Goal: Transaction & Acquisition: Purchase product/service

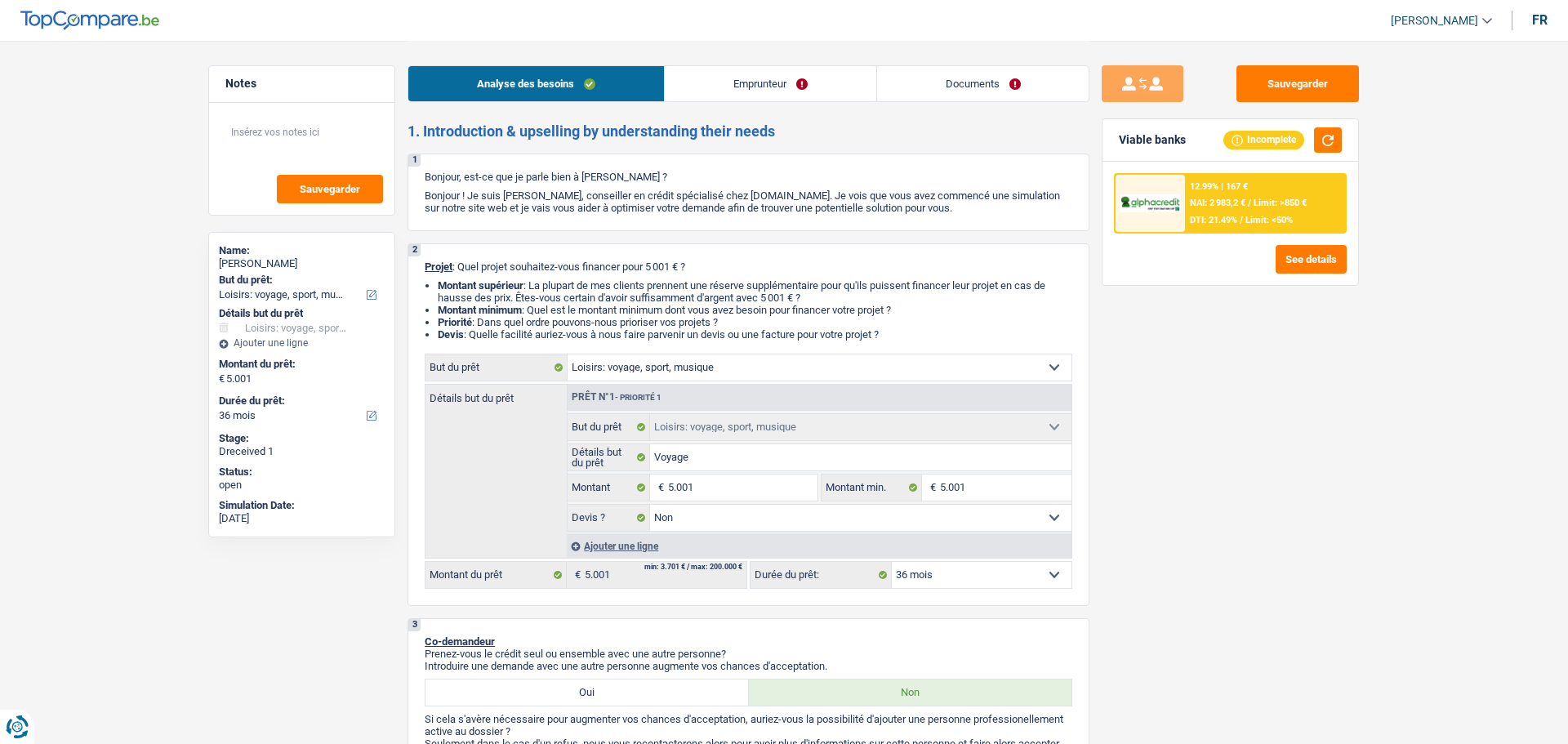
select select "hobbies"
select select "36"
select select "hobbies"
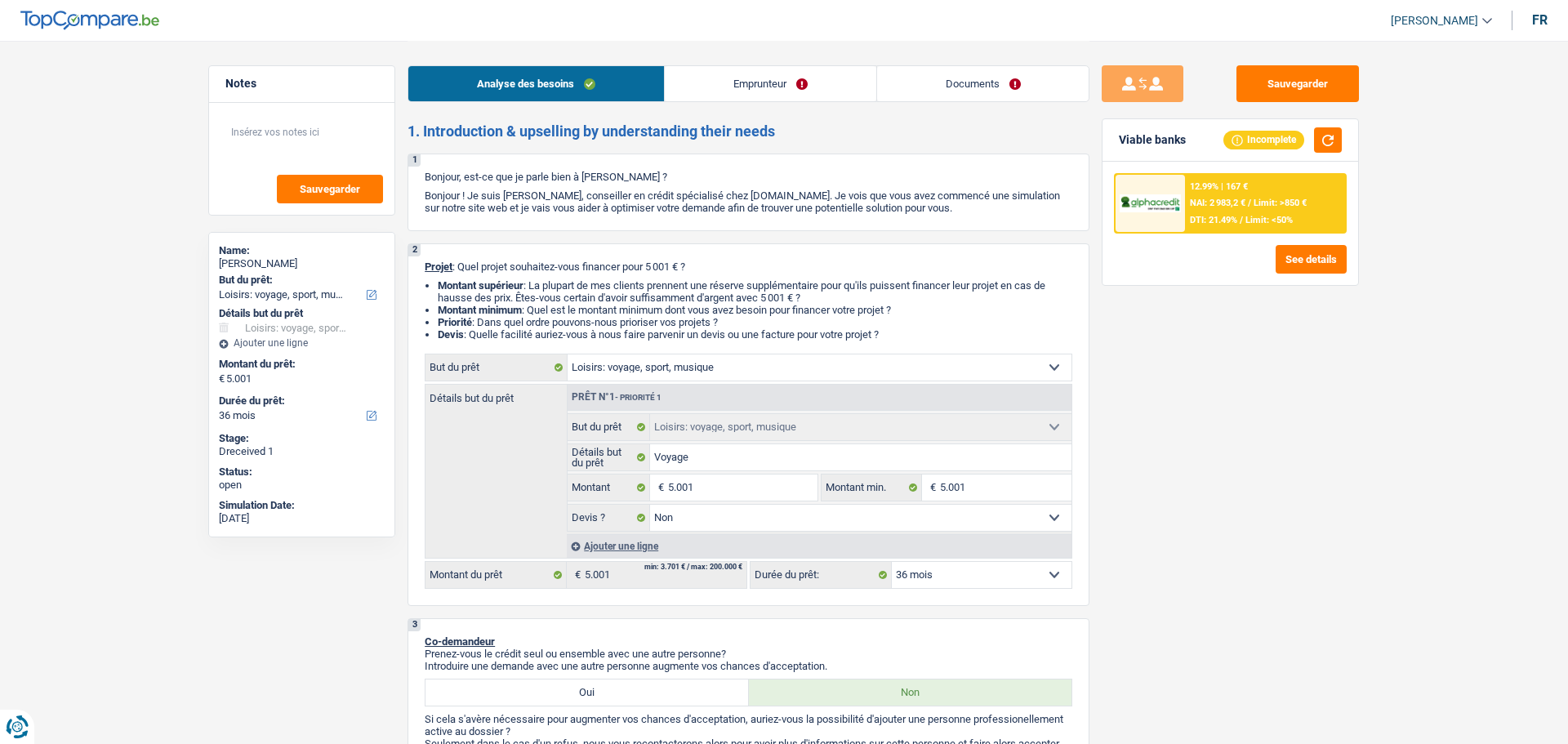
select select "false"
select select "36"
select select "worker"
select select "netSalary"
select select "rents"
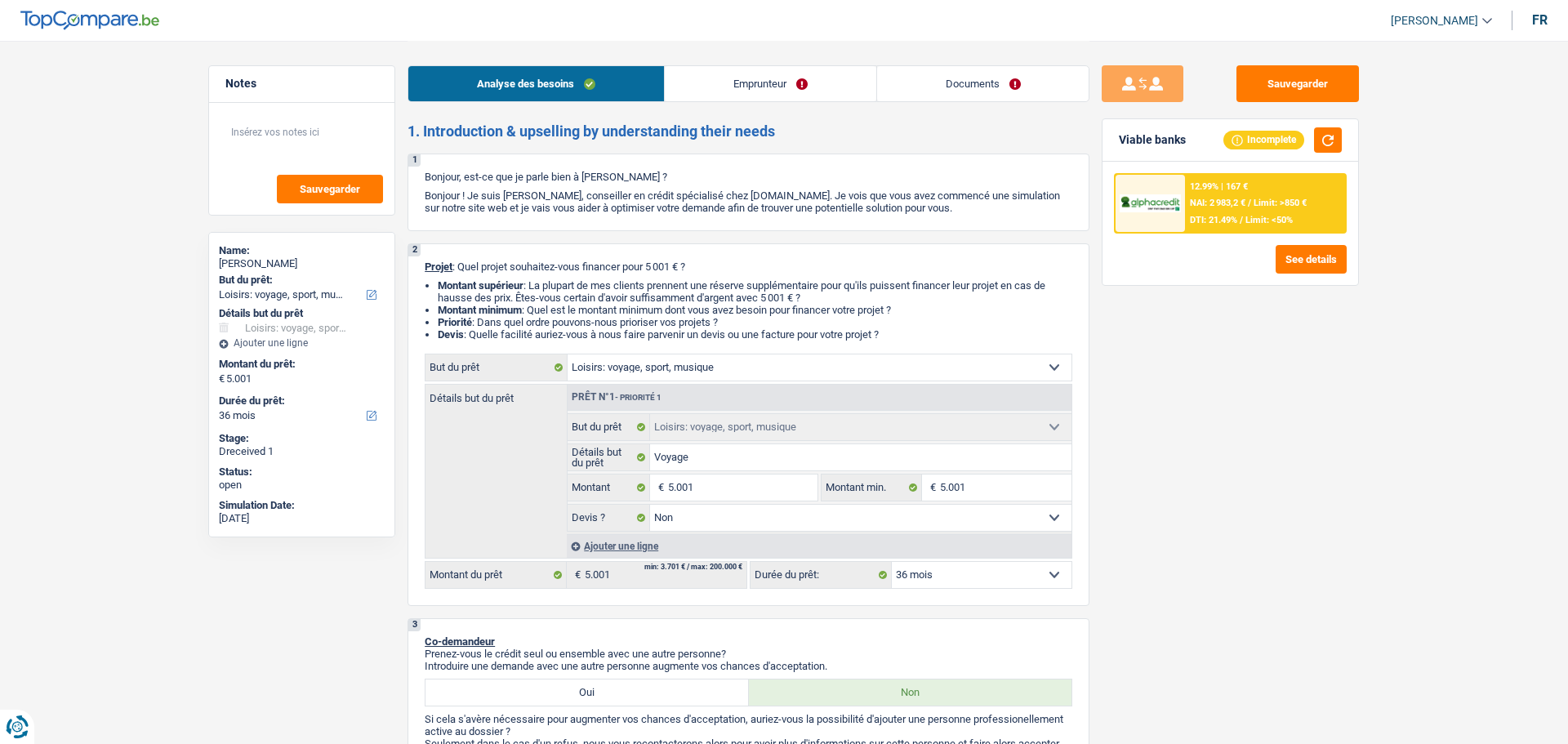
select select "cardOrCredit"
select select "hobbies"
select select "false"
select select "36"
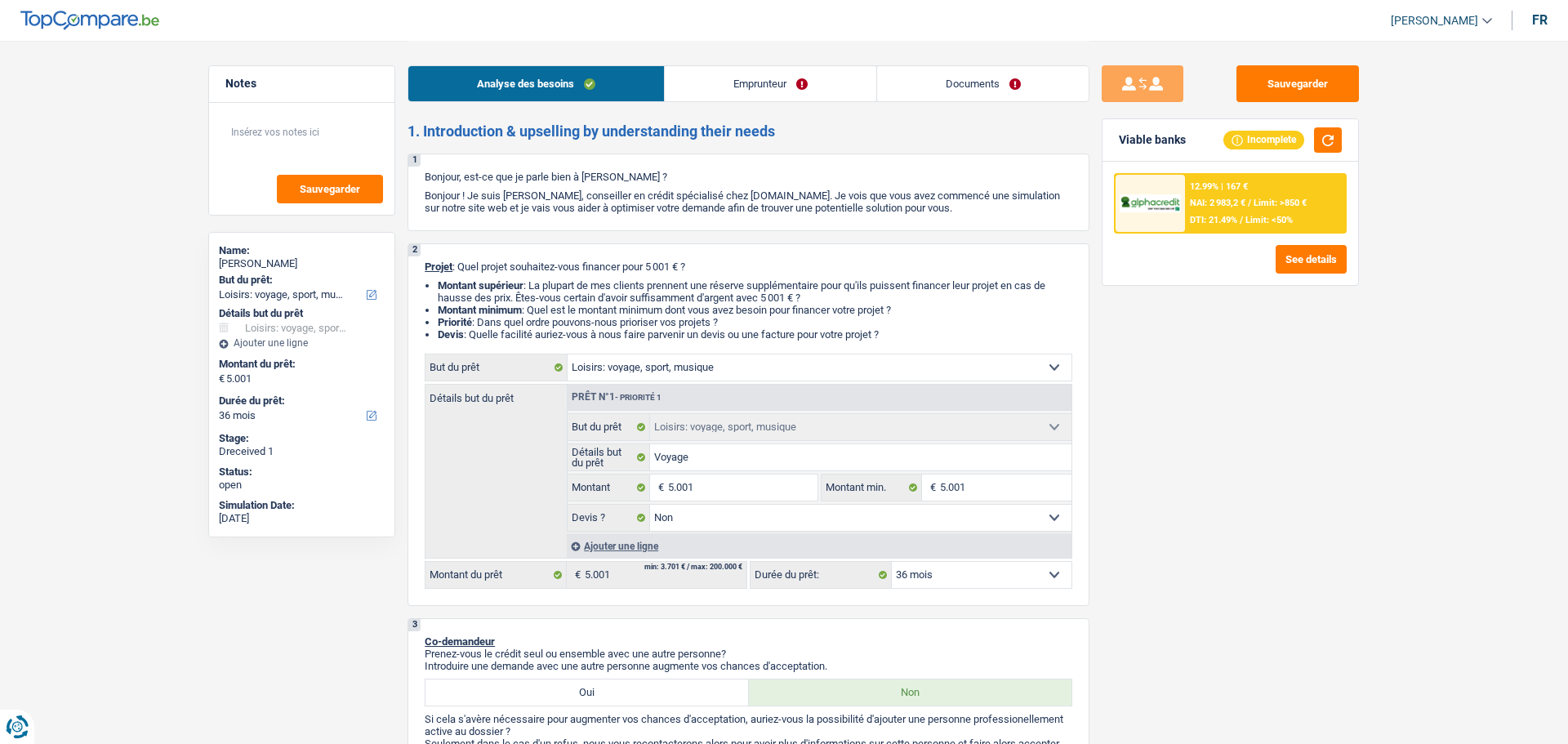
select select "worker"
select select "netSalary"
select select "BE"
select select "bigCompanies"
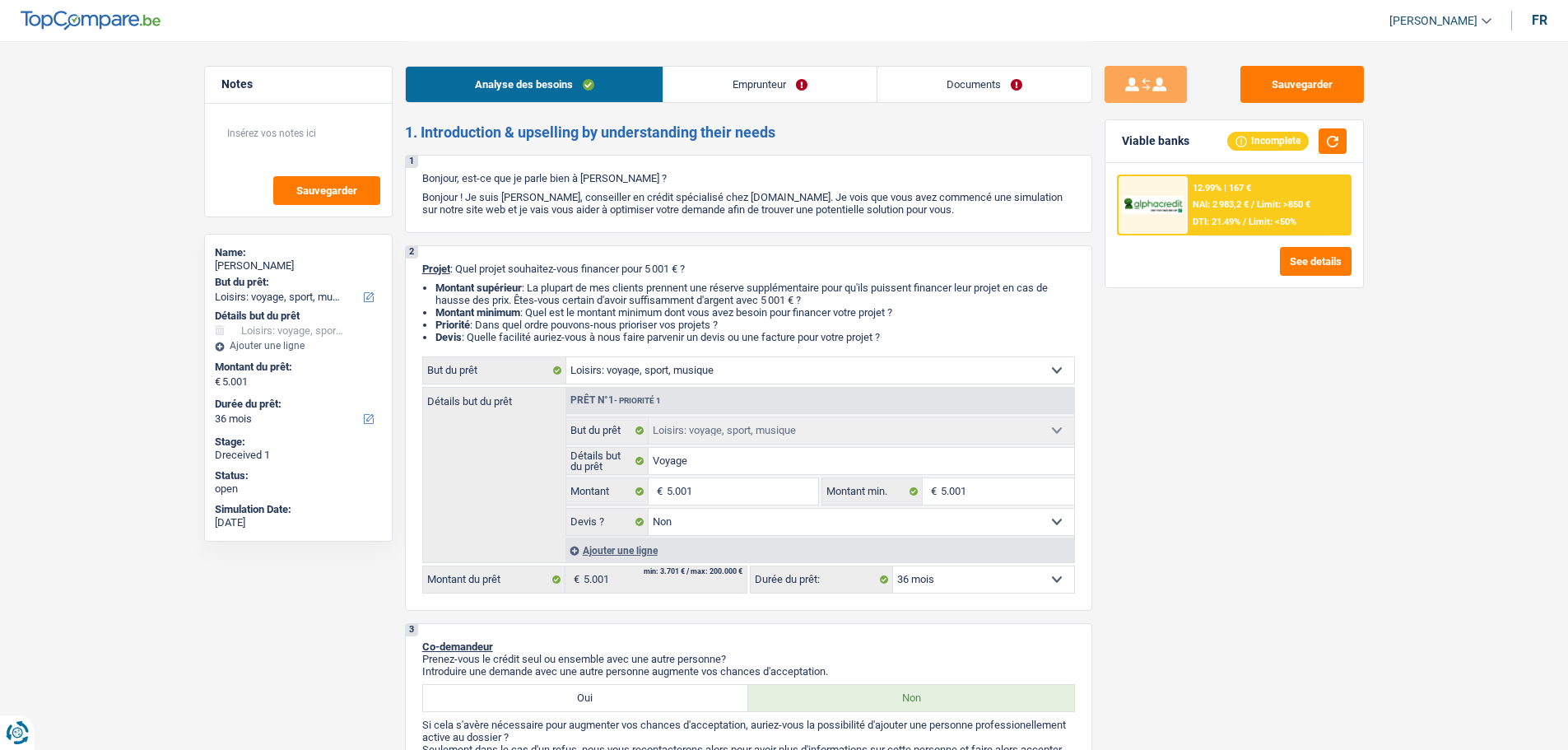
click at [727, 93] on link "Emprunteur" at bounding box center [770, 84] width 214 height 35
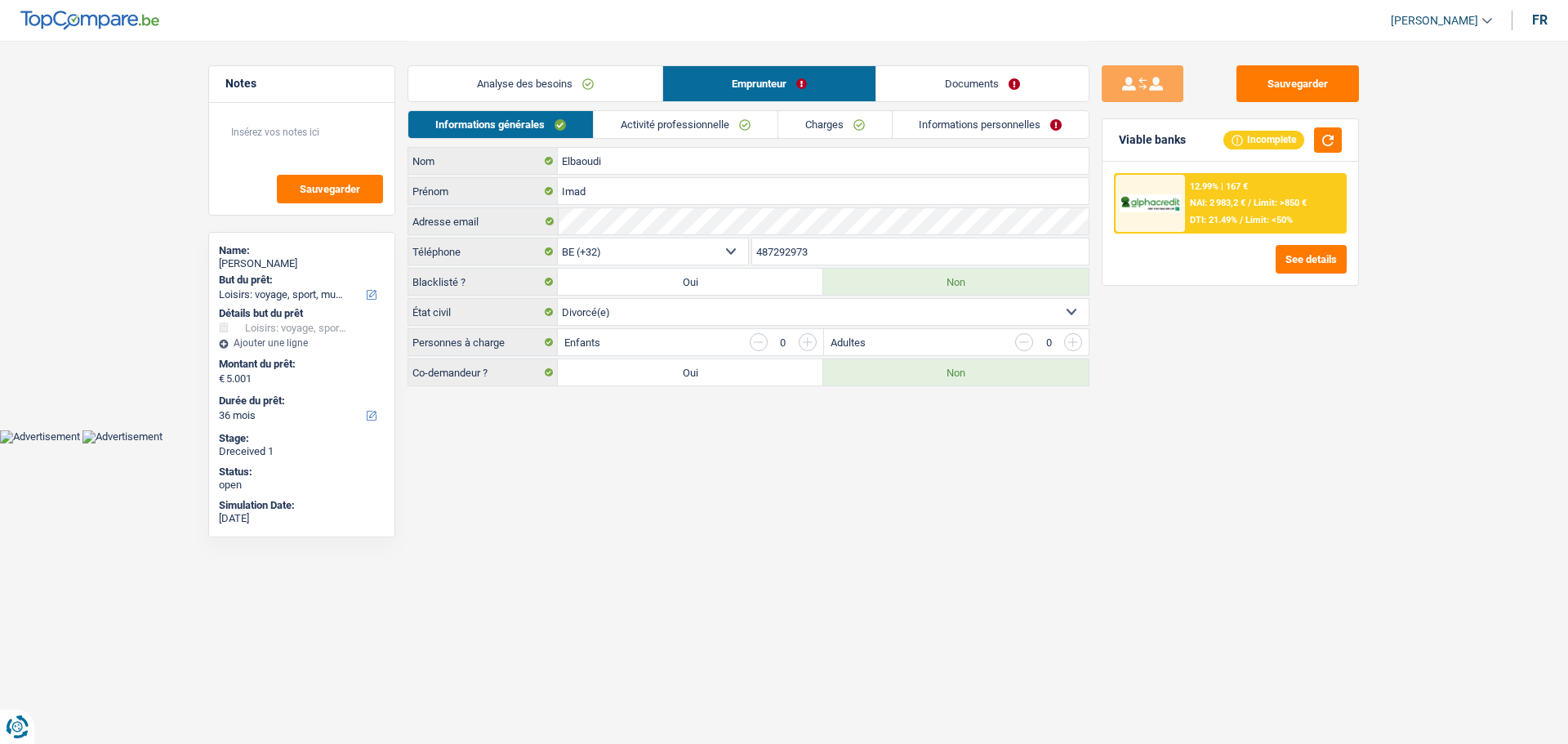
click at [661, 127] on link "Activité professionnelle" at bounding box center [685, 124] width 184 height 27
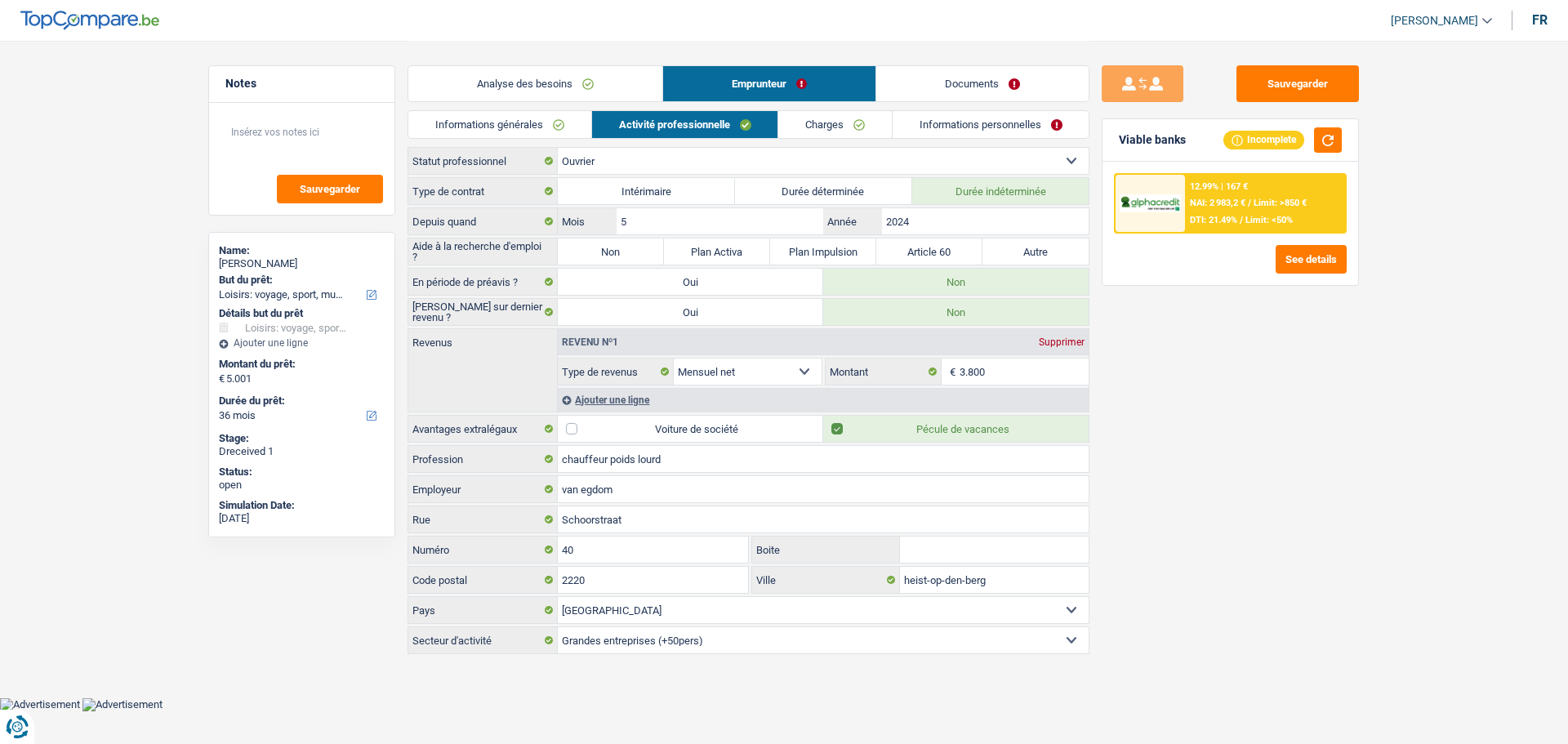
click at [848, 120] on link "Charges" at bounding box center [834, 124] width 114 height 27
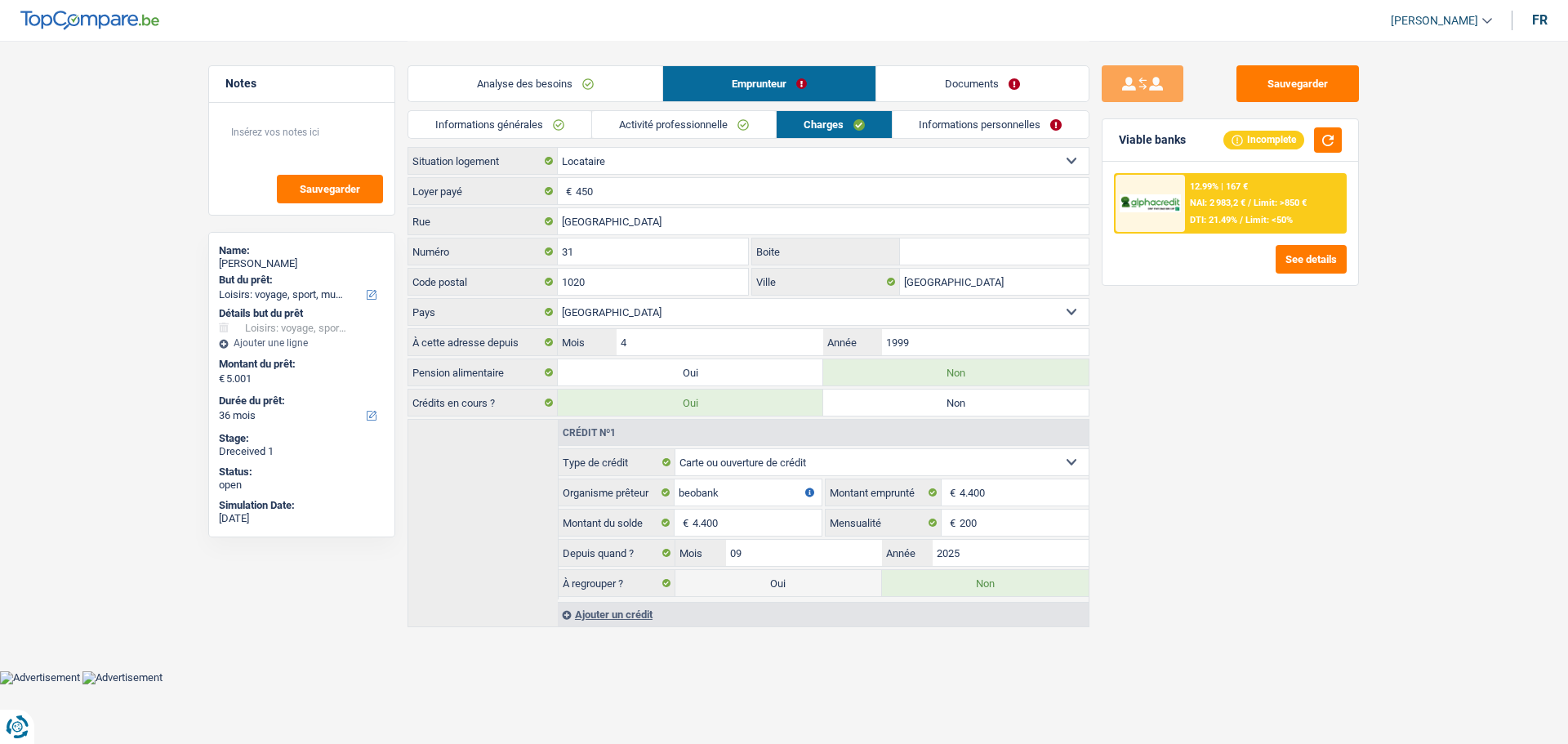
click at [911, 125] on link "Informations personnelles" at bounding box center [991, 124] width 197 height 27
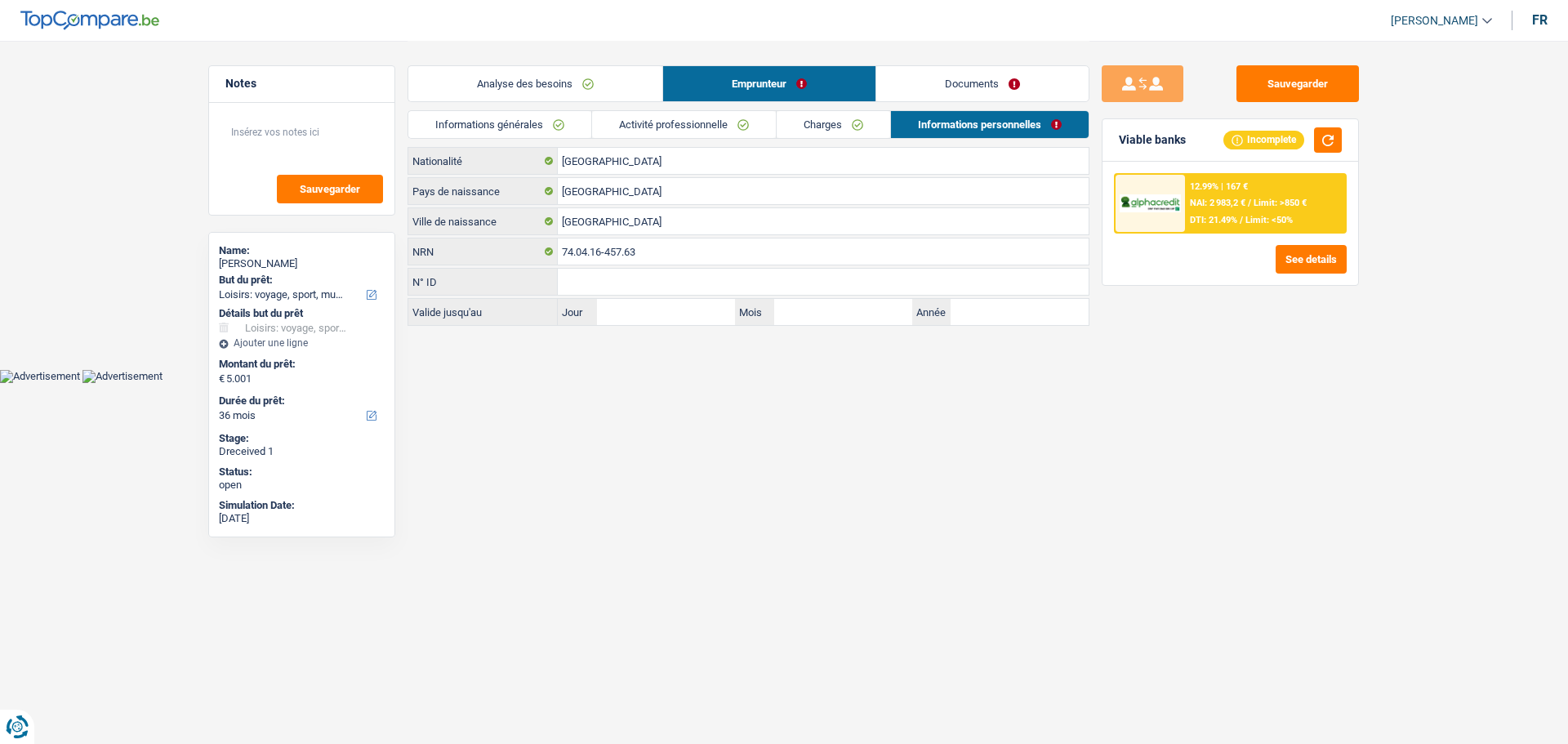
click at [712, 123] on link "Activité professionnelle" at bounding box center [684, 124] width 184 height 27
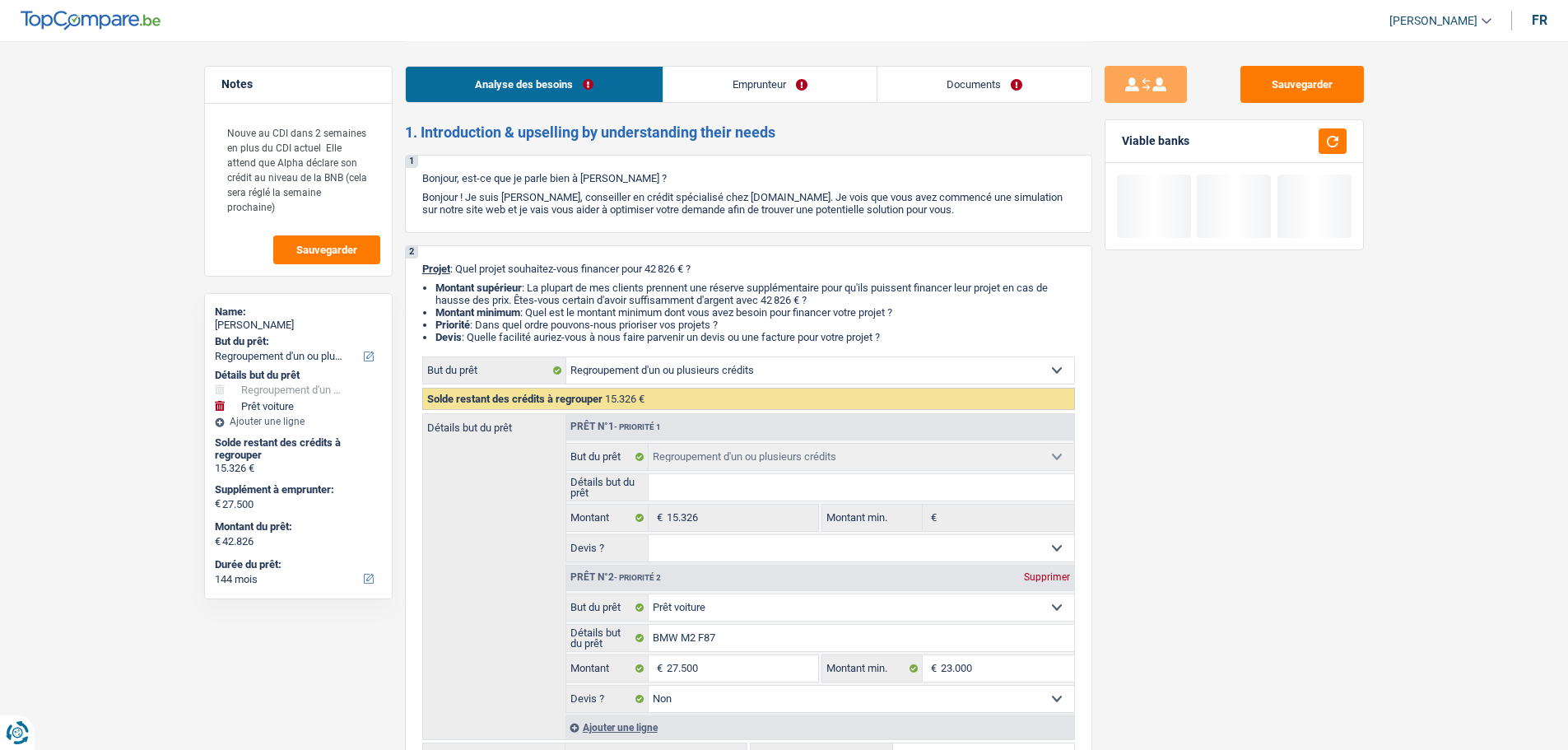
select select "refinancing"
select select "car"
select select "144"
select select "refinancing"
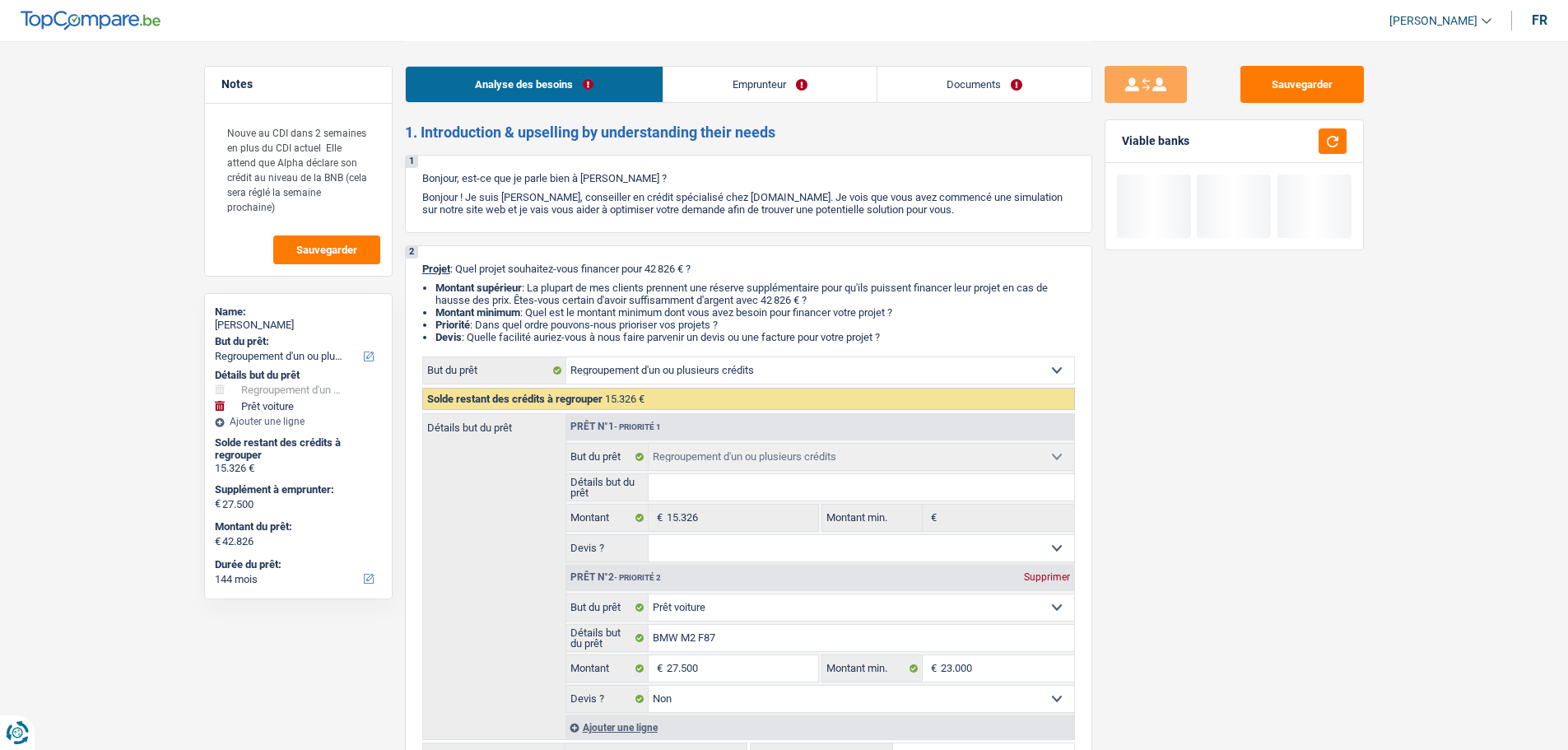
select select "refinancing"
select select "car"
select select "false"
select select "144"
select select "publicEmployee"
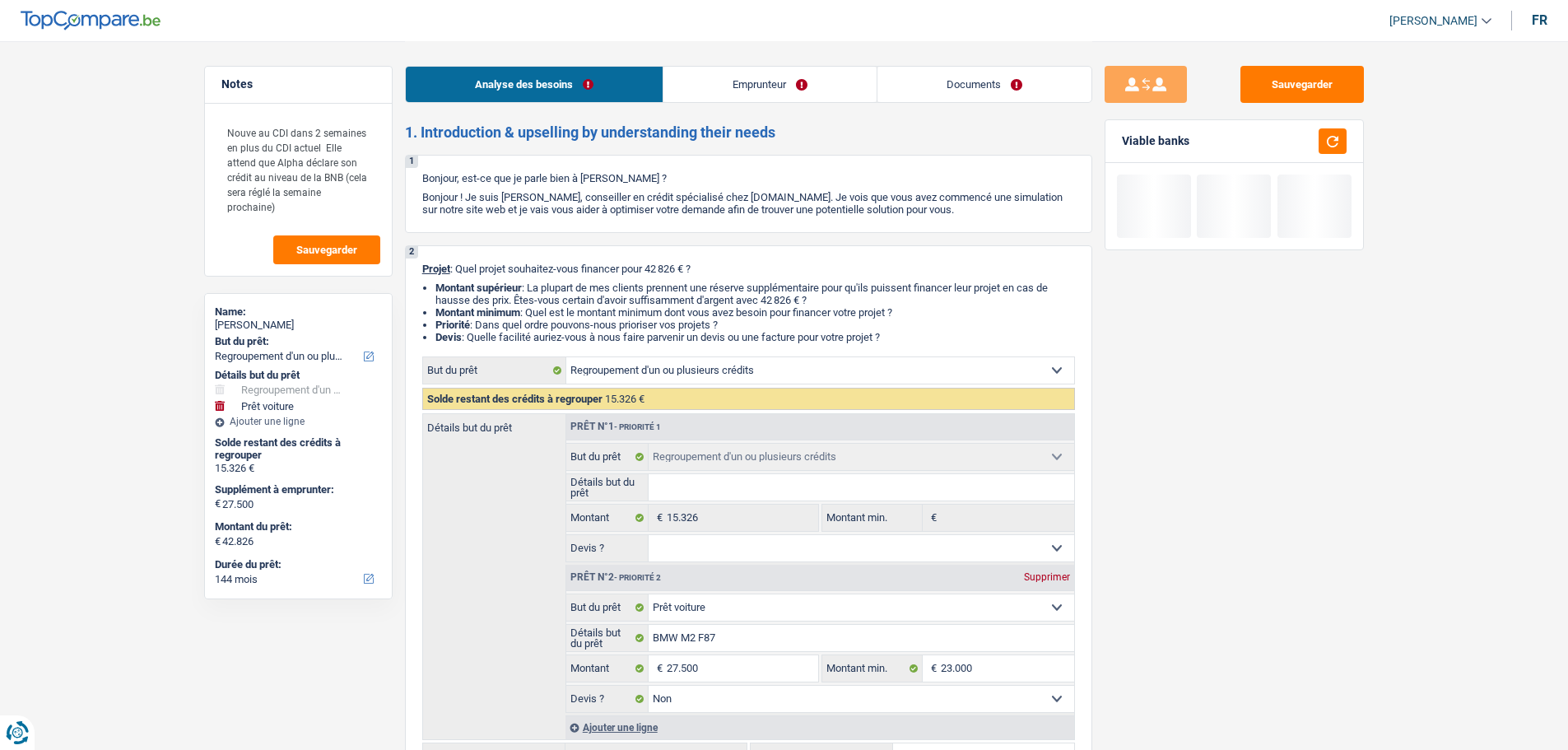
select select "netSalary"
select select "familyAllowances"
select select "mealVouchers"
select select "liveWithParents"
select select "carLoan"
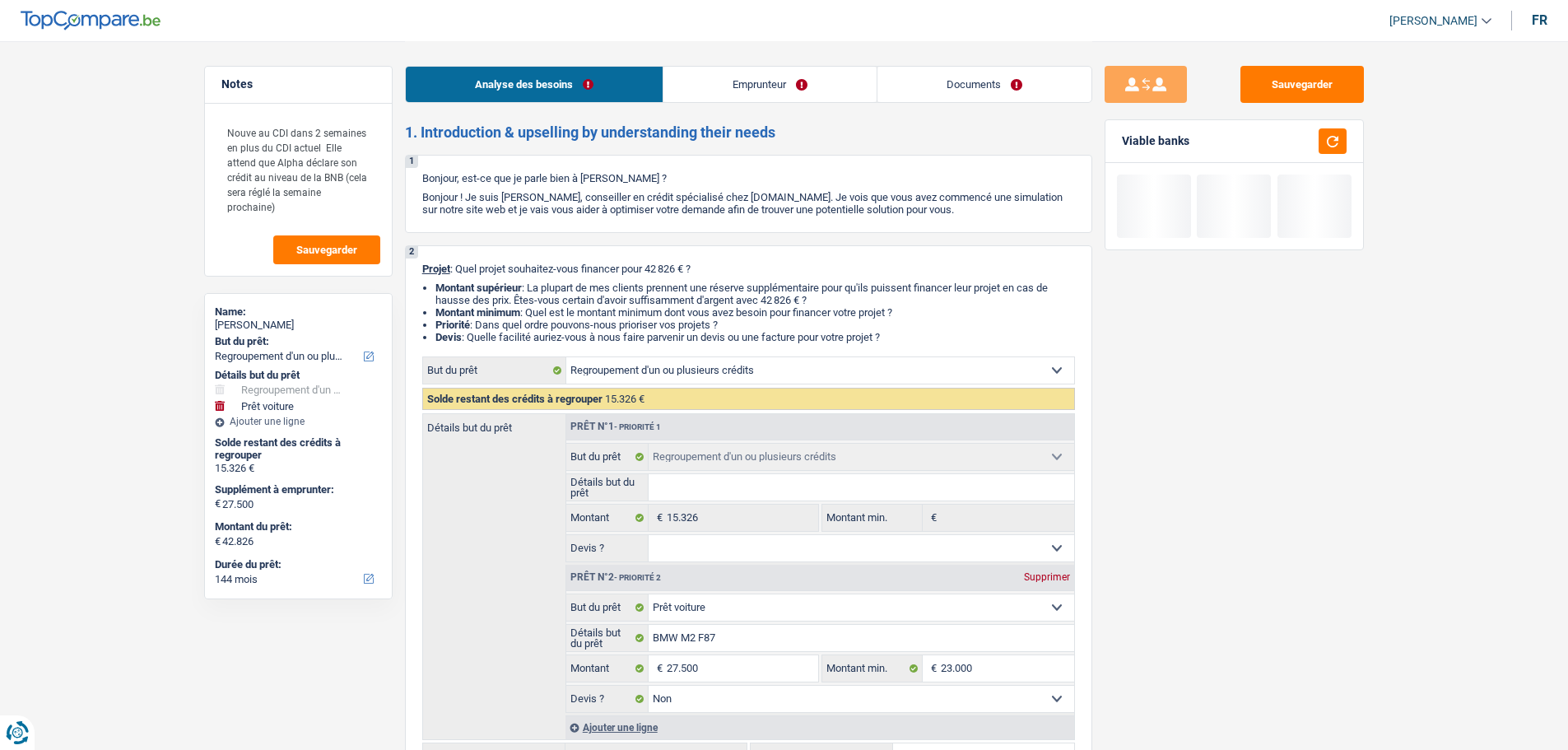
select select "60"
select select "refinancing"
select select "car"
select select "false"
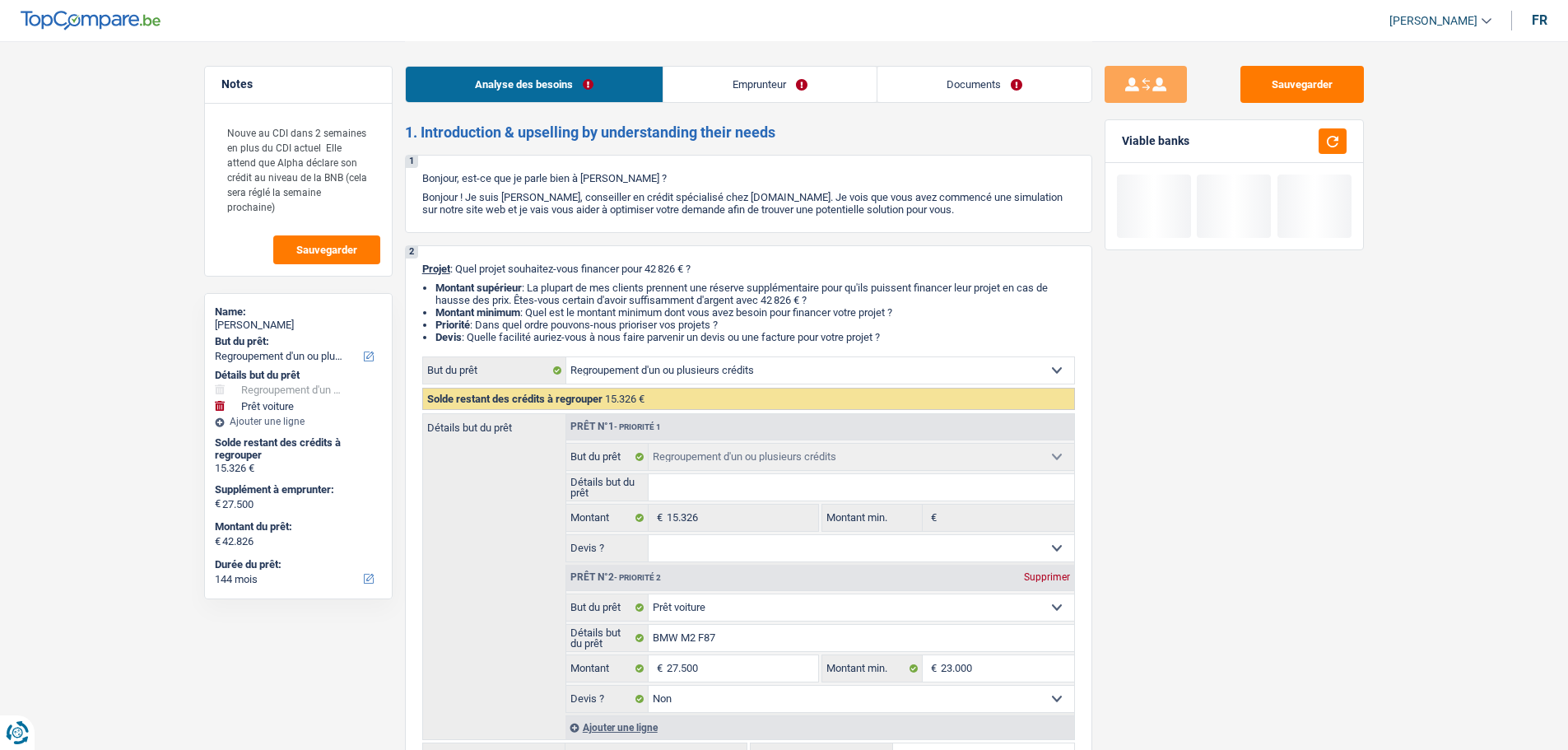
select select "144"
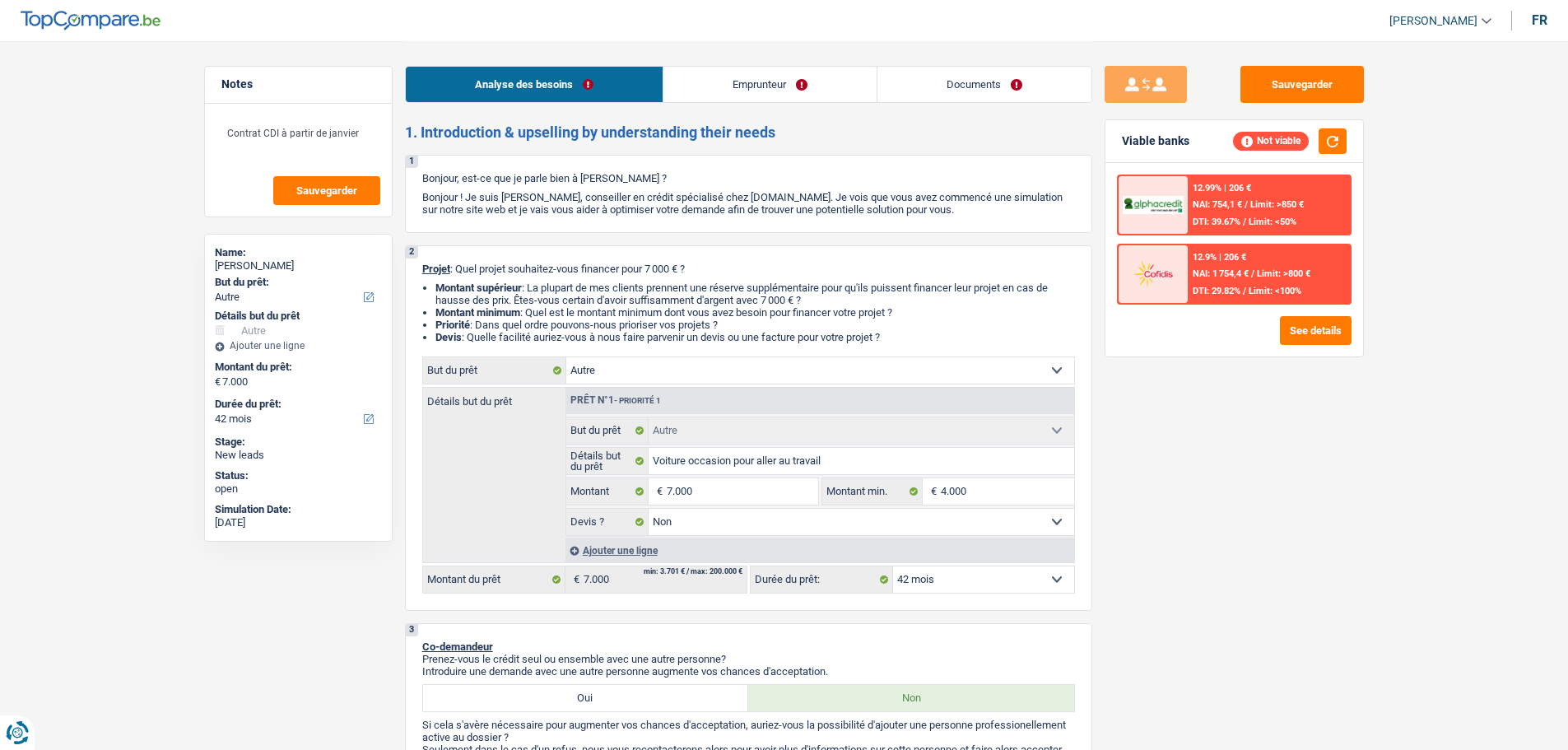
select select "other"
select select "42"
select select "other"
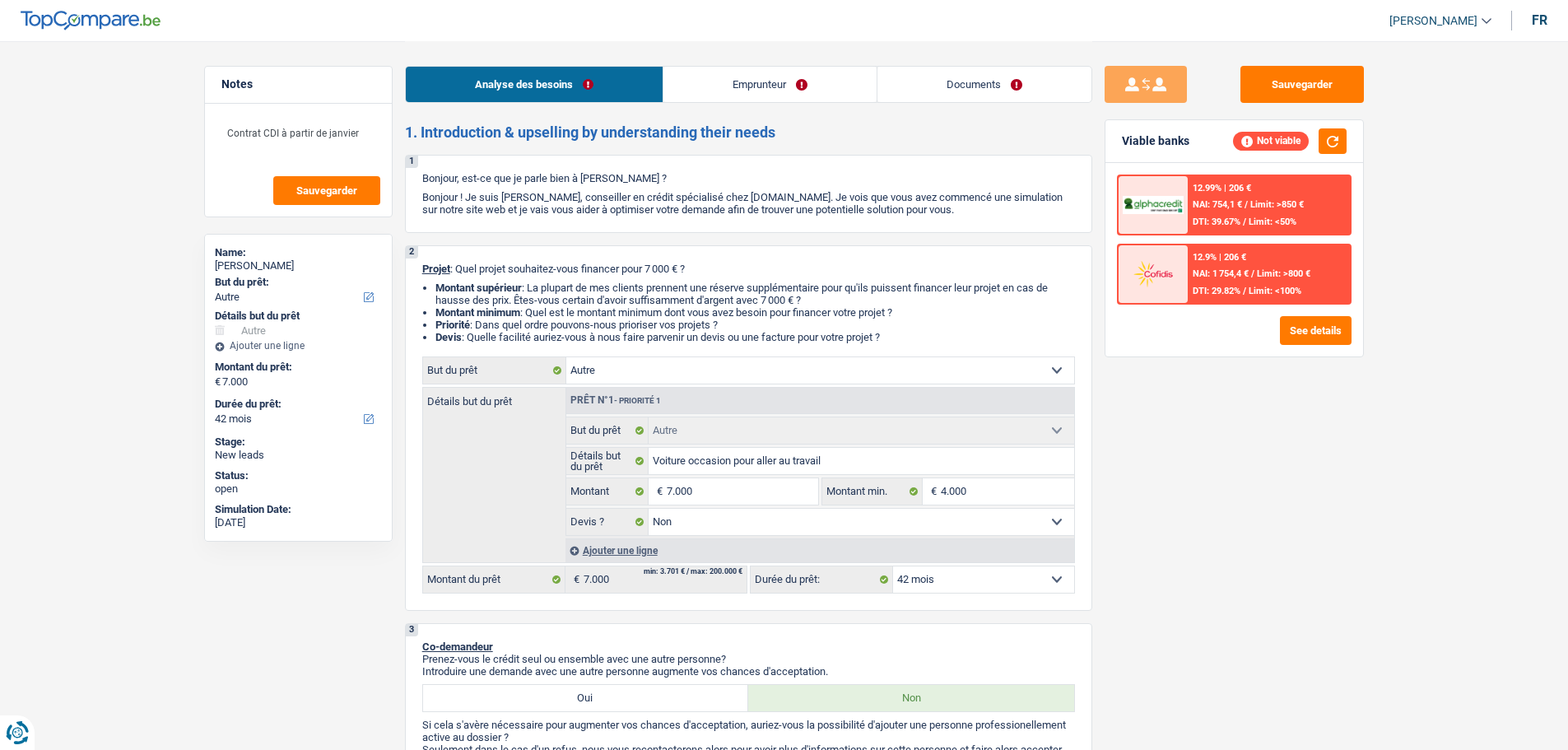
select select "false"
select select "42"
select select "worker"
select select "netSalary"
select select "familyAllowances"
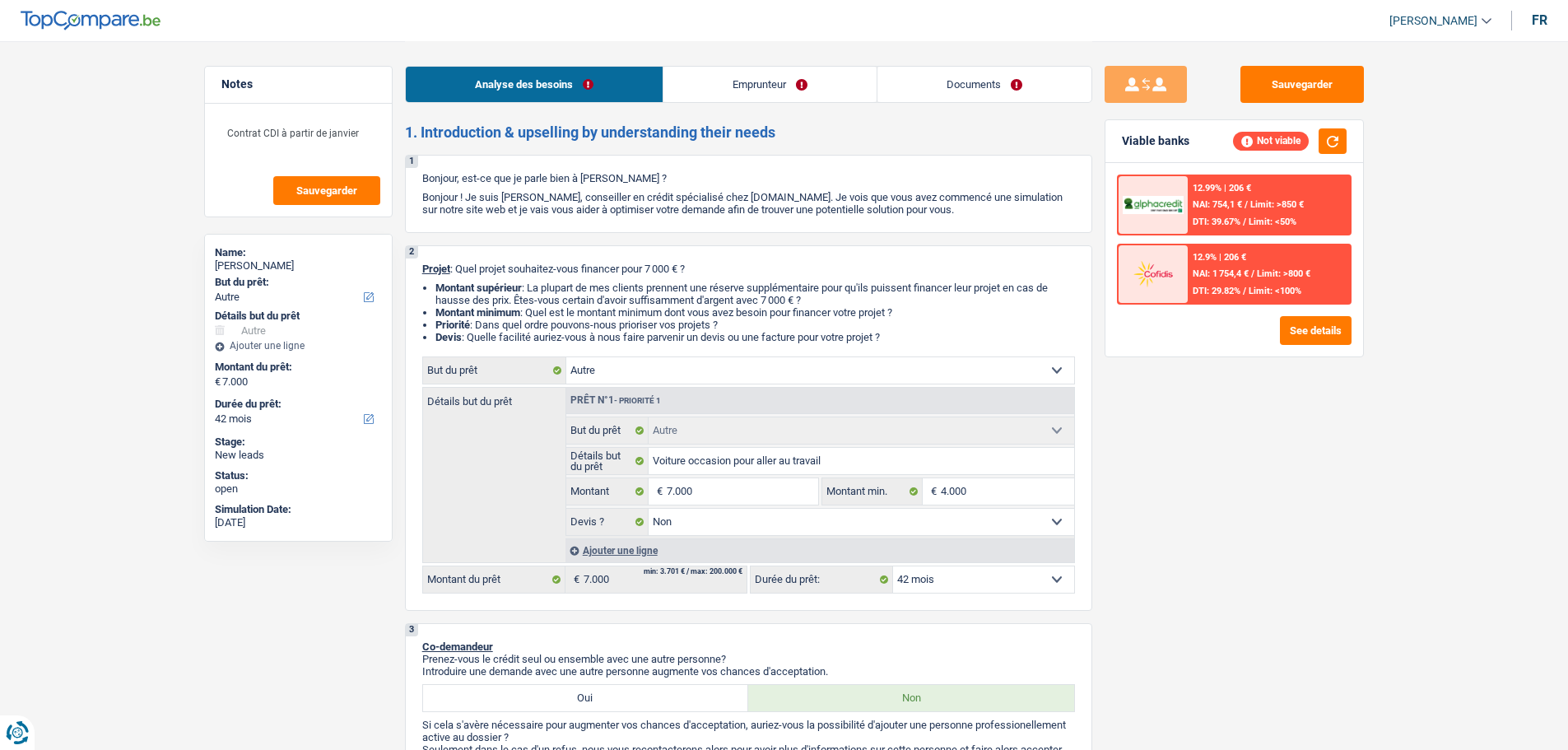
select select "liveWithParents"
select select "cardOrCredit"
select select "other"
select select "false"
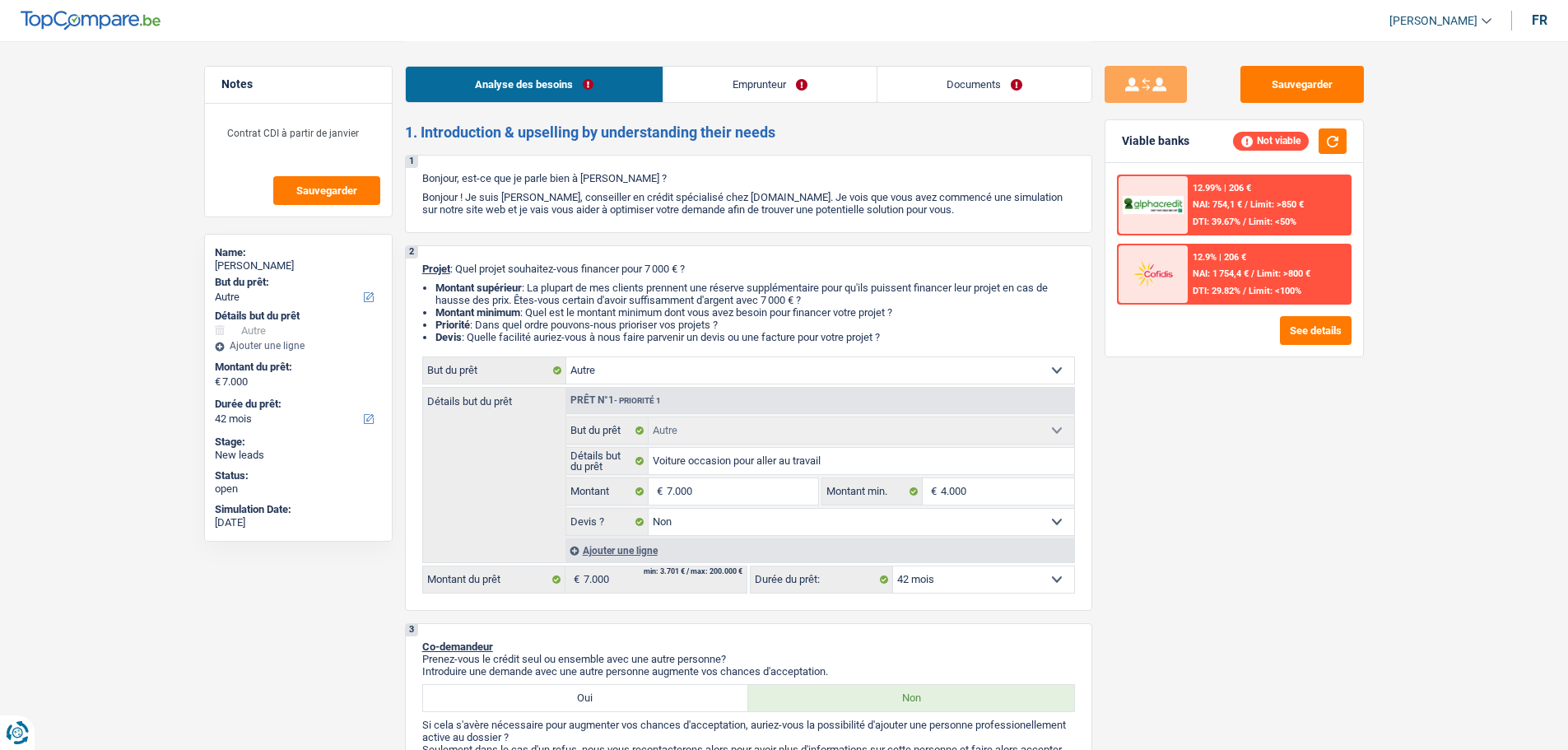
select select "42"
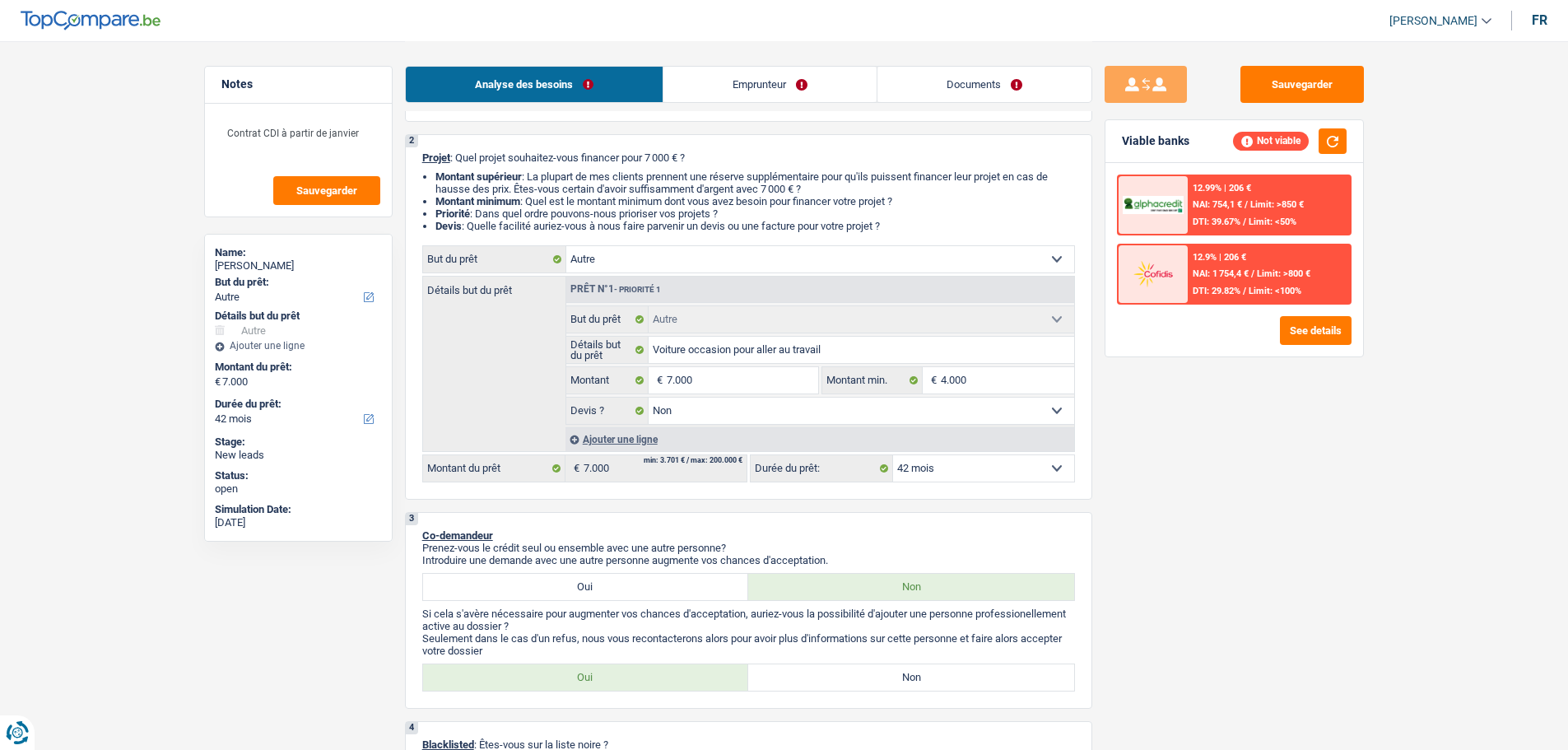
scroll to position [82, 0]
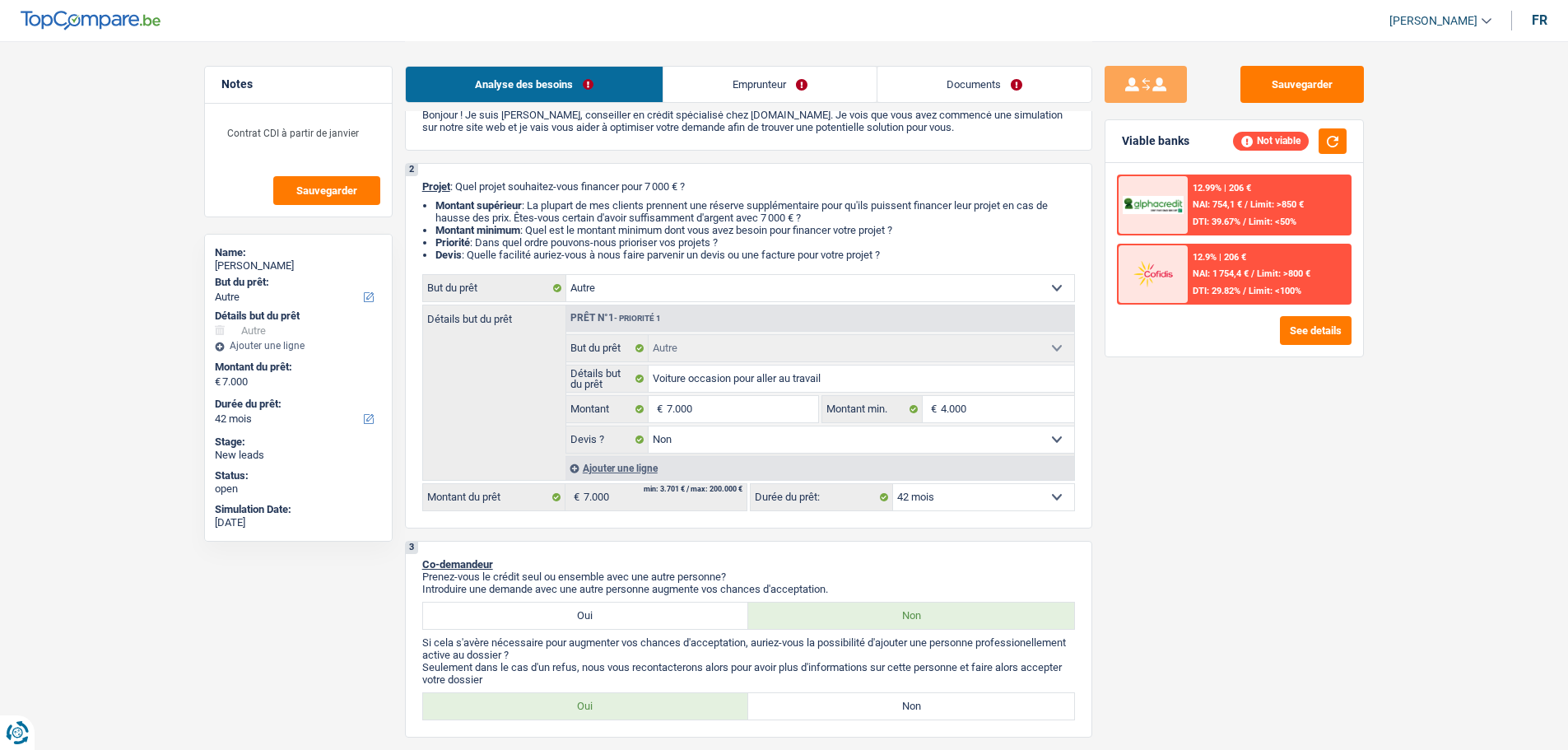
click at [811, 90] on link "Emprunteur" at bounding box center [770, 84] width 214 height 35
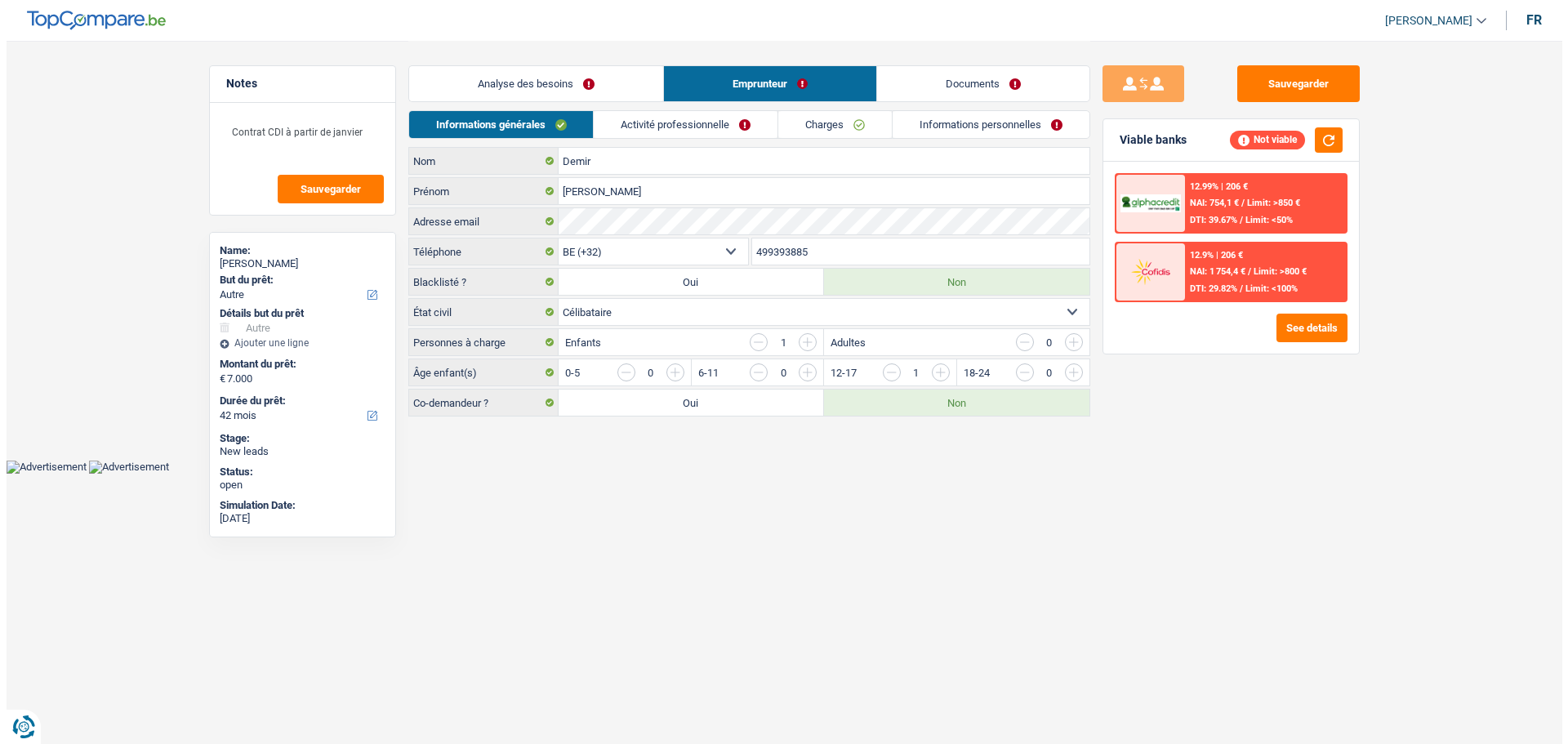
scroll to position [0, 0]
click at [709, 122] on link "Activité professionnelle" at bounding box center [685, 124] width 184 height 27
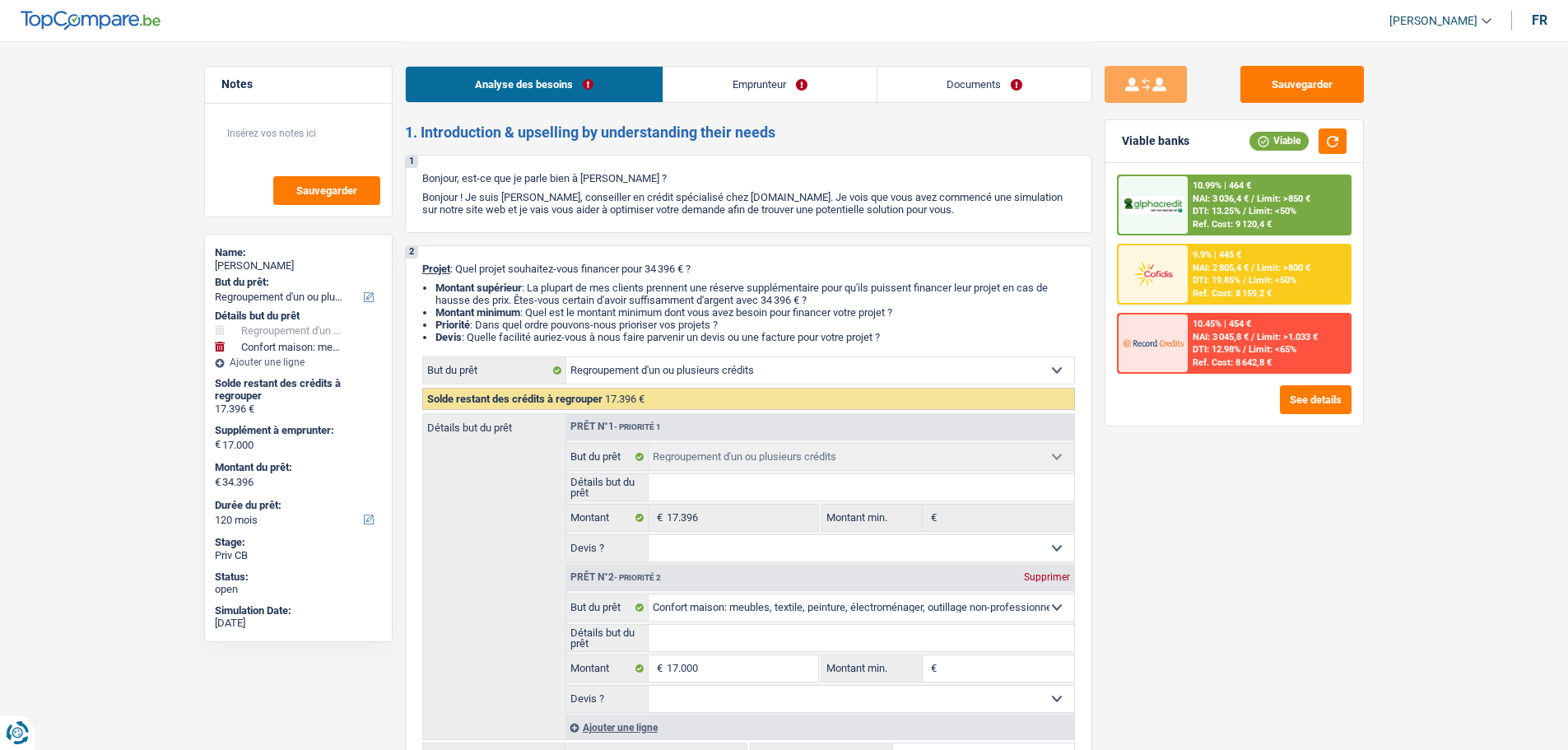
select select "refinancing"
select select "household"
select select "120"
select select "refinancing"
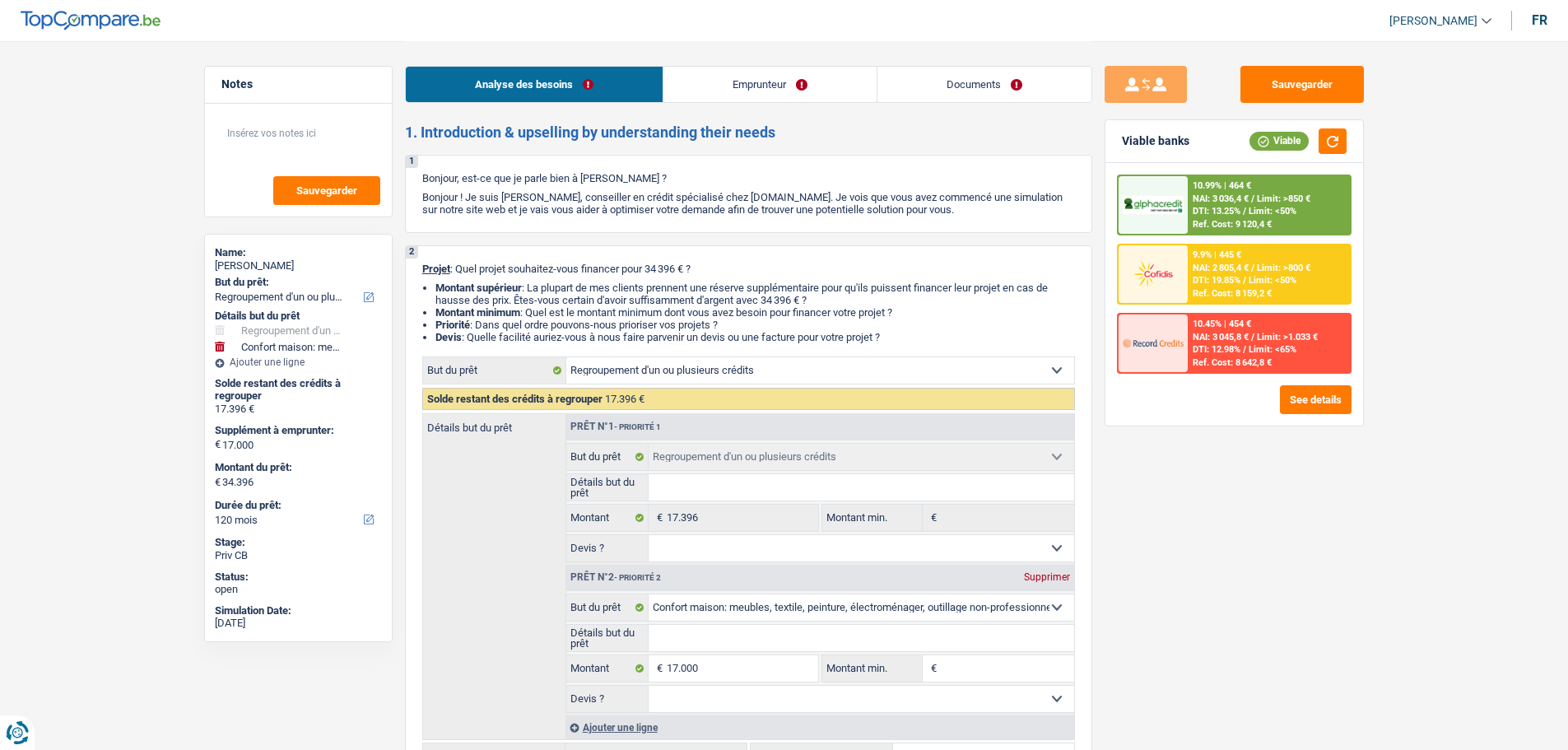
select select "refinancing"
select select "household"
select select "120"
select select "worker"
select select "netSalary"
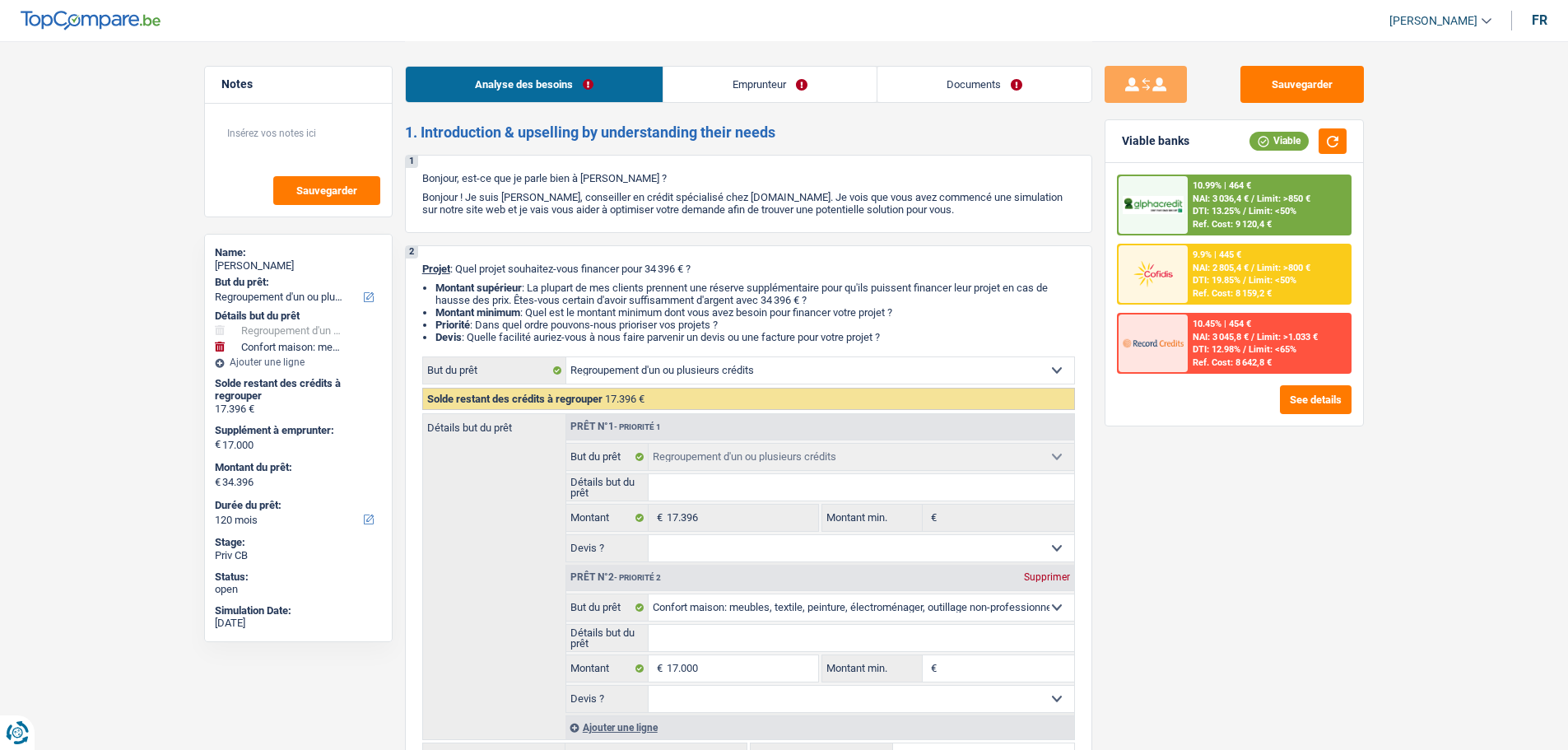
select select "liveWithParents"
select select "cardOrCredit"
select select "personalLoan"
select select "homeFurnishingOrRelocation"
select select "42"
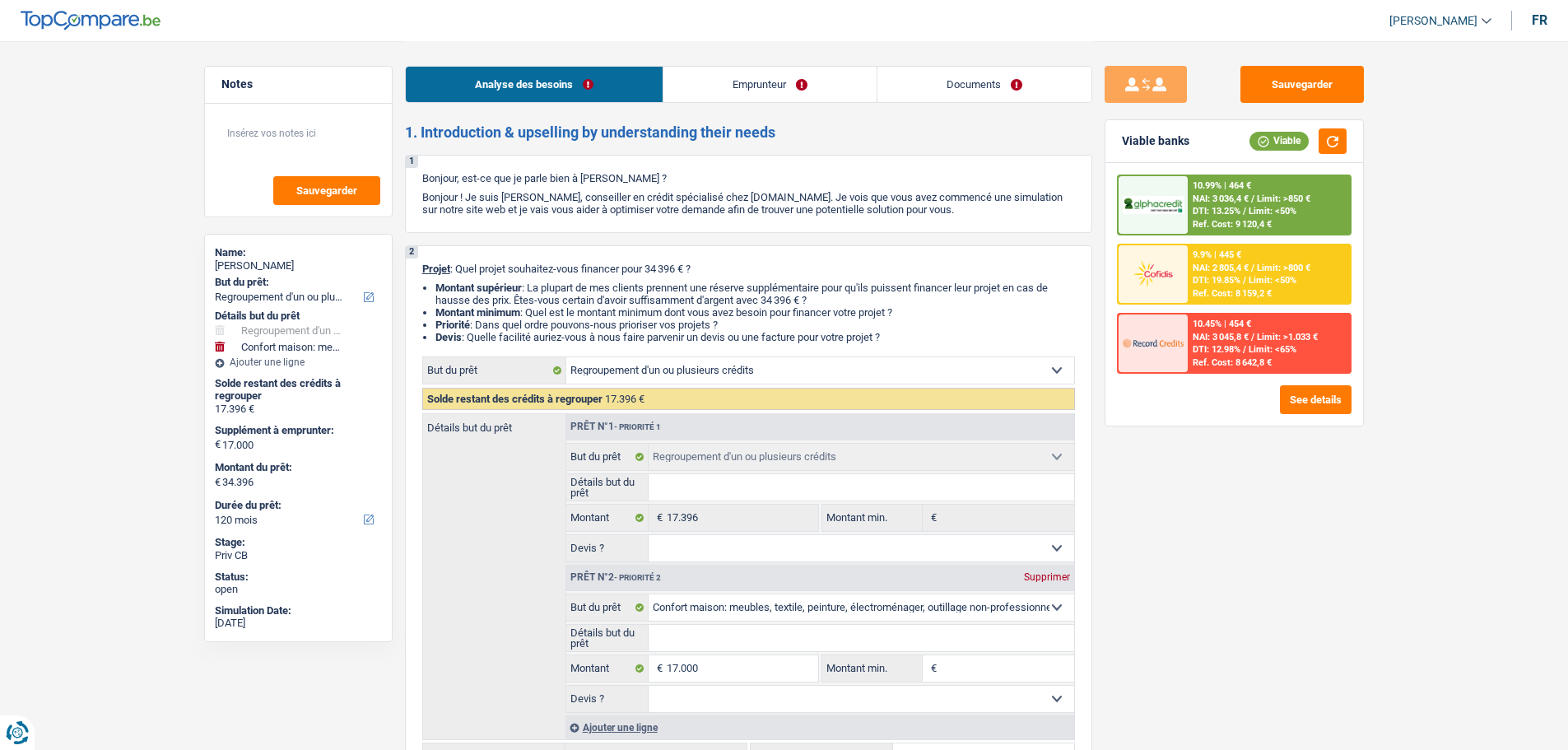
select select "personalLoan"
select select "homeFurnishingOrRelocation"
select select "84"
select select "refinancing"
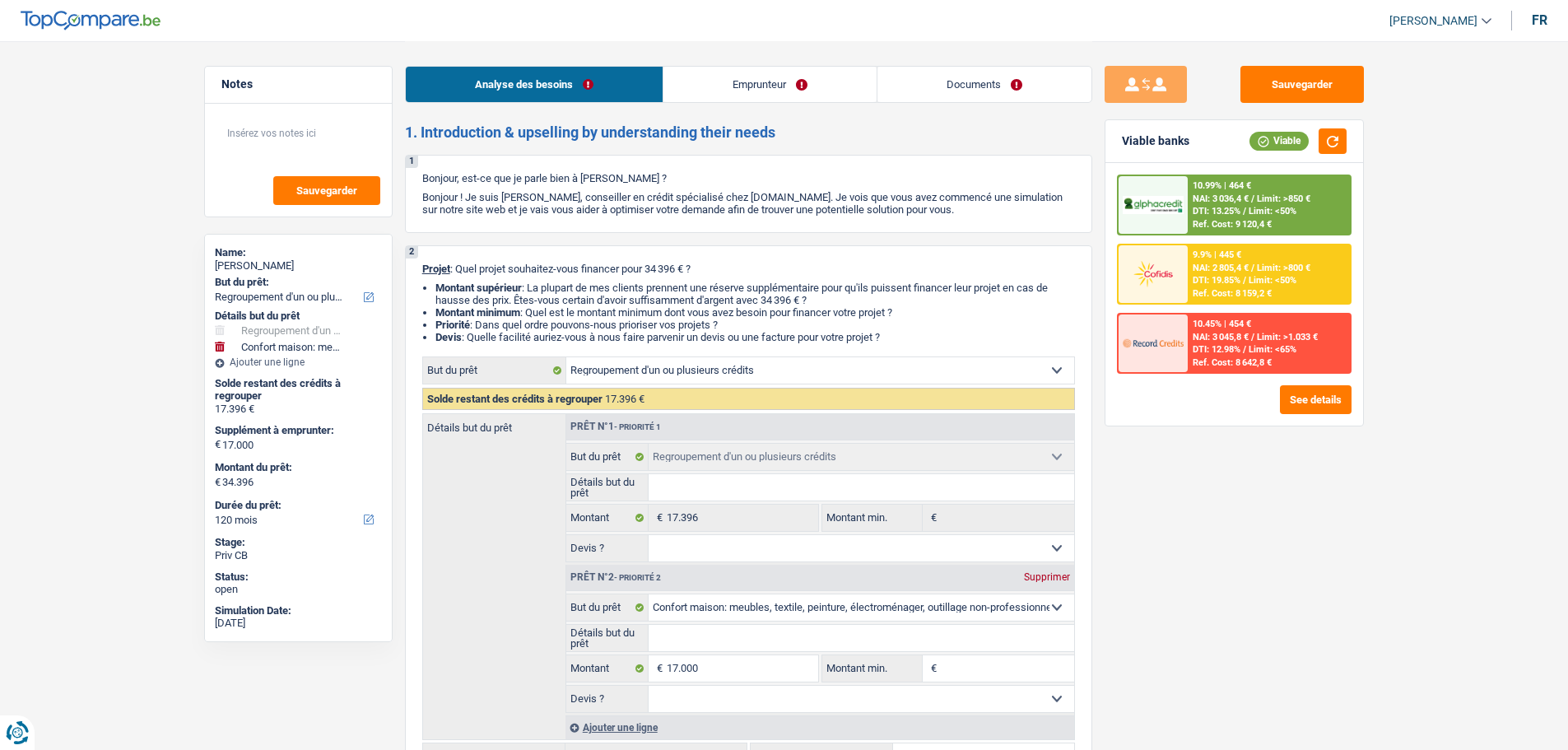
select select "household"
select select "120"
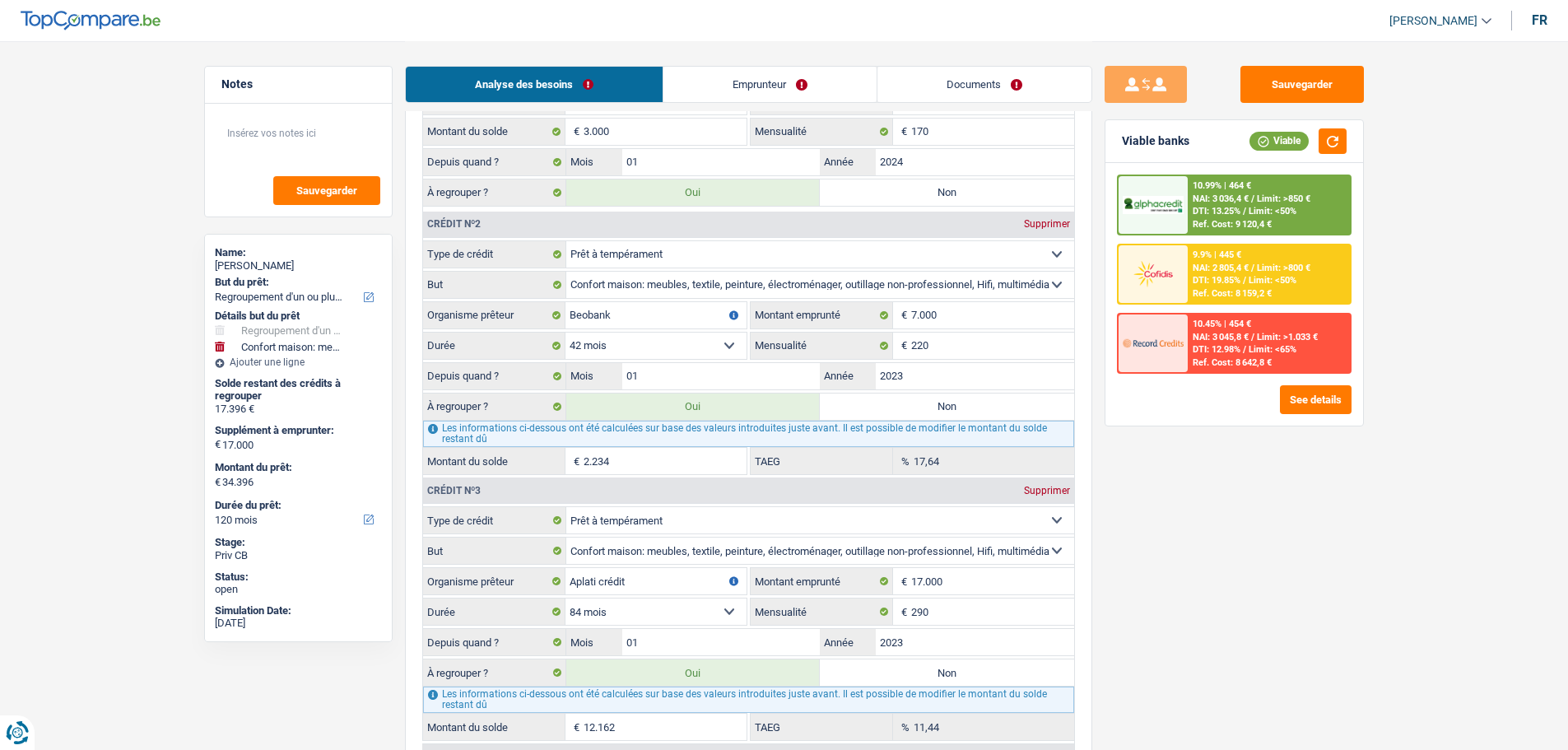
scroll to position [1564, 0]
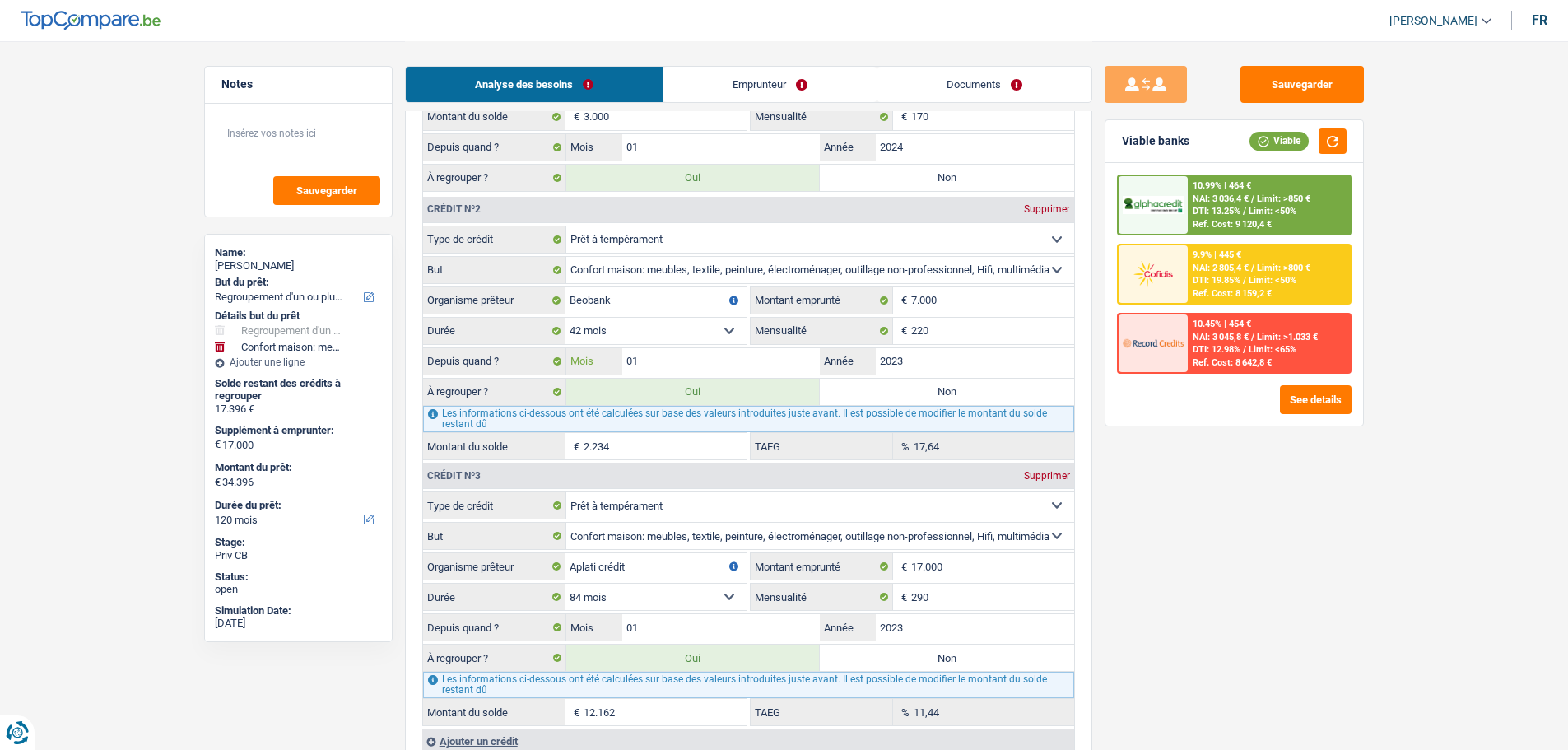
click at [702, 367] on input "01" at bounding box center [721, 361] width 199 height 26
type input "0"
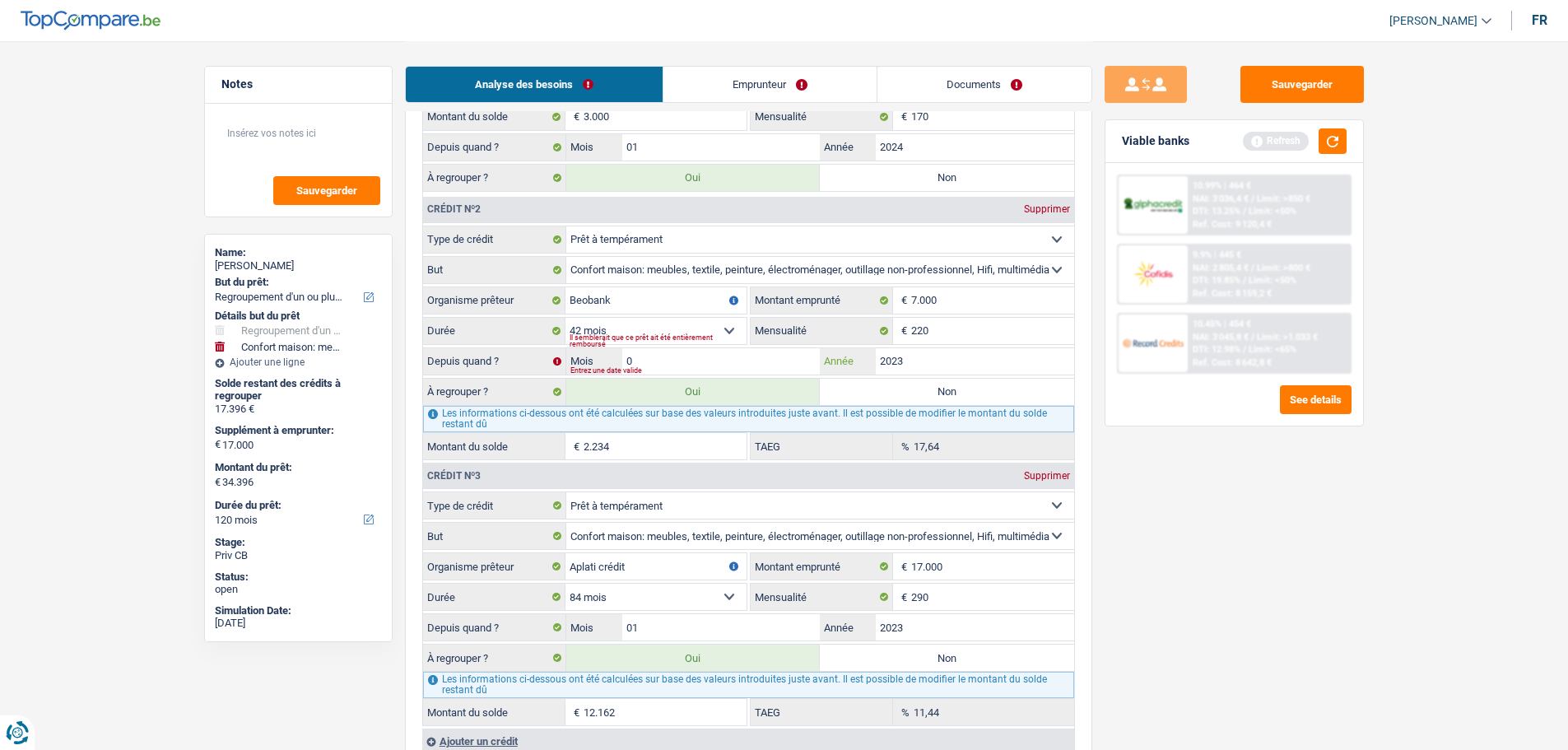
type input "34.206"
type input "17.206"
type input "34.206"
type input "01"
type input "2.044"
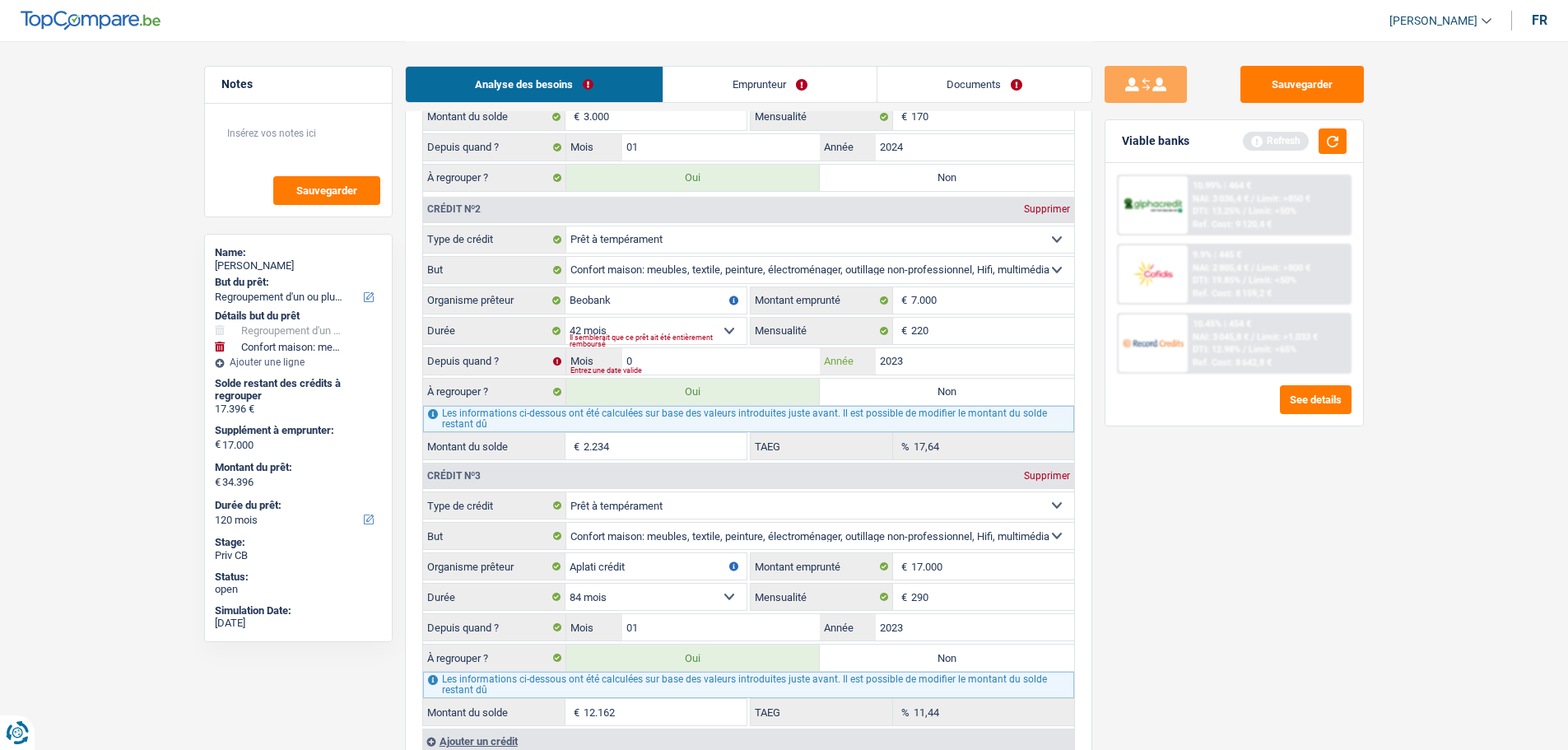
type input "17.206"
type input "34.206"
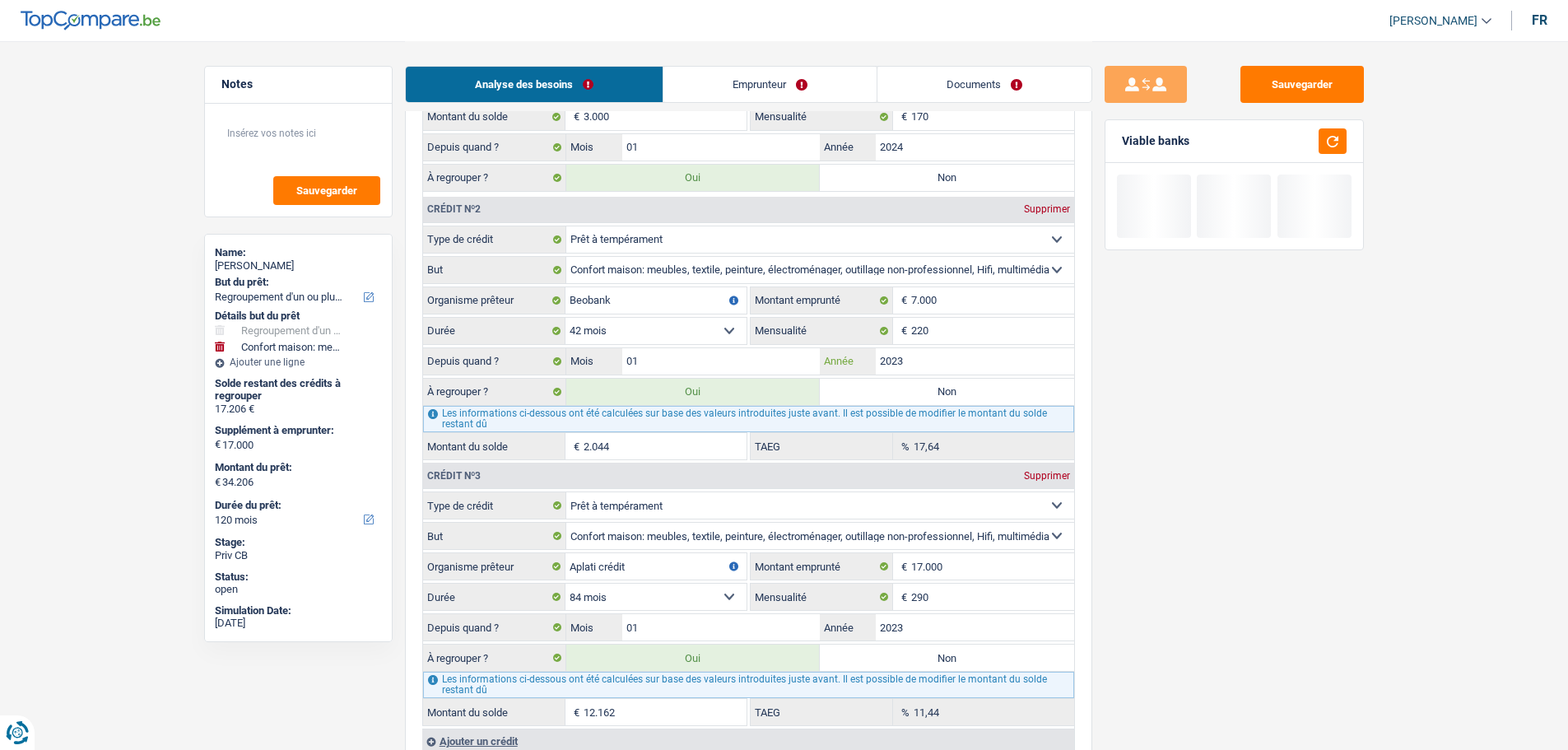
click at [940, 352] on input "2023" at bounding box center [975, 361] width 199 height 26
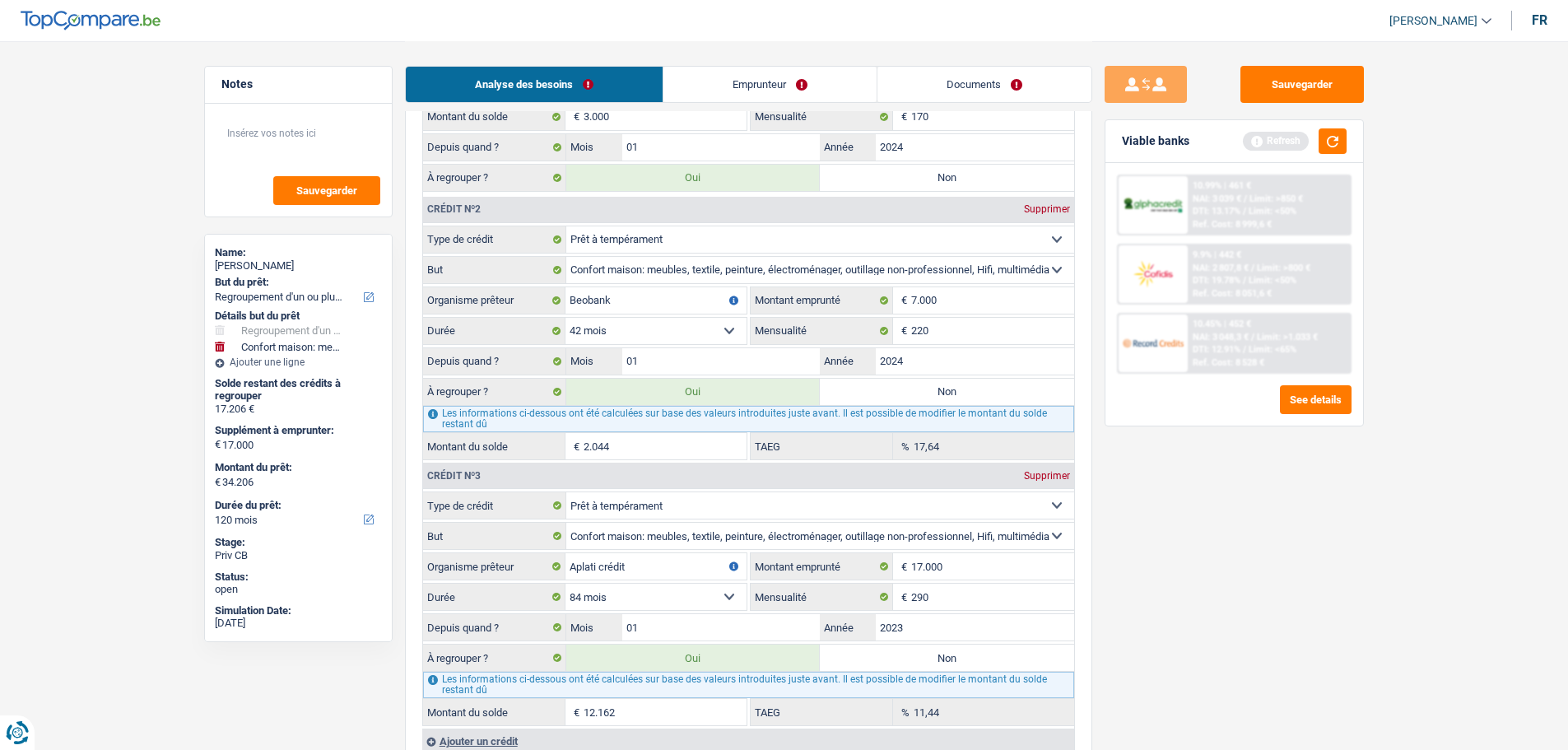
type input "2024"
click at [1284, 576] on div "Sauvegarder Viable banks Refresh 10.99% | 461 € NAI: 3 039 € / Limit: >850 € DT…" at bounding box center [1234, 395] width 284 height 658
type input "36.320"
type input "19.320"
type input "36.320"
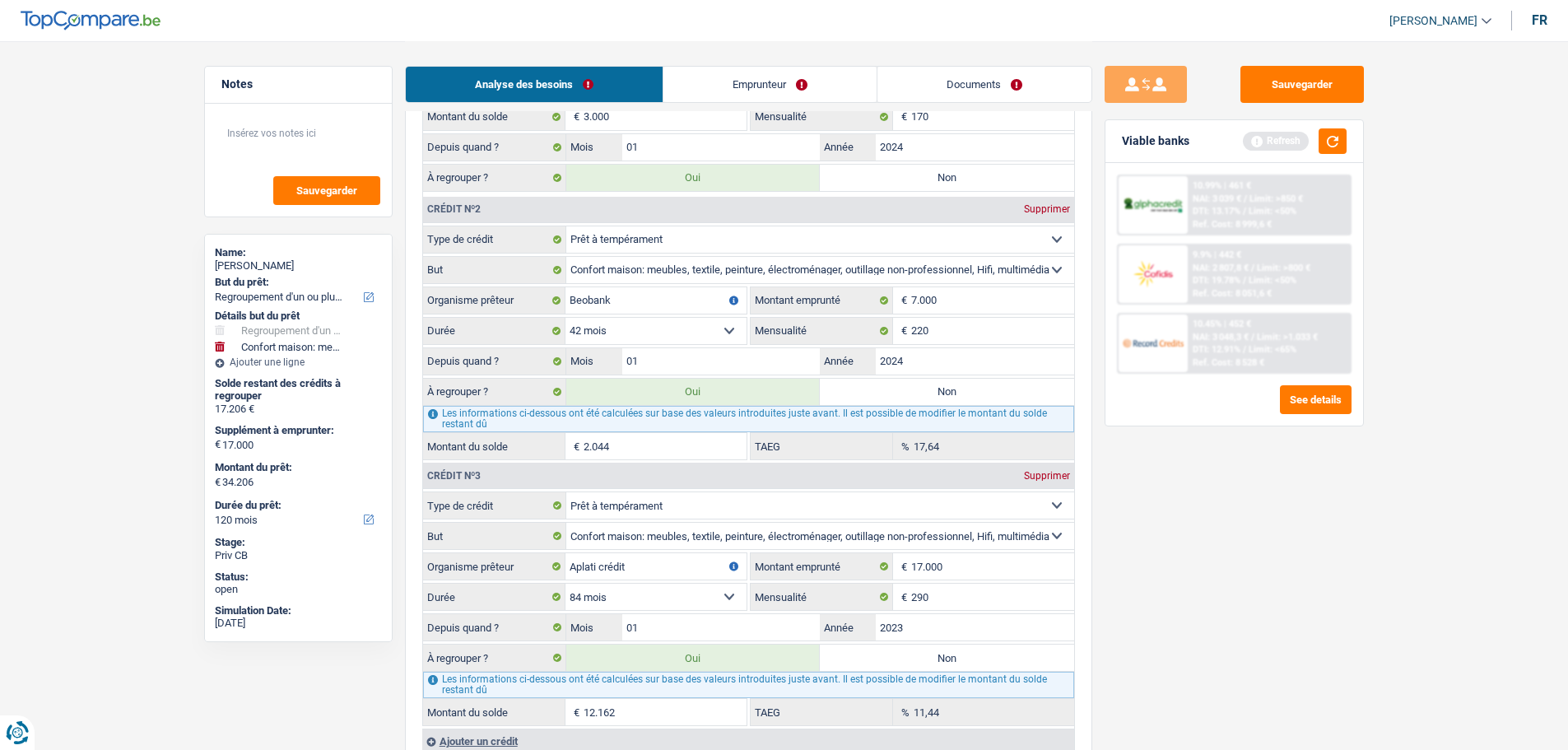
type input "4.158"
type input "19.320"
type input "36.320"
click at [646, 368] on input "01" at bounding box center [721, 361] width 199 height 26
type input "02"
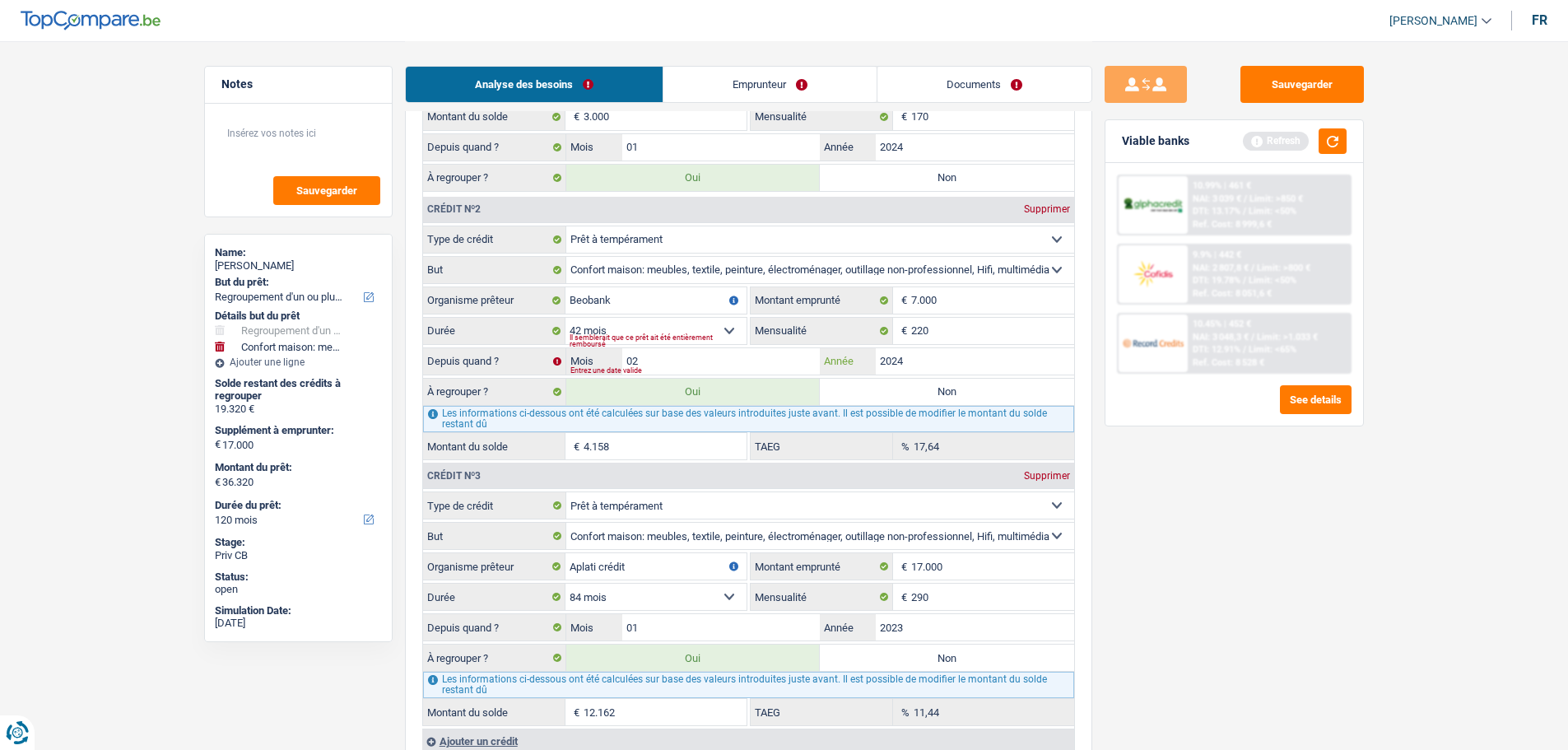
type input "36.481"
type input "19.481"
type input "36.481"
type input "4.319"
type input "19.481"
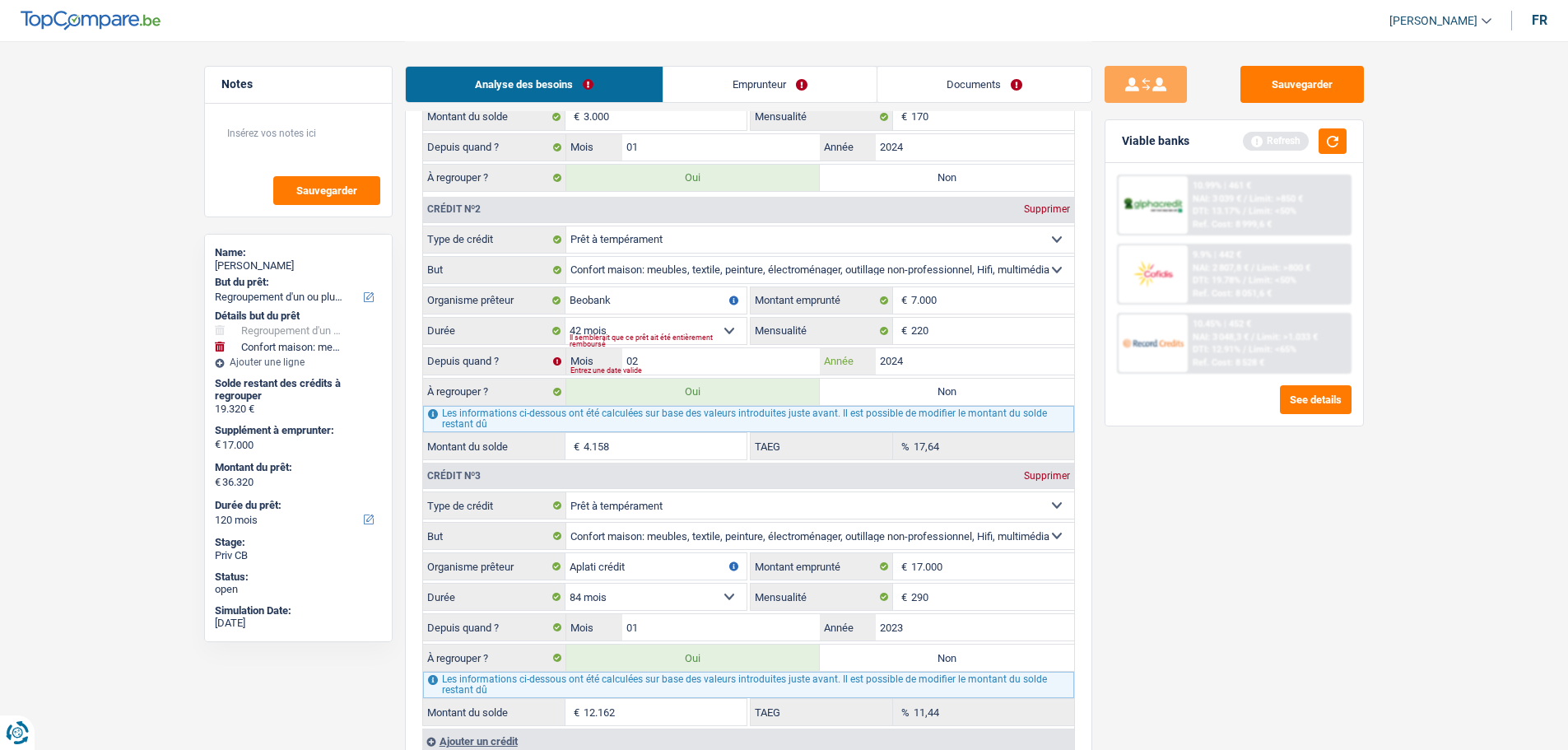
type input "36.481"
click at [1179, 502] on div "Sauvegarder Viable banks Refresh 10.99% | 461 € NAI: 3 039 € / Limit: >850 € DT…" at bounding box center [1234, 395] width 284 height 658
click at [670, 360] on input "02" at bounding box center [721, 361] width 199 height 26
type input "05"
type input "36.952"
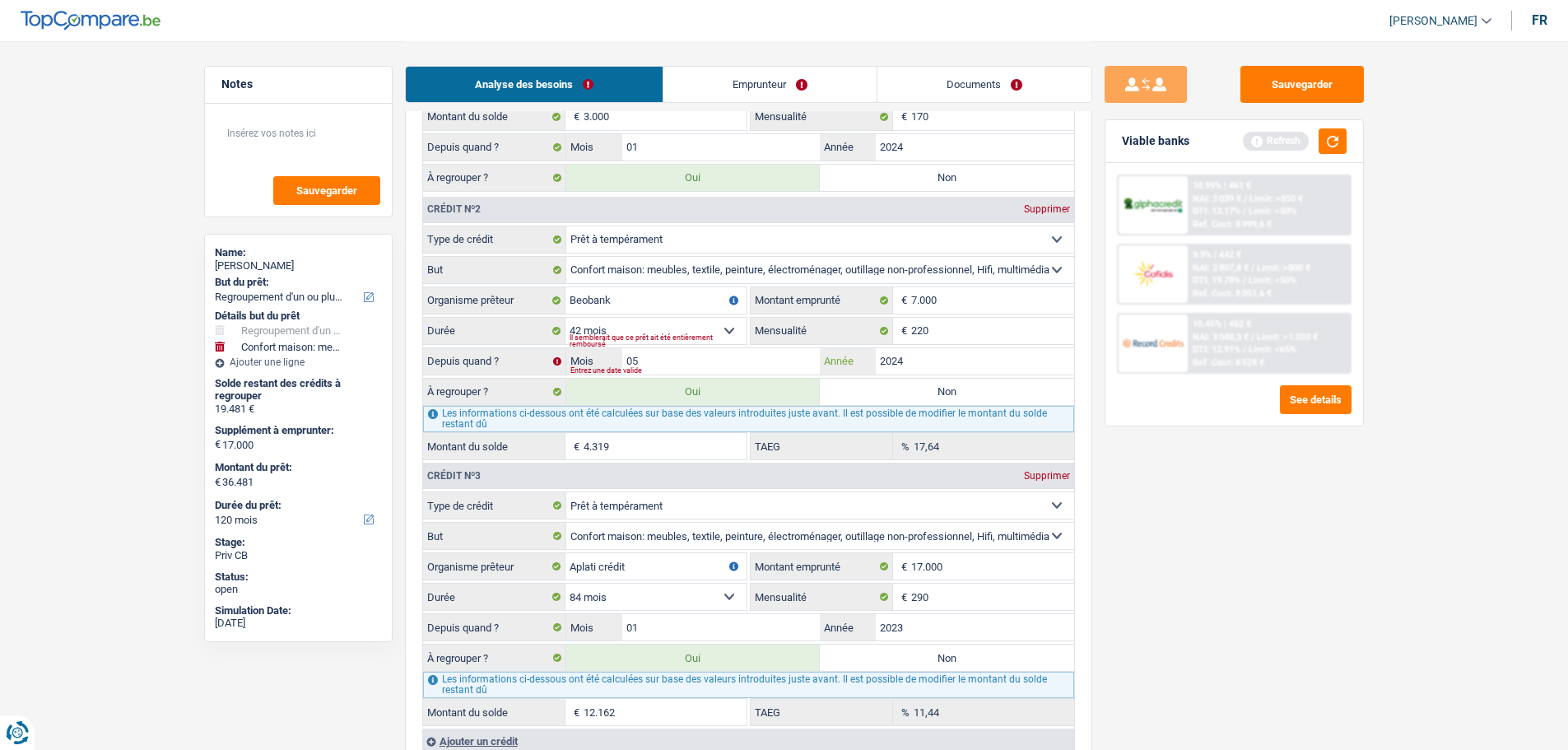
type input "19.952"
type input "36.952"
type input "4.790"
type input "19.952"
type input "36.952"
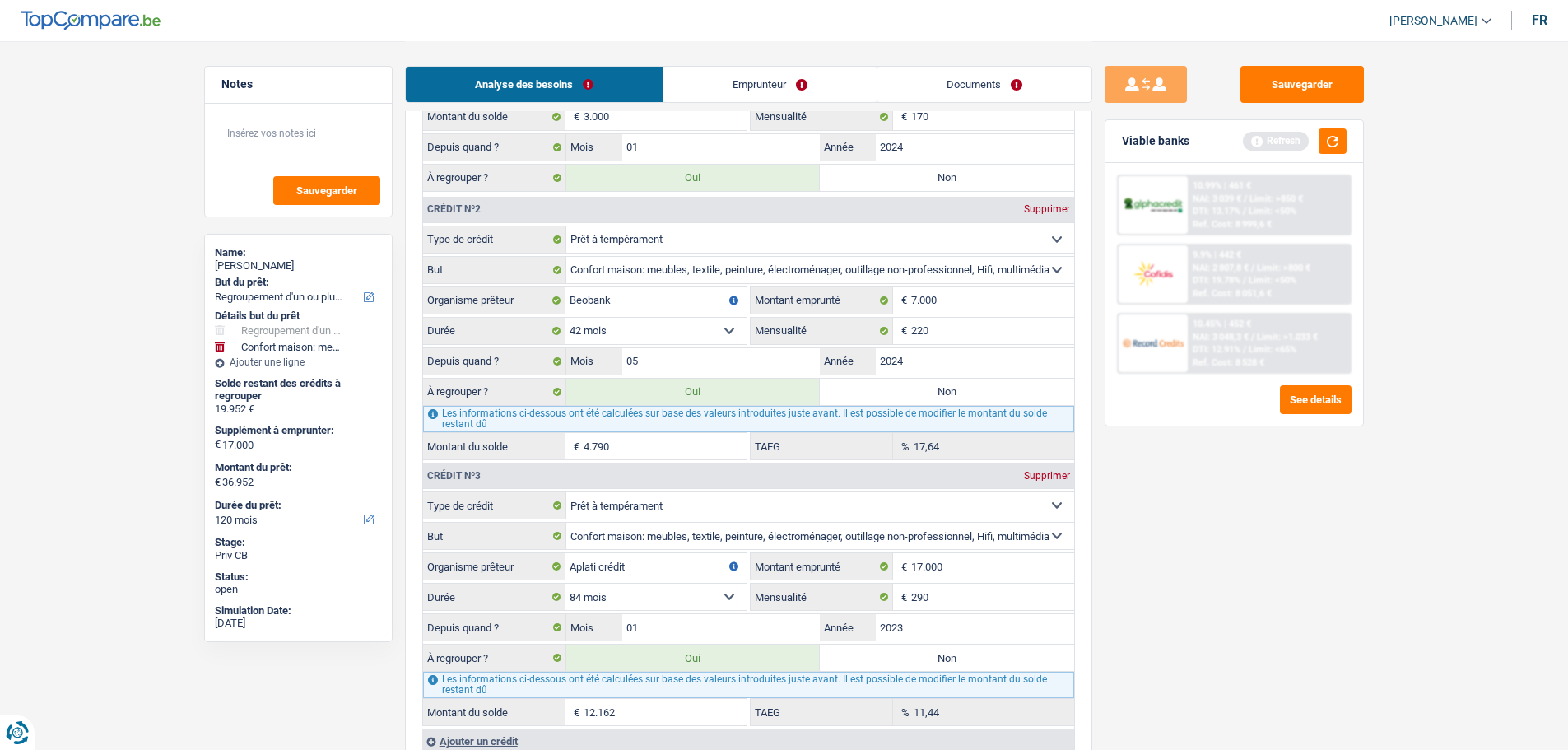
click at [1375, 596] on div "Sauvegarder Viable banks Refresh 10.99% | 461 € NAI: 3 039 € / Limit: >850 € DT…" at bounding box center [1234, 395] width 284 height 658
click at [719, 362] on input "05" at bounding box center [721, 361] width 199 height 26
type input "06"
type input "37.104"
type input "20.104"
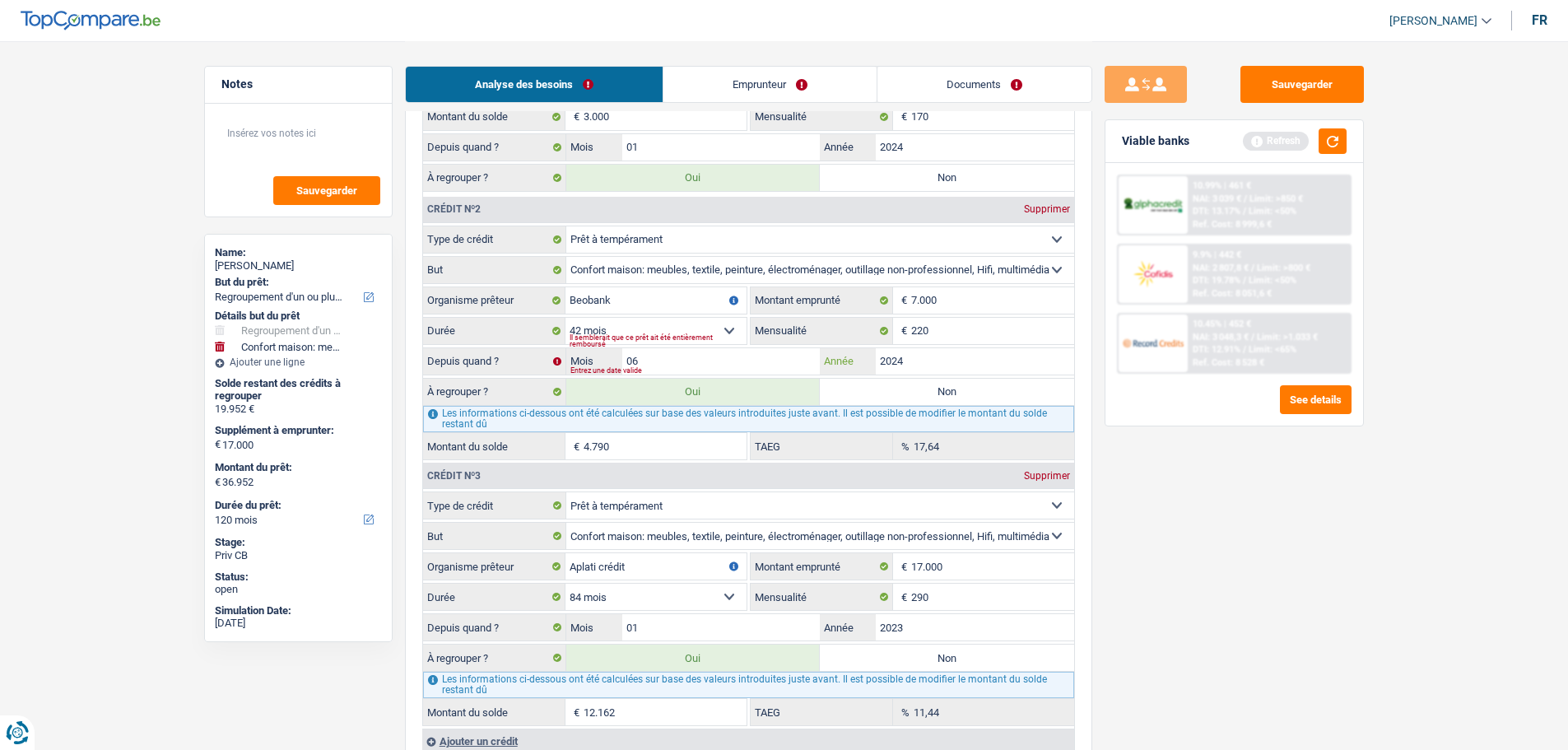
type input "37.104"
type input "4.942"
type input "20.104"
type input "37.104"
select select "144"
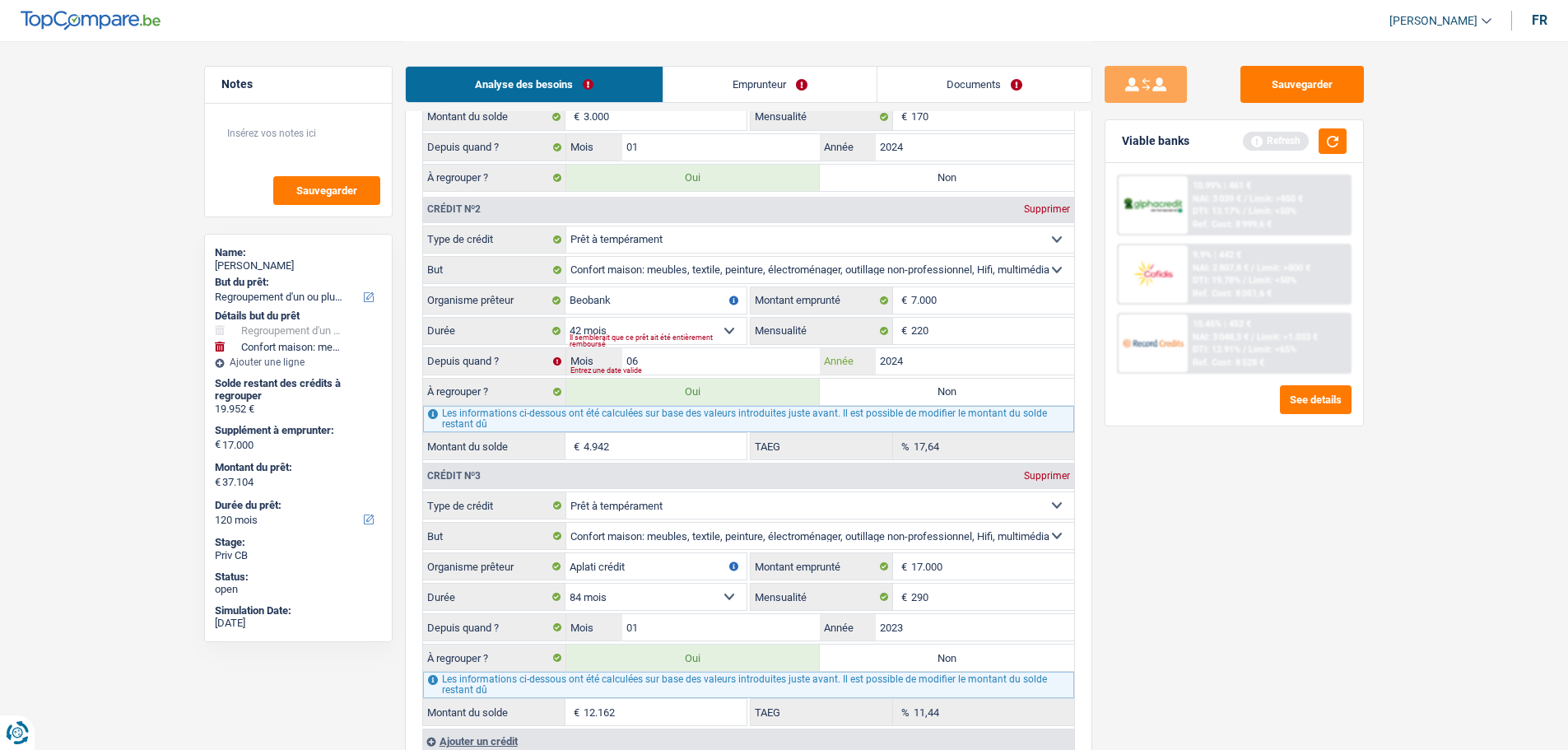
select select "144"
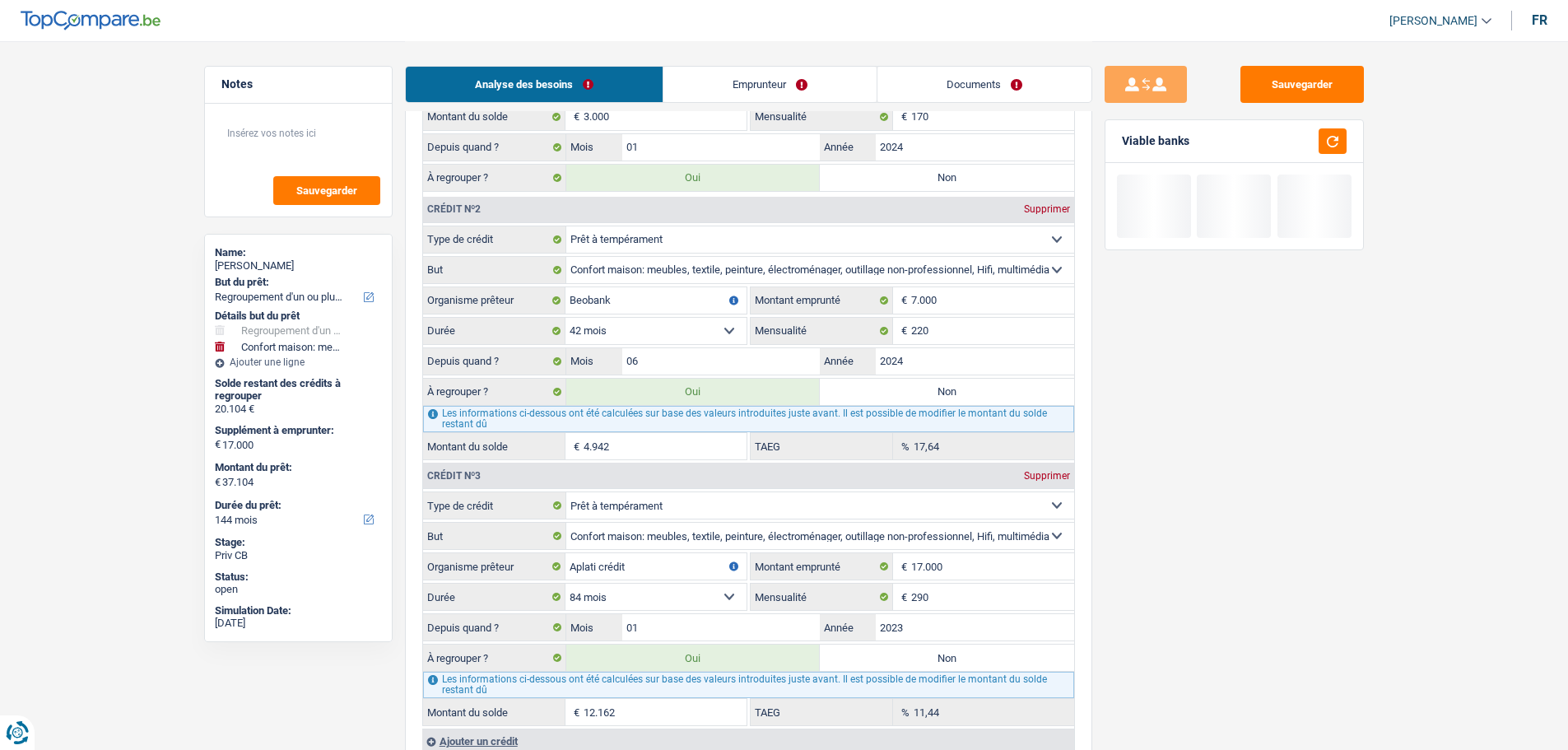
click at [1360, 568] on div "Sauvegarder Viable banks" at bounding box center [1234, 395] width 284 height 658
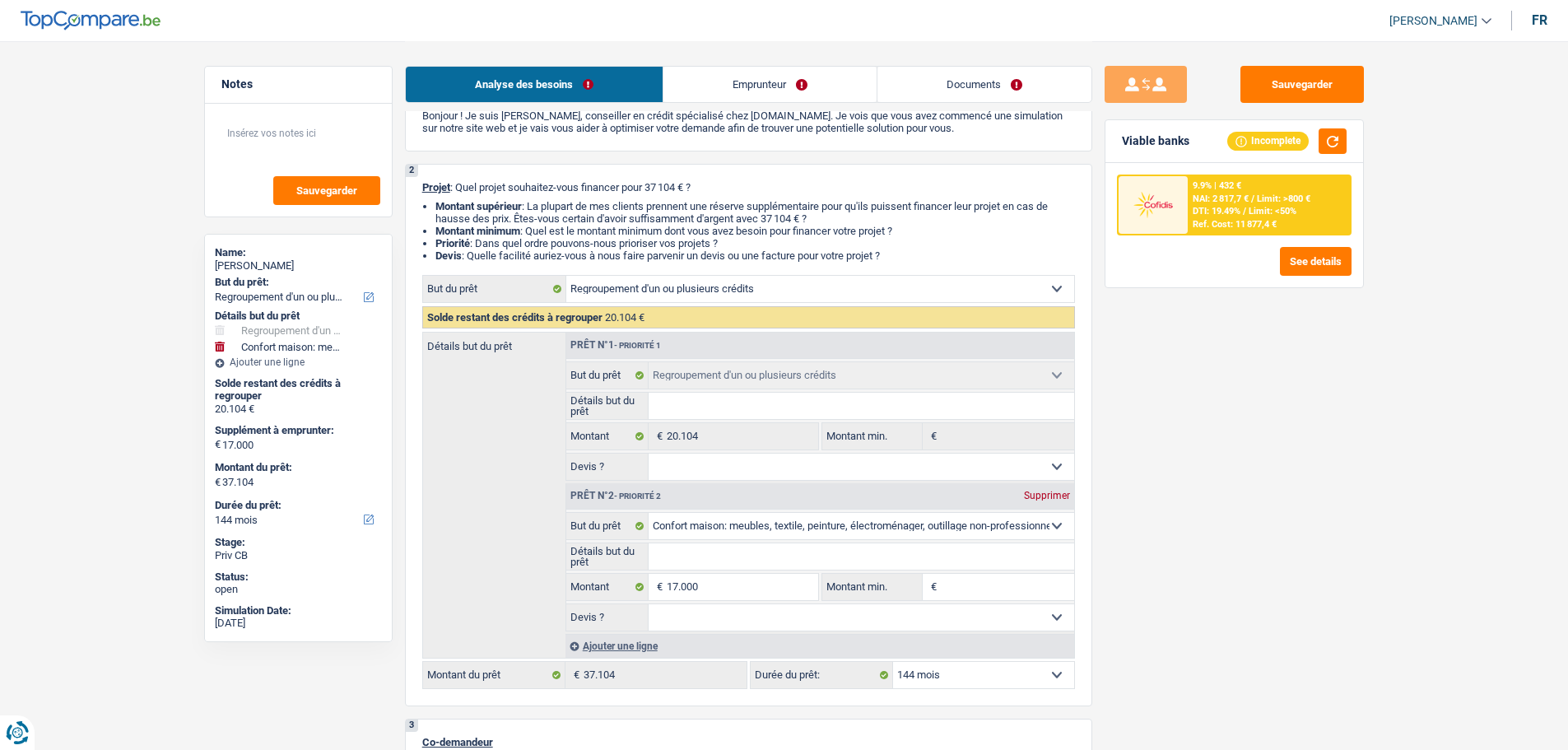
scroll to position [247, 0]
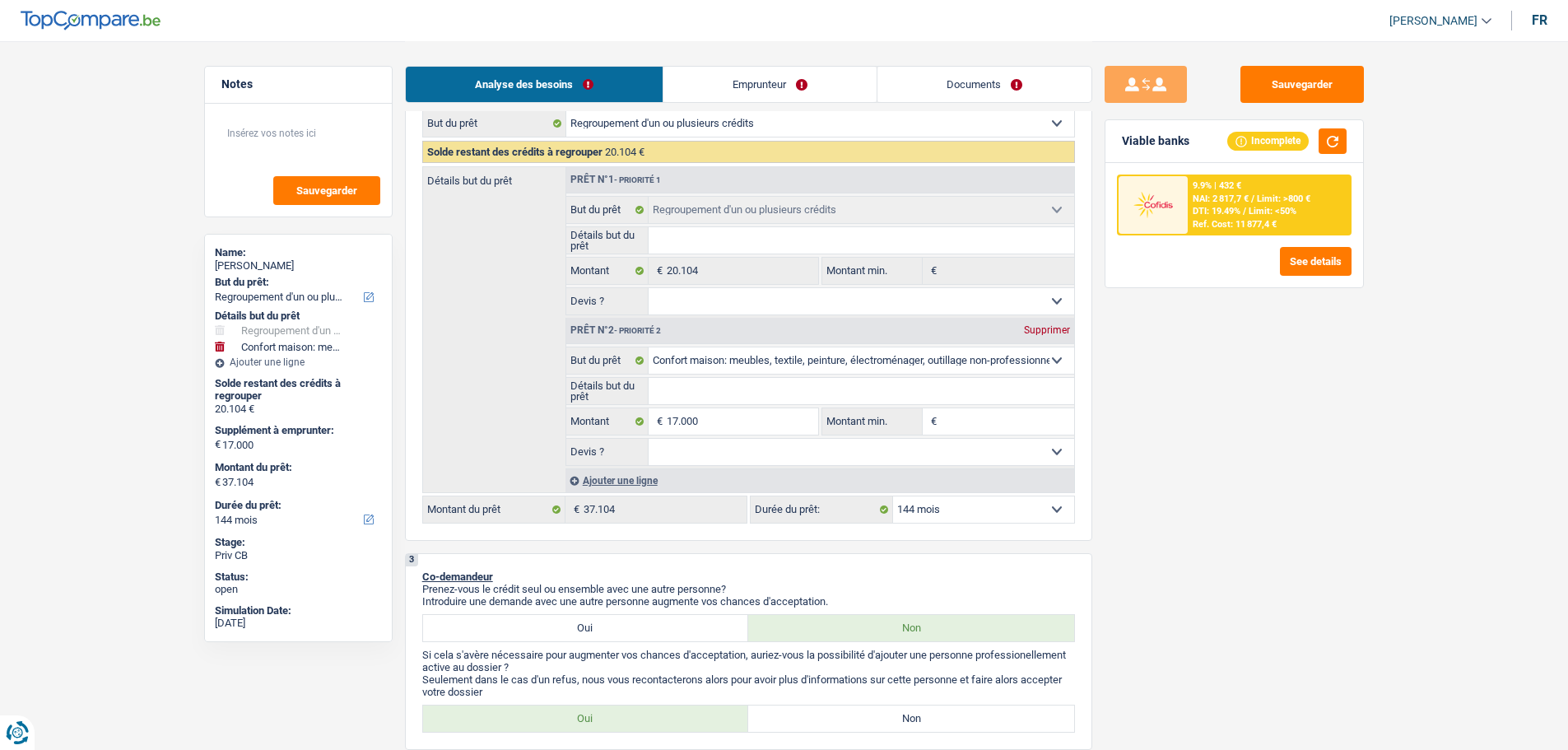
click at [724, 396] on input "Détails but du prêt" at bounding box center [862, 391] width 425 height 26
click at [972, 415] on input "Montant min." at bounding box center [1007, 422] width 133 height 26
type input "1"
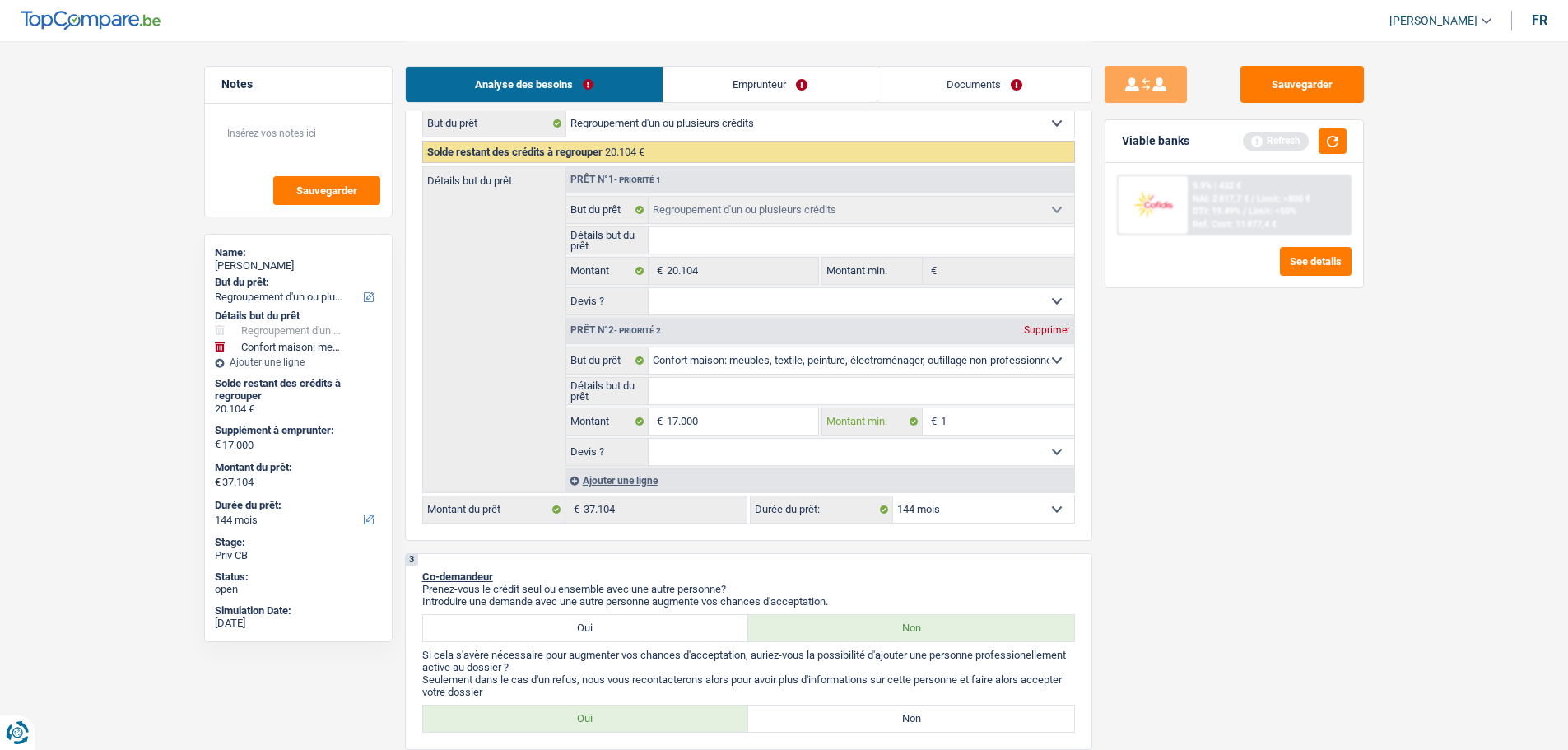
type input "15"
type input "150"
type input "1.500"
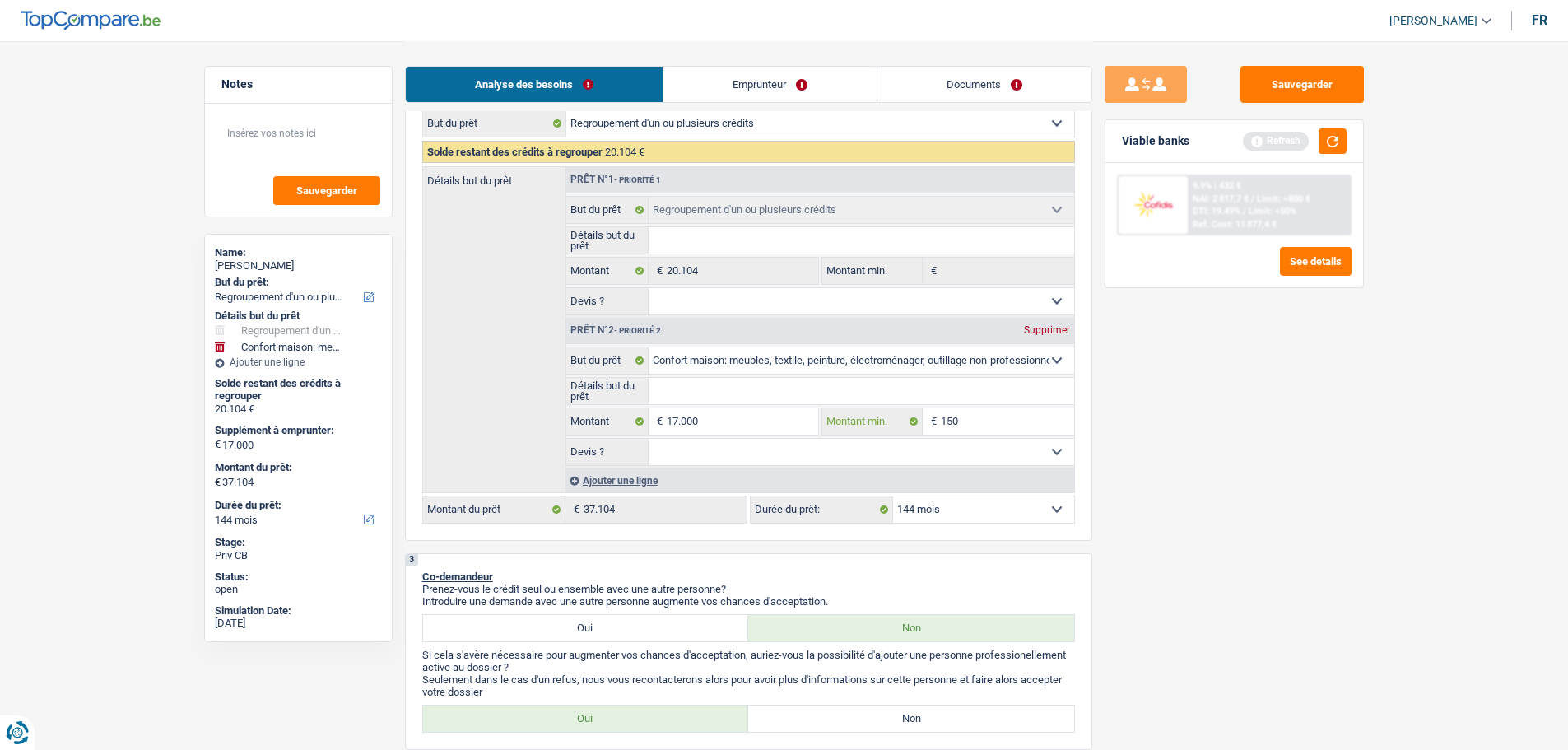
type input "1.500"
type input "15.000"
click at [716, 387] on input "Détails but du prêt" at bounding box center [862, 391] width 425 height 26
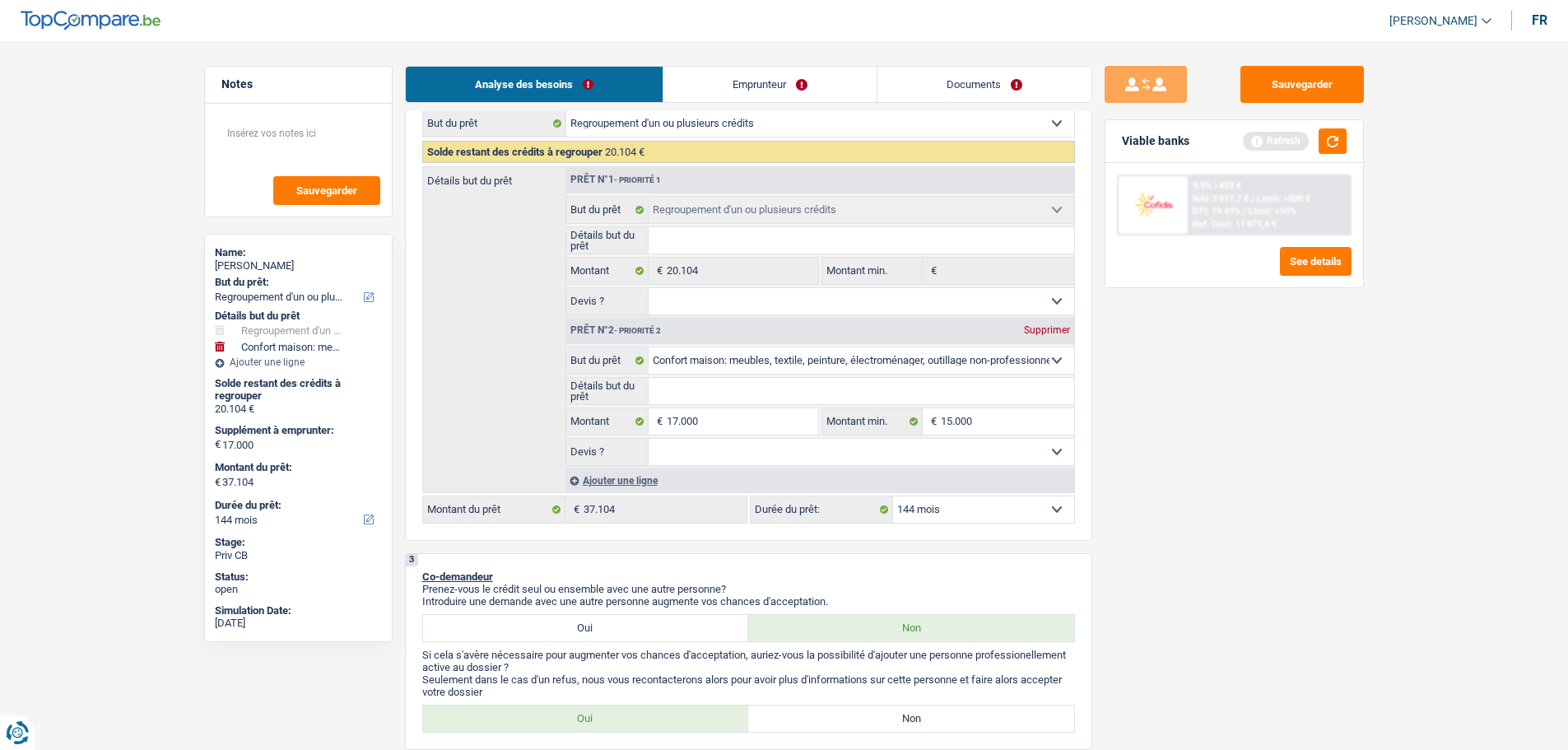
type input "D"
type input "De"
type input "Des"
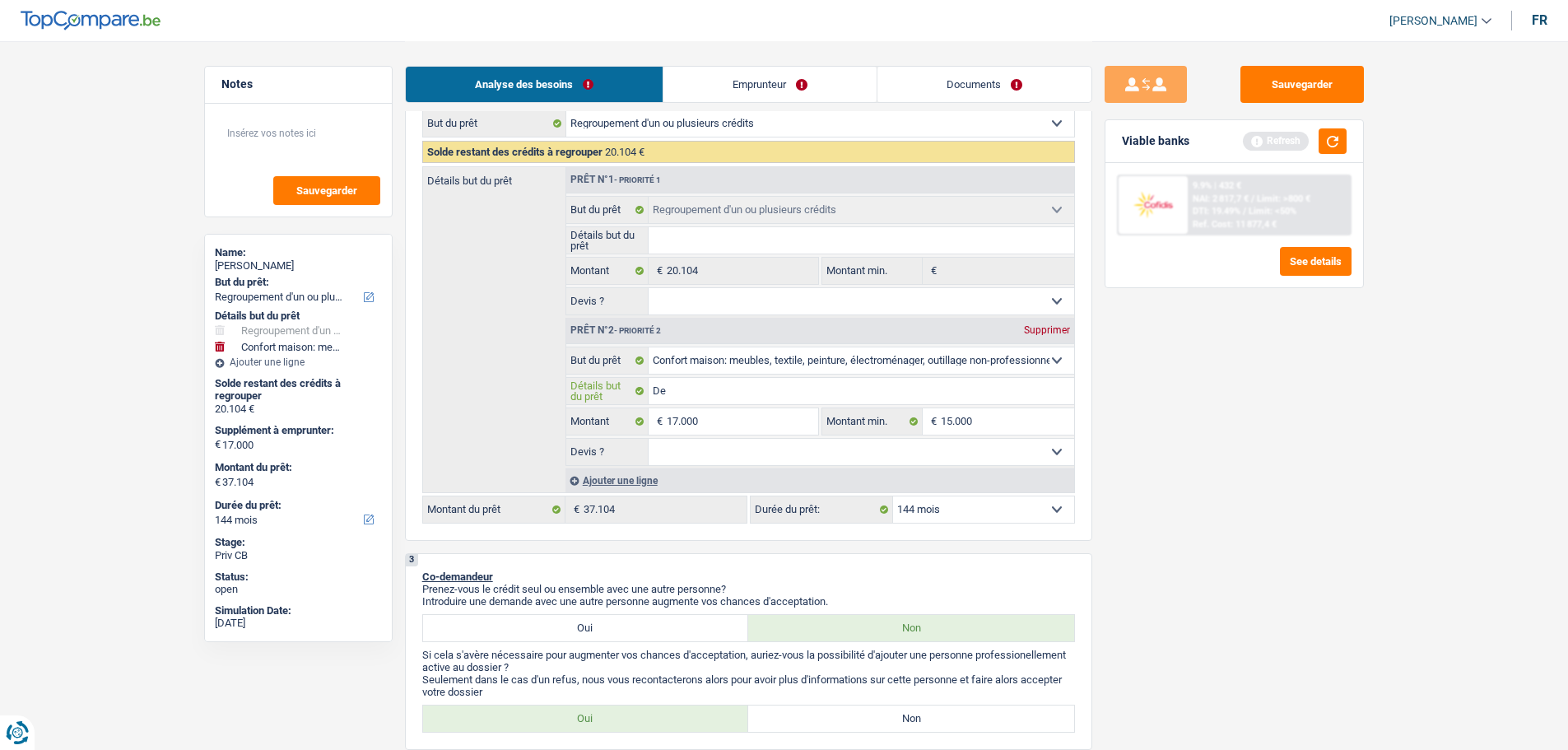
type input "Des"
type input "Des m"
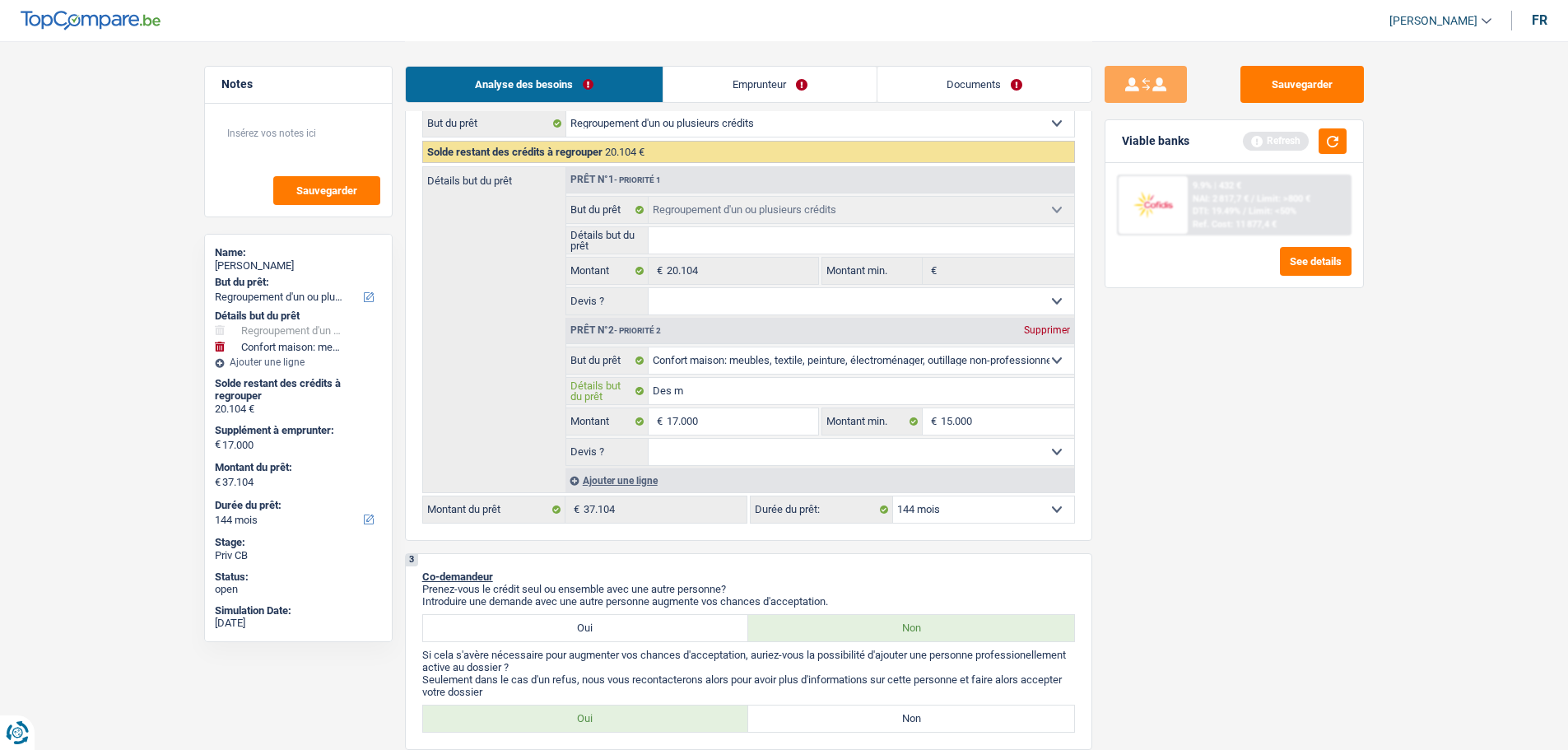
type input "Des me"
type input "Des meu"
type input "Des meub"
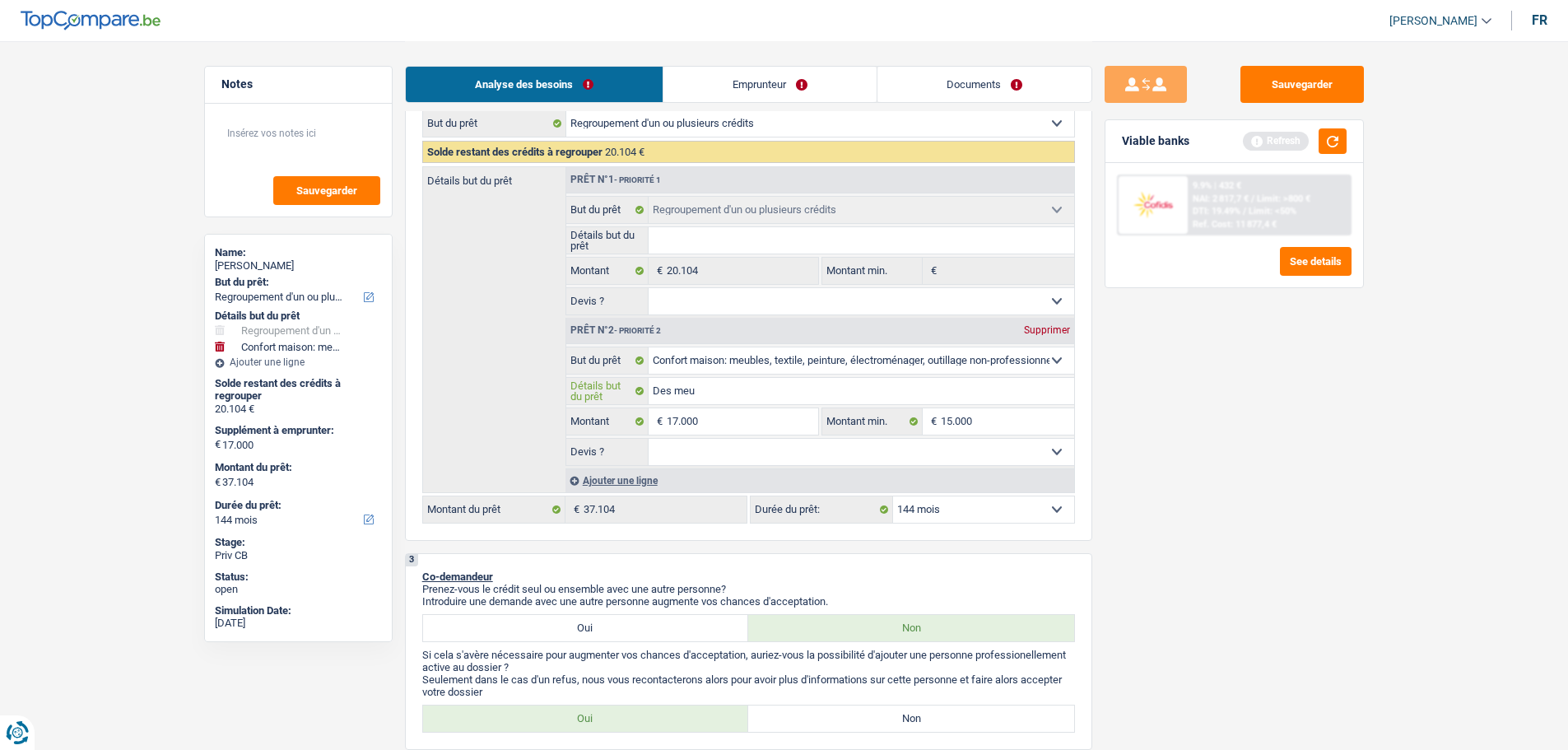
type input "Des meub"
type input "Des meubl"
type input "Des meuble"
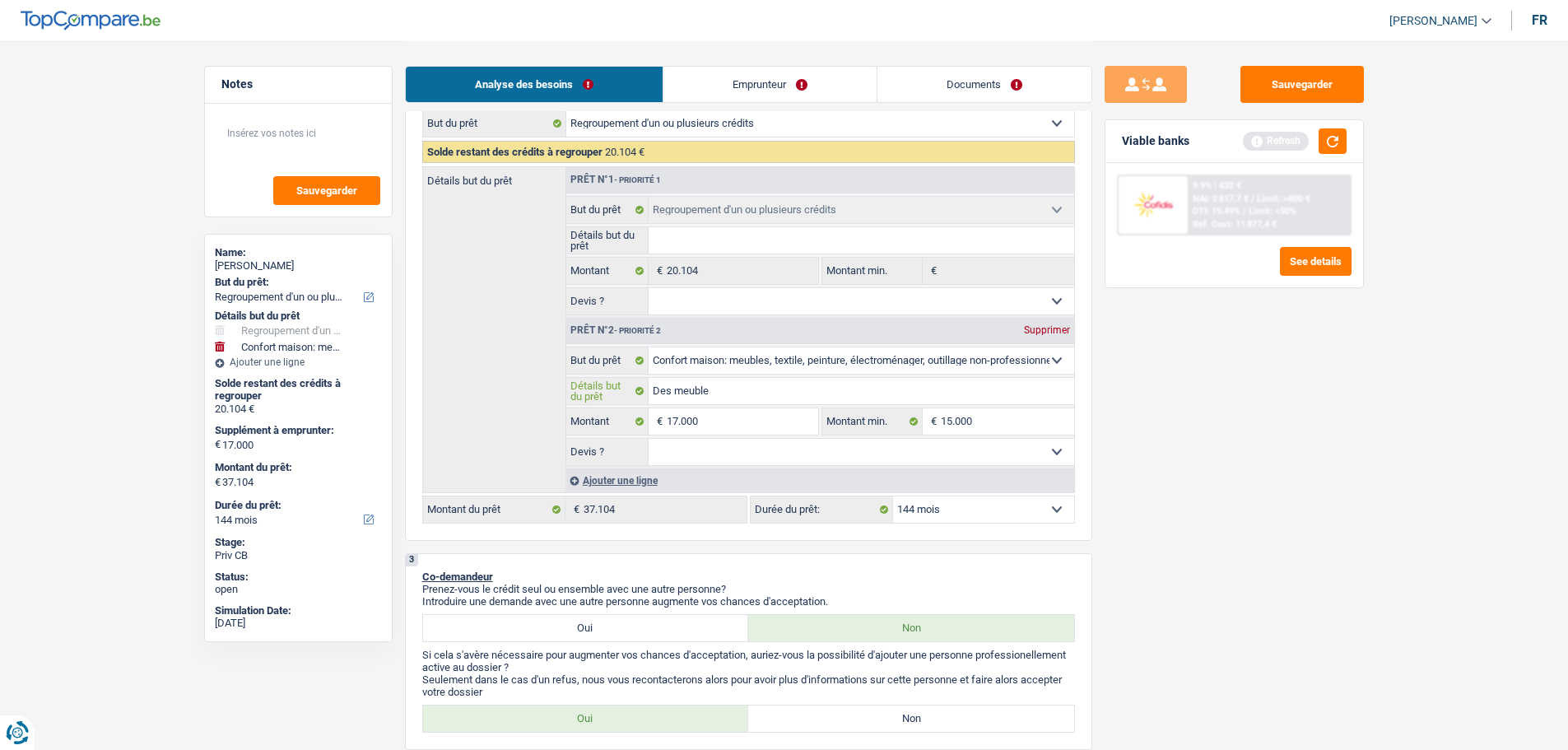
type input "Des meubles"
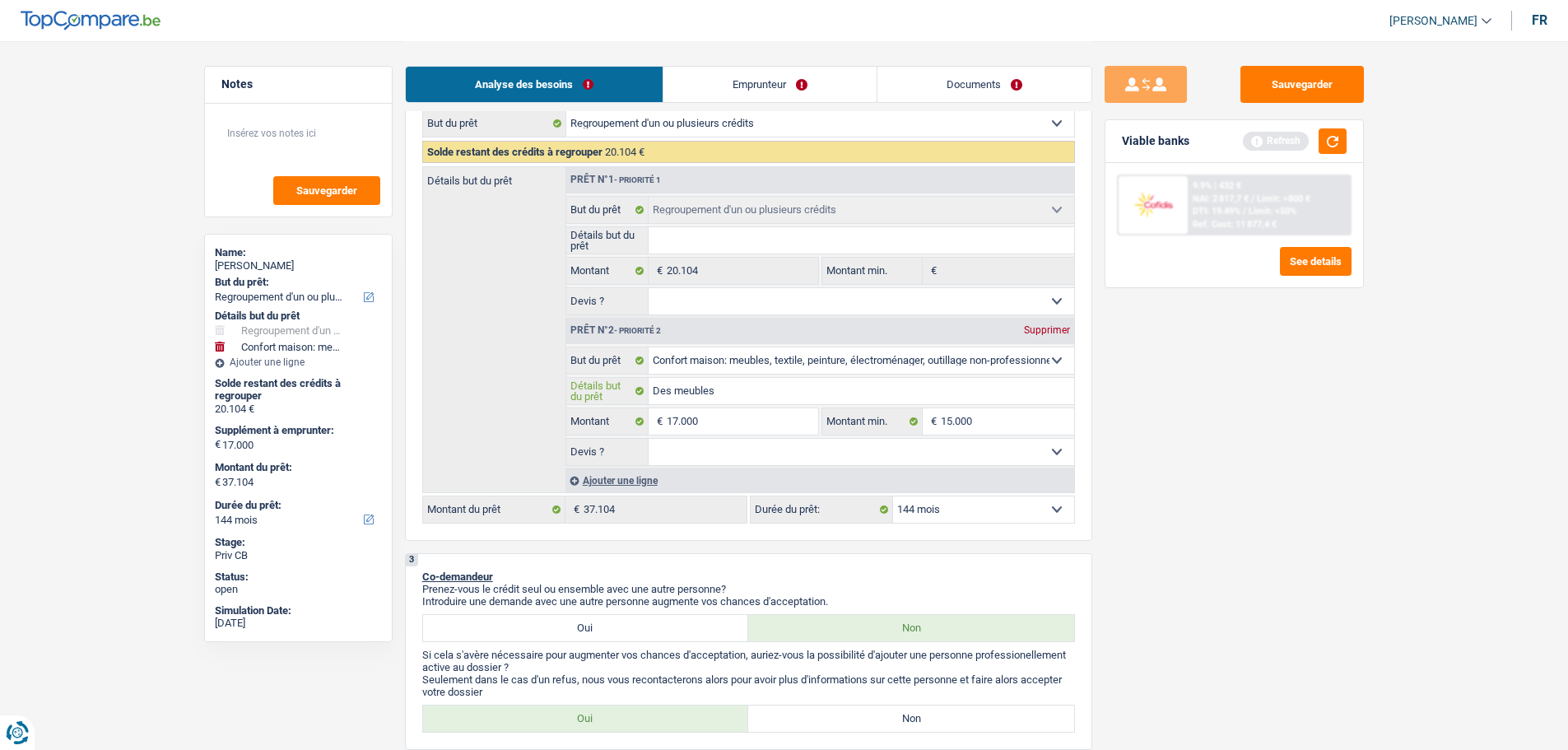
type input "Des meubles"
type input "Des meubles,"
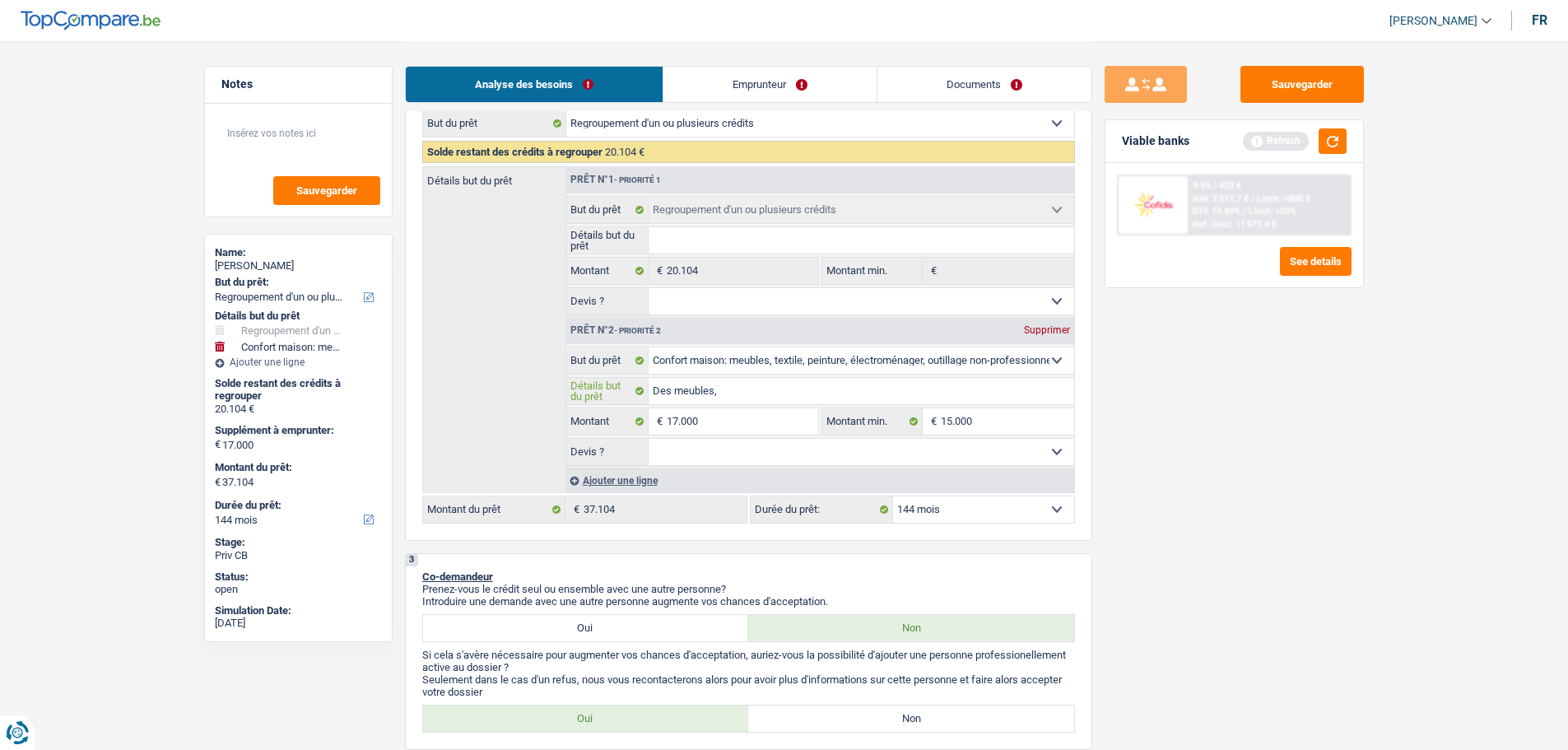
type input "Des meubles, f"
type input "Des meubles, fr"
type input "Des meubles, fri"
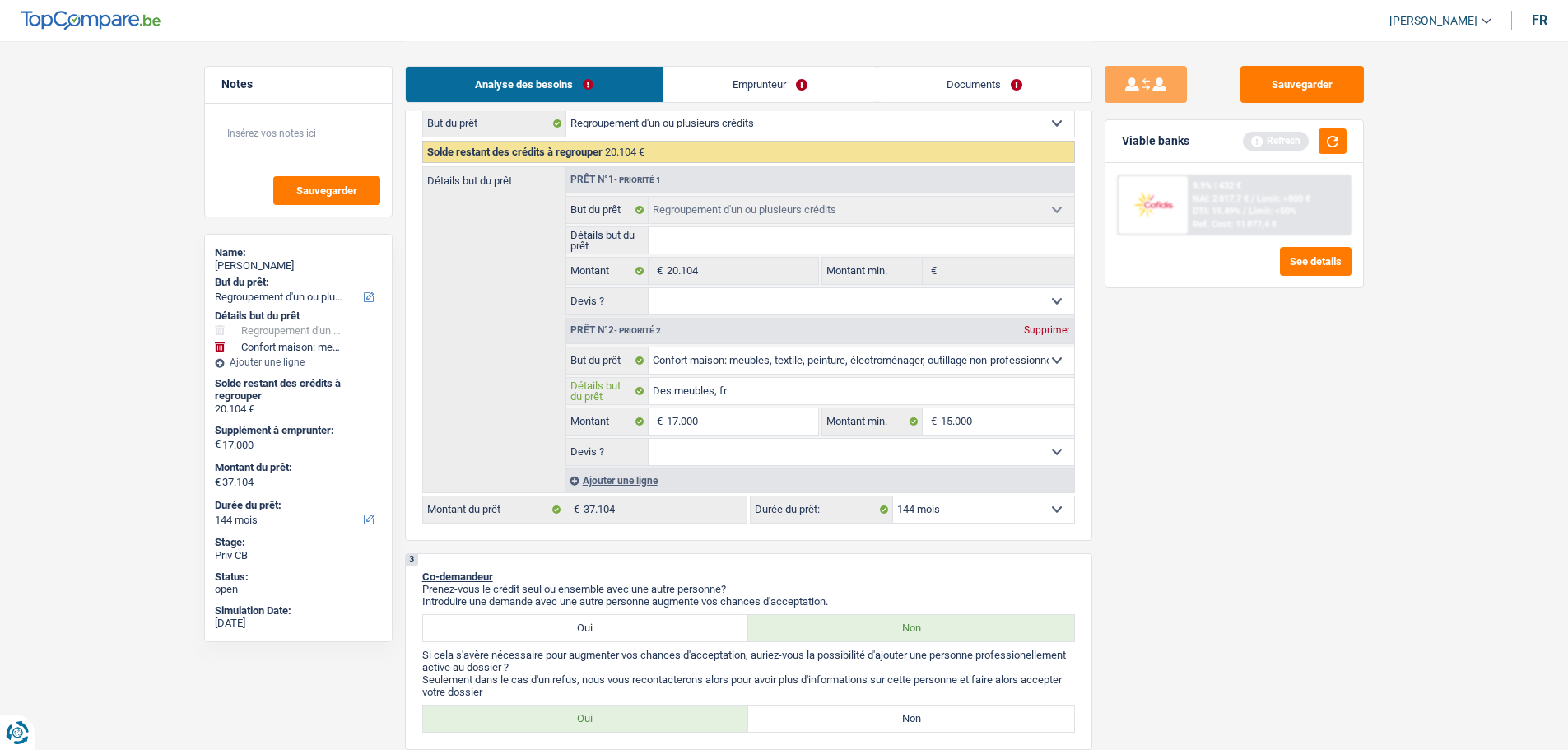
type input "Des meubles, fri"
type input "Des meubles, frig"
type input "Des meubles, frigo"
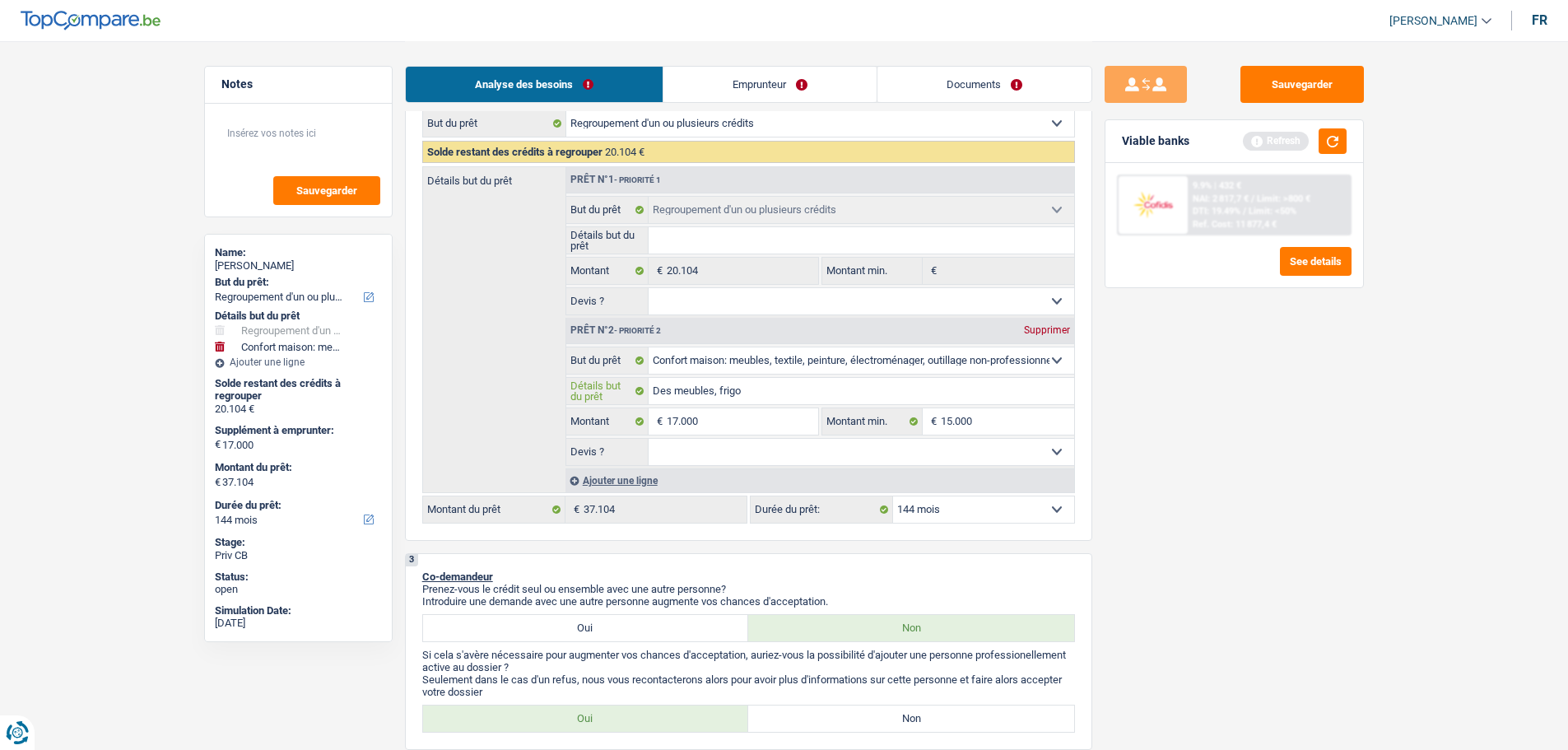
type input "Des meubles, frigo,"
type input "Des meubles, frigo,e"
type input "Des meubles, frigo,et"
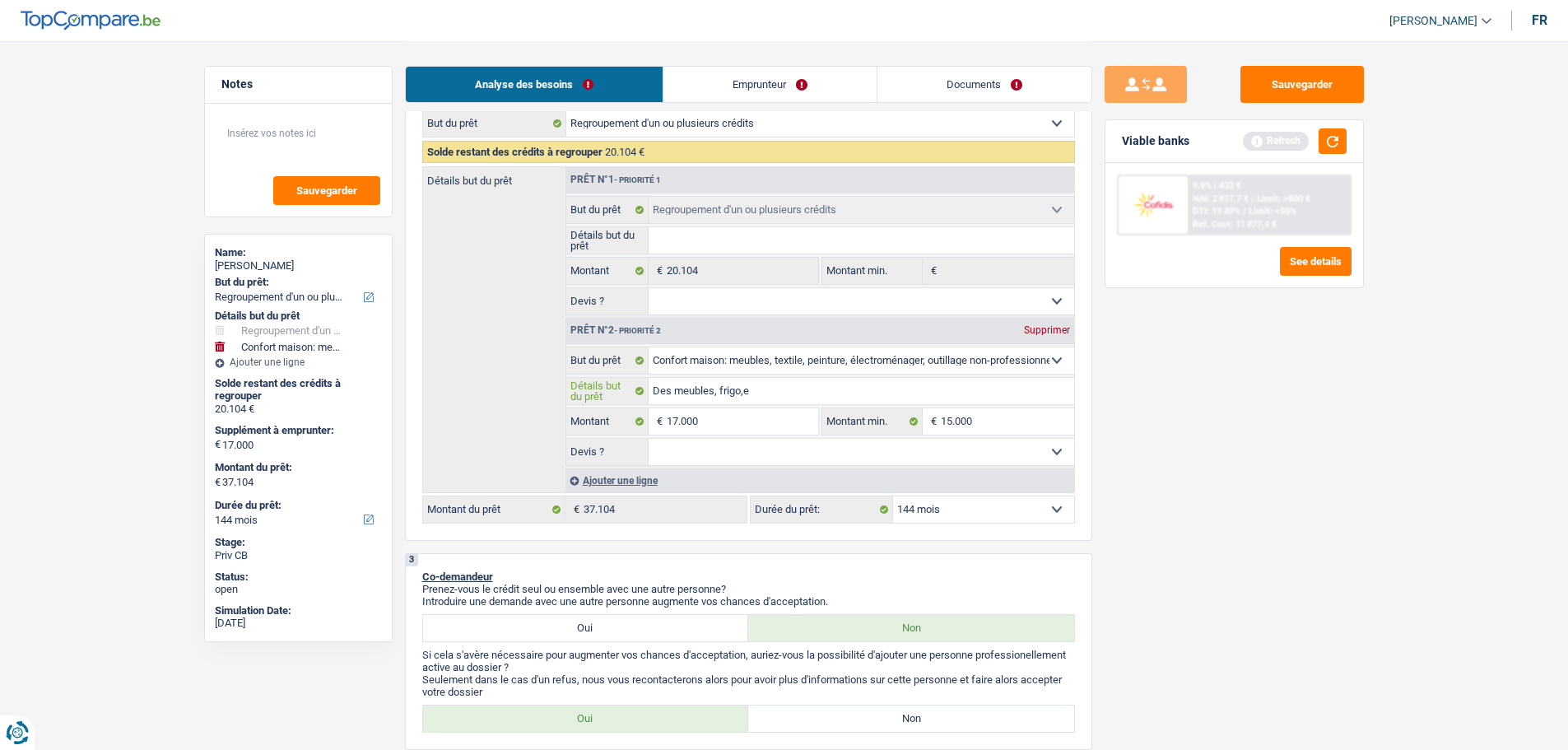
type input "Des meubles, frigo,et"
type input "Des meubles, frigo,etc"
type input "Des meubles, frigo,etc."
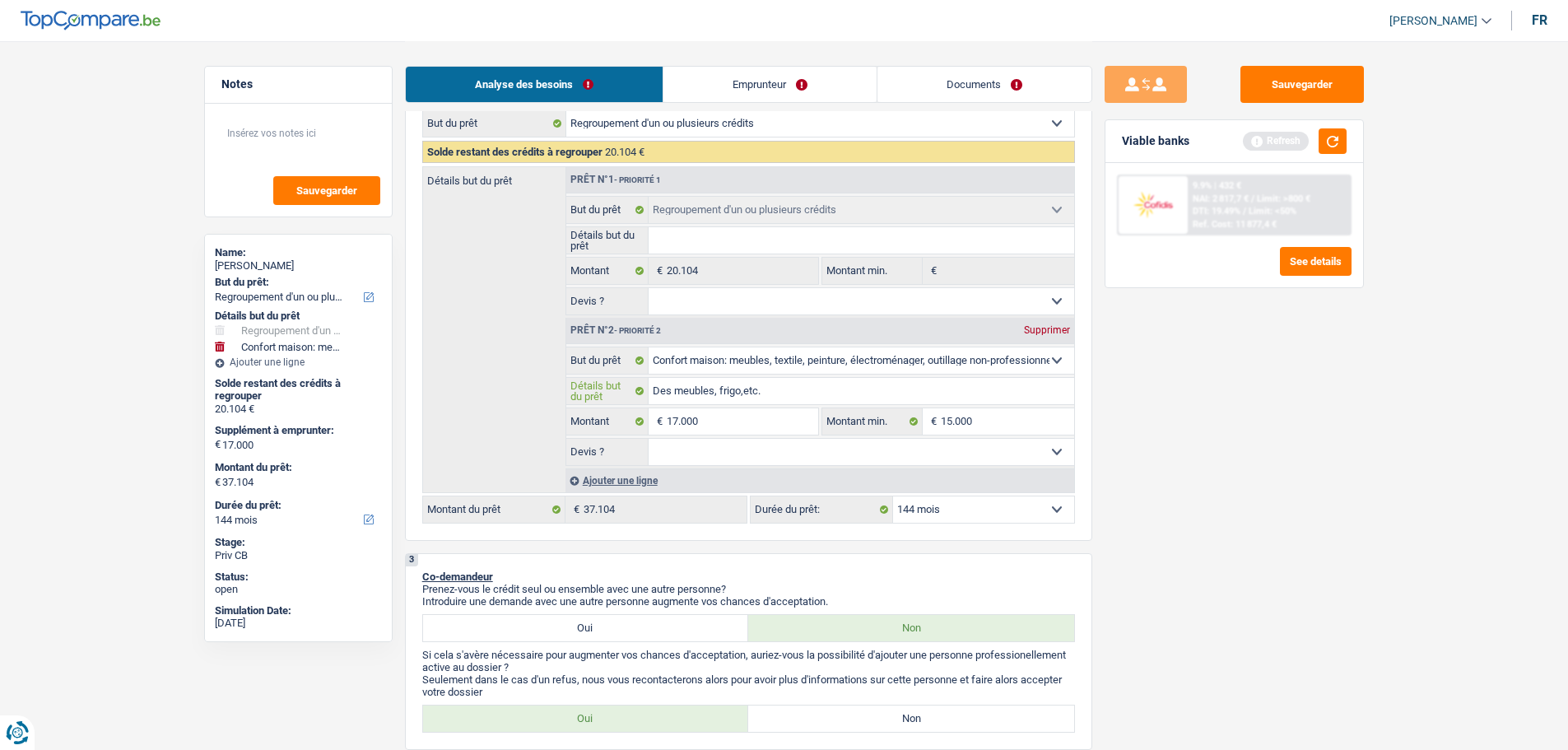
type input "Des meubles, frigo,etc."
drag, startPoint x: 938, startPoint y: 446, endPoint x: 920, endPoint y: 453, distance: 19.3
click at [938, 446] on select "Oui Non Non répondu Sélectionner une option" at bounding box center [862, 451] width 425 height 26
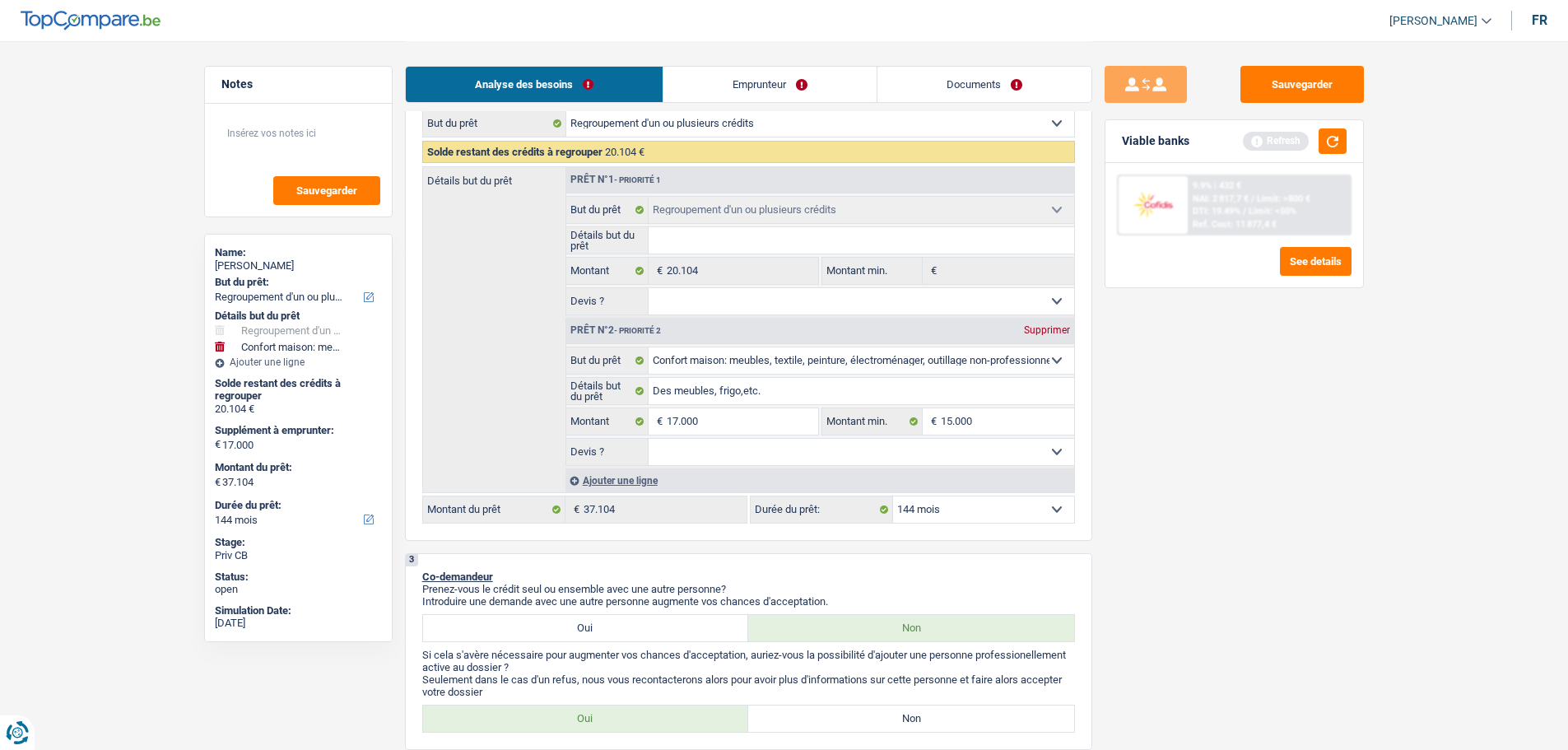
select select "false"
click at [649, 438] on select "Oui Non Non répondu Sélectionner une option" at bounding box center [862, 451] width 425 height 26
select select "false"
click at [1001, 511] on select "12 mois 18 mois 24 mois 30 mois 36 mois 42 mois 48 mois 60 mois 72 mois 84 mois…" at bounding box center [984, 509] width 181 height 26
select select "120"
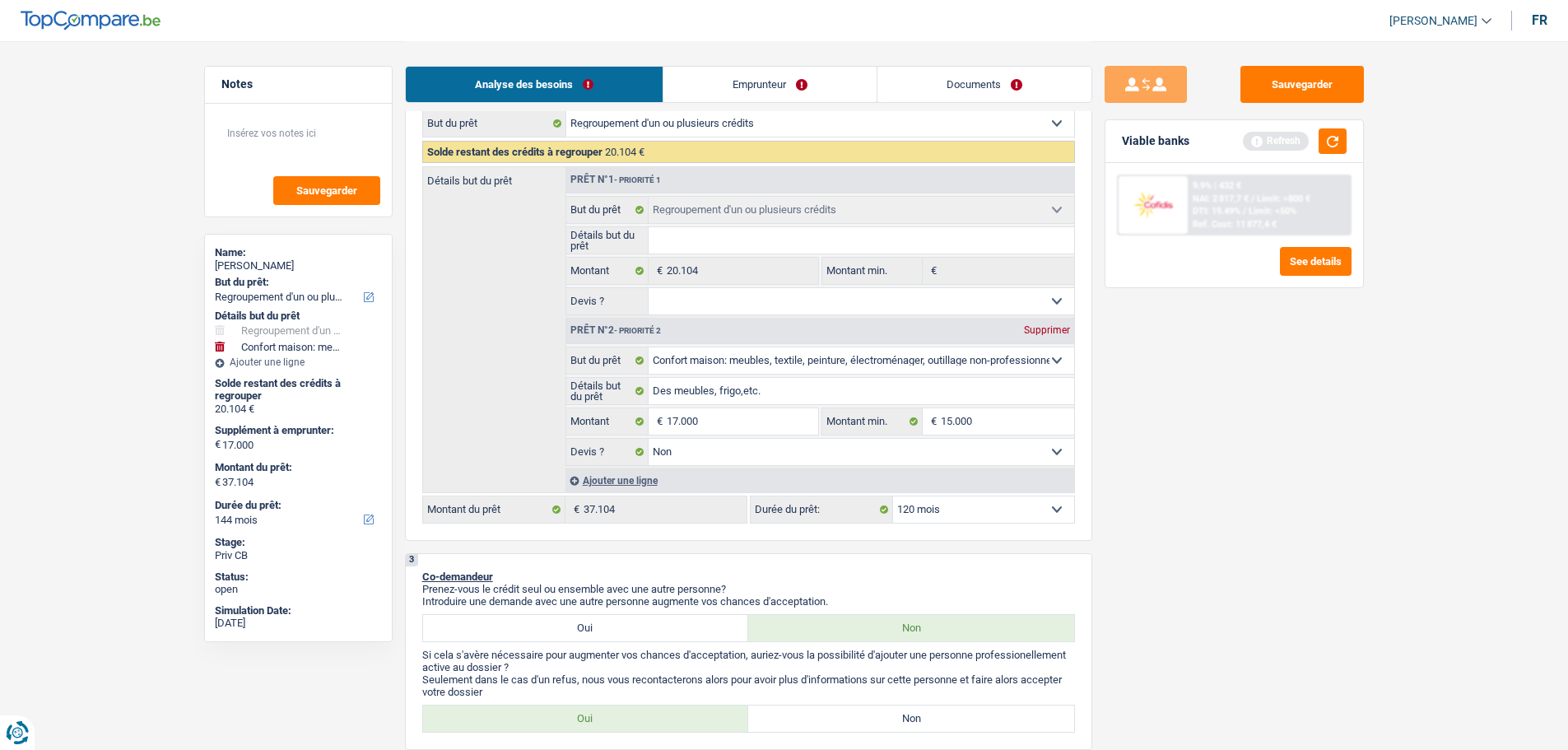
click at [894, 496] on select "12 mois 18 mois 24 mois 30 mois 36 mois 42 mois 48 mois 60 mois 72 mois 84 mois…" at bounding box center [984, 509] width 181 height 26
select select "120"
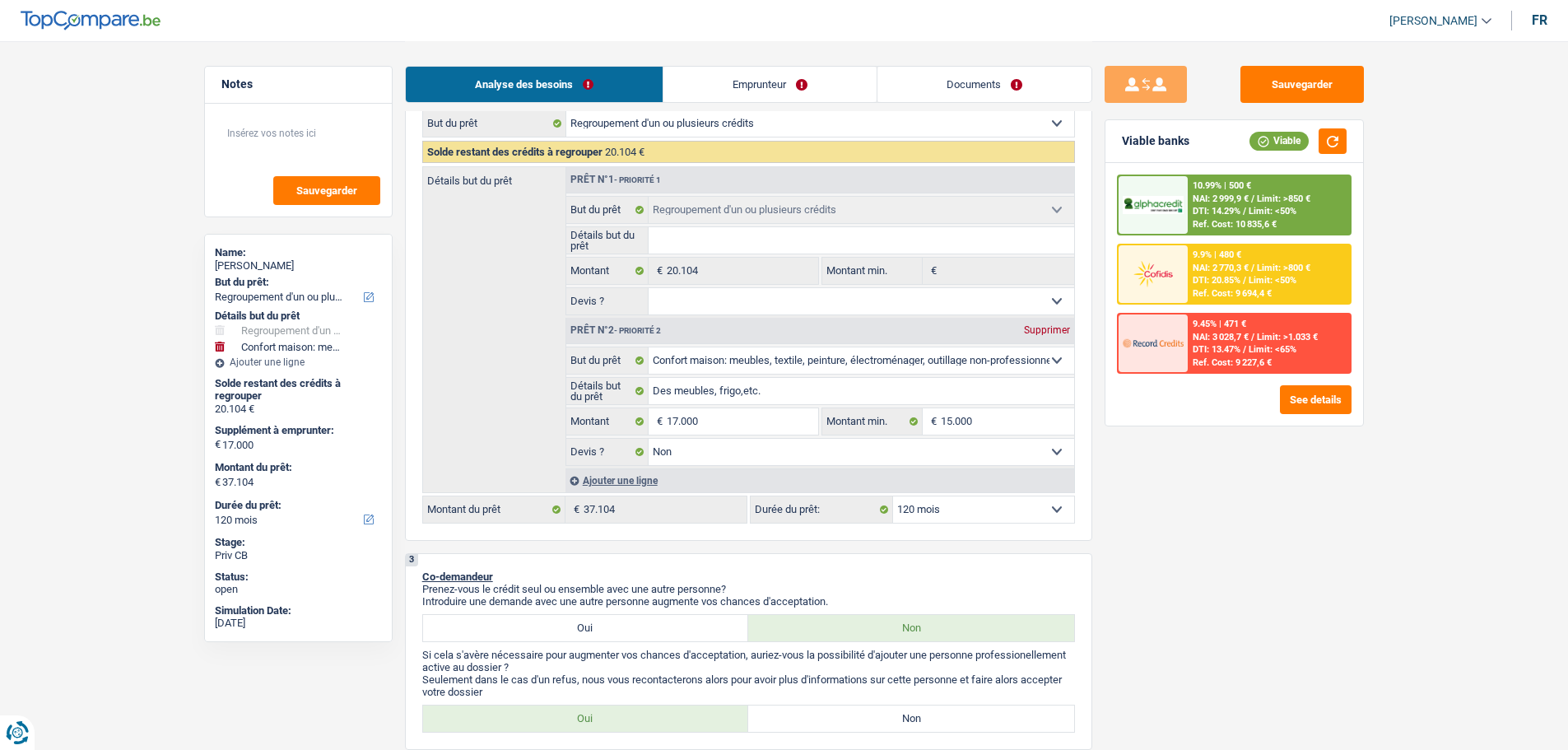
click at [1203, 201] on span "NAI: 2 999,9 €" at bounding box center [1221, 198] width 56 height 10
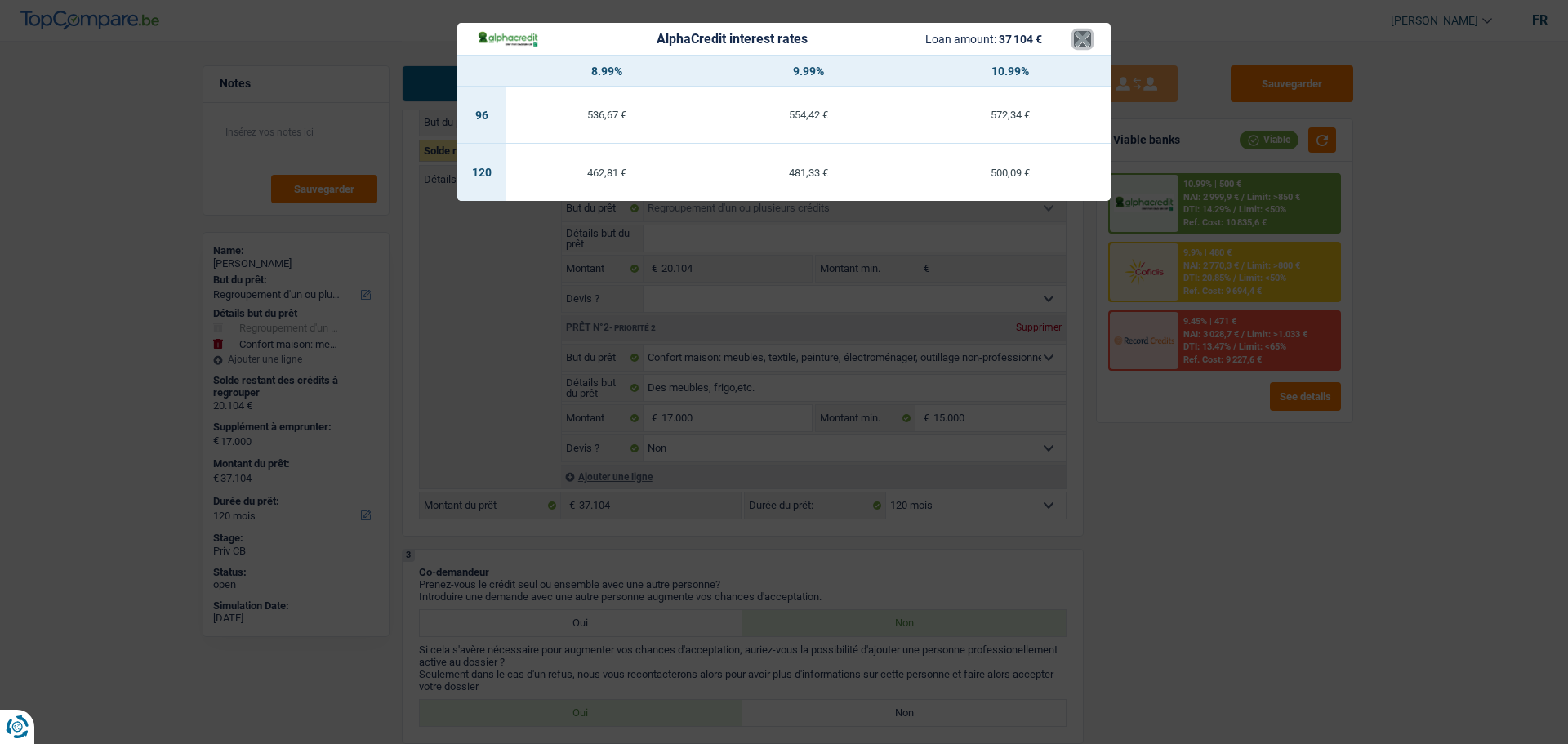
click at [1082, 33] on button "×" at bounding box center [1082, 40] width 18 height 17
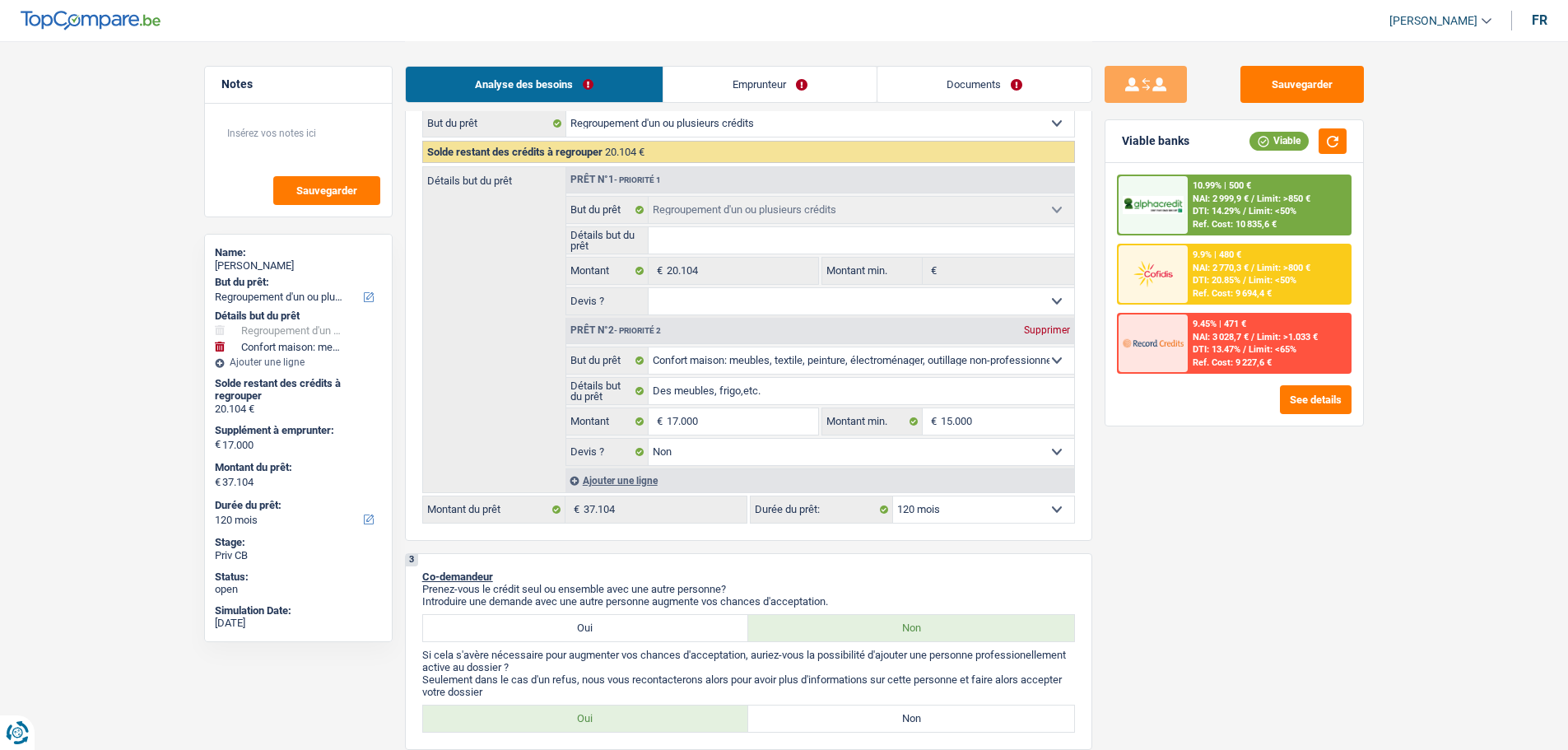
click at [1267, 285] on span "Limit: <50%" at bounding box center [1272, 280] width 48 height 10
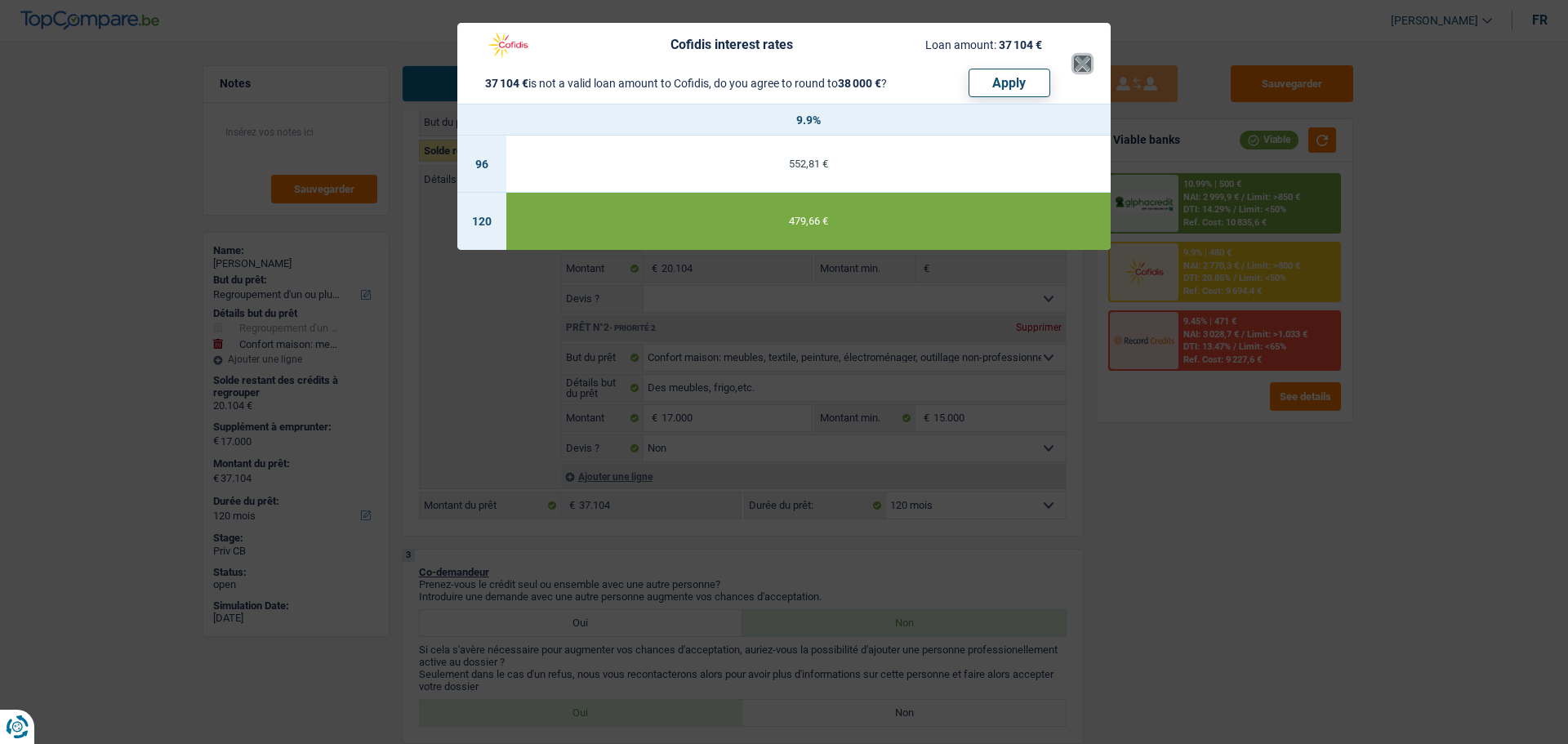
click at [1087, 66] on button "×" at bounding box center [1082, 64] width 18 height 17
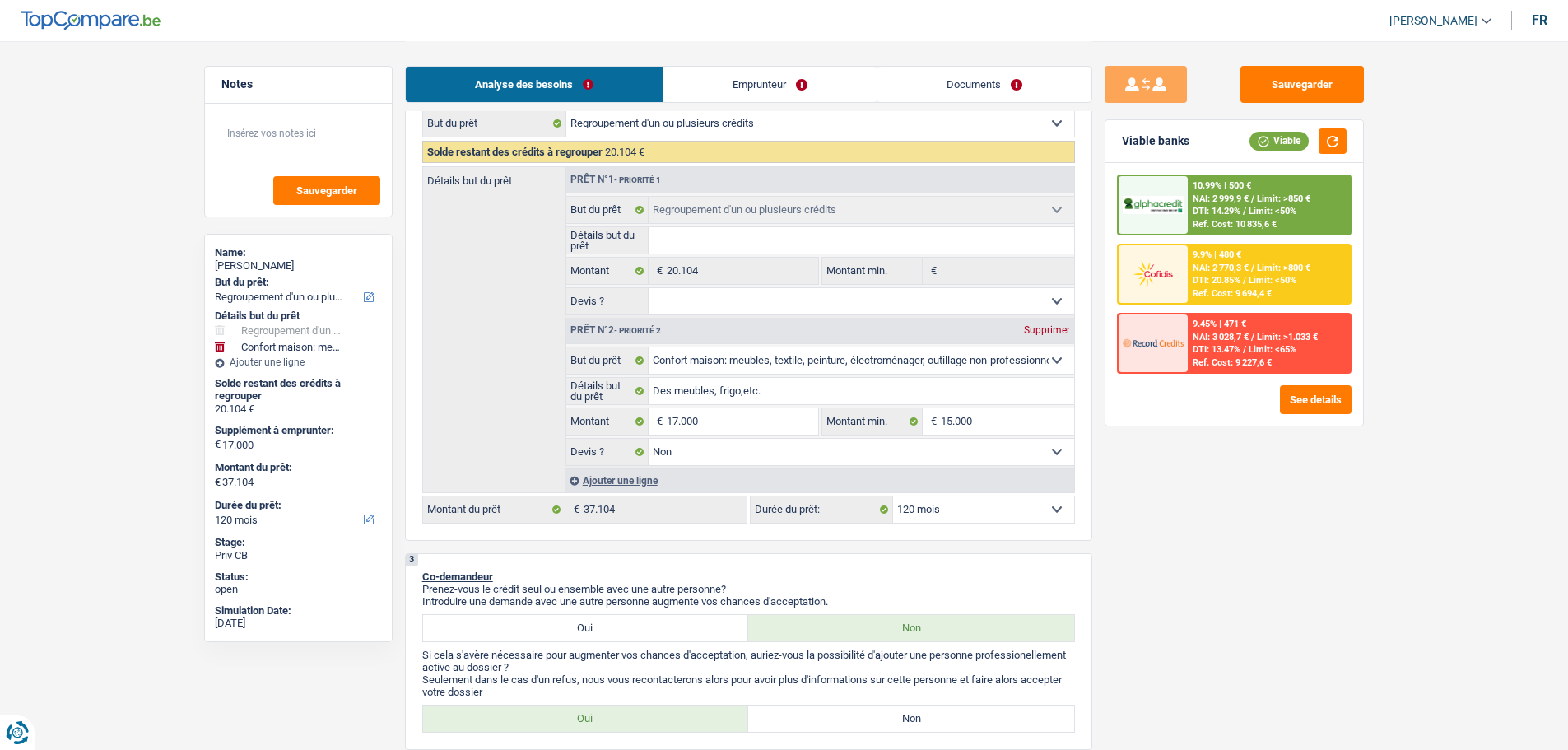
click at [1227, 343] on div "9.45% | 471 € NAI: 3 028,7 € / Limit: >1.033 € DTI: 13.47% / Limit: <65% Ref. C…" at bounding box center [1270, 343] width 162 height 58
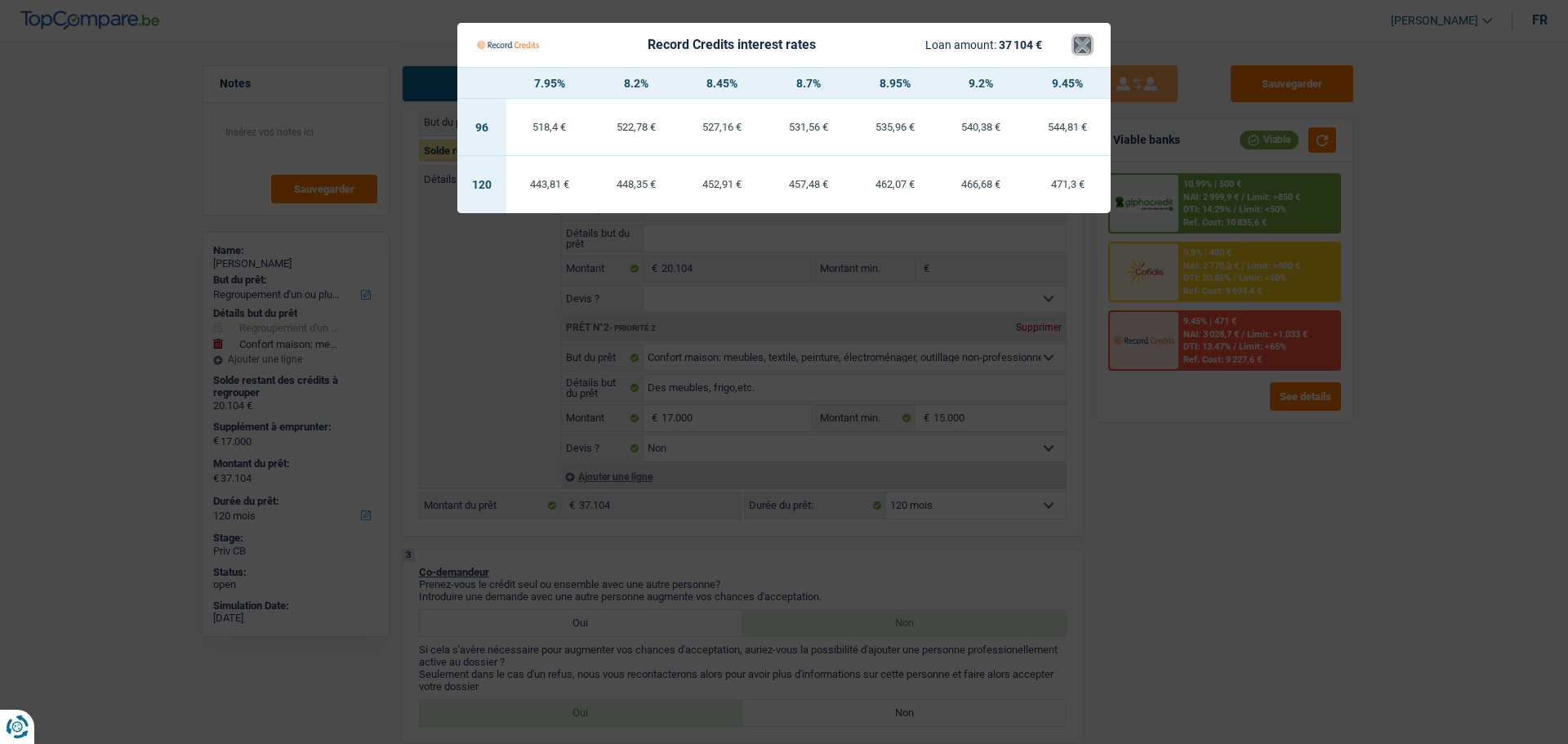
click at [1081, 47] on button "×" at bounding box center [1082, 45] width 18 height 17
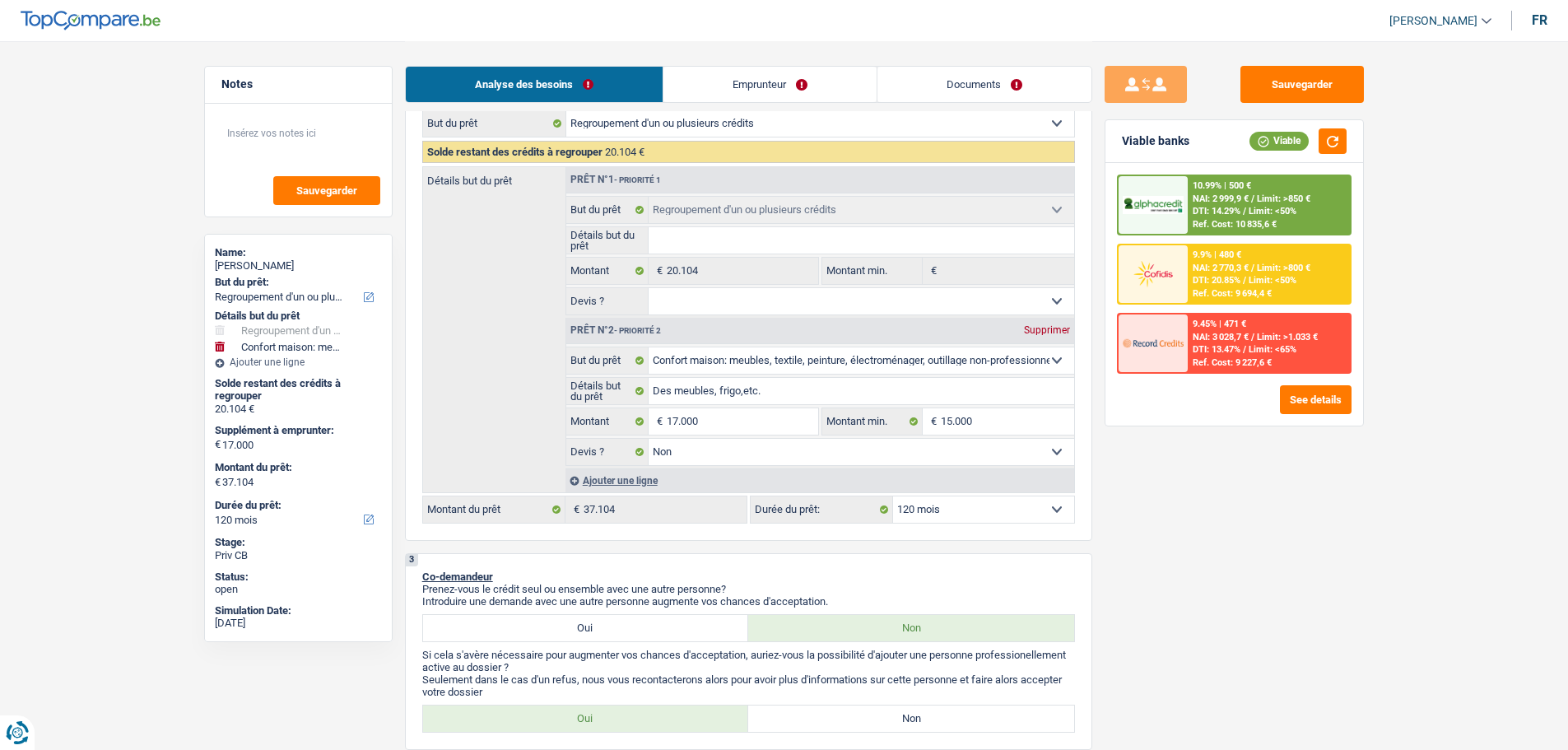
click at [1216, 206] on span "DTI: 14.29%" at bounding box center [1216, 211] width 48 height 10
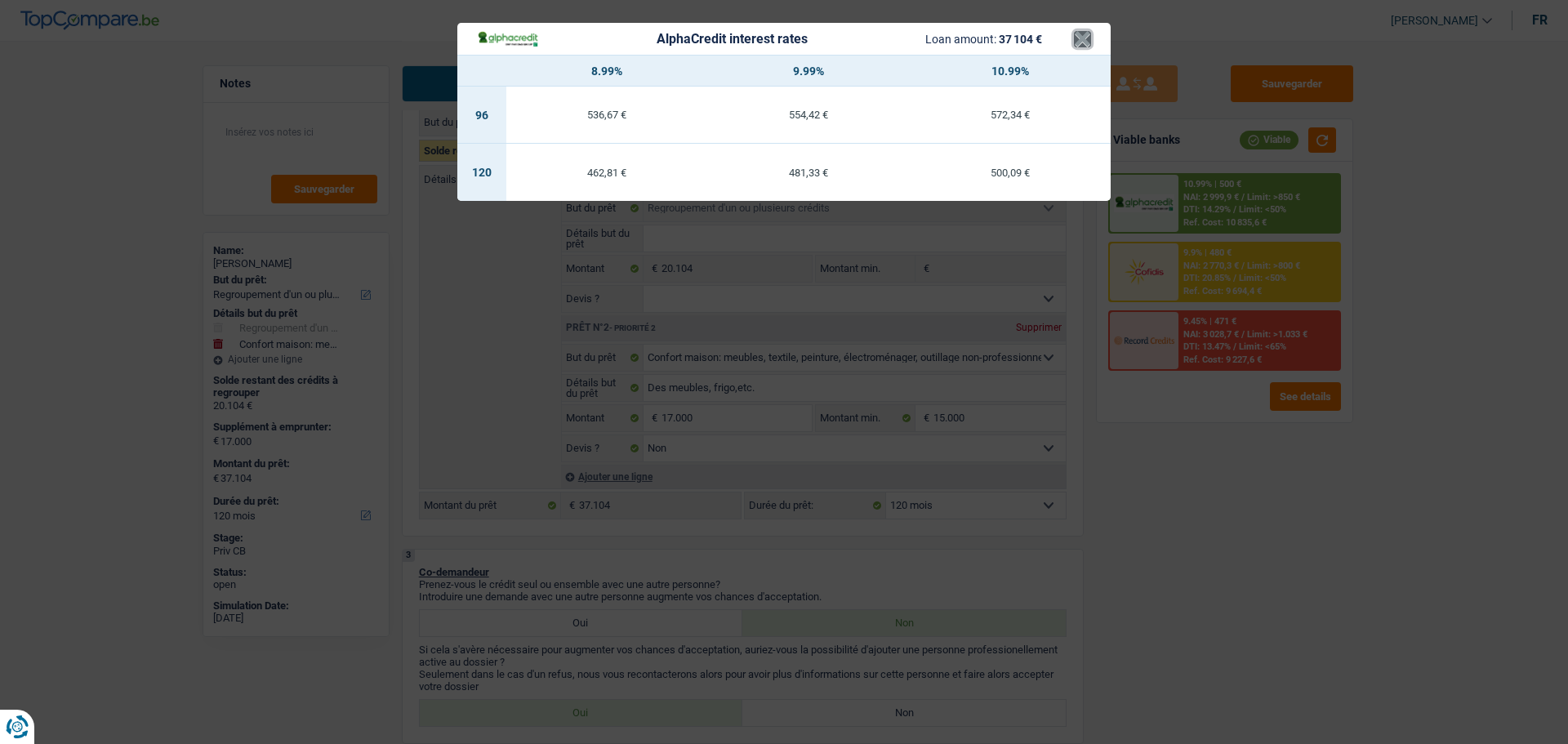
click at [1083, 41] on button "×" at bounding box center [1082, 40] width 18 height 17
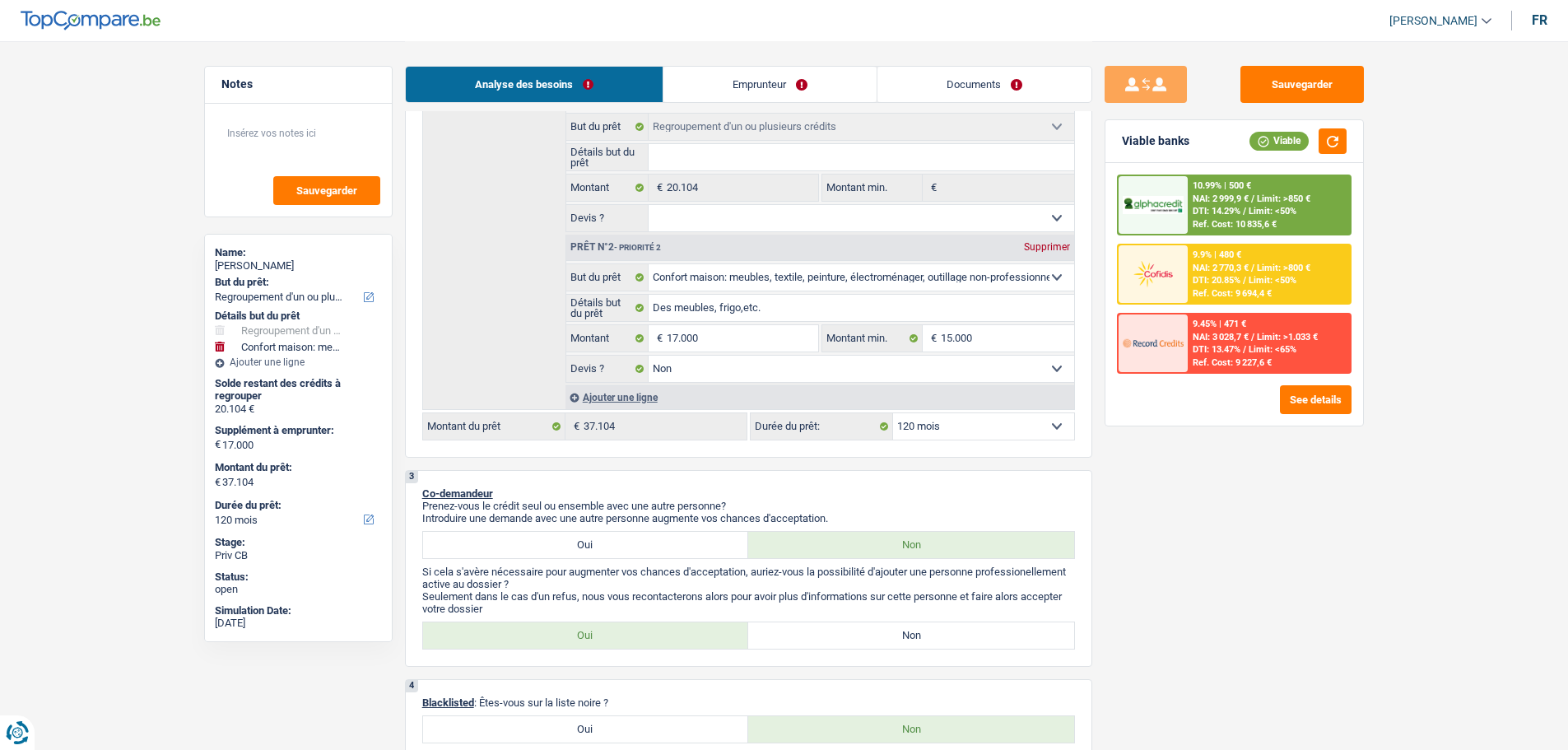
scroll to position [329, 0]
click at [1193, 330] on div "9.45% | 471 € NAI: 3 028,7 € / Limit: >1.033 € DTI: 13.47% / Limit: <65% Ref. C…" at bounding box center [1270, 343] width 162 height 58
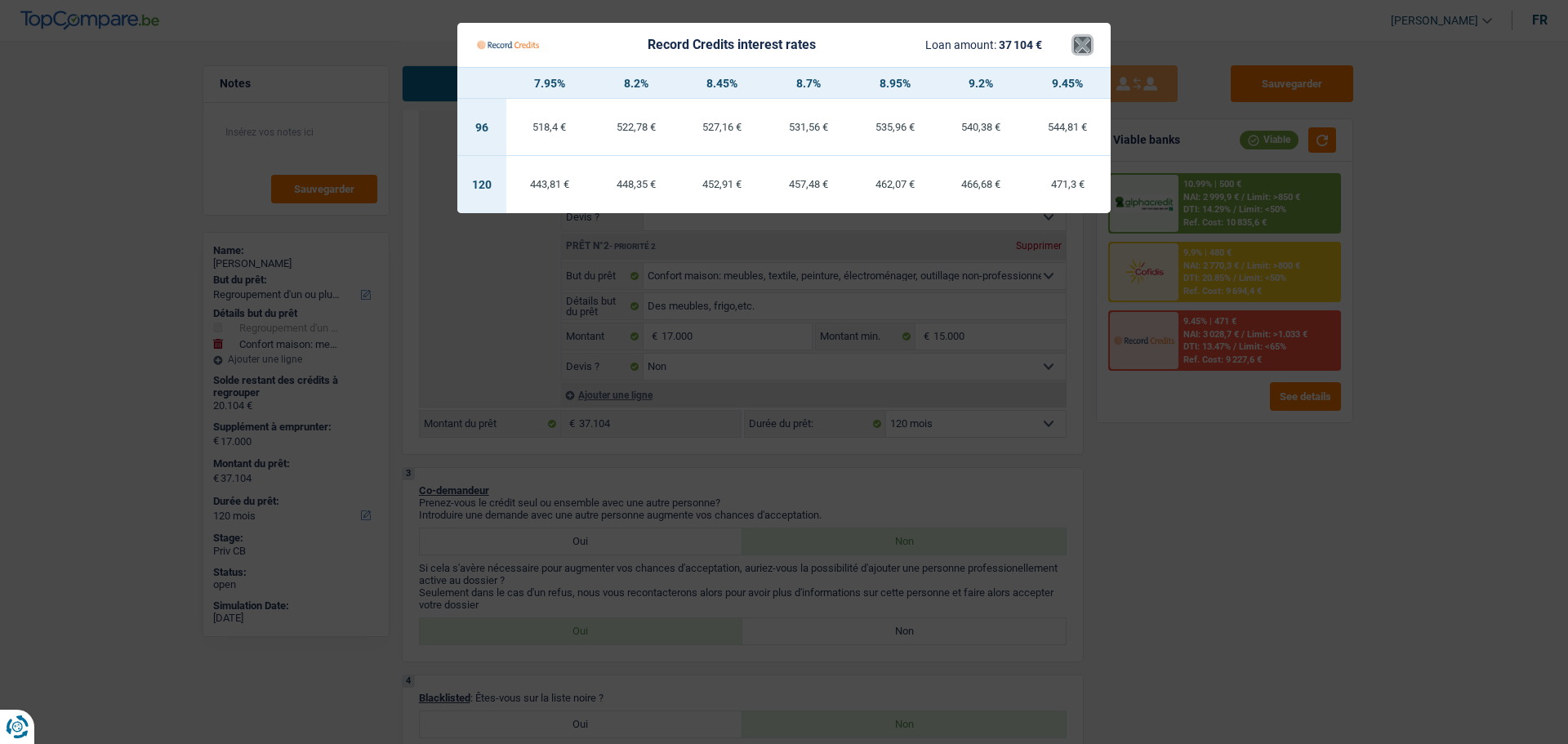
click at [1084, 53] on button "×" at bounding box center [1082, 45] width 18 height 17
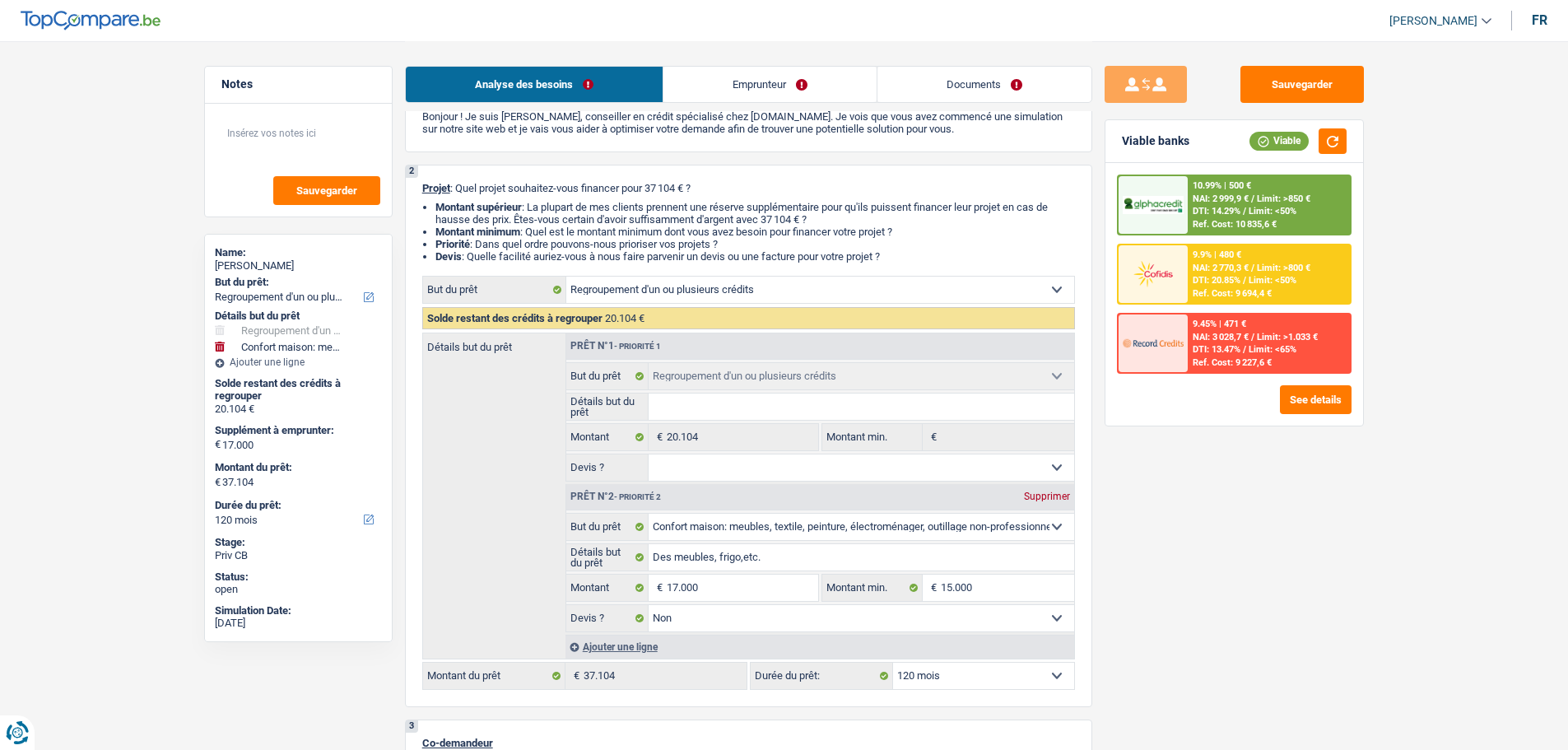
scroll to position [0, 0]
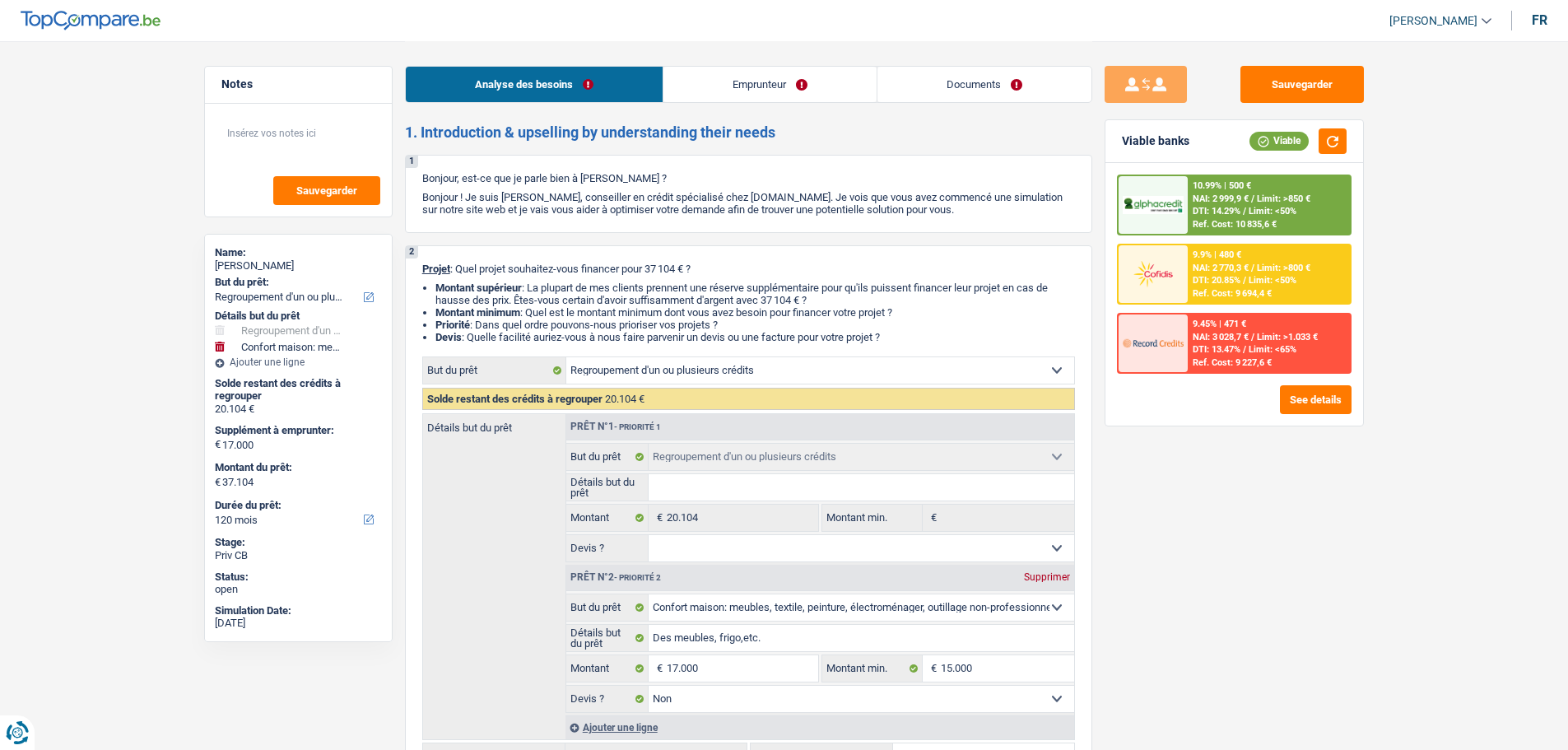
click at [1281, 195] on span "Limit: >850 €" at bounding box center [1284, 198] width 53 height 10
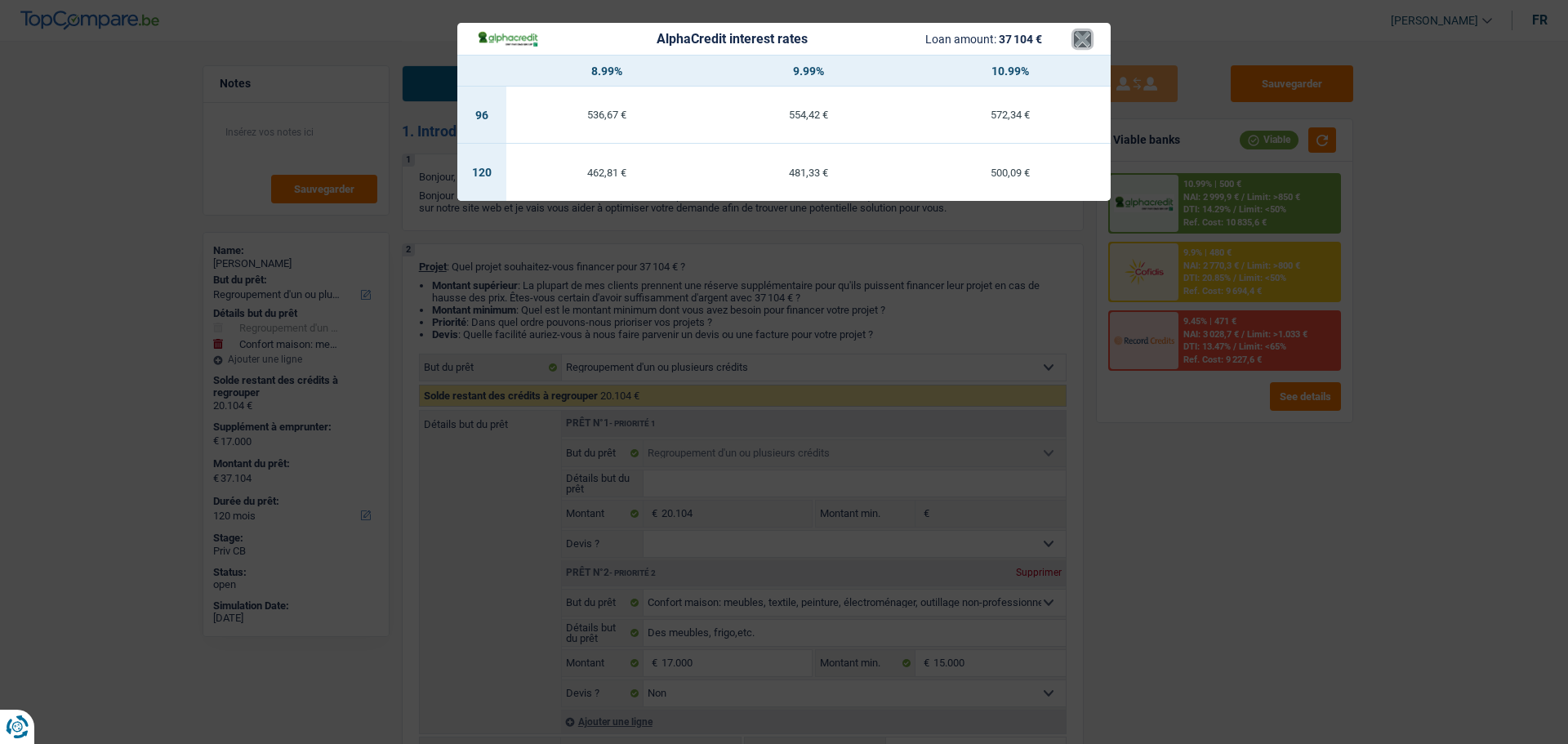
click at [1086, 34] on button "×" at bounding box center [1082, 40] width 18 height 17
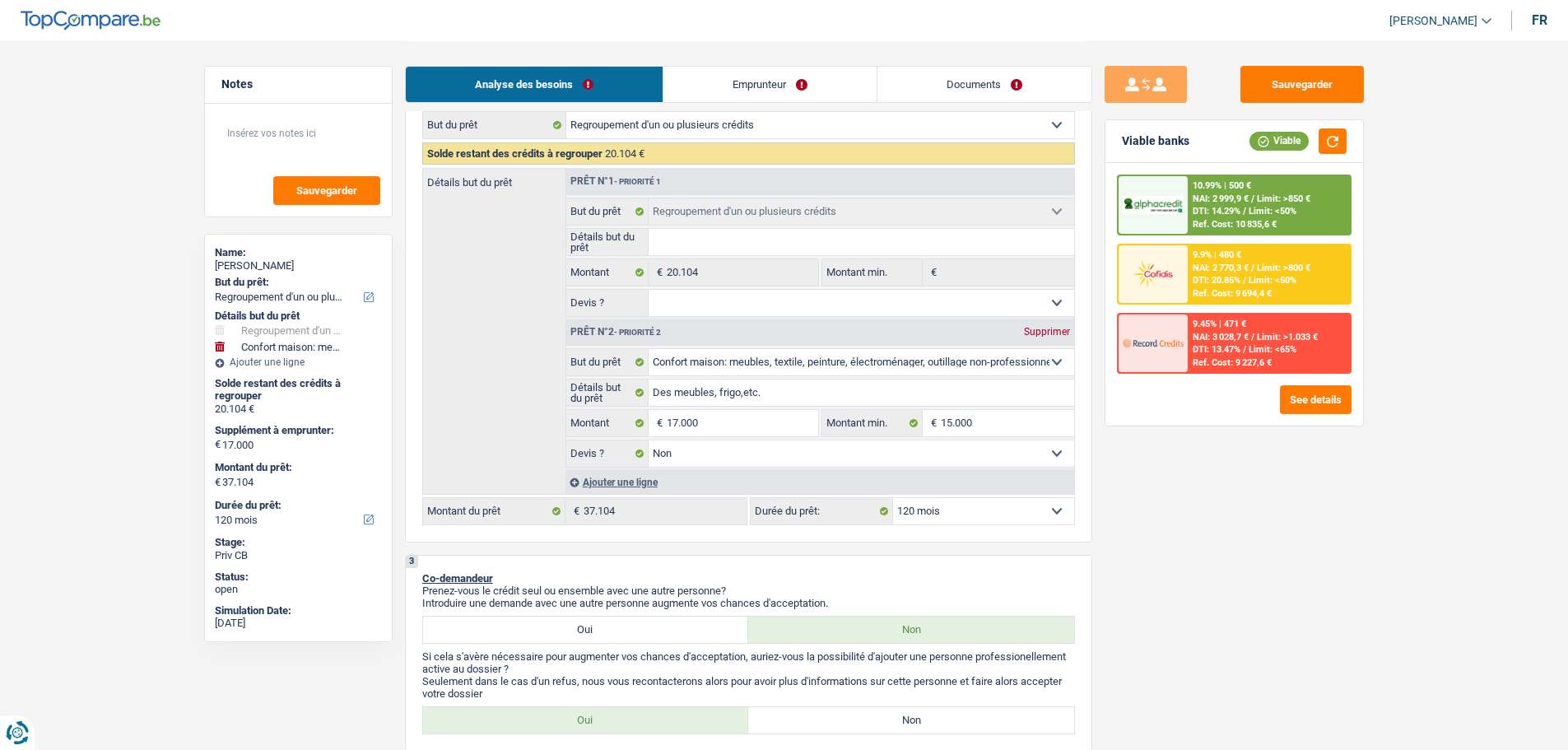
scroll to position [247, 0]
click at [729, 79] on link "Emprunteur" at bounding box center [770, 84] width 214 height 35
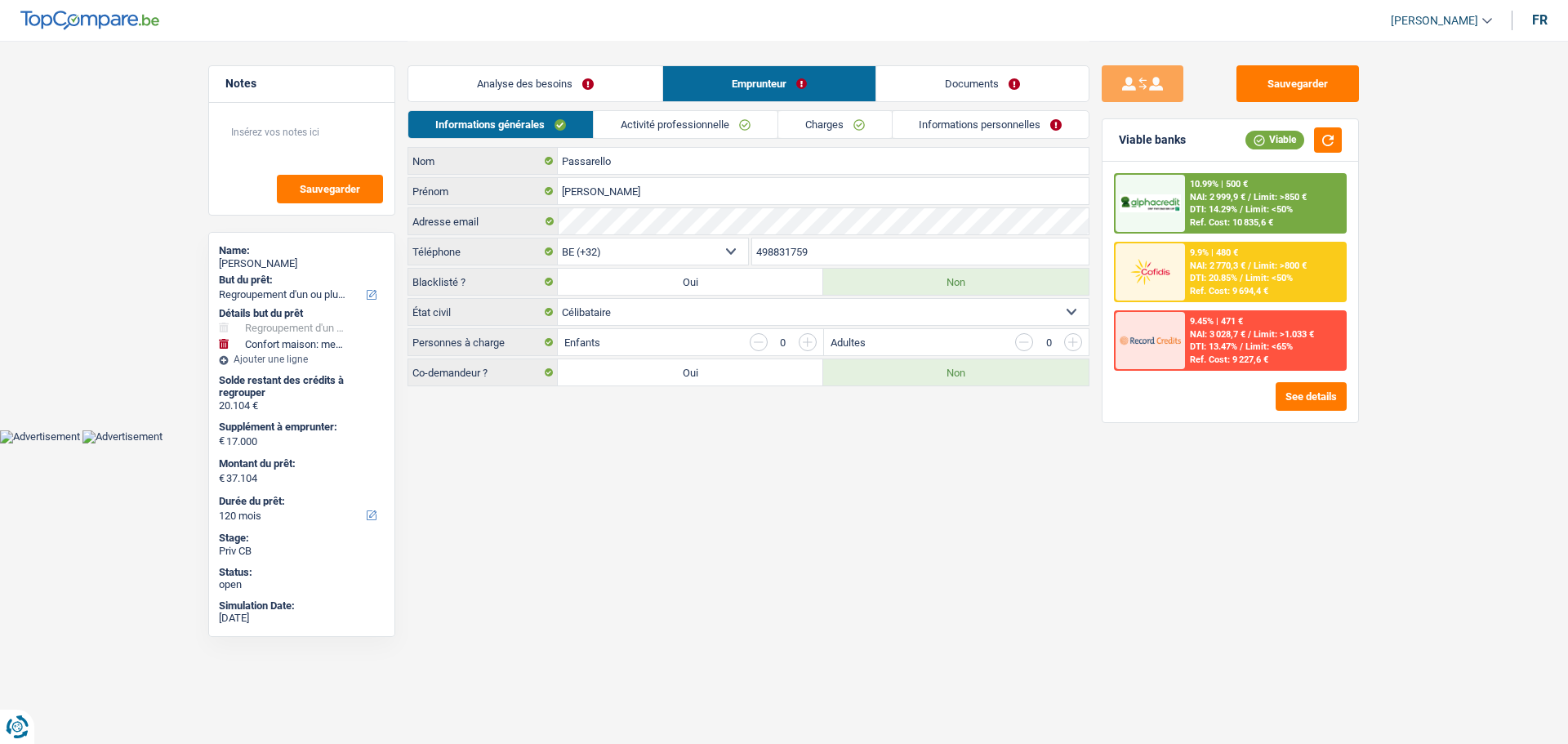
click at [616, 78] on link "Analyse des besoins" at bounding box center [535, 83] width 254 height 35
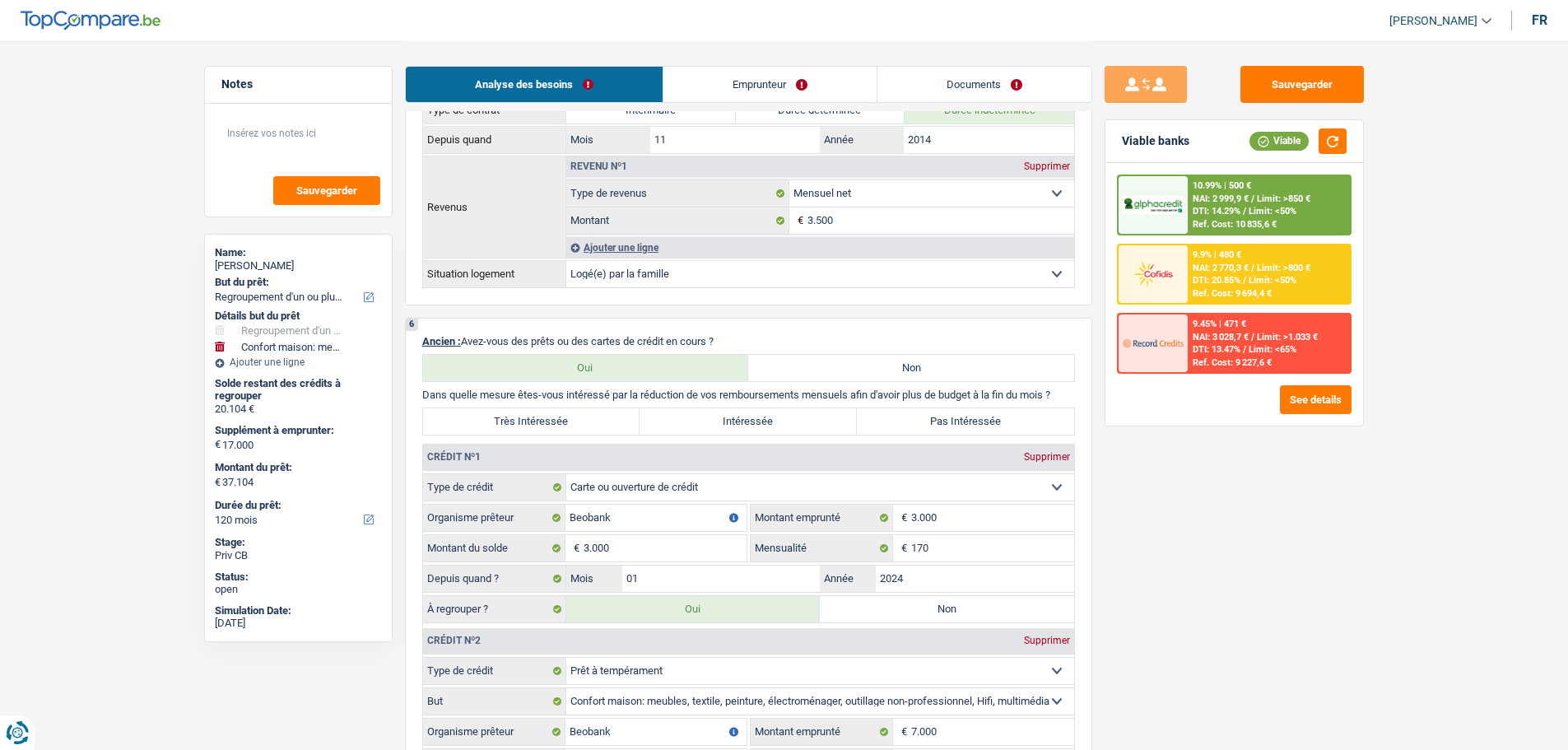
scroll to position [1235, 0]
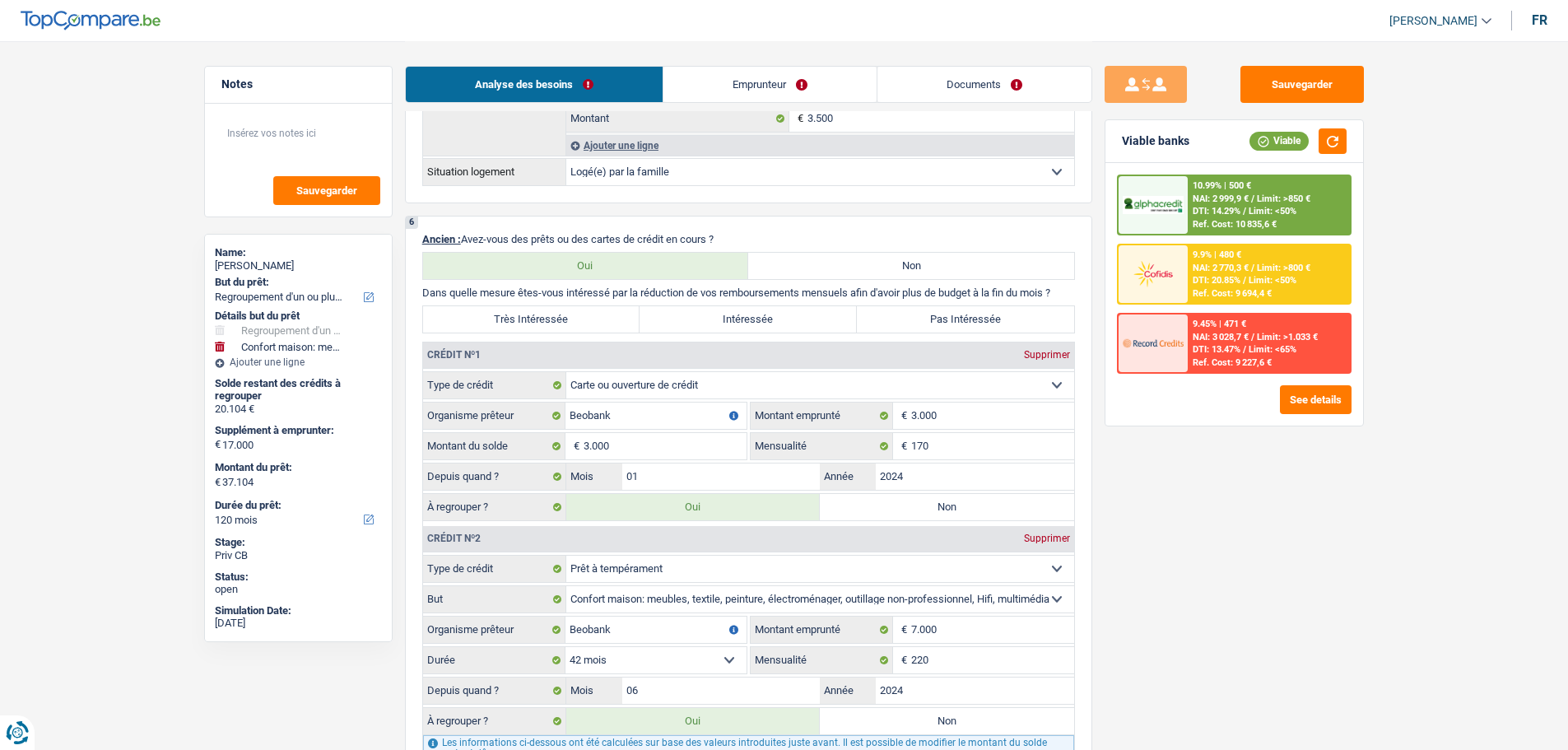
click at [939, 319] on label "Pas Intéressée" at bounding box center [965, 319] width 217 height 26
click at [939, 319] on input "Pas Intéressée" at bounding box center [965, 319] width 217 height 26
radio input "true"
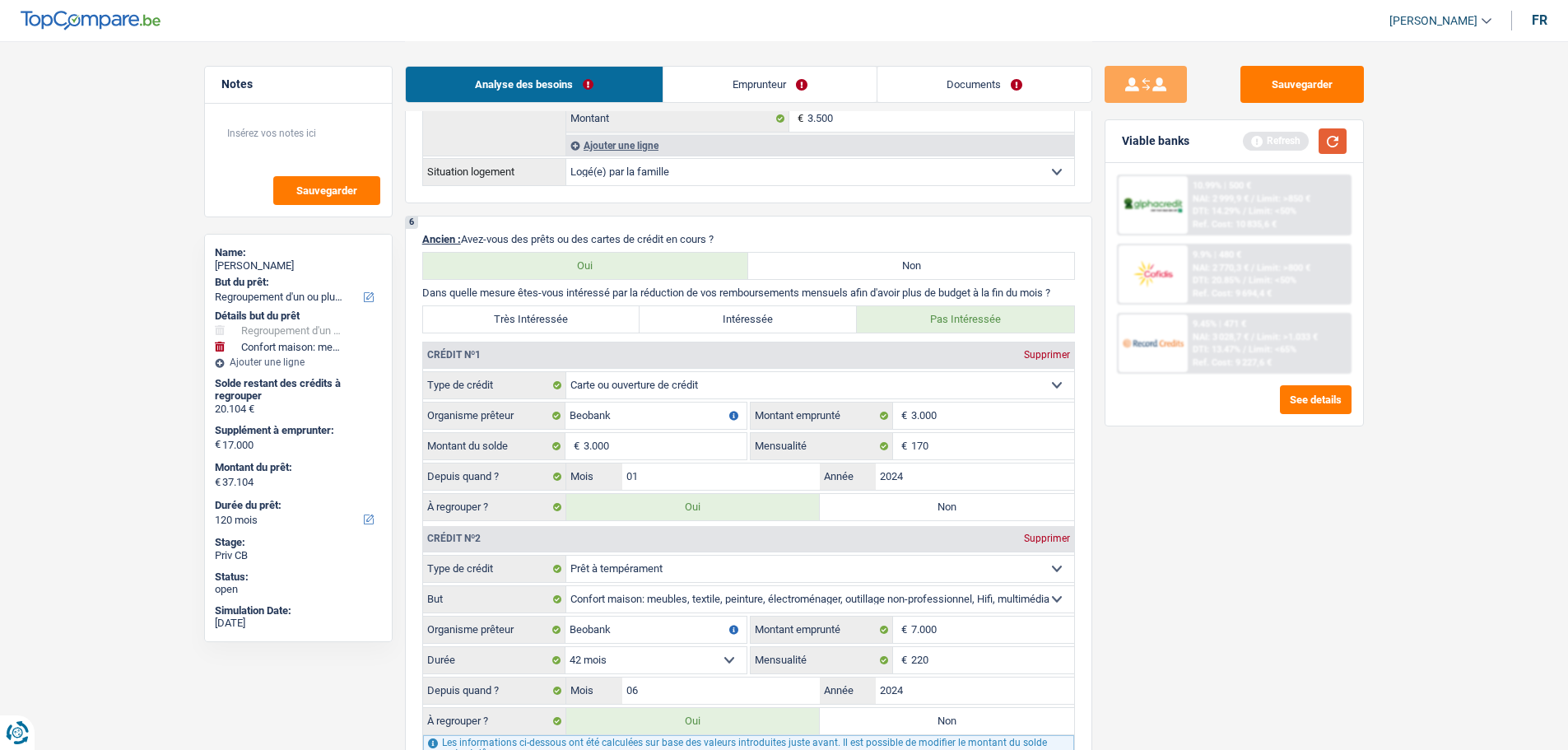
click at [1327, 132] on button "button" at bounding box center [1333, 141] width 28 height 25
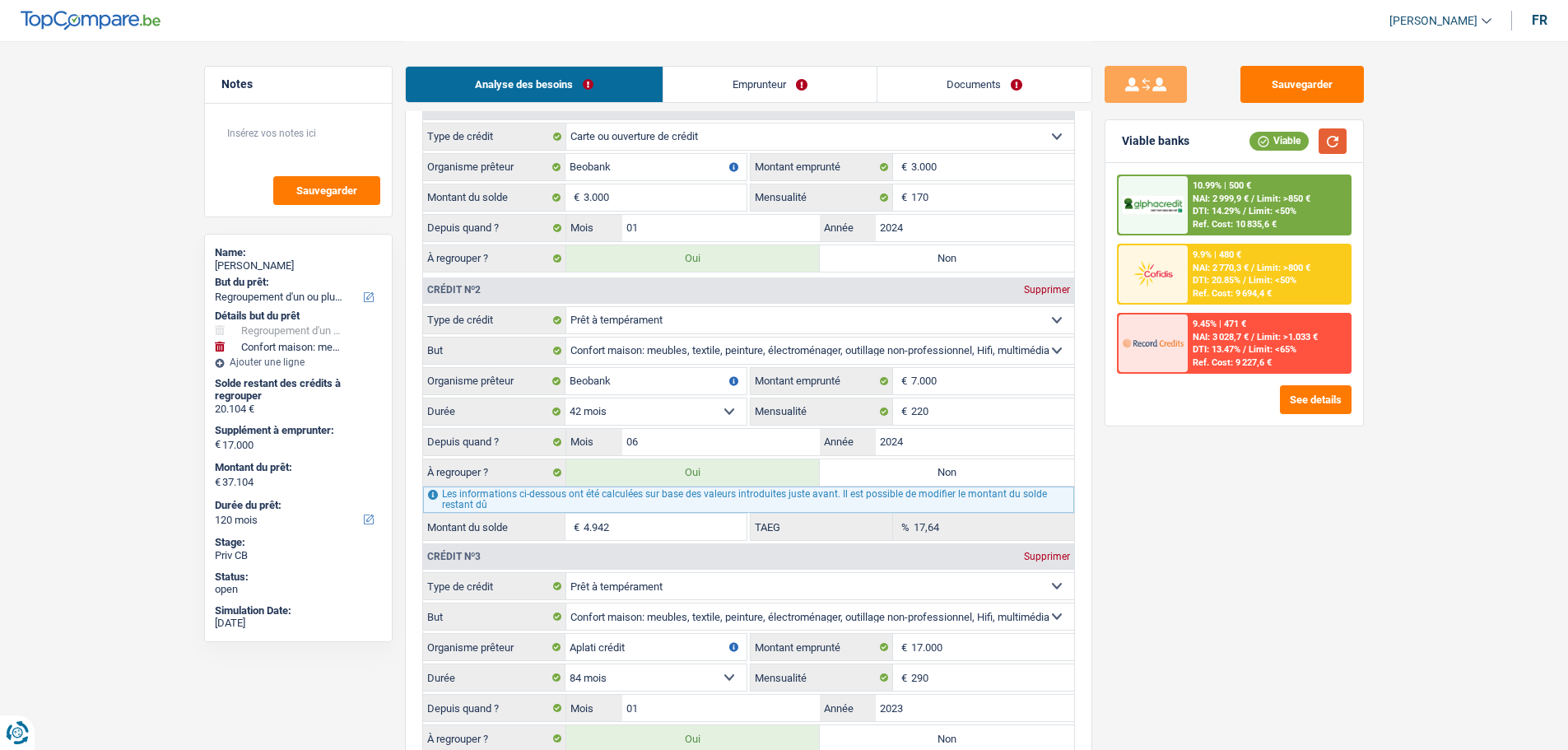
scroll to position [1482, 0]
click at [1289, 86] on button "Sauvegarder" at bounding box center [1302, 85] width 123 height 37
drag, startPoint x: 1318, startPoint y: 86, endPoint x: 1137, endPoint y: 98, distance: 181.4
click at [1317, 86] on button "Sauvegarder" at bounding box center [1302, 85] width 123 height 37
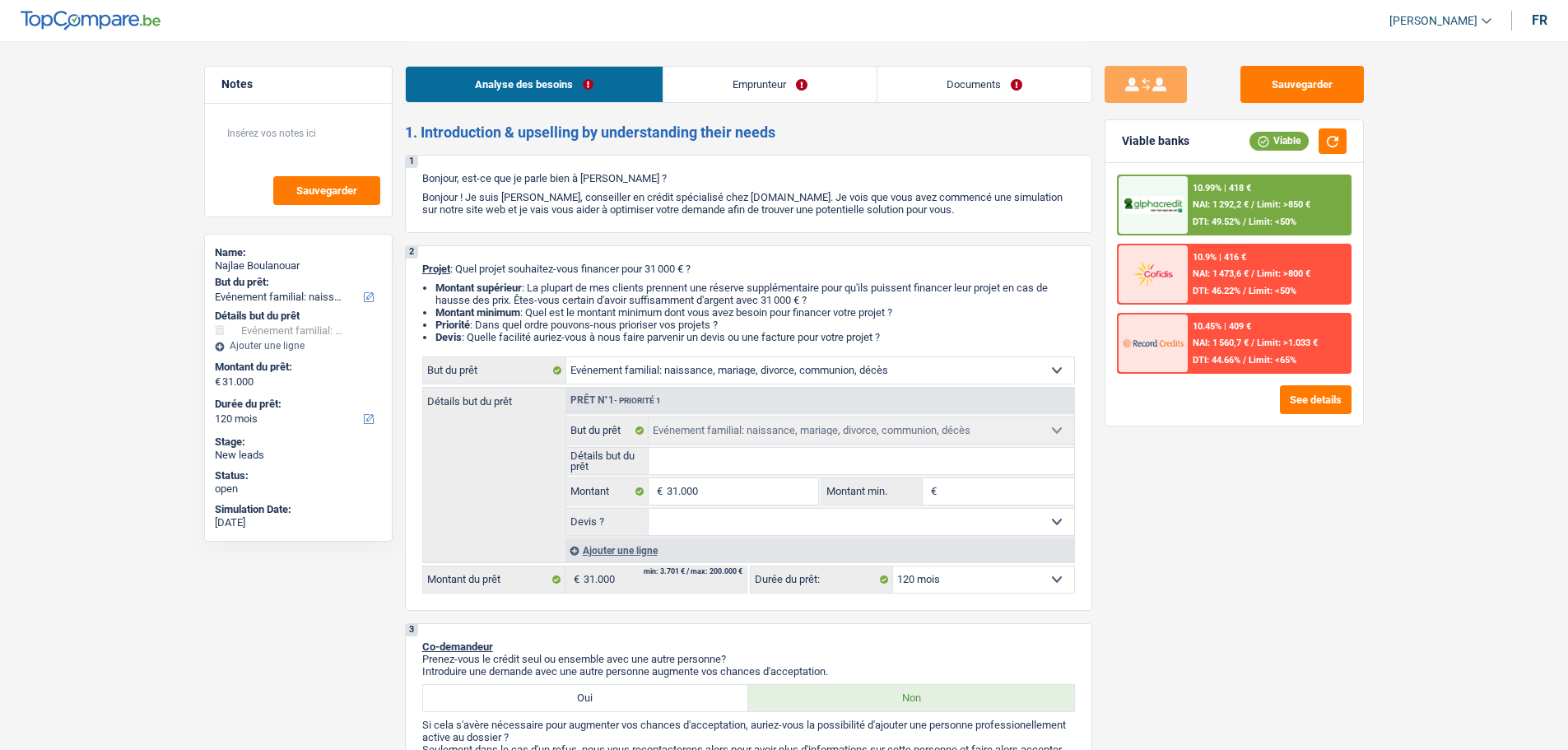
select select "familyEvent"
select select "120"
select select "familyEvent"
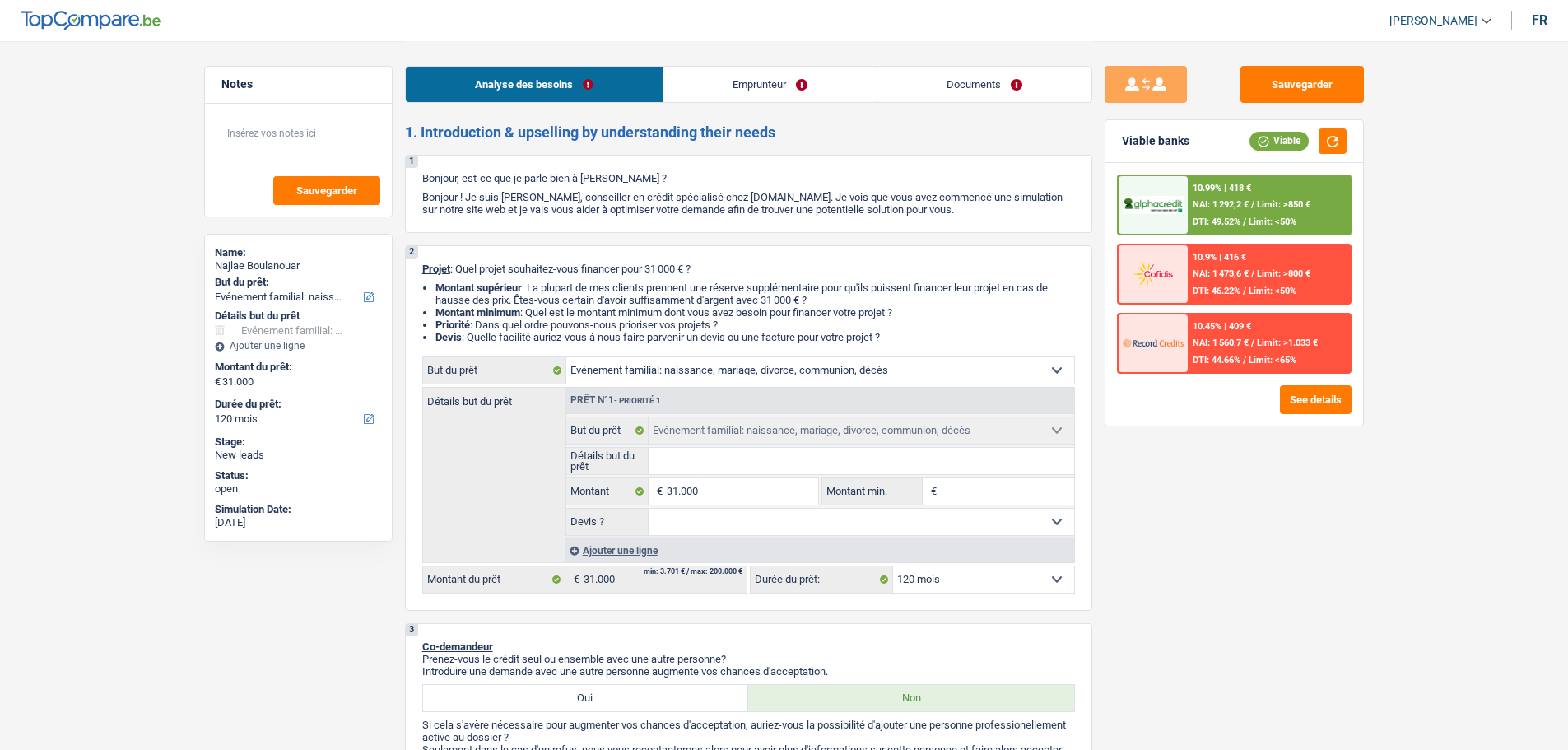
select select "120"
select select "publicEmployee"
select select "familyAllowances"
select select "netSalary"
select select "mealVouchers"
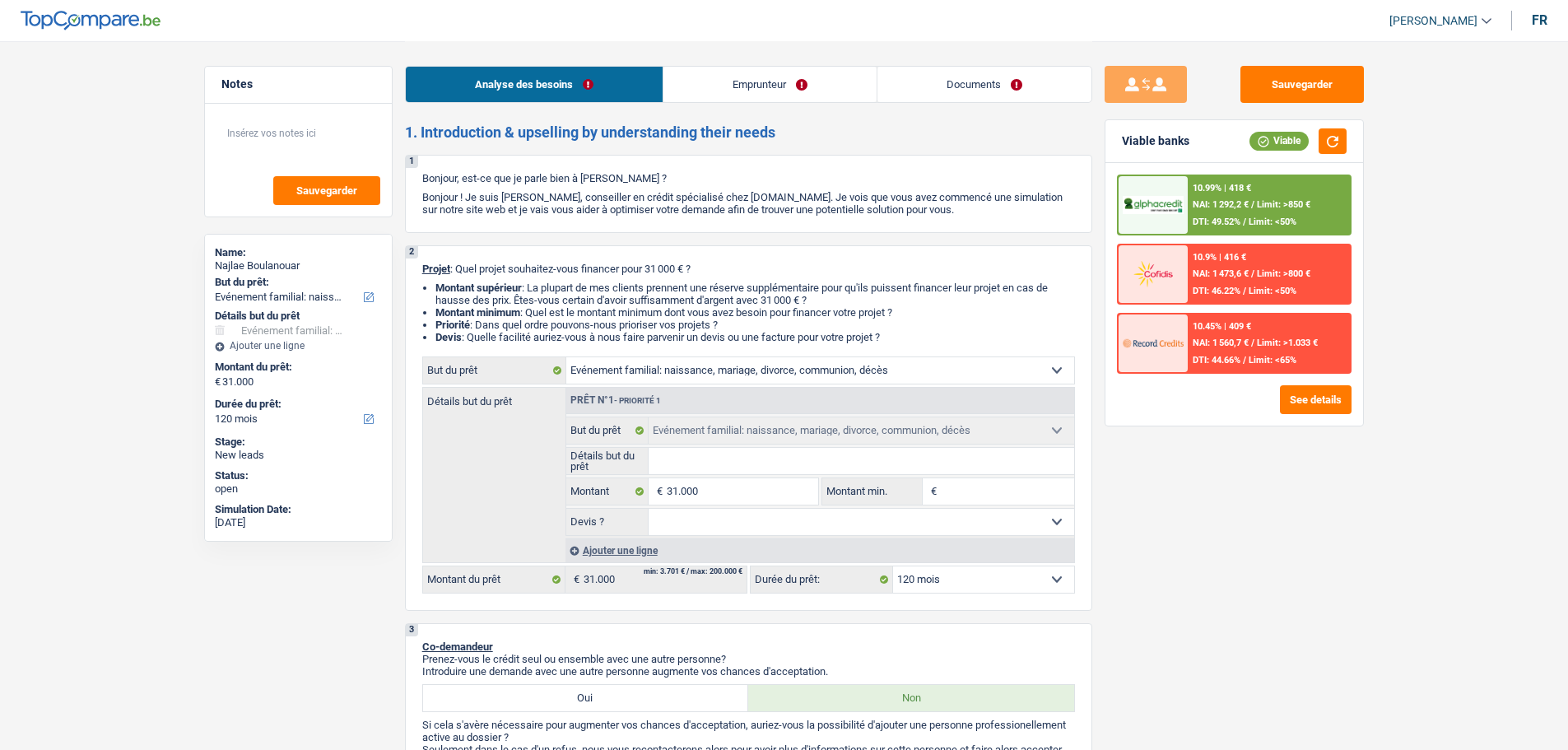
select select "rents"
select select "familyEvent"
select select "120"
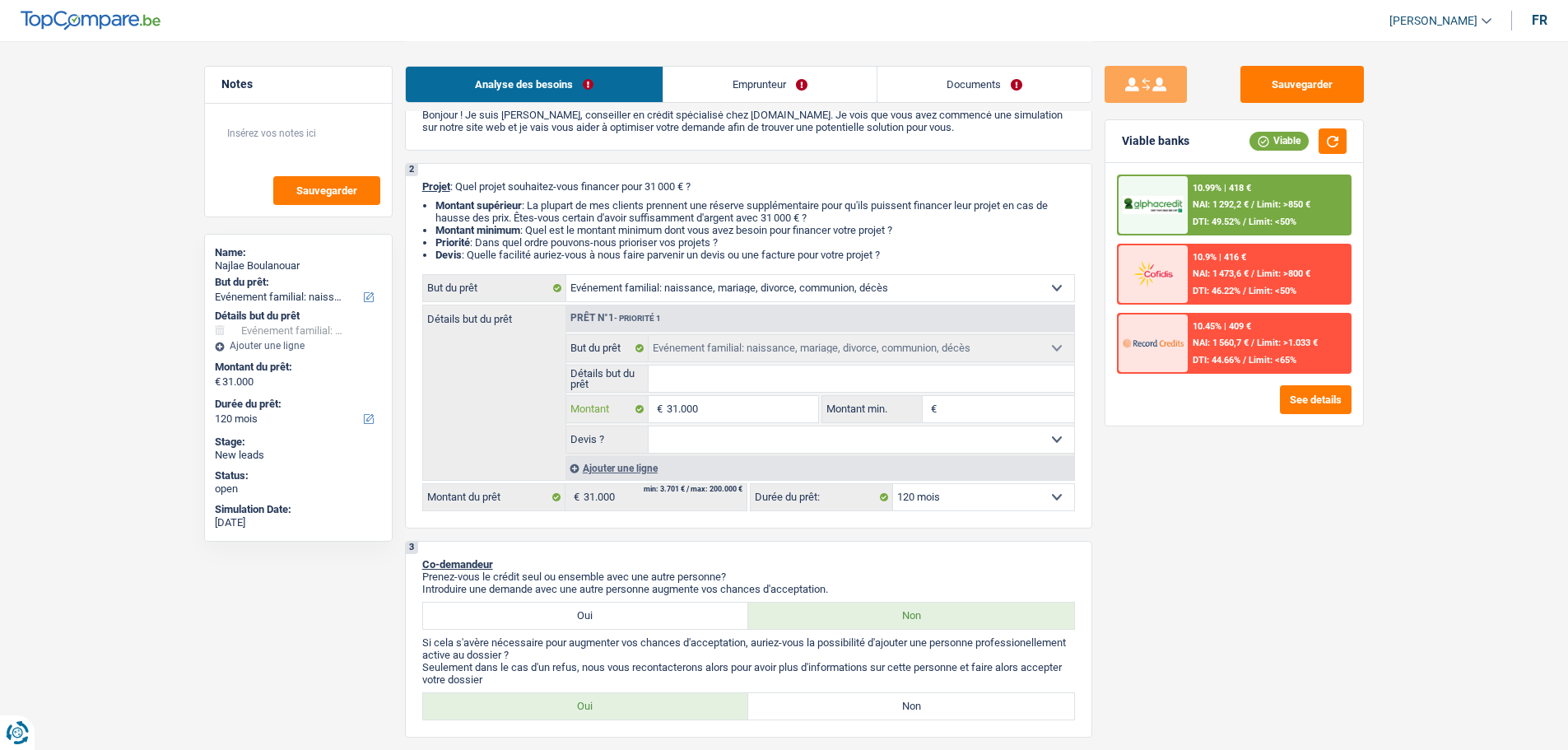
click at [739, 398] on input "31.000" at bounding box center [742, 410] width 151 height 26
type input "3.100"
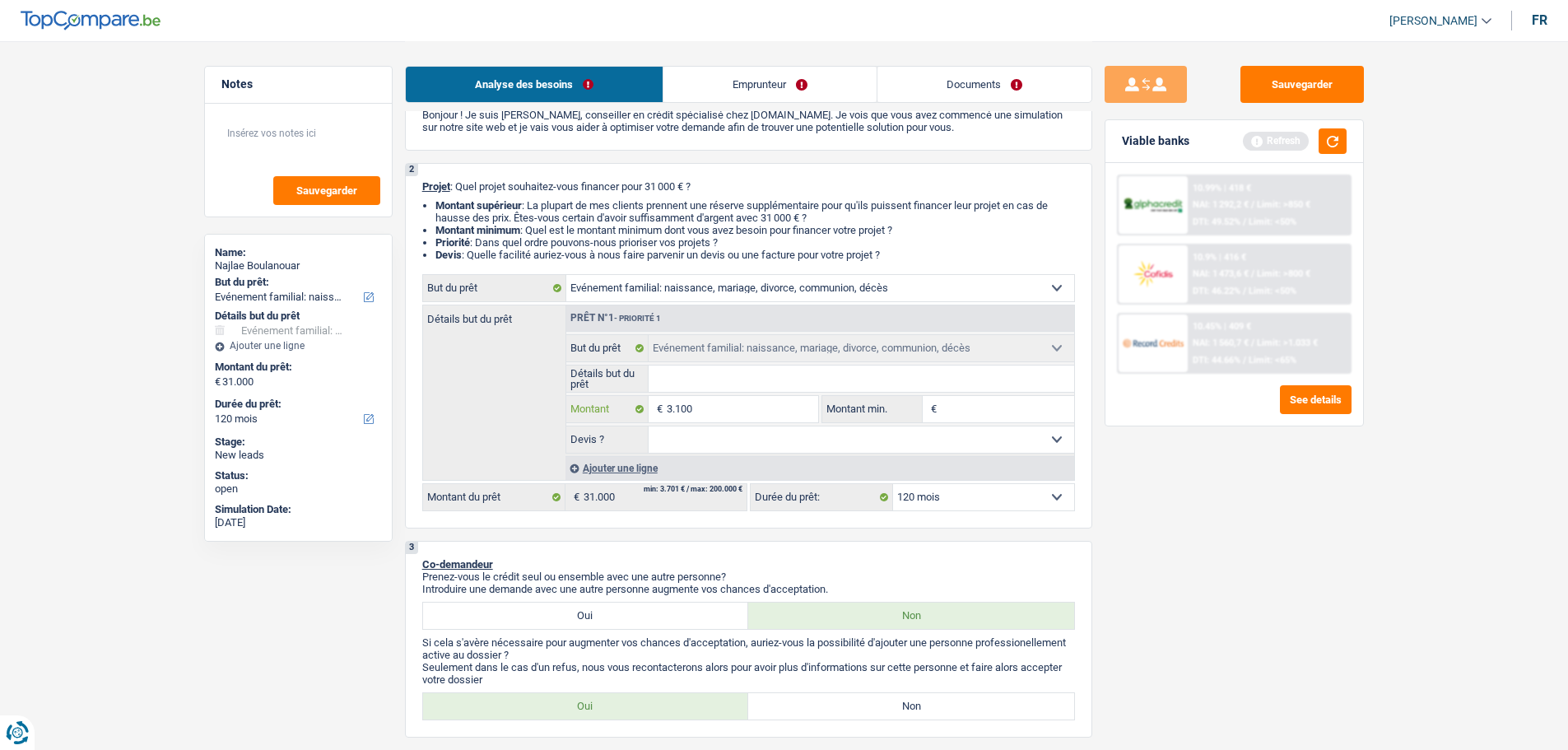
type input "310"
type input "31"
type input "3"
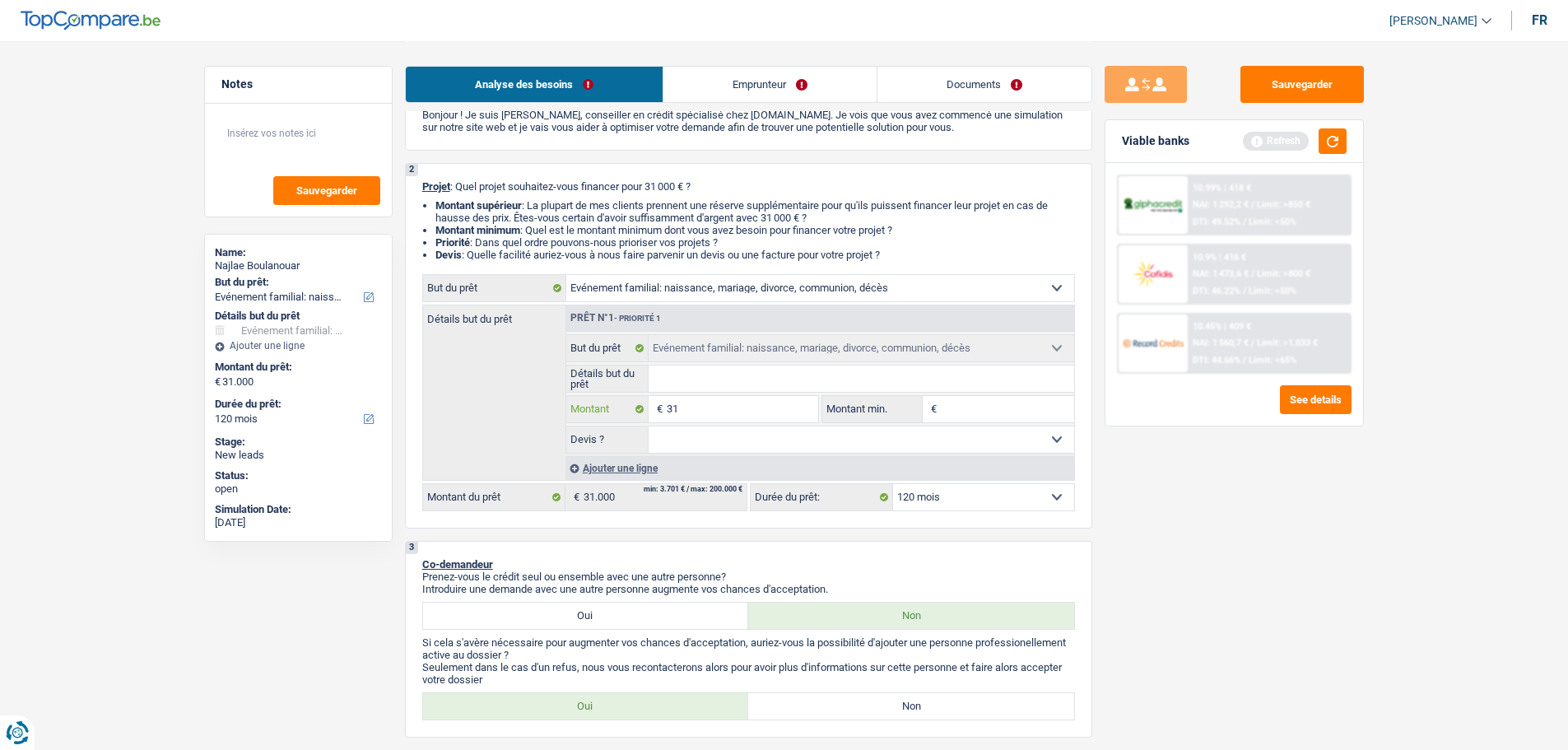
type input "3"
type input "5"
type input "50"
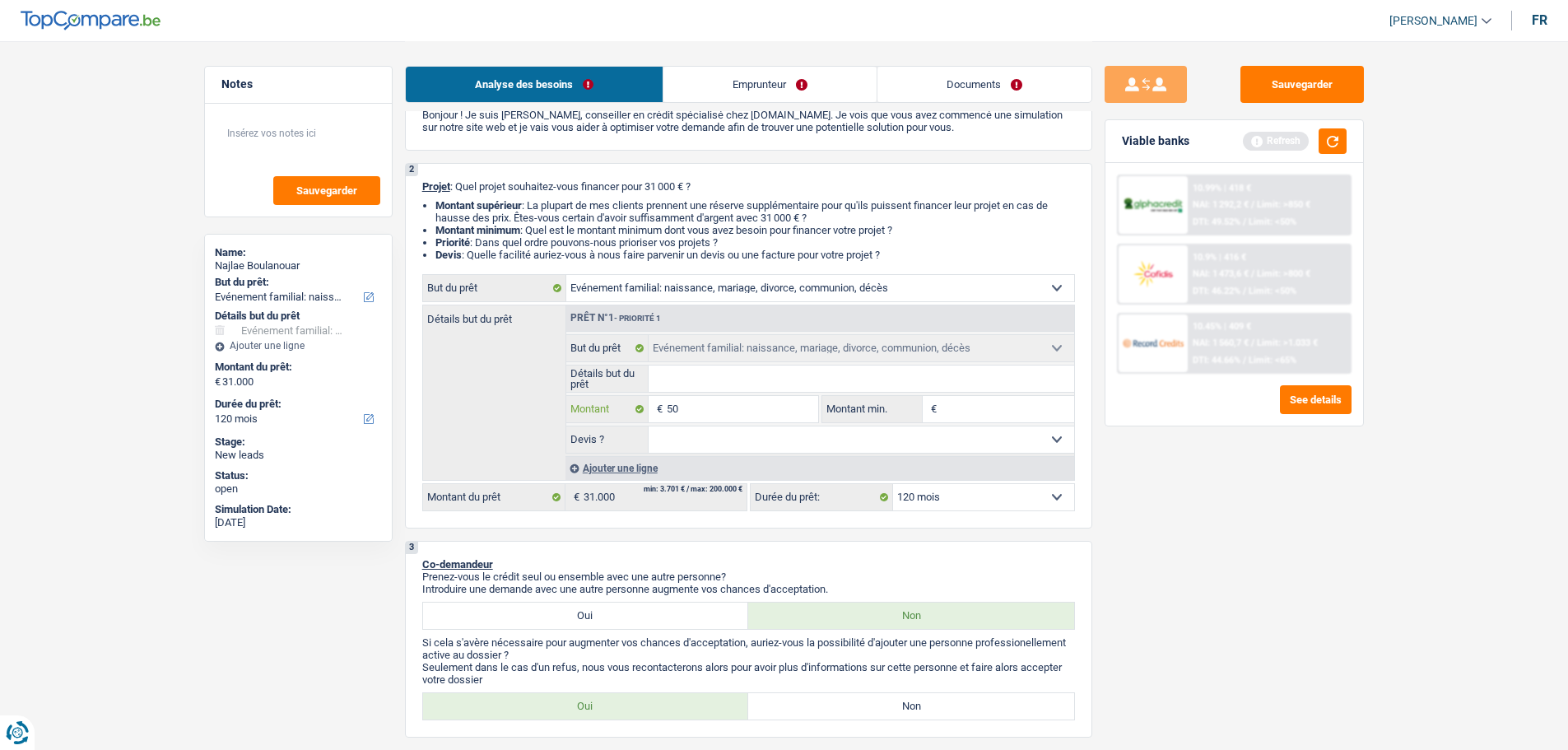
type input "500"
type input "5.000"
type input "50.000"
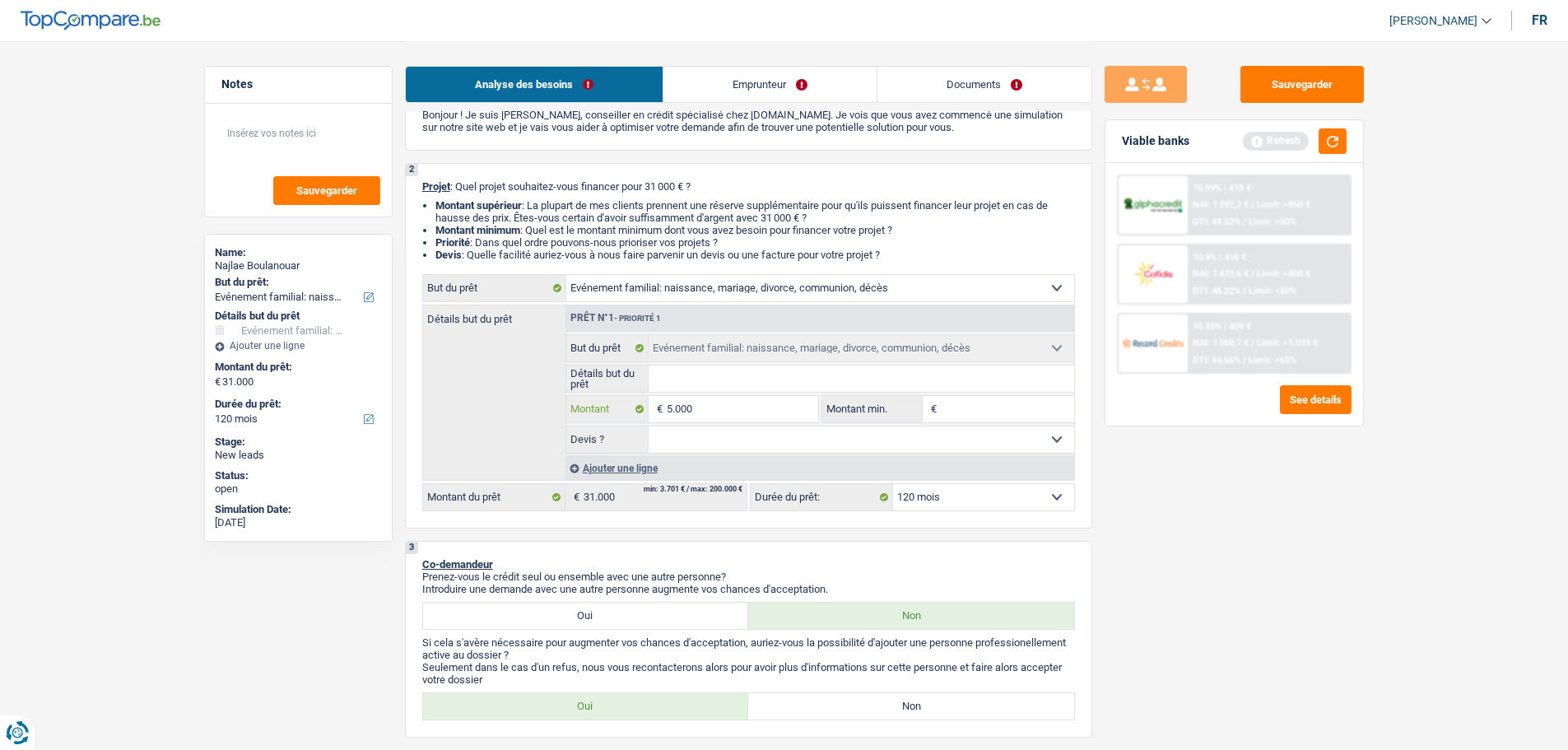
type input "50.000"
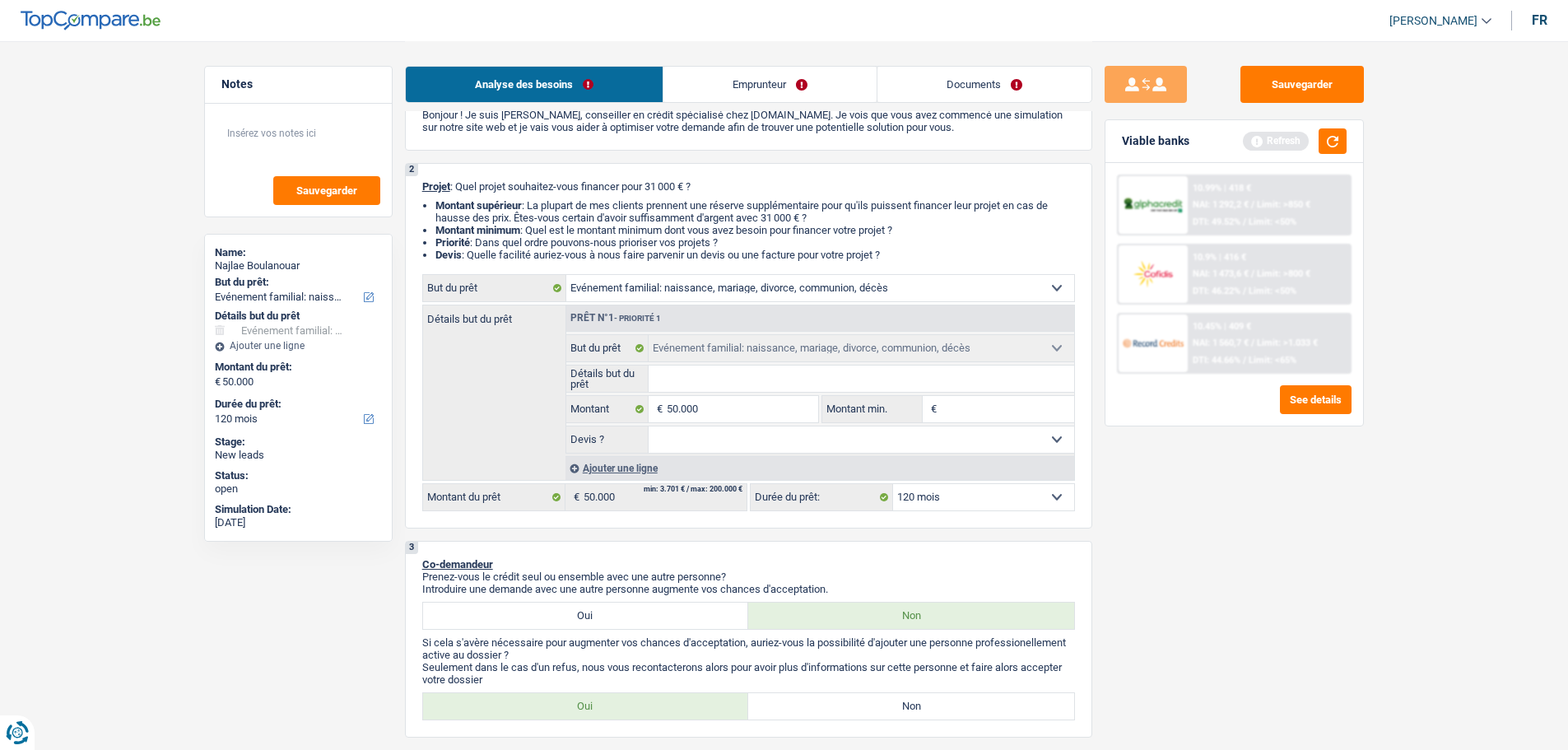
click at [705, 373] on input "Détails but du prêt" at bounding box center [862, 379] width 425 height 26
select select "144"
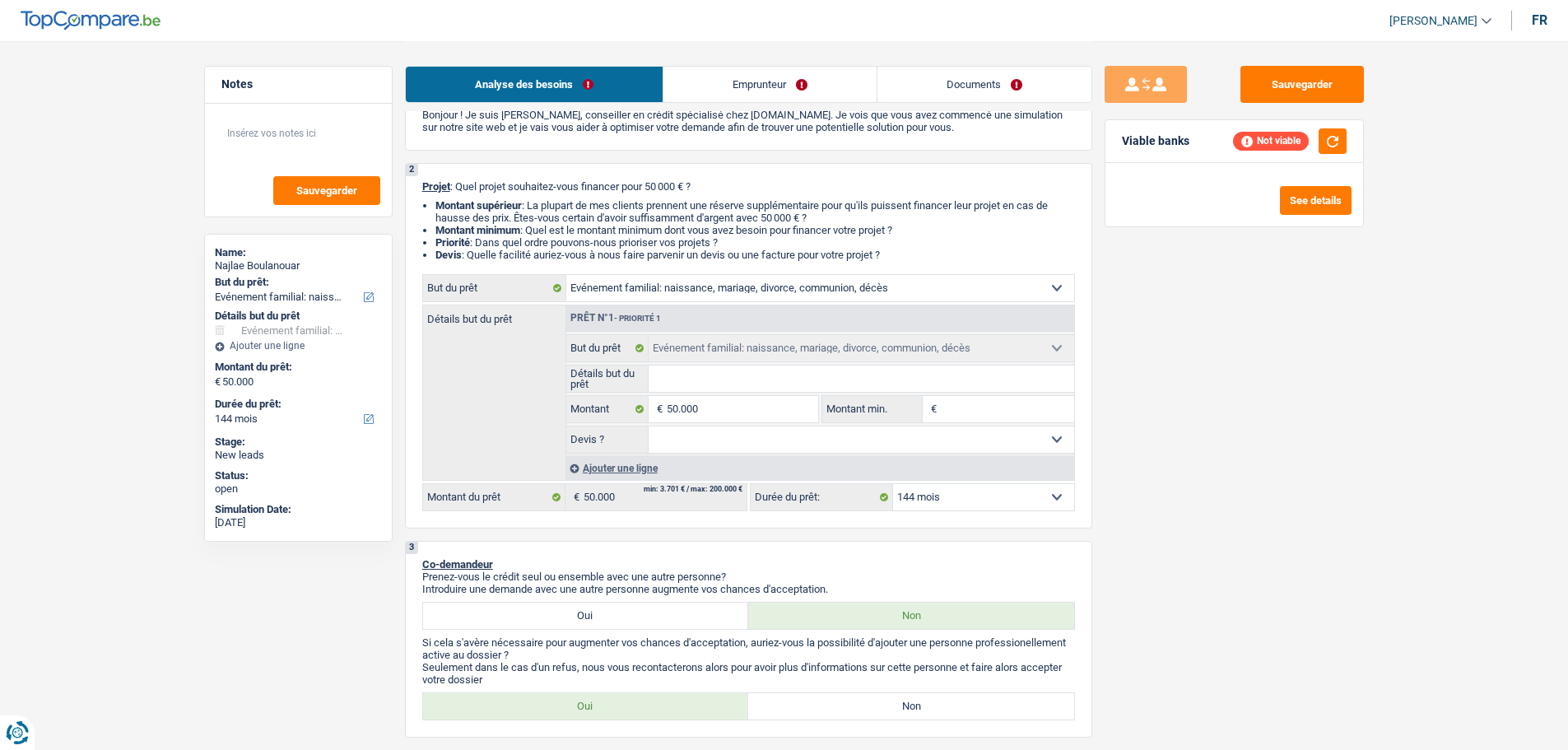
click at [648, 469] on div "Ajouter une ligne" at bounding box center [819, 468] width 508 height 24
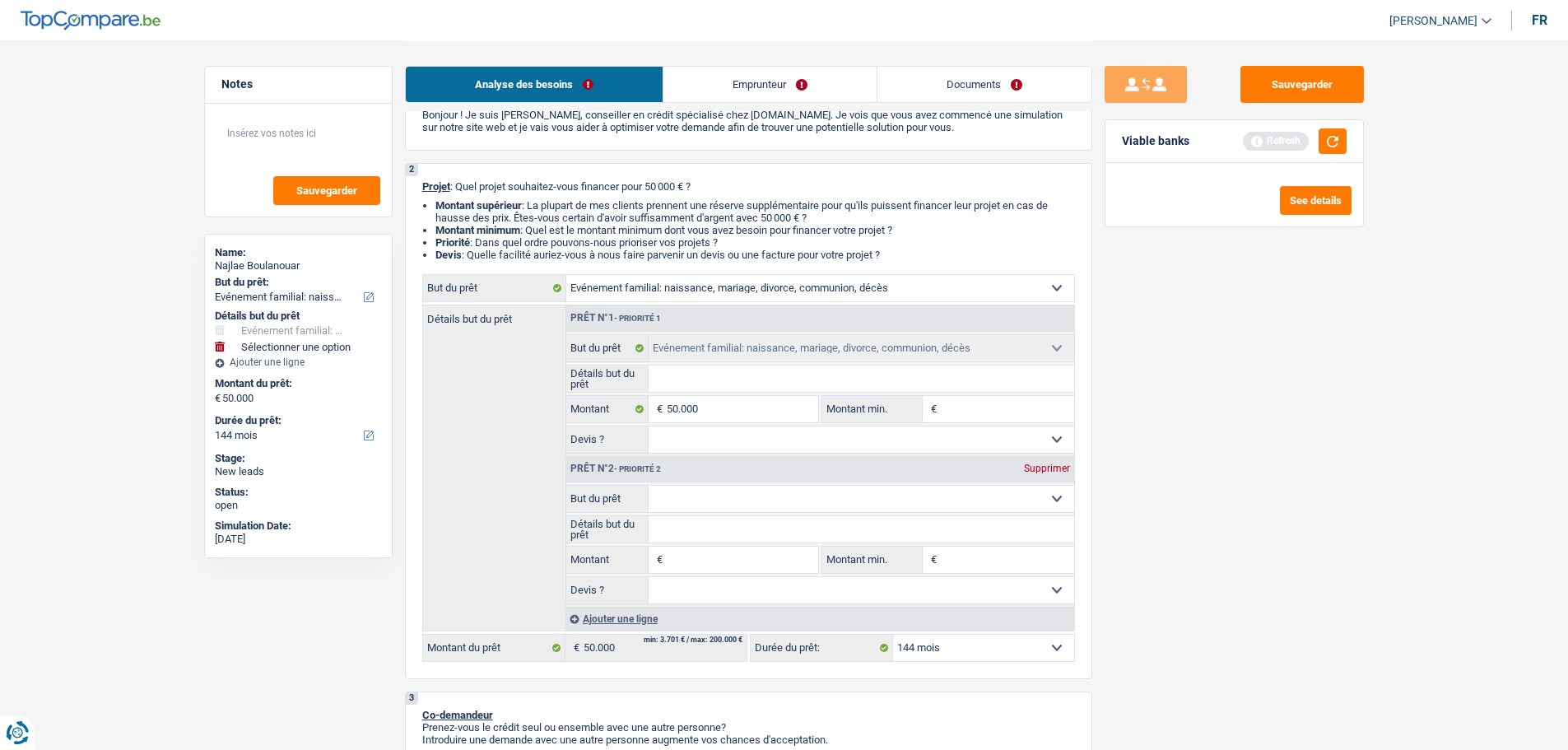
click at [698, 502] on select "Confort maison: meubles, textile, peinture, électroménager, outillage non-profe…" at bounding box center [862, 499] width 425 height 26
select select "household"
click at [649, 486] on select "Confort maison: meubles, textile, peinture, électroménager, outillage non-profe…" at bounding box center [862, 499] width 425 height 26
select select "household"
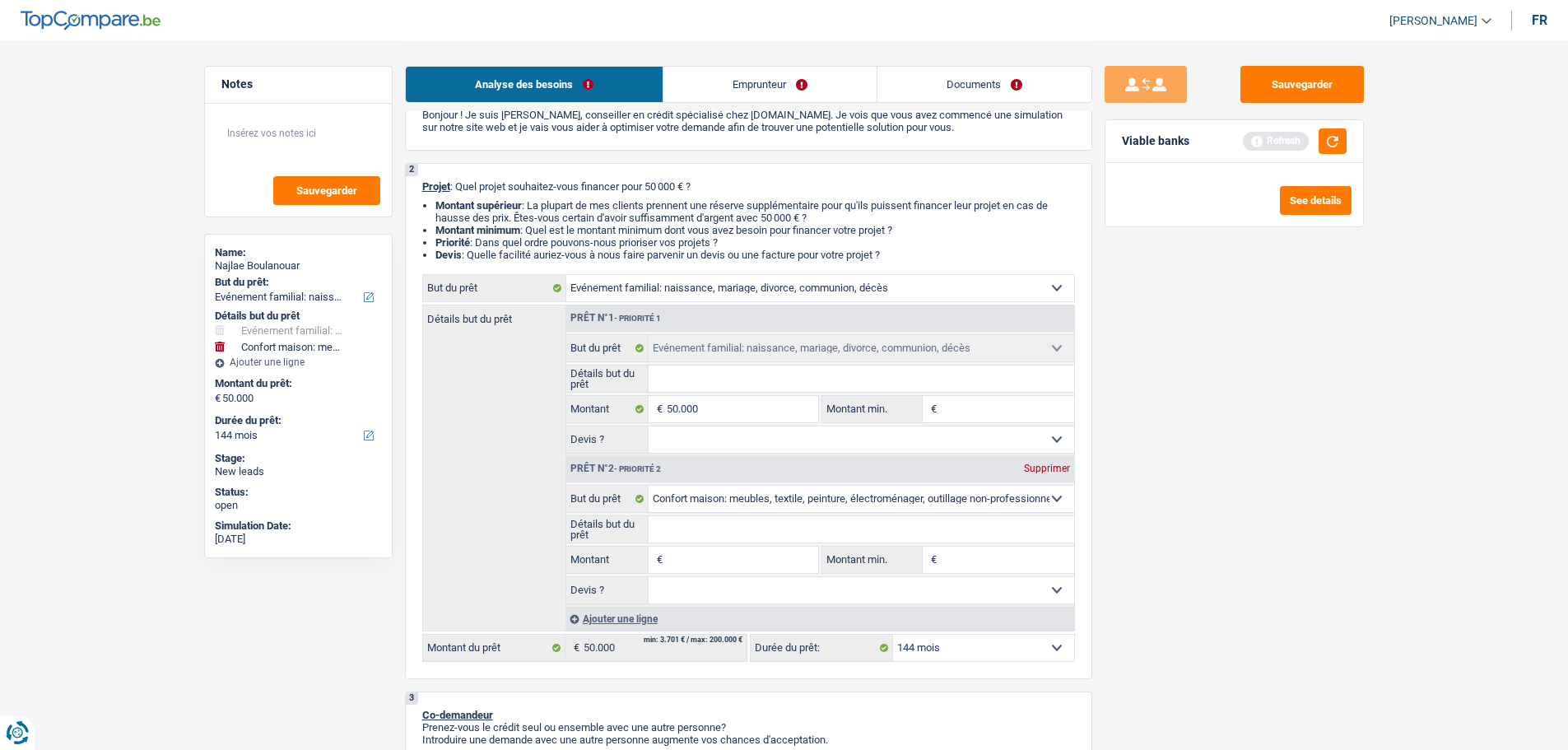
click at [779, 534] on input "Détails but du prêt" at bounding box center [862, 529] width 425 height 26
type input "A"
type input "Ac"
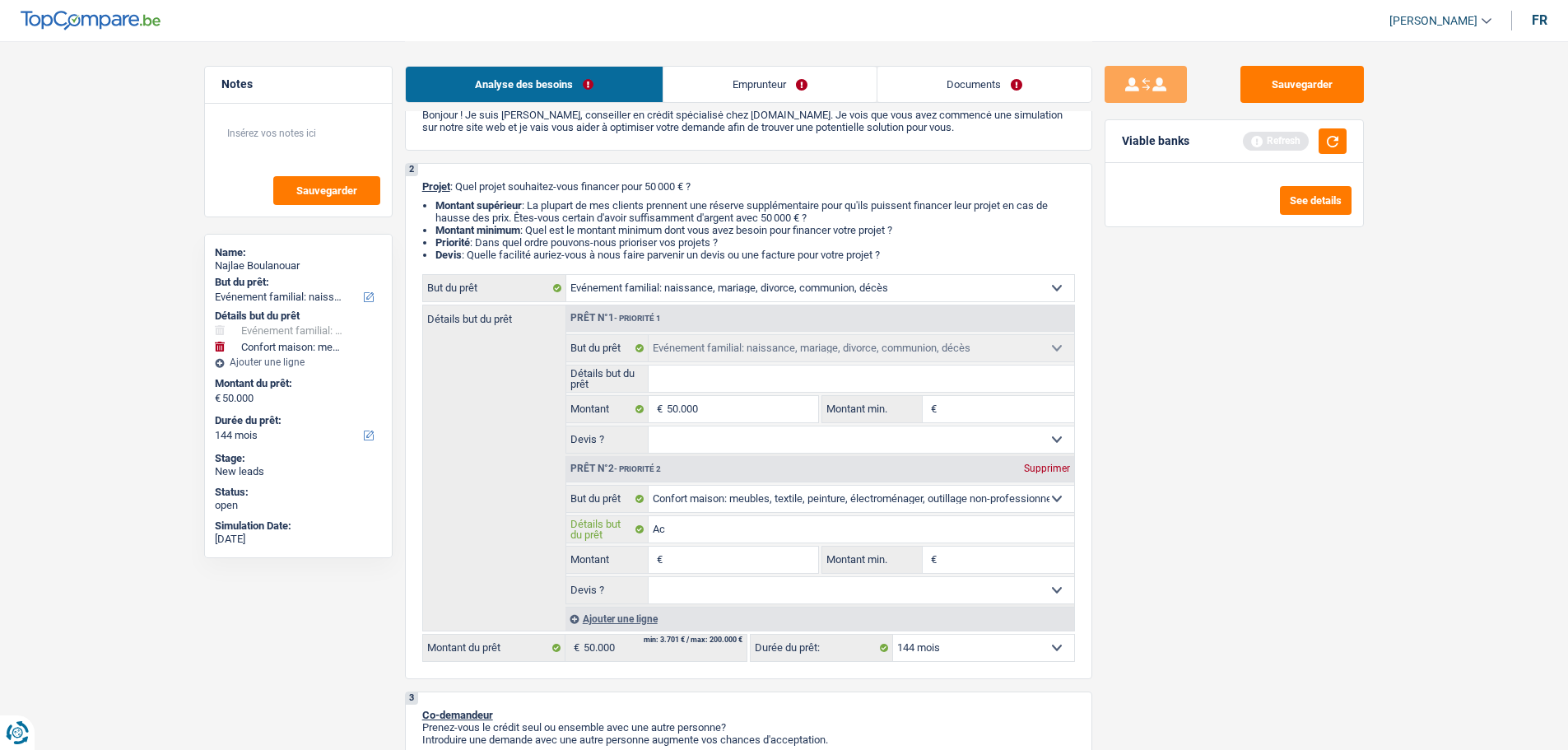
type input "Ach"
type input "Ache"
type input "Achet"
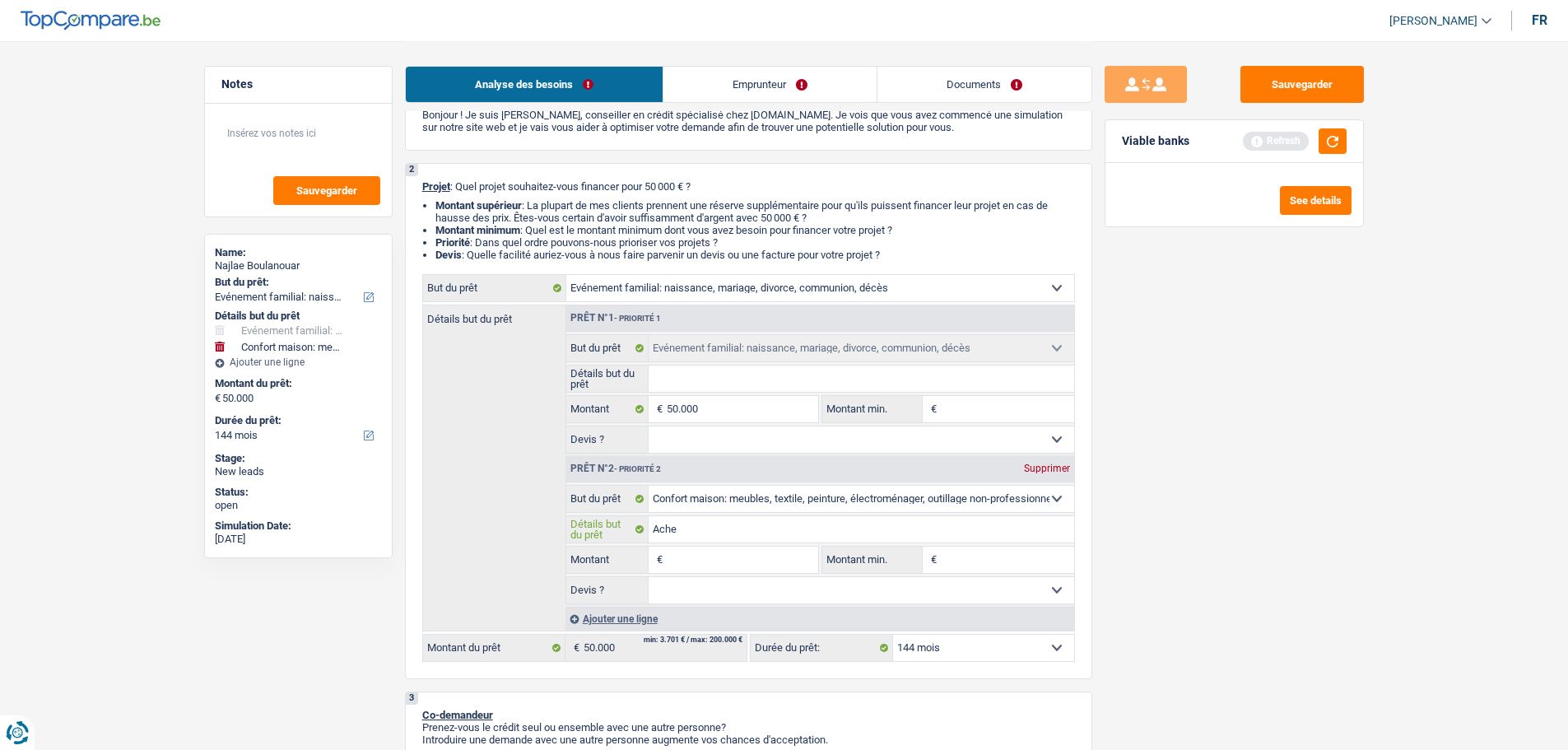
type input "Achet"
type input "Achete"
type input "Acheter"
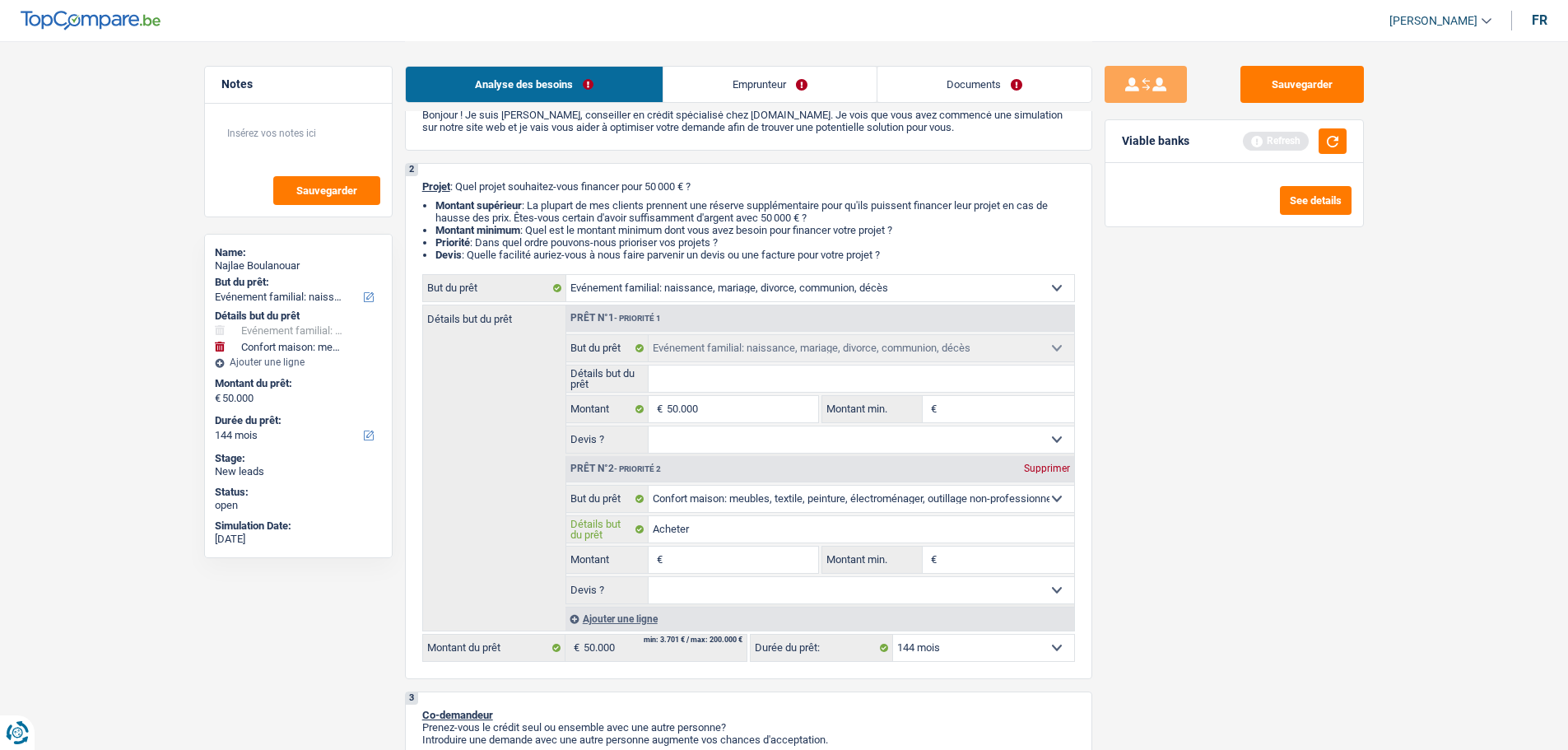
type input "Acheter"
type input "Acheter c"
type input "Acheter cu"
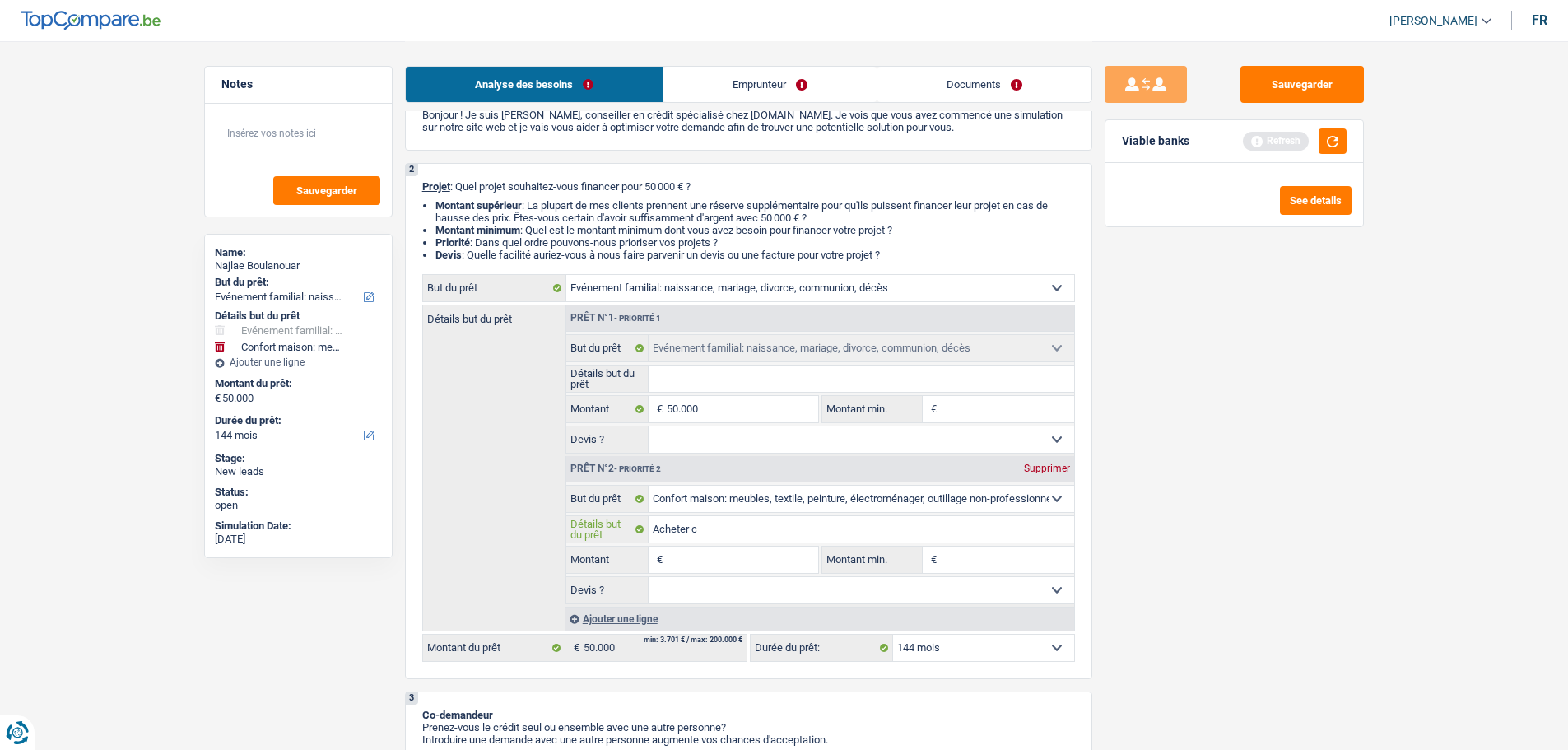
type input "Acheter cu"
type input "Acheter cui"
type input "Acheter cuis"
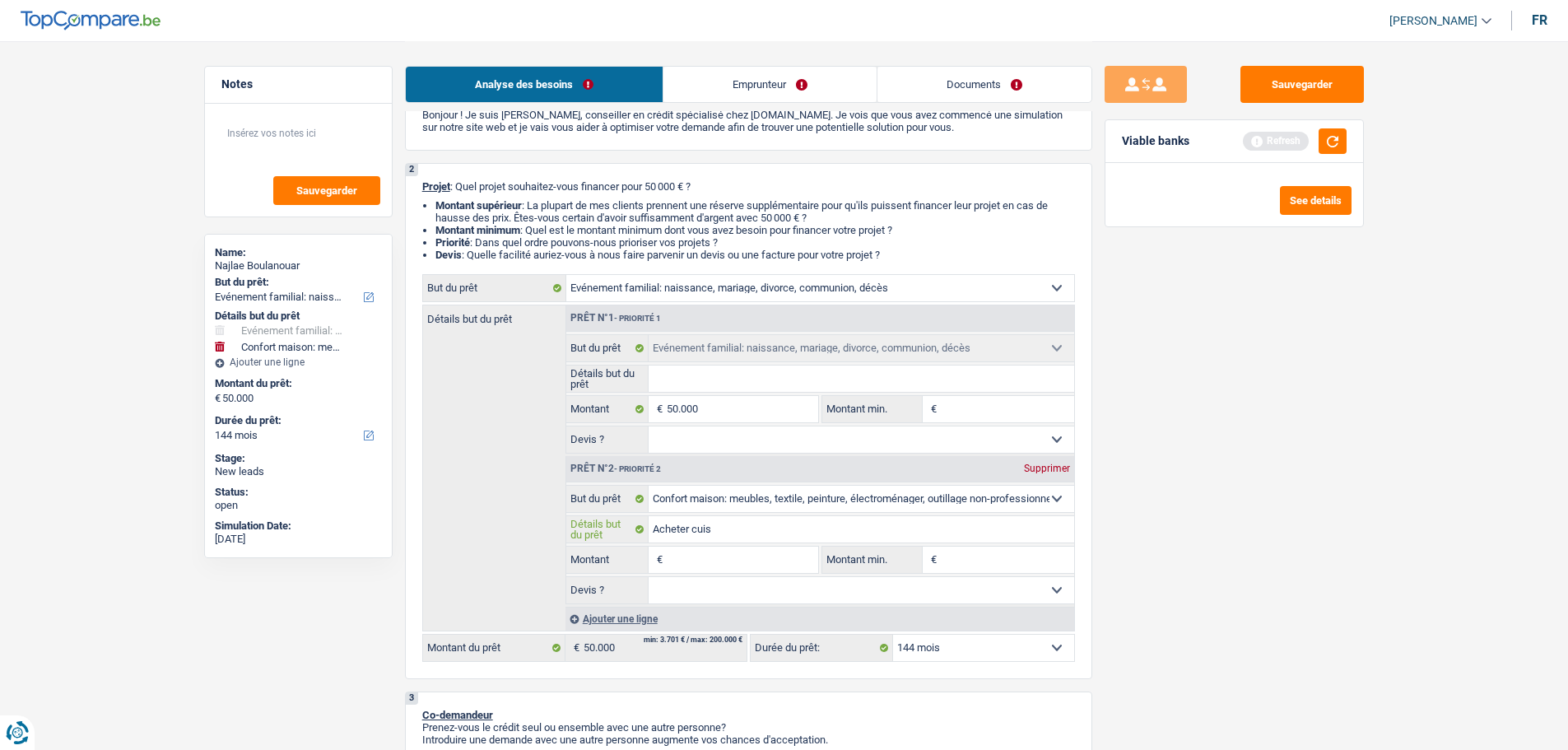
type input "Acheter cuisi"
type input "Acheter cuisin"
type input "Acheter cuisine"
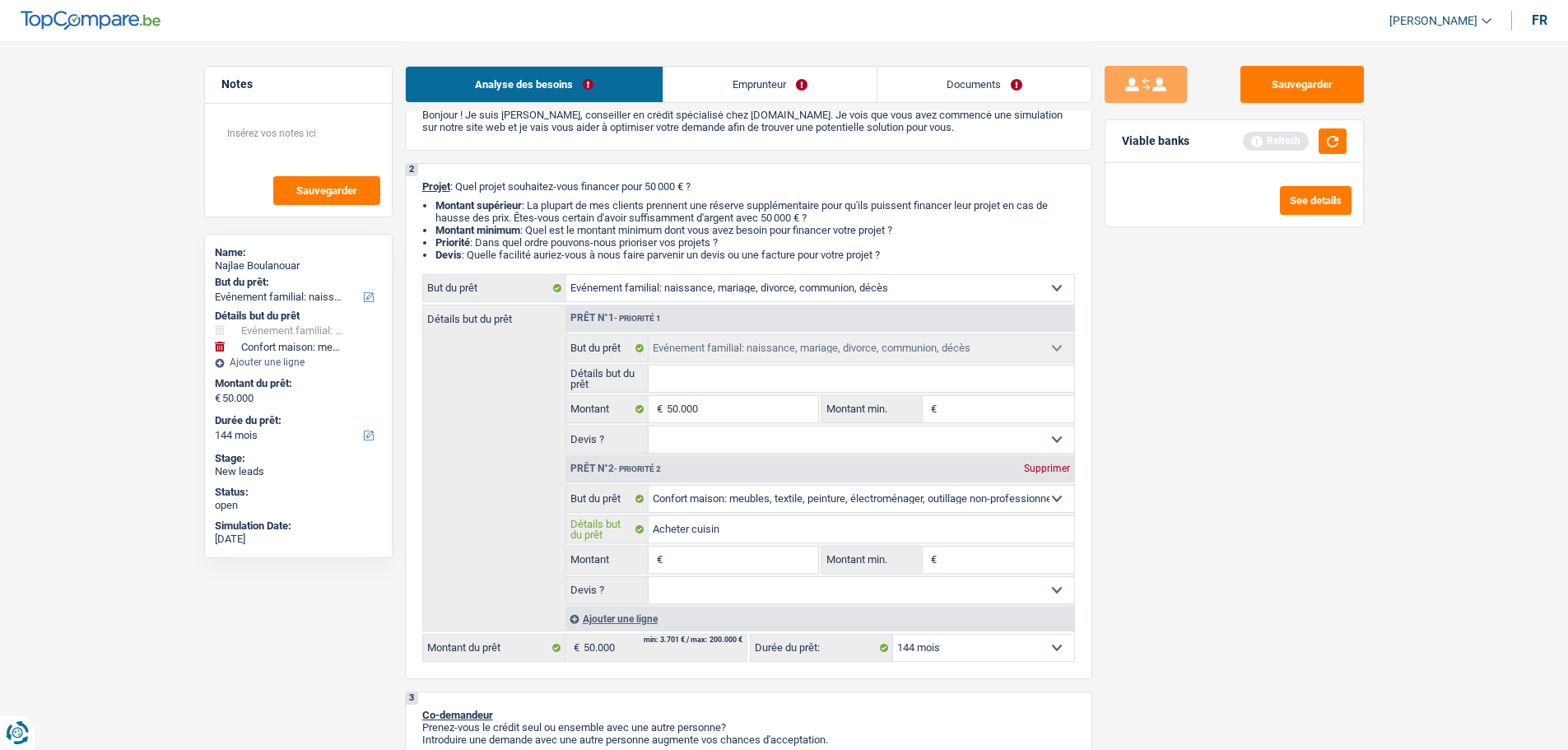
type input "Acheter cuisine"
drag, startPoint x: 767, startPoint y: 409, endPoint x: 767, endPoint y: 421, distance: 12.0
click at [767, 410] on input "50.000" at bounding box center [742, 410] width 151 height 26
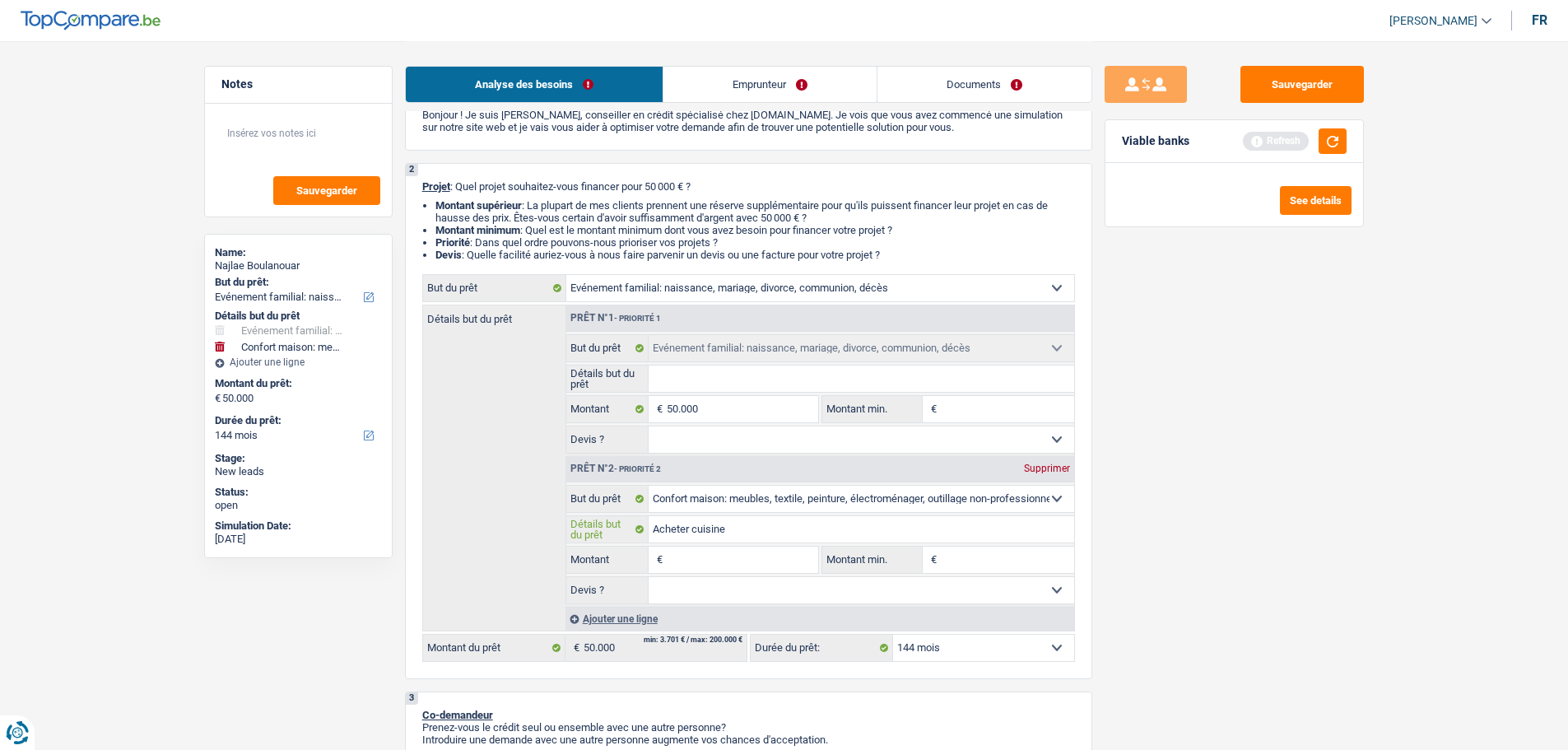
click at [753, 530] on input "Acheter cuisine" at bounding box center [862, 529] width 425 height 26
type input "Acheter cuisine"
type input "Acheter cuisine,"
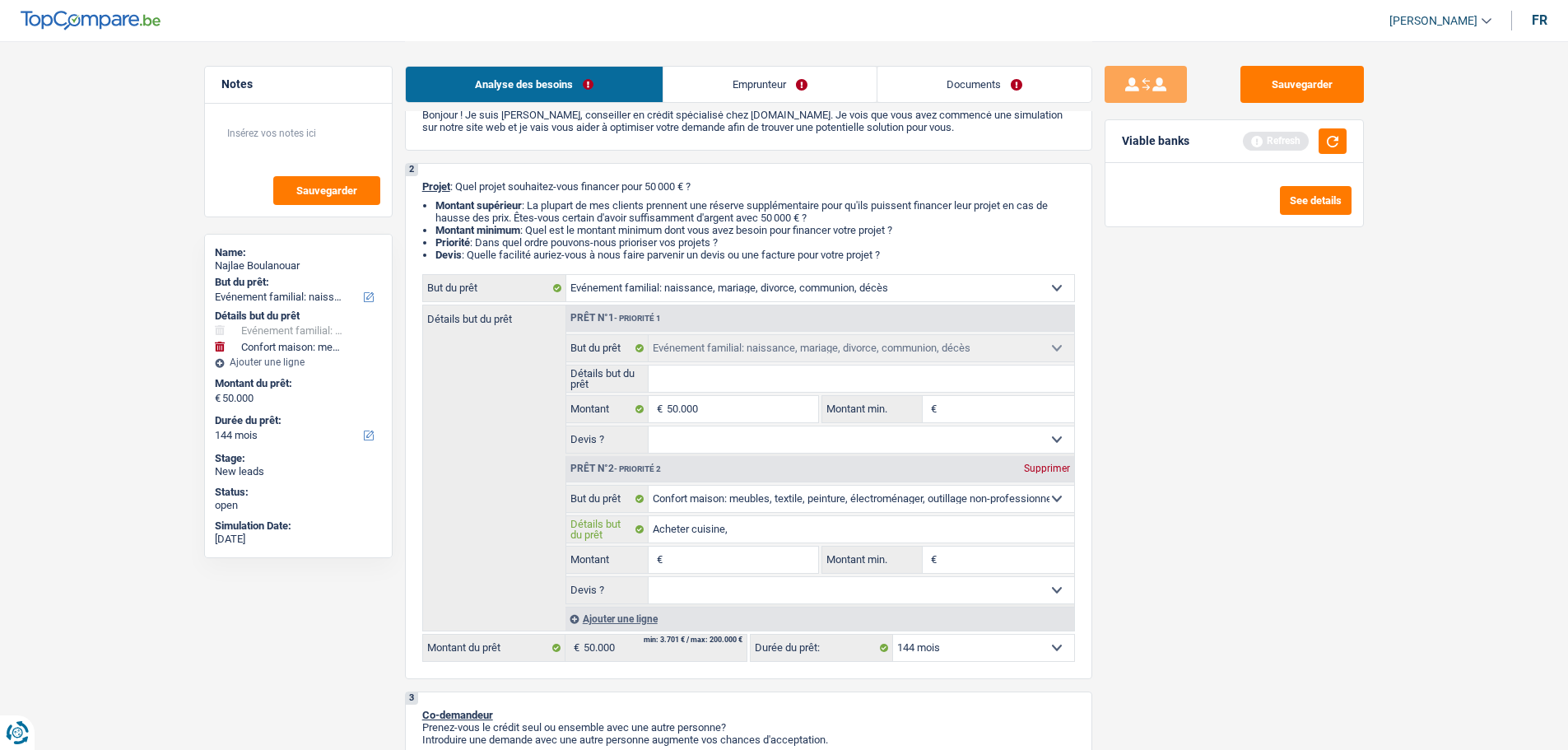
type input "Acheter cuisine,"
type input "Acheter cuisine, e"
type input "Acheter cuisine, el"
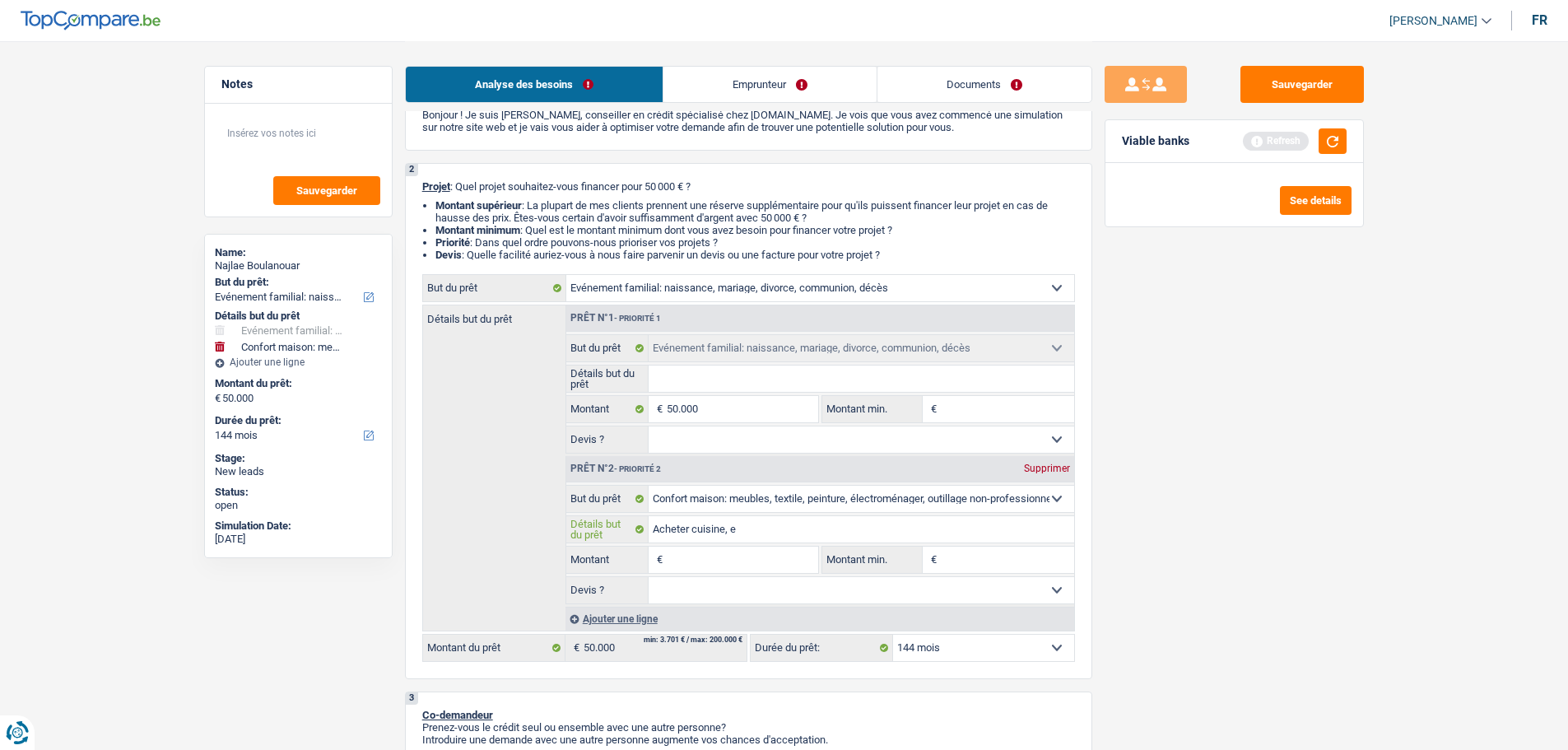
type input "Acheter cuisine, el"
type input "Acheter cuisine, ele"
type input "Acheter cuisine, elec"
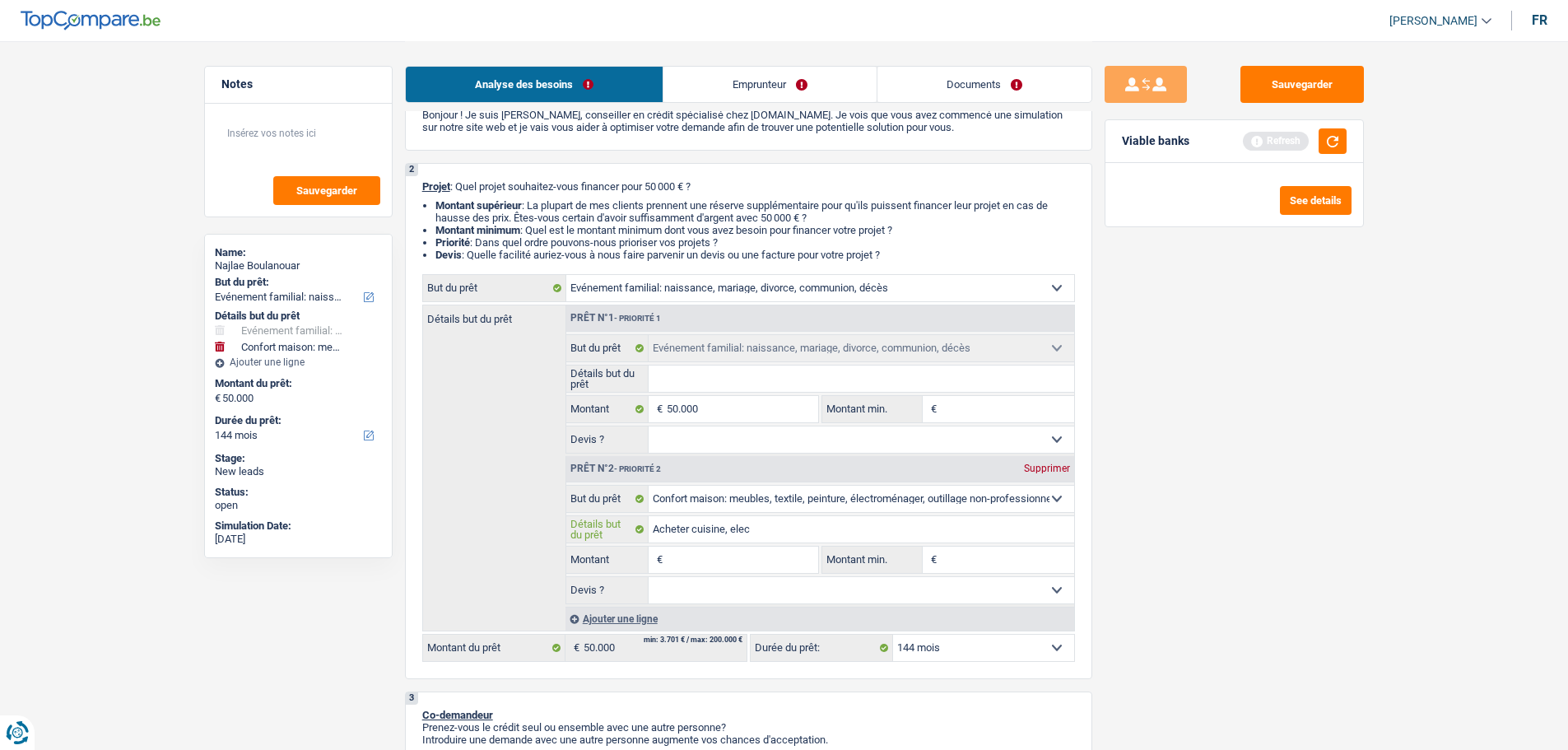
type input "Acheter cuisine, elect"
type input "Acheter cuisine, electr"
type input "Acheter cuisine, electro"
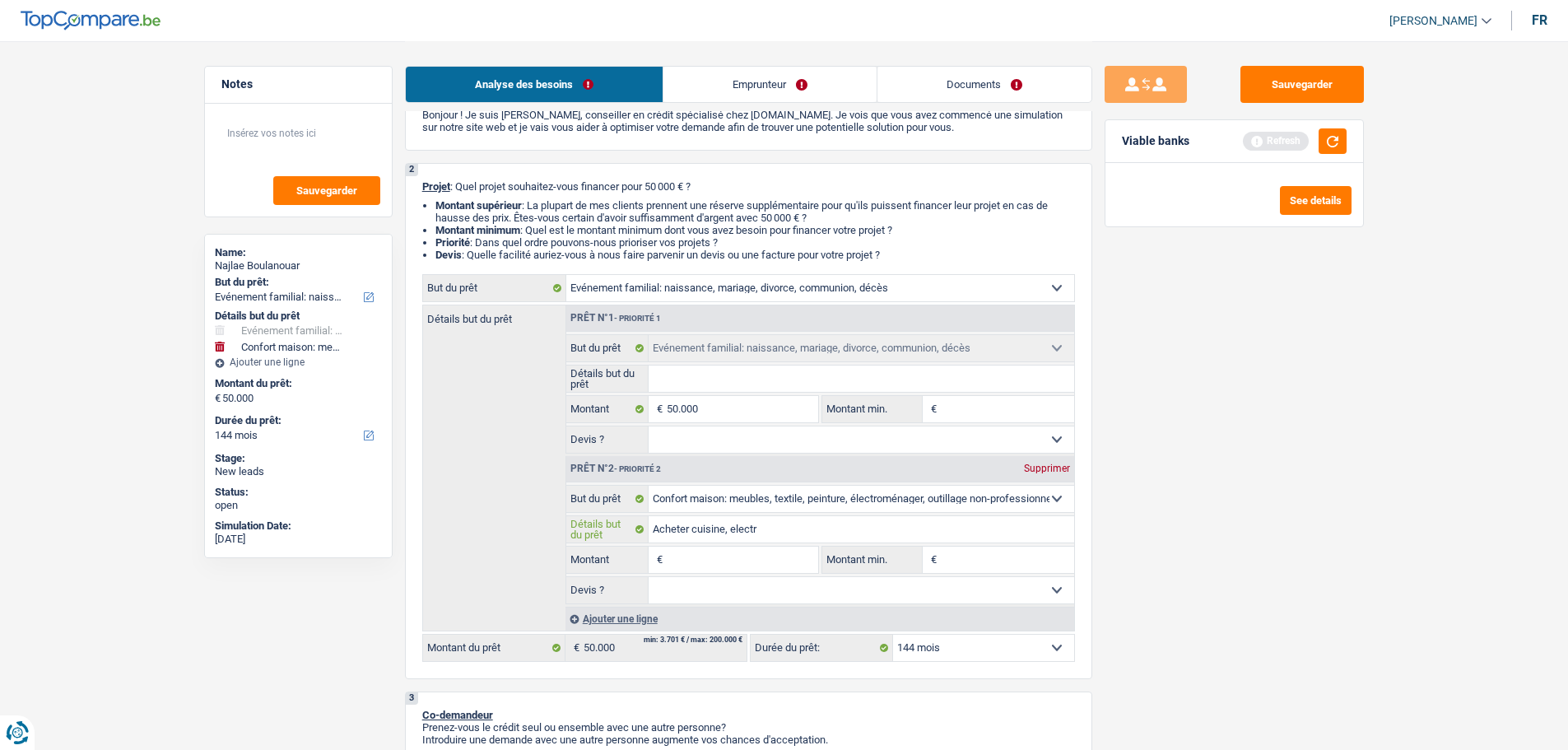
type input "Acheter cuisine, electro"
type input "Acheter cuisine, electrom"
type input "Acheter cuisine, electrome"
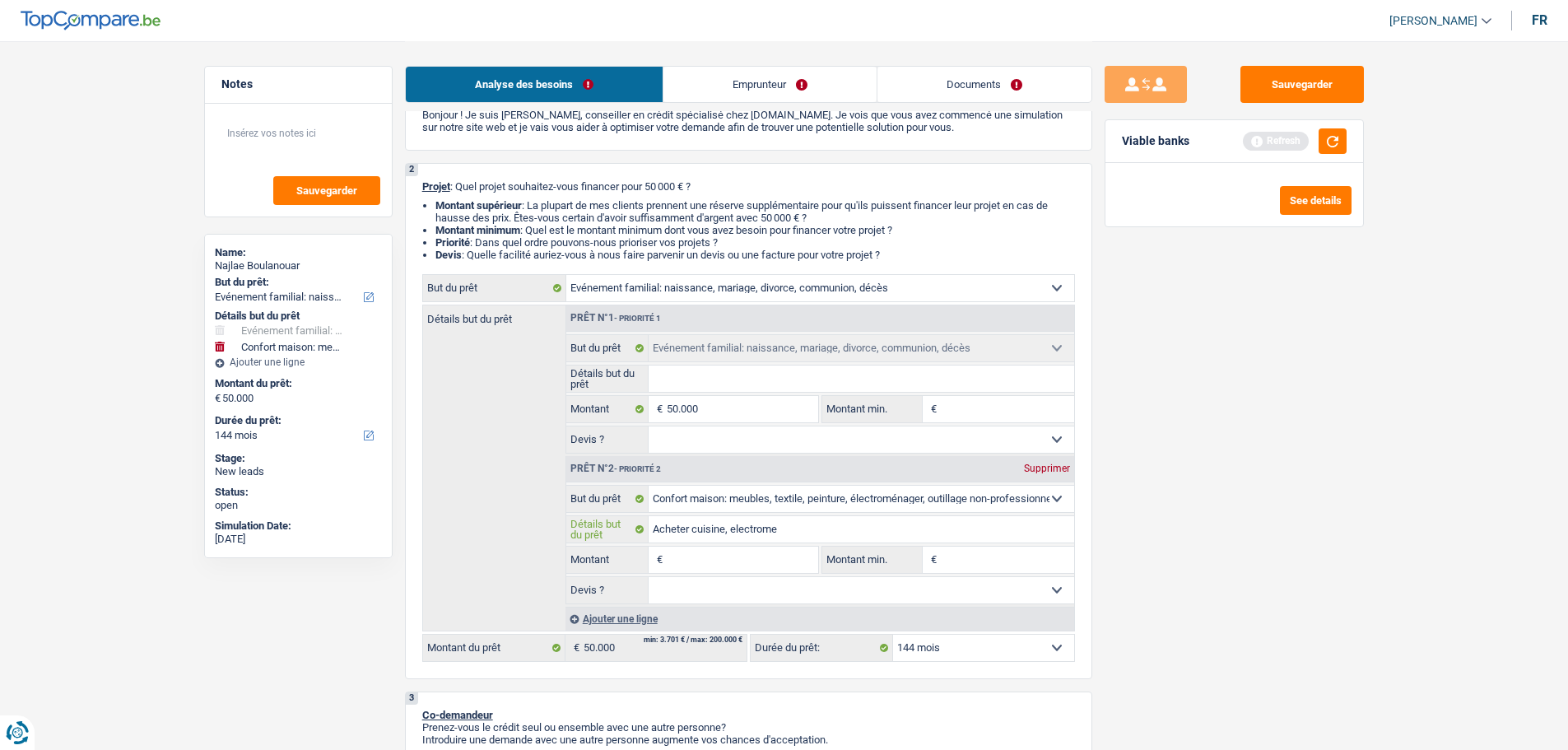
type input "Acheter cuisine, electromen"
type input "Acheter cuisine, electromena"
type input "Acheter cuisine, electromenag"
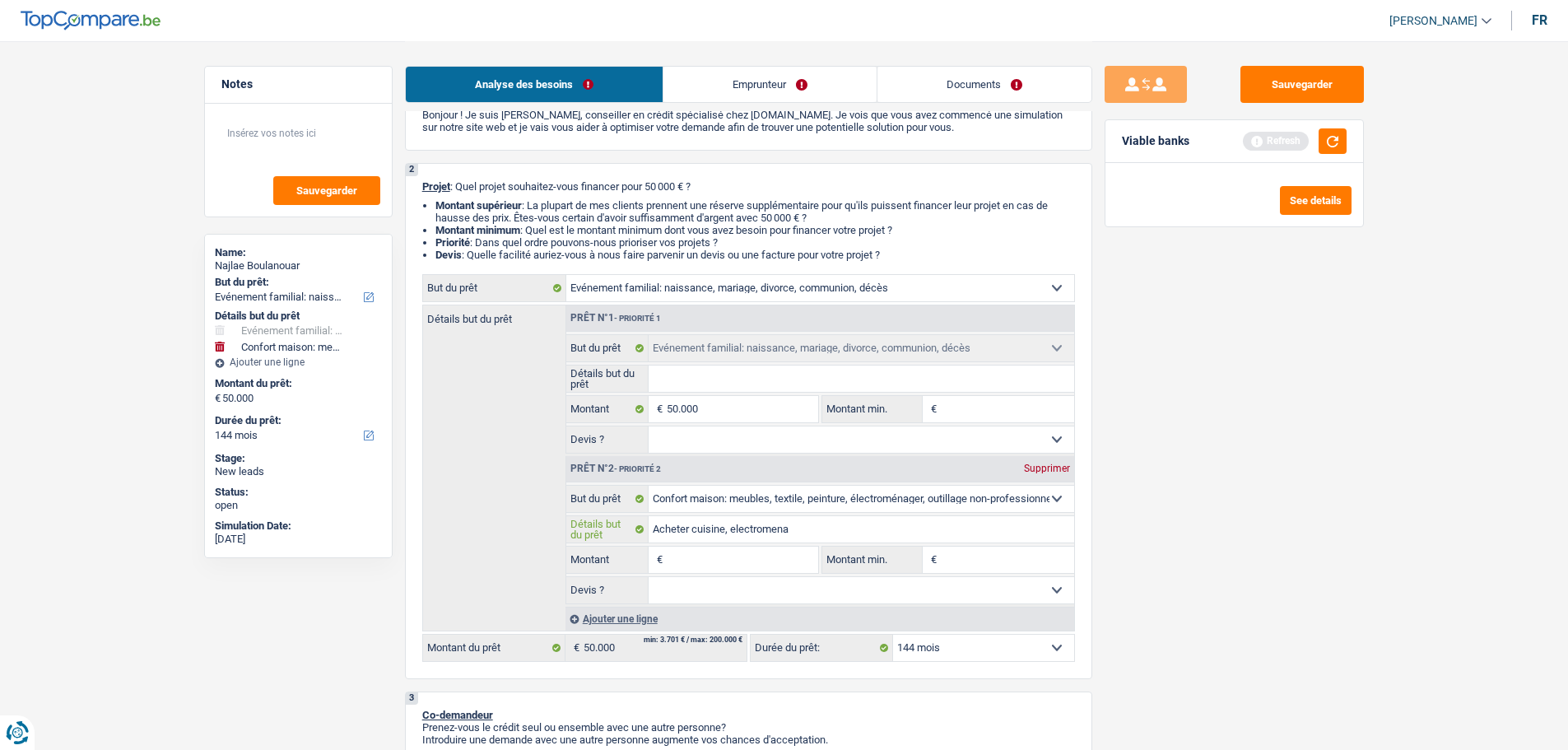
type input "Acheter cuisine, electromenag"
type input "Acheter cuisine, electromenage"
type input "Acheter cuisine, electromenager"
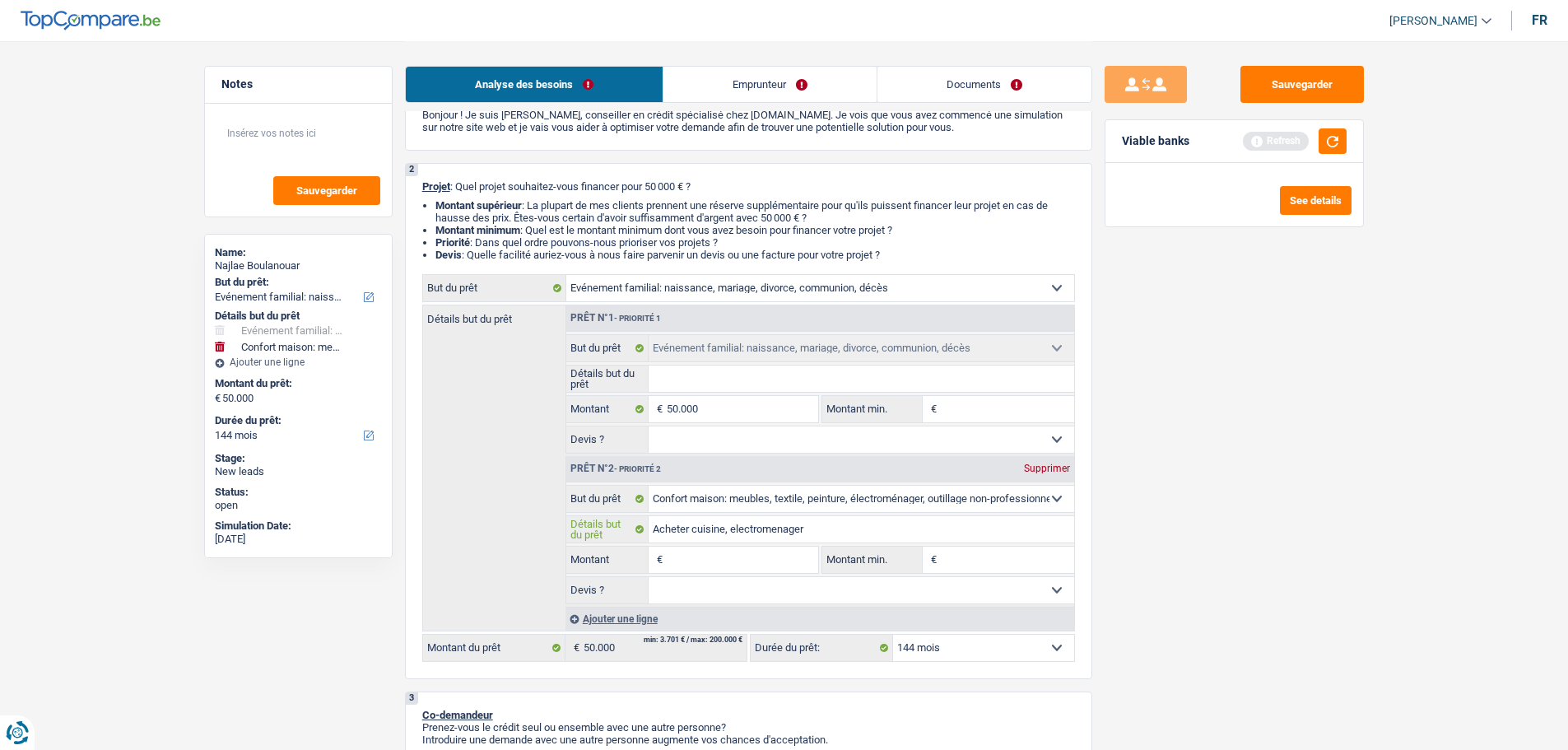
type input "Acheter cuisine, electromenager"
click at [750, 560] on input "Montant" at bounding box center [742, 560] width 151 height 26
type input "2"
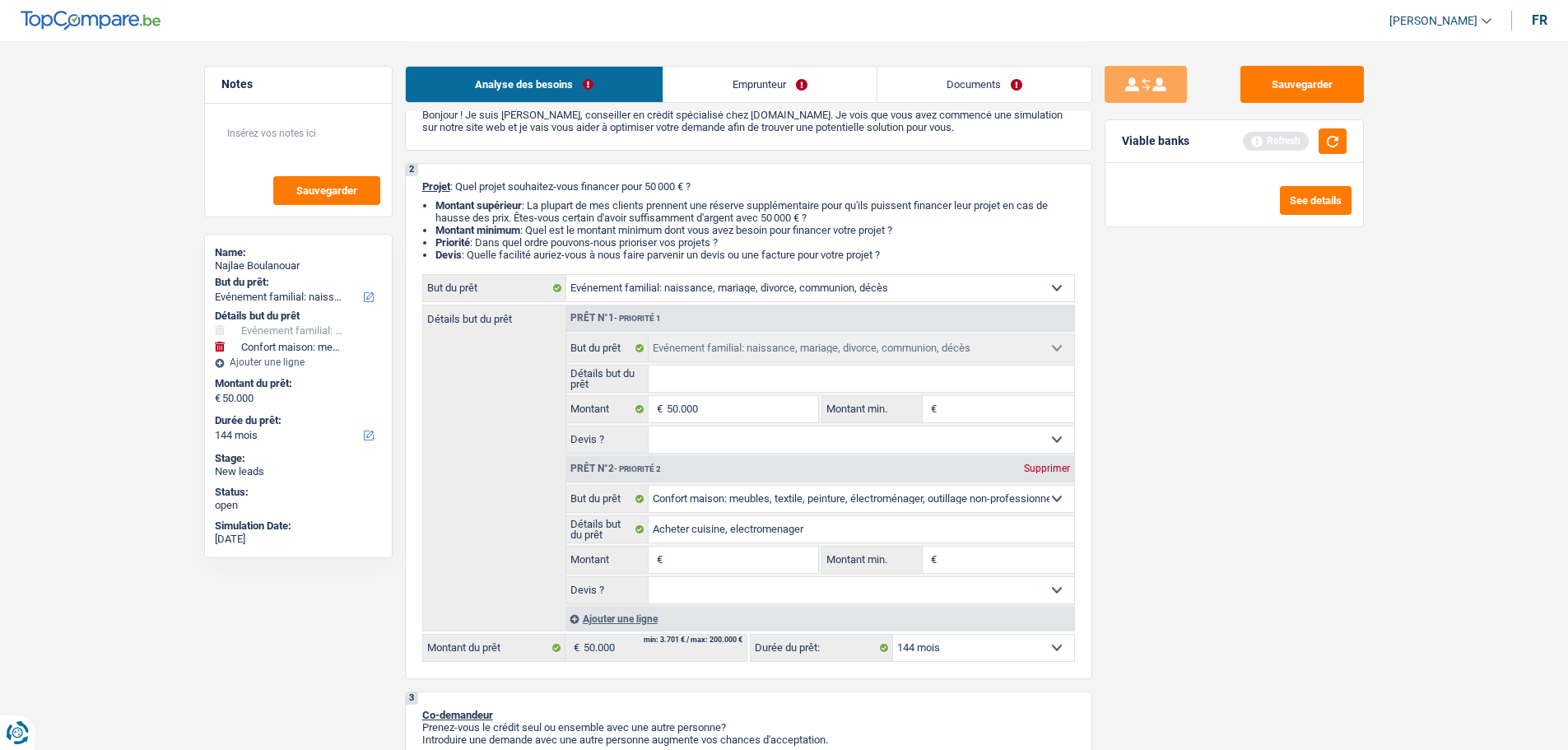
type input "2"
type input "25"
type input "250"
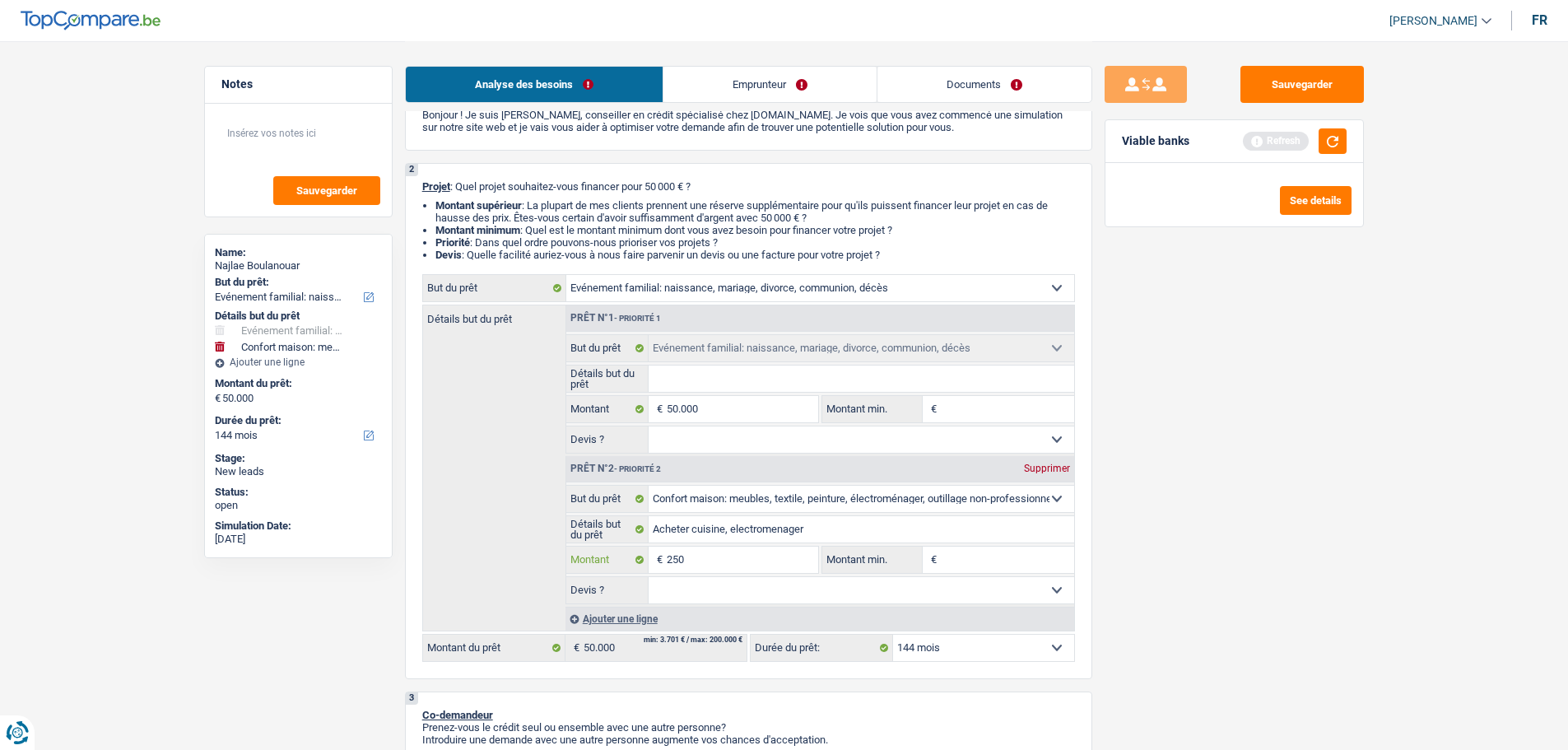
type input "2.500"
type input "25.000"
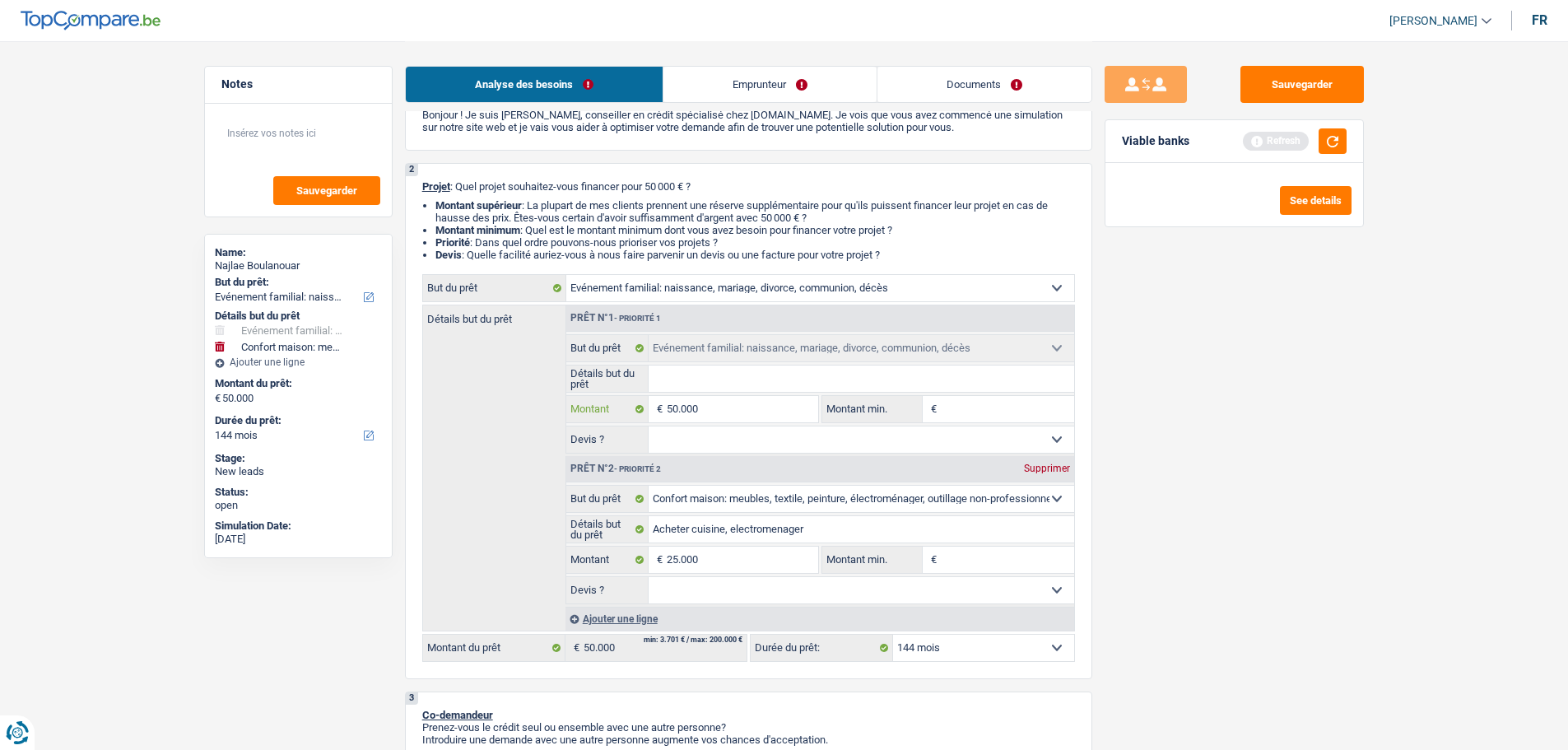
type input "75.000"
click at [777, 405] on input "50.000" at bounding box center [742, 410] width 151 height 26
type input "5.000"
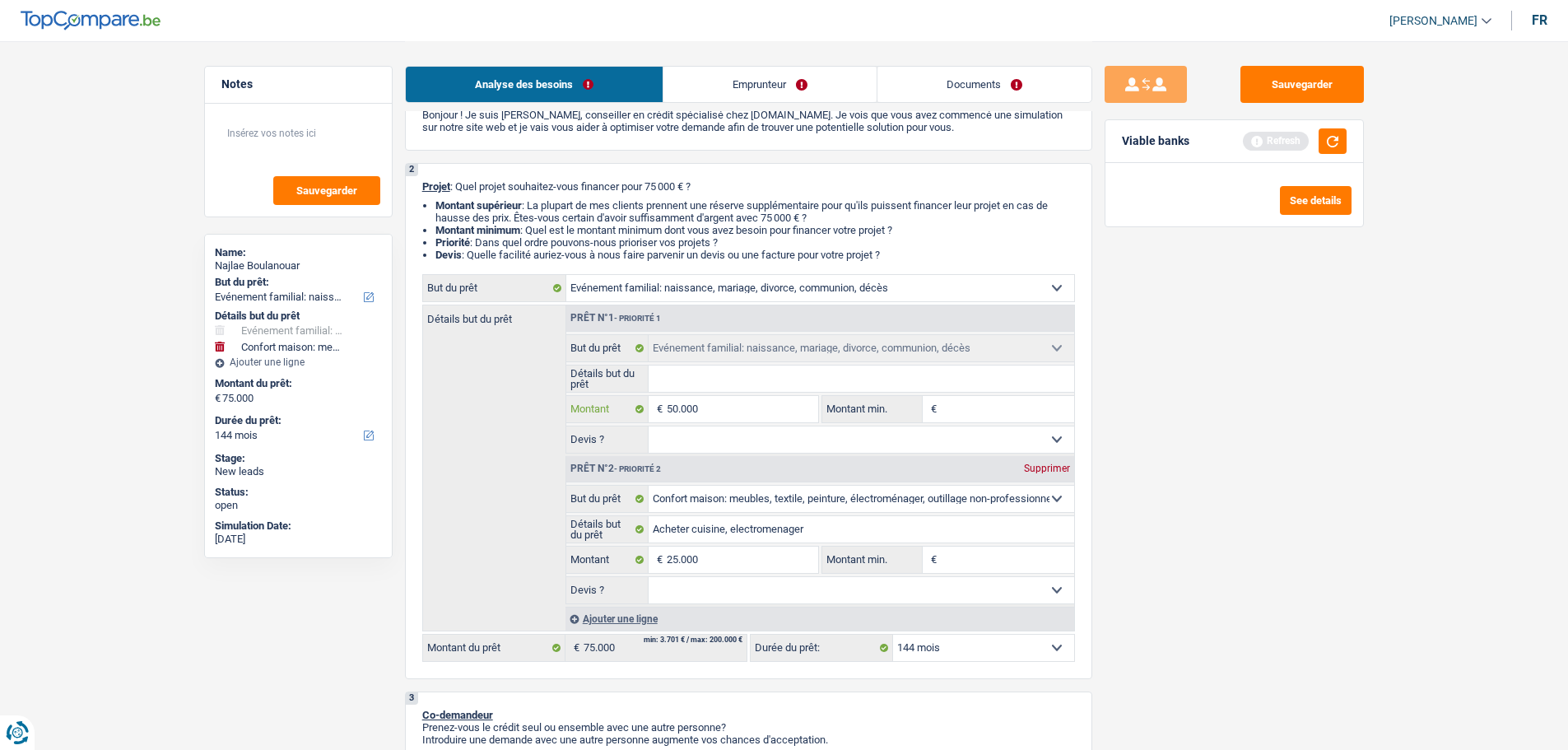
type input "5.000"
type input "500"
type input "50"
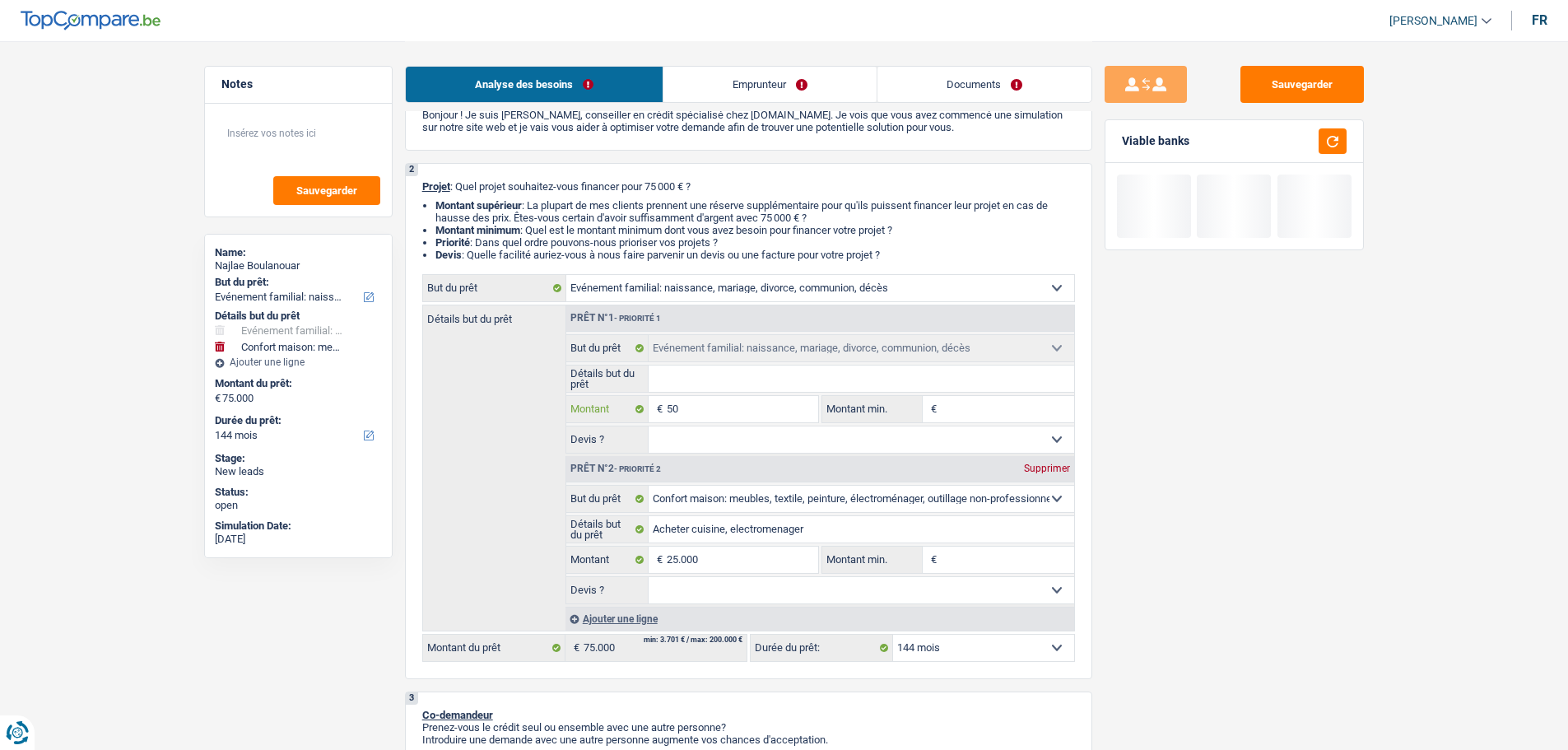
type input "5"
type input "2"
type input "25"
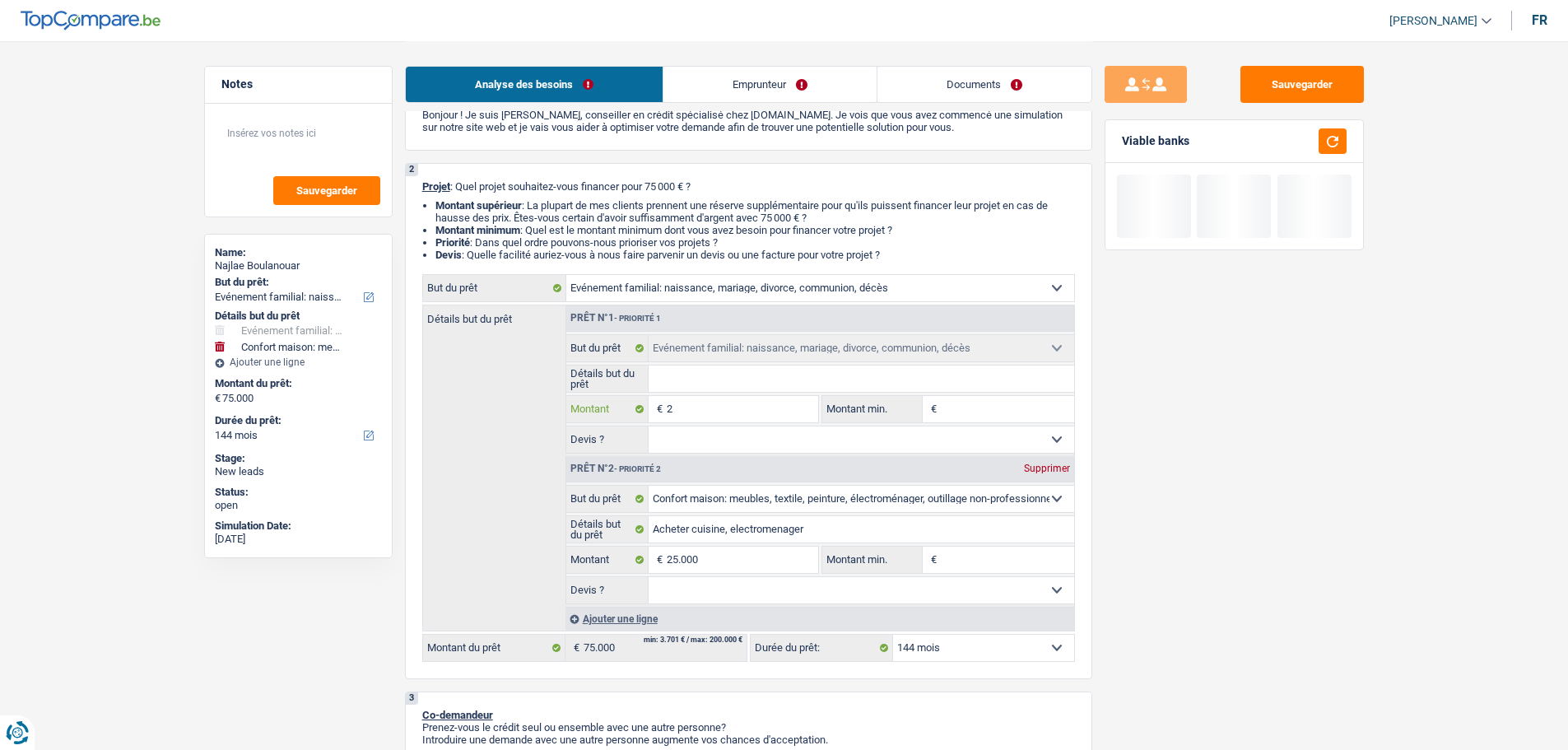
type input "25"
type input "250"
type input "2.500"
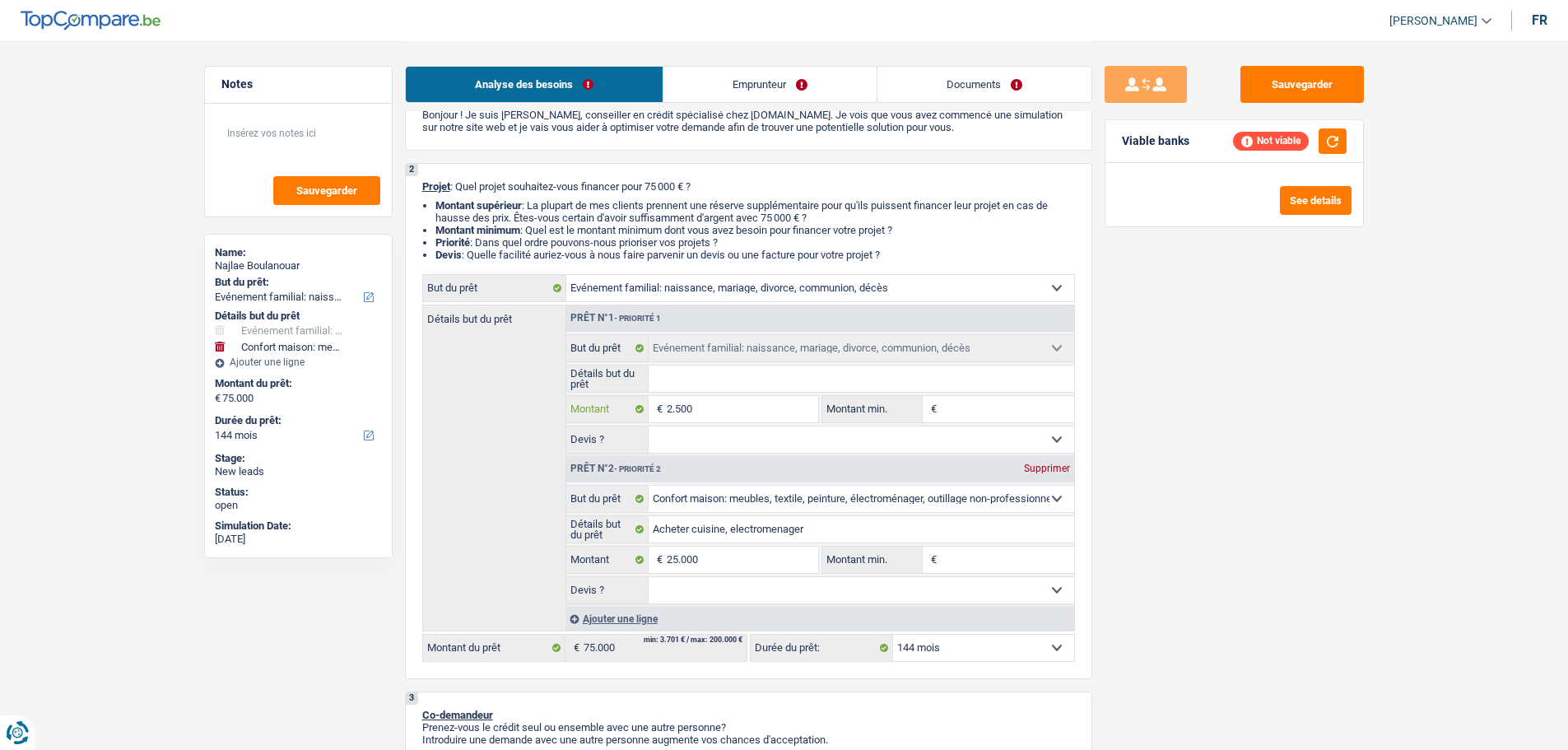
type input "25.000"
type input "50.000"
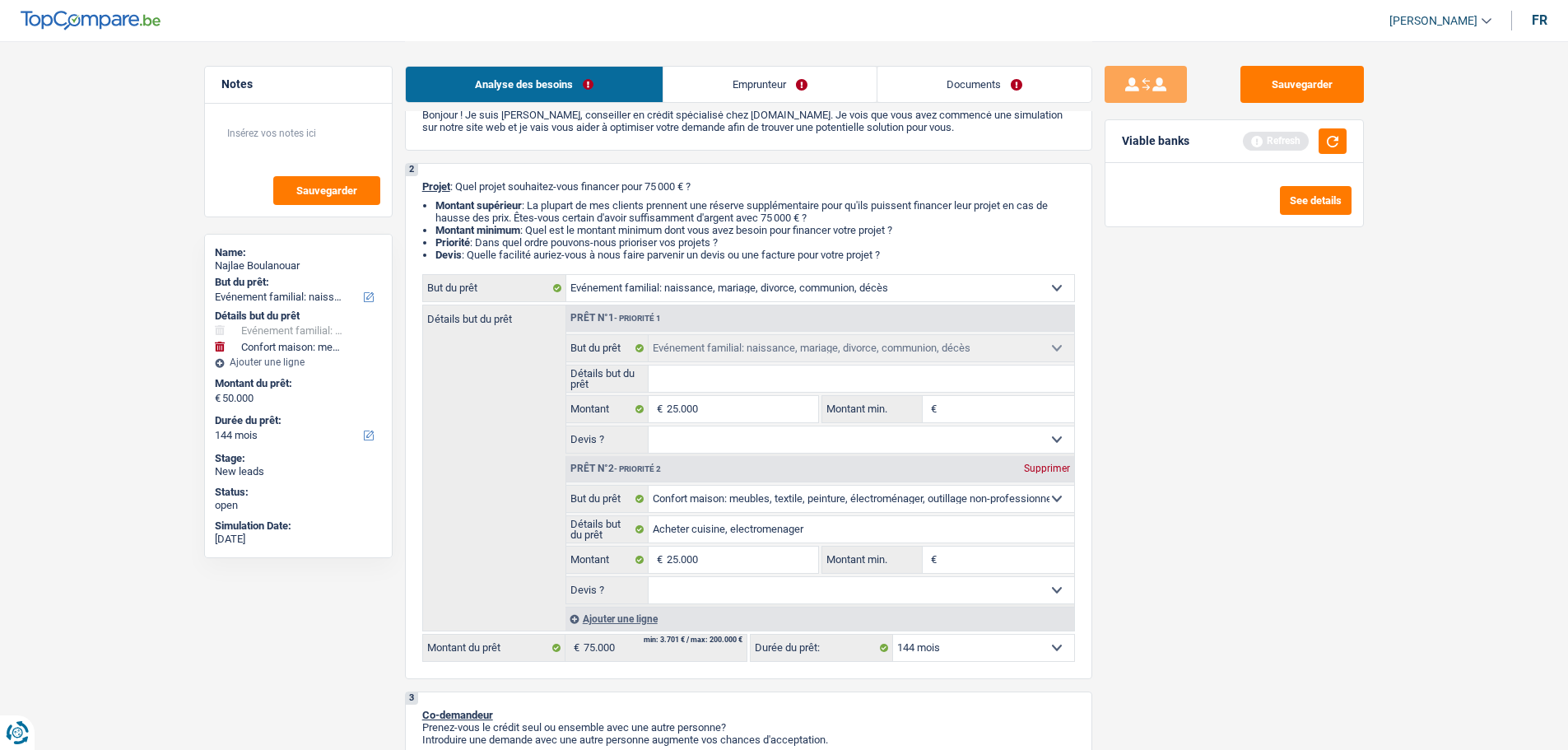
type input "50.000"
click at [761, 384] on input "Détails but du prêt" at bounding box center [862, 379] width 425 height 26
type input "M"
type input "Ma"
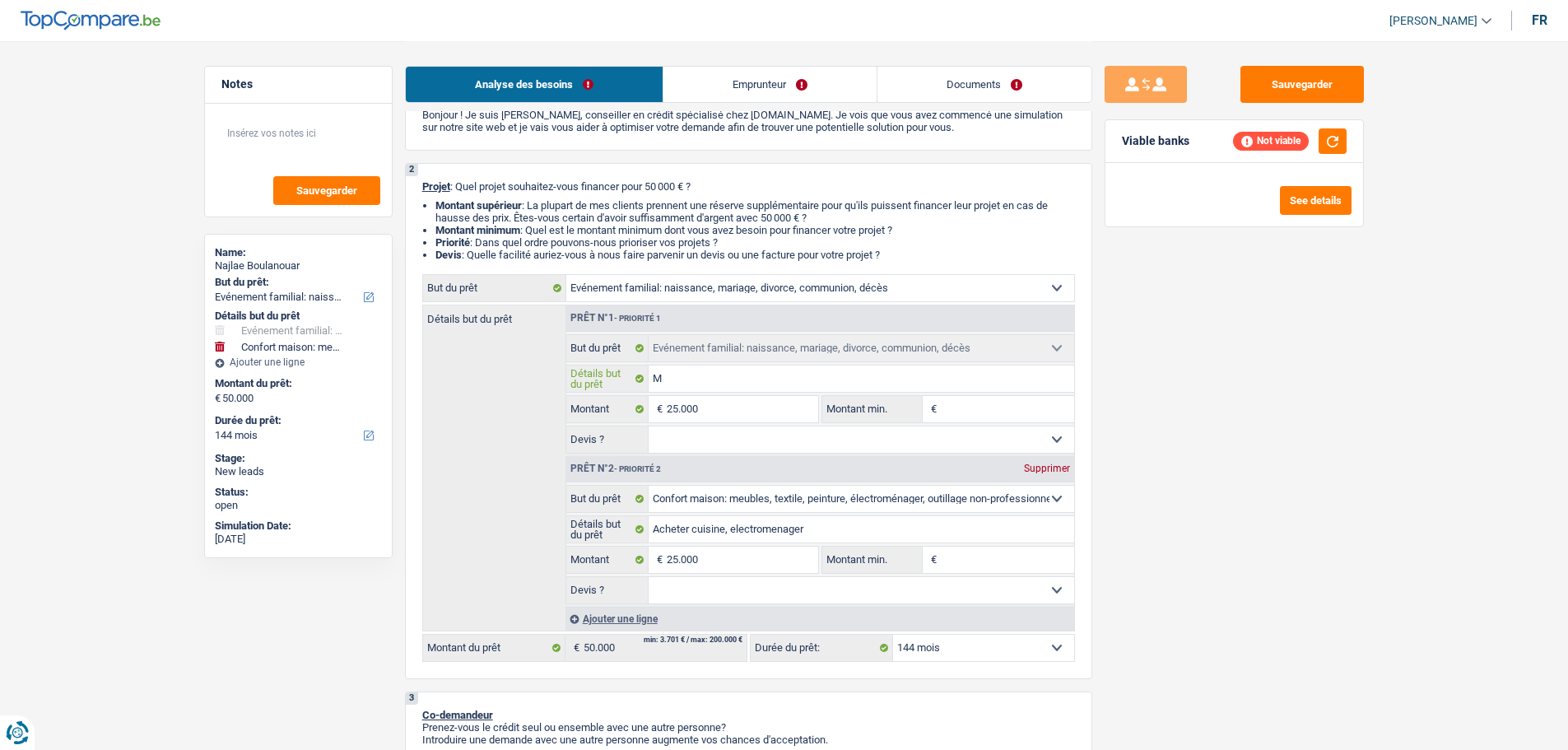
type input "Ma"
type input "Mar"
type input "Mari"
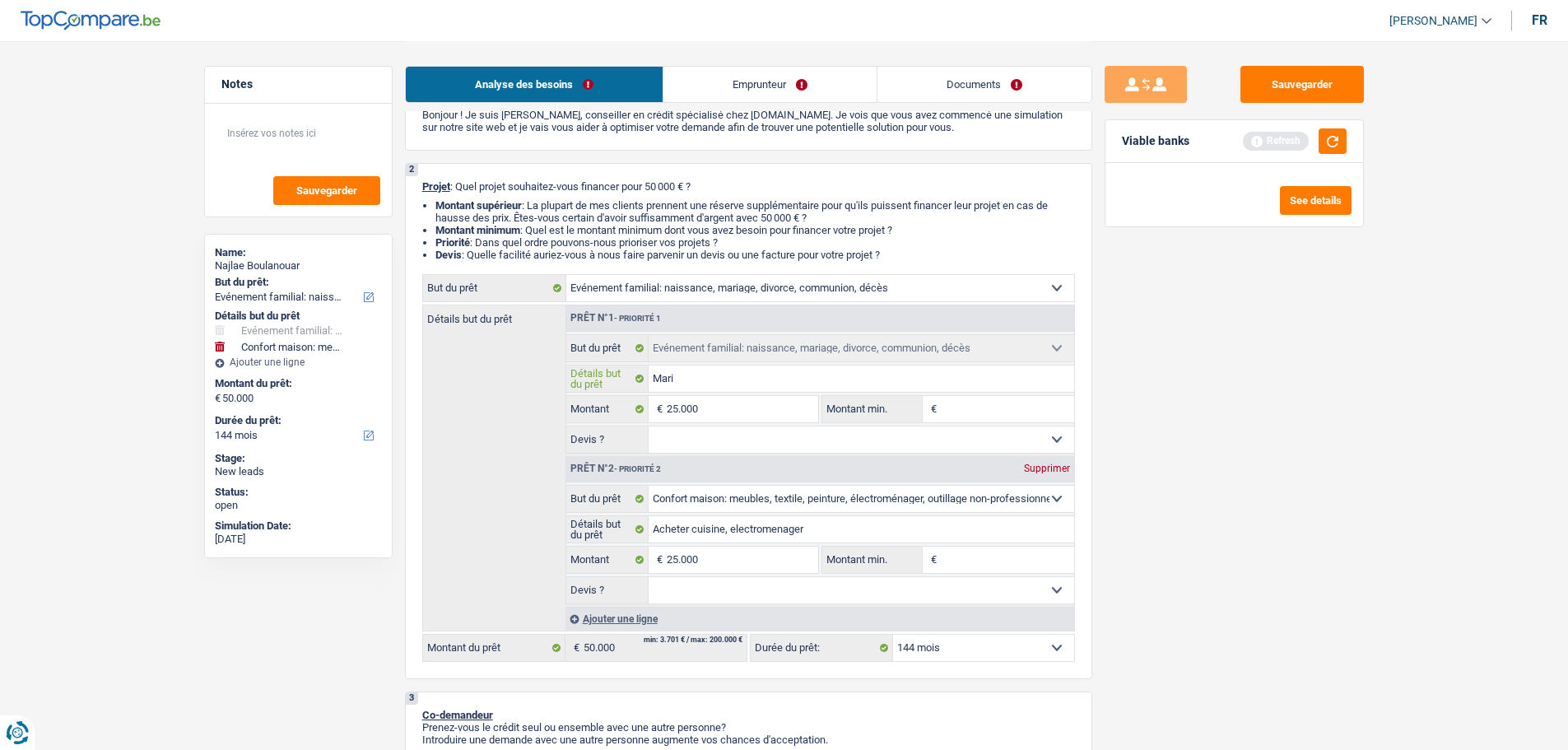
type input "Maria"
type input "Mariag"
type input "Mariage"
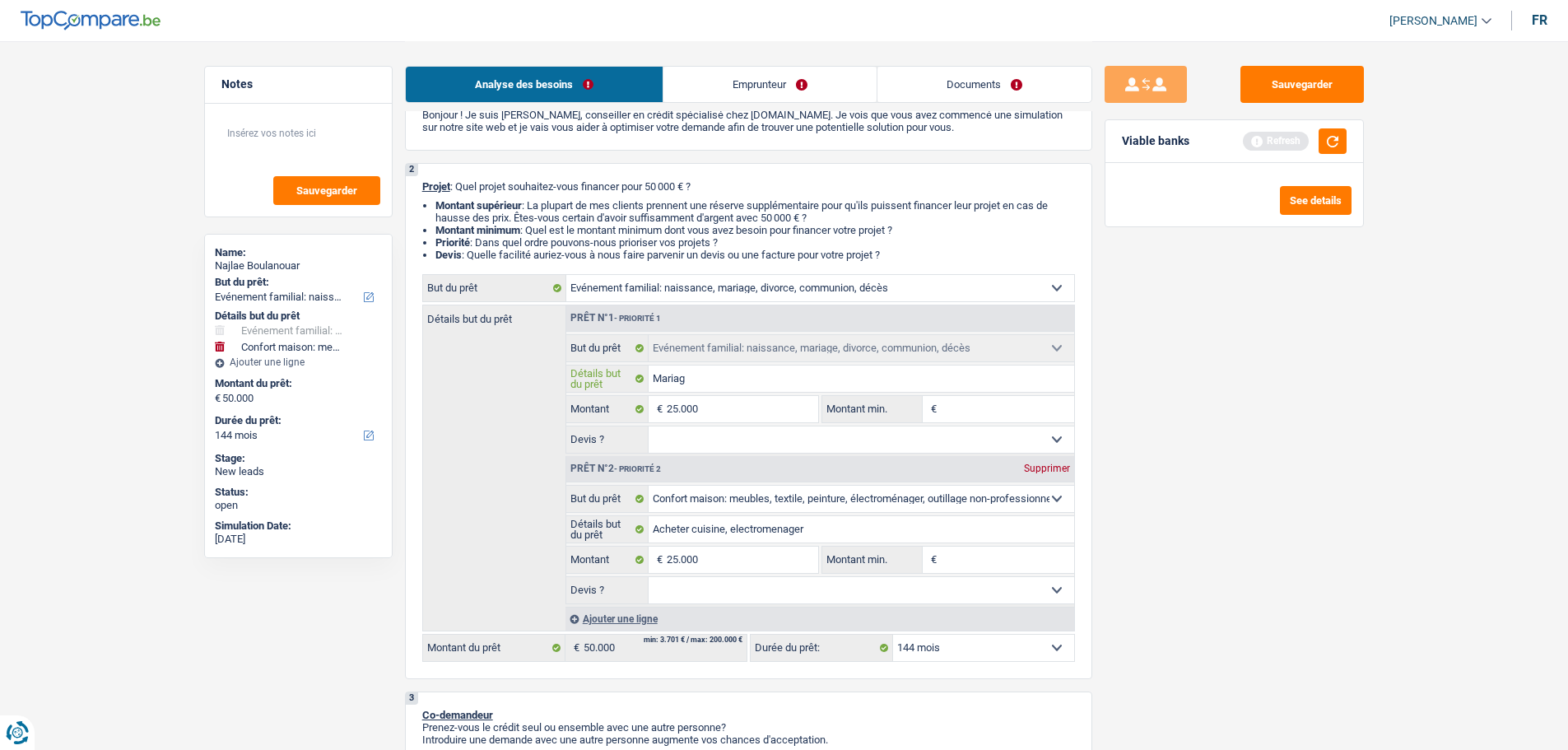
type input "Mariage"
click at [776, 446] on select "Oui Non Non répondu Sélectionner une option" at bounding box center [862, 439] width 425 height 26
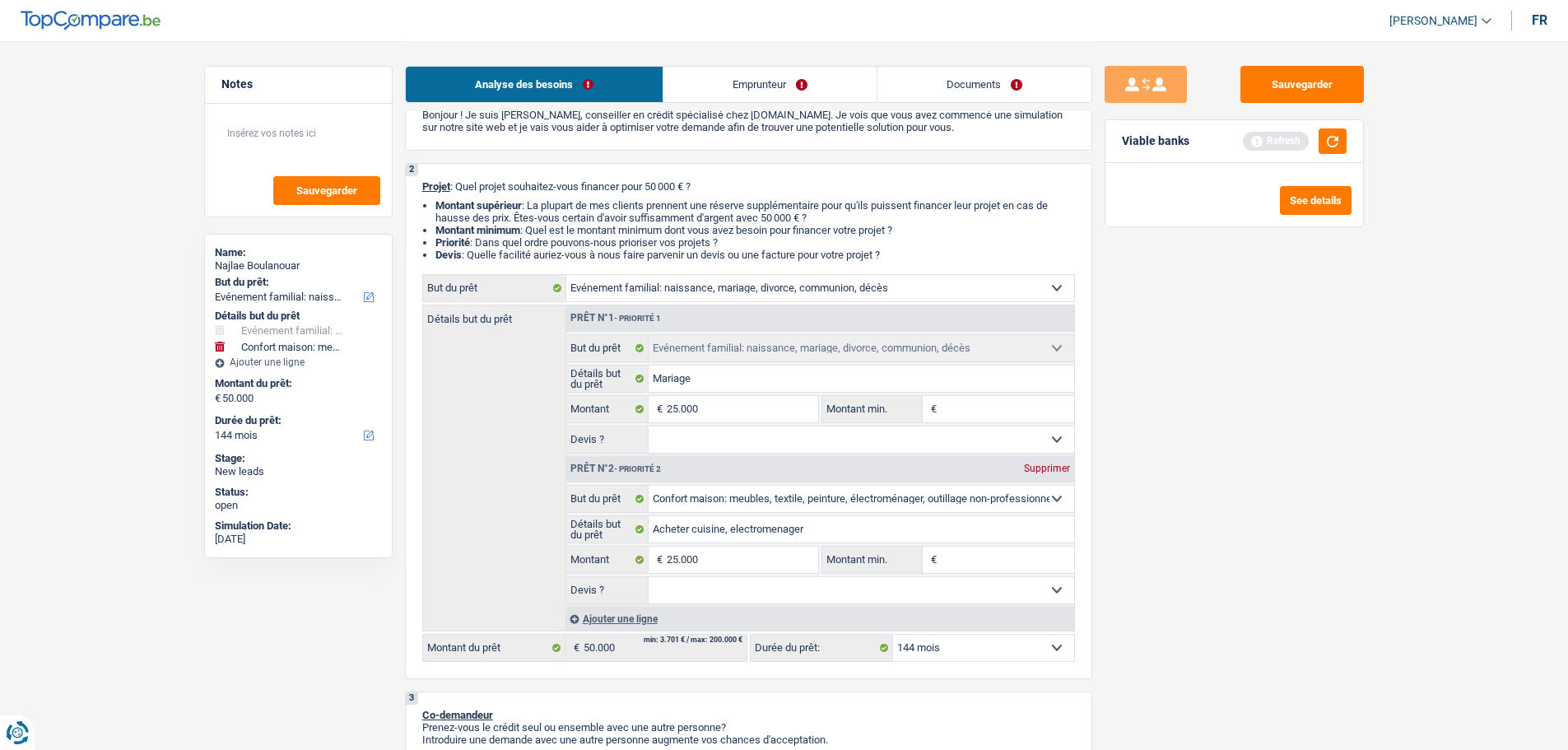
click at [984, 418] on input "Montant min." at bounding box center [1007, 410] width 133 height 26
click at [986, 410] on input "Montant min." at bounding box center [1007, 410] width 133 height 26
type input "2"
type input "20"
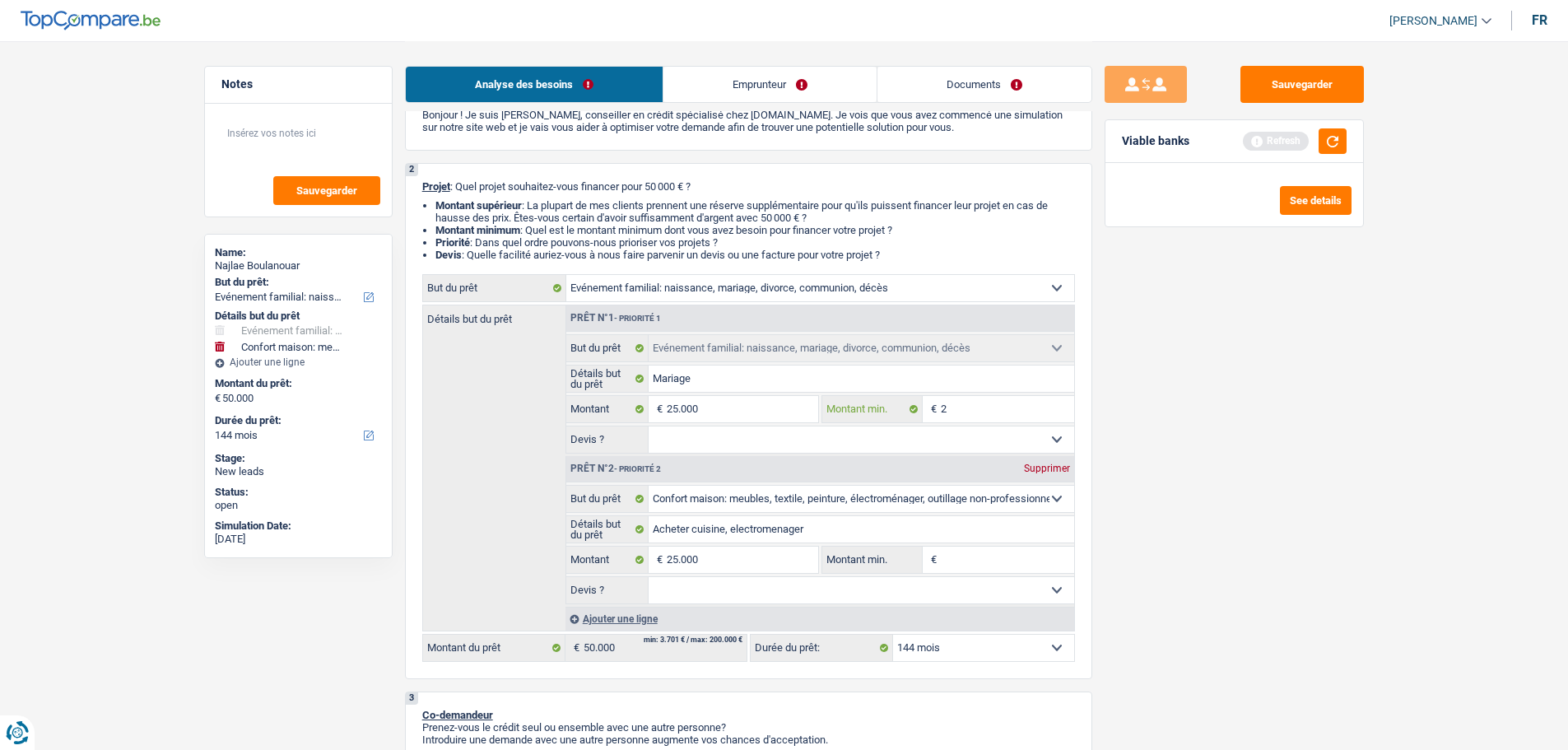
type input "20"
type input "200"
type input "2.000"
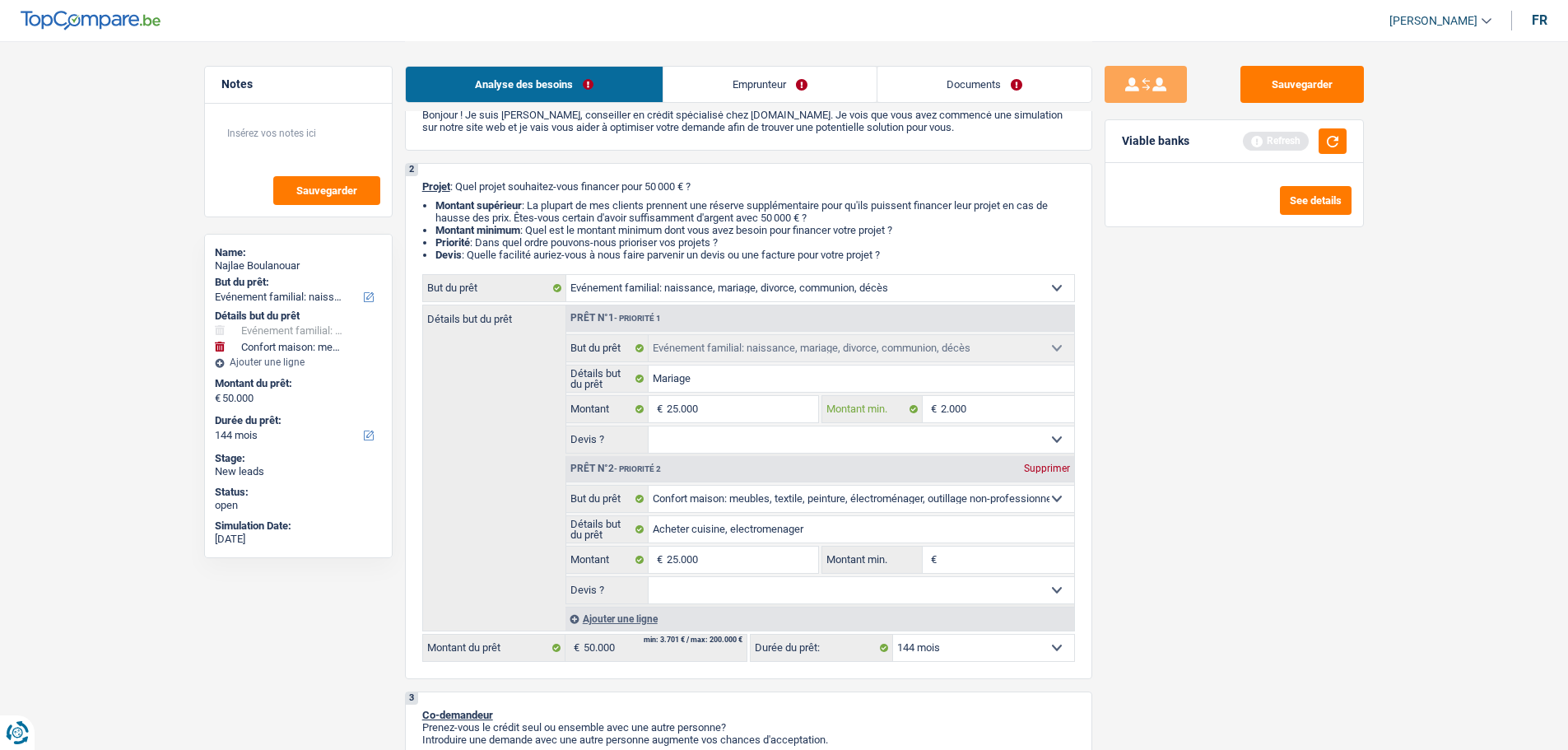
type input "20.000"
click at [1022, 563] on input "Montant min." at bounding box center [1007, 560] width 133 height 26
type input "2"
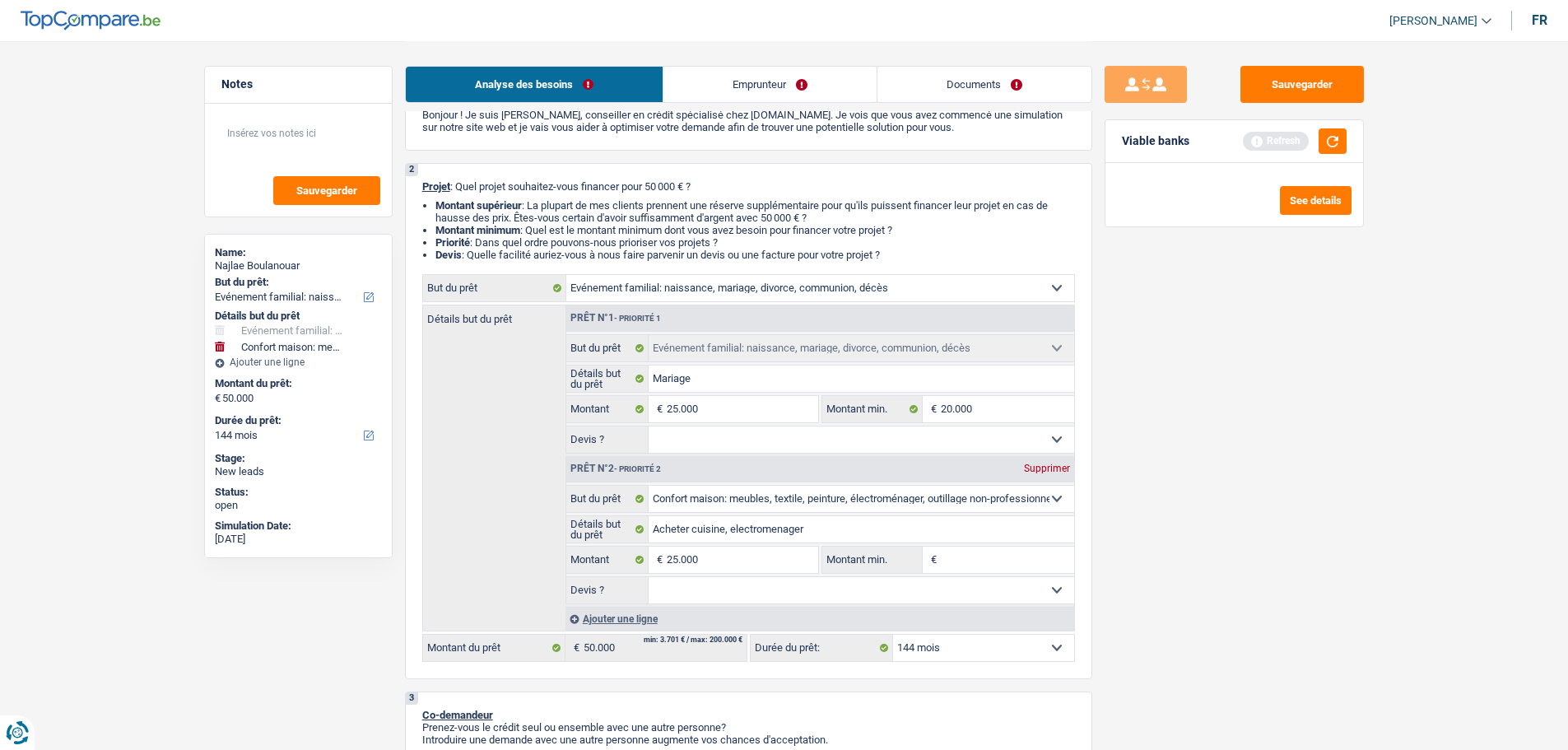
type input "2"
type input "20"
type input "200"
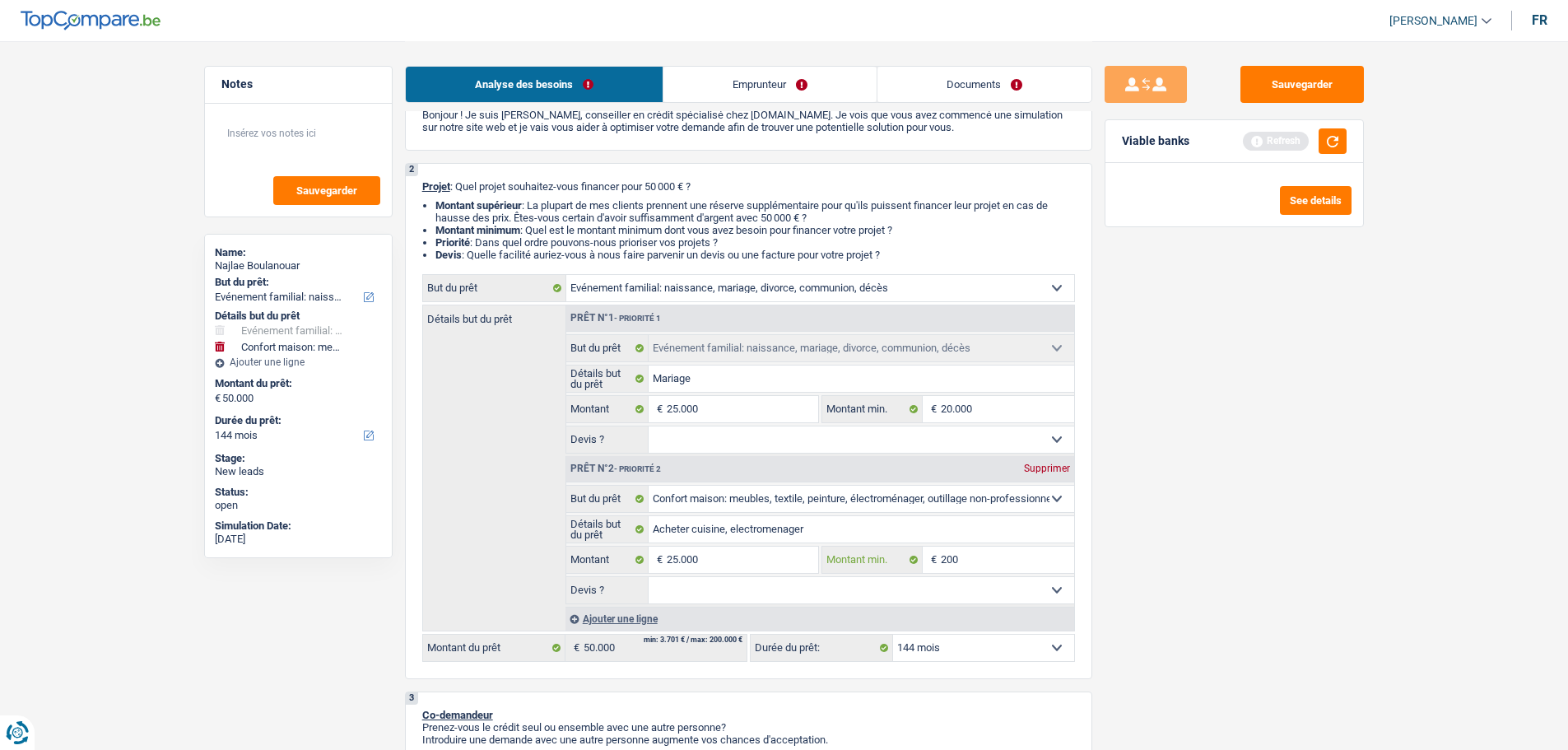
type input "2.000"
type input "20.000"
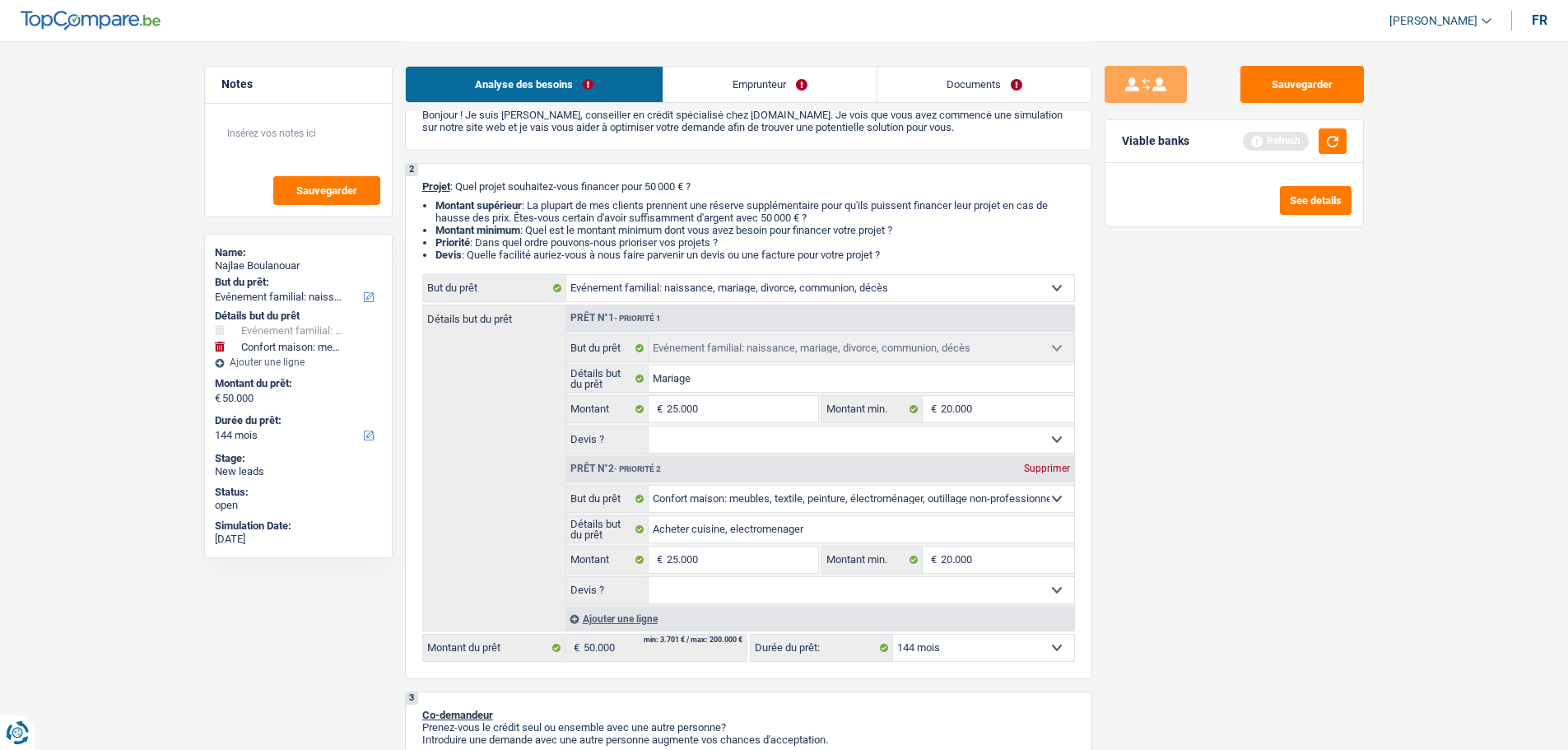
click at [832, 589] on select "Oui Non Non répondu Sélectionner une option" at bounding box center [862, 590] width 425 height 26
select select "false"
click at [649, 577] on select "Oui Non Non répondu Sélectionner une option" at bounding box center [862, 590] width 425 height 26
select select "false"
click at [758, 424] on fieldset "Confort maison: meubles, textile, peinture, électroménager, outillage non-profe…" at bounding box center [820, 394] width 508 height 119
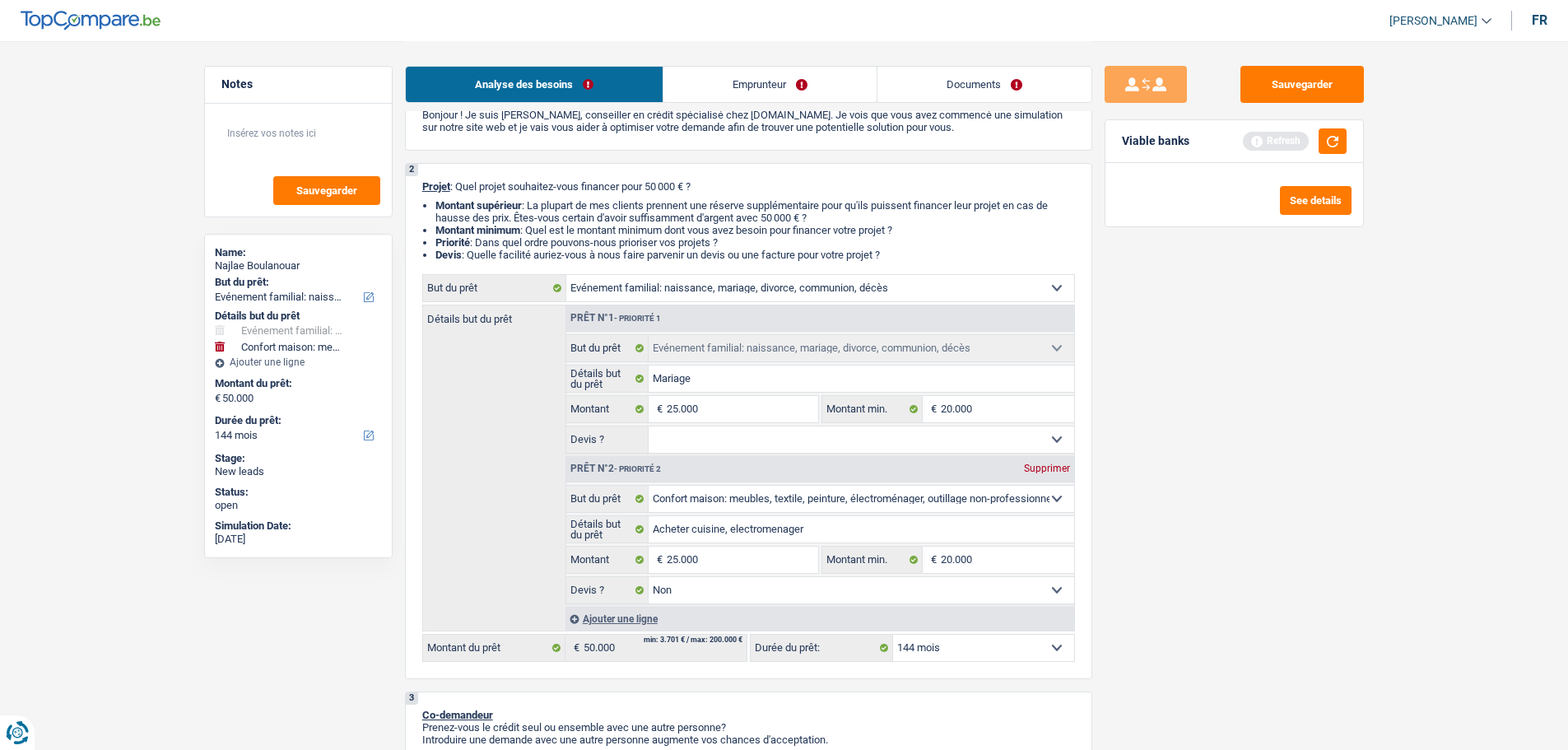
click at [743, 456] on div "Prêt n°2 - Priorité 2 Supprimer" at bounding box center [820, 469] width 508 height 26
click at [743, 449] on select "Oui Non Non répondu Sélectionner une option" at bounding box center [862, 439] width 425 height 26
select select "false"
click at [649, 426] on select "Oui Non Non répondu Sélectionner une option" at bounding box center [862, 439] width 425 height 26
select select "false"
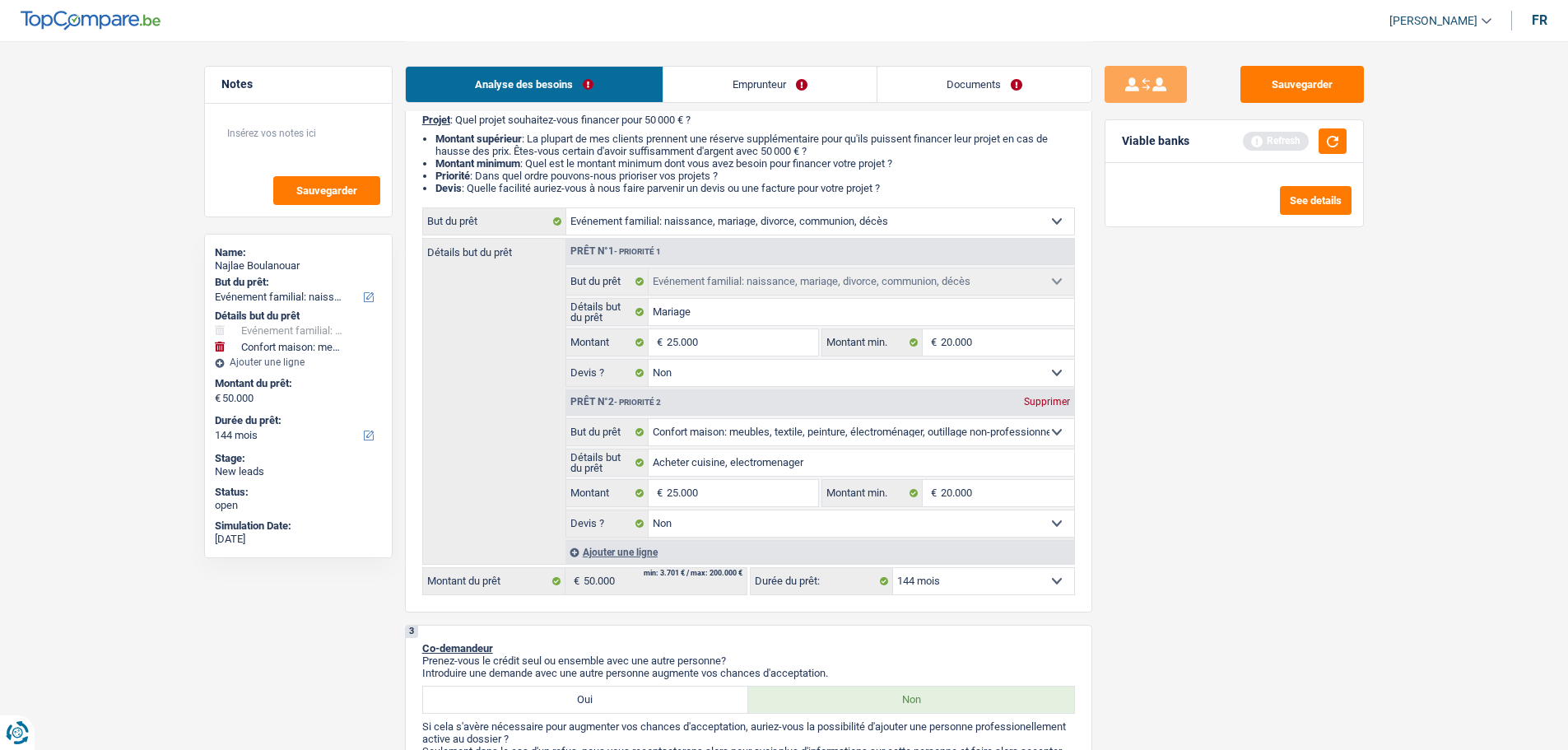
scroll to position [247, 0]
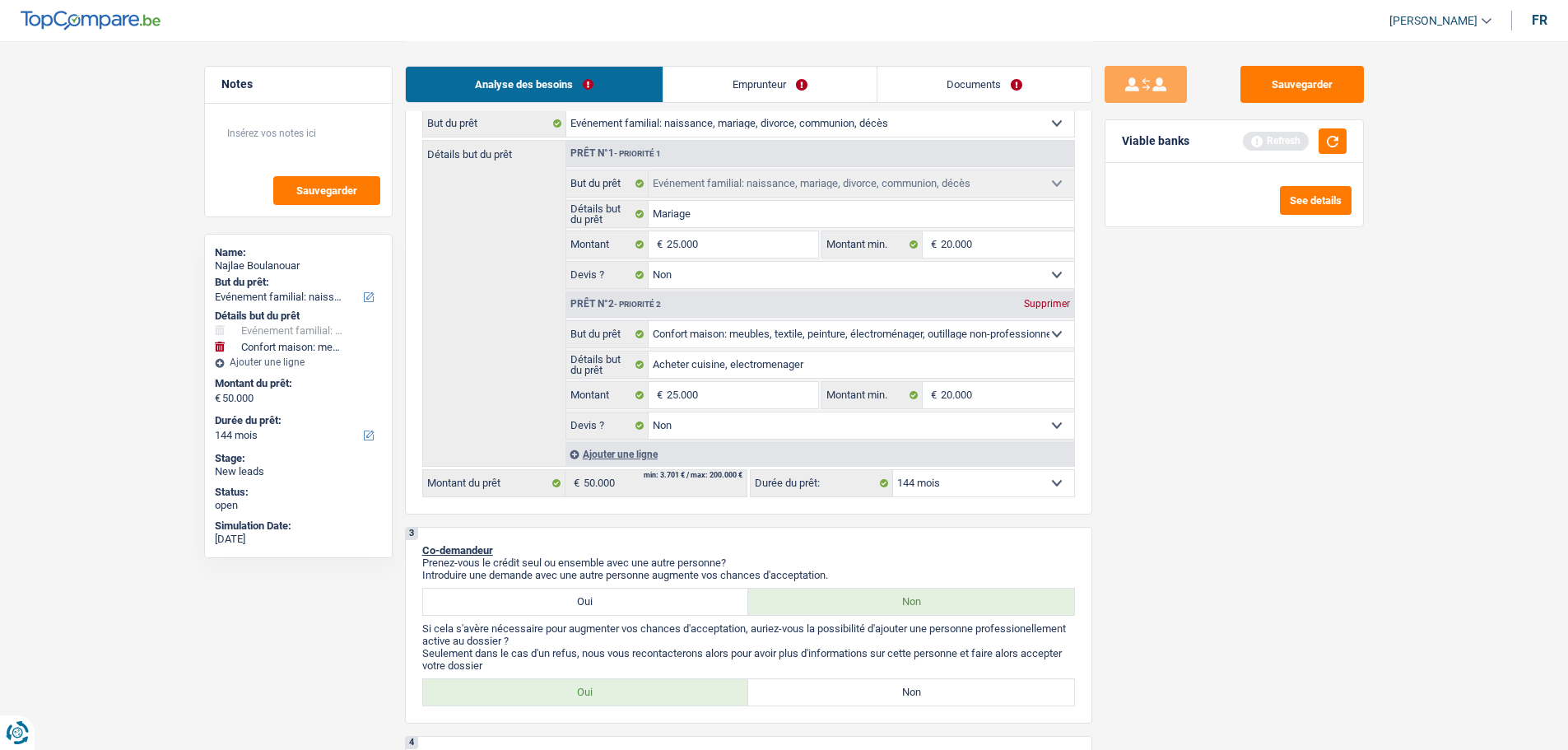
drag, startPoint x: 996, startPoint y: 492, endPoint x: 988, endPoint y: 493, distance: 8.1
click at [996, 492] on select "12 mois 18 mois 24 mois 30 mois 36 mois 42 mois 48 mois 60 mois 72 mois 84 mois…" at bounding box center [984, 483] width 181 height 26
select select "120"
click at [894, 470] on select "12 mois 18 mois 24 mois 30 mois 36 mois 42 mois 48 mois 60 mois 72 mois 84 mois…" at bounding box center [984, 483] width 181 height 26
select select "120"
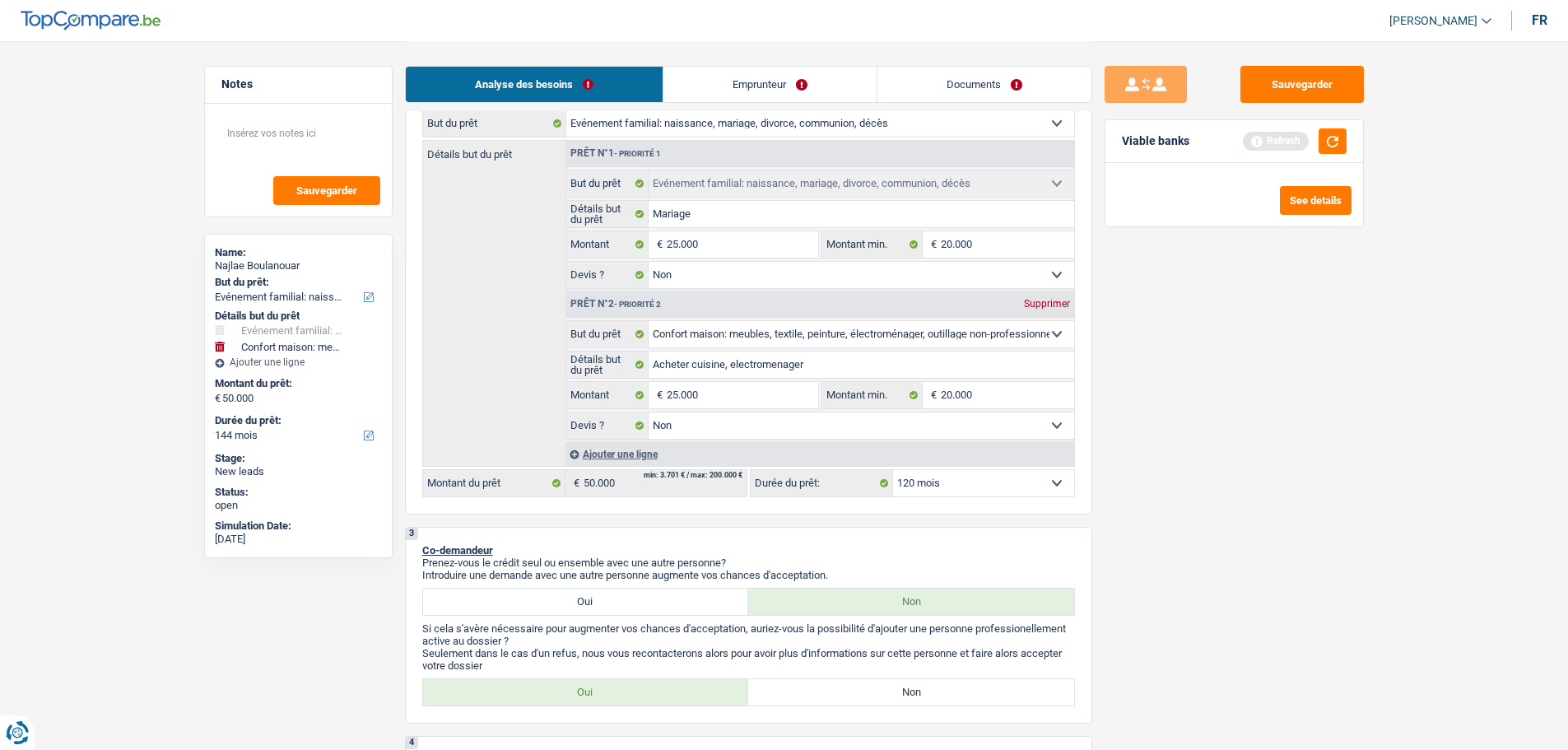
select select "120"
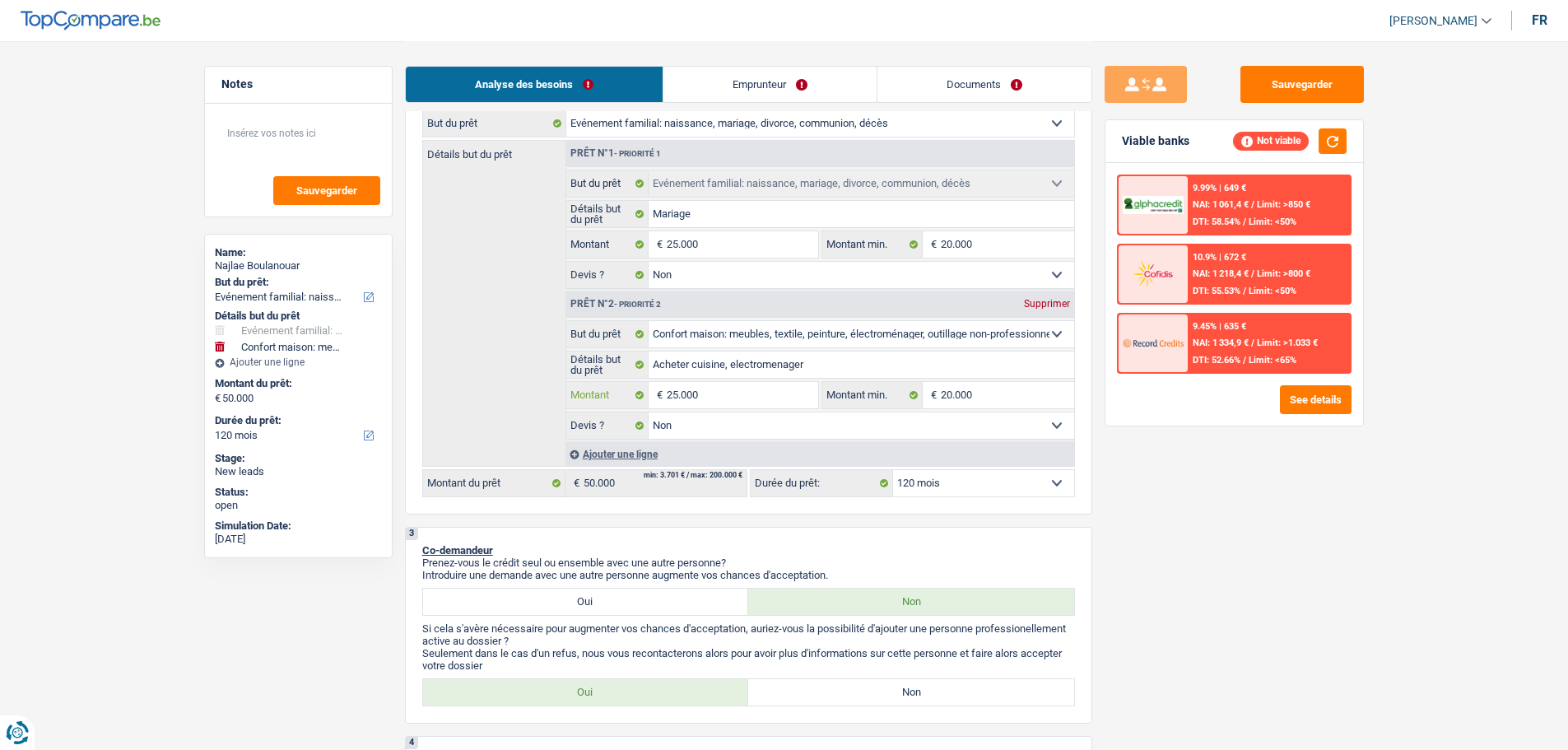
click at [751, 391] on input "25.000" at bounding box center [742, 396] width 151 height 26
click at [705, 237] on input "25.000" at bounding box center [742, 244] width 151 height 26
type input "2.500"
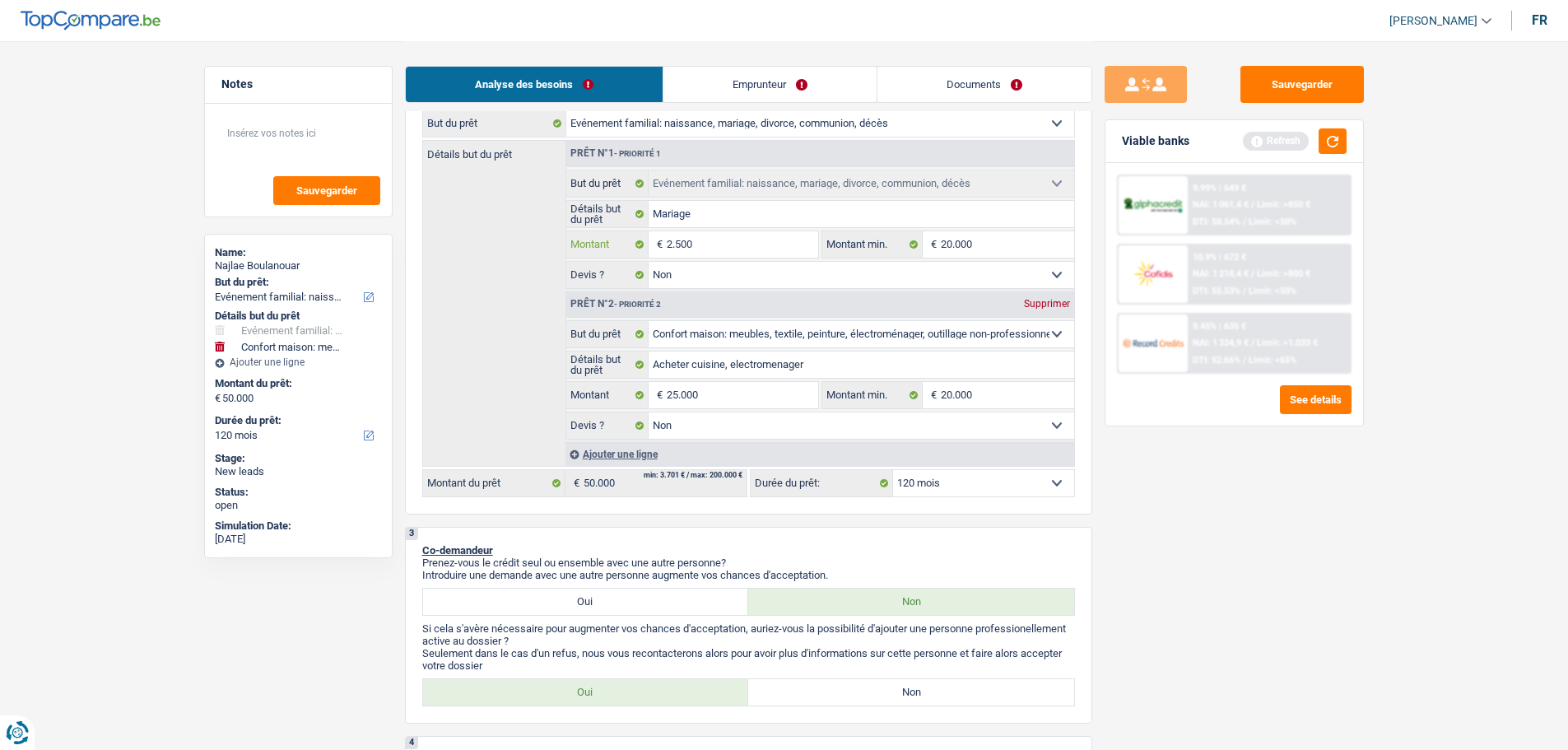
type input "250"
click at [1266, 537] on div "Sauvegarder Viable banks Refresh 9.99% | 649 € NAI: 1 061,4 € / Limit: >850 € D…" at bounding box center [1234, 395] width 284 height 658
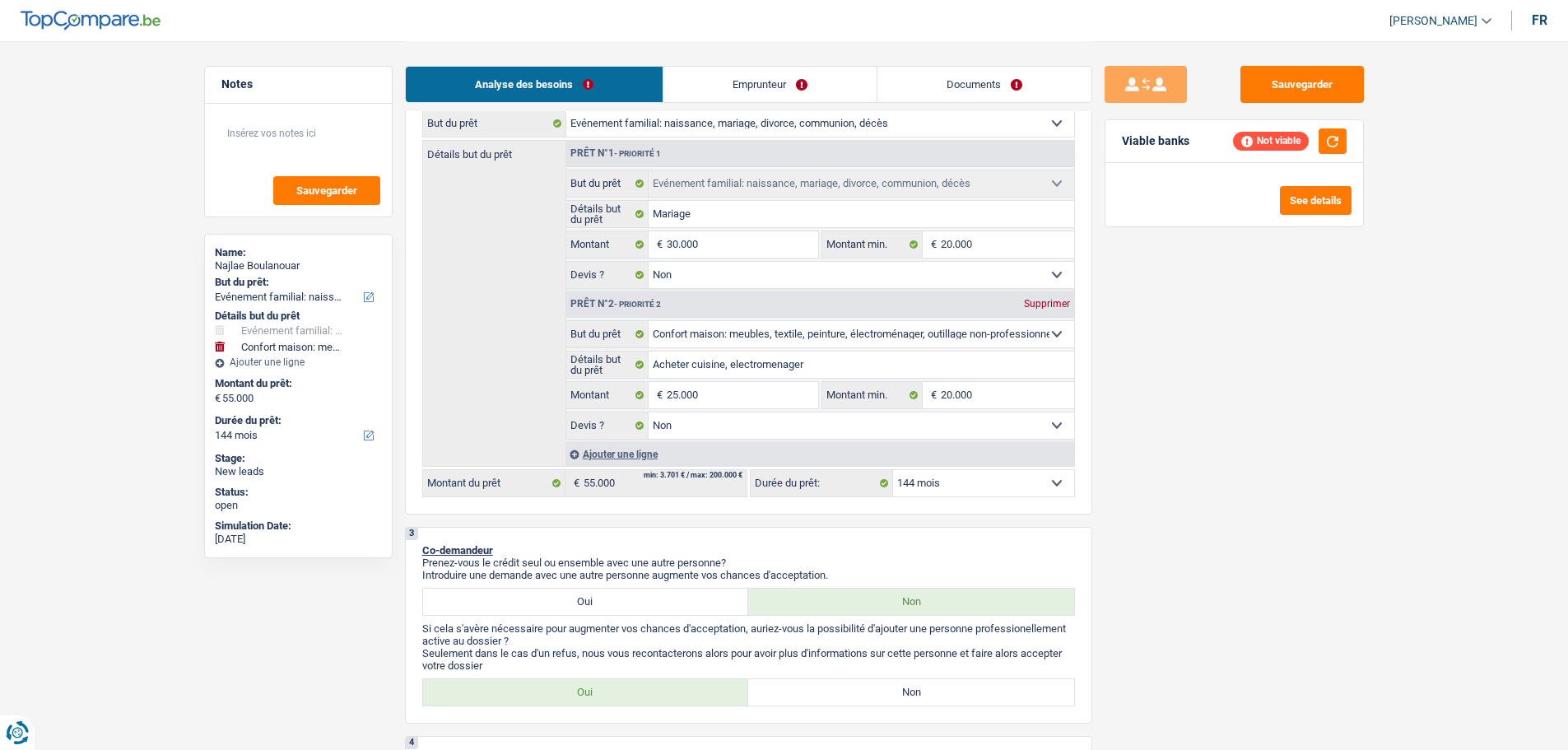
click at [938, 477] on select "12 mois 18 mois 24 mois 30 mois 36 mois 42 mois 48 mois 60 mois 72 mois 84 mois…" at bounding box center [984, 483] width 181 height 26
click at [894, 470] on select "12 mois 18 mois 24 mois 30 mois 36 mois 42 mois 48 mois 60 mois 72 mois 84 mois…" at bounding box center [984, 483] width 181 height 26
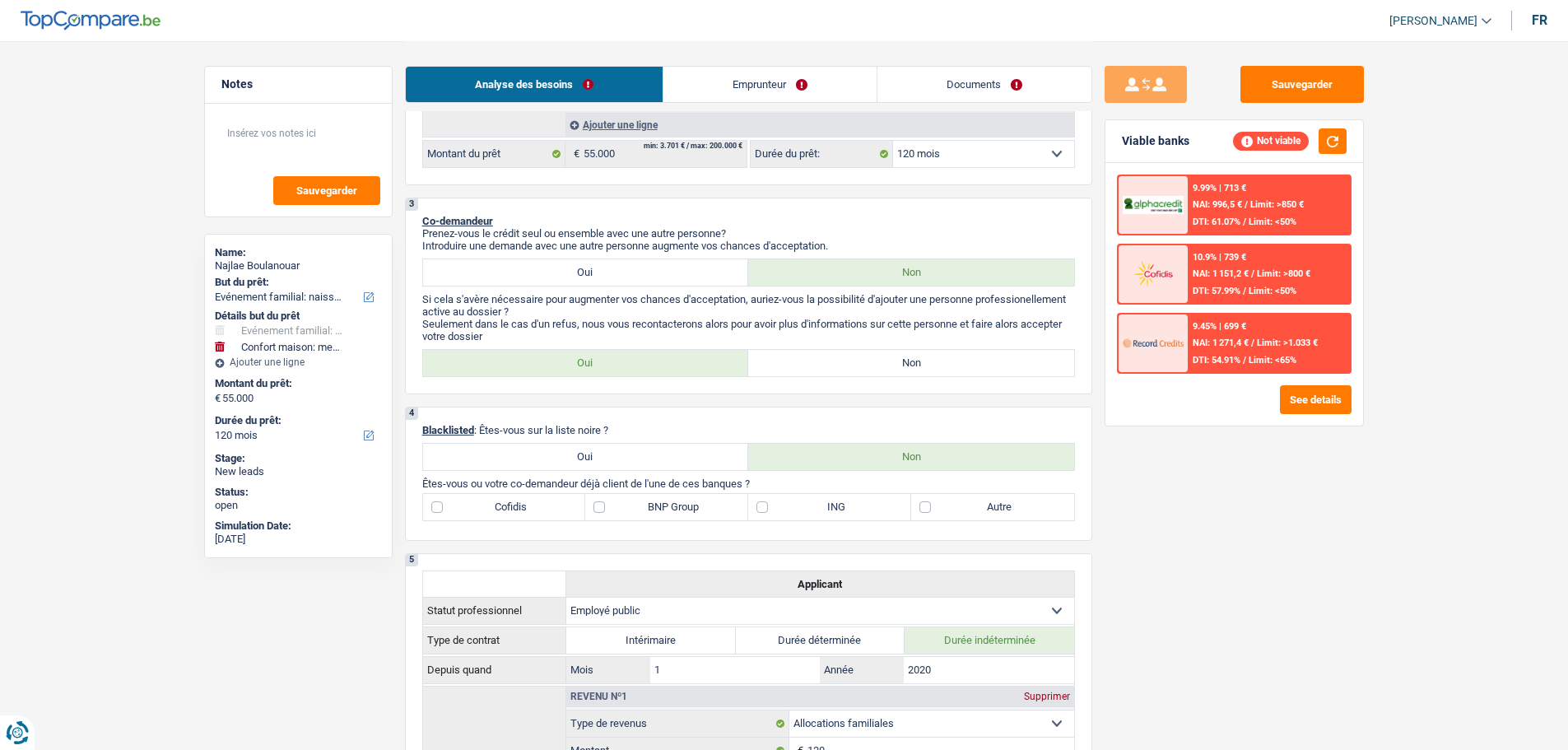
click at [885, 364] on label "Non" at bounding box center [911, 363] width 326 height 26
click at [885, 364] on input "Non" at bounding box center [911, 363] width 326 height 26
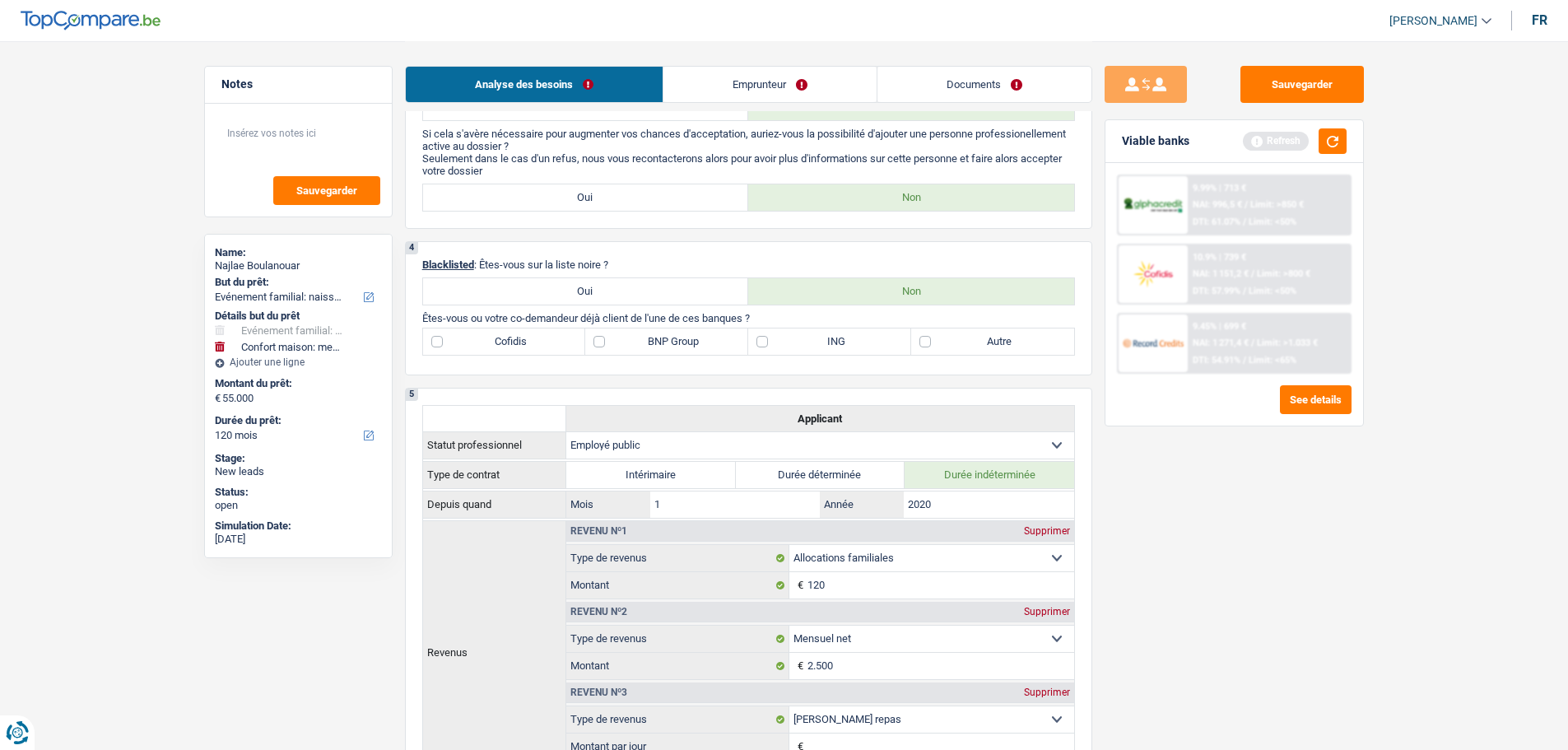
scroll to position [741, 0]
click at [951, 340] on label "Autre" at bounding box center [992, 342] width 163 height 26
click at [951, 340] on input "Autre" at bounding box center [992, 342] width 163 height 26
click at [651, 345] on label "BNP Group" at bounding box center [667, 342] width 163 height 26
click at [651, 345] on input "BNP Group" at bounding box center [667, 342] width 163 height 26
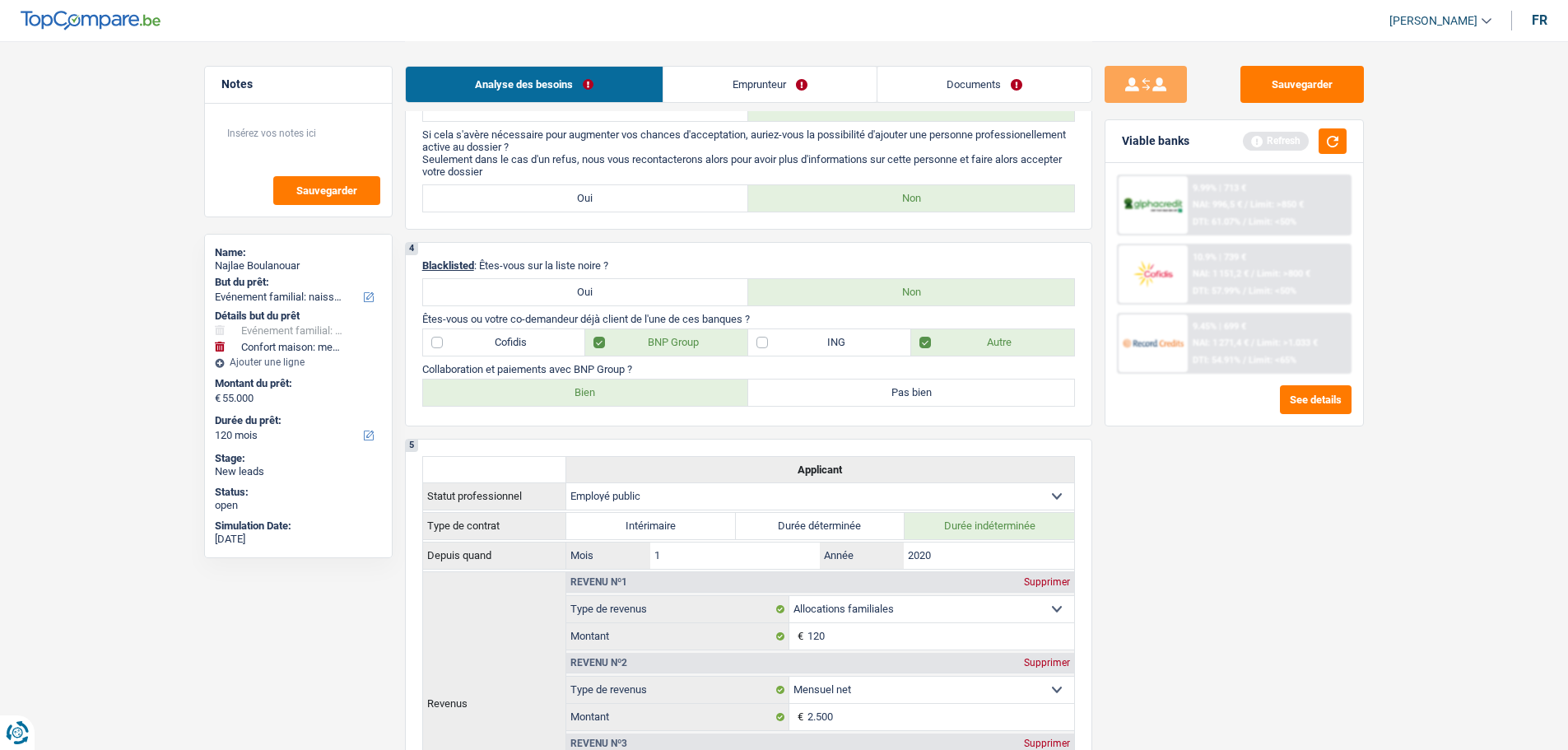
click at [550, 390] on label "Bien" at bounding box center [587, 393] width 326 height 26
click at [550, 390] on input "Bien" at bounding box center [587, 393] width 326 height 26
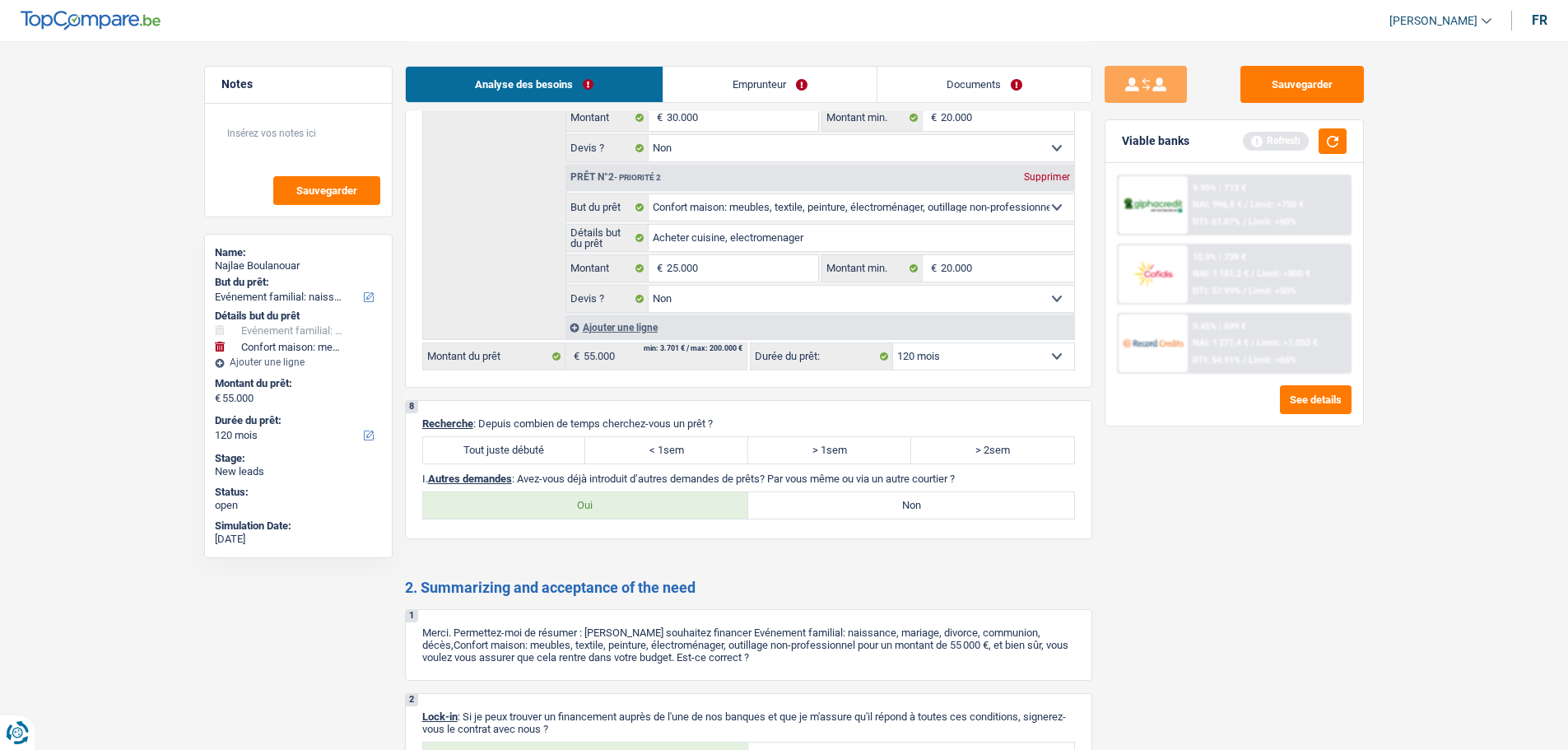
scroll to position [1976, 0]
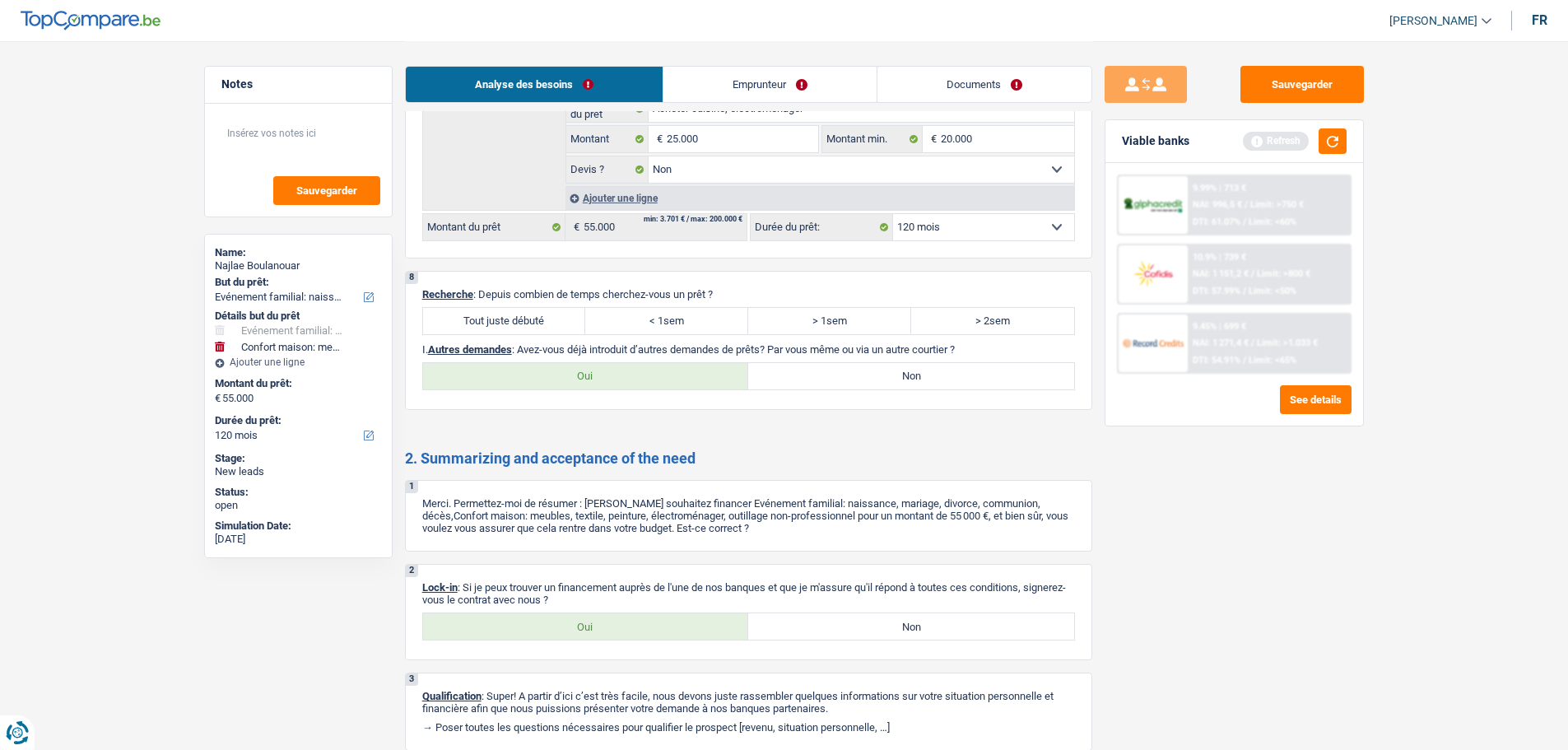
click at [551, 314] on label "Tout juste débuté" at bounding box center [505, 321] width 163 height 26
click at [551, 314] on input "Tout juste débuté" at bounding box center [505, 321] width 163 height 26
click at [687, 310] on label "< 1sem" at bounding box center [667, 321] width 163 height 26
click at [687, 310] on input "< 1sem" at bounding box center [667, 321] width 163 height 26
click at [598, 378] on label "Oui" at bounding box center [587, 376] width 326 height 26
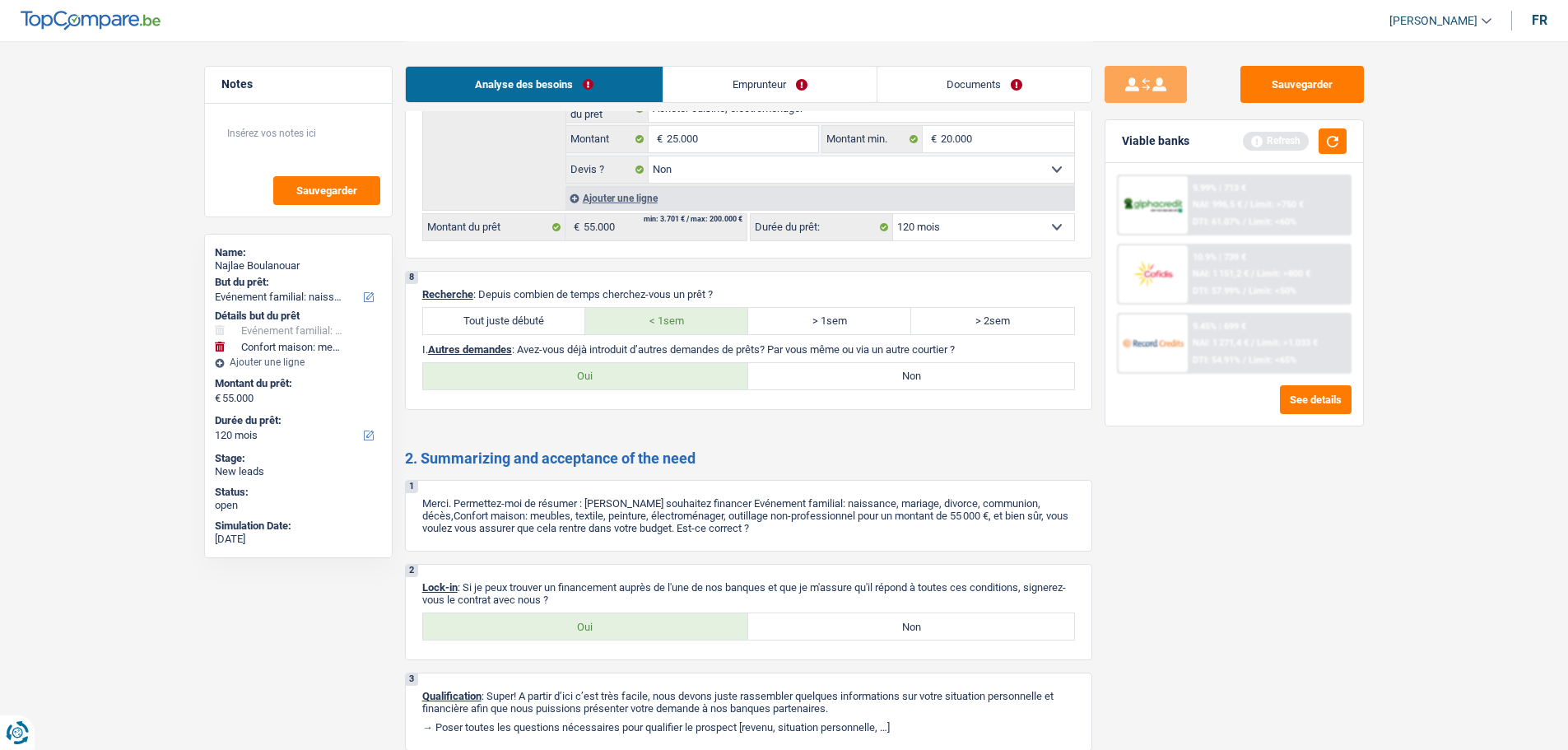
click at [598, 378] on input "Oui" at bounding box center [587, 376] width 326 height 26
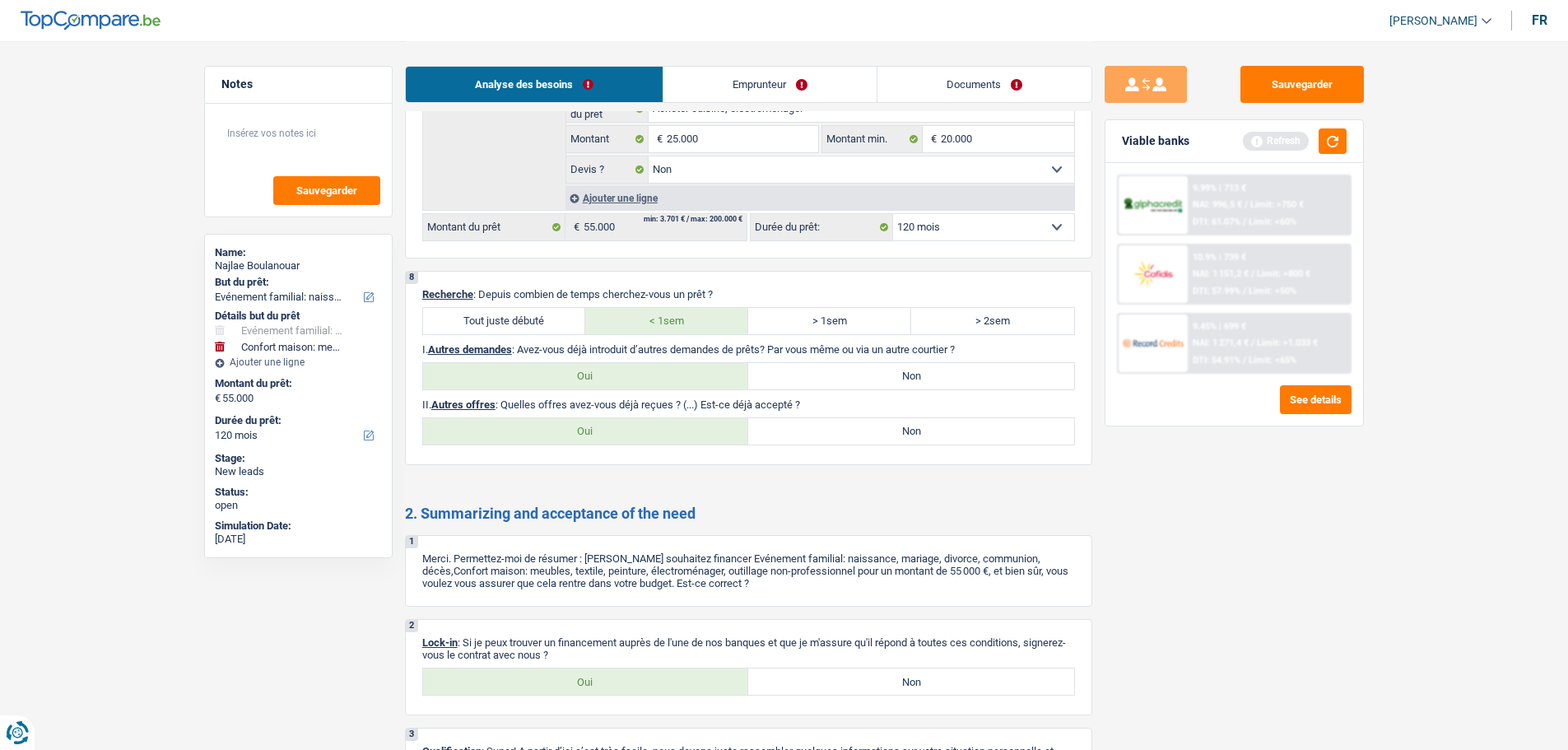
click at [870, 431] on label "Non" at bounding box center [911, 431] width 326 height 26
click at [870, 431] on input "Non" at bounding box center [911, 431] width 326 height 26
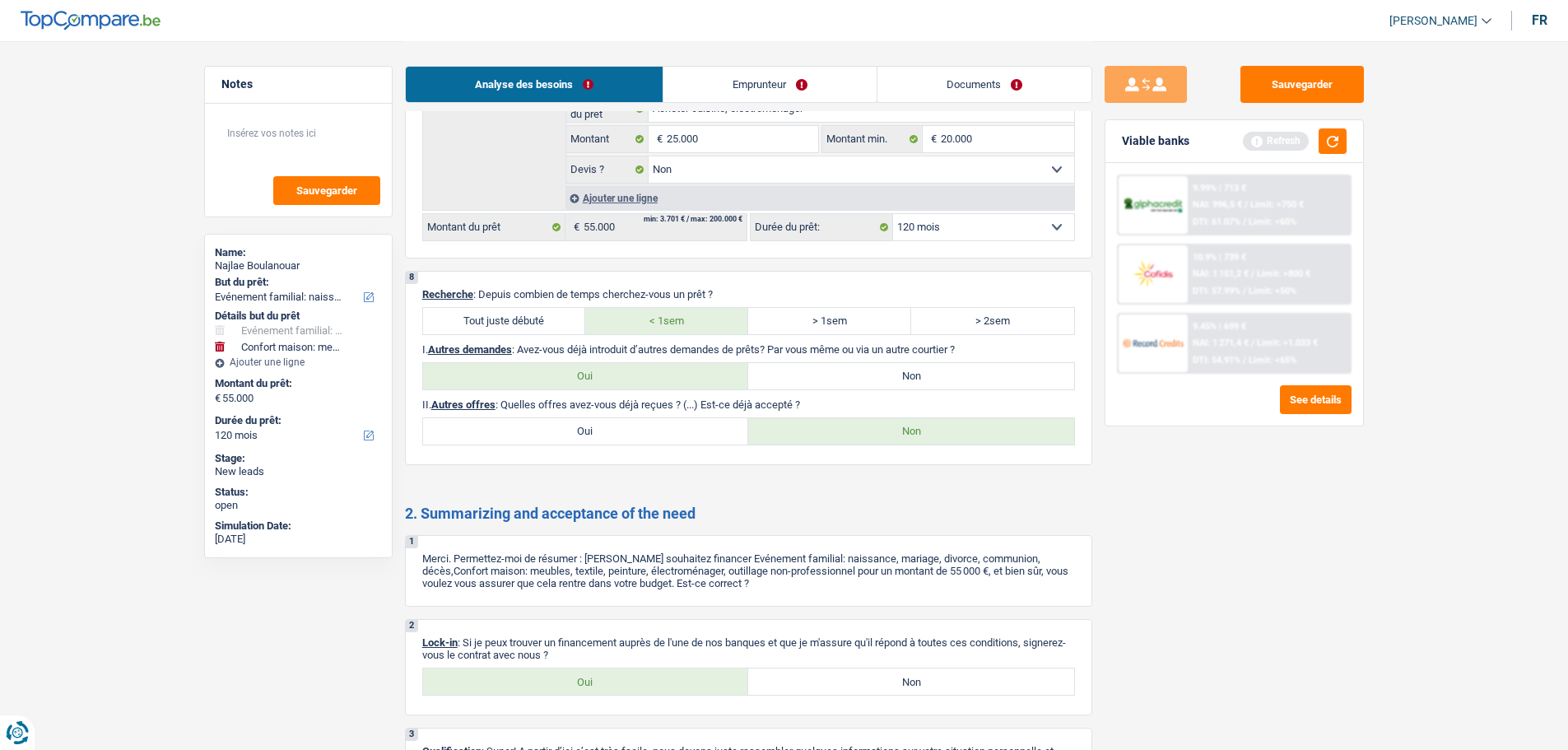
click at [770, 84] on link "Emprunteur" at bounding box center [770, 84] width 214 height 35
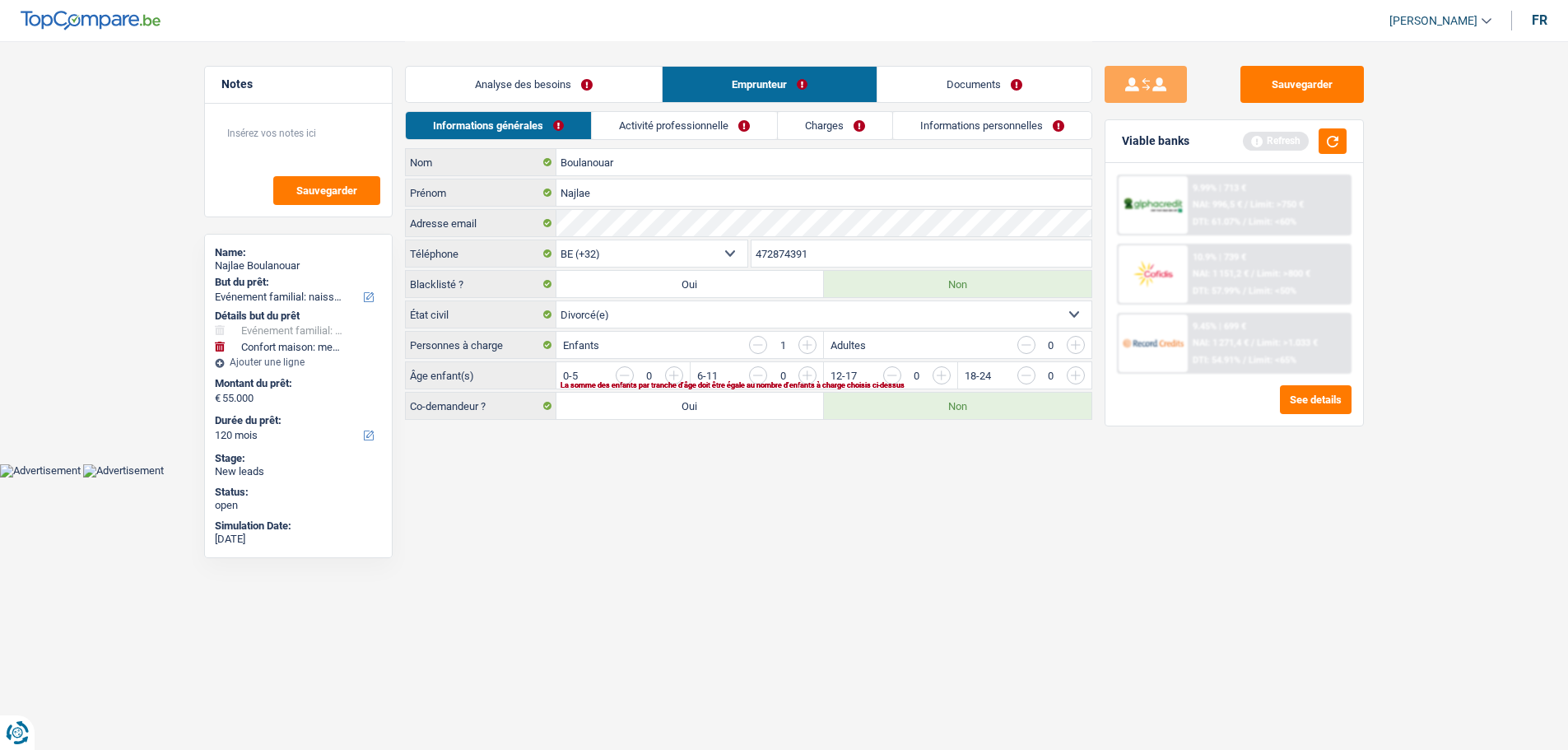
scroll to position [0, 0]
click at [607, 88] on link "Analyse des besoins" at bounding box center [539, 84] width 257 height 35
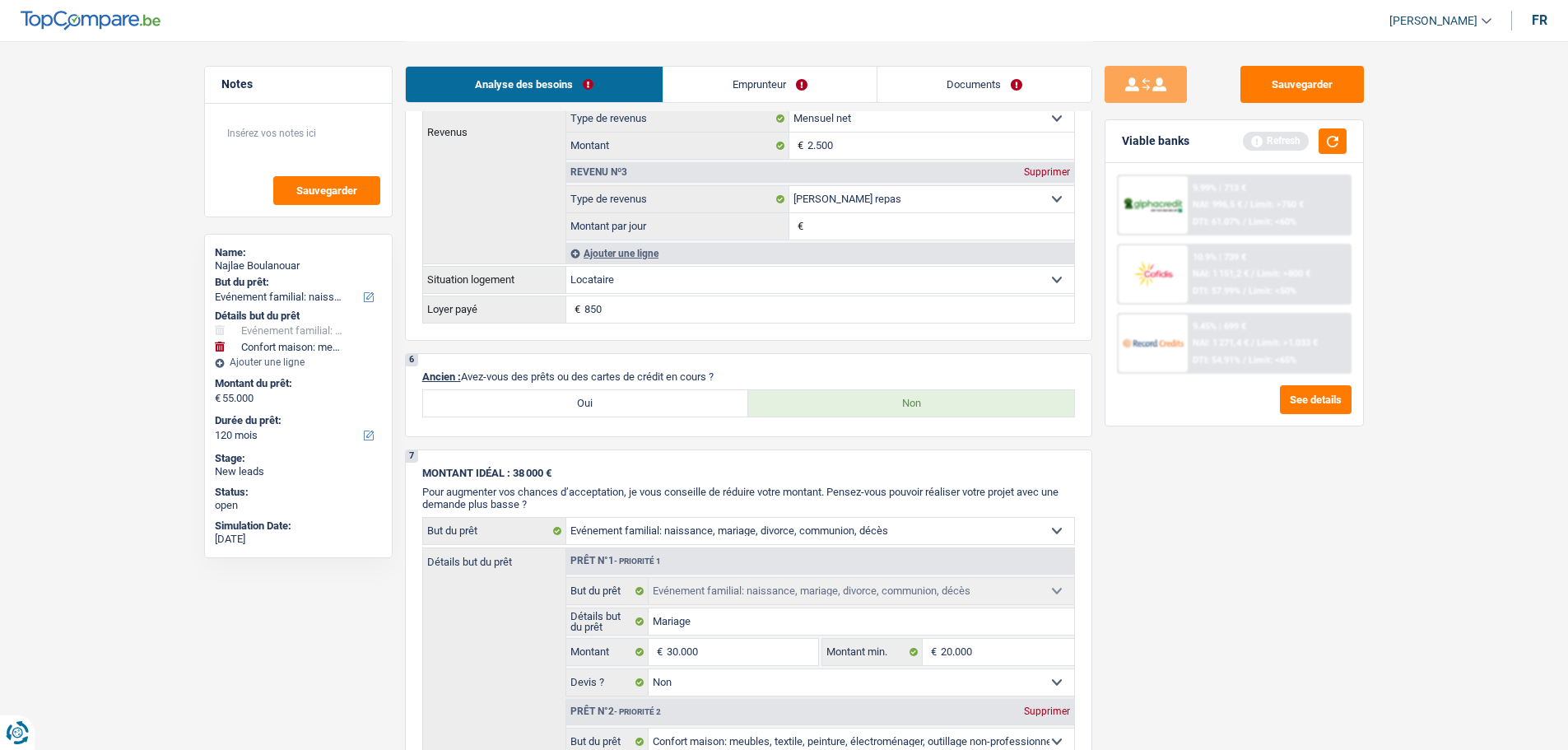
scroll to position [1482, 0]
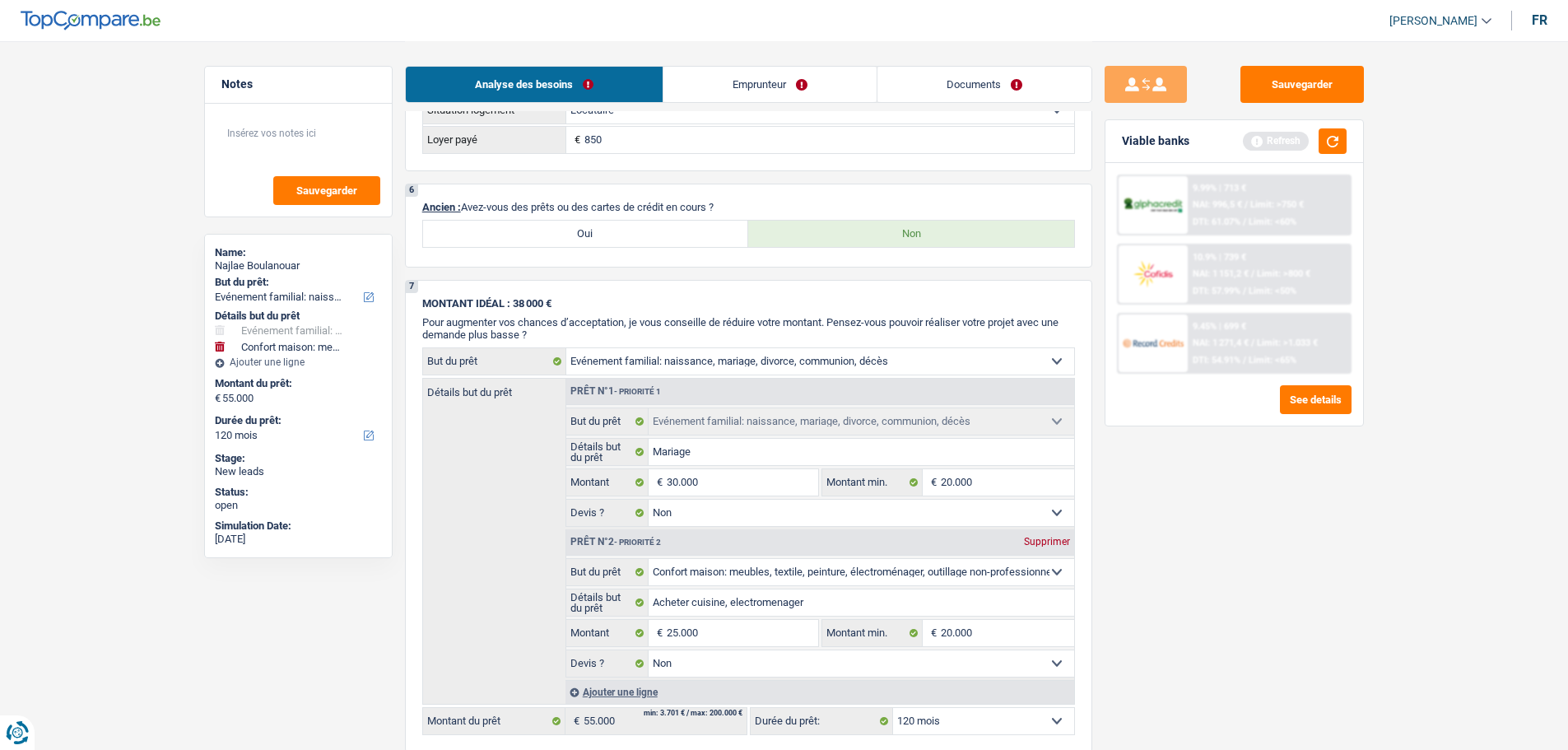
click at [740, 96] on link "Emprunteur" at bounding box center [770, 84] width 214 height 35
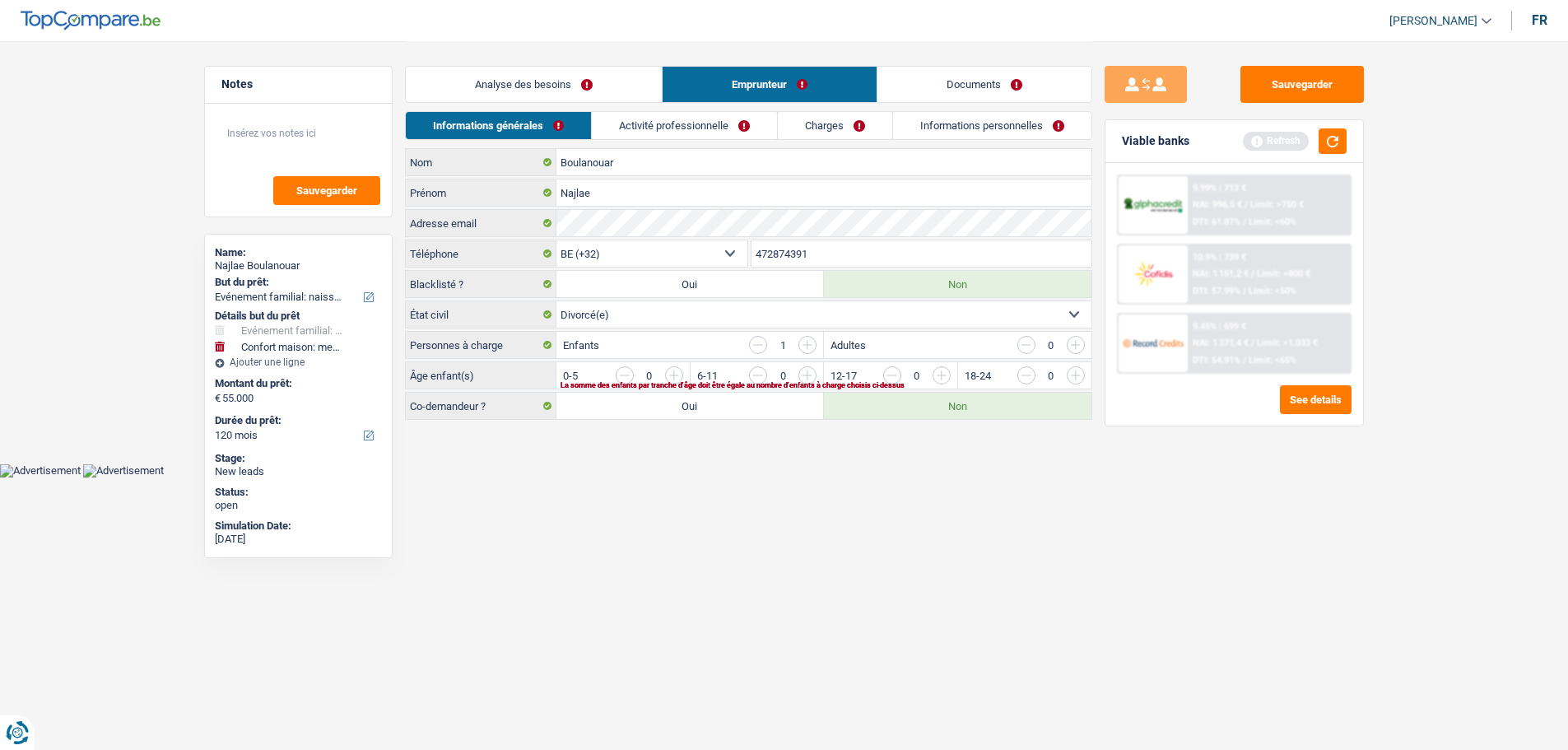
scroll to position [0, 0]
click at [676, 382] on div "La somme des enfants par tranche d'âge doit être égale au nombre d'enfants à ch…" at bounding box center [804, 385] width 476 height 7
click at [680, 370] on input "button" at bounding box center [1013, 380] width 686 height 26
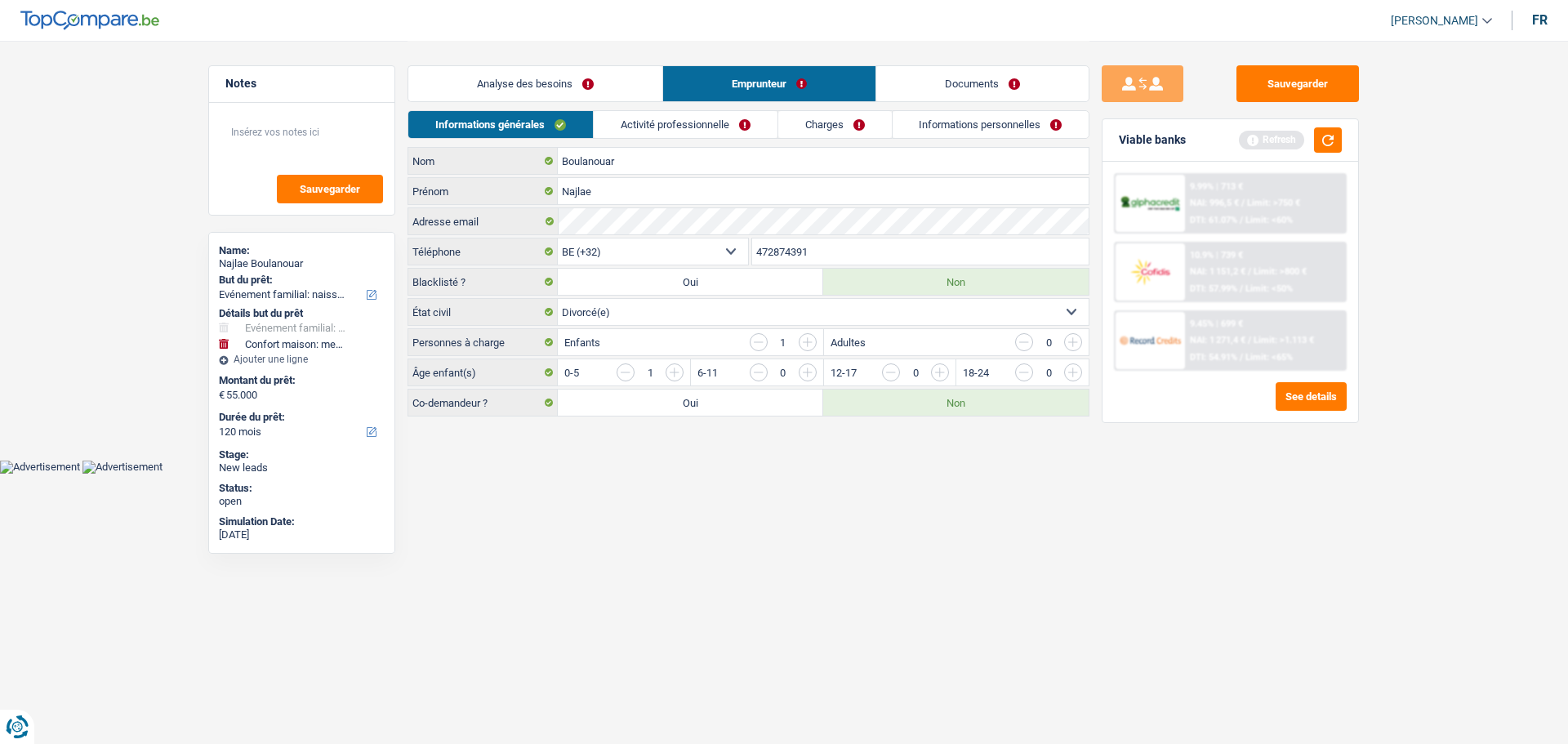
click at [688, 129] on link "Activité professionnelle" at bounding box center [685, 124] width 184 height 27
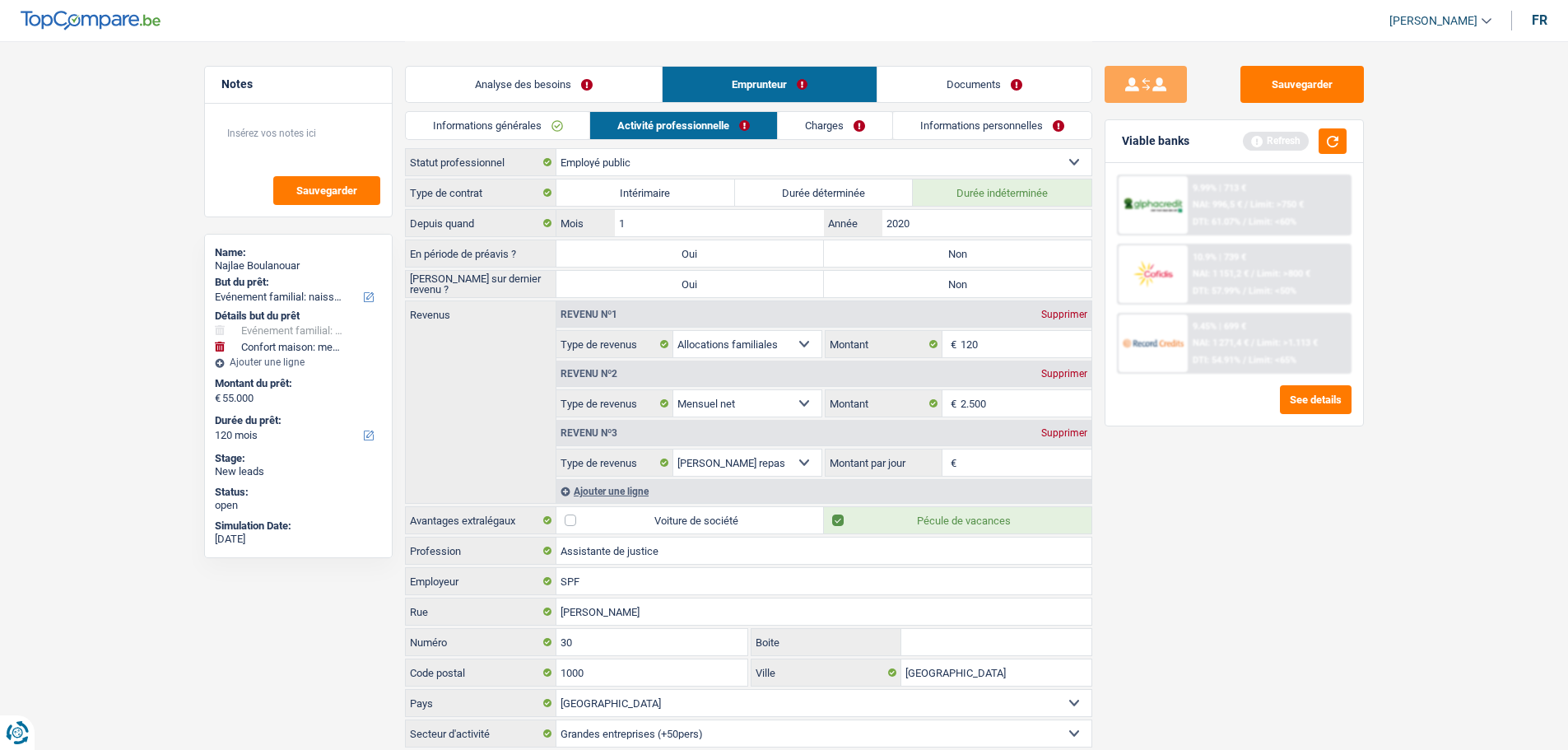
click at [981, 249] on label "Non" at bounding box center [958, 254] width 268 height 26
click at [981, 249] on input "Non" at bounding box center [958, 254] width 268 height 26
click at [909, 291] on label "Non" at bounding box center [958, 284] width 268 height 26
click at [909, 291] on input "Non" at bounding box center [958, 284] width 268 height 26
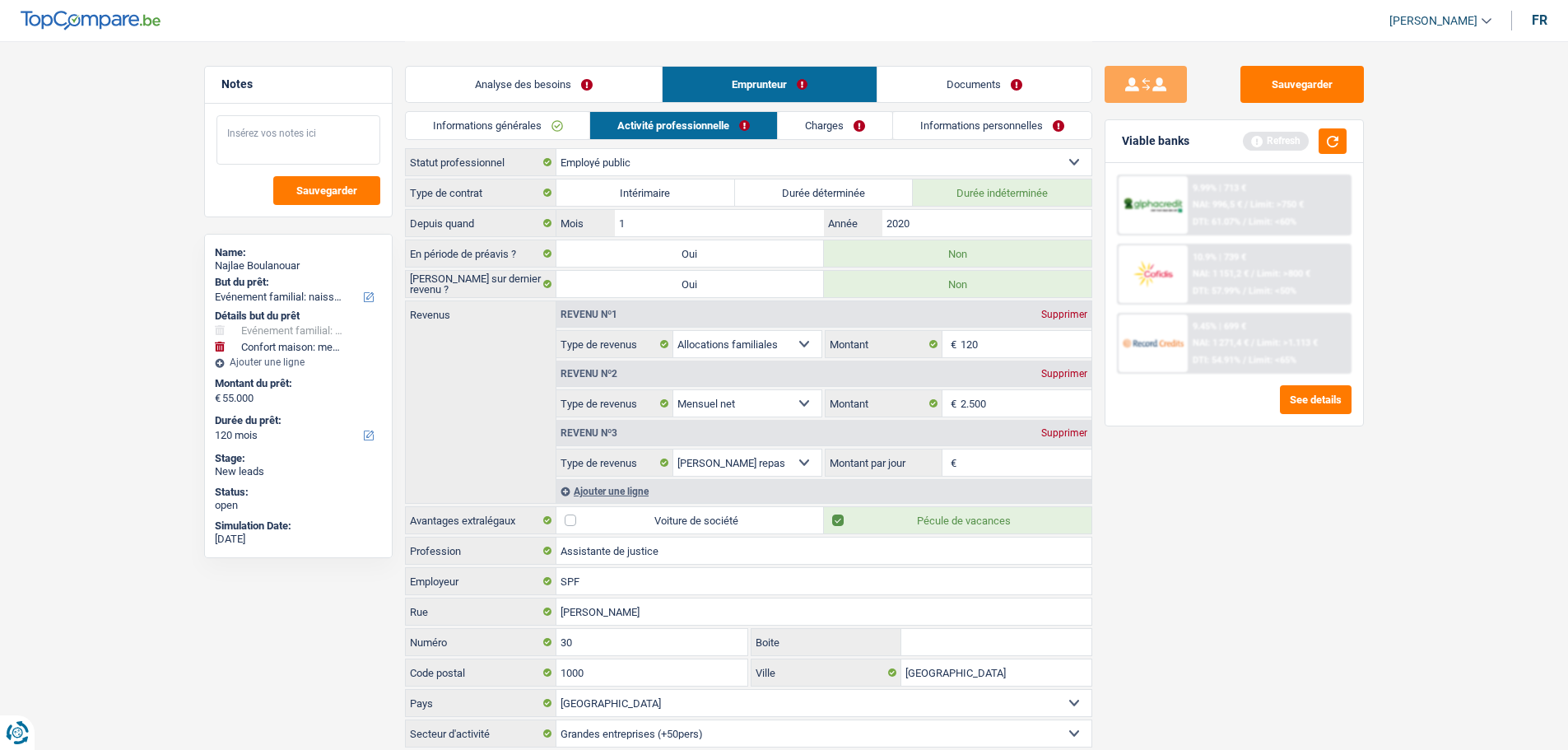
click at [263, 130] on textarea at bounding box center [298, 140] width 164 height 49
click at [807, 472] on select "Allocation d'handicap Allocations chômage Allocations familiales Chèques repas …" at bounding box center [748, 463] width 149 height 26
click at [673, 450] on select "Allocation d'handicap Allocations chômage Allocations familiales Chèques repas …" at bounding box center [748, 463] width 149 height 26
click at [1015, 464] on input "8" at bounding box center [1026, 463] width 131 height 26
click at [1031, 337] on input "120" at bounding box center [1026, 344] width 131 height 26
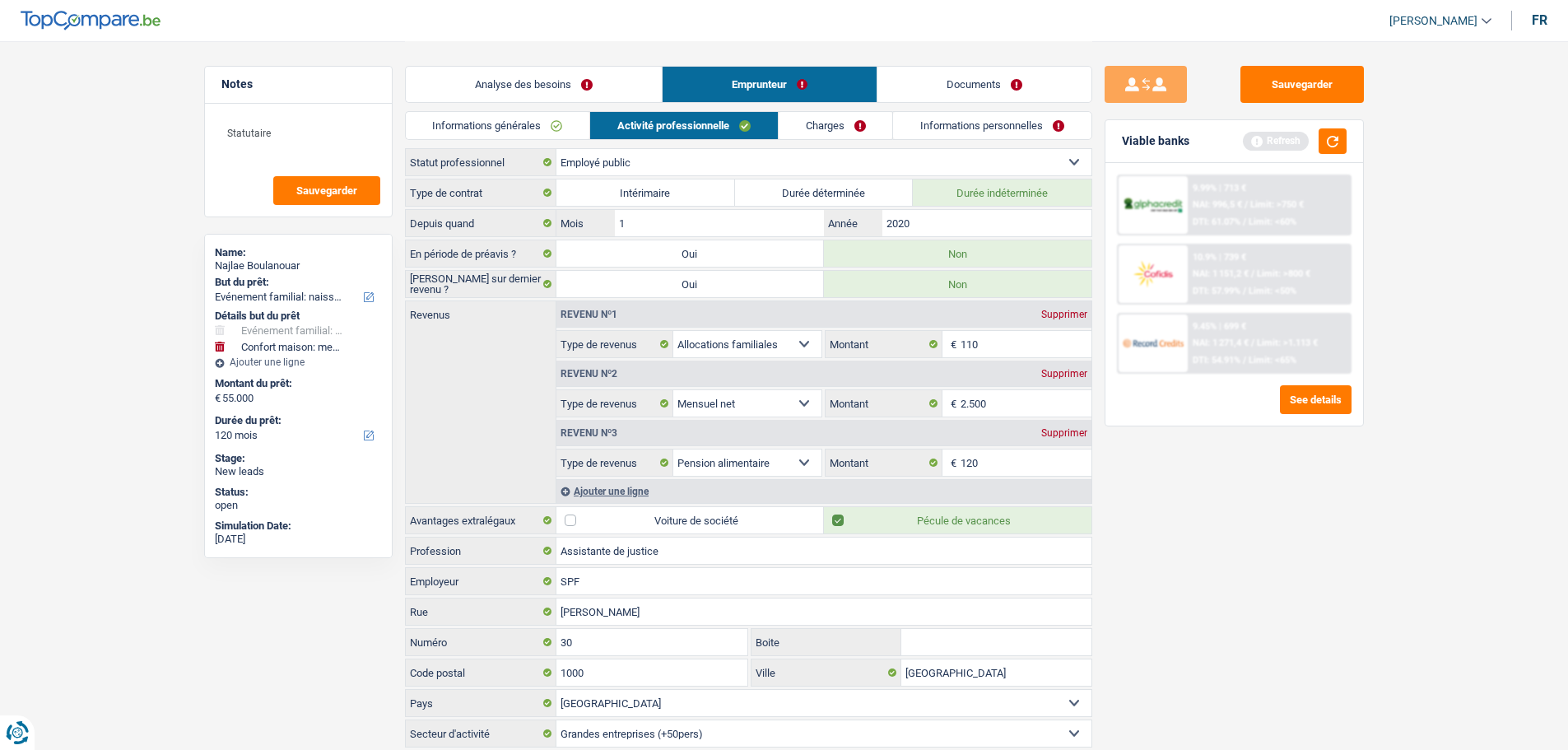
click at [1228, 533] on div "Sauvegarder Viable banks Refresh 9.99% | 713 € NAI: 996,5 € / Limit: >750 € DTI…" at bounding box center [1234, 395] width 284 height 658
click at [627, 489] on div "Ajouter une ligne" at bounding box center [825, 492] width 535 height 24
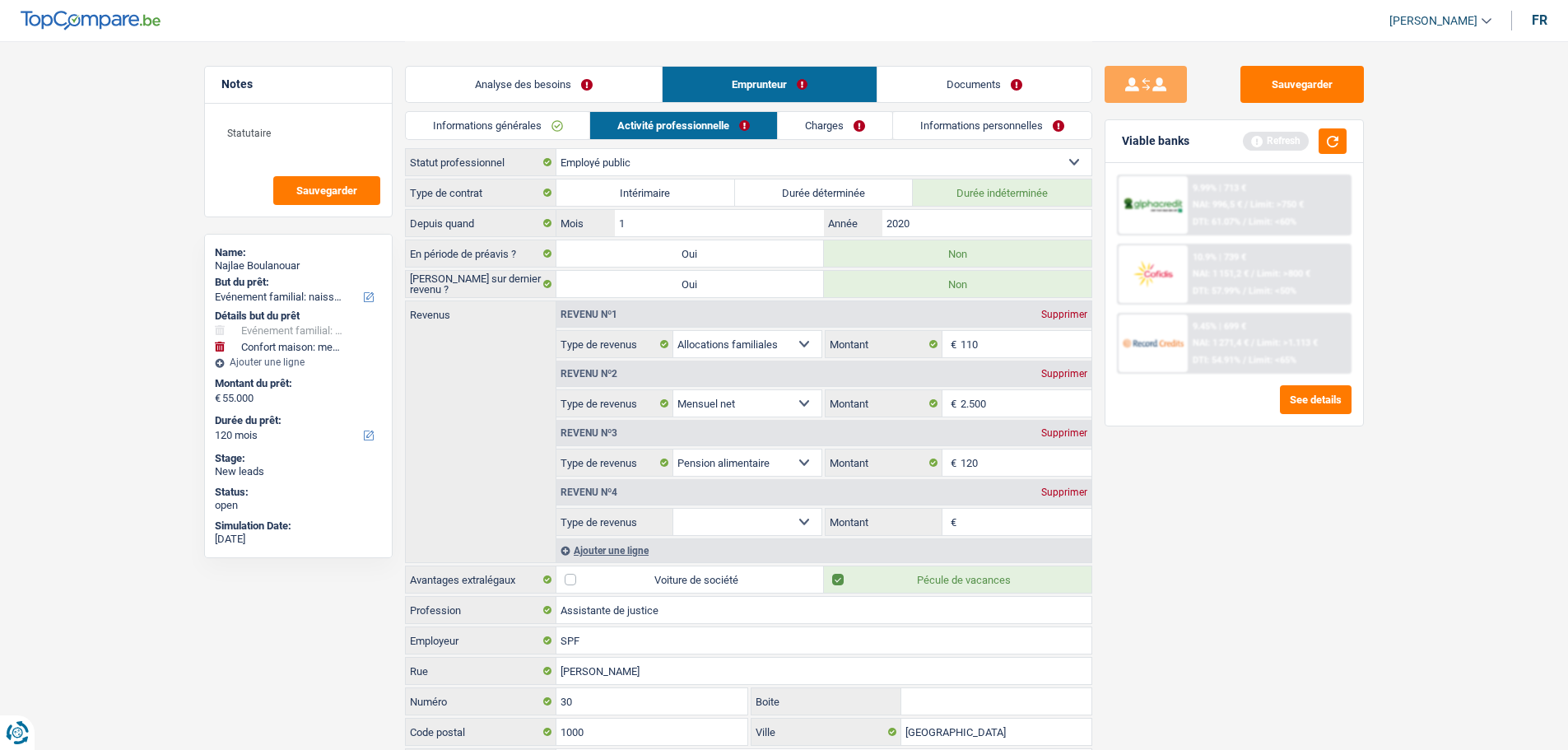
click at [784, 529] on select "Allocation d'handicap Allocations chômage Allocations familiales Chèques repas …" at bounding box center [748, 521] width 149 height 26
click at [673, 508] on select "Allocation d'handicap Allocations chômage Allocations familiales Chèques repas …" at bounding box center [748, 521] width 149 height 26
click at [1015, 516] on input "Montant par jour" at bounding box center [1026, 521] width 131 height 26
click at [1257, 534] on div "Sauvegarder Viable banks Refresh 9.99% | 713 € NAI: 996,5 € / Limit: >750 € DTI…" at bounding box center [1234, 395] width 284 height 658
click at [860, 111] on li "Charges" at bounding box center [836, 125] width 116 height 29
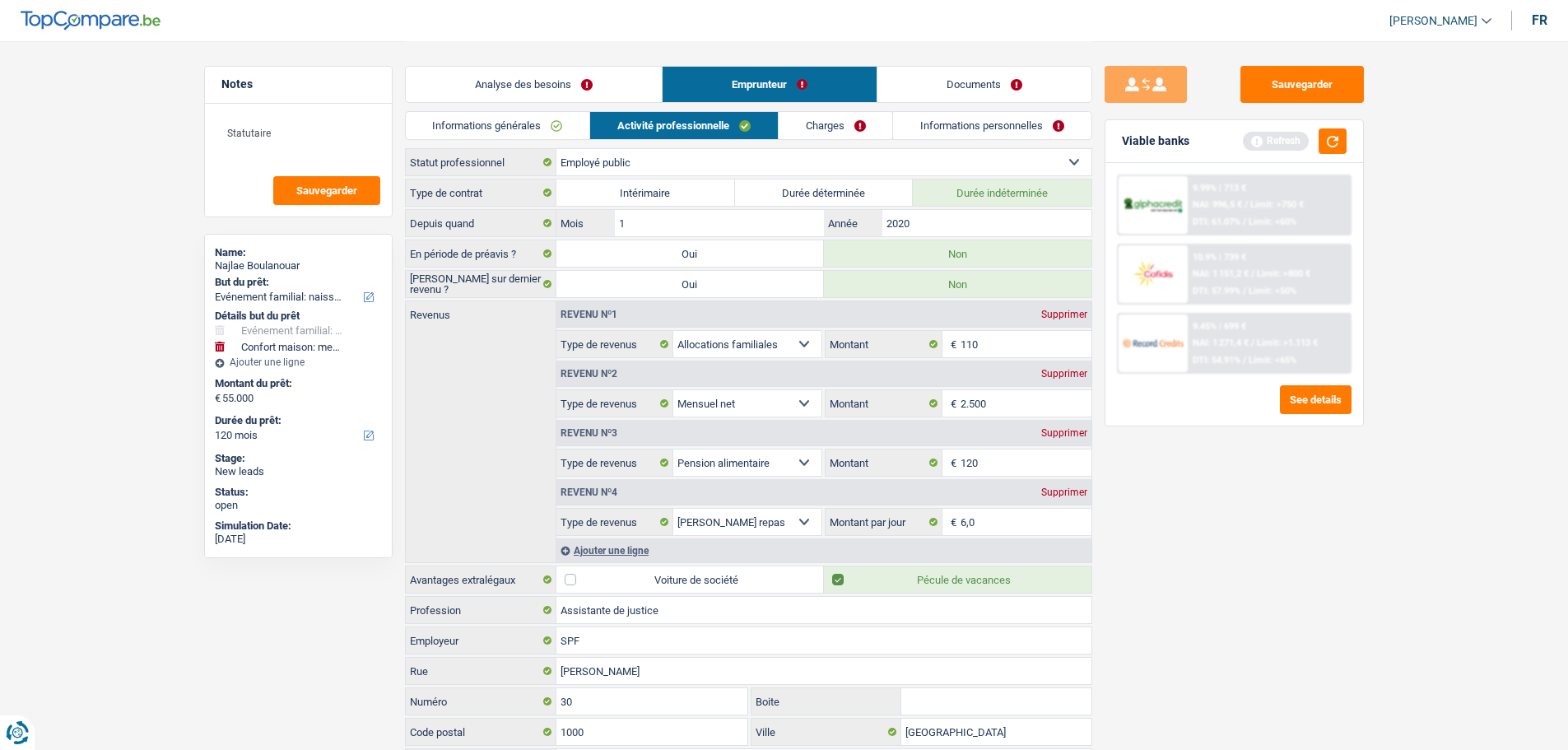
click at [860, 130] on link "Charges" at bounding box center [836, 125] width 115 height 27
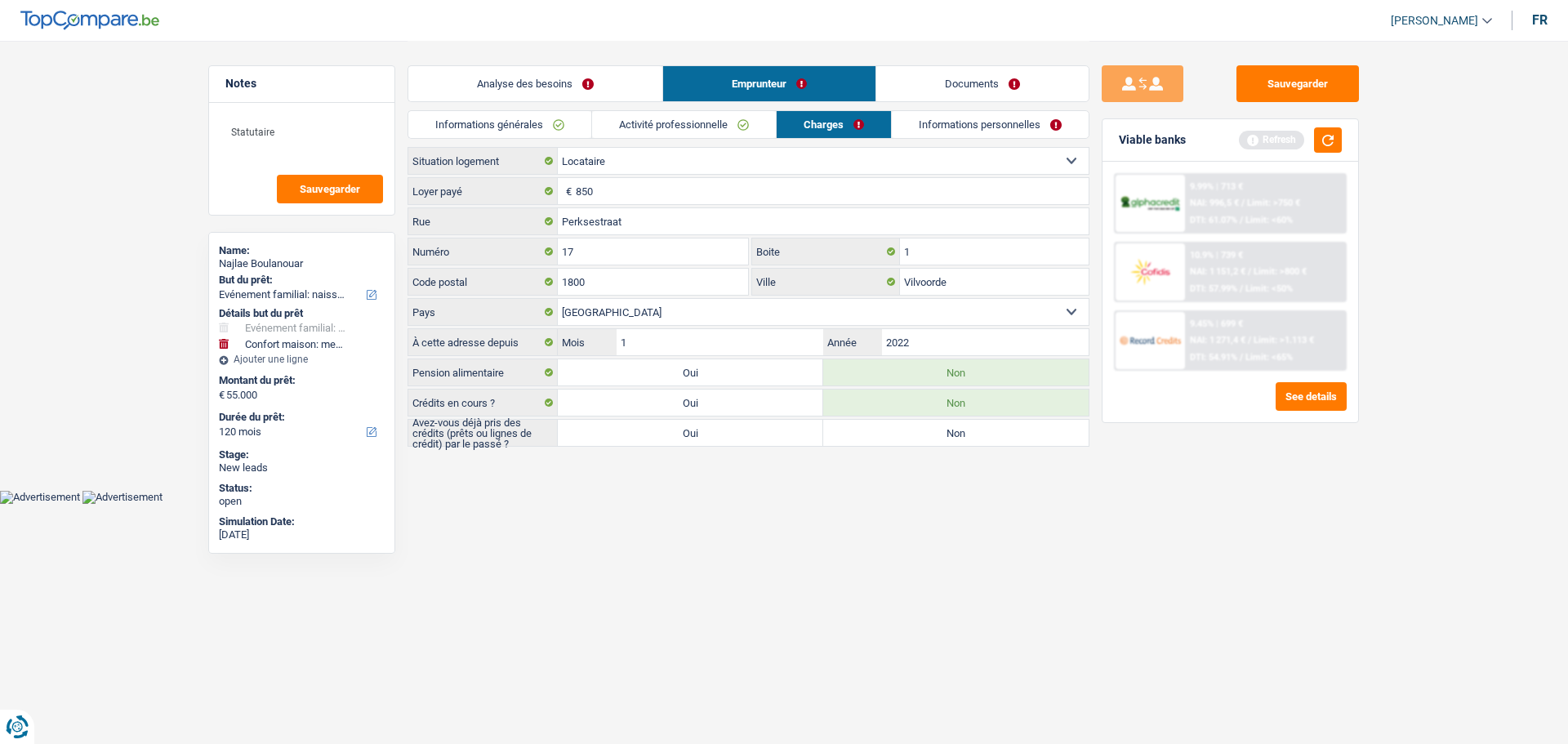
click at [956, 436] on label "Non" at bounding box center [956, 433] width 265 height 26
click at [956, 436] on input "Non" at bounding box center [956, 433] width 265 height 26
click at [935, 128] on link "Informations personnelles" at bounding box center [991, 124] width 197 height 27
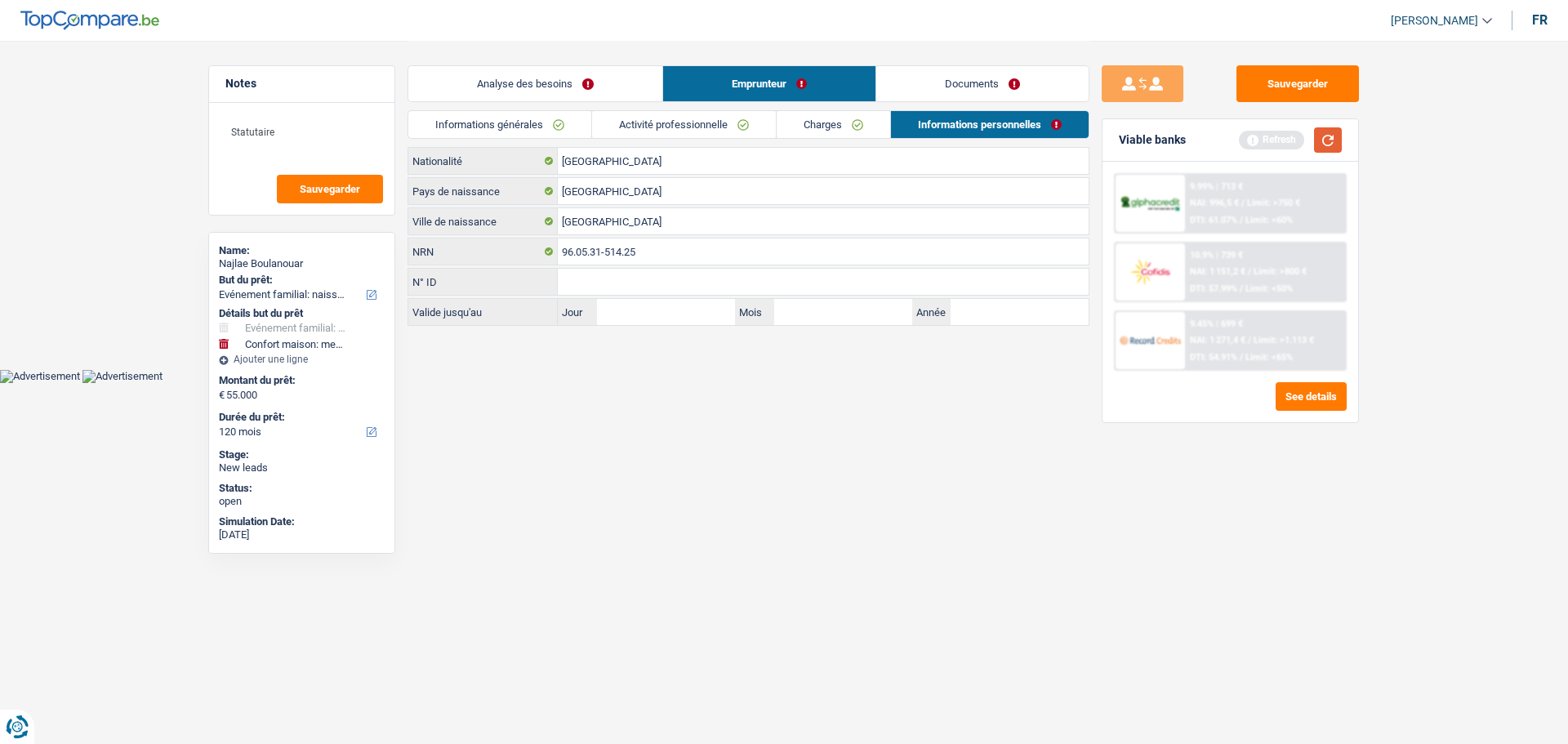
click at [1324, 143] on button "button" at bounding box center [1327, 140] width 28 height 25
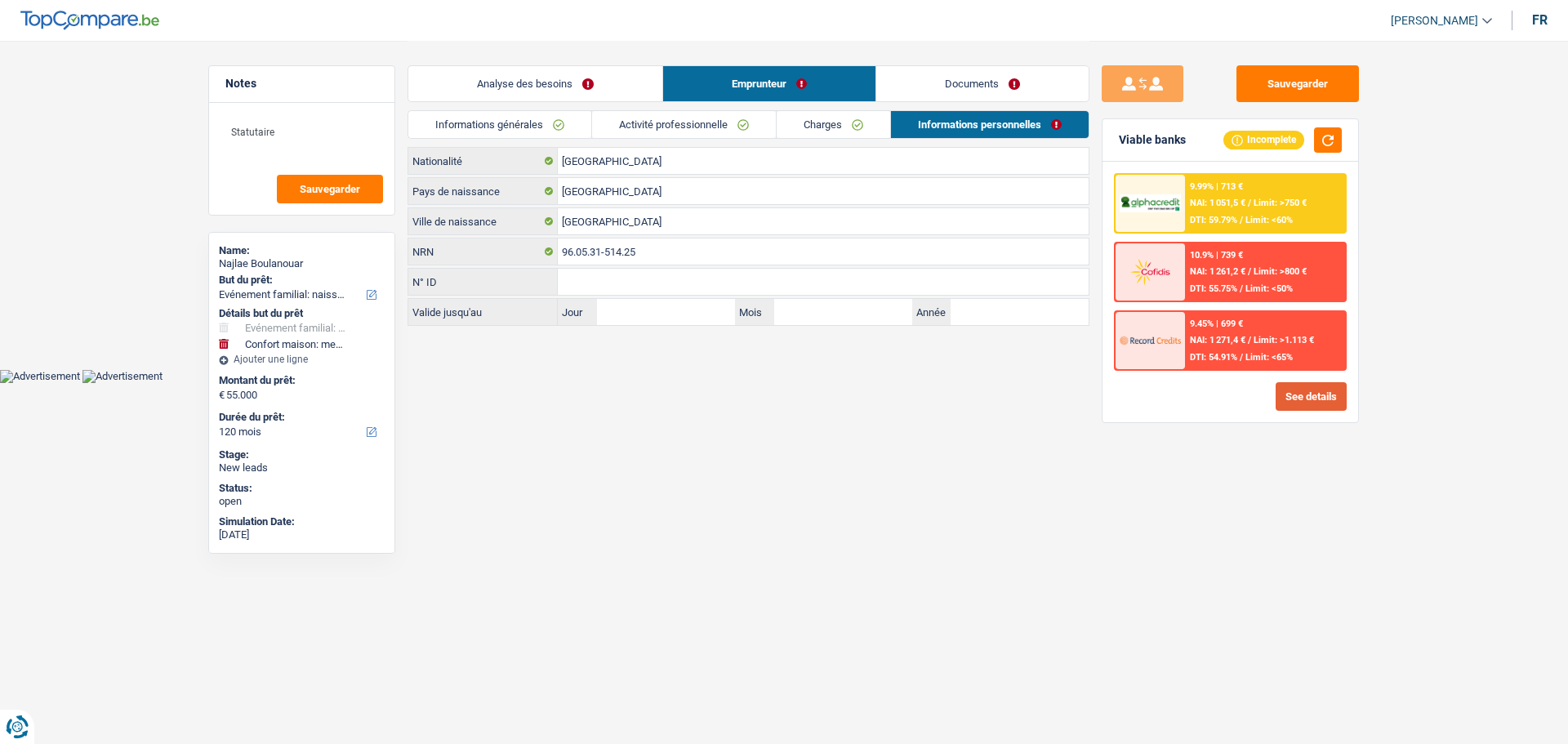
click at [1297, 404] on button "See details" at bounding box center [1311, 396] width 71 height 29
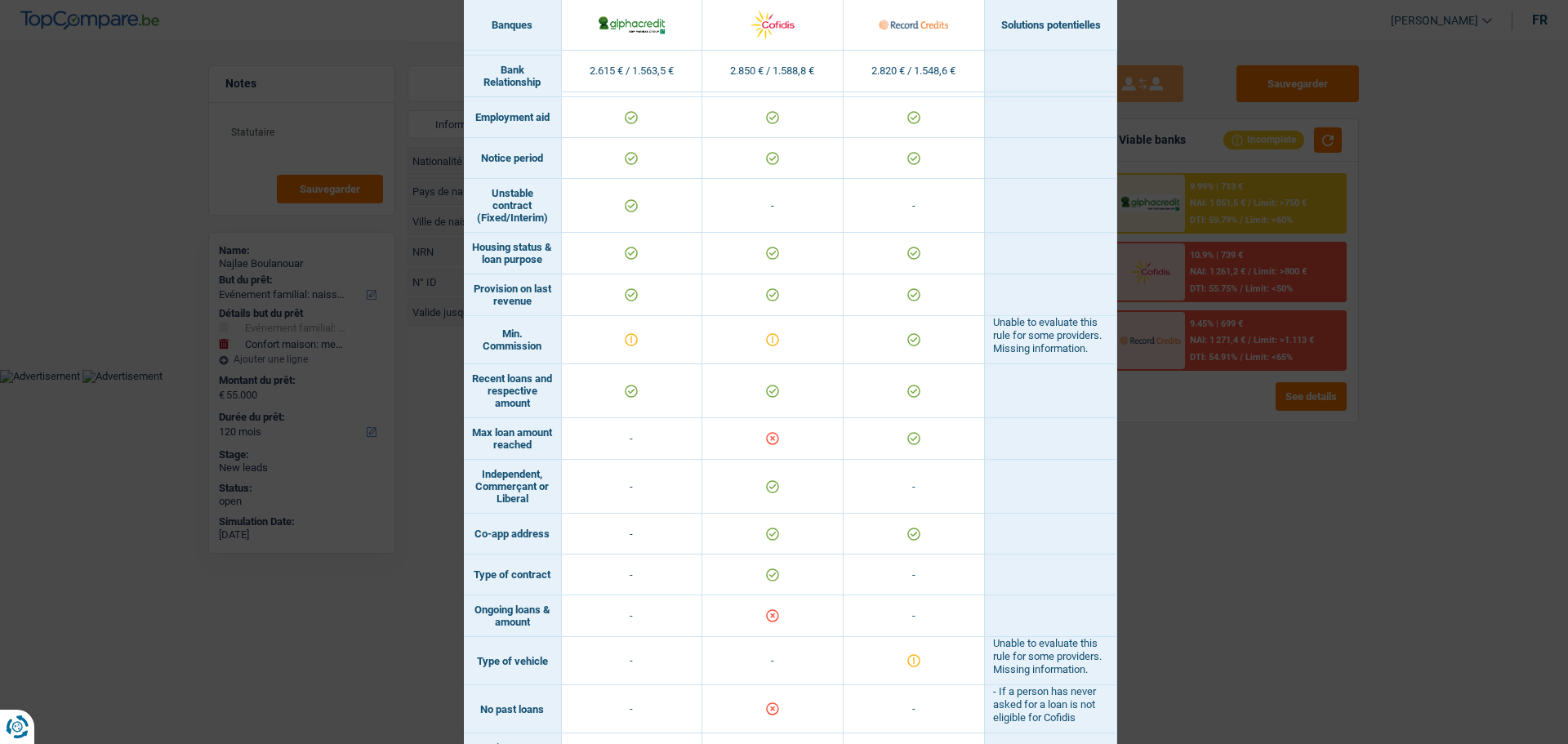
scroll to position [1040, 0]
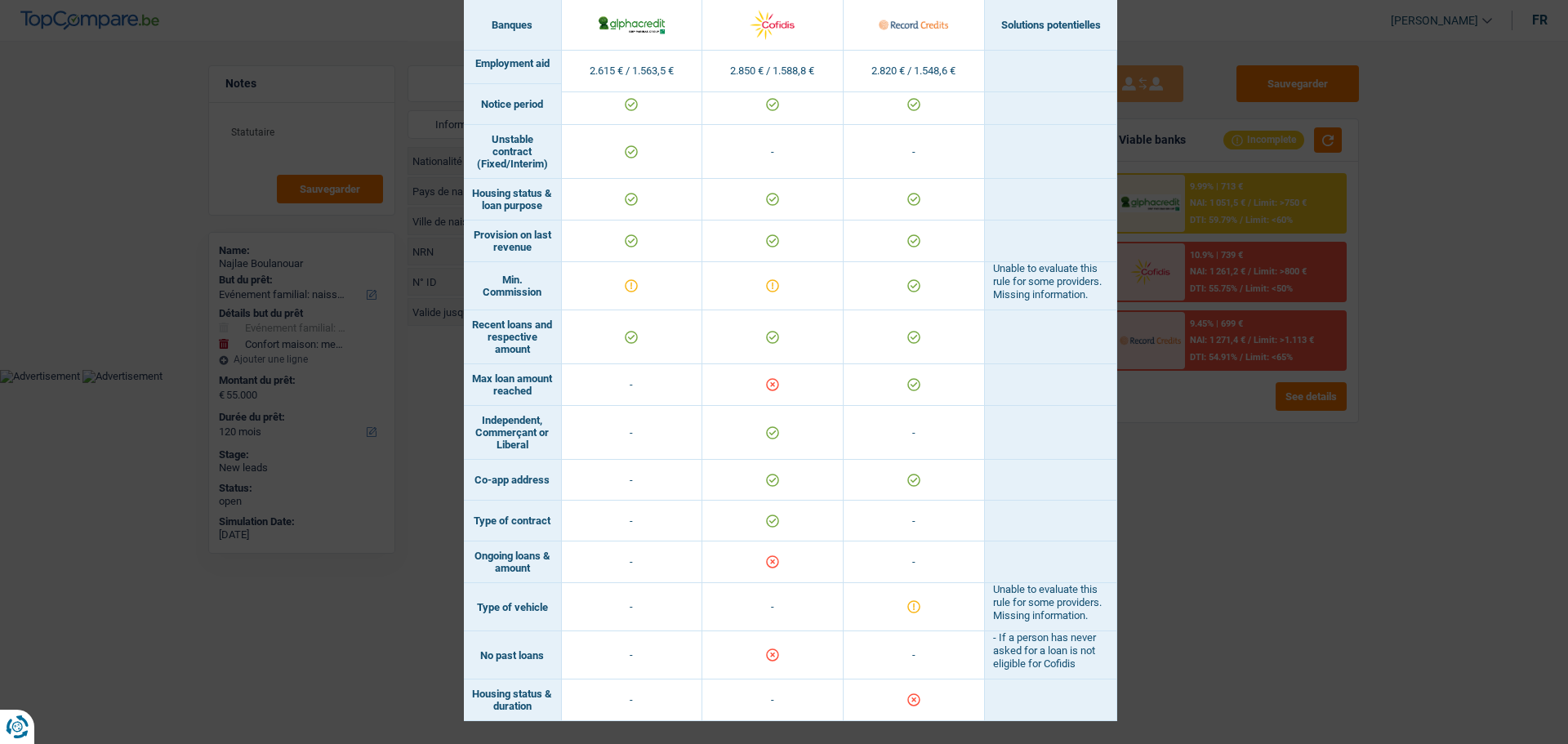
click at [1423, 558] on div "Banks conditions × Banques Solutions potentielles Revenus / Charges 2.615 € / 1…" at bounding box center [784, 372] width 1568 height 744
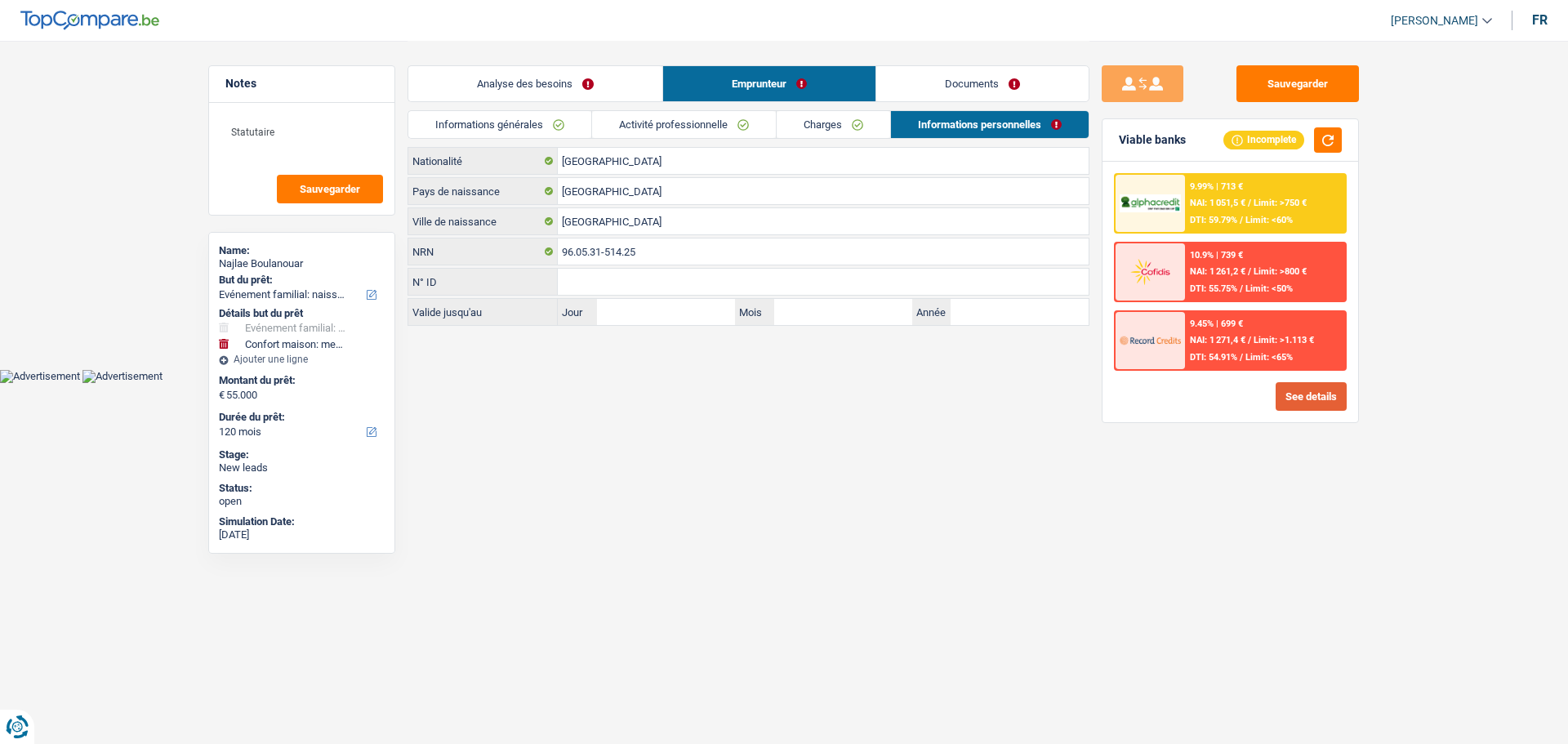
click at [1313, 397] on button "See details" at bounding box center [1311, 396] width 71 height 29
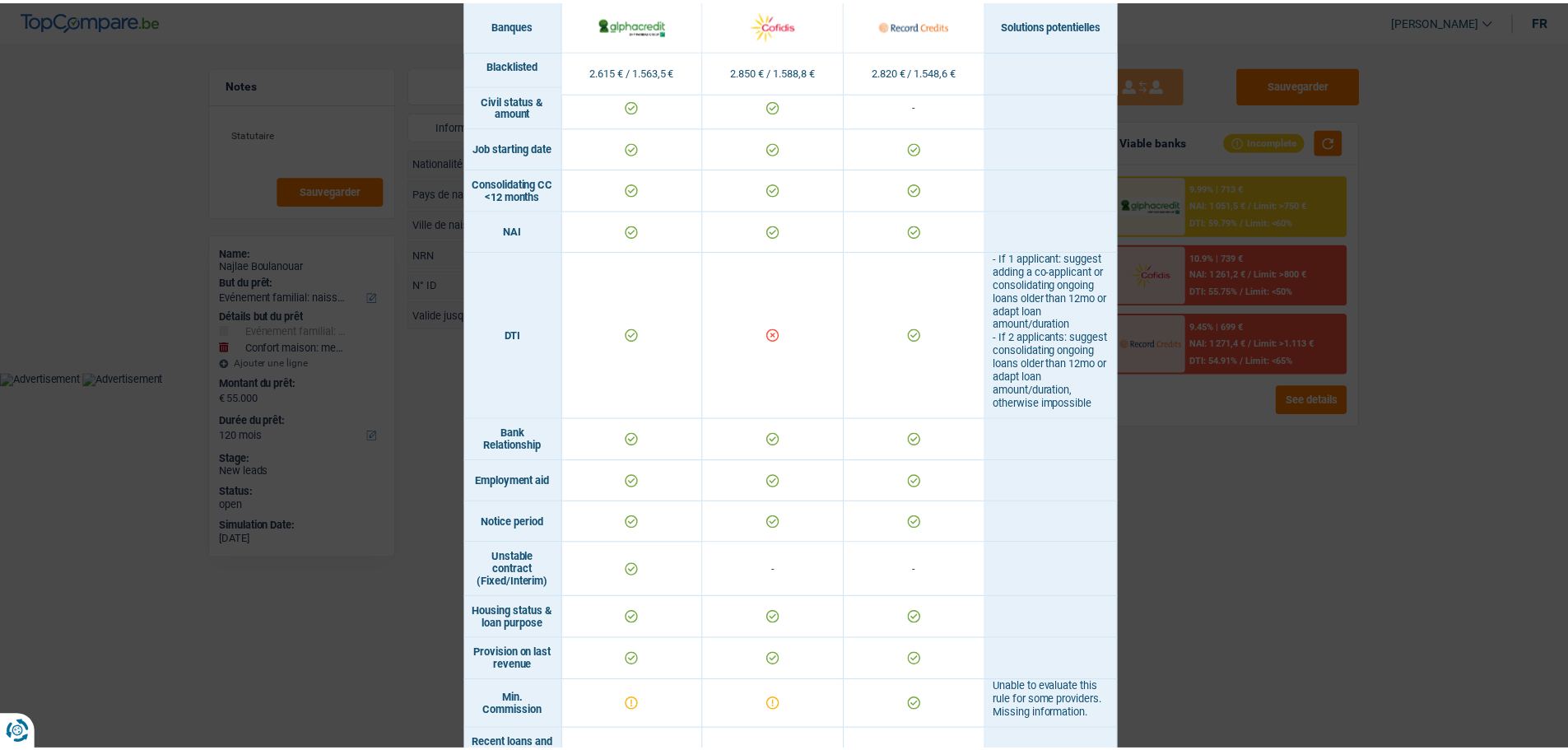
scroll to position [906, 0]
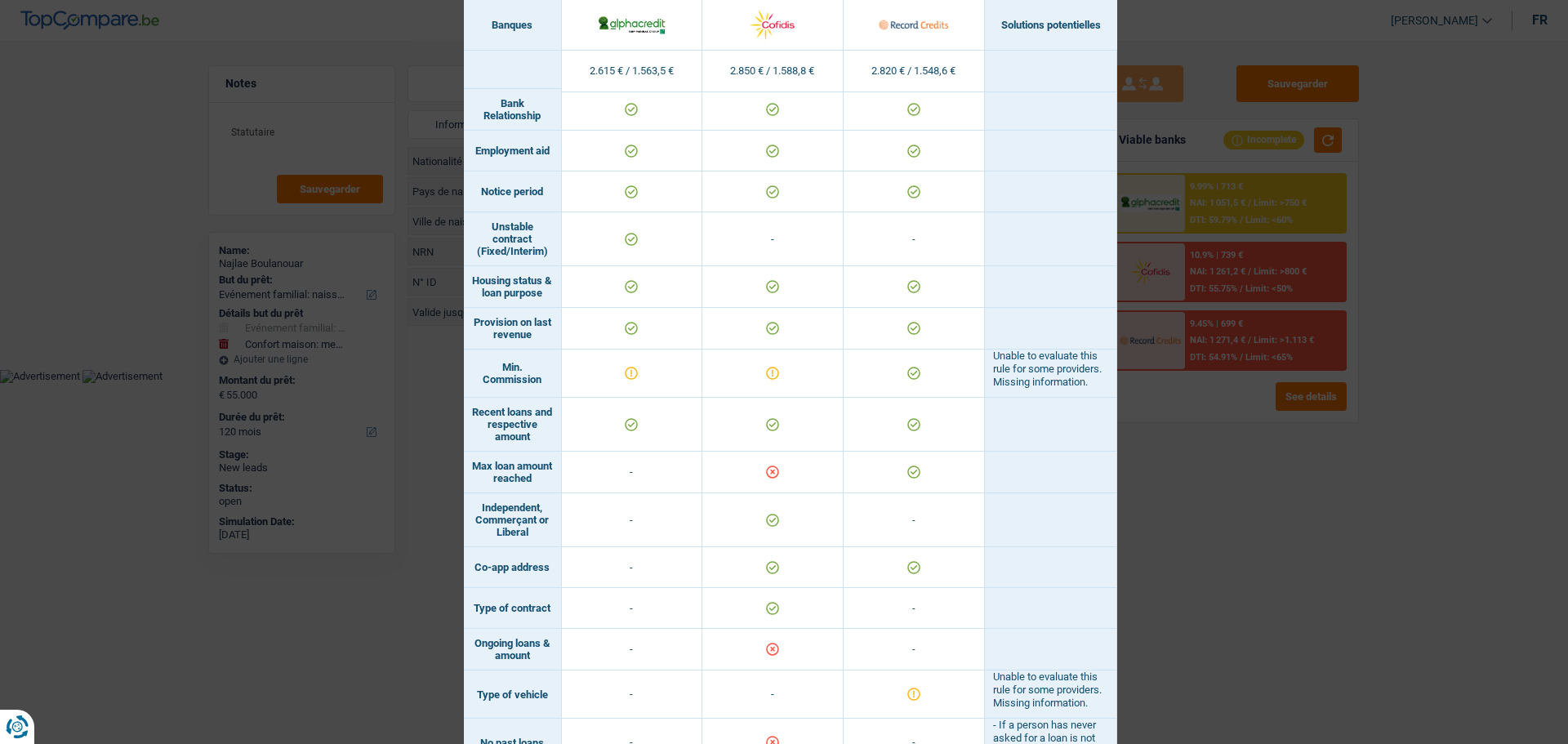
click at [1398, 492] on div "Banks conditions × Banques Solutions potentielles Revenus / Charges 2.615 € / 1…" at bounding box center [784, 372] width 1568 height 744
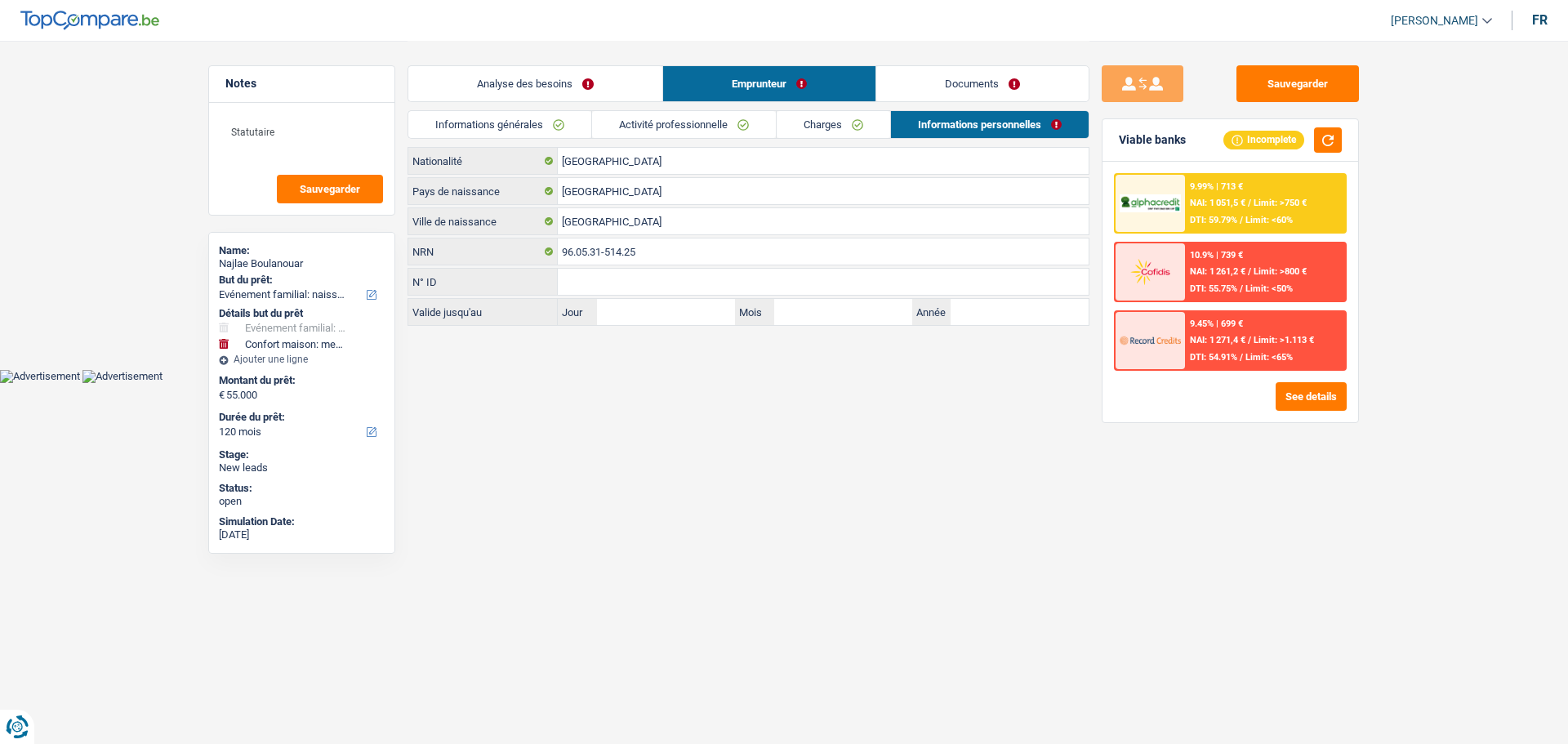
click at [574, 92] on link "Analyse des besoins" at bounding box center [535, 83] width 254 height 35
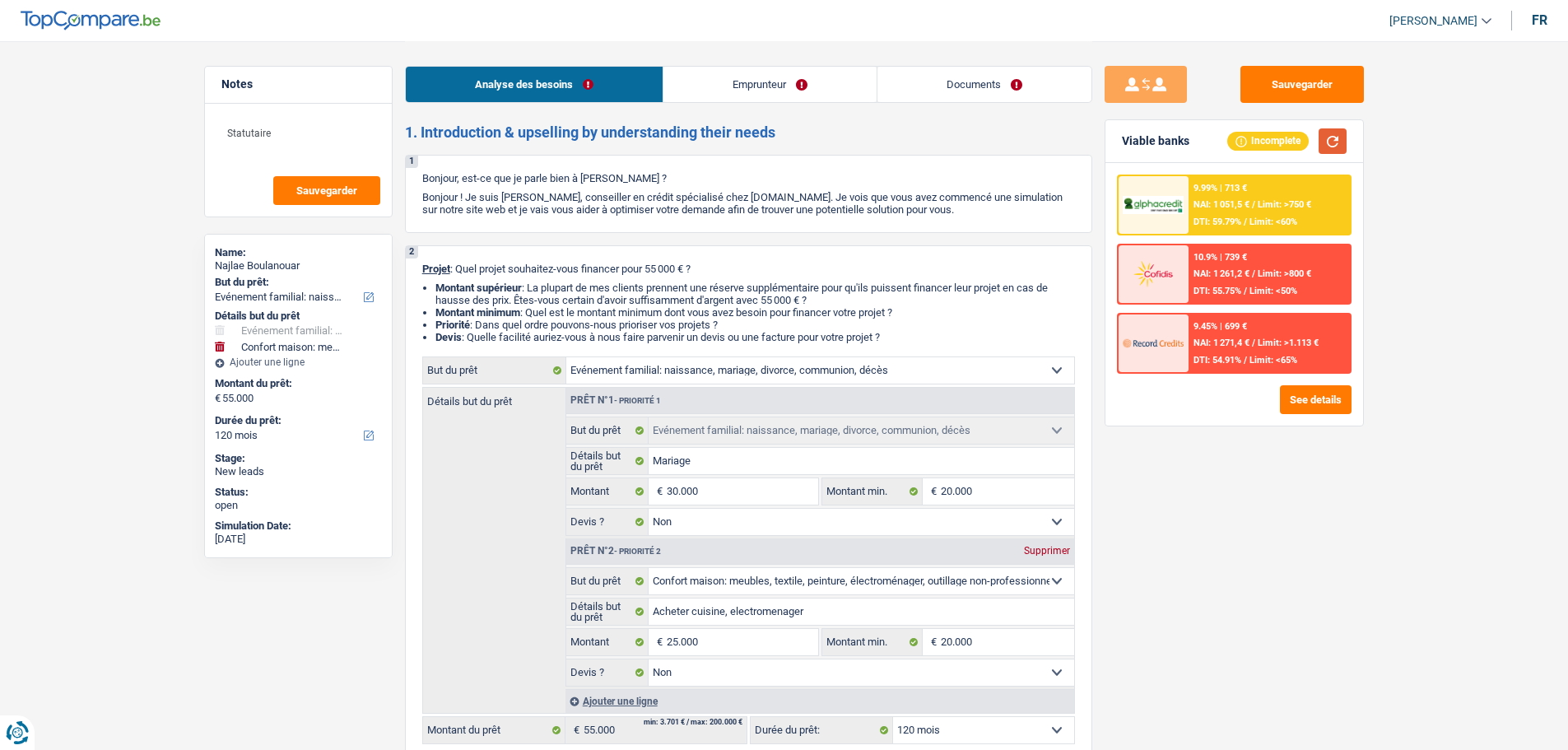
click at [1343, 144] on button "button" at bounding box center [1333, 141] width 28 height 25
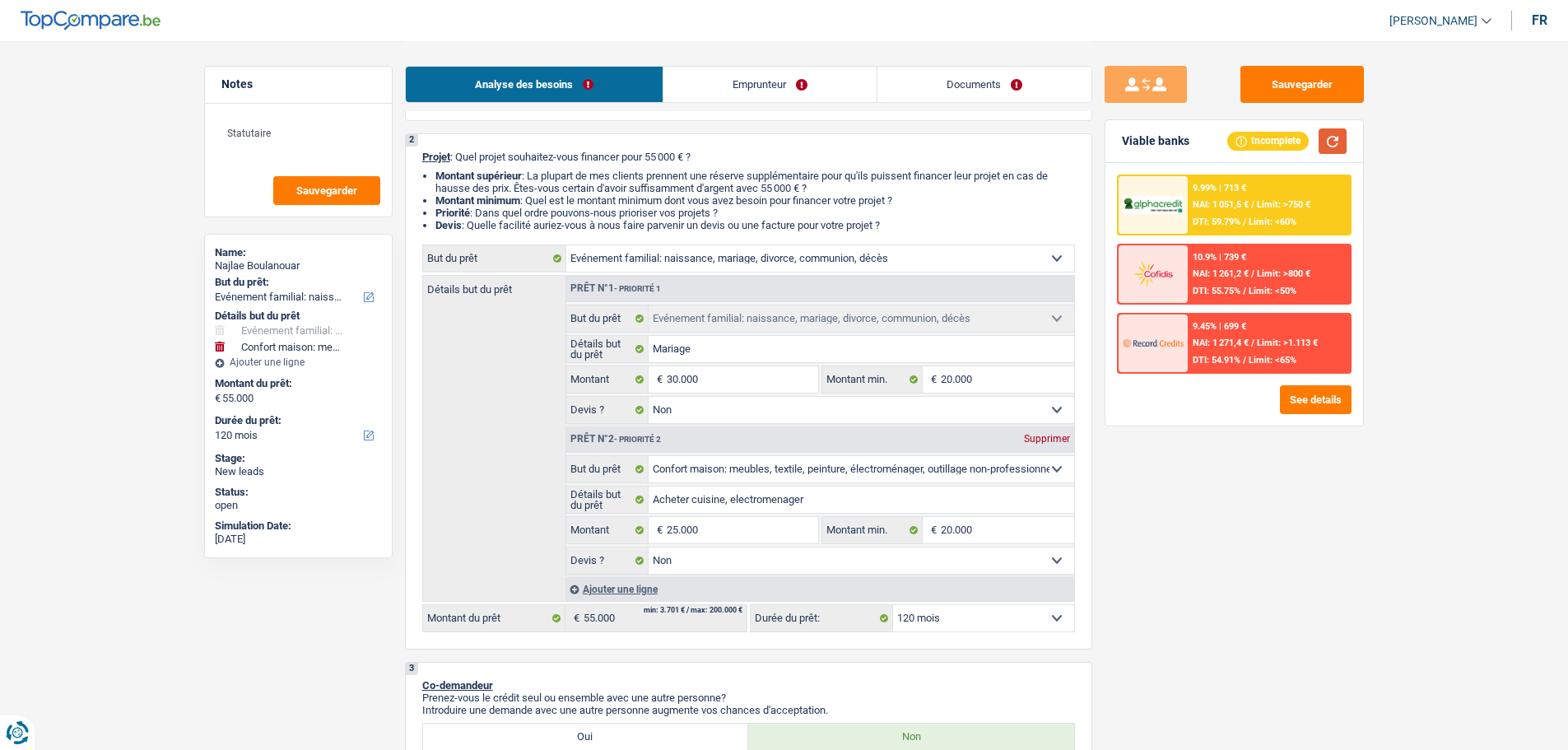
scroll to position [165, 0]
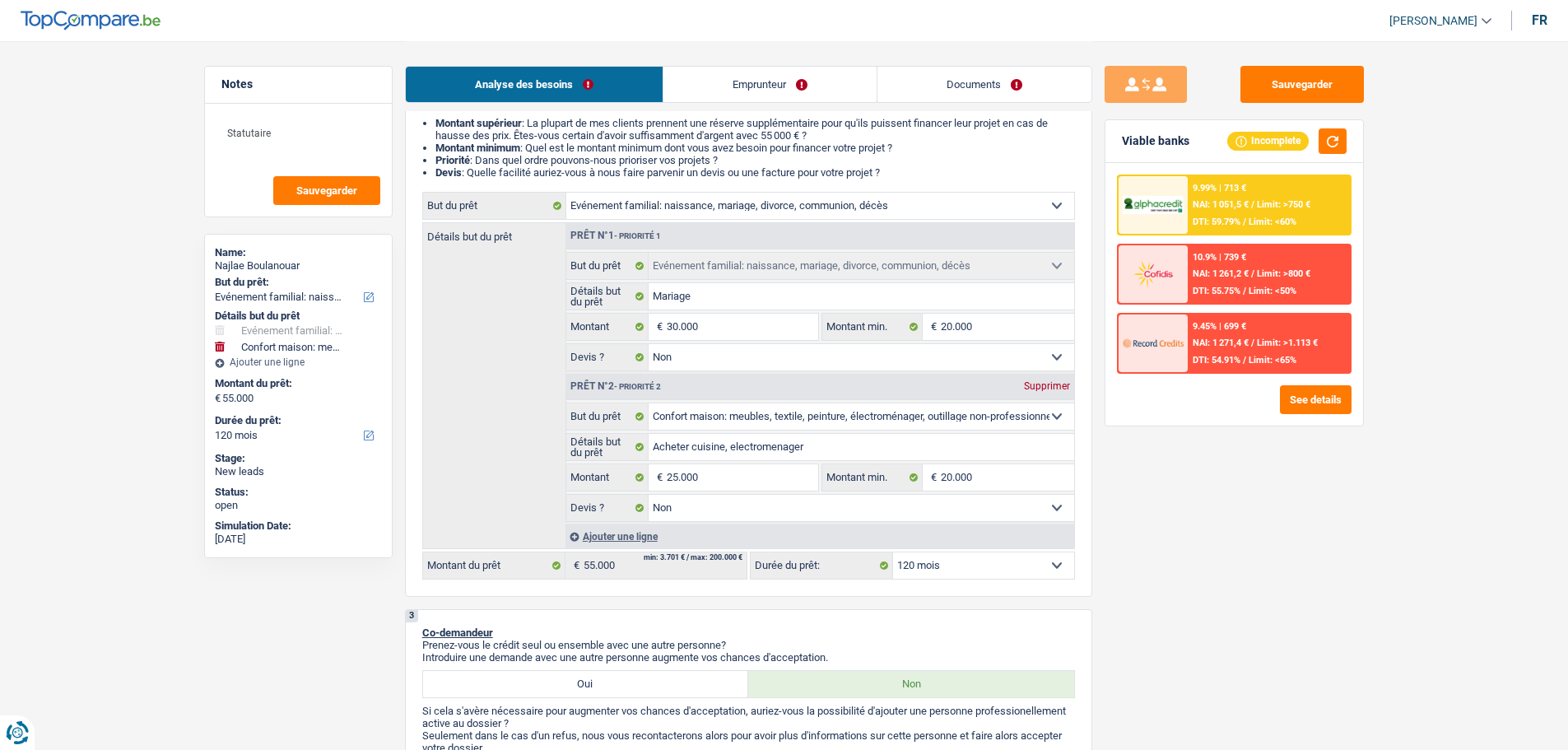
click at [1007, 568] on select "12 mois 18 mois 24 mois 30 mois 36 mois 42 mois 48 mois 60 mois 72 mois 84 mois…" at bounding box center [984, 565] width 181 height 26
click at [894, 552] on select "12 mois 18 mois 24 mois 30 mois 36 mois 42 mois 48 mois 60 mois 72 mois 84 mois…" at bounding box center [984, 565] width 181 height 26
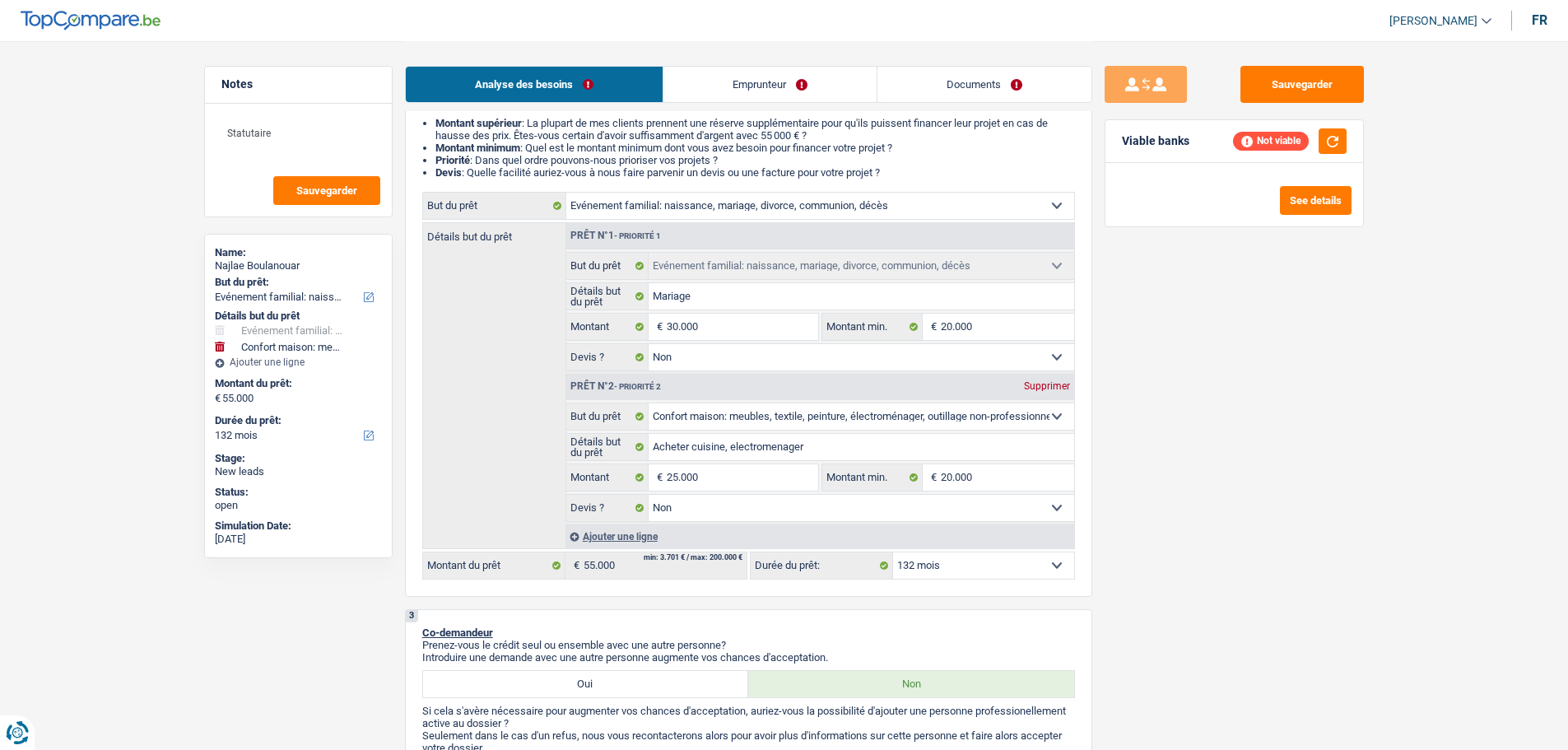
click at [1042, 567] on select "12 mois 18 mois 24 mois 30 mois 36 mois 42 mois 48 mois 60 mois 72 mois 84 mois…" at bounding box center [984, 565] width 181 height 26
click at [894, 552] on select "12 mois 18 mois 24 mois 30 mois 36 mois 42 mois 48 mois 60 mois 72 mois 84 mois…" at bounding box center [984, 565] width 181 height 26
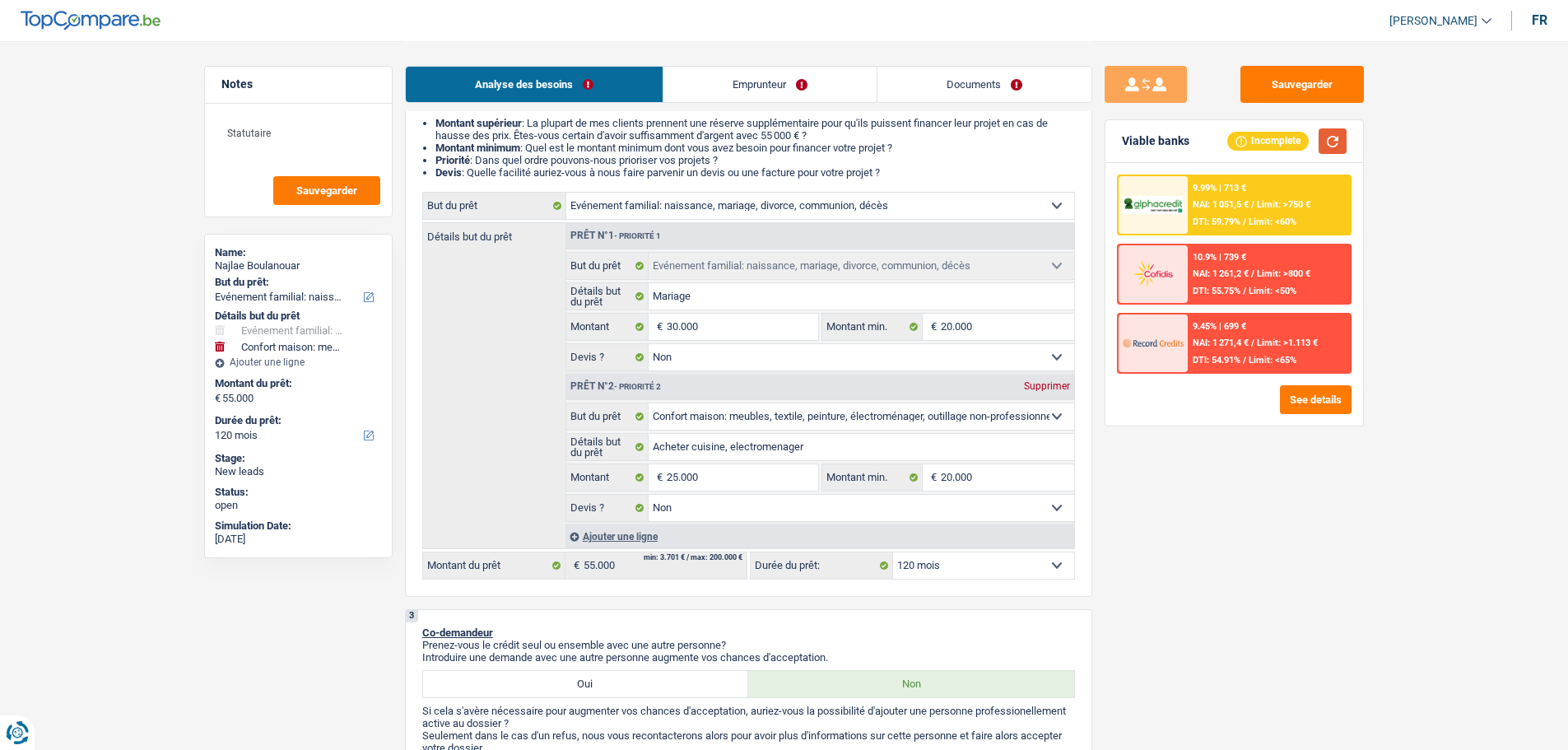
click at [1344, 136] on button "button" at bounding box center [1333, 141] width 28 height 25
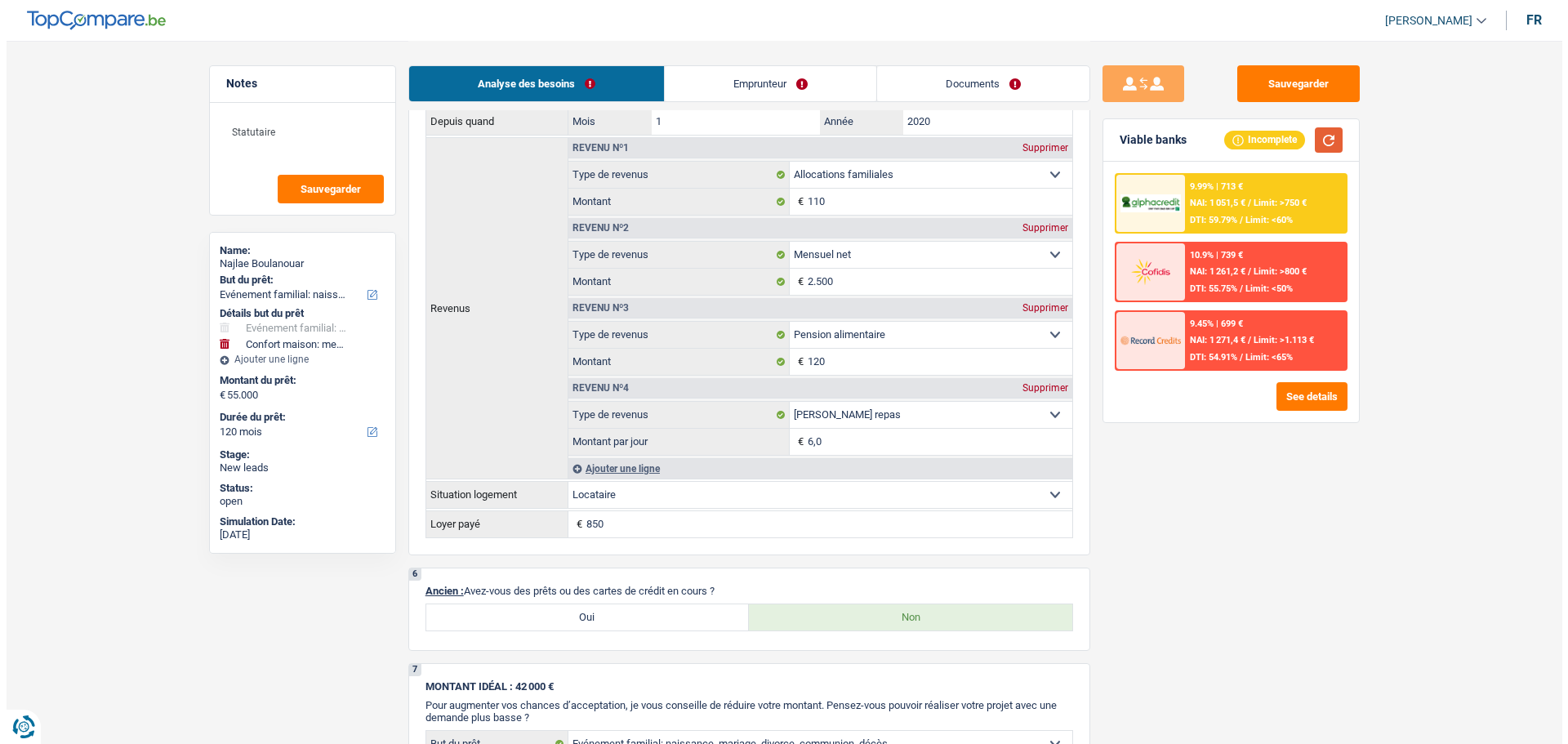
scroll to position [1307, 0]
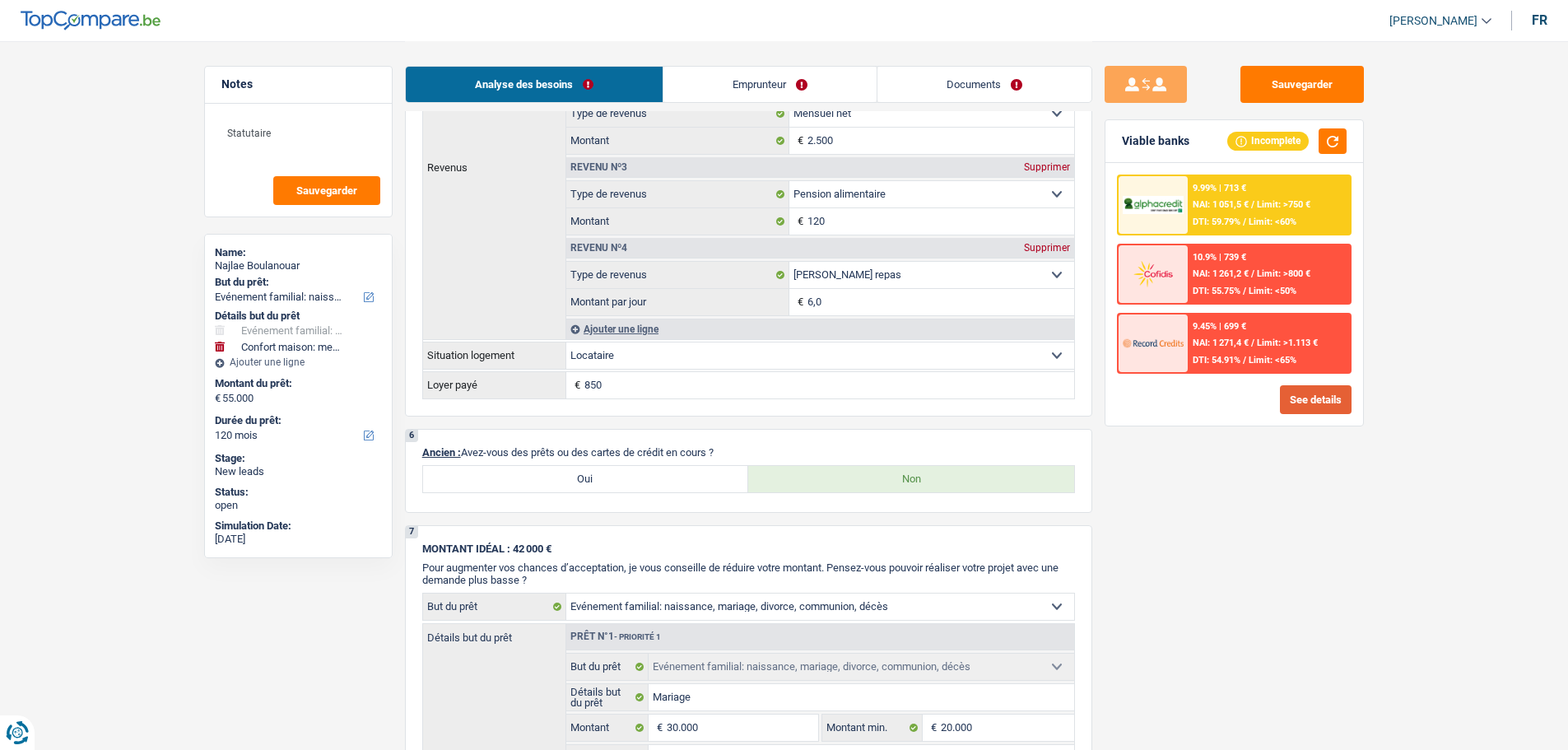
click at [1301, 404] on button "See details" at bounding box center [1316, 399] width 72 height 29
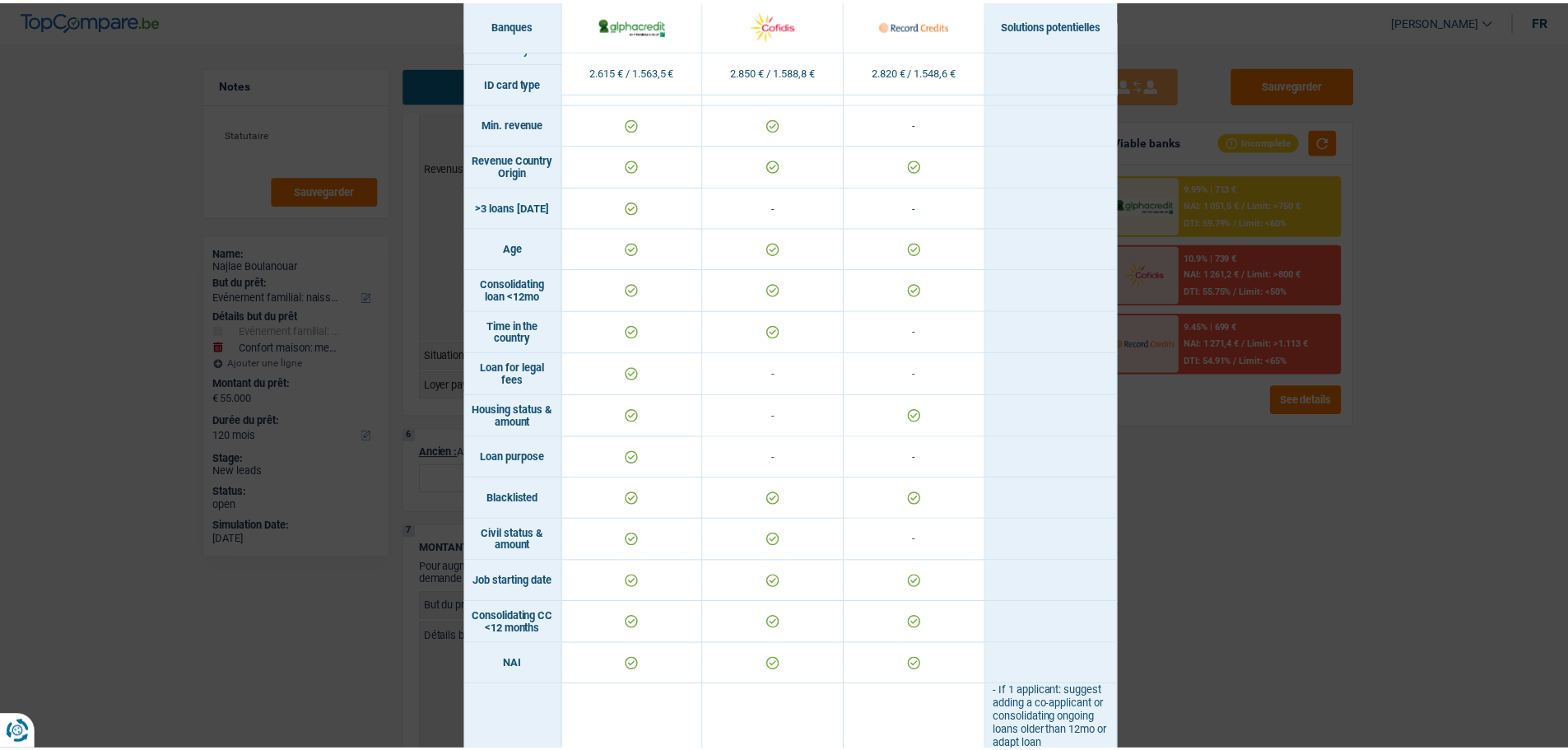
scroll to position [0, 0]
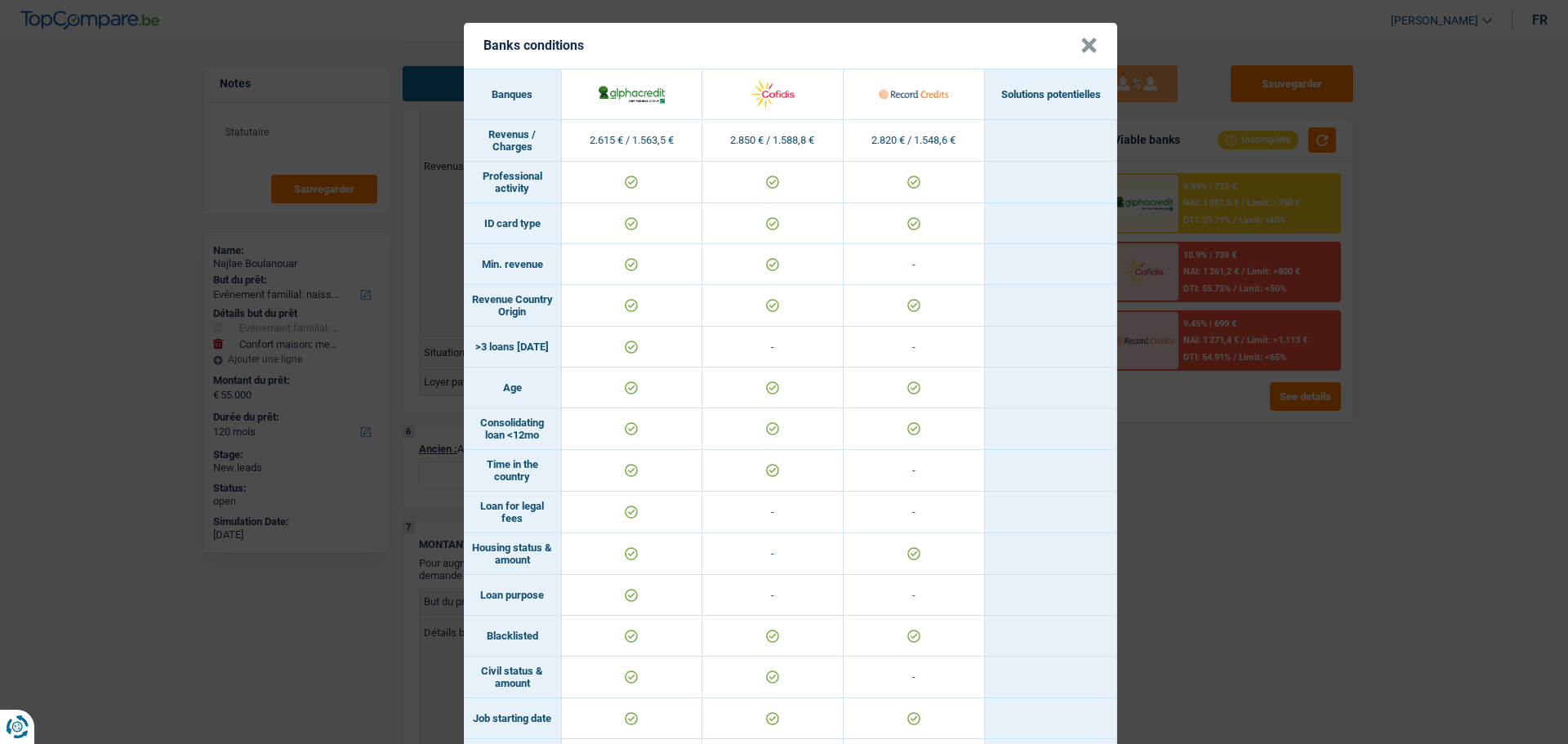
click at [1227, 507] on div "Banks conditions × Banques Solutions potentielles Revenus / Charges 2.615 € / 1…" at bounding box center [784, 372] width 1568 height 744
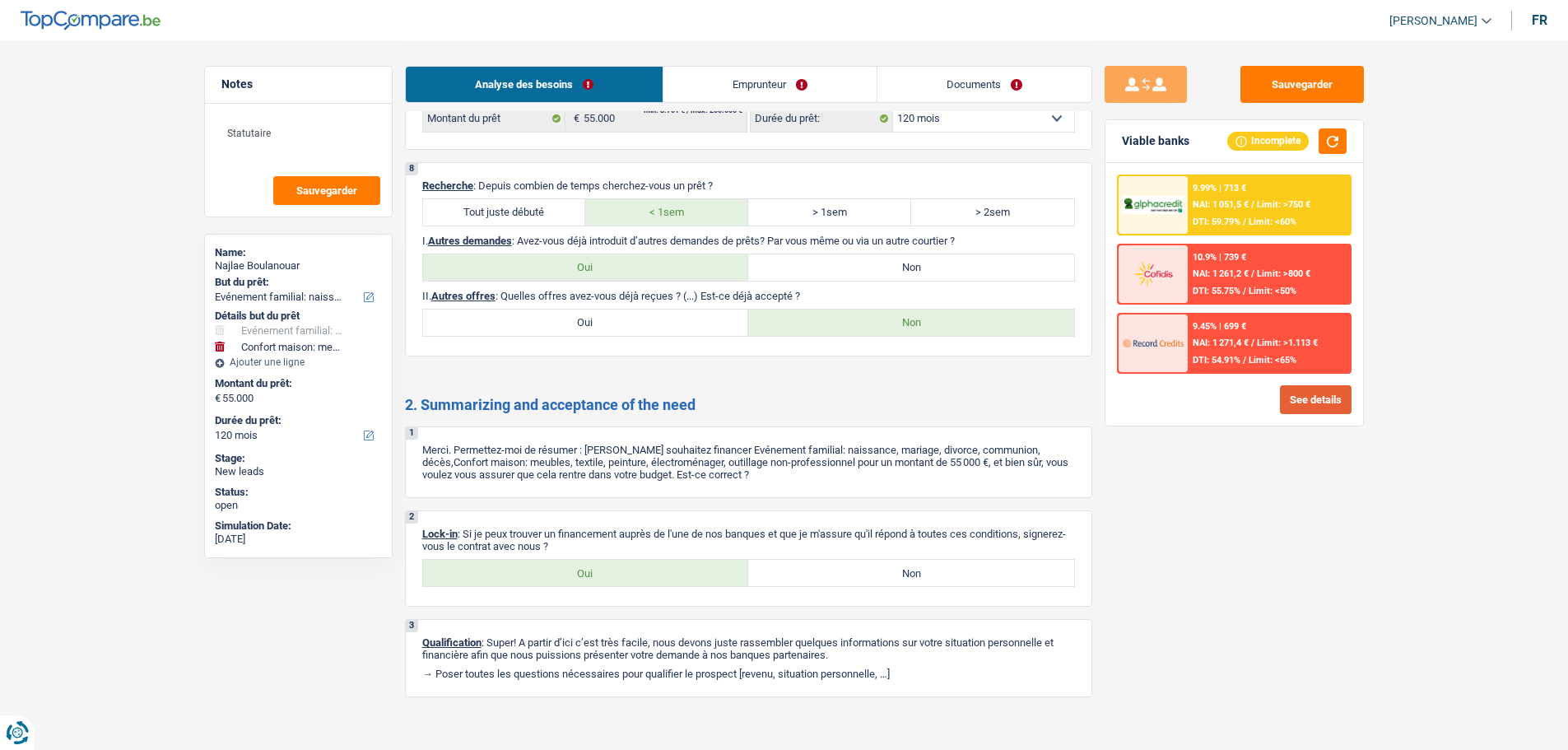
scroll to position [2179, 0]
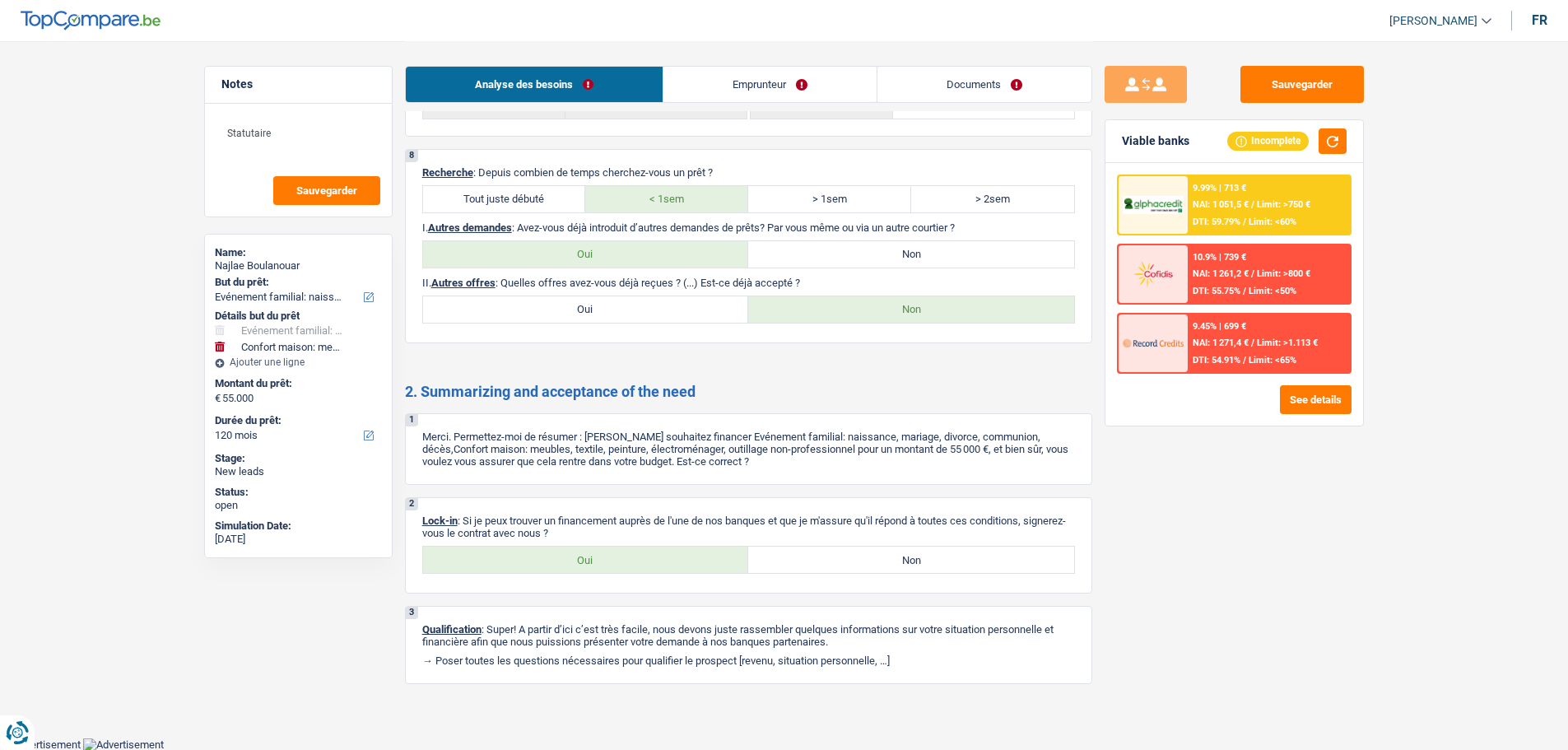
click at [644, 547] on label "Oui" at bounding box center [587, 560] width 326 height 26
click at [644, 547] on input "Oui" at bounding box center [587, 560] width 326 height 26
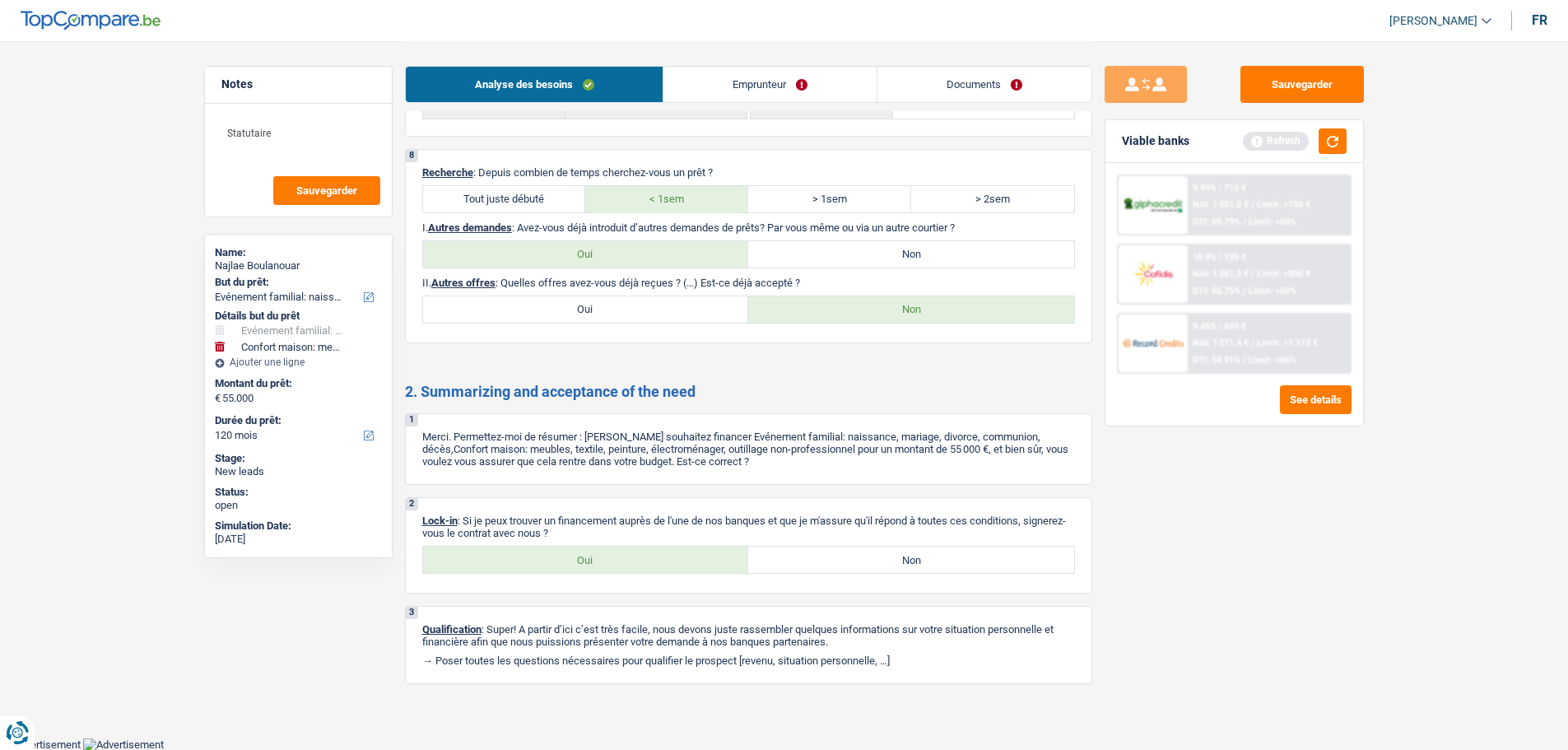
click at [340, 114] on div "Statutaire Sauvegarder" at bounding box center [298, 160] width 187 height 113
click at [228, 132] on textarea "Statutaire" at bounding box center [298, 140] width 164 height 49
click at [1329, 132] on button "button" at bounding box center [1333, 141] width 28 height 25
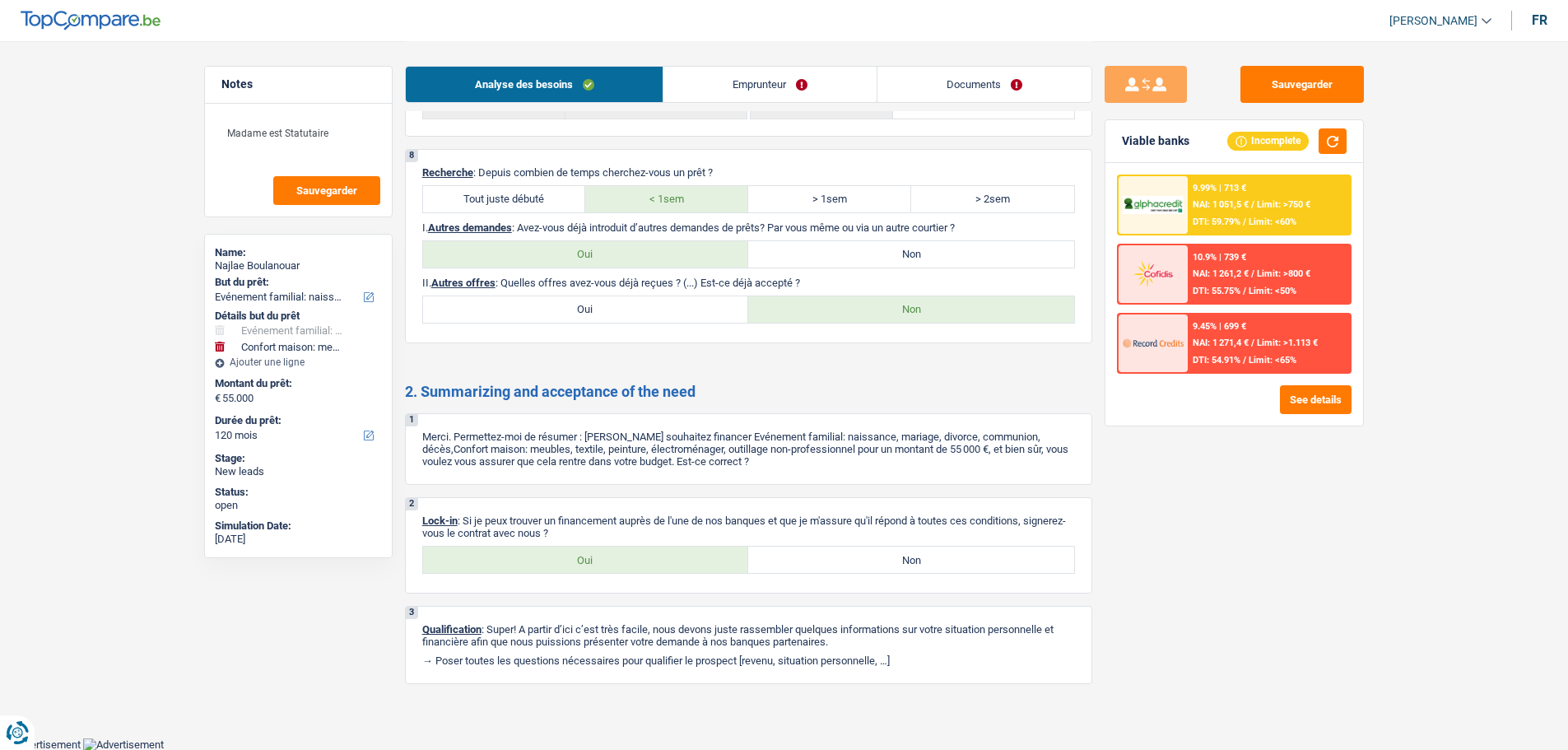
click at [1189, 218] on div "9.99% | 713 € NAI: 1 051,5 € / Limit: >750 € DTI: 59.79% / Limit: <60%" at bounding box center [1270, 205] width 162 height 58
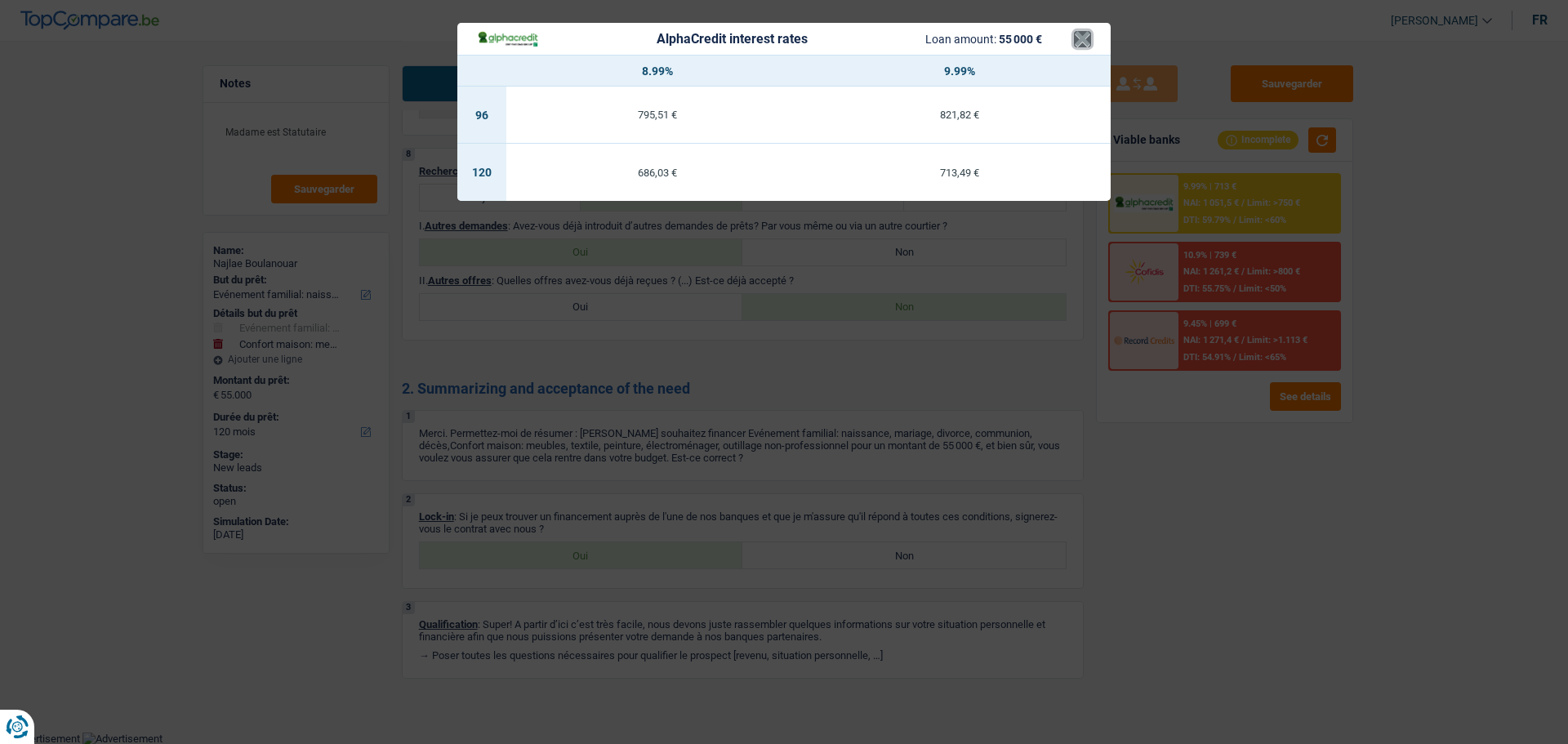
click at [1081, 38] on button "×" at bounding box center [1082, 40] width 18 height 17
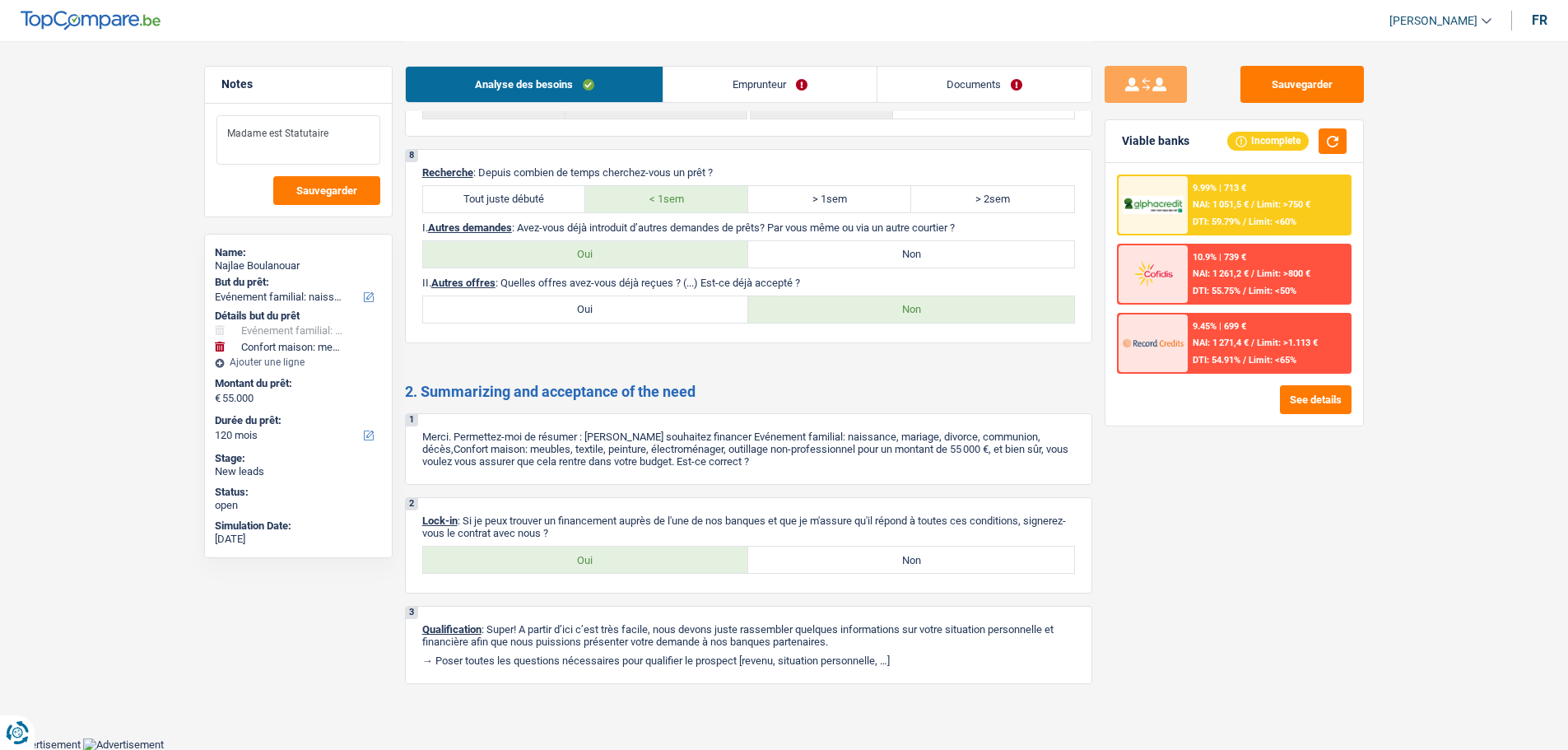
click at [347, 133] on textarea "Madame est Statutaire" at bounding box center [298, 140] width 164 height 49
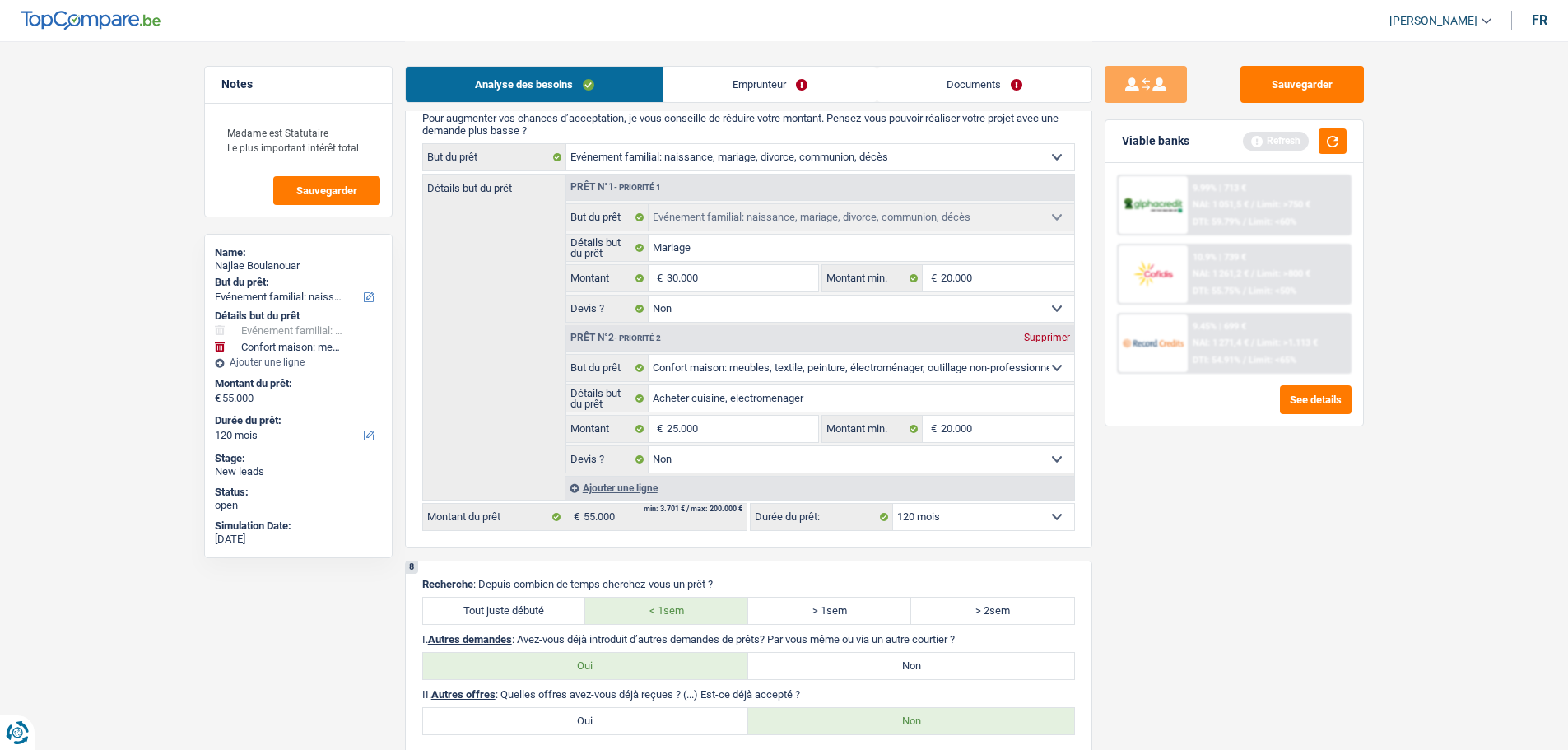
click at [939, 91] on link "Documents" at bounding box center [984, 84] width 214 height 35
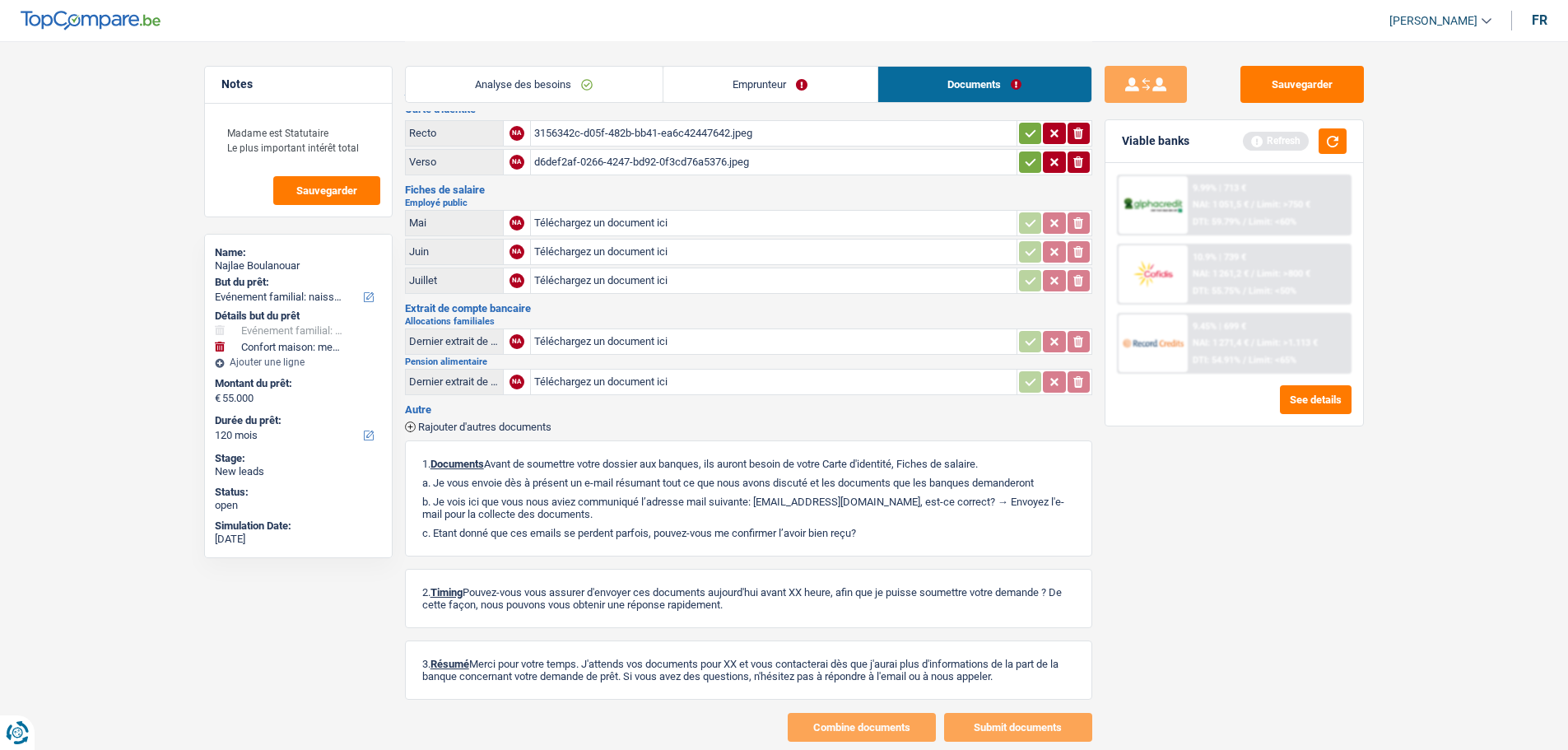
scroll to position [0, 0]
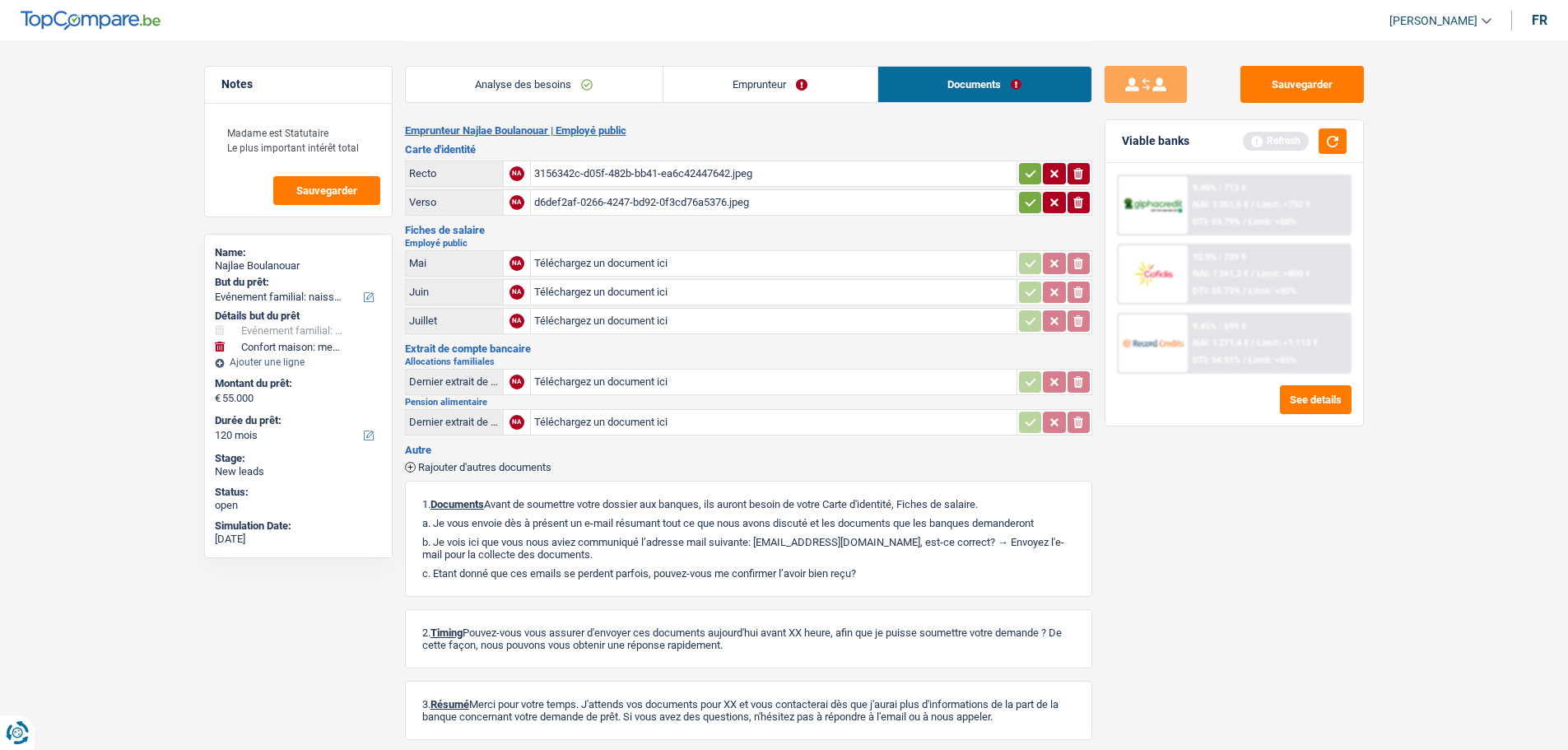
click at [600, 178] on div "3156342c-d05f-482b-bb41-ea6c42447642.jpeg" at bounding box center [774, 174] width 479 height 24
click at [642, 199] on div "d6def2af-0266-4247-bd92-0f3cd76a5376.jpeg" at bounding box center [774, 202] width 479 height 24
click at [1323, 148] on button "button" at bounding box center [1333, 141] width 28 height 25
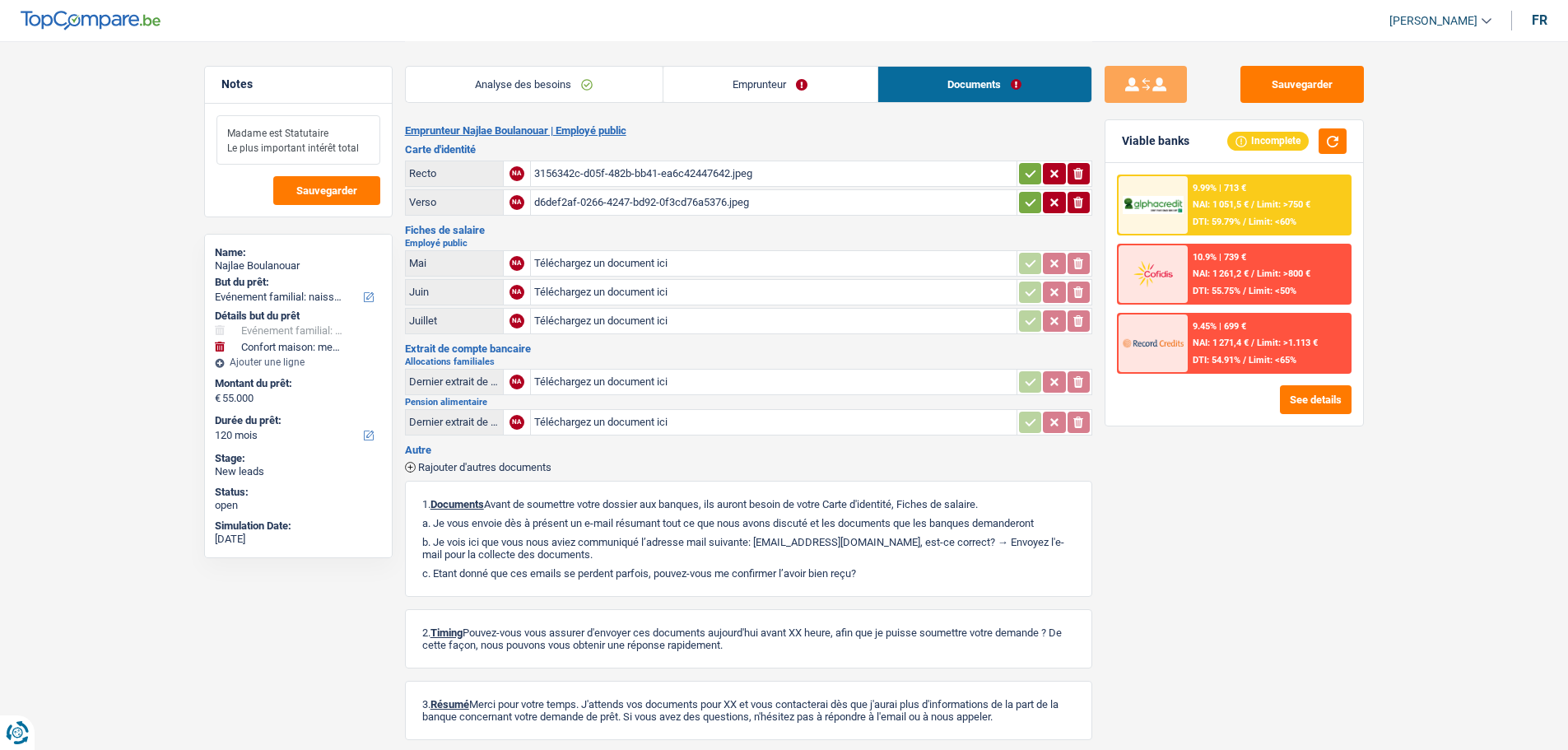
click at [366, 148] on textarea "Madame est Statutaire Le plus important intérêt total" at bounding box center [298, 140] width 164 height 49
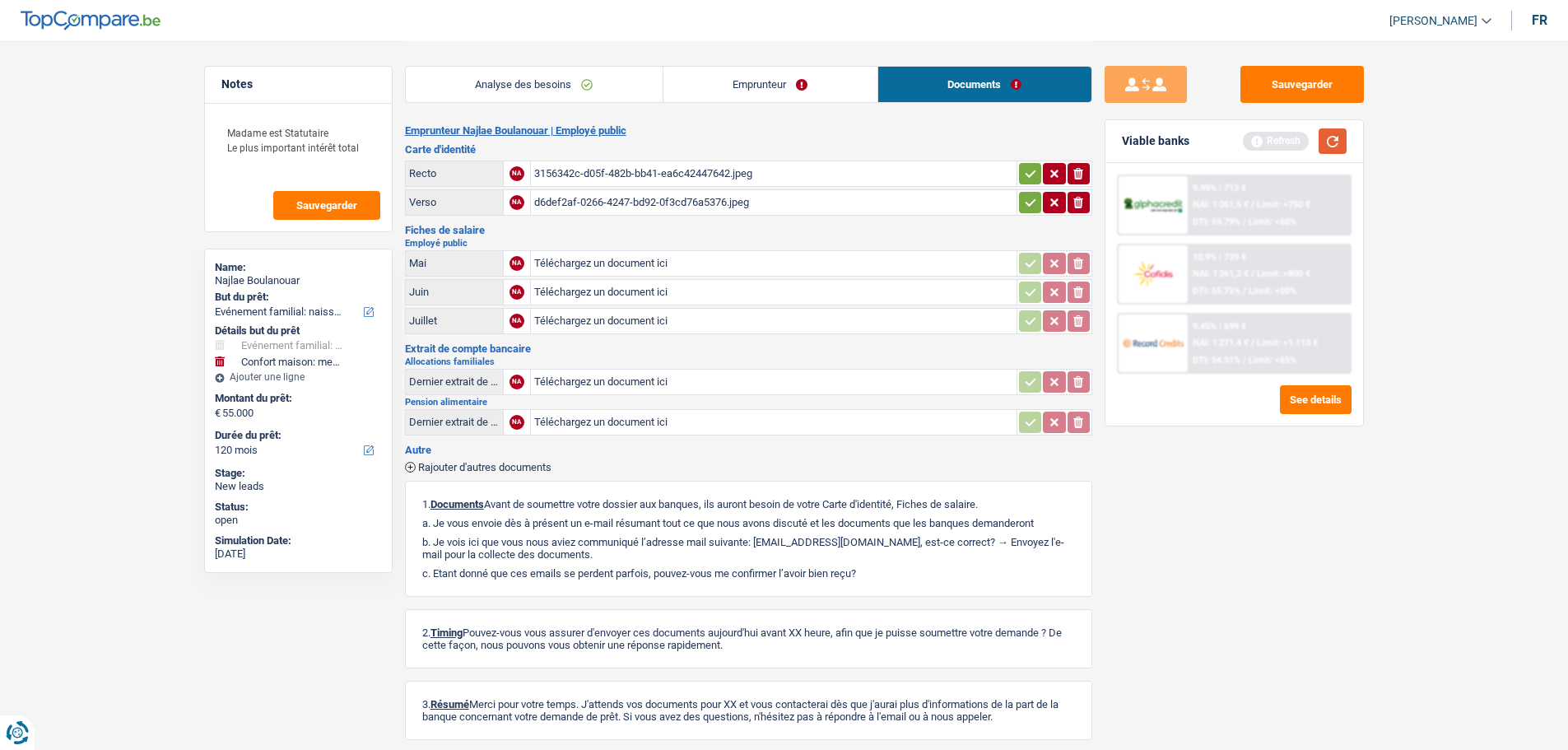
click at [1339, 140] on button "button" at bounding box center [1333, 141] width 28 height 25
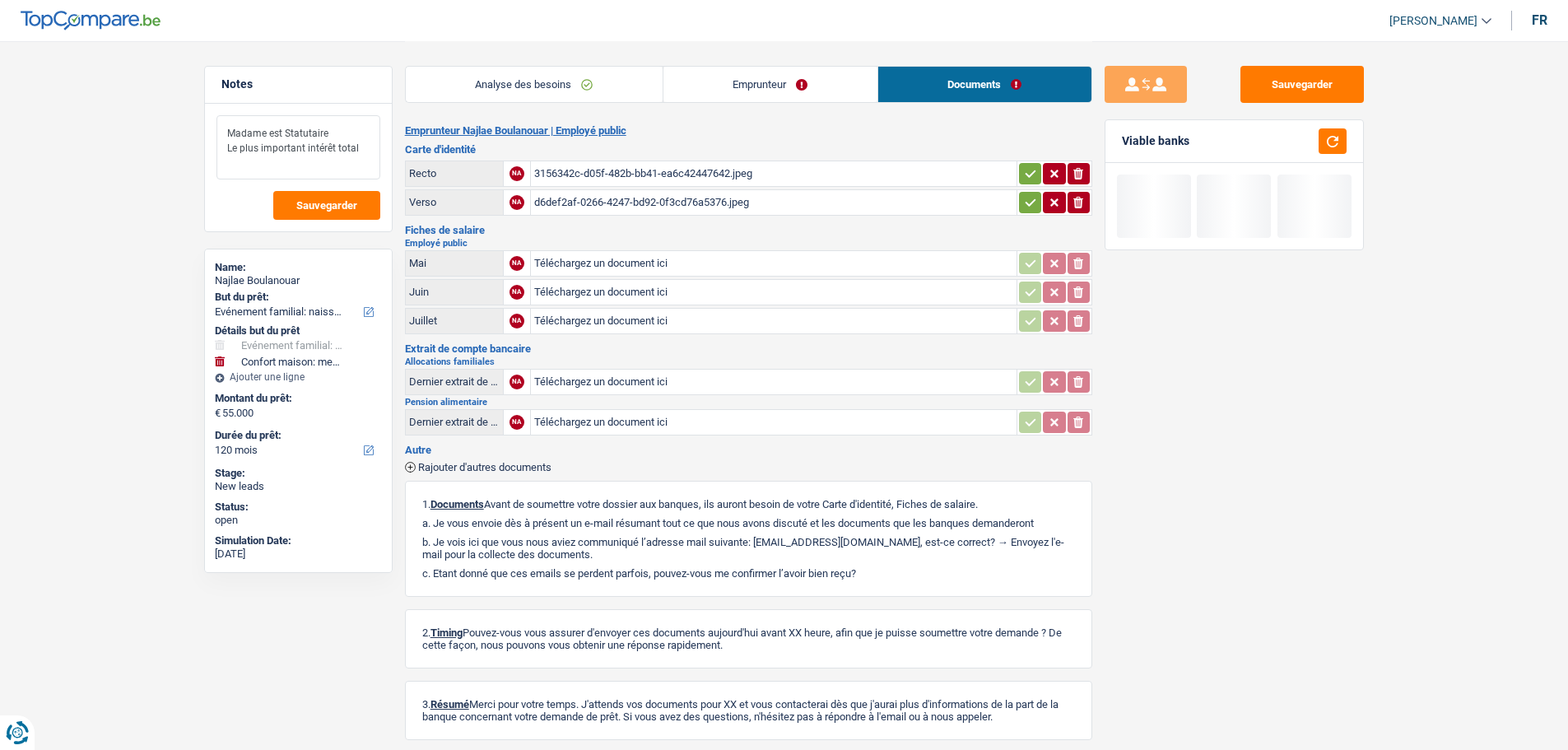
click at [279, 168] on textarea "Madame est Statutaire Le plus important intérêt total" at bounding box center [298, 147] width 164 height 64
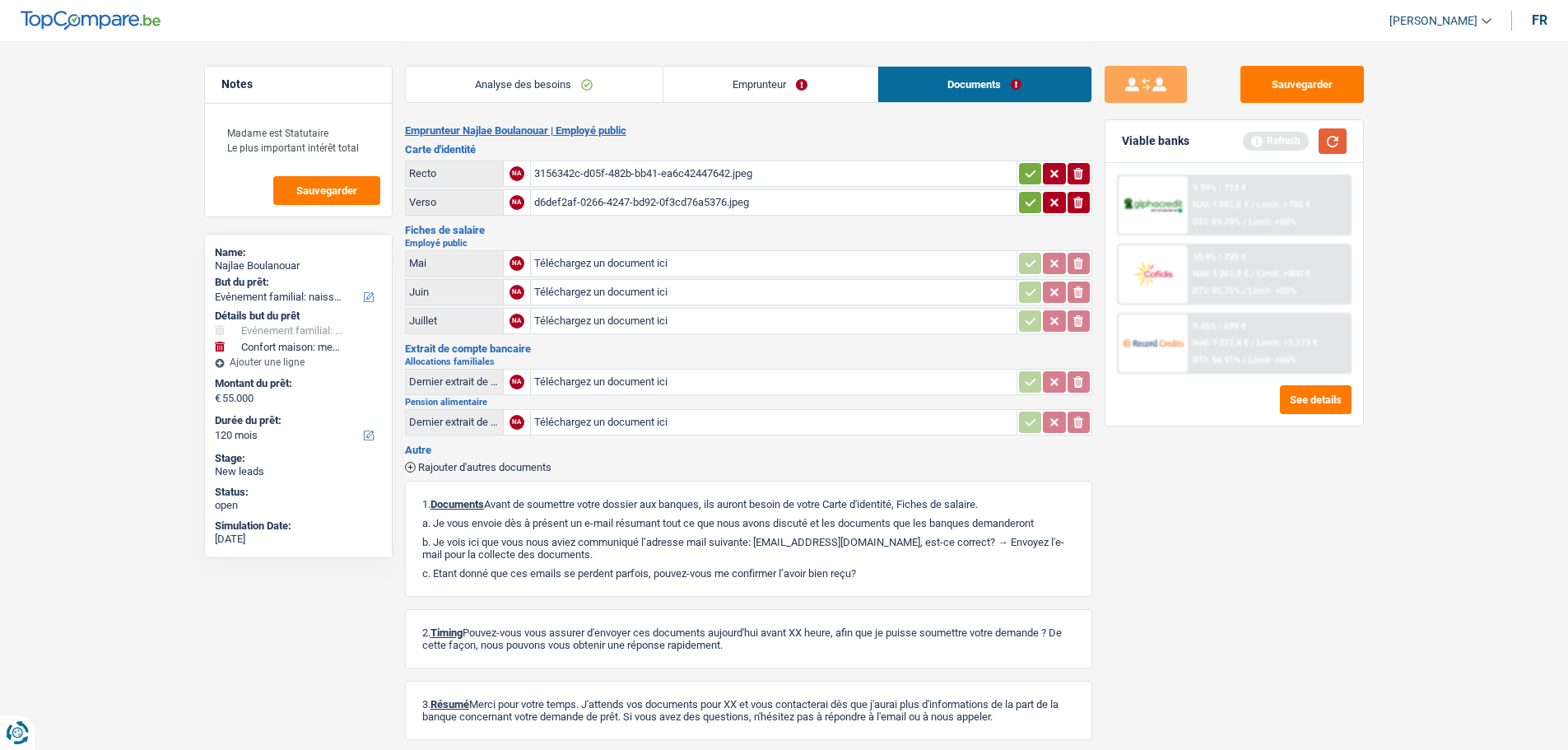
click at [1330, 149] on button "button" at bounding box center [1333, 141] width 28 height 25
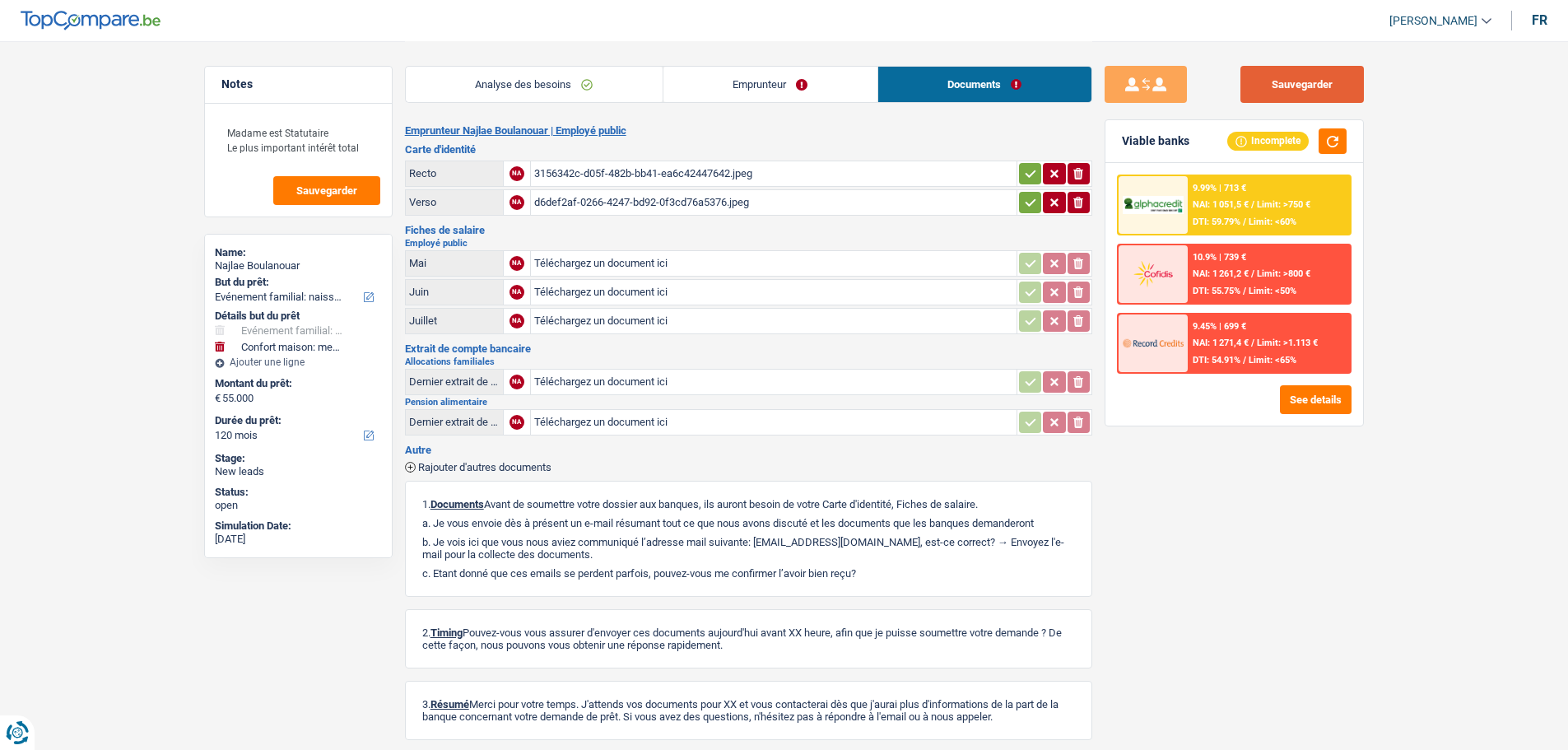
click at [1305, 82] on button "Sauvegarder" at bounding box center [1302, 85] width 123 height 37
click at [335, 182] on button "Sauvegarder" at bounding box center [326, 190] width 107 height 29
click at [375, 143] on textarea "Madame est Statutaire Le plus important intérêt total" at bounding box center [298, 140] width 164 height 49
click at [1323, 79] on button "Sauvegarder" at bounding box center [1302, 85] width 123 height 37
click at [349, 191] on span "Sauvegarder" at bounding box center [326, 190] width 61 height 10
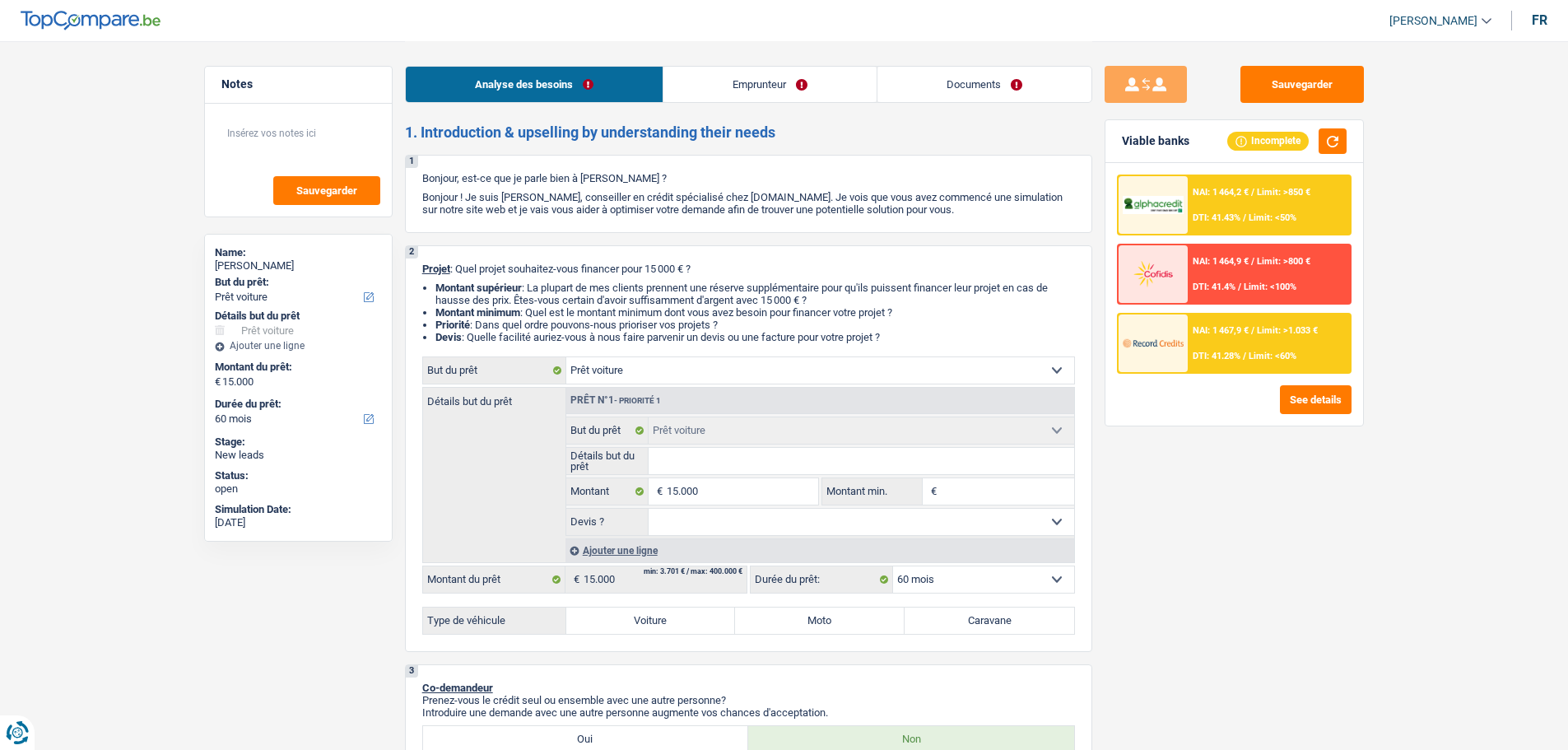
select select "car"
select select "60"
select select "car"
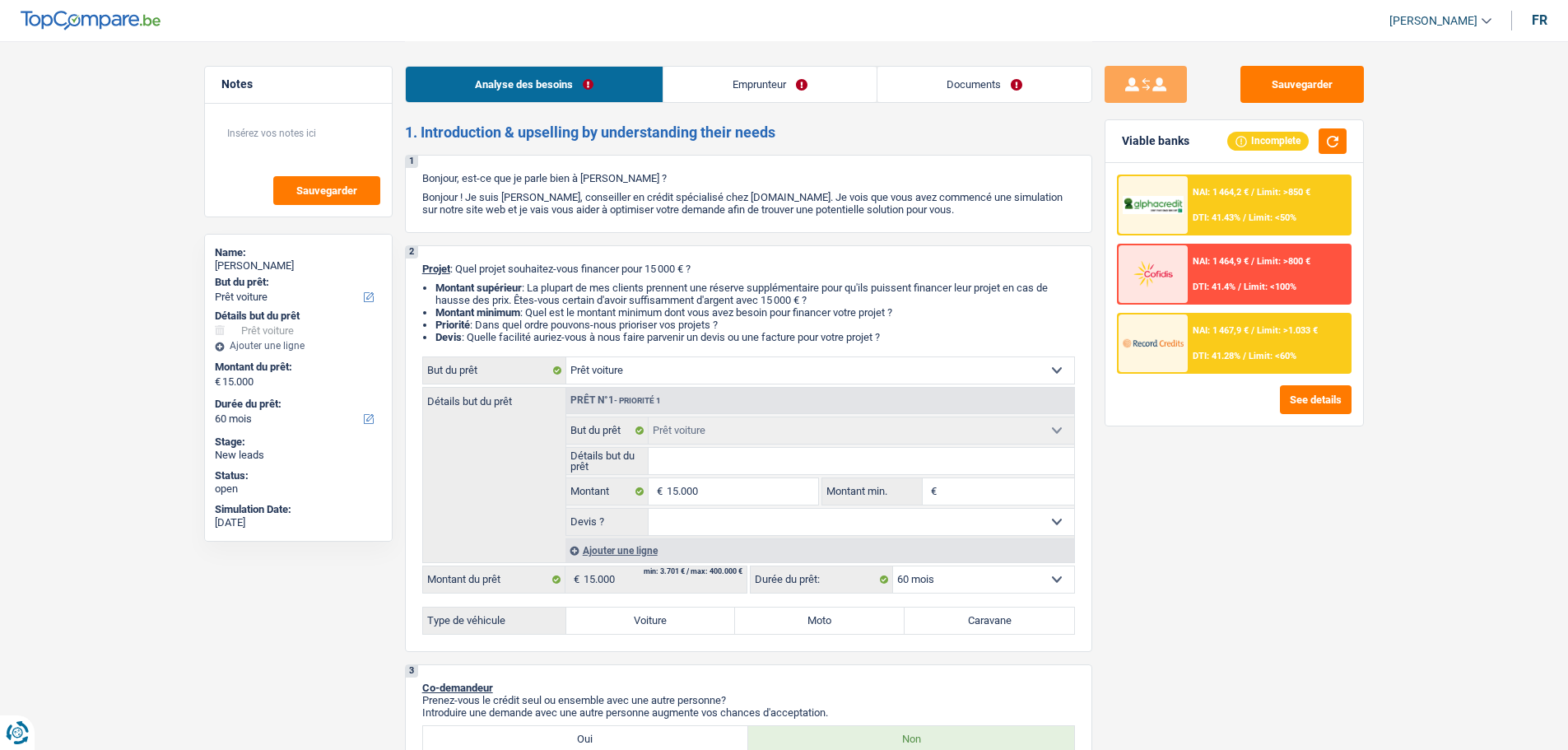
select select "60"
select select "independent"
select select "netSalary"
select select "rents"
select select "car"
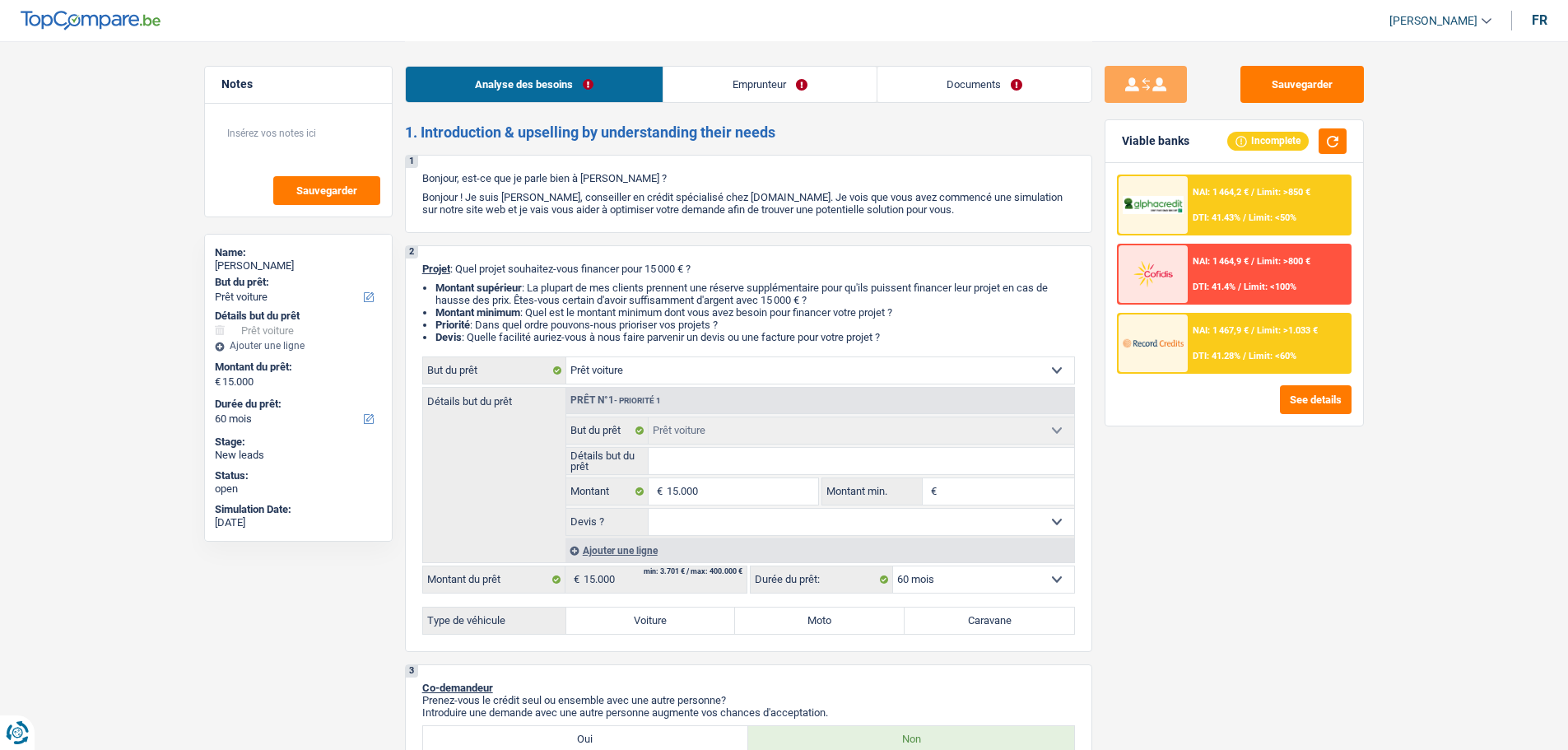
select select "car"
select select "60"
click at [719, 471] on input "Détails but du prêt" at bounding box center [862, 461] width 425 height 26
click at [685, 627] on label "Voiture" at bounding box center [651, 620] width 170 height 26
click at [685, 627] on input "Voiture" at bounding box center [651, 620] width 170 height 26
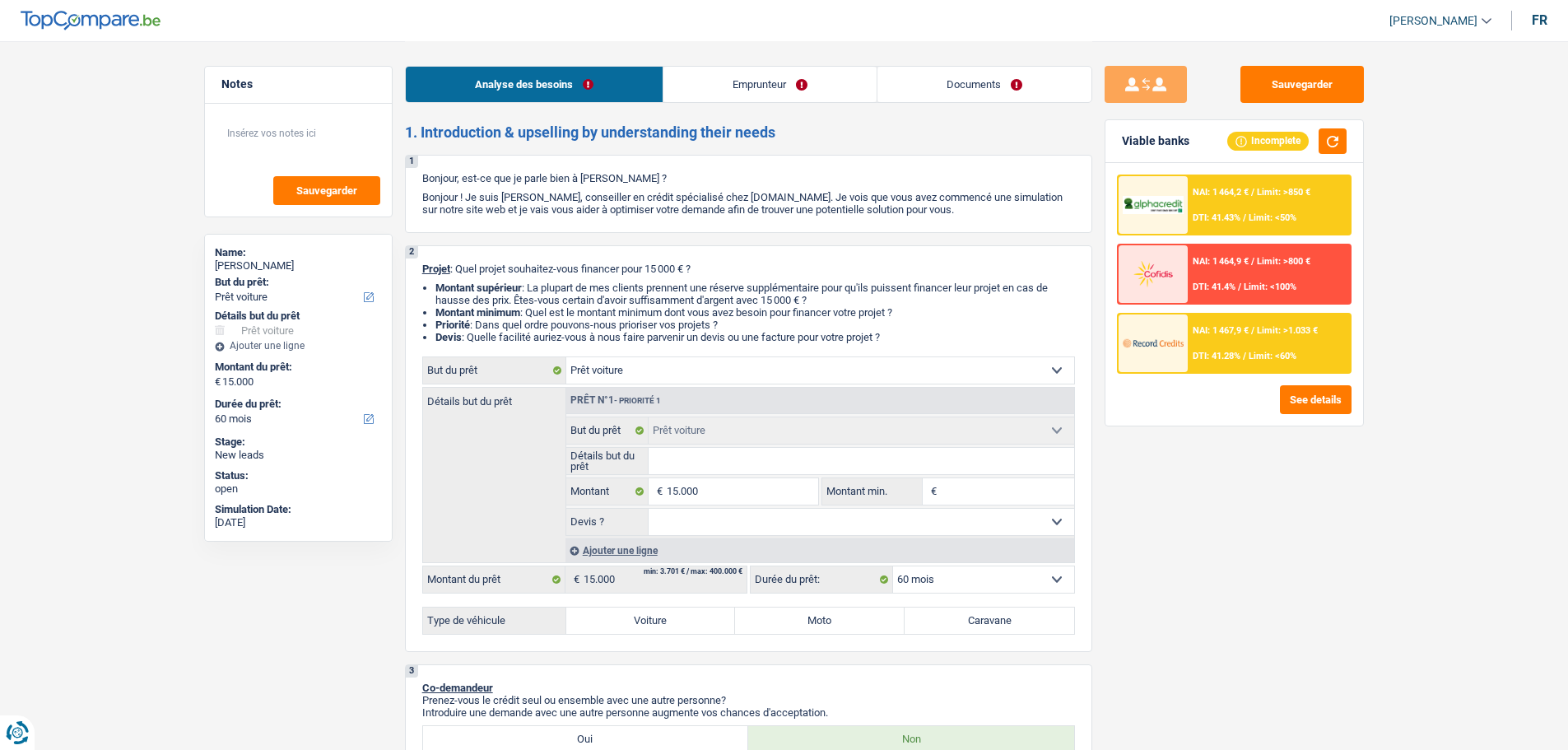
radio input "true"
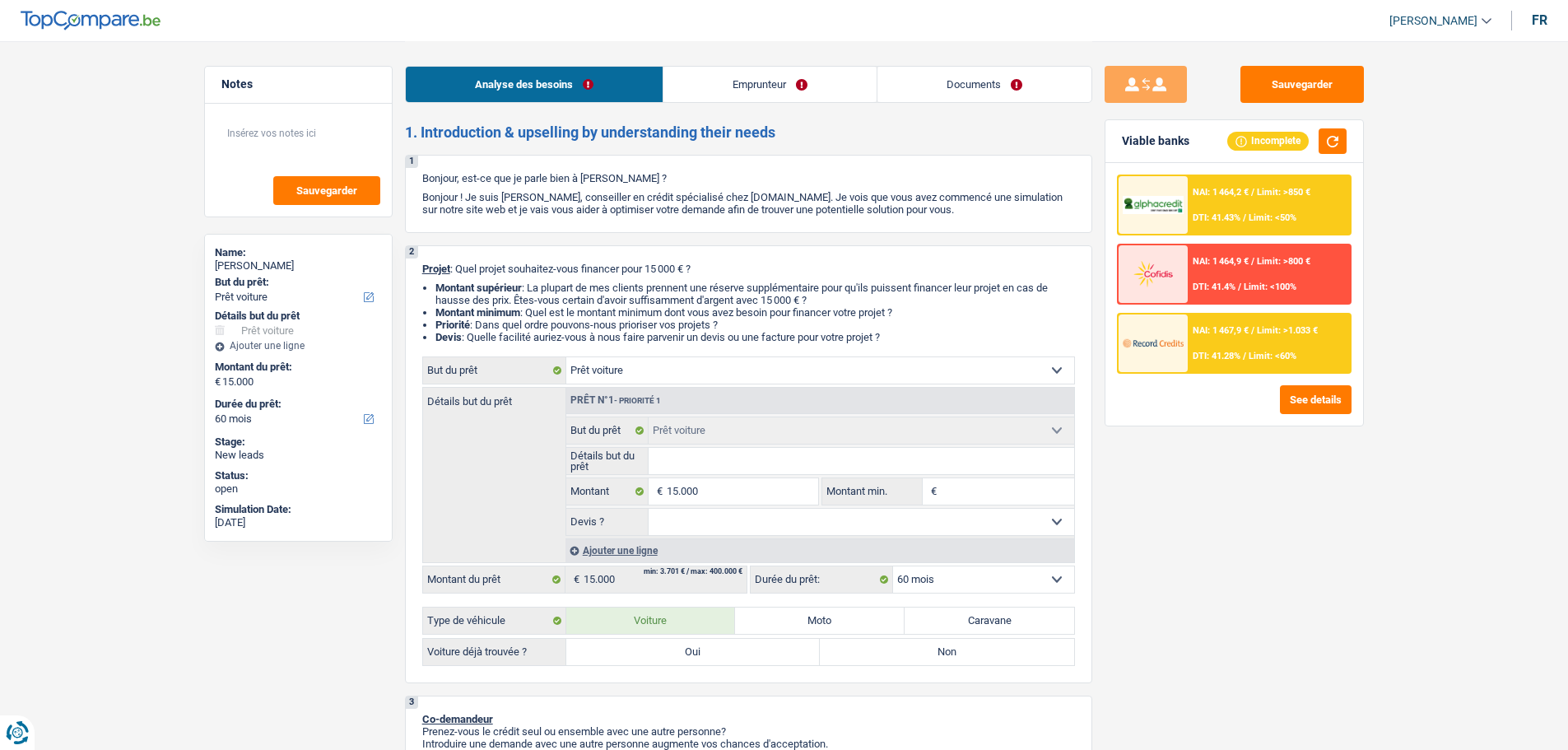
click at [735, 659] on label "Oui" at bounding box center [693, 652] width 255 height 26
click at [735, 659] on input "Oui" at bounding box center [693, 652] width 255 height 26
radio input "true"
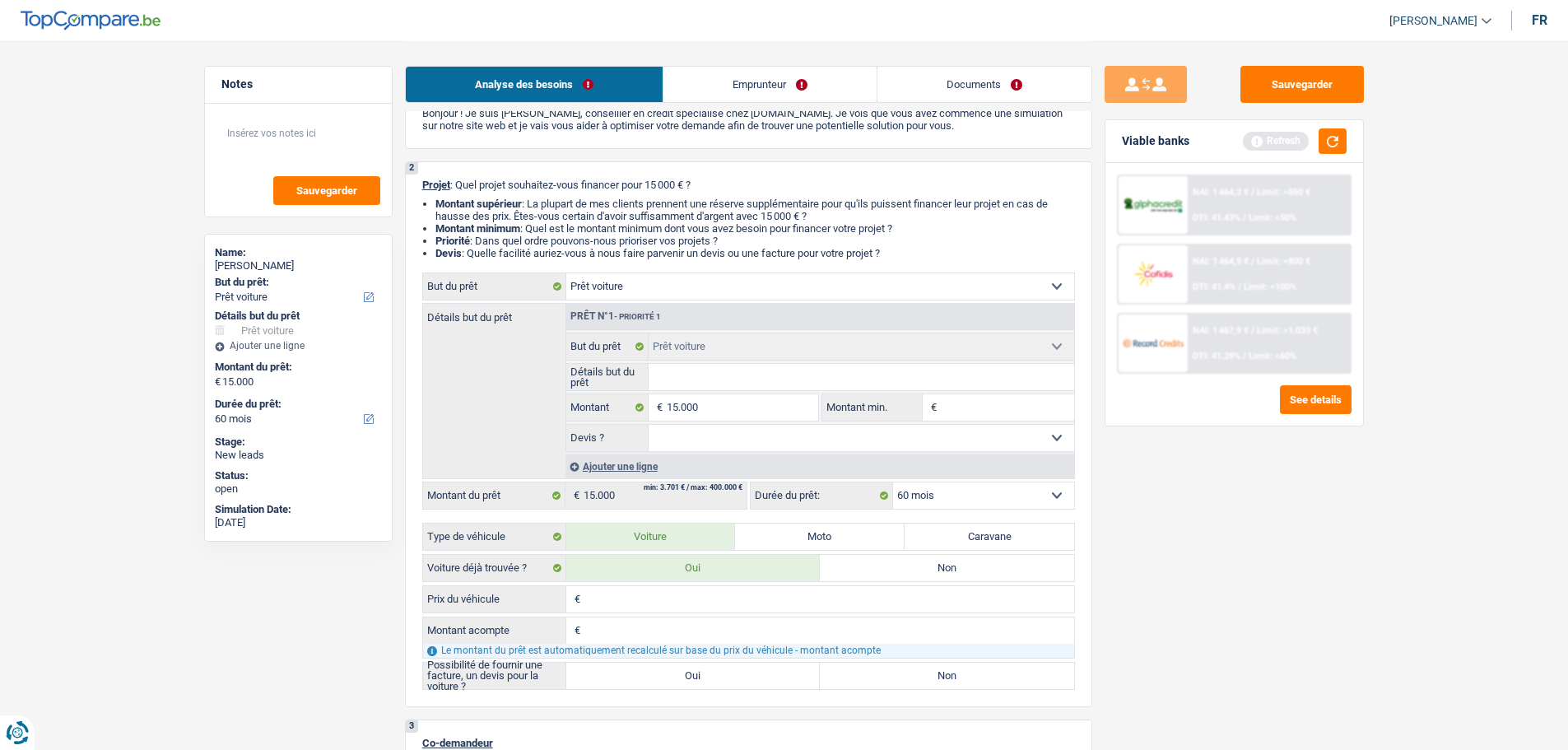
scroll to position [165, 0]
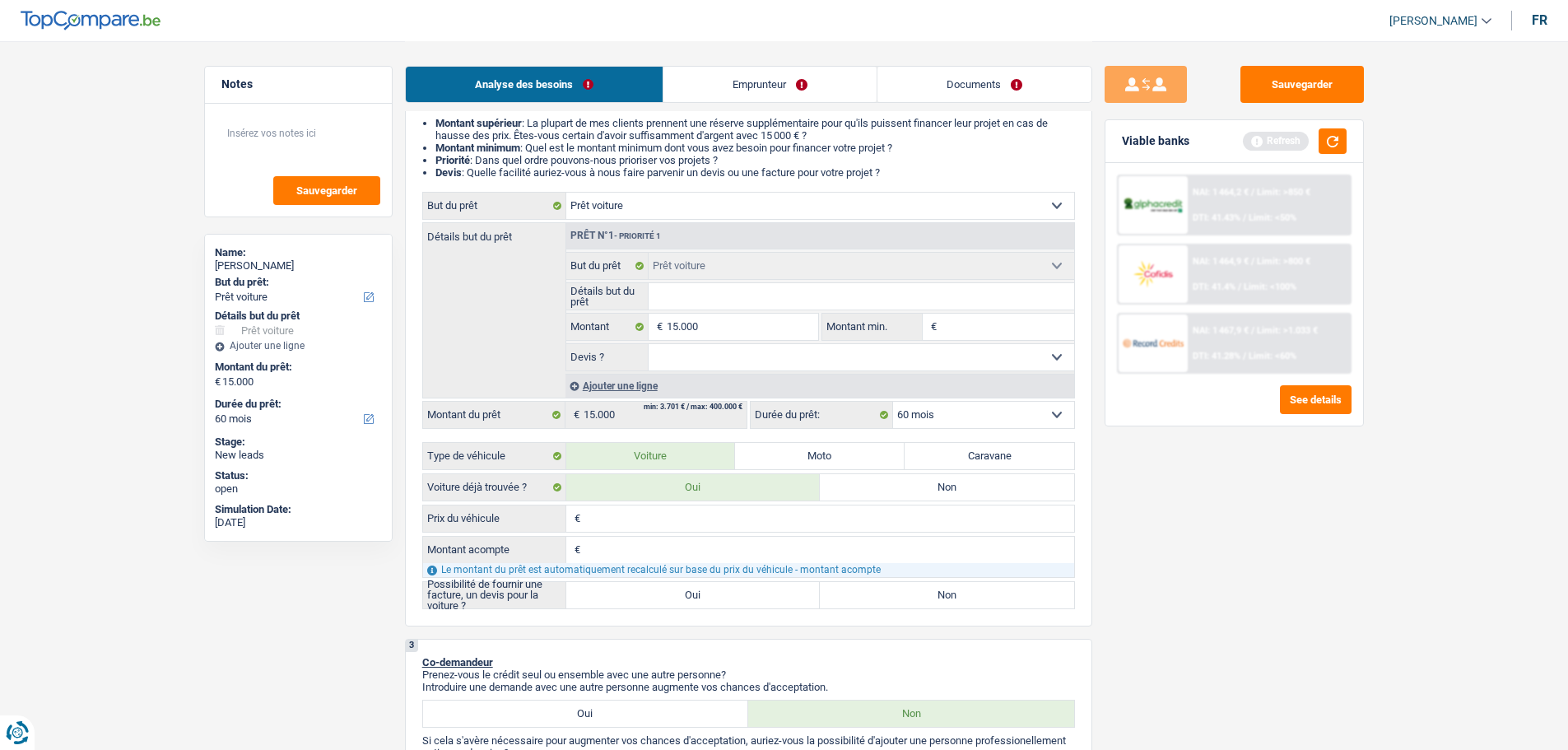
click at [679, 528] on input "Prix du véhicule" at bounding box center [829, 519] width 490 height 26
click at [727, 521] on input "Prix du véhicule" at bounding box center [829, 519] width 490 height 26
type input "1"
type input "10"
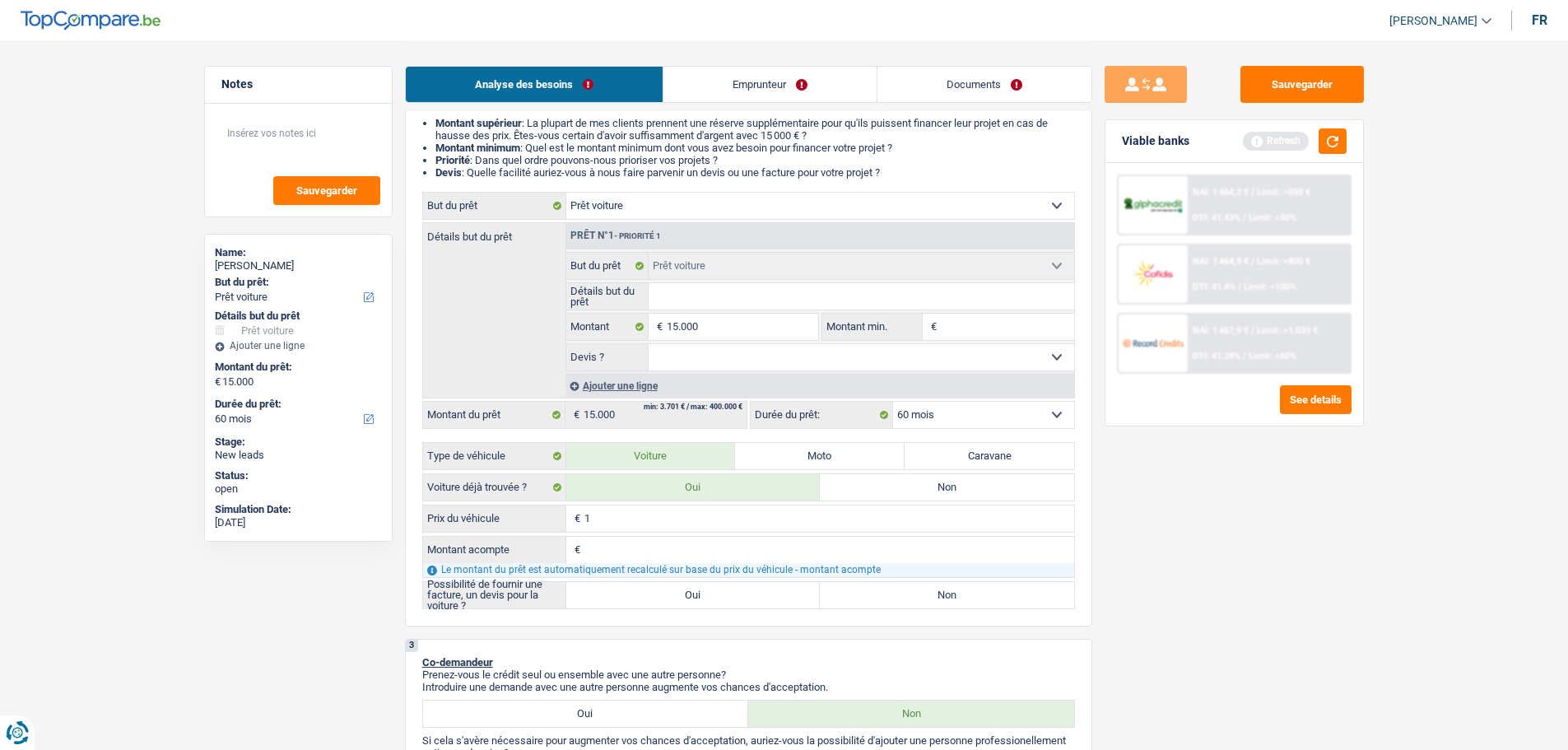
type input "10"
type input "100"
type input "1.000"
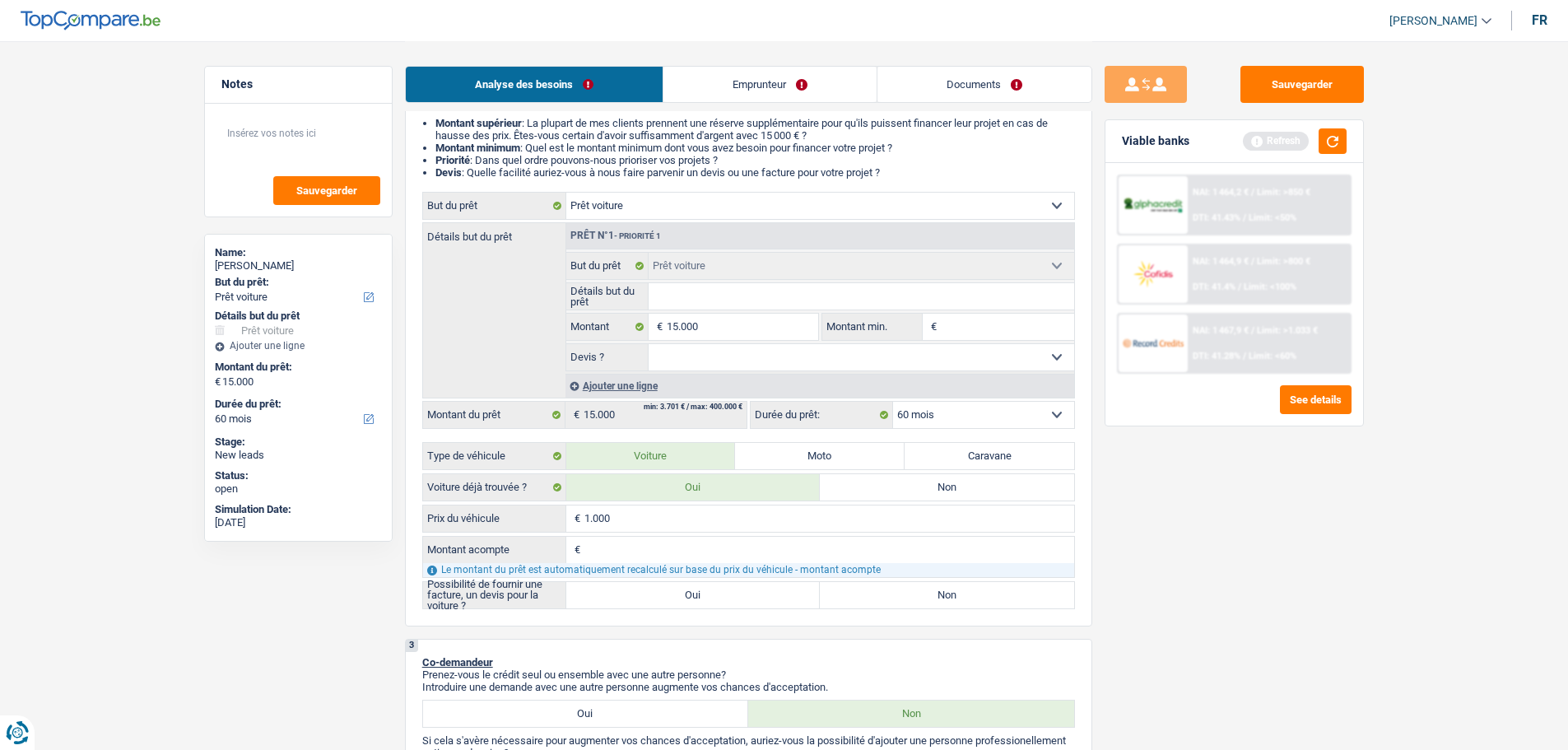
type input "10.000"
click at [599, 545] on input "Montant acompte" at bounding box center [829, 549] width 490 height 26
click at [639, 549] on input "Montant acompte" at bounding box center [829, 549] width 490 height 26
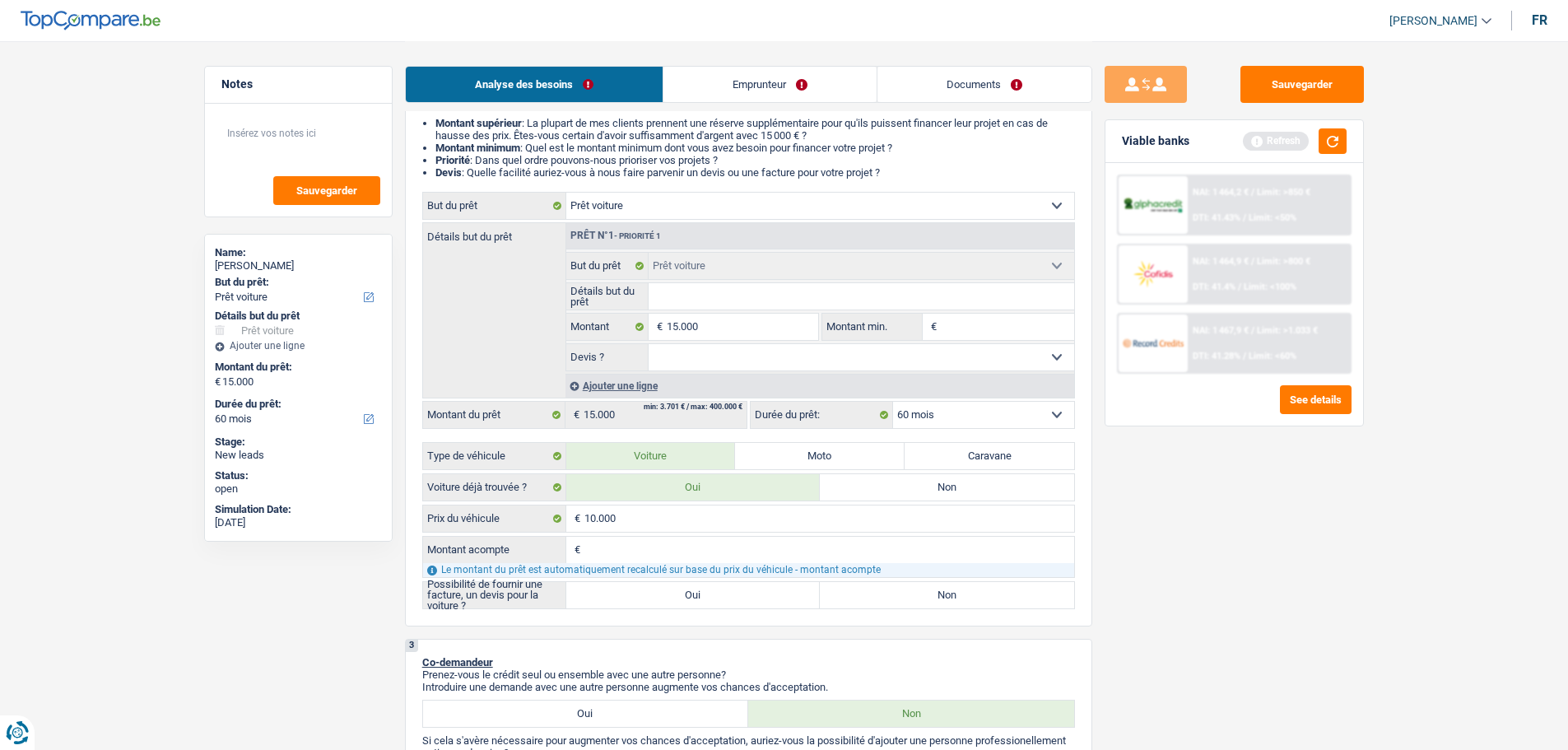
type input "0"
click at [1299, 578] on div "Sauvegarder Viable banks Refresh NAI: 1 464,2 € / Limit: >850 € DTI: 41.43% / L…" at bounding box center [1234, 395] width 284 height 658
type input "10.000"
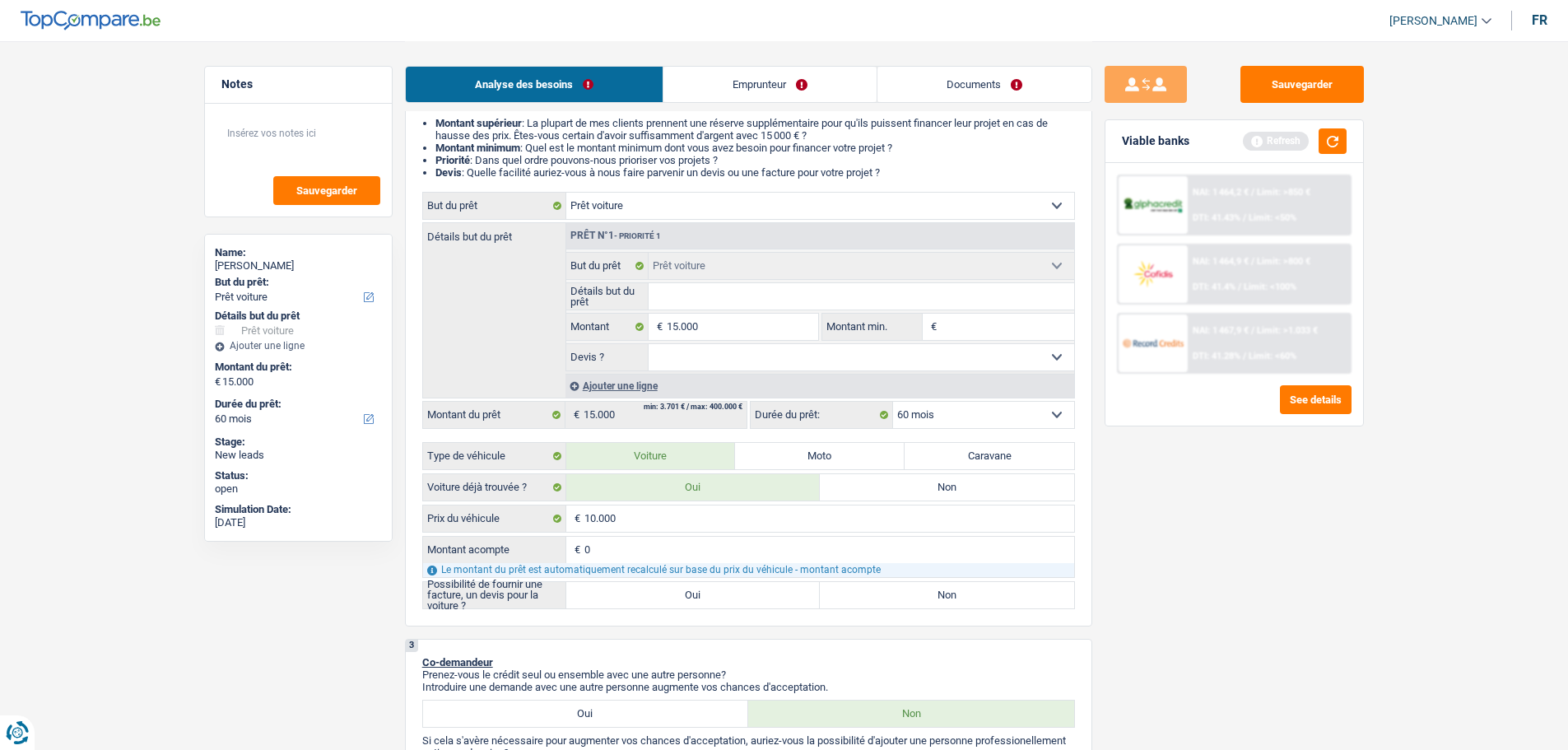
select select "48"
type input "10.000"
select select "48"
type input "10.000"
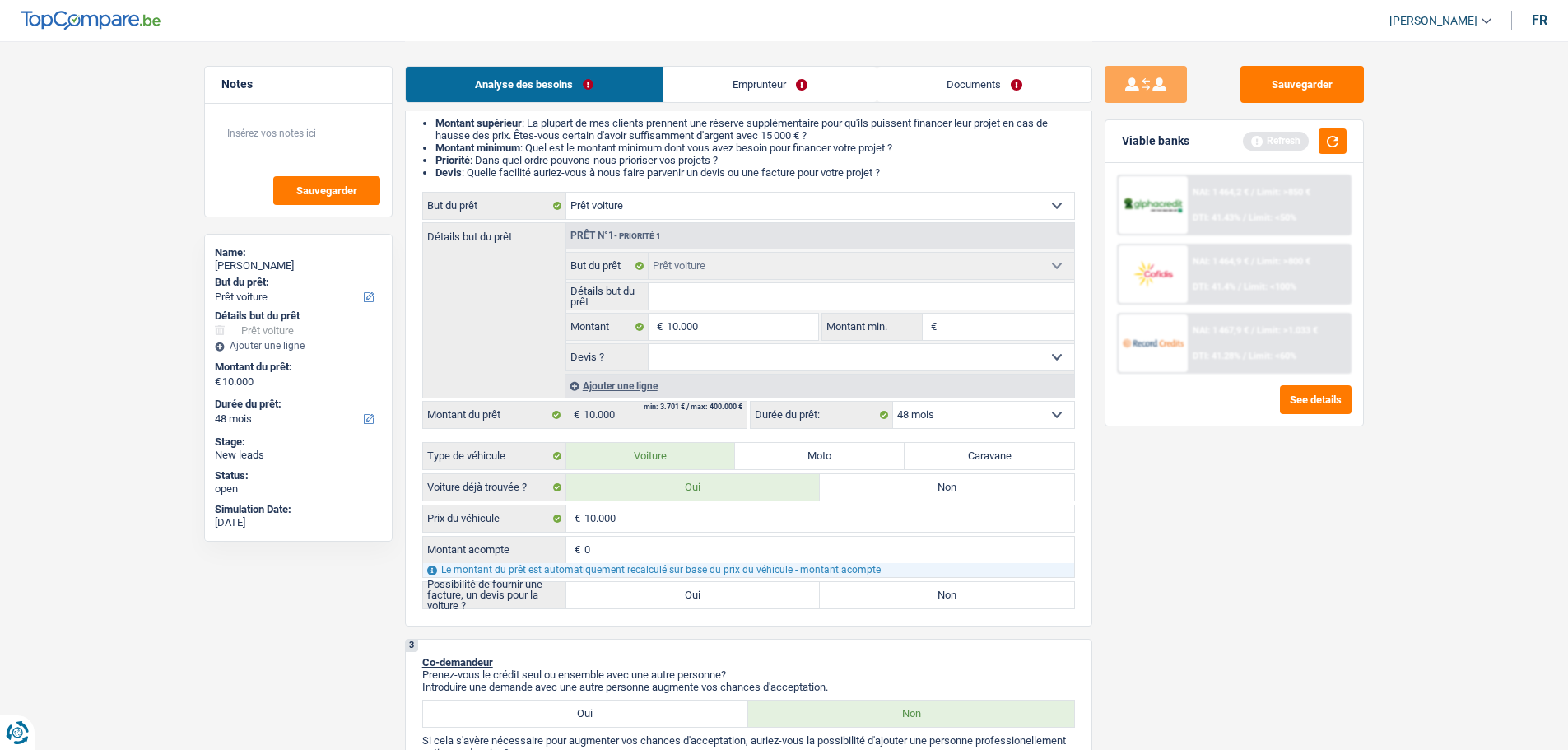
type input "10.000"
select select "48"
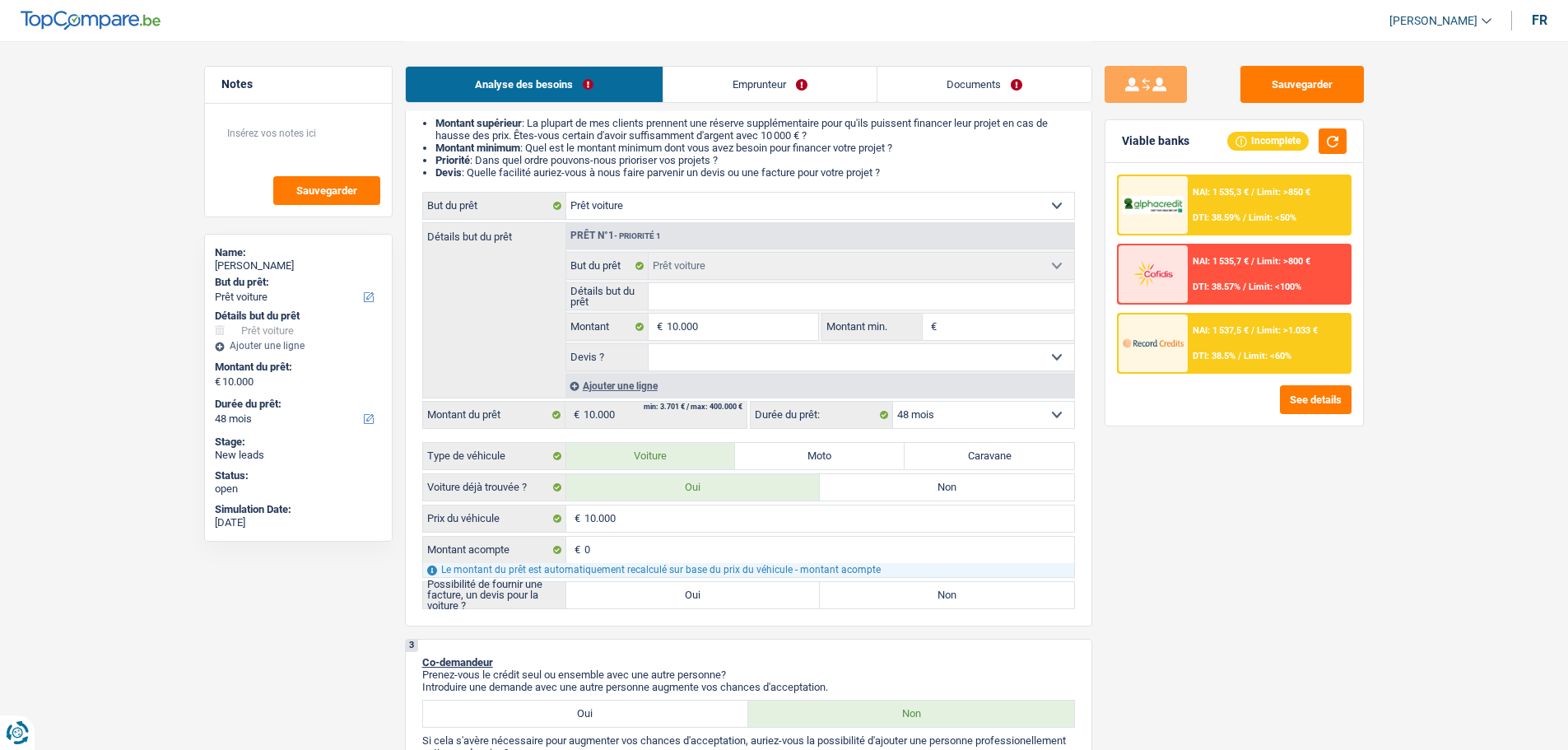
click at [740, 597] on label "Oui" at bounding box center [693, 595] width 255 height 26
click at [740, 597] on input "Oui" at bounding box center [693, 595] width 255 height 26
radio input "true"
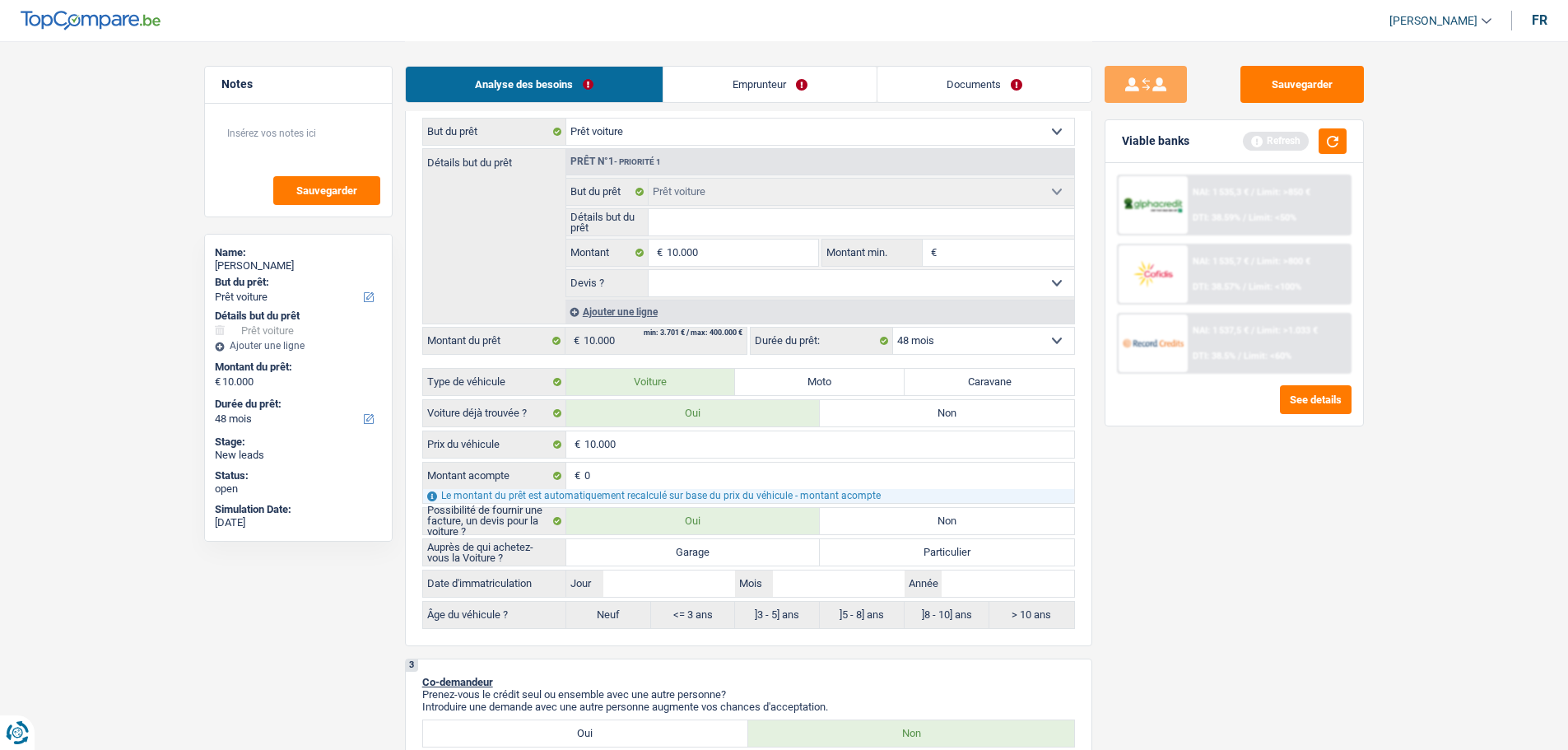
scroll to position [329, 0]
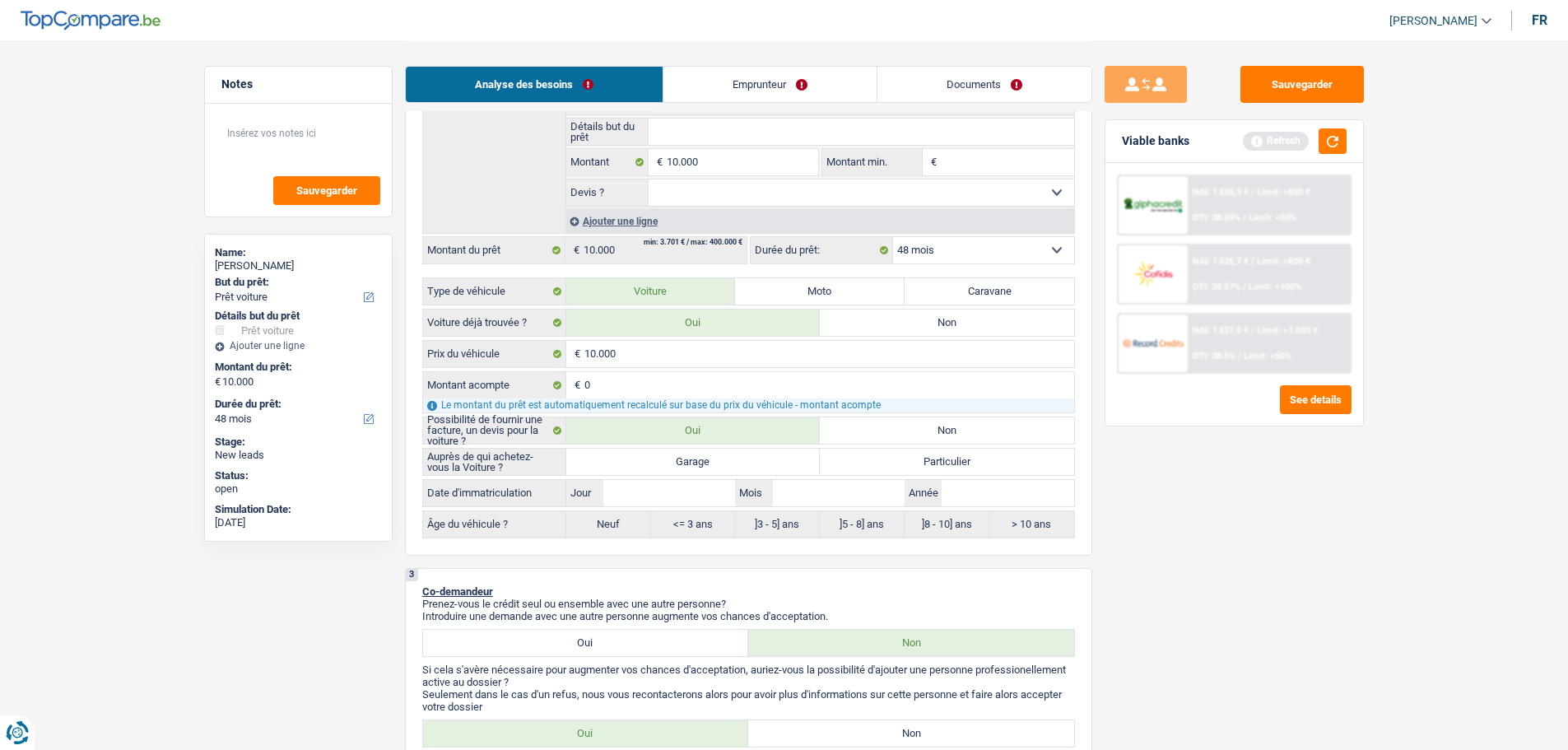
click at [741, 461] on label "Garage" at bounding box center [693, 462] width 255 height 26
click at [741, 461] on input "Garage" at bounding box center [693, 462] width 255 height 26
radio input "true"
click at [737, 196] on select "Oui Non Non répondu Sélectionner une option" at bounding box center [862, 192] width 425 height 26
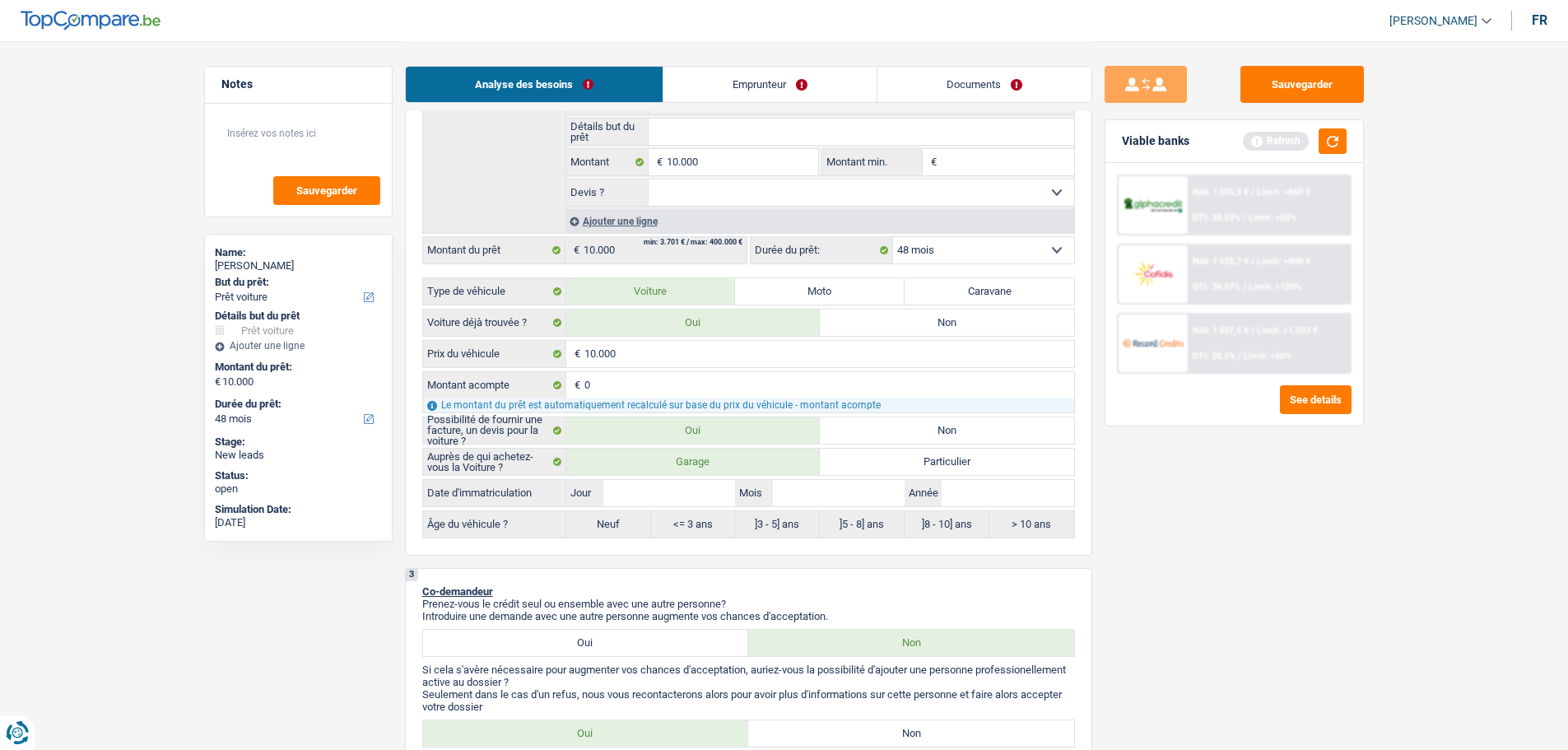
select select "false"
click at [649, 179] on select "Oui Non Non répondu Sélectionner une option" at bounding box center [862, 192] width 425 height 26
select select "false"
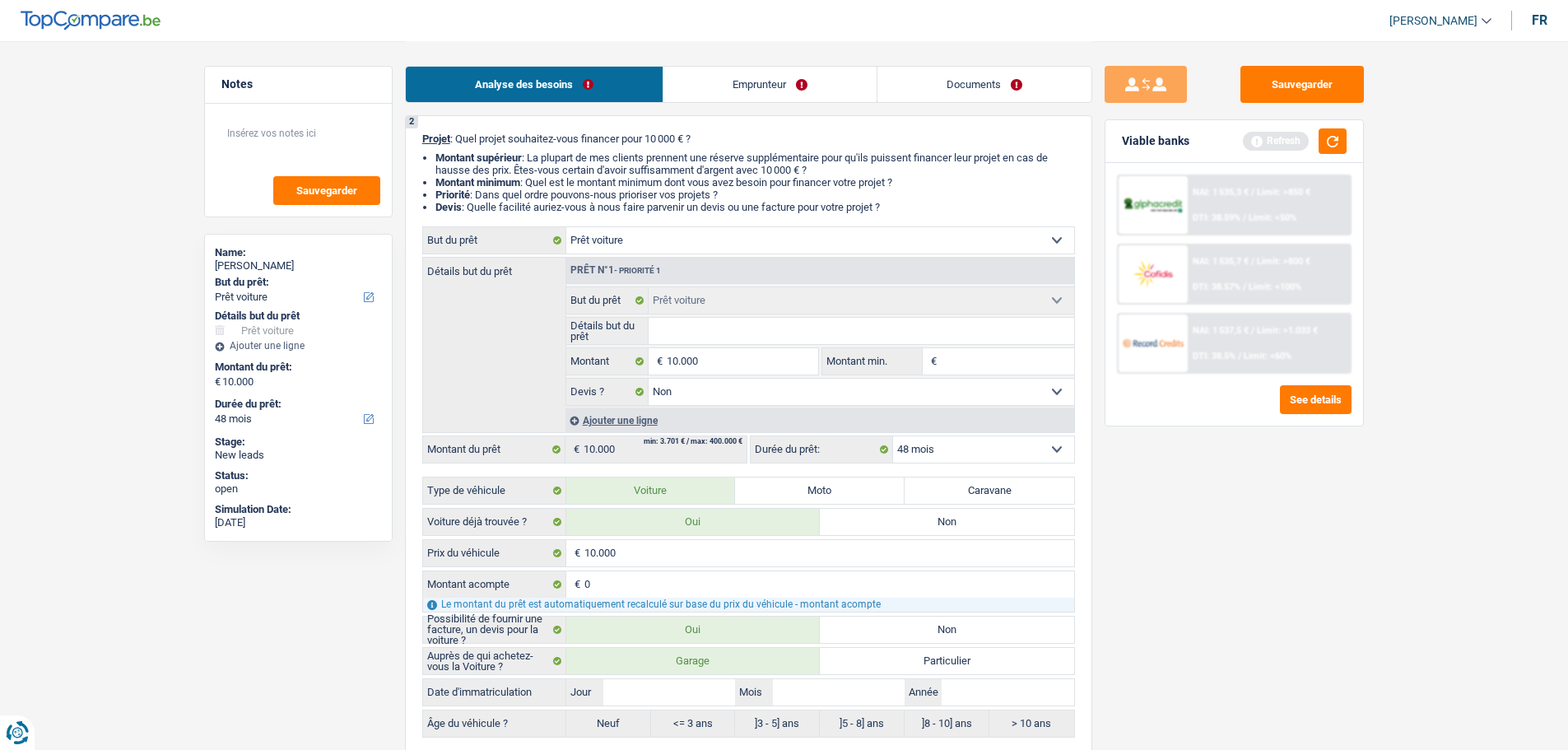
scroll to position [82, 0]
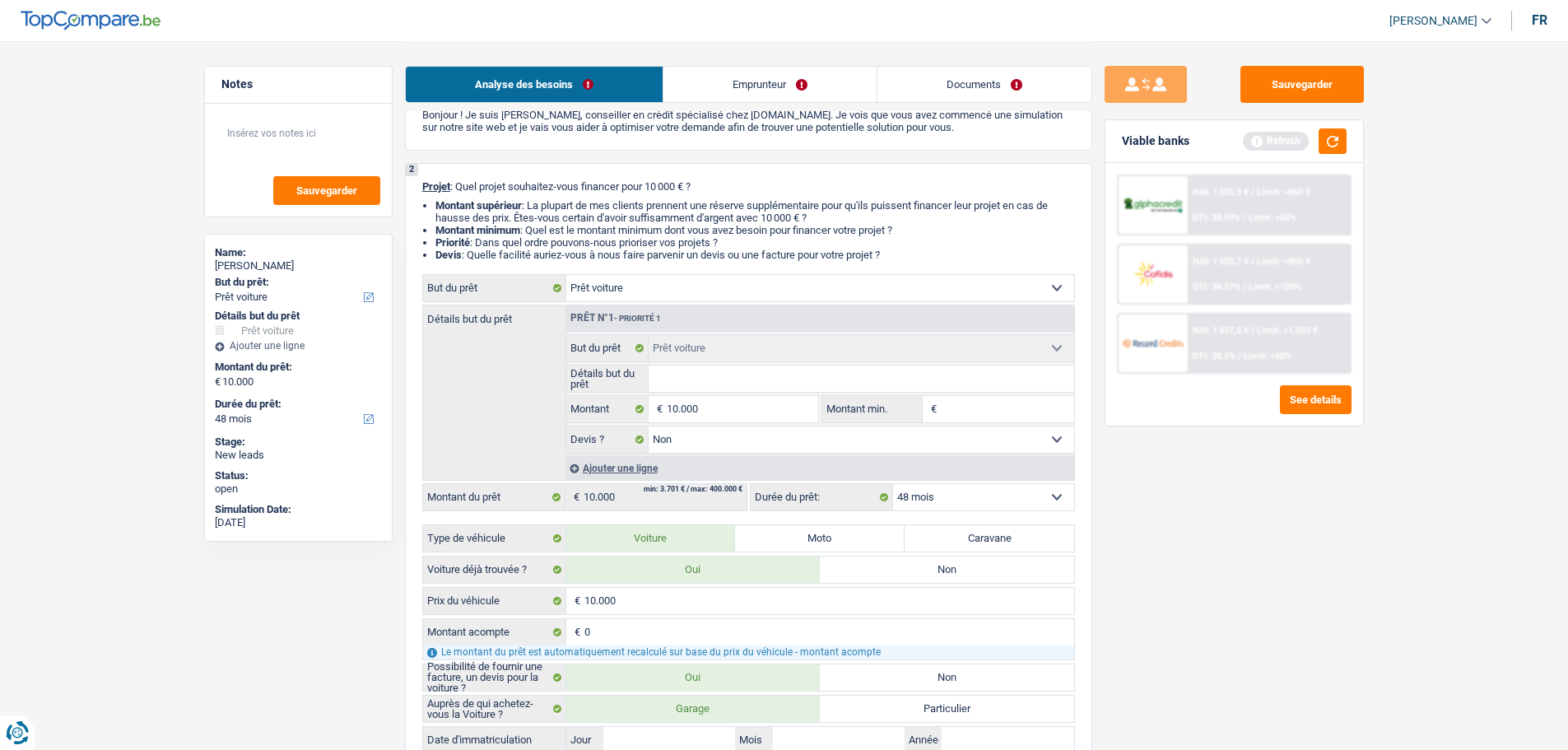
click at [675, 299] on select "Confort maison: meubles, textile, peinture, électroménager, outillage non-profe…" at bounding box center [820, 288] width 508 height 26
select select "other"
click at [566, 275] on select "Confort maison: meubles, textile, peinture, électroménager, outillage non-profe…" at bounding box center [820, 288] width 508 height 26
select select "other"
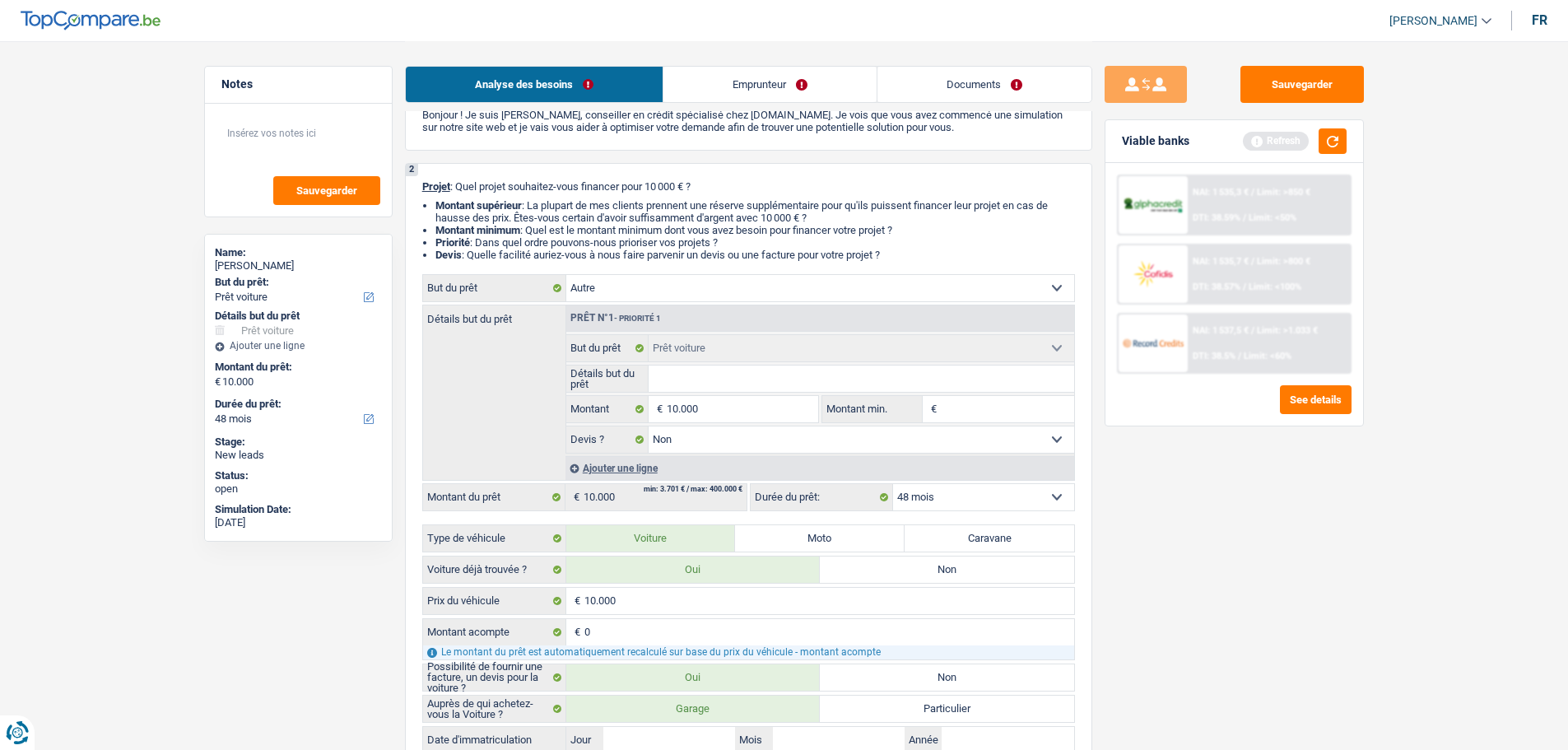
select select "other"
select select
select select "other"
select select
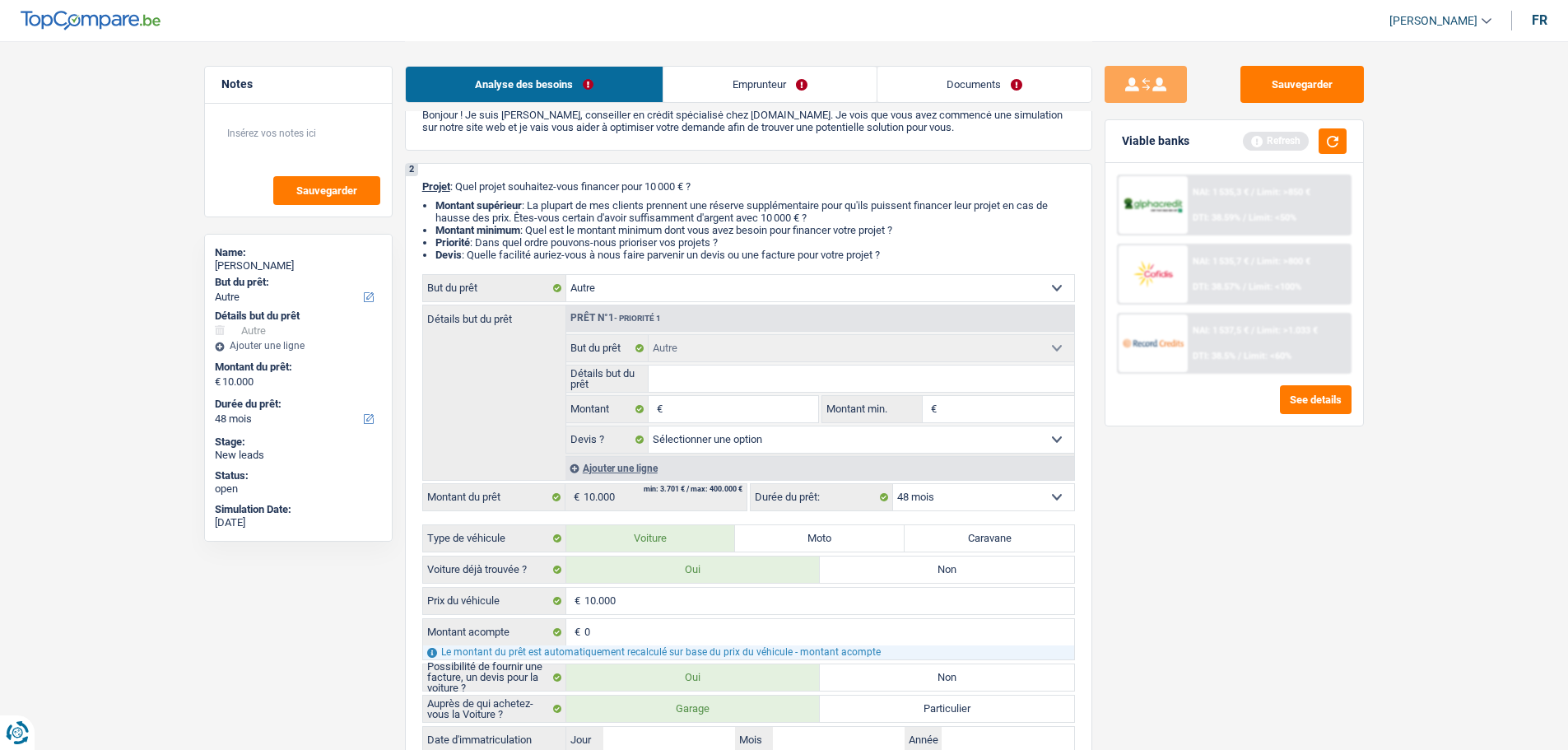
select select "car"
select select "false"
select select "car"
select select "false"
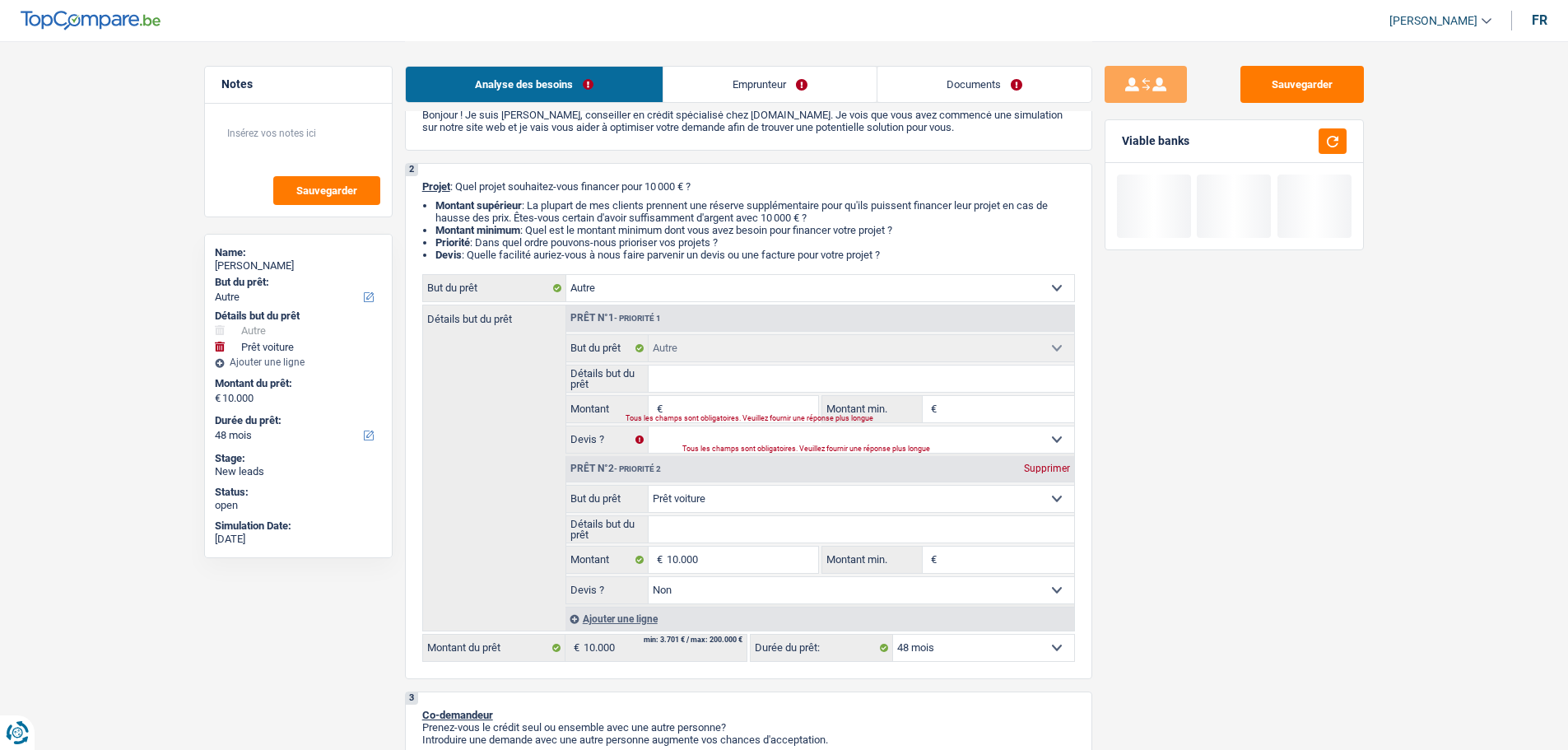
click at [1051, 465] on div "Supprimer" at bounding box center [1048, 468] width 54 height 10
type input "0"
select select
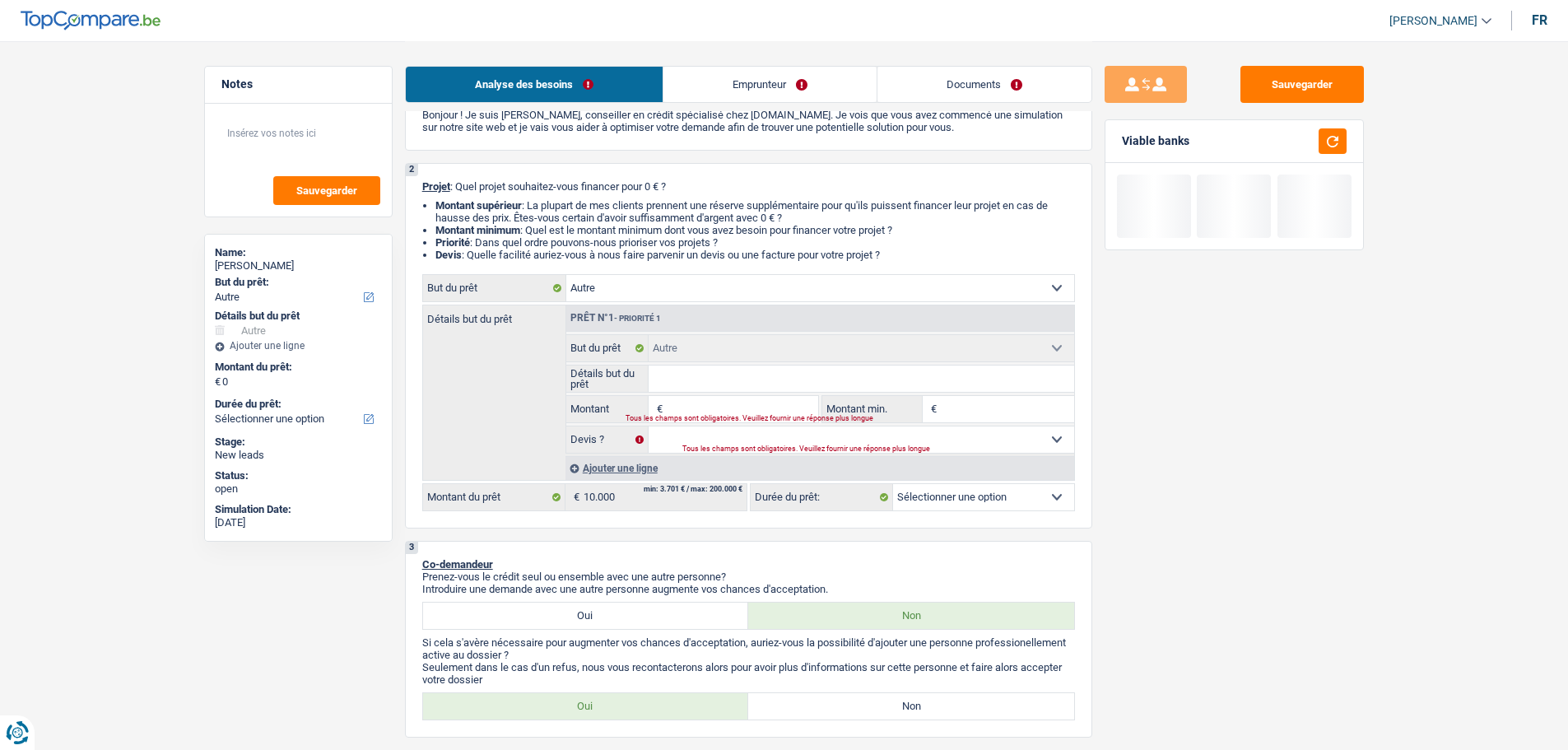
click at [726, 371] on input "Détails but du prêt" at bounding box center [862, 379] width 425 height 26
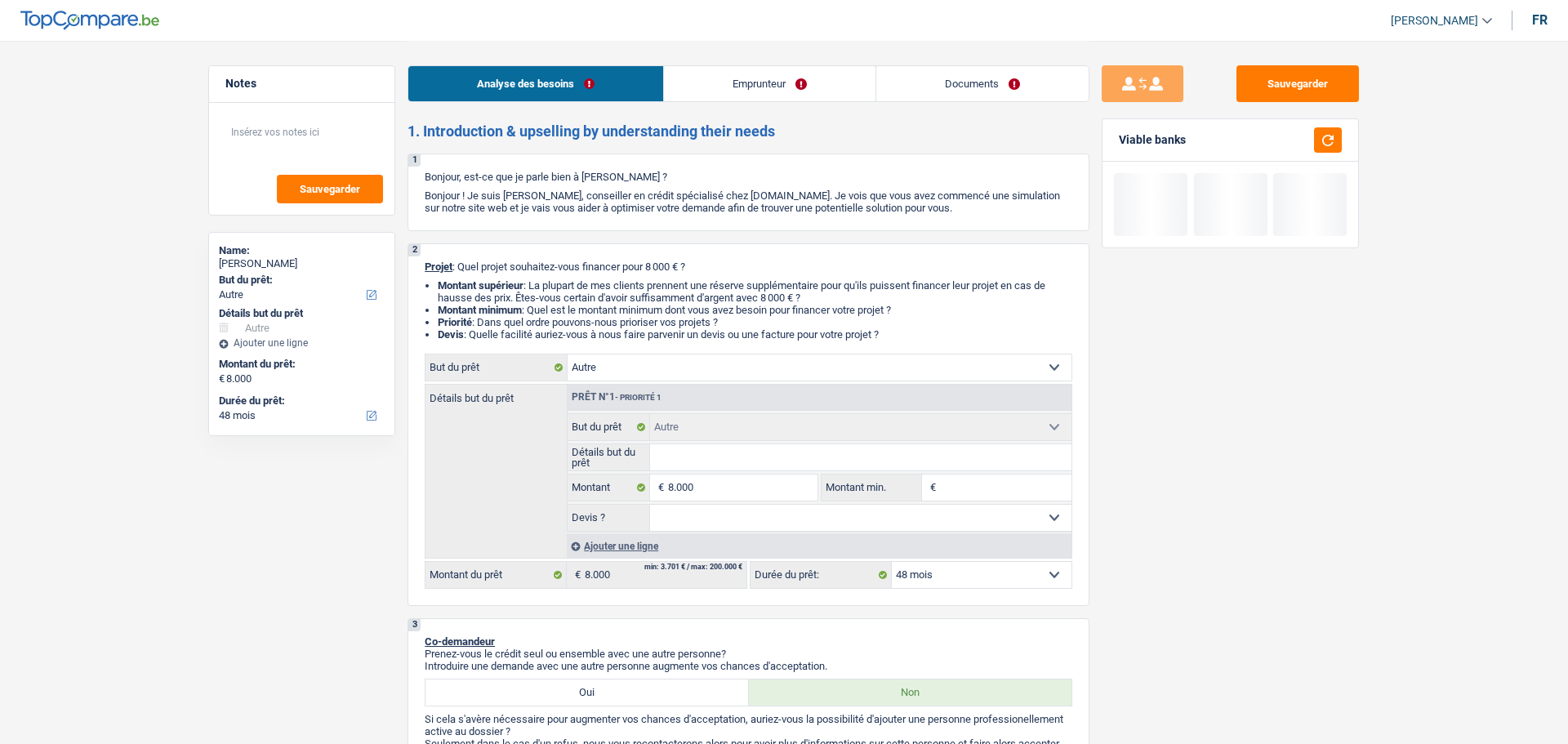
select select "other"
select select "48"
select select "other"
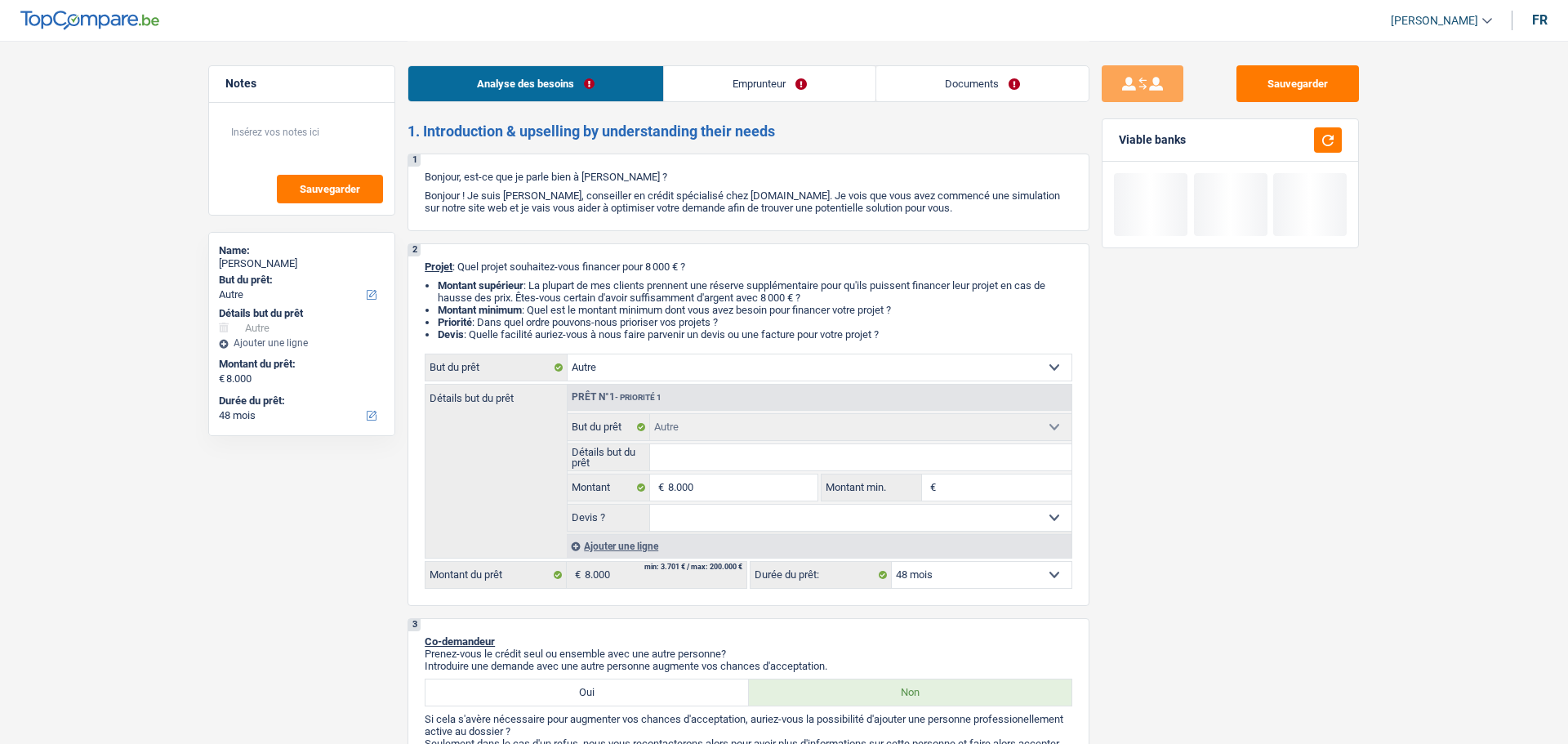
select select "48"
select select "retired"
select select "pension"
select select "liveWithParents"
select select "other"
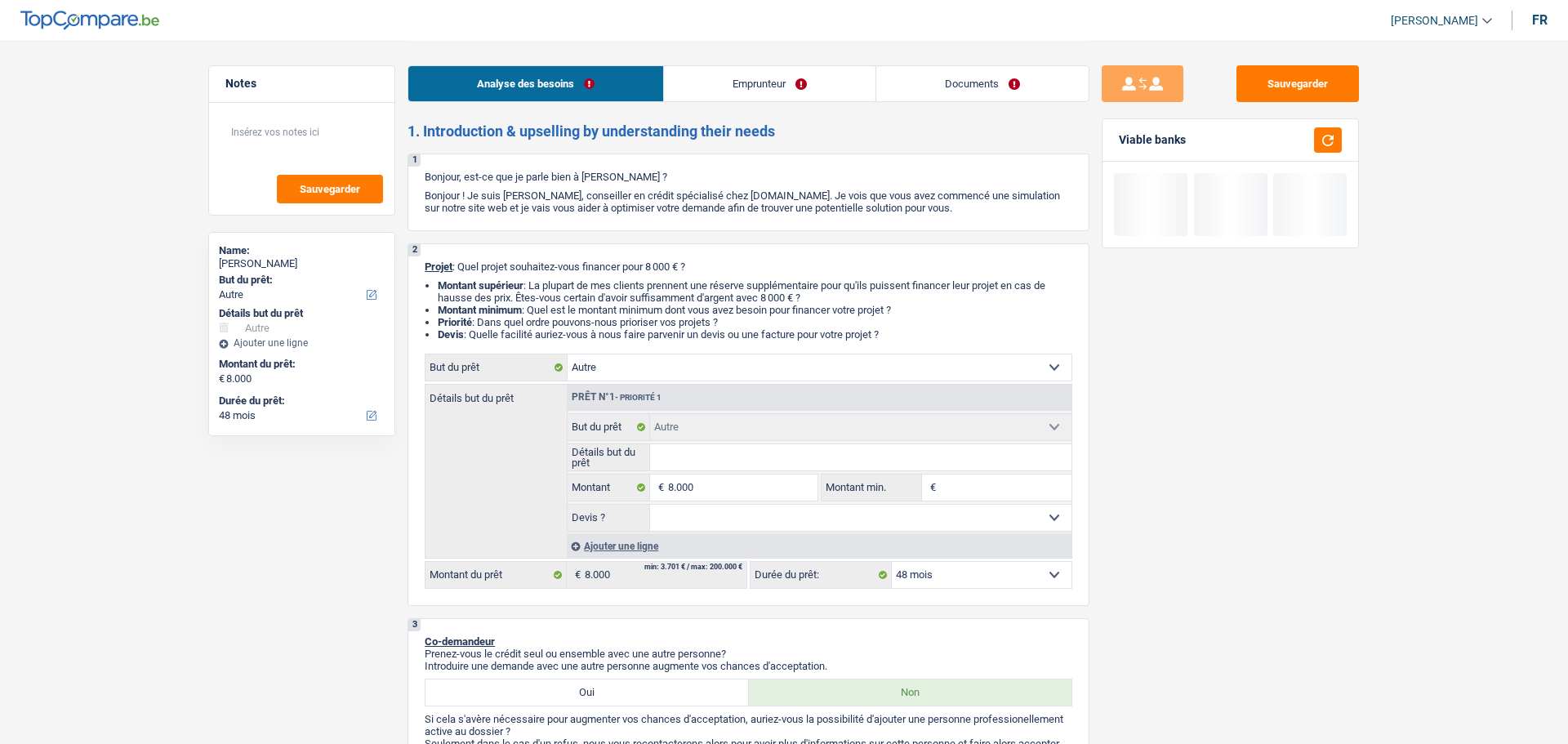
select select "other"
select select "48"
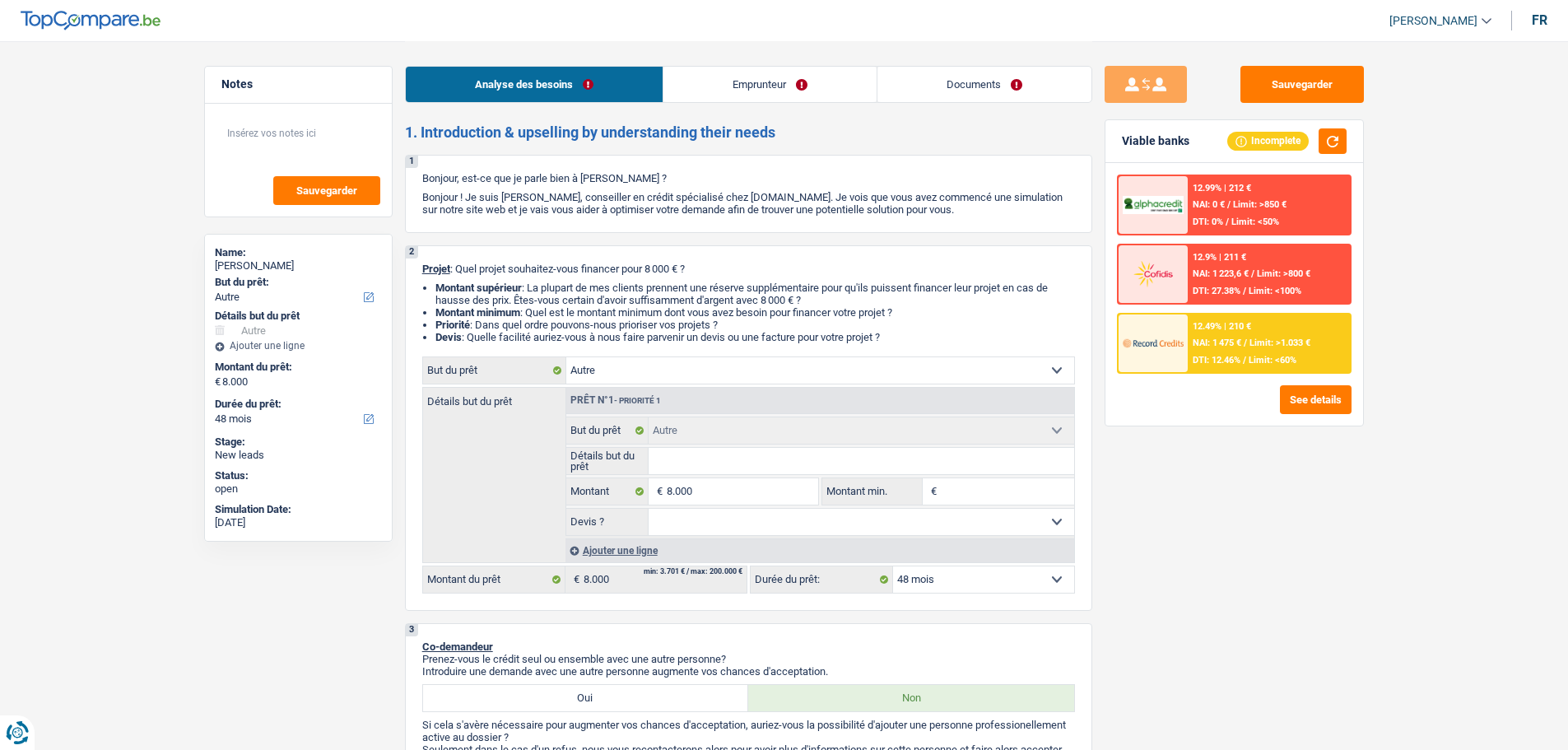
click at [1034, 77] on link "Documents" at bounding box center [984, 84] width 214 height 35
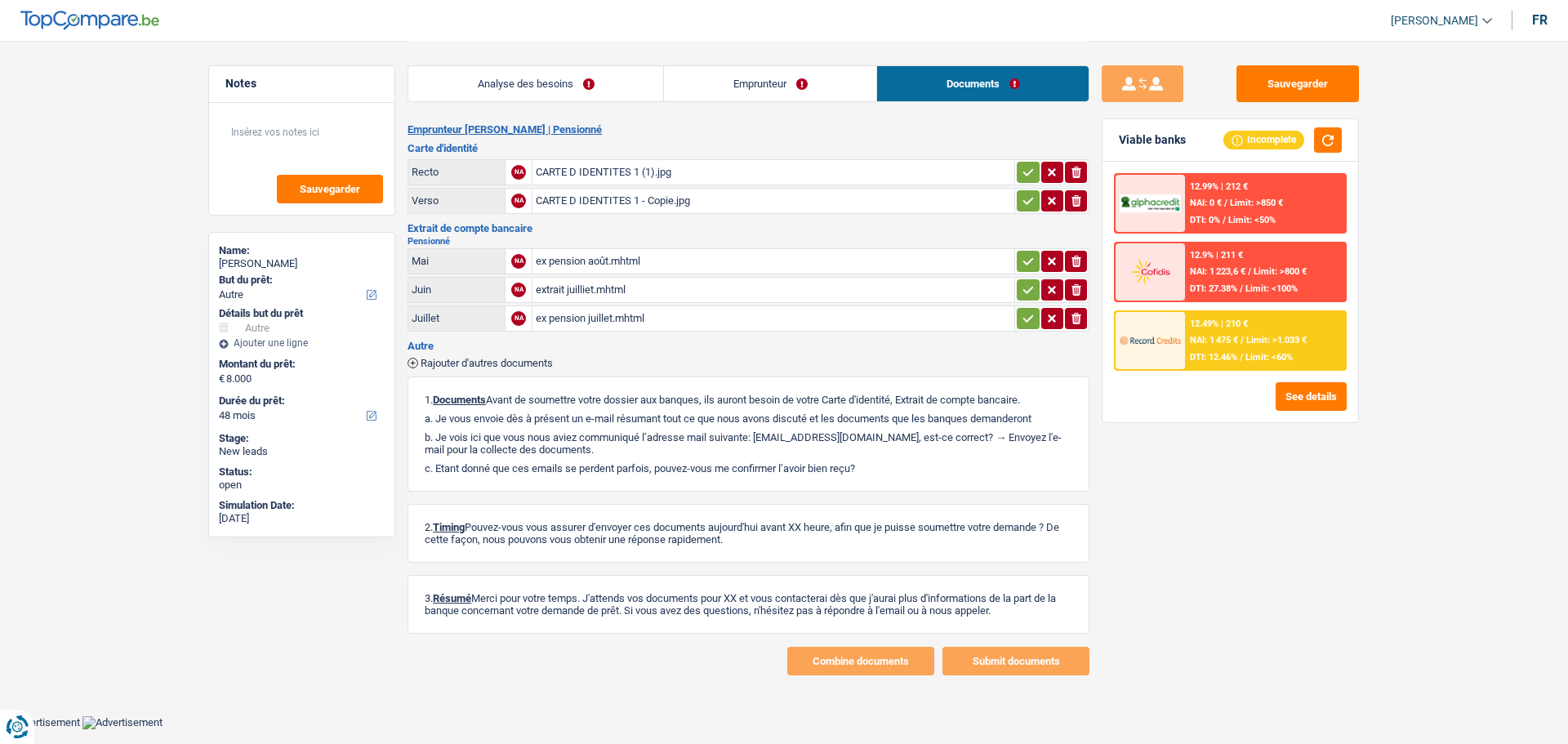
click at [574, 167] on div "CARTE D IDENTITES 1 (1).jpg" at bounding box center [773, 172] width 475 height 24
click at [612, 96] on link "Analyse des besoins" at bounding box center [535, 83] width 254 height 35
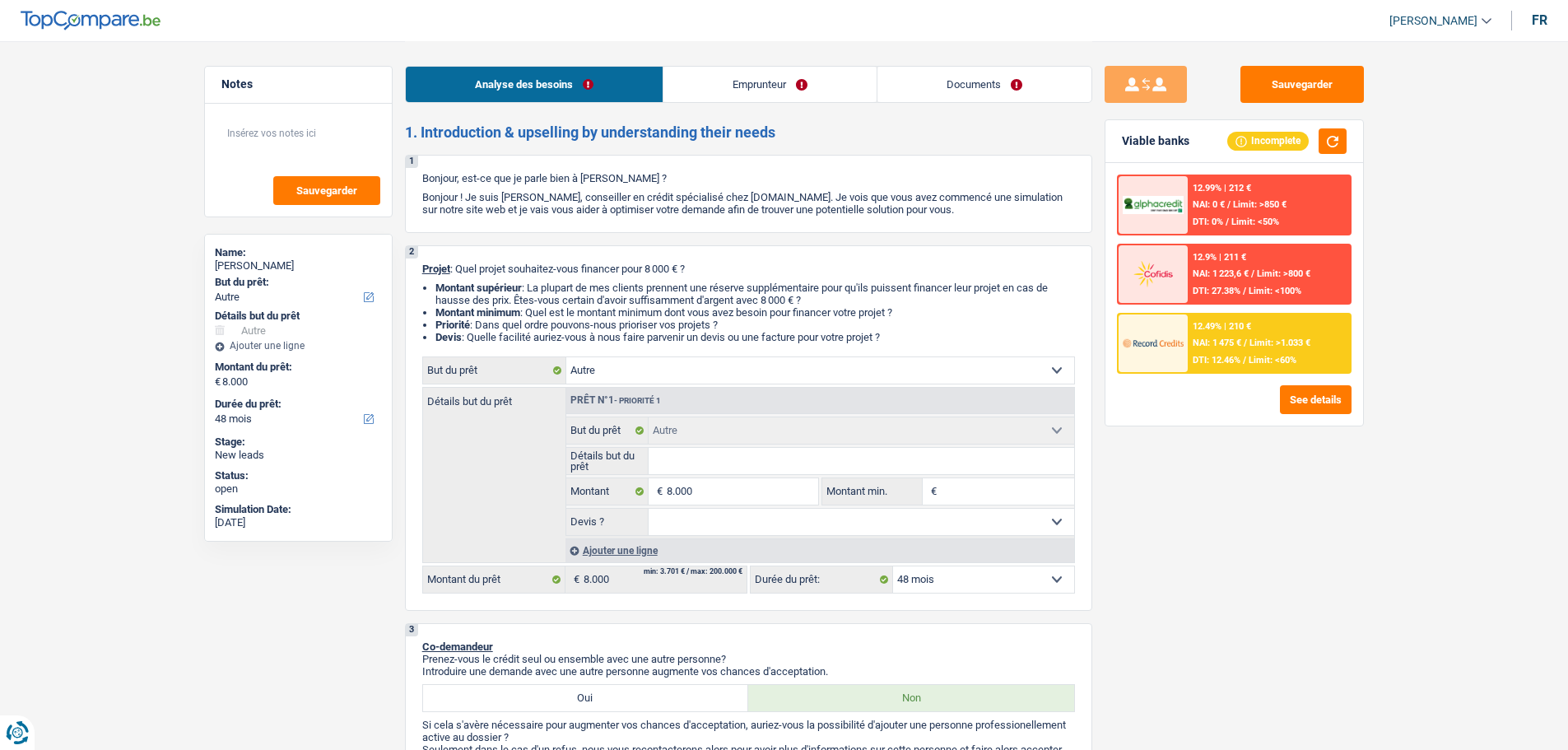
click at [827, 466] on input "Détails but du prêt" at bounding box center [862, 461] width 425 height 26
click at [278, 130] on textarea at bounding box center [298, 140] width 164 height 49
click at [680, 472] on input "Détails but du prêt" at bounding box center [862, 461] width 425 height 26
click at [307, 142] on textarea at bounding box center [298, 140] width 164 height 49
click at [771, 452] on input "Détails but du prêt" at bounding box center [862, 461] width 425 height 26
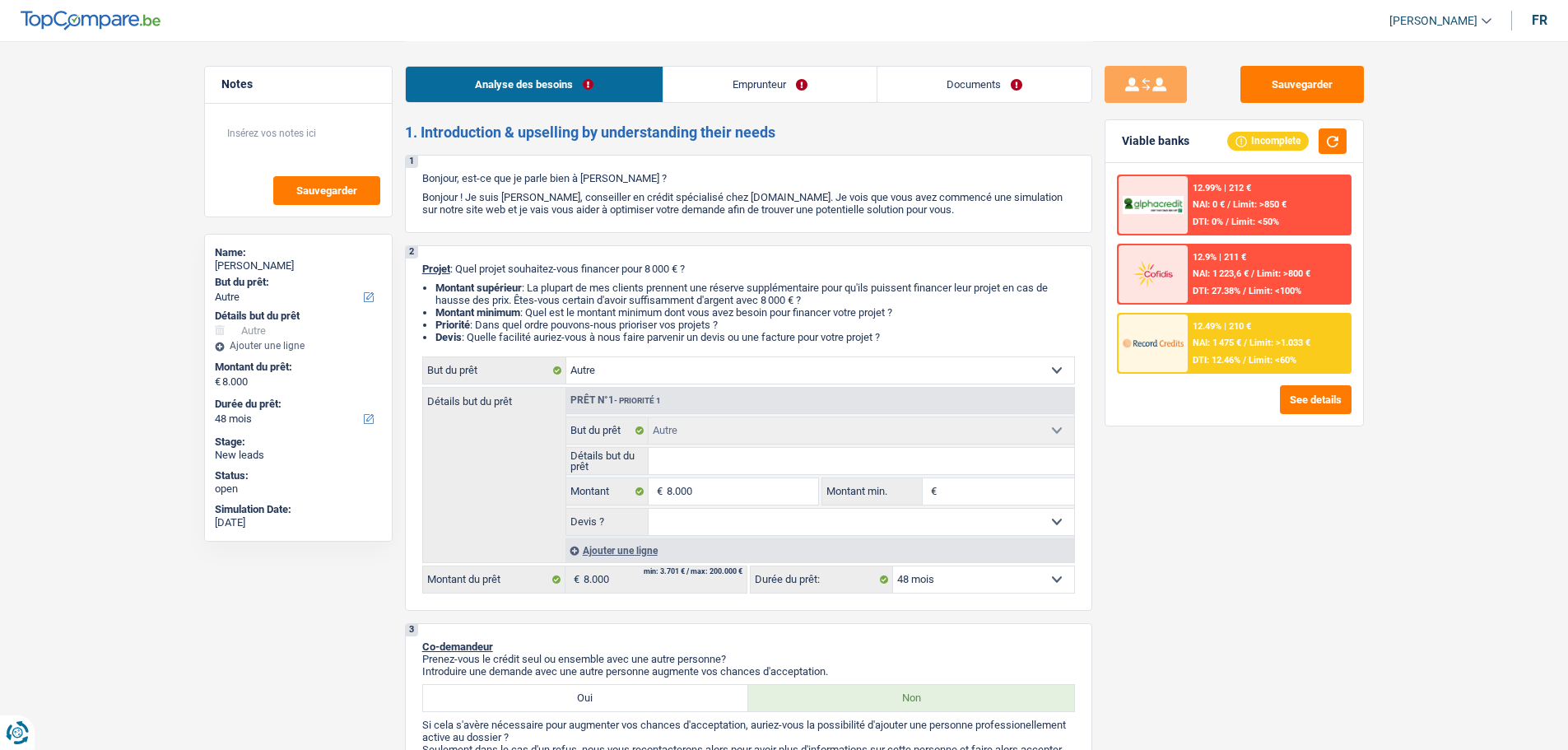
click at [699, 470] on input "Détails but du prêt" at bounding box center [862, 461] width 425 height 26
type input "A"
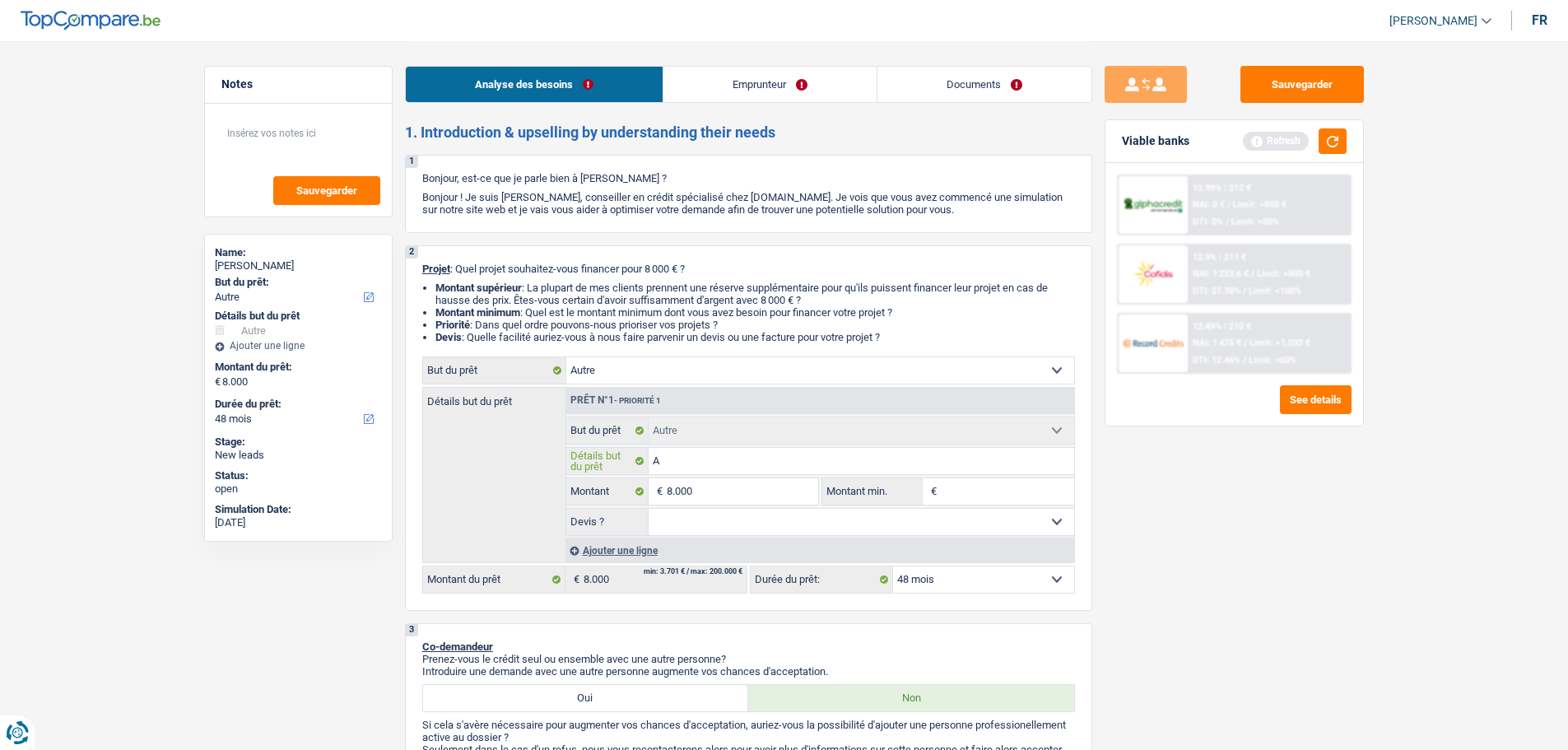
type input "Am"
type input "A"
click at [693, 375] on select "Confort maison: meubles, textile, peinture, électroménager, outillage non-profe…" at bounding box center [820, 370] width 508 height 26
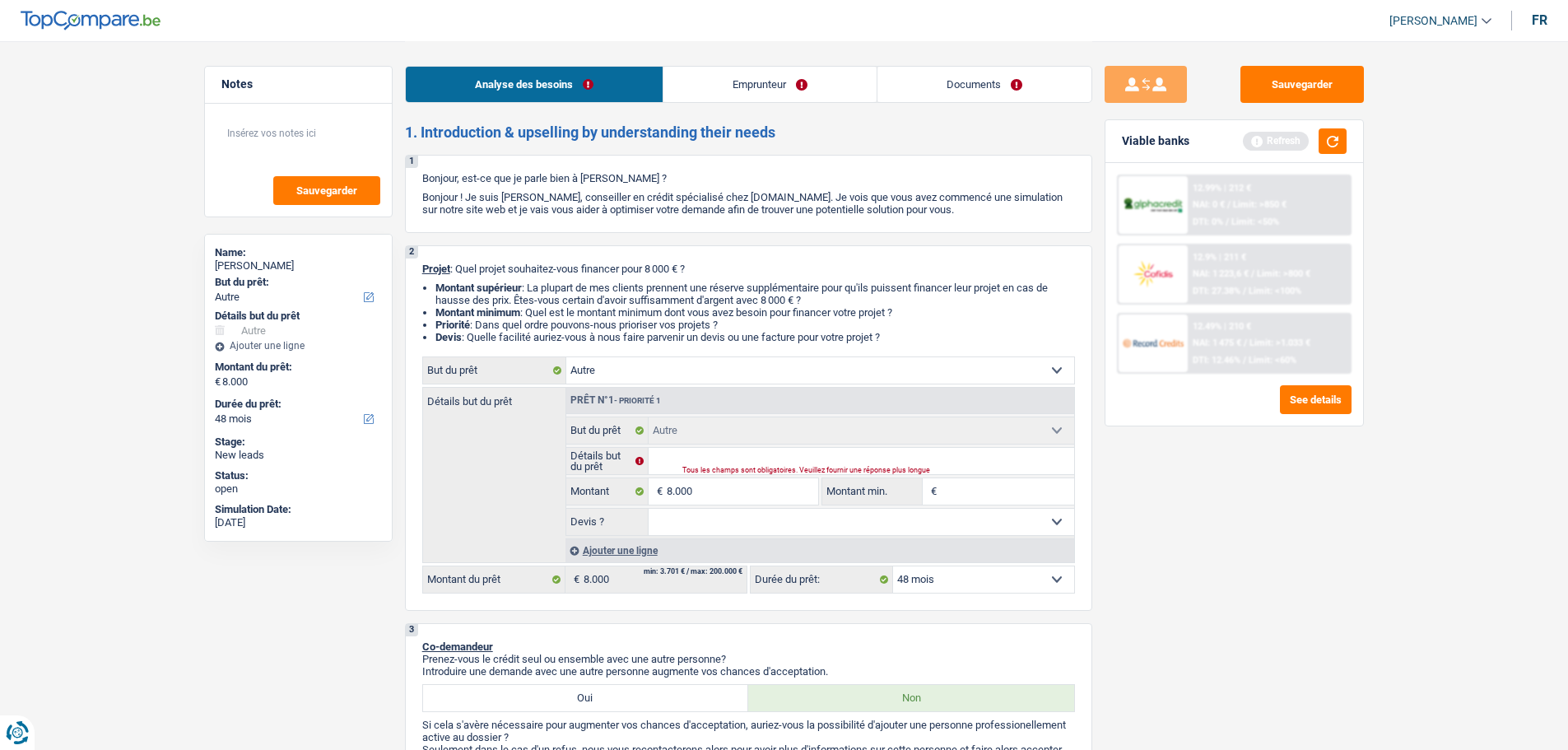
select select "movingOrInstallation"
click at [566, 357] on select "Confort maison: meubles, textile, peinture, électroménager, outillage non-profe…" at bounding box center [820, 370] width 508 height 26
select select "movingOrInstallation"
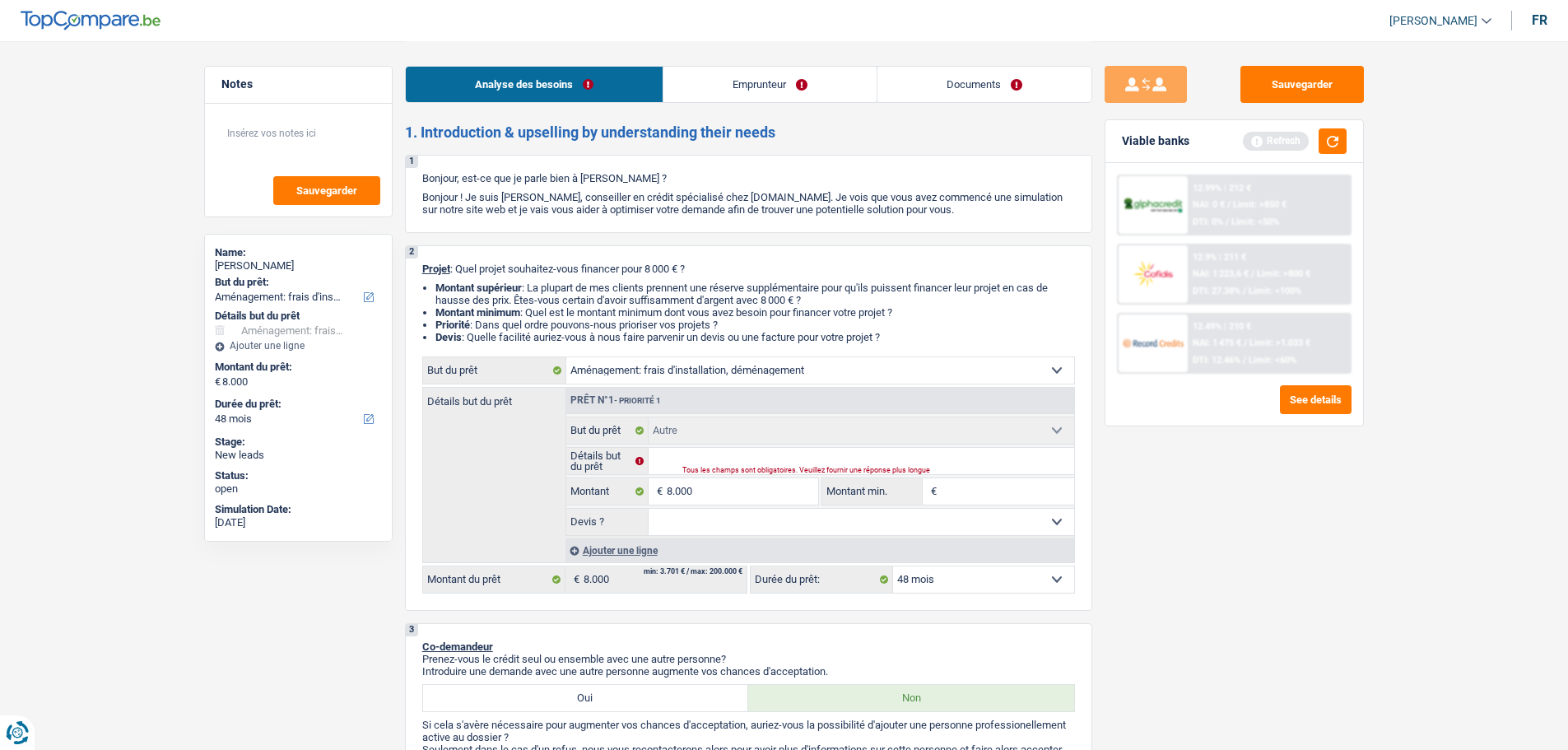
select select "movingOrInstallation"
select select "other"
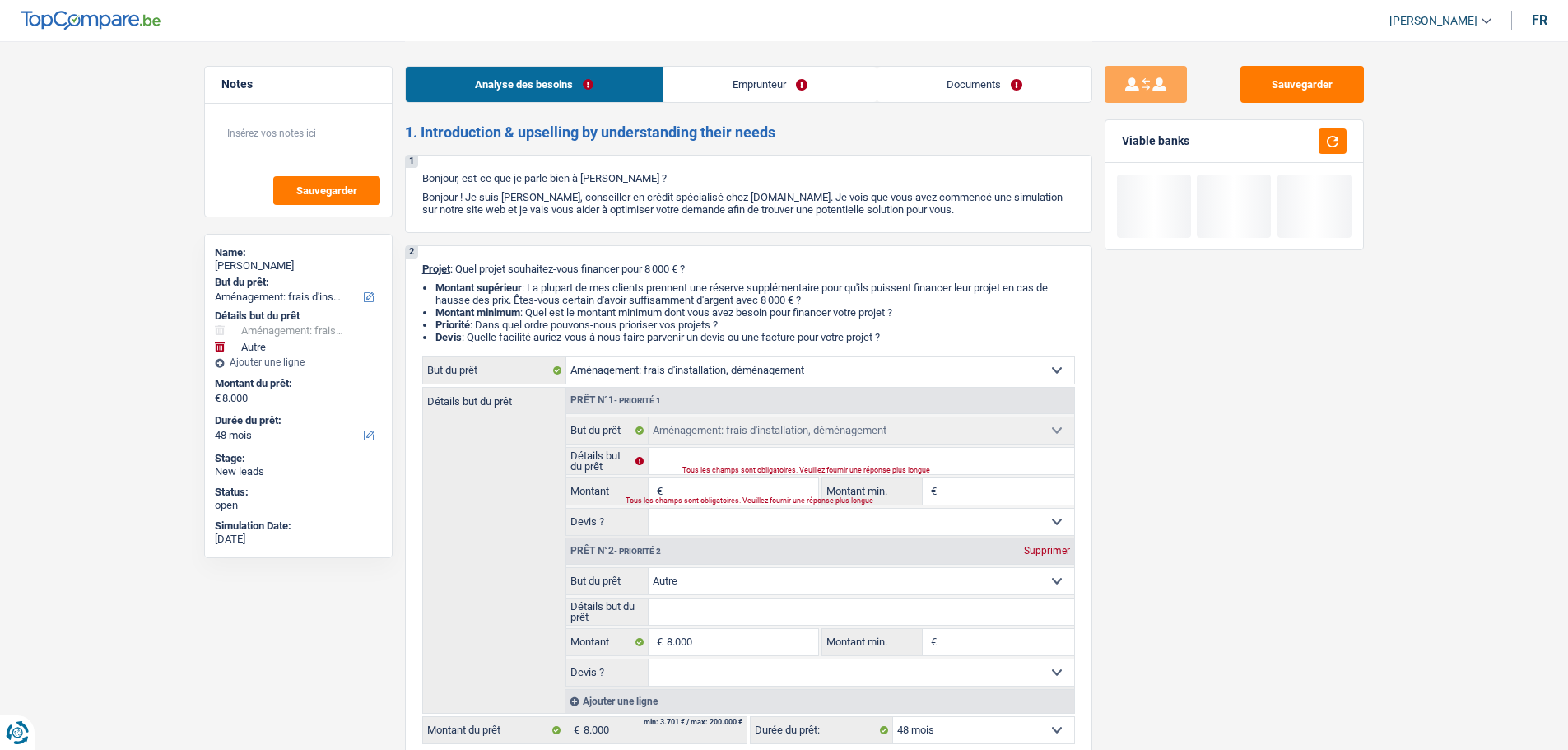
click at [1040, 559] on div "Prêt n°2 - Priorité 2 Supprimer" at bounding box center [820, 551] width 508 height 26
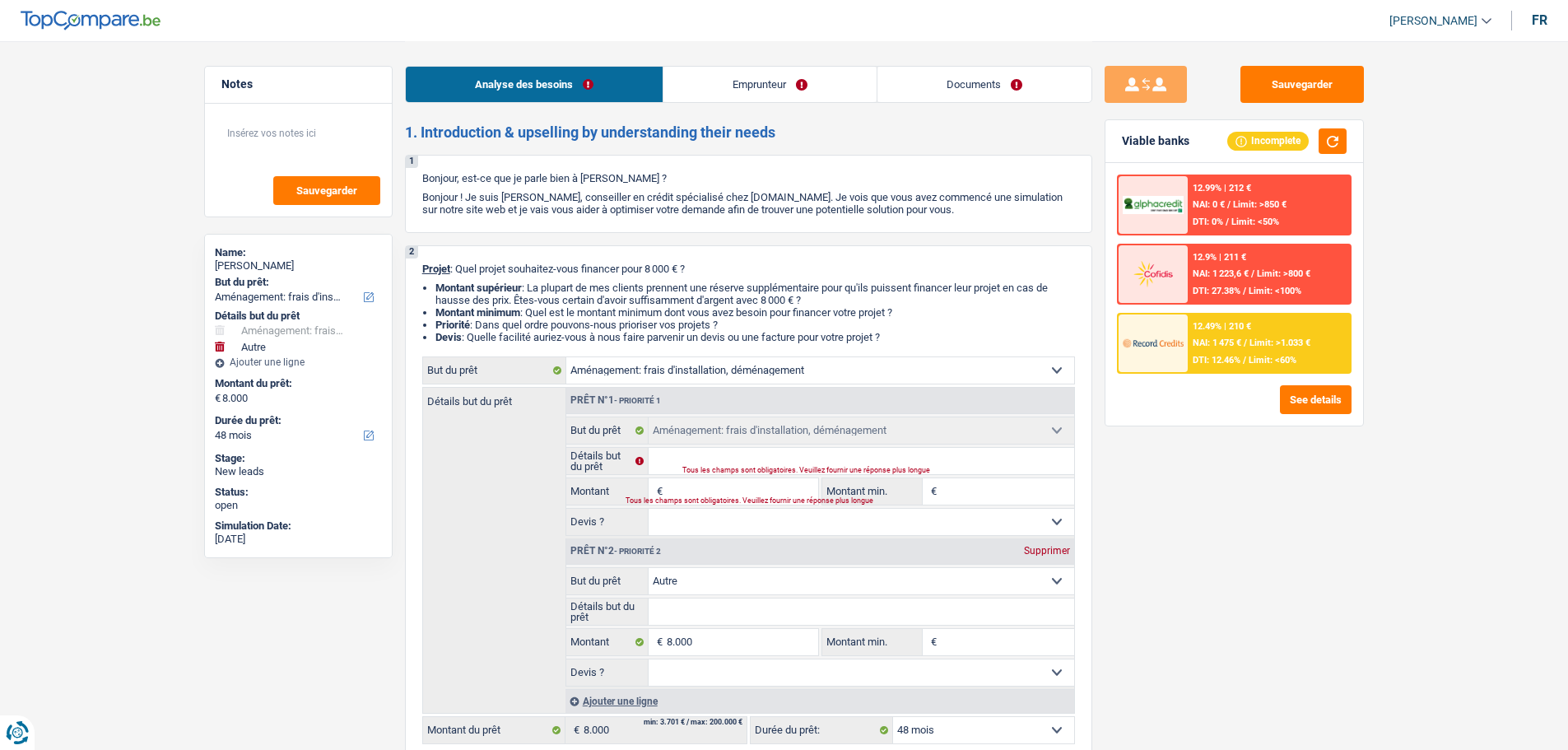
click at [1057, 551] on div "Supprimer" at bounding box center [1048, 550] width 54 height 10
type input "0"
select select
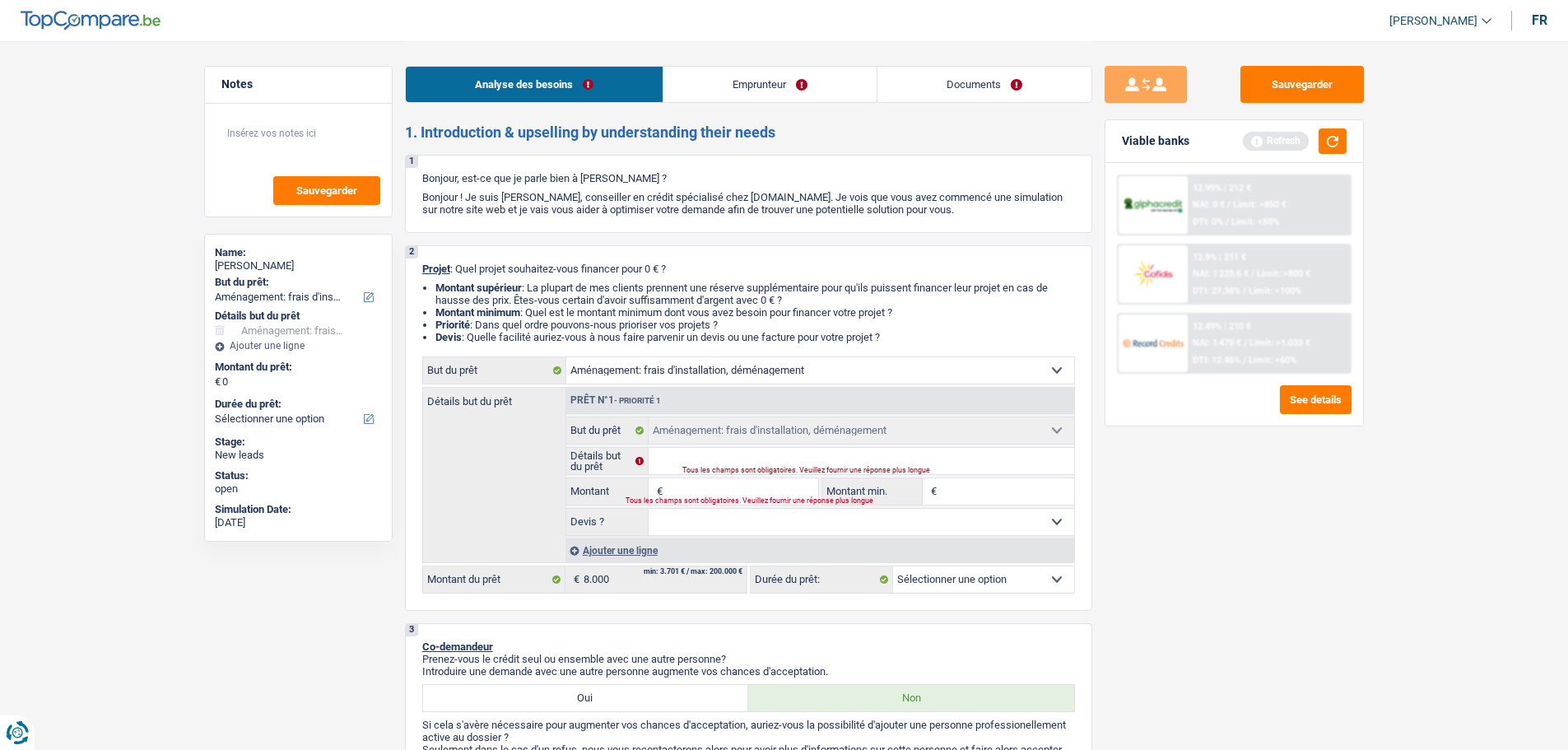
click at [782, 467] on div "Tous les champs sont obligatoires. Veuillez fournir une réponse plus longue" at bounding box center [858, 470] width 352 height 7
click at [710, 462] on input "Détails but du prêt" at bounding box center [862, 461] width 425 height 26
type input "V"
type input "Va"
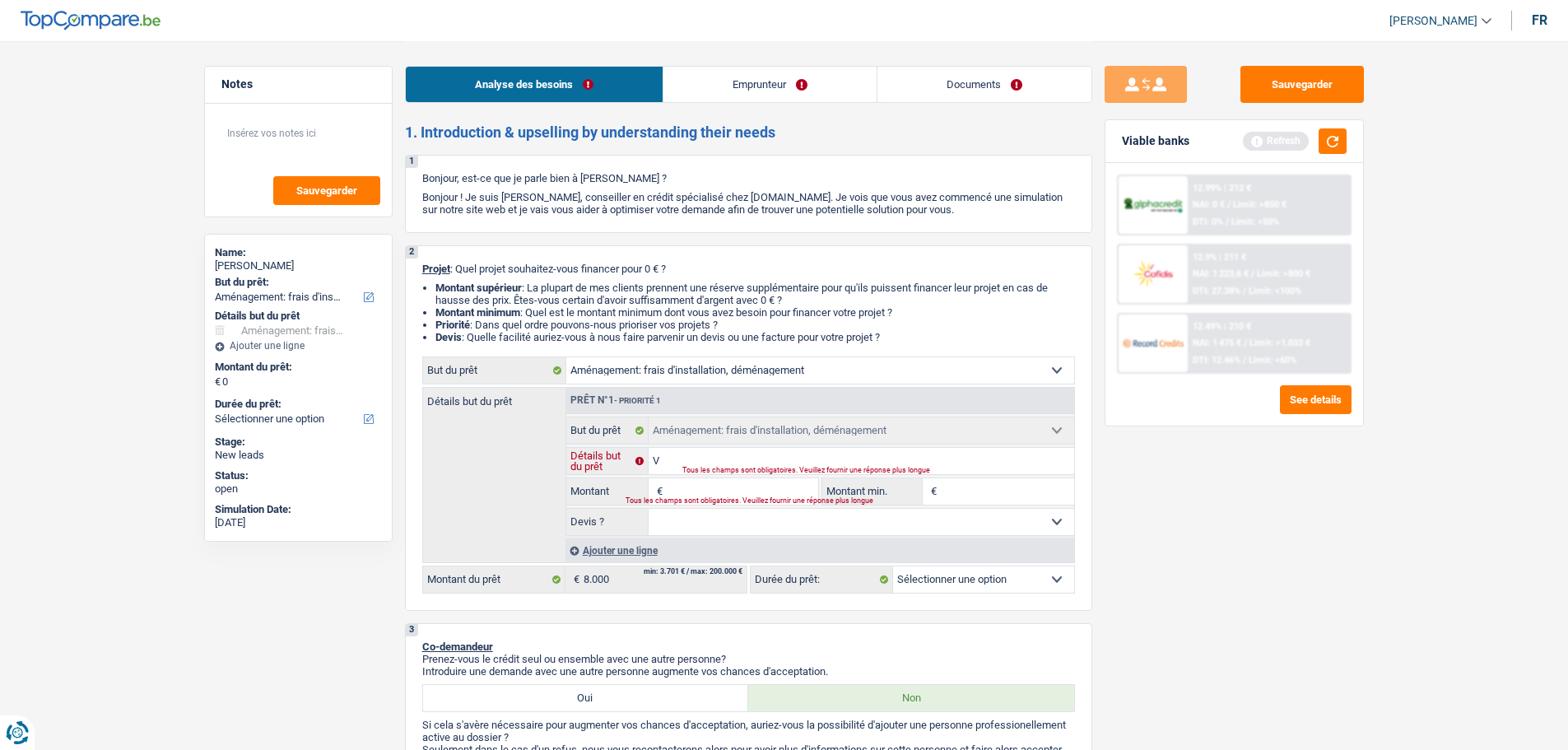
type input "Va"
type input "Va e"
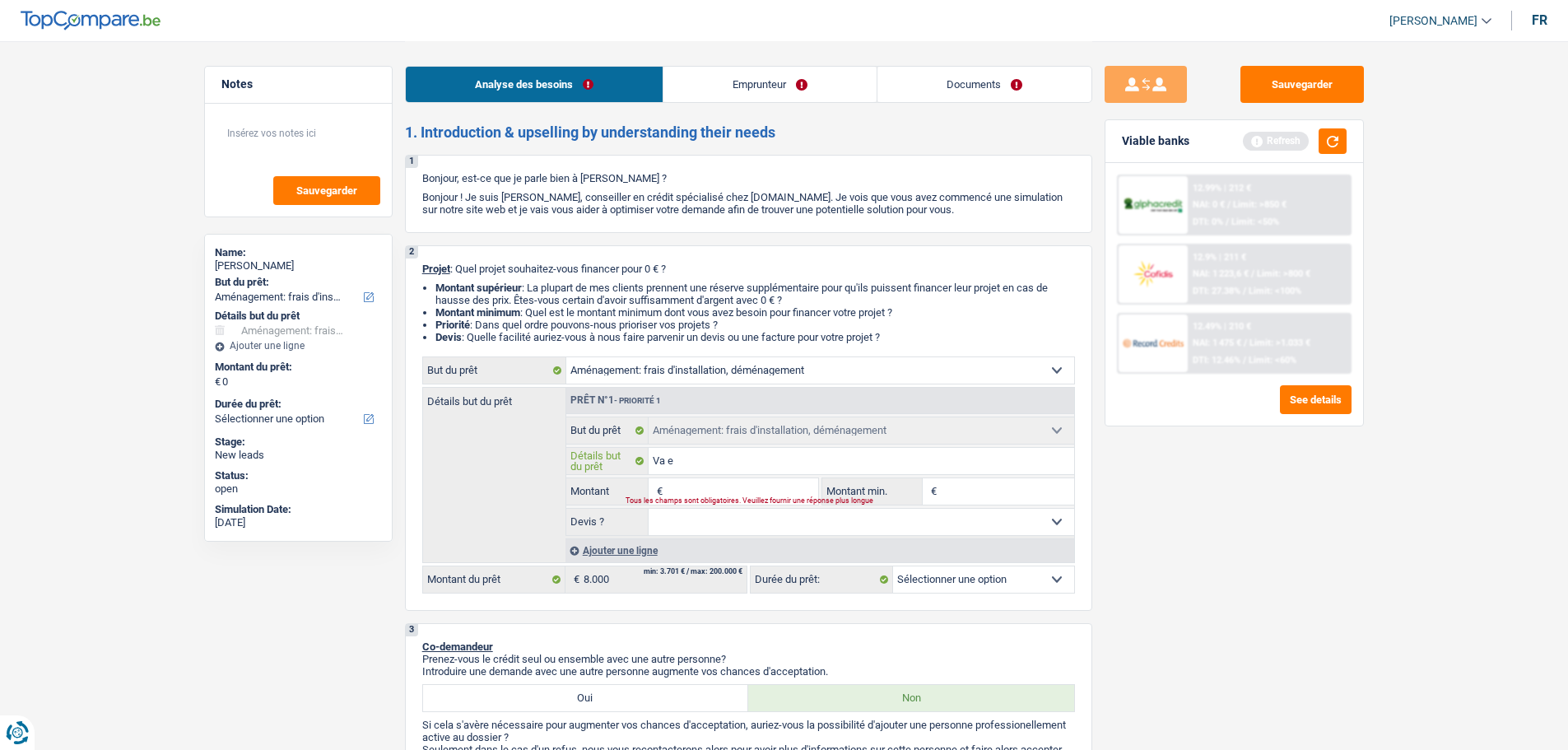
type input "Va em"
type input "Va emm"
type input "Va emme"
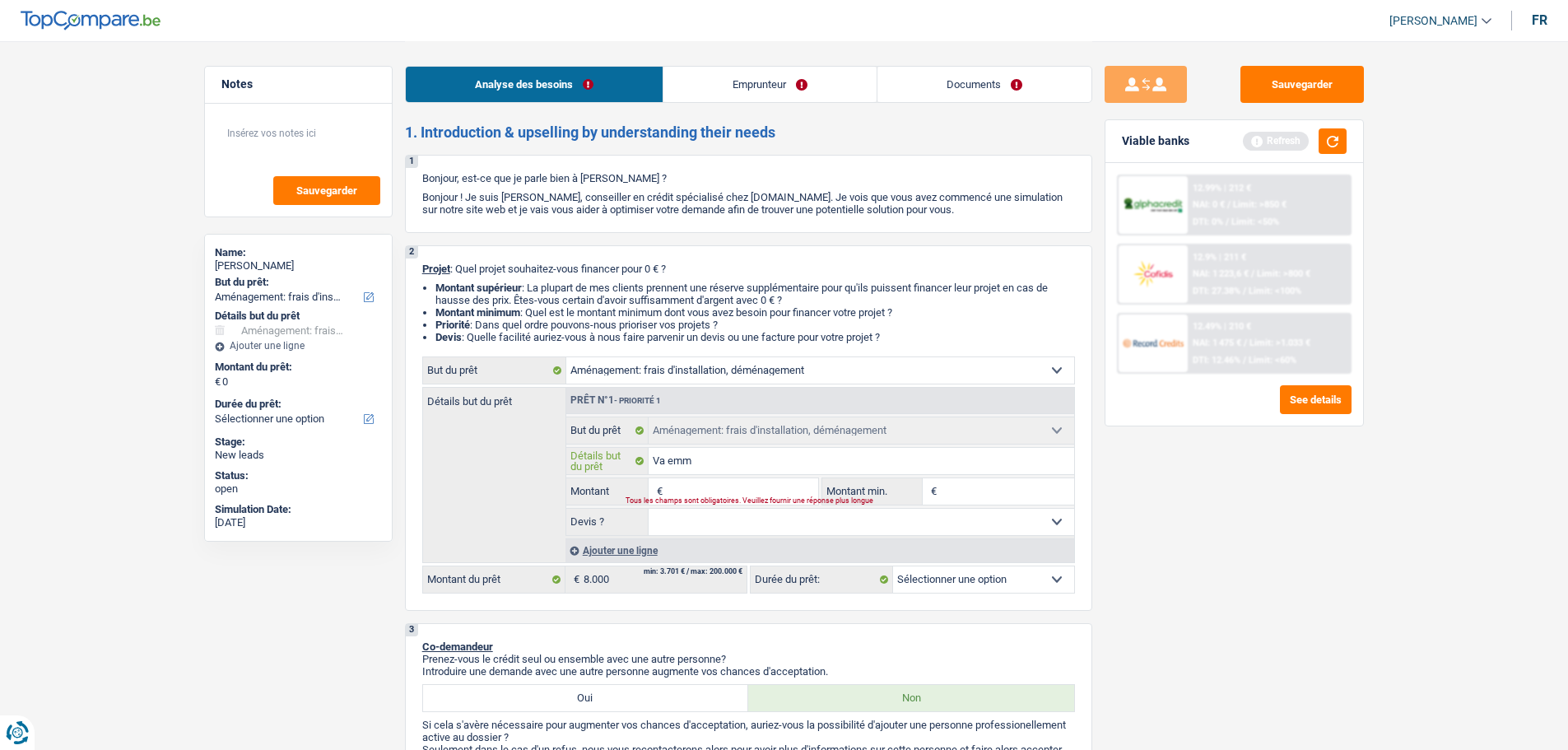
type input "Va emme"
type input "Va emmen"
type input "Va emmena"
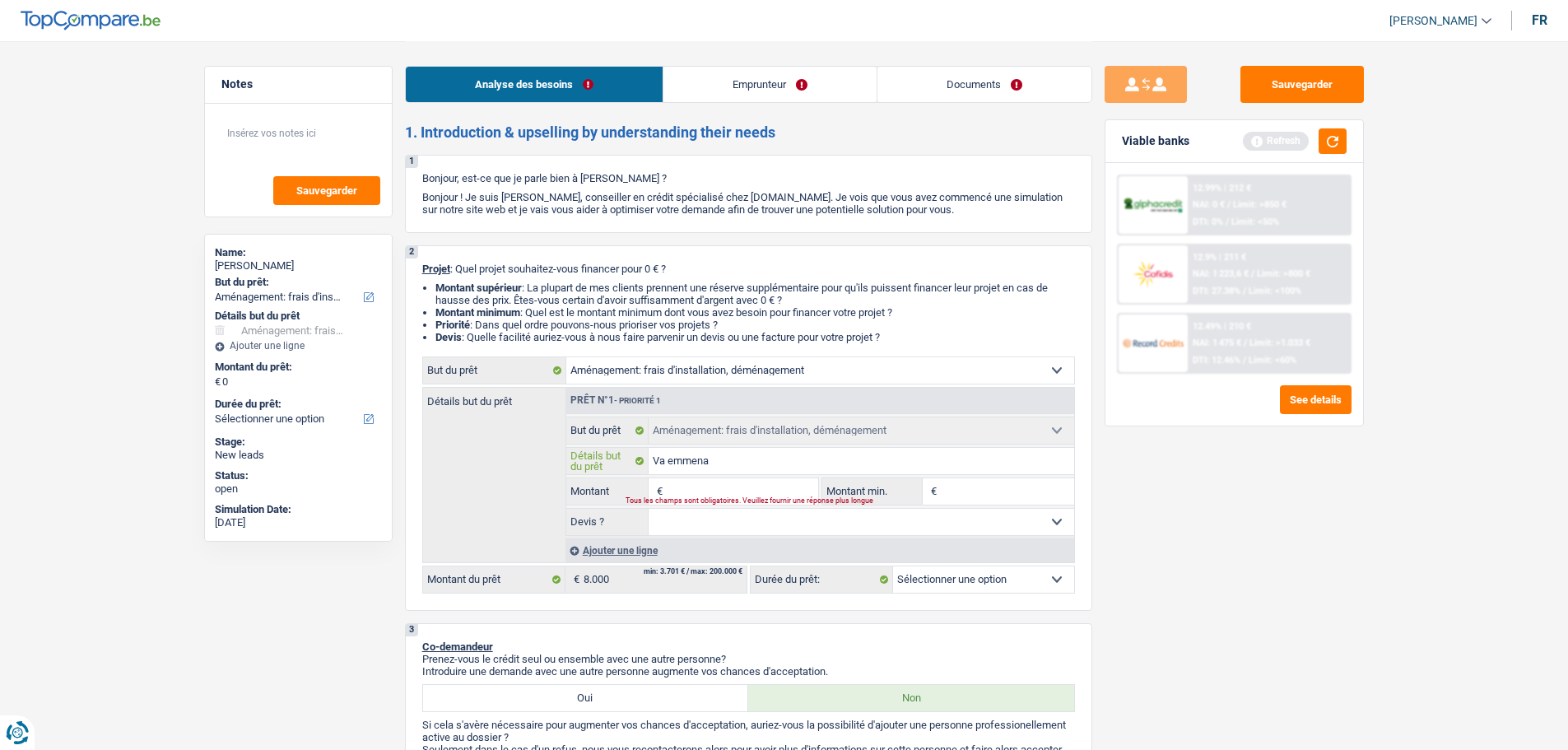
type input "Va emmenag"
type input "Va emmenage"
type input "Va emmenager"
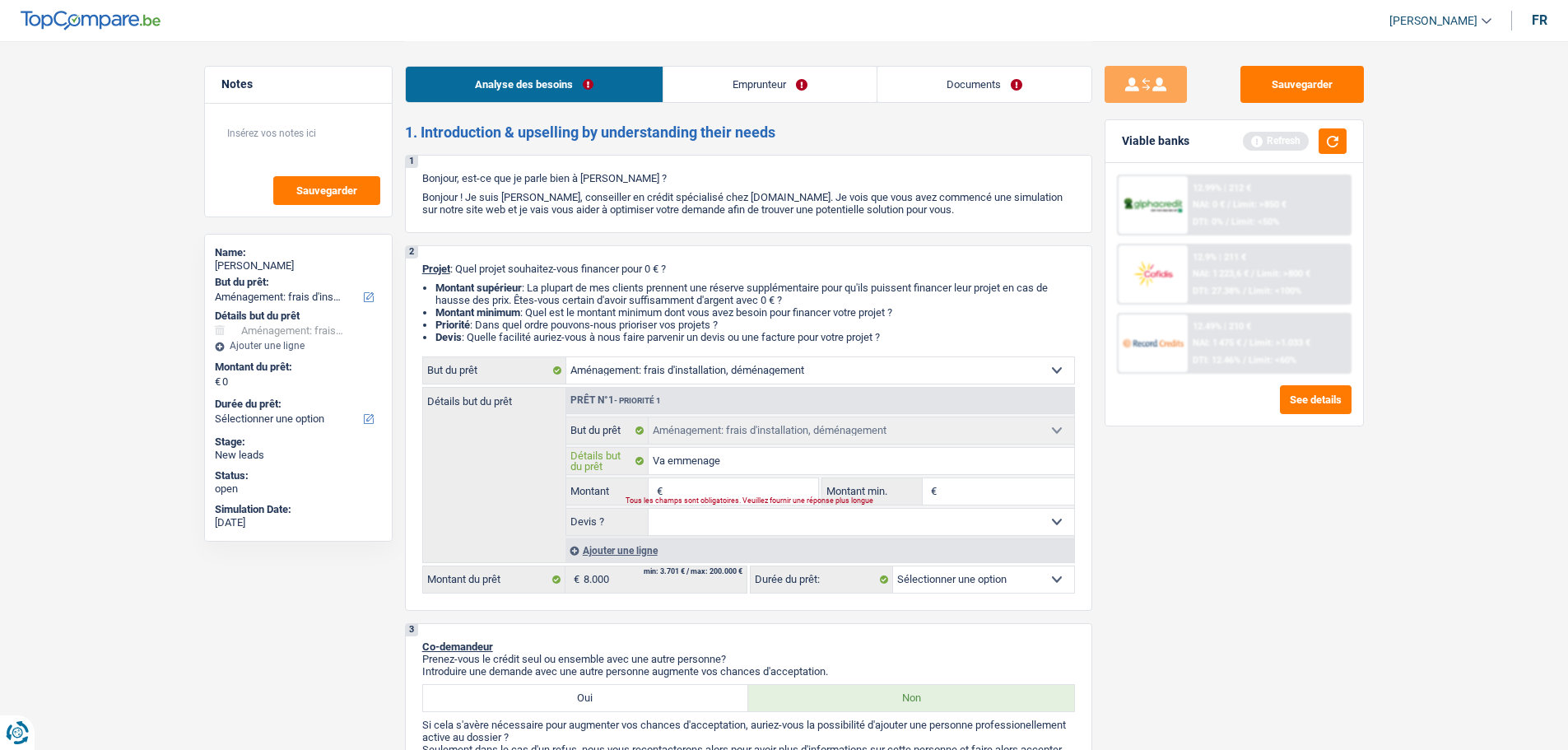
type input "Va emmenager"
type input "Va emmenager s"
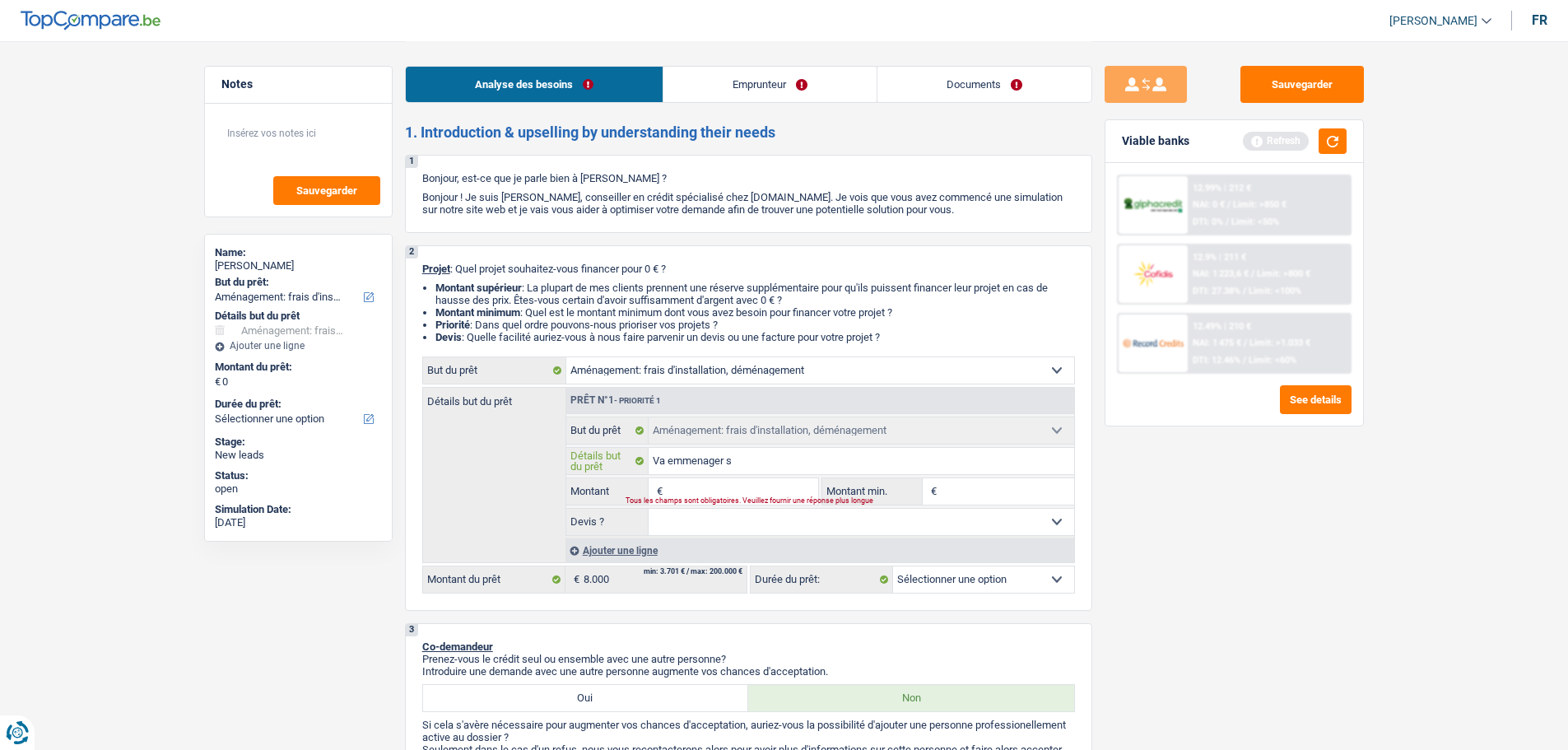
type input "Va emmenager sa"
type input "Va emmenager sa n"
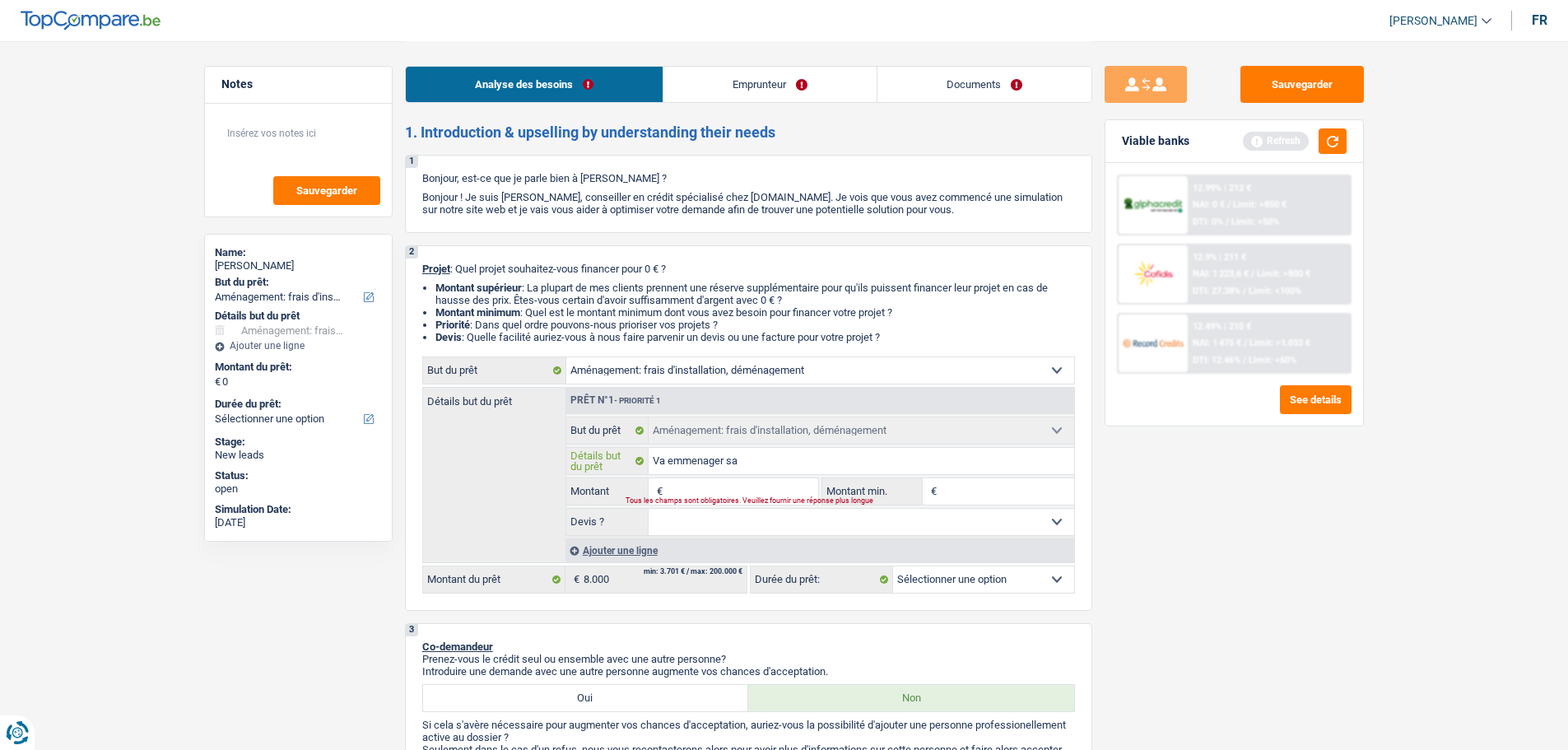
type input "Va emmenager sa n"
type input "Va emmenager sa no"
type input "Va emmenager sa nou"
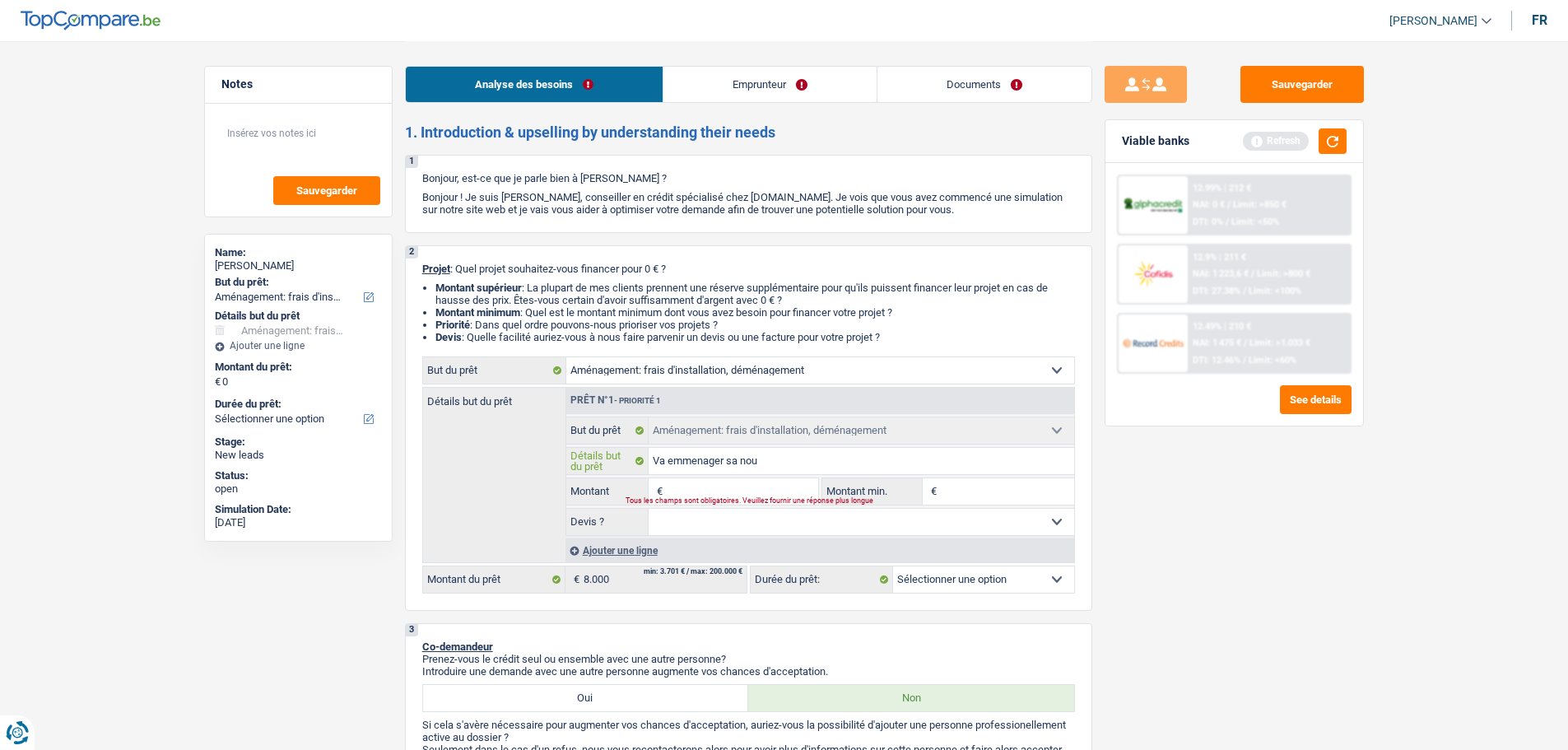
type input "Va emmenager sa nouv"
type input "Va emmenager sa nouve"
type input "Va emmenager sa nouvel"
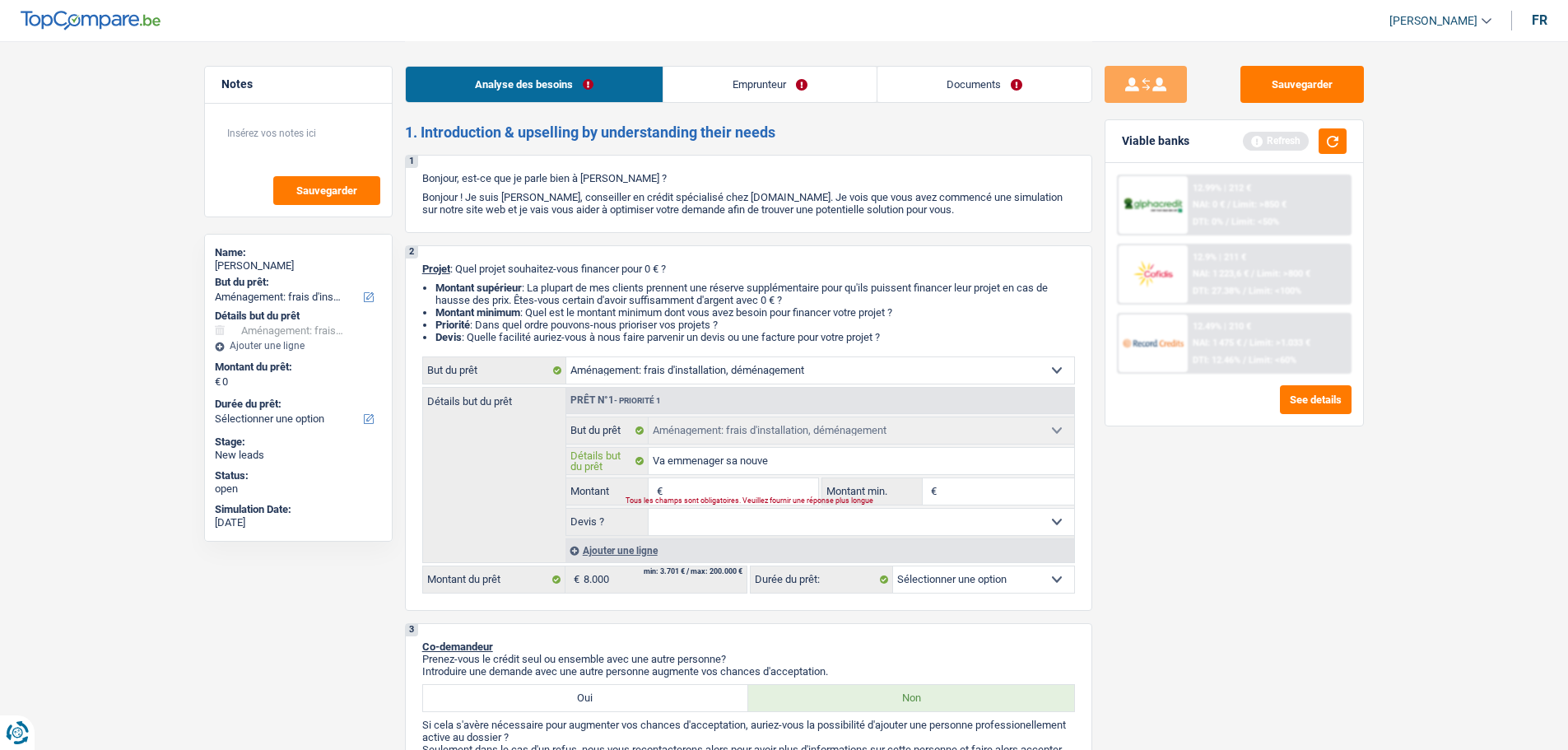
type input "Va emmenager sa nouvel"
type input "Va emmenager sa nouvell"
type input "Va emmenager sa nouvelle"
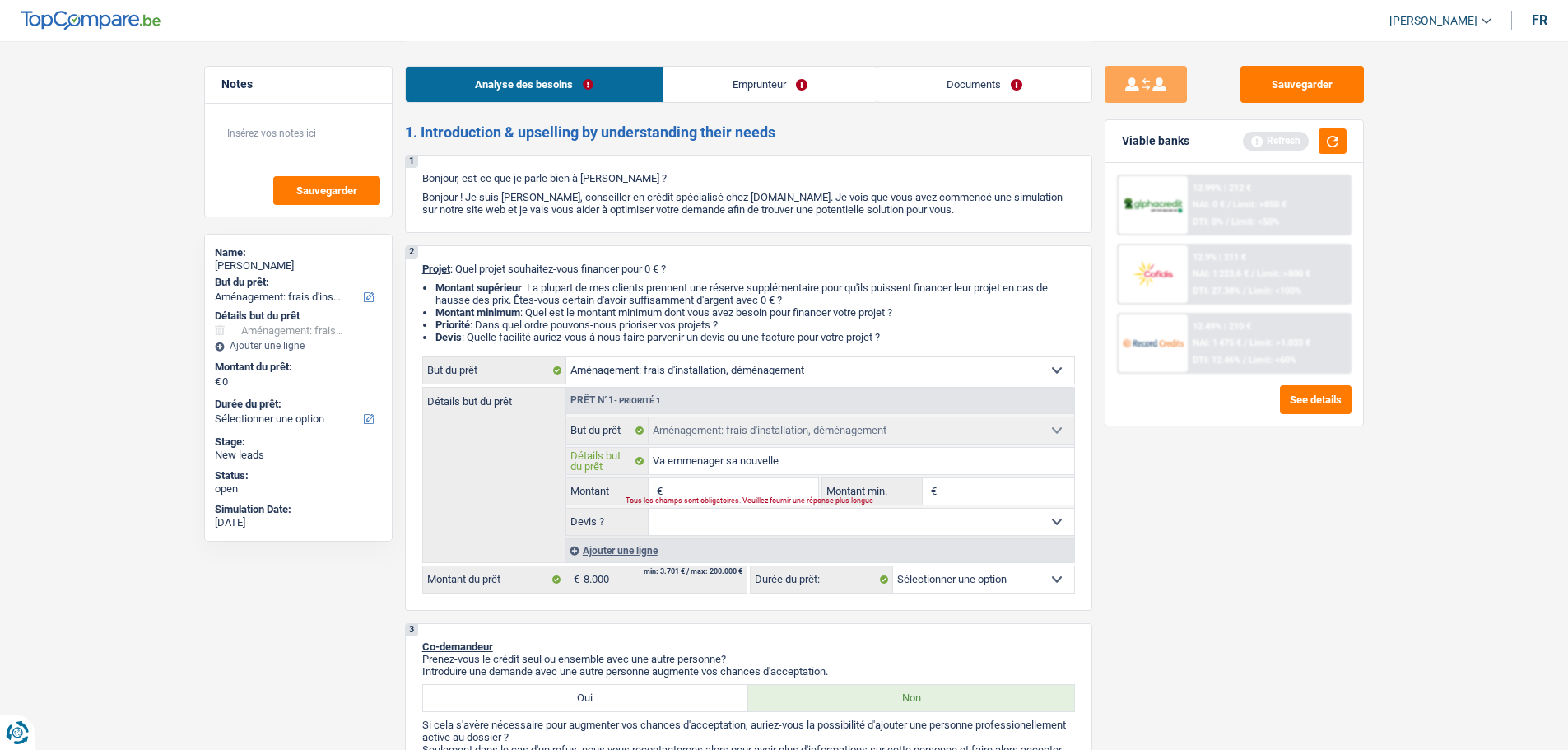
type input "Va emmenager sa nouvelle"
type input "Va emmenager sa nouvelle r"
type input "Va emmenager sa nouvelle ré"
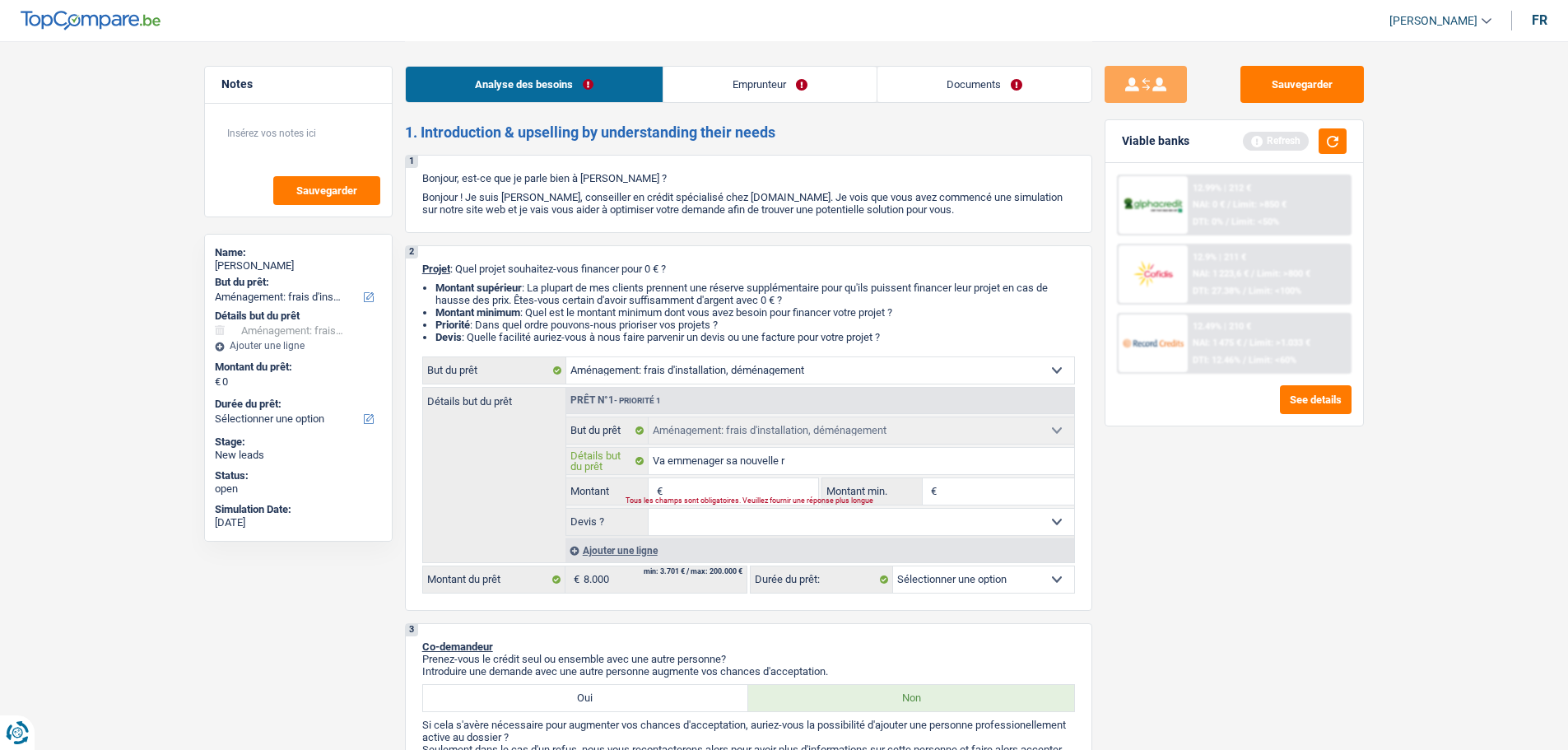
type input "Va emmenager sa nouvelle ré"
type input "Va emmenager sa nouvelle rés"
type input "Va emmenager sa nouvelle rési"
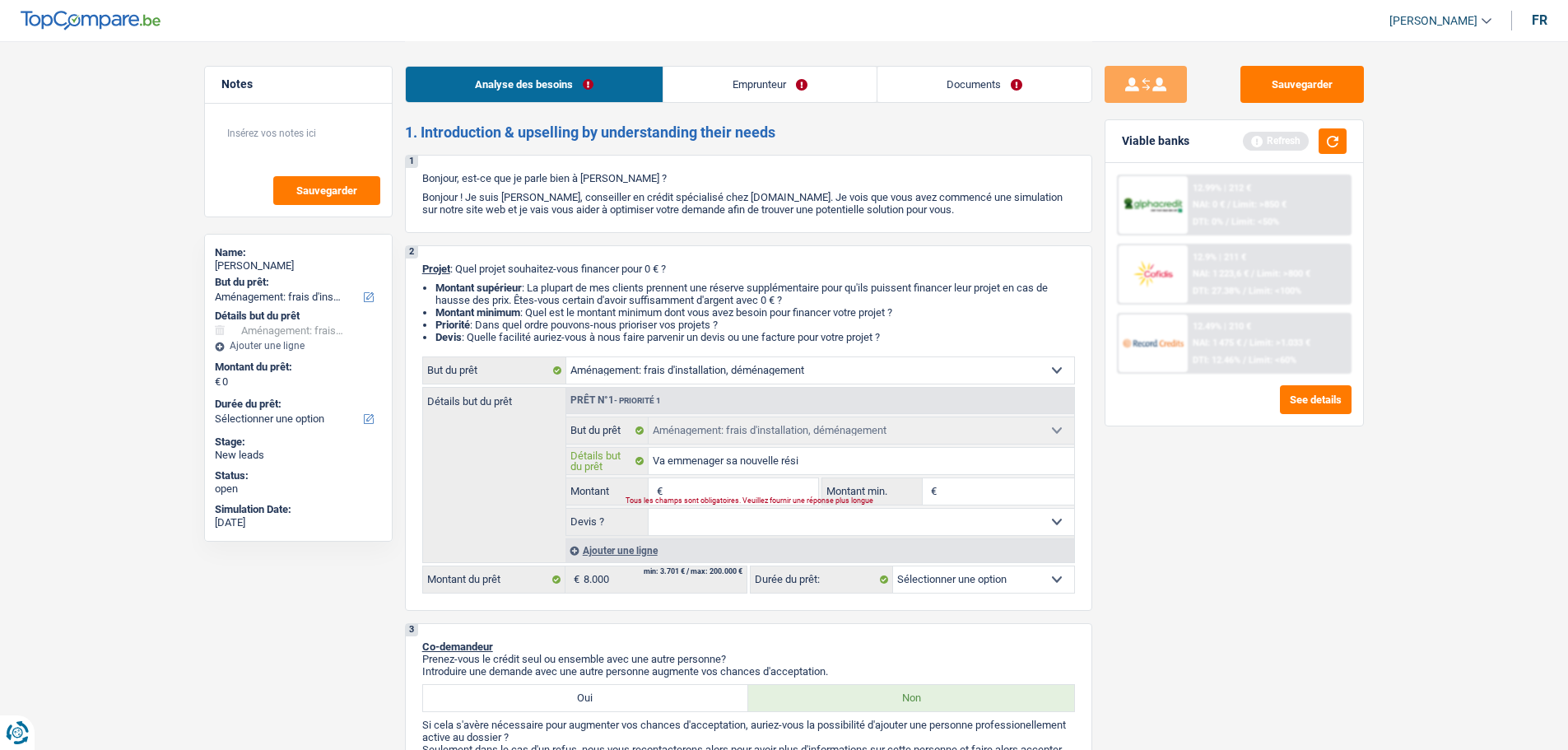
type input "Va emmenager sa nouvelle résid"
type input "Va emmenager sa nouvelle réside"
type input "Va emmenager sa nouvelle résiden"
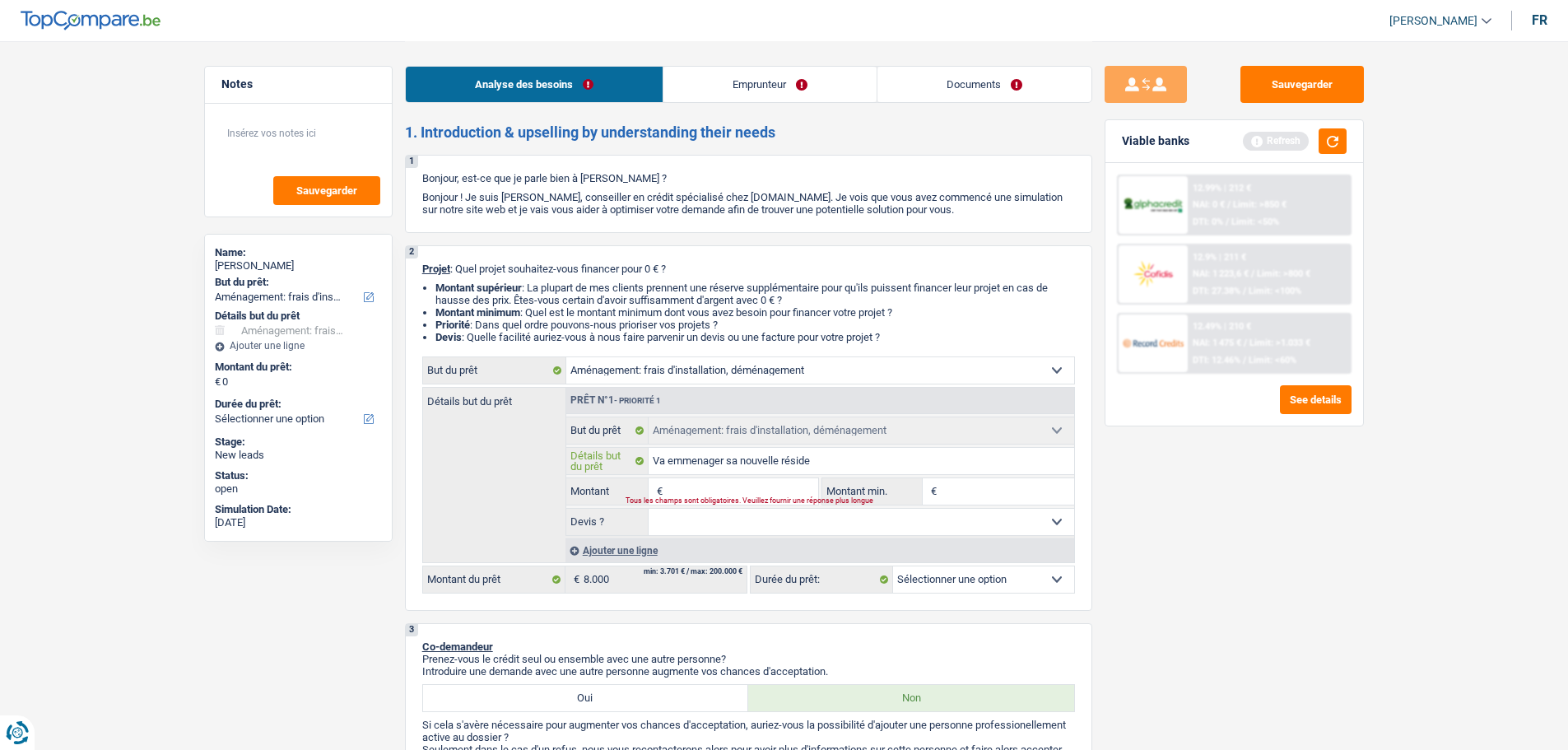
type input "Va emmenager sa nouvelle résiden"
type input "Va emmenager sa nouvelle résidenc"
type input "Va emmenager sa nouvelle résidence"
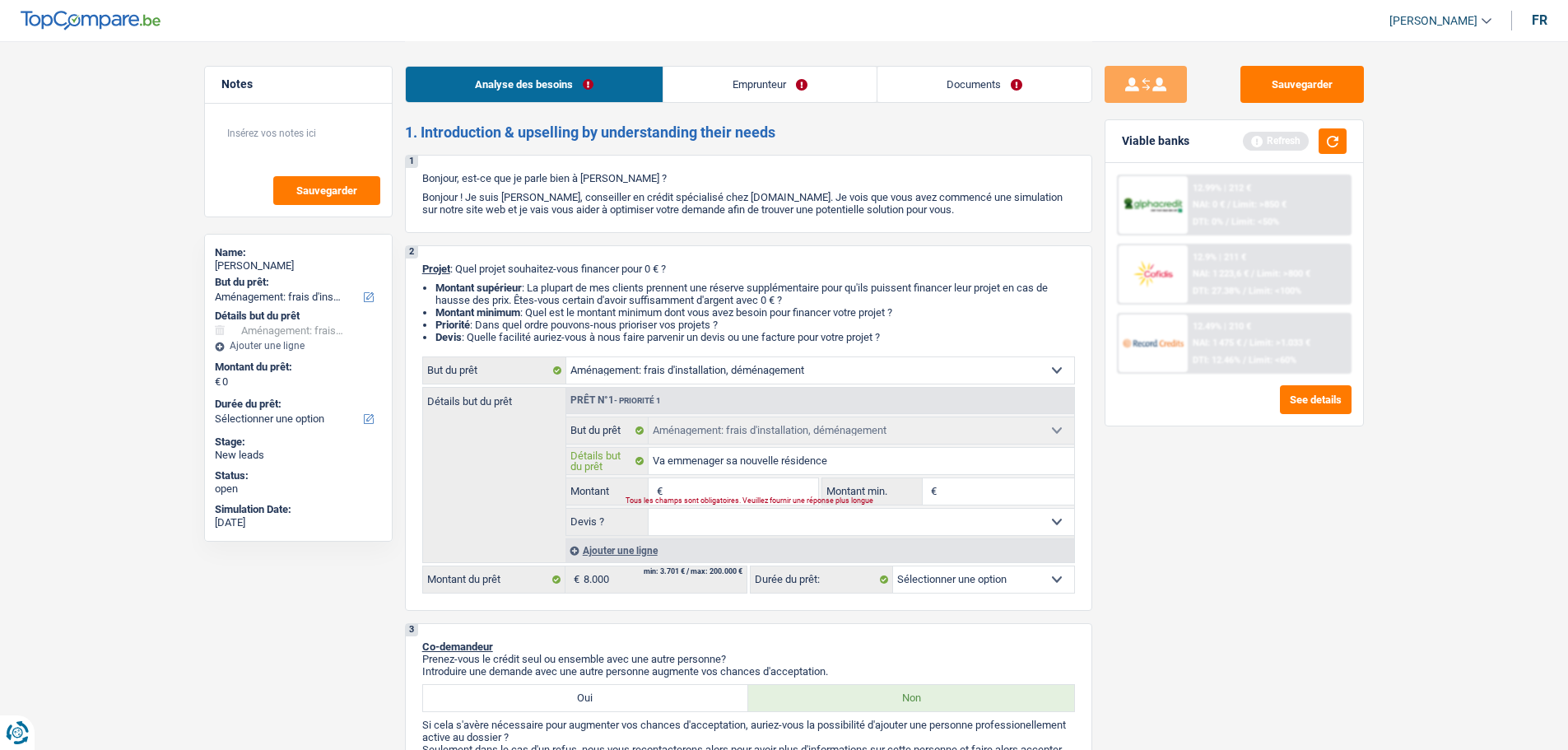
type input "Va emmenager sa nouvelle résidence"
type input "Va emmenager sa nouvelle résidence ("
type input "Va emmenager sa nouvelle résidence (l"
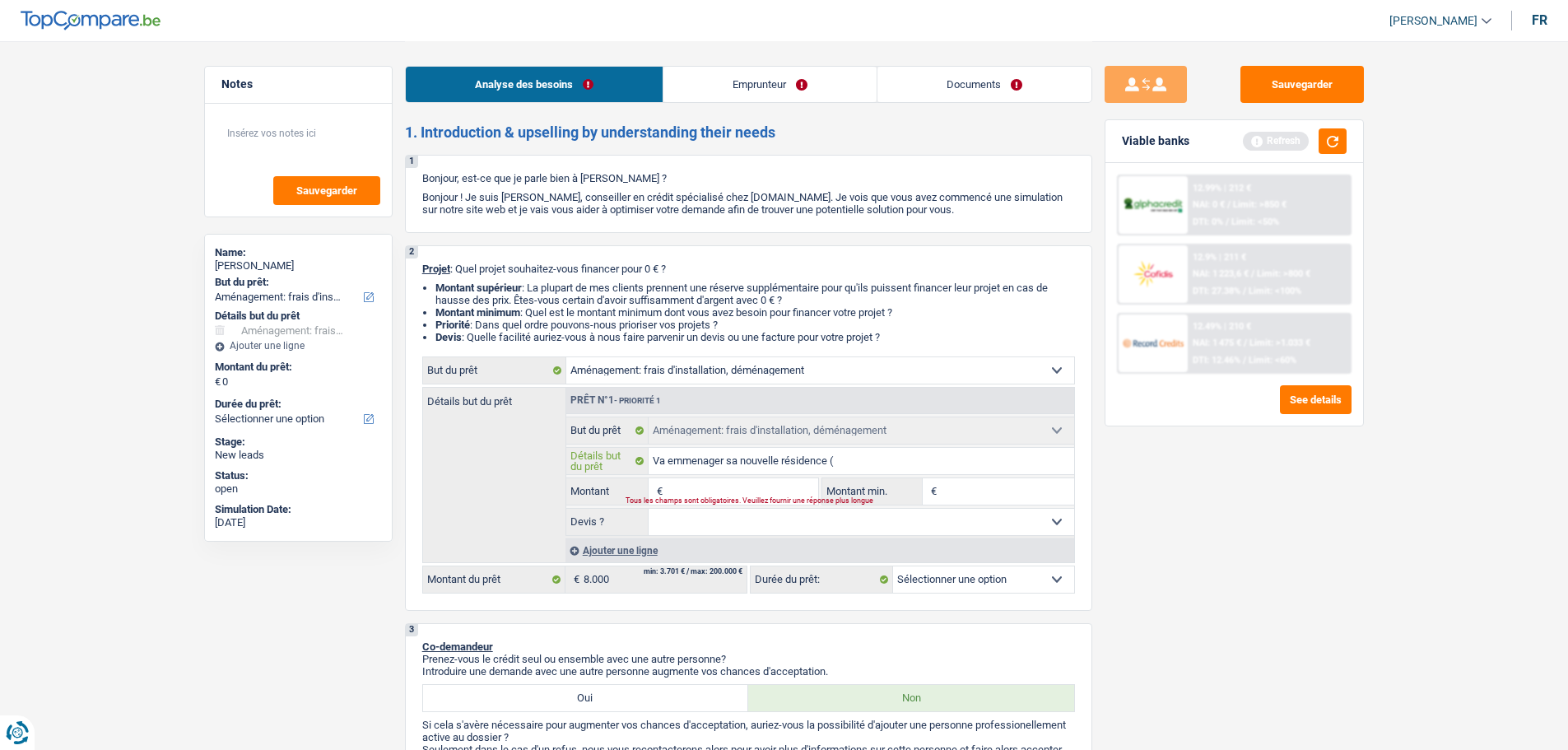
type input "Va emmenager sa nouvelle résidence (l"
type input "Va emmenager sa nouvelle résidence (la"
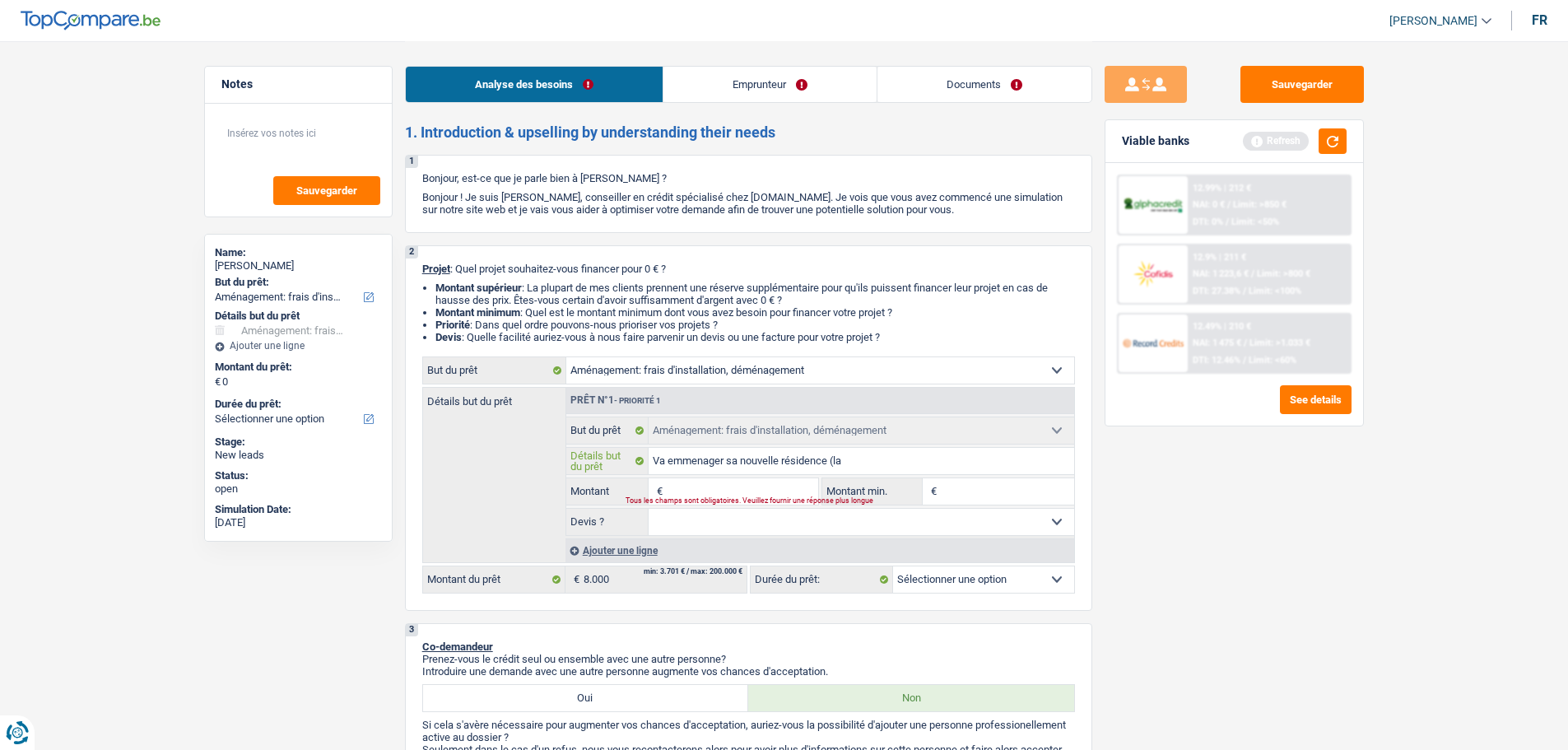
type input "Va emmenager sa nouvelle résidence (la c"
type input "Va emmenager sa nouvelle résidence (la ca"
type input "Va emmenager sa nouvelle résidence (la car"
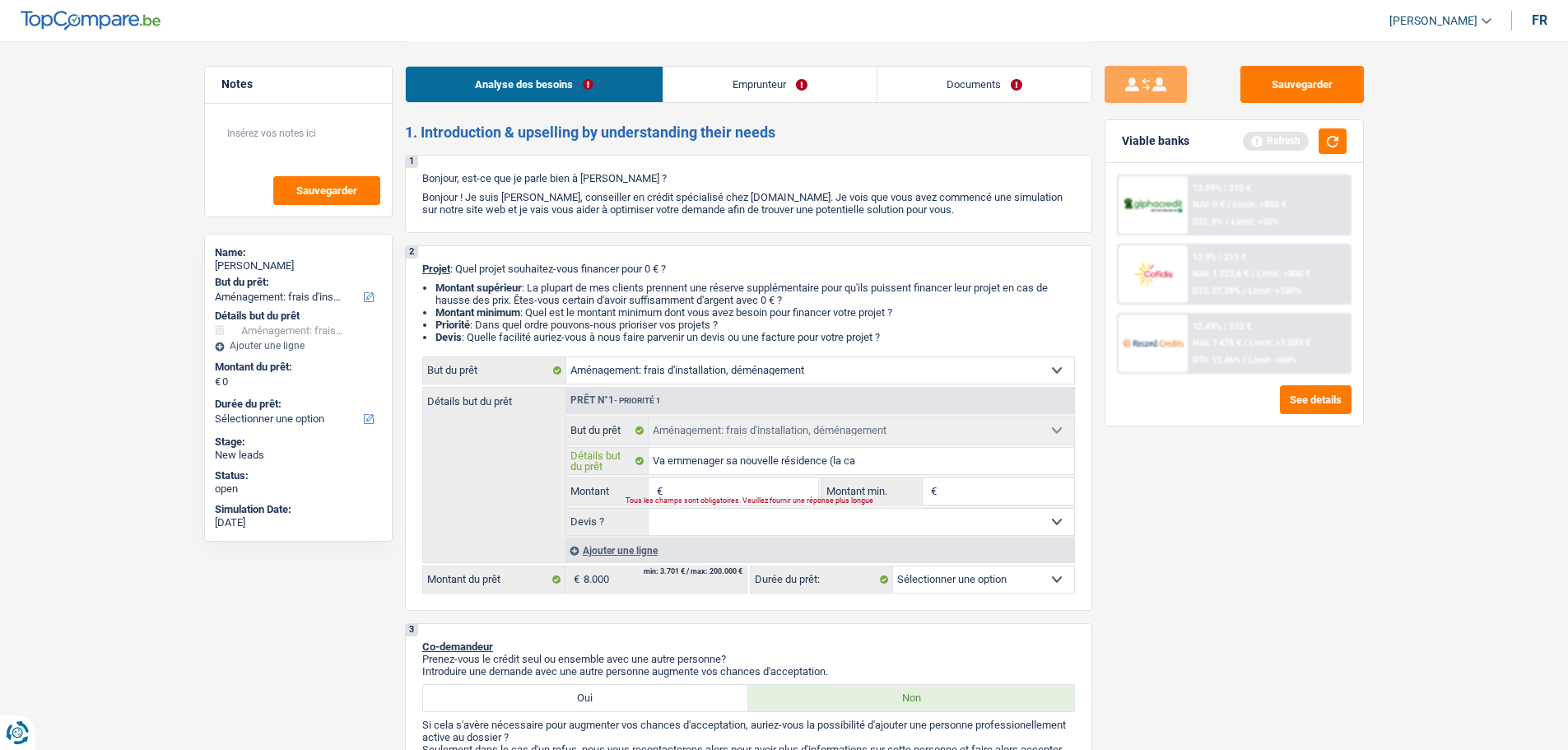
type input "Va emmenager sa nouvelle résidence (la car"
type input "Va emmenager sa nouvelle résidence (la cara"
type input "Va emmenager sa nouvelle résidence (la carav"
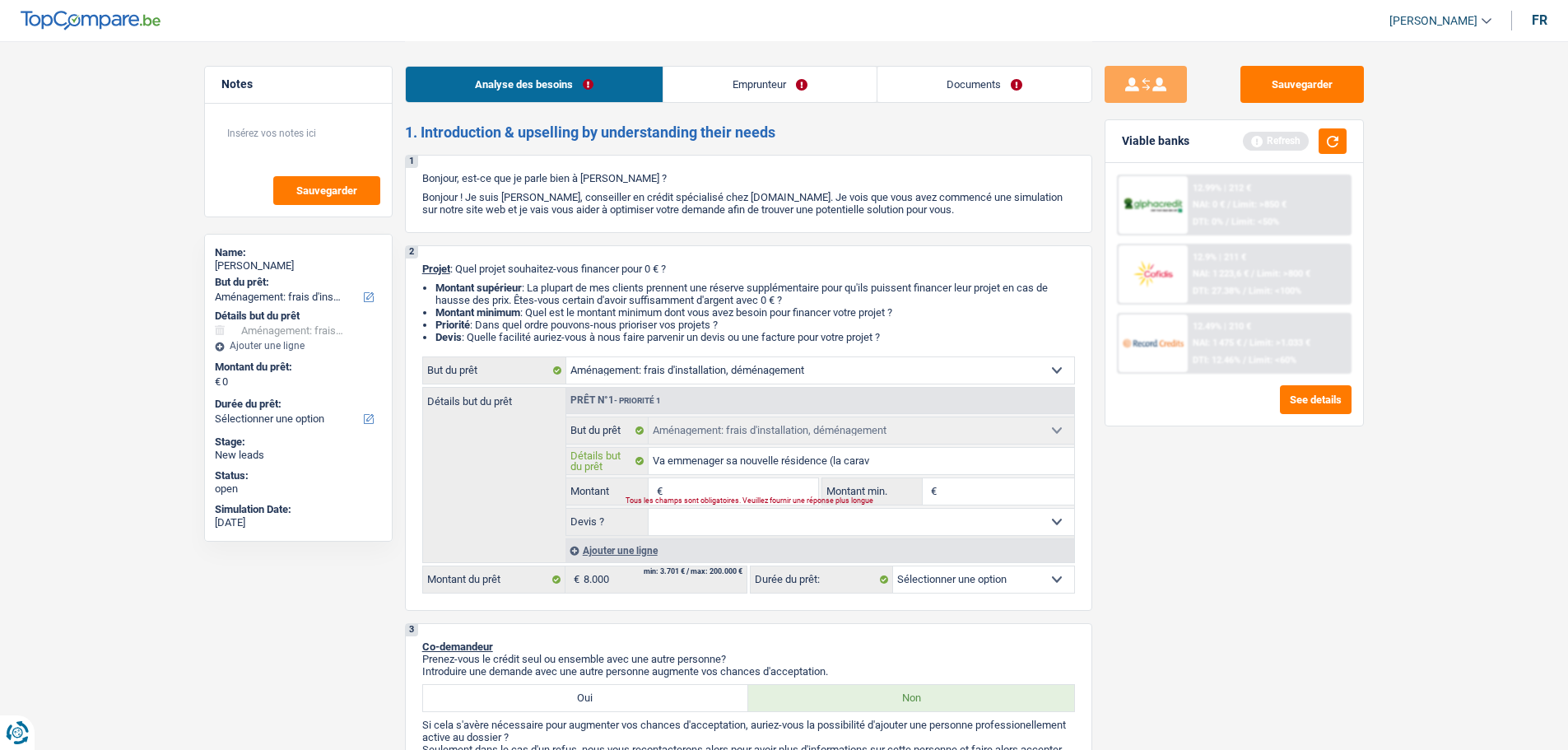
type input "Va emmenager sa nouvelle résidence (la carava"
type input "Va emmenager sa nouvelle résidence (la caravan"
type input "Va emmenager sa nouvelle résidence (la caravane"
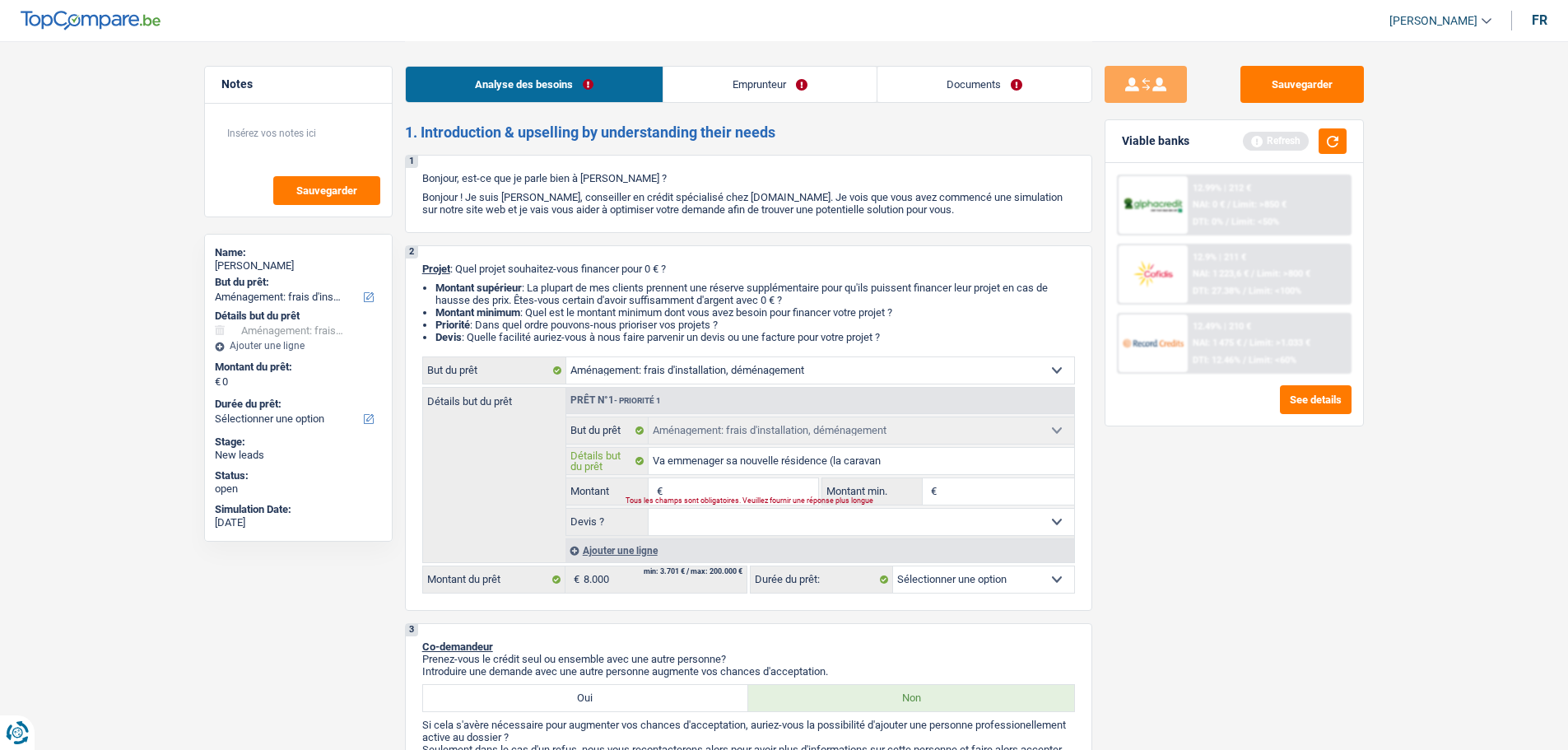
type input "Va emmenager sa nouvelle résidence (la caravane"
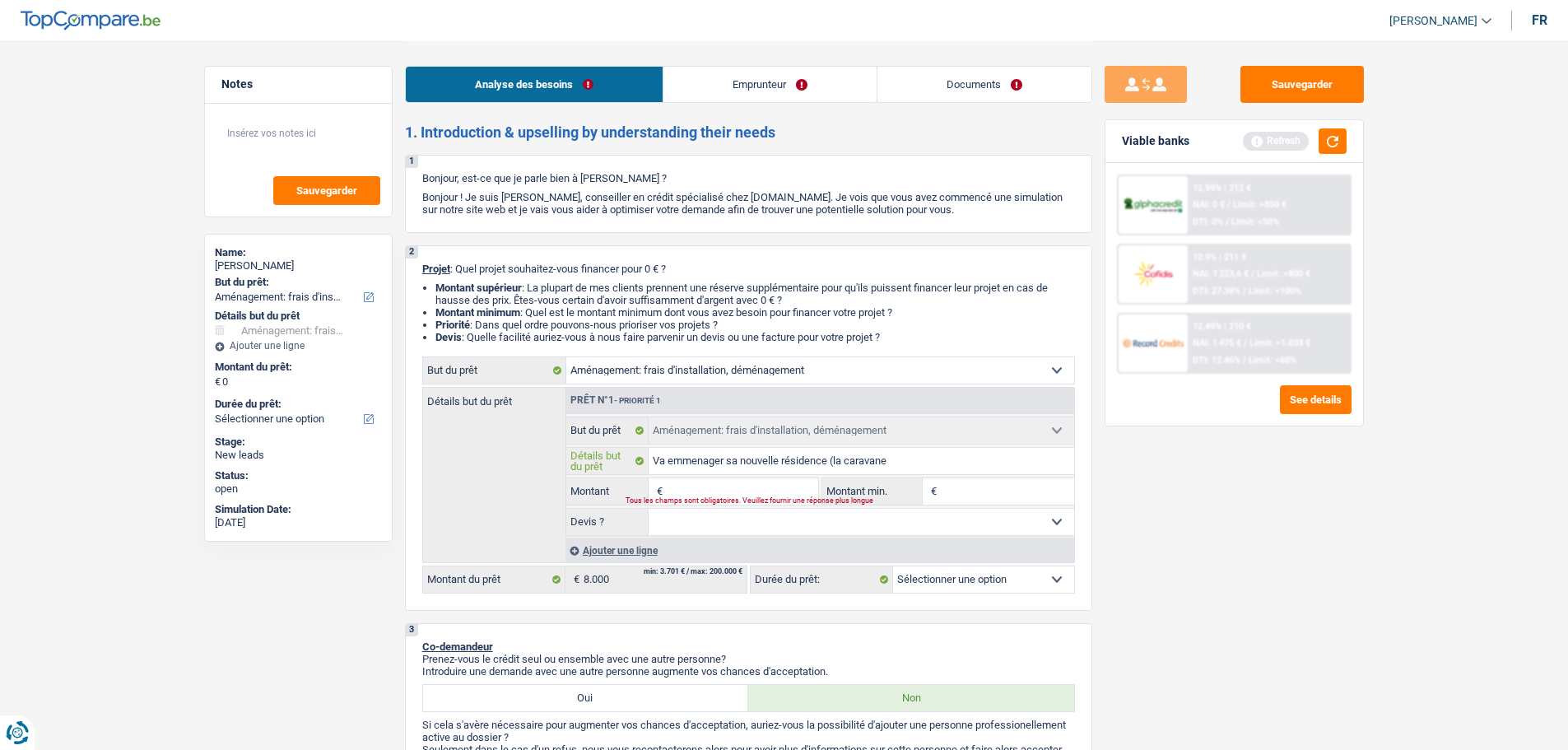
type input "Va emmenager sa nouvelle résidence (la caravane)"
type input "Va emménager sa nouvelle résidence (la caravane)"
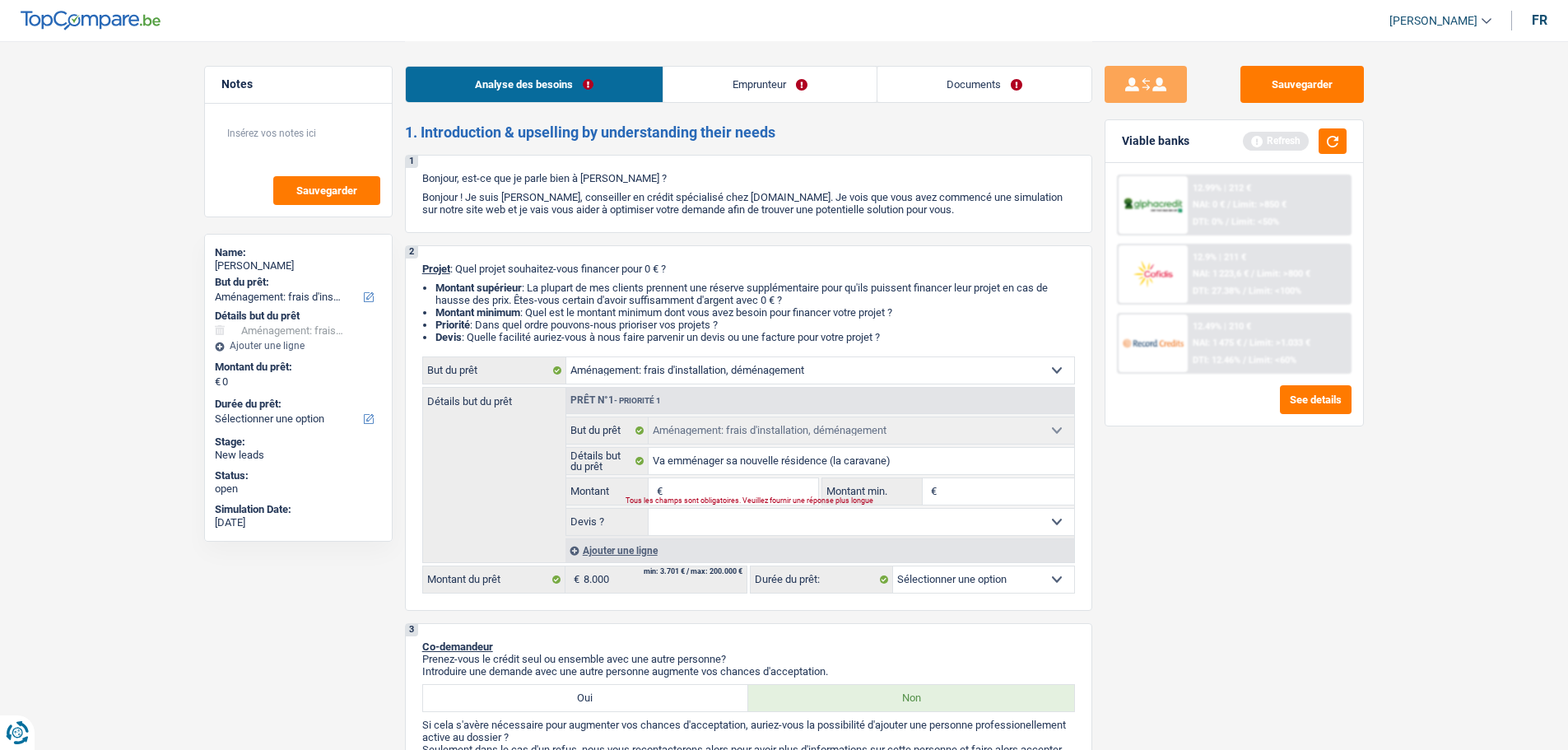
click at [757, 485] on input "Montant" at bounding box center [742, 492] width 151 height 26
type input "8"
type input "80"
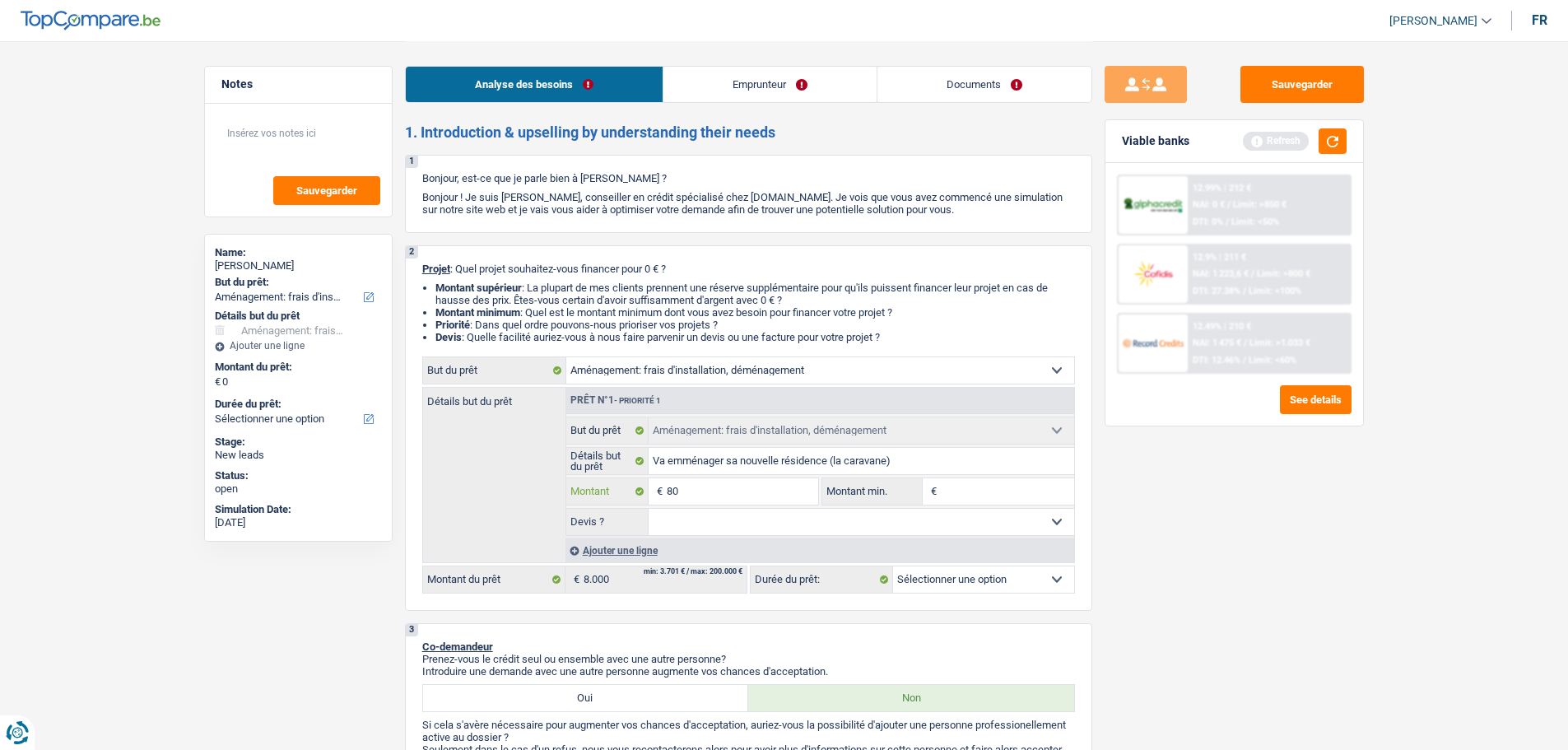
type input "800"
type input "8.000"
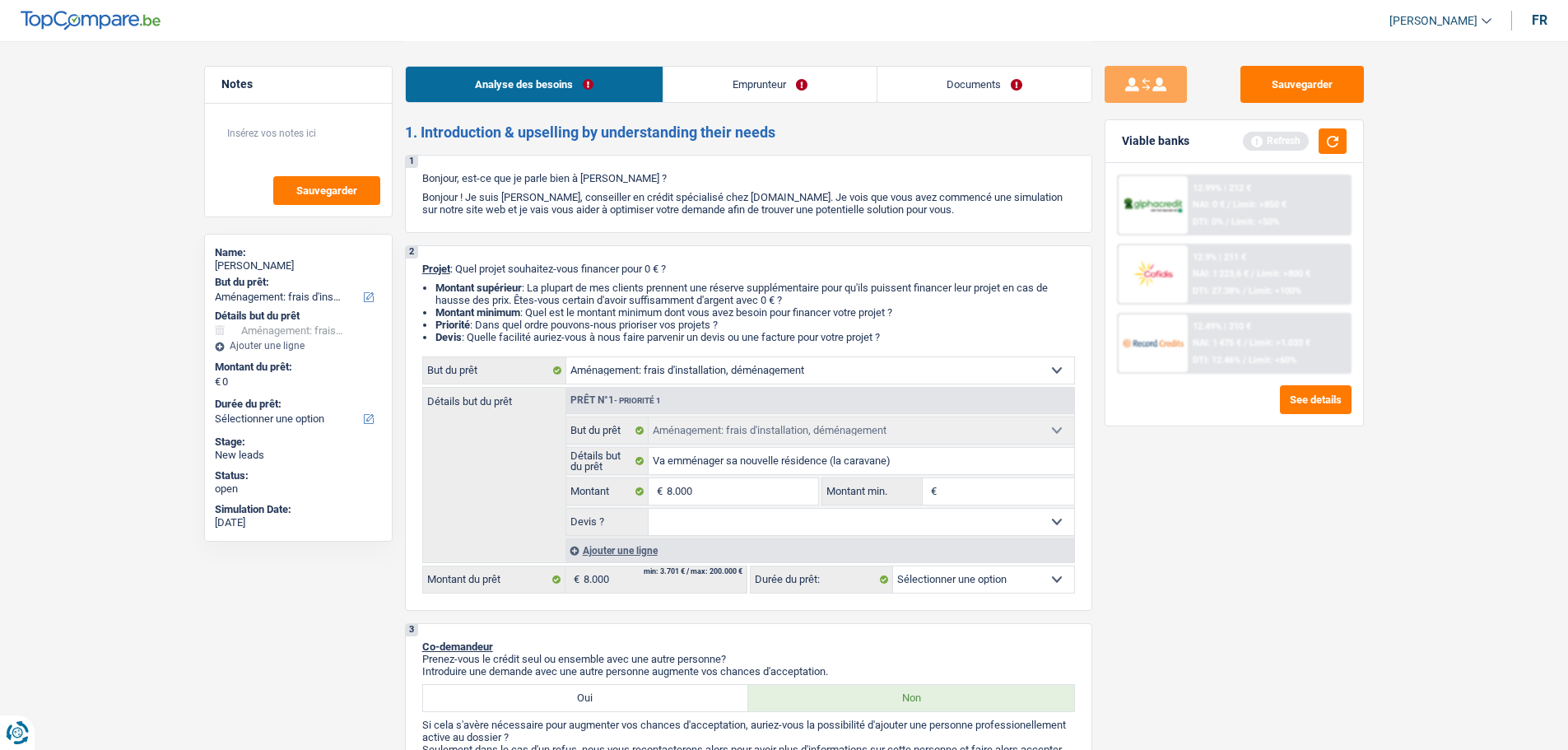
type input "8.000"
click at [956, 481] on input "Montant min." at bounding box center [1007, 492] width 133 height 26
select select "48"
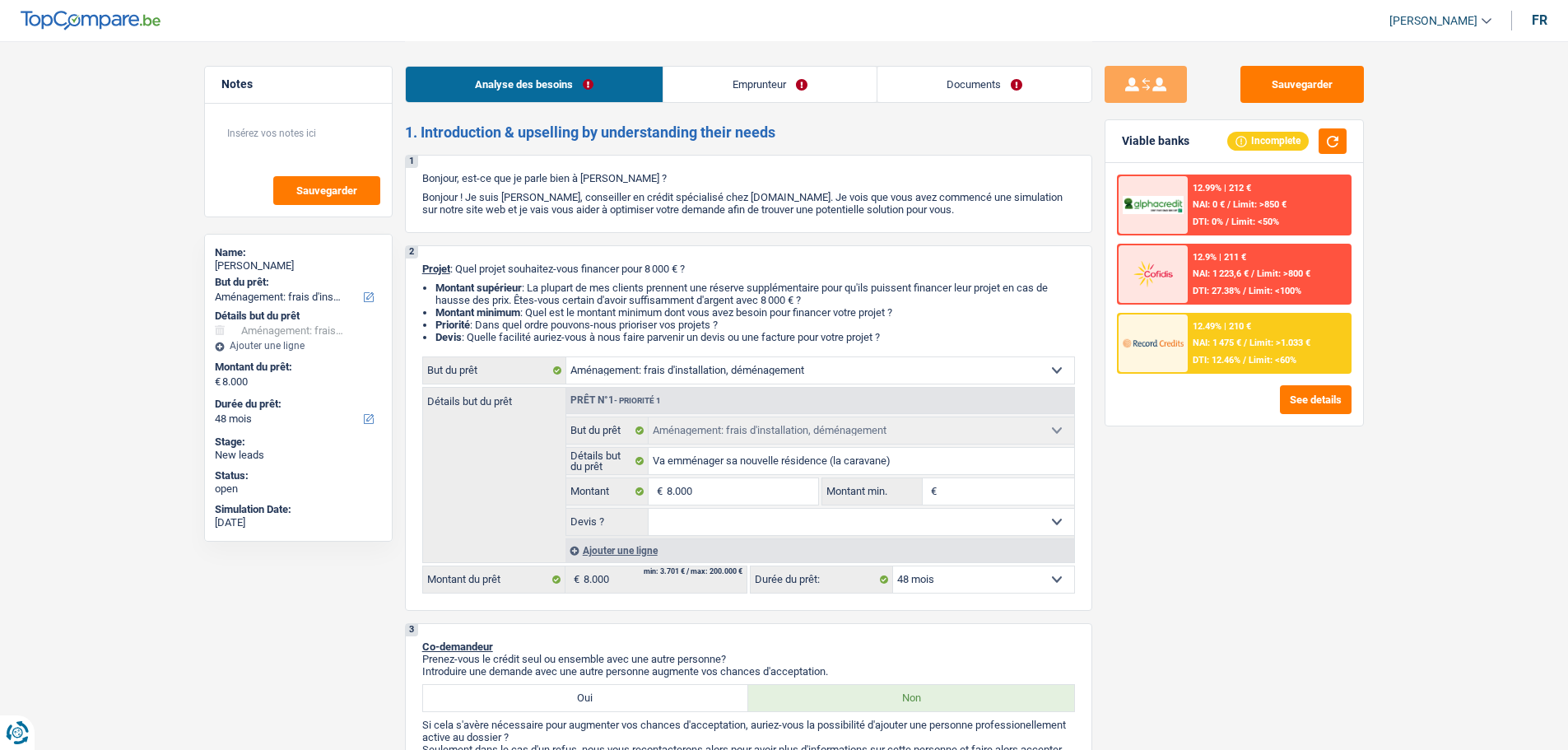
click at [949, 492] on input "Montant min." at bounding box center [1007, 492] width 133 height 26
type input "5"
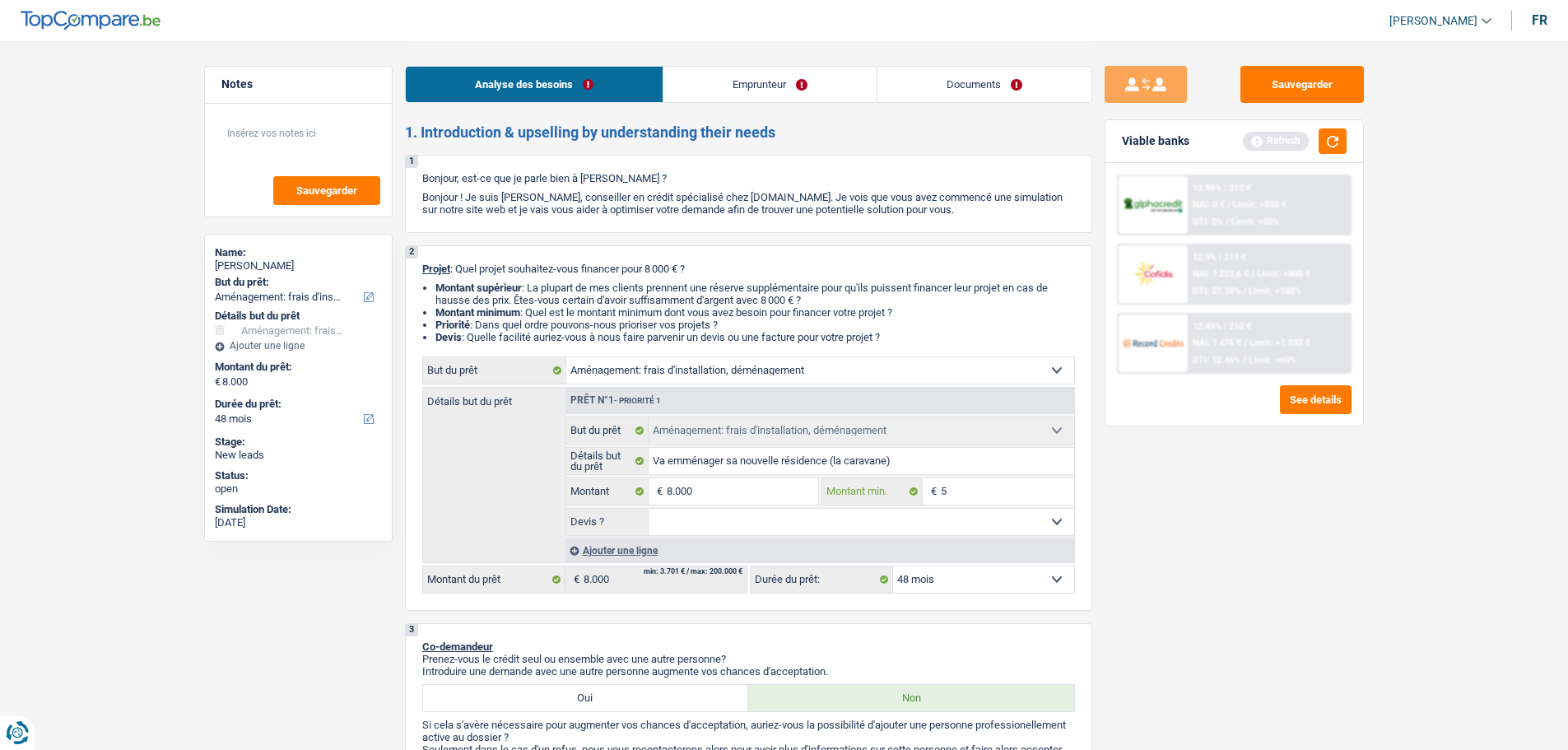
type input "50"
type input "500"
type input "5.000"
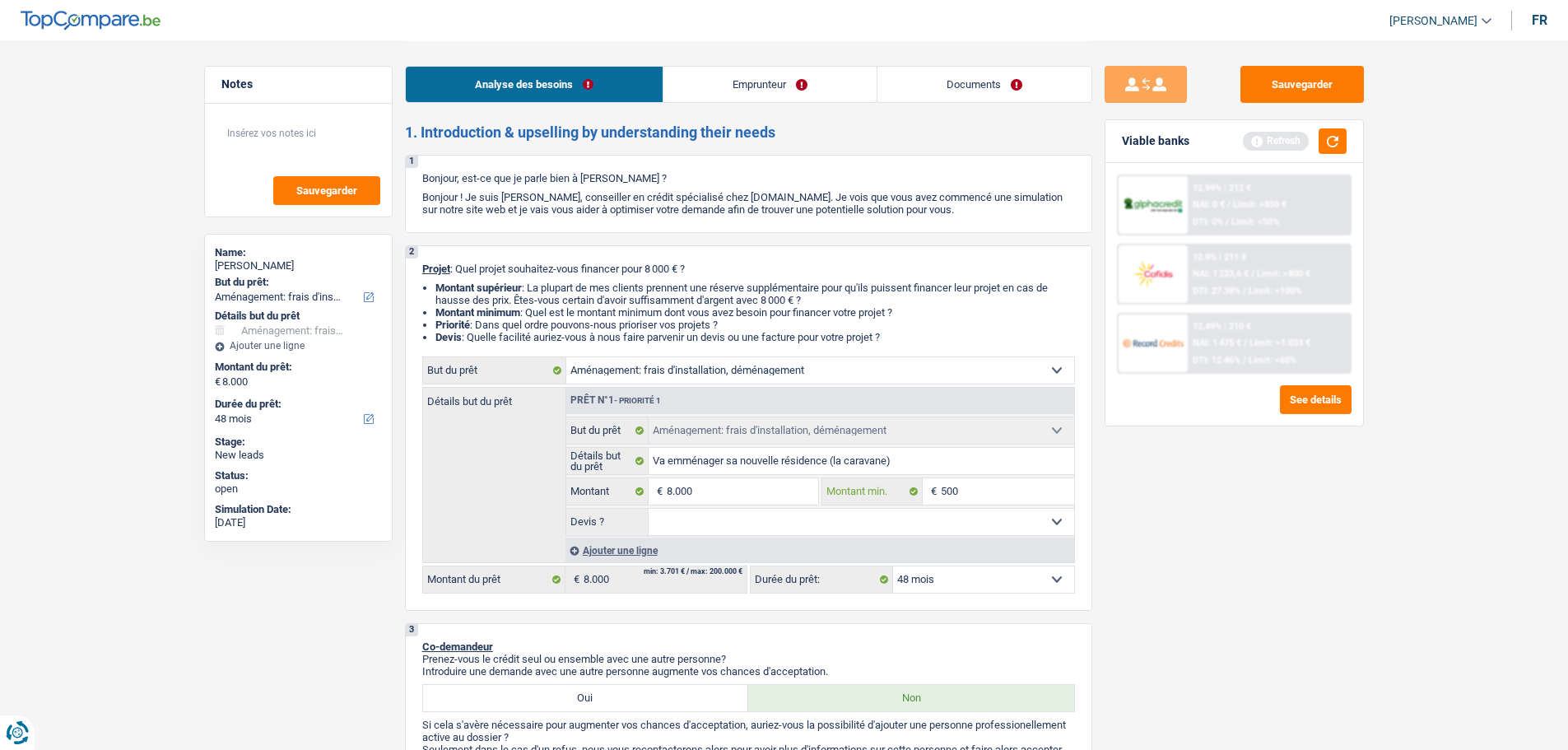
type input "5.000"
click at [712, 489] on input "8.000" at bounding box center [742, 492] width 151 height 26
click at [713, 519] on select "Oui Non Non répondu Sélectionner une option" at bounding box center [862, 521] width 425 height 26
select select "false"
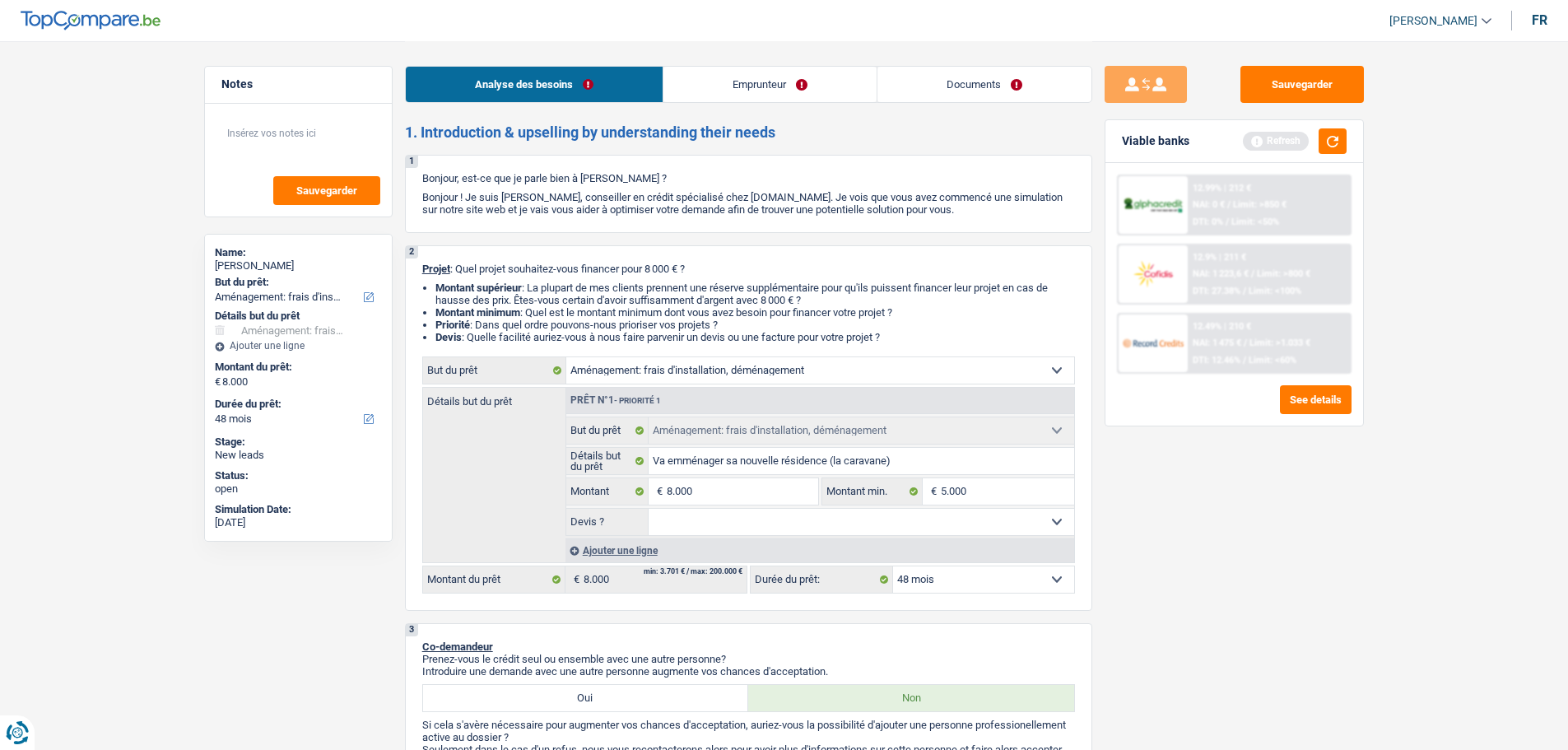
click at [649, 508] on select "Oui Non Non répondu Sélectionner une option" at bounding box center [862, 521] width 425 height 26
select select "false"
click at [712, 498] on input "8.000" at bounding box center [742, 492] width 151 height 26
type input "800"
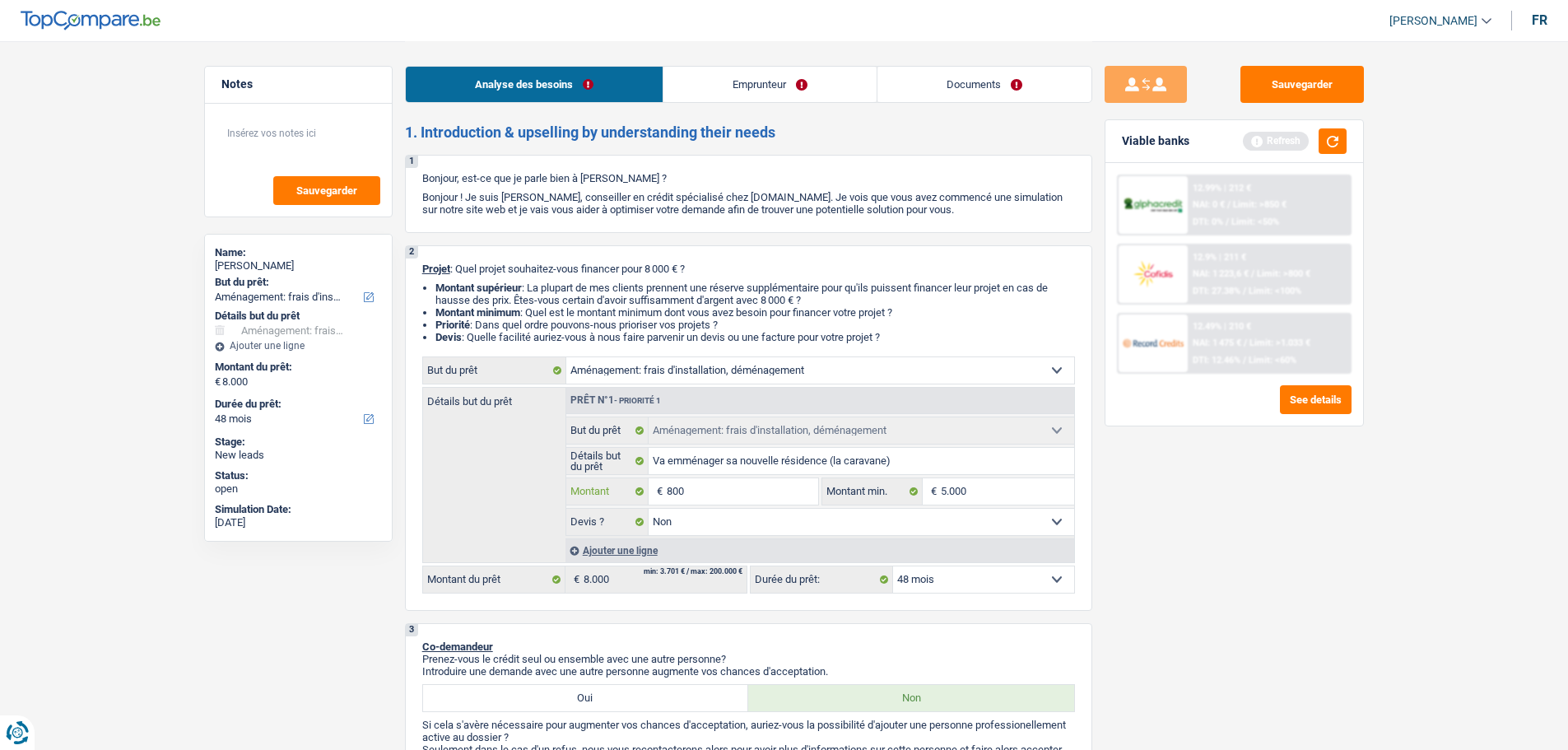
type input "80"
type input "8"
type input "9"
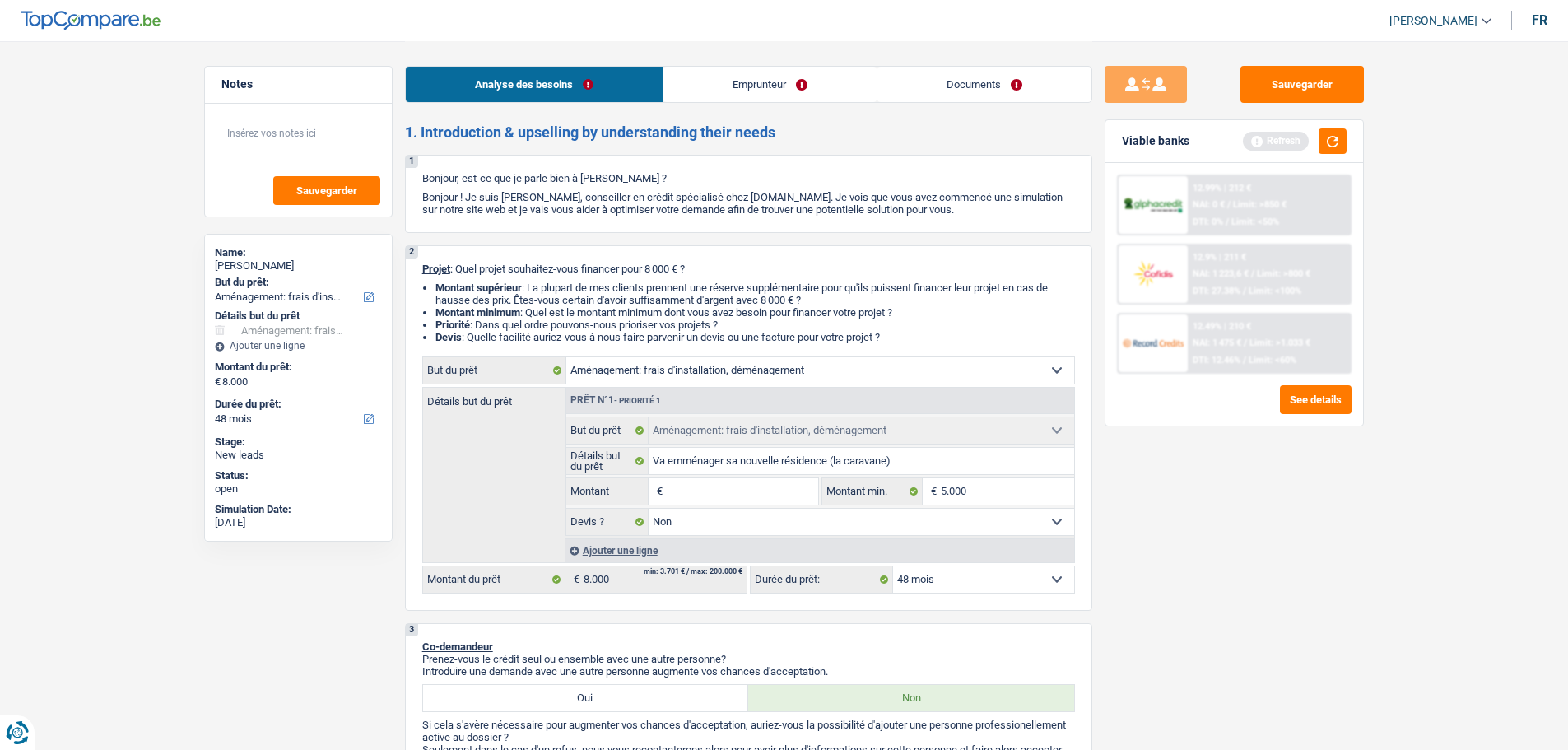
type input "9"
type input "96"
type input "960"
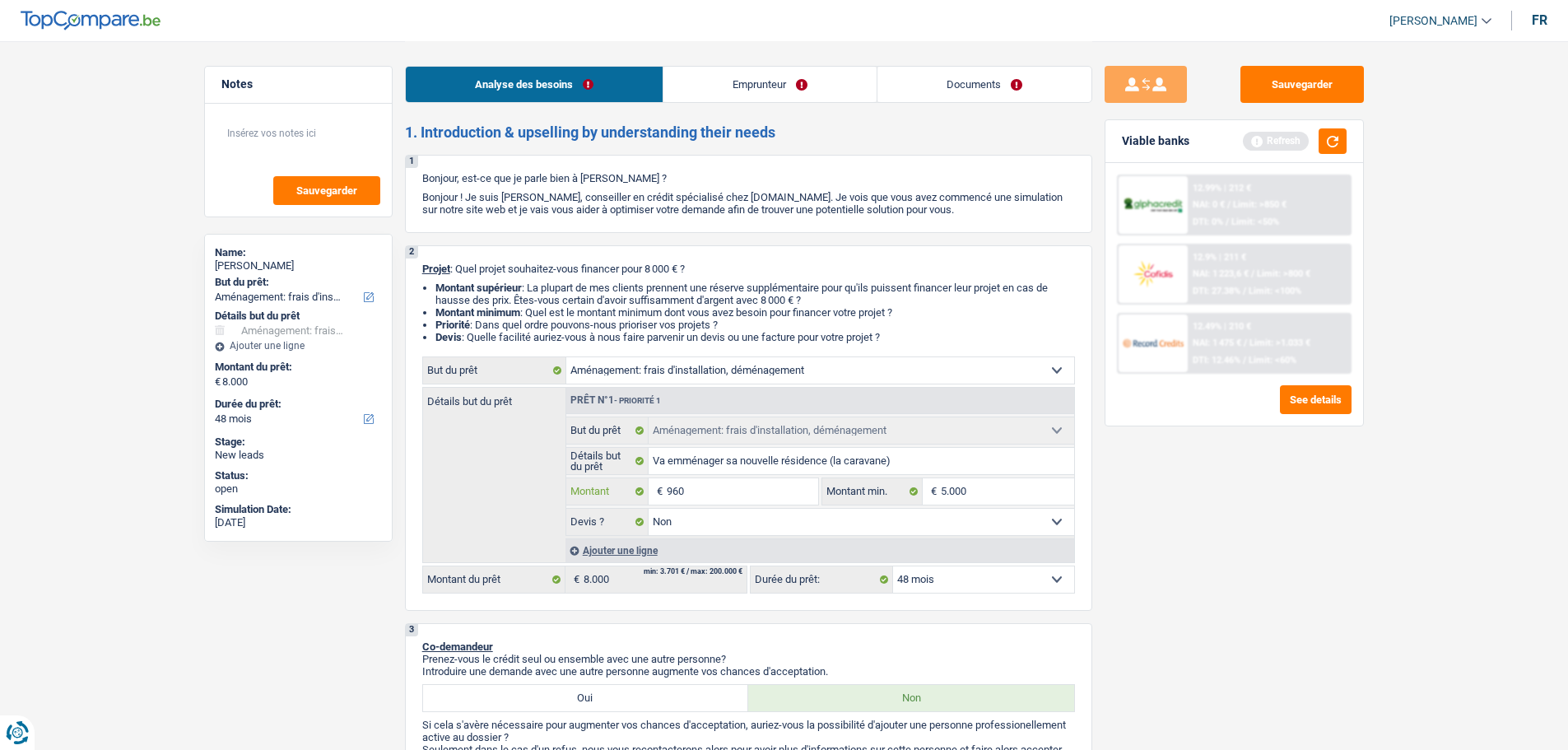
type input "9.600"
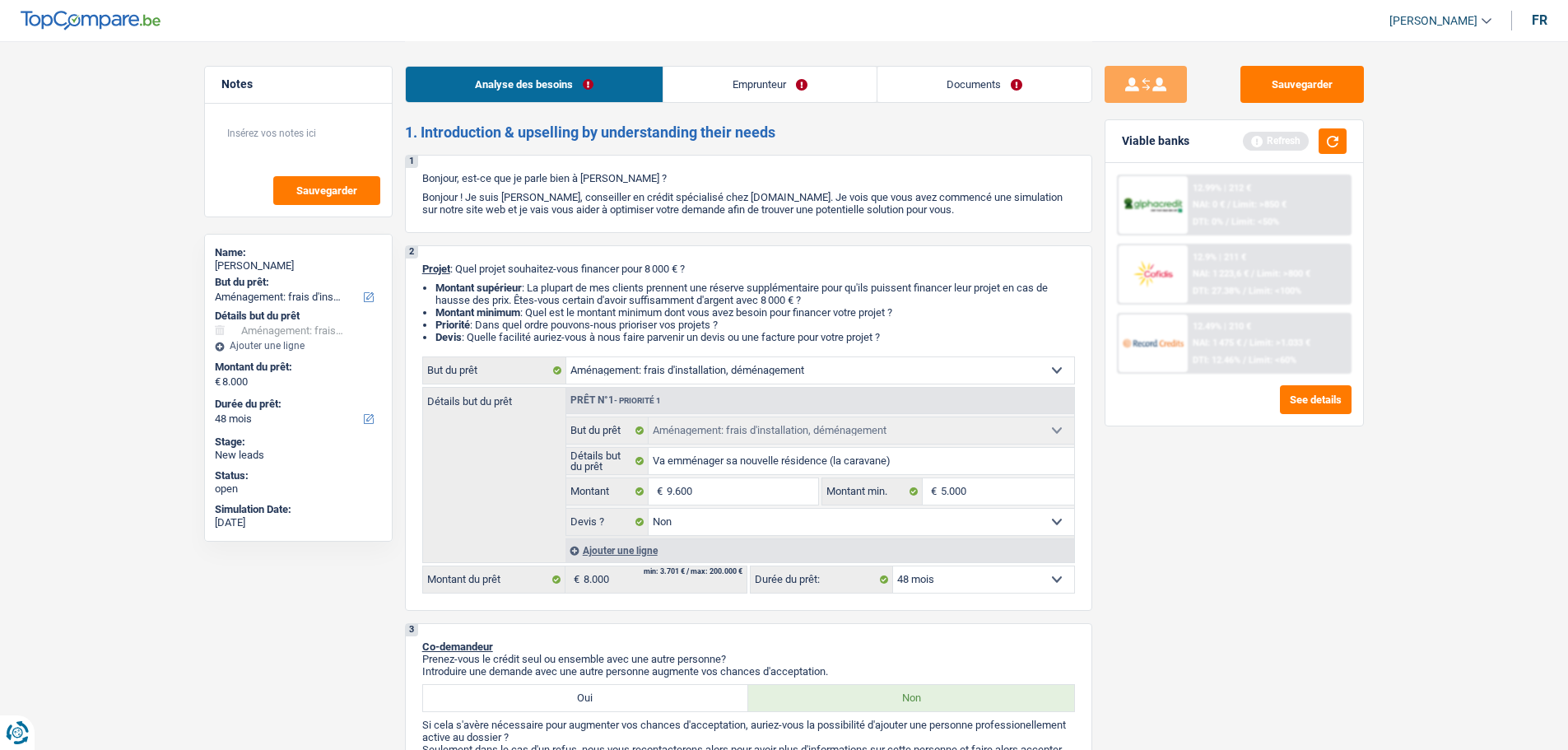
type input "9.600"
drag, startPoint x: 1344, startPoint y: 666, endPoint x: 1296, endPoint y: 339, distance: 330.5
click at [1339, 663] on div "Sauvegarder Viable banks Refresh 12.99% | 212 € NAI: 0 € / Limit: >850 € DTI: 0…" at bounding box center [1234, 395] width 284 height 658
click at [1336, 157] on div "Viable banks Refresh" at bounding box center [1234, 142] width 257 height 43
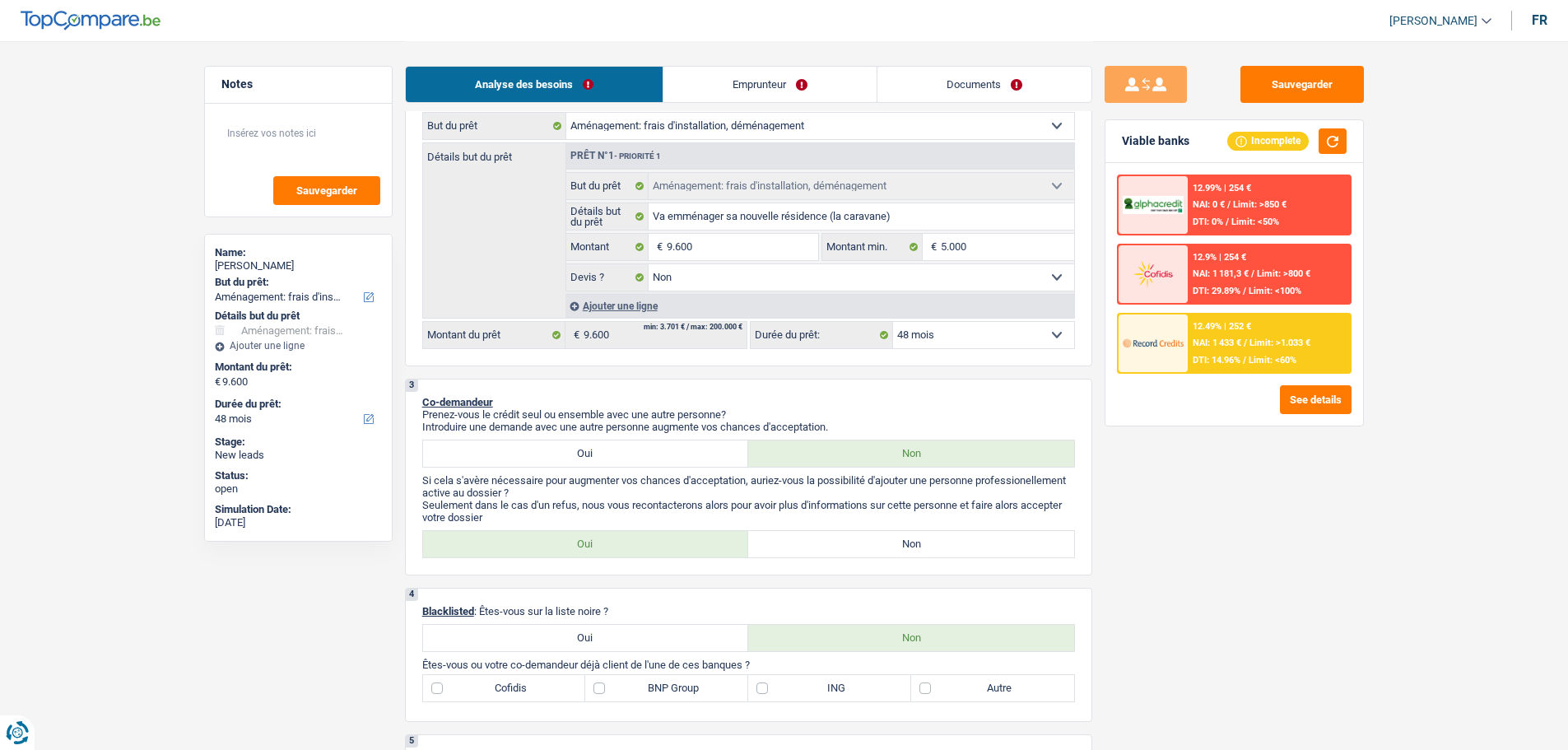
scroll to position [165, 0]
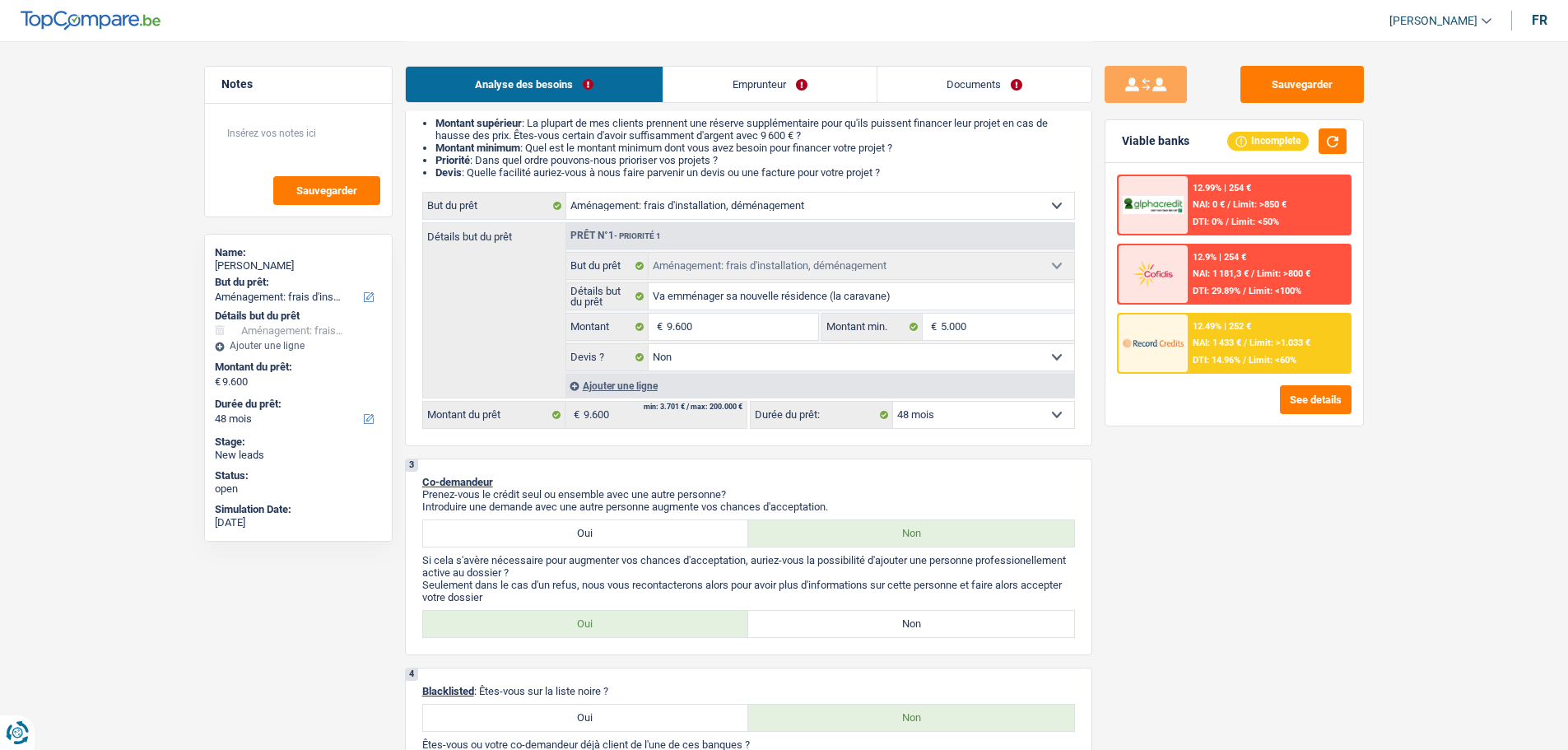
click at [798, 617] on label "Non" at bounding box center [911, 624] width 326 height 26
click at [798, 617] on input "Non" at bounding box center [911, 624] width 326 height 26
radio input "true"
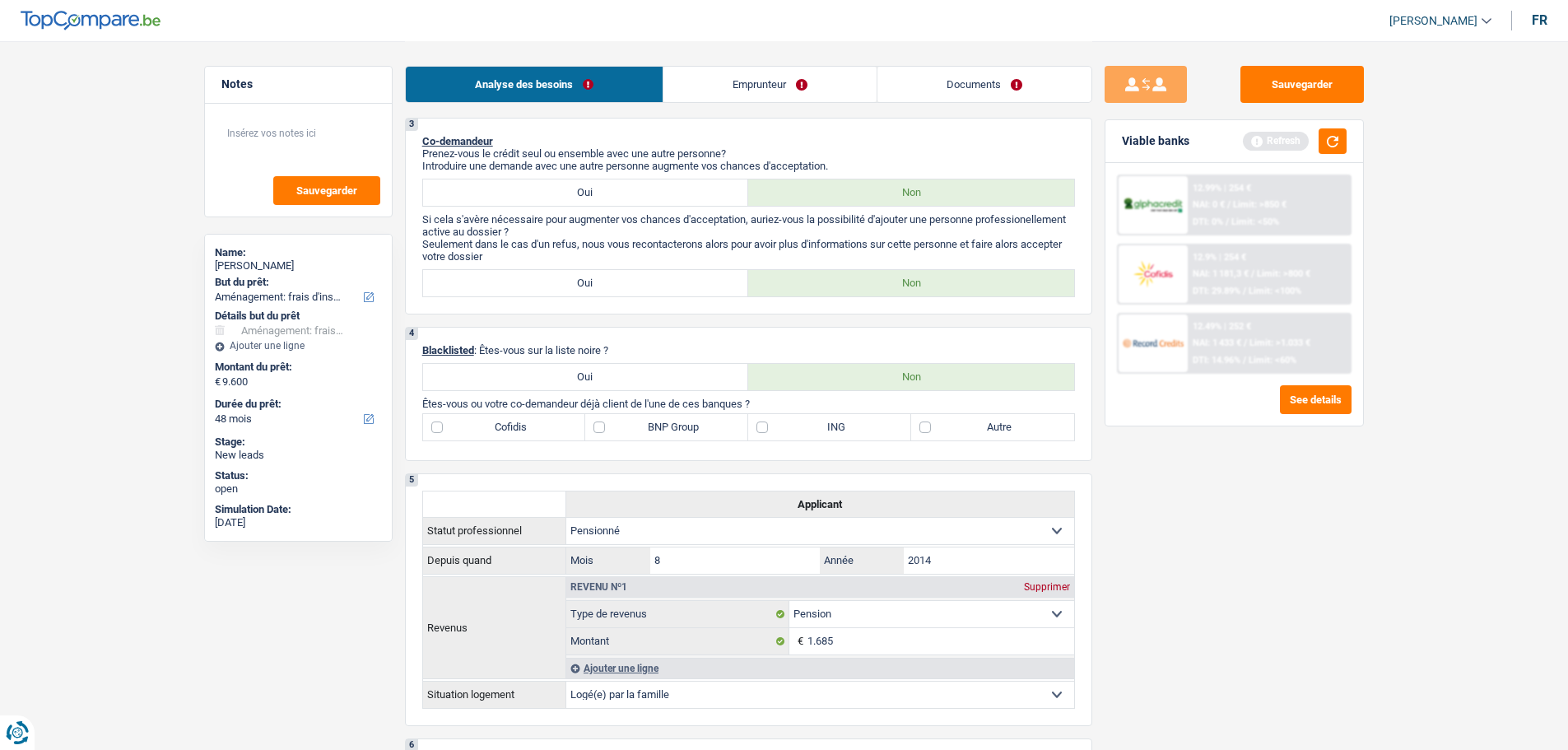
scroll to position [659, 0]
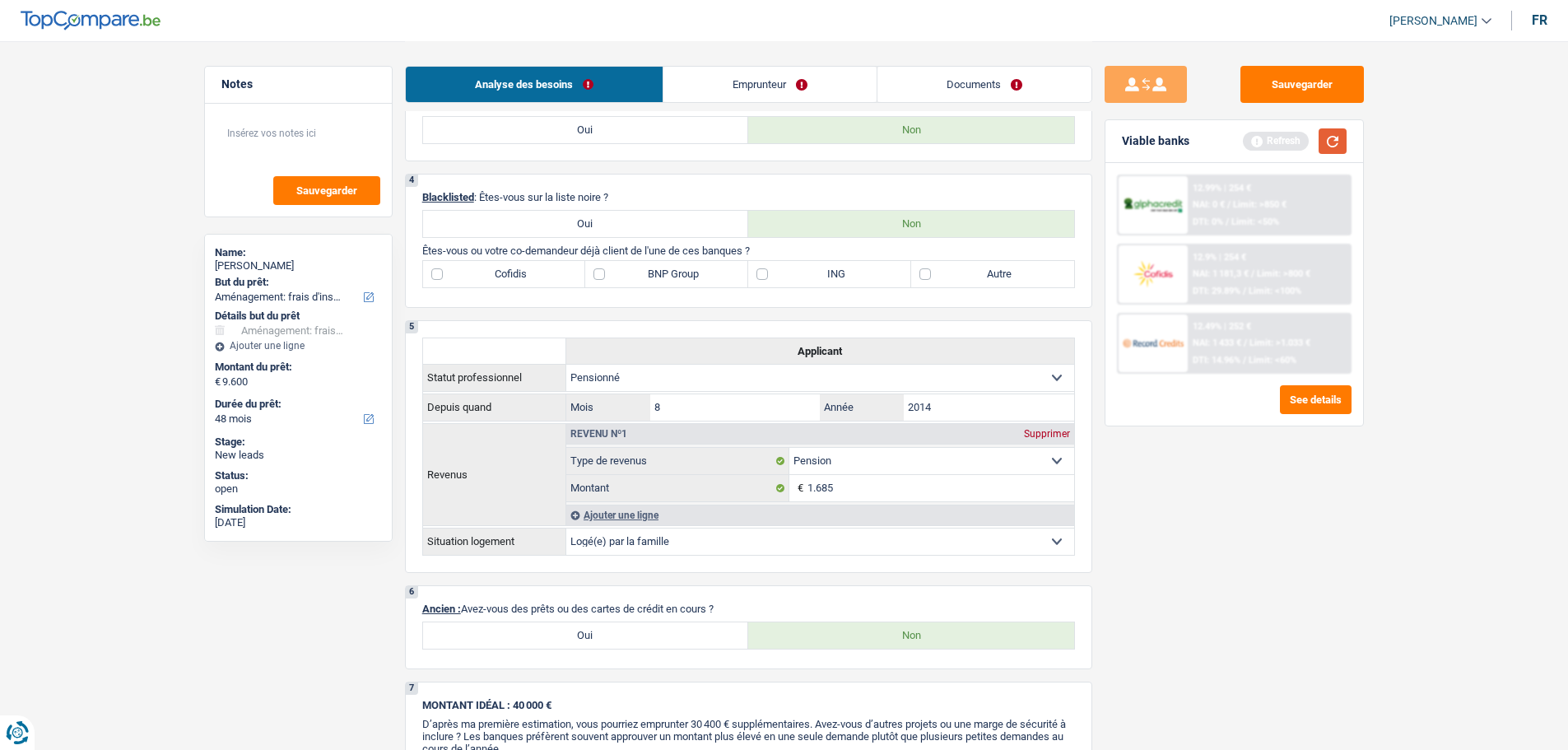
click at [1344, 136] on button "button" at bounding box center [1333, 141] width 28 height 25
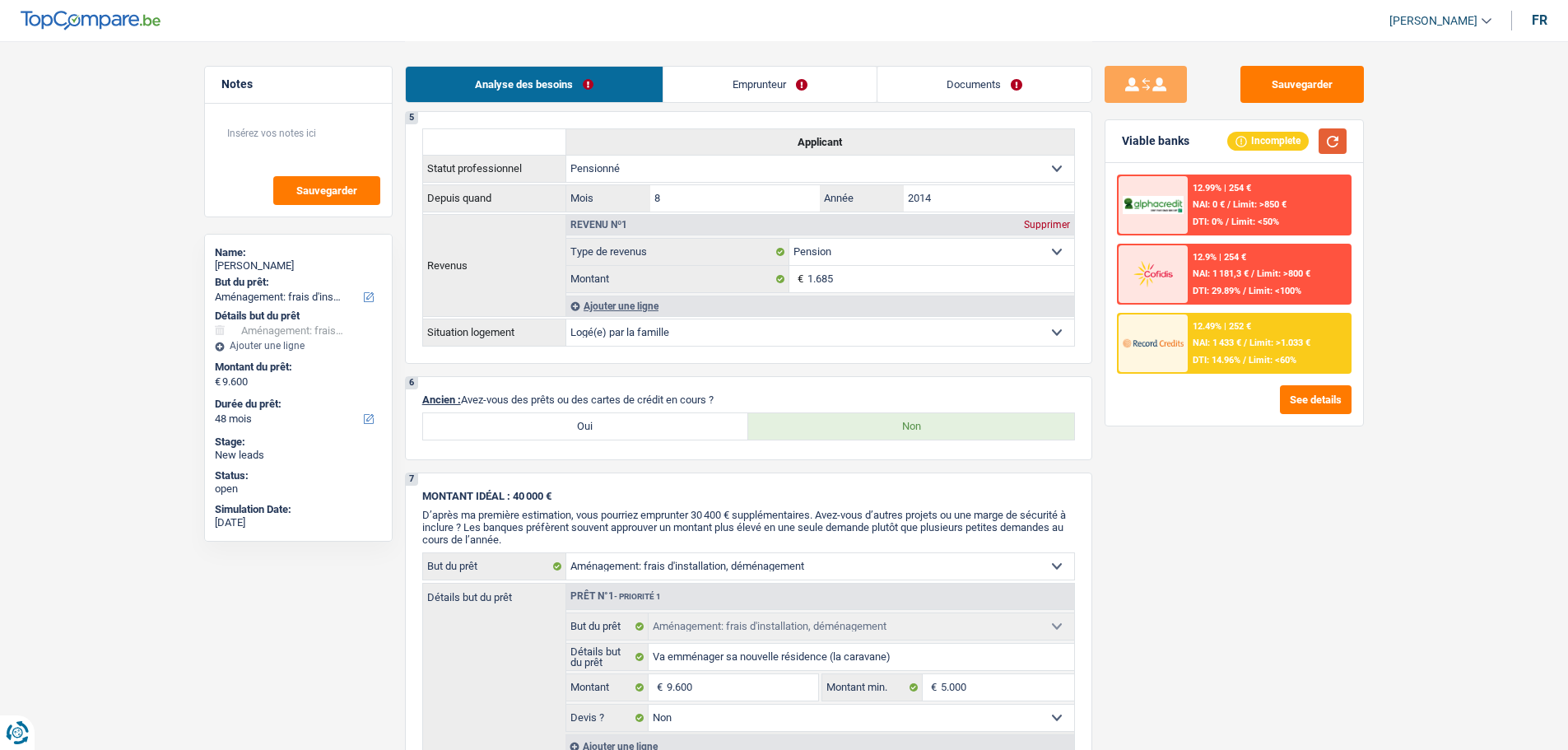
scroll to position [741, 0]
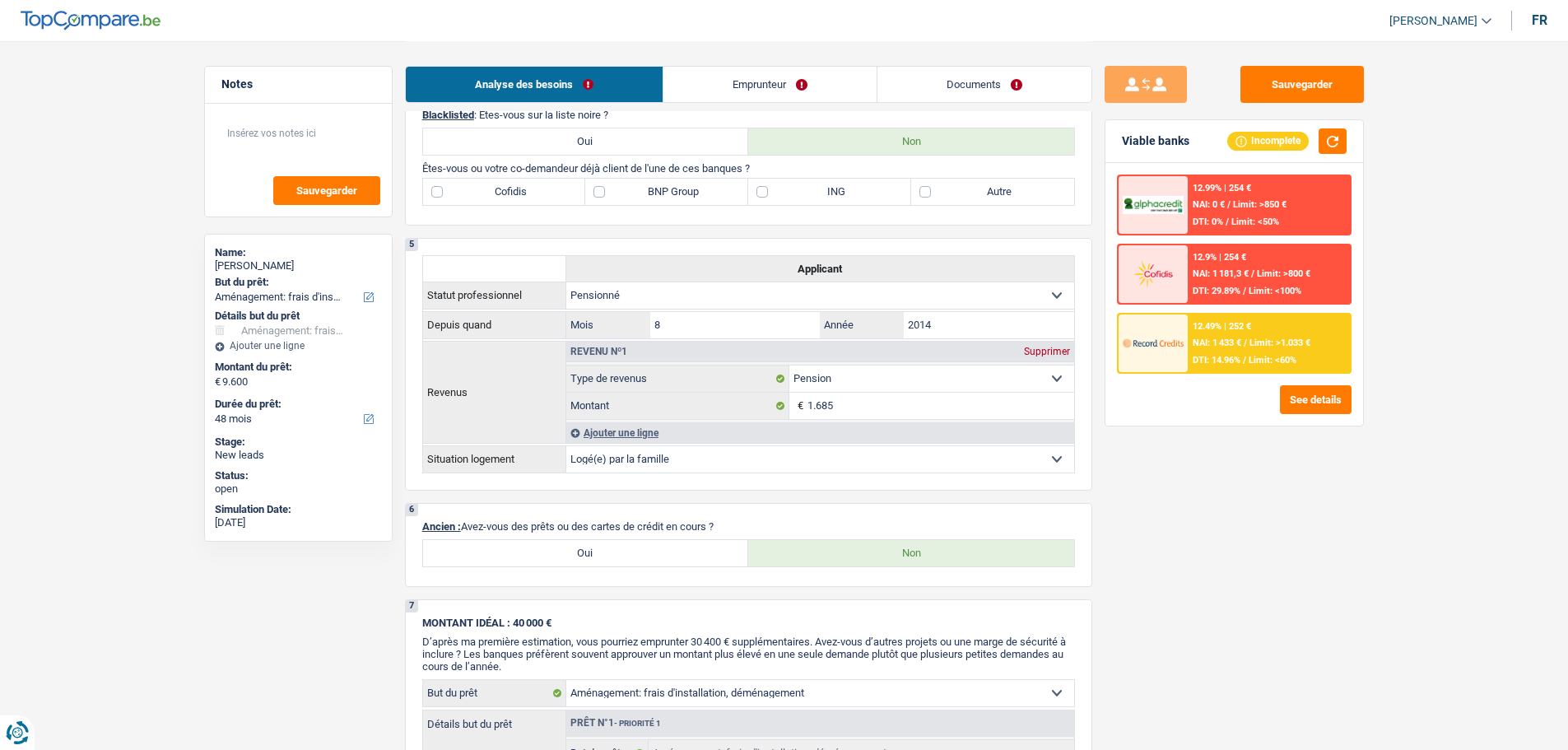
click at [1005, 196] on label "Autre" at bounding box center [992, 192] width 163 height 26
click at [1005, 196] on input "Autre" at bounding box center [992, 192] width 163 height 26
checkbox input "true"
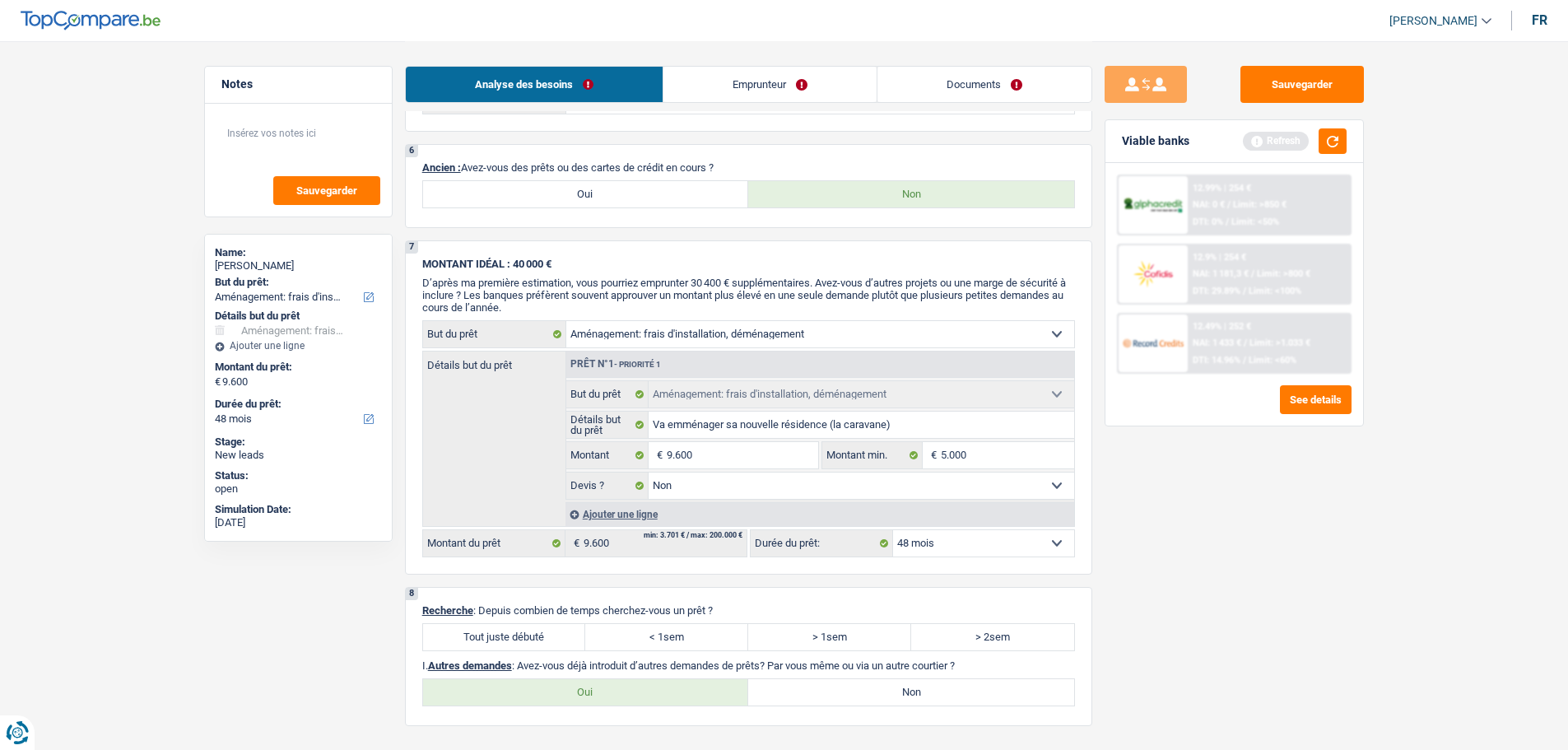
scroll to position [1317, 0]
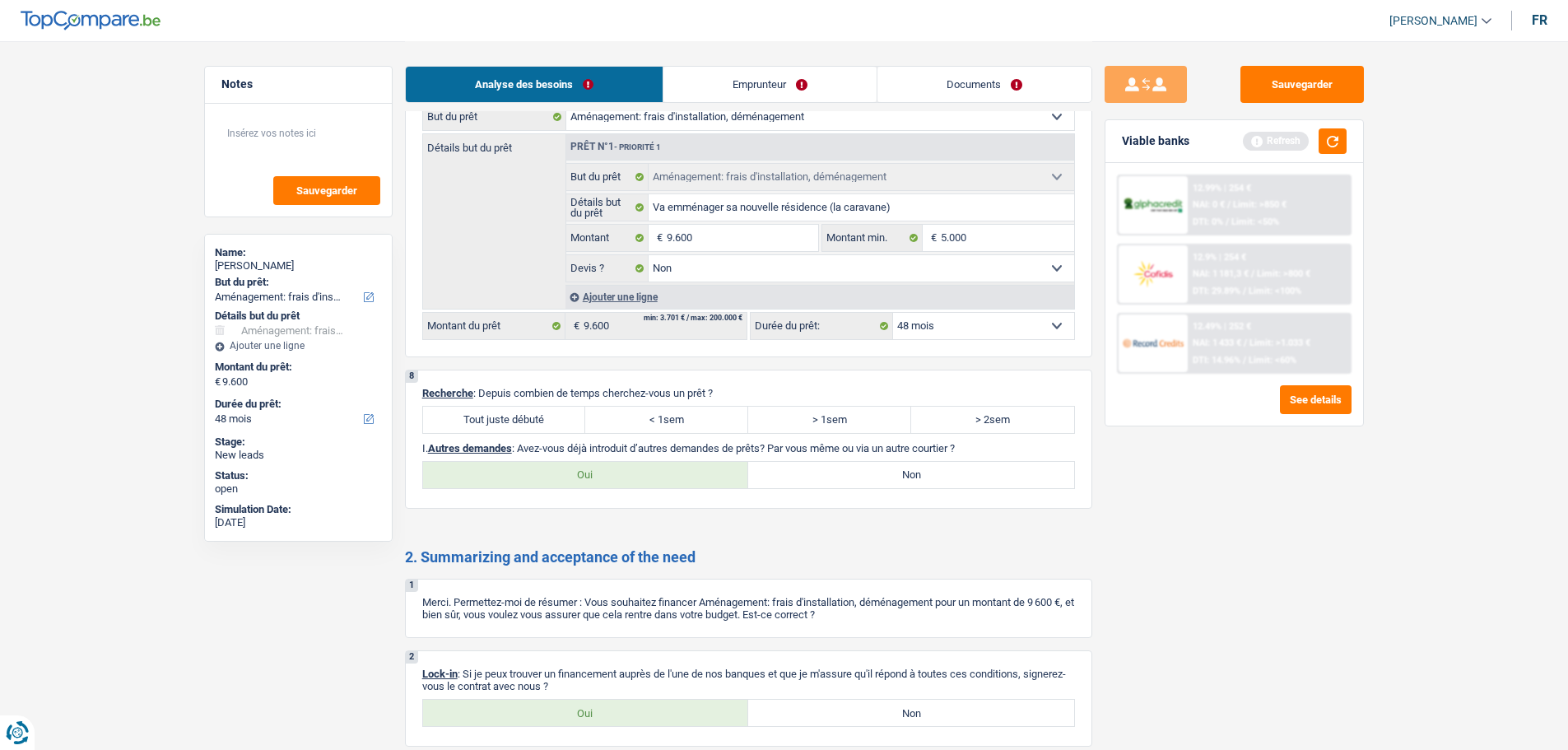
click at [527, 416] on label "Tout juste débuté" at bounding box center [505, 420] width 163 height 26
click at [527, 416] on input "Tout juste débuté" at bounding box center [505, 420] width 163 height 26
radio input "true"
click at [920, 488] on div "Oui Non Tous les champs sont obligatoires. Veuillez sélectionner une option" at bounding box center [749, 475] width 653 height 28
click at [918, 475] on label "Non" at bounding box center [911, 475] width 326 height 26
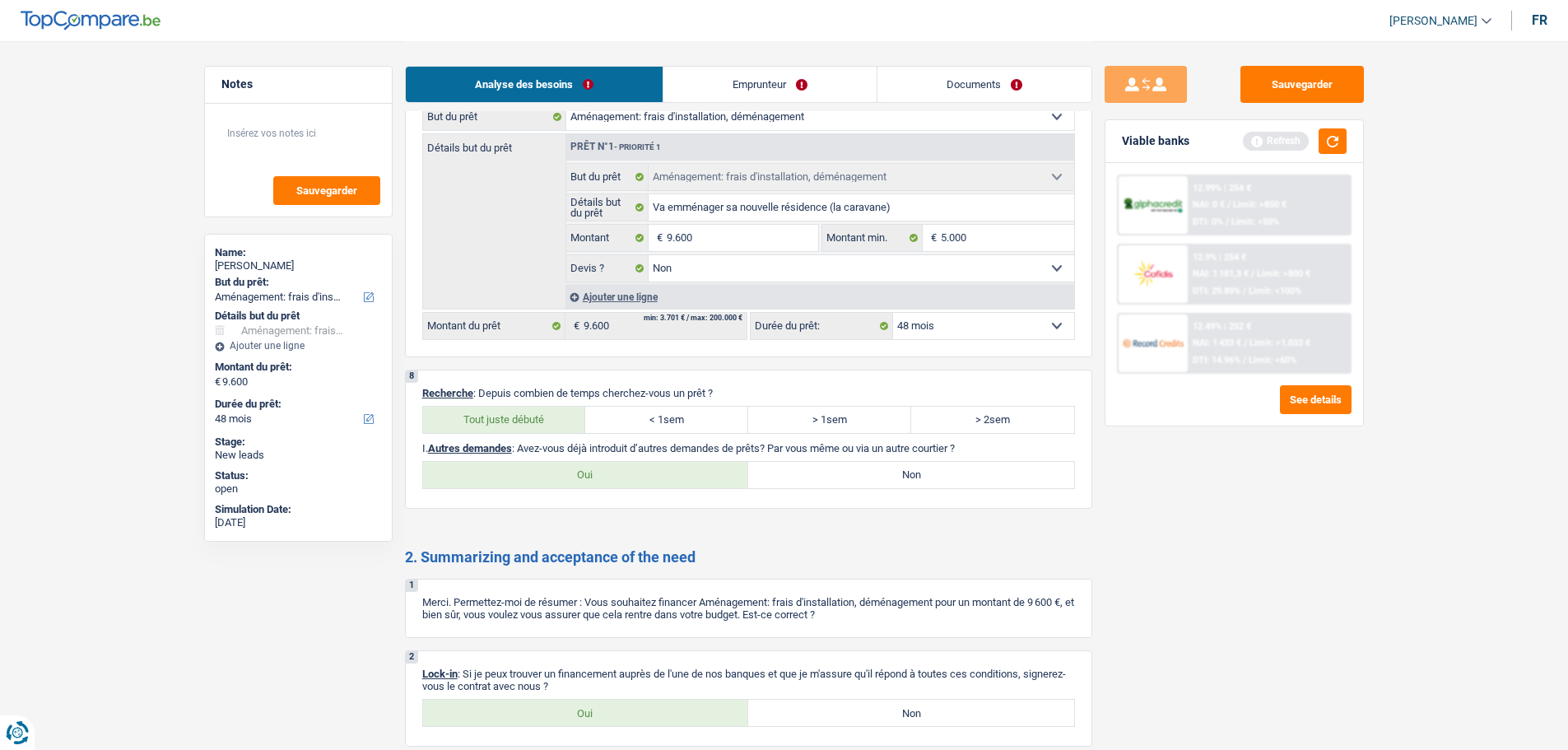
click at [918, 475] on input "Non" at bounding box center [911, 475] width 326 height 26
radio input "true"
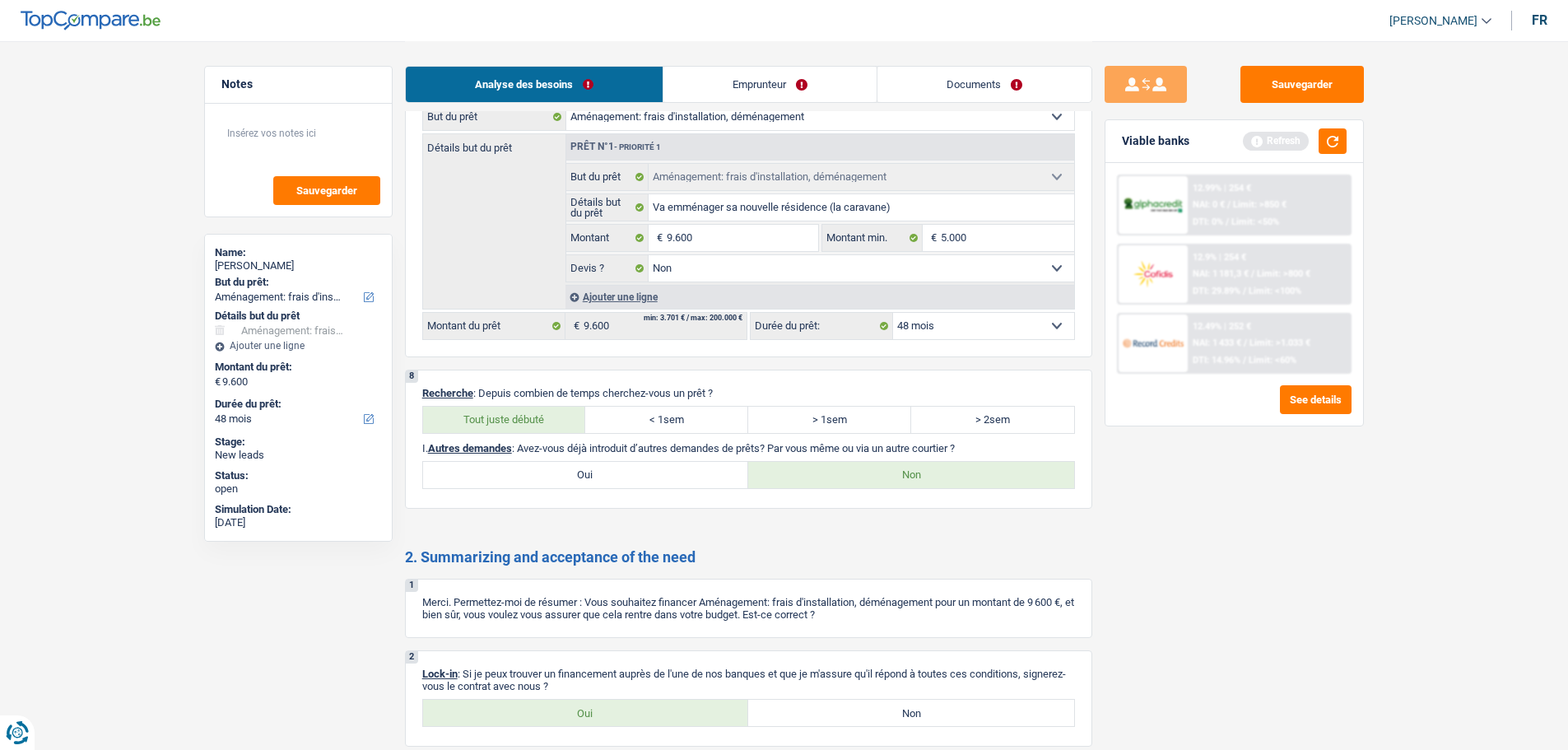
click at [775, 80] on link "Emprunteur" at bounding box center [770, 84] width 214 height 35
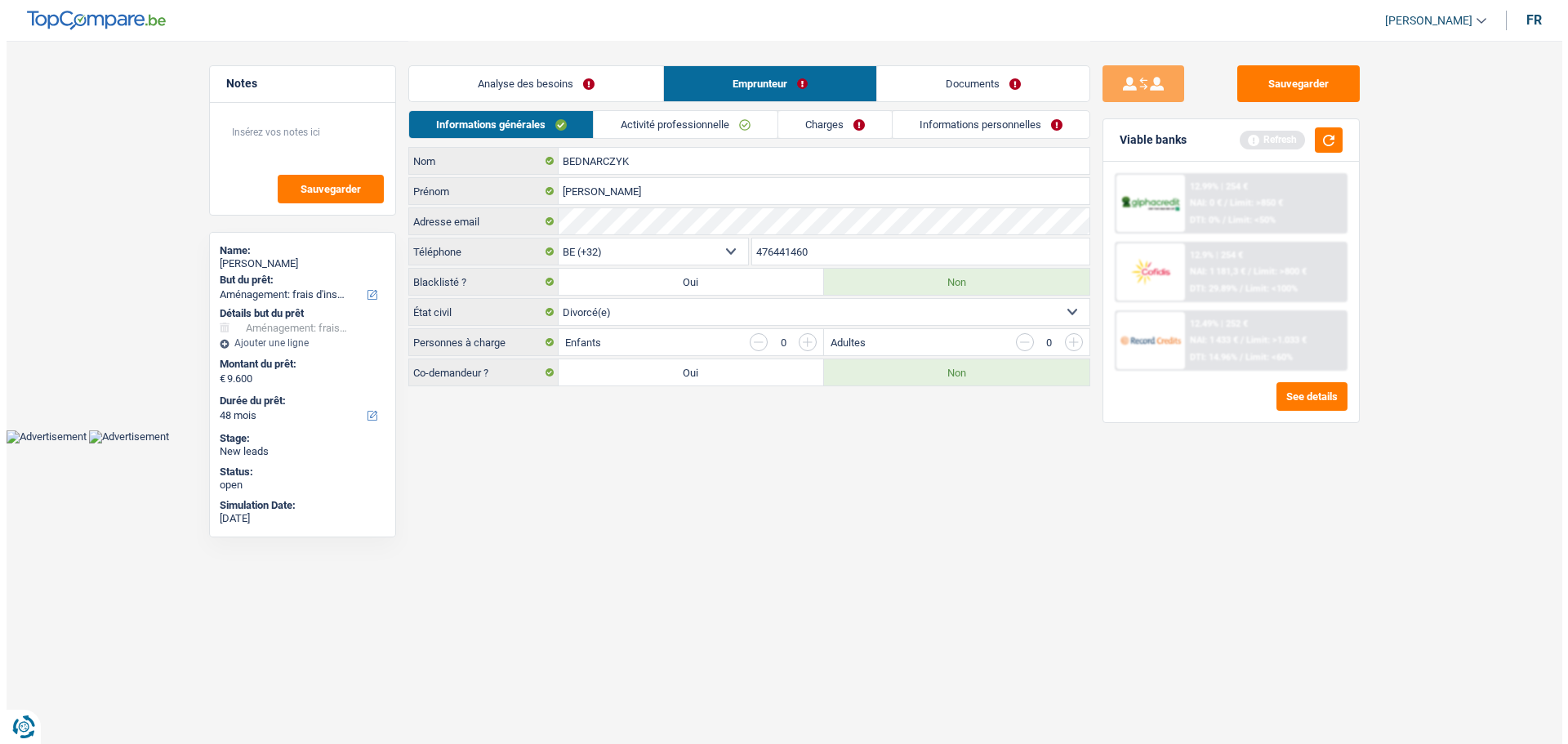
scroll to position [0, 0]
click at [732, 128] on link "Activité professionnelle" at bounding box center [685, 124] width 184 height 27
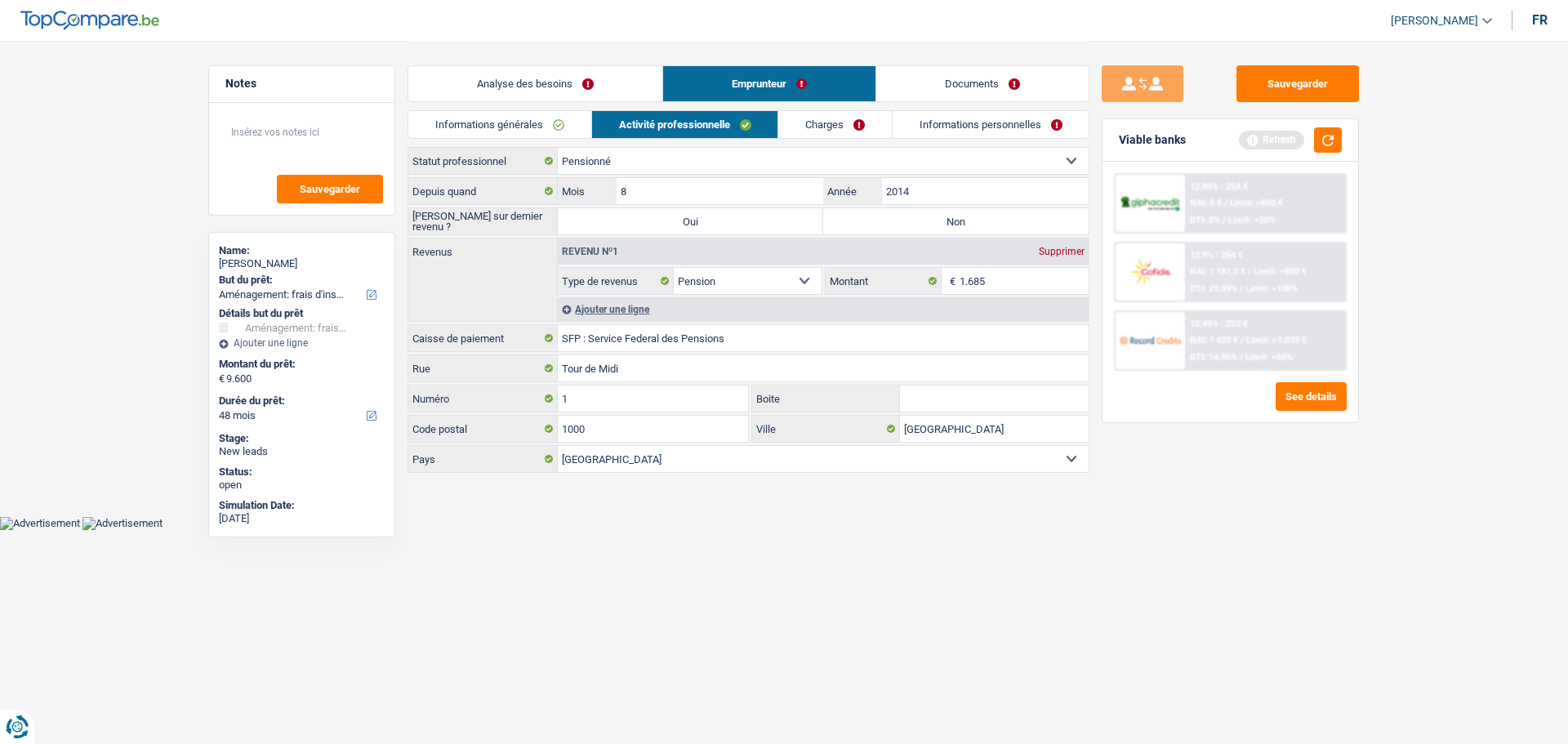
click at [1036, 212] on label "Non" at bounding box center [956, 221] width 265 height 26
click at [1036, 212] on input "Non" at bounding box center [956, 221] width 265 height 26
radio input "true"
click at [848, 123] on link "Charges" at bounding box center [834, 124] width 114 height 27
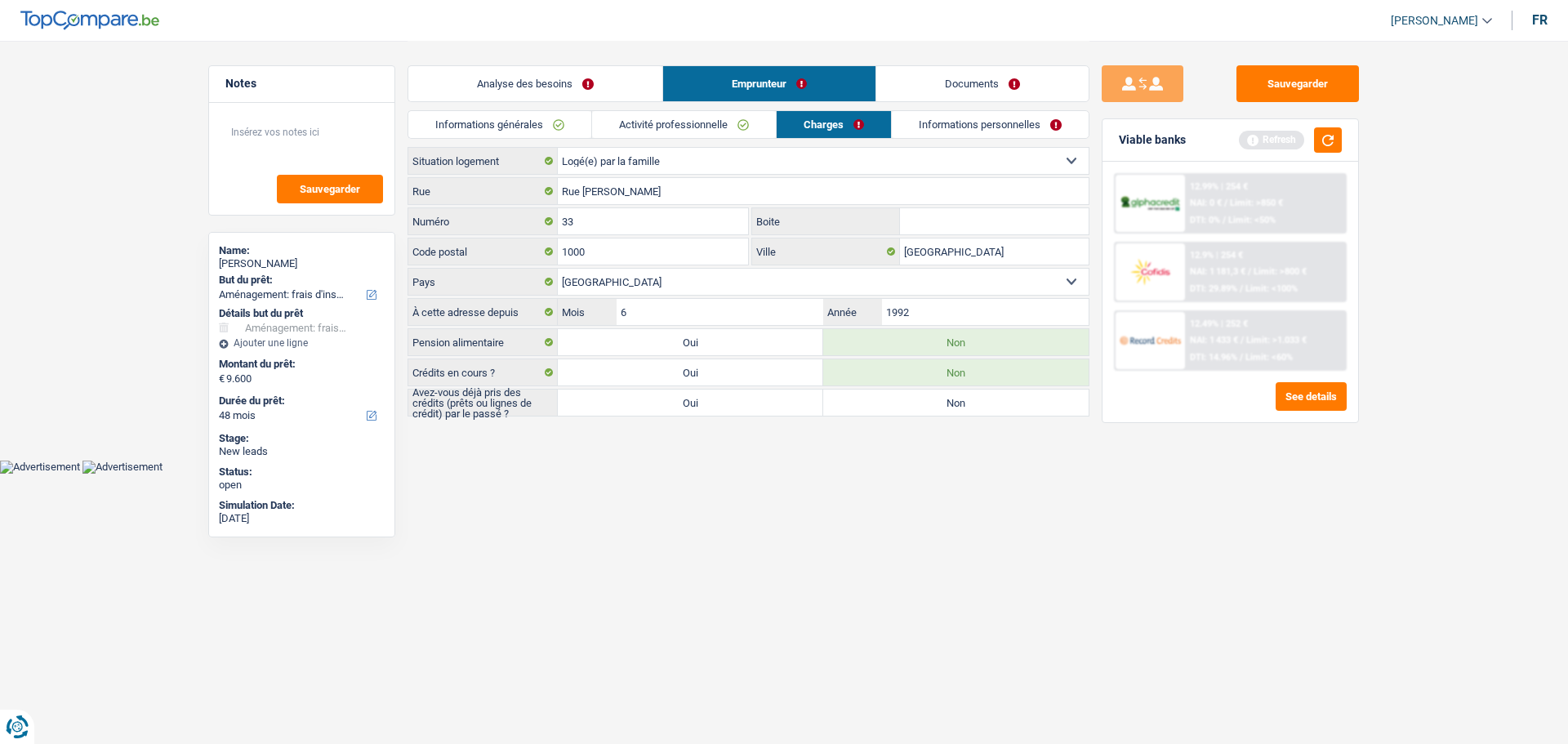
click at [951, 122] on link "Informations personnelles" at bounding box center [990, 124] width 197 height 27
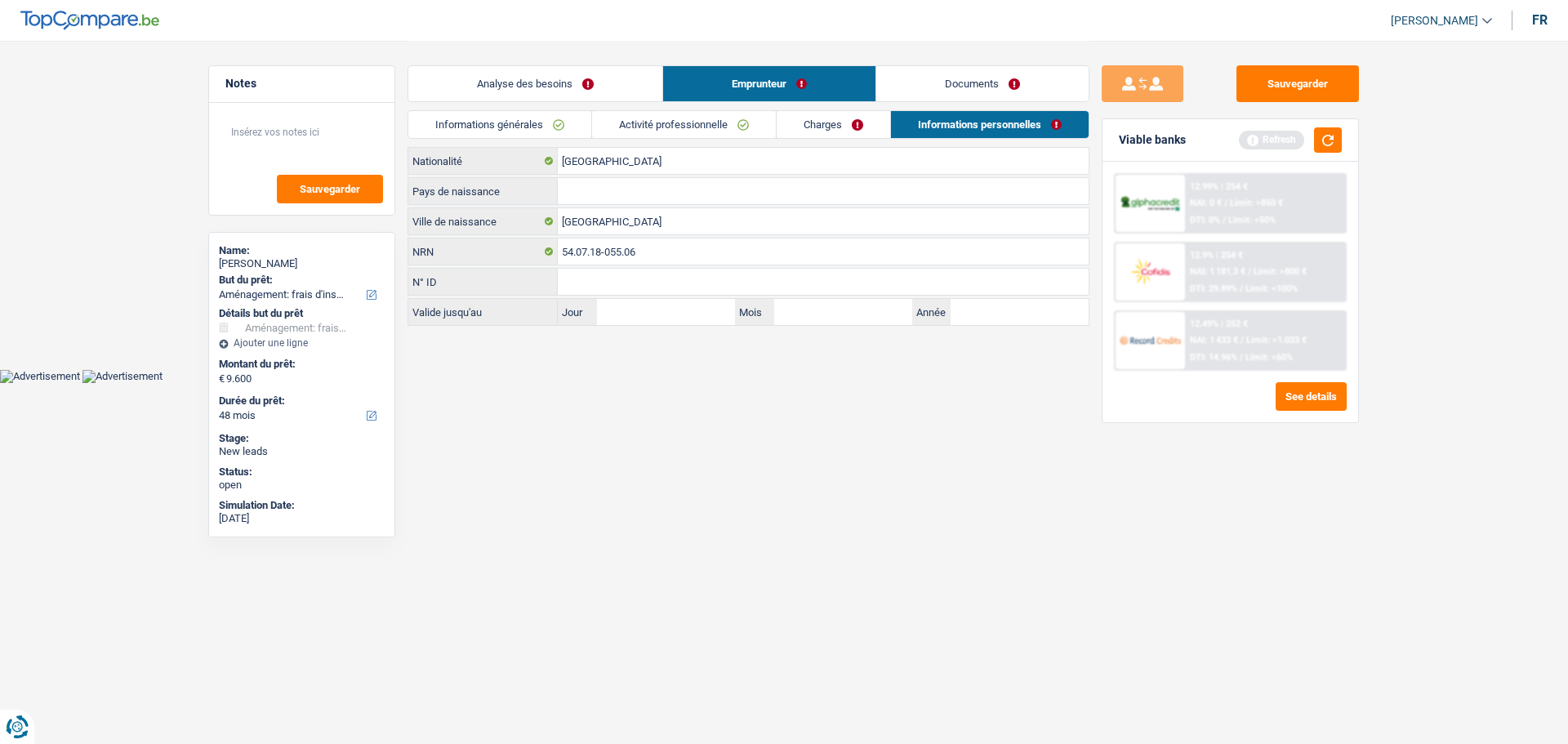
click at [823, 122] on link "Charges" at bounding box center [833, 124] width 114 height 27
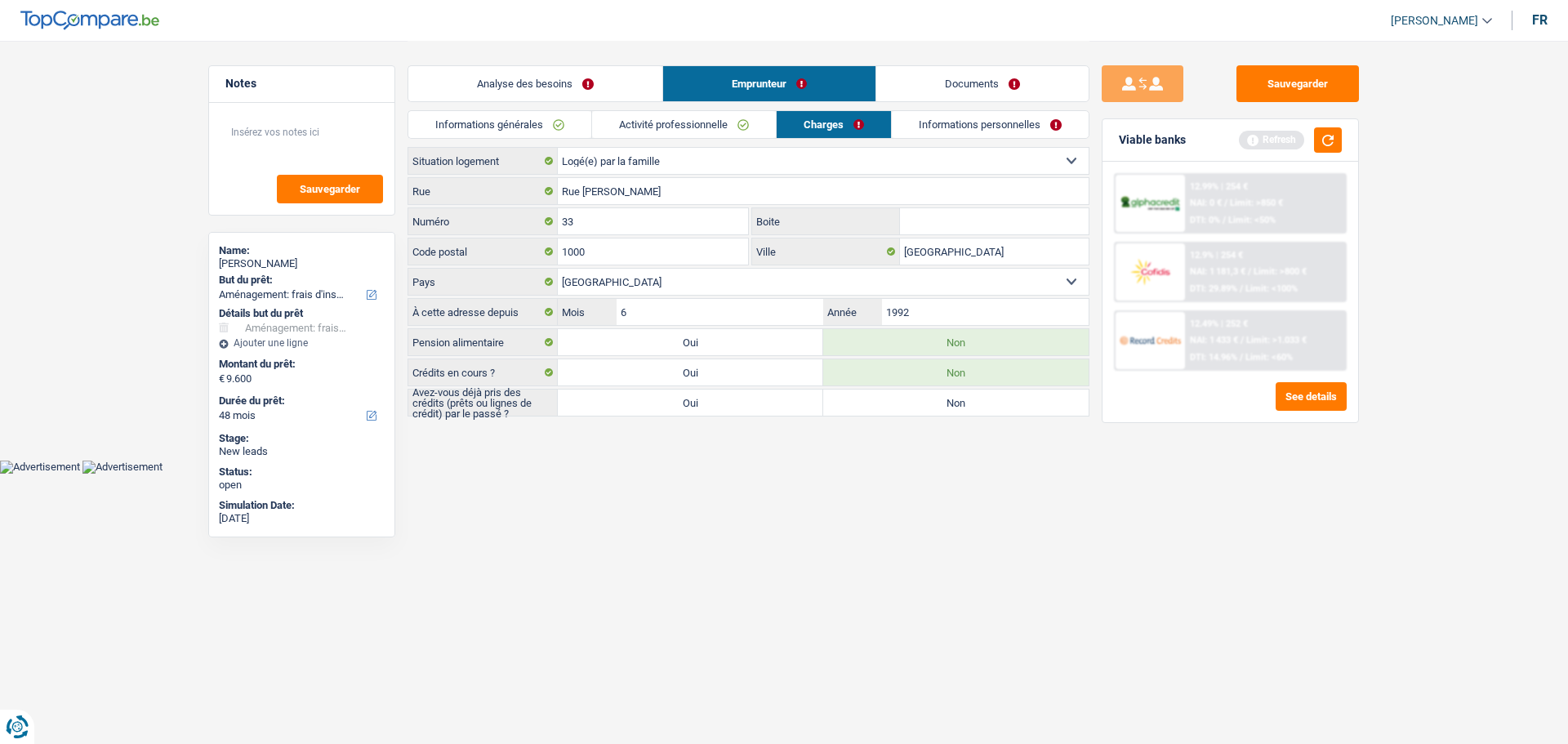
click at [727, 115] on link "Activité professionnelle" at bounding box center [684, 124] width 184 height 27
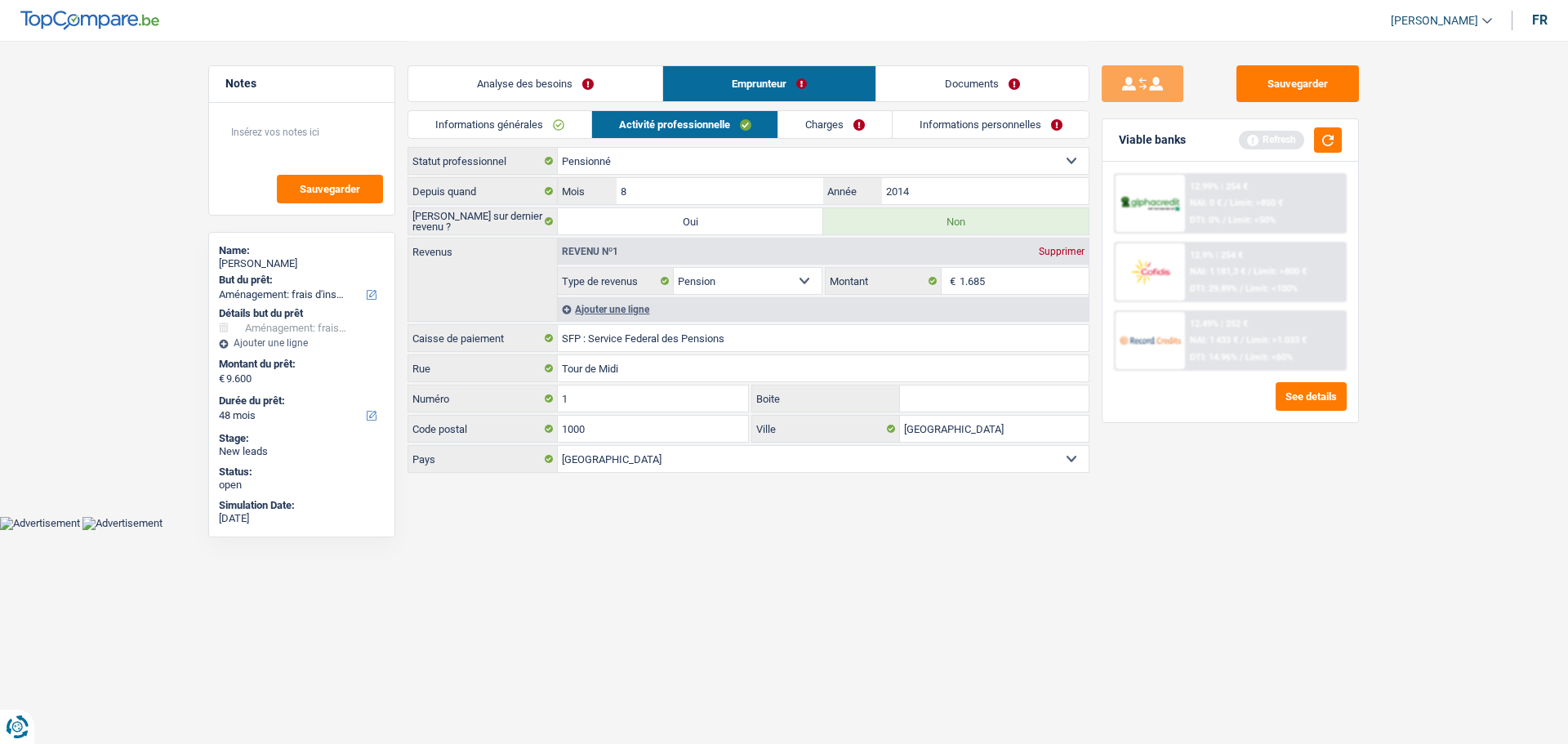
click at [821, 124] on link "Charges" at bounding box center [834, 124] width 114 height 27
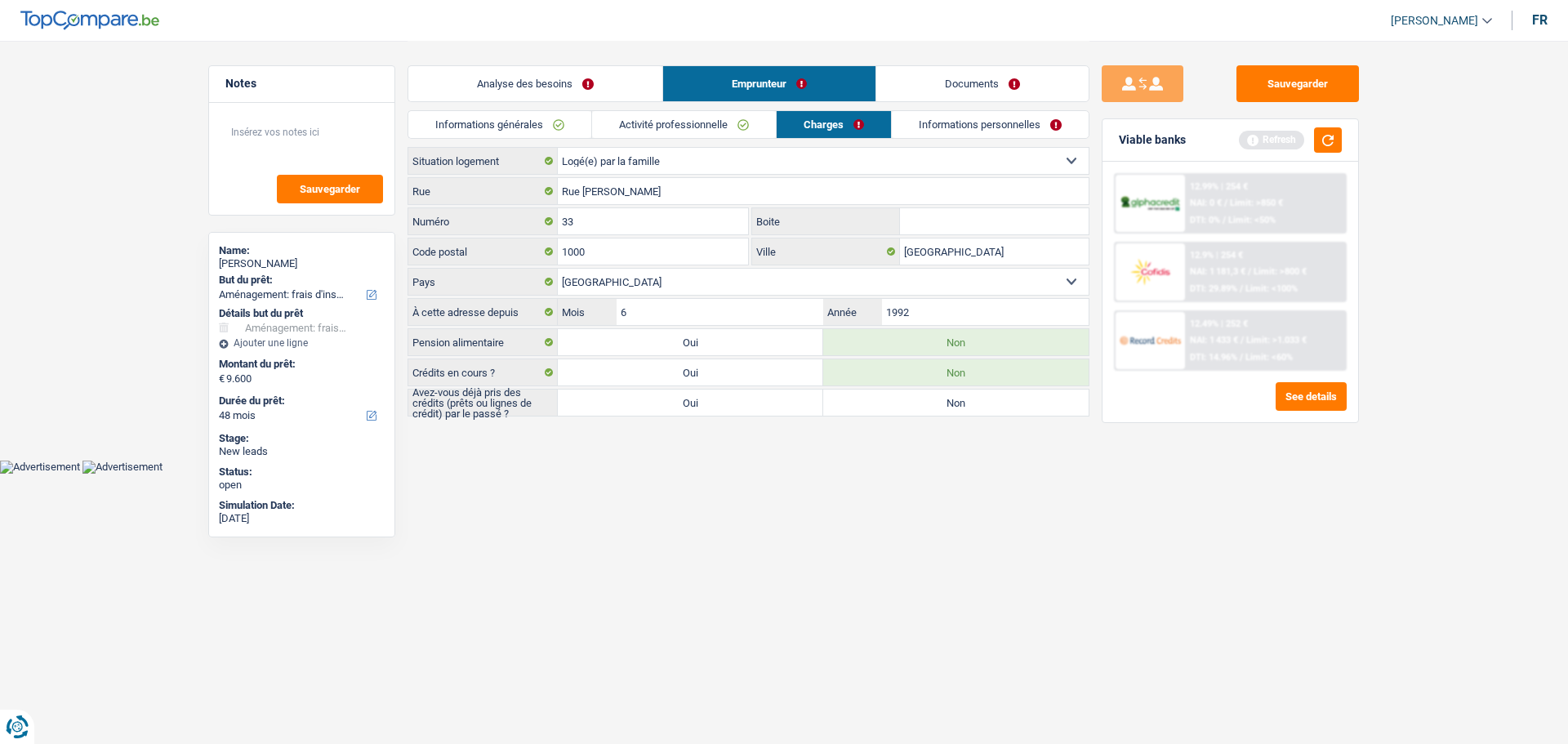
click at [907, 415] on label "Non" at bounding box center [956, 403] width 265 height 26
click at [907, 415] on input "Non" at bounding box center [956, 403] width 265 height 26
radio input "true"
click at [938, 136] on link "Informations personnelles" at bounding box center [991, 124] width 197 height 27
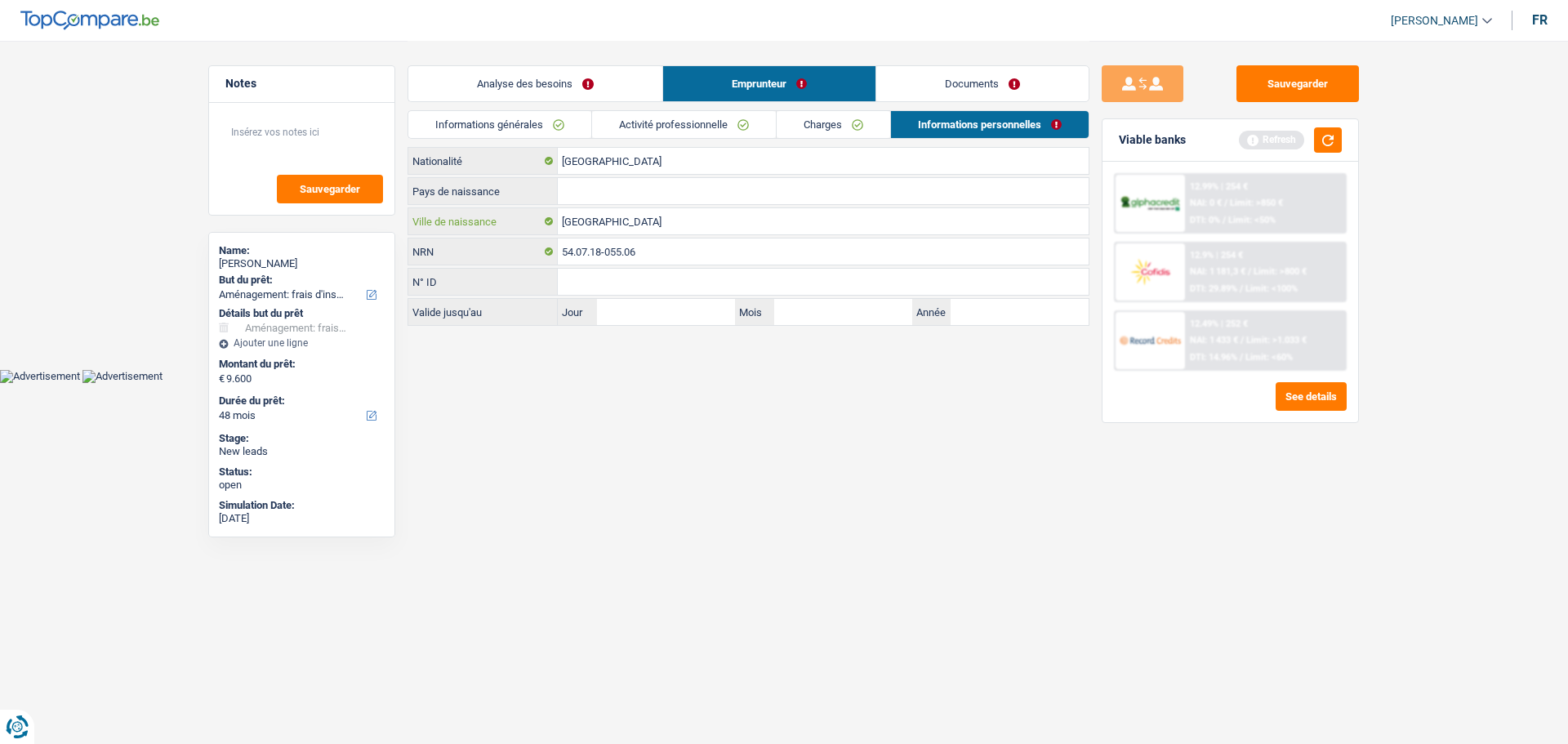
click at [565, 226] on input "neufville" at bounding box center [823, 221] width 531 height 26
click at [565, 219] on input "neufville" at bounding box center [823, 221] width 531 height 26
click at [570, 225] on input "neufville" at bounding box center [823, 221] width 531 height 26
type input "Neufville"
click at [674, 192] on input "Pays de naissance" at bounding box center [823, 191] width 531 height 26
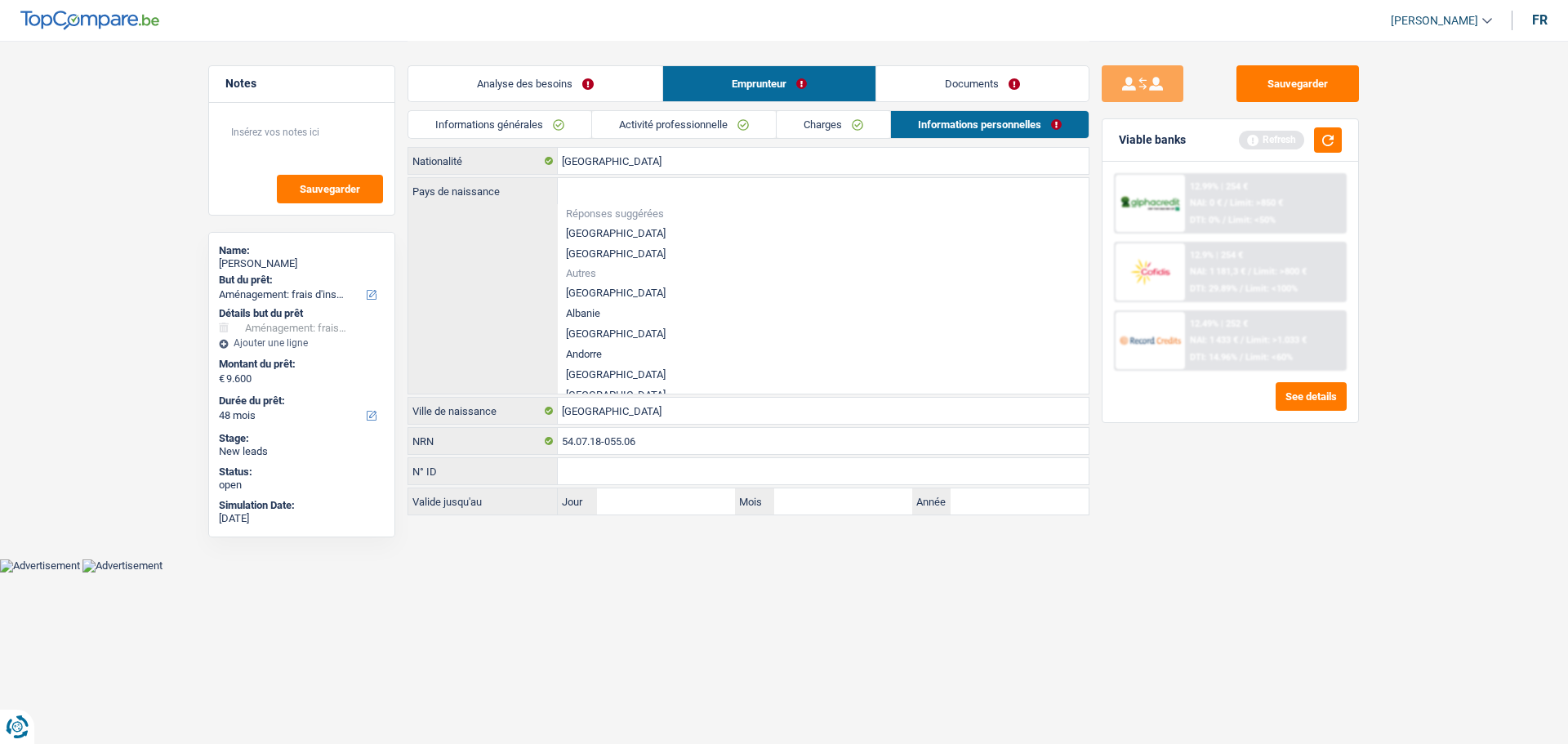
click at [618, 229] on li "[GEOGRAPHIC_DATA]" at bounding box center [823, 233] width 531 height 20
type input "[GEOGRAPHIC_DATA]"
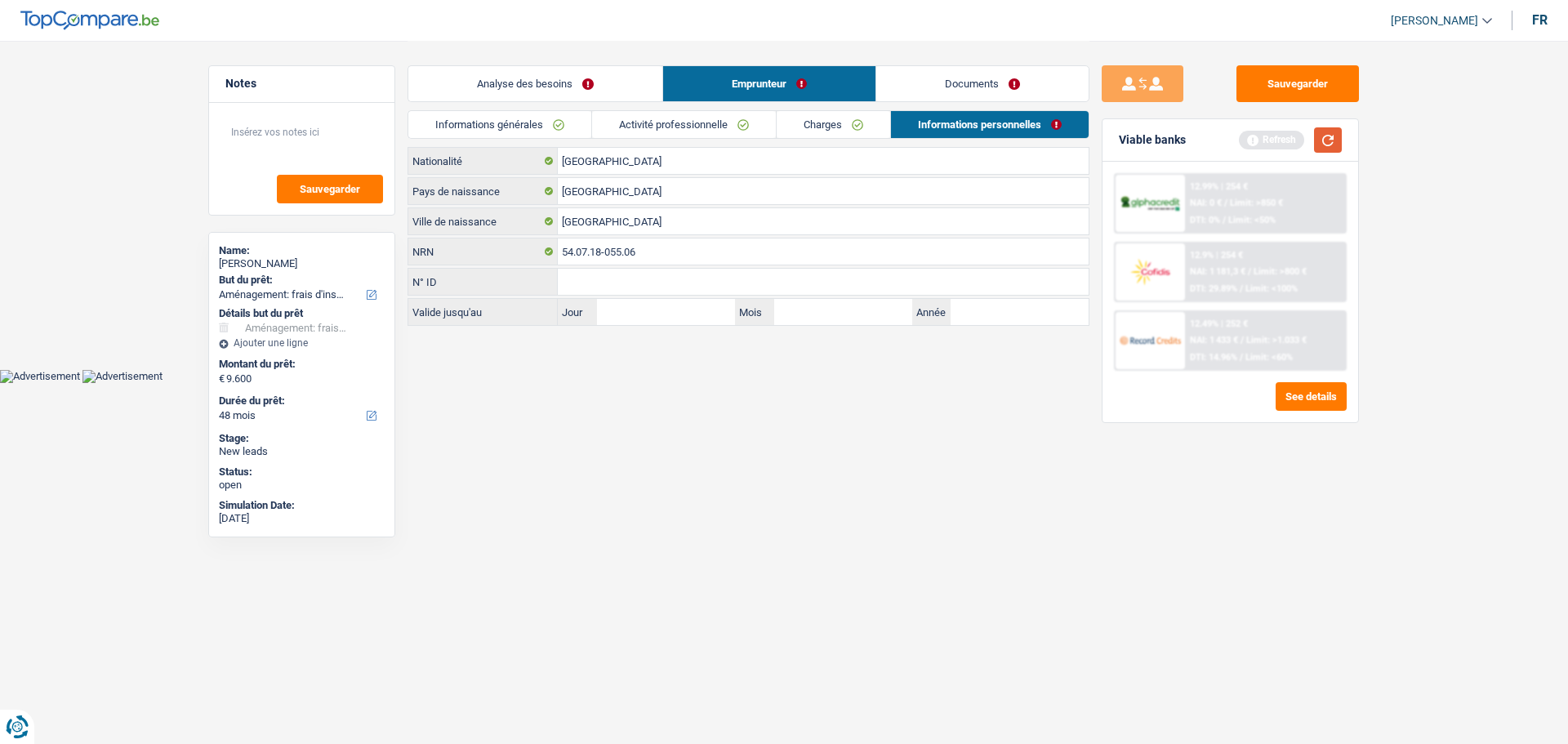
click at [1329, 143] on button "button" at bounding box center [1327, 140] width 28 height 25
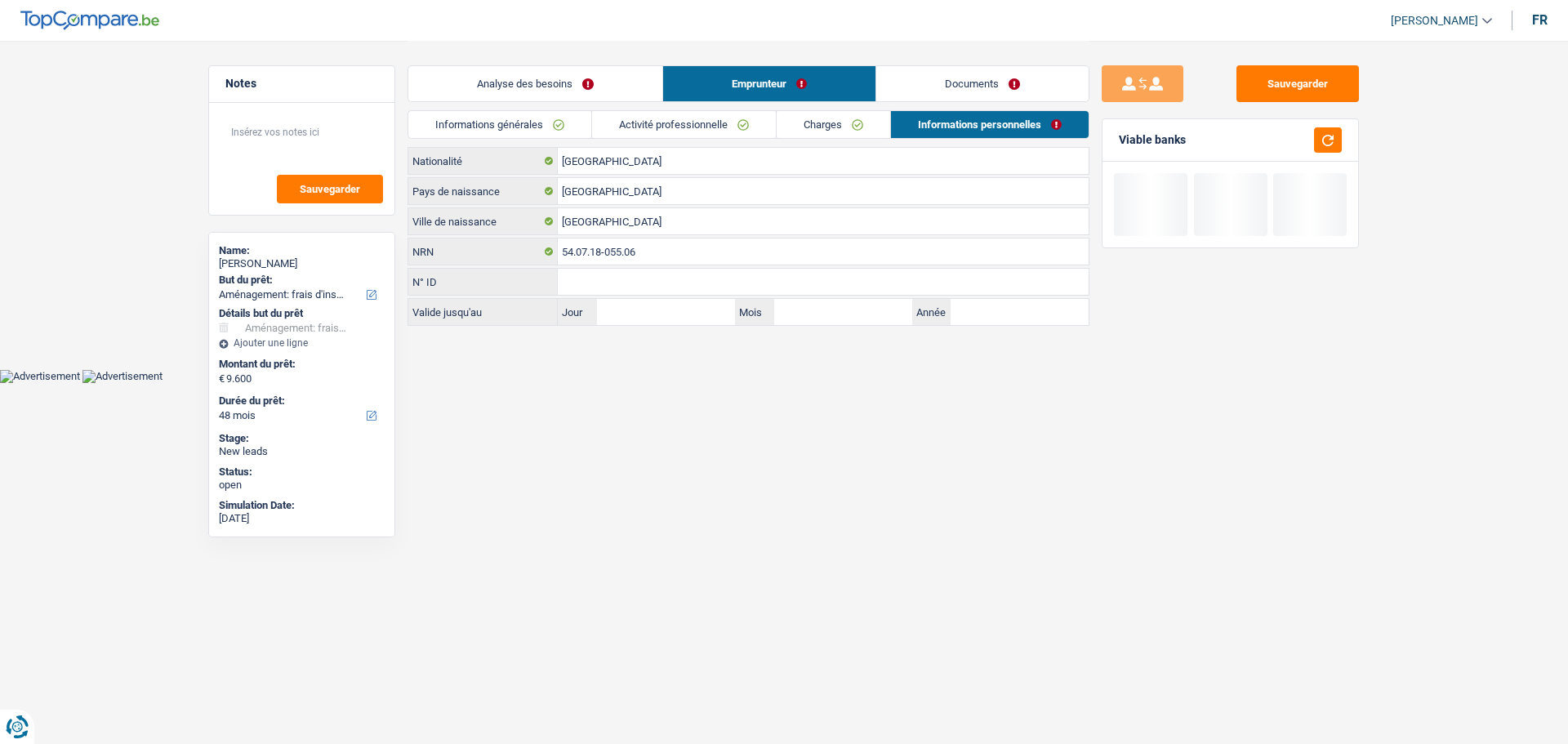
click at [558, 81] on link "Analyse des besoins" at bounding box center [535, 83] width 254 height 35
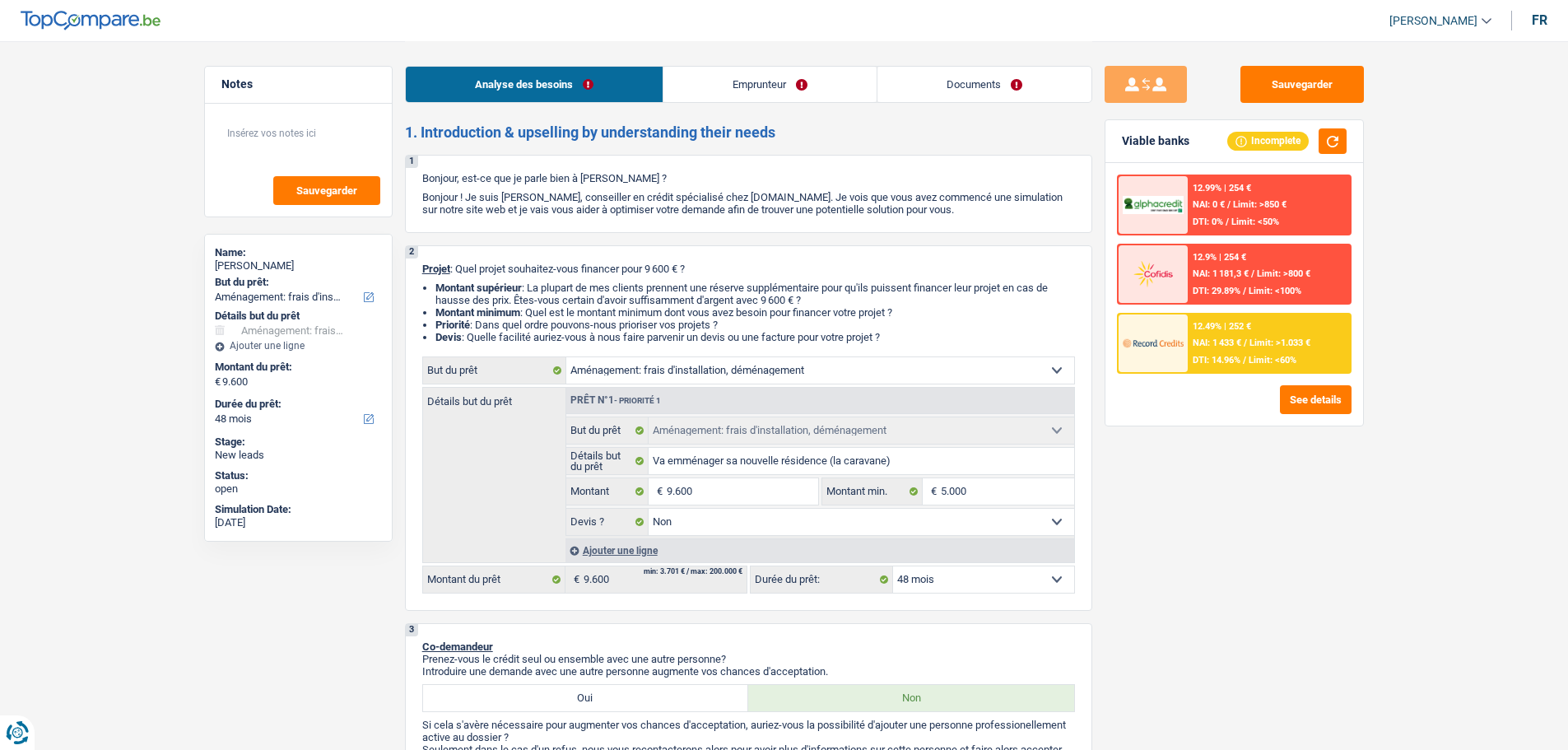
click at [1231, 326] on div "12.49% | 252 €" at bounding box center [1222, 326] width 59 height 10
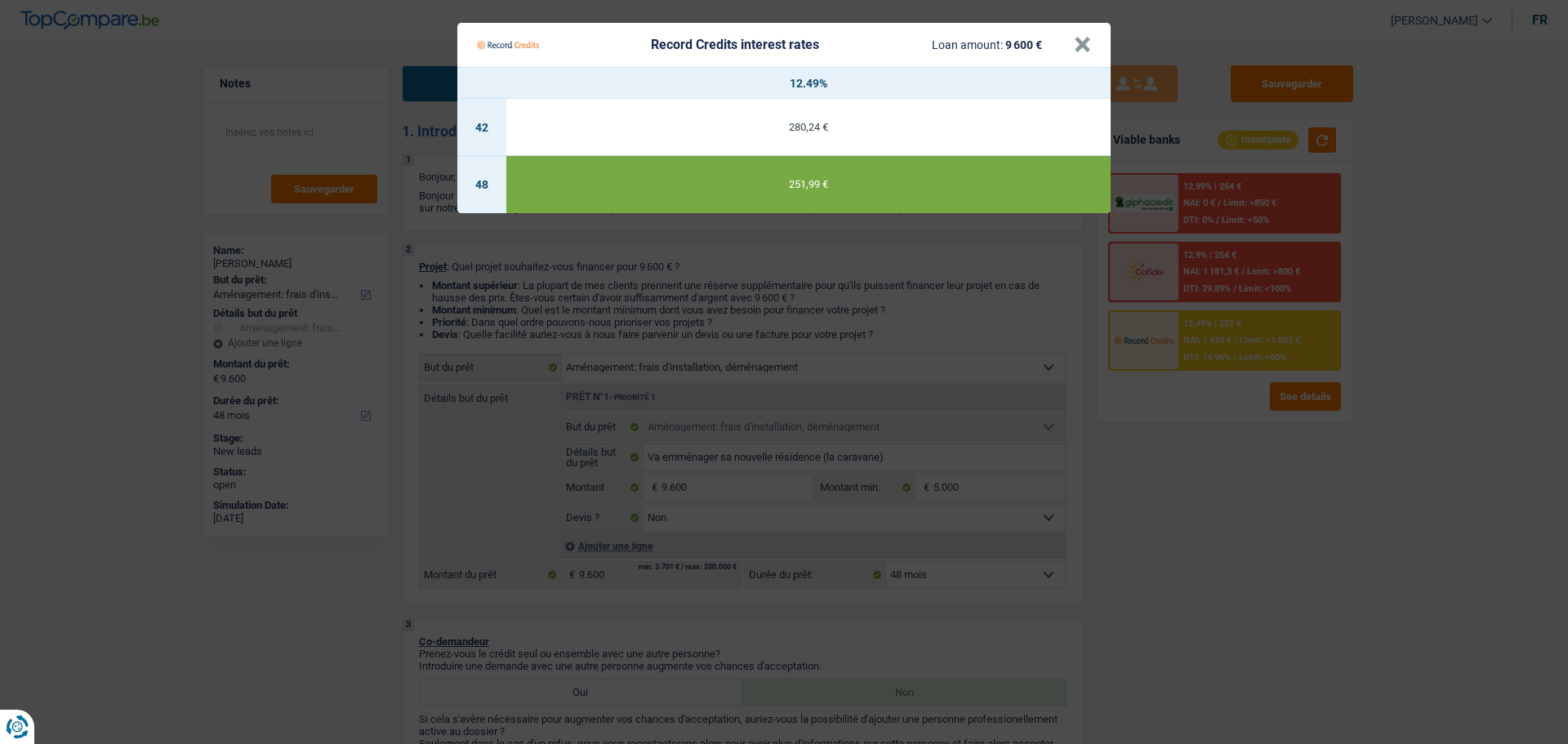
click at [1069, 46] on div "Record Credits interest rates Loan amount: 9 600 €" at bounding box center [774, 45] width 597 height 31
click at [1077, 43] on button "×" at bounding box center [1082, 45] width 18 height 17
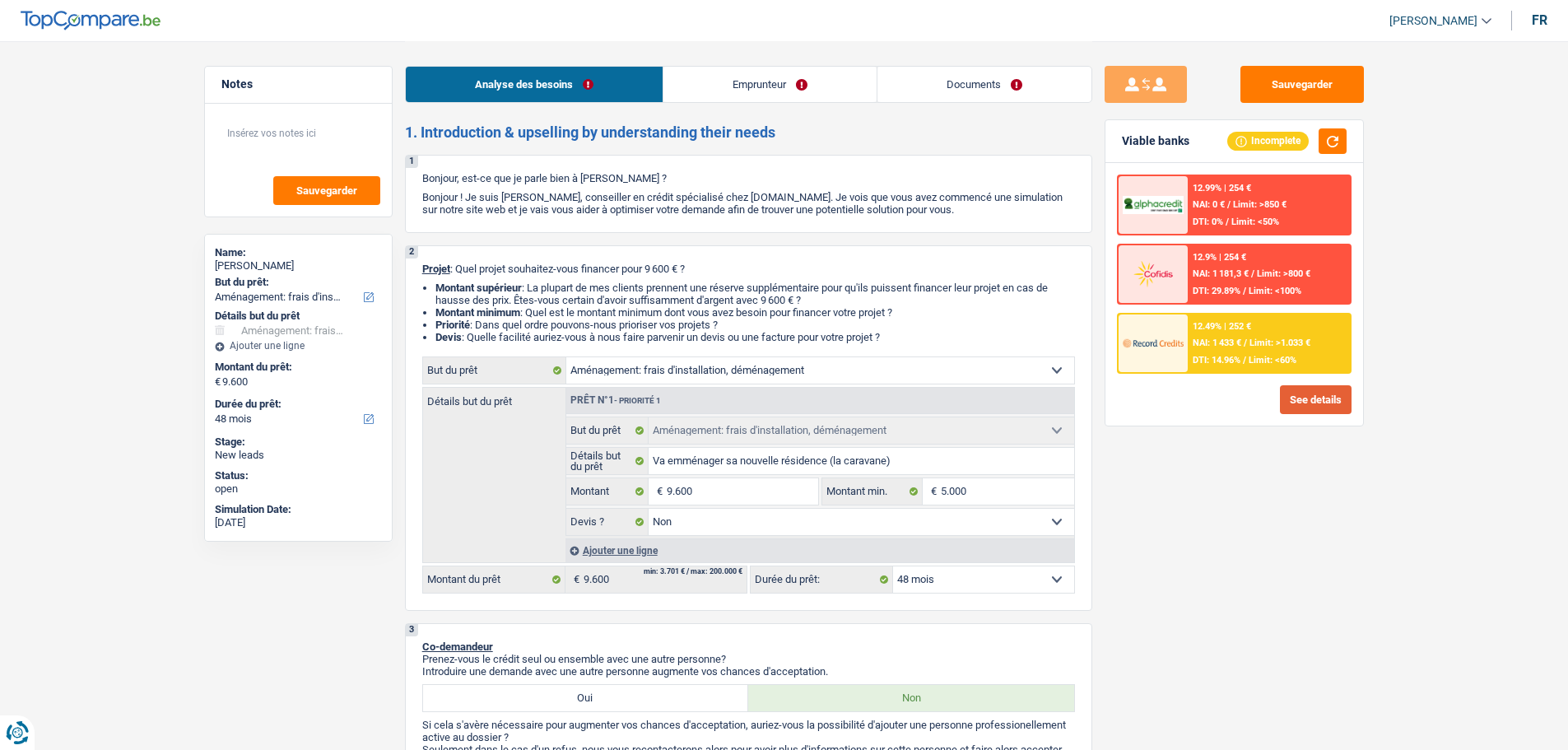
click at [1307, 390] on button "See details" at bounding box center [1316, 399] width 72 height 29
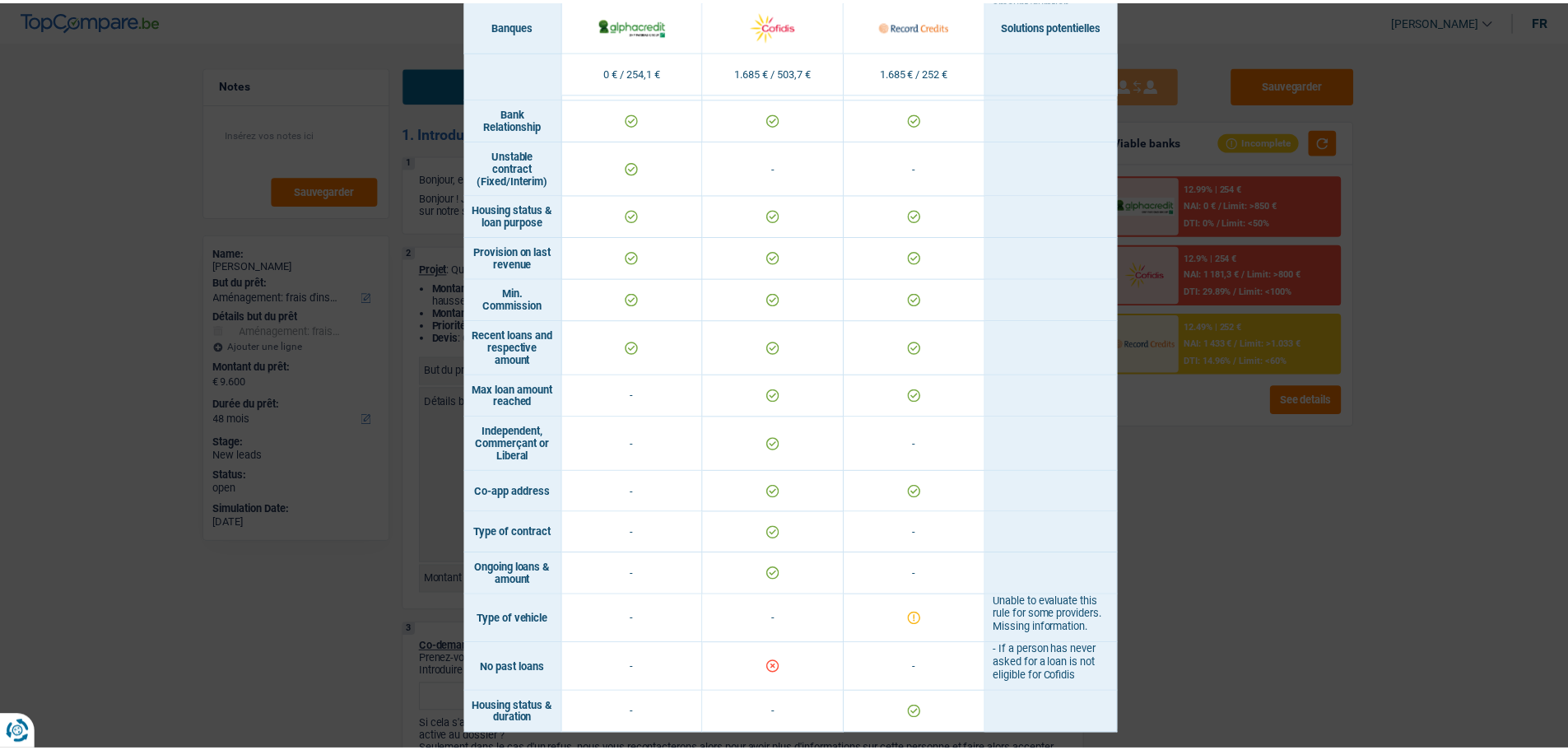
scroll to position [1205, 0]
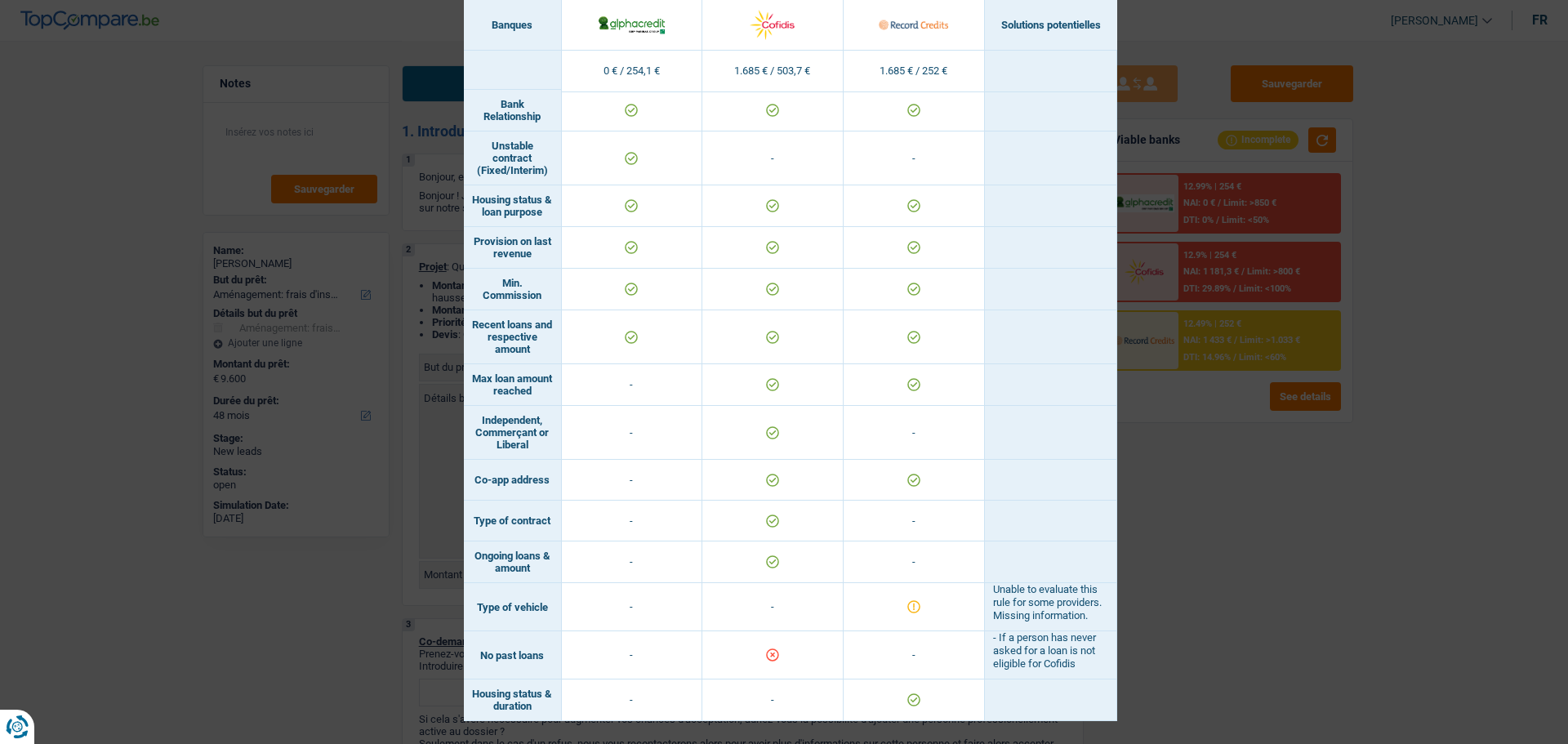
drag, startPoint x: 1245, startPoint y: 477, endPoint x: 1103, endPoint y: 422, distance: 152.3
click at [1246, 474] on div "Banks conditions × Banques Solutions potentielles Revenus / Charges 0 € / 254,1…" at bounding box center [784, 372] width 1568 height 744
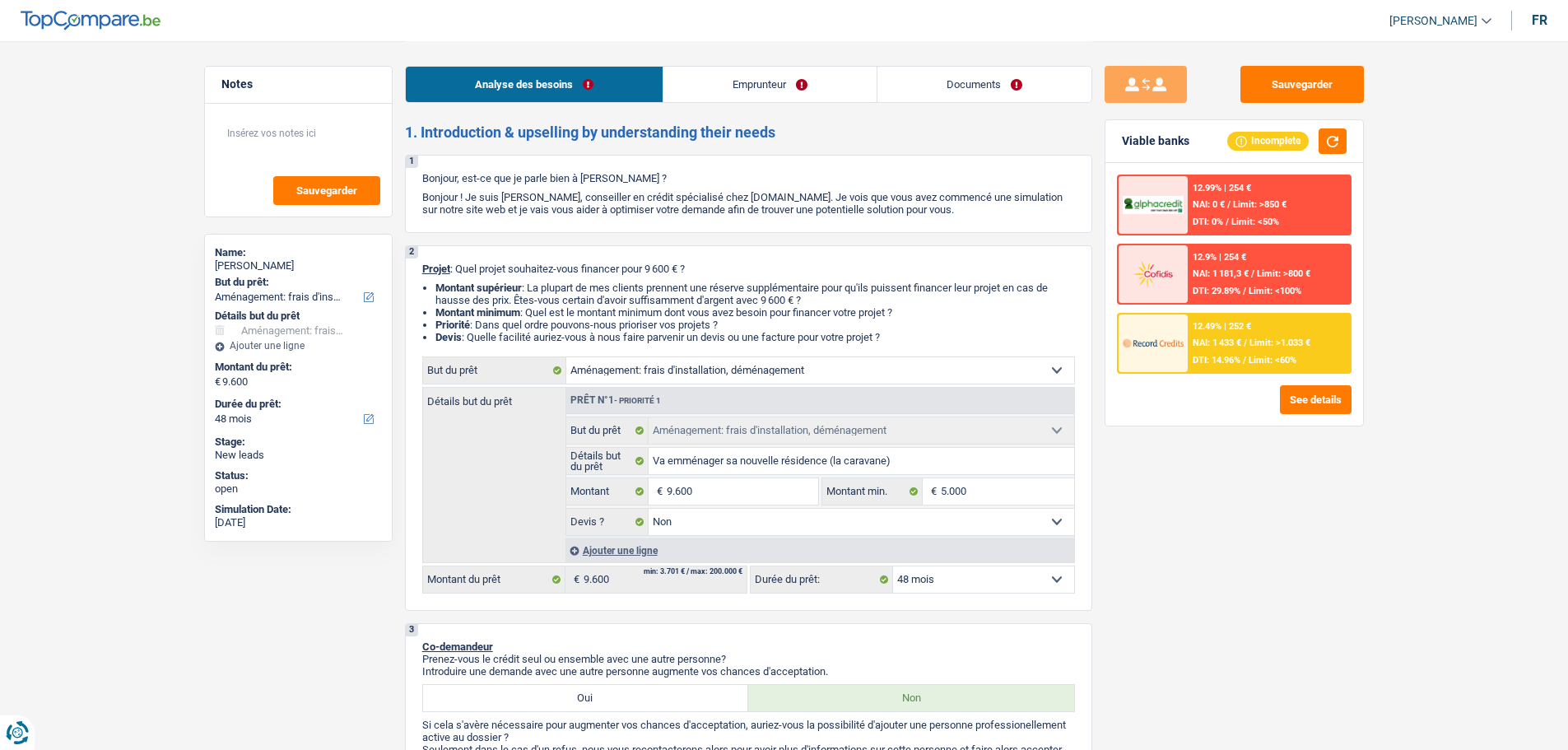
click at [992, 568] on select "12 mois 18 mois 24 mois 30 mois 36 mois 42 mois 48 mois Sélectionner une option" at bounding box center [984, 579] width 181 height 26
click at [1245, 599] on div "Sauvegarder Viable banks Incomplete 12.99% | 254 € NAI: 0 € / Limit: >850 € DTI…" at bounding box center [1234, 395] width 284 height 658
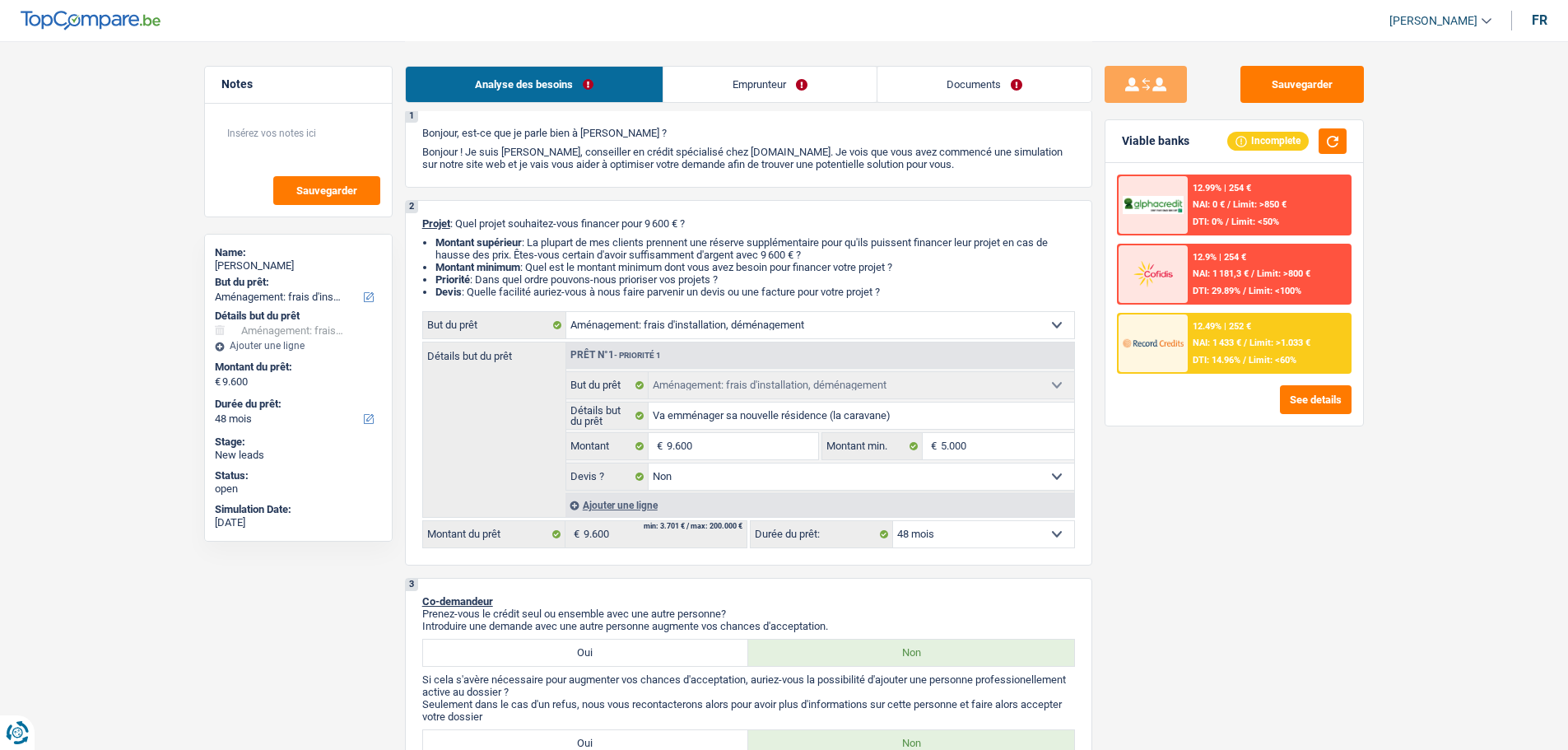
scroll to position [82, 0]
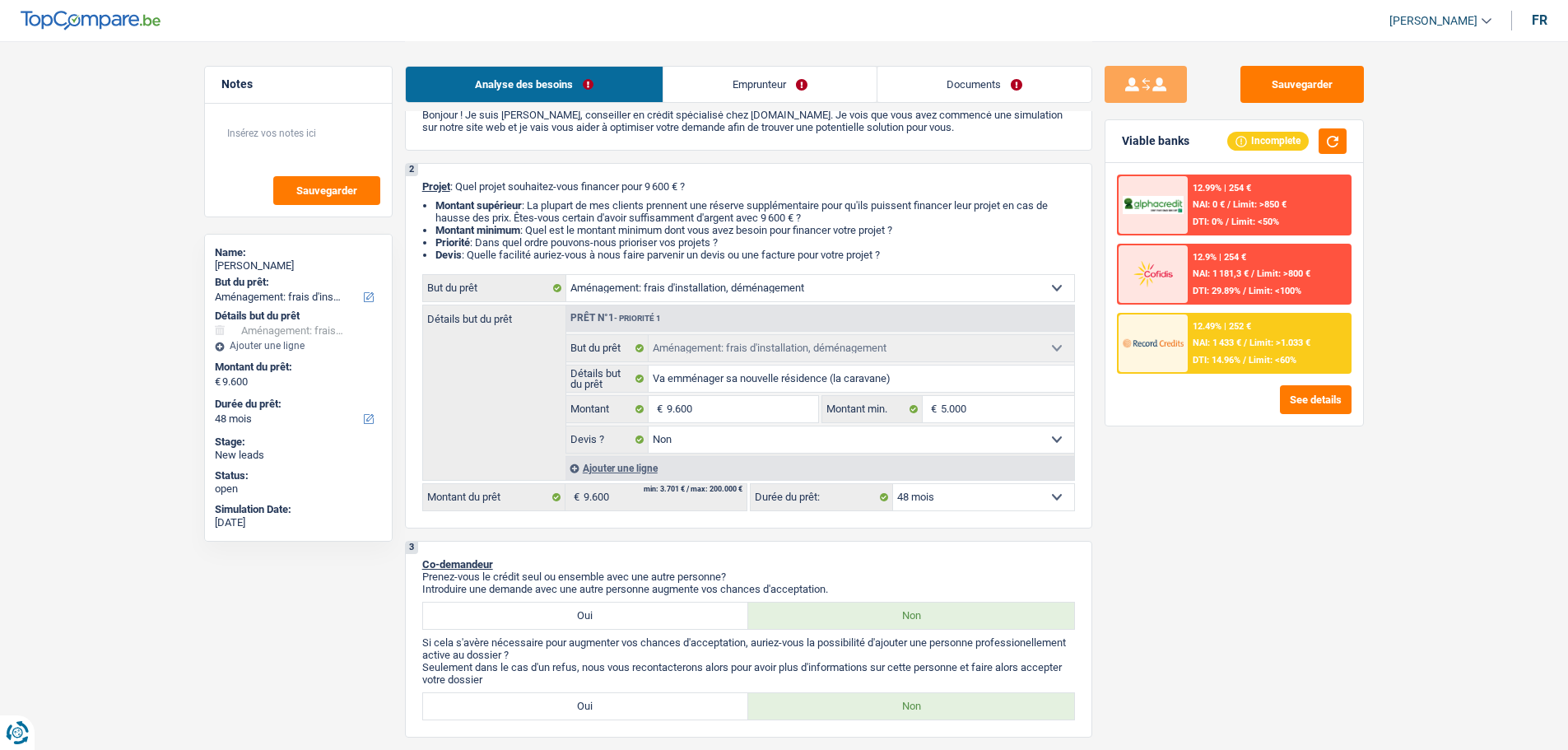
click at [1051, 499] on select "12 mois 18 mois 24 mois 30 mois 36 mois 42 mois 48 mois Sélectionner une option" at bounding box center [984, 497] width 181 height 26
click at [1210, 595] on div "Sauvegarder Viable banks Incomplete 12.99% | 254 € NAI: 0 € / Limit: >850 € DTI…" at bounding box center [1234, 395] width 284 height 658
click at [1166, 368] on div at bounding box center [1154, 343] width 69 height 58
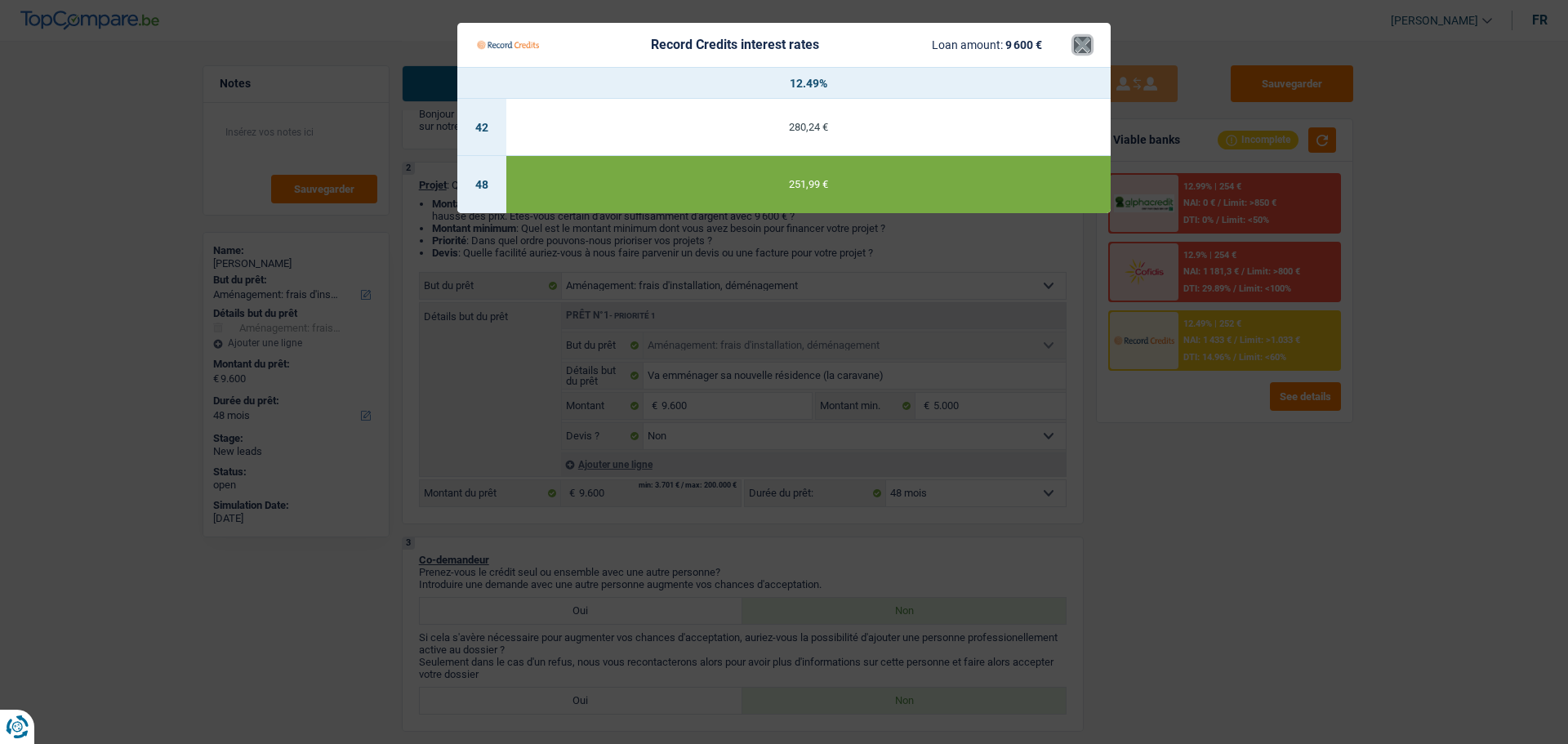
click at [1089, 45] on button "×" at bounding box center [1082, 45] width 18 height 17
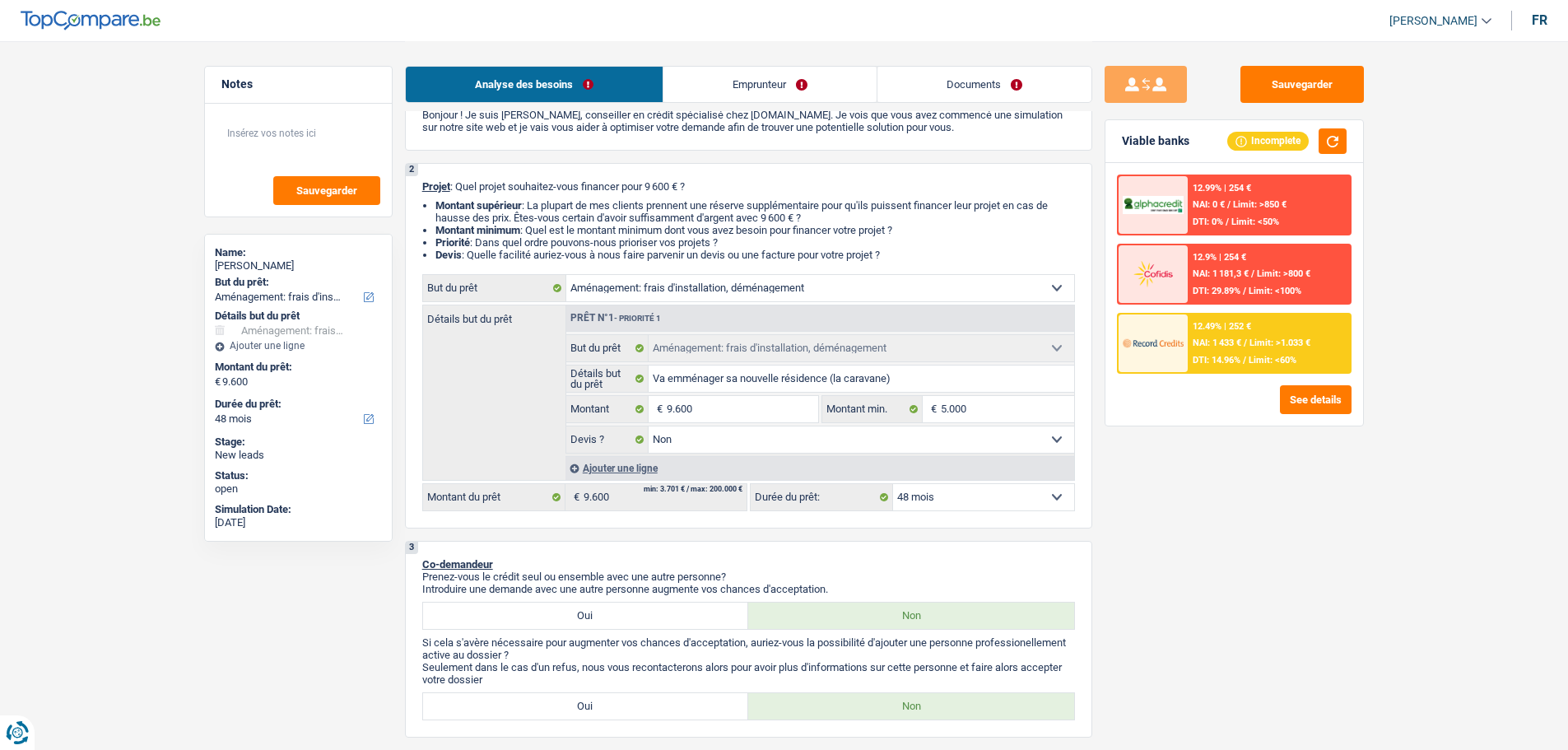
click at [1222, 342] on span "NAI: 1 433 €" at bounding box center [1217, 342] width 49 height 10
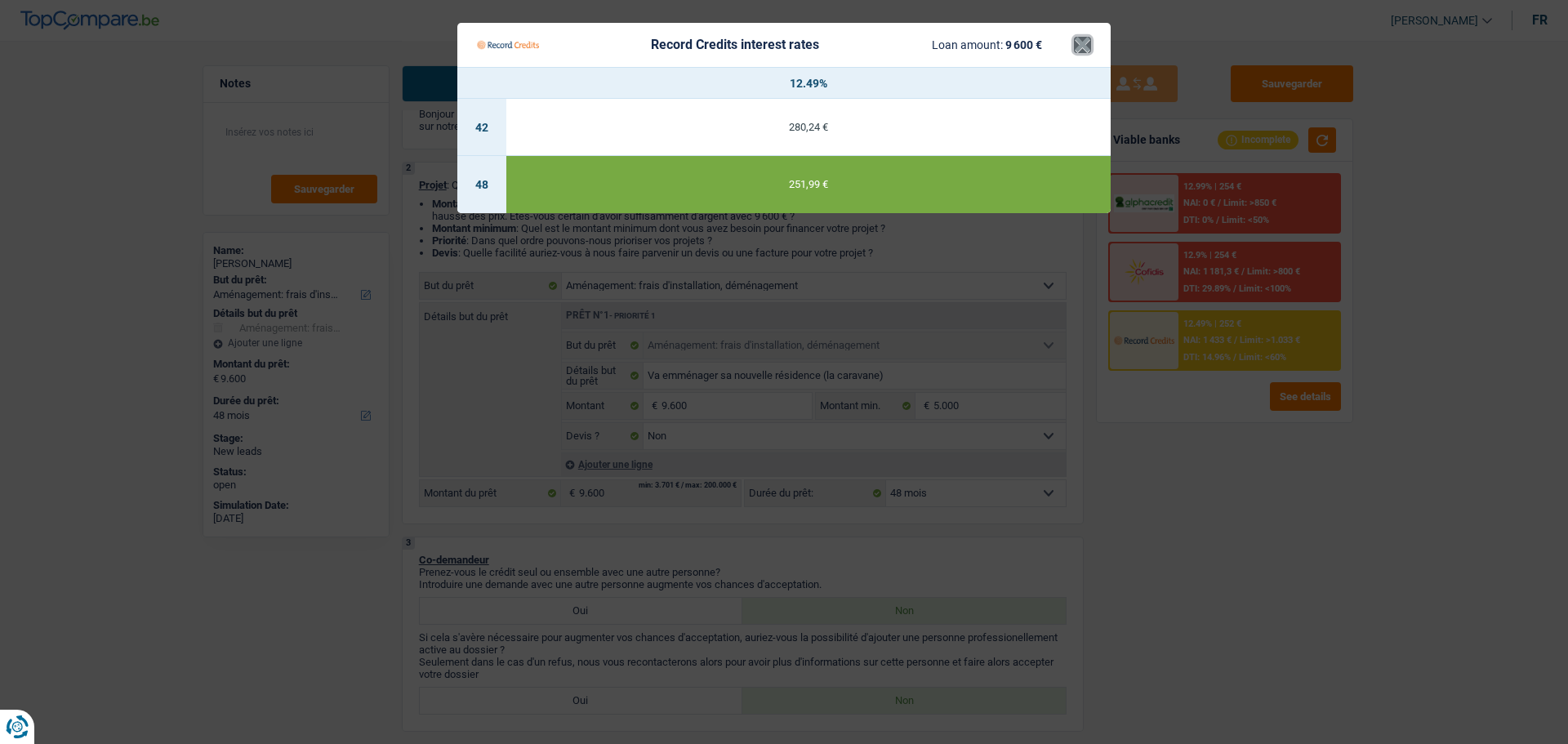
click at [1077, 45] on button "×" at bounding box center [1082, 45] width 18 height 17
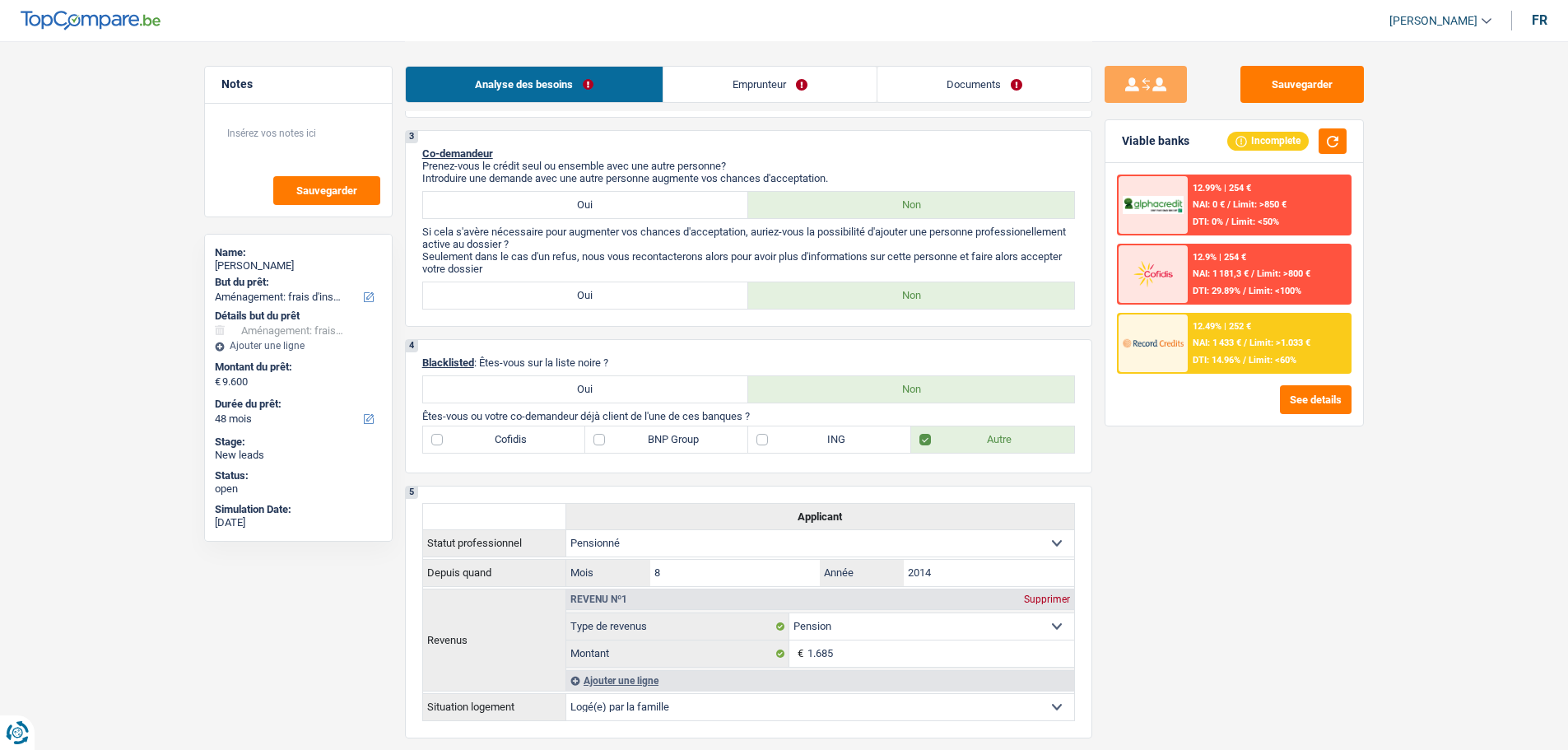
scroll to position [494, 0]
click at [1242, 504] on div "Sauvegarder Viable banks Incomplete 12.99% | 254 € NAI: 0 € / Limit: >850 € DTI…" at bounding box center [1234, 395] width 284 height 658
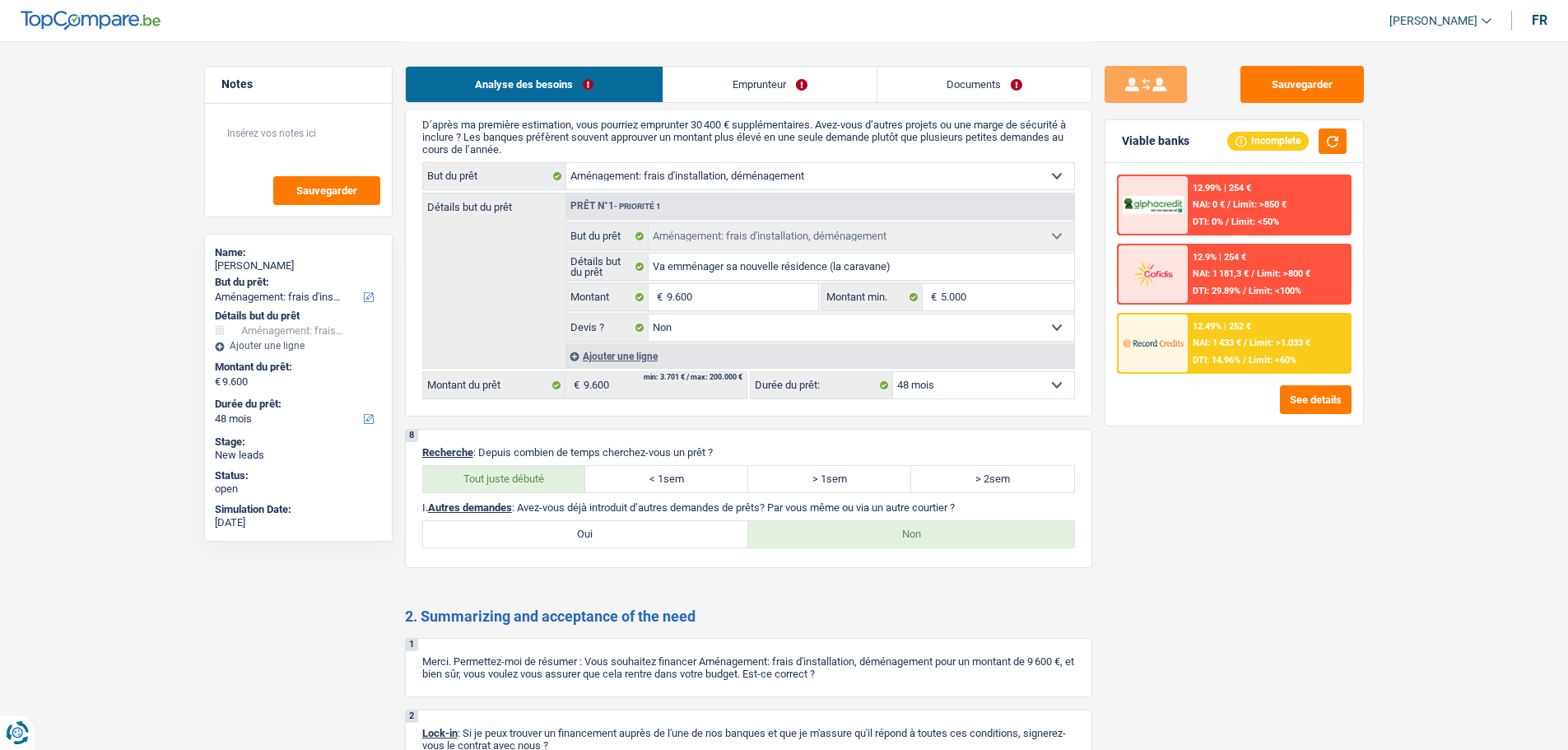
scroll to position [1470, 0]
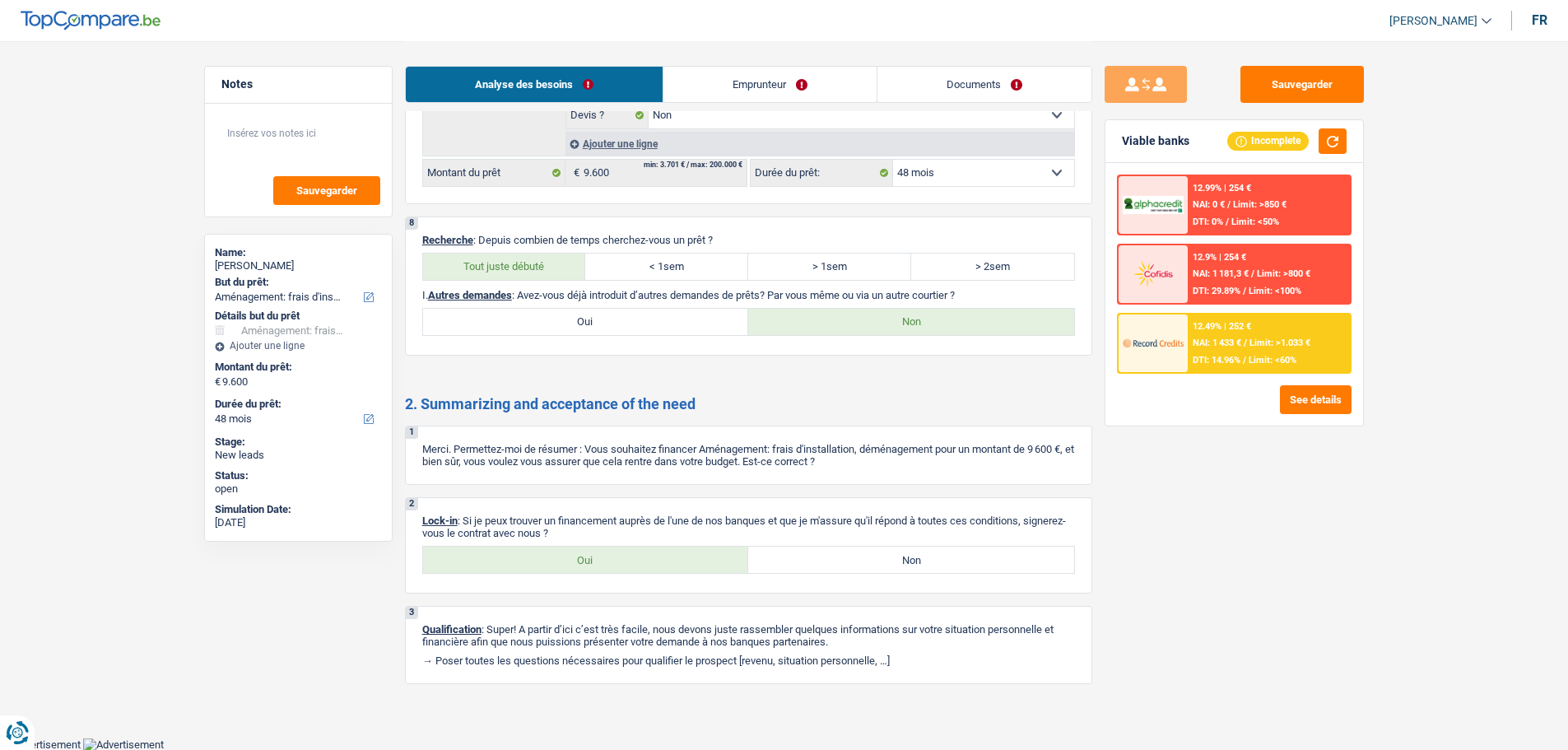
click at [623, 555] on label "Oui" at bounding box center [587, 560] width 326 height 26
click at [623, 555] on input "Oui" at bounding box center [587, 560] width 326 height 26
radio input "true"
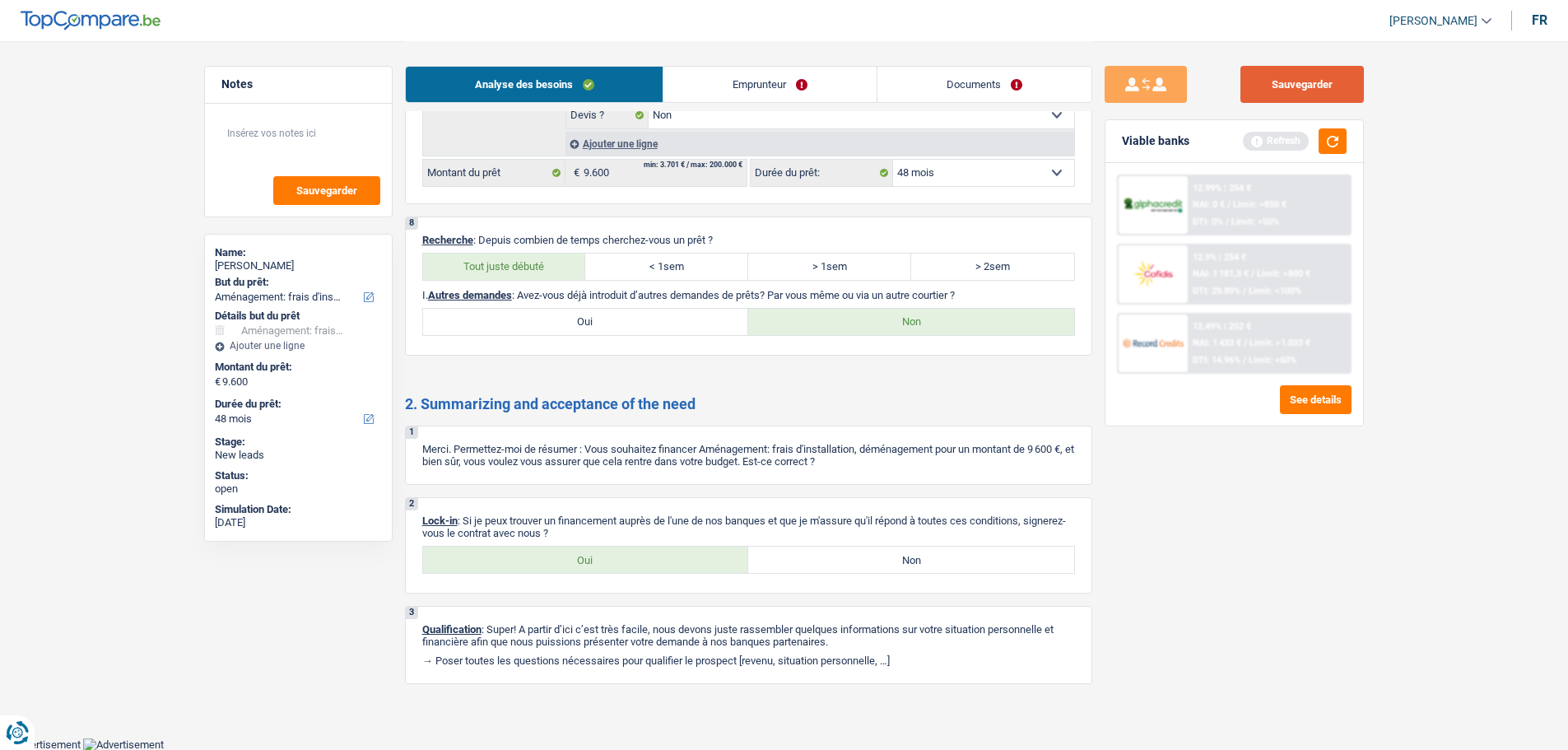
click at [1309, 87] on button "Sauvegarder" at bounding box center [1302, 85] width 123 height 37
click at [930, 90] on link "Documents" at bounding box center [984, 84] width 214 height 35
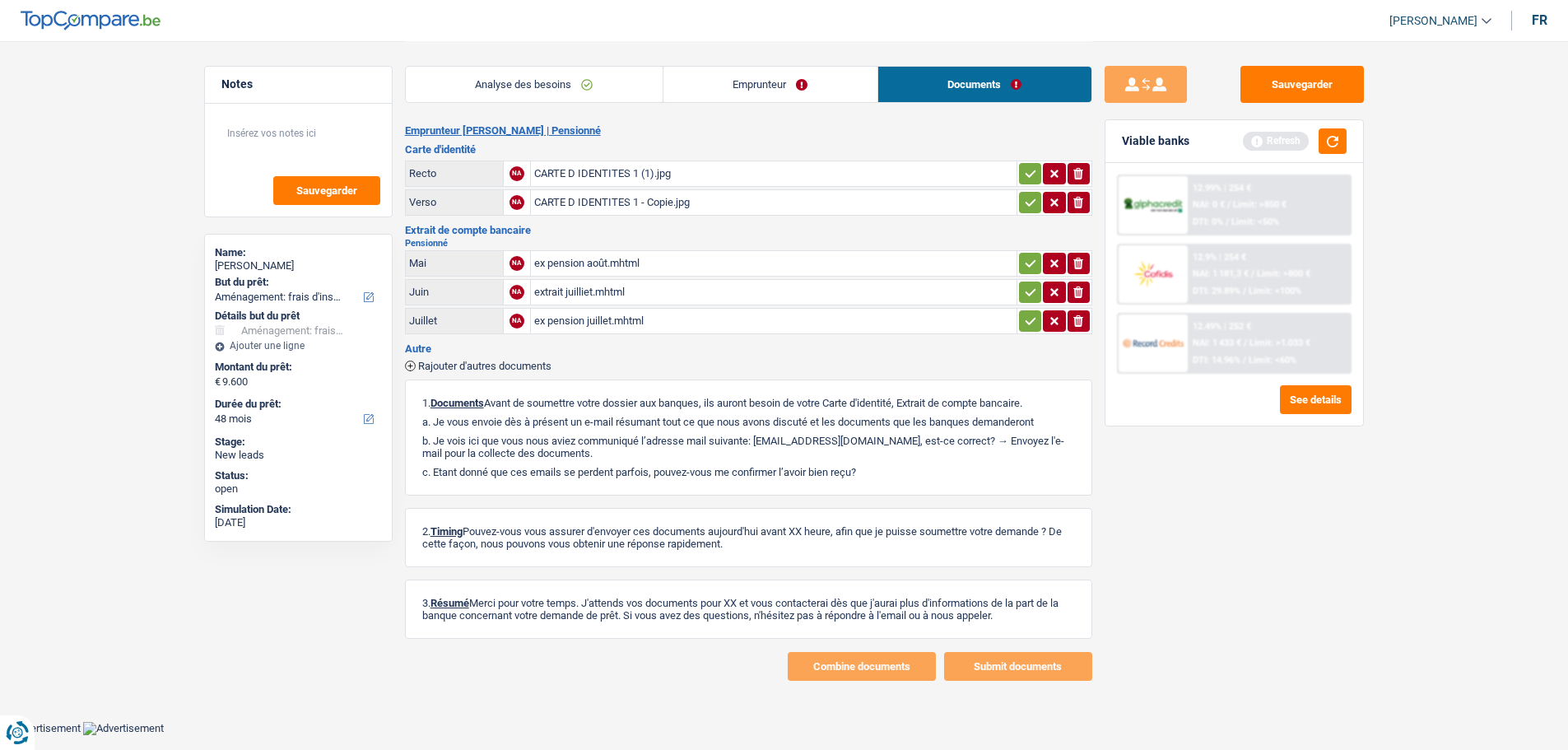
scroll to position [0, 0]
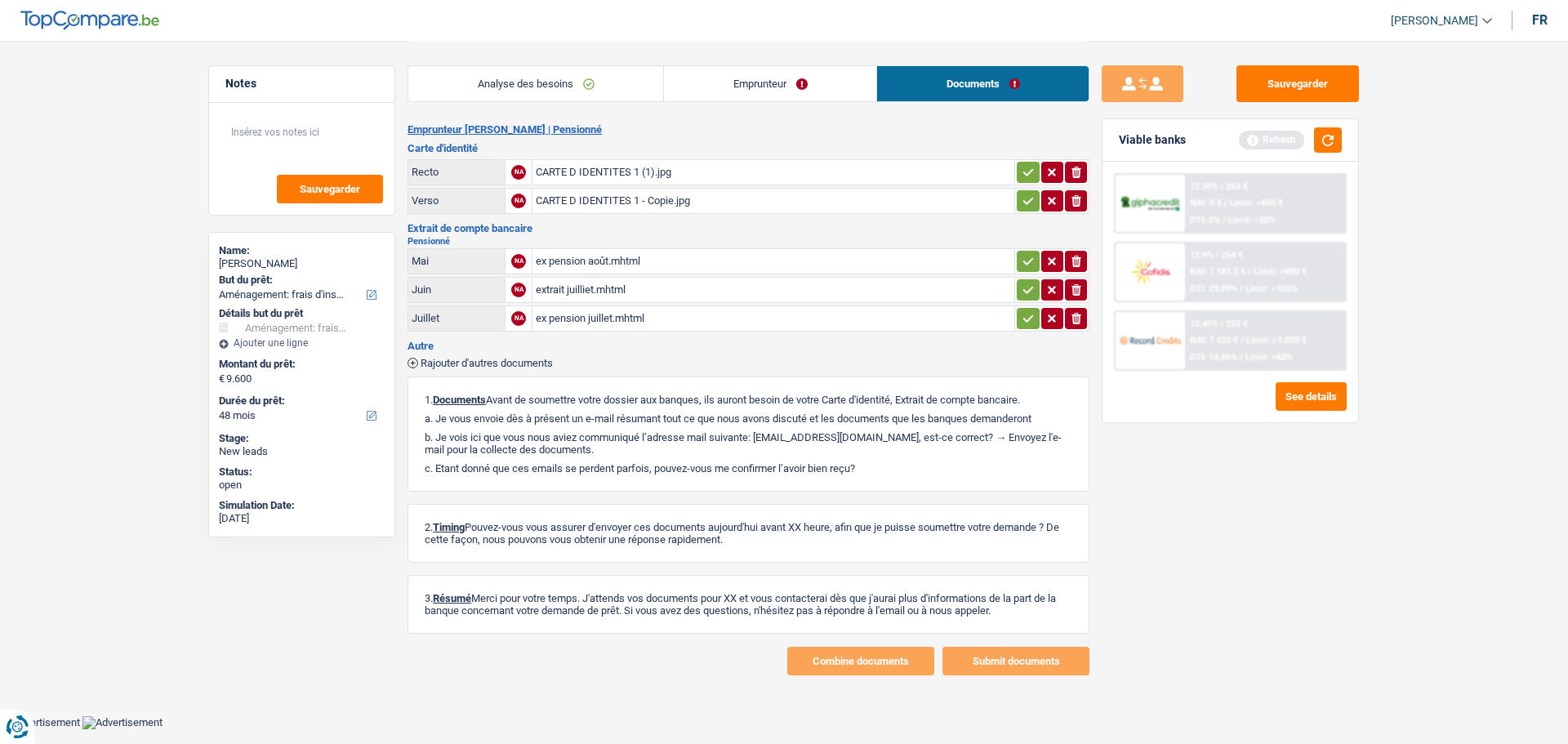
click at [606, 258] on div "ex pension août.mhtml" at bounding box center [773, 261] width 475 height 24
click at [578, 258] on div "ex pension août.mhtml" at bounding box center [773, 261] width 475 height 24
click at [517, 291] on div "NA" at bounding box center [519, 290] width 15 height 15
click at [616, 260] on div "ex pension août.mhtml" at bounding box center [773, 261] width 475 height 24
click at [591, 293] on div "extrait juilliet.mhtml" at bounding box center [773, 290] width 475 height 24
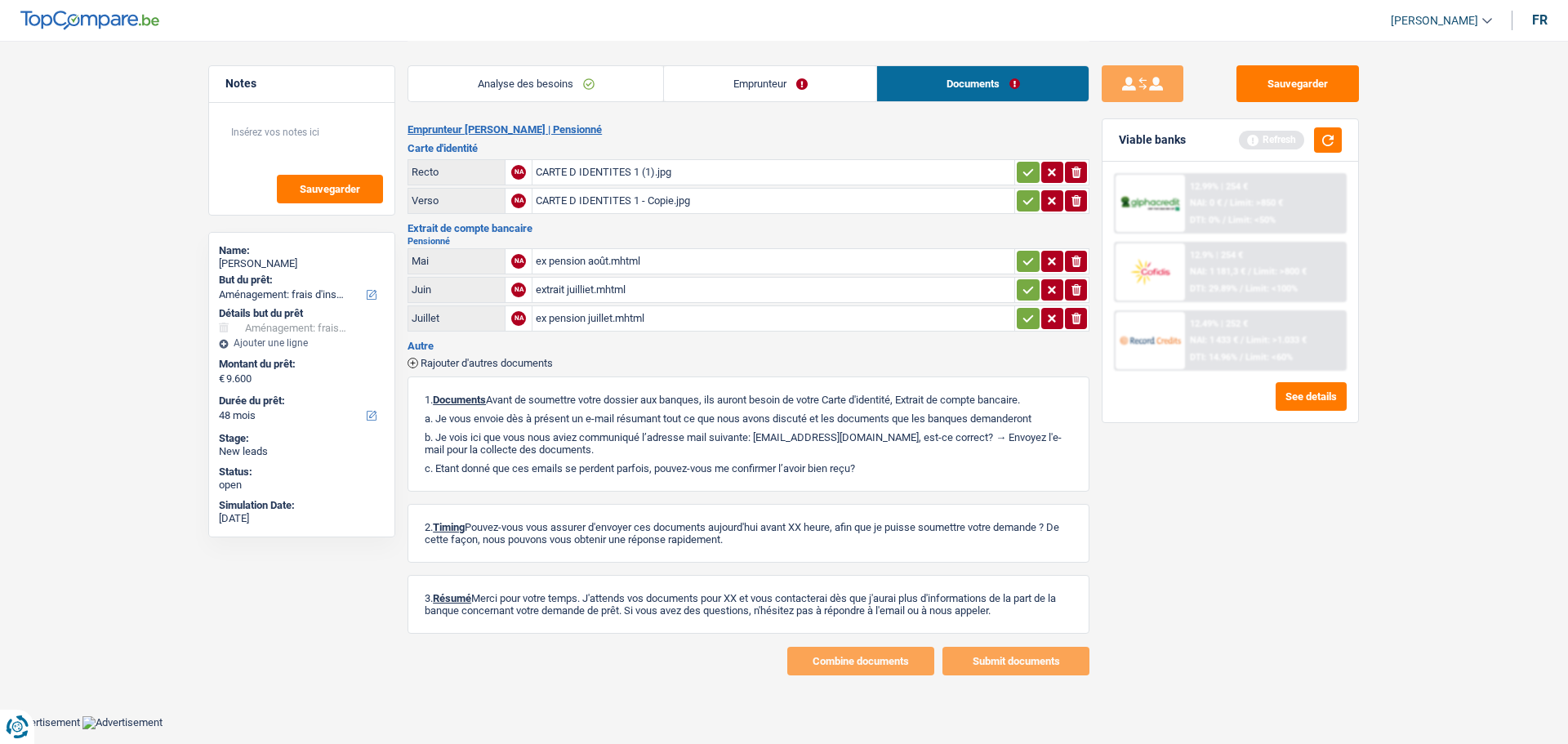
click at [637, 164] on div "CARTE D IDENTITES 1 (1).jpg" at bounding box center [773, 172] width 475 height 24
click at [626, 202] on div "CARTE D IDENTITES 1 - Copie.jpg" at bounding box center [773, 201] width 475 height 24
click at [623, 258] on div "ex pension août.mhtml" at bounding box center [773, 261] width 475 height 24
click at [1269, 79] on button "Sauvegarder" at bounding box center [1297, 84] width 122 height 37
click at [593, 83] on link "Analyse des besoins" at bounding box center [535, 83] width 254 height 35
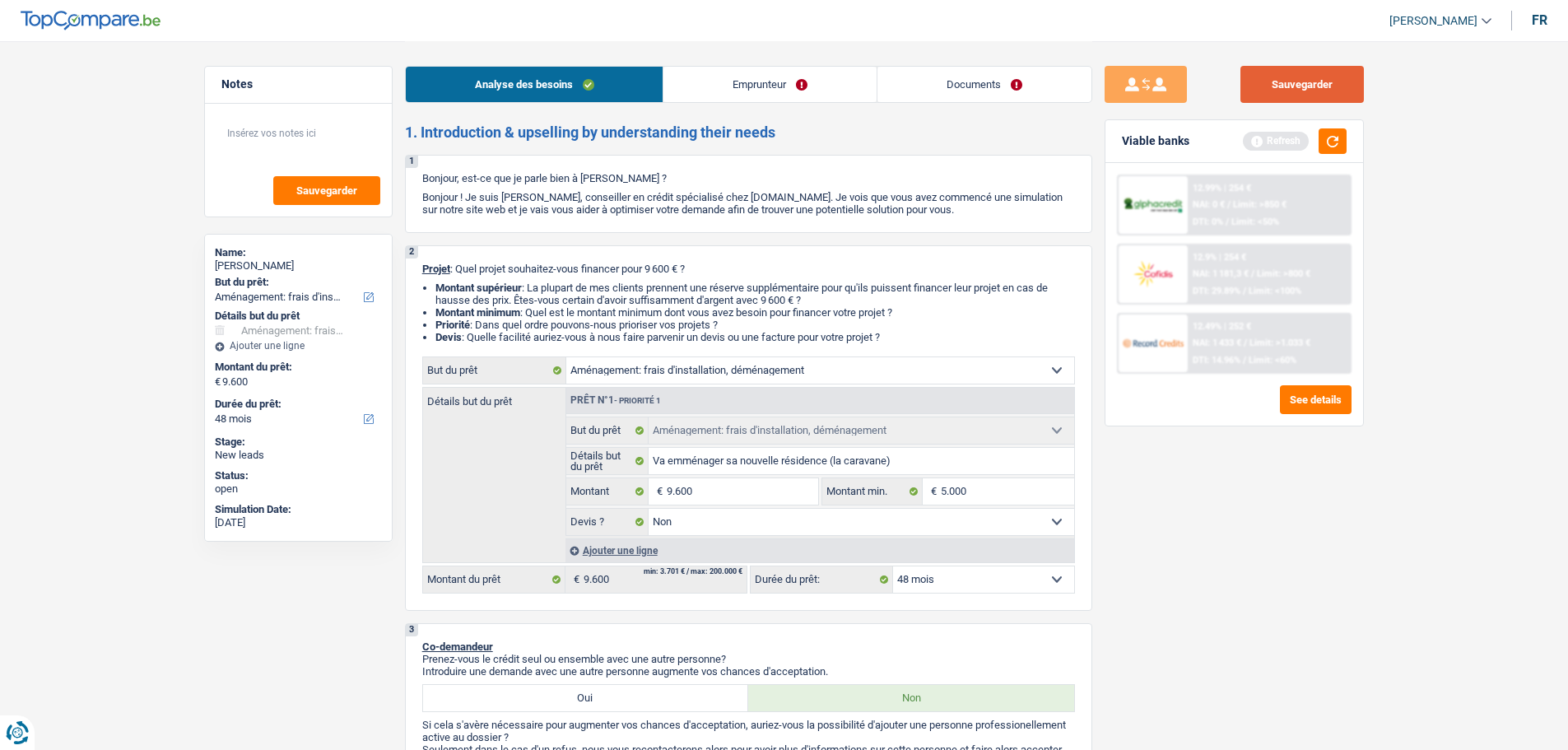
click at [1309, 88] on button "Sauvegarder" at bounding box center [1302, 85] width 123 height 37
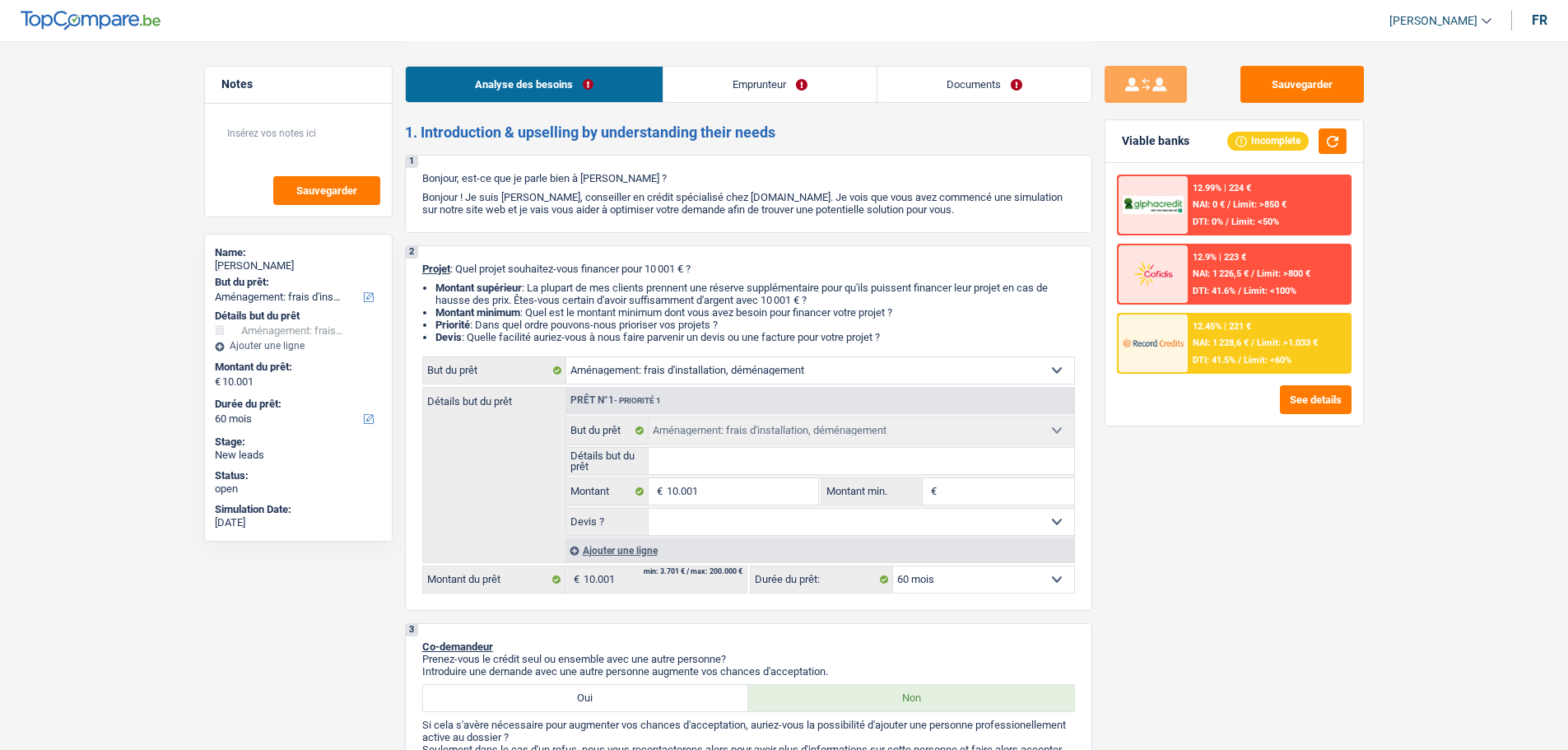
select select "movingOrInstallation"
select select "60"
select select "movingOrInstallation"
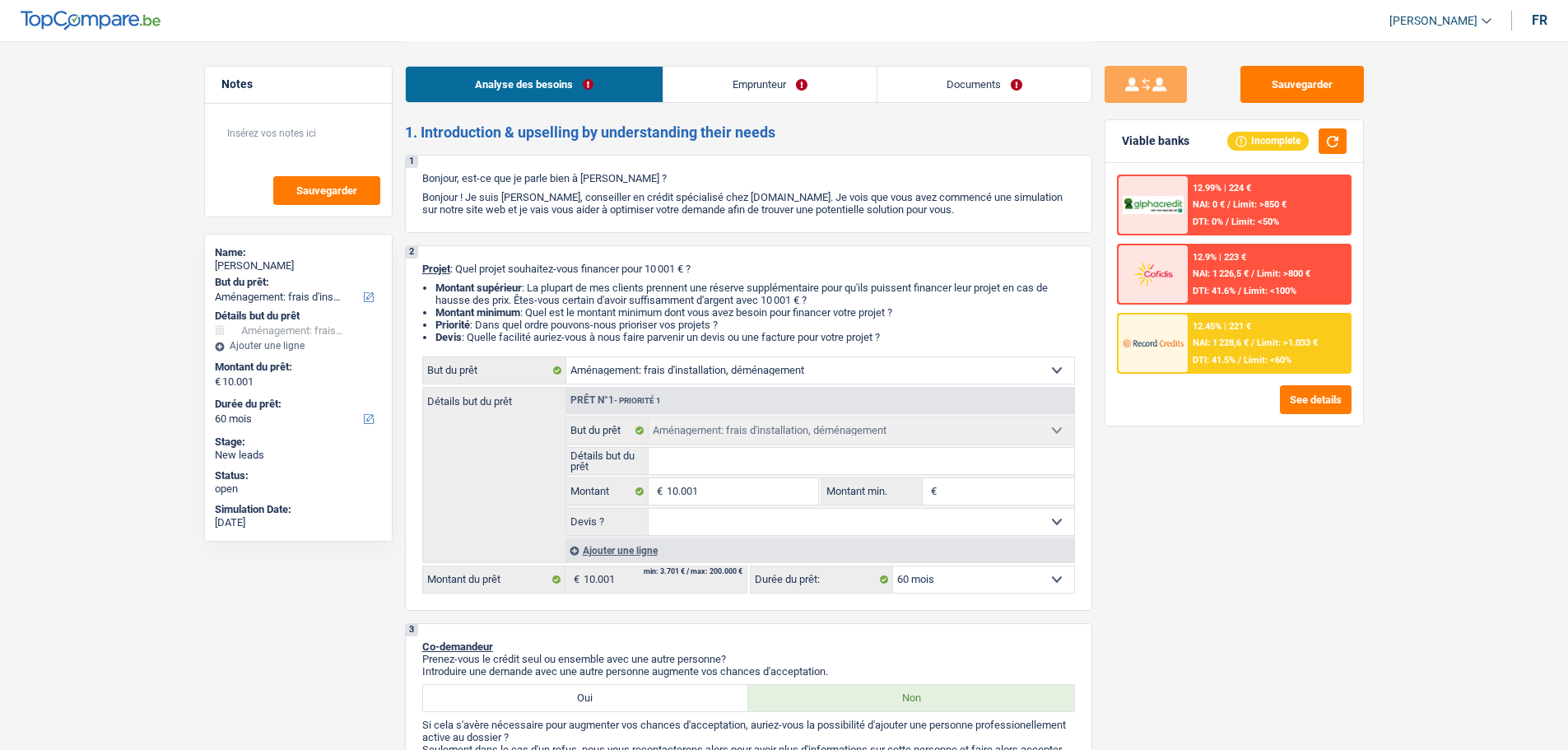
select select "60"
select select "retired"
select select "pension"
select select "rents"
select select "movingOrInstallation"
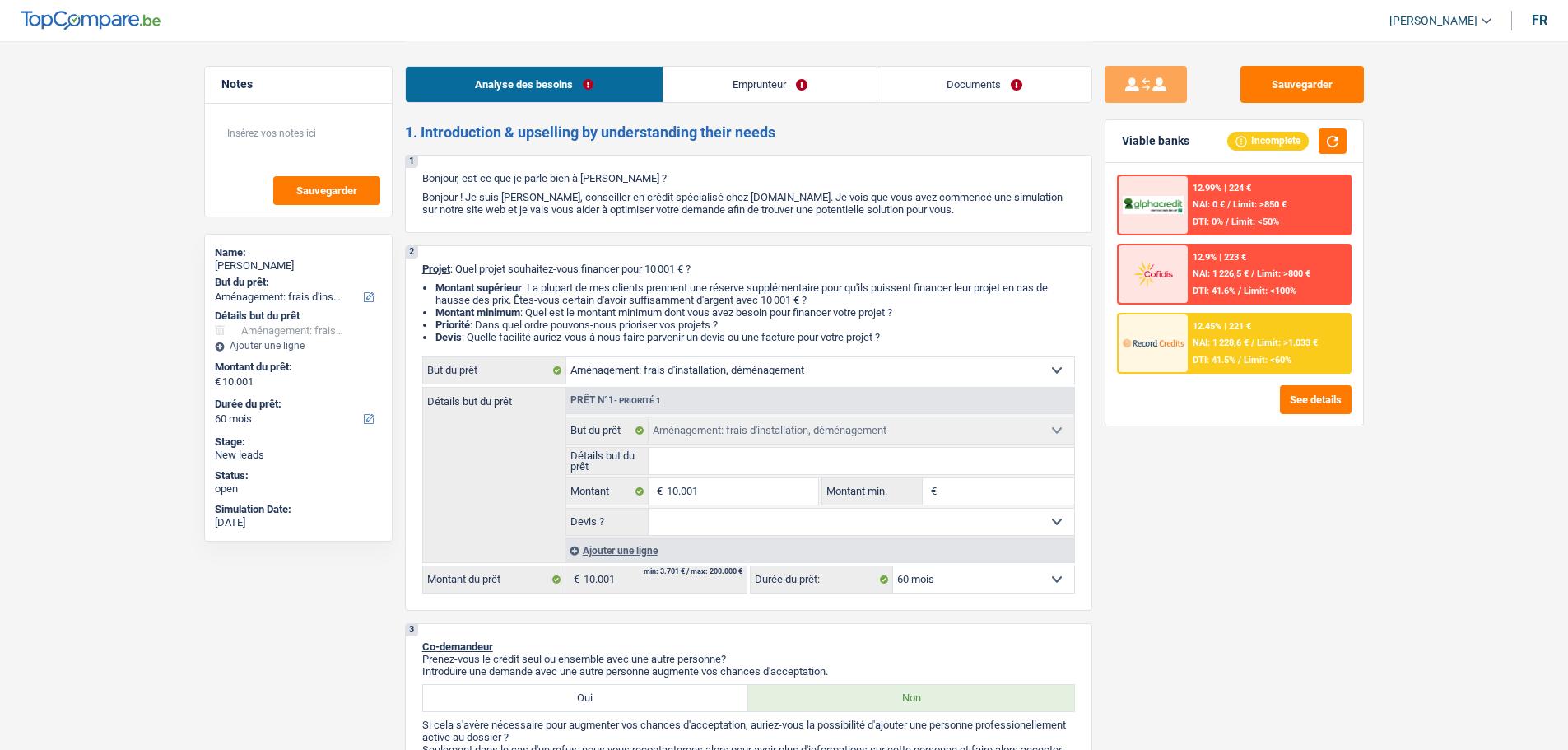
select select "movingOrInstallation"
select select "60"
click at [794, 86] on link "Emprunteur" at bounding box center [770, 84] width 214 height 35
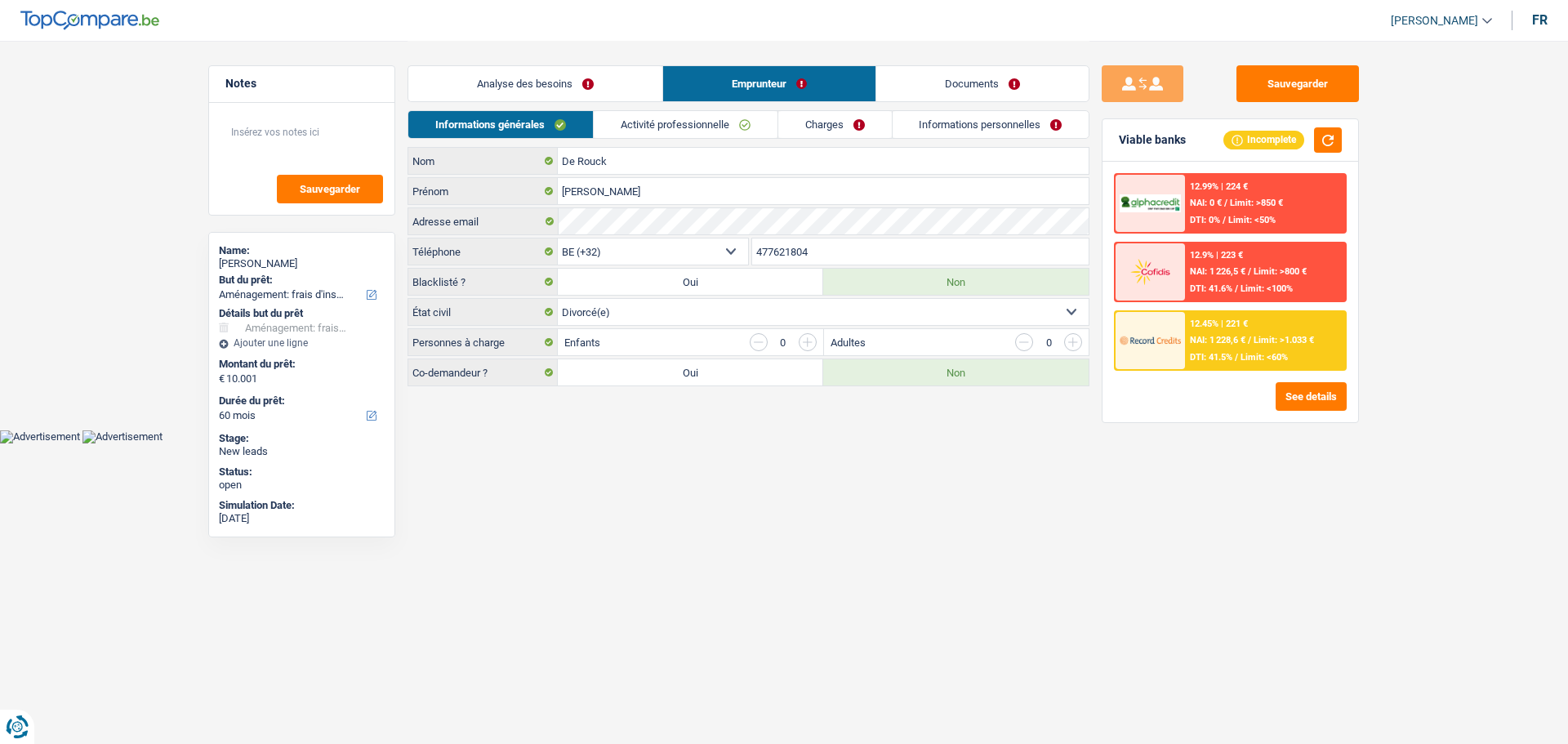
click at [721, 111] on link "Activité professionnelle" at bounding box center [685, 124] width 184 height 27
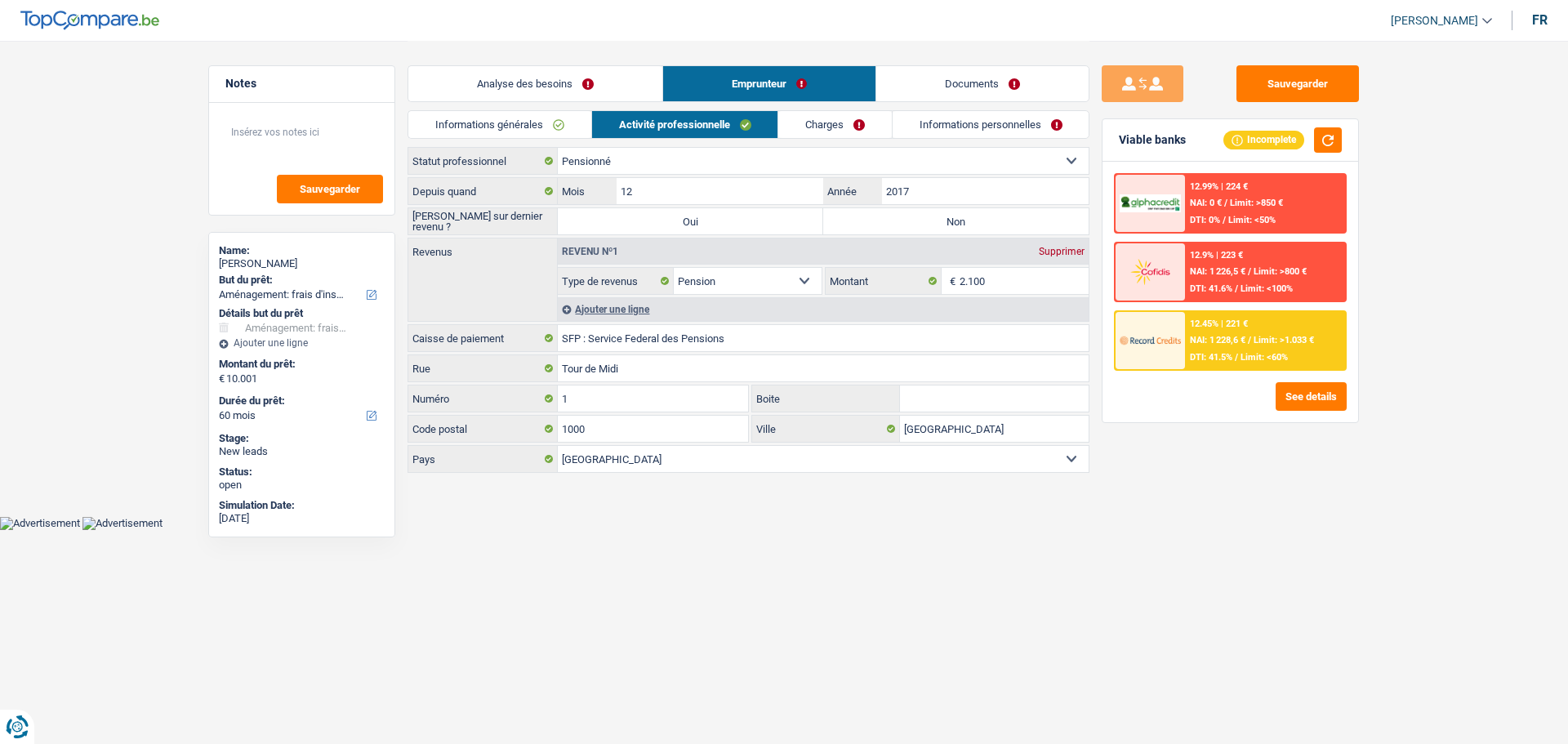
click at [858, 140] on div "Informations générales Activité professionnelle Charges Informations personnell…" at bounding box center [747, 129] width 682 height 37
click at [875, 129] on link "Charges" at bounding box center [834, 124] width 114 height 27
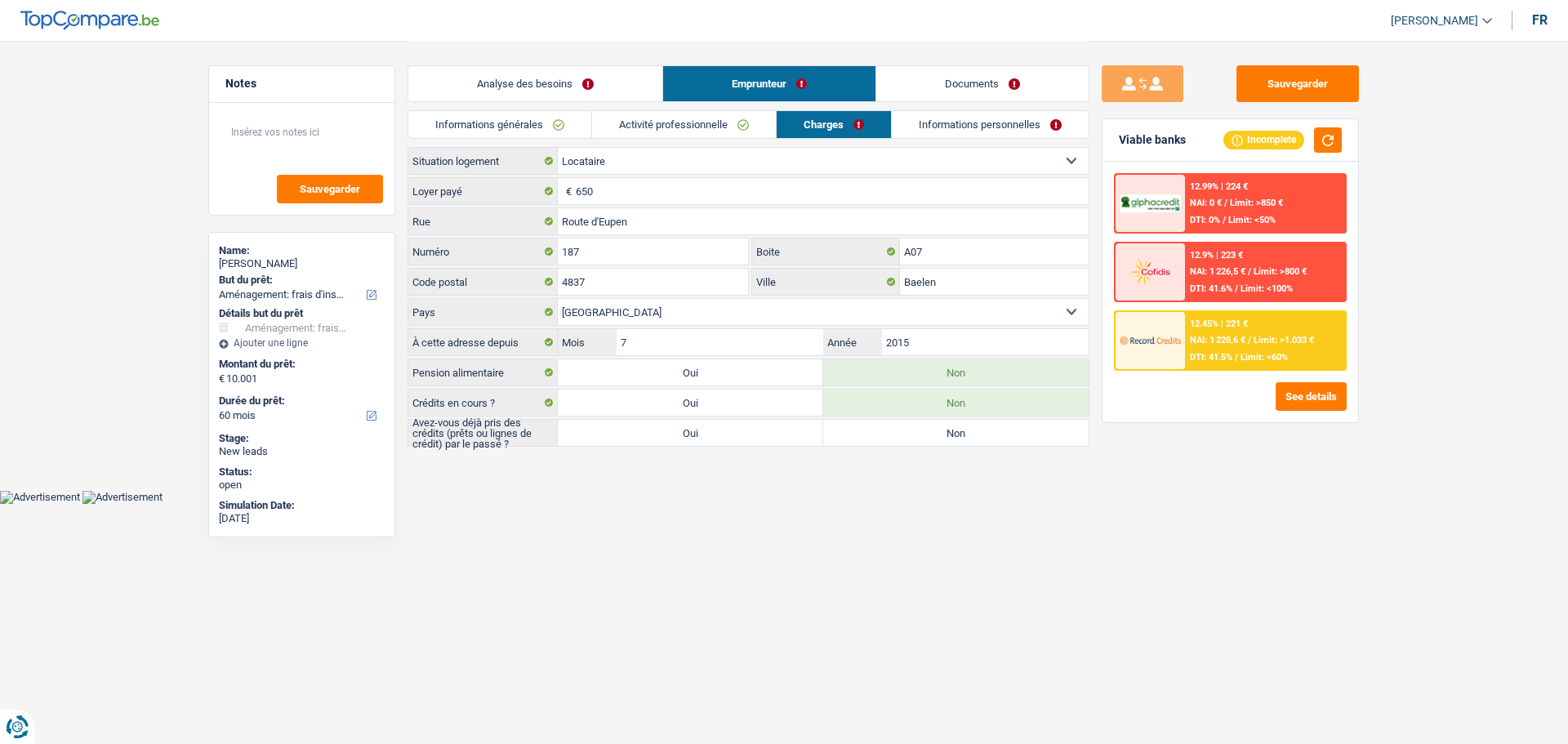
click at [931, 129] on link "Informations personnelles" at bounding box center [990, 124] width 197 height 27
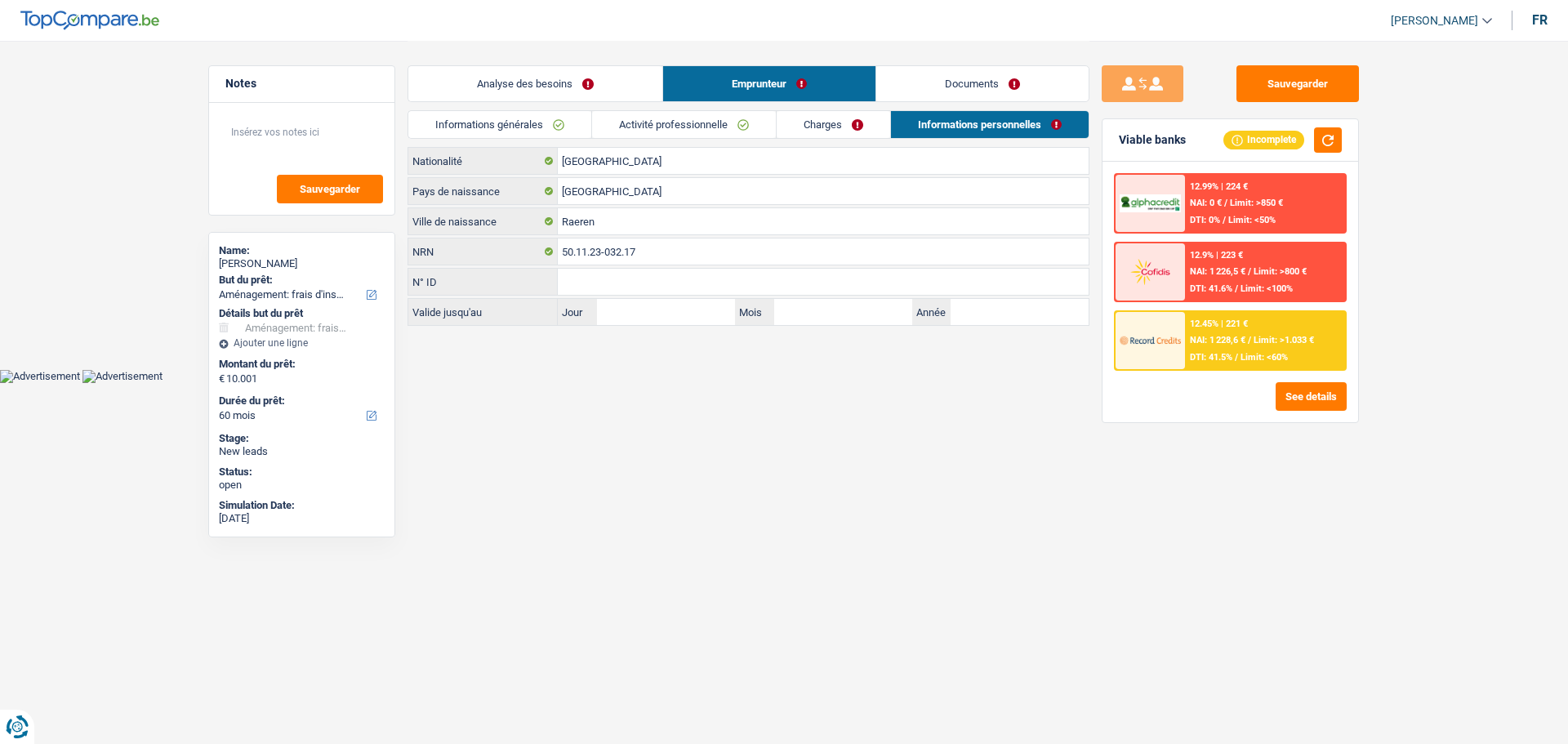
click at [548, 80] on link "Analyse des besoins" at bounding box center [535, 83] width 254 height 35
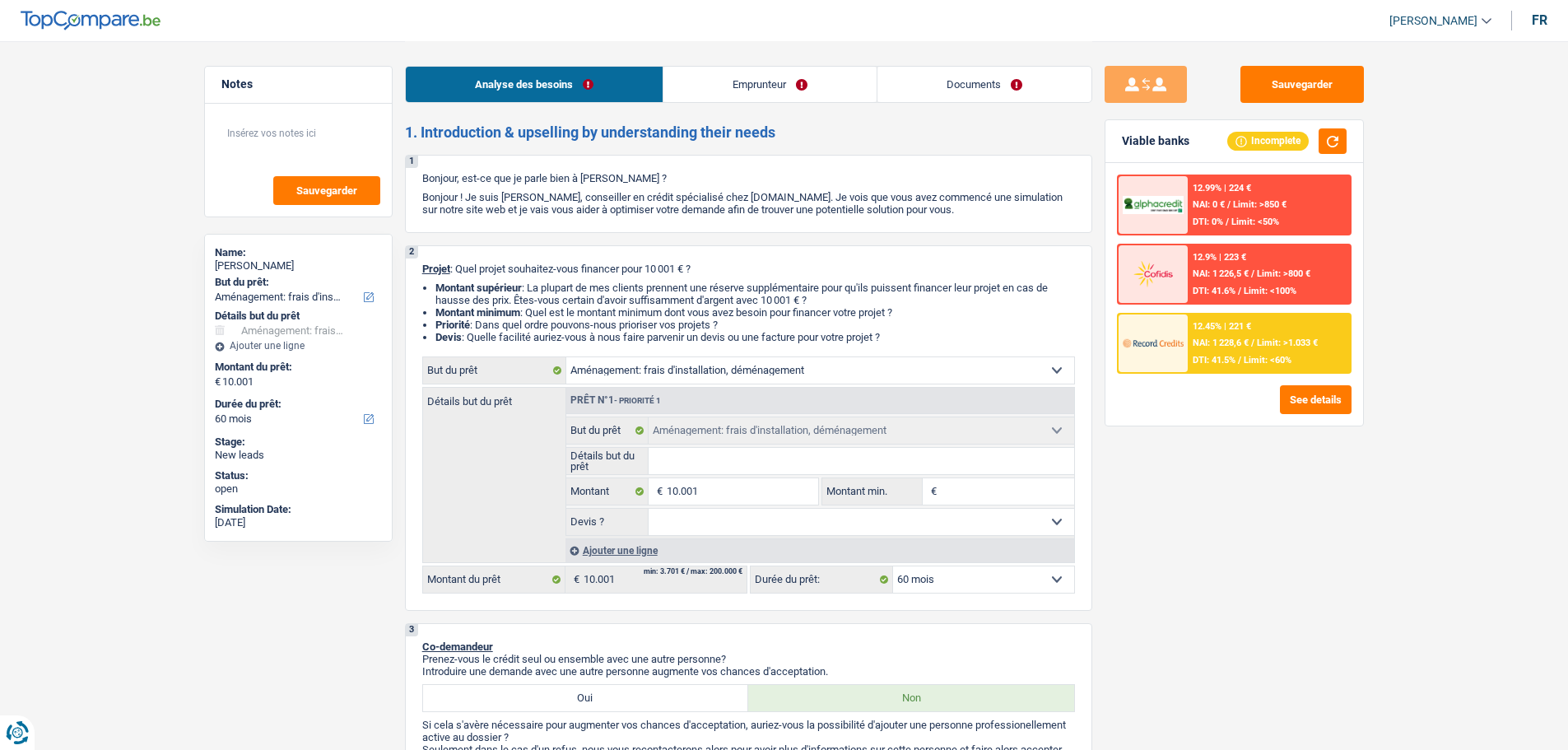
scroll to position [165, 0]
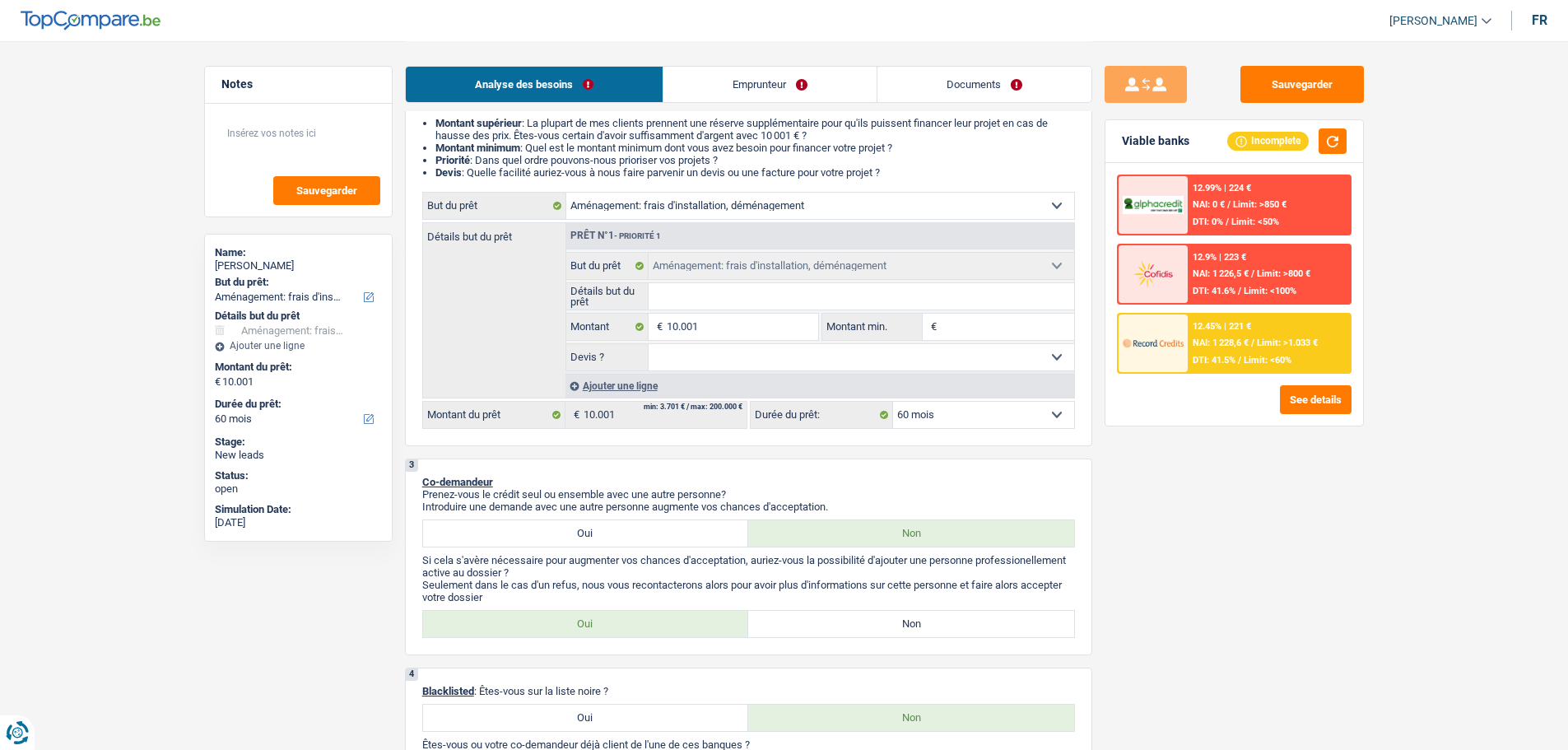
click at [933, 77] on link "Documents" at bounding box center [984, 84] width 214 height 35
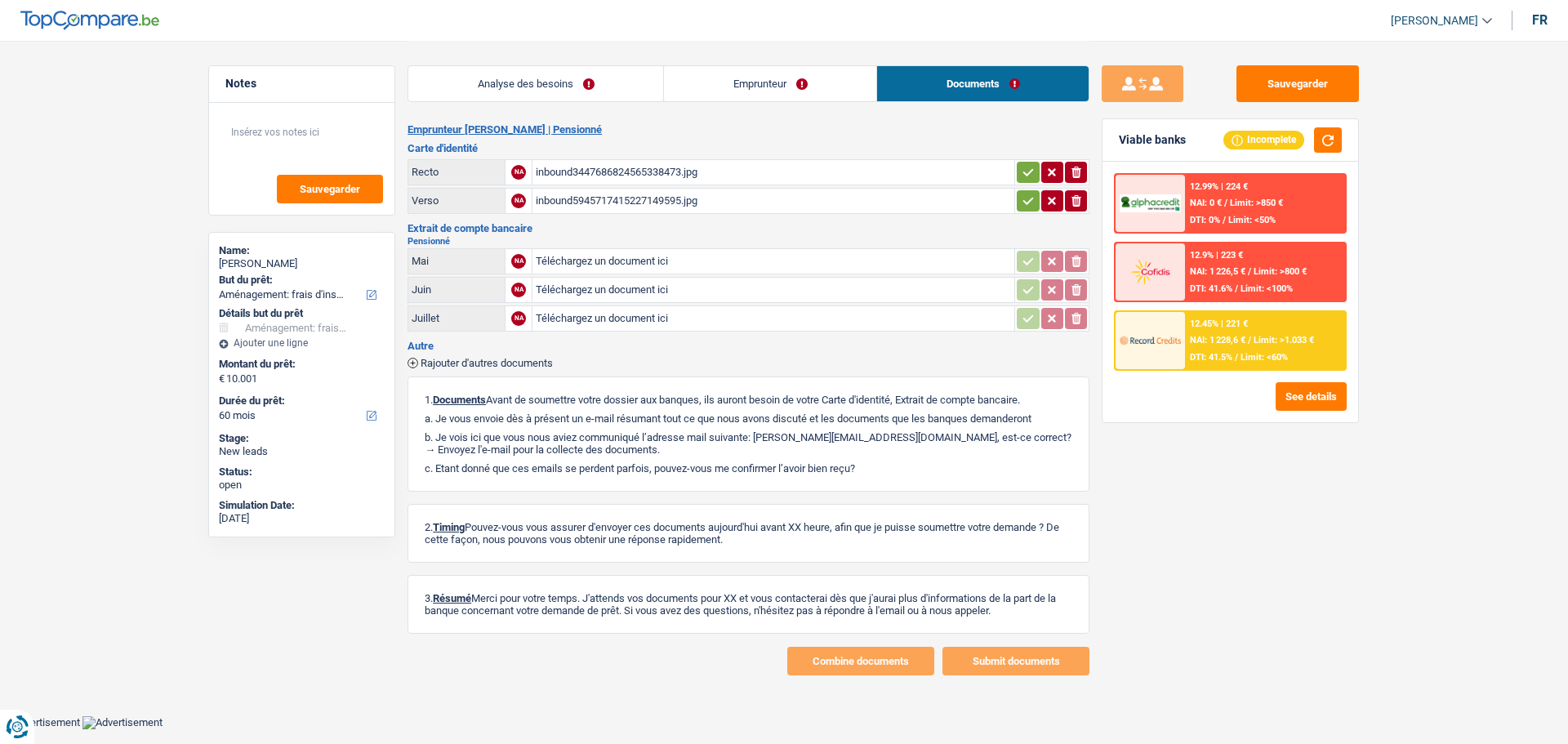
click at [611, 180] on div "inbound3447686824565338473.jpg" at bounding box center [773, 172] width 475 height 24
click at [614, 192] on div "inbound5945717415227149595.jpg" at bounding box center [773, 201] width 475 height 24
click at [776, 81] on link "Emprunteur" at bounding box center [770, 83] width 212 height 35
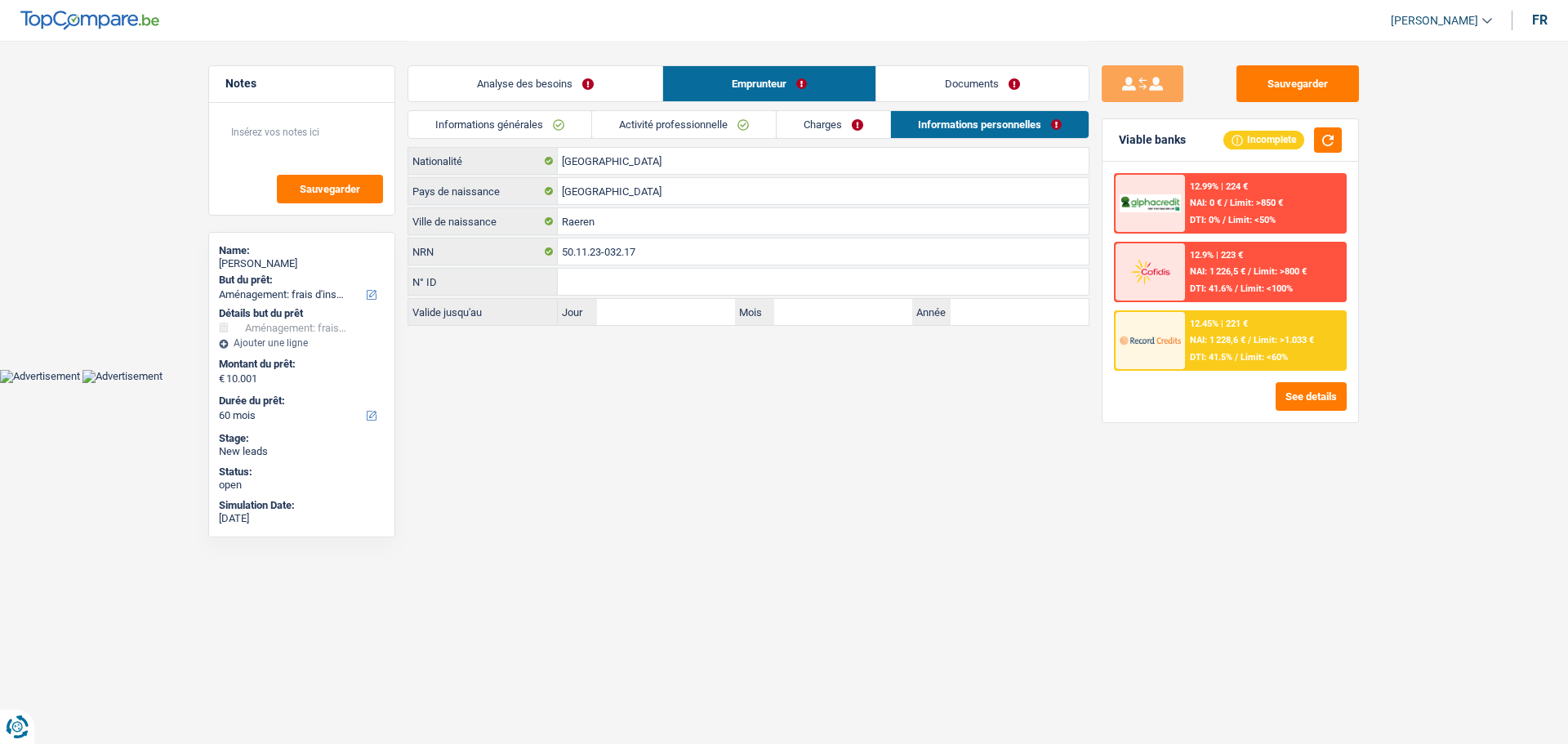
click at [847, 122] on link "Charges" at bounding box center [833, 124] width 114 height 27
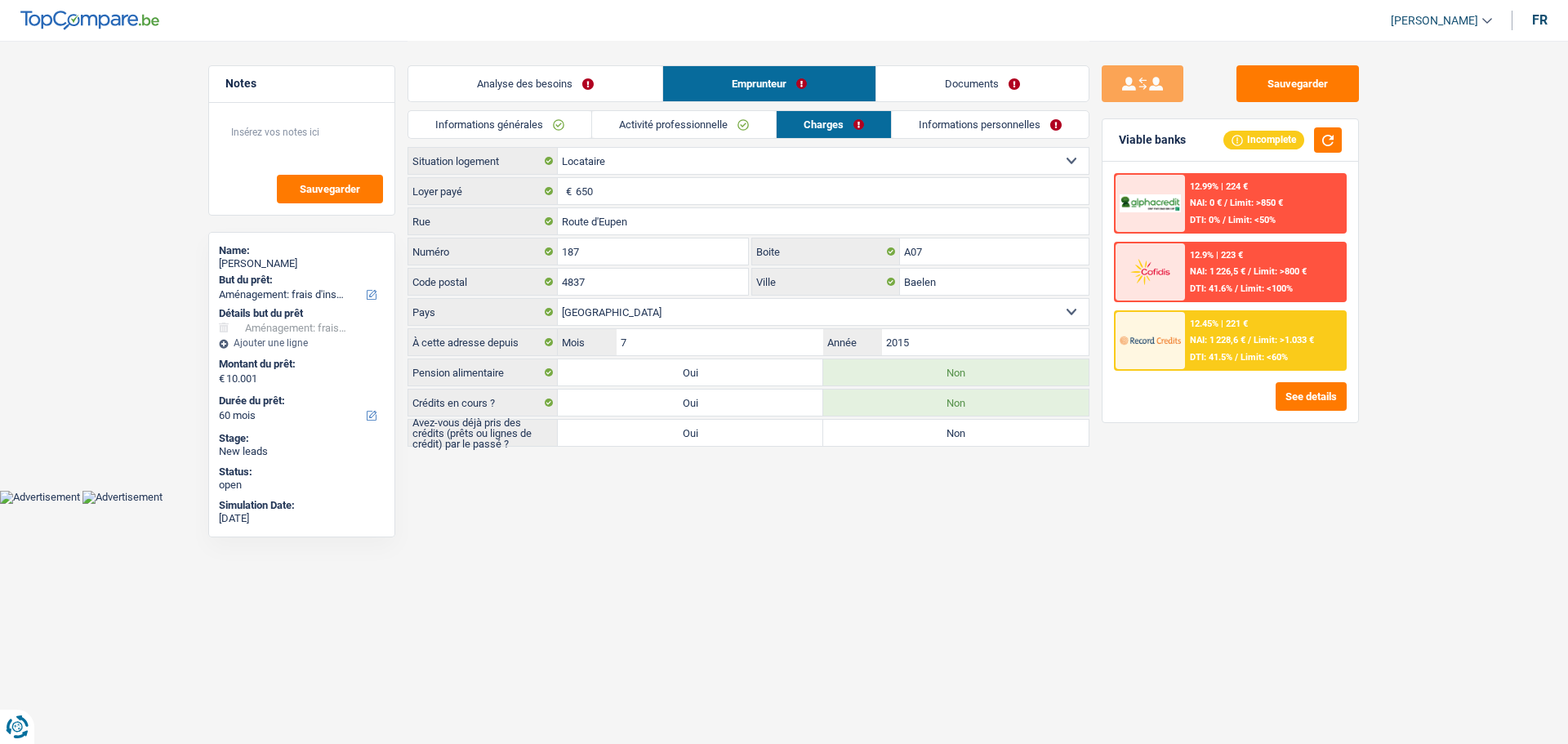
click at [543, 107] on div "Analyse des besoins Emprunteur Documents" at bounding box center [747, 75] width 682 height 69
click at [548, 91] on link "Analyse des besoins" at bounding box center [535, 83] width 254 height 35
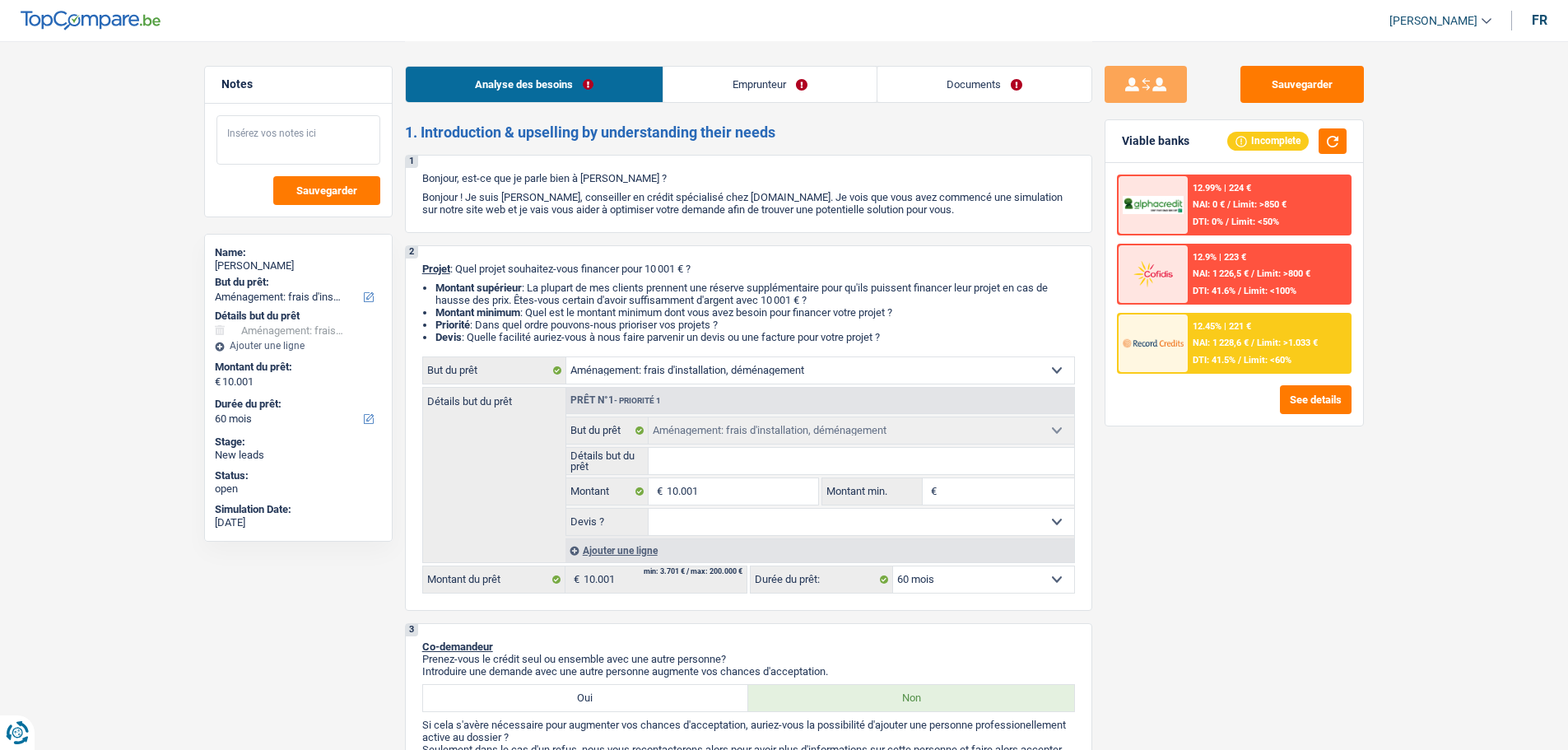
drag, startPoint x: 277, startPoint y: 104, endPoint x: 284, endPoint y: 125, distance: 22.1
click at [283, 124] on div "Sauvegarder" at bounding box center [298, 160] width 187 height 113
click at [284, 125] on textarea at bounding box center [298, 140] width 164 height 49
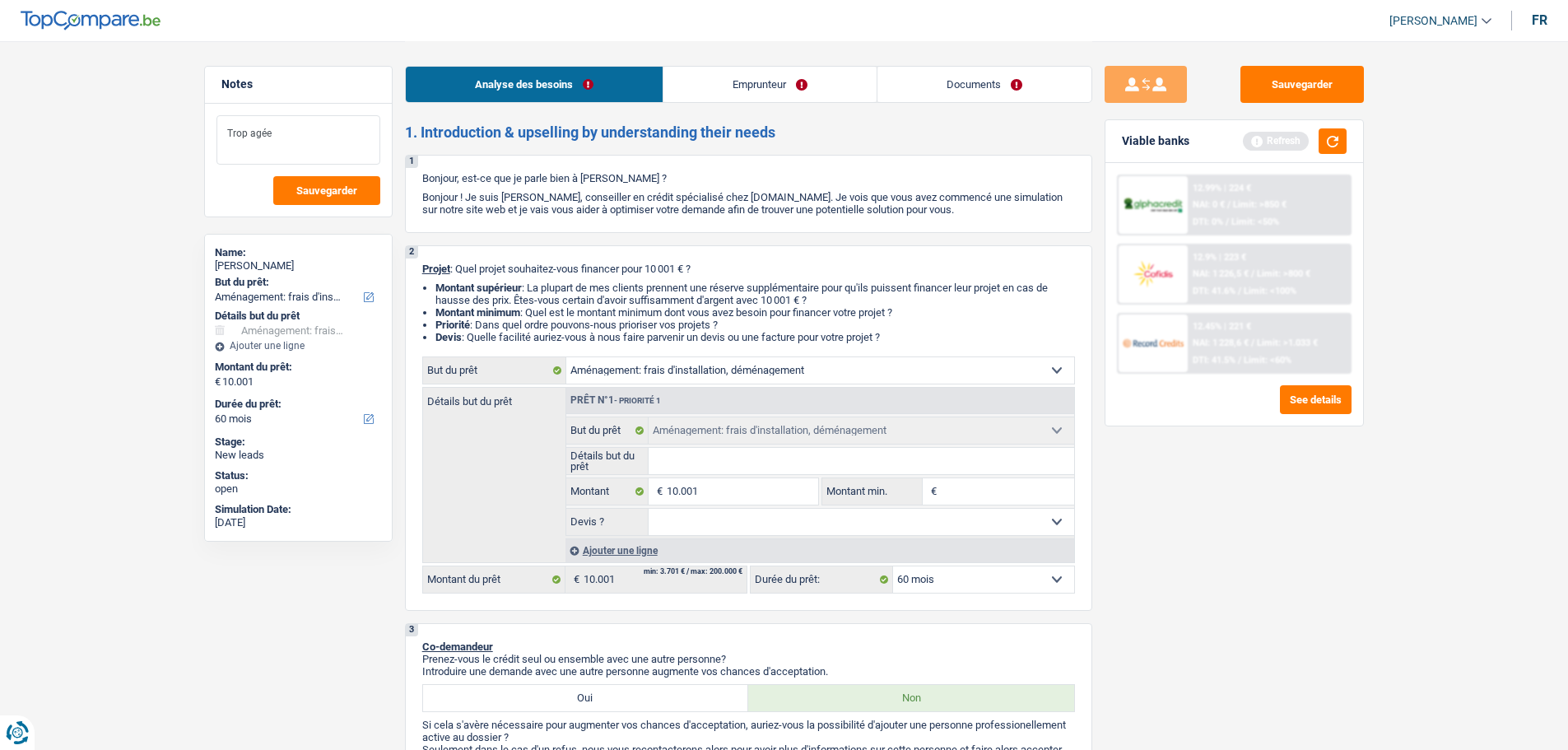
click at [312, 129] on textarea "Trop agée" at bounding box center [298, 140] width 164 height 49
type textarea "Trop agée"
click at [1304, 86] on button "Sauvegarder" at bounding box center [1302, 85] width 123 height 37
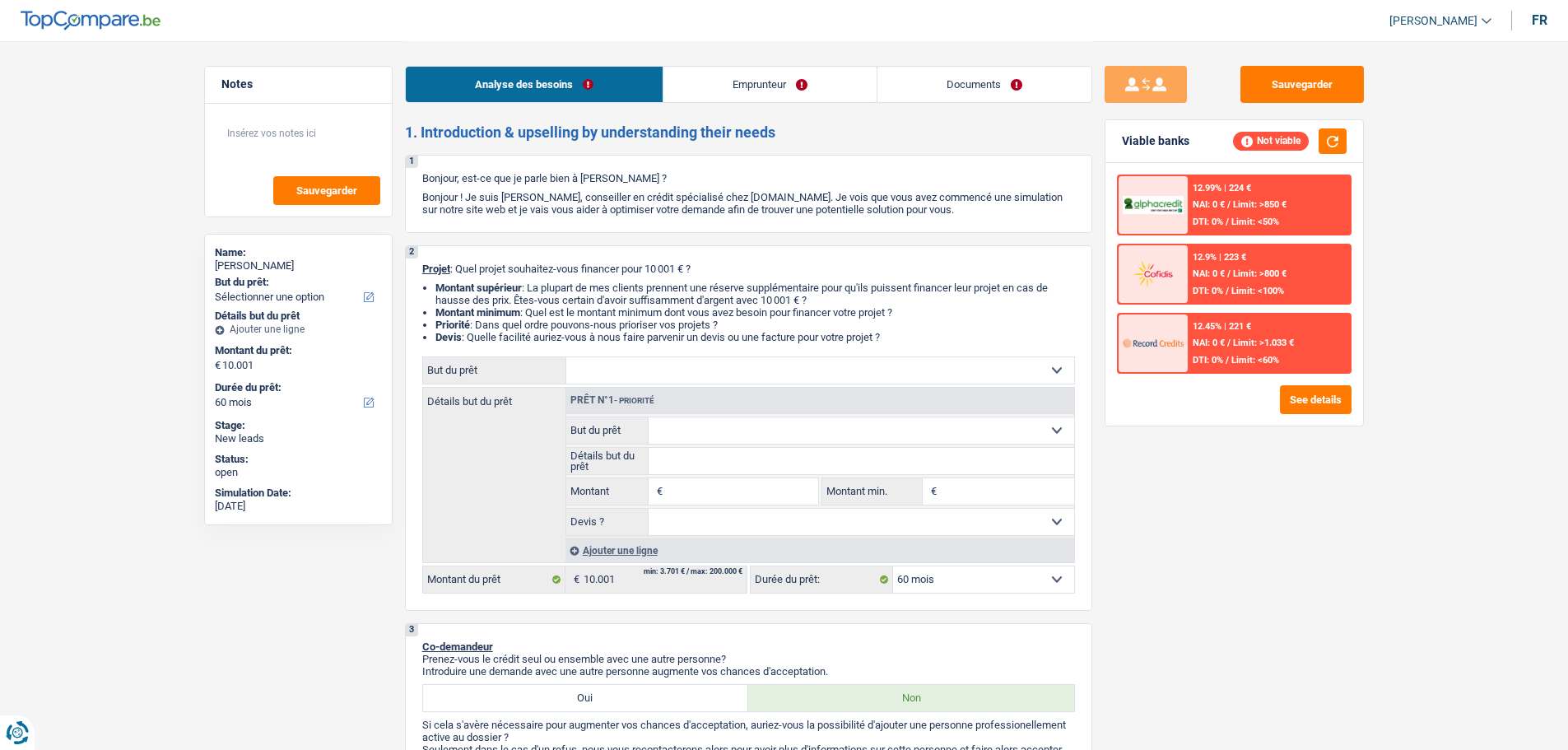
select select "60"
select select "mutuality"
select select "mutualityIndemnity"
select select "60"
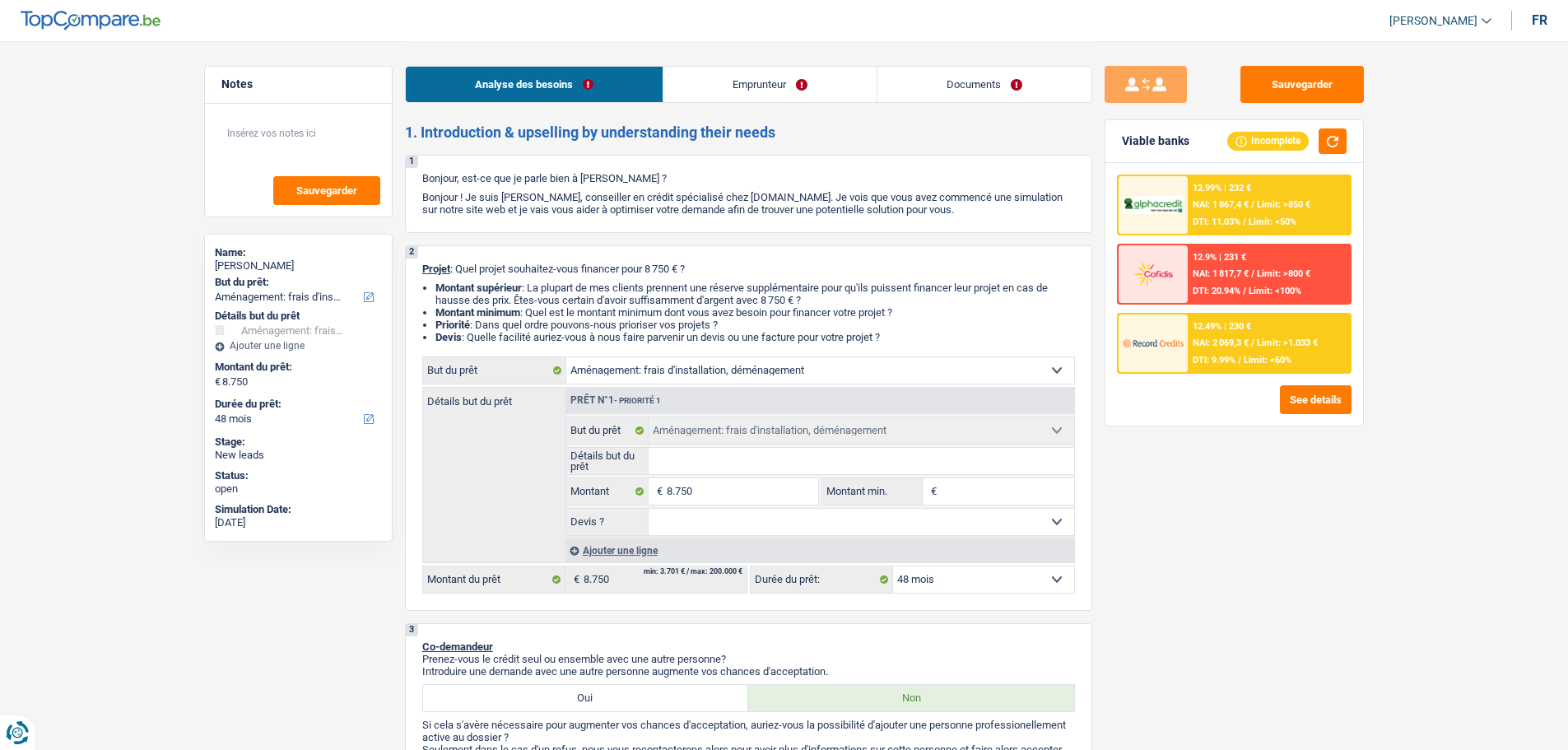
select select "movingOrInstallation"
select select "48"
select select "movingOrInstallation"
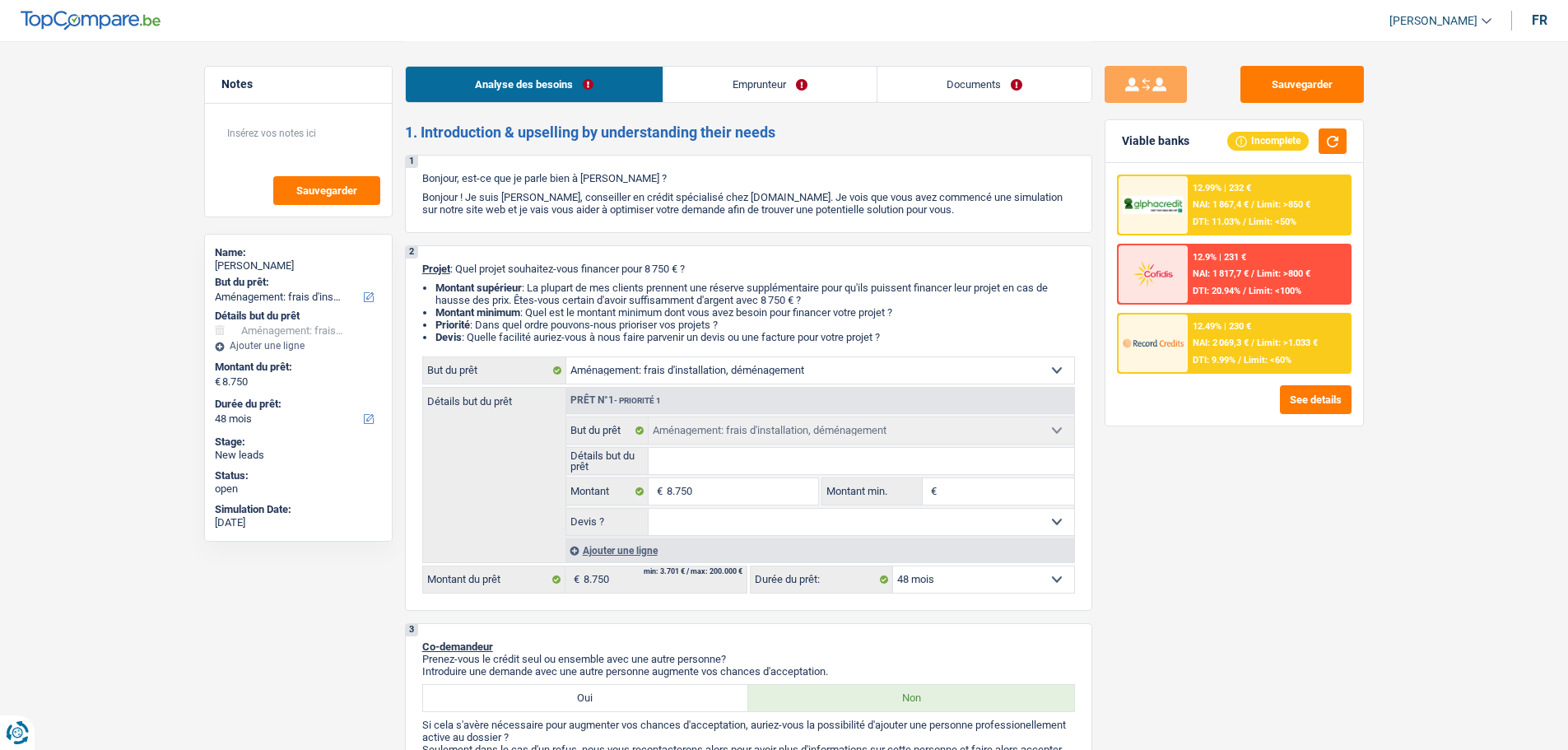
select select "48"
select select "privateEmployee"
select select "netSalary"
select select "mealVouchers"
select select "liveWithParents"
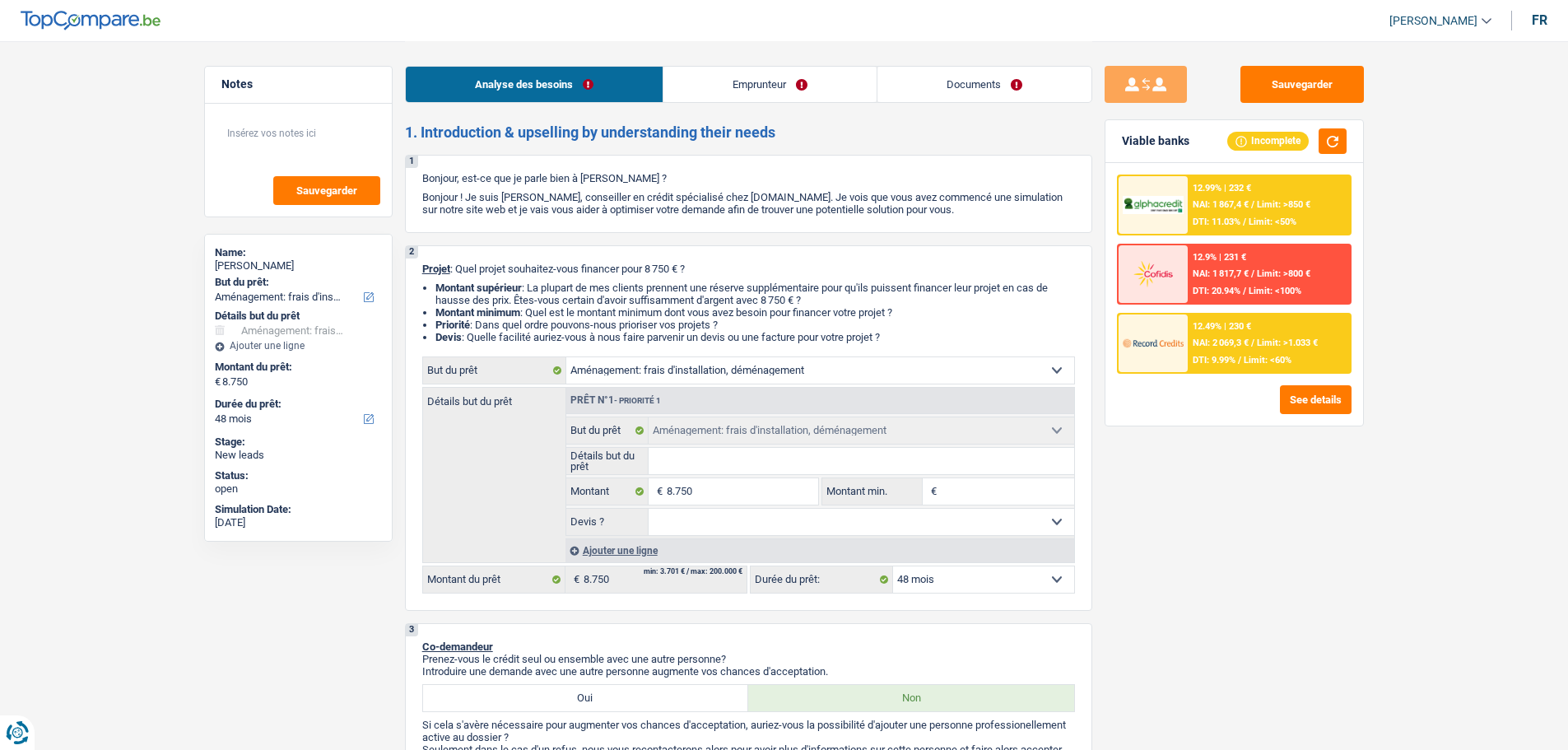
select select "movingOrInstallation"
select select "48"
click at [841, 381] on select "Confort maison: meubles, textile, peinture, électroménager, outillage non-profe…" at bounding box center [820, 370] width 508 height 26
select select "household"
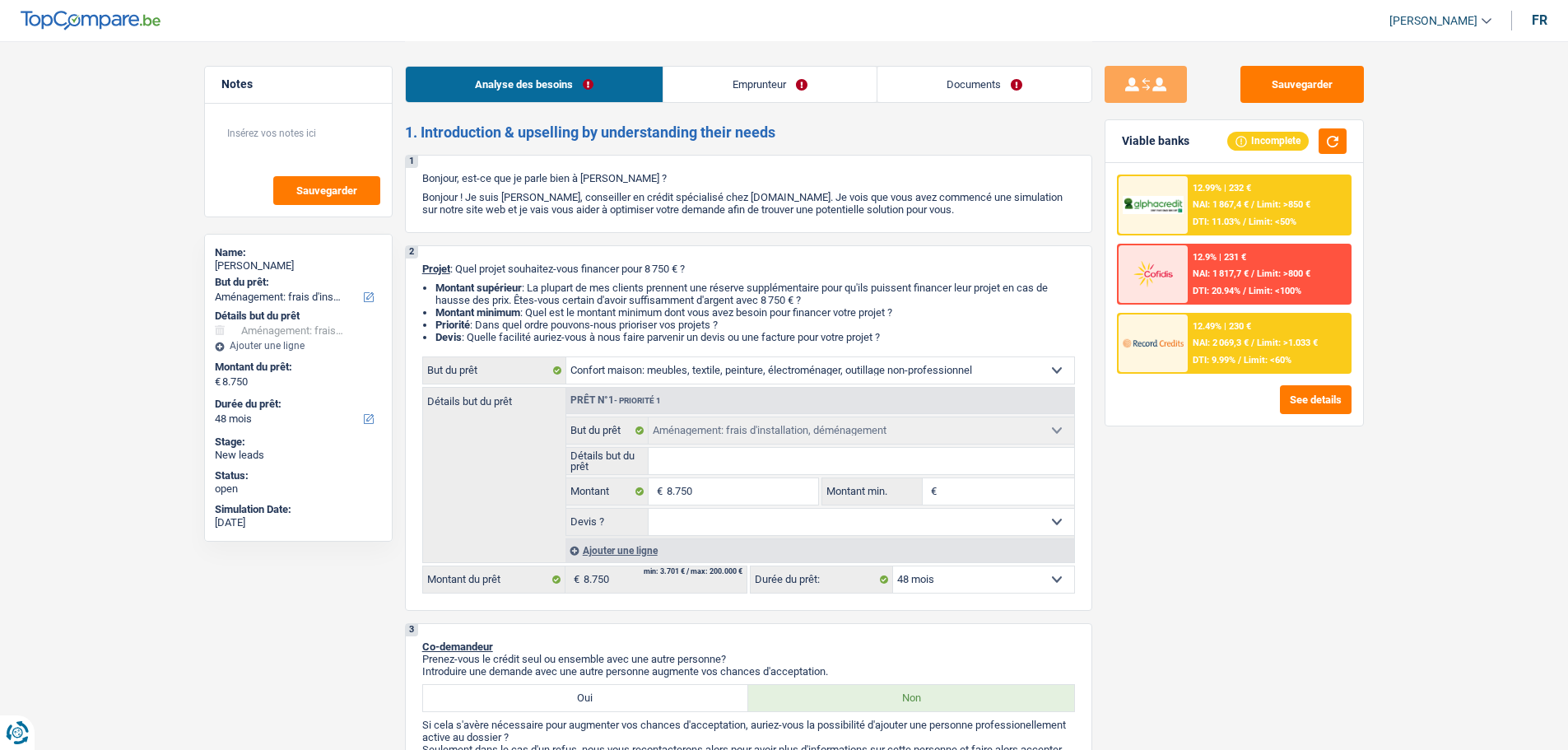
click at [566, 357] on select "Confort maison: meubles, textile, peinture, électroménager, outillage non-profe…" at bounding box center [820, 370] width 508 height 26
select select "household"
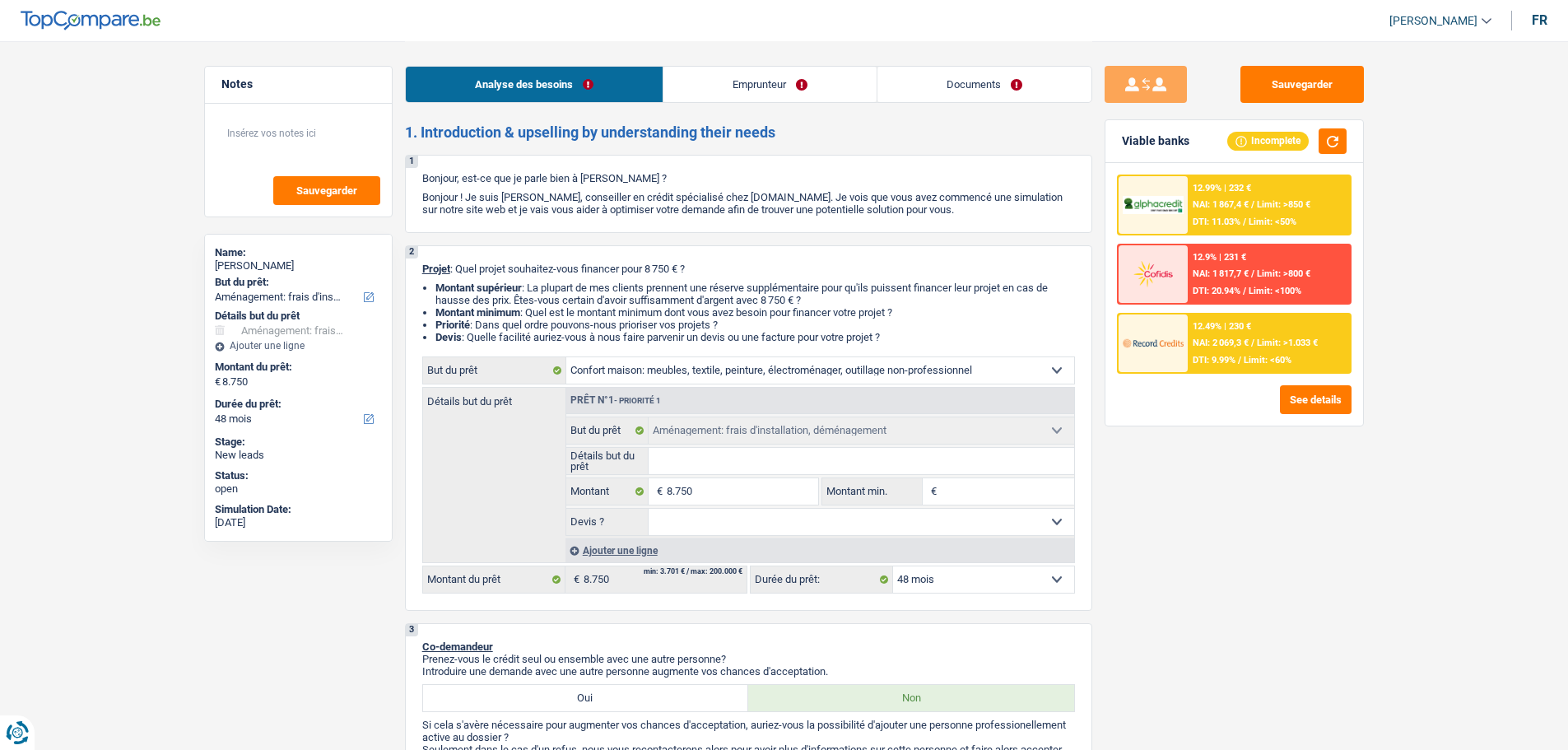
select select "household"
select select "movingOrInstallation"
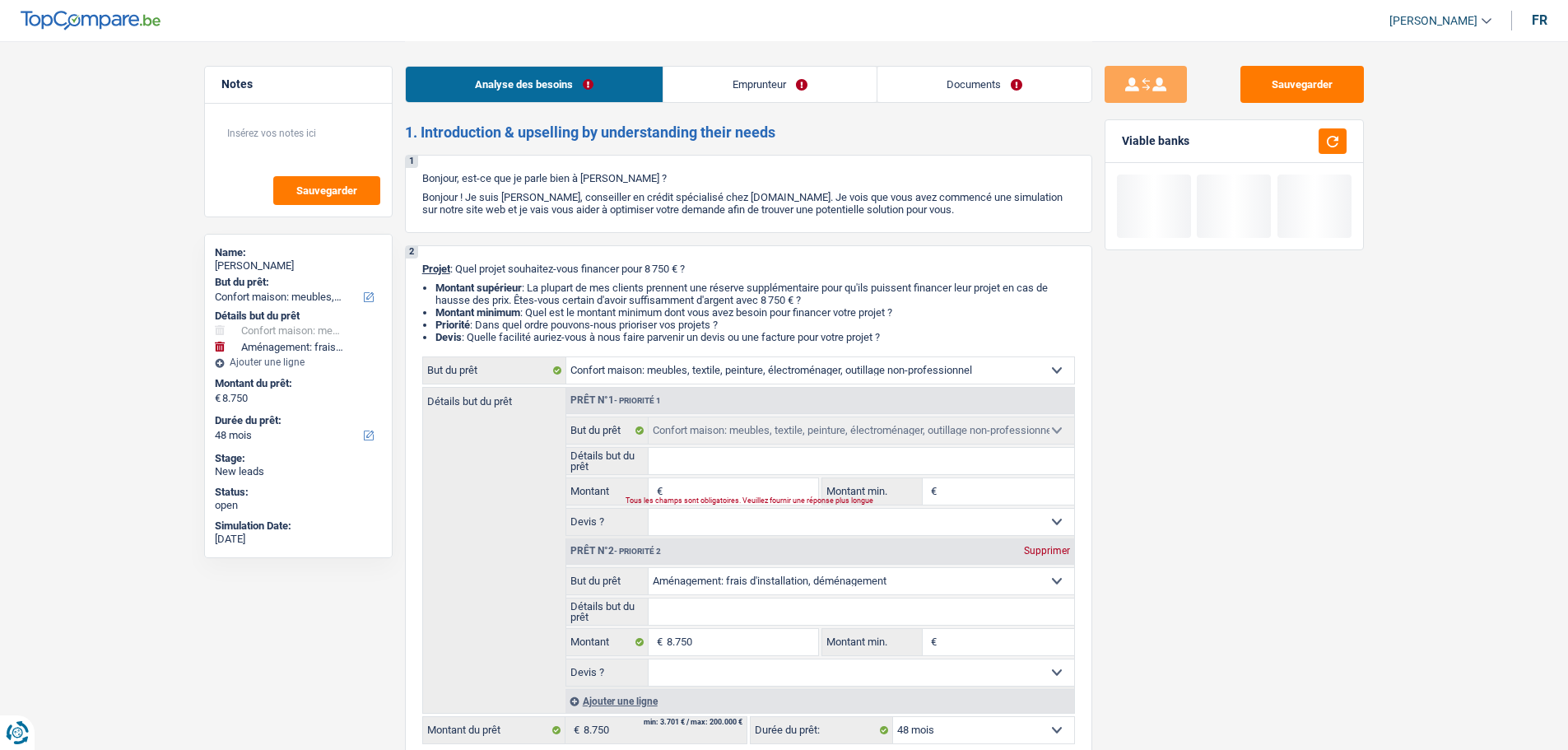
click at [1059, 552] on div "Supprimer" at bounding box center [1048, 550] width 54 height 10
type input "0"
select select
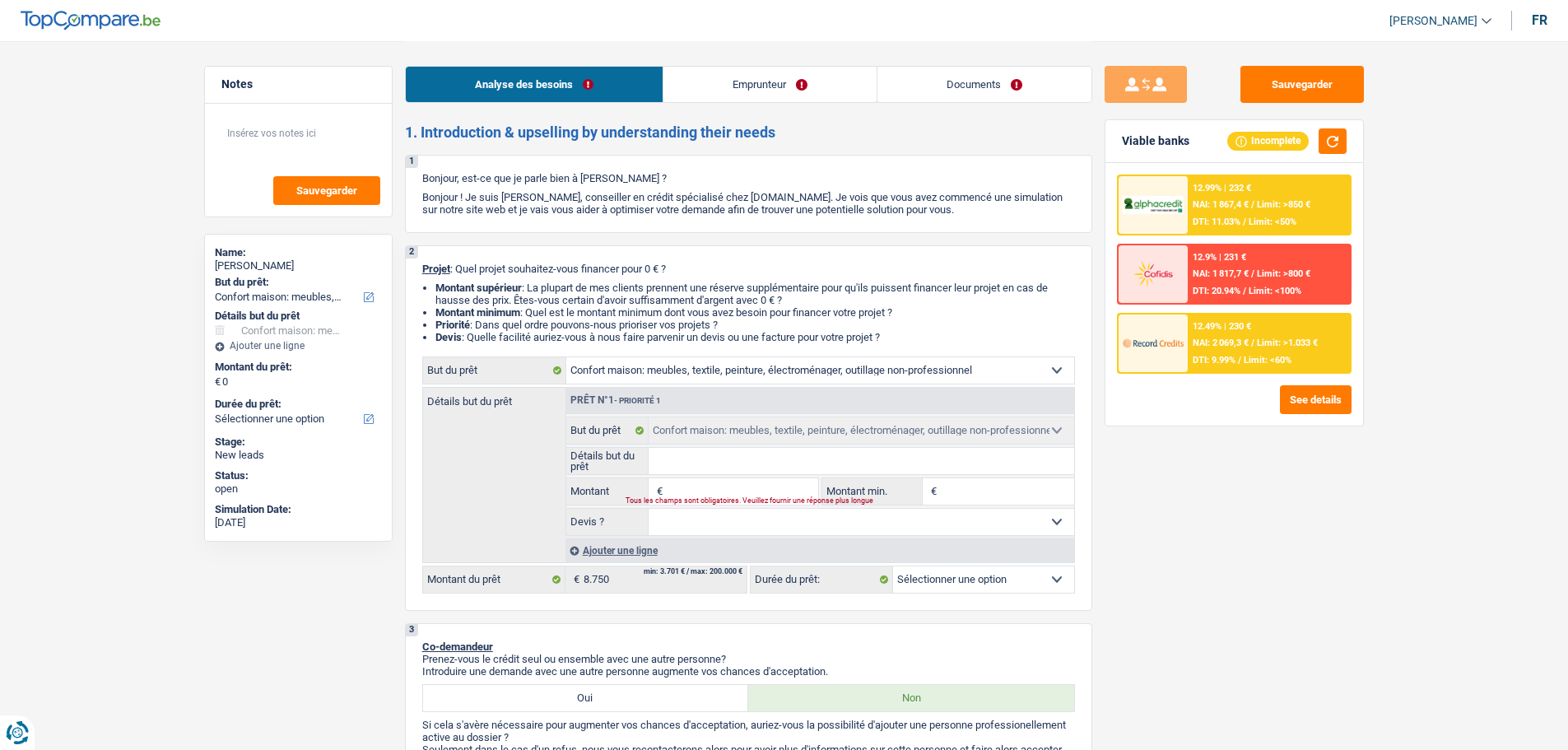
click at [740, 479] on input "Montant" at bounding box center [742, 492] width 151 height 26
type input "8"
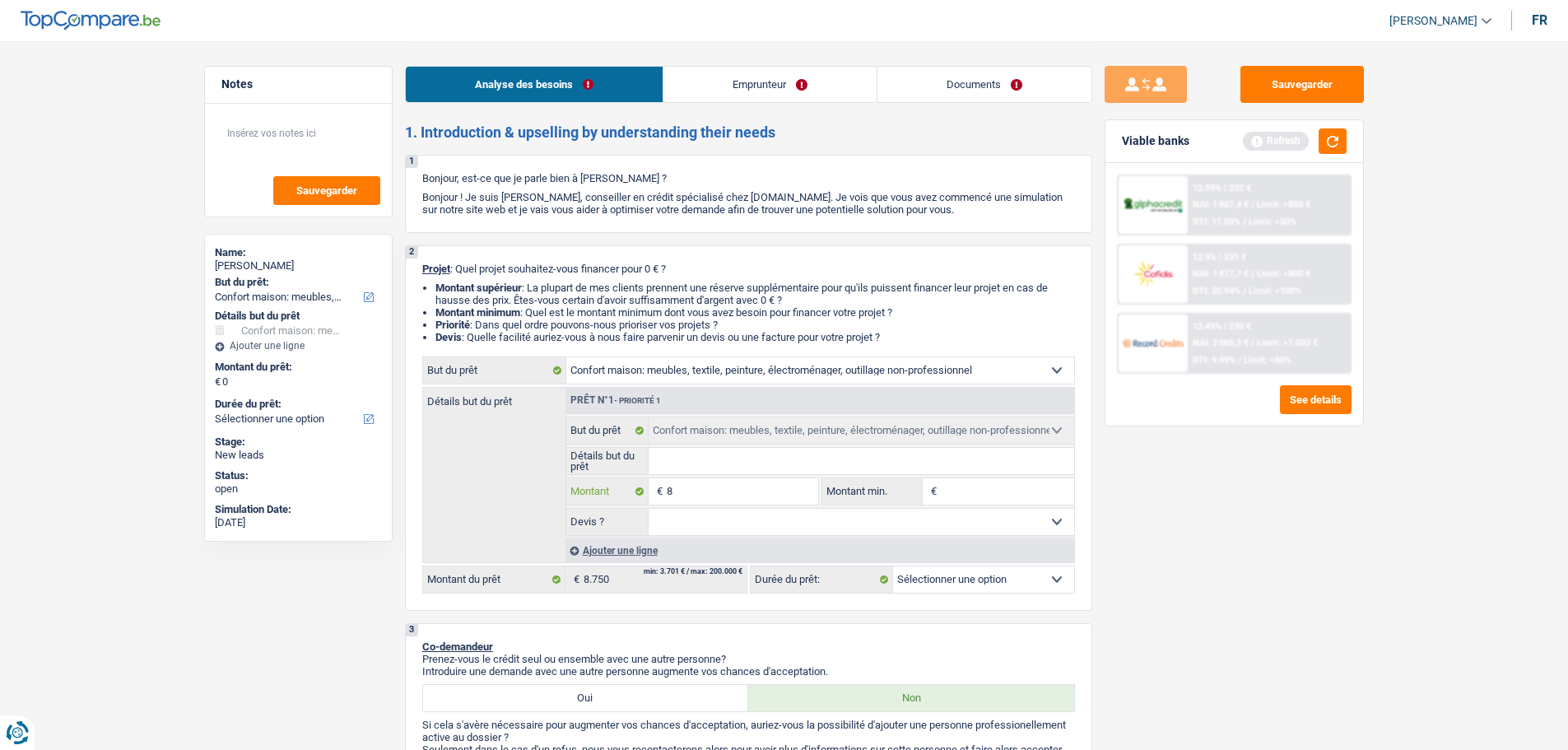
type input "87"
type input "875"
type input "8.750"
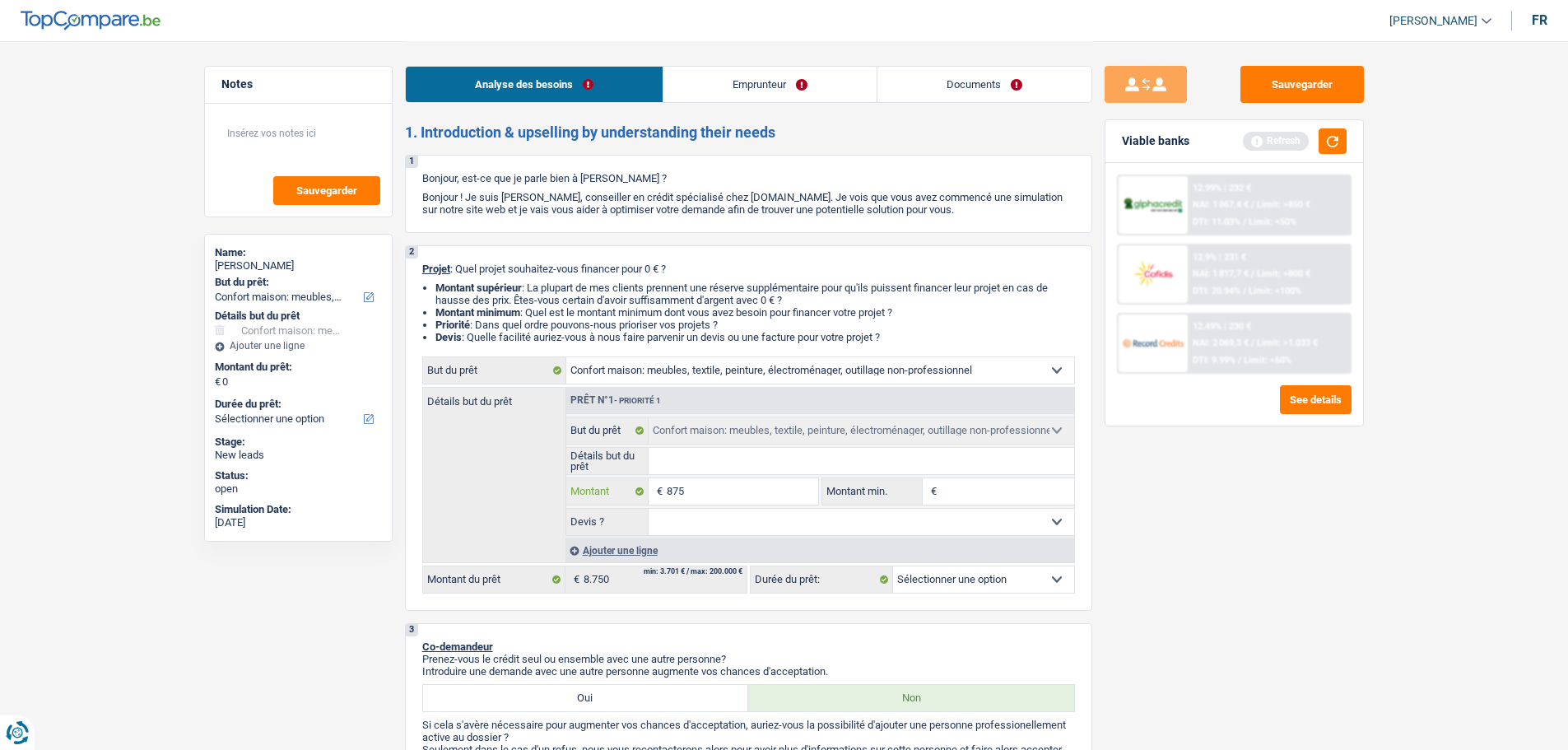
type input "8.750"
select select "48"
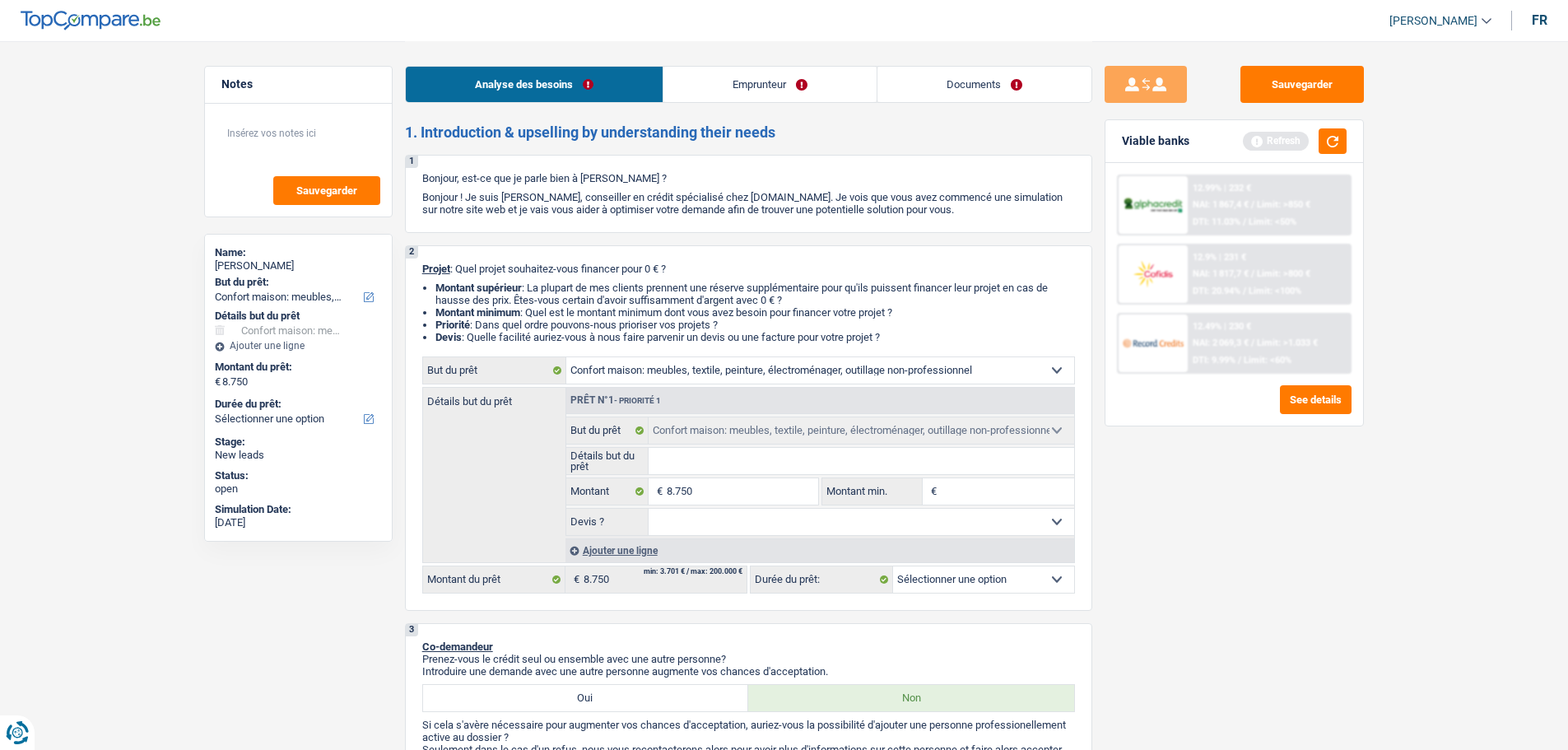
select select "48"
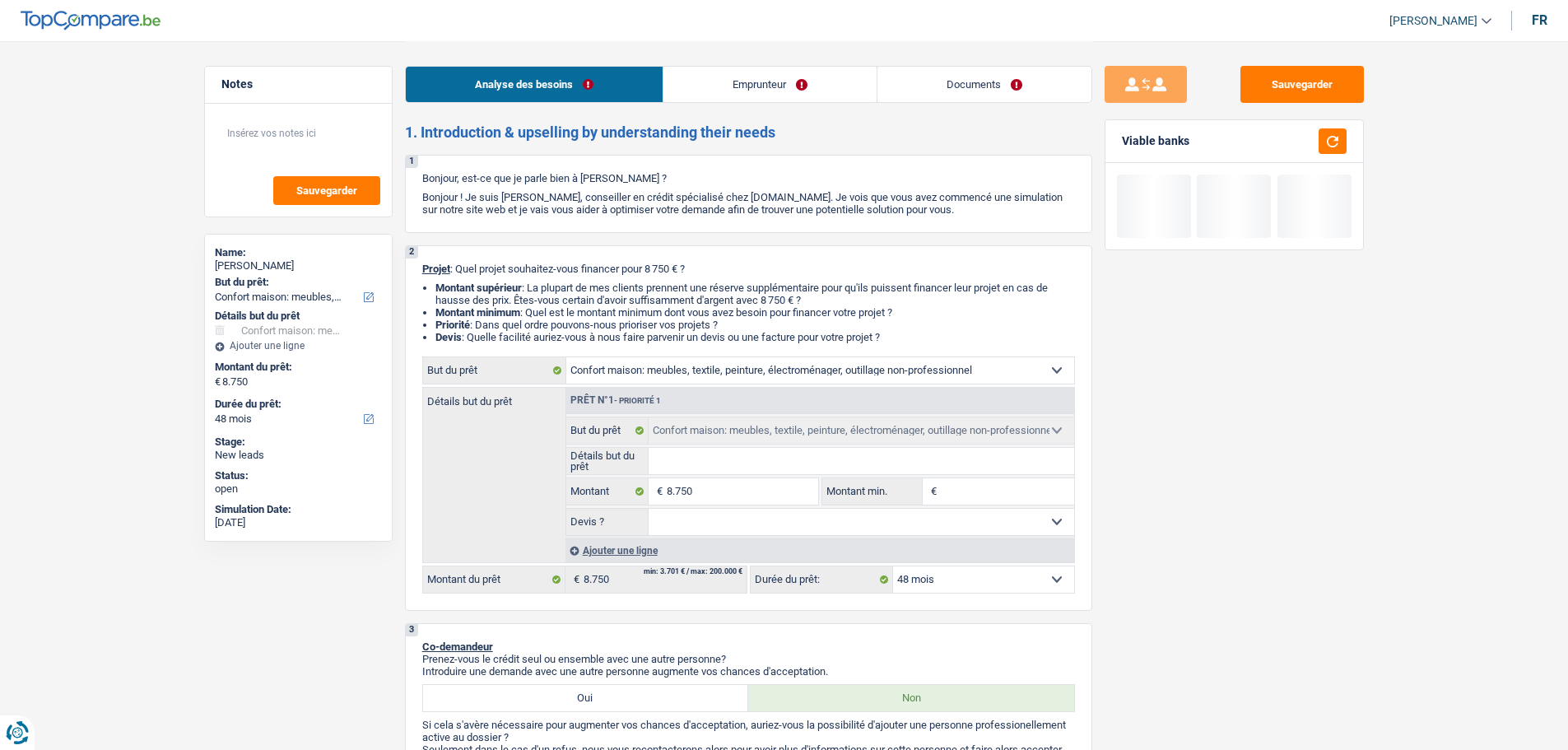
click at [742, 451] on input "Détails but du prêt" at bounding box center [862, 461] width 425 height 26
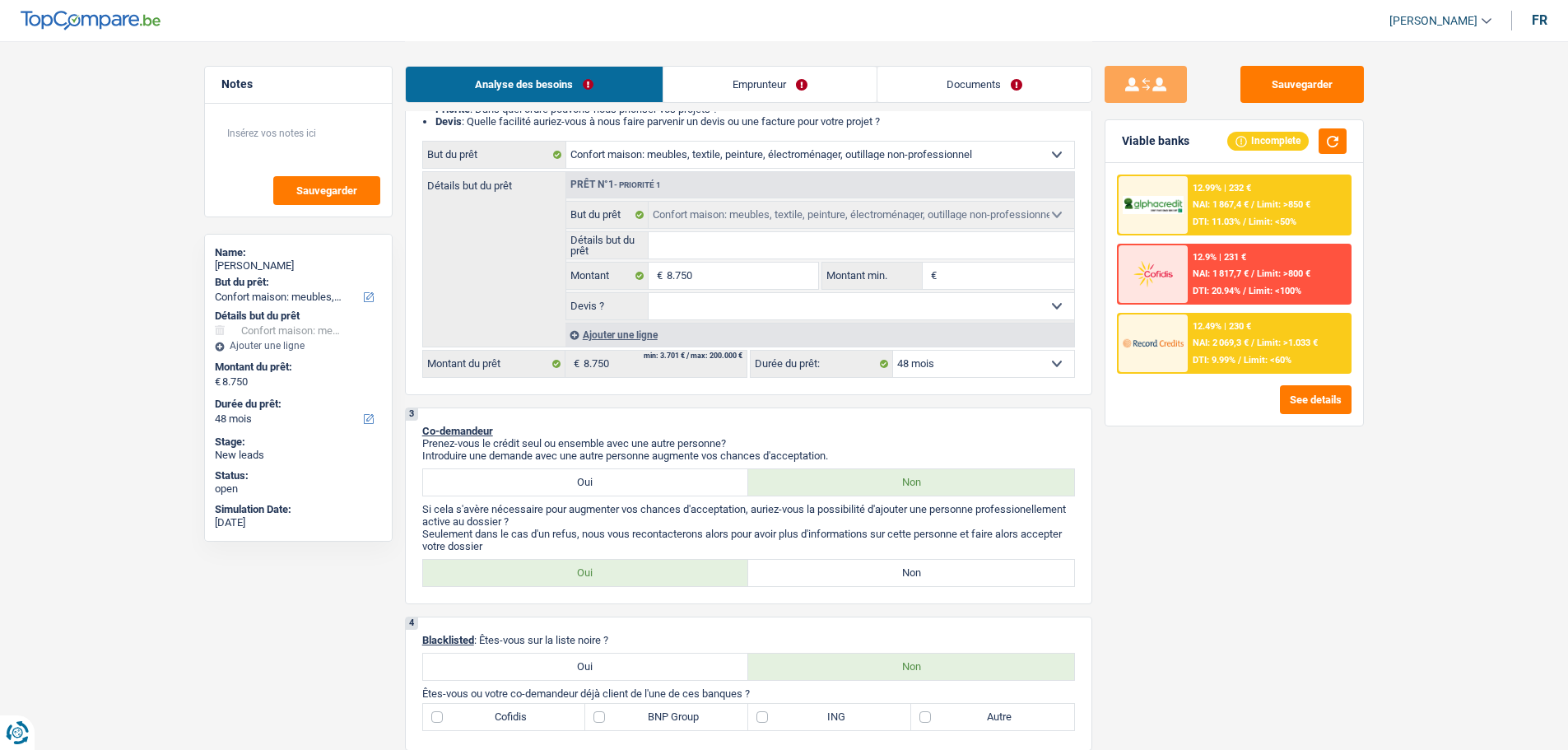
scroll to position [82, 0]
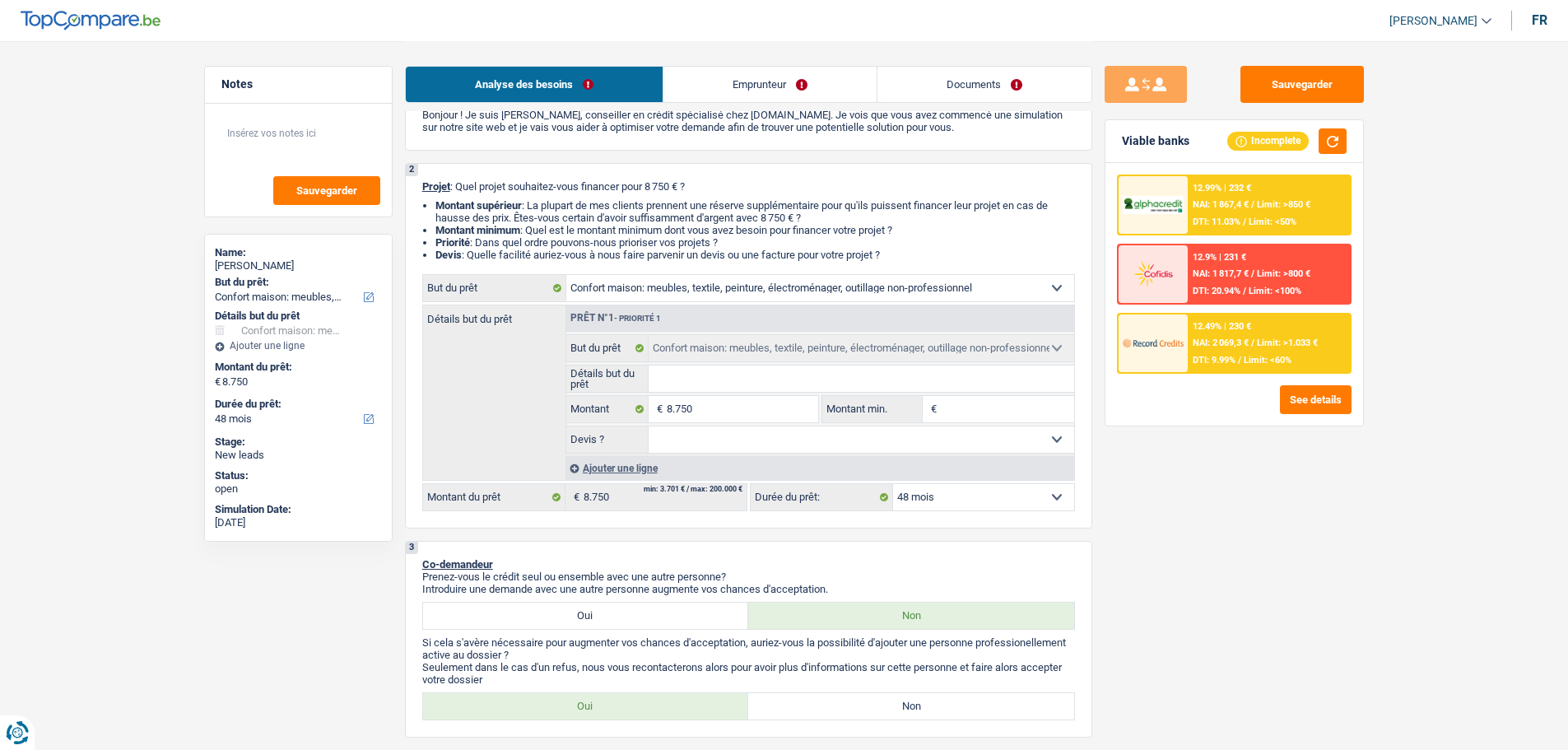
click at [778, 377] on input "Détails but du prêt" at bounding box center [862, 379] width 425 height 26
type input "M"
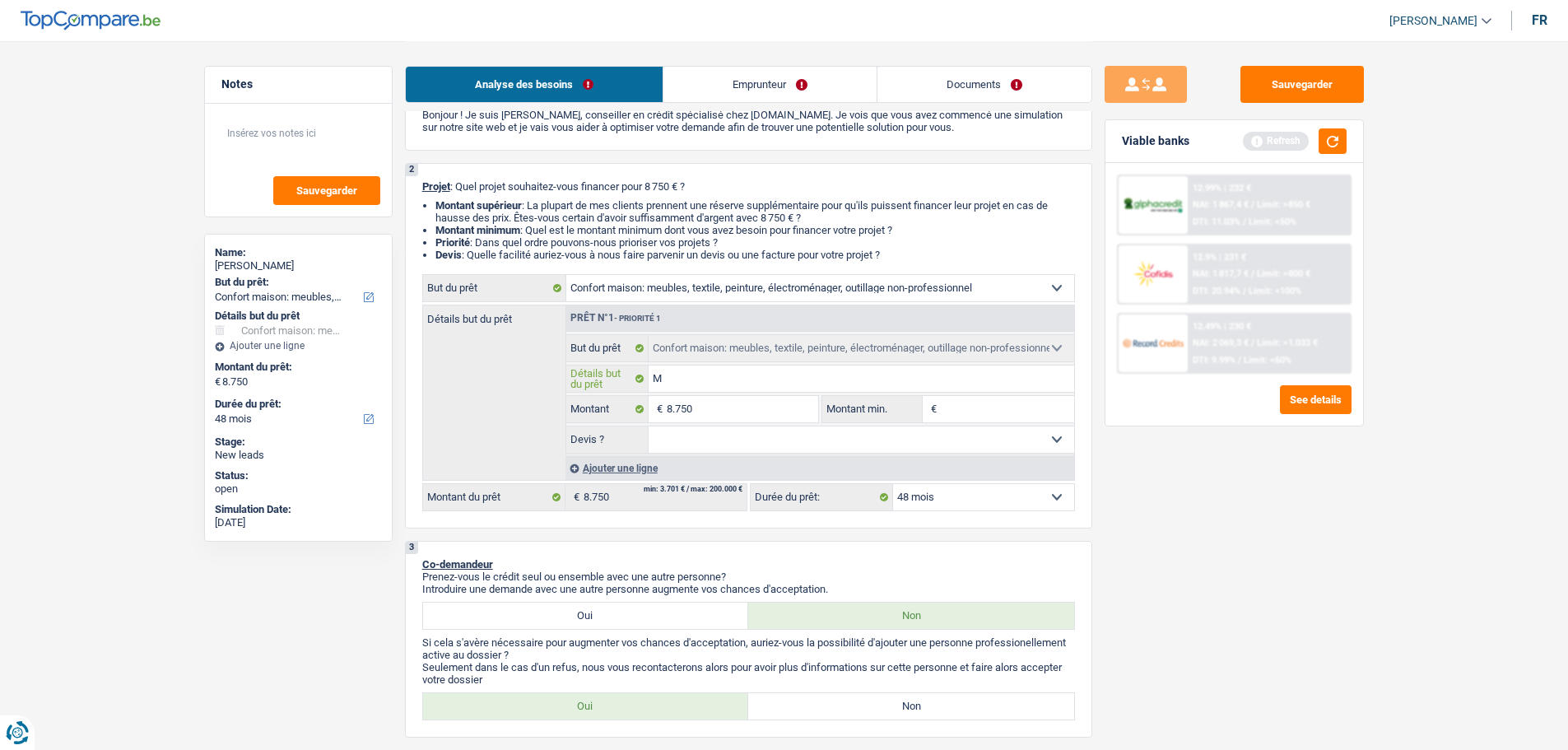
type input "Me"
type input "Meu"
type input "Meub"
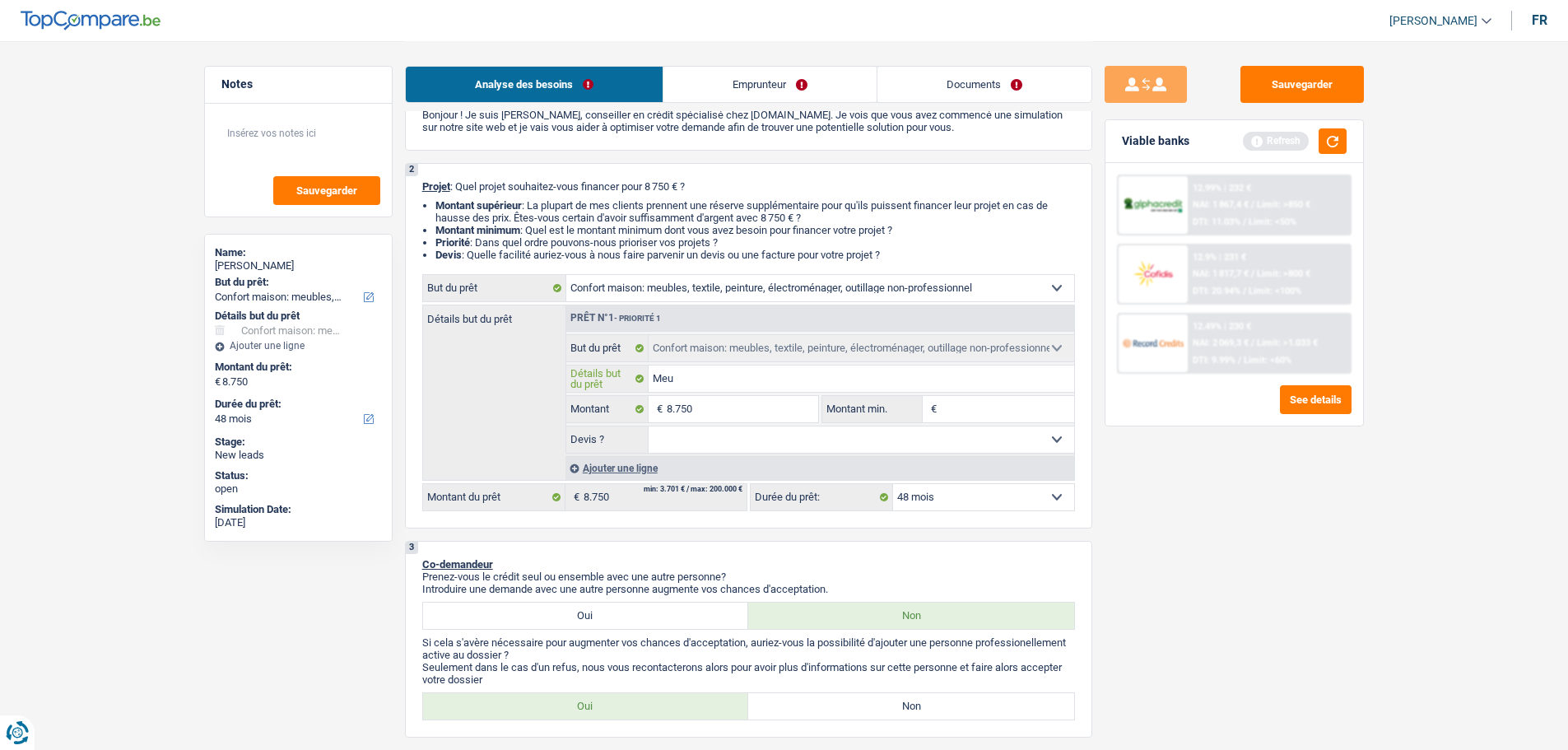
type input "Meub"
type input "Meubl"
type input "Meuble"
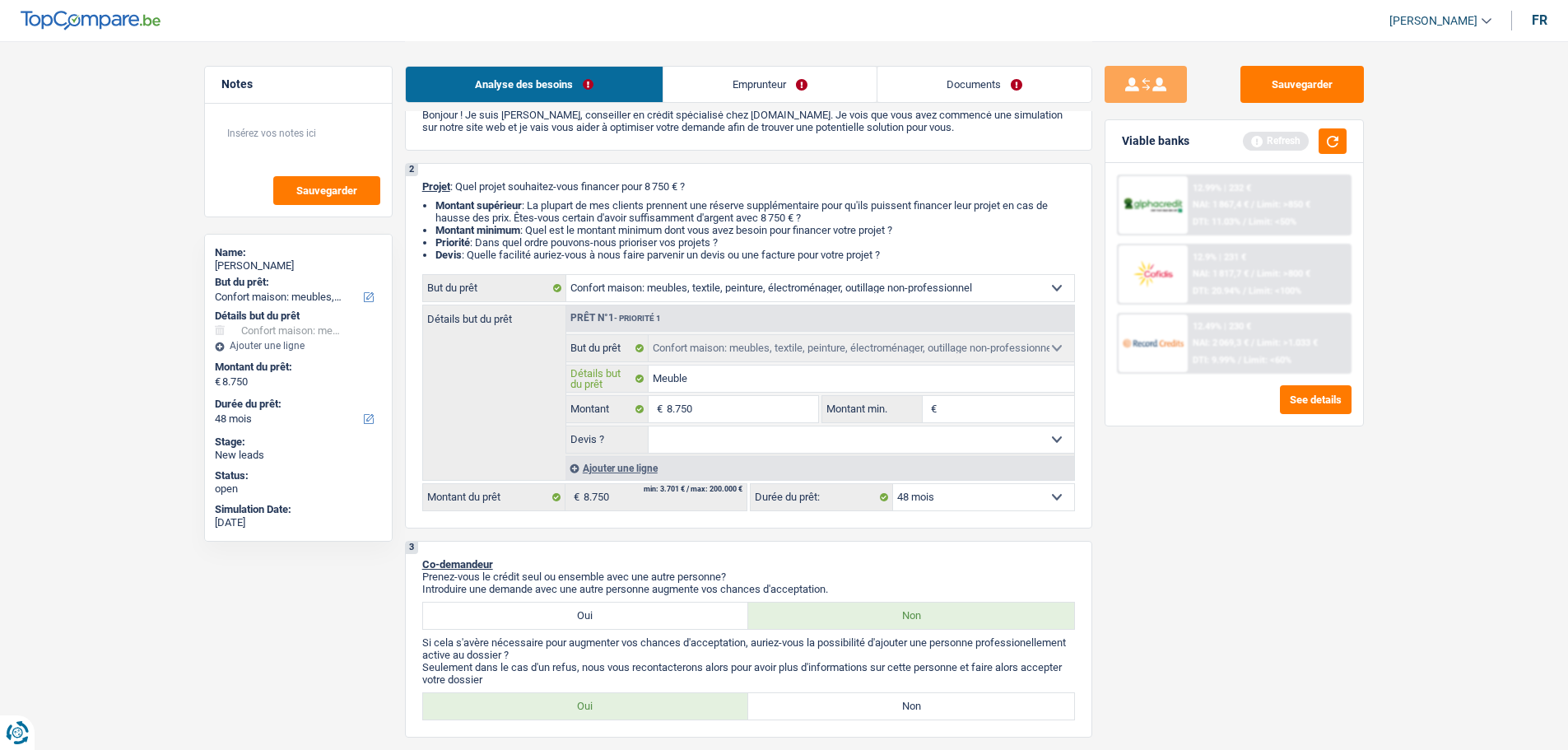
type input "Meubler"
type input "Meubler u"
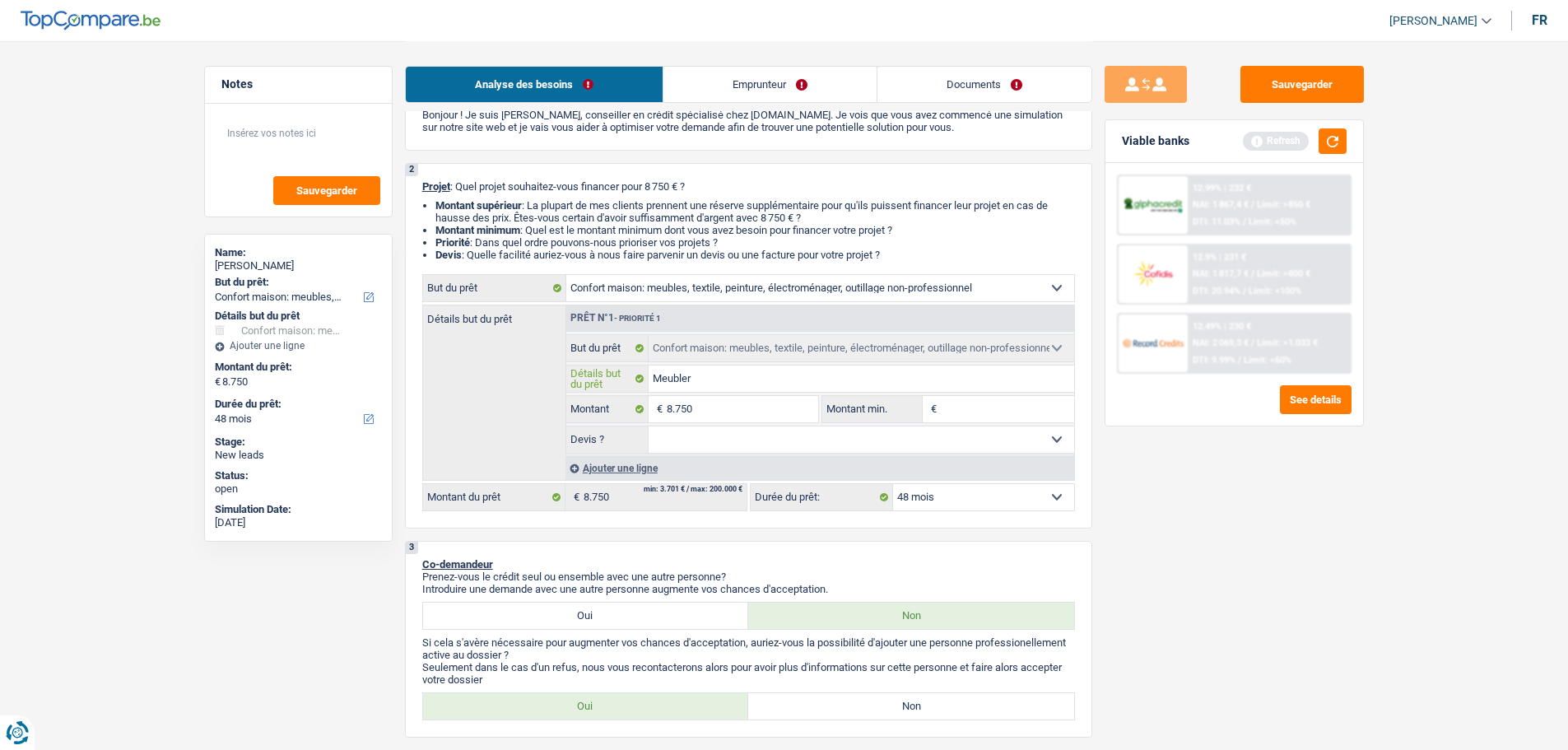
type input "Meubler u"
type input "Meubler un"
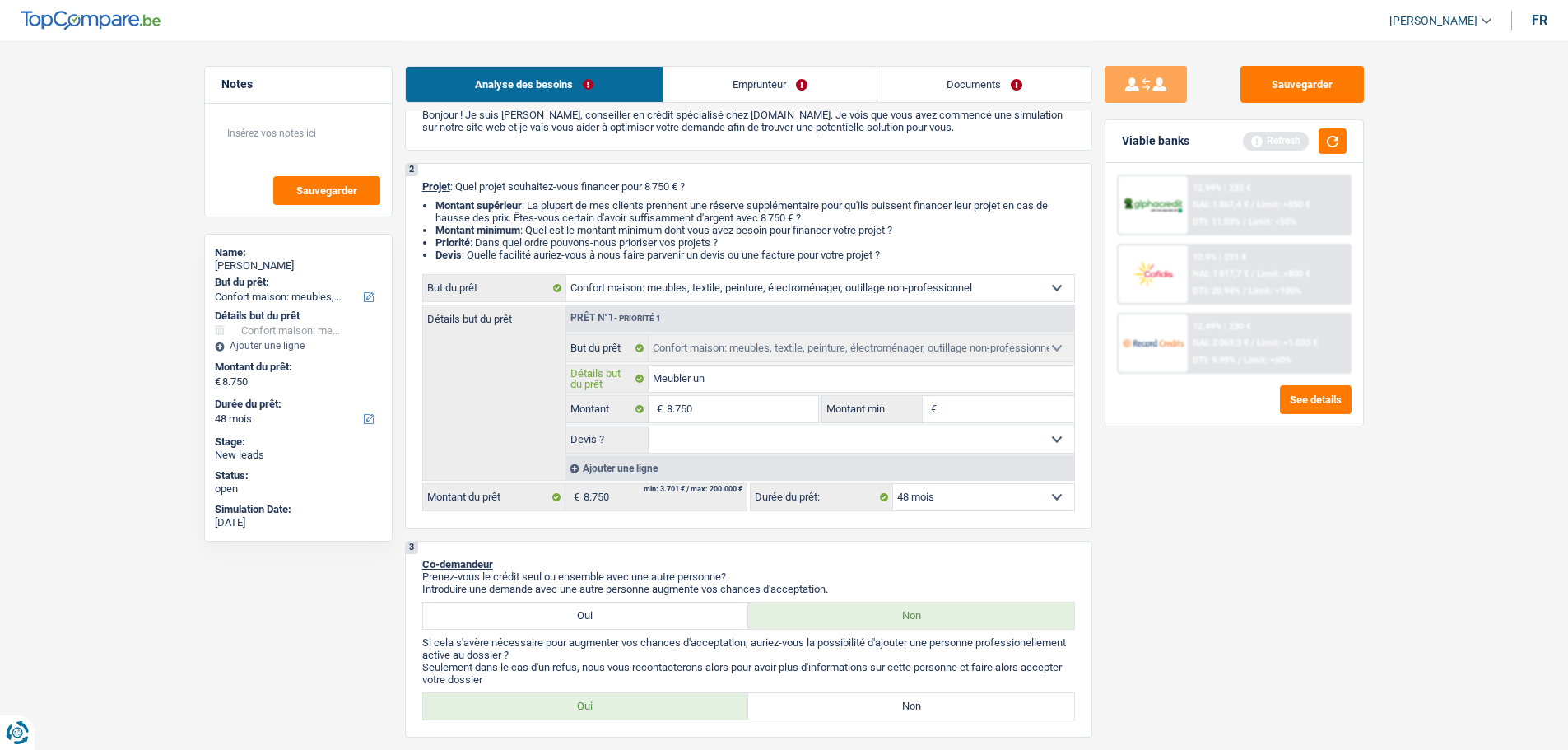
type input "Meubler un n"
type input "Meubler un no"
type input "Meubler un nou"
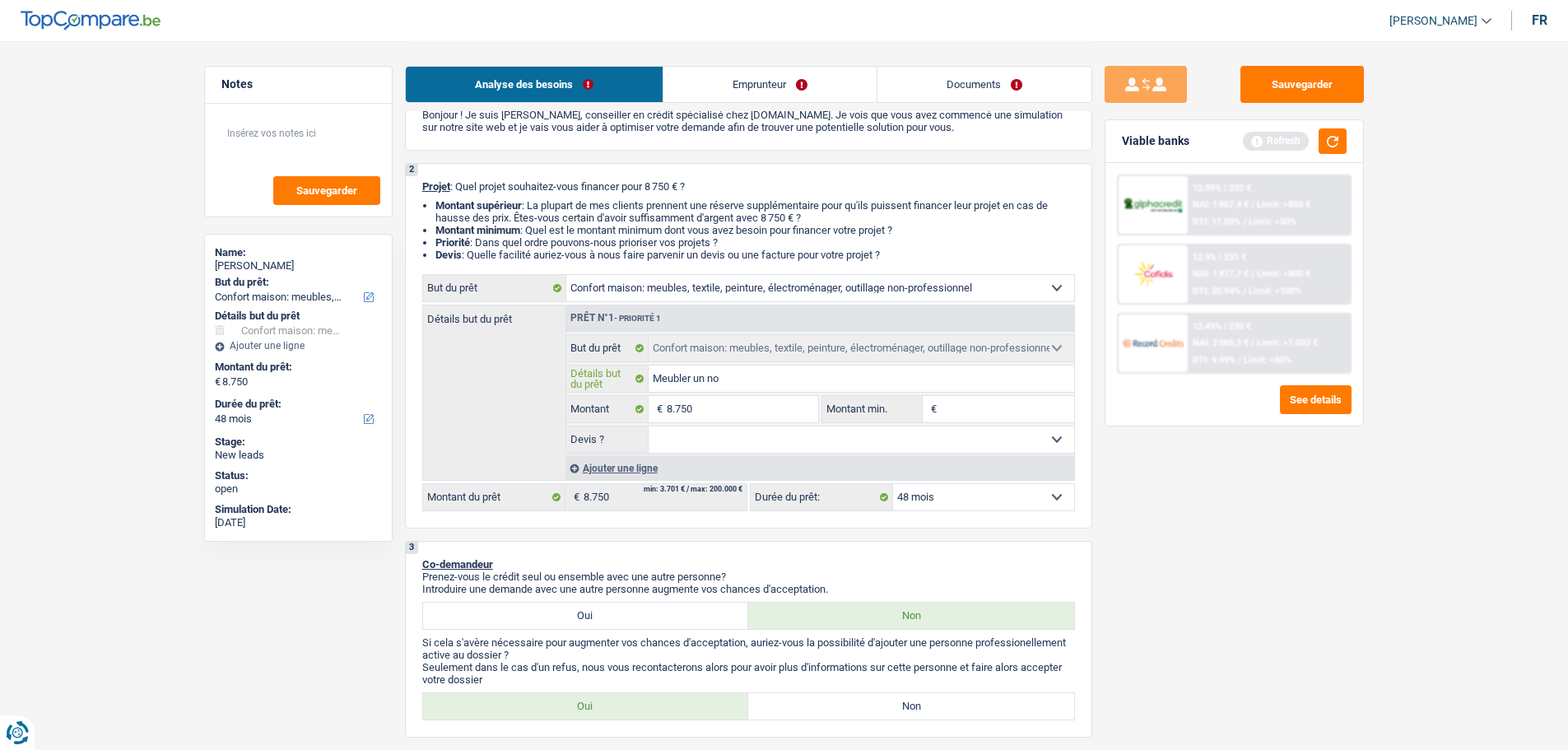
type input "Meubler un nou"
type input "Meubler un nouv"
type input "Meubler un nouve"
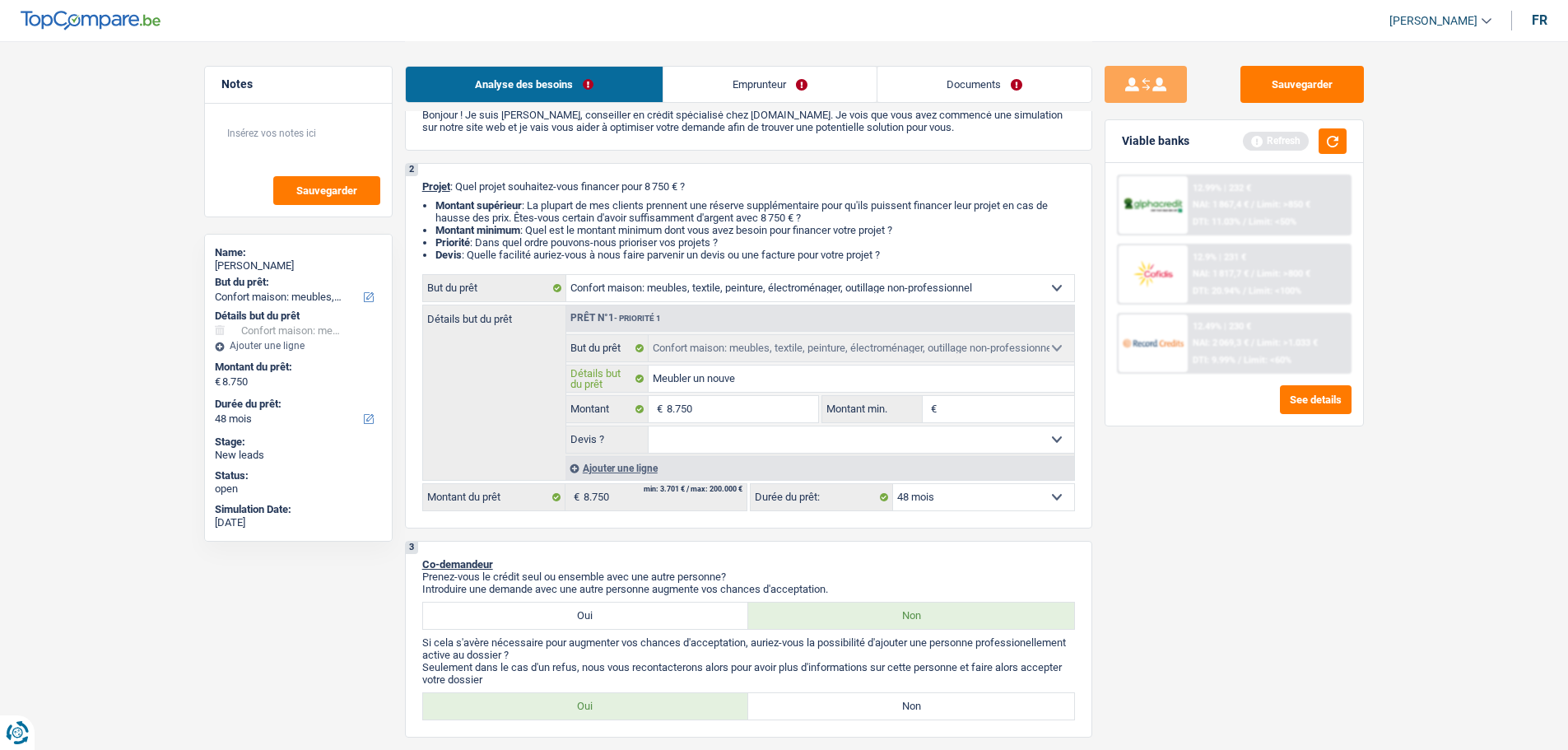
type input "Meubler un nouvel"
type input "Meubler un nouvel a"
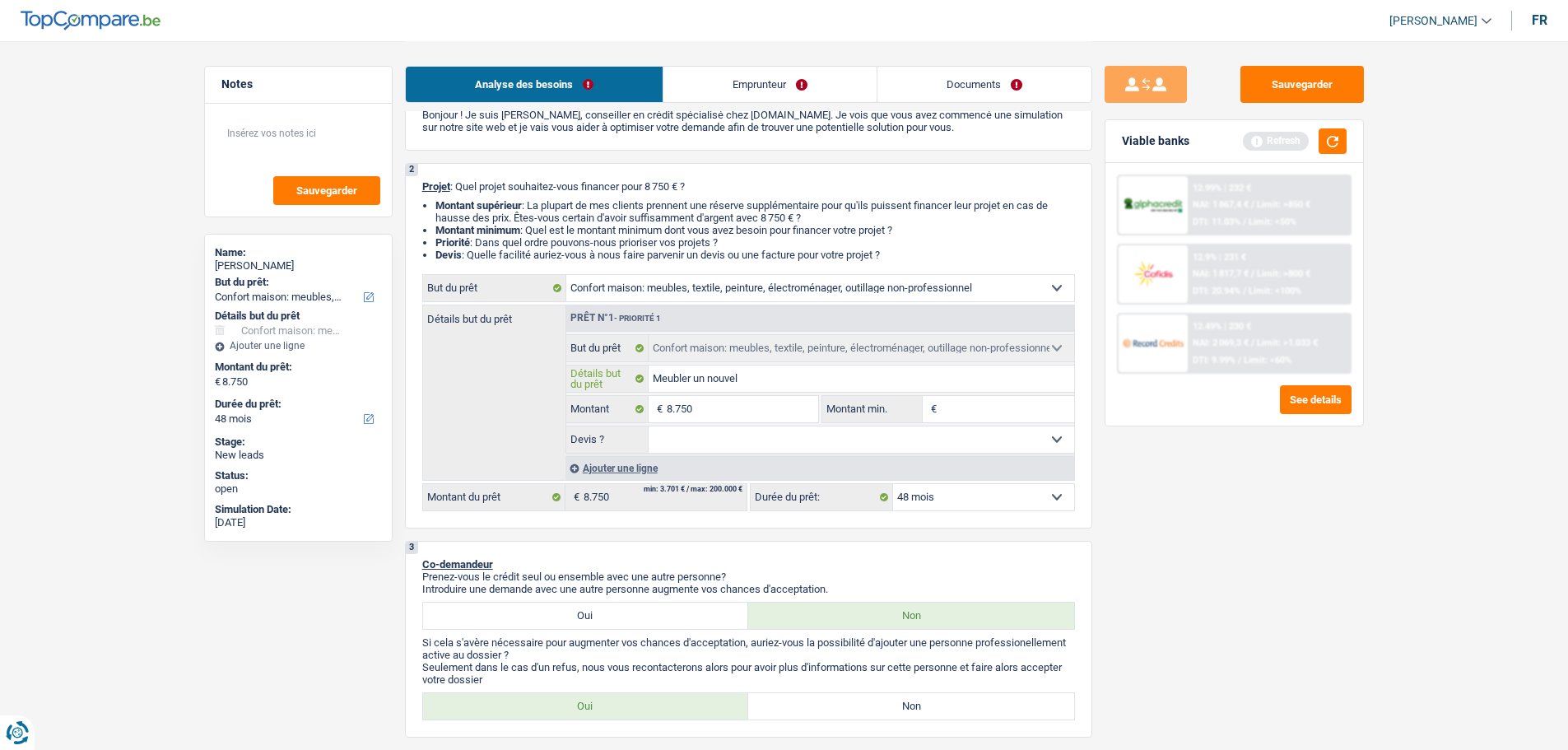
type input "Meubler un nouvel a"
type input "Meubler un nouvel ap"
type input "Meubler un nouvel app"
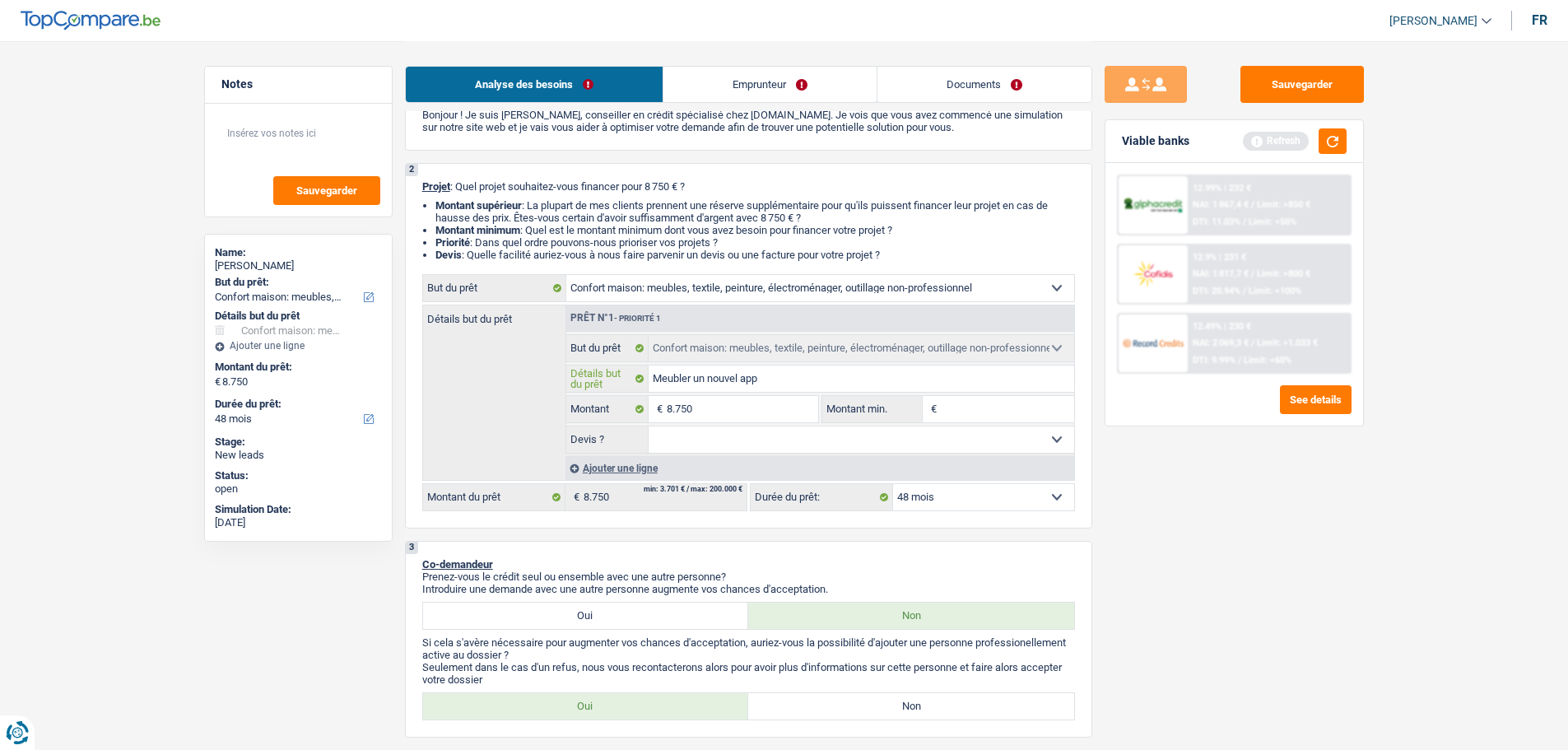
type input "Meubler un nouvel appa"
type input "Meubler un nouvel appar"
type input "Meubler un nouvel appart"
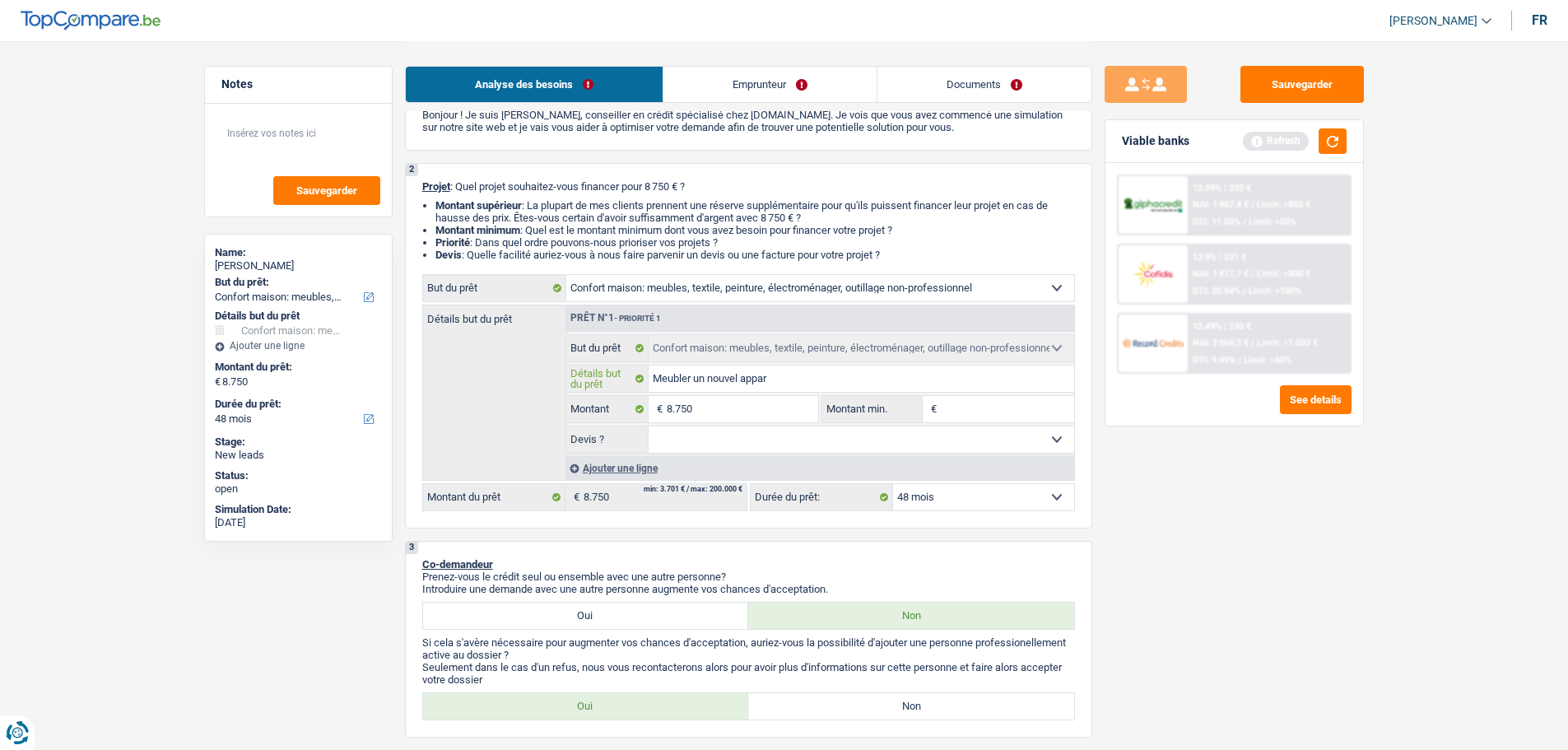
type input "Meubler un nouvel appart"
type input "Meubler un nouvel apparte"
type input "Meubler un nouvel appartem"
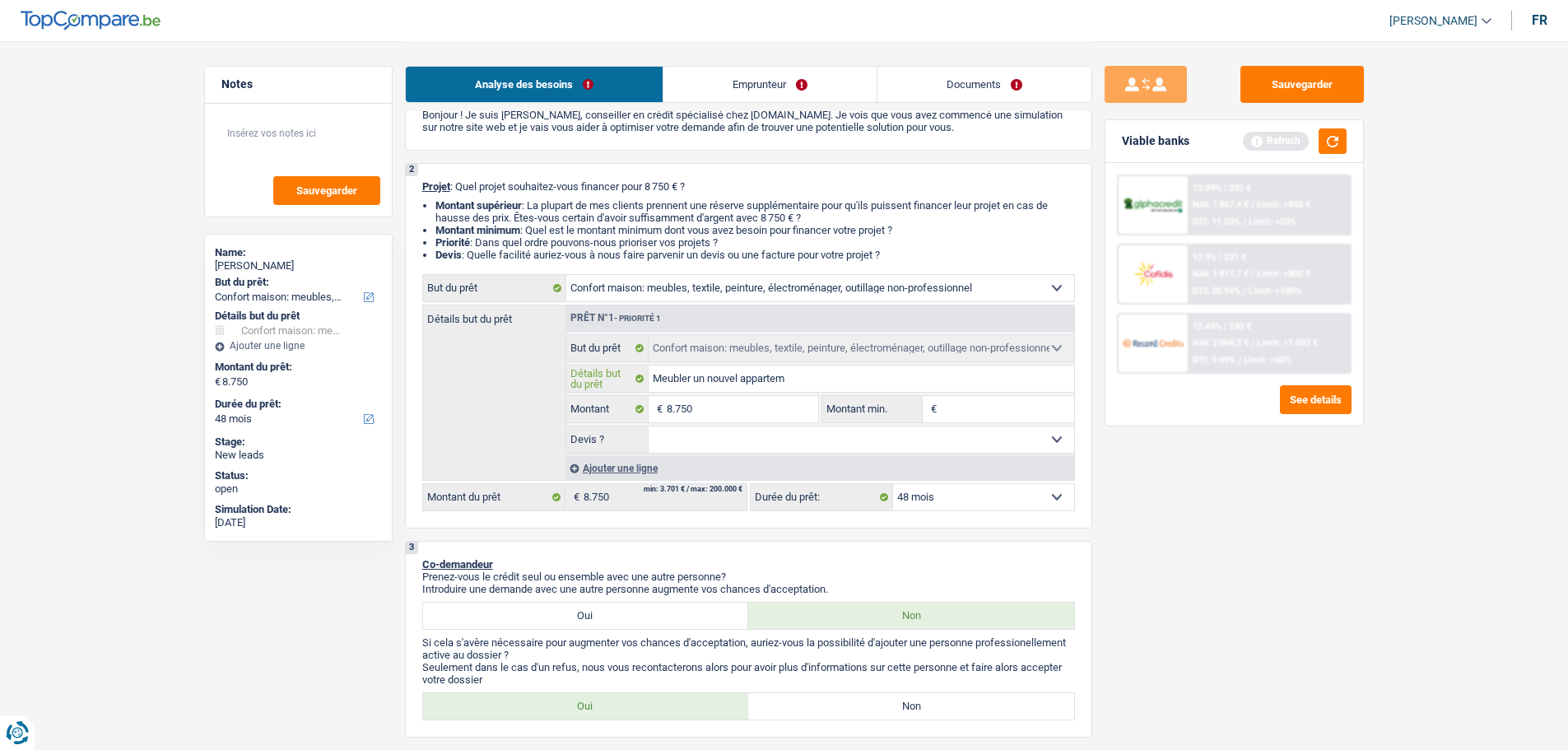
type input "Meubler un nouvel apparteme"
type input "Meubler un nouvel appartemen"
type input "Meubler un nouvel appartement"
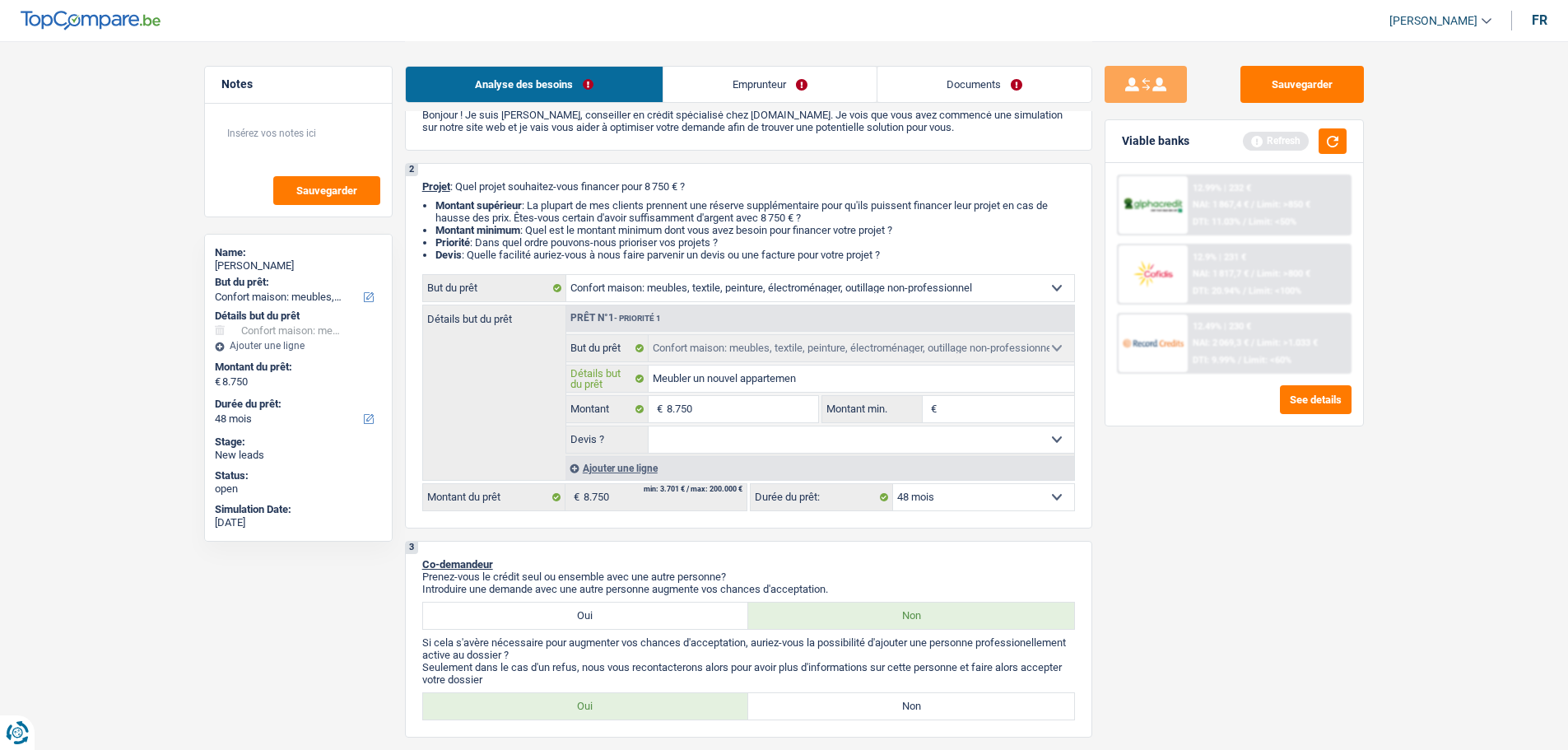
type input "Meubler un nouvel appartement"
type input "Meubler un nouvel appartement 6"
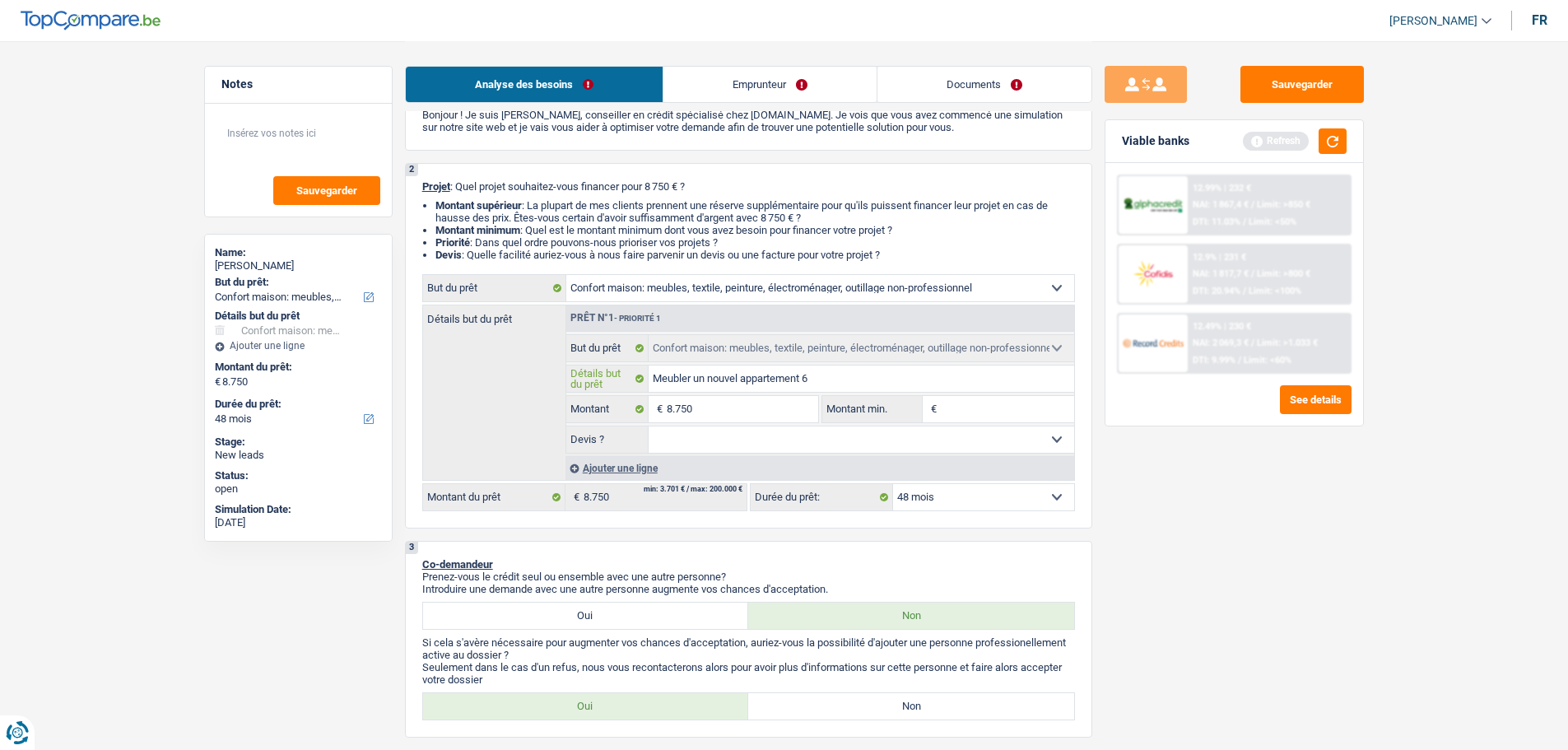
type input "Meubler un nouvel appartement 60"
type input "Meubler un nouvel appartement 600"
type input "Meubler un nouvel appartement 60"
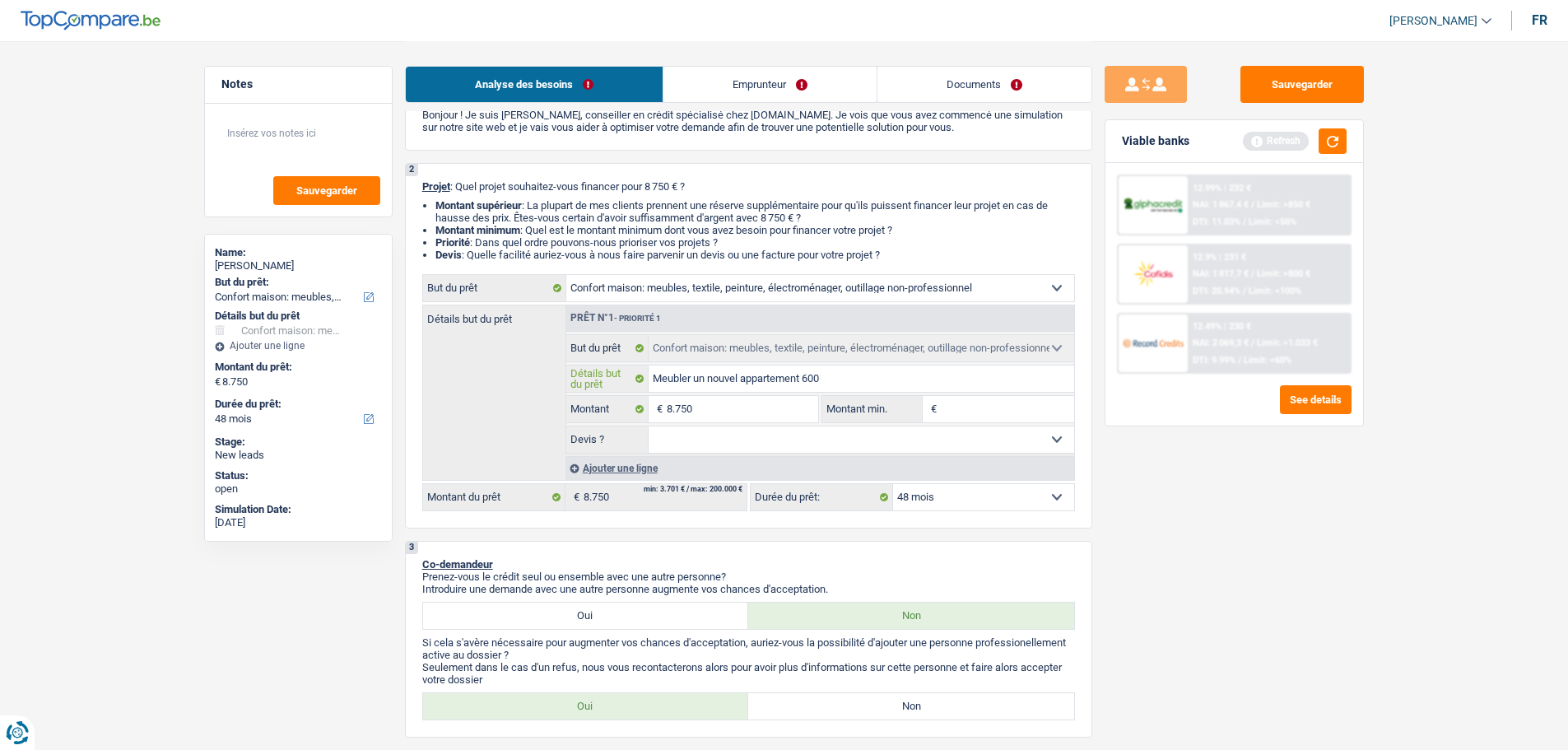
type input "Meubler un nouvel appartement 60"
type input "Meubler un nouvel appartement 6"
type input "Meubler un nouvel appartement"
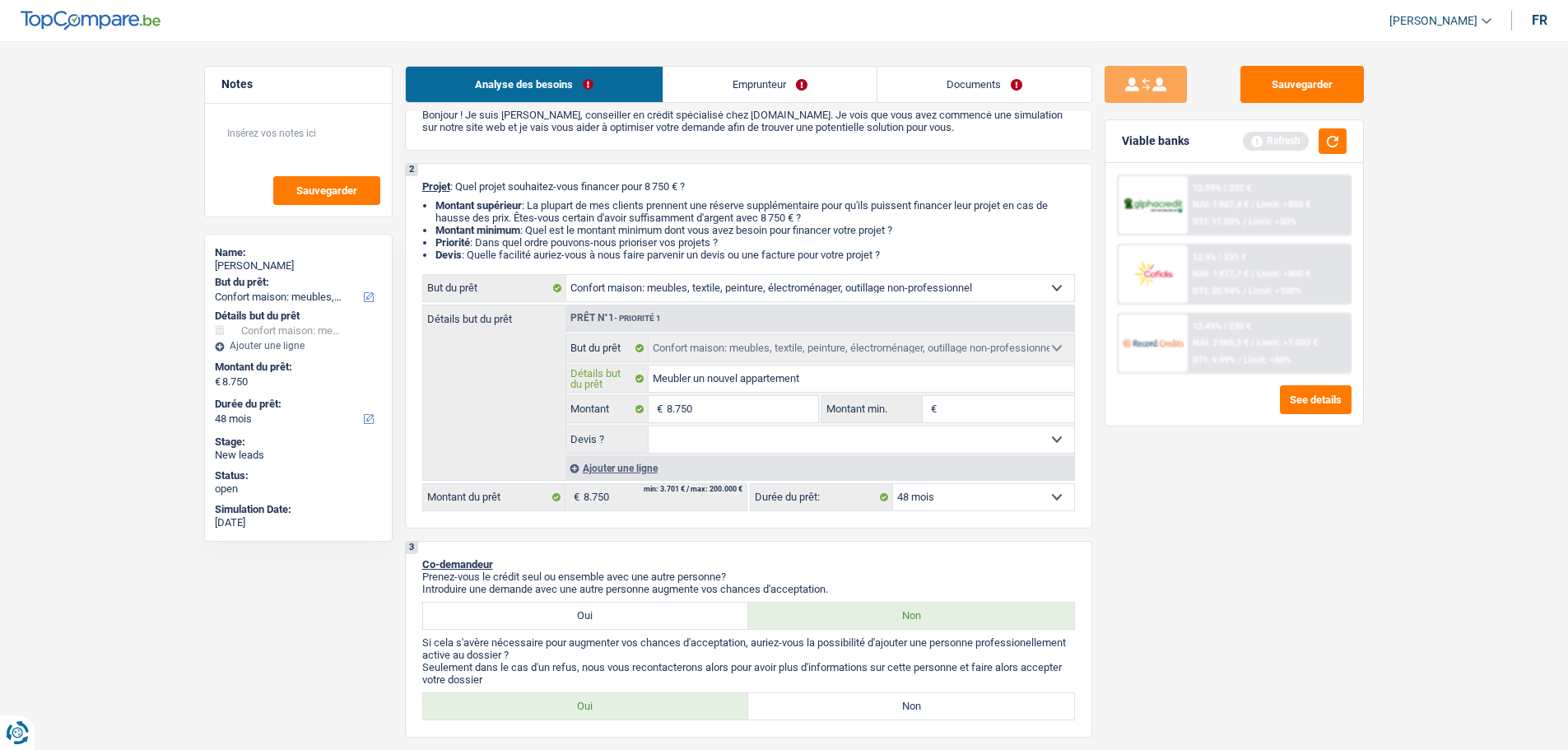
type input "Meubler un nouvel appartement"
click at [1007, 400] on input "Montant min." at bounding box center [1007, 410] width 133 height 26
type input "6"
type input "60"
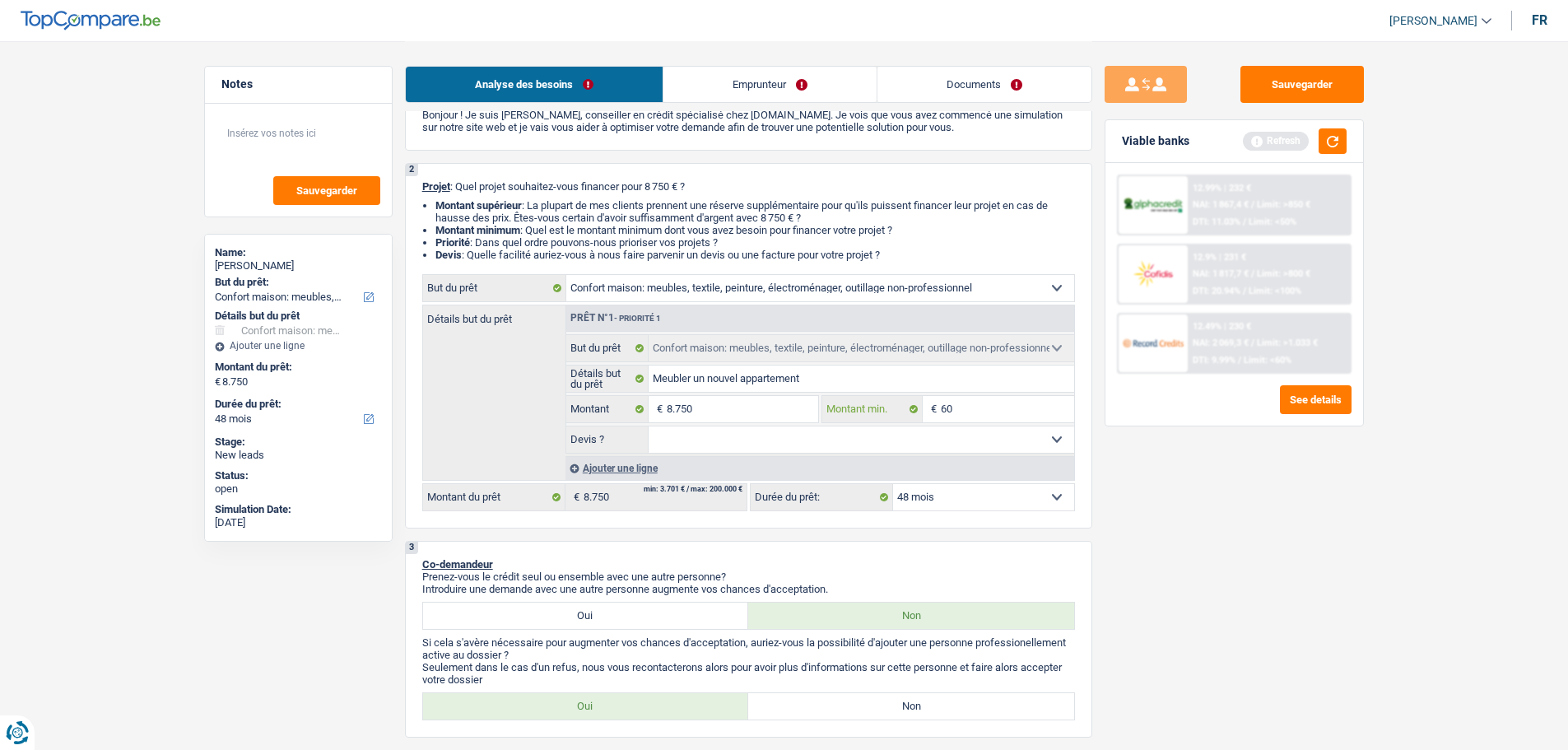
type input "60"
type input "600"
type input "6.000"
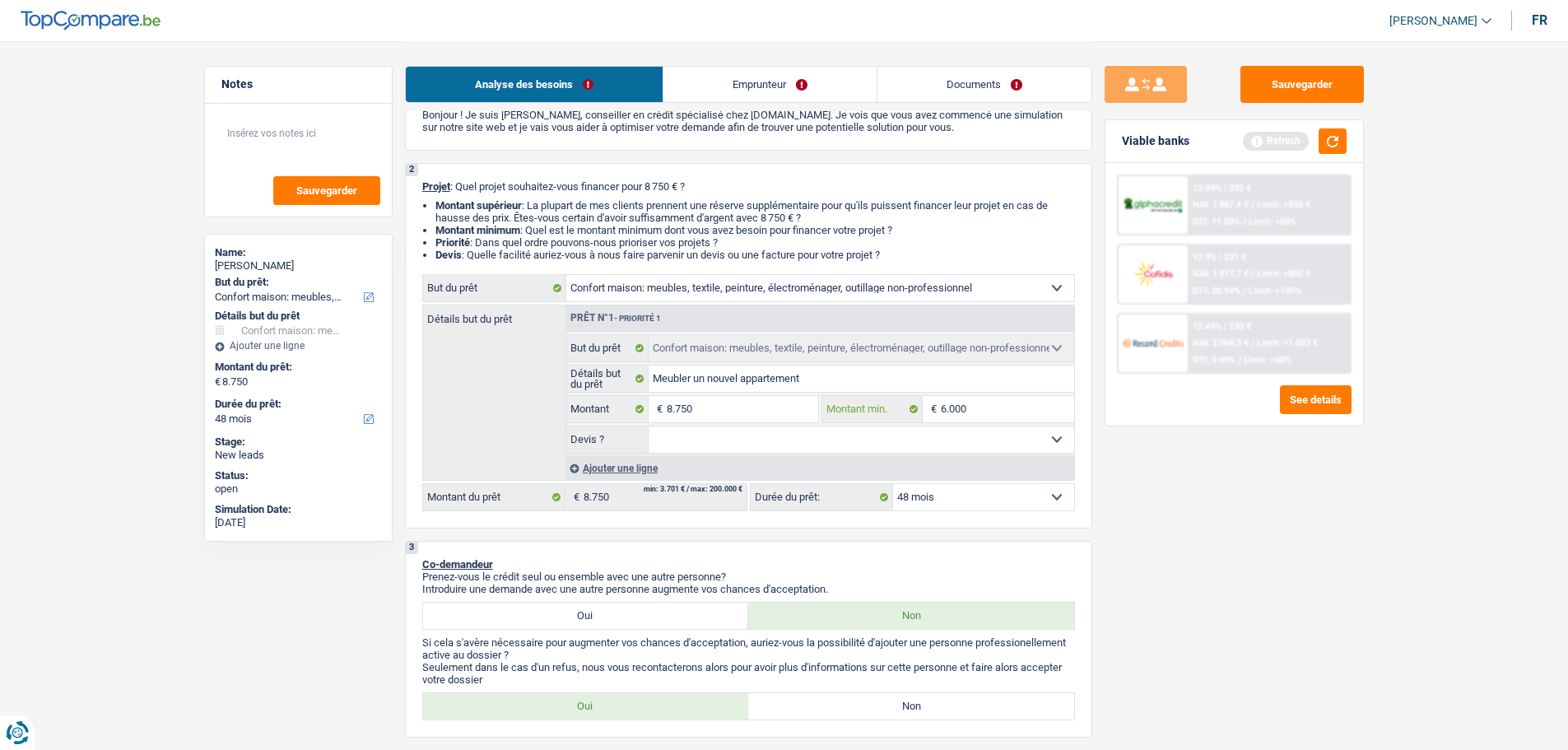
type input "6.000"
click at [977, 431] on select "Oui Non Non répondu Sélectionner une option" at bounding box center [862, 439] width 425 height 26
select select "false"
click at [649, 426] on select "Oui Non Non répondu Sélectionner une option" at bounding box center [862, 439] width 425 height 26
select select "false"
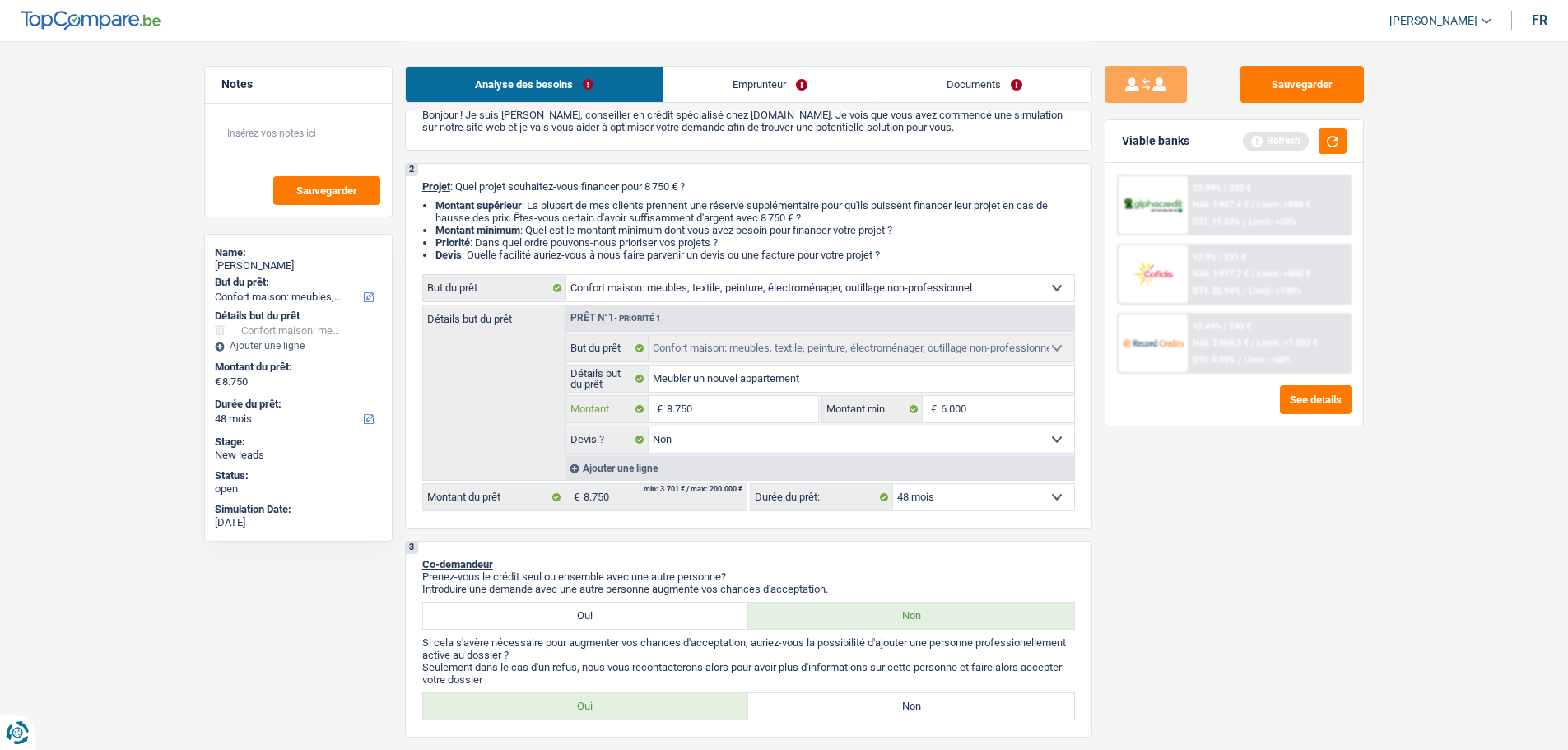
click at [751, 410] on input "8.750" at bounding box center [742, 410] width 151 height 26
type input "875"
type input "87"
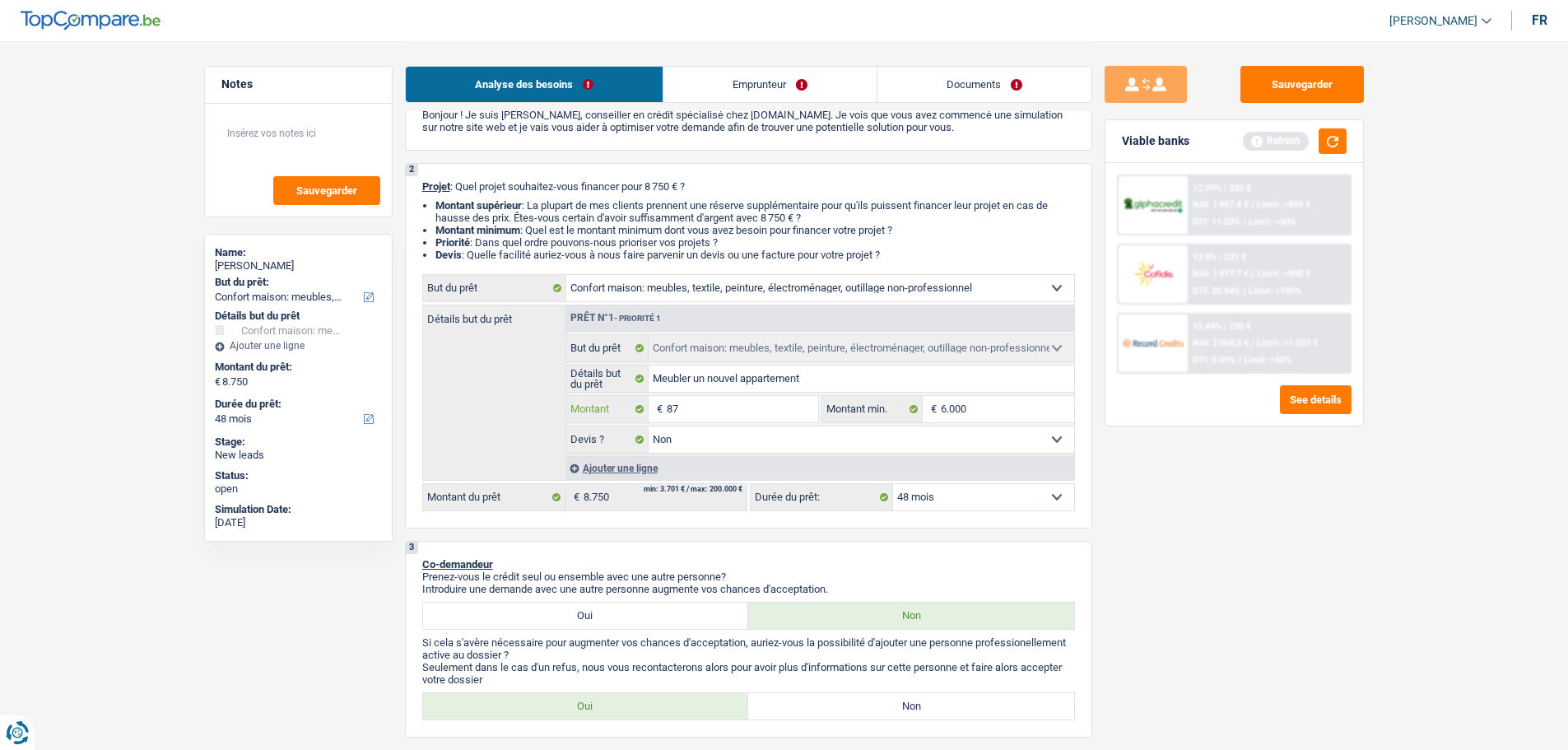
type input "8"
type input "9"
type input "96"
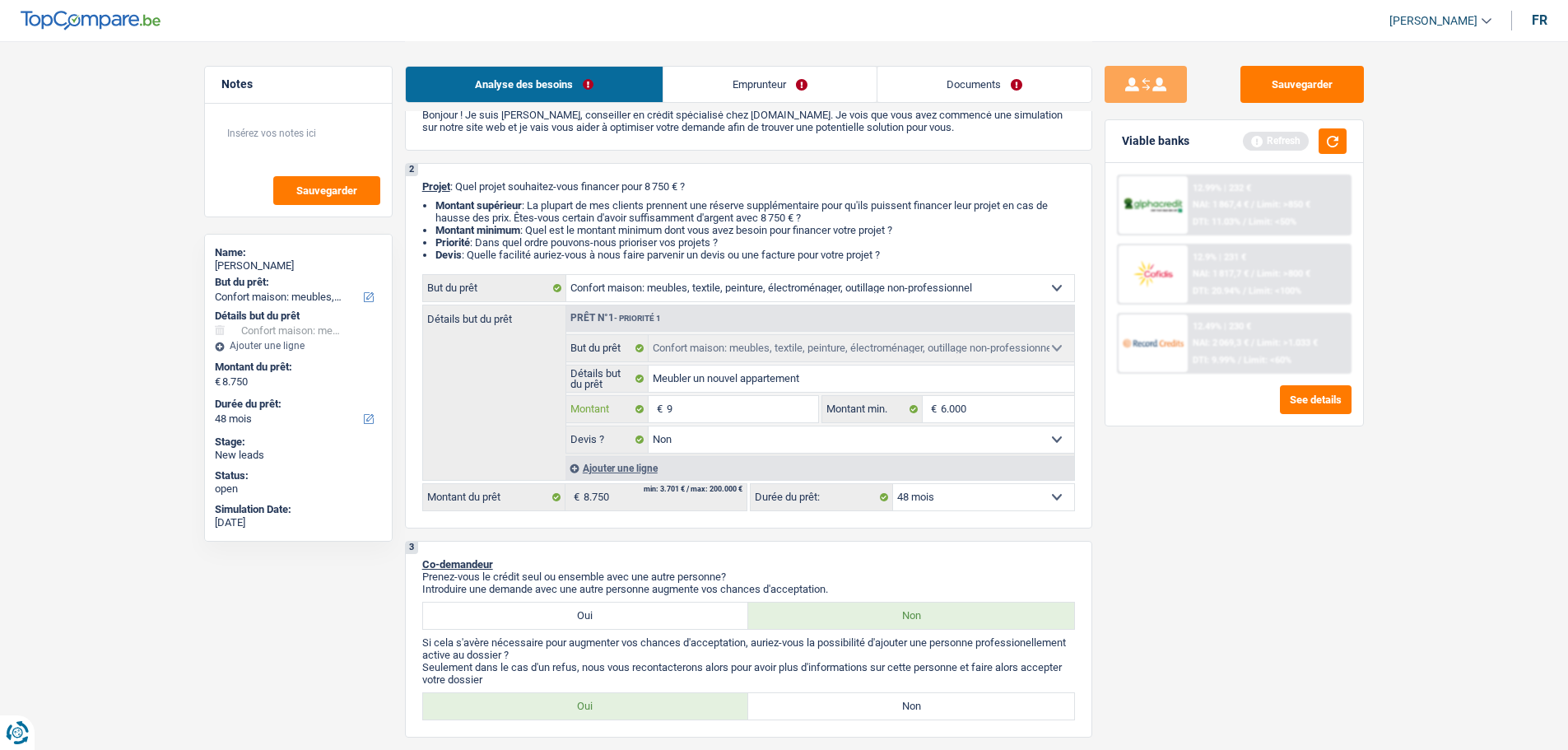
type input "96"
type input "960"
type input "9.600"
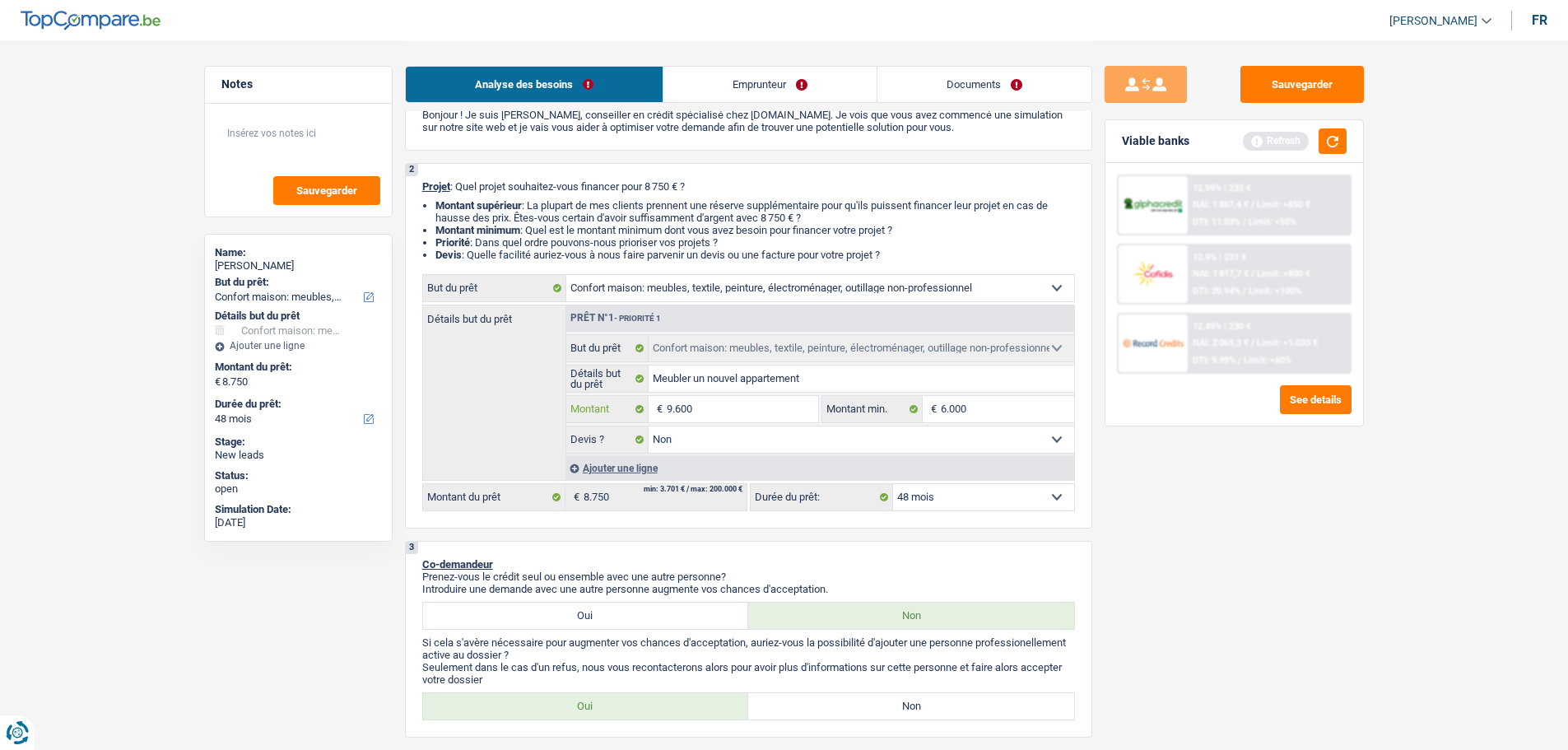
type input "9.600"
click at [1323, 578] on div "Sauvegarder Viable banks Refresh 12.99% | 232 € NAI: 1 867,4 € / Limit: >850 € …" at bounding box center [1234, 395] width 284 height 658
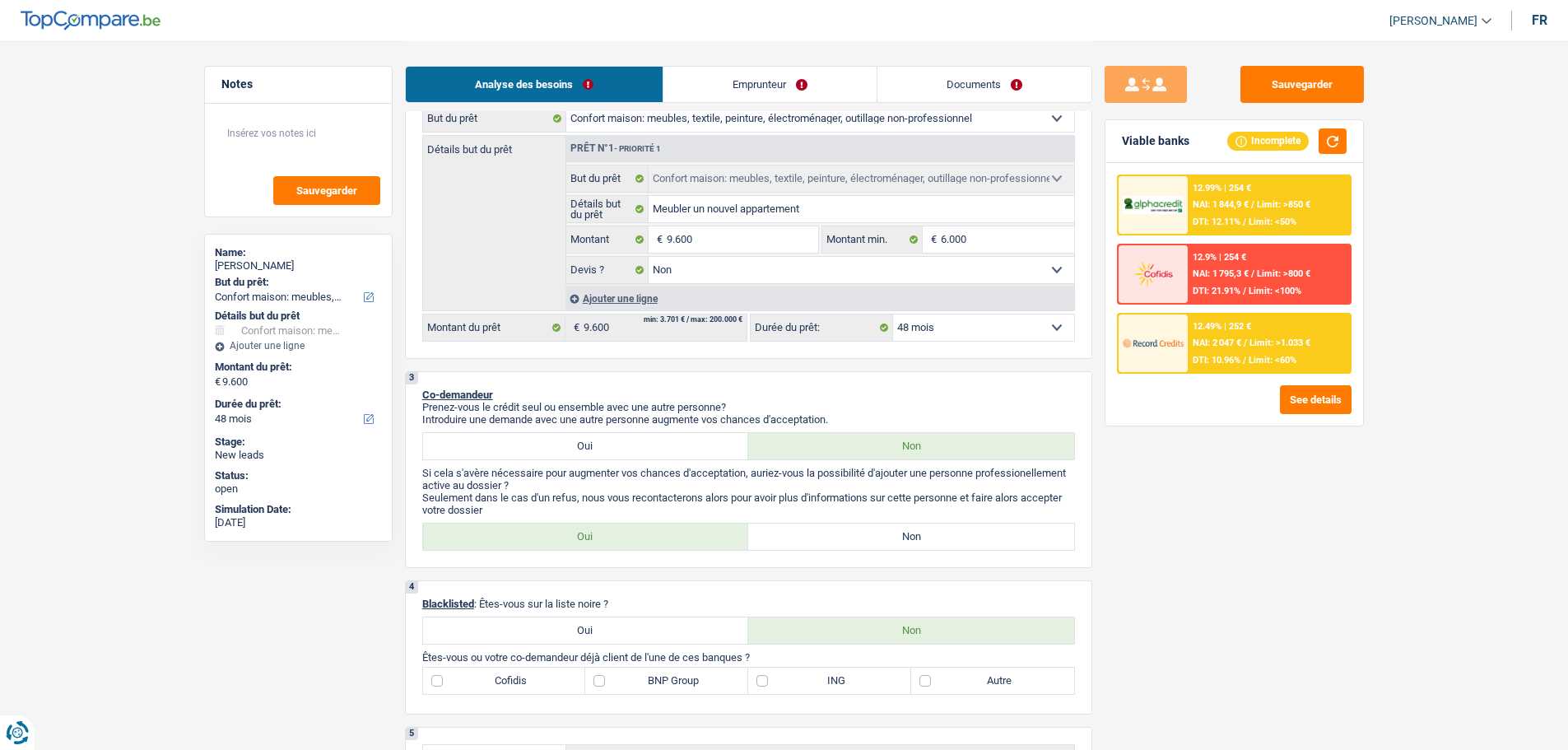
scroll to position [247, 0]
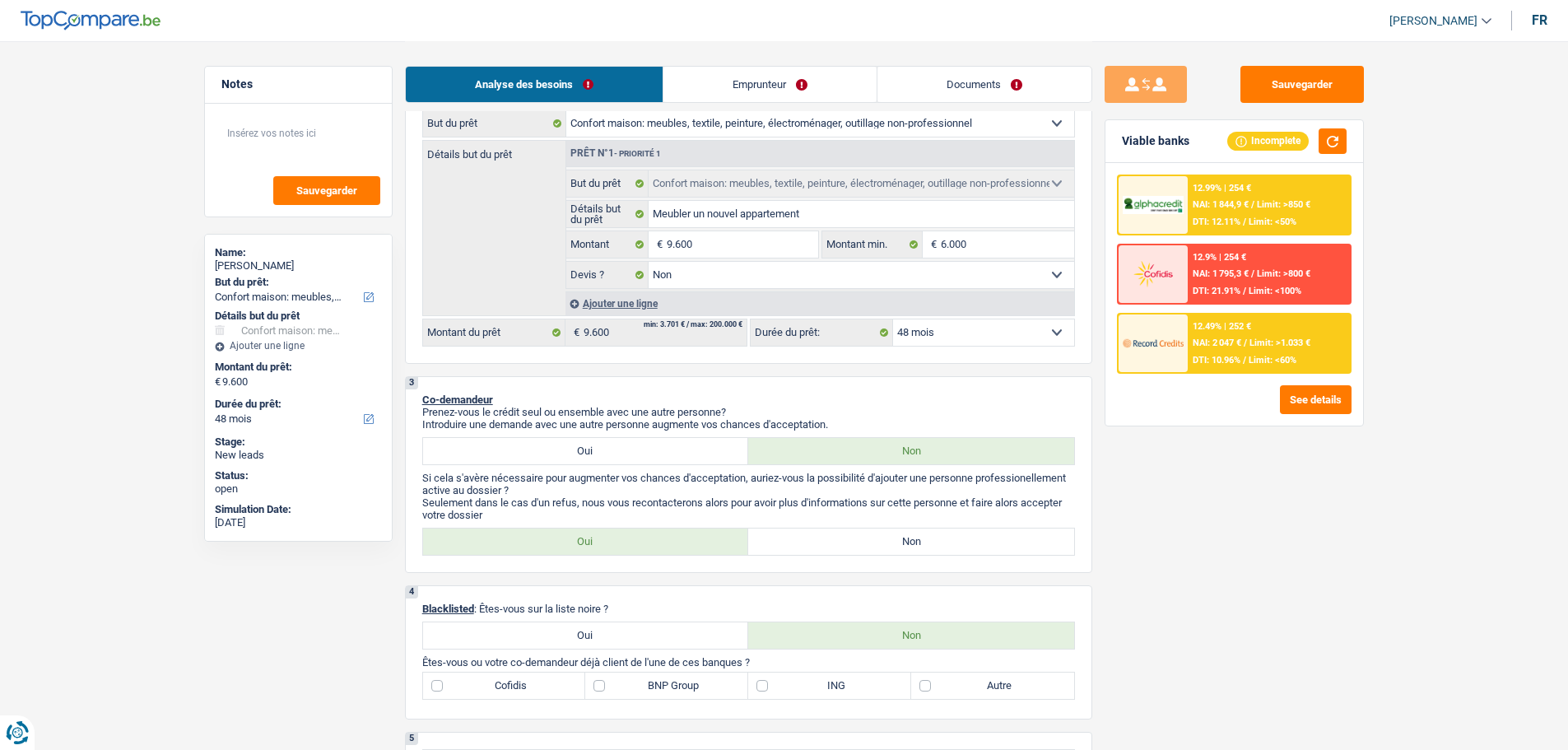
click at [982, 563] on div "3 Co-demandeur Prenez-vous le crédit seul ou ensemble avec une autre personne? …" at bounding box center [748, 474] width 687 height 197
click at [988, 546] on label "Non" at bounding box center [911, 542] width 326 height 26
click at [988, 546] on input "Non" at bounding box center [911, 542] width 326 height 26
radio input "true"
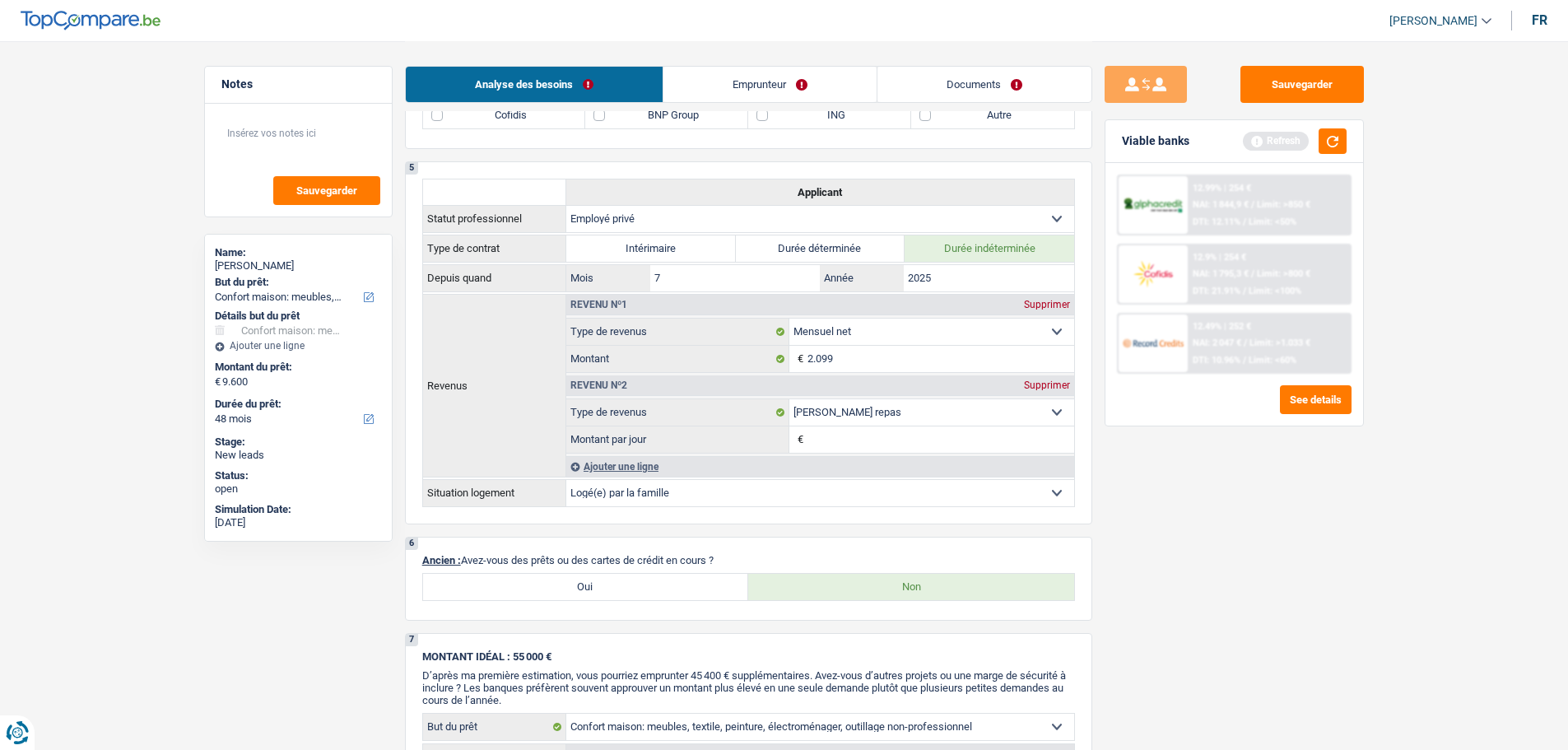
scroll to position [576, 0]
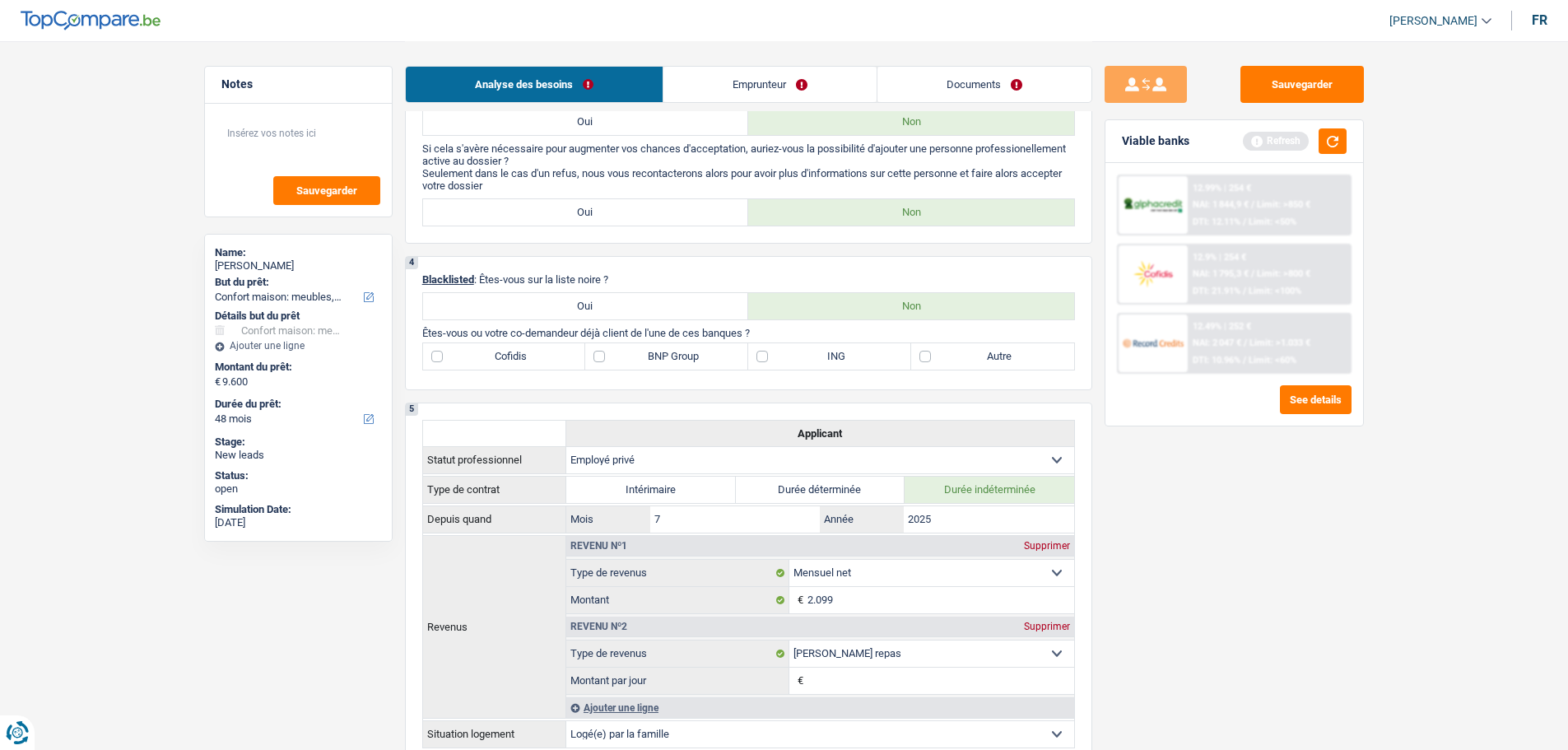
click at [942, 361] on label "Autre" at bounding box center [992, 356] width 163 height 26
click at [942, 361] on input "Autre" at bounding box center [992, 356] width 163 height 26
checkbox input "true"
click at [786, 358] on label "ING" at bounding box center [829, 356] width 163 height 26
click at [786, 358] on input "ING" at bounding box center [829, 356] width 163 height 26
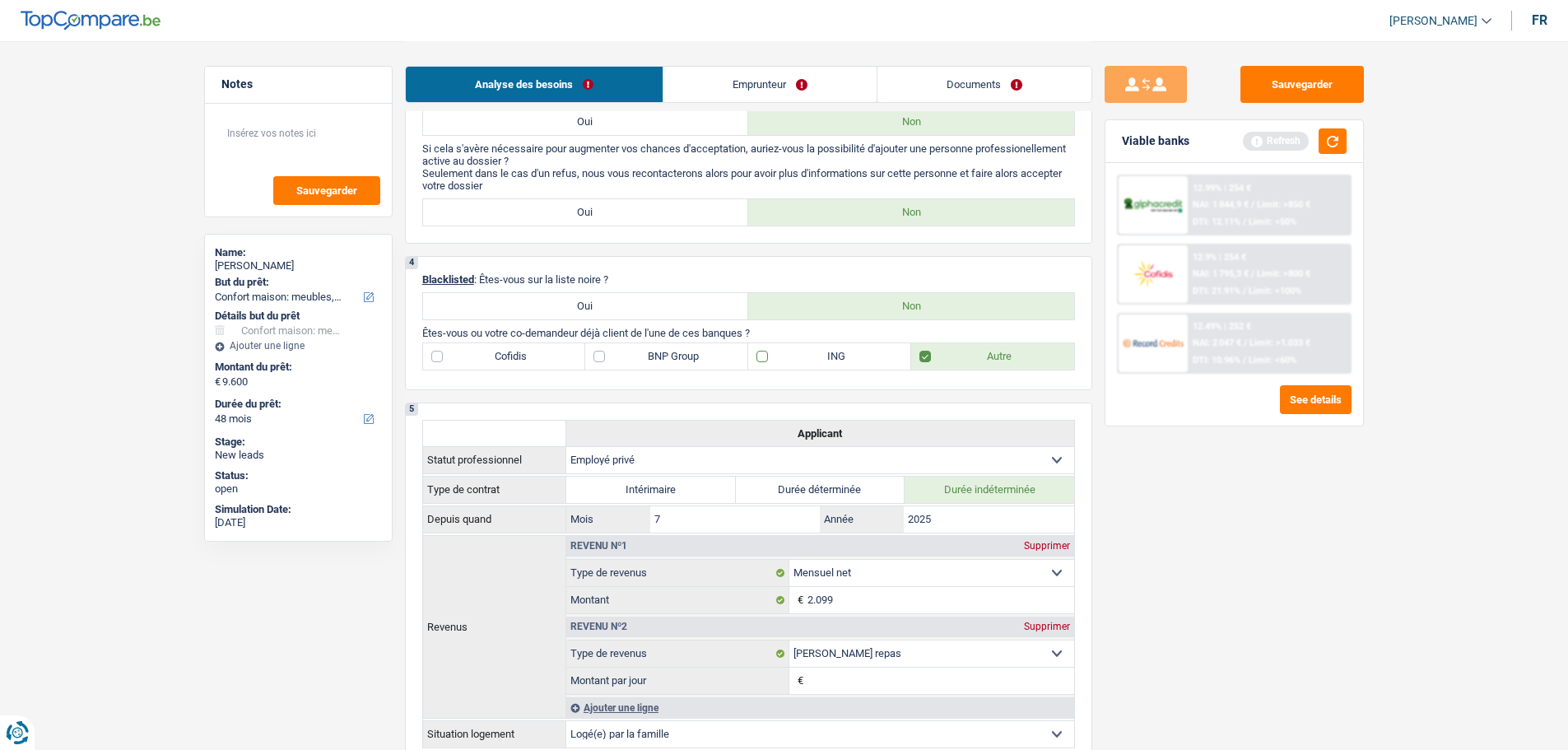
checkbox input "true"
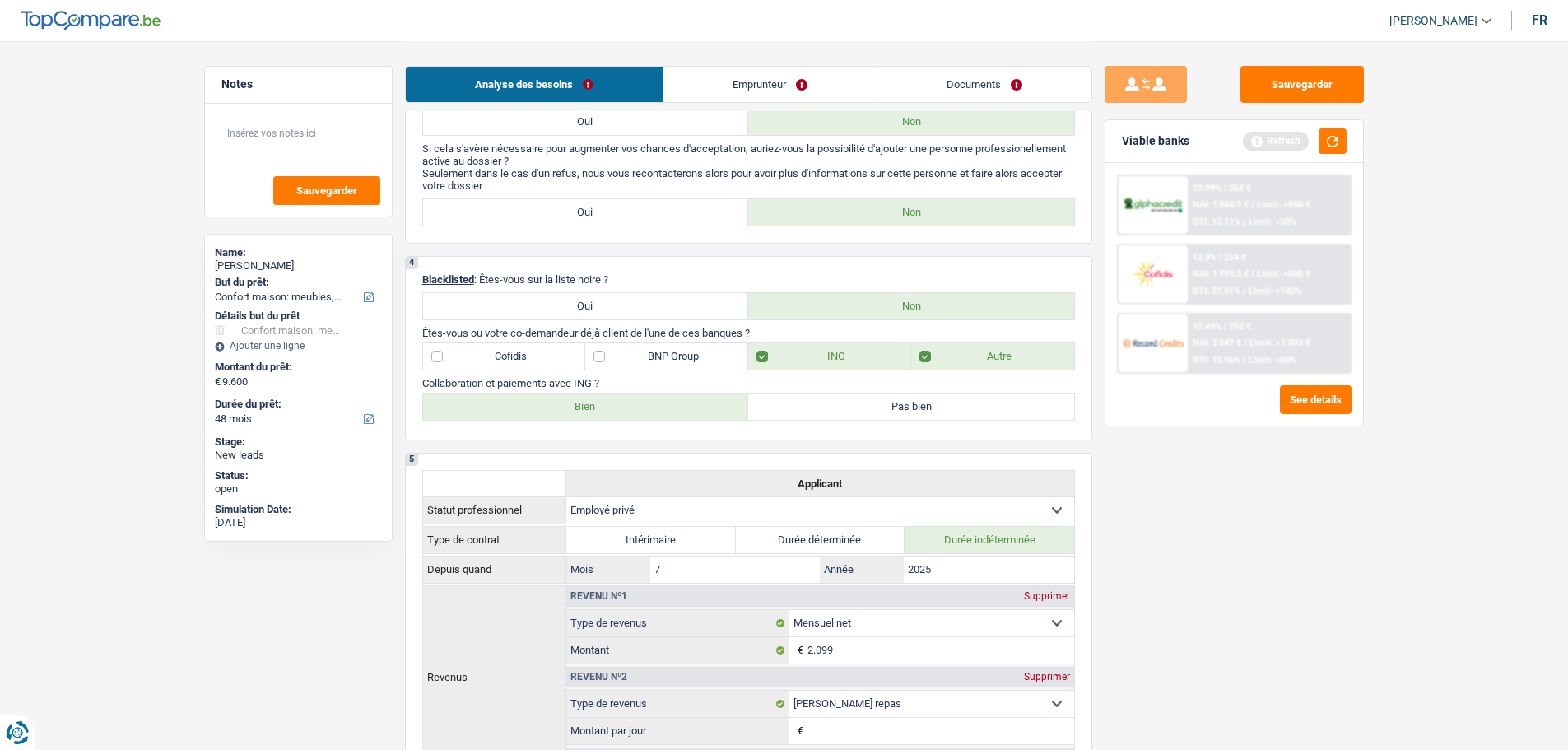
click at [701, 356] on label "BNP Group" at bounding box center [667, 356] width 163 height 26
click at [701, 356] on input "BNP Group" at bounding box center [667, 356] width 163 height 26
checkbox input "true"
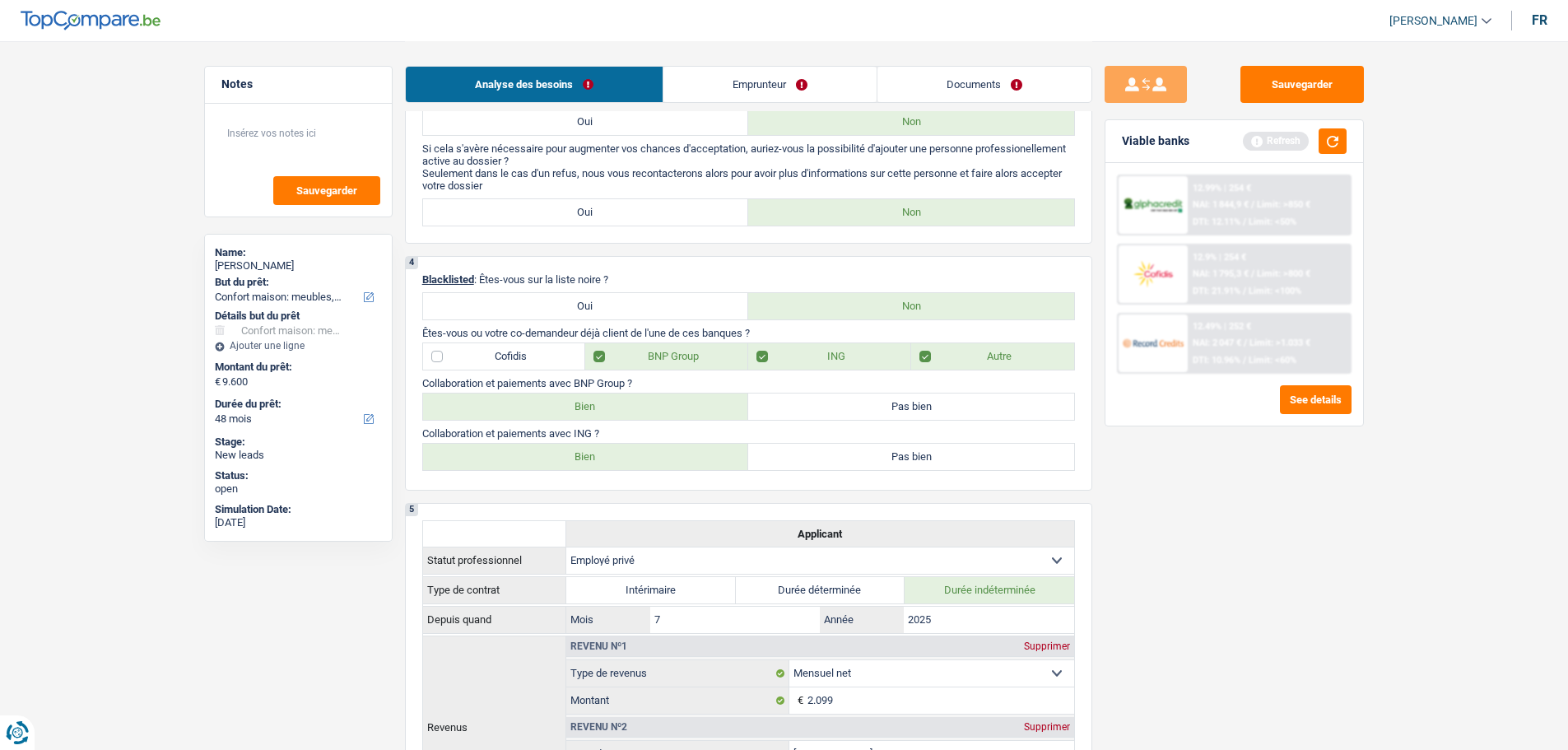
click at [629, 409] on label "Bien" at bounding box center [587, 407] width 326 height 26
click at [629, 409] on input "Bien" at bounding box center [587, 407] width 326 height 26
radio input "true"
click at [625, 471] on div "4 Blacklisted : Êtes-vous sur la liste noire ? Oui Non Êtes-vous ou votre co-de…" at bounding box center [748, 374] width 687 height 235
click at [629, 456] on label "Bien" at bounding box center [587, 457] width 326 height 26
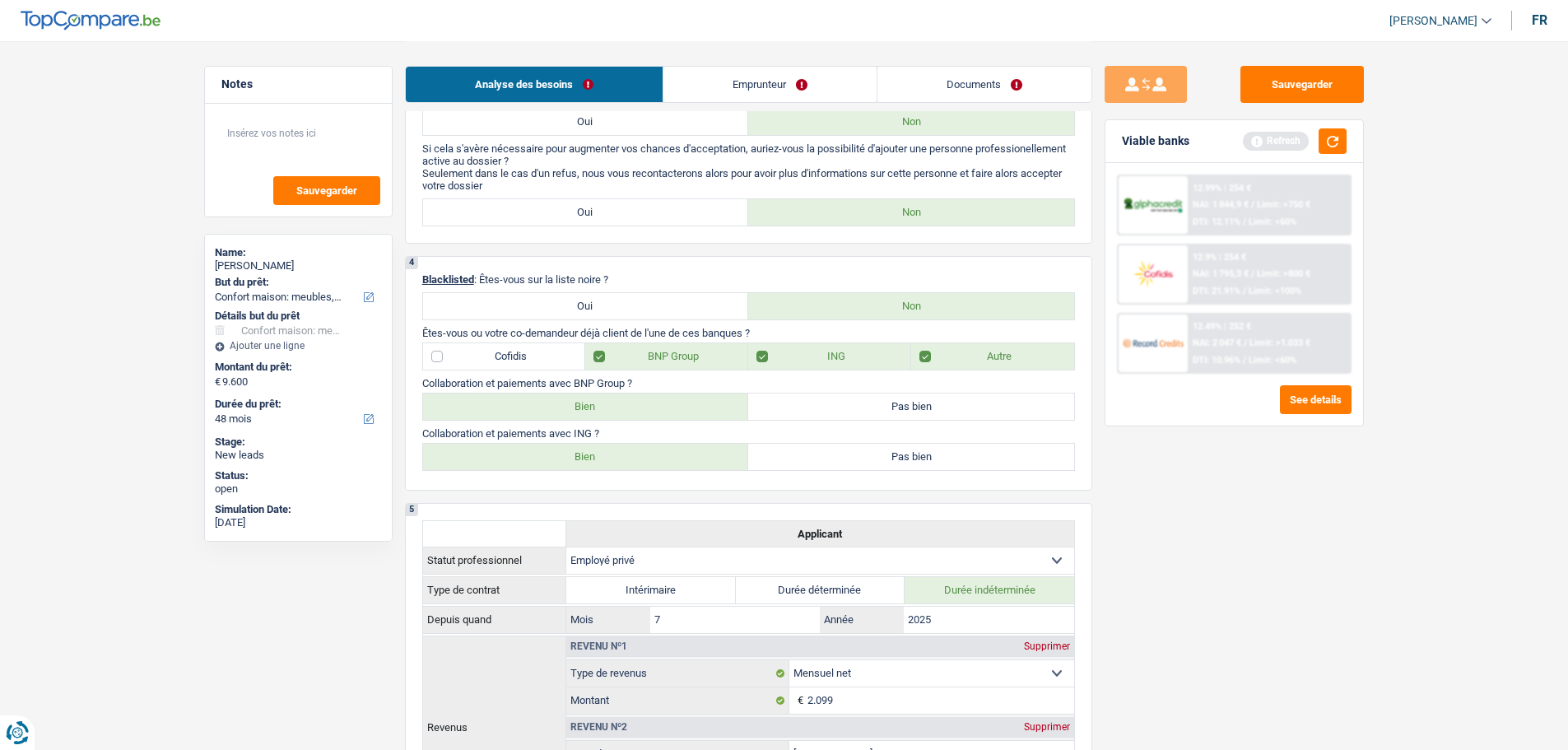
click at [629, 456] on input "Bien" at bounding box center [587, 457] width 326 height 26
radio input "true"
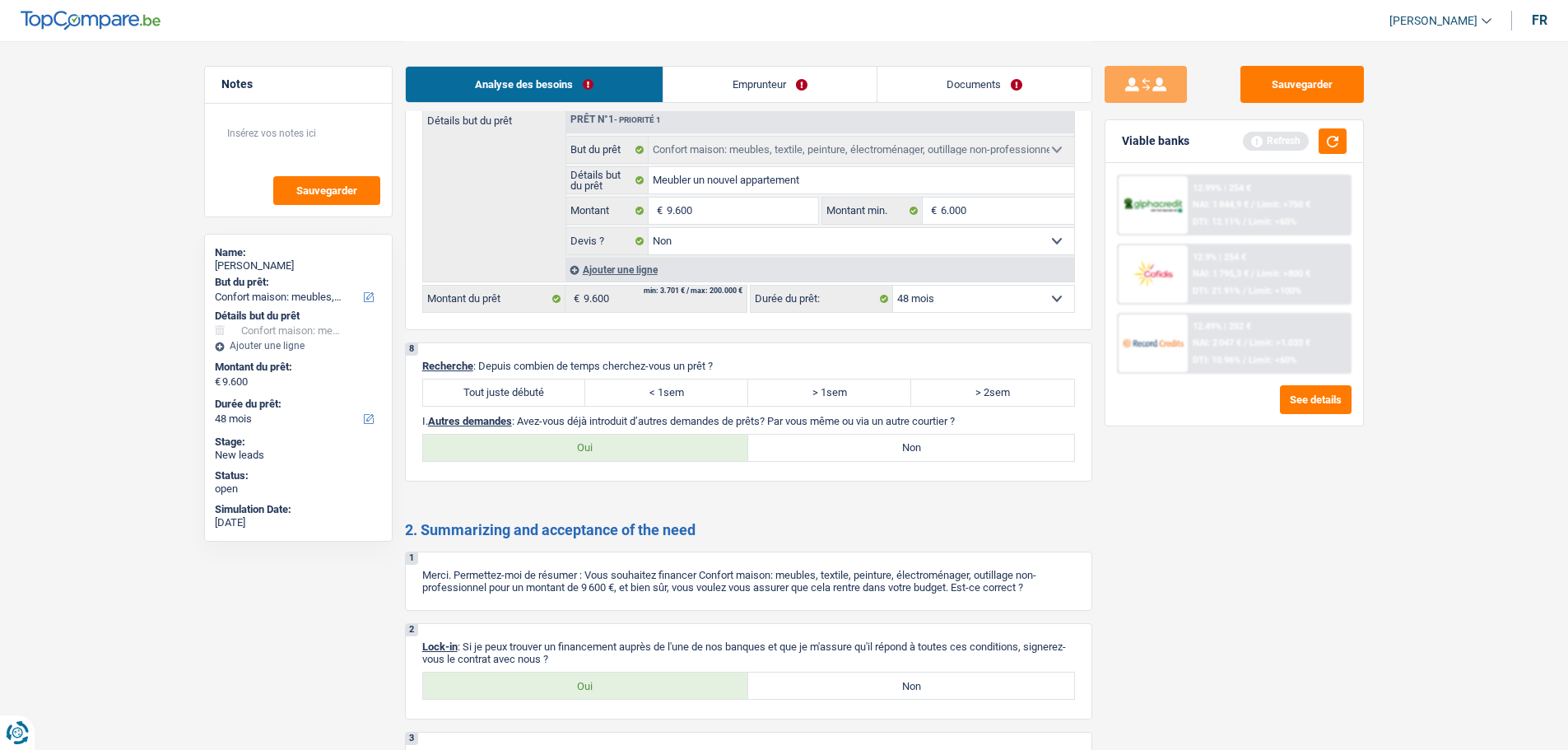
scroll to position [1681, 0]
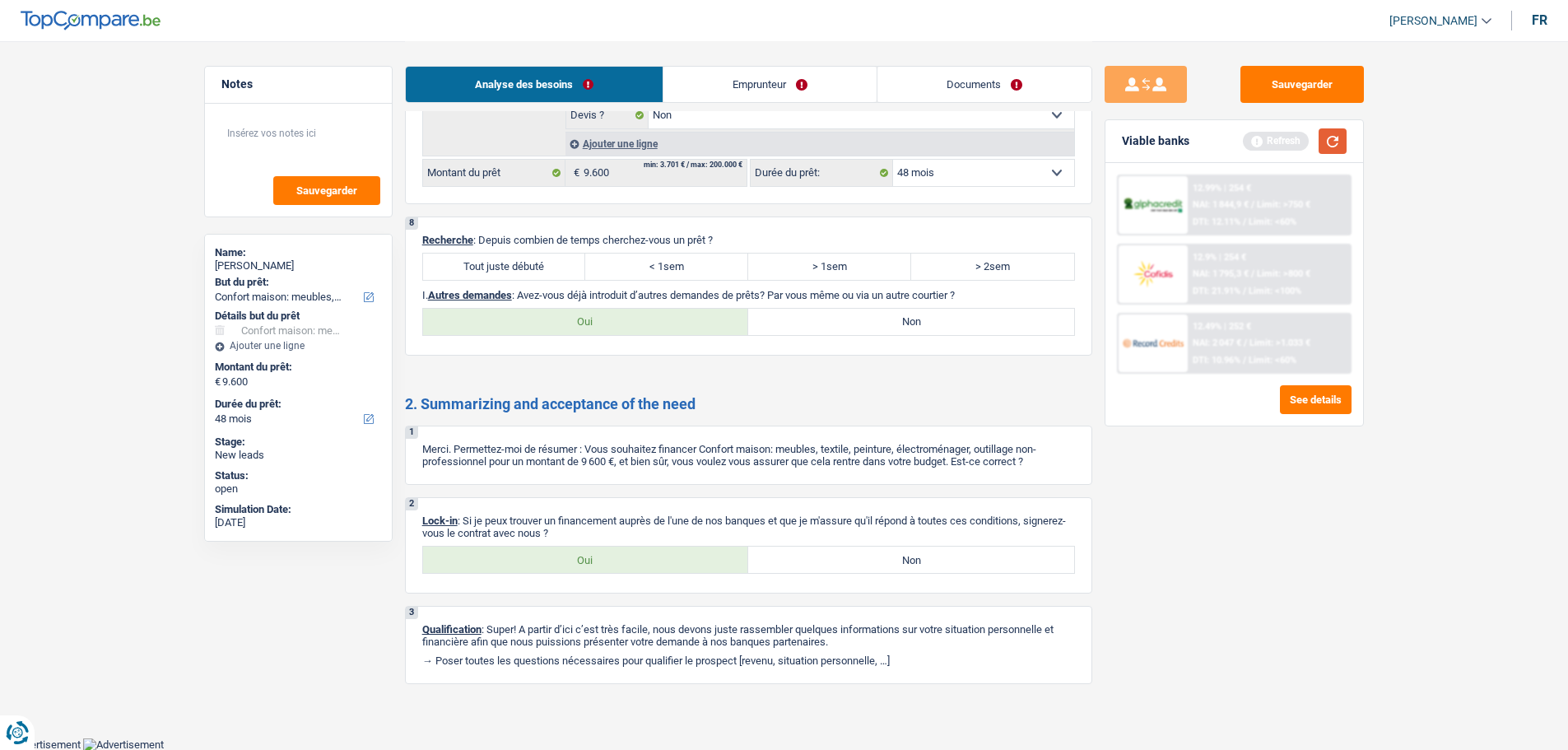
click at [1340, 145] on button "button" at bounding box center [1333, 141] width 28 height 25
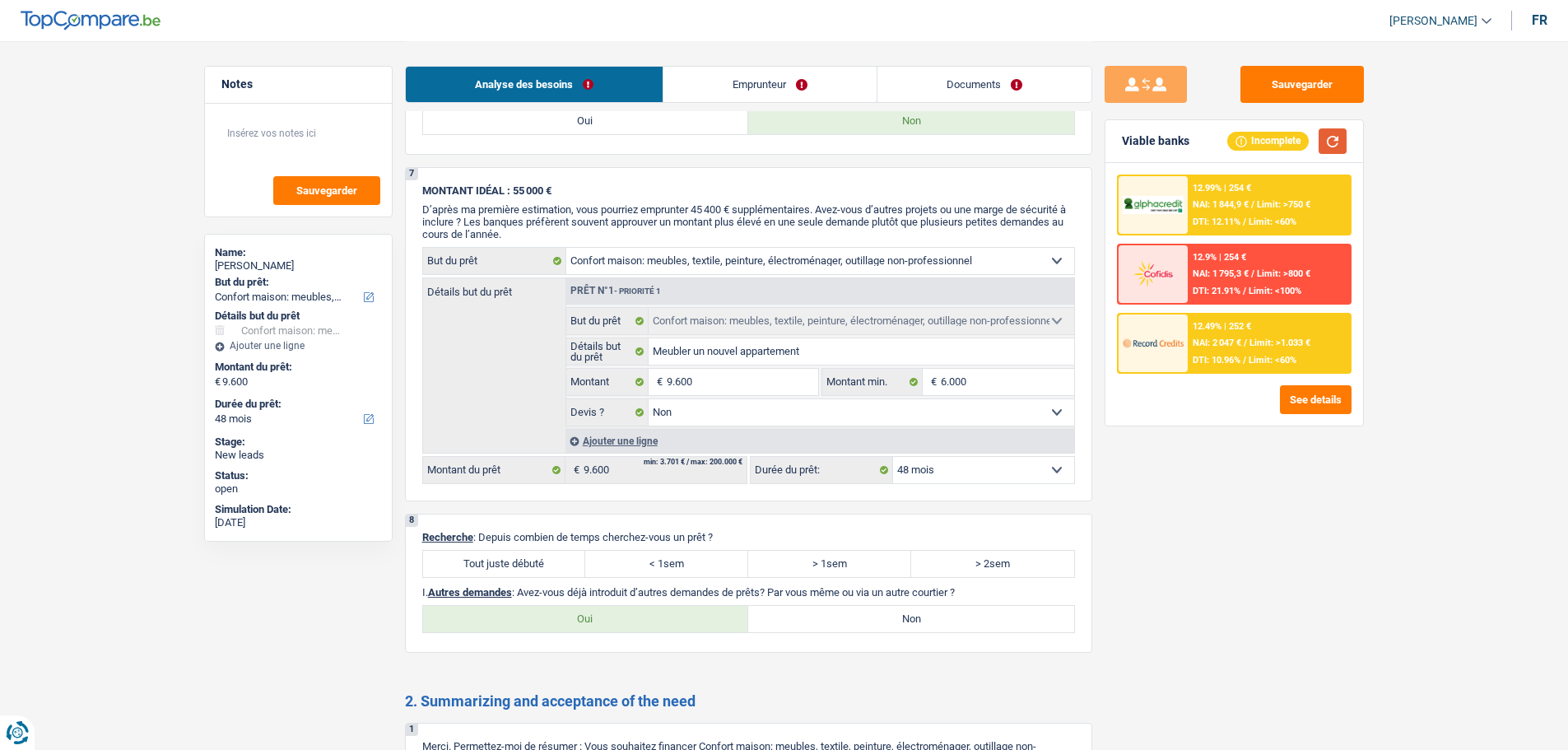
scroll to position [1517, 0]
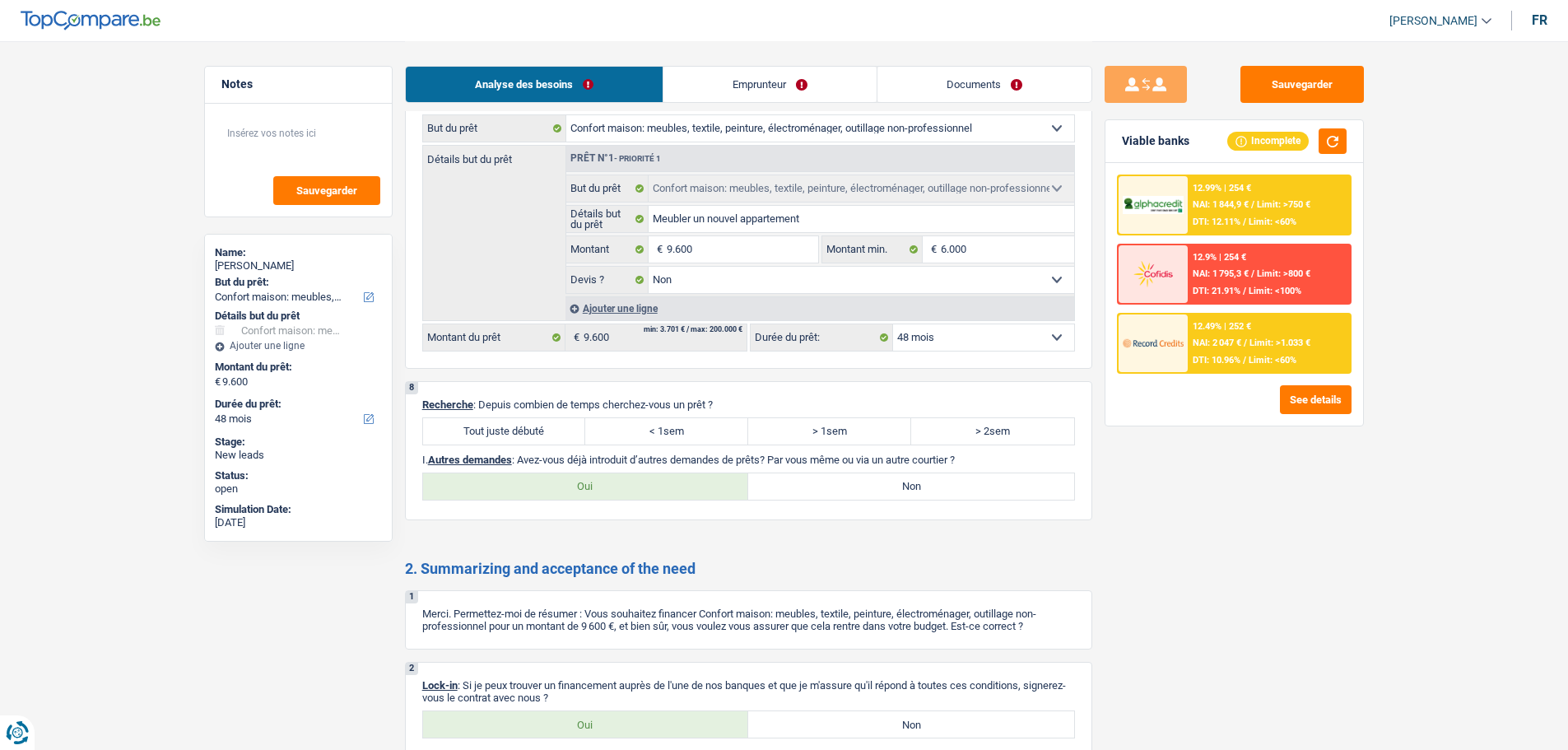
click at [672, 416] on div "8 Recherche : Depuis combien de temps cherchez-vous un prêt ? Tout juste débuté…" at bounding box center [748, 451] width 687 height 139
click at [681, 446] on div "8 Recherche : Depuis combien de temps cherchez-vous un prêt ? Tout juste débuté…" at bounding box center [748, 451] width 687 height 139
click at [689, 432] on label "< 1sem" at bounding box center [667, 431] width 163 height 26
click at [689, 432] on input "< 1sem" at bounding box center [667, 431] width 163 height 26
radio input "true"
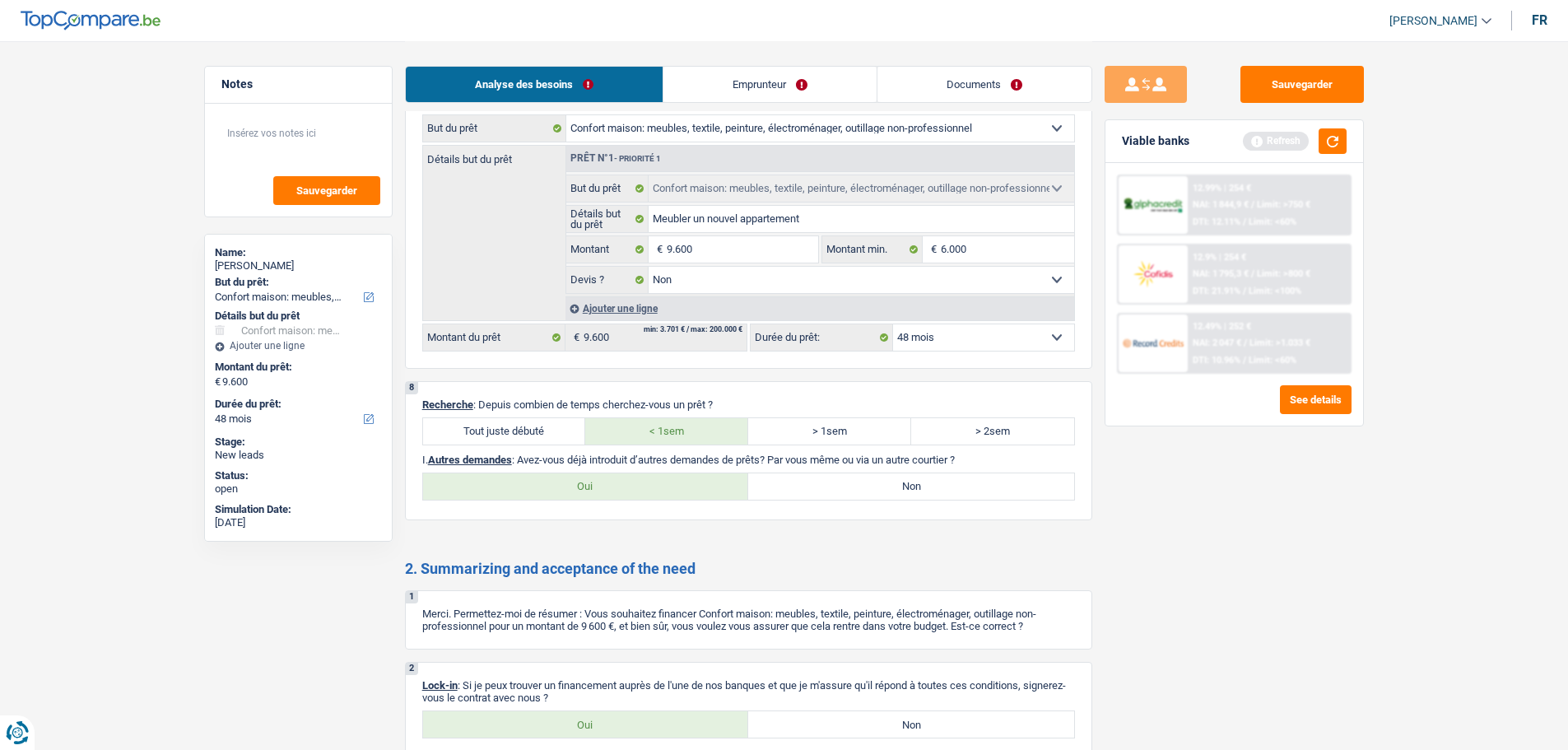
click at [831, 492] on label "Non" at bounding box center [911, 487] width 326 height 26
click at [831, 492] on input "Non" at bounding box center [911, 487] width 326 height 26
radio input "true"
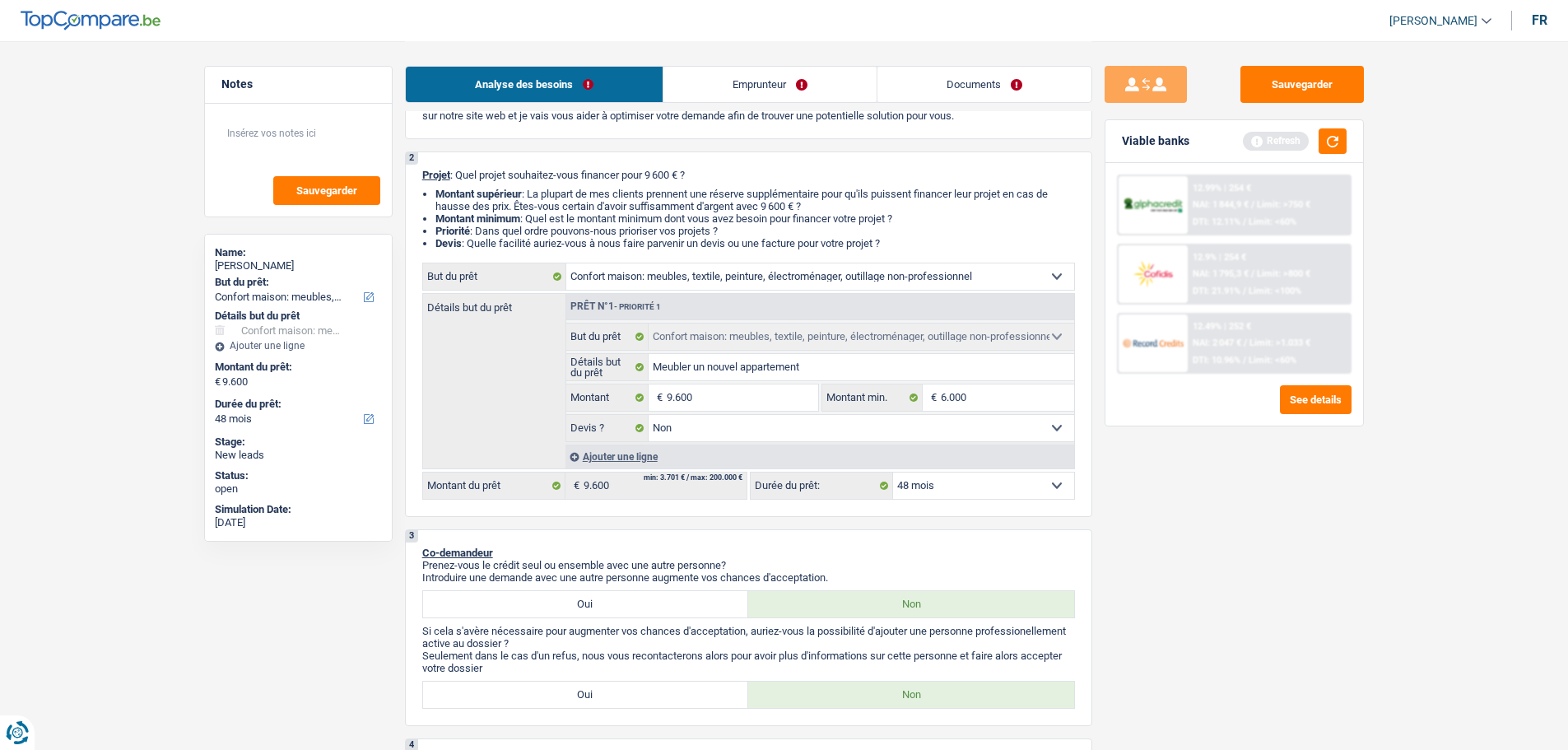
scroll to position [0, 0]
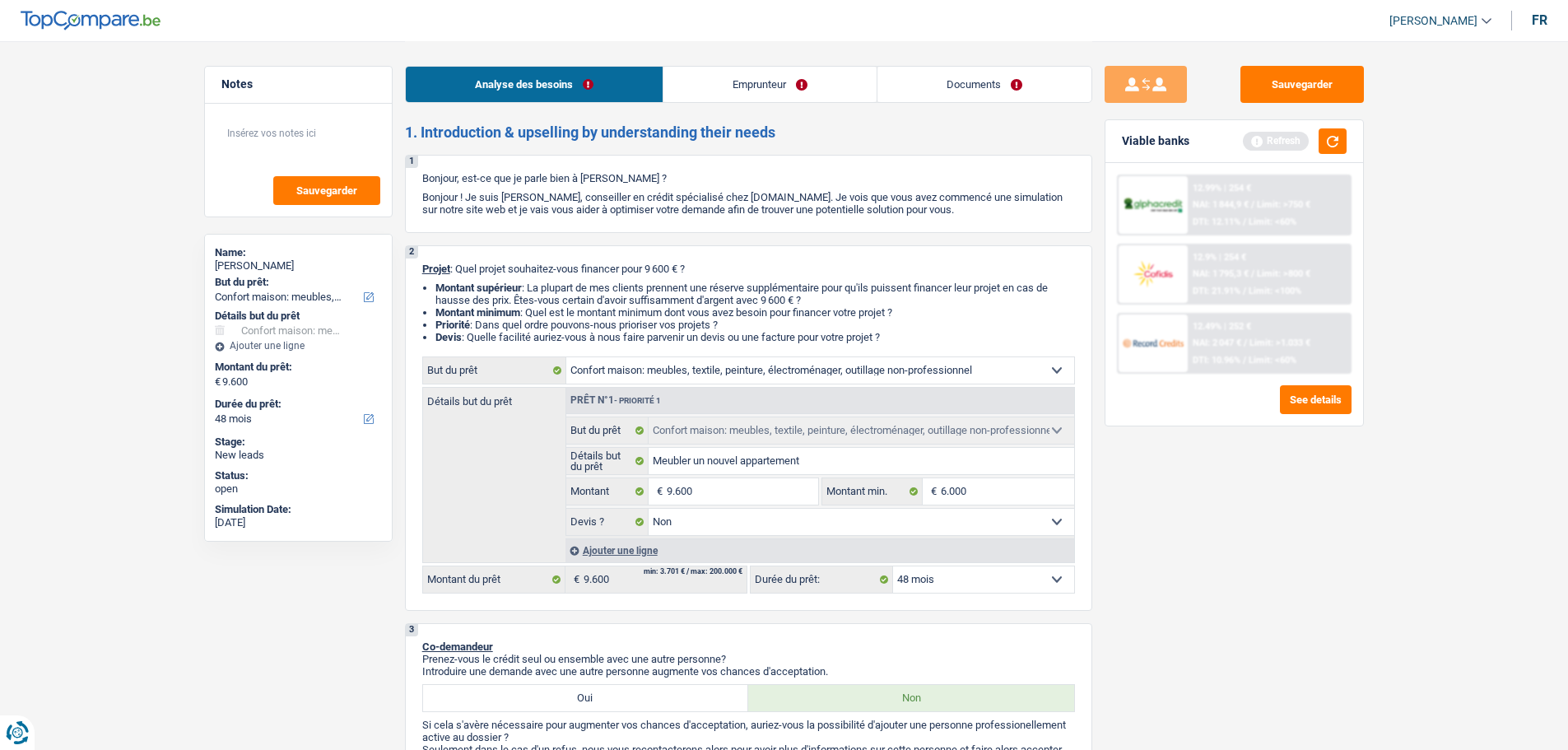
click at [815, 79] on link "Emprunteur" at bounding box center [770, 84] width 214 height 35
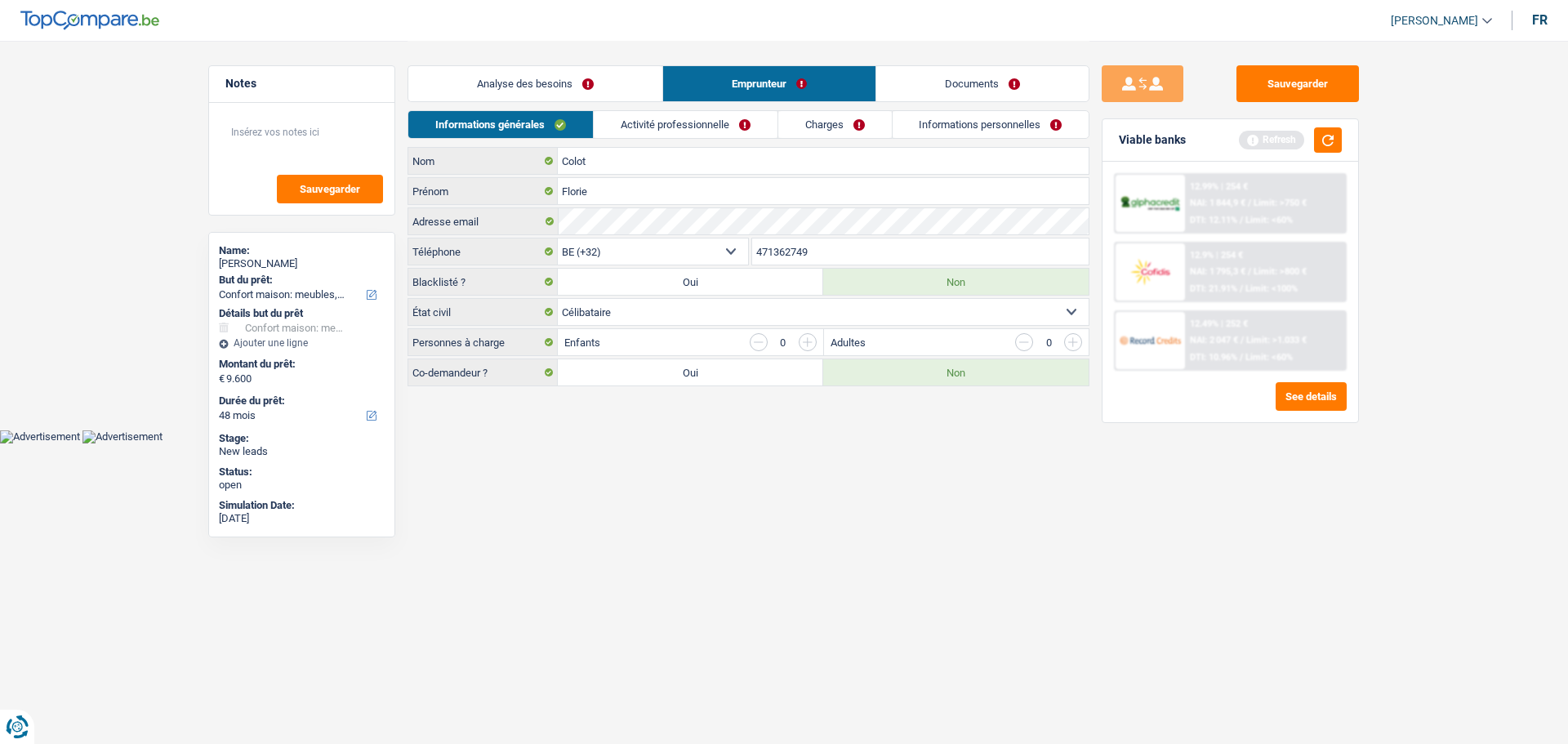
click at [673, 130] on link "Activité professionnelle" at bounding box center [685, 124] width 184 height 27
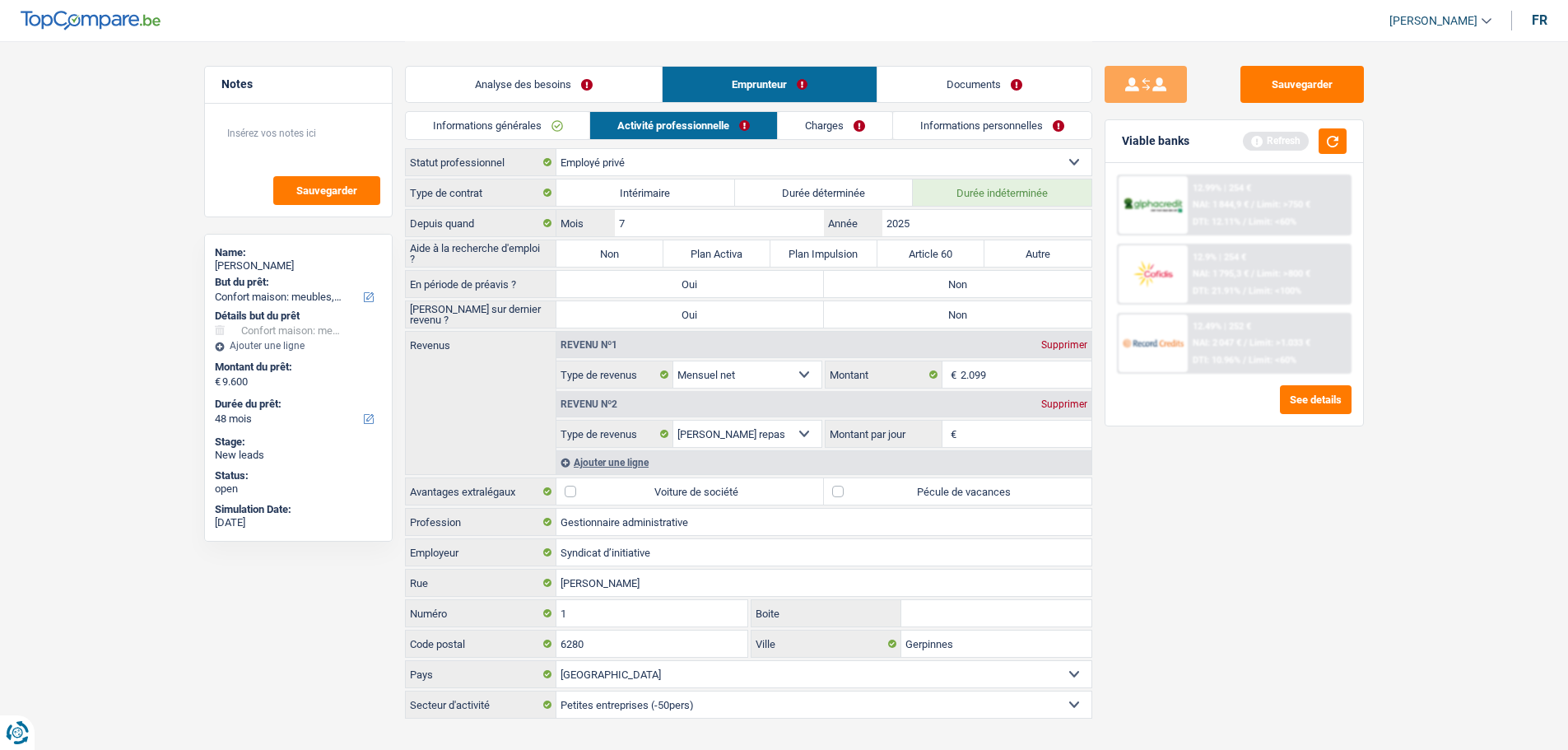
click at [918, 289] on label "Non" at bounding box center [958, 284] width 268 height 26
click at [918, 289] on input "Non" at bounding box center [958, 284] width 268 height 26
radio input "true"
click at [959, 318] on label "Non" at bounding box center [958, 314] width 268 height 26
click at [959, 318] on input "Non" at bounding box center [958, 314] width 268 height 26
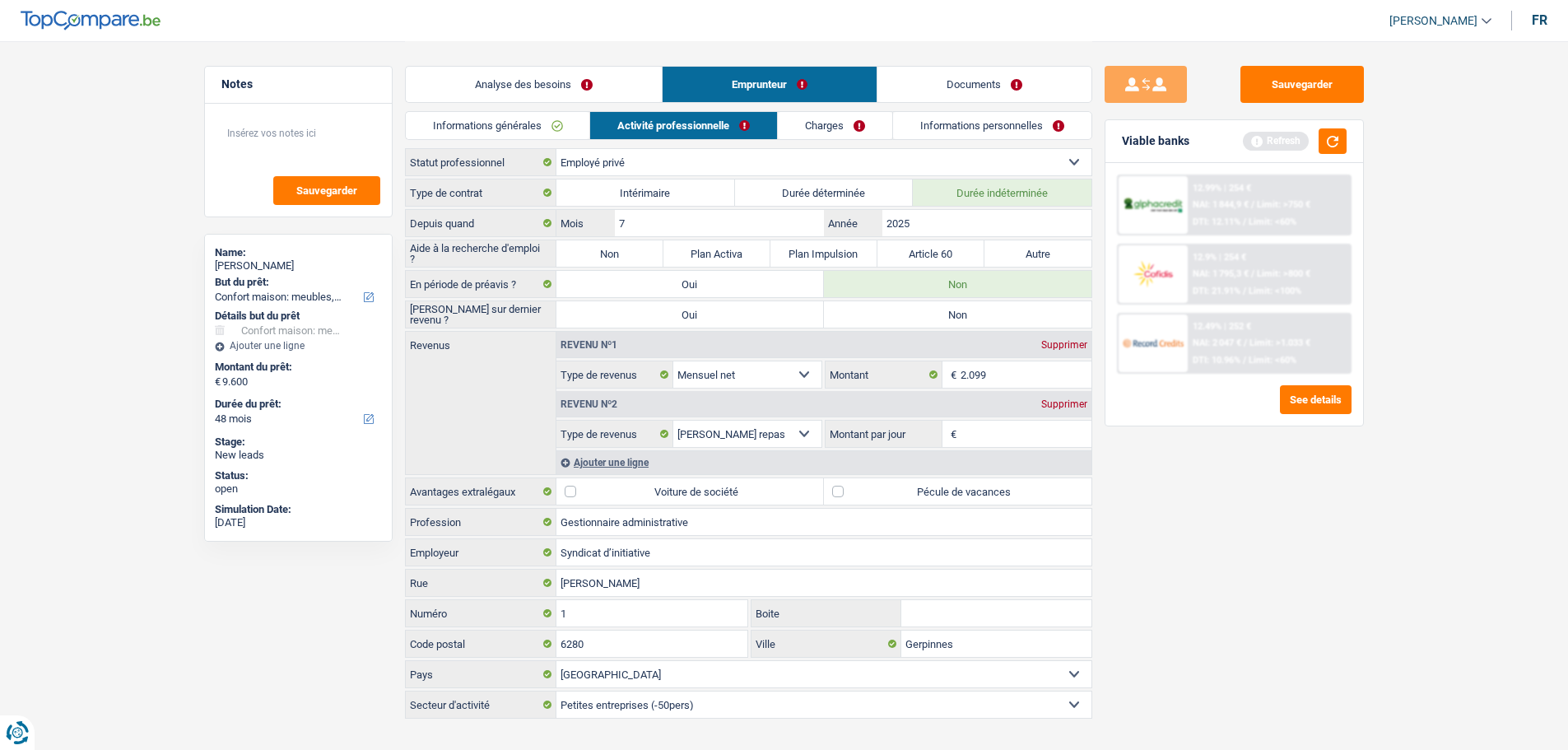
radio input "true"
click at [992, 433] on input "Montant par jour" at bounding box center [1026, 434] width 131 height 26
click at [1063, 400] on div "Supprimer" at bounding box center [1064, 404] width 54 height 10
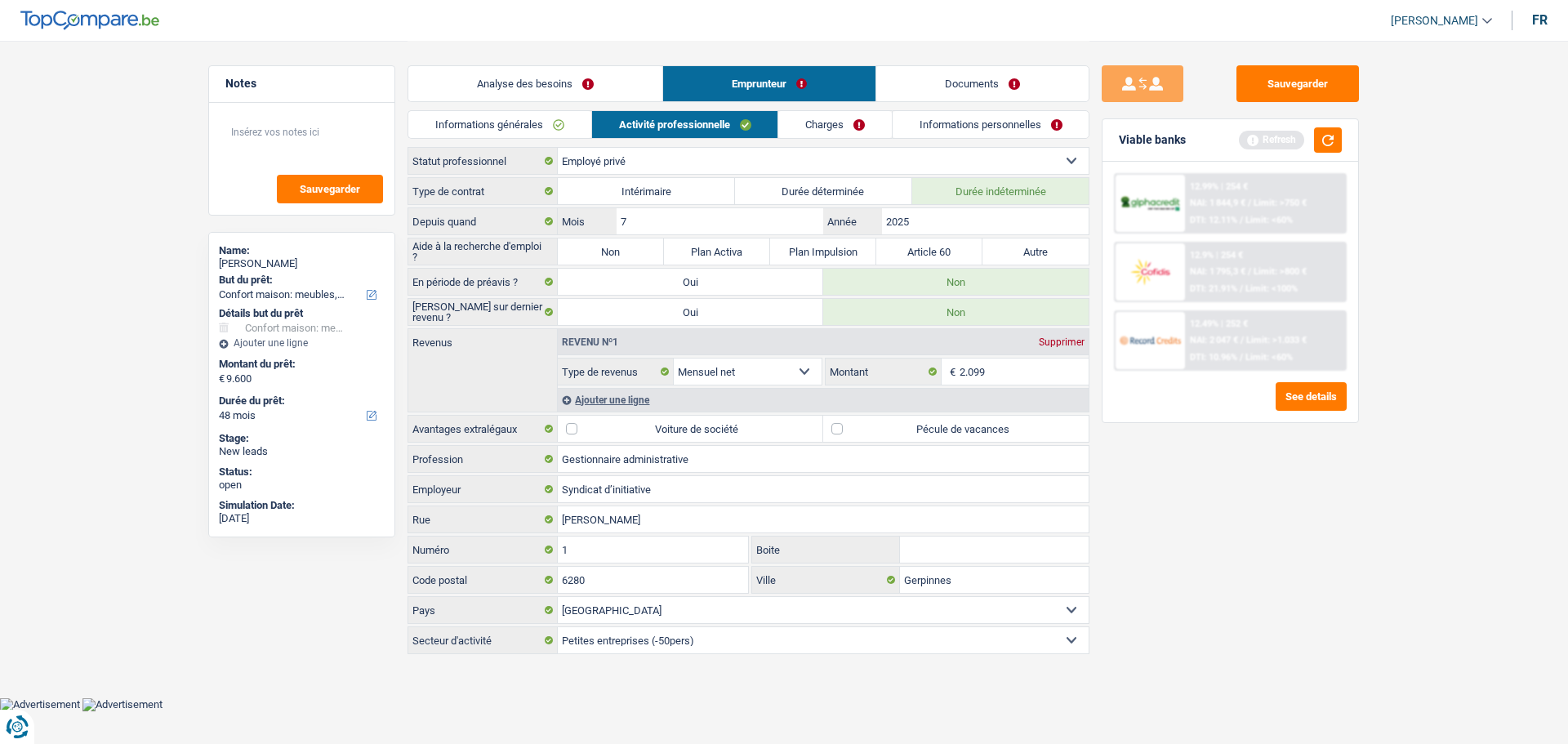
click at [941, 437] on label "Pécule de vacances" at bounding box center [956, 428] width 265 height 26
click at [941, 437] on input "Pécule de vacances" at bounding box center [956, 428] width 265 height 26
checkbox input "true"
click at [853, 121] on link "Charges" at bounding box center [834, 124] width 114 height 27
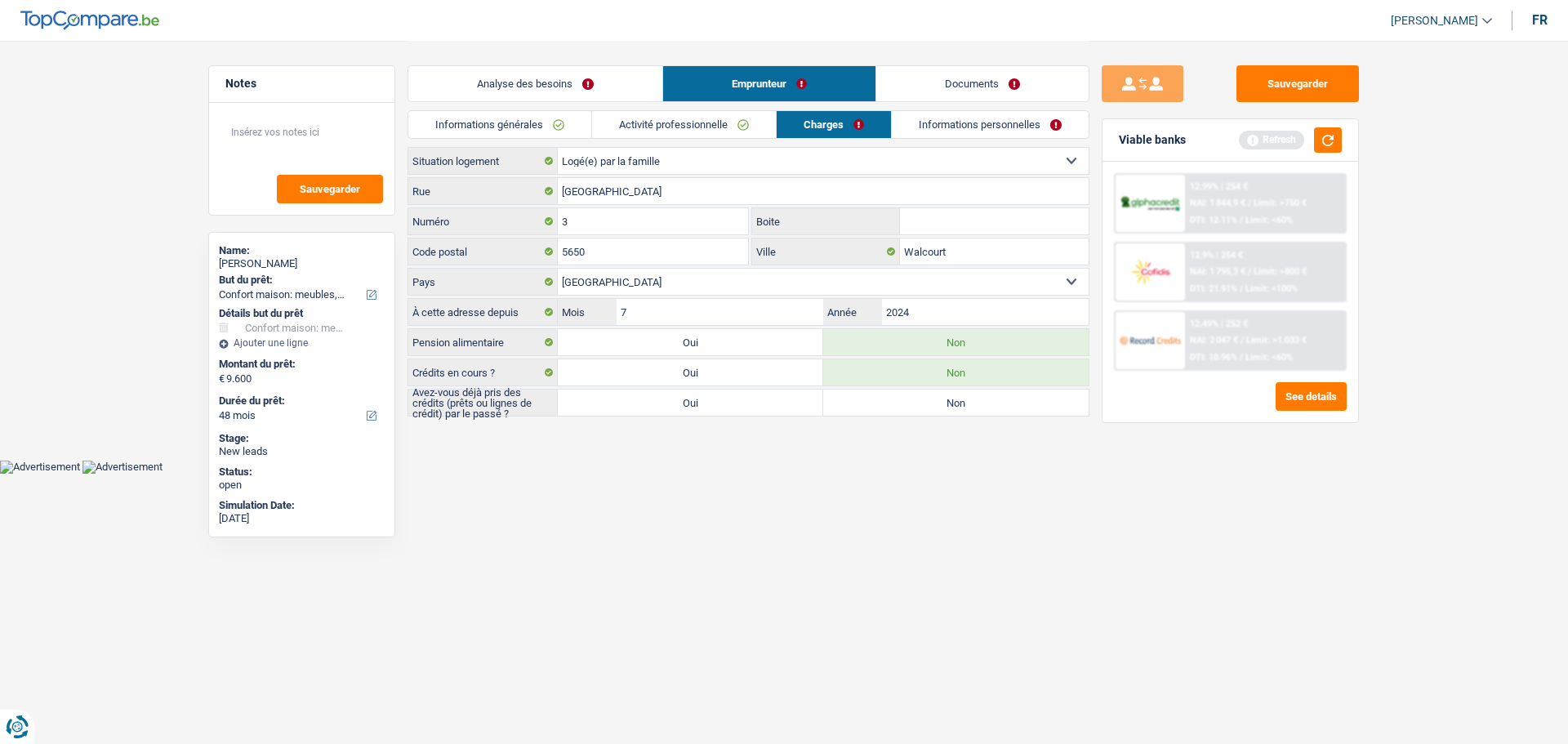
click at [920, 400] on label "Non" at bounding box center [956, 403] width 265 height 26
click at [920, 400] on input "Non" at bounding box center [956, 403] width 265 height 26
radio input "true"
click at [960, 130] on link "Informations personnelles" at bounding box center [991, 124] width 197 height 27
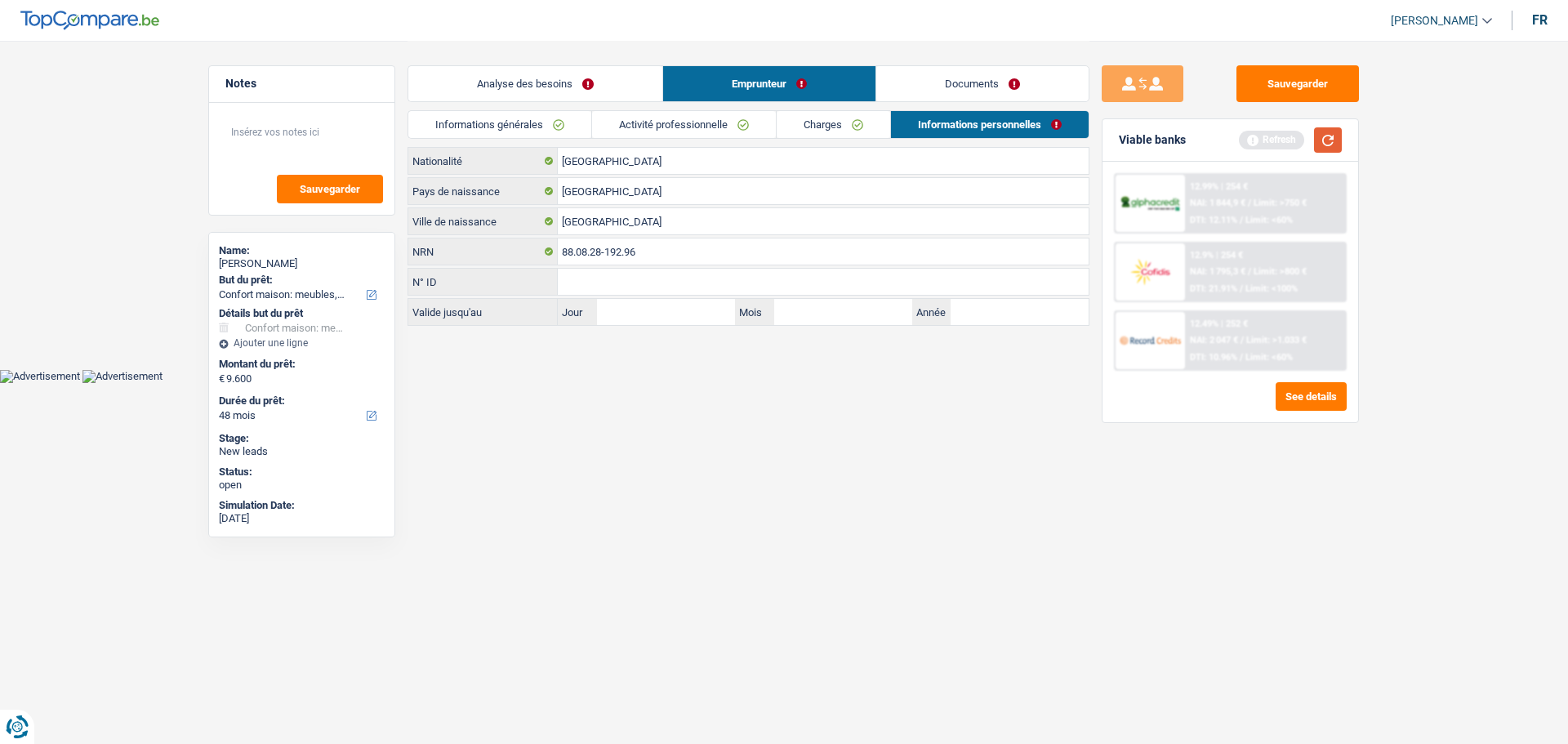
click at [1330, 145] on button "button" at bounding box center [1327, 140] width 28 height 25
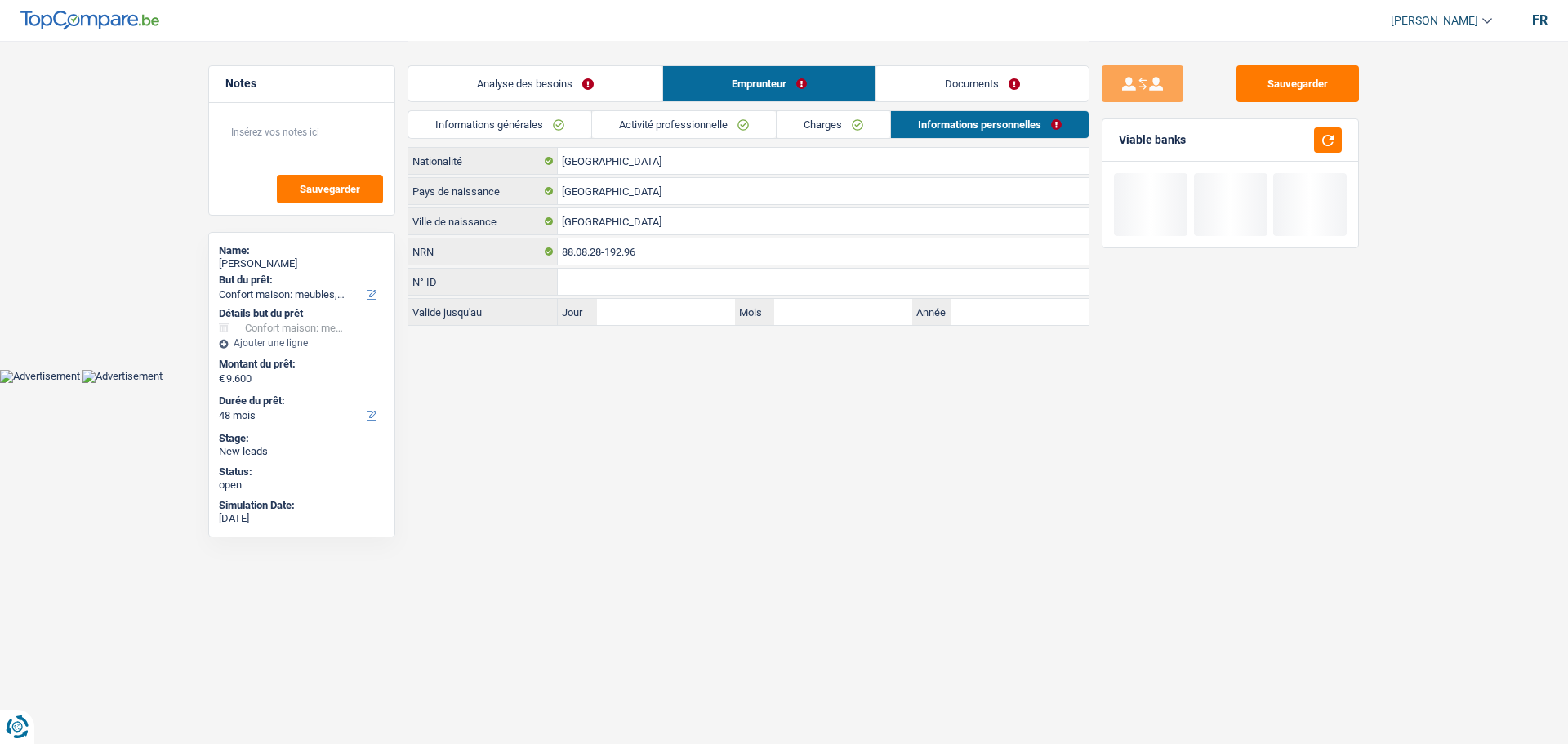
click at [569, 93] on link "Analyse des besoins" at bounding box center [535, 83] width 254 height 35
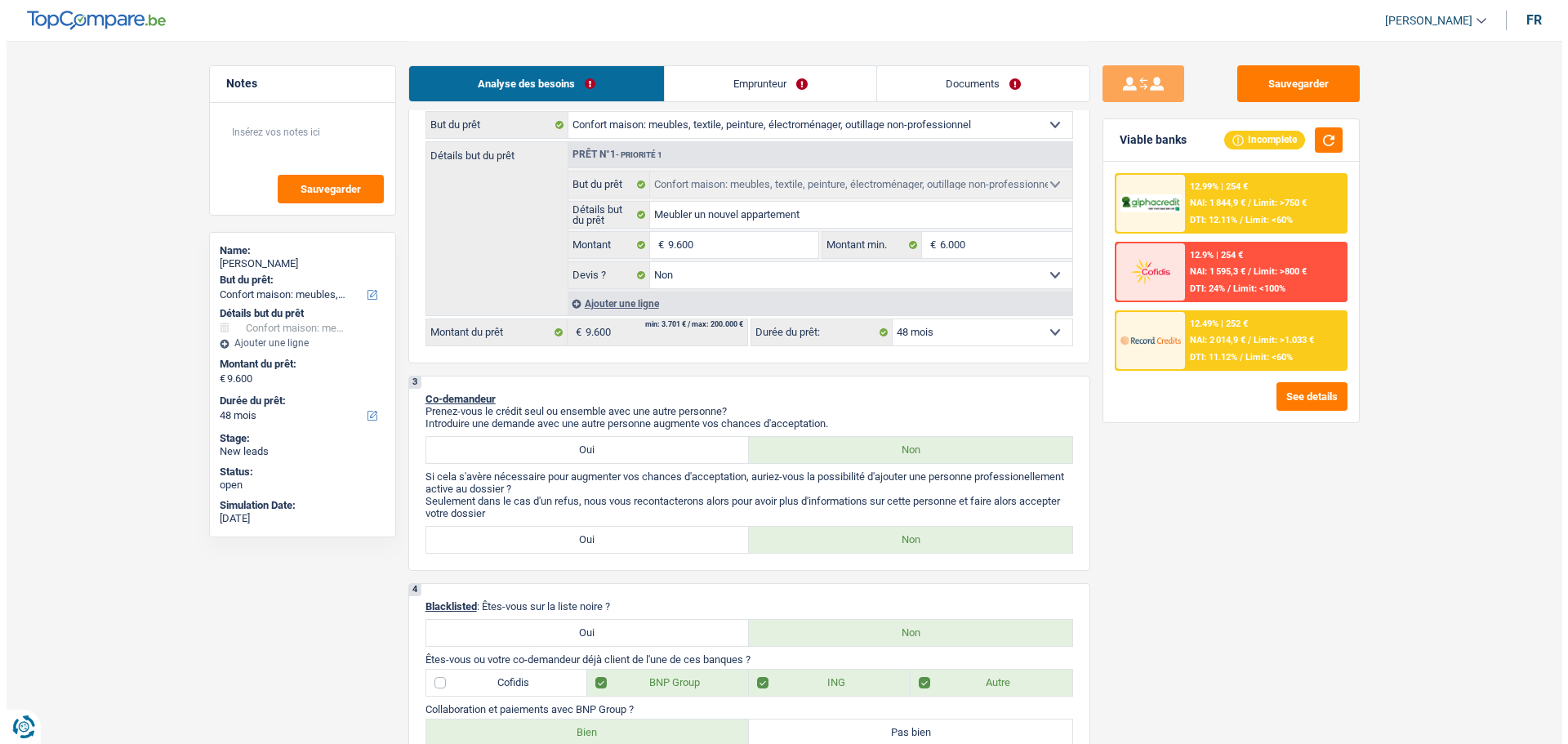
scroll to position [164, 0]
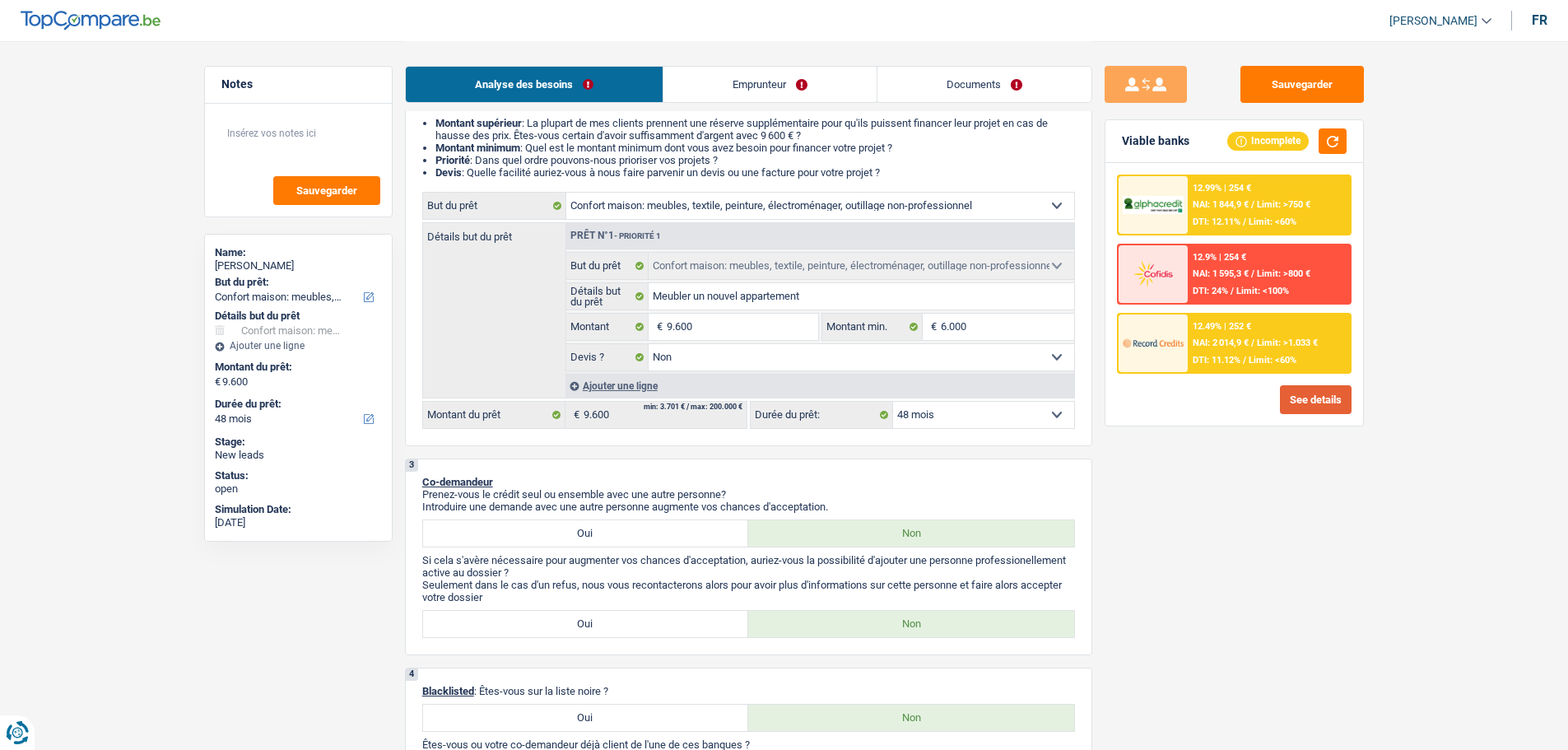
click at [1321, 400] on button "See details" at bounding box center [1316, 399] width 72 height 29
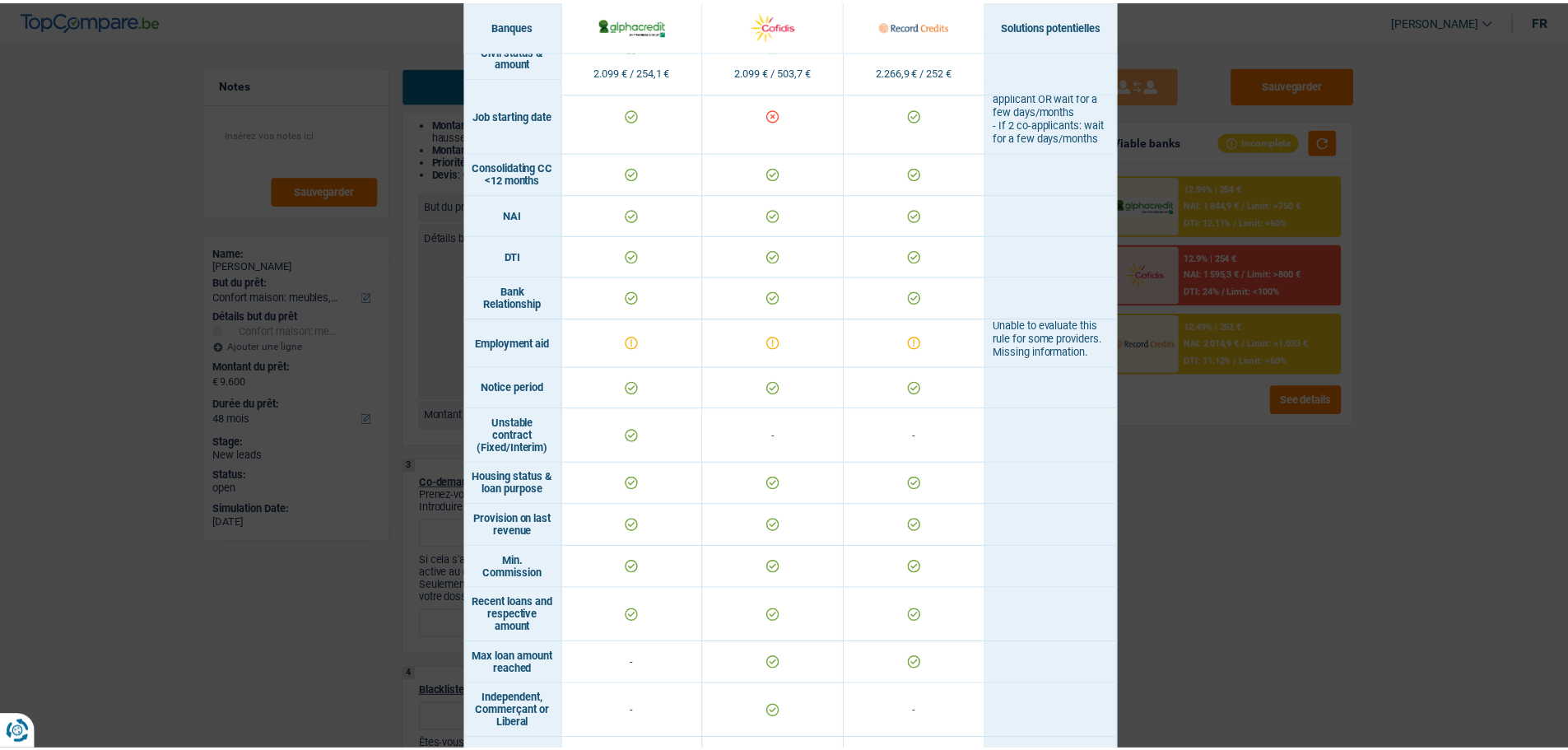
scroll to position [956, 0]
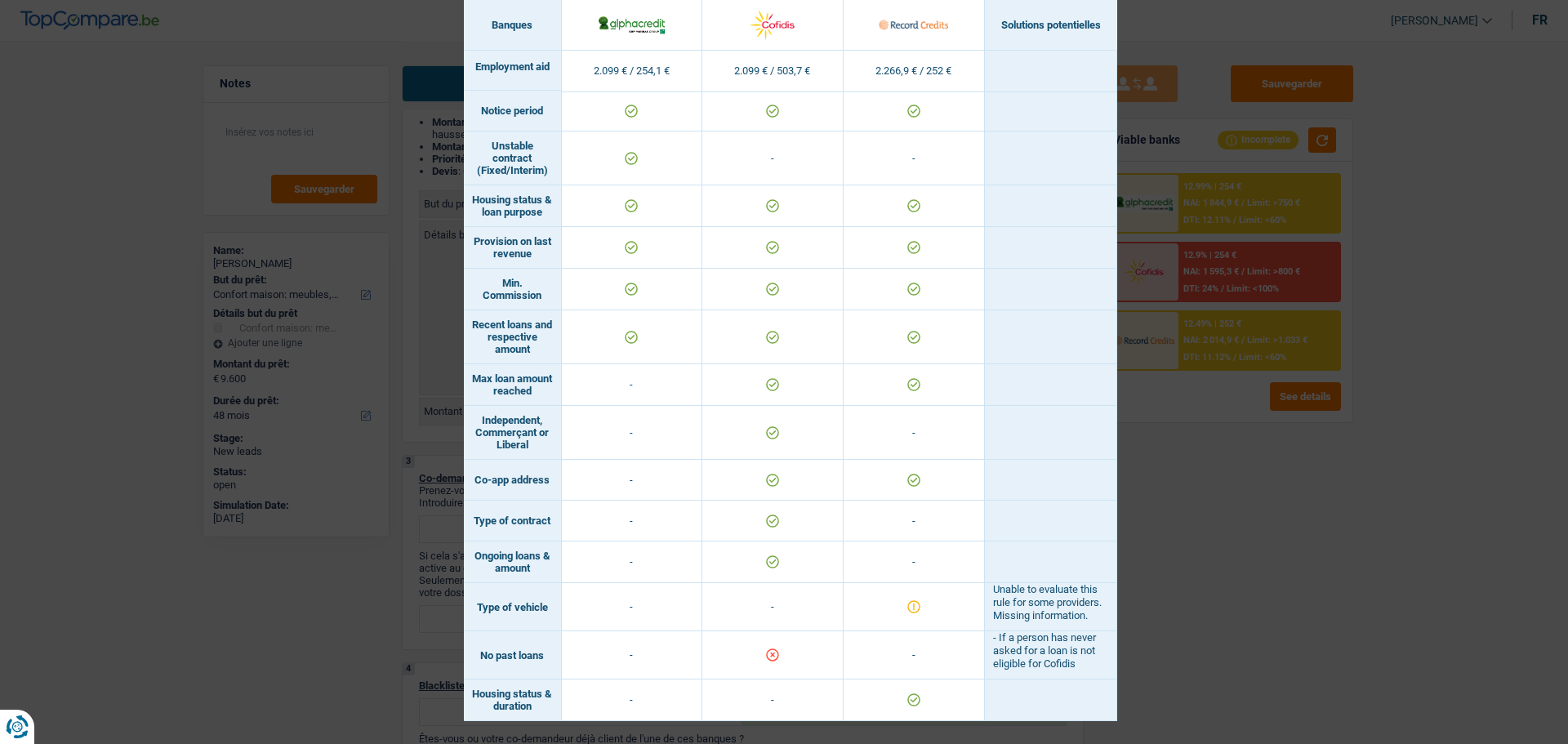
click at [1313, 614] on div "Banks conditions × Banques Solutions potentielles Revenus / Charges 2.099 € / 2…" at bounding box center [784, 372] width 1568 height 744
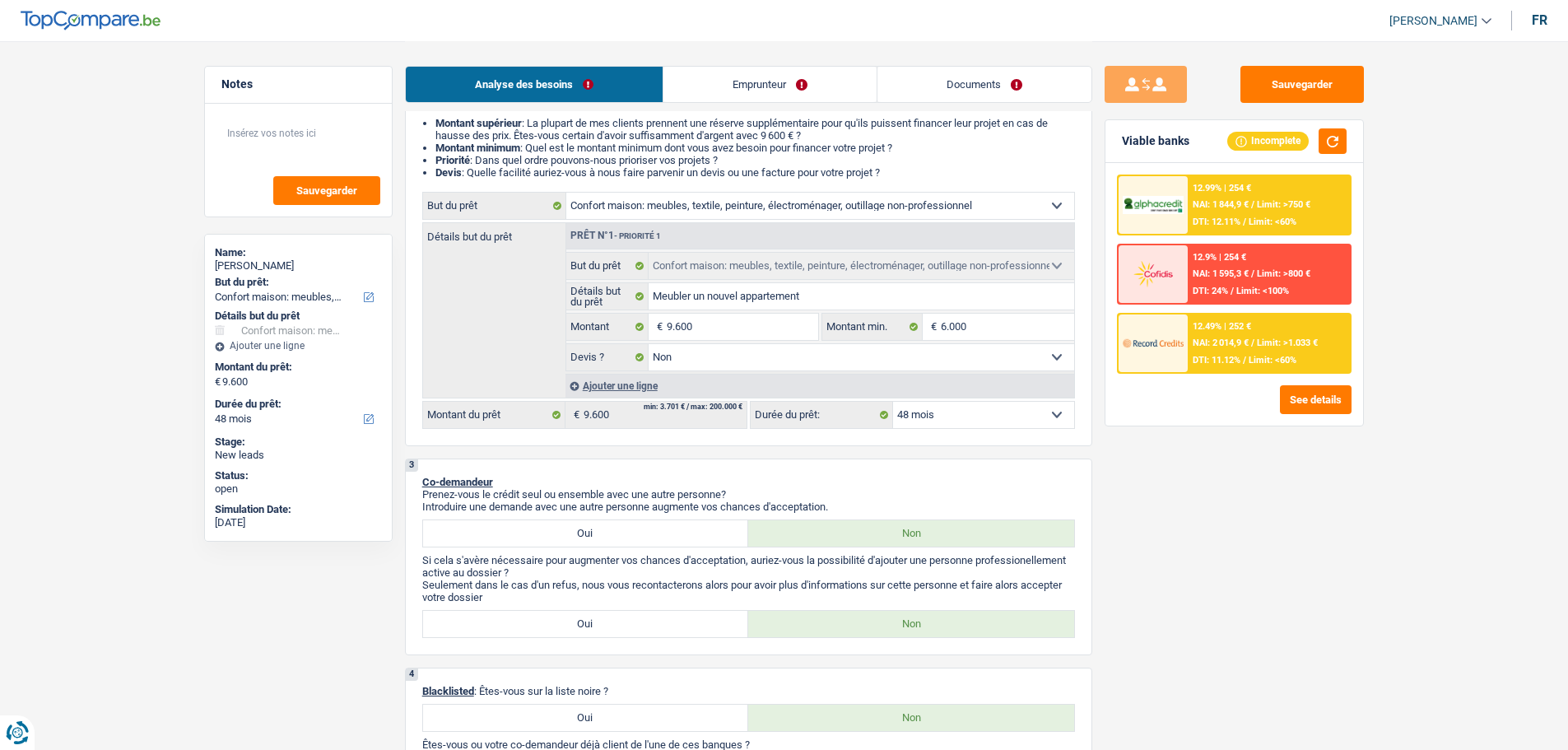
click at [858, 86] on link "Emprunteur" at bounding box center [770, 84] width 214 height 35
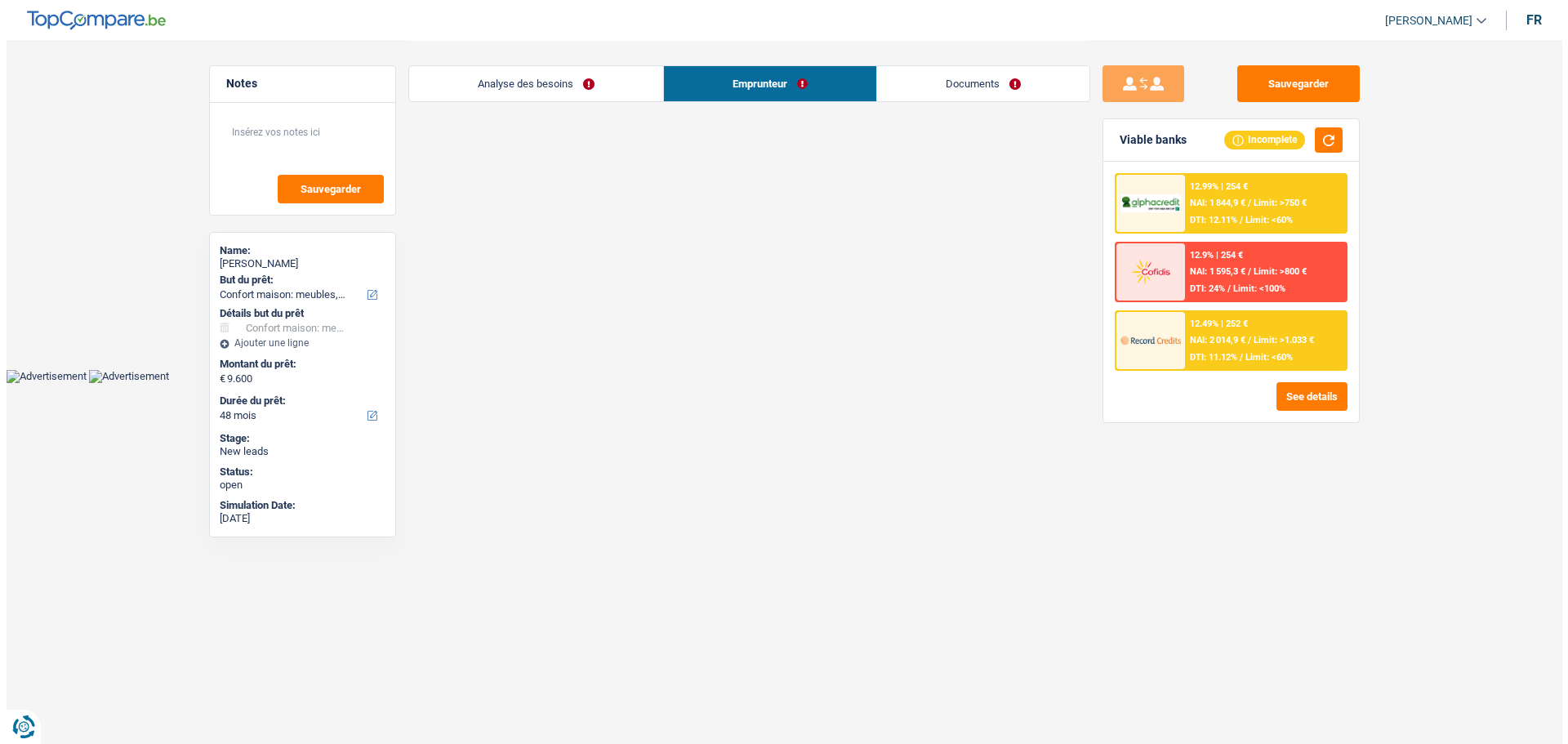
scroll to position [0, 0]
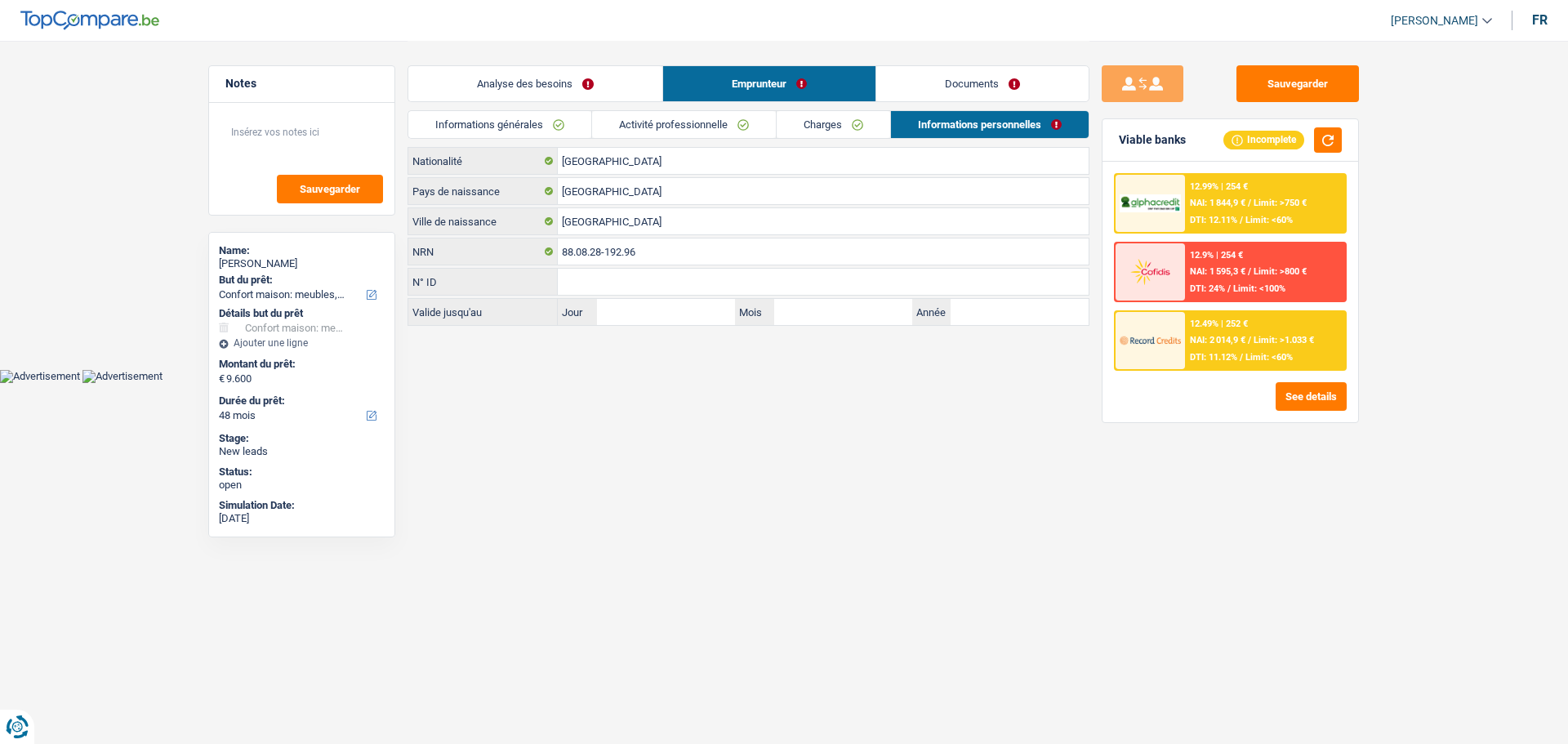
click at [716, 121] on link "Activité professionnelle" at bounding box center [684, 124] width 184 height 27
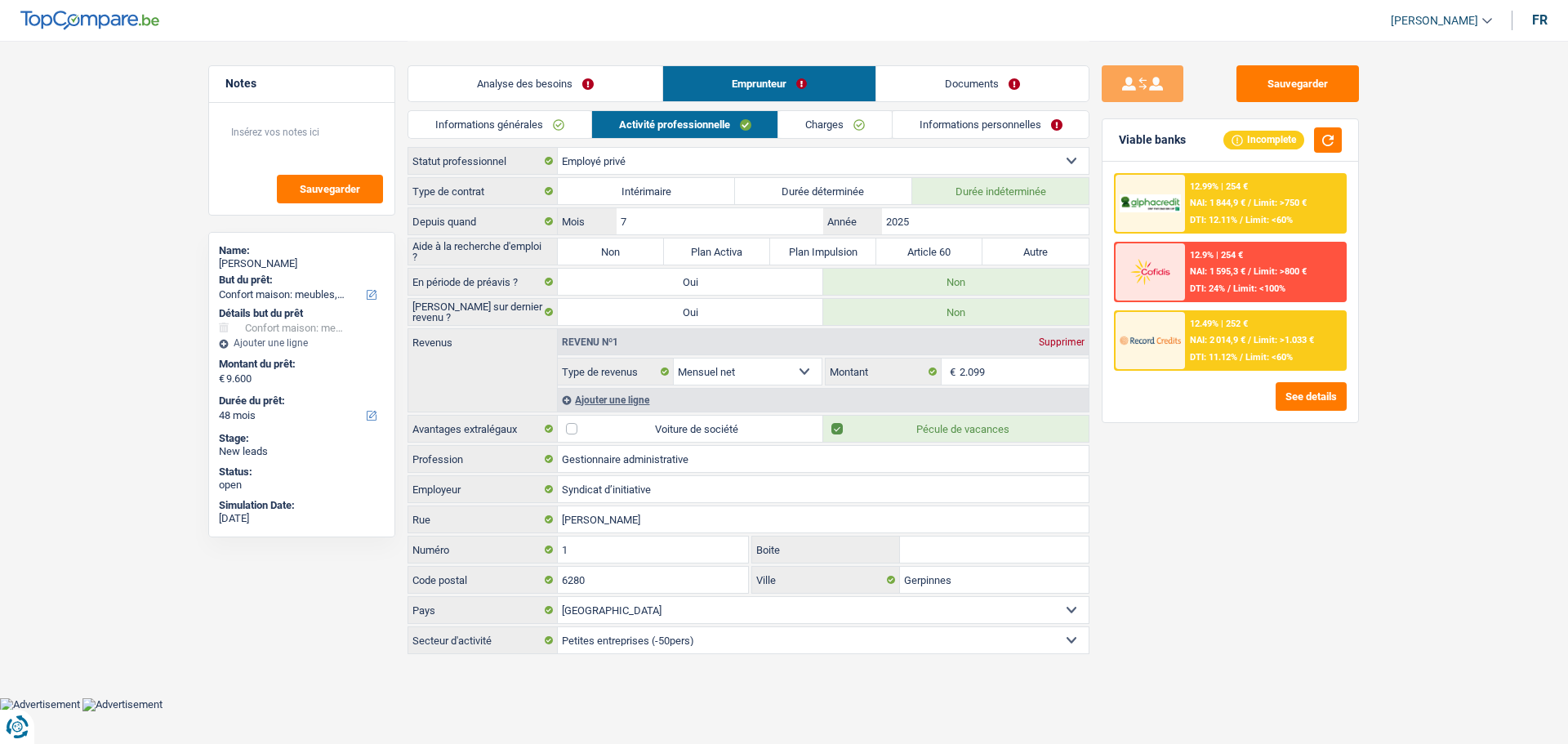
click at [1007, 87] on link "Documents" at bounding box center [982, 83] width 212 height 35
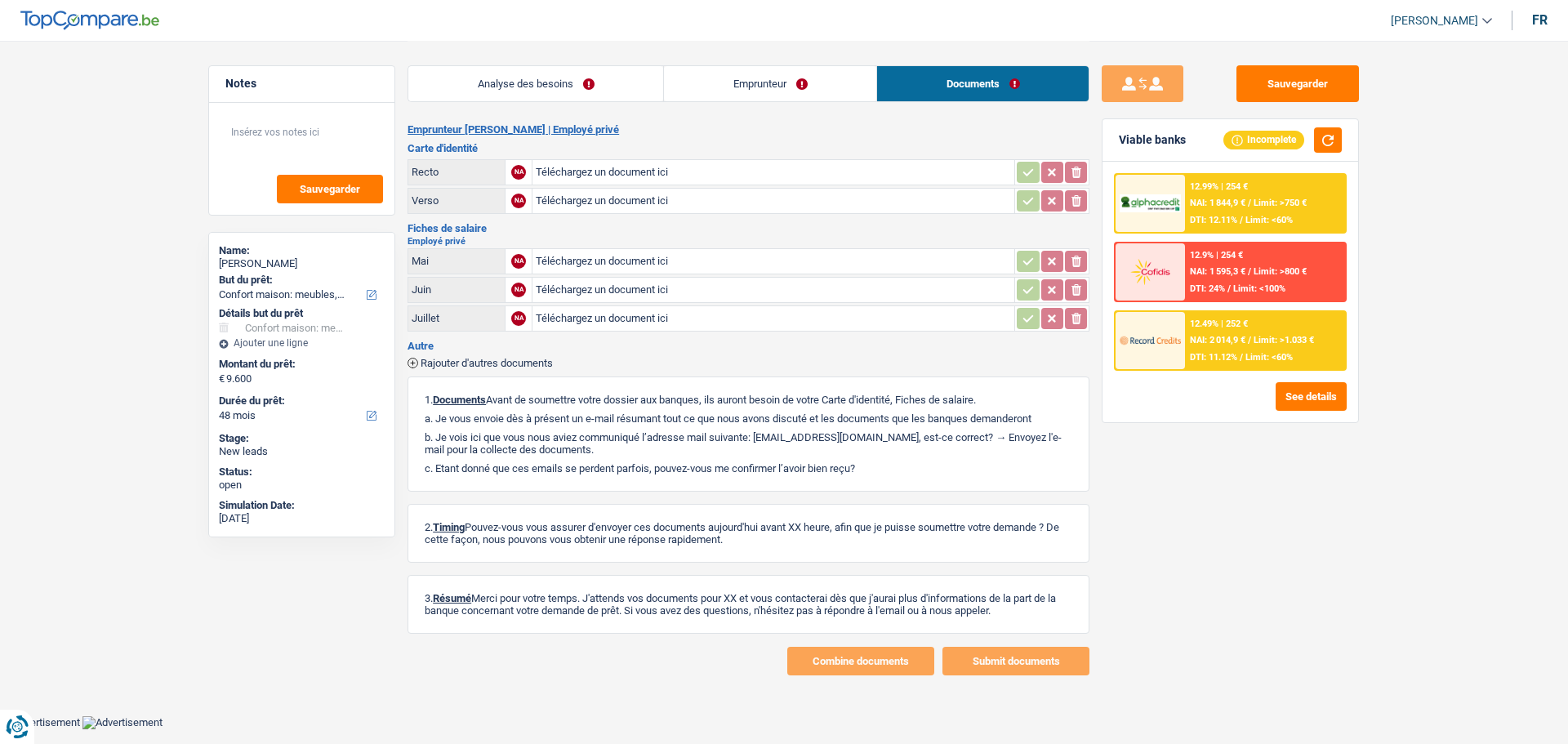
click at [562, 89] on link "Analyse des besoins" at bounding box center [535, 83] width 254 height 35
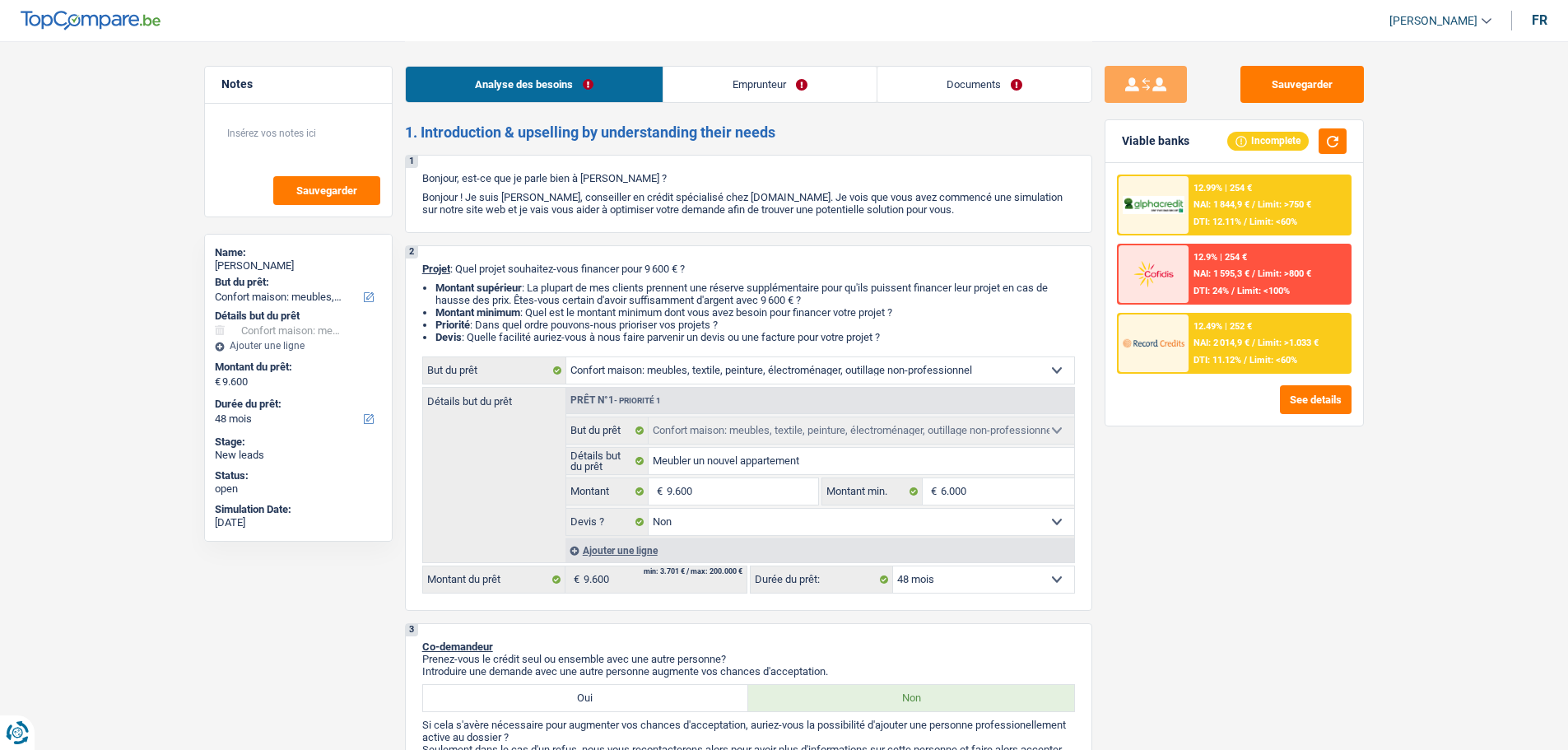
click at [834, 95] on link "Emprunteur" at bounding box center [770, 84] width 214 height 35
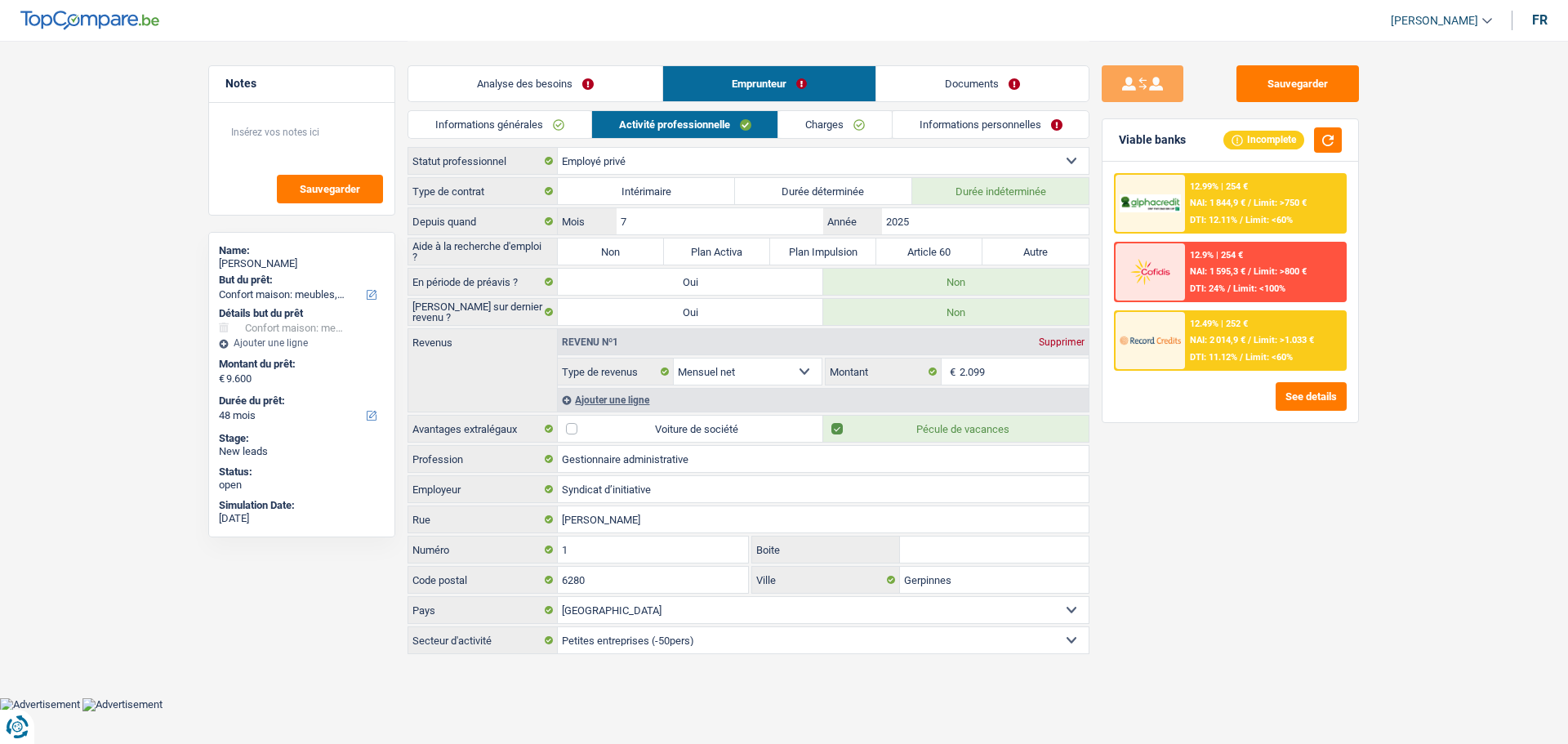
click at [974, 77] on link "Documents" at bounding box center [982, 83] width 212 height 35
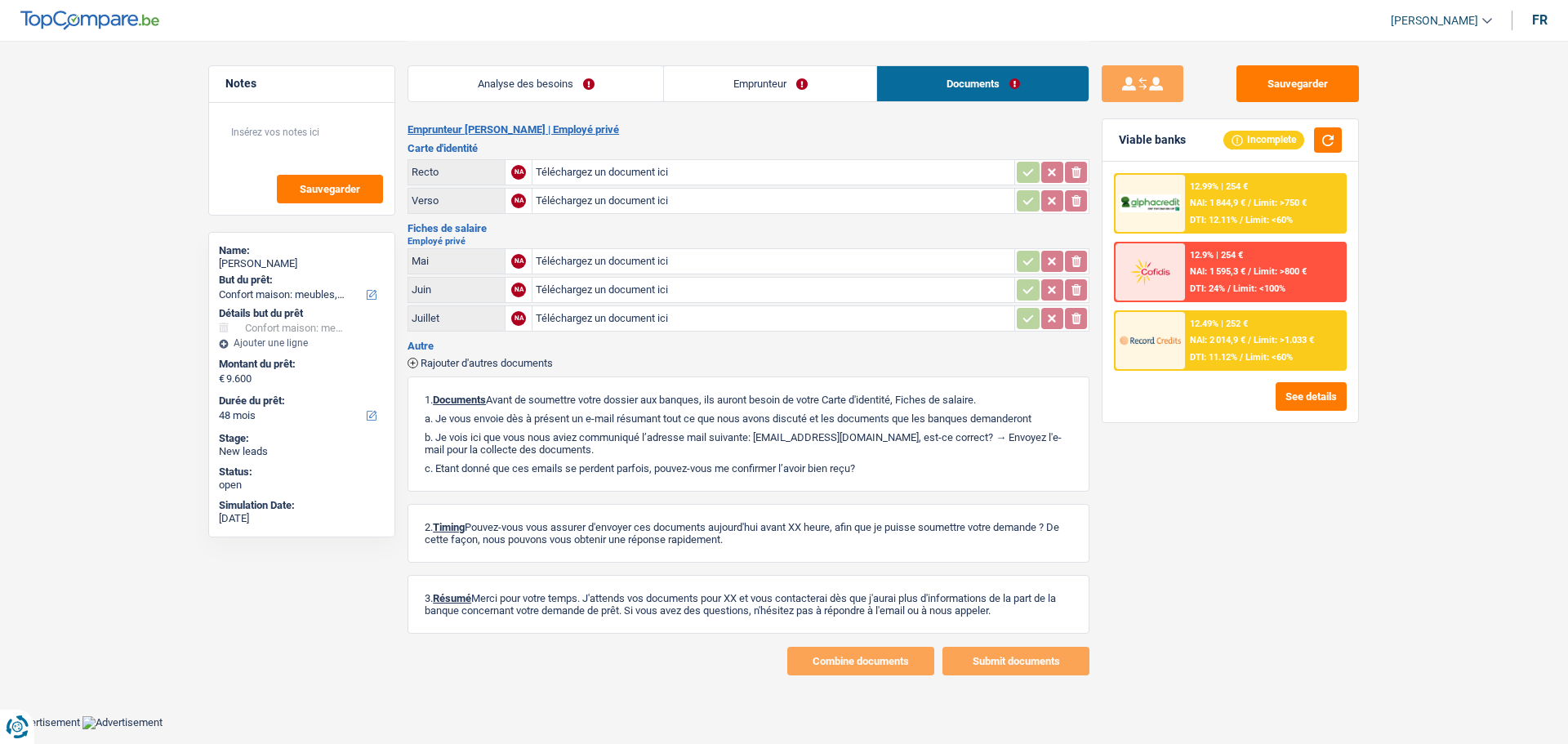
click at [754, 82] on link "Emprunteur" at bounding box center [770, 83] width 212 height 35
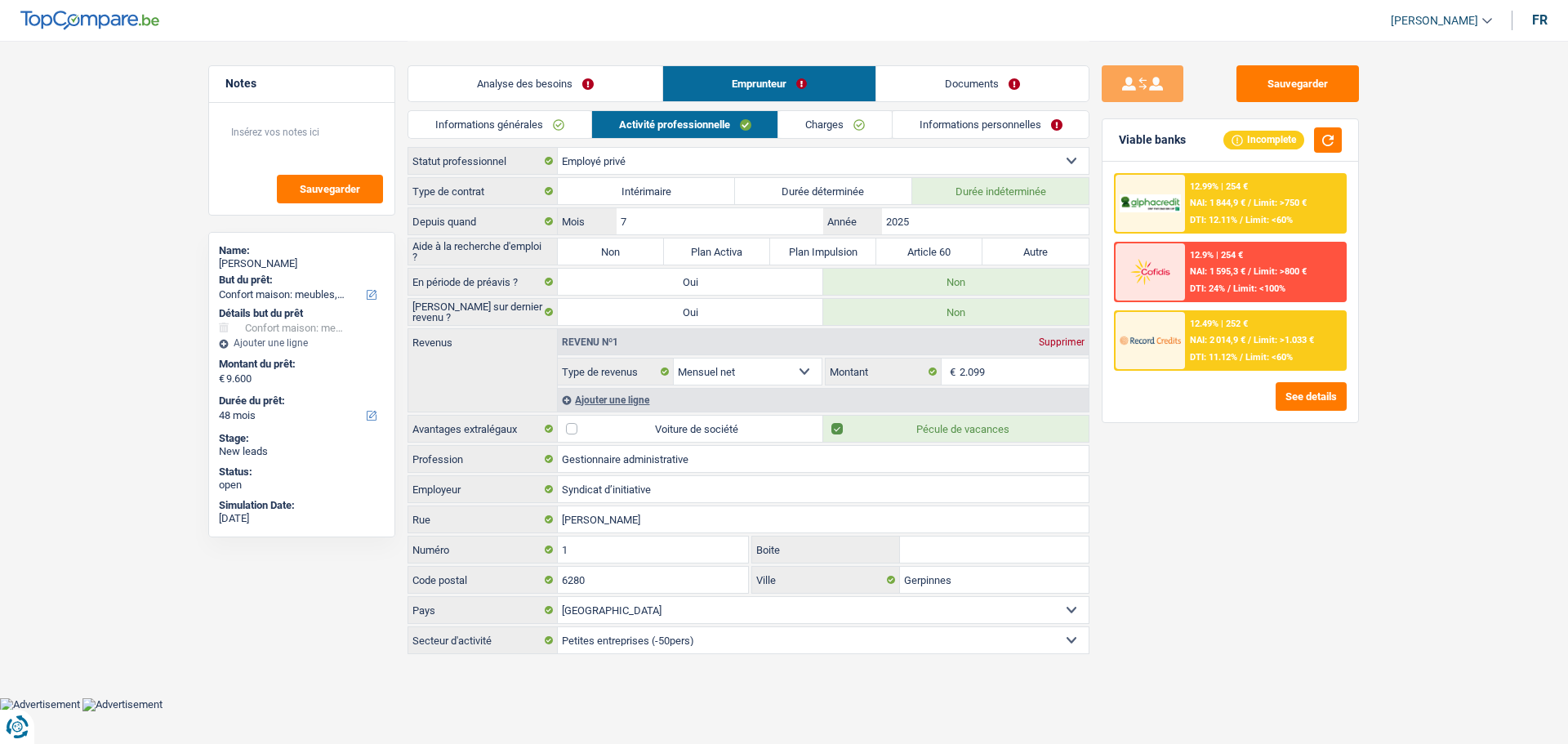
click at [623, 83] on link "Analyse des besoins" at bounding box center [535, 83] width 254 height 35
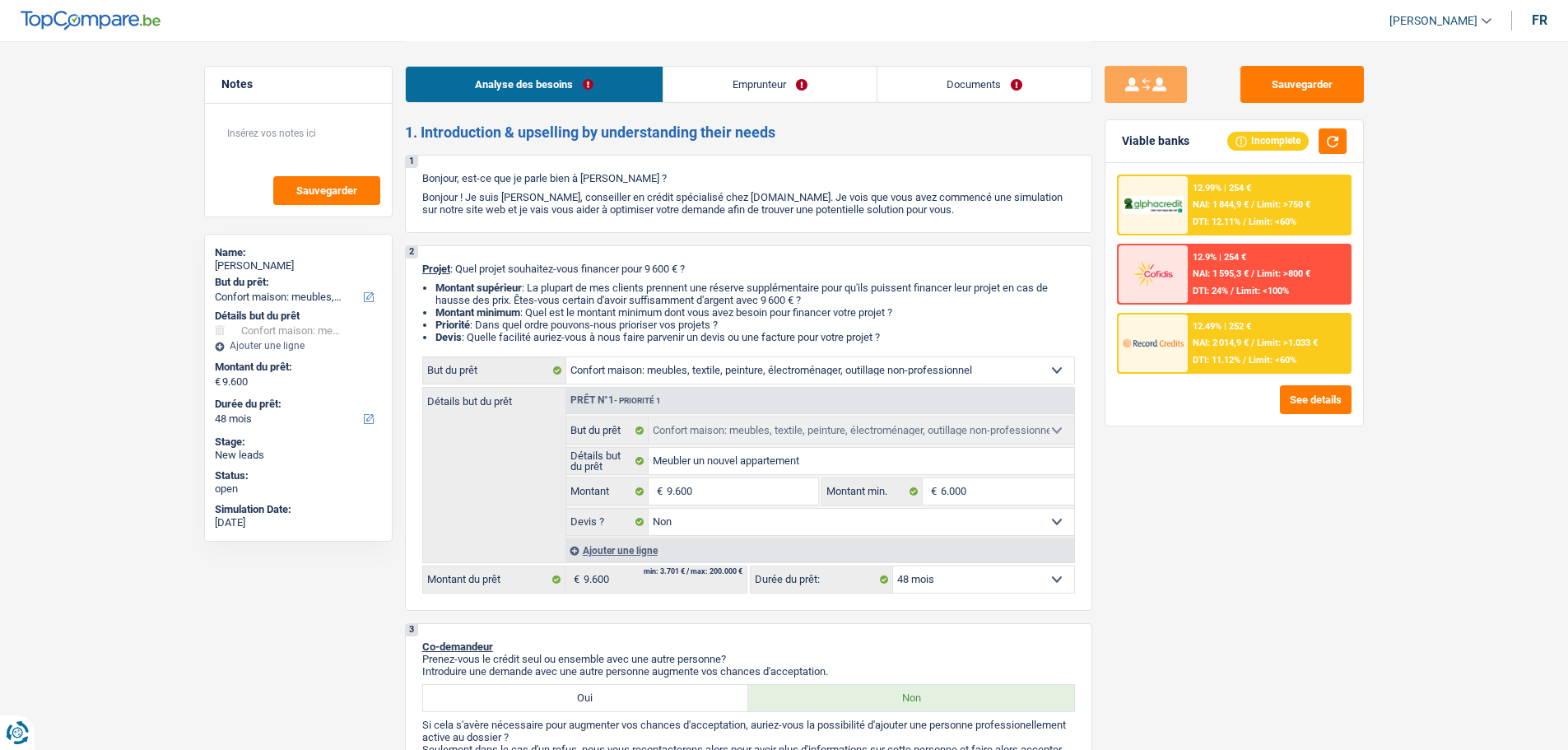
click at [1069, 102] on link "Documents" at bounding box center [984, 84] width 214 height 35
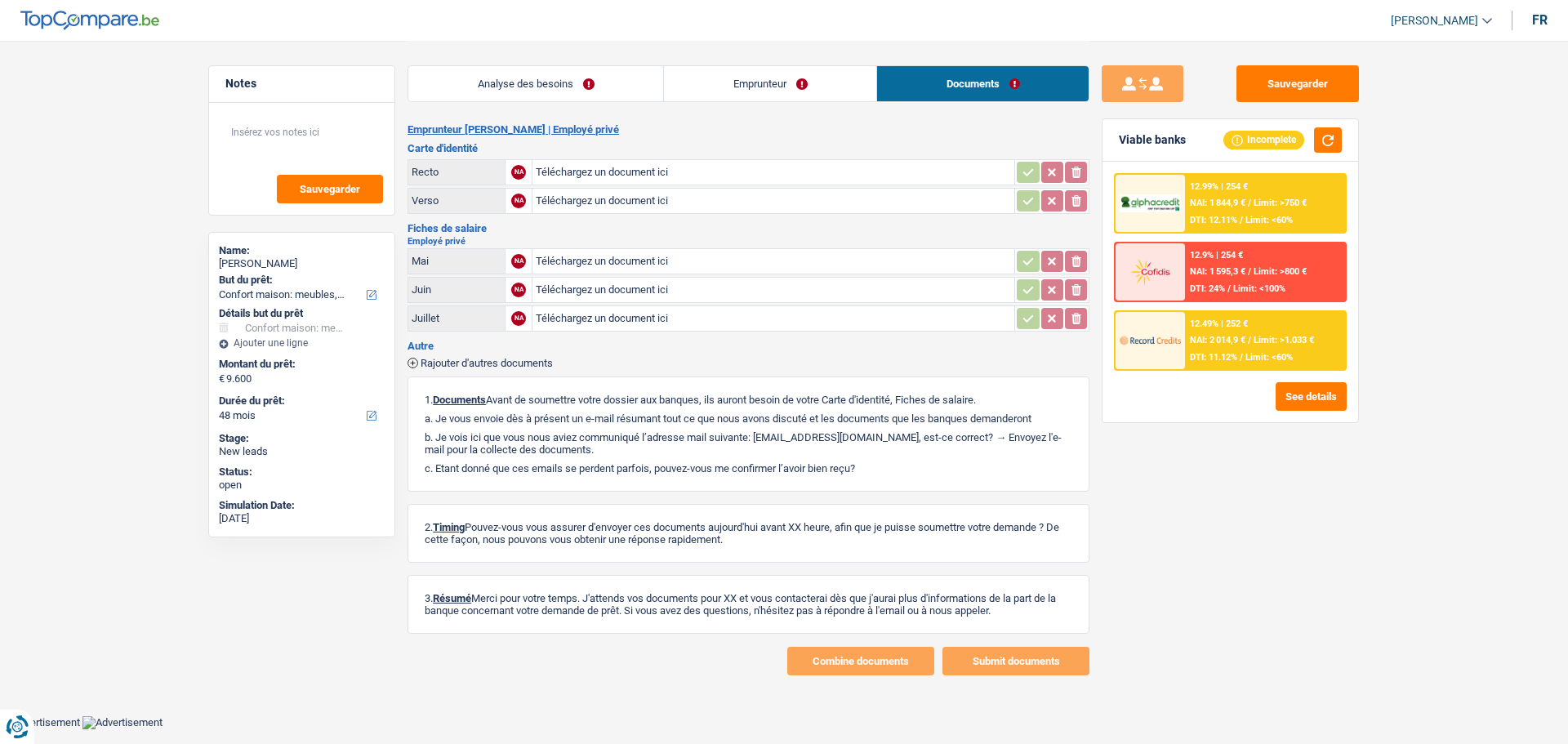
click at [760, 77] on link "Emprunteur" at bounding box center [770, 83] width 212 height 35
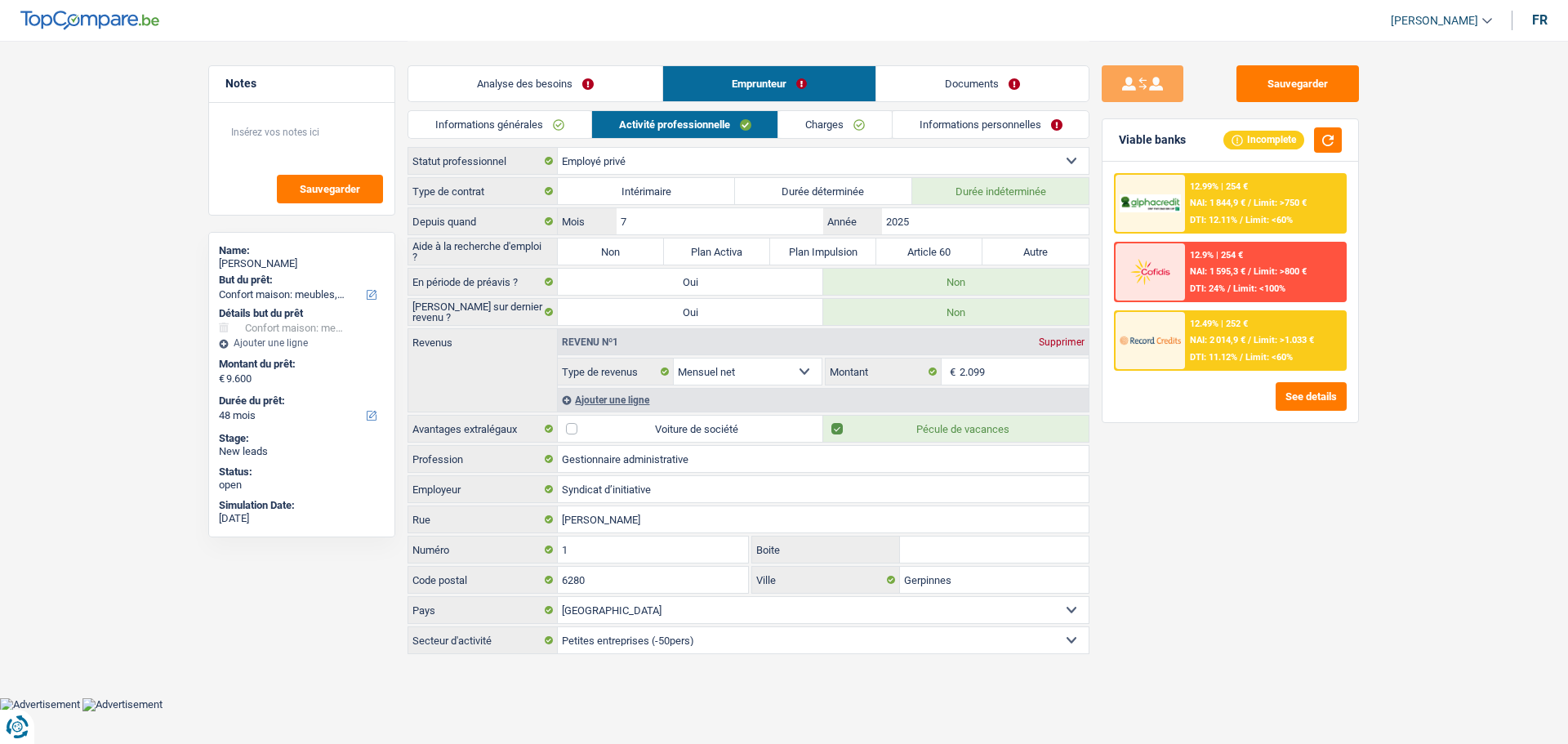
click at [994, 90] on link "Documents" at bounding box center [982, 83] width 212 height 35
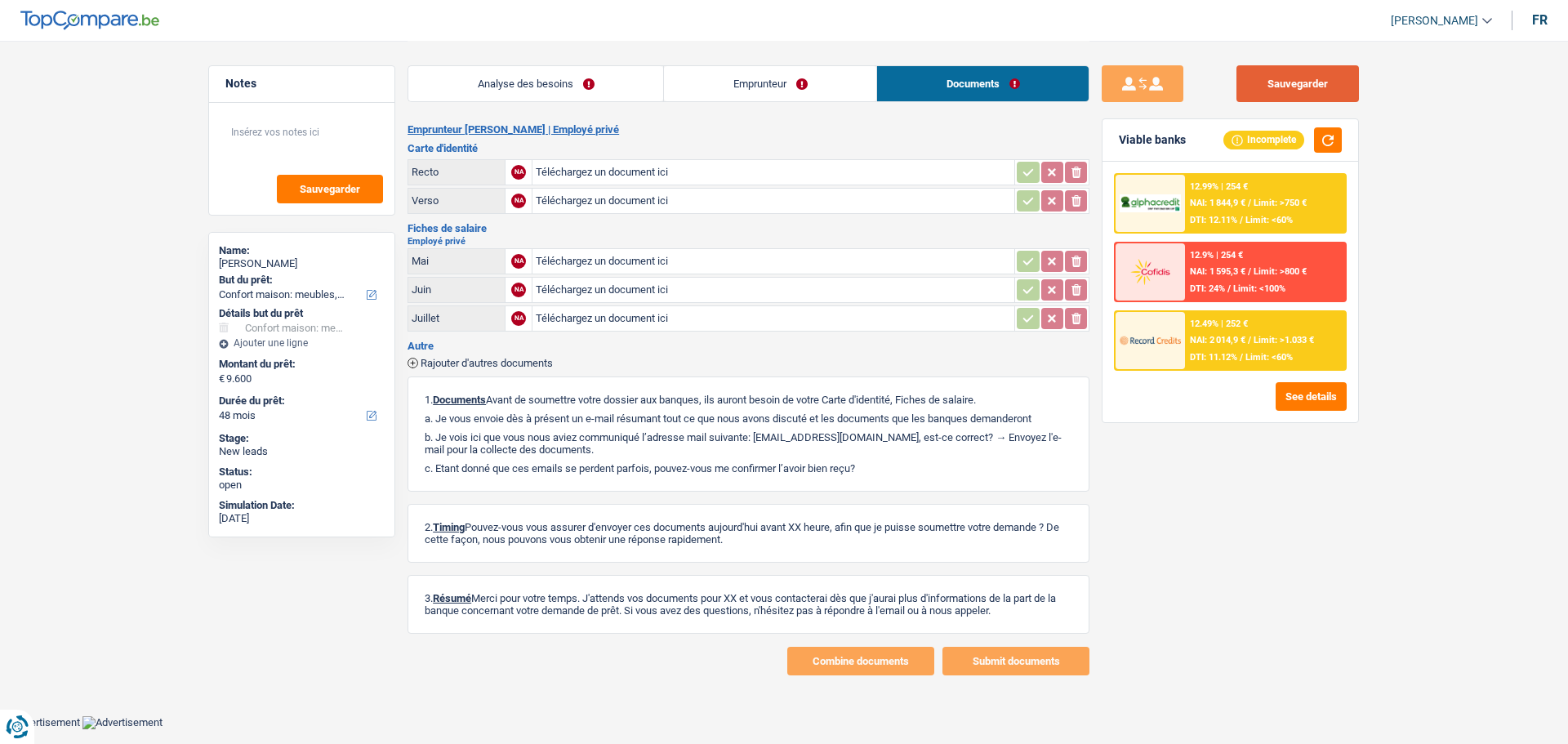
click at [1310, 92] on button "Sauvegarder" at bounding box center [1297, 84] width 122 height 37
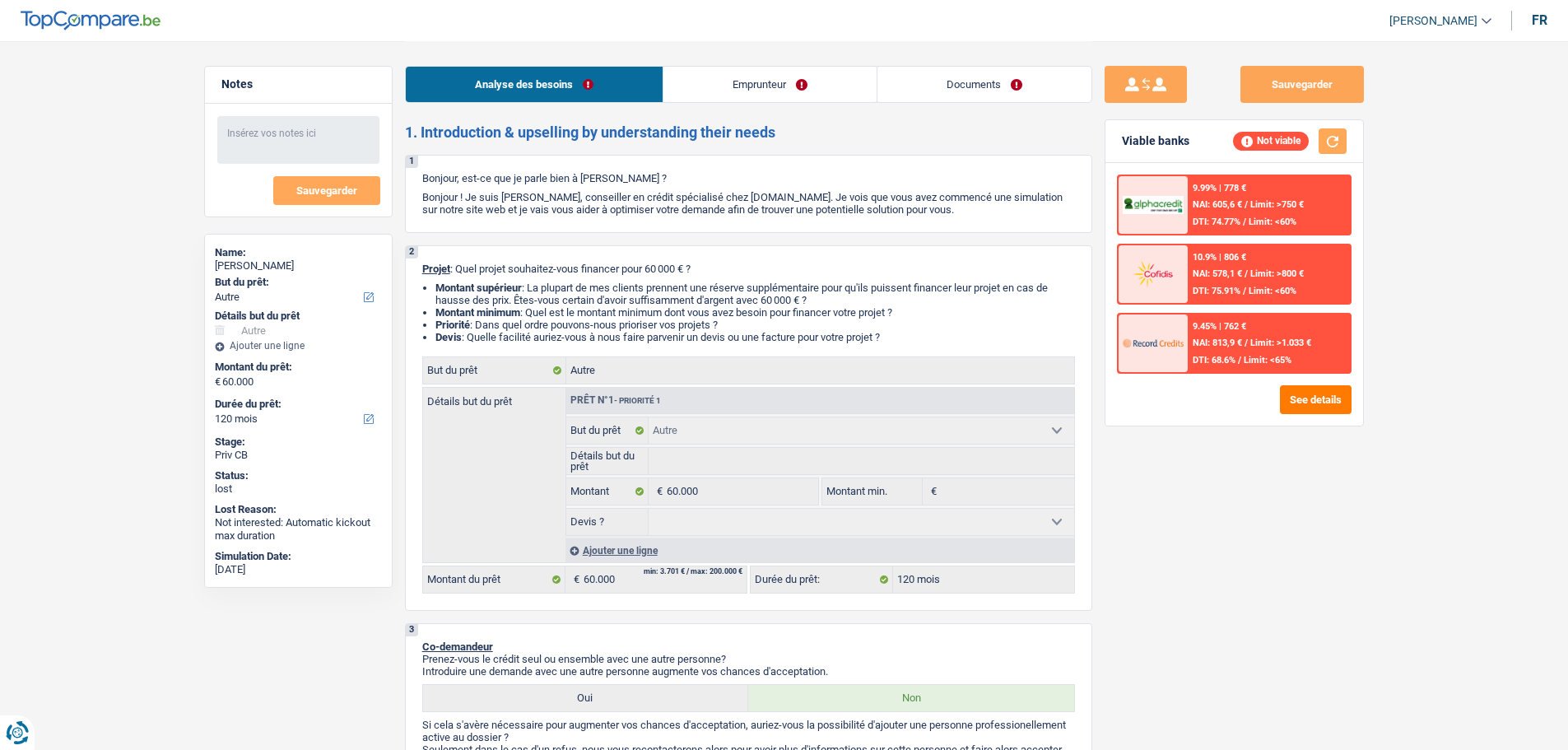
select select "other"
select select "120"
select select "other"
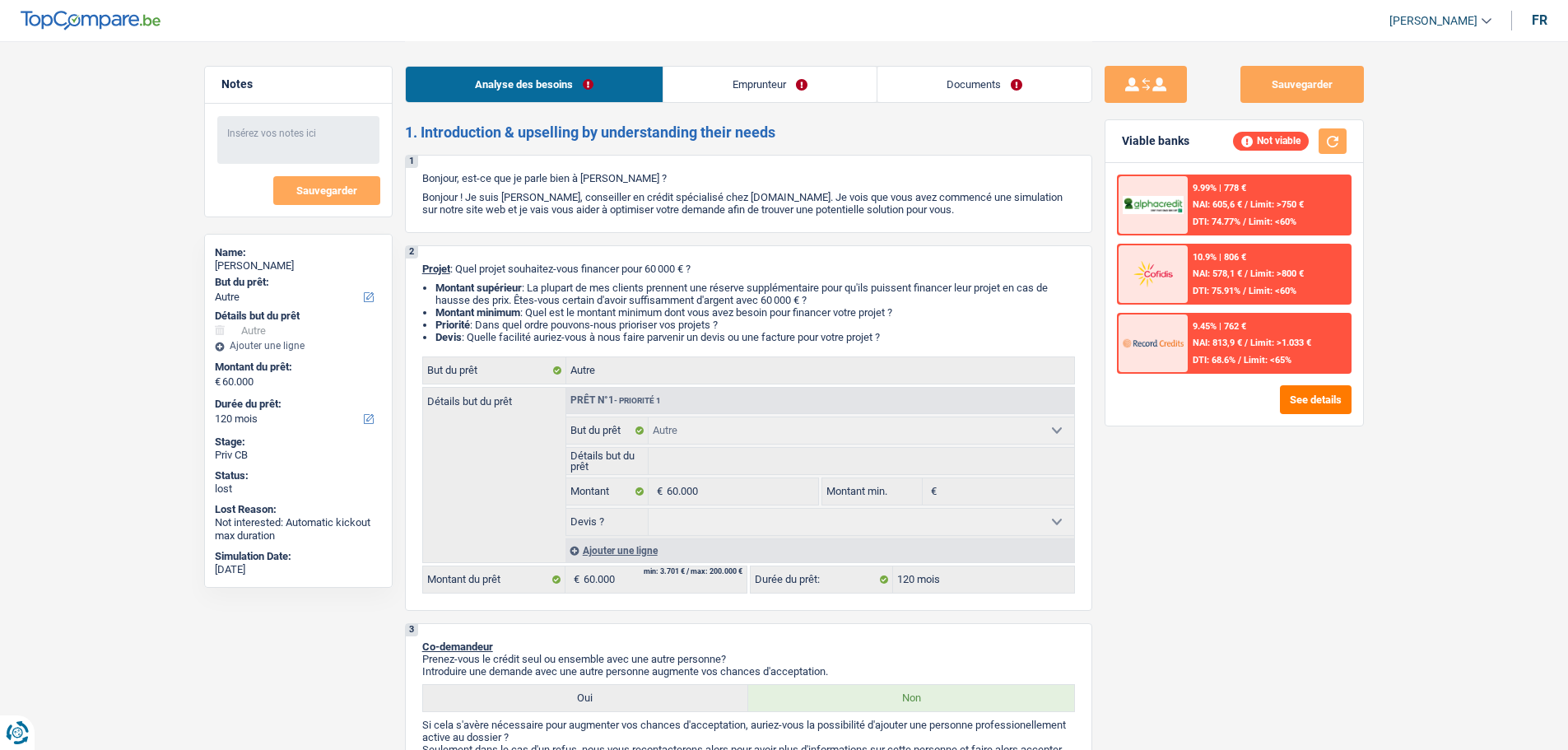
select select "120"
select select "worker"
select select "netSalary"
select select "ownerWithMortgage"
select select "mortgage"
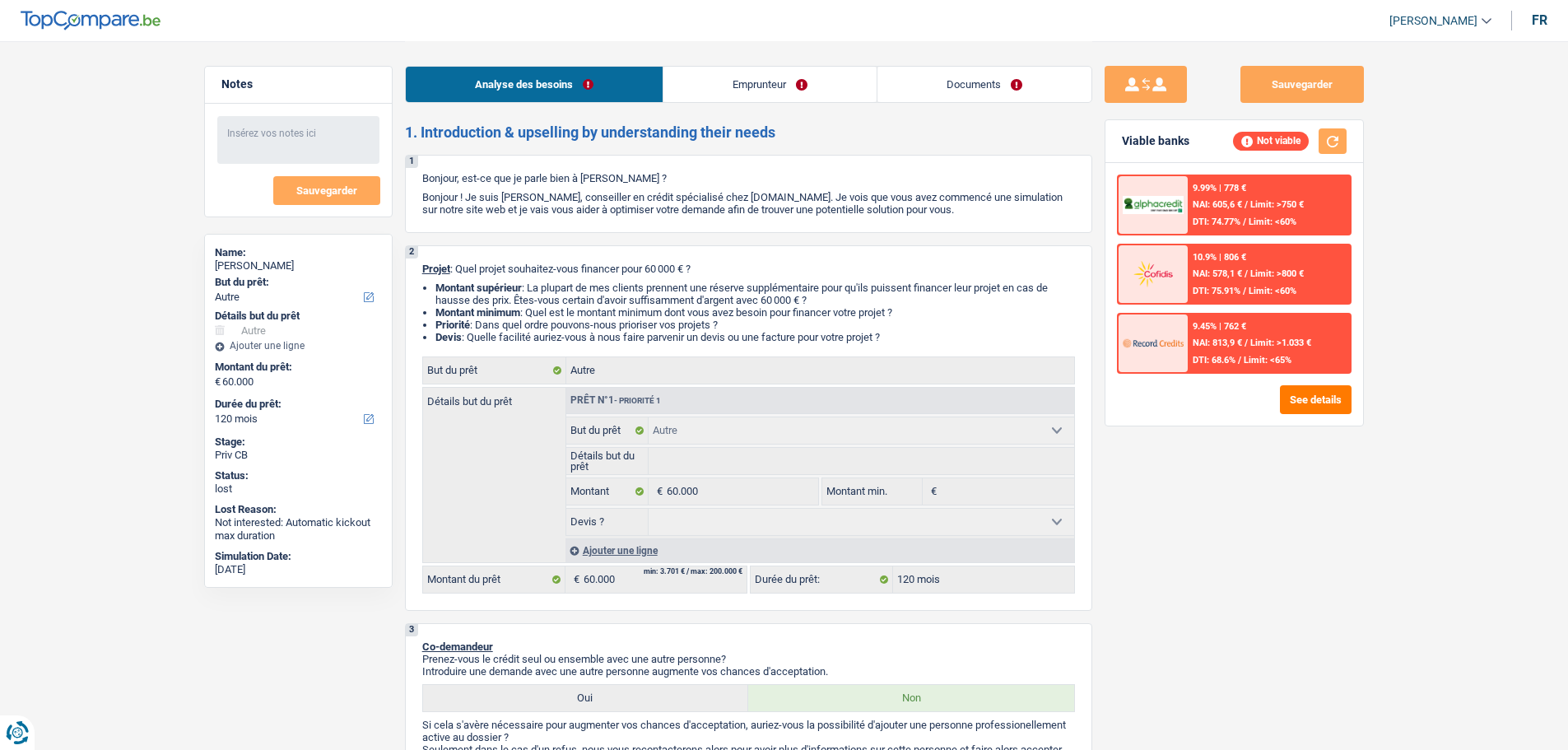
select select "180"
select select "other"
select select "120"
click at [799, 88] on link "Emprunteur" at bounding box center [770, 84] width 214 height 35
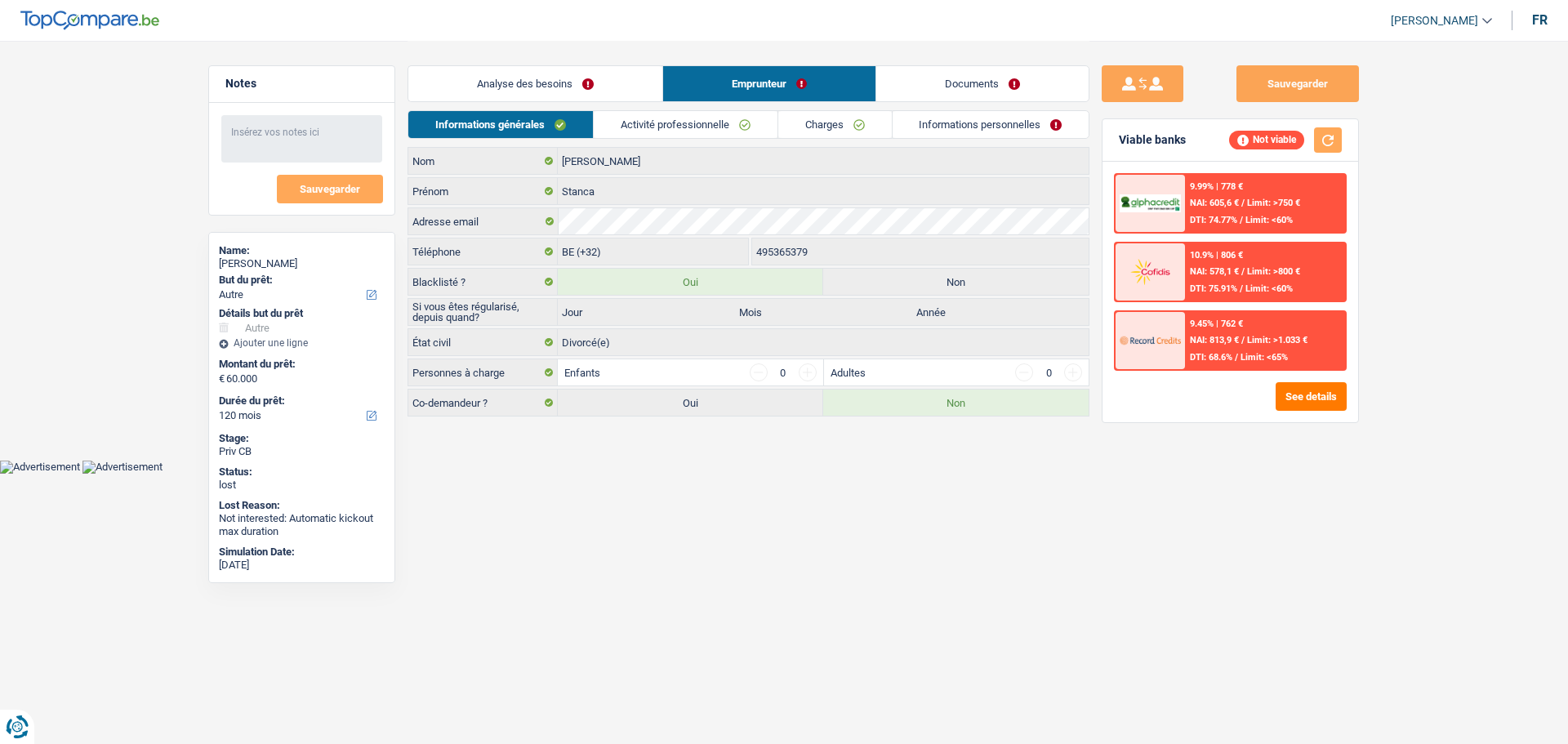
click at [697, 130] on link "Activité professionnelle" at bounding box center [685, 124] width 184 height 27
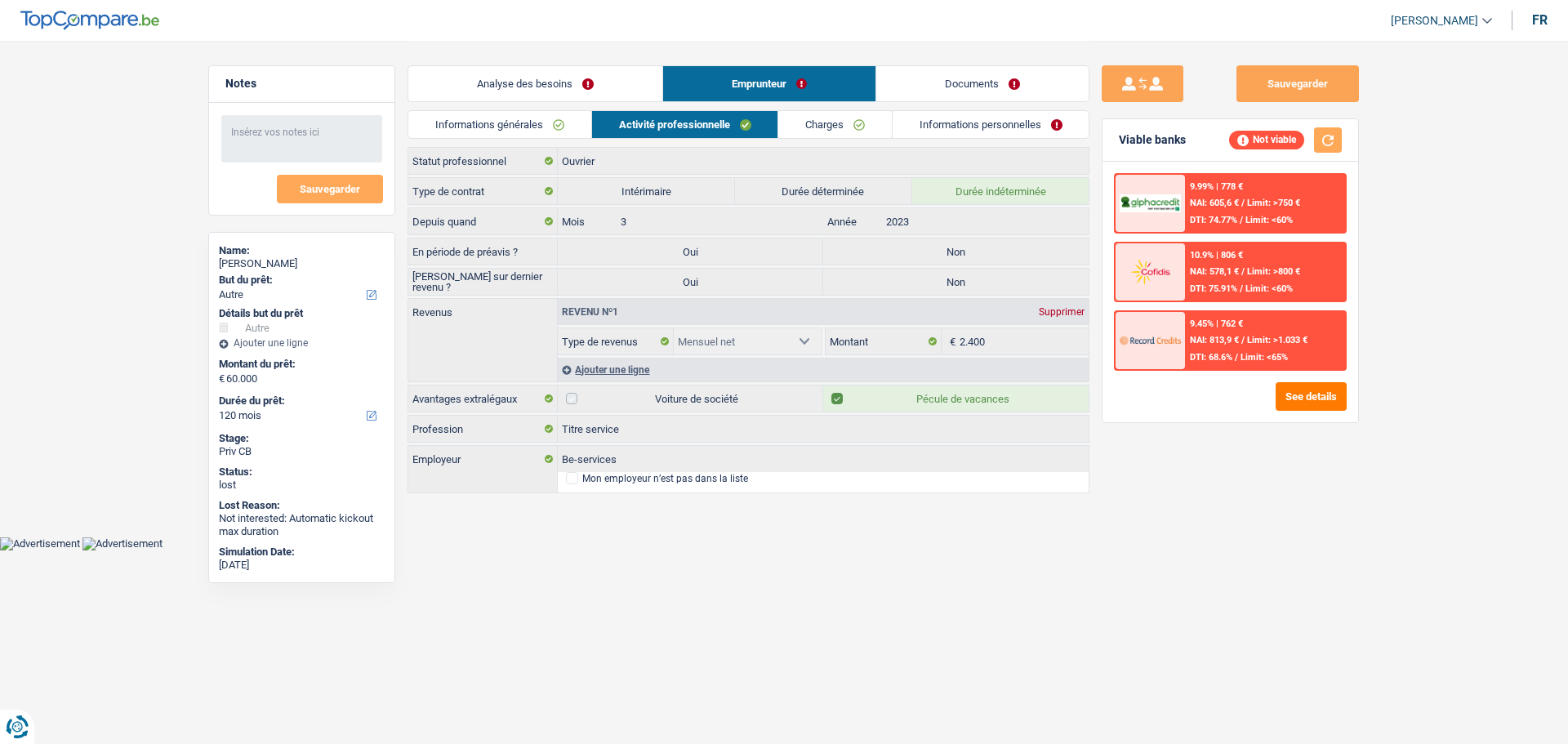
click at [982, 127] on link "Informations personnelles" at bounding box center [991, 124] width 197 height 27
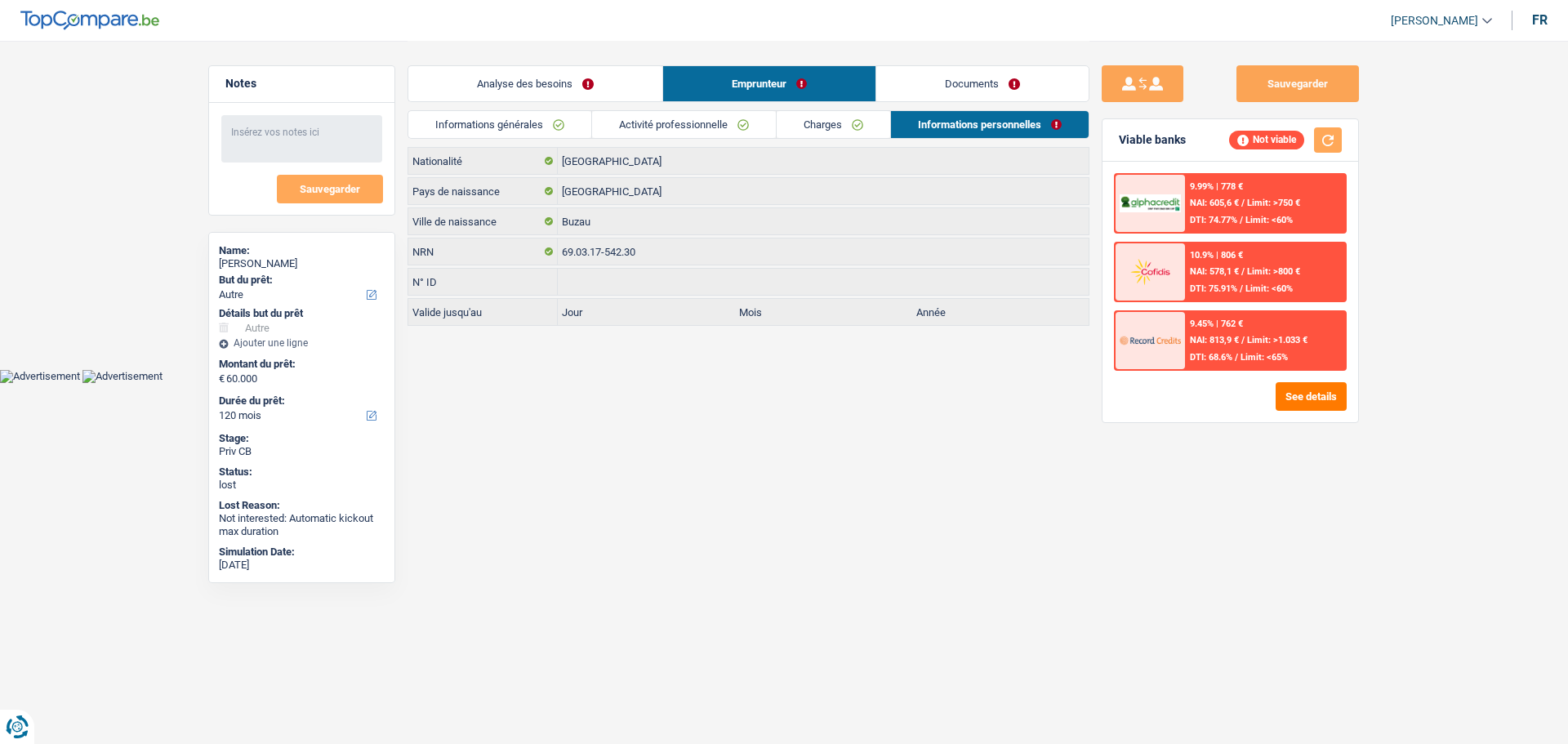
click at [853, 133] on link "Charges" at bounding box center [833, 124] width 114 height 27
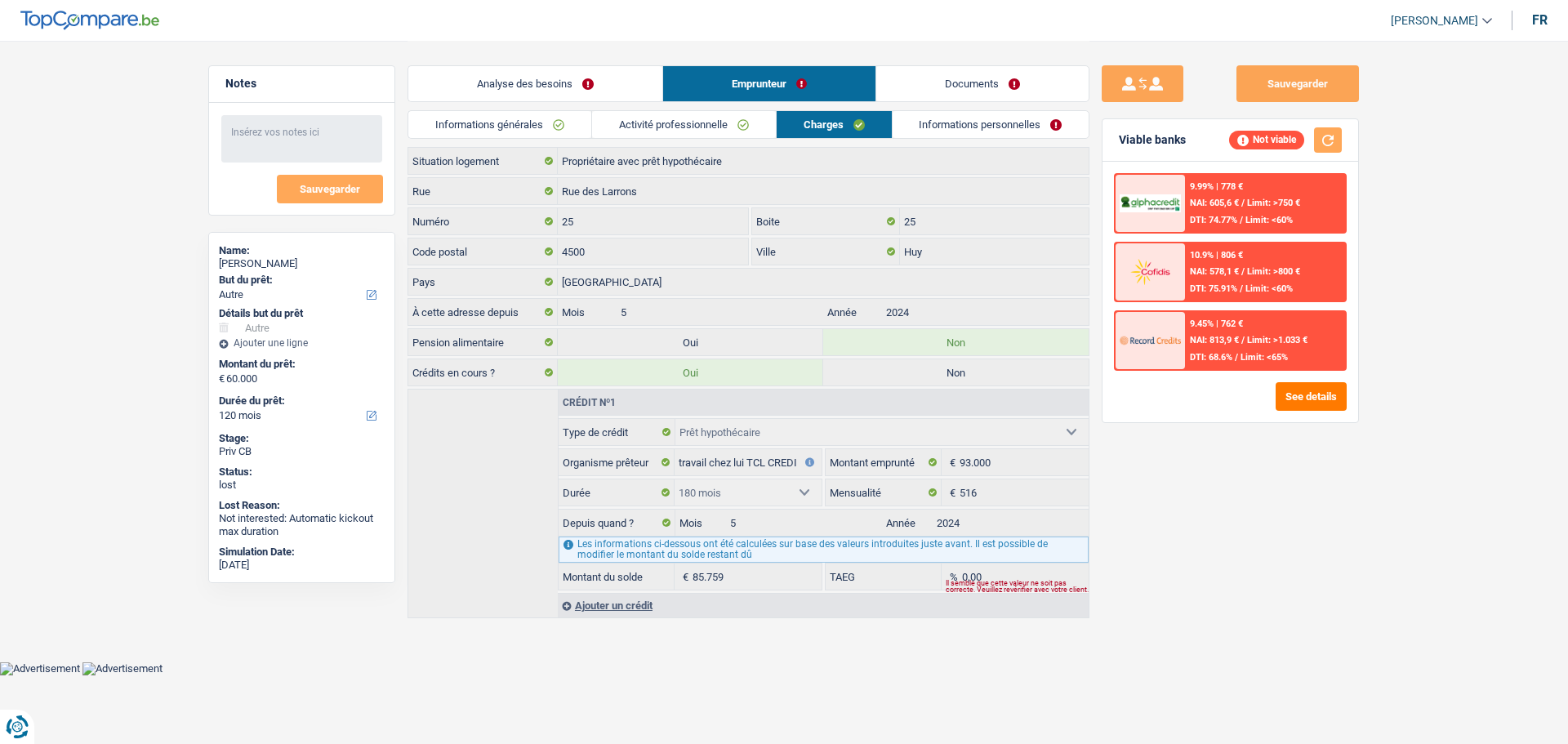
click at [710, 133] on link "Activité professionnelle" at bounding box center [684, 124] width 184 height 27
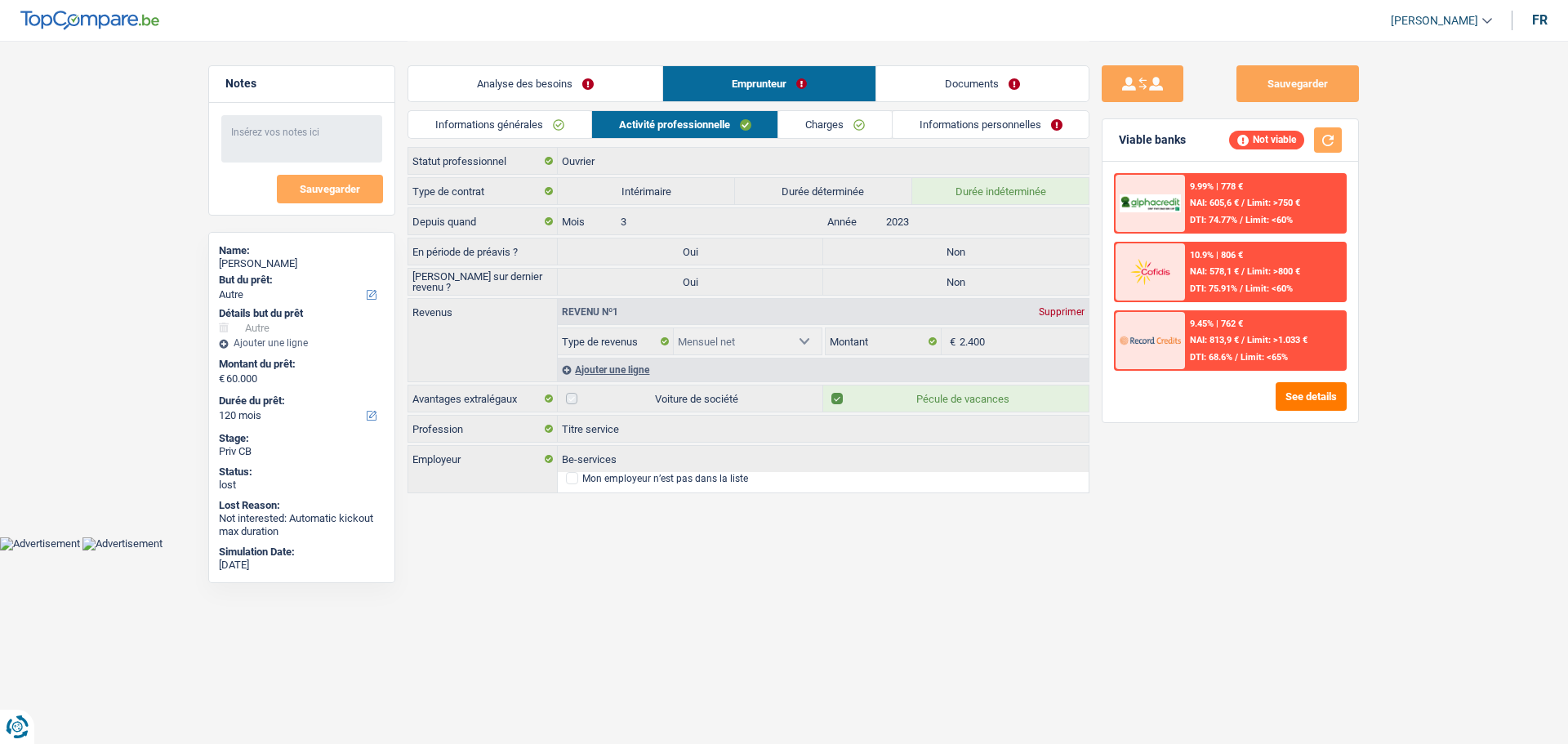
click at [521, 126] on link "Informations générales" at bounding box center [500, 124] width 183 height 27
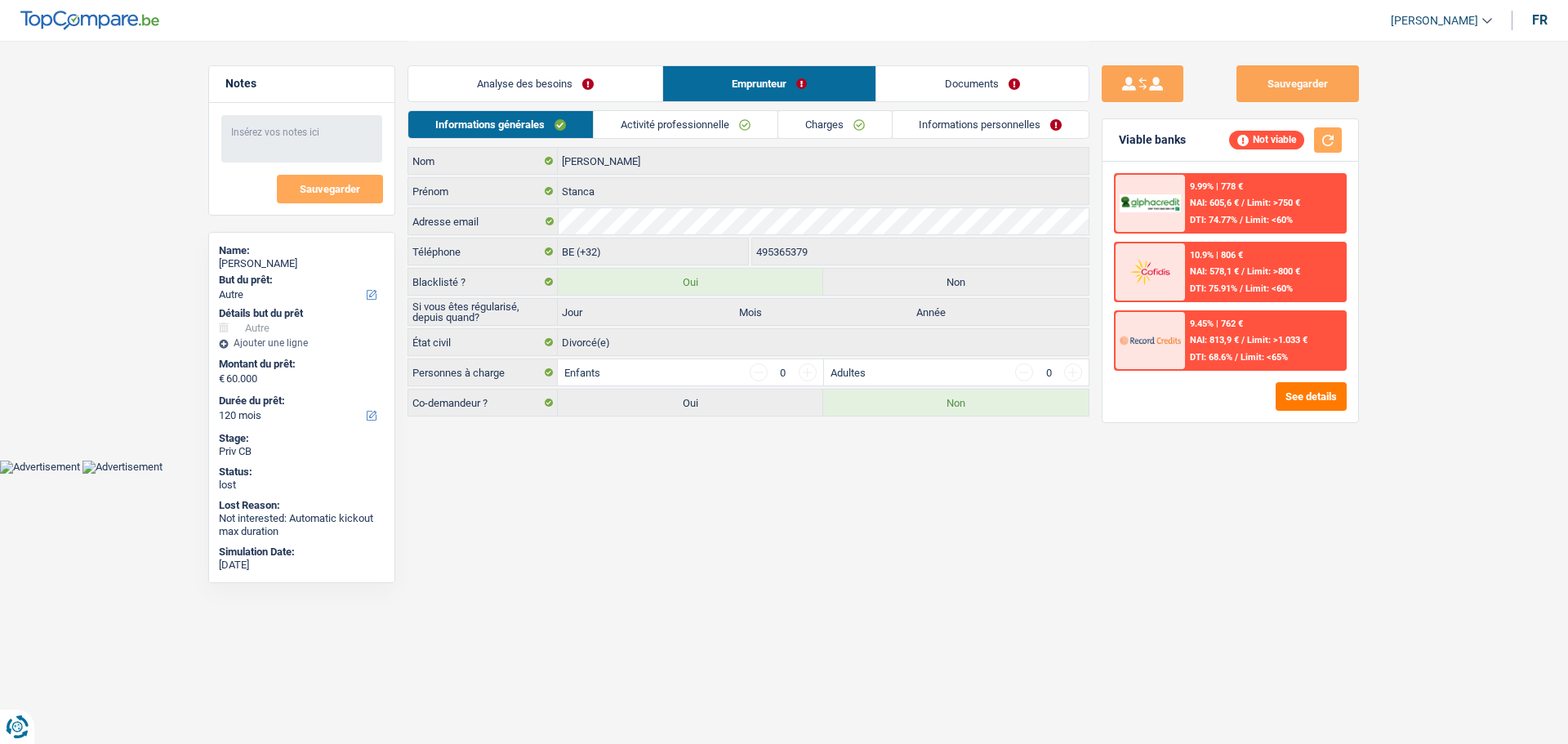
click at [518, 85] on link "Analyse des besoins" at bounding box center [535, 83] width 254 height 35
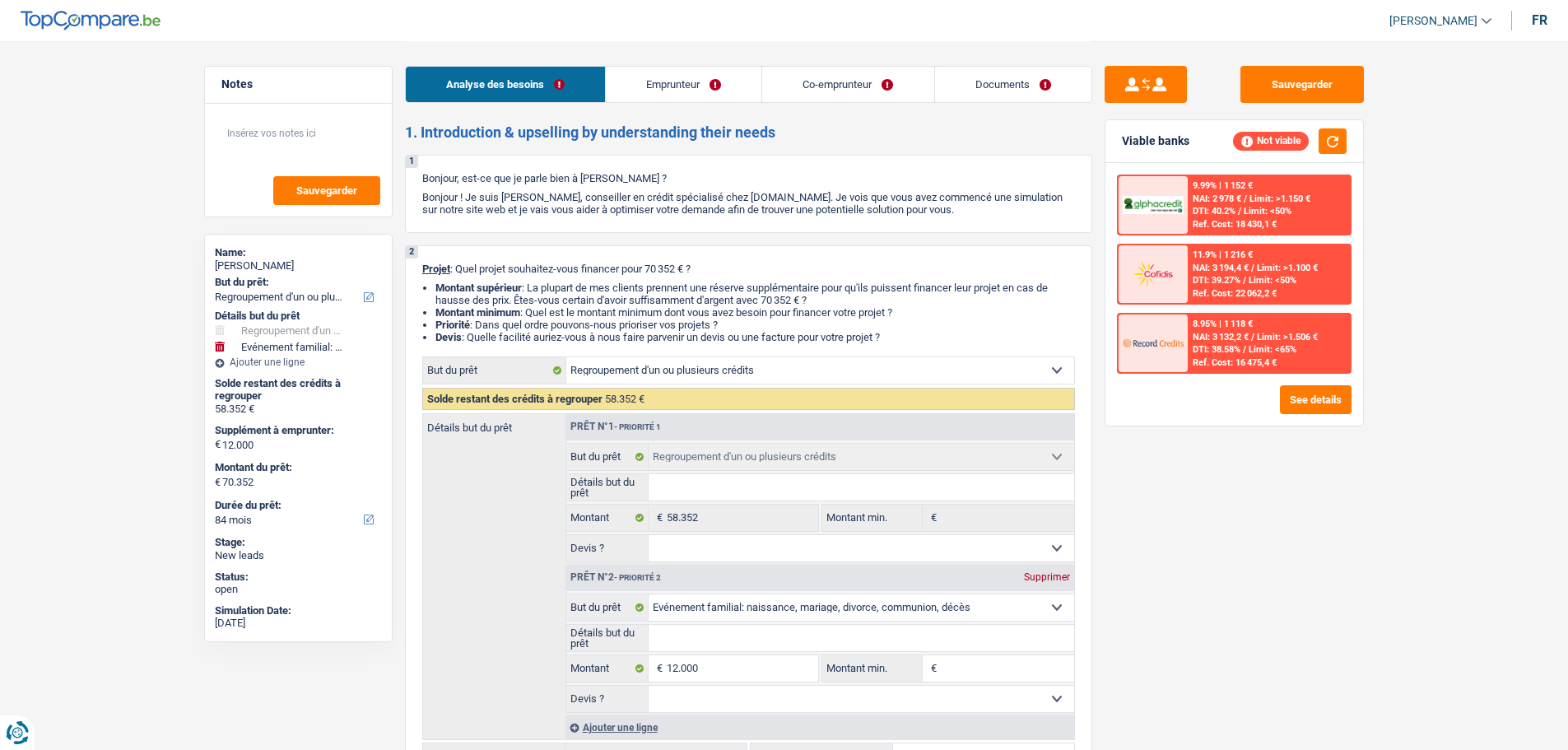
select select "refinancing"
select select "familyEvent"
select select "84"
select select "refinancing"
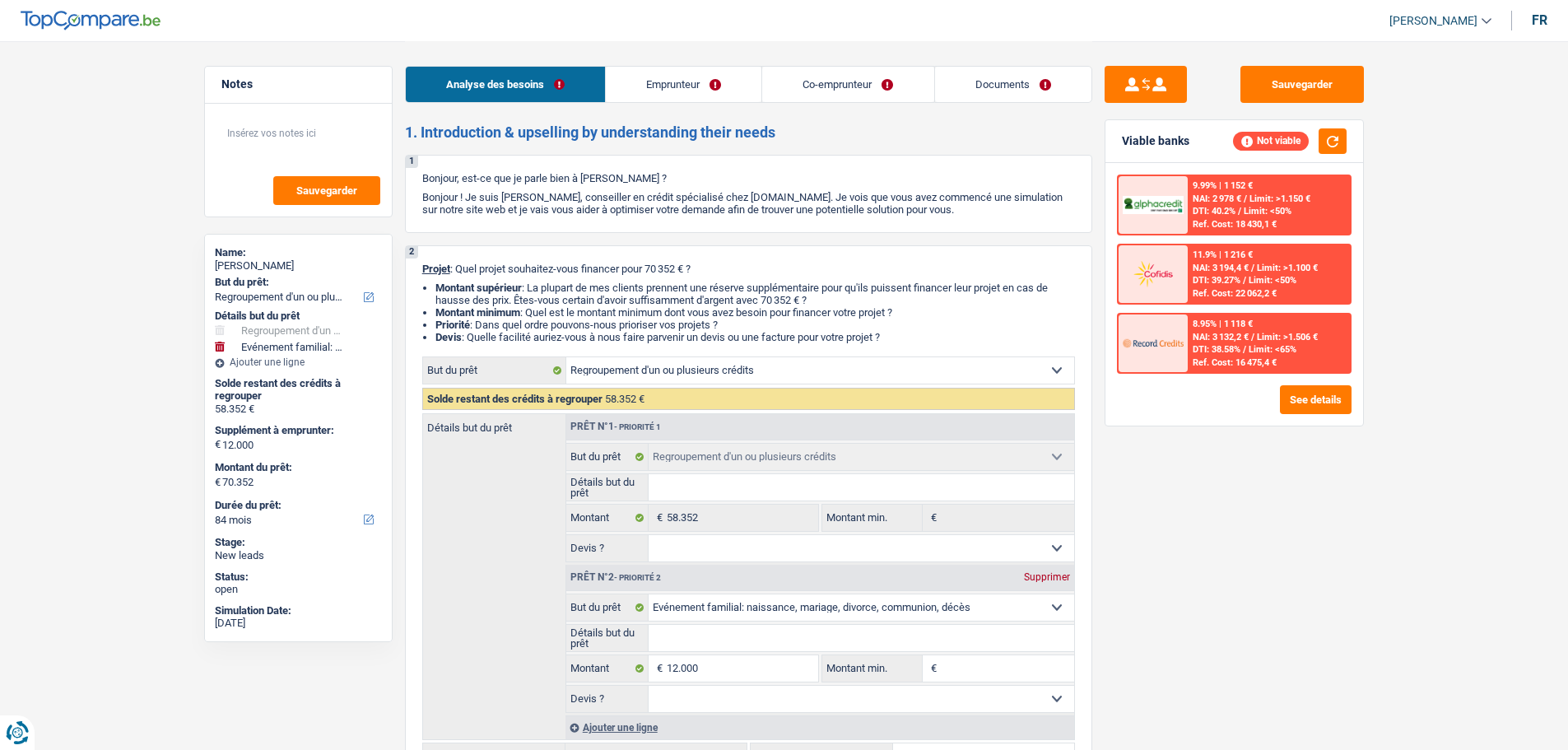
select select "refinancing"
select select "familyEvent"
select select "84"
select select "worker"
select select "publicEmployee"
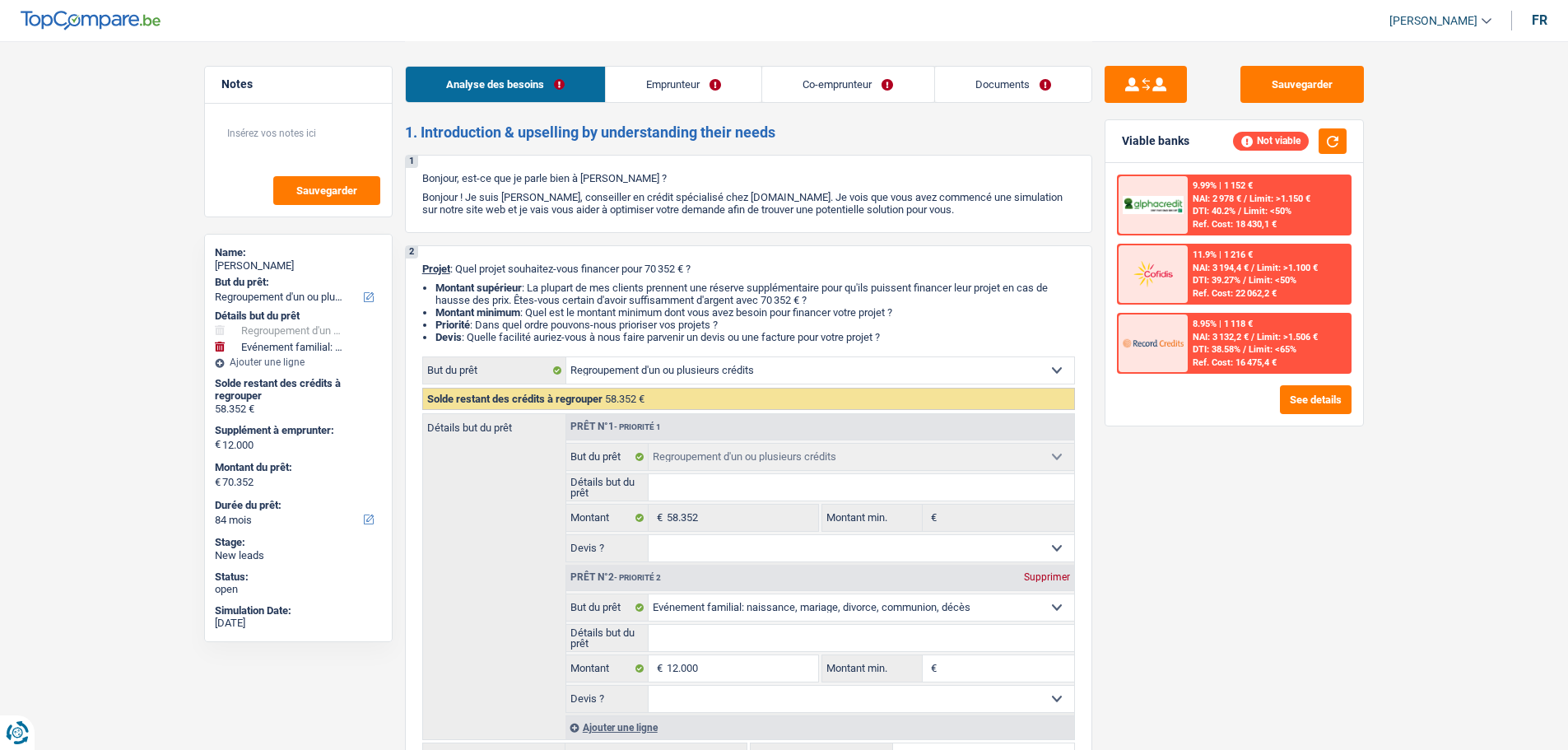
select select "familyAllowances"
select select "netSalary"
select select "mealVouchers"
select select "rents"
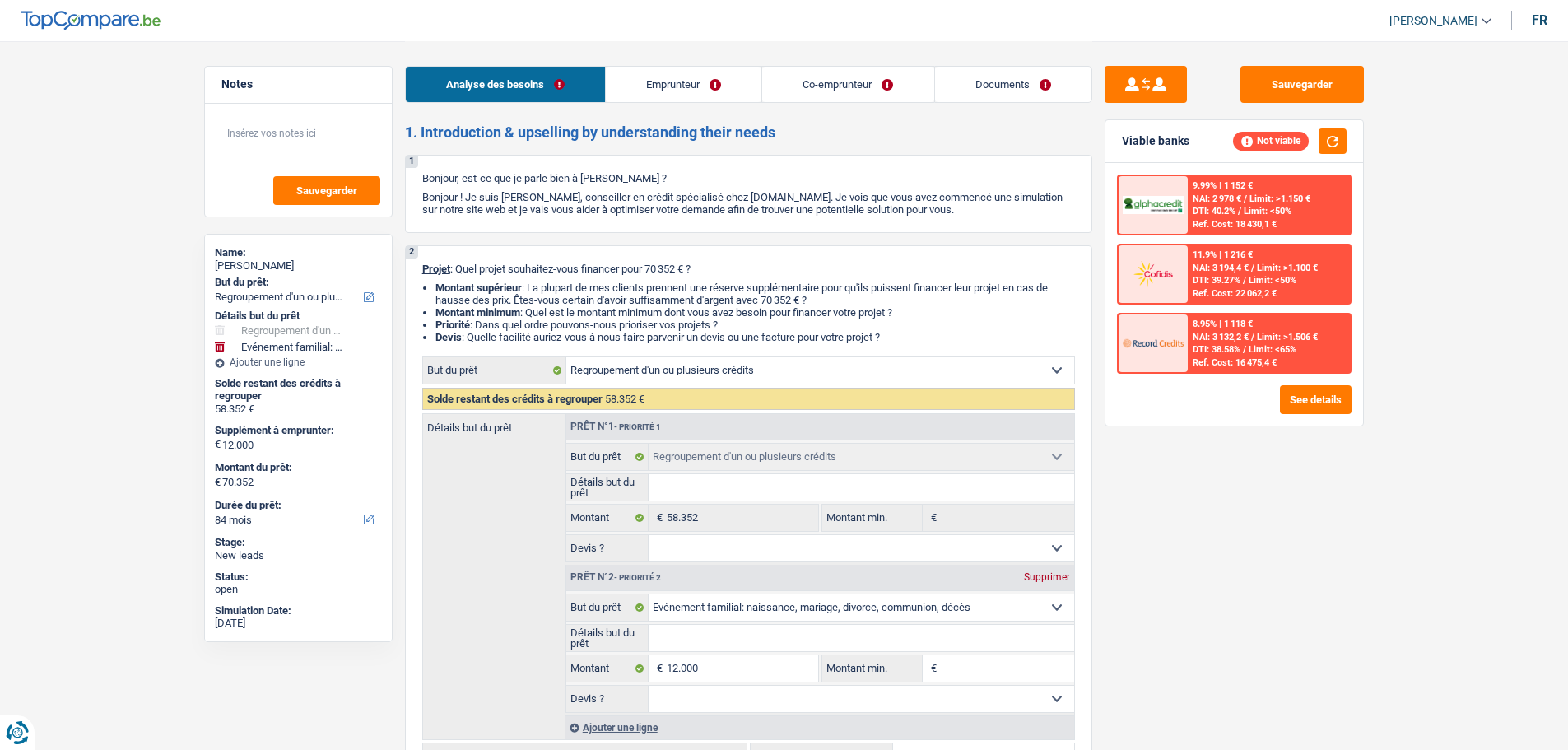
select select "creditConsolidation"
select select "60"
select select "cardOrCredit"
select select "refinancing"
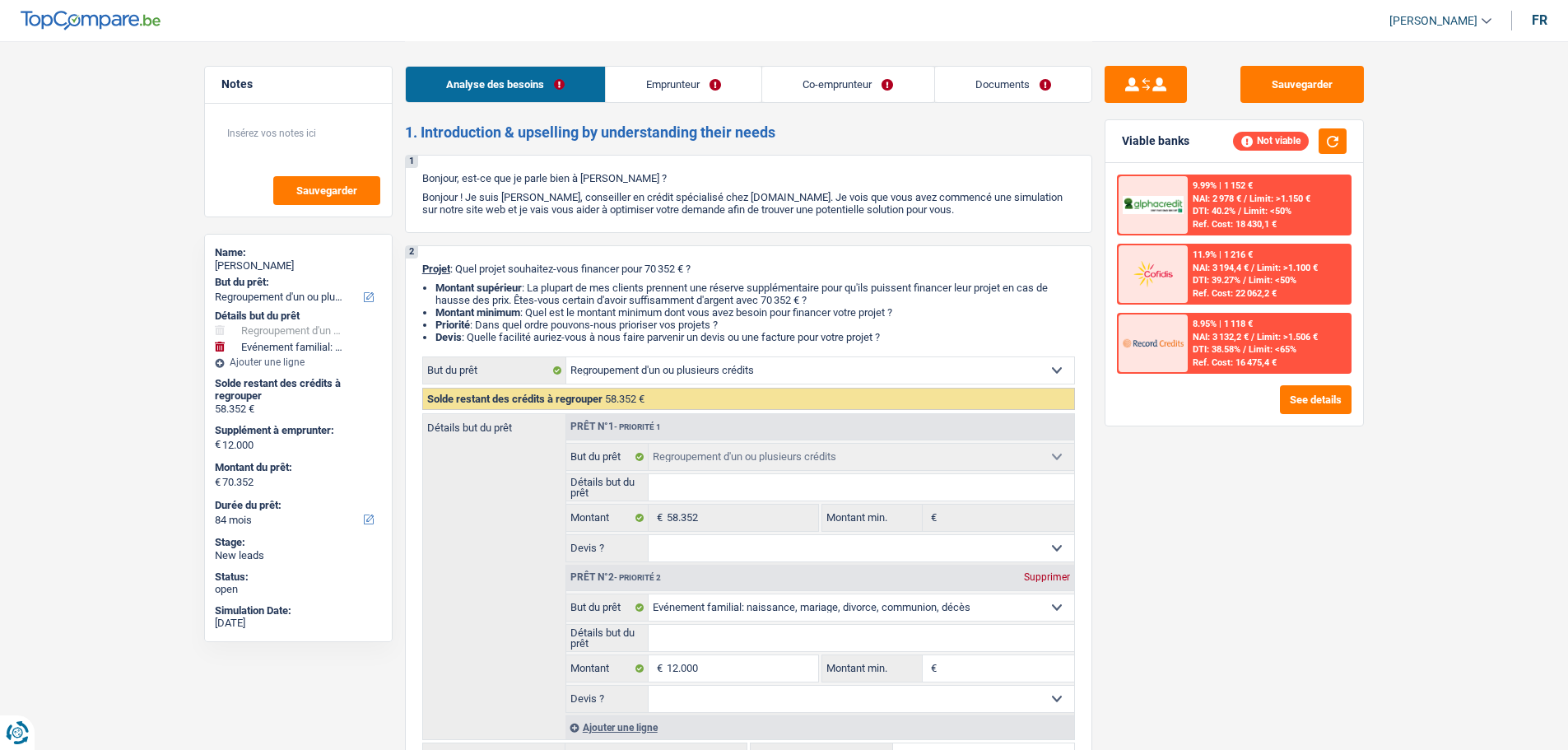
select select "refinancing"
select select "familyEvent"
select select "84"
click at [1263, 206] on span "Limit: <50%" at bounding box center [1268, 211] width 48 height 10
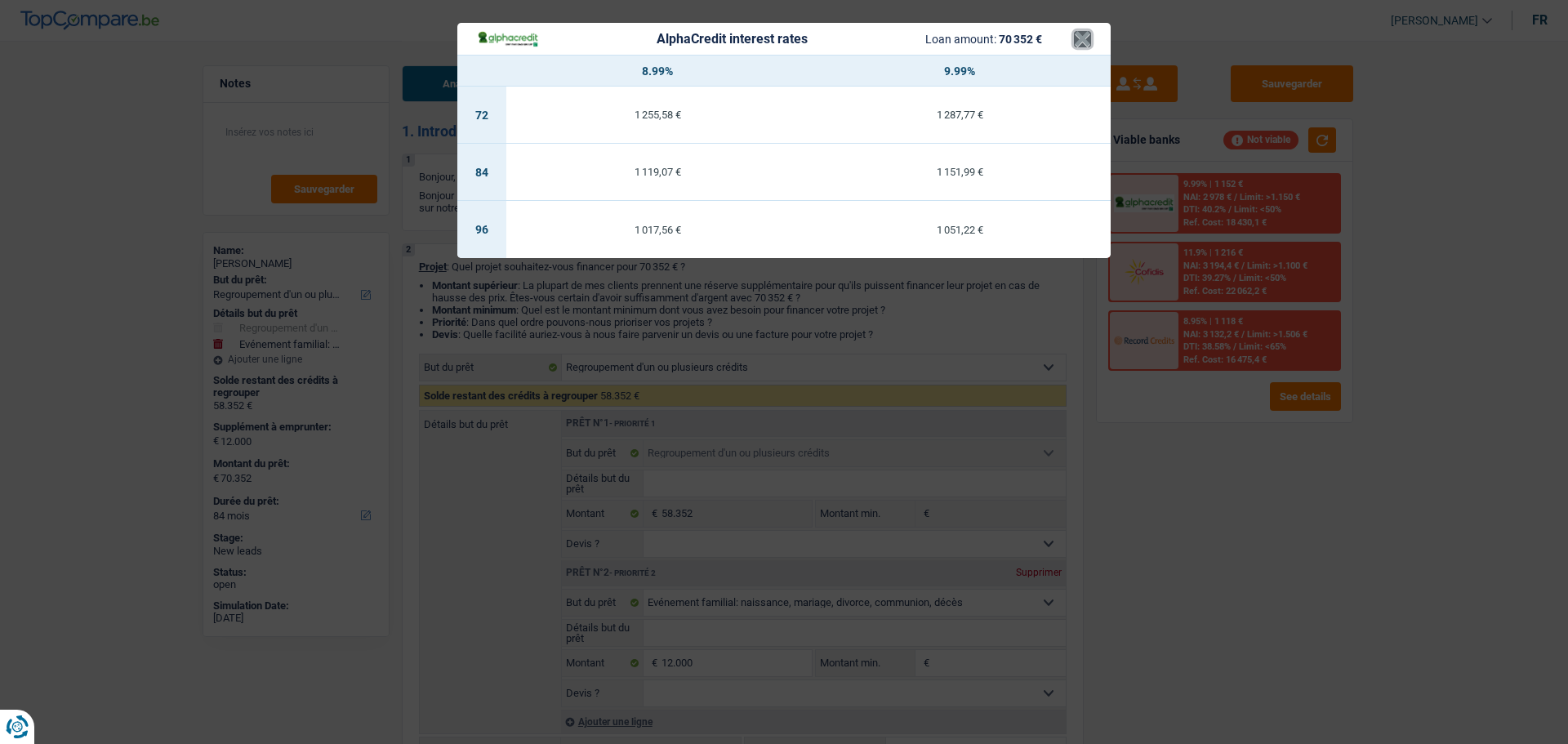
click at [1080, 43] on button "×" at bounding box center [1082, 40] width 18 height 17
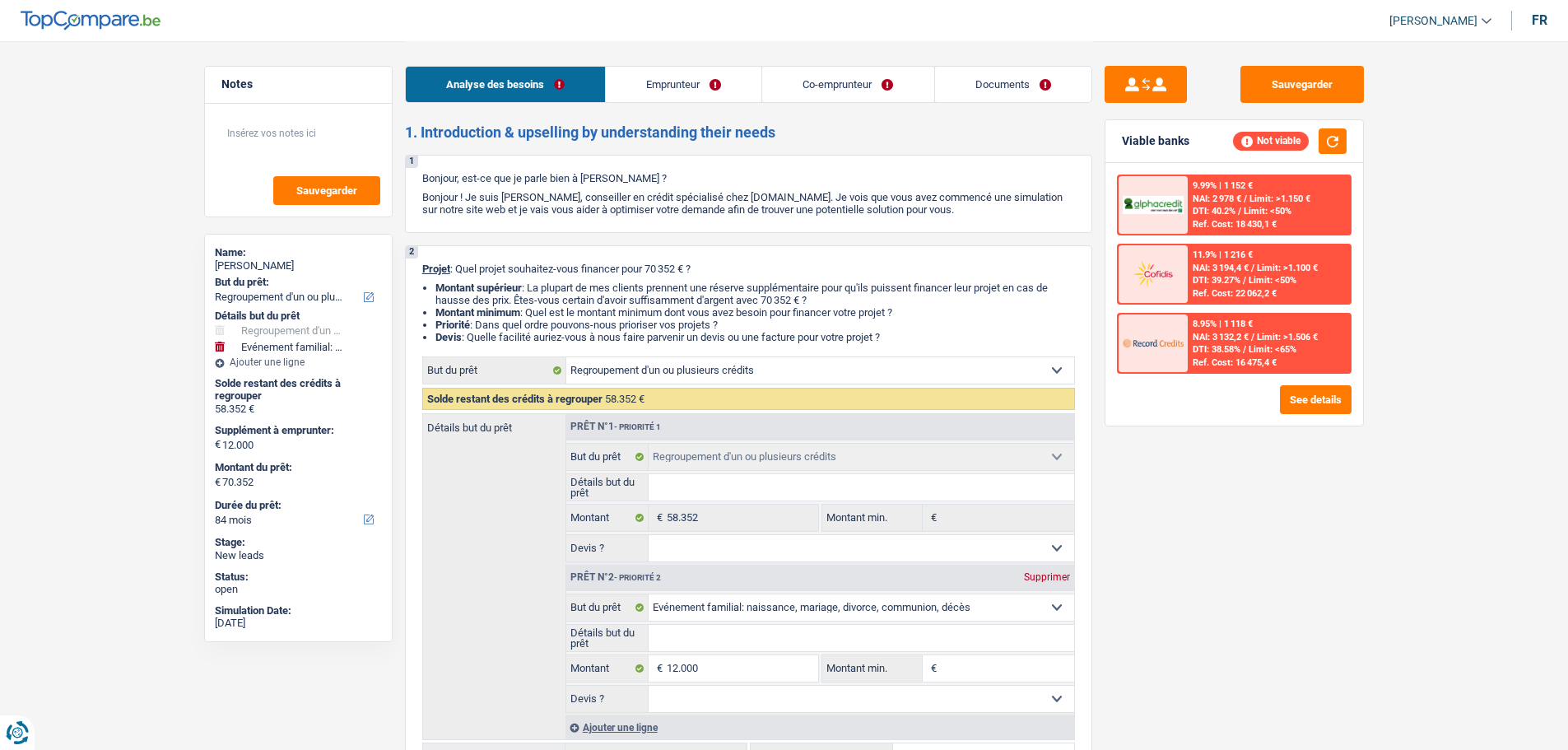
click at [726, 76] on link "Emprunteur" at bounding box center [684, 84] width 156 height 35
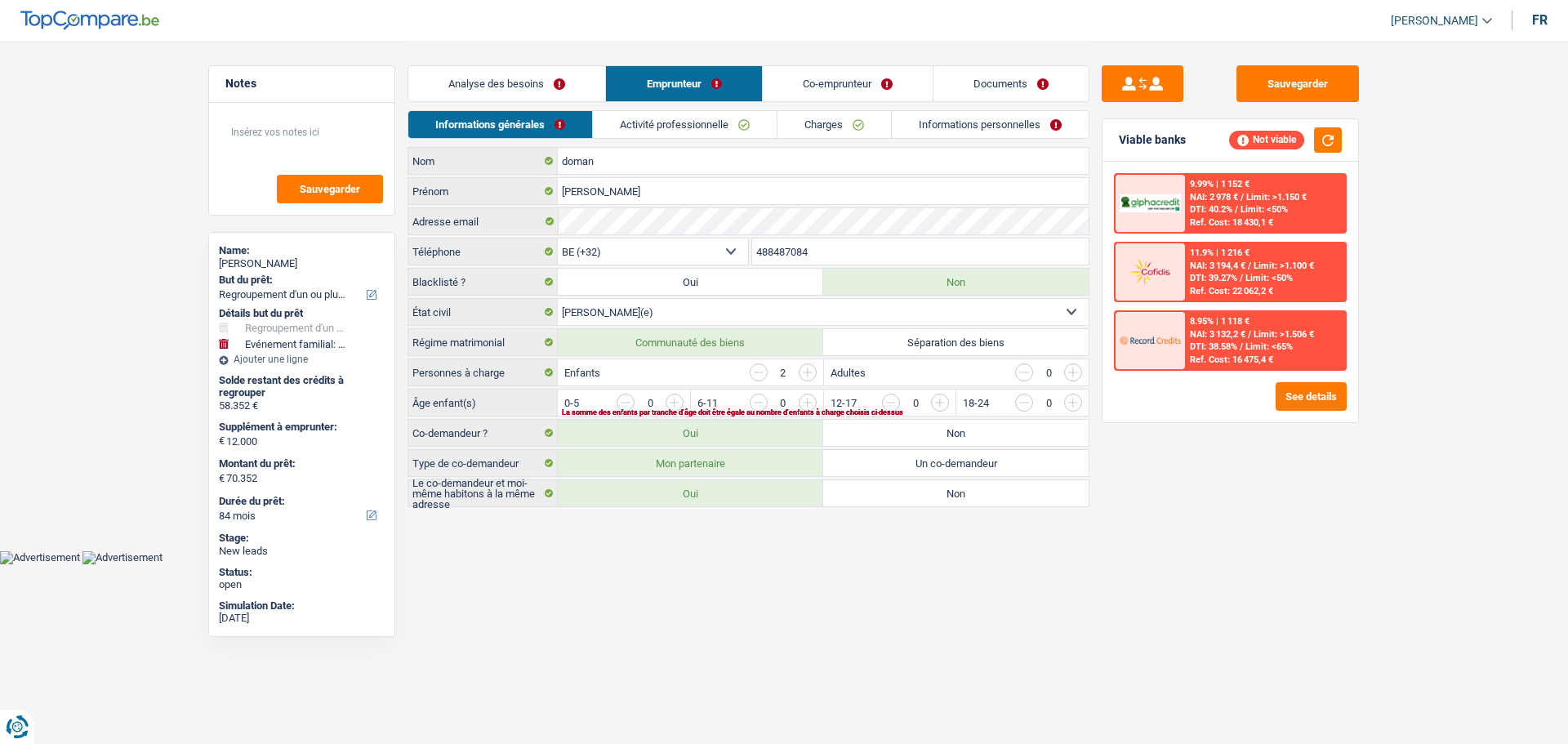
click at [718, 115] on link "Activité professionnelle" at bounding box center [685, 124] width 184 height 27
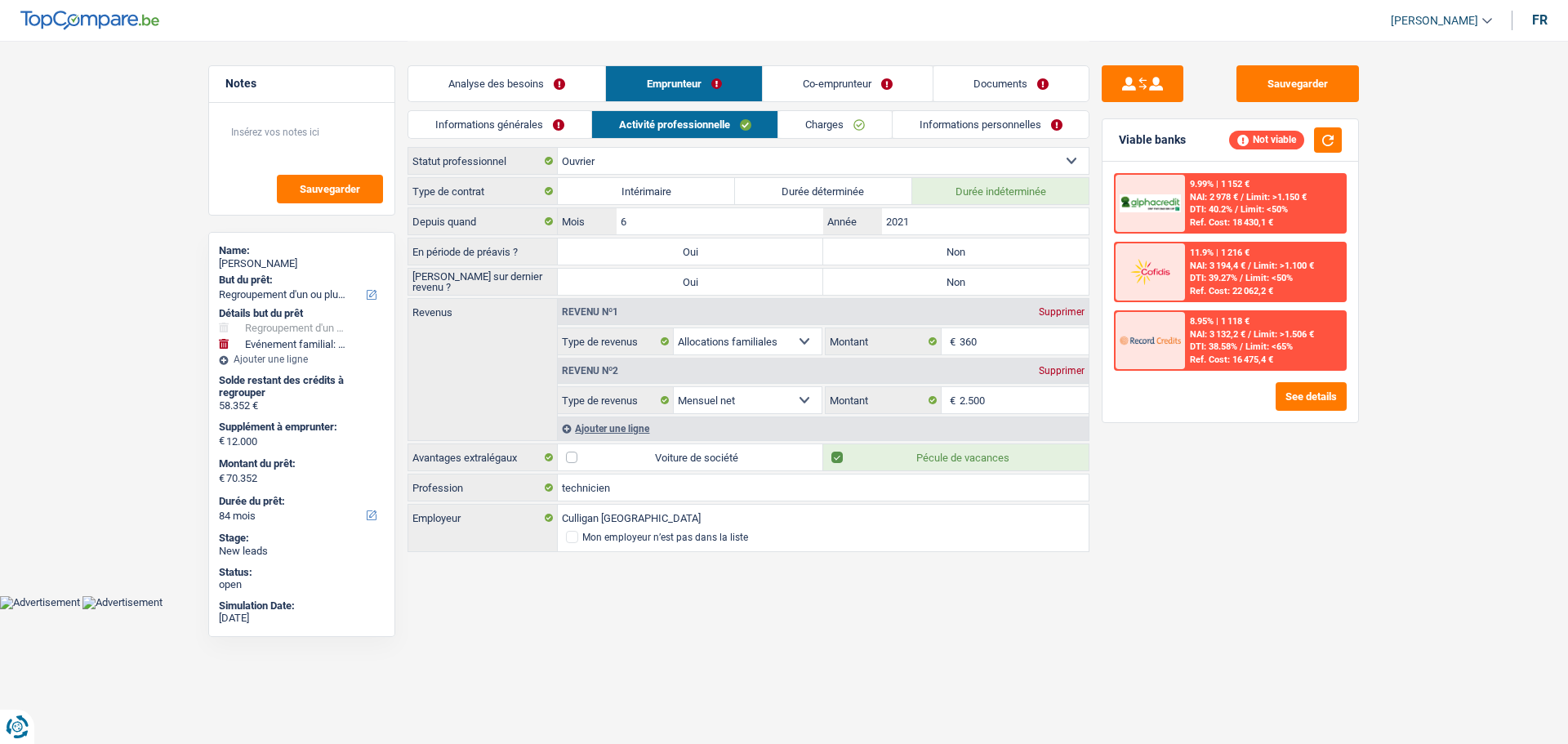
click at [812, 88] on link "Co-emprunteur" at bounding box center [847, 83] width 170 height 35
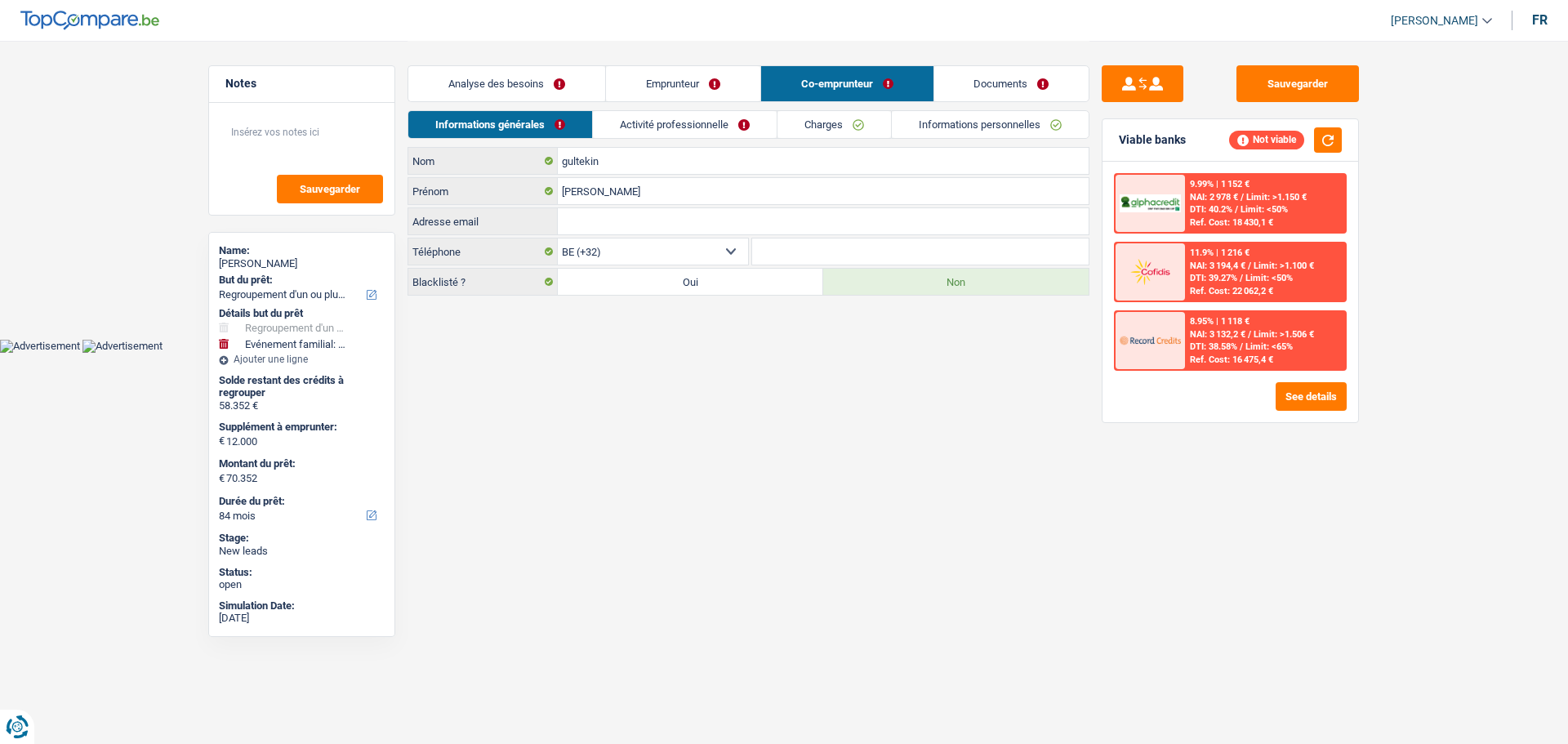
click at [737, 123] on link "Activité professionnelle" at bounding box center [685, 124] width 184 height 27
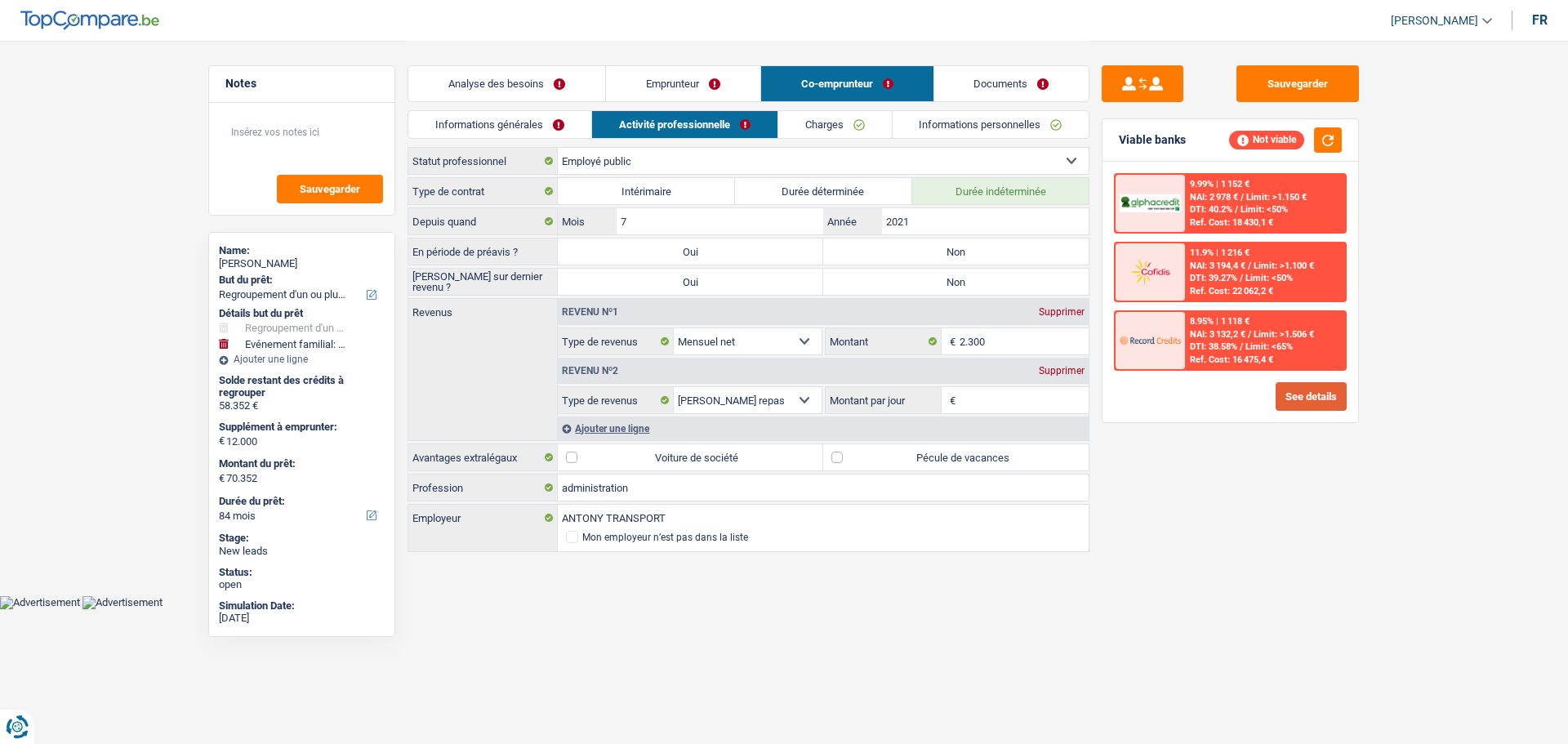
click at [1292, 393] on button "See details" at bounding box center [1311, 396] width 71 height 29
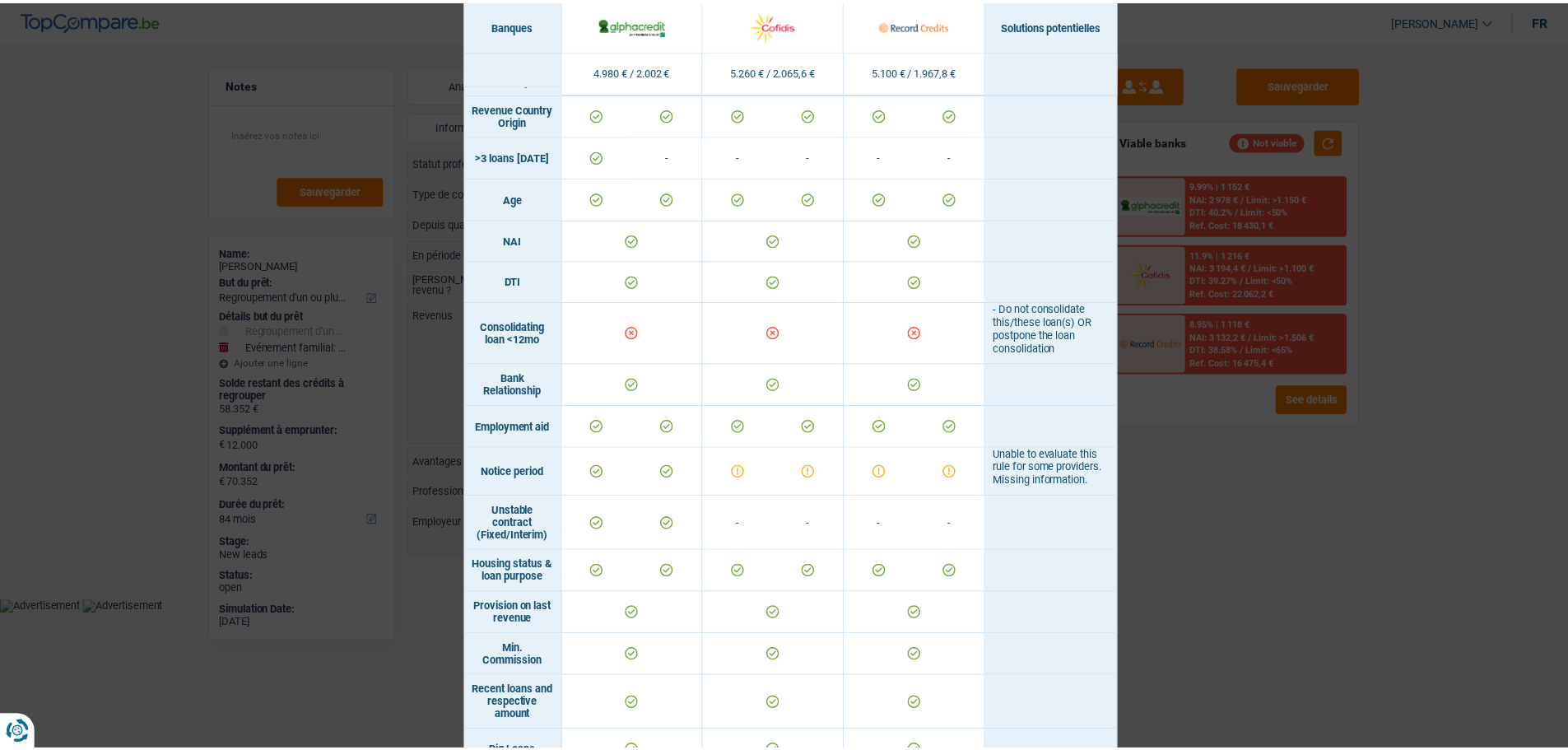
scroll to position [493, 0]
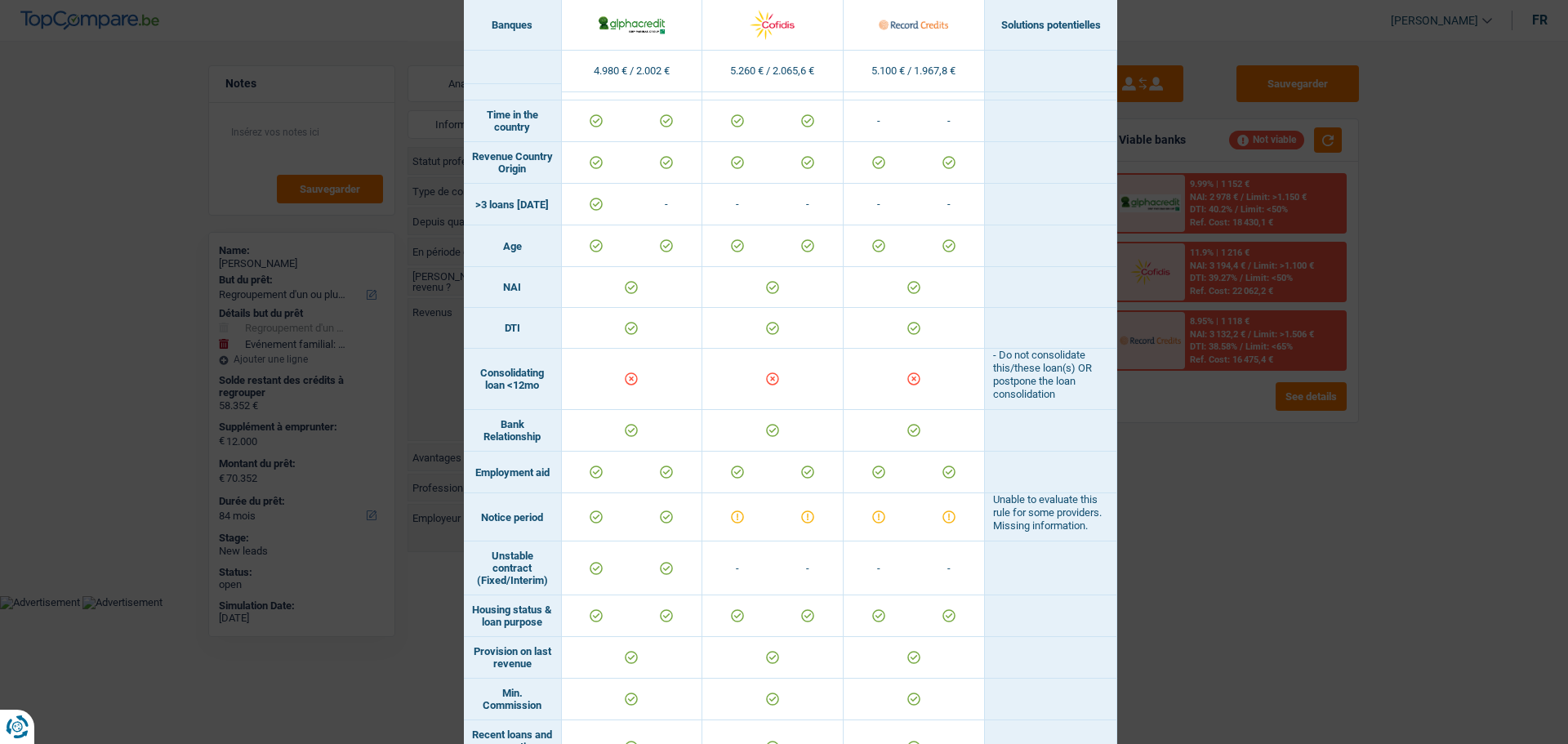
click at [1344, 507] on div "Banks conditions × Banques Solutions potentielles Revenus / Charges 4.980 € / 2…" at bounding box center [784, 372] width 1568 height 744
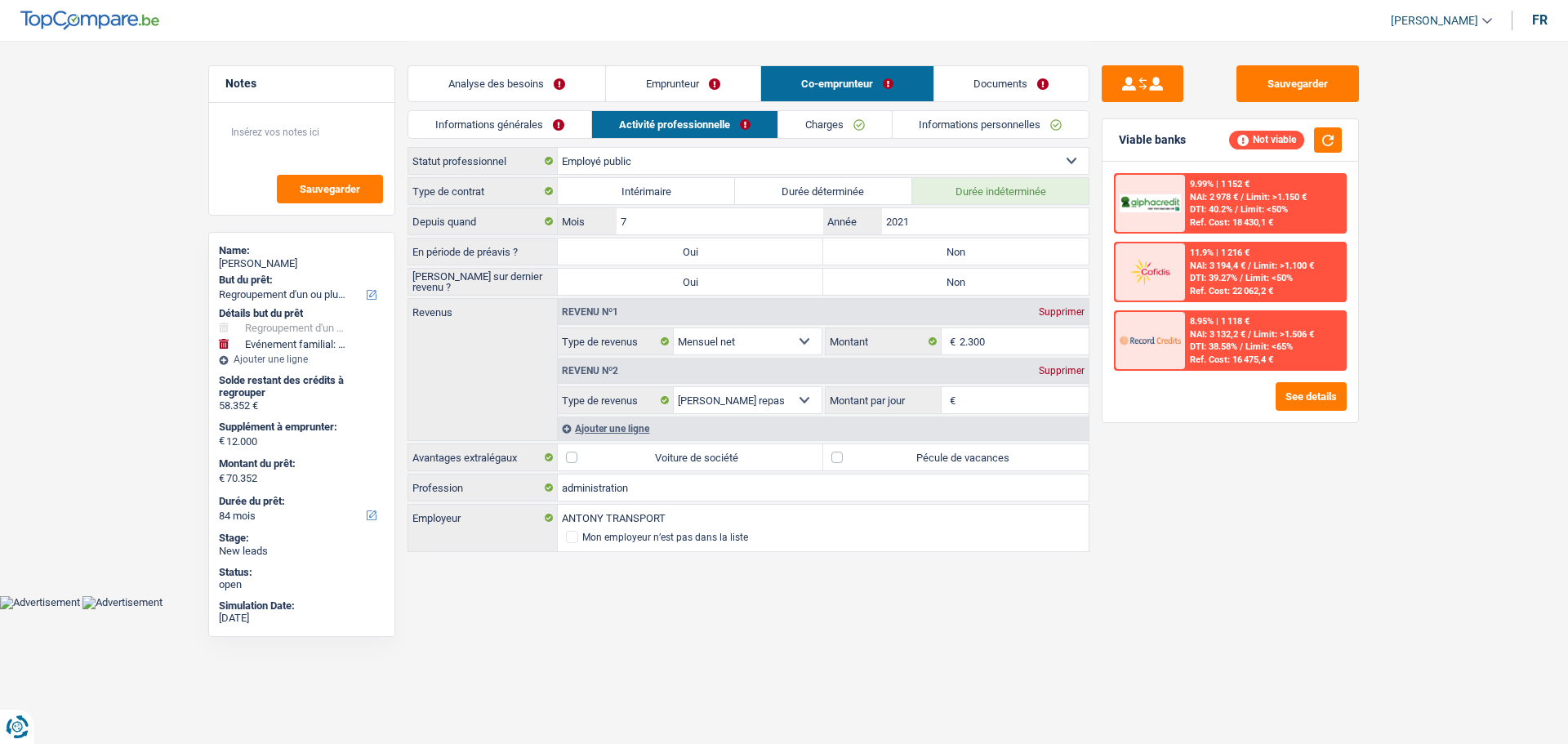
click at [512, 93] on link "Analyse des besoins" at bounding box center [506, 83] width 197 height 35
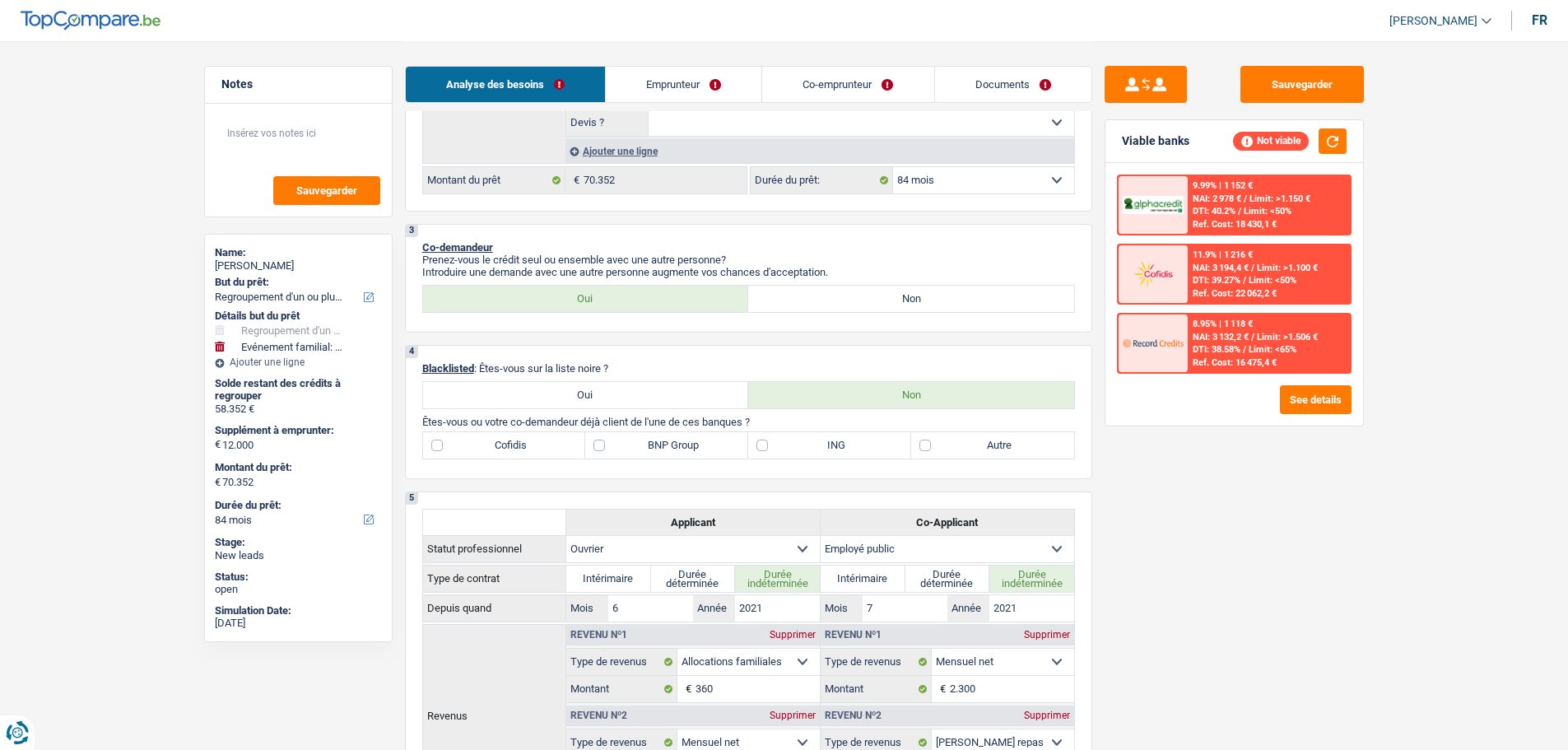
scroll to position [165, 0]
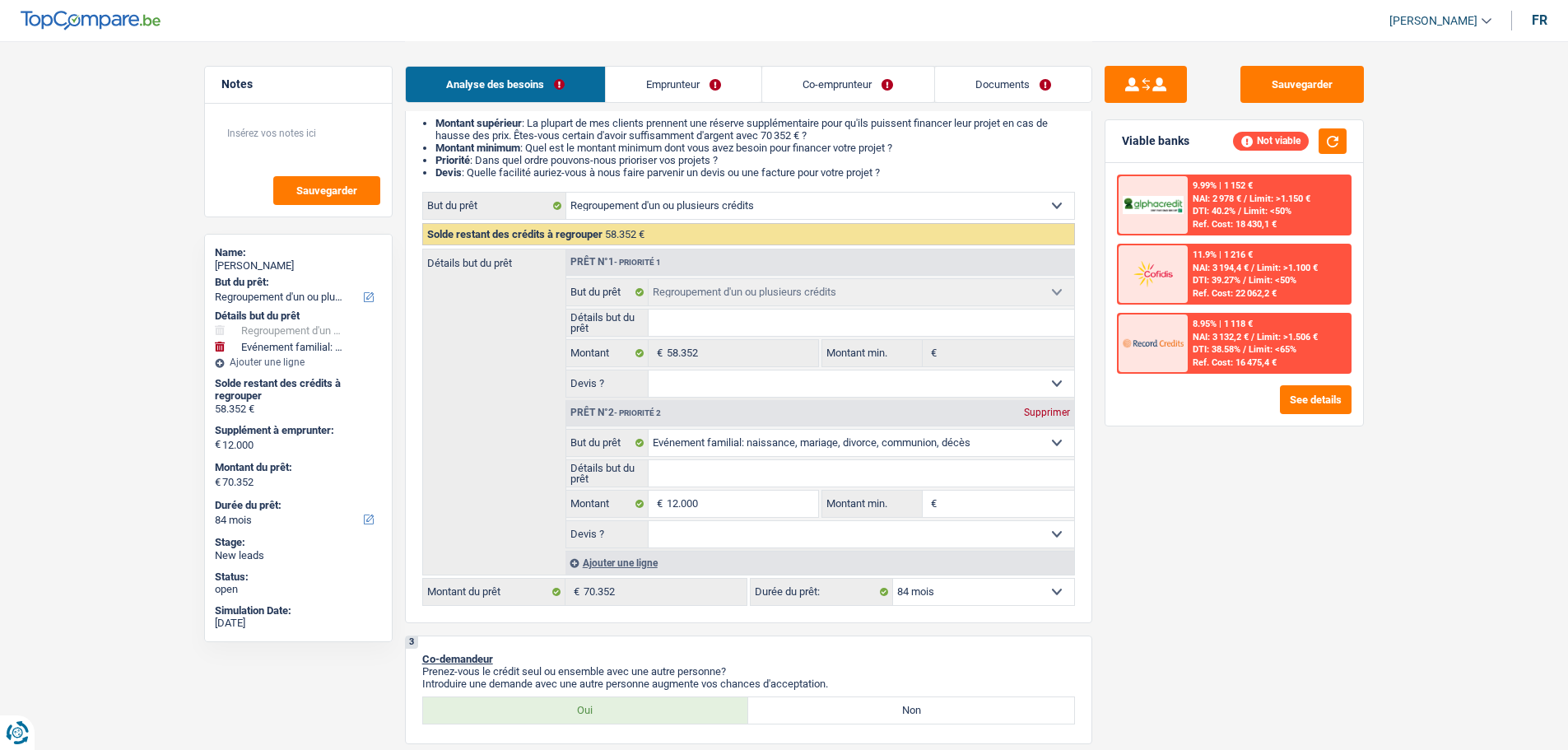
click at [742, 468] on input "Détails but du prêt" at bounding box center [862, 473] width 425 height 26
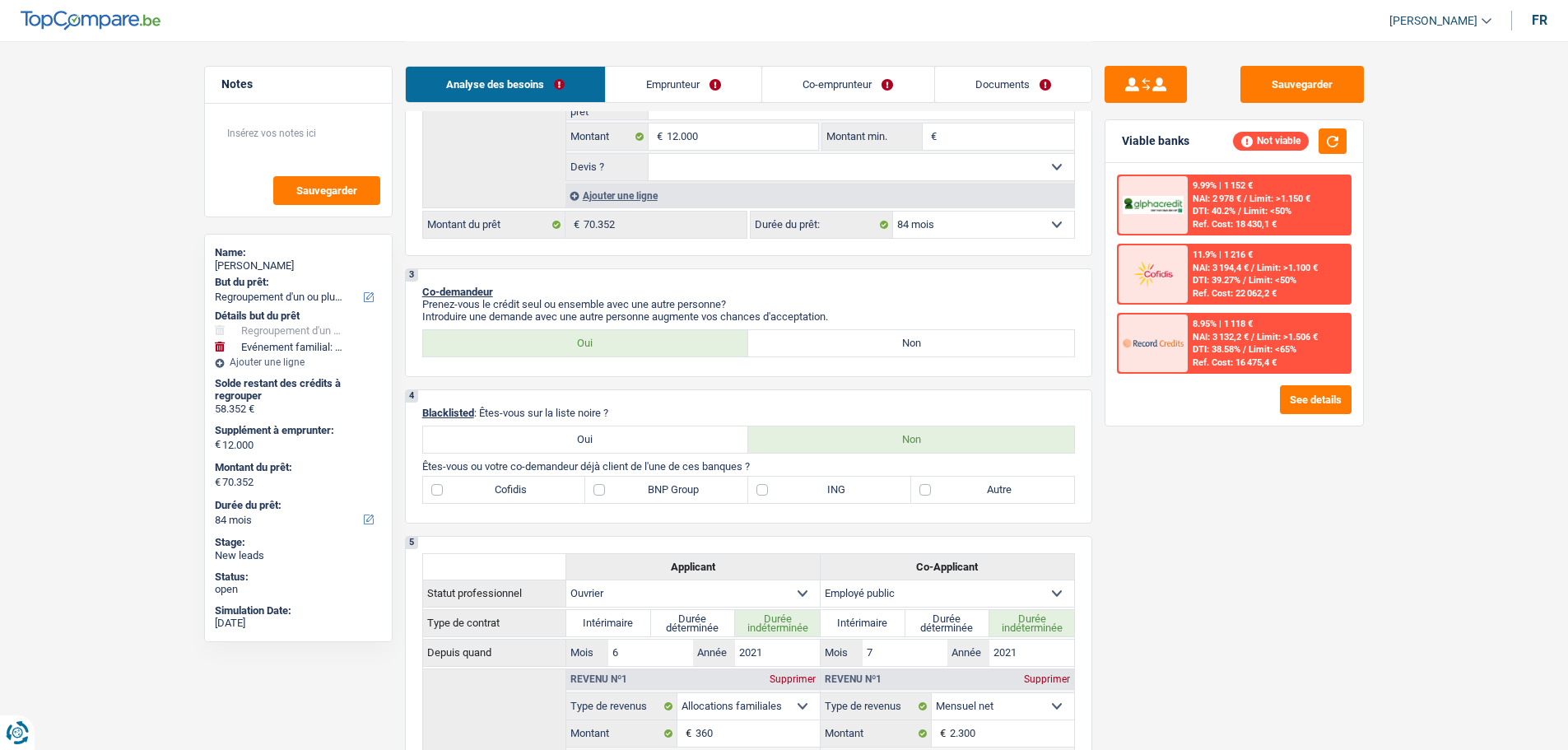
scroll to position [411, 0]
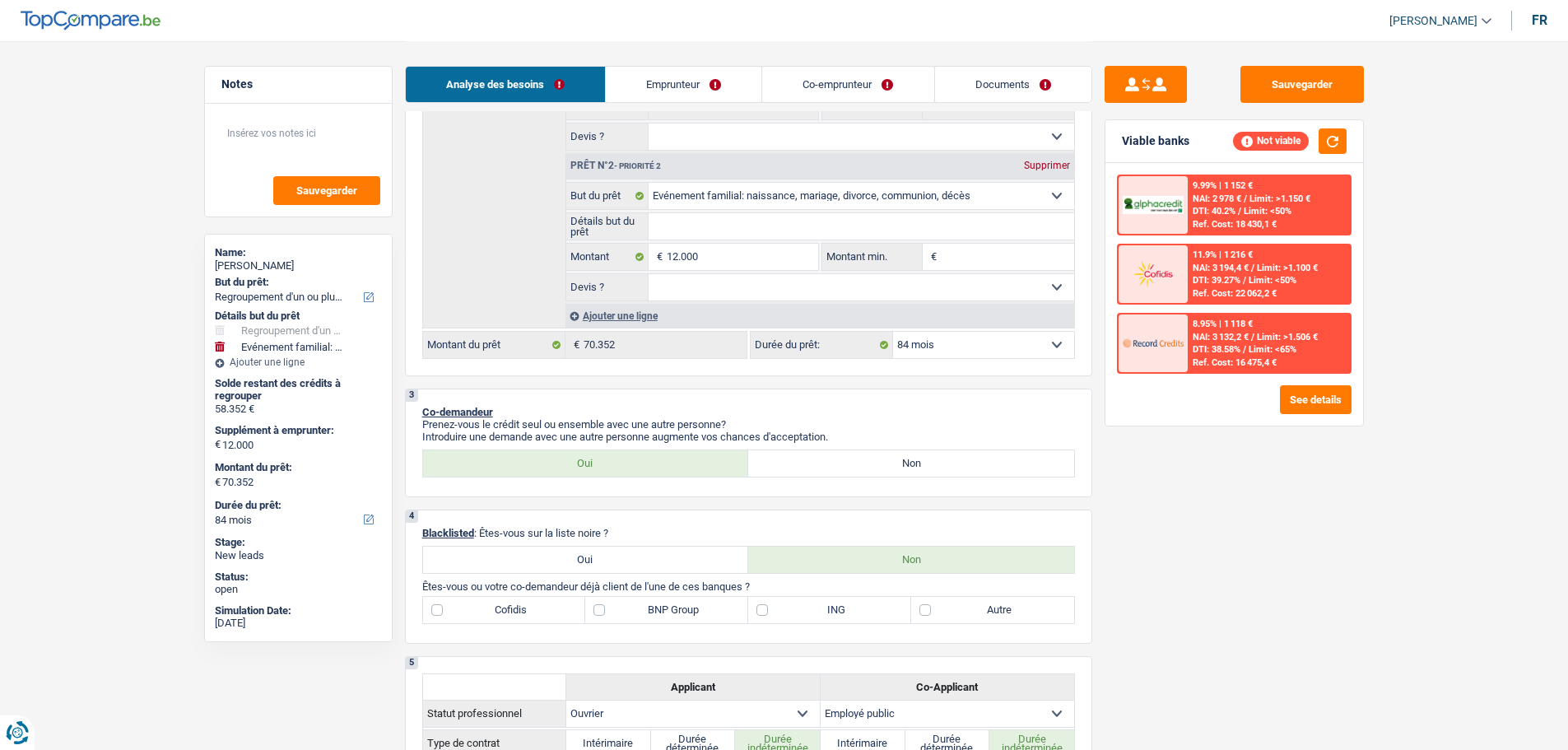
click at [1183, 350] on img at bounding box center [1153, 342] width 61 height 31
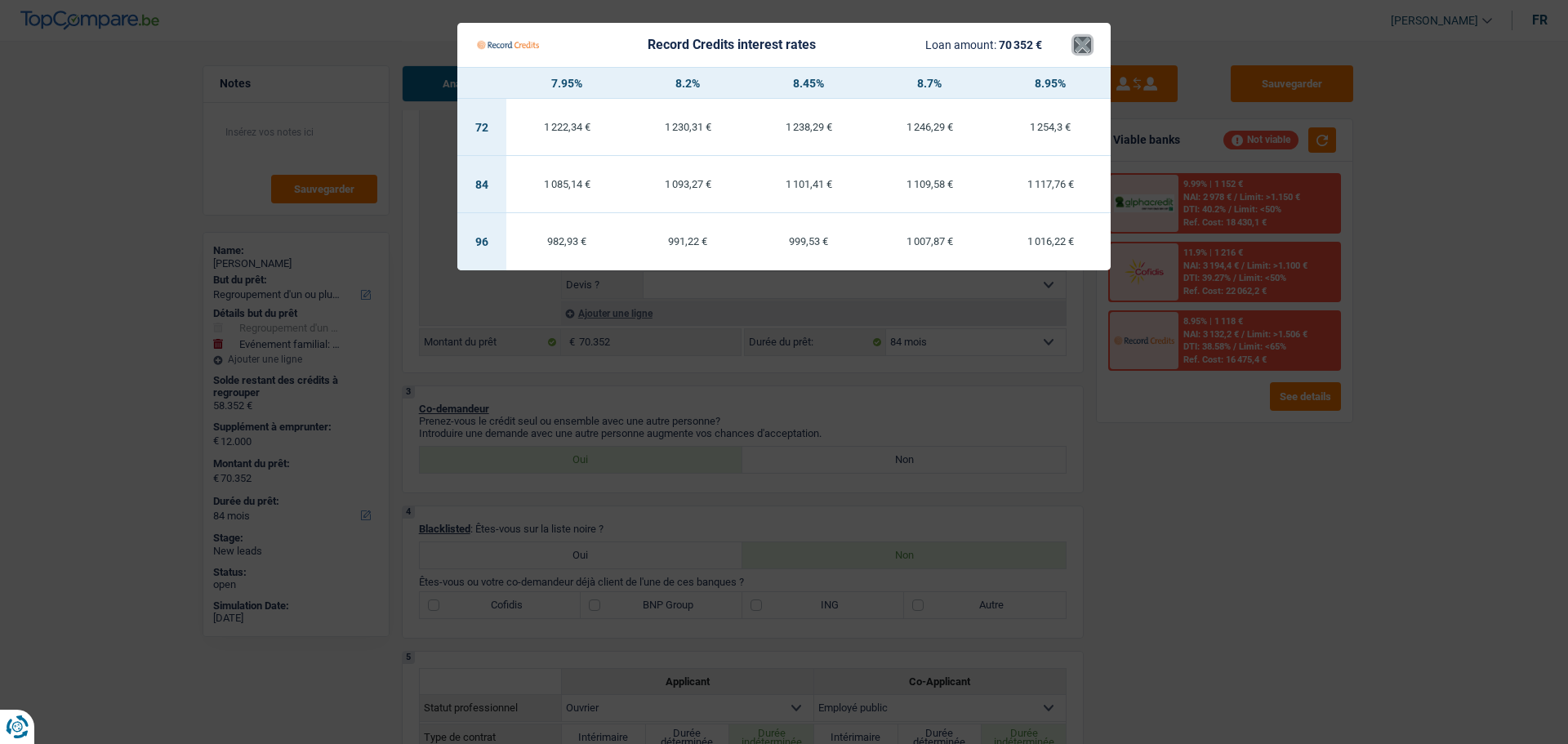
click at [1078, 47] on button "×" at bounding box center [1082, 45] width 18 height 17
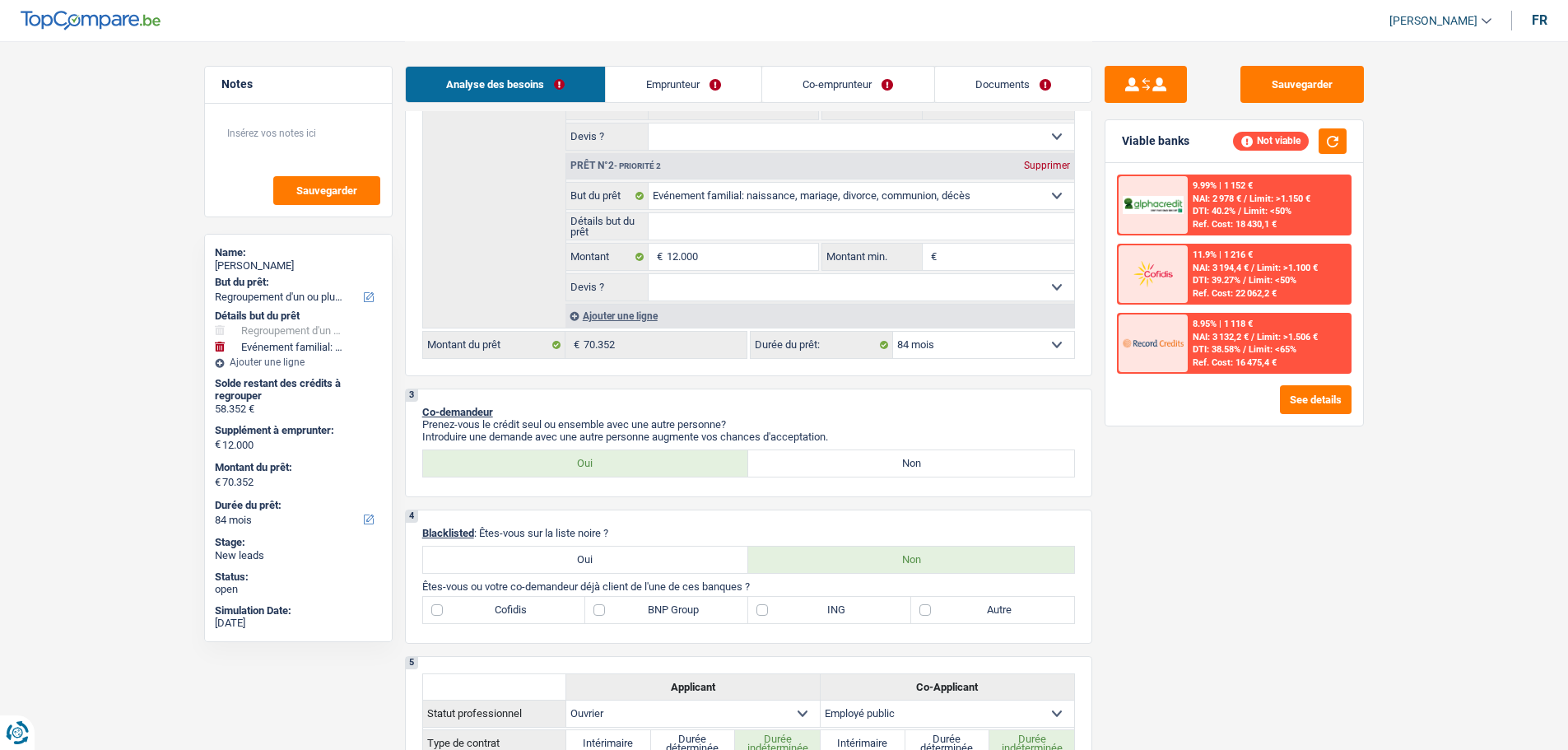
click at [1189, 253] on div "11.9% | 1 216 € NAI: 3 194,4 € / Limit: >1.100 € DTI: 39.27% / Limit: <50% Ref.…" at bounding box center [1270, 274] width 162 height 58
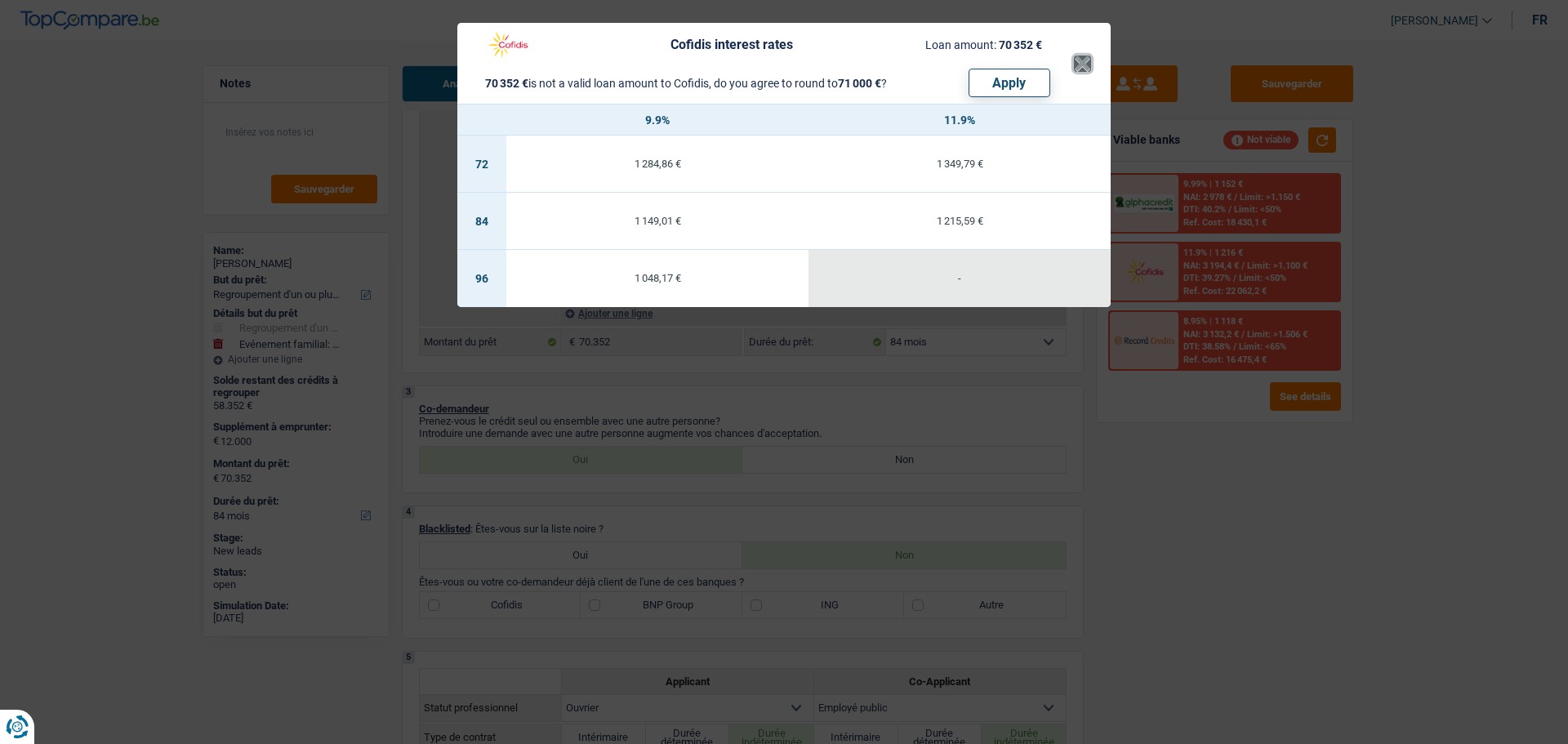
click at [1089, 68] on button "×" at bounding box center [1082, 64] width 18 height 17
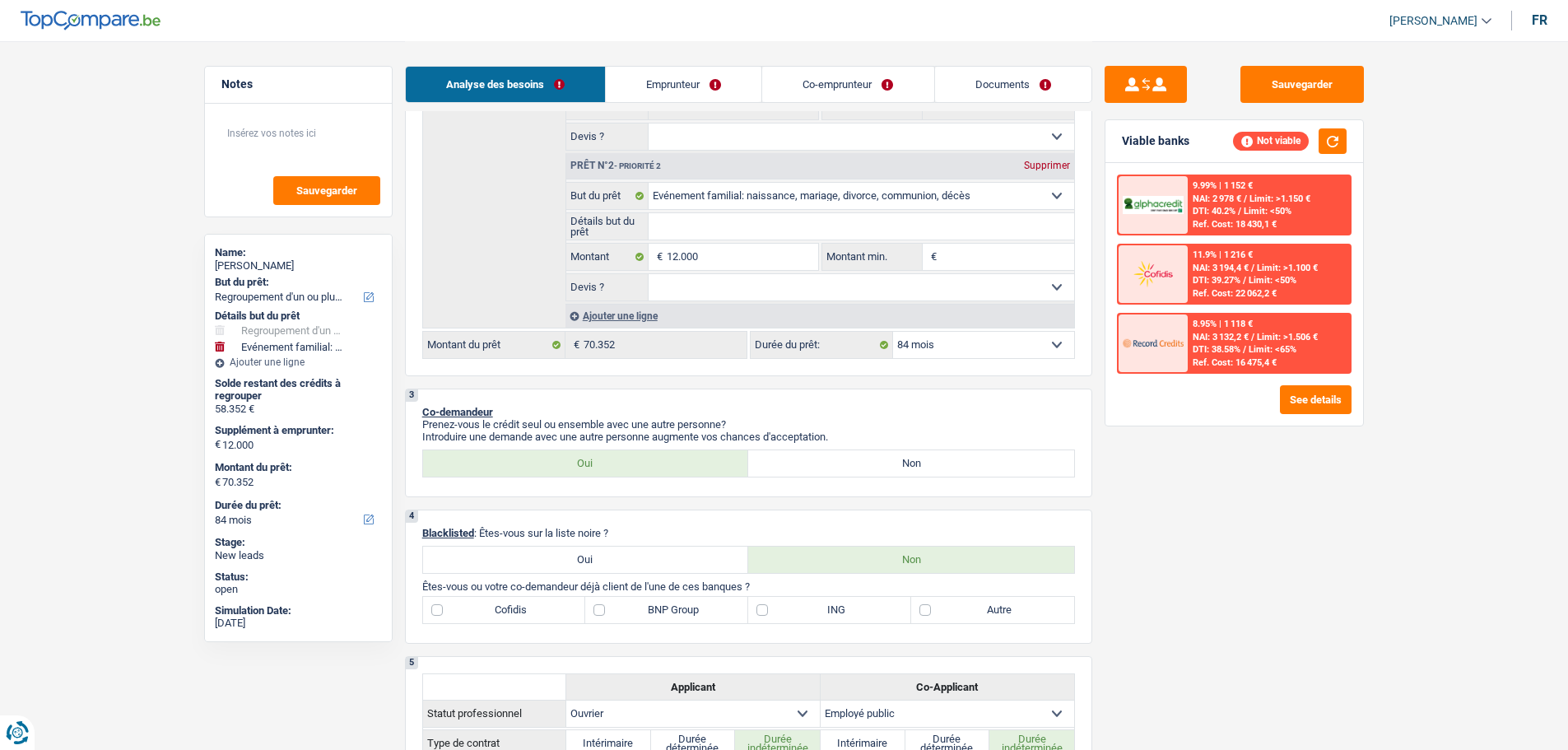
click at [1189, 209] on div "9.99% | 1 152 € NAI: 2 978 € / Limit: >1.150 € DTI: 40.2% / Limit: <50% Ref. Co…" at bounding box center [1270, 205] width 162 height 58
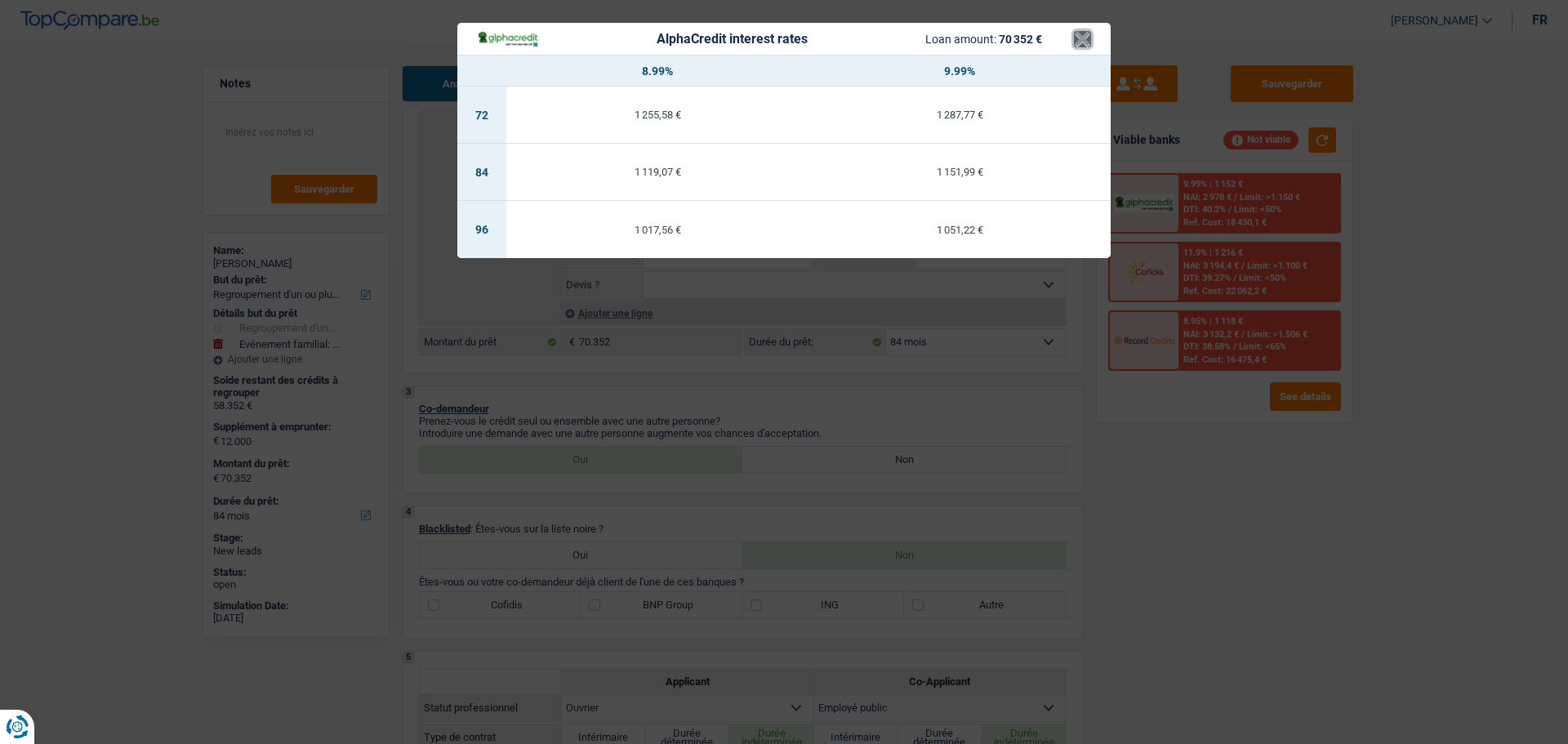
click at [1075, 34] on button "×" at bounding box center [1082, 40] width 18 height 17
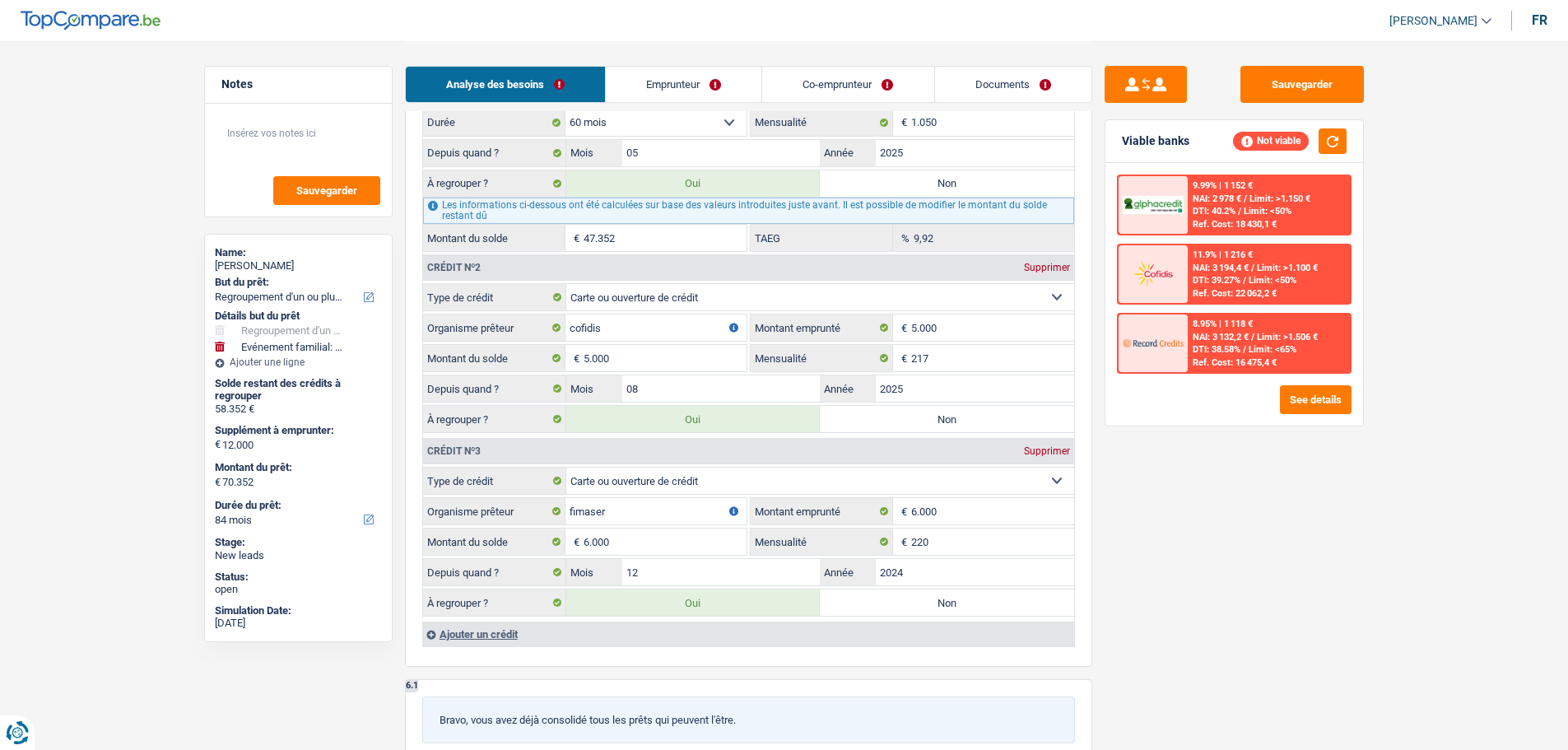
scroll to position [1564, 0]
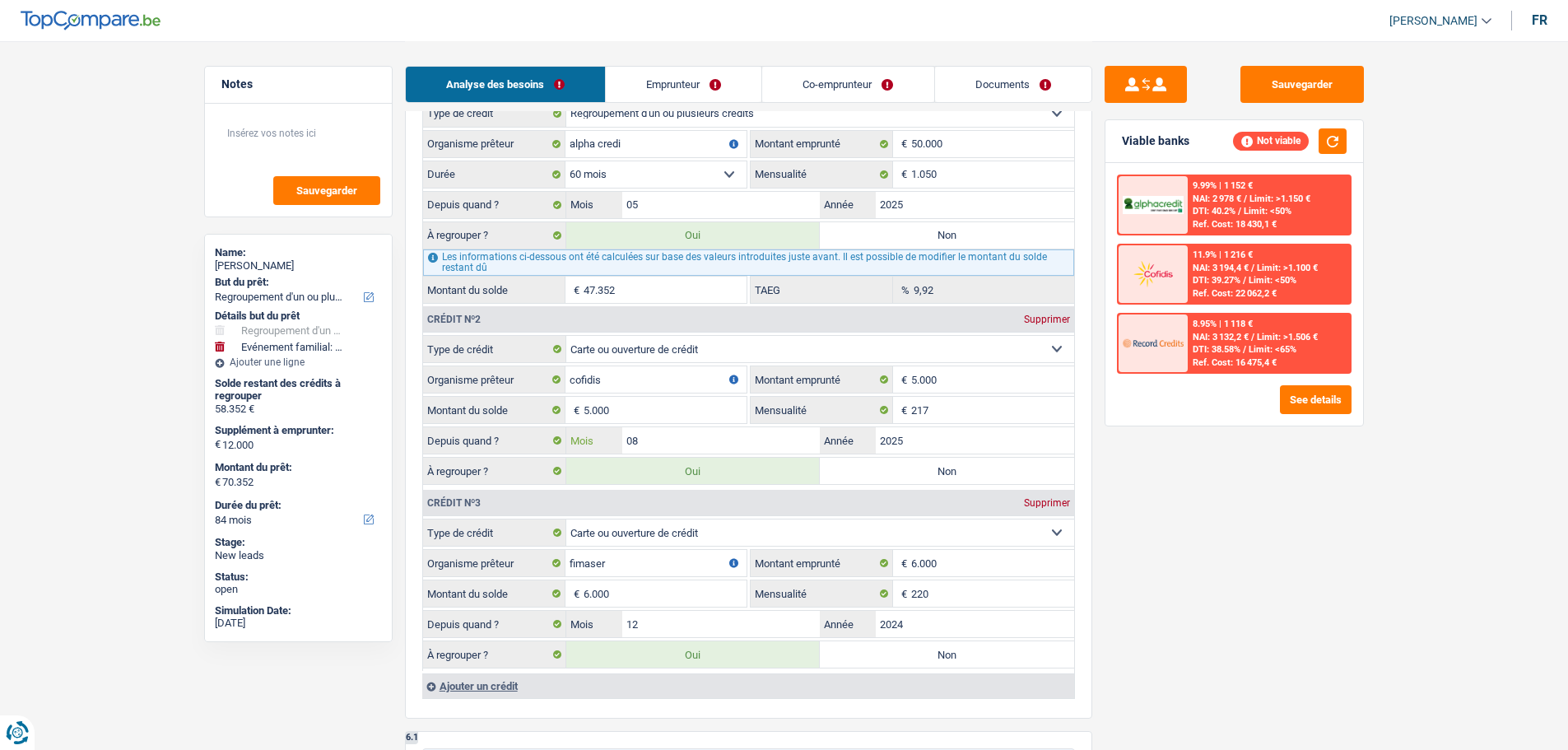
click at [652, 442] on input "08" at bounding box center [721, 440] width 199 height 26
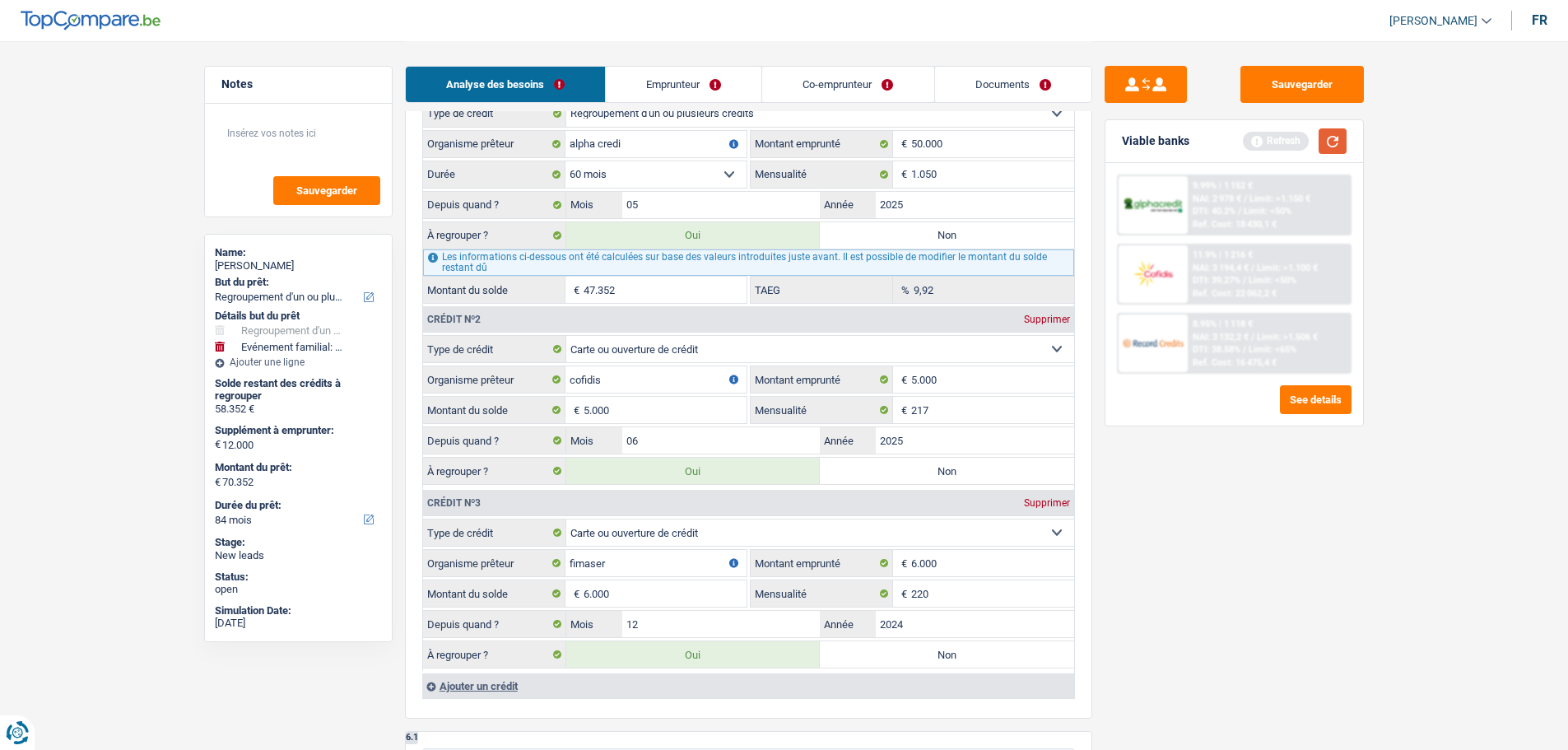
click at [1336, 132] on button "button" at bounding box center [1333, 141] width 28 height 25
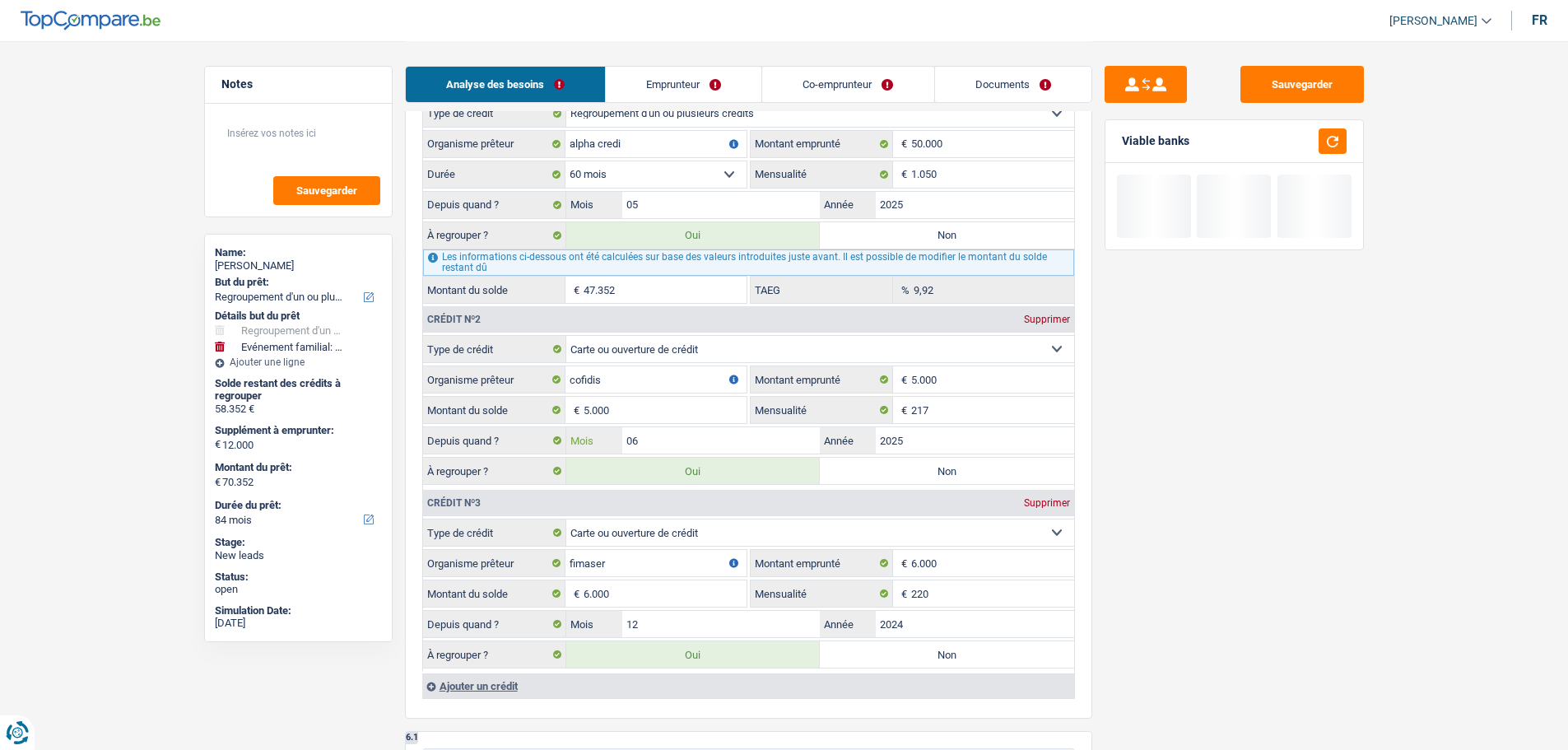
click at [735, 440] on input "06" at bounding box center [721, 440] width 199 height 26
type input "05"
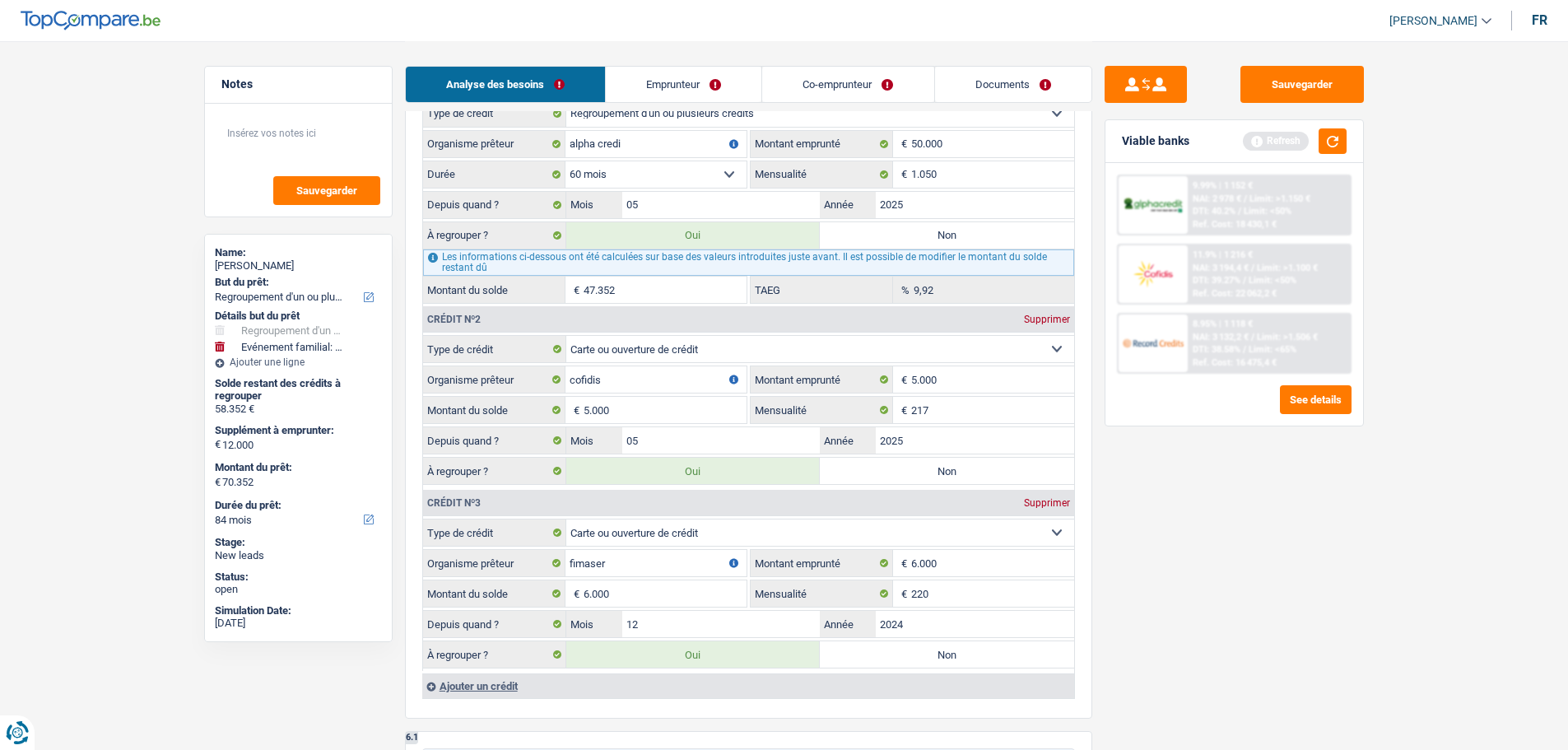
click at [1327, 586] on div "Sauvegarder Viable banks Refresh 9.99% | 1 152 € NAI: 2 978 € / Limit: >1.150 €…" at bounding box center [1234, 395] width 284 height 658
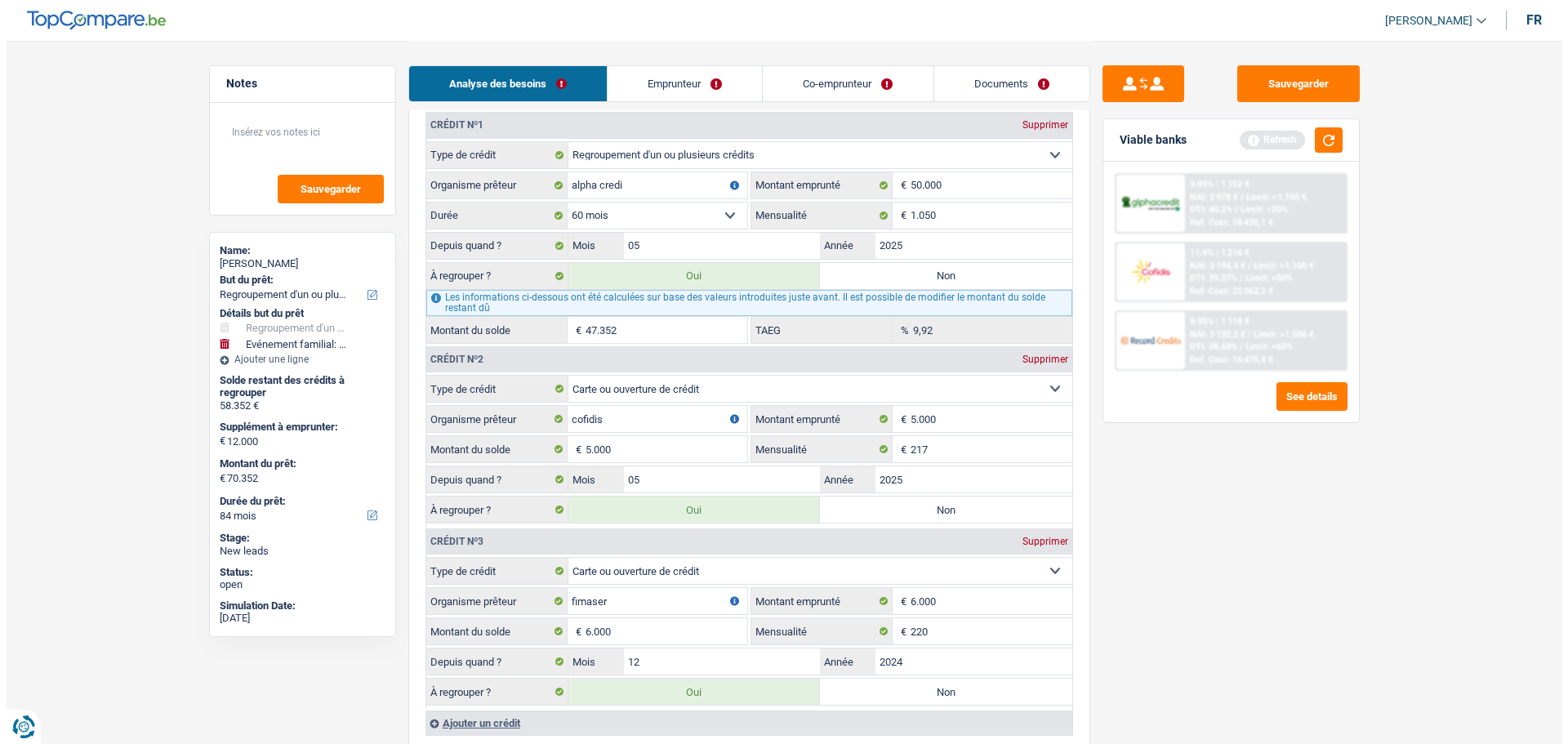
scroll to position [1470, 0]
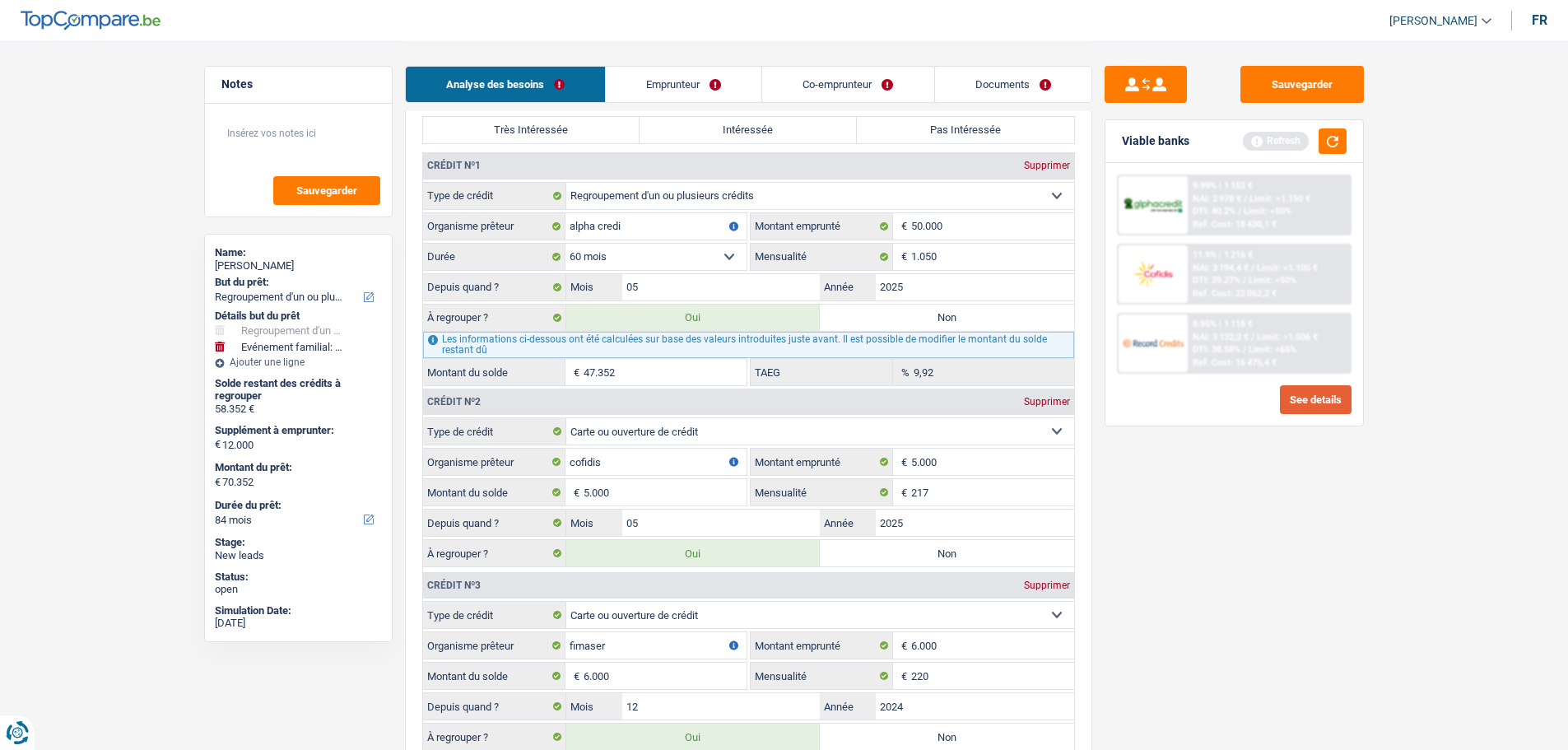
click at [1305, 404] on button "See details" at bounding box center [1316, 399] width 72 height 29
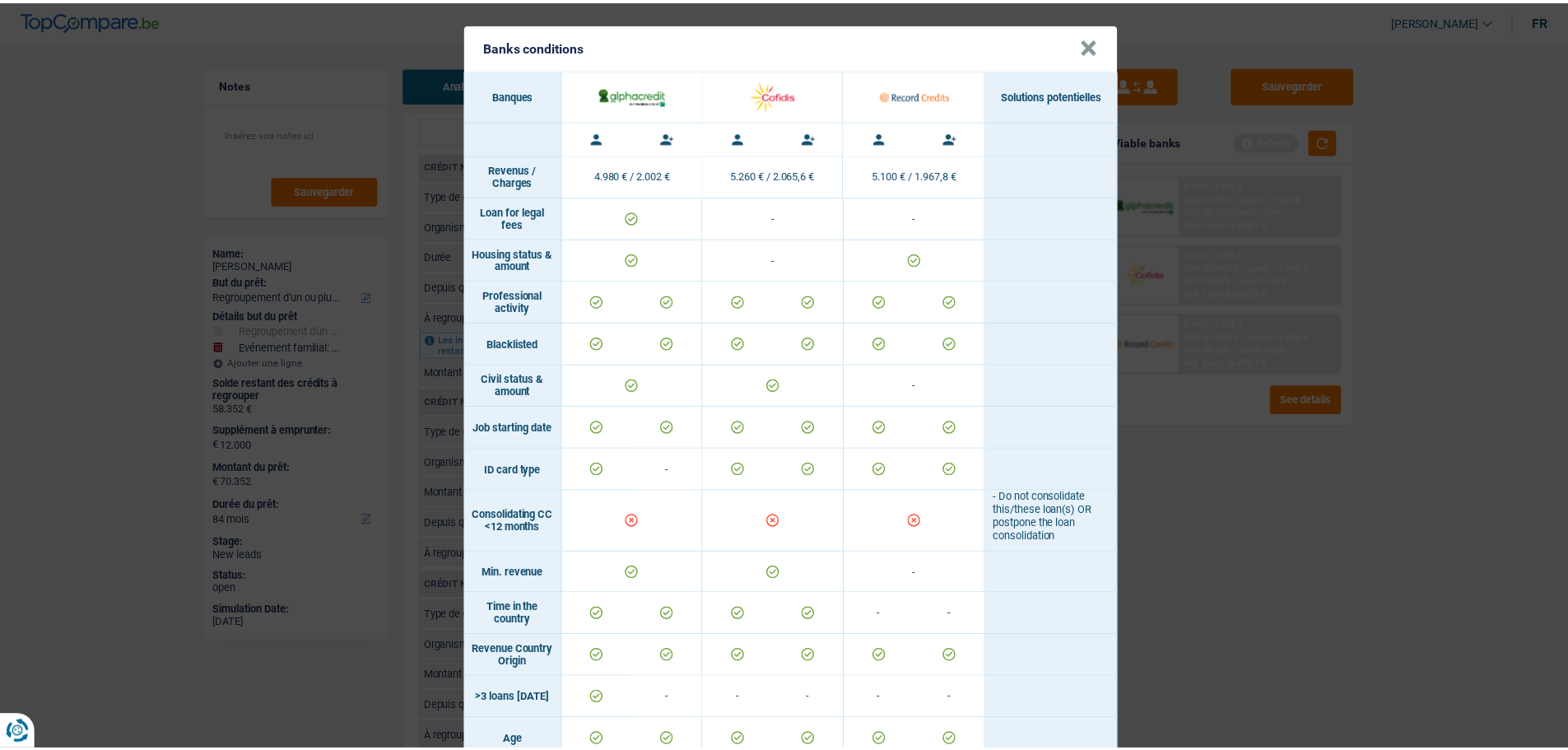
scroll to position [0, 0]
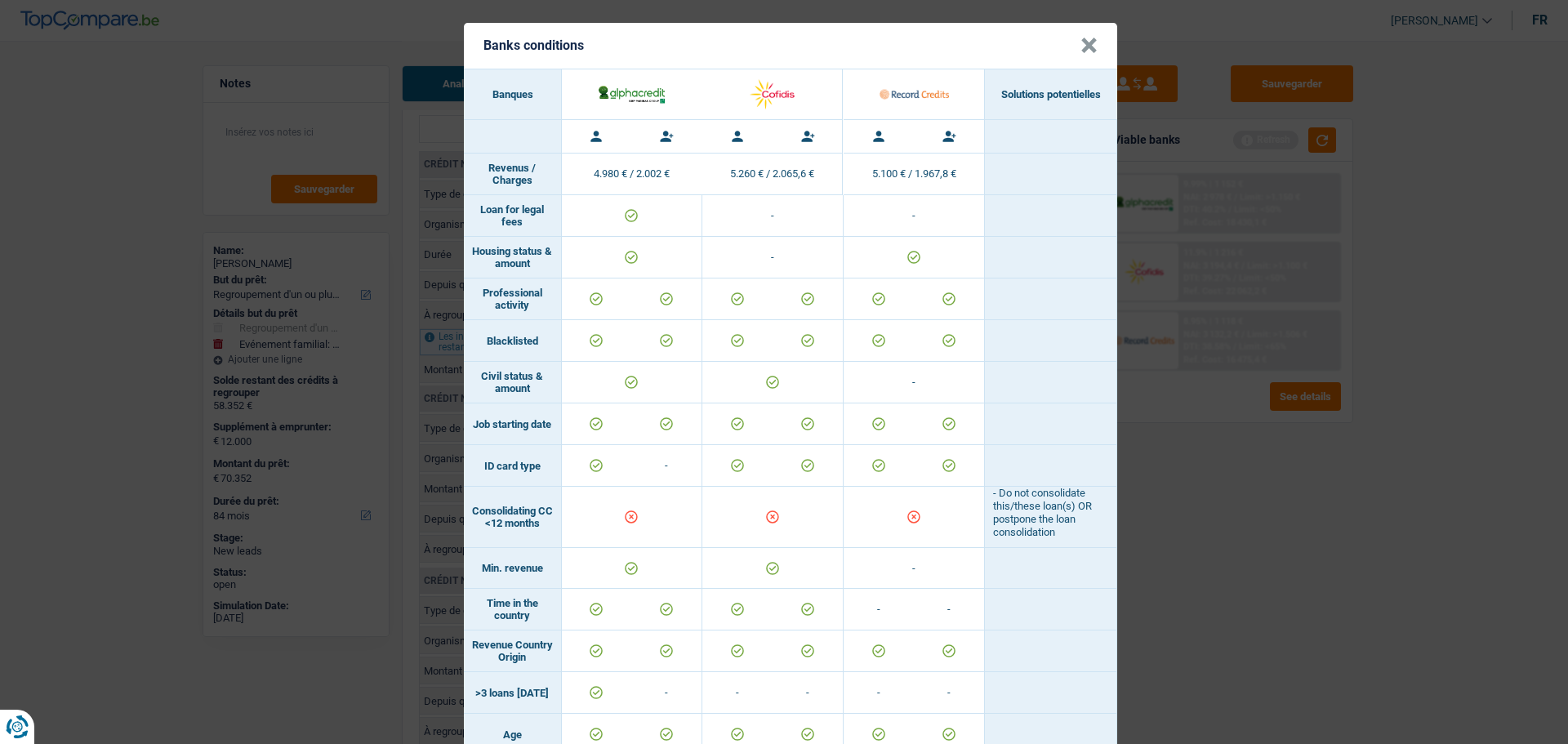
click at [1080, 51] on button "×" at bounding box center [1089, 46] width 18 height 17
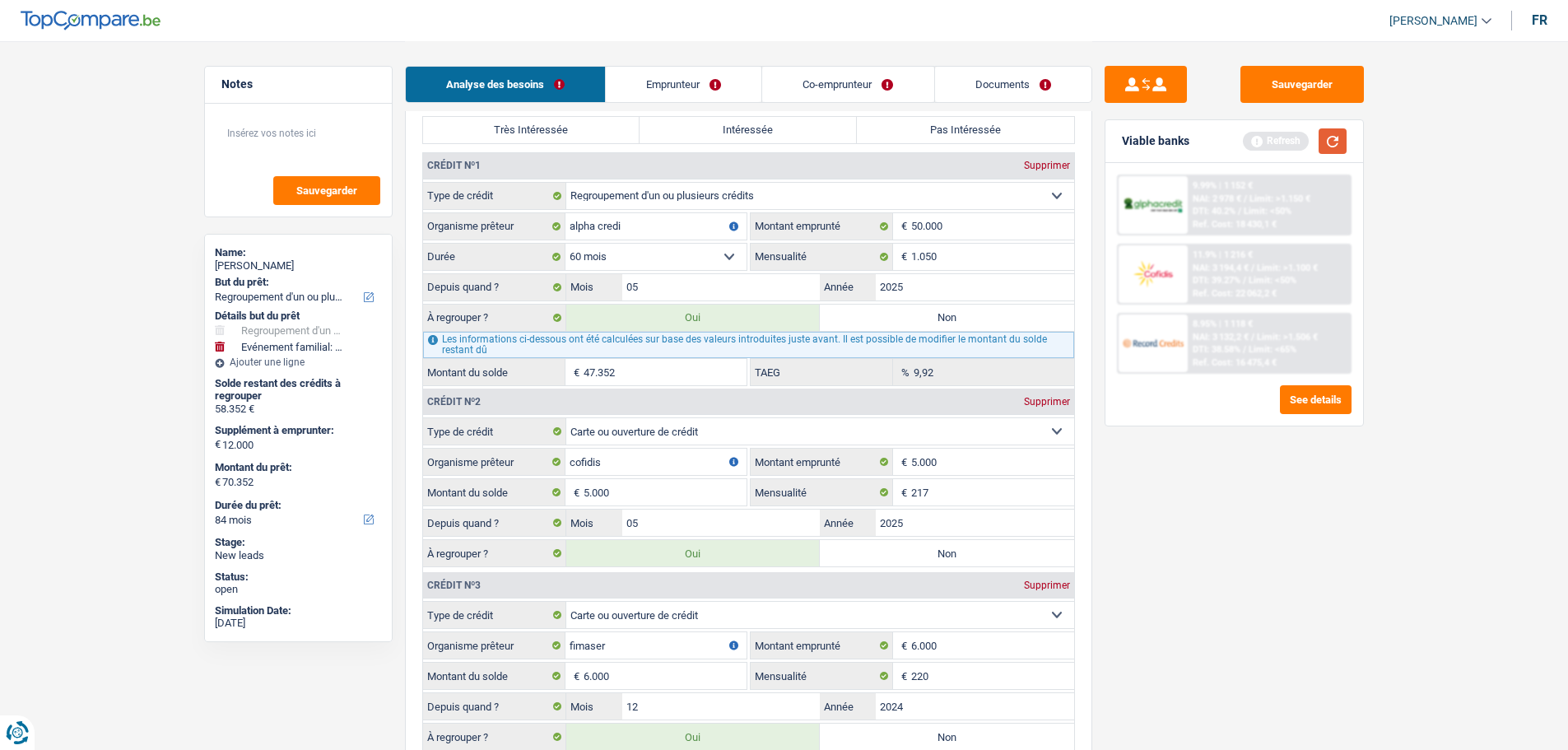
drag, startPoint x: 1350, startPoint y: 139, endPoint x: 1332, endPoint y: 135, distance: 18.4
click at [1351, 138] on div "Viable banks Refresh" at bounding box center [1234, 142] width 257 height 43
click at [1332, 135] on button "button" at bounding box center [1333, 141] width 28 height 25
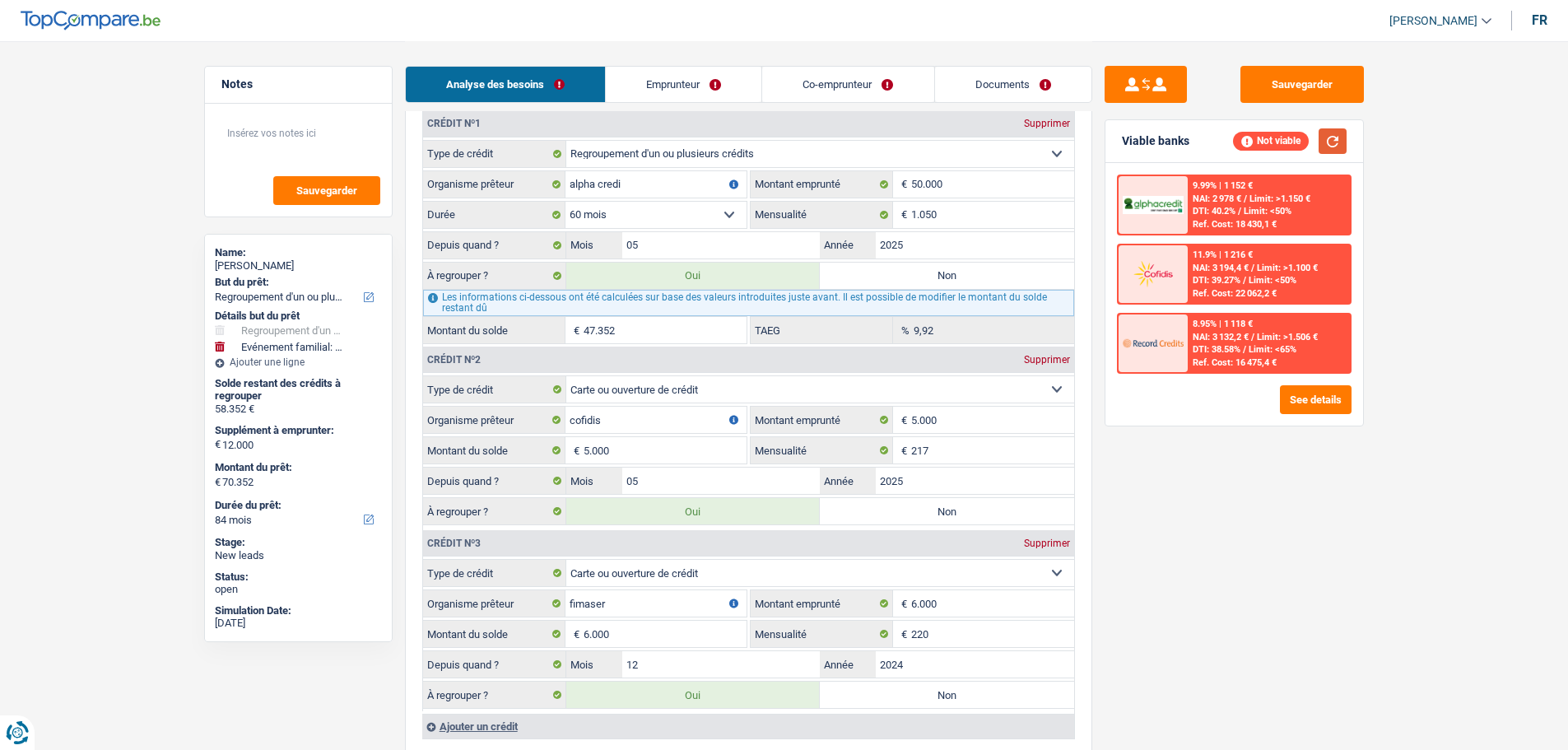
scroll to position [1564, 0]
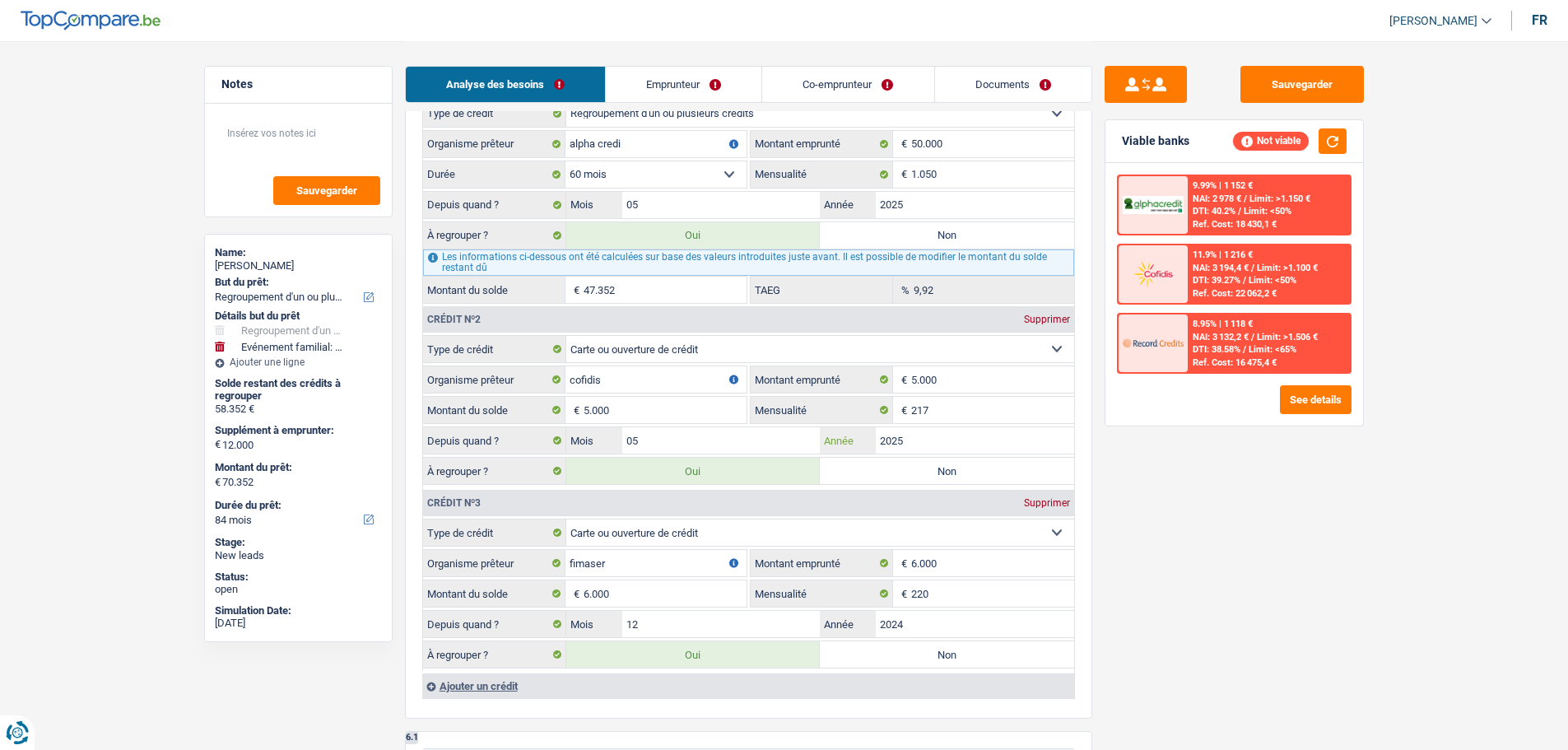
click at [951, 444] on input "2025" at bounding box center [975, 440] width 199 height 26
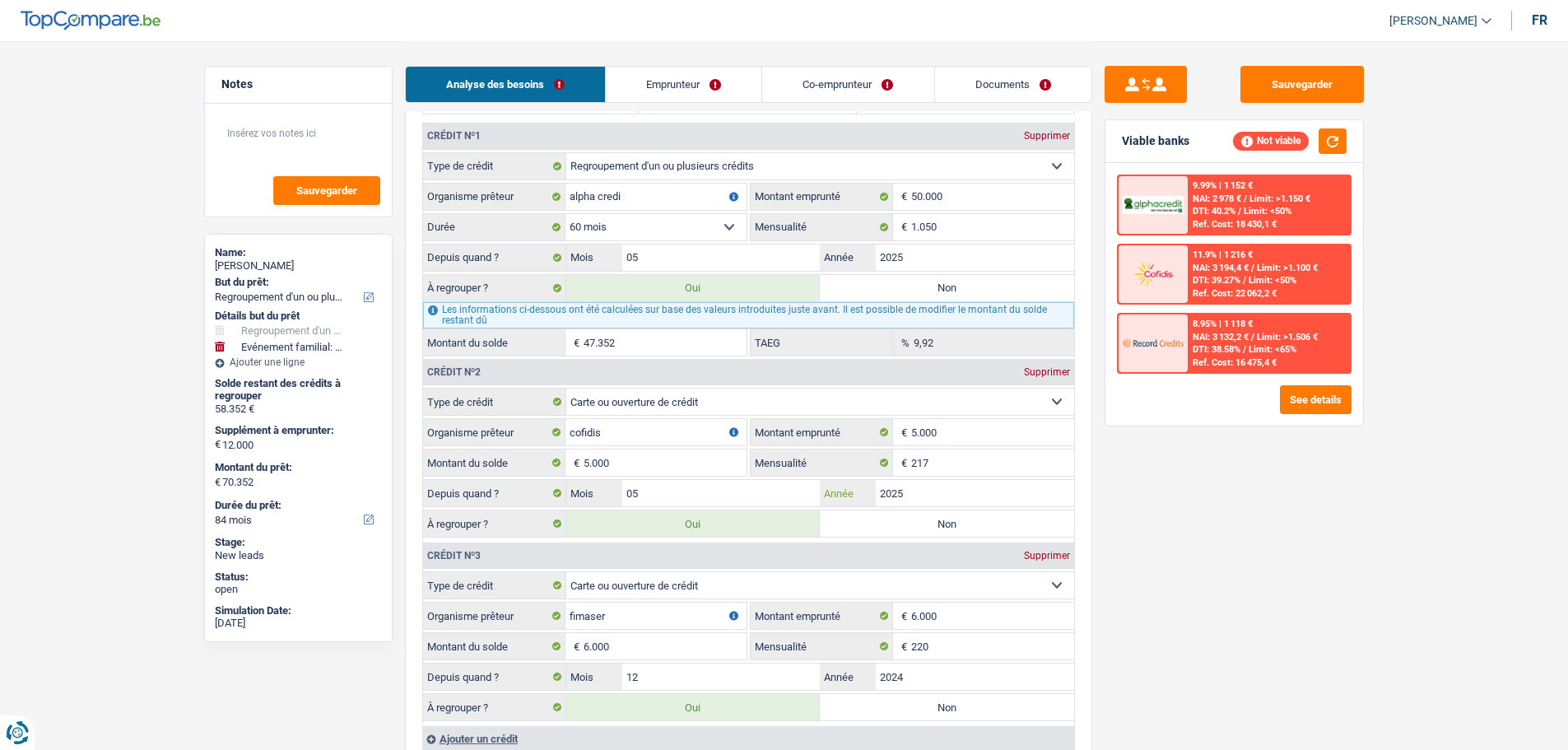
scroll to position [1482, 0]
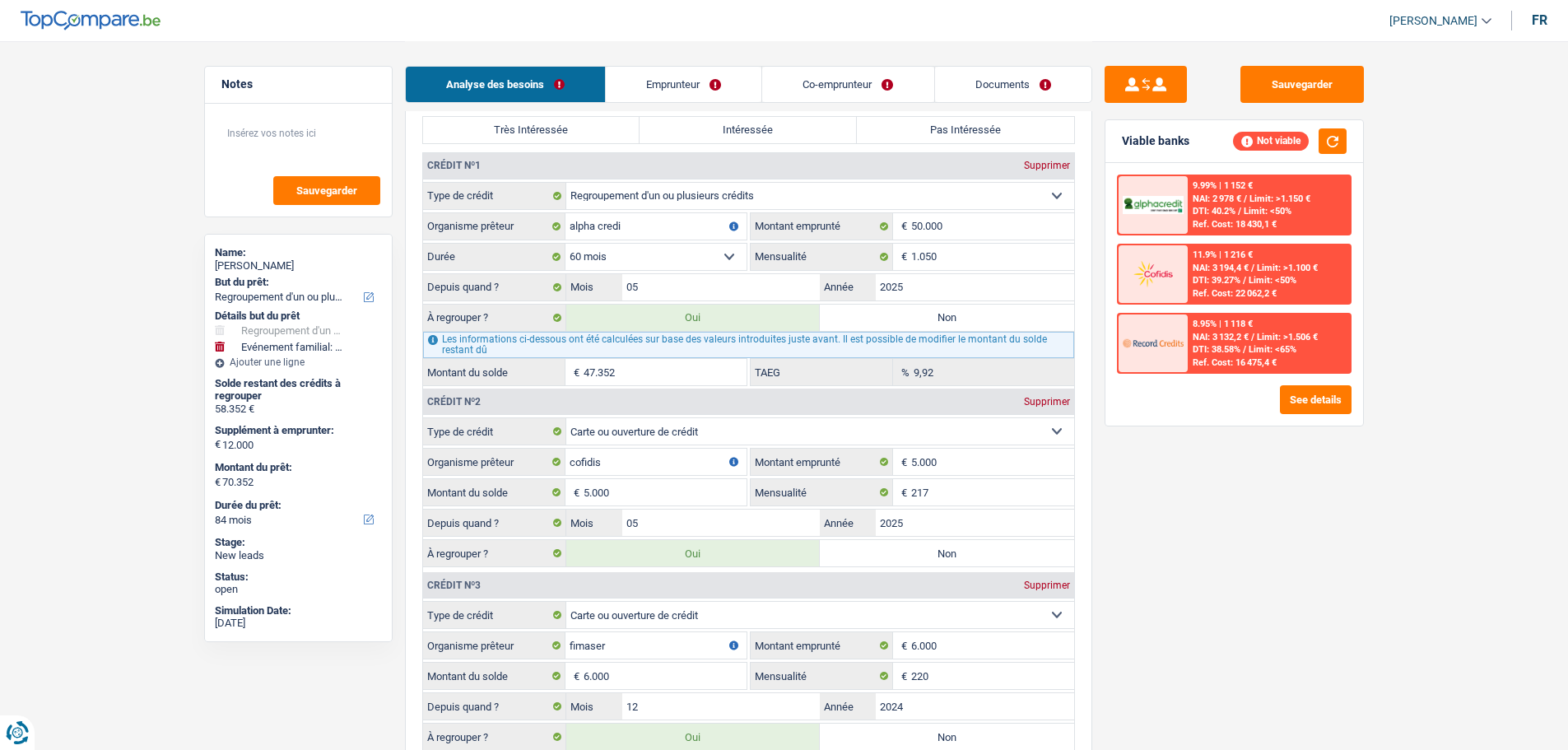
click at [943, 320] on label "Non" at bounding box center [947, 318] width 255 height 26
click at [943, 320] on input "Non" at bounding box center [947, 318] width 255 height 26
radio input "true"
type input "23.000"
select select "120"
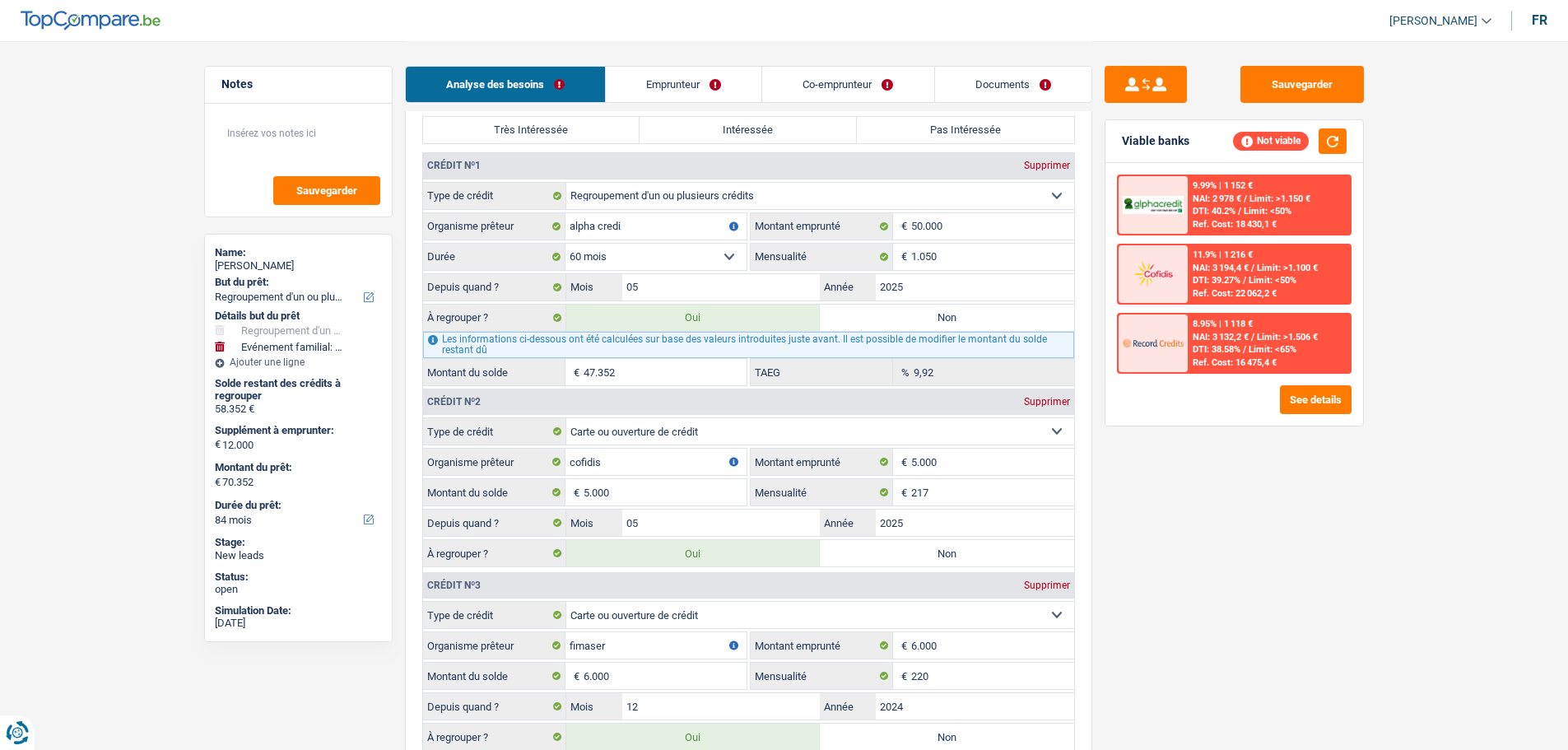
type input "11.000"
type input "23.000"
select select "120"
radio input "false"
type input "11.000"
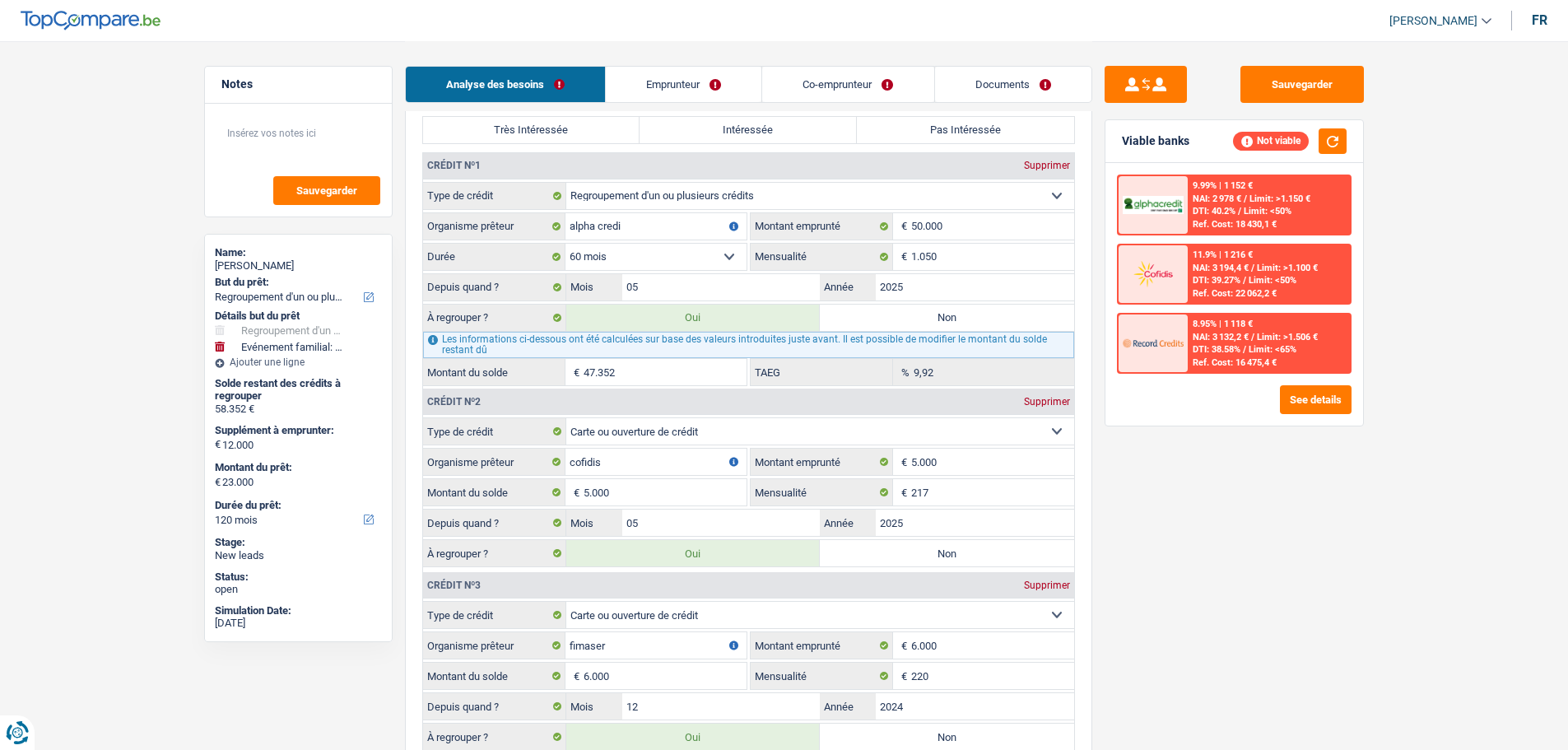
type input "23.000"
select select "120"
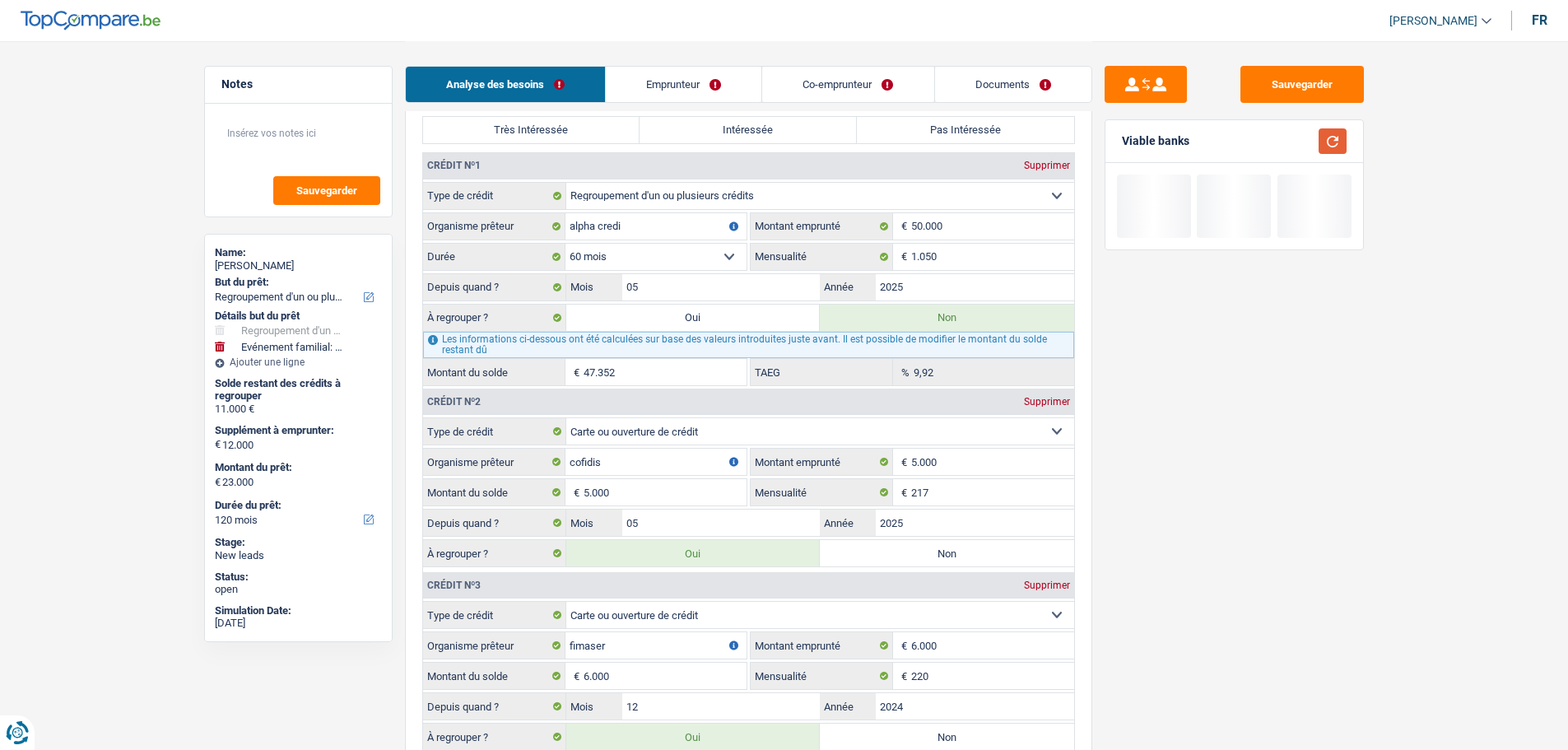
click at [1339, 146] on button "button" at bounding box center [1333, 141] width 28 height 25
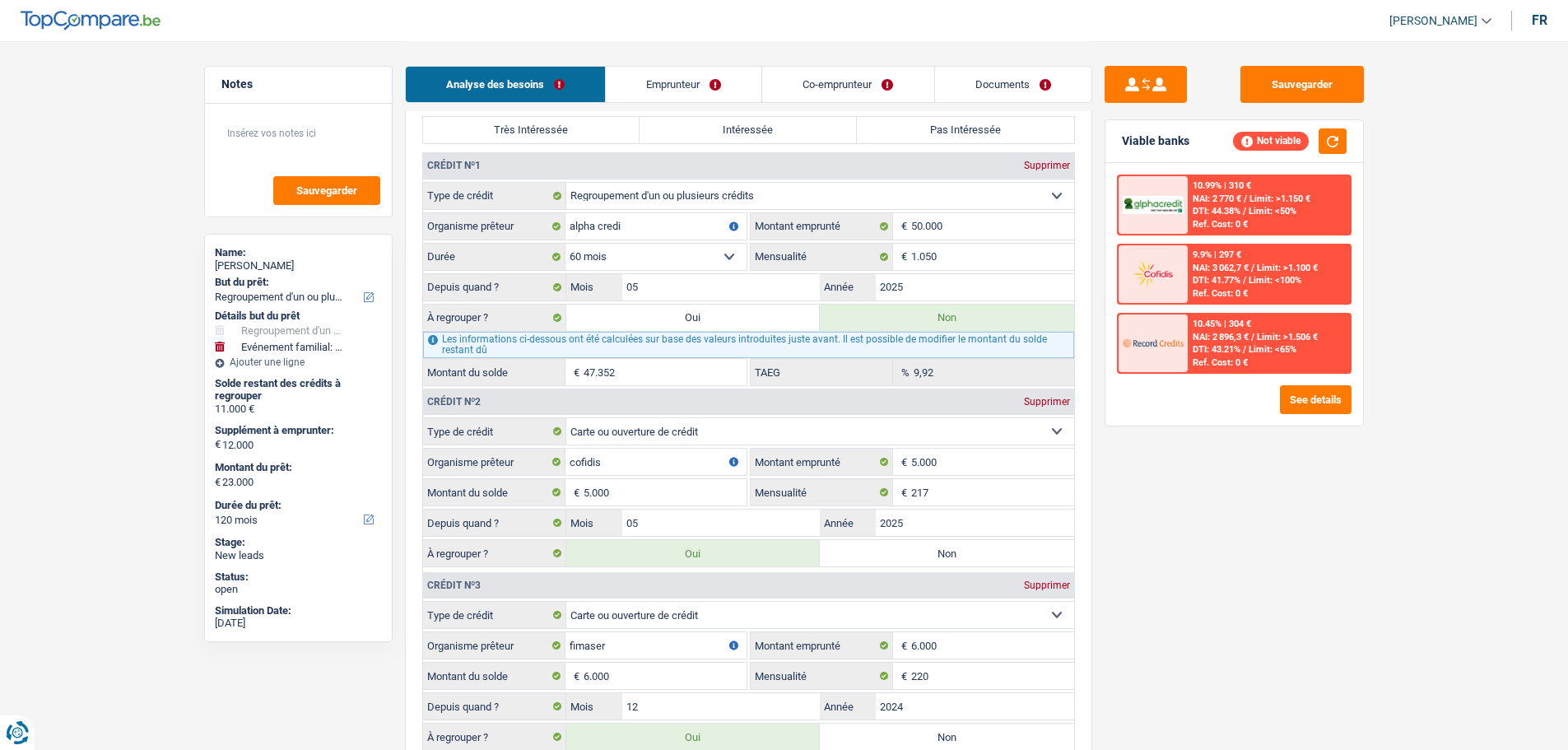
click at [765, 326] on label "Oui" at bounding box center [693, 318] width 255 height 26
click at [765, 326] on input "Oui" at bounding box center [693, 318] width 255 height 26
radio input "true"
type input "70.352"
type input "58.352"
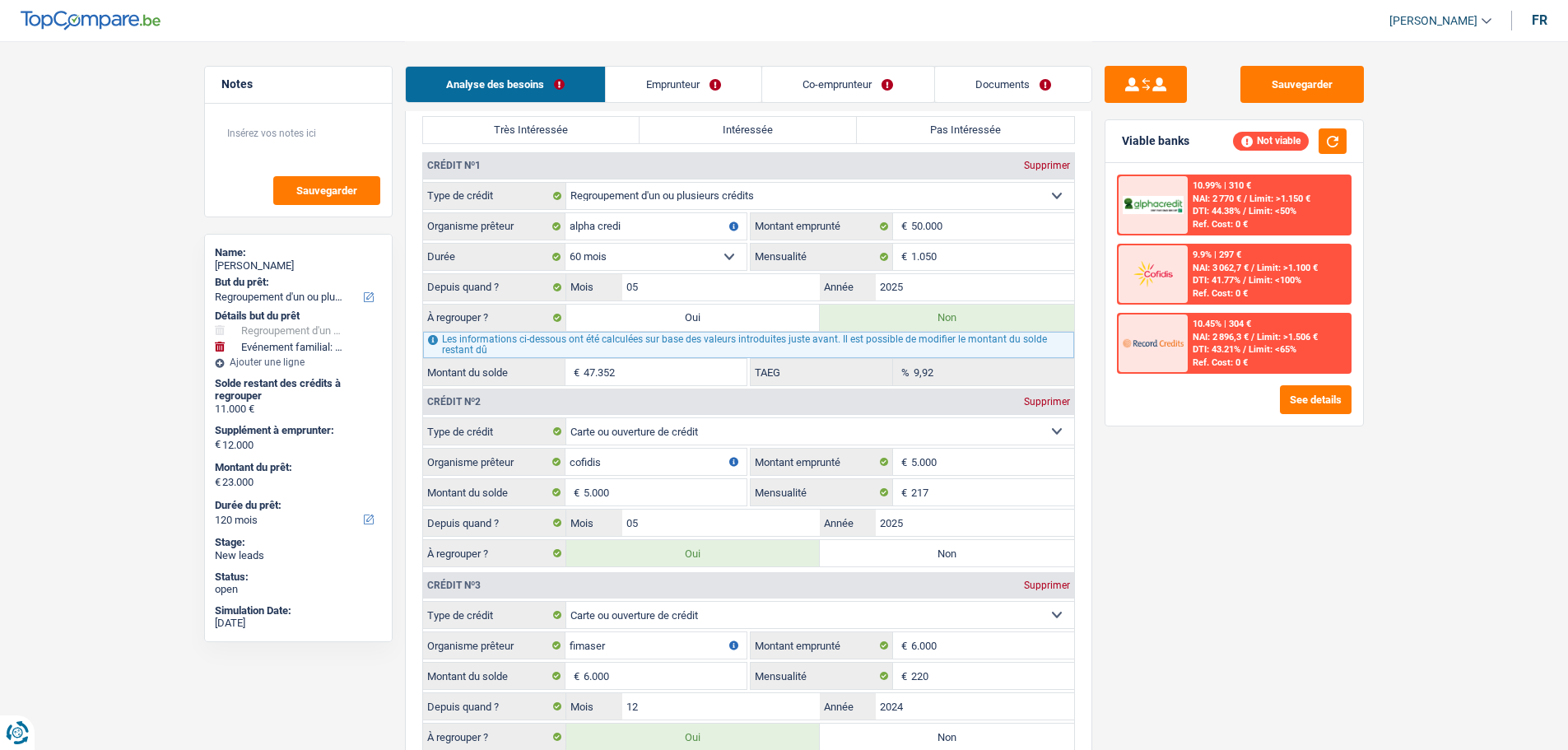
type input "70.352"
radio input "false"
type input "58.352"
type input "70.352"
select select "144"
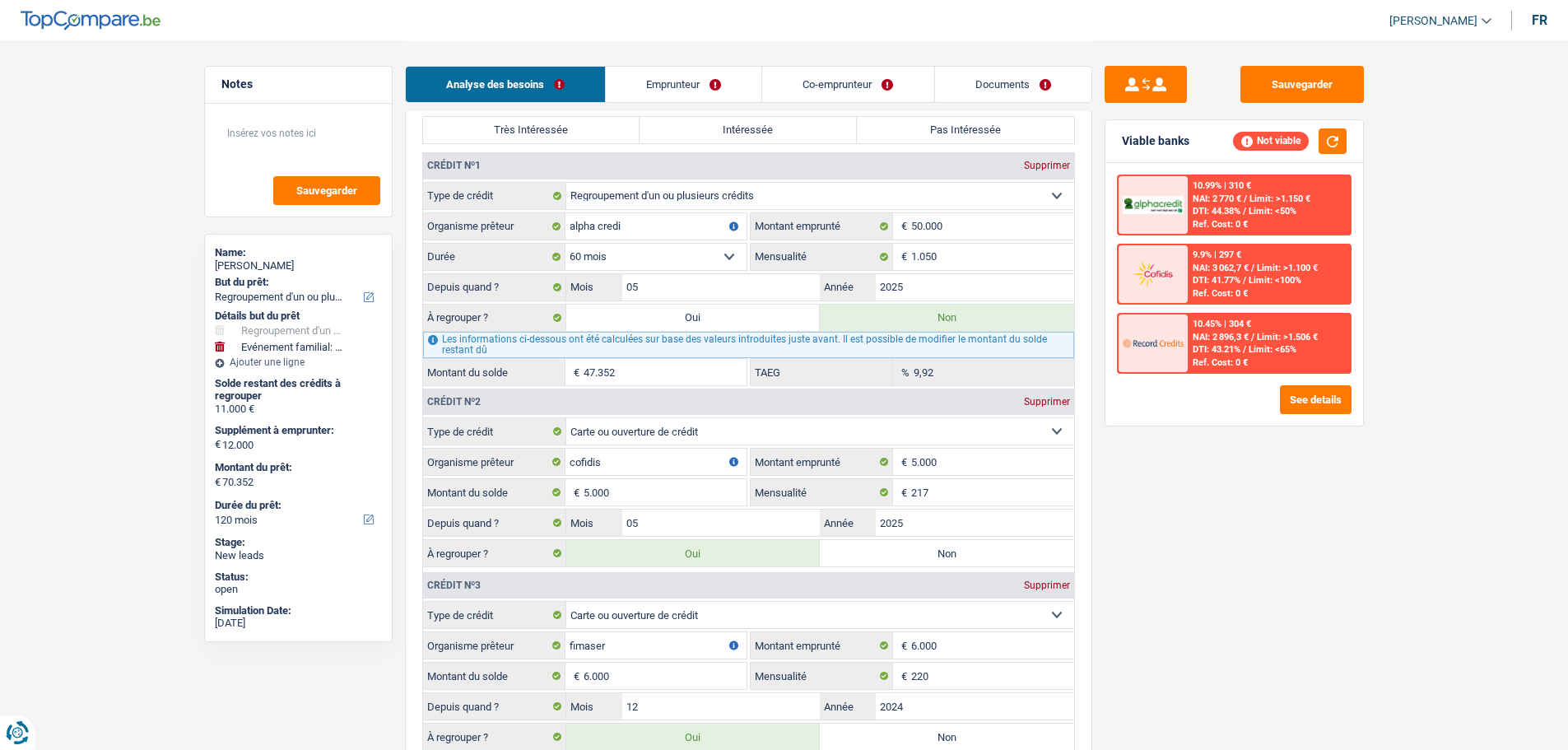
select select "144"
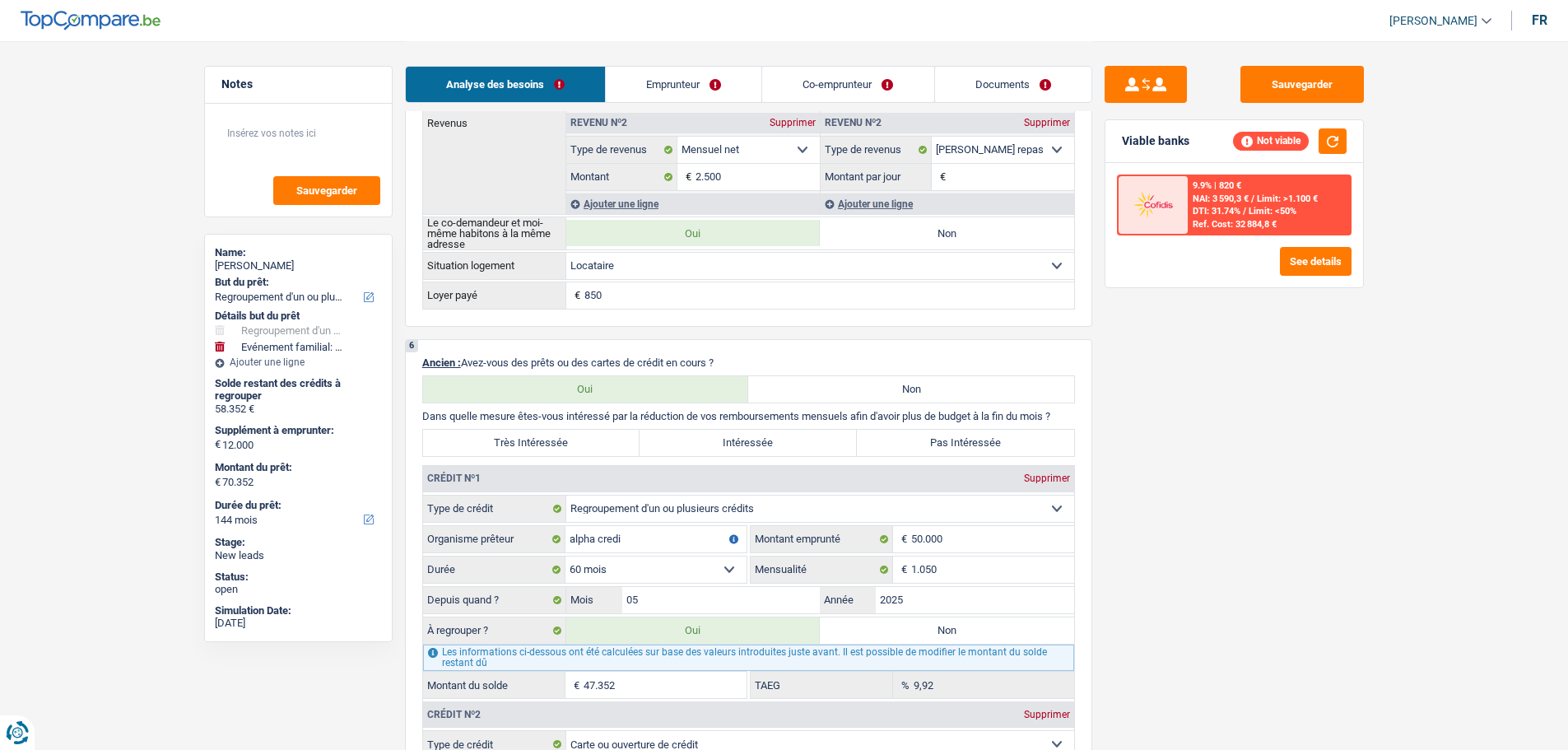
scroll to position [1317, 0]
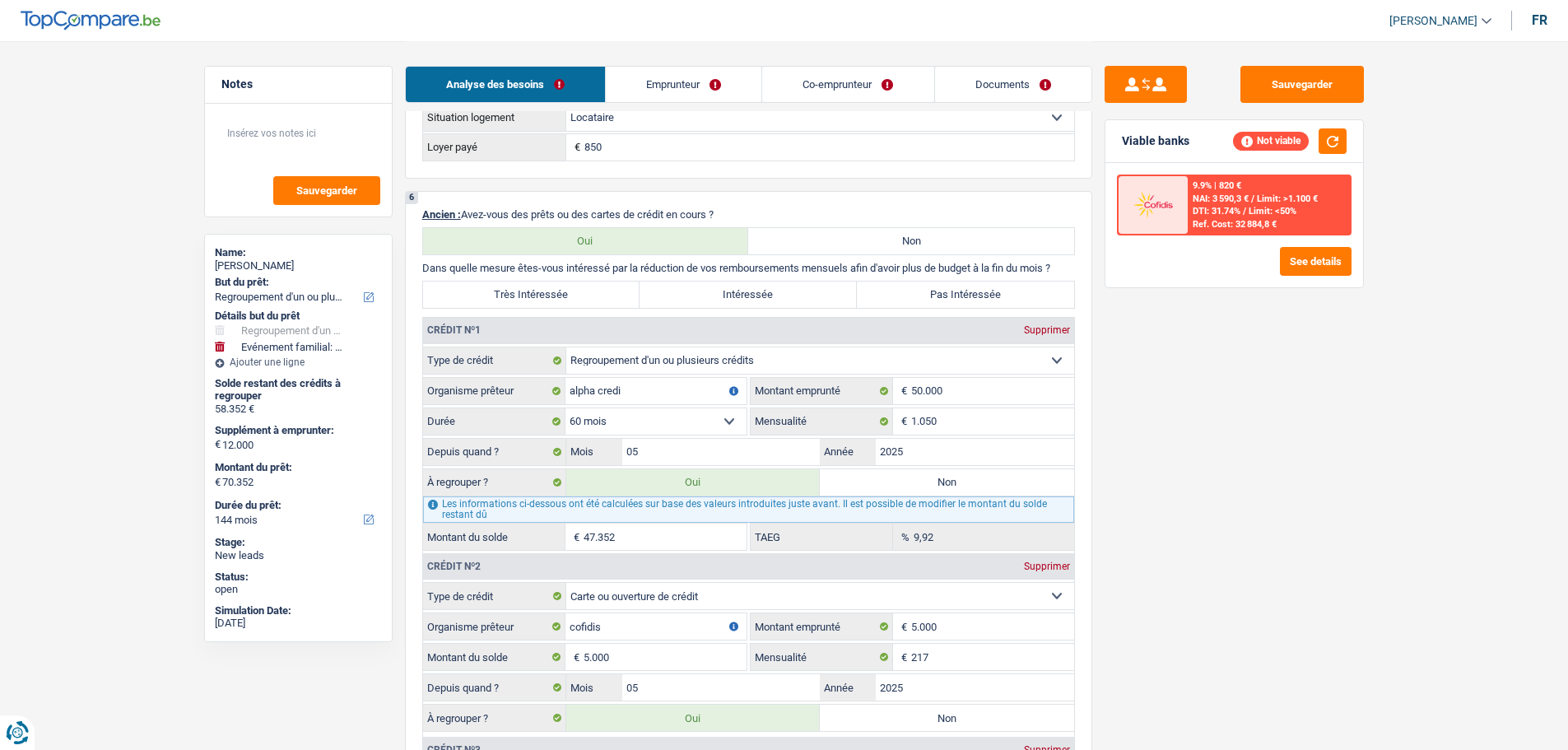
click at [956, 487] on label "Non" at bounding box center [947, 482] width 255 height 26
click at [956, 487] on input "Non" at bounding box center [947, 482] width 255 height 26
radio input "true"
type input "23.000"
select select "120"
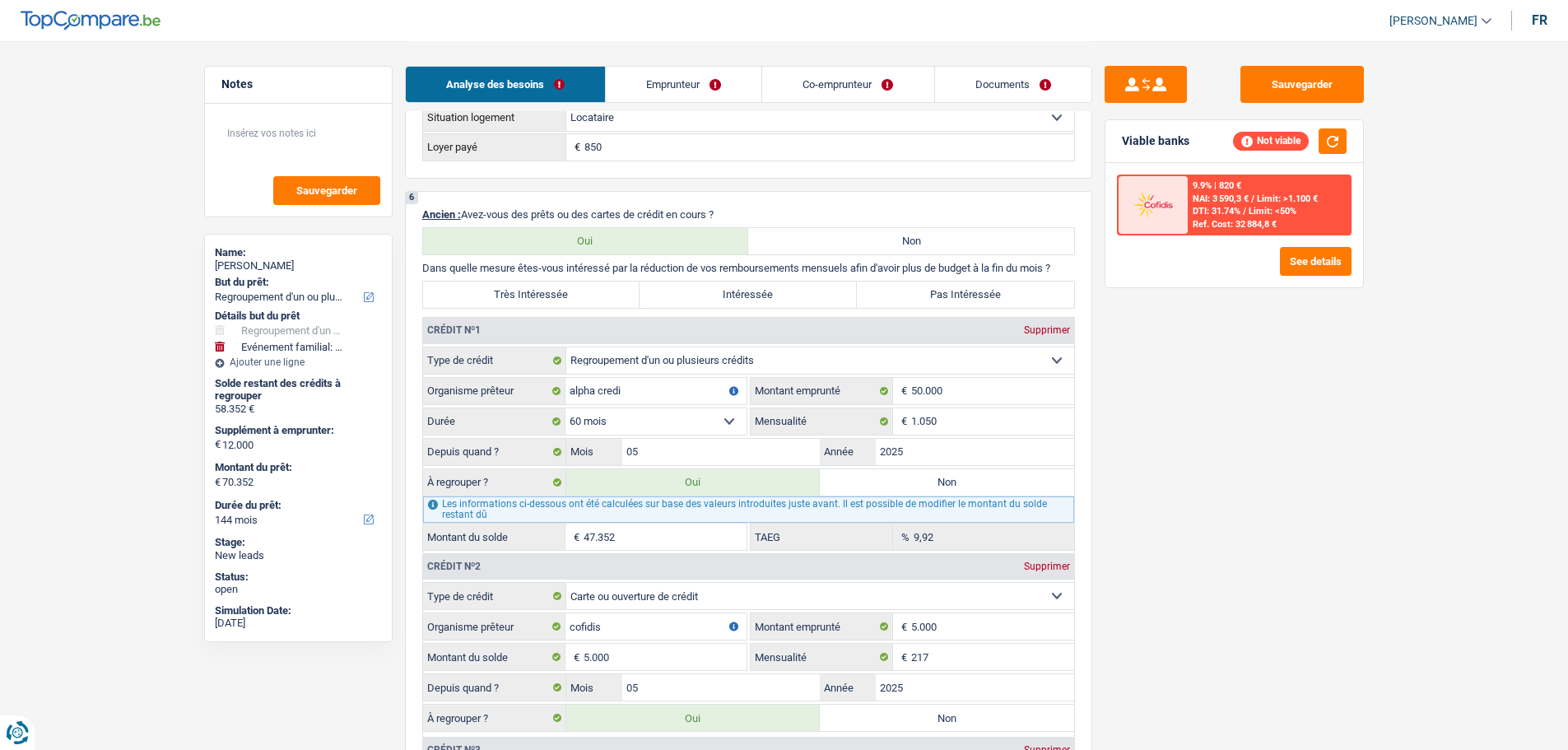
type input "11.000"
type input "23.000"
select select "120"
radio input "false"
type input "11.000"
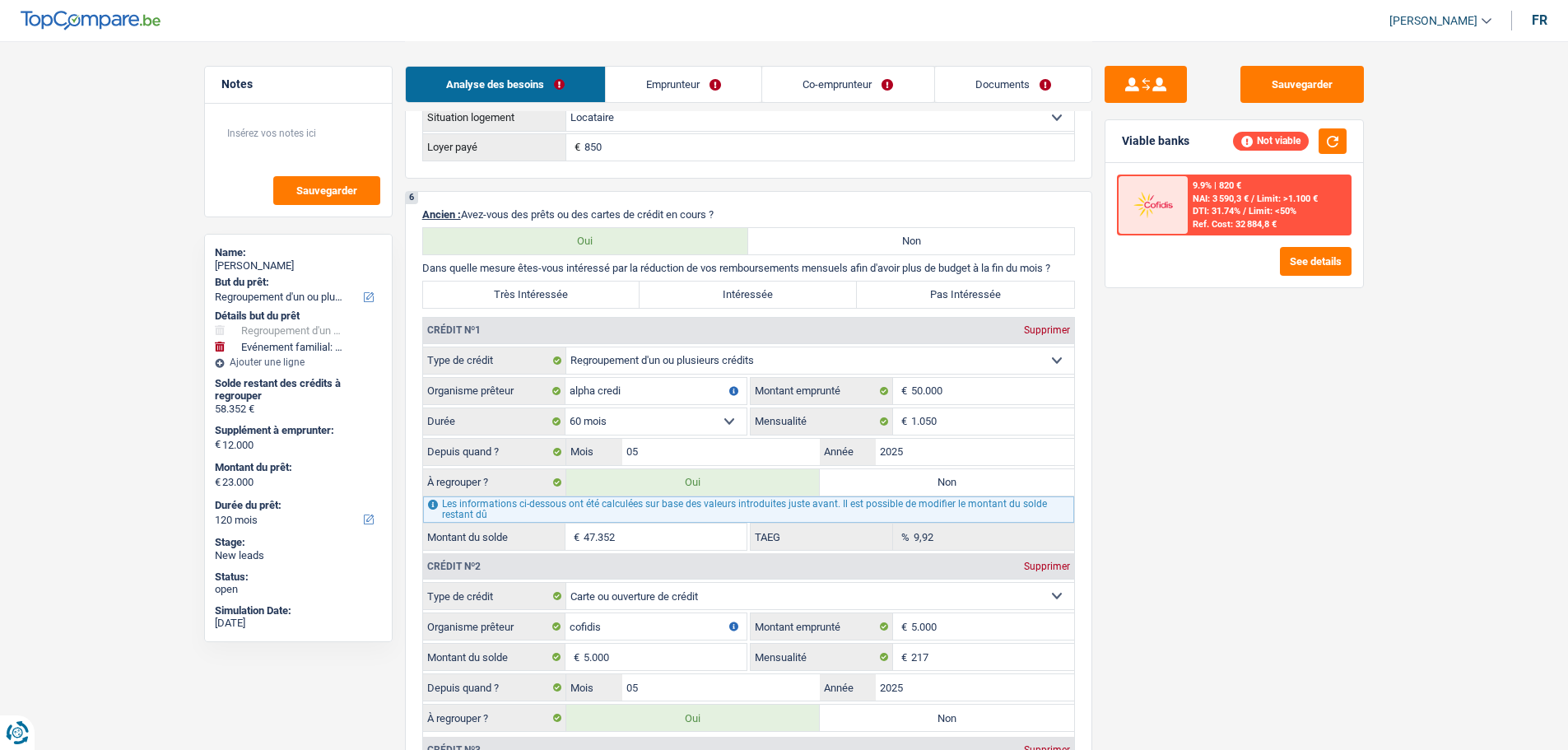
type input "23.000"
select select "120"
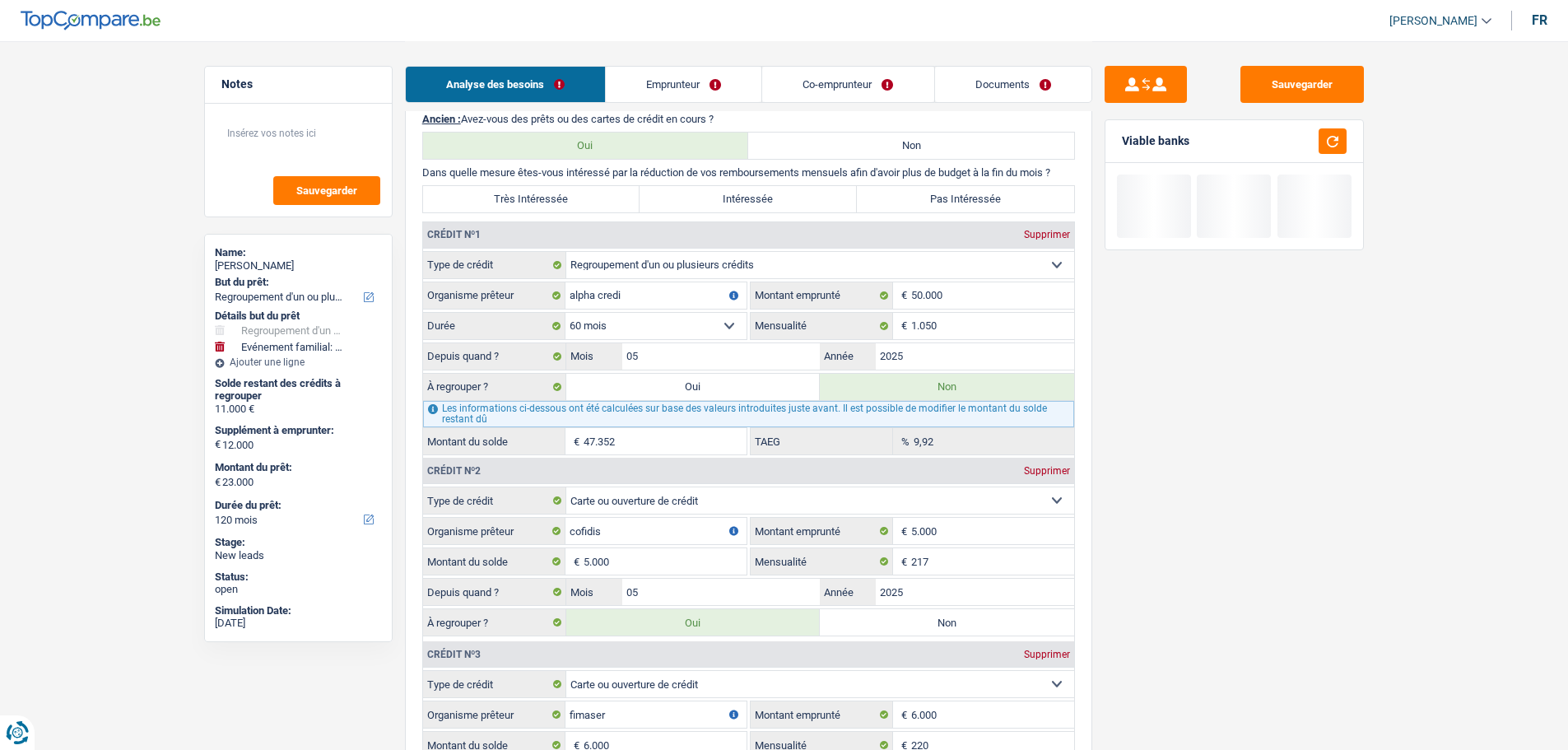
scroll to position [1564, 0]
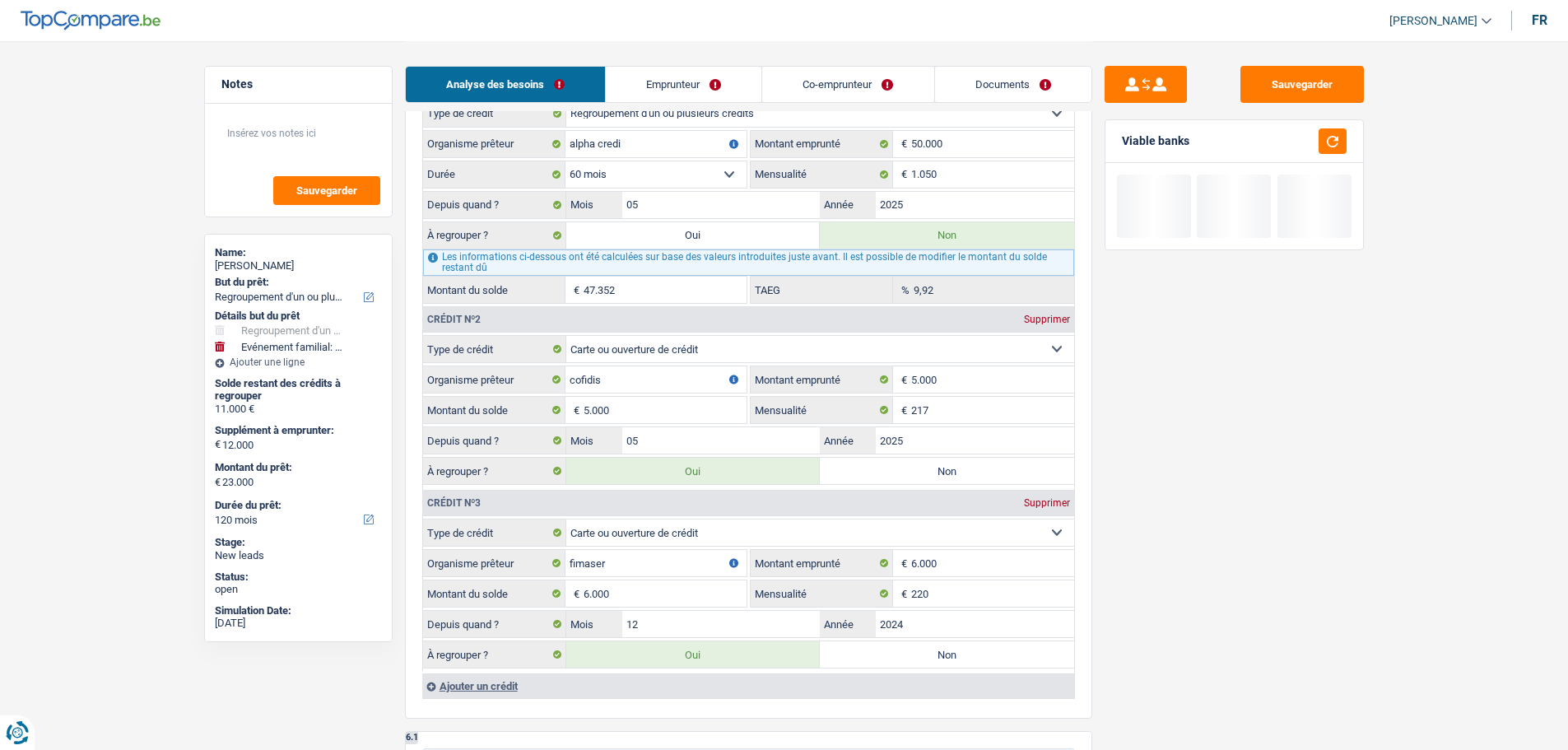
click at [941, 484] on div "À regrouper ? Oui Non" at bounding box center [749, 471] width 651 height 28
click at [967, 477] on label "Non" at bounding box center [947, 471] width 255 height 26
click at [967, 477] on input "Non" at bounding box center [947, 471] width 255 height 26
radio input "true"
type input "18.000"
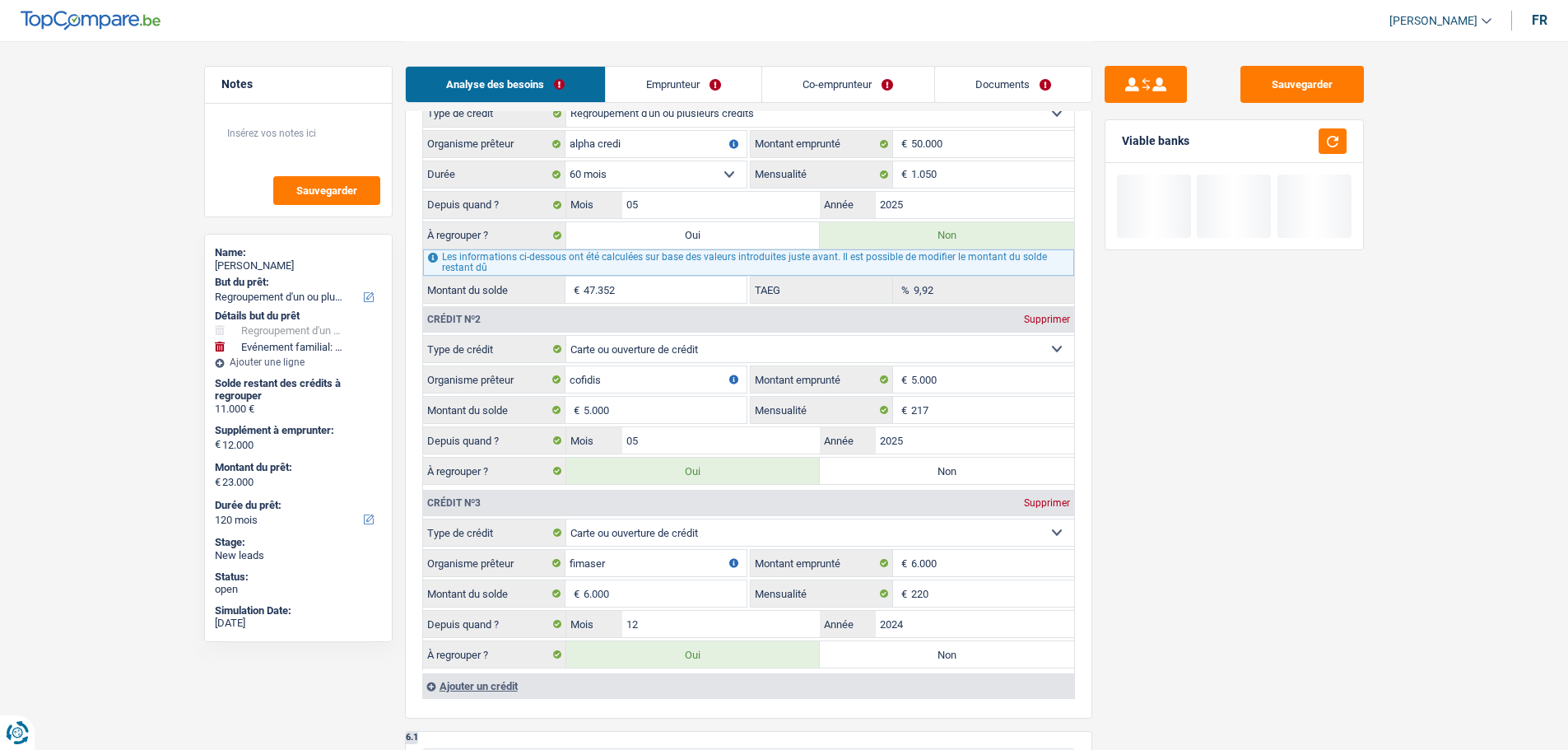
select select "84"
type input "6.000"
type input "18.000"
select select "84"
radio input "false"
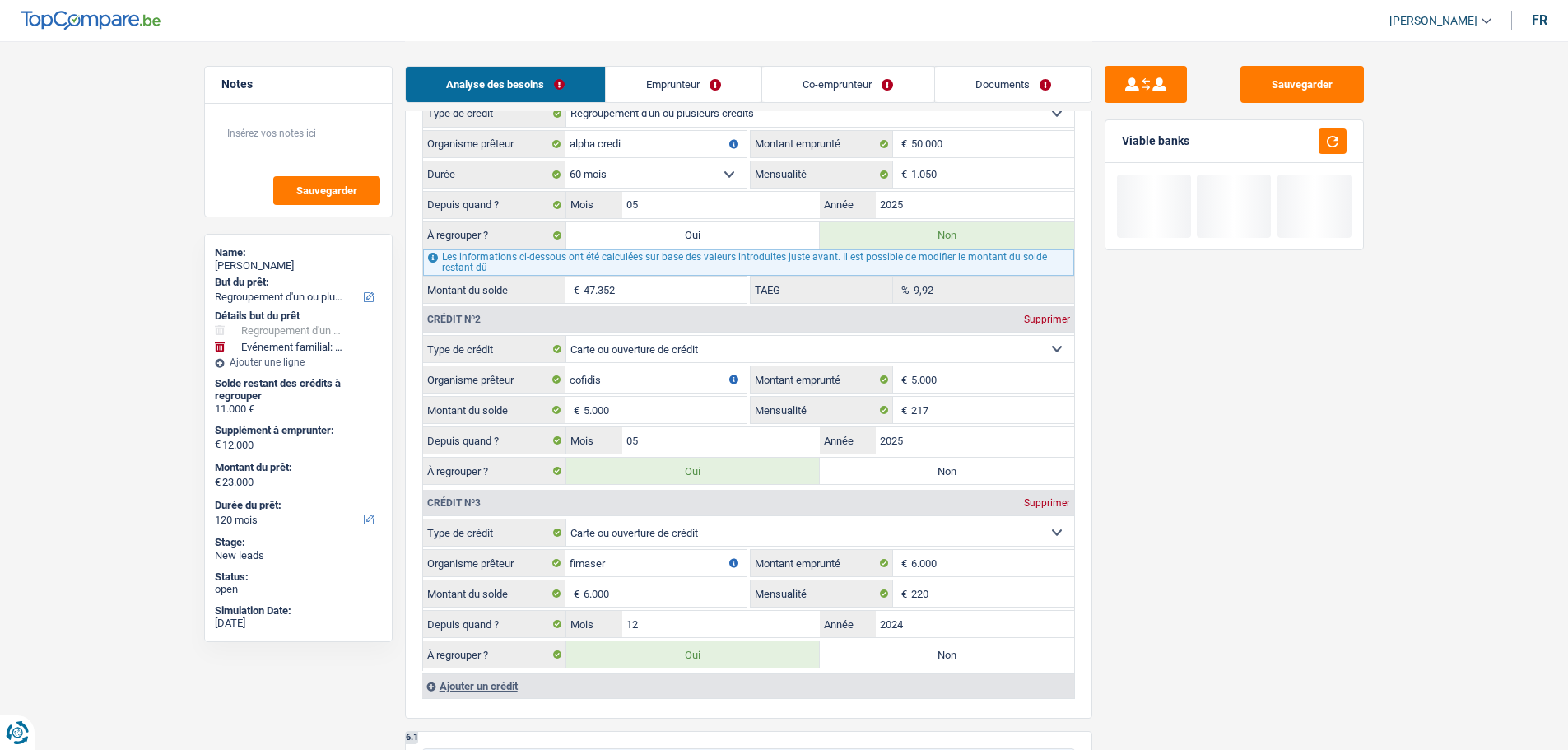
type input "6.000"
type input "18.000"
select select "84"
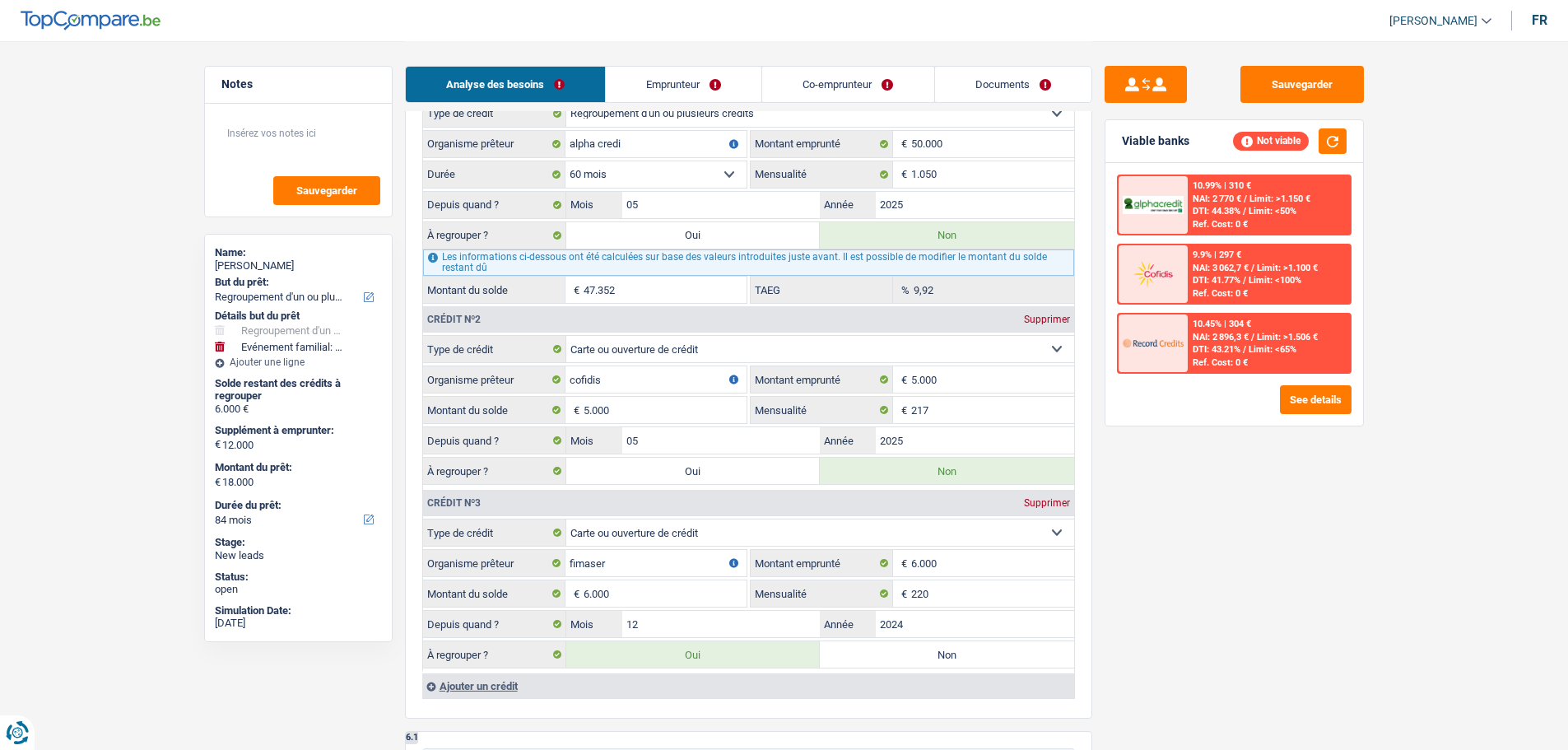
click at [982, 655] on label "Non" at bounding box center [947, 655] width 255 height 26
click at [982, 655] on input "Non" at bounding box center [947, 655] width 255 height 26
radio input "true"
select select "familyEvent"
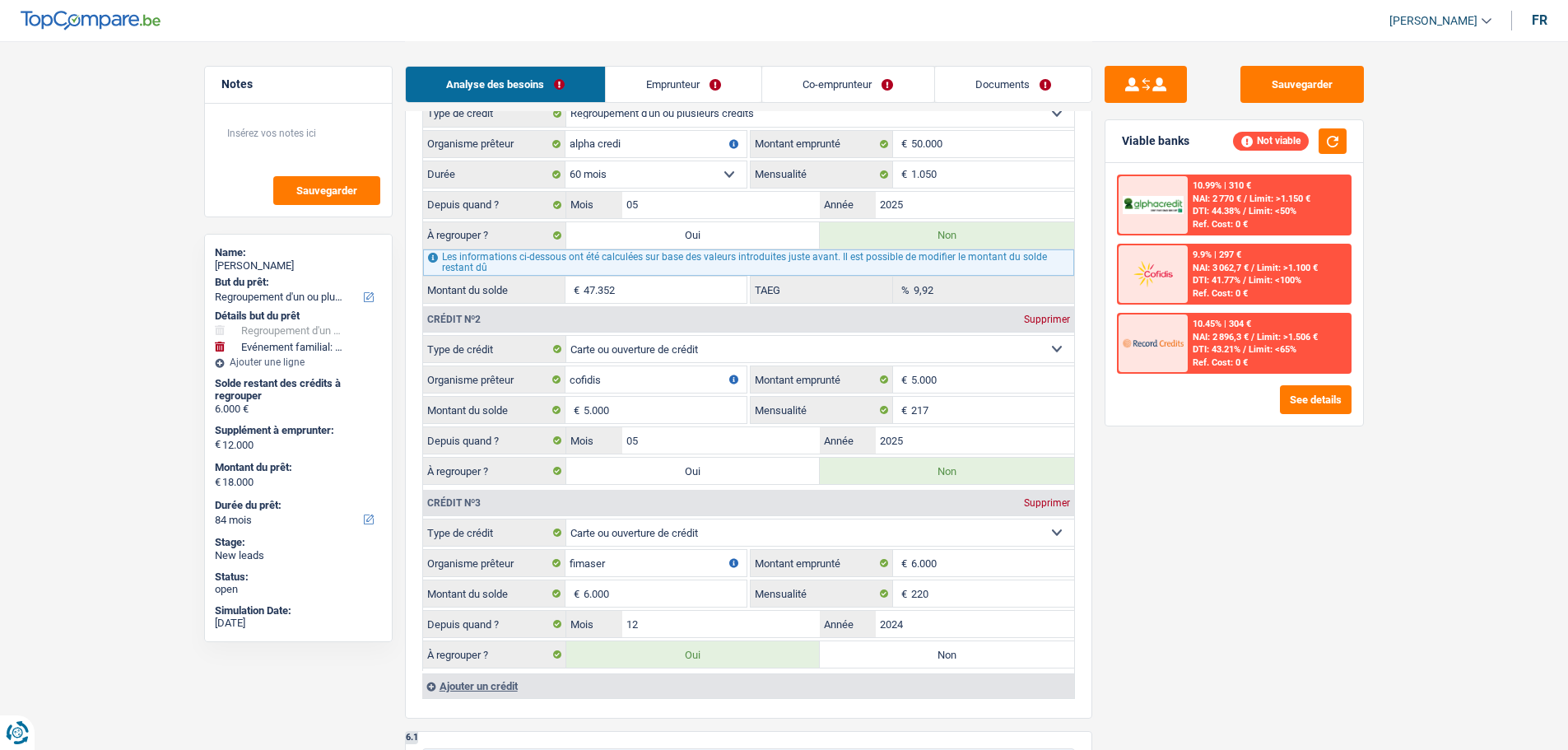
select select "60"
select select "familyEvent"
type input "12.000"
type input "82.352"
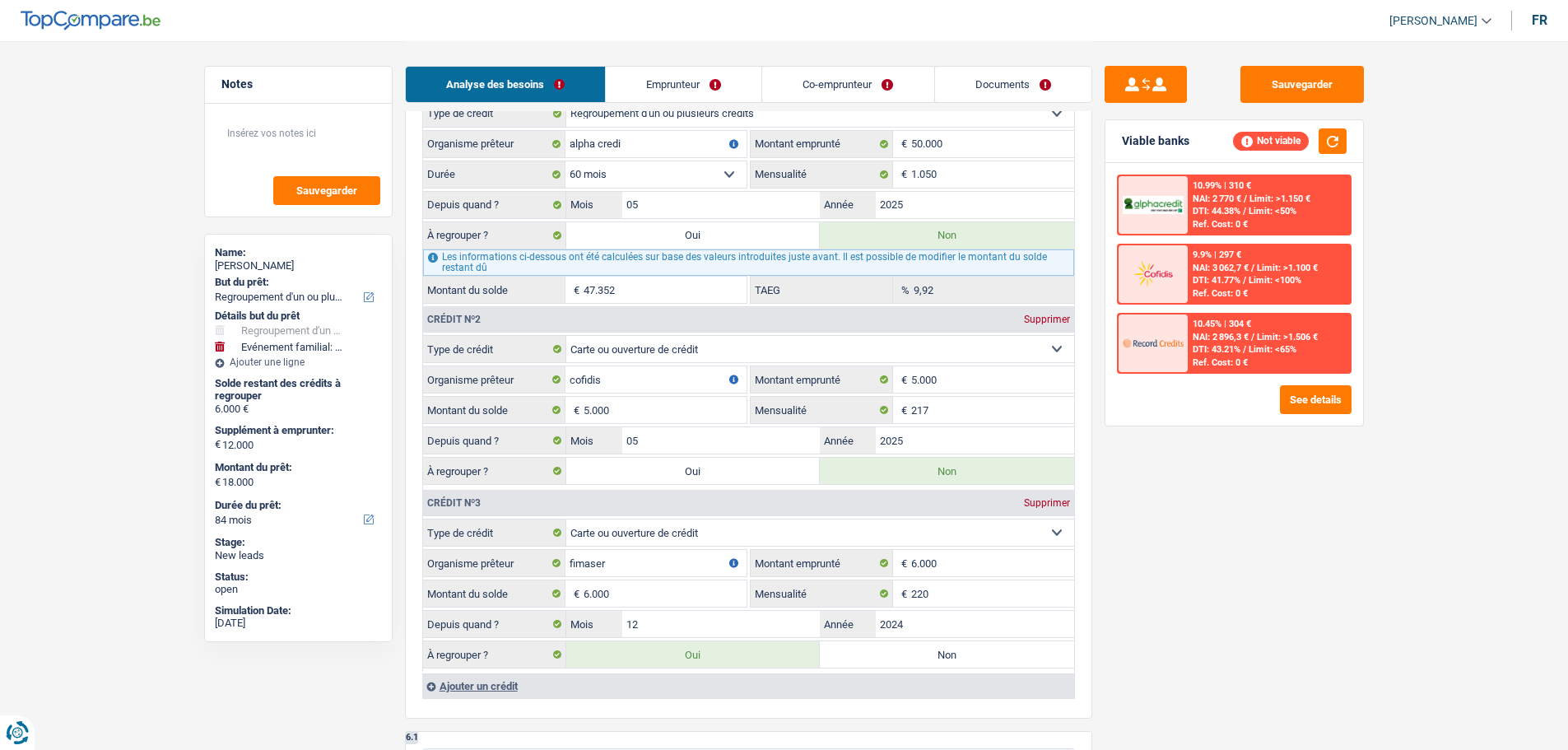
select select "60"
radio input "false"
select select "familyEvent"
type input "12.000"
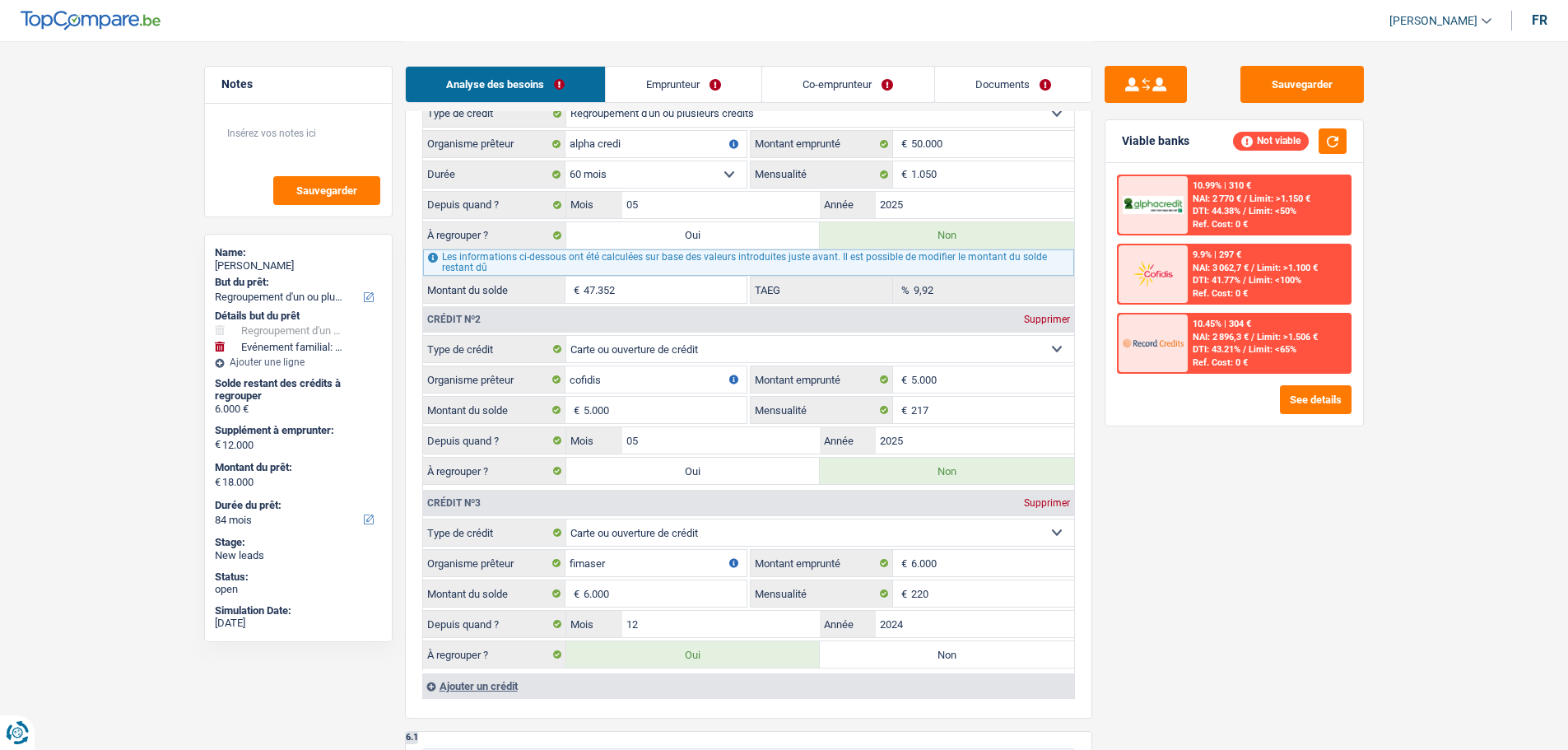
type input "82.352"
select select "60"
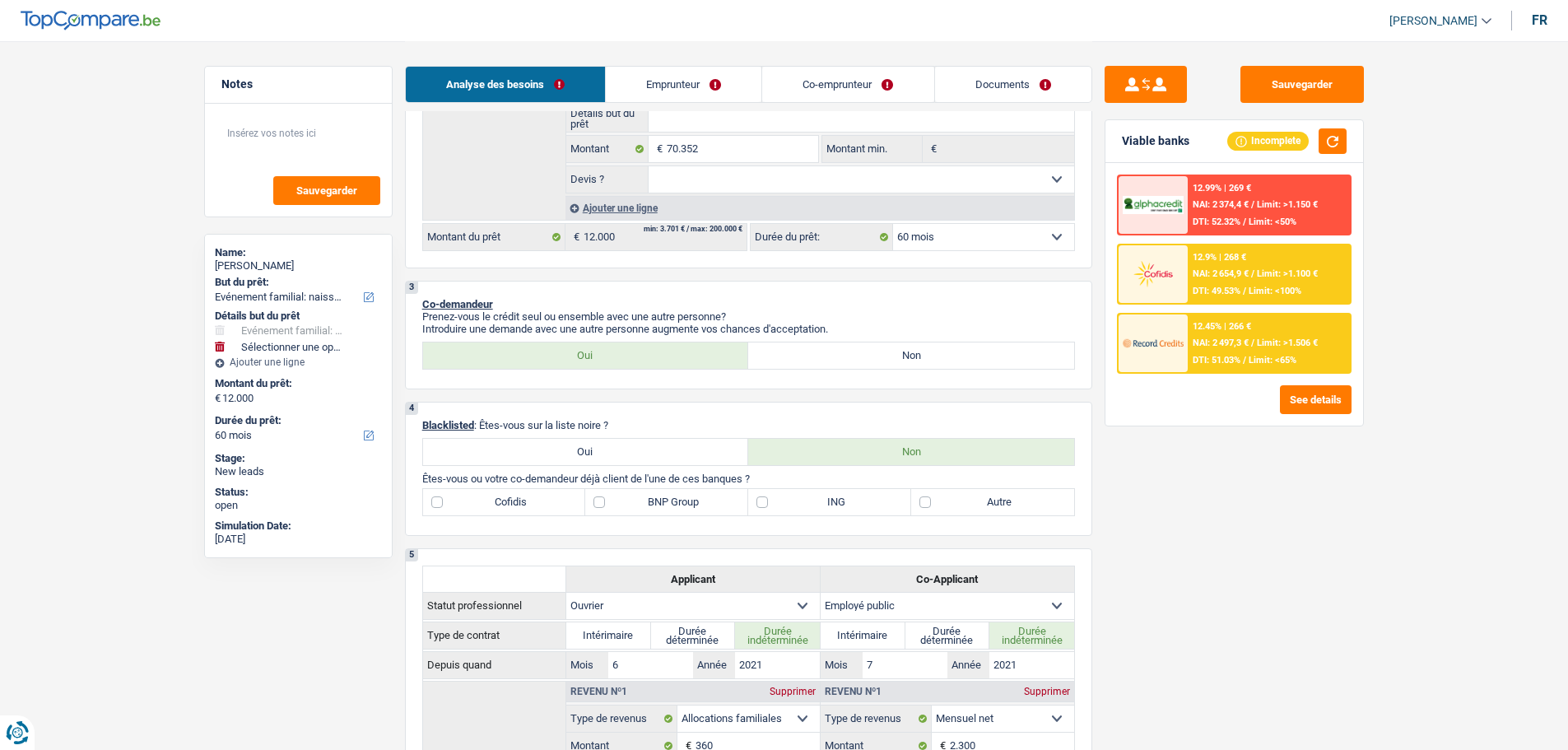
scroll to position [247, 0]
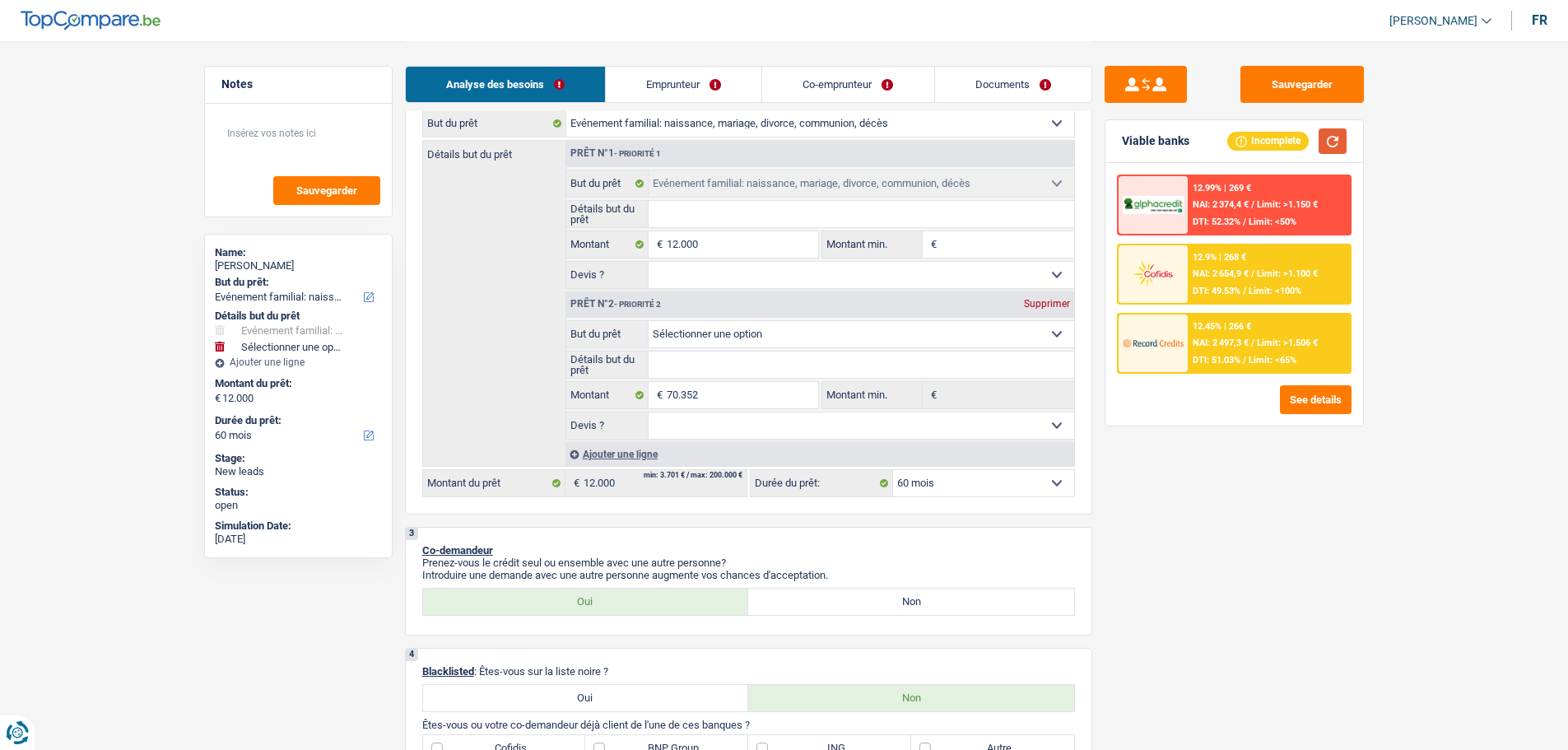
click at [1325, 137] on button "button" at bounding box center [1333, 141] width 28 height 25
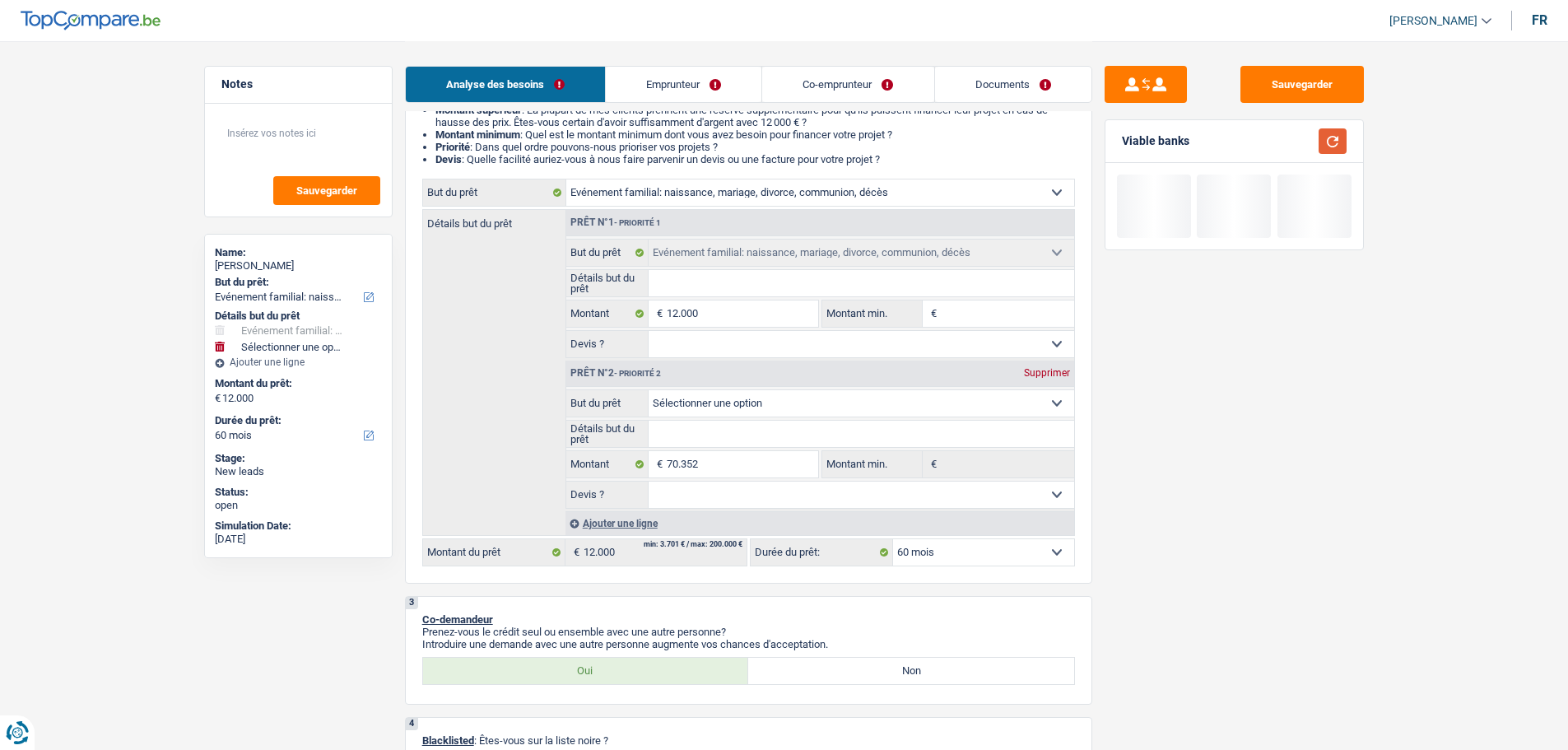
scroll to position [82, 0]
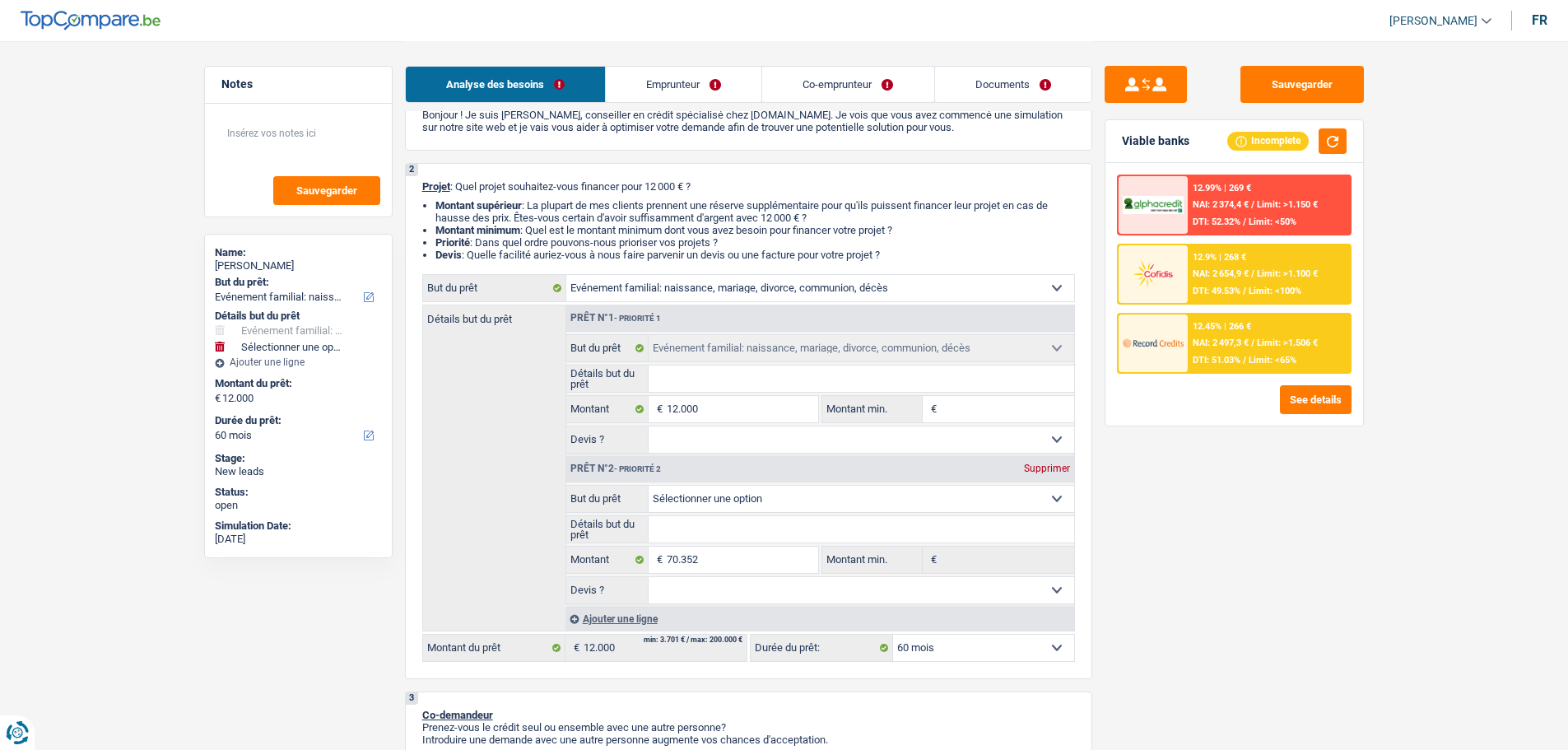
click at [1049, 471] on div "Supprimer" at bounding box center [1048, 468] width 54 height 10
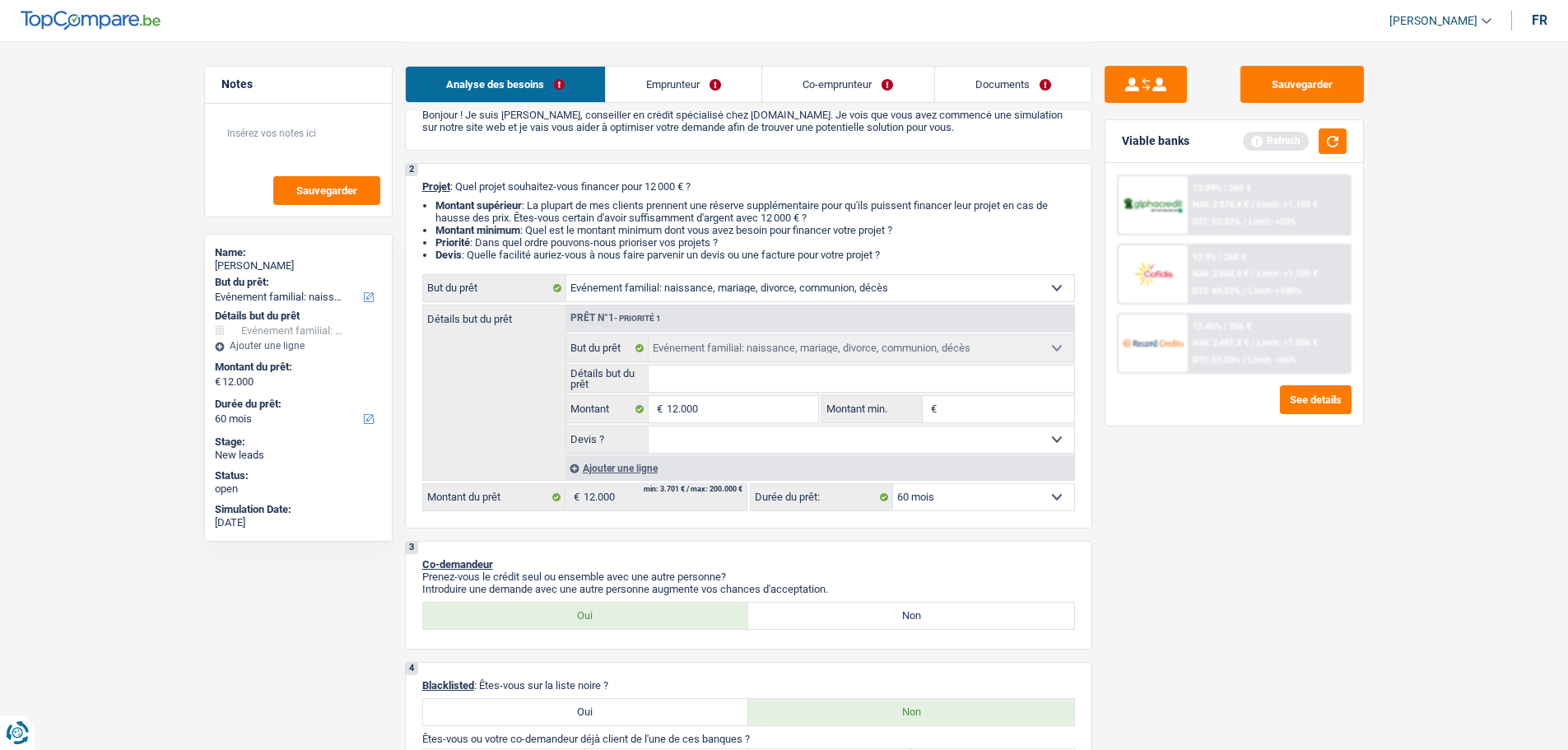
click at [755, 389] on input "Détails but du prêt" at bounding box center [862, 379] width 425 height 26
type input "B"
type input "Ba"
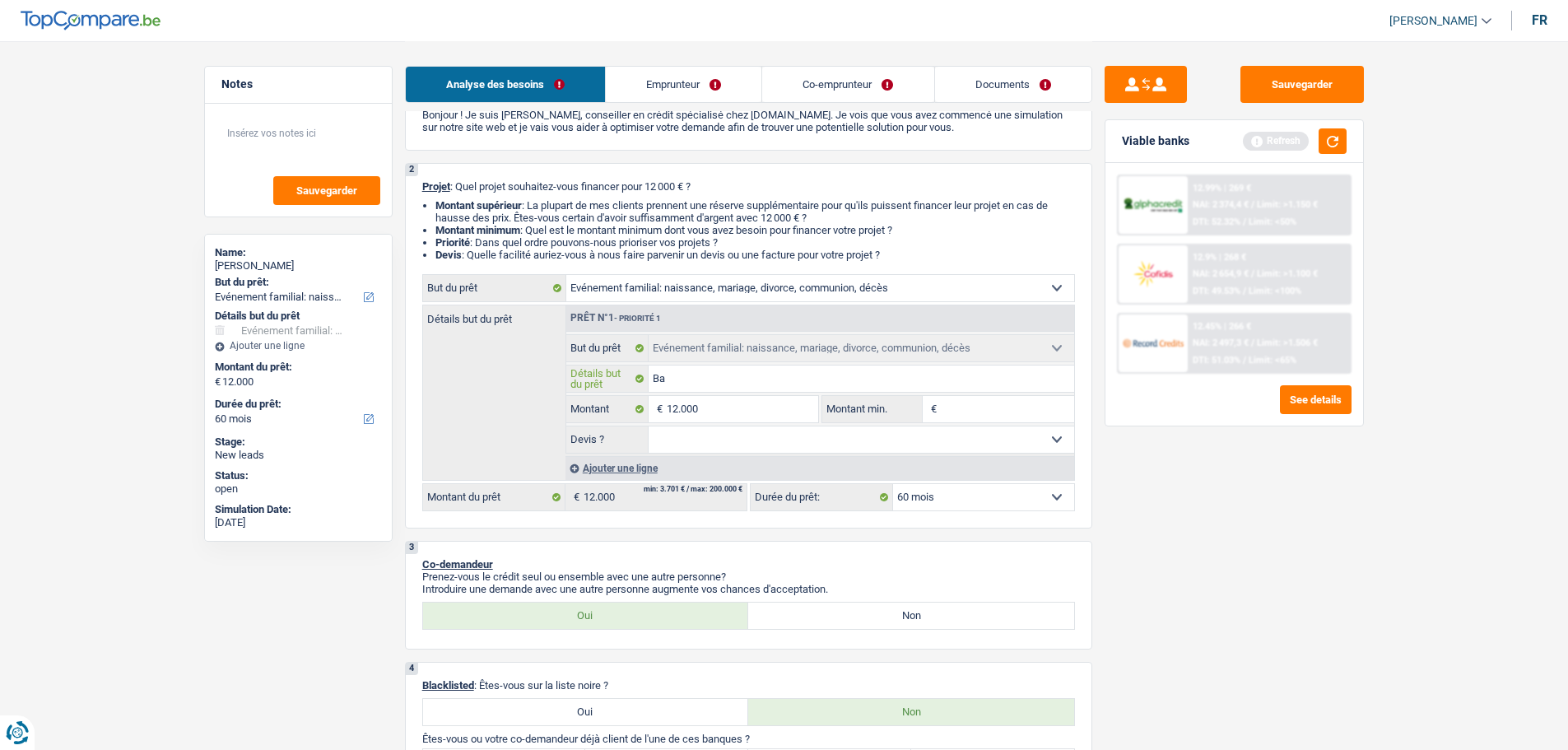
type input "Bap"
type input "Bapt"
type input "Baptè"
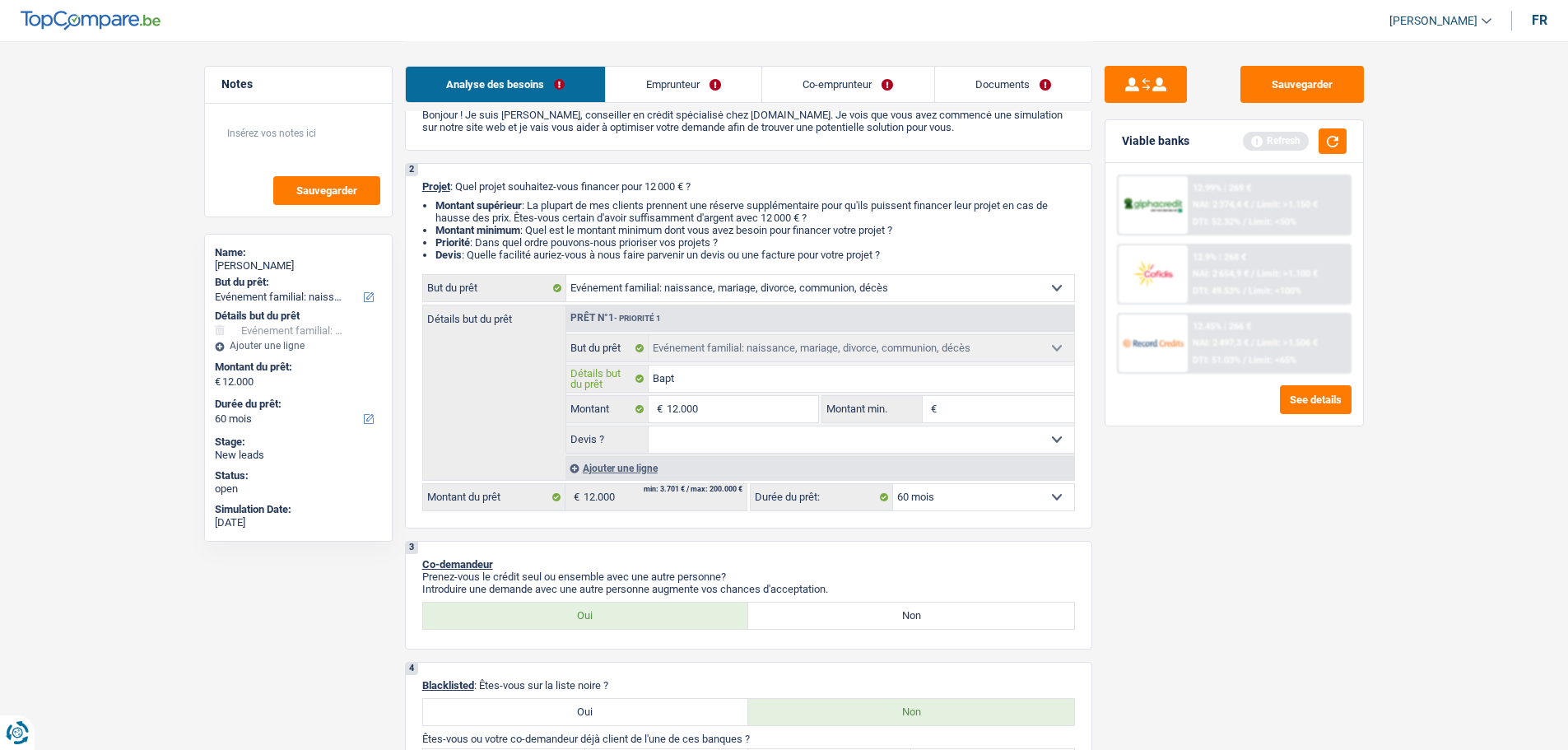
type input "Baptè"
type input "Baptèm"
type input "Baptème"
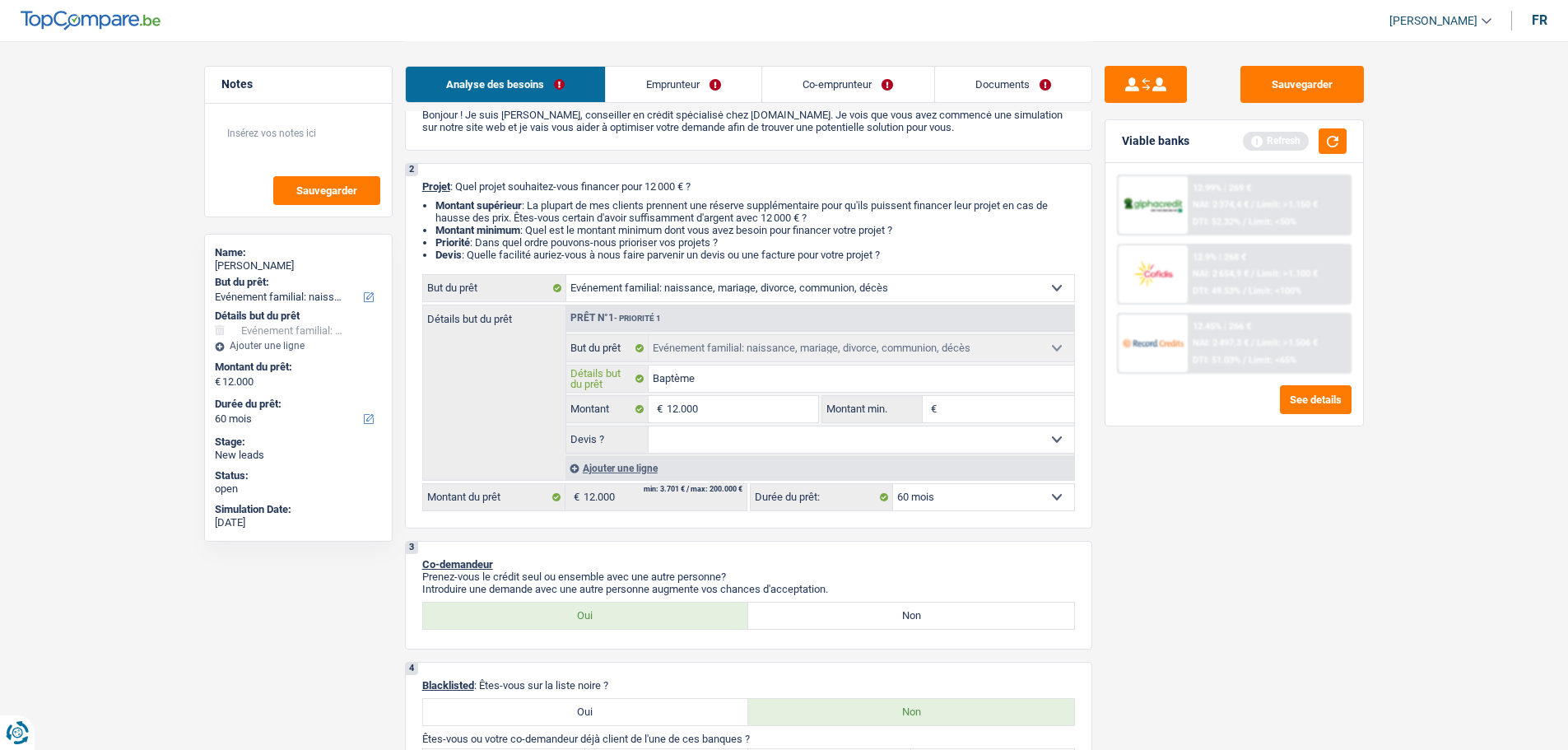
type input "Baptème"
type input "Baptèm"
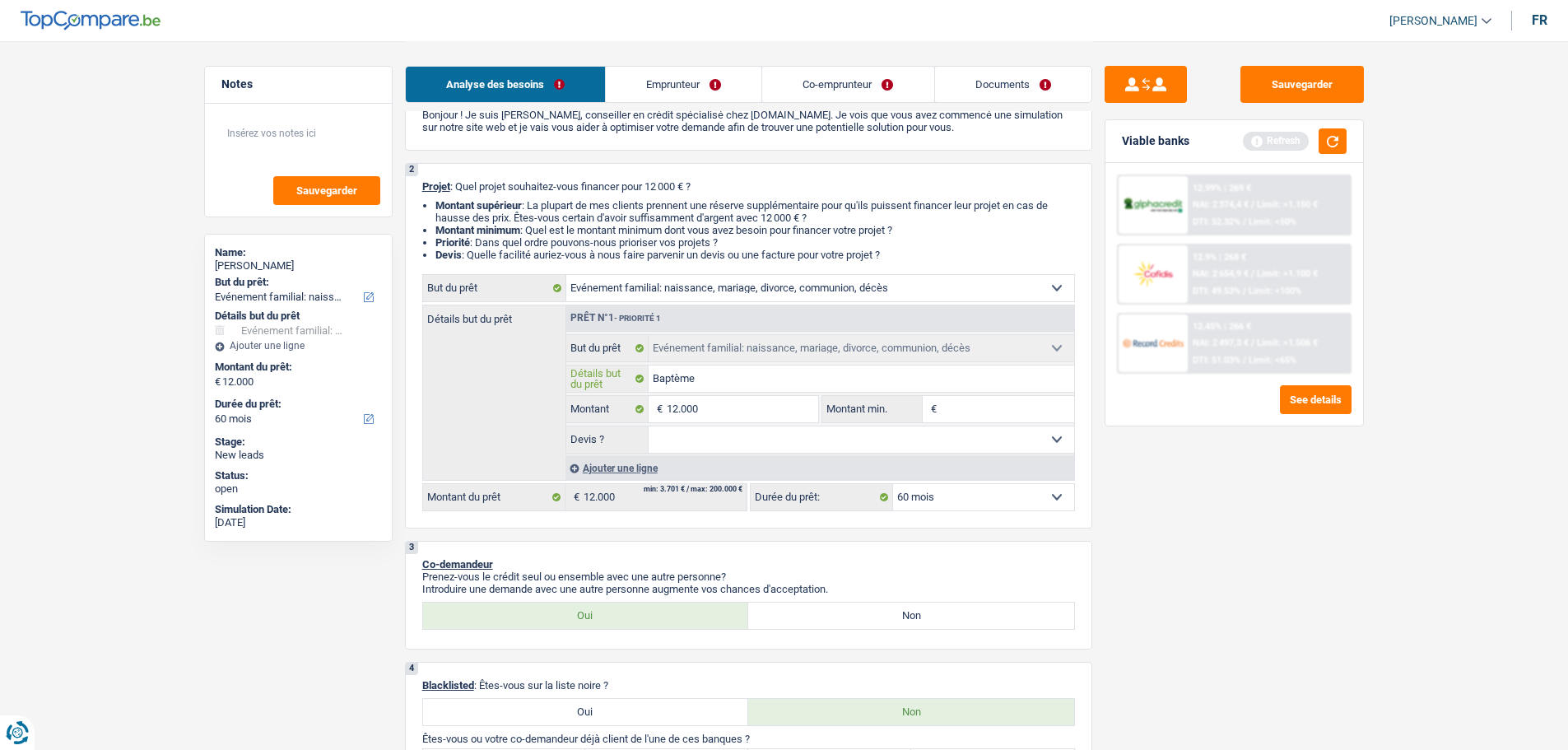
type input "Baptèm"
type input "Baptè"
type input "Bapt"
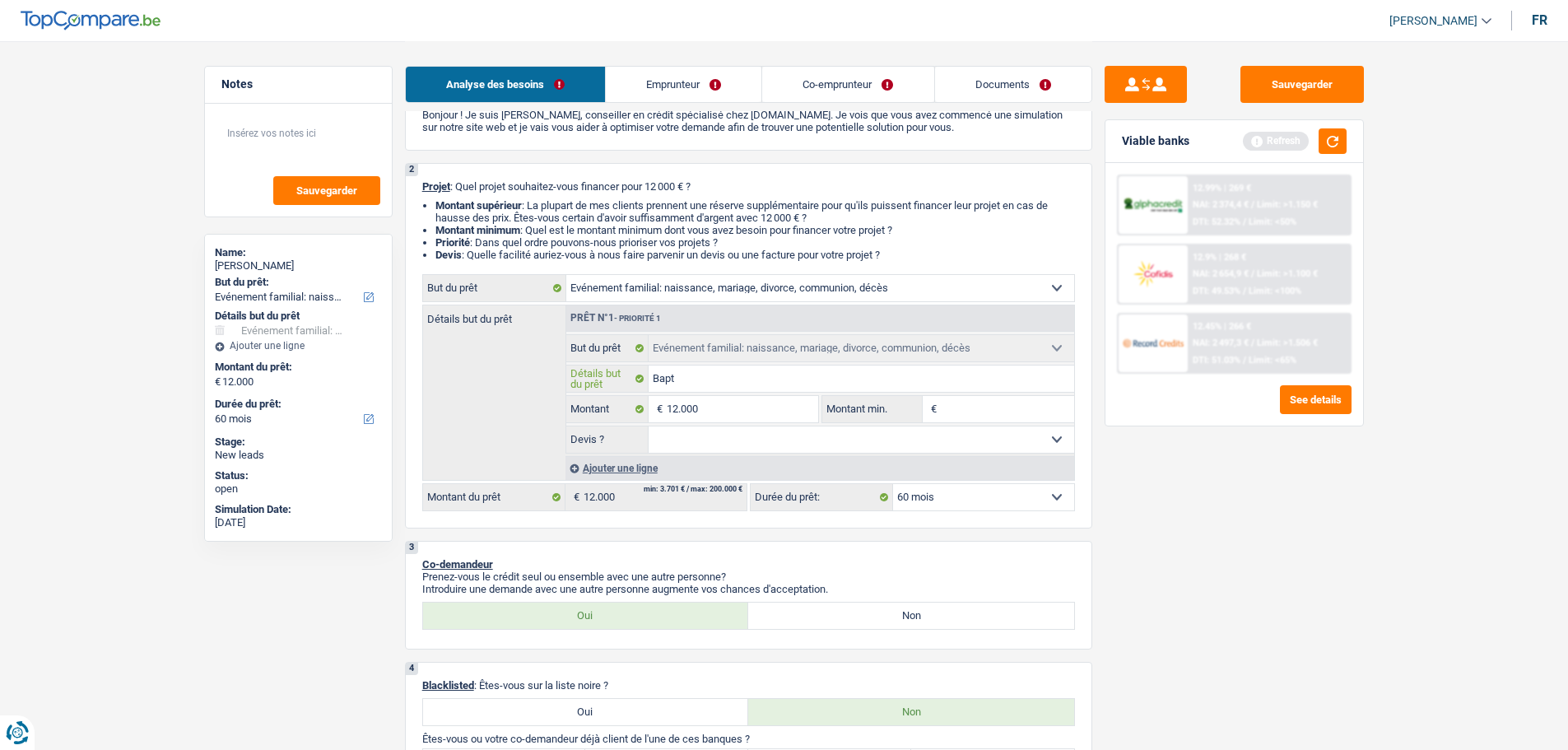
type input "Bap"
type input "Bapt"
type input "Baptê"
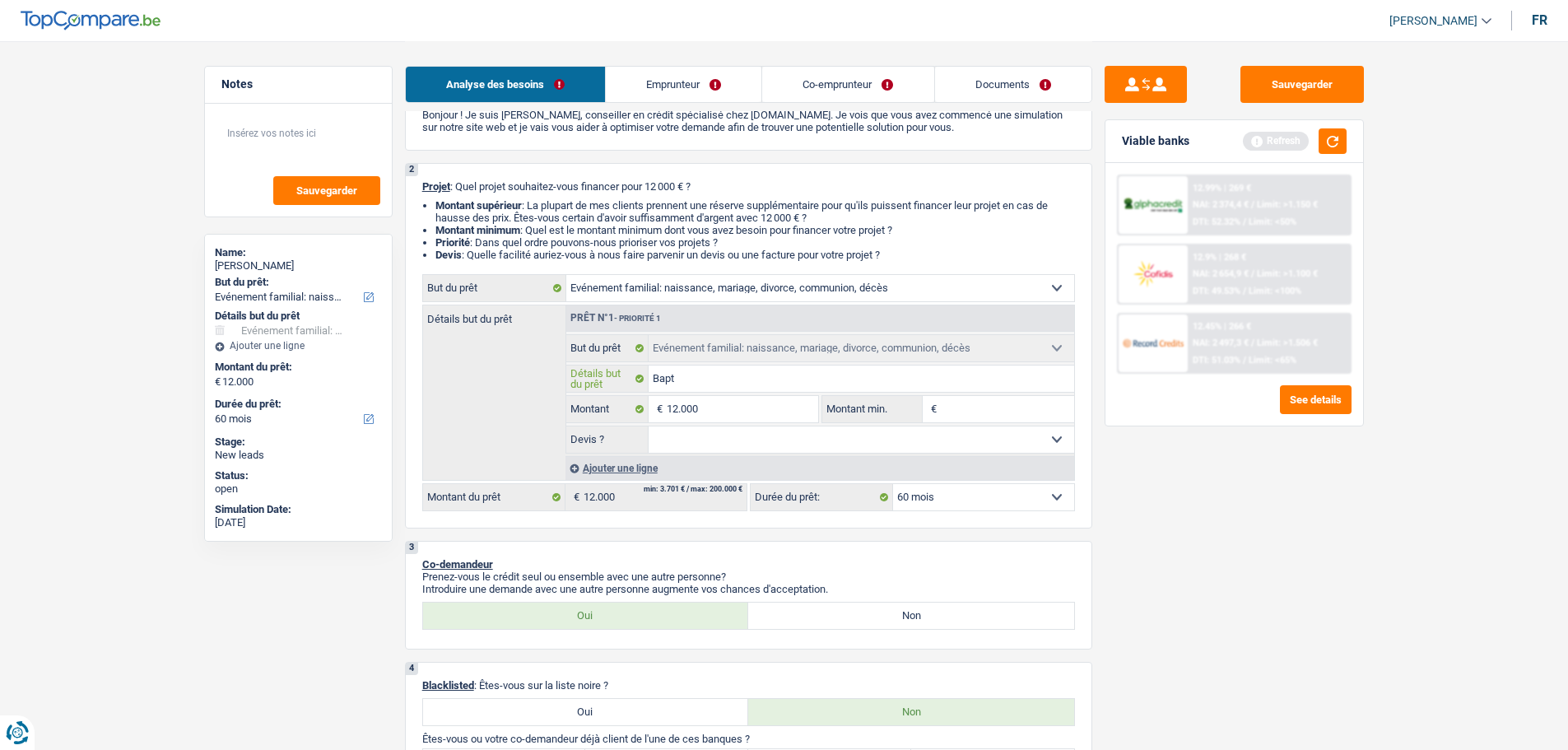
type input "Baptê"
type input "Baptêm"
type input "Baptême"
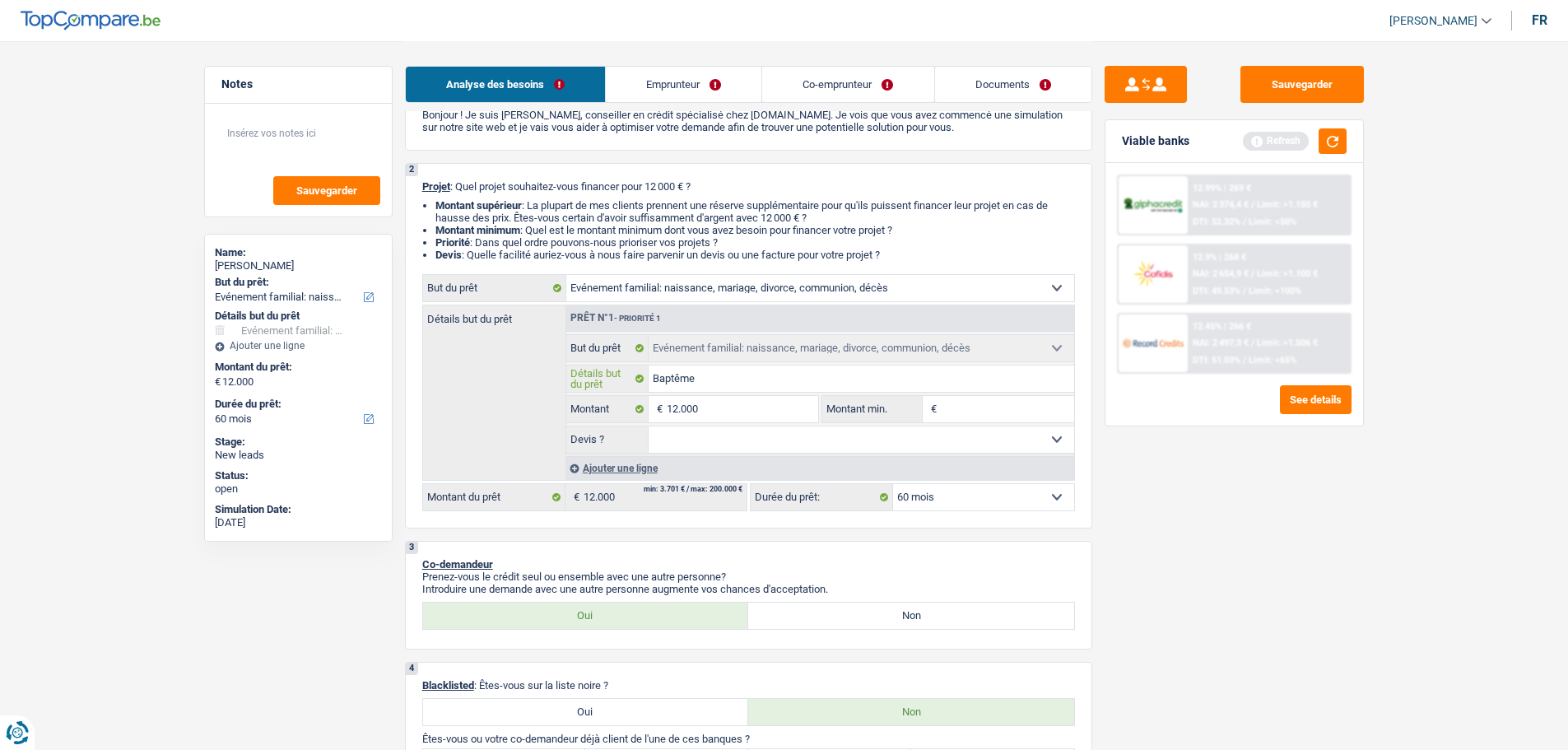
type input "Baptême"
click at [1331, 144] on button "button" at bounding box center [1333, 141] width 28 height 25
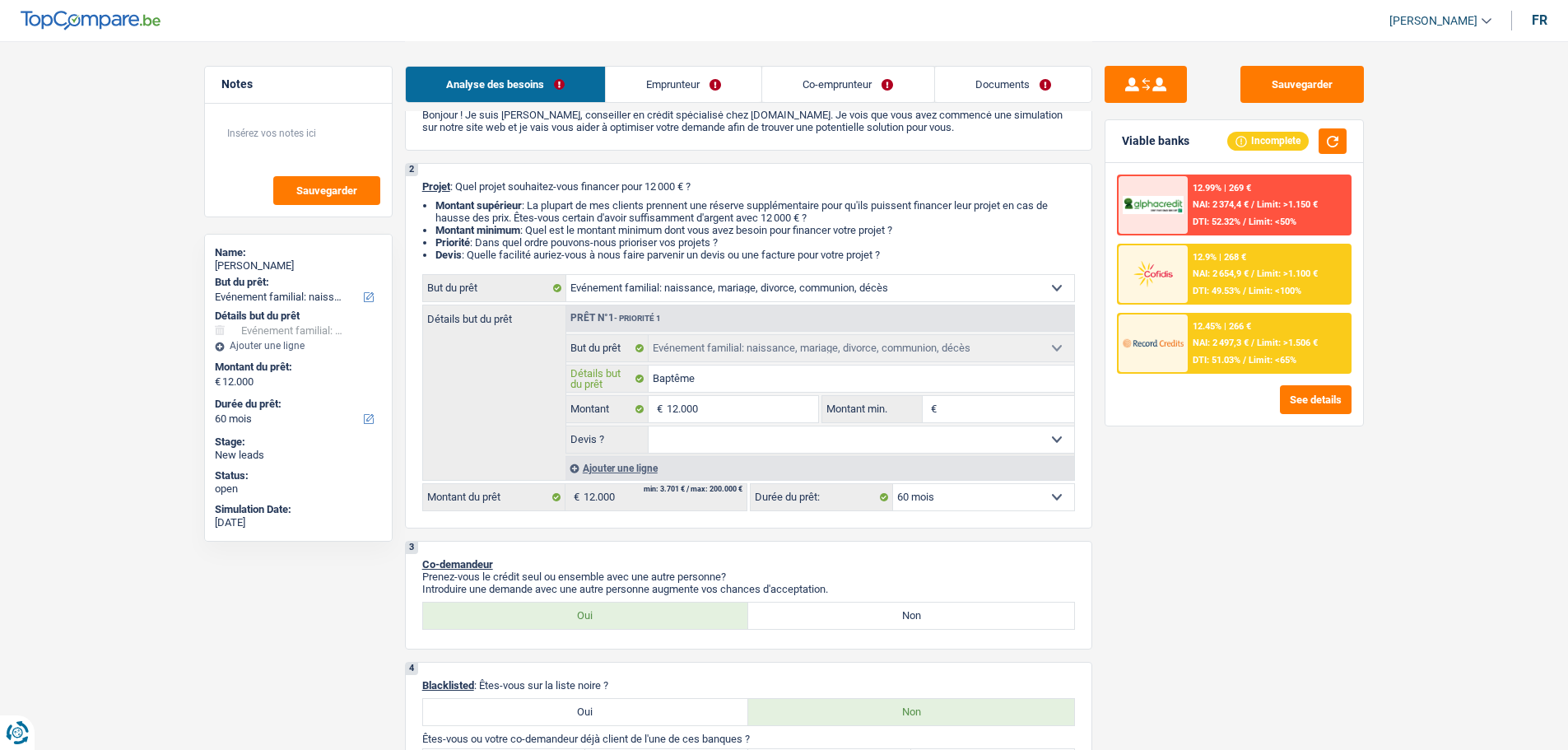
click at [773, 382] on input "Baptême" at bounding box center [862, 379] width 425 height 26
click at [674, 76] on link "Emprunteur" at bounding box center [684, 84] width 156 height 35
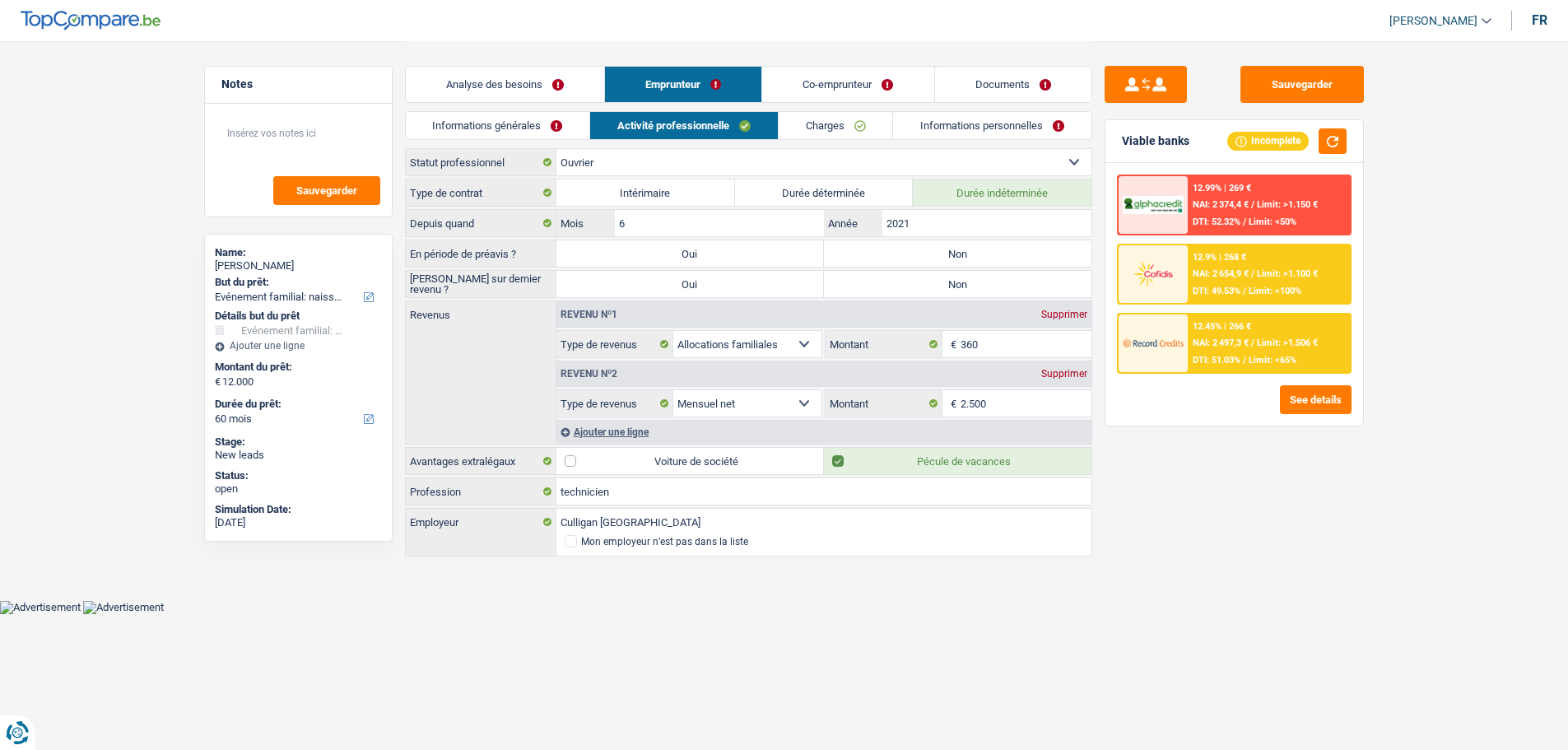
scroll to position [0, 0]
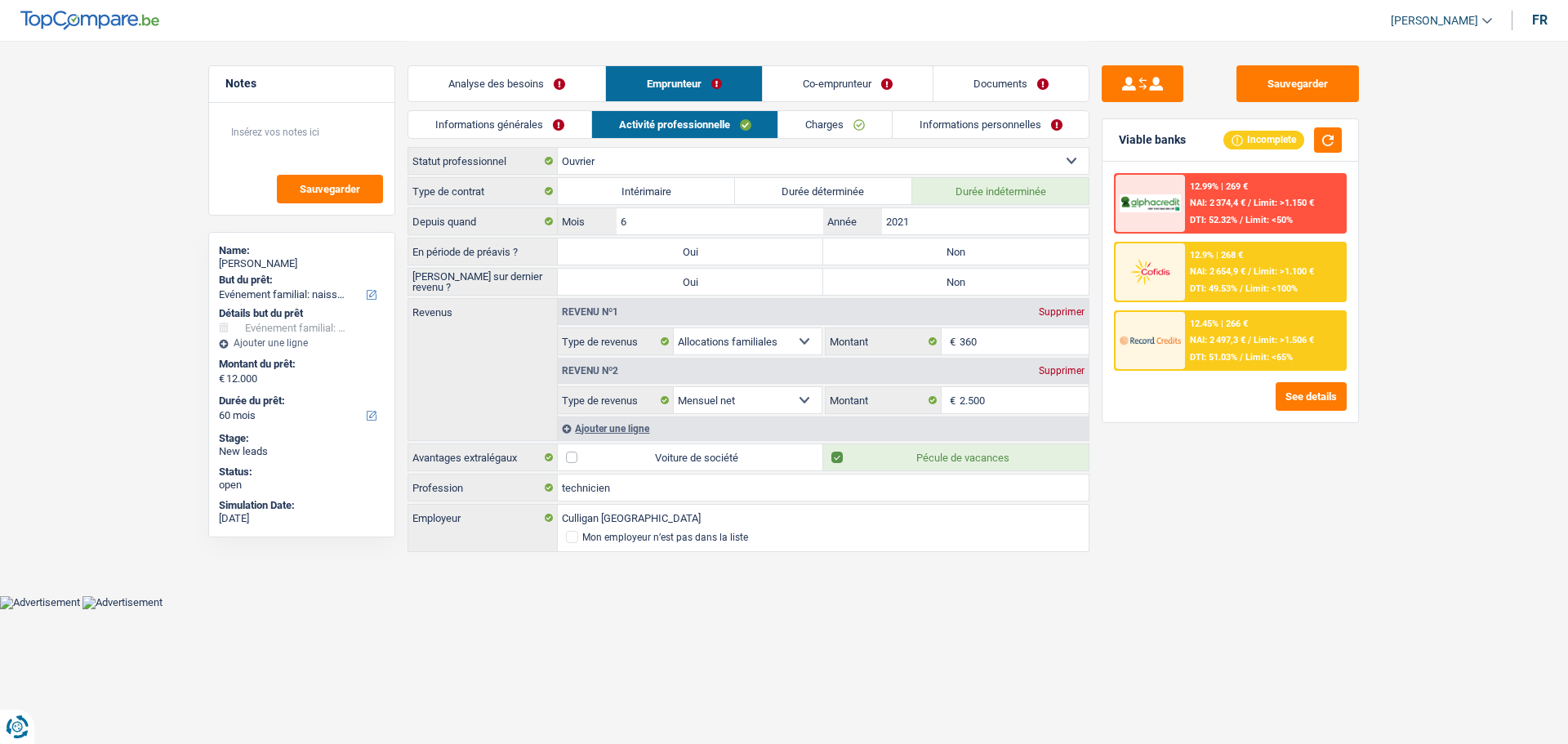
click at [946, 255] on label "Non" at bounding box center [956, 252] width 265 height 26
click at [946, 255] on input "Non" at bounding box center [956, 252] width 265 height 26
radio input "true"
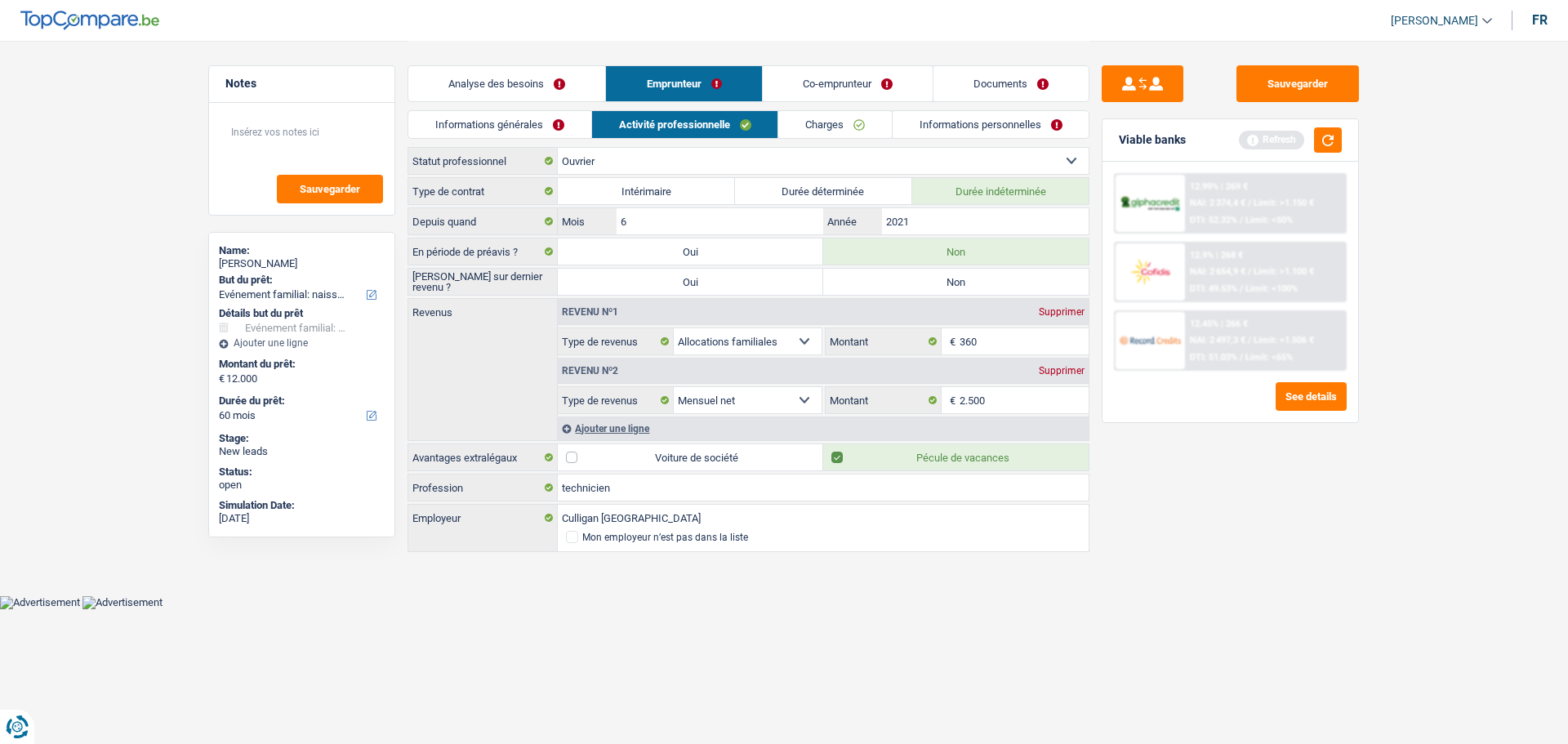
click at [941, 283] on label "Non" at bounding box center [956, 281] width 265 height 26
click at [941, 283] on input "Non" at bounding box center [956, 281] width 265 height 26
radio input "true"
click at [322, 130] on textarea at bounding box center [302, 139] width 163 height 49
click at [372, 132] on textarea "Monsieur était à la mutuelle" at bounding box center [302, 139] width 163 height 49
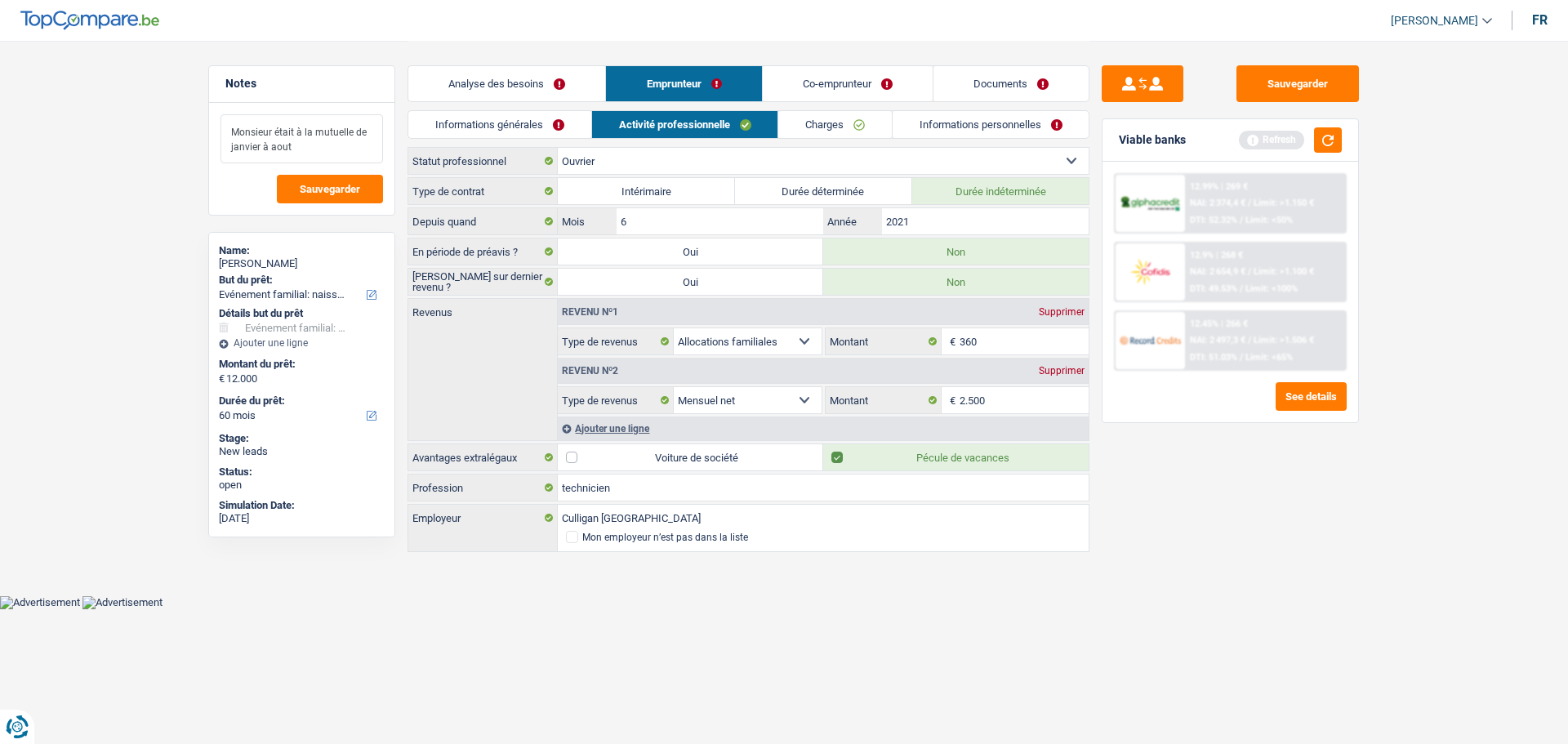
click at [318, 158] on textarea "Monsieur était à la mutuelle de janvier à aout" at bounding box center [302, 139] width 163 height 49
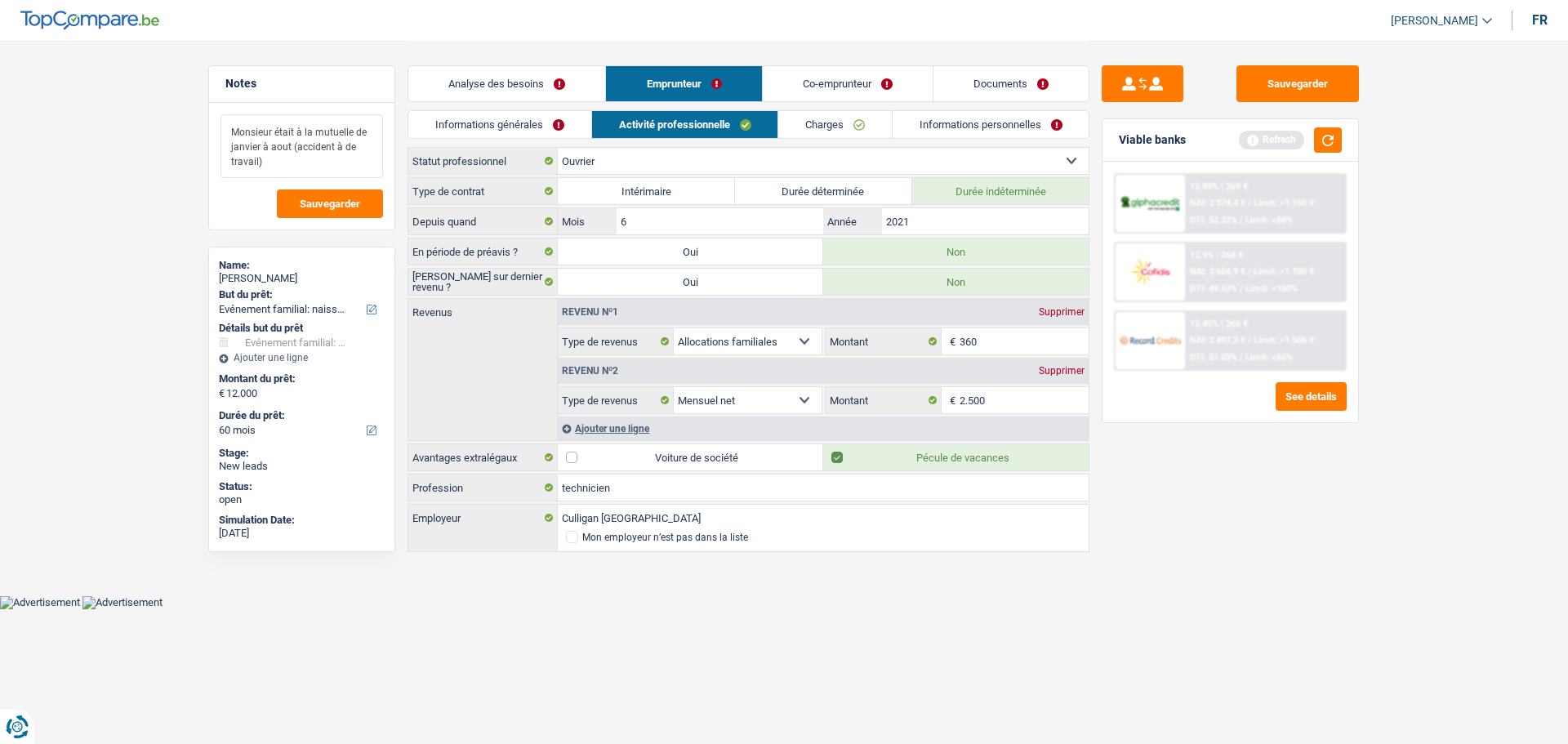
type textarea "Monsieur était à la mutuelle de janvier à aout (accident à de travail)"
click at [858, 74] on link "Co-emprunteur" at bounding box center [847, 83] width 170 height 35
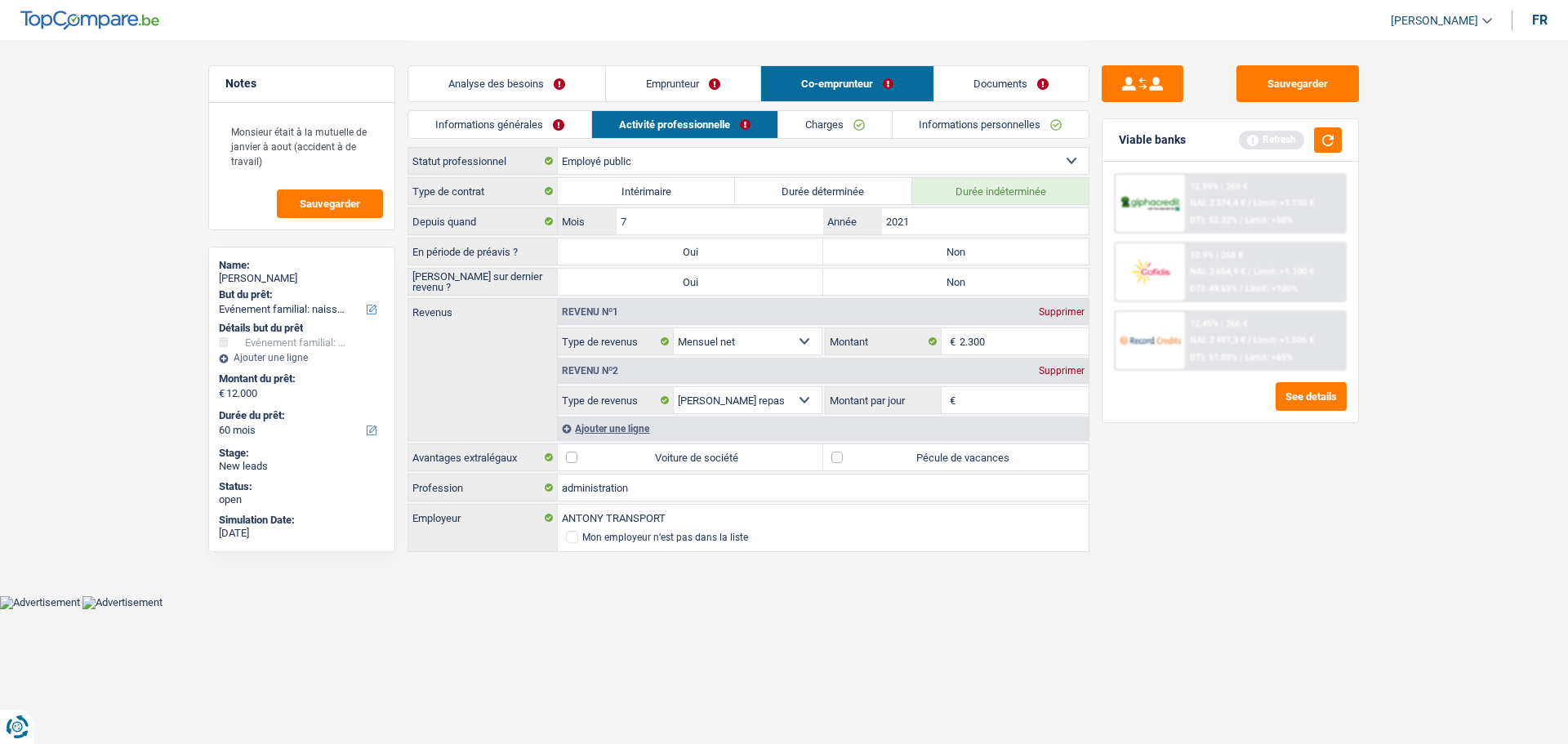
click at [528, 79] on link "Analyse des besoins" at bounding box center [506, 83] width 197 height 35
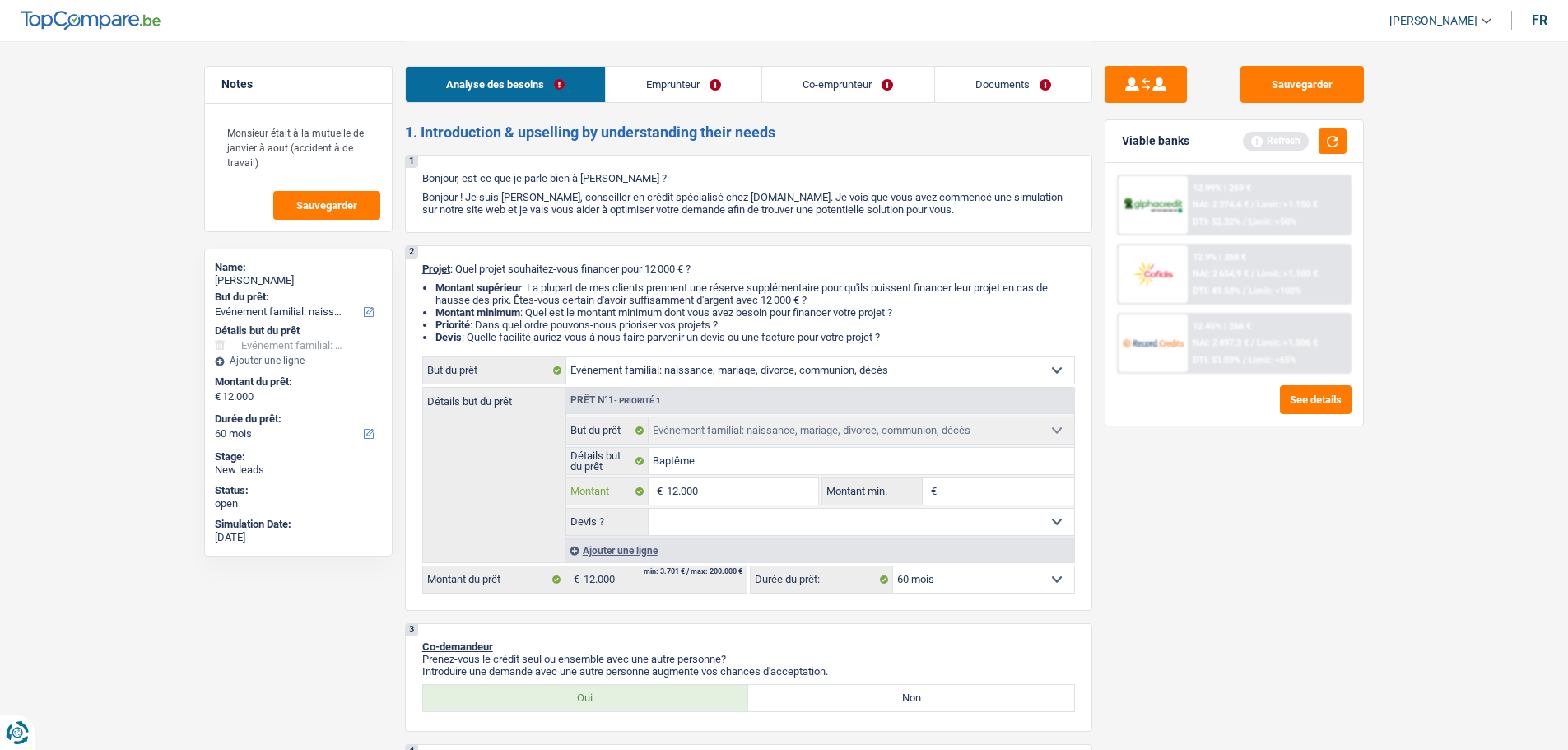
click at [732, 493] on input "12.000" at bounding box center [742, 492] width 151 height 26
click at [740, 487] on input "12.000" at bounding box center [742, 492] width 151 height 26
type input "1.200"
type input "120"
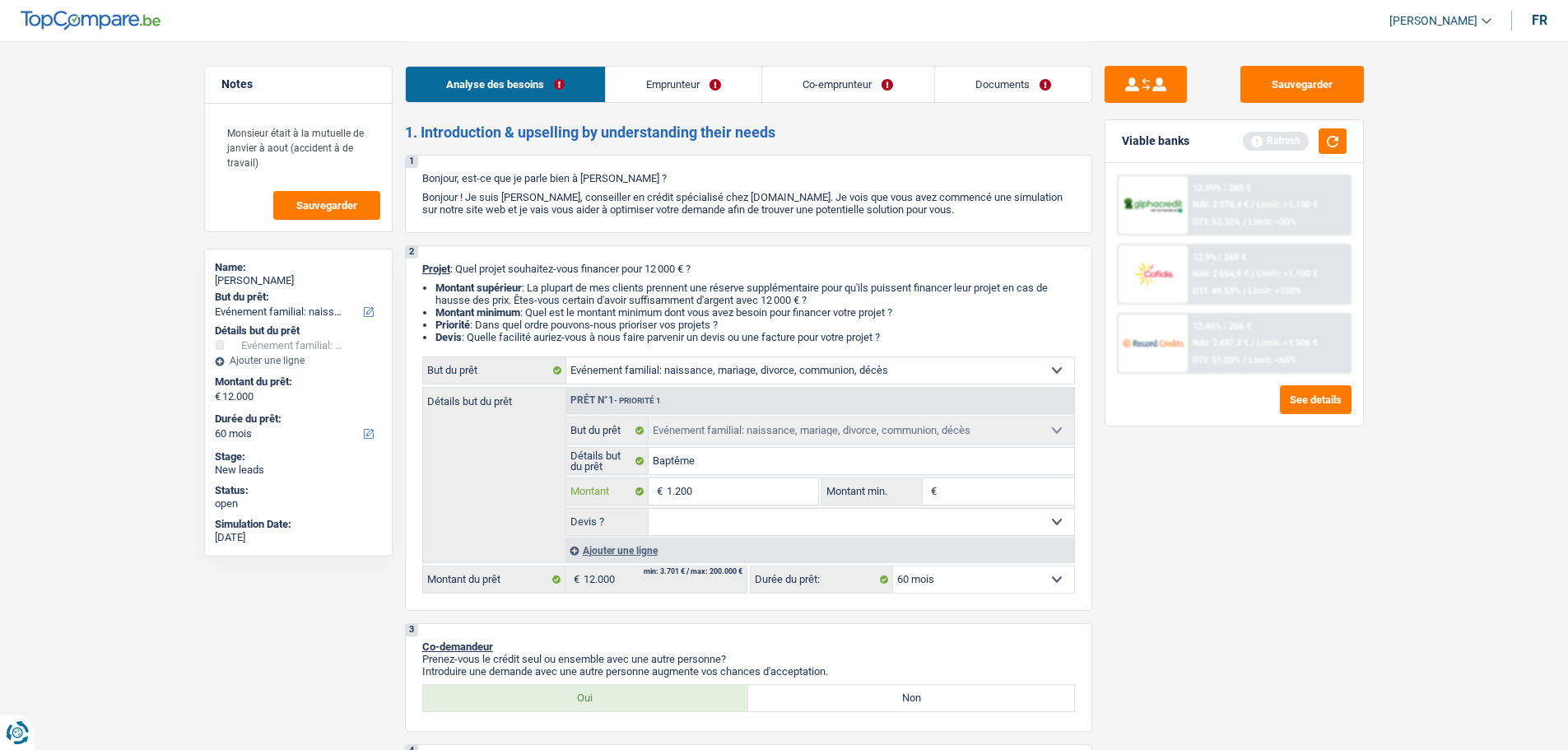
type input "120"
type input "12"
type input "1"
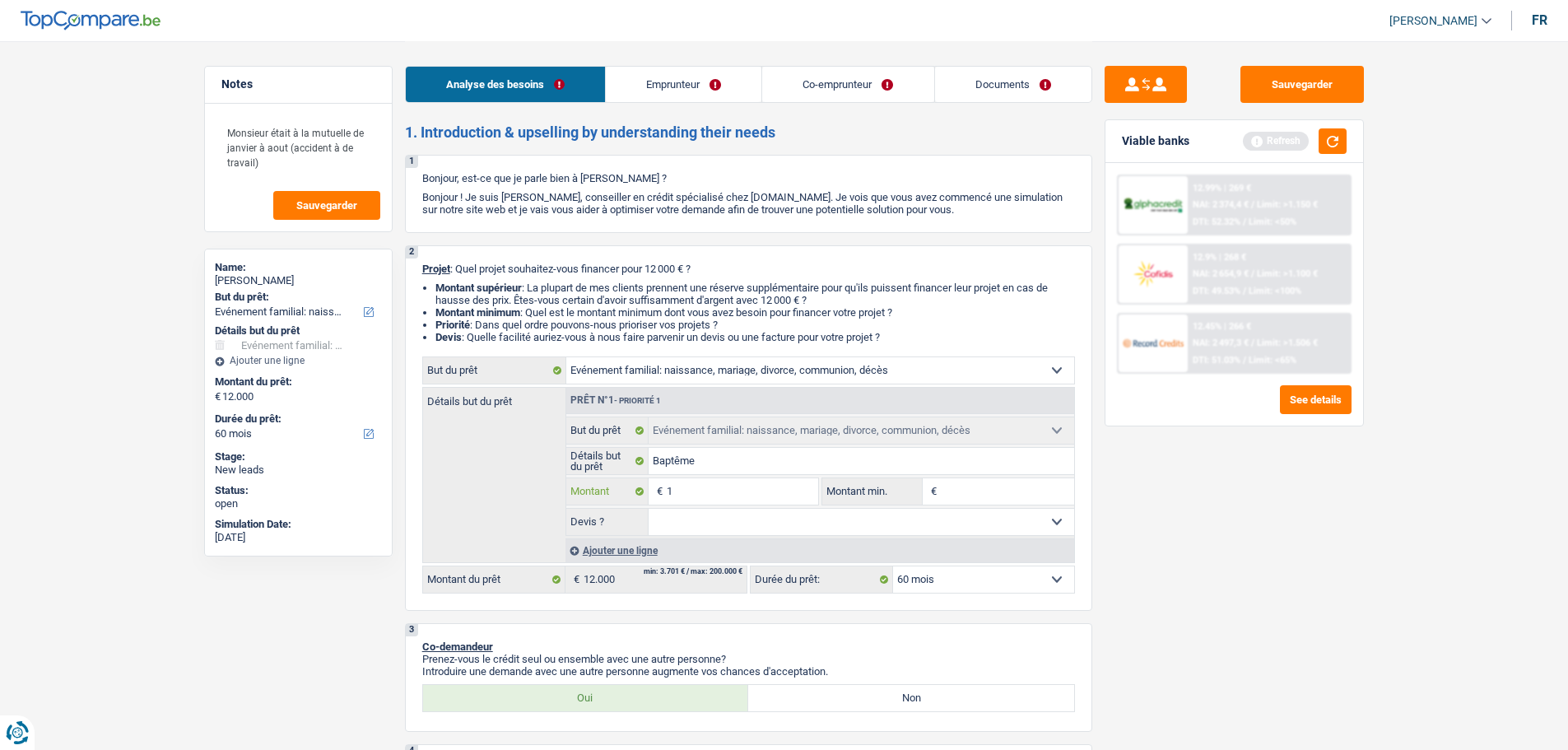
type input "10"
type input "100"
type input "1.000"
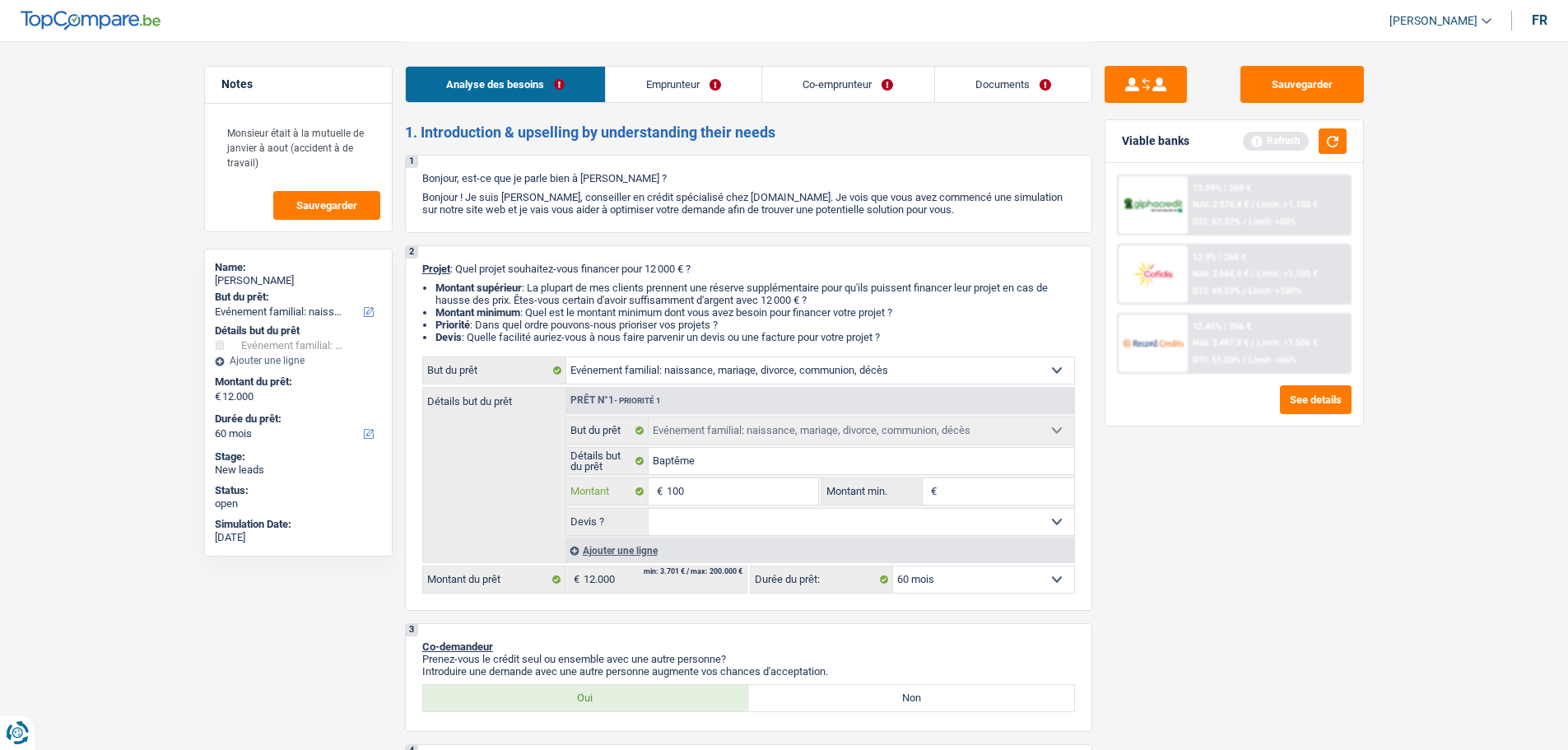
type input "1.000"
type input "10.000"
select select "48"
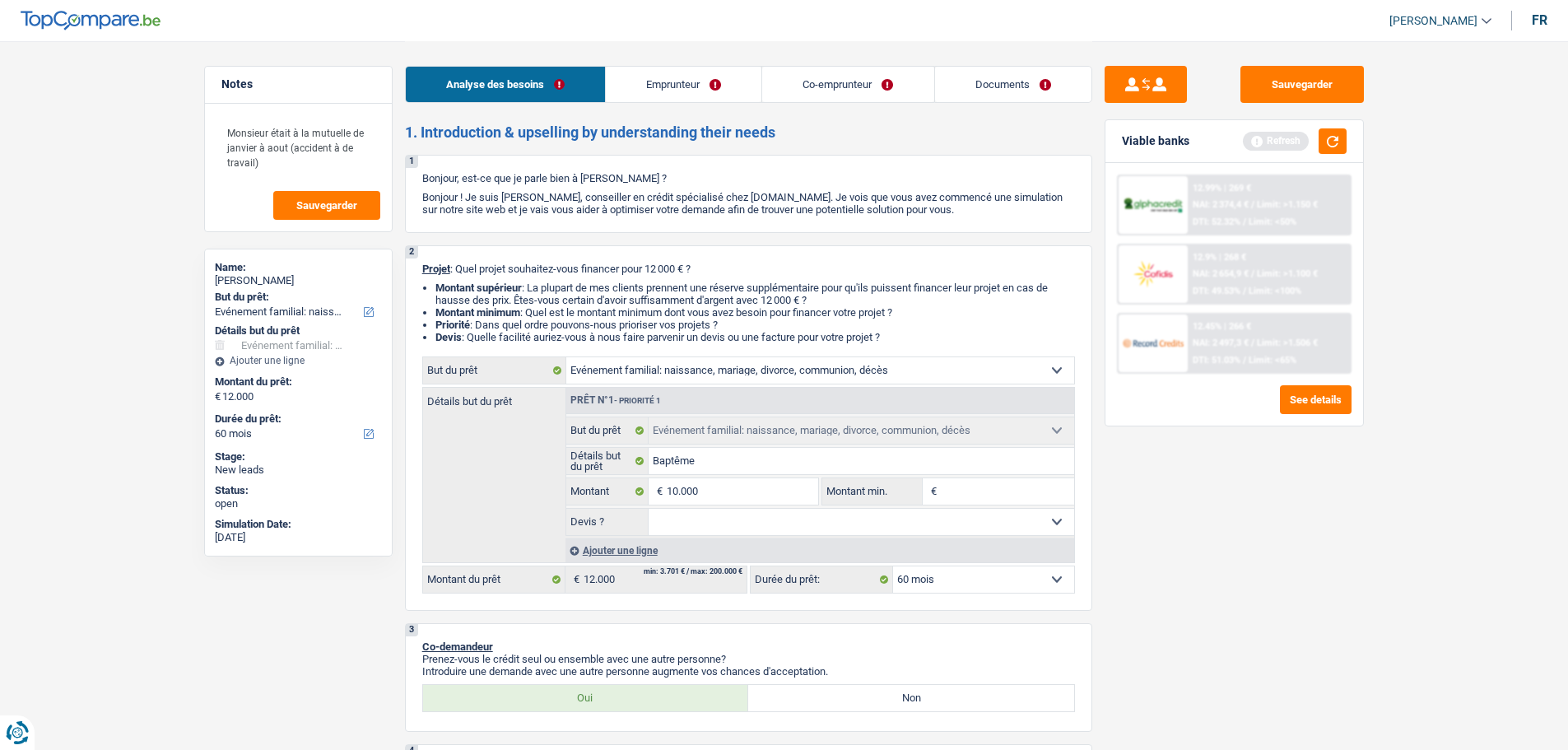
select select "48"
type input "10.000"
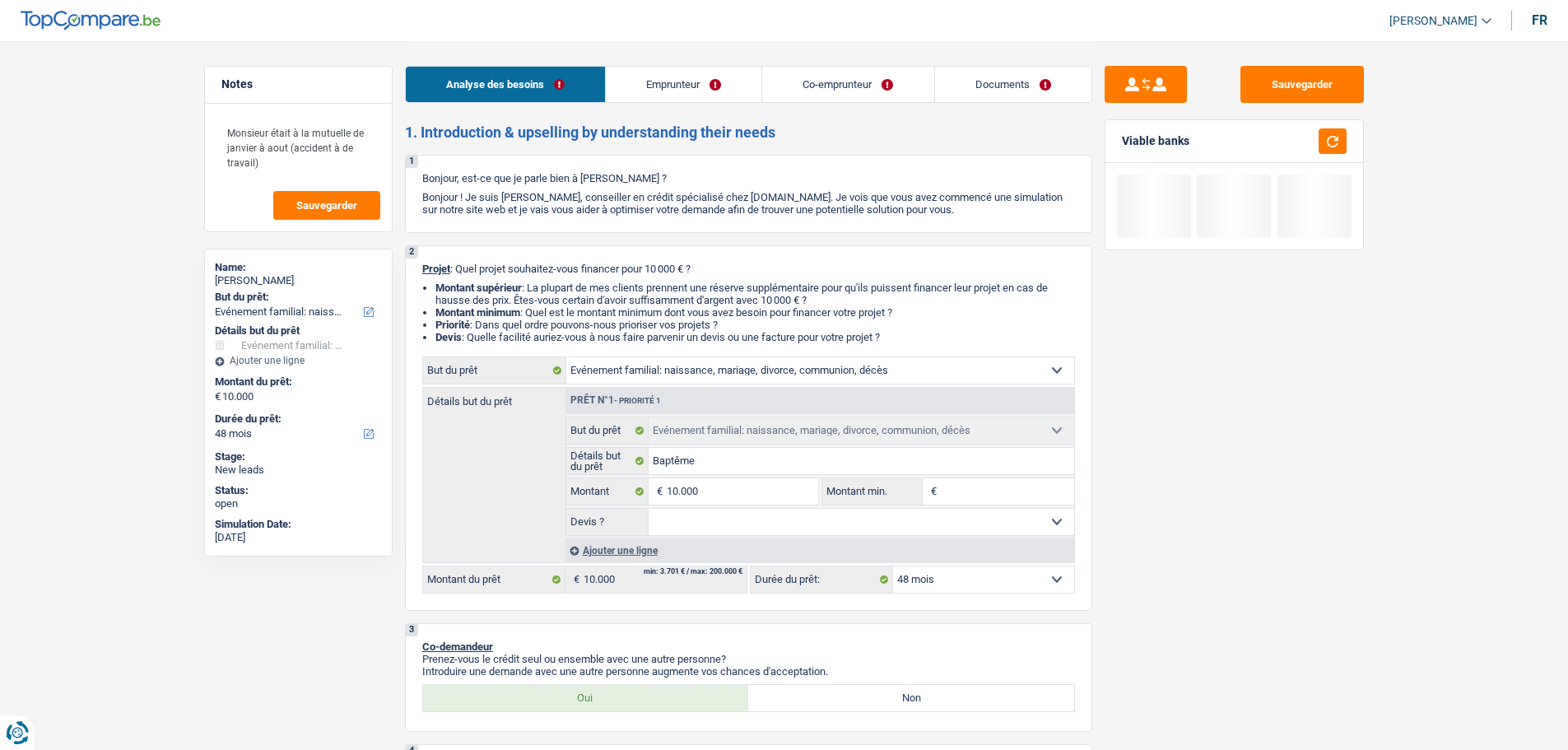
click at [992, 497] on input "Montant min." at bounding box center [1007, 492] width 133 height 26
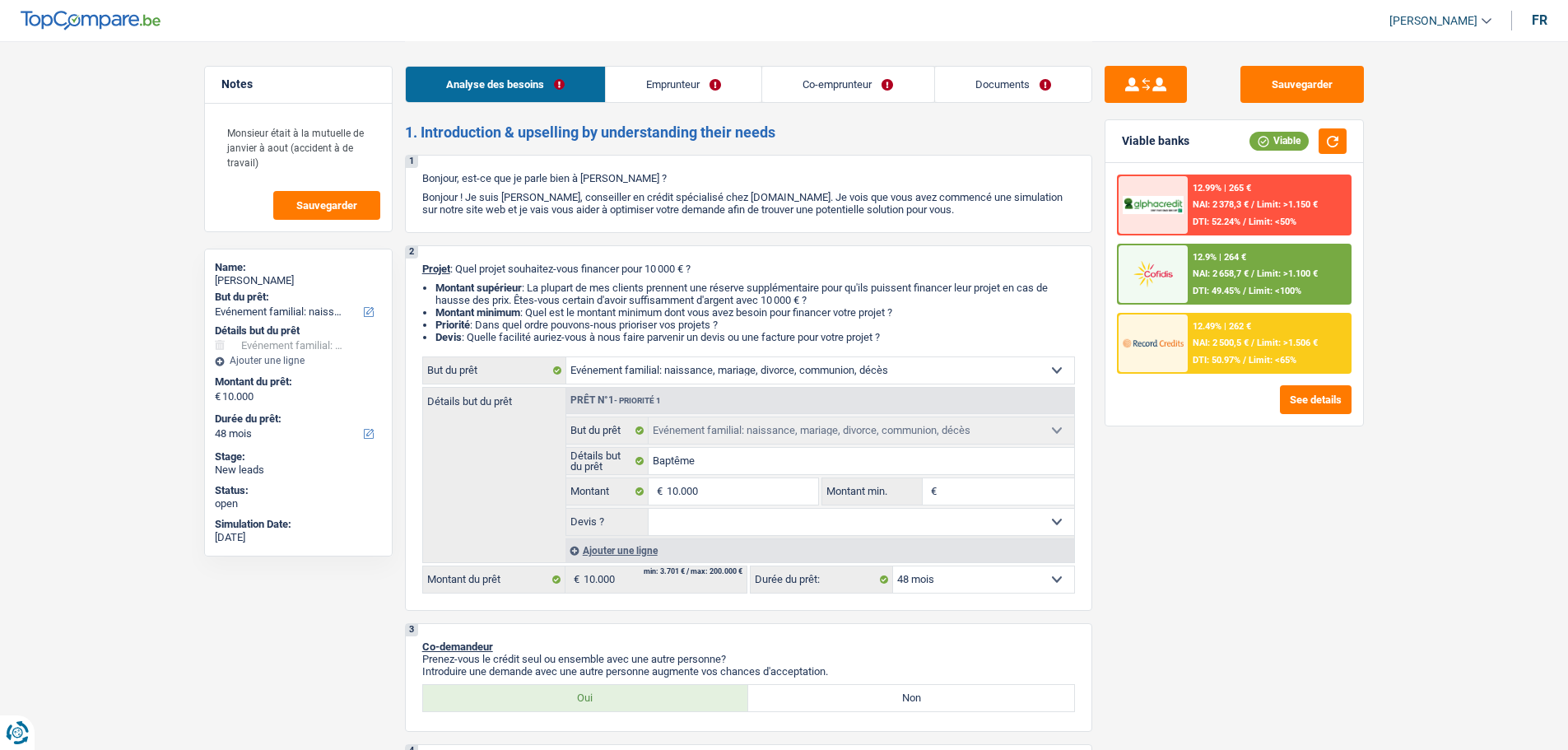
click at [950, 489] on input "Montant min." at bounding box center [1007, 492] width 133 height 26
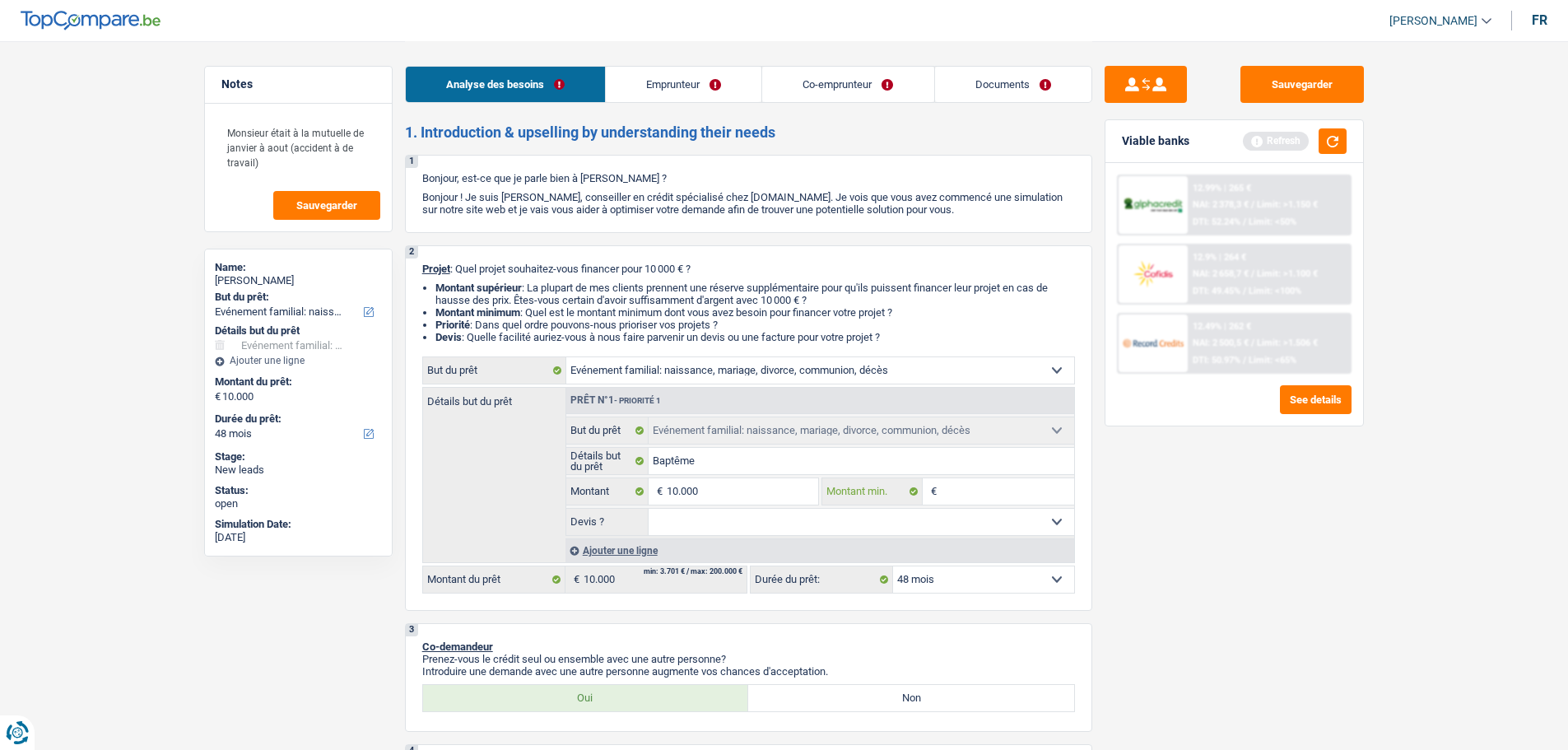
type input "5"
type input "50"
type input "500"
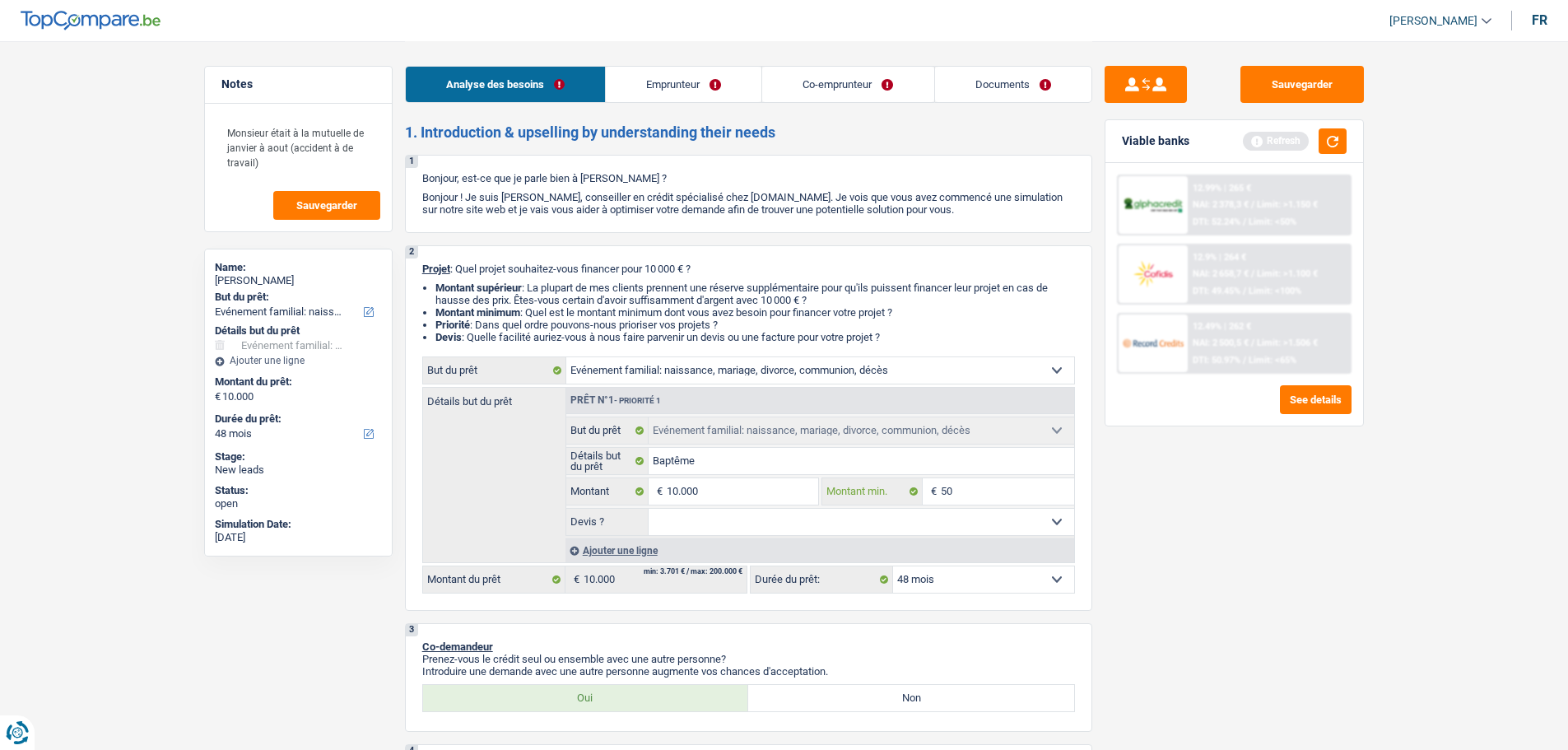
type input "500"
type input "5.000"
click at [944, 526] on select "Oui Non Non répondu Sélectionner une option" at bounding box center [862, 521] width 425 height 26
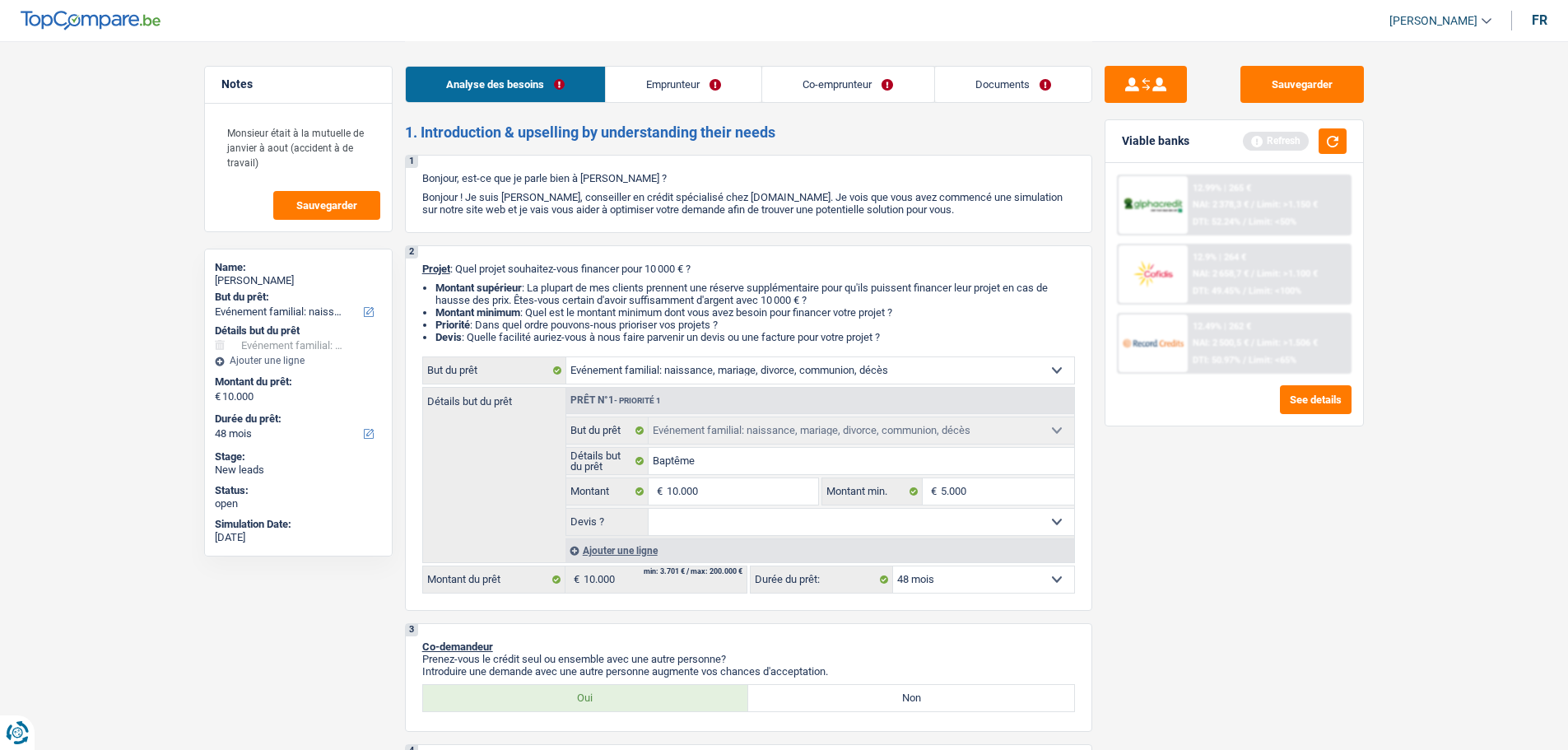
select select "false"
click at [649, 508] on select "Oui Non Non répondu Sélectionner une option" at bounding box center [862, 521] width 425 height 26
select select "false"
click at [735, 472] on input "Baptême" at bounding box center [862, 461] width 425 height 26
type input "Baptême d"
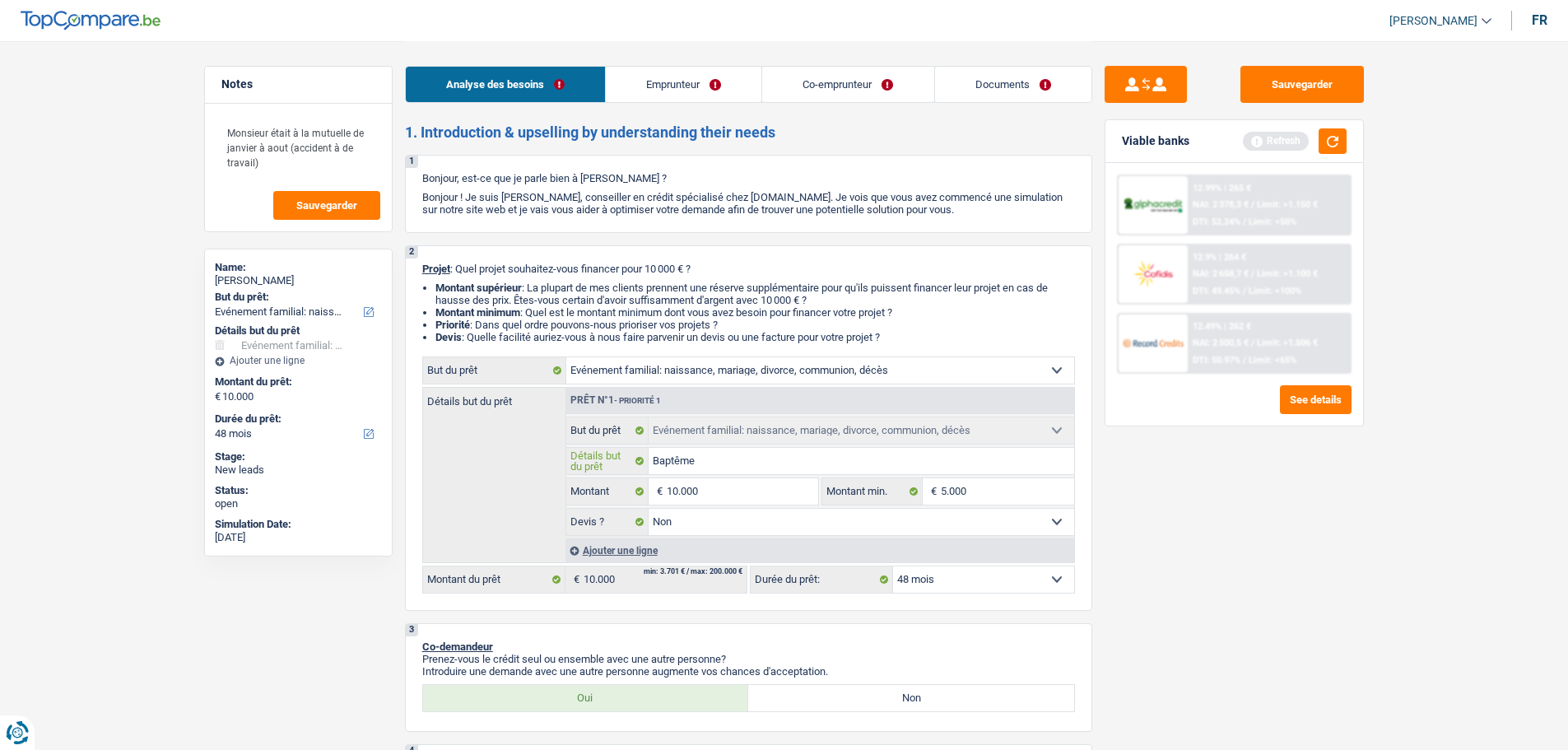
type input "Baptême d"
type input "Baptême de"
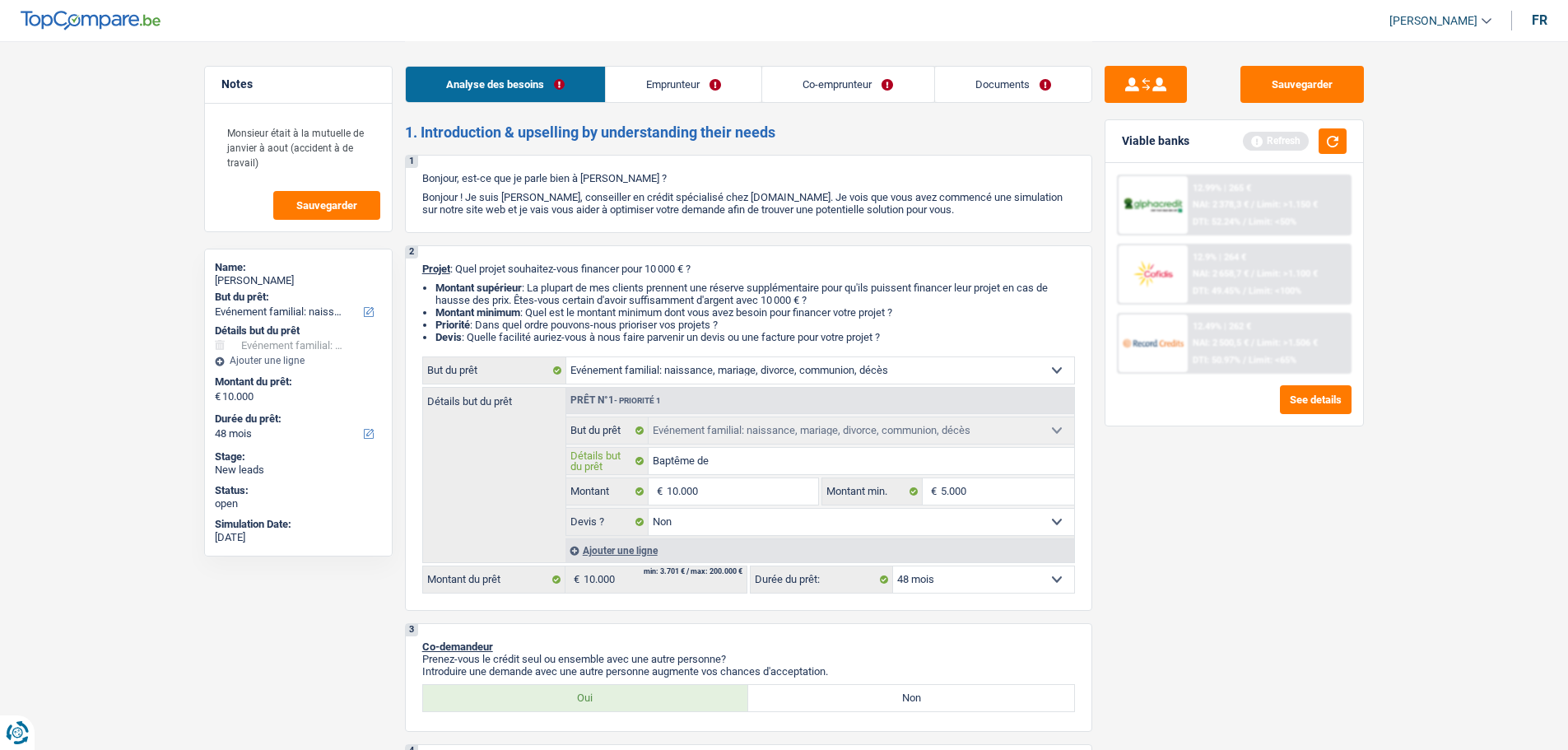
type input "Baptême de s"
type input "Baptême de so"
type input "Baptême de son"
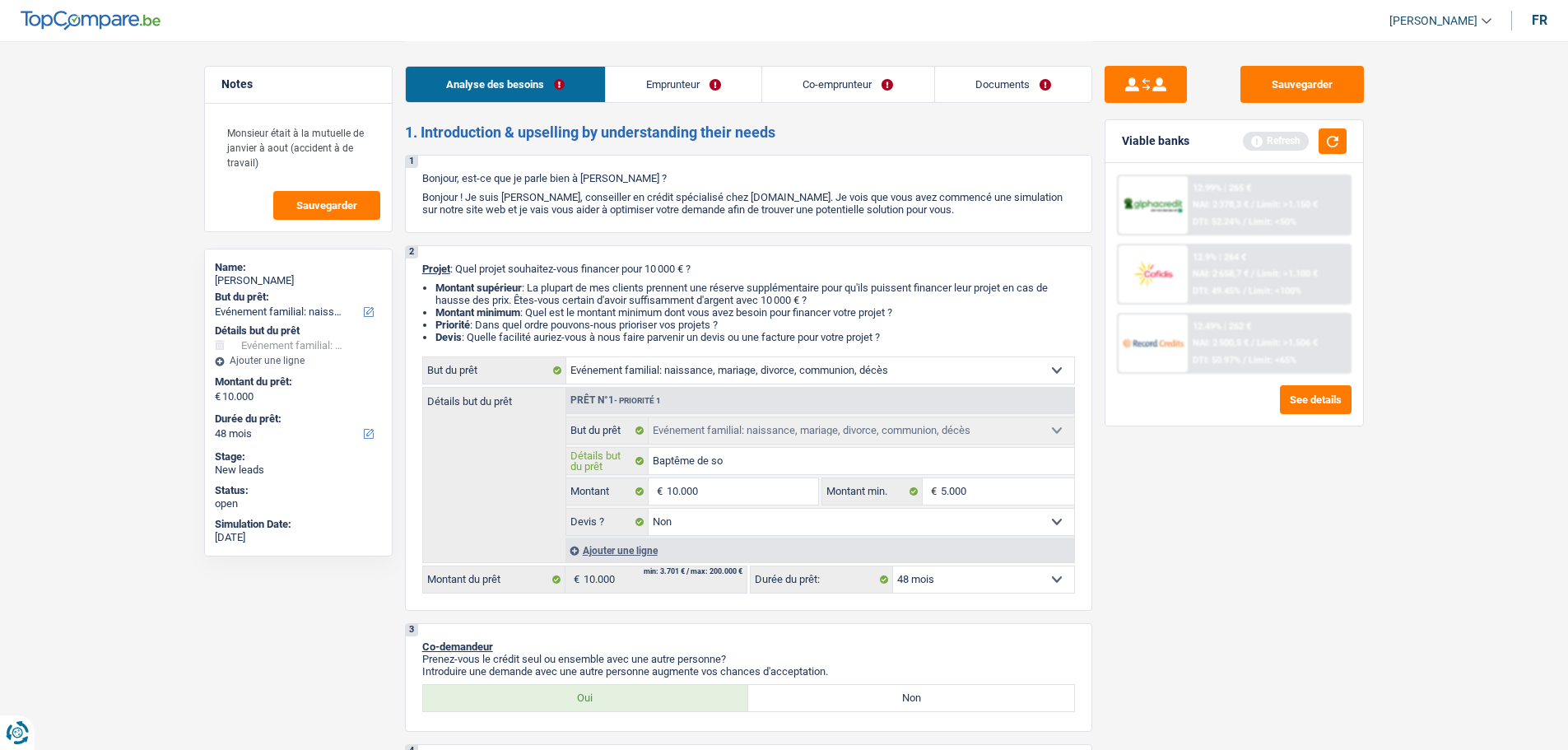
type input "Baptême de son"
type input "Baptême de son f"
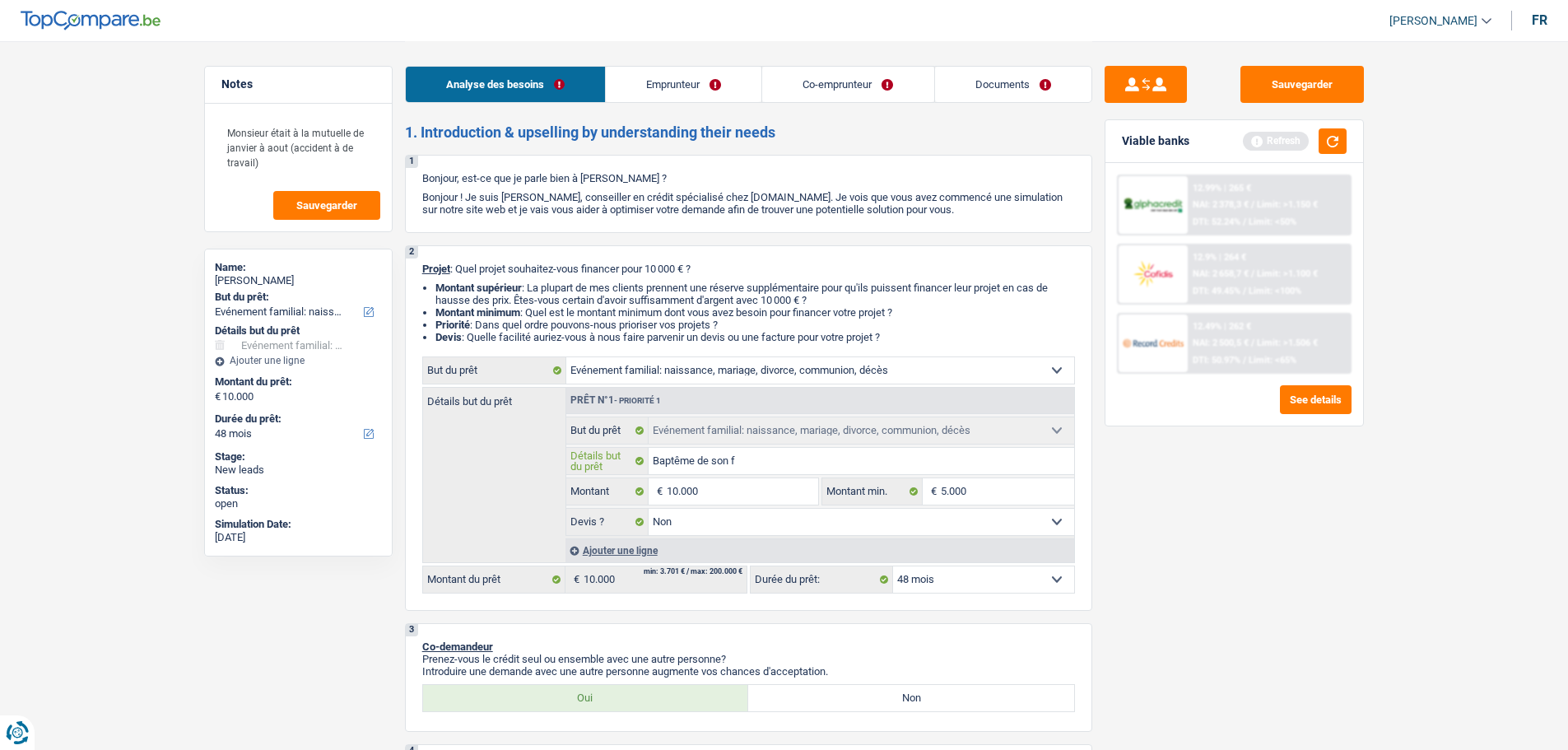
type input "Baptême de son fi"
type input "Baptême de son fil"
type input "Baptême de son fils"
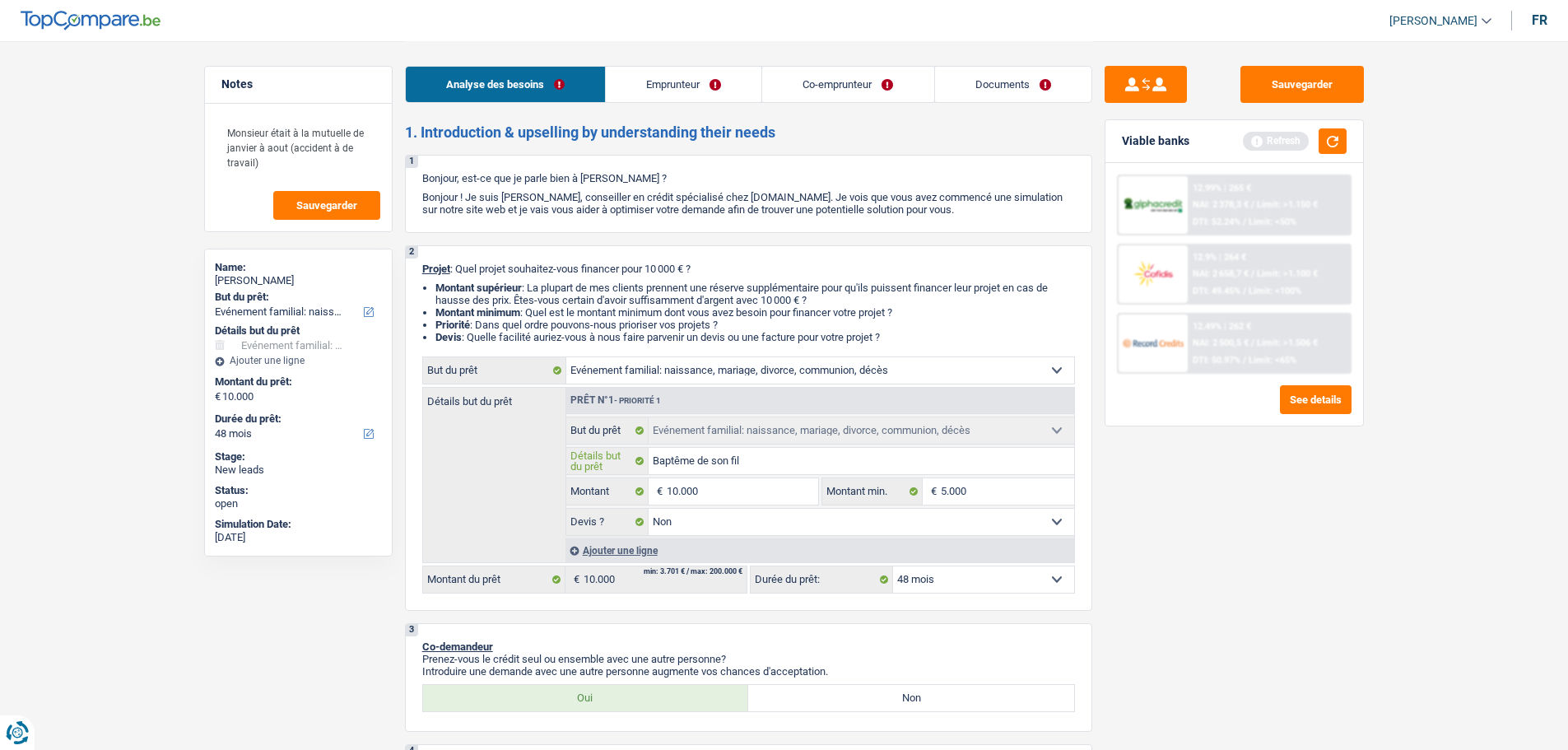
type input "Baptême de son fils"
click at [1337, 128] on div "Viable banks Refresh" at bounding box center [1234, 142] width 257 height 43
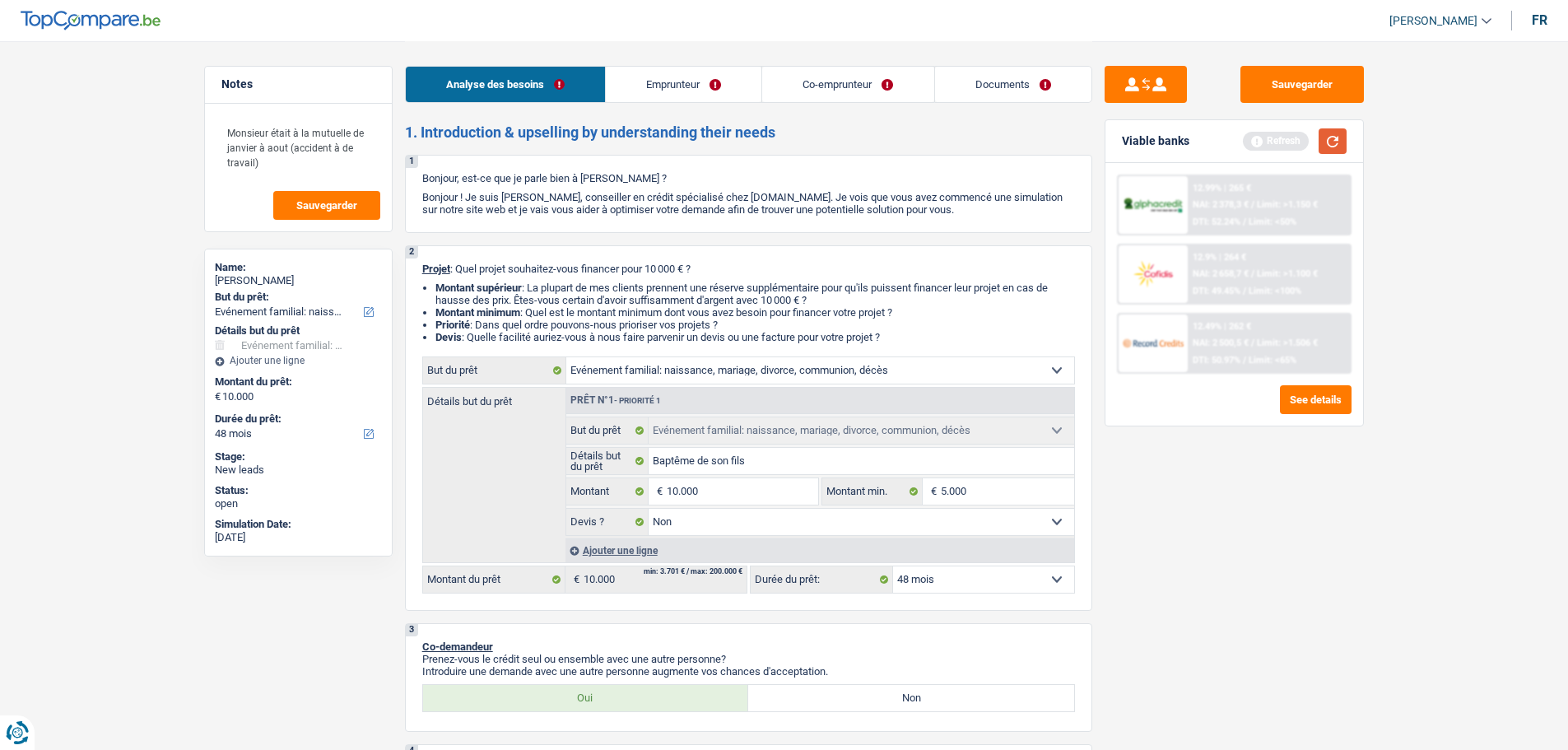
click at [1339, 135] on button "button" at bounding box center [1333, 141] width 28 height 25
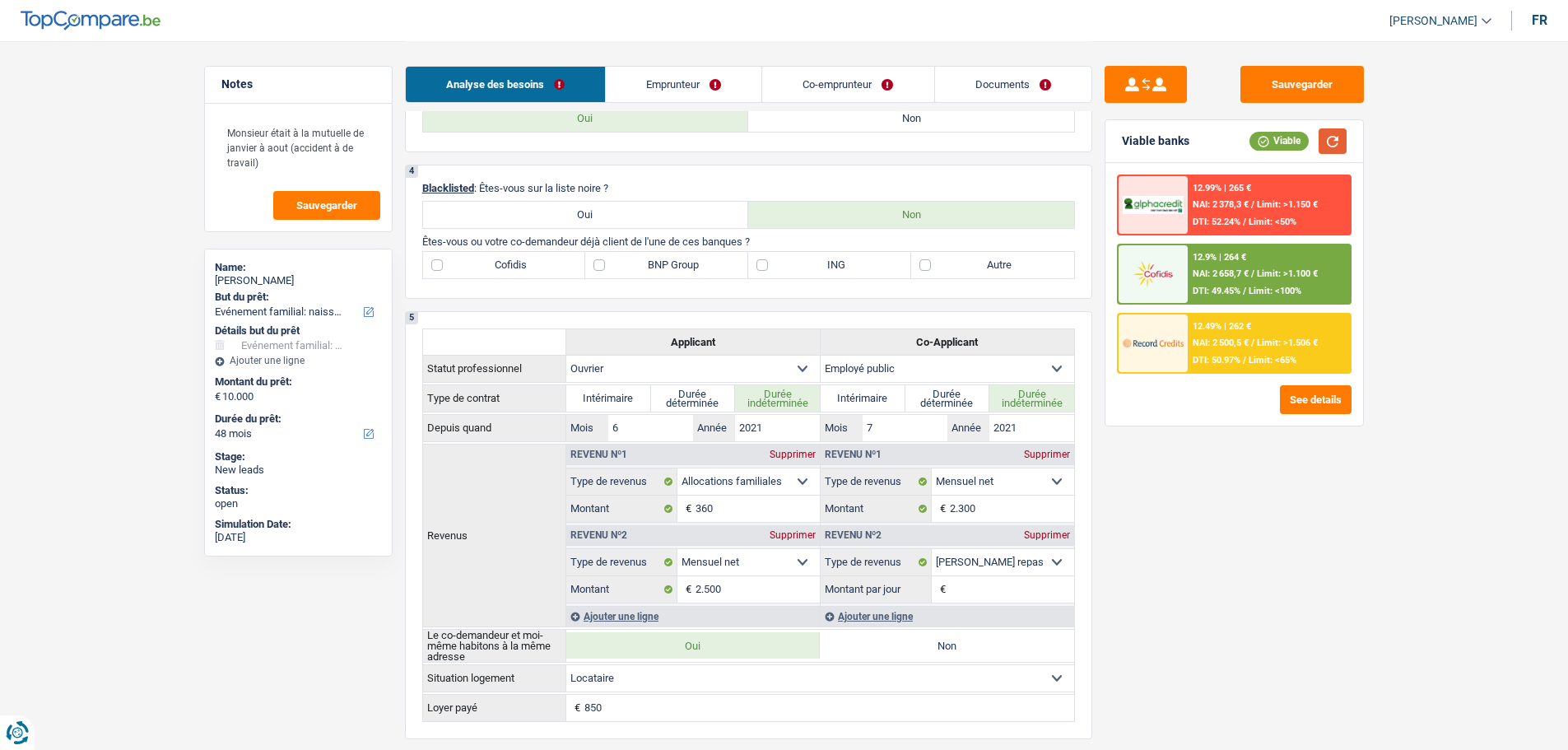
scroll to position [576, 0]
click at [493, 268] on label "Cofidis" at bounding box center [505, 269] width 163 height 26
click at [493, 268] on input "Cofidis" at bounding box center [505, 269] width 163 height 26
checkbox input "true"
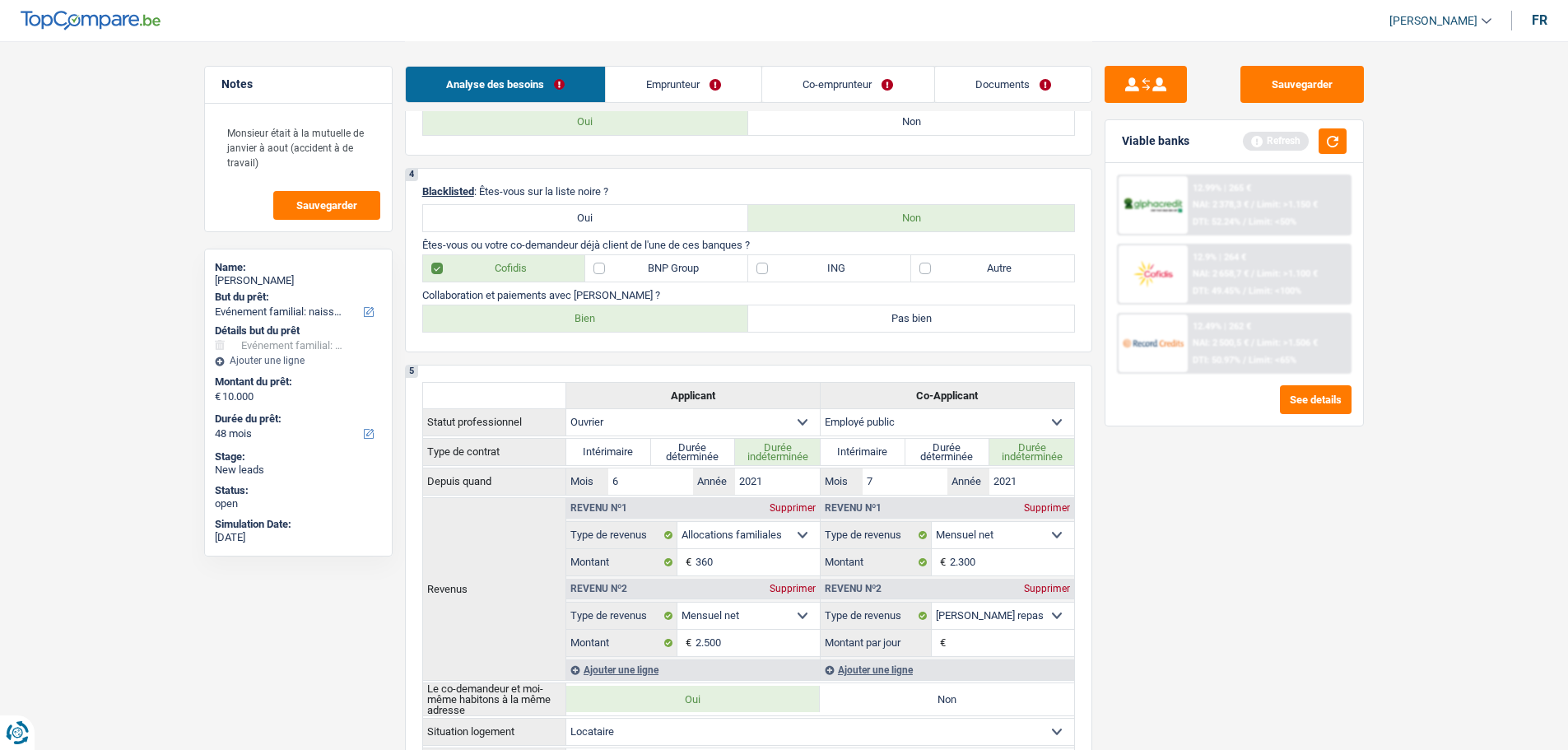
click at [622, 272] on label "BNP Group" at bounding box center [667, 269] width 163 height 26
click at [622, 272] on input "BNP Group" at bounding box center [667, 269] width 163 height 26
checkbox input "true"
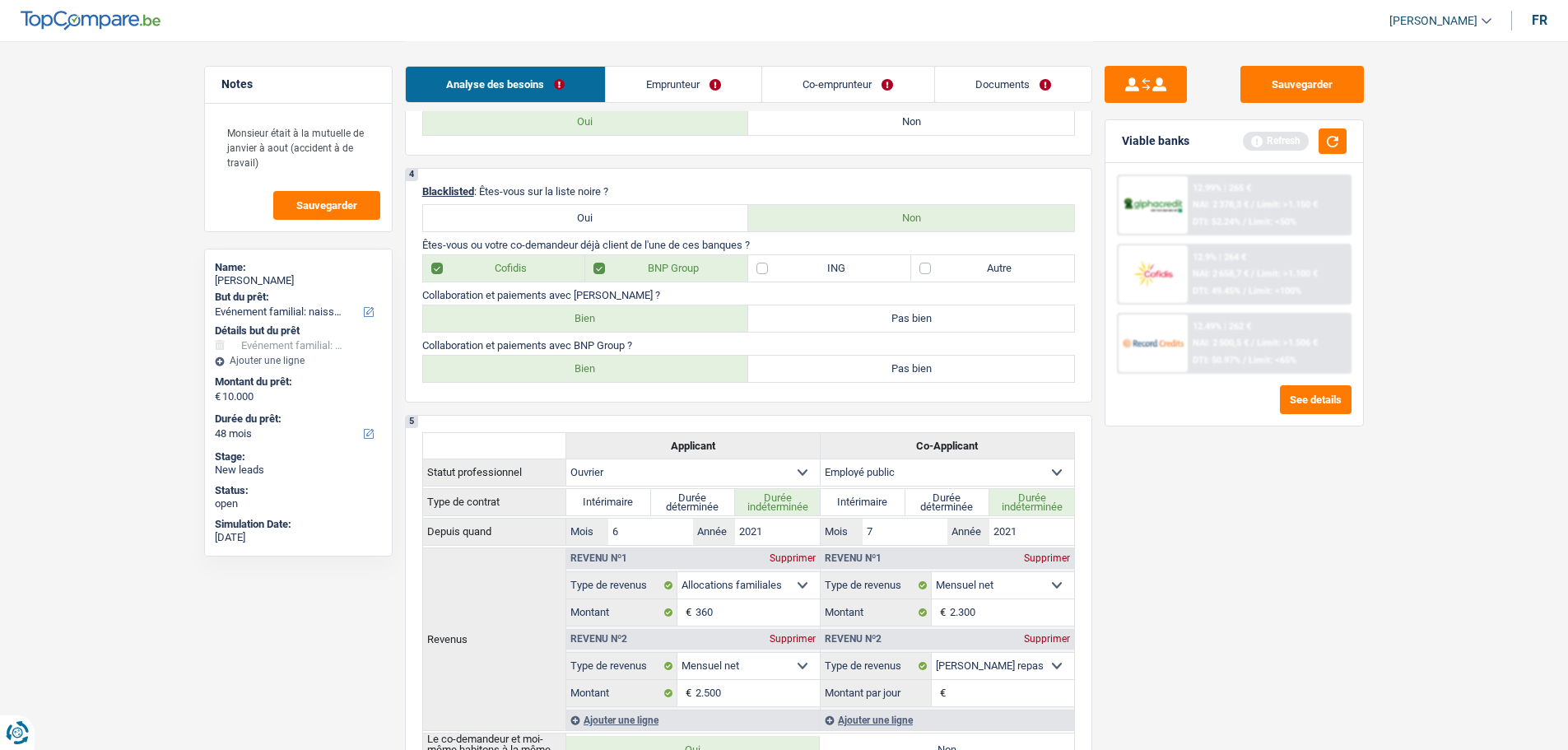
click at [576, 312] on label "Bien" at bounding box center [587, 318] width 326 height 26
click at [576, 312] on input "Bien" at bounding box center [587, 318] width 326 height 26
radio input "true"
click at [587, 370] on label "Bien" at bounding box center [587, 368] width 326 height 26
click at [587, 370] on input "Bien" at bounding box center [587, 368] width 326 height 26
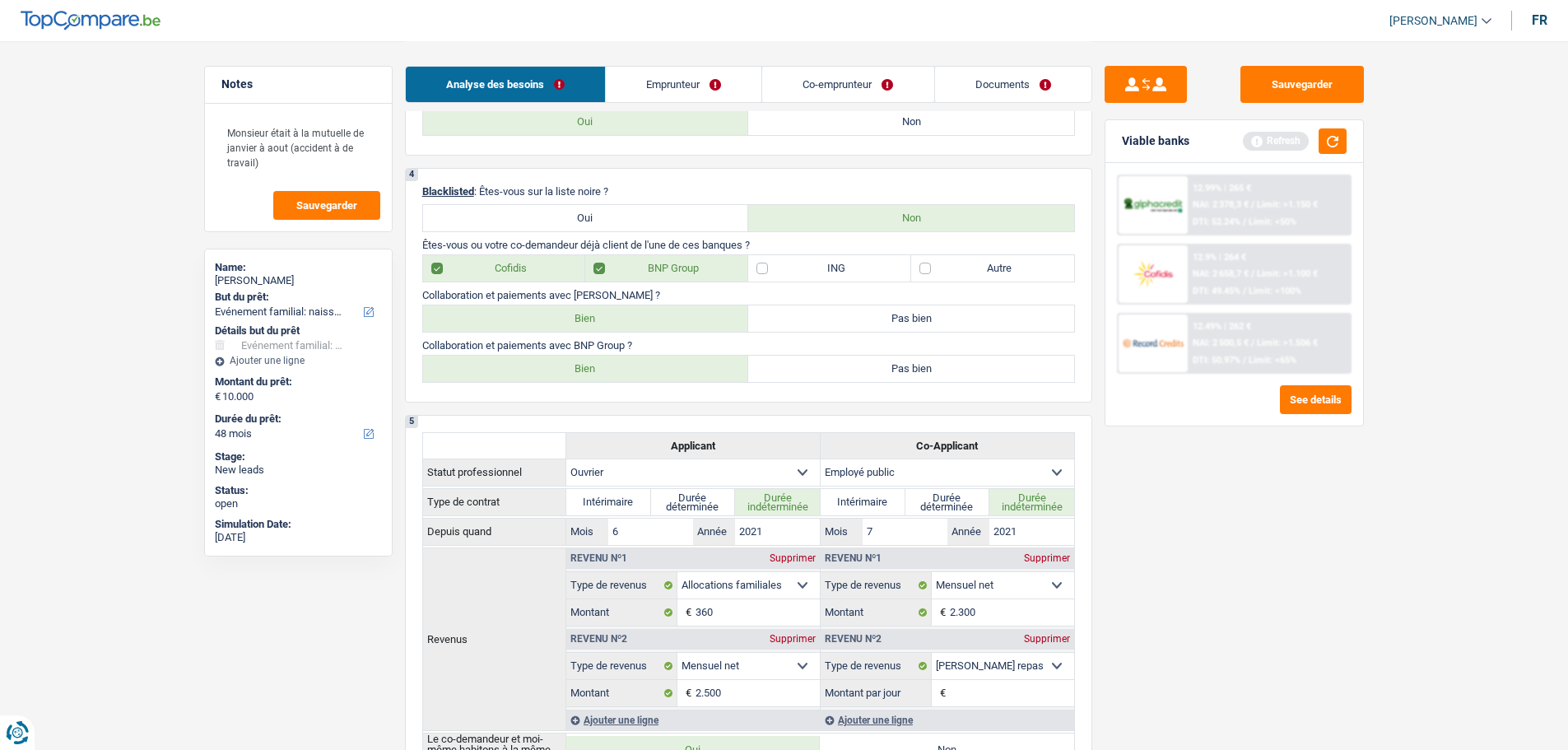
radio input "true"
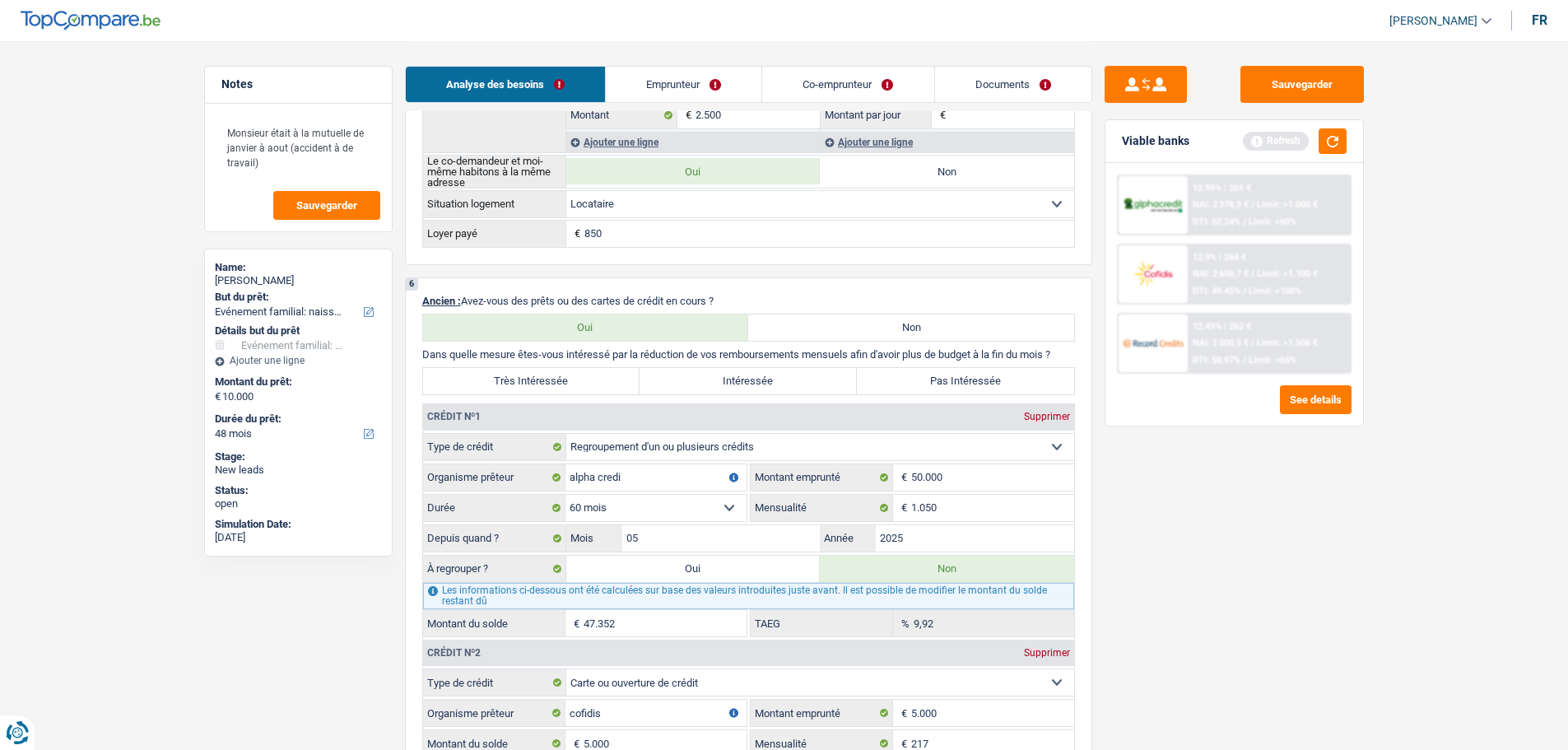
scroll to position [1235, 0]
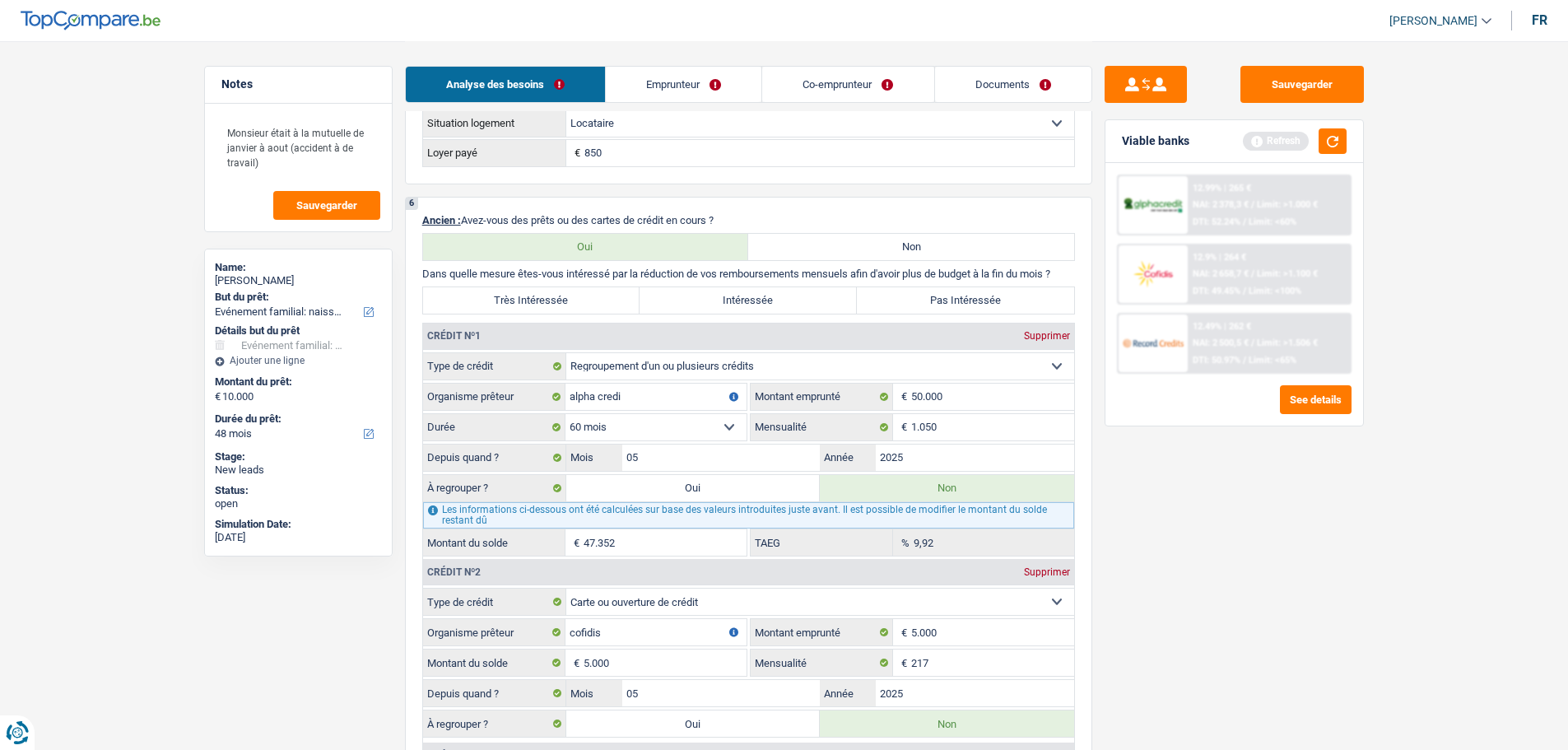
click at [958, 300] on label "Pas Intéressée" at bounding box center [965, 300] width 217 height 26
click at [958, 300] on input "Pas Intéressée" at bounding box center [965, 300] width 217 height 26
radio input "true"
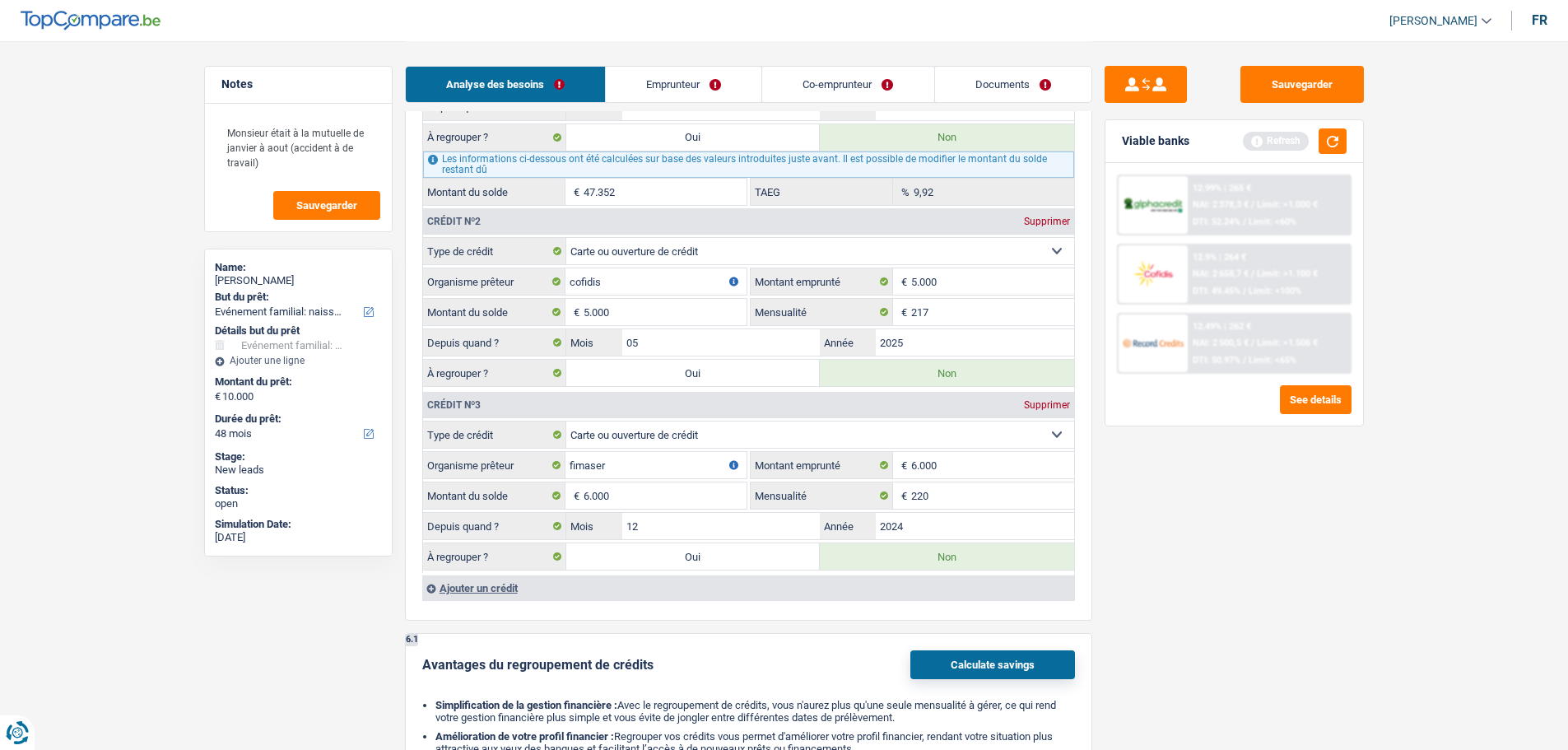
scroll to position [1646, 0]
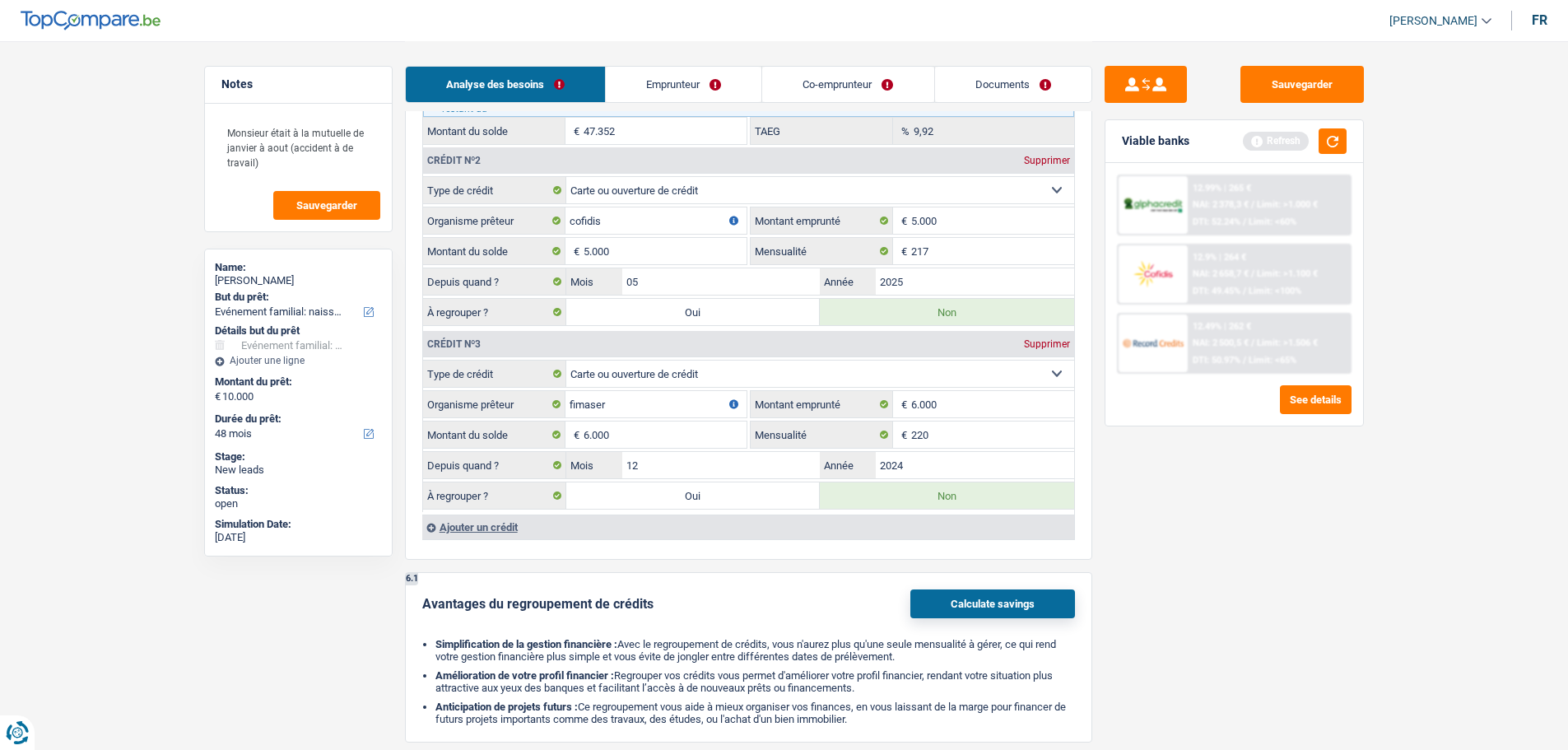
click at [693, 508] on label "Oui" at bounding box center [693, 495] width 255 height 26
click at [693, 508] on input "Oui" at bounding box center [693, 495] width 255 height 26
radio input "true"
type input "6.000"
select select
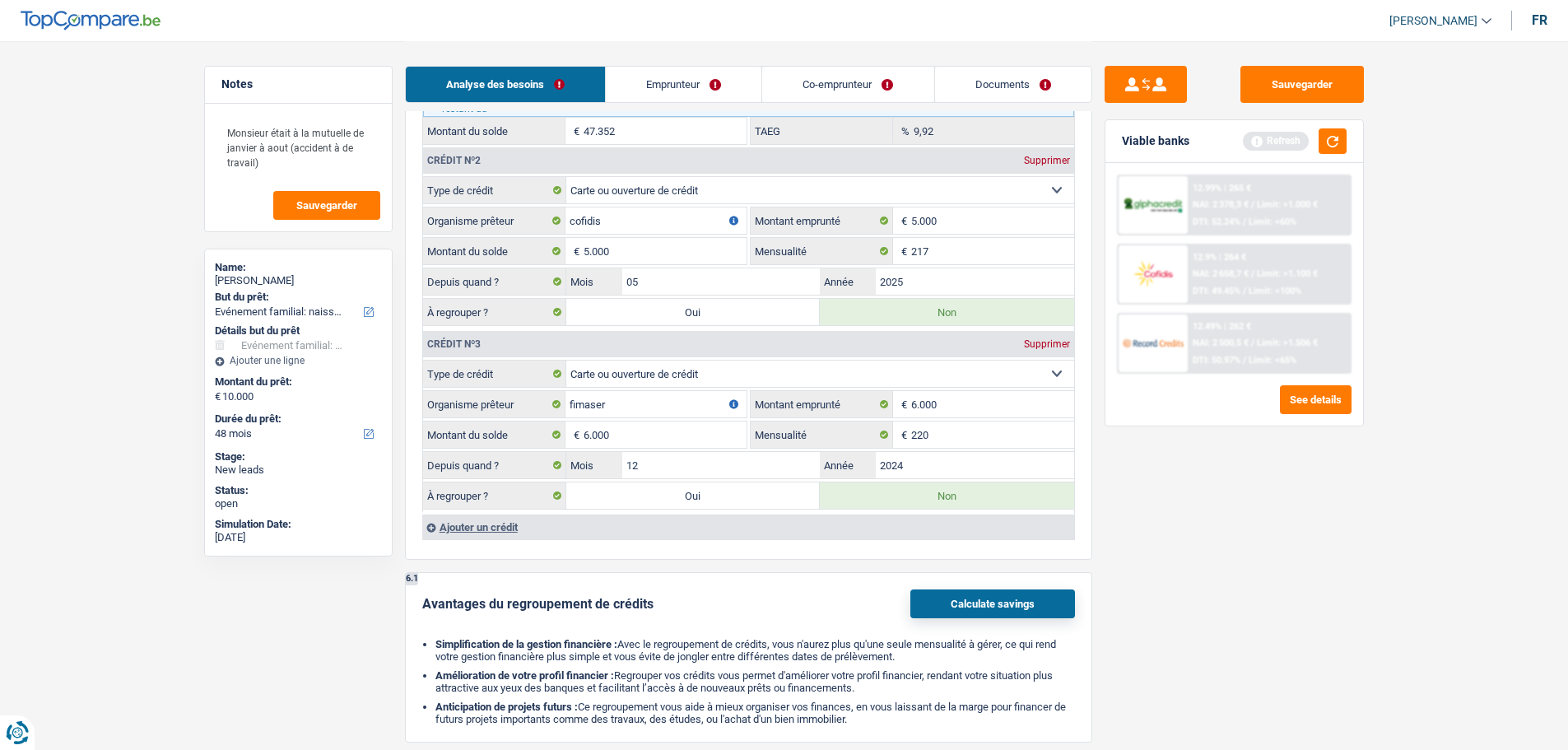
radio input "false"
type input "6.000"
select select
type input "16.000"
select select "refinancing"
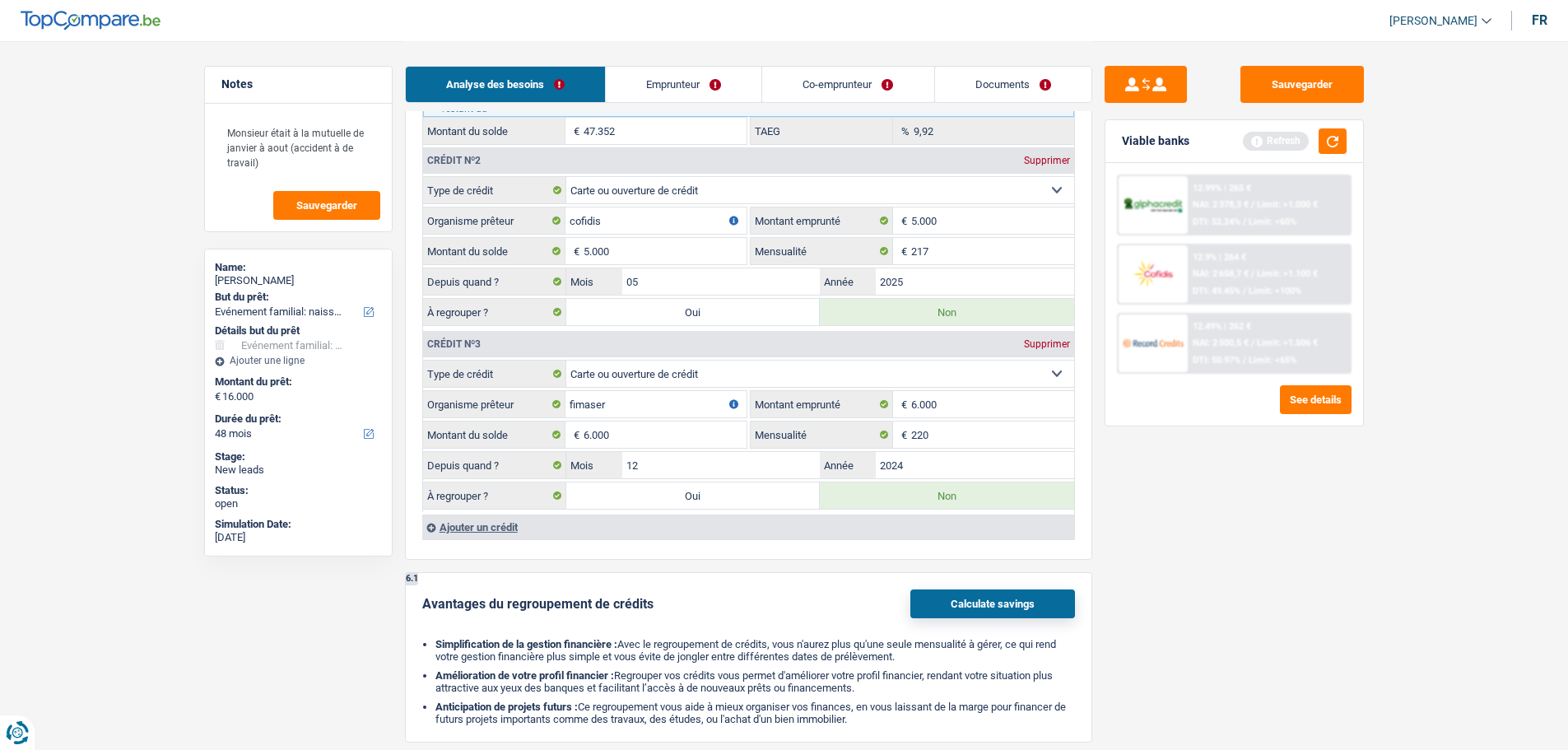
select select "refinancing"
select select "84"
select select "refinancing"
select select "84"
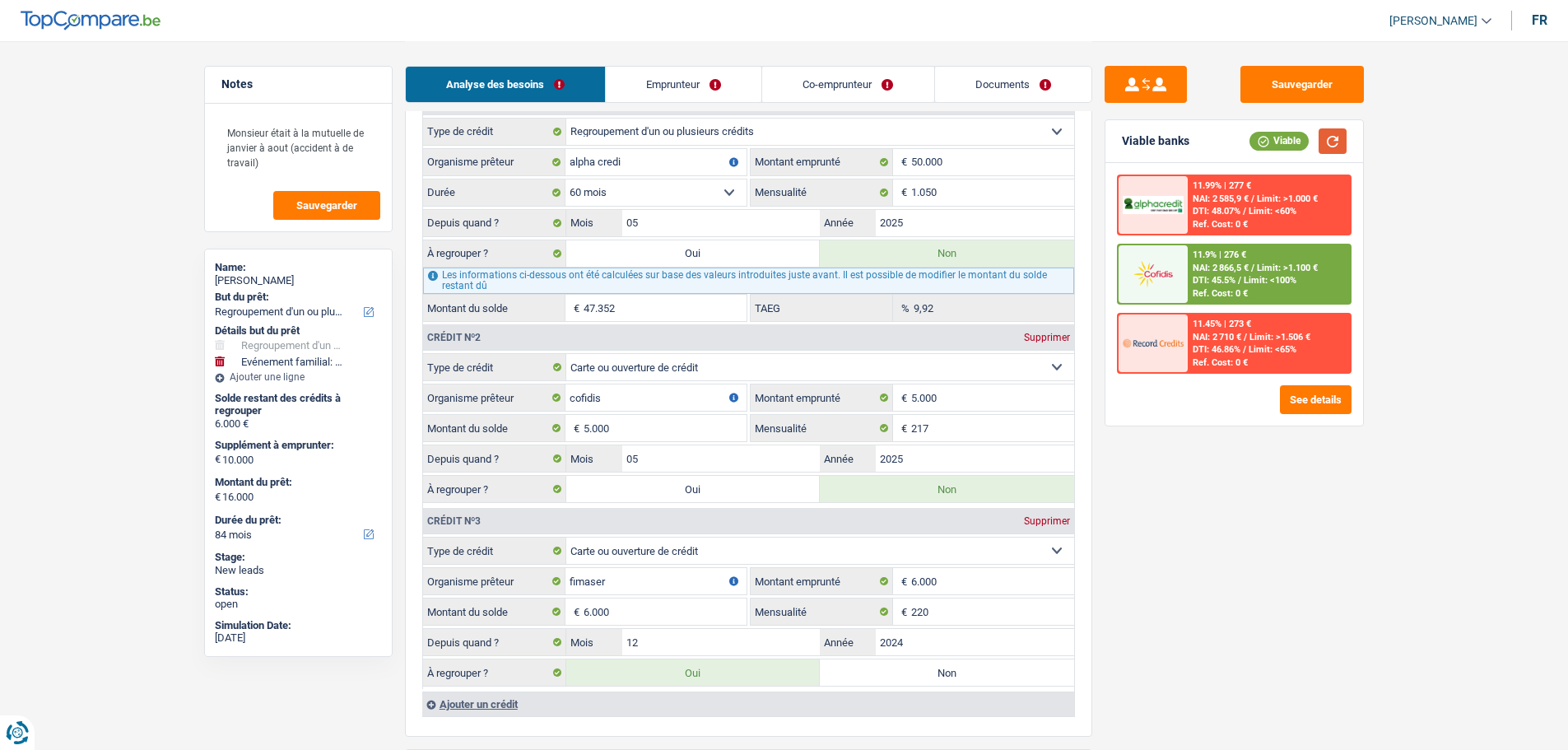
click at [1336, 138] on button "button" at bounding box center [1333, 141] width 28 height 25
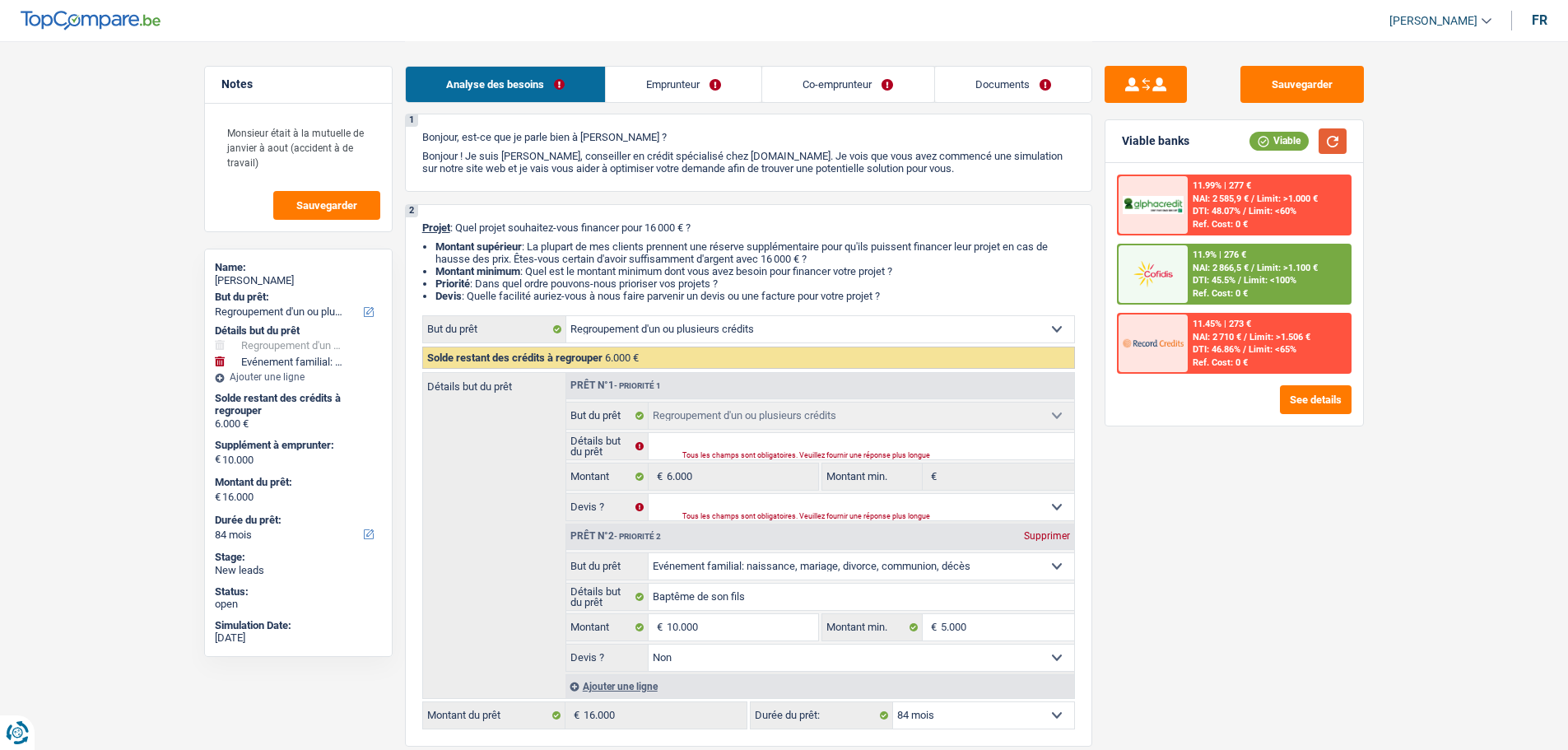
scroll to position [0, 0]
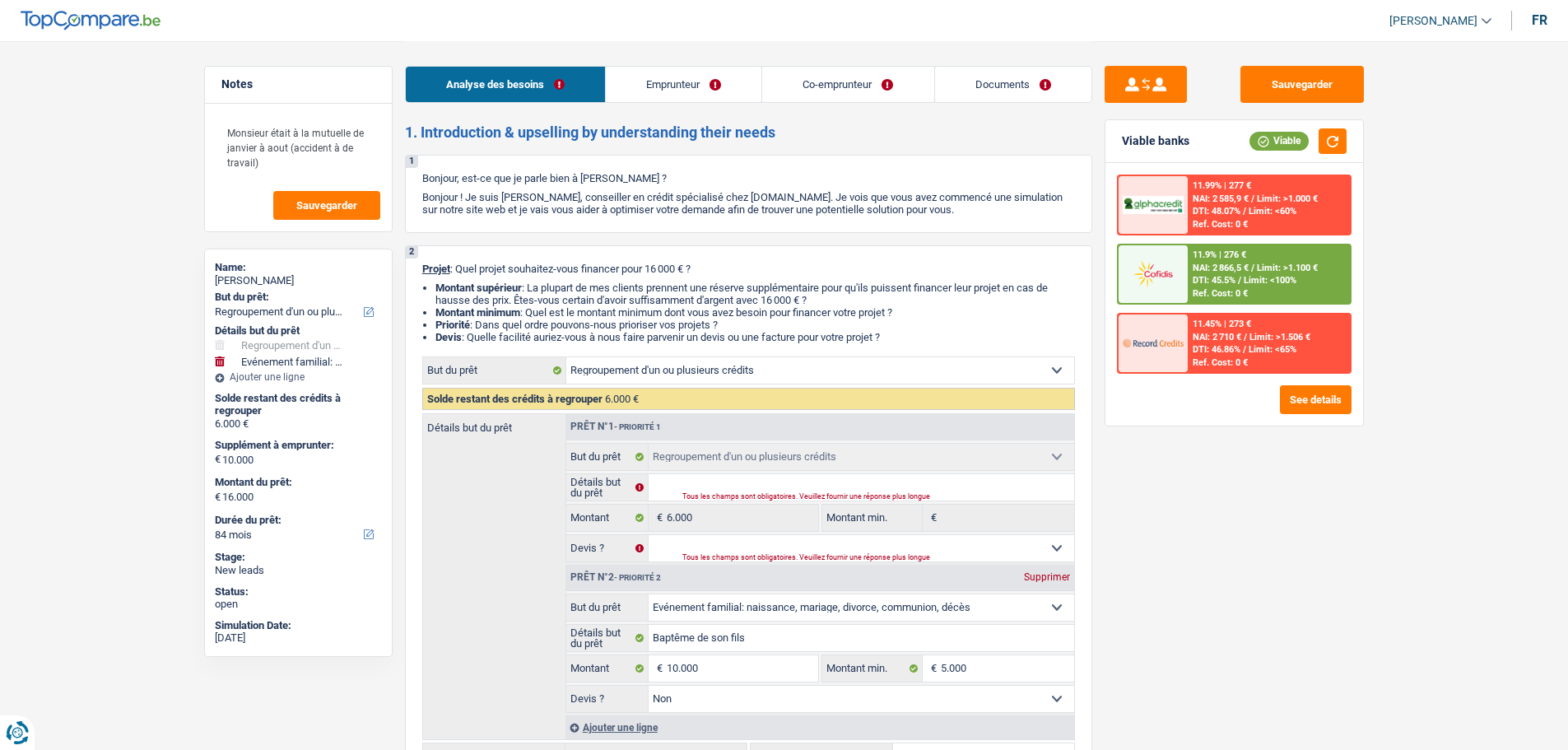
click at [705, 77] on link "Emprunteur" at bounding box center [684, 84] width 156 height 35
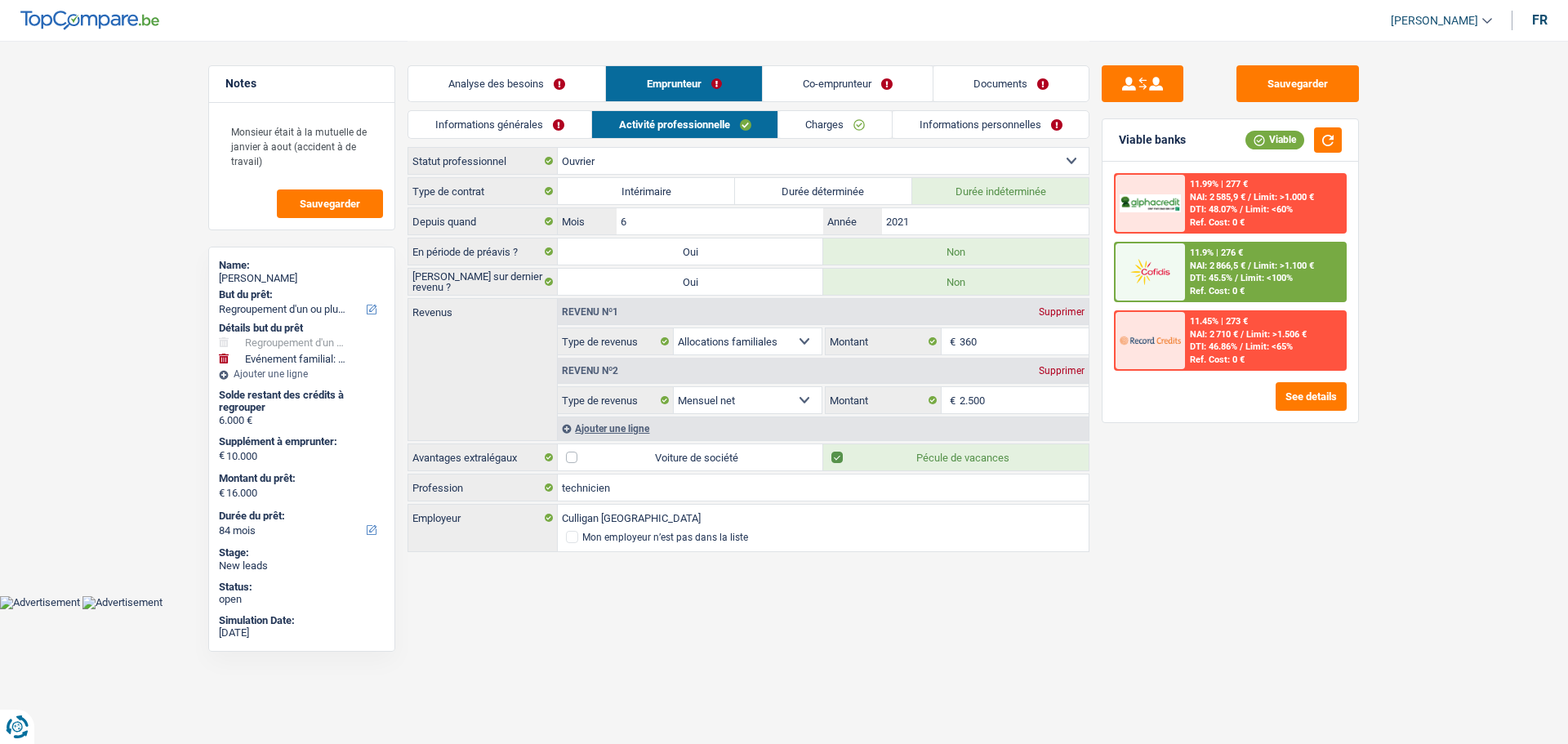
click at [528, 115] on link "Informations générales" at bounding box center [500, 124] width 183 height 27
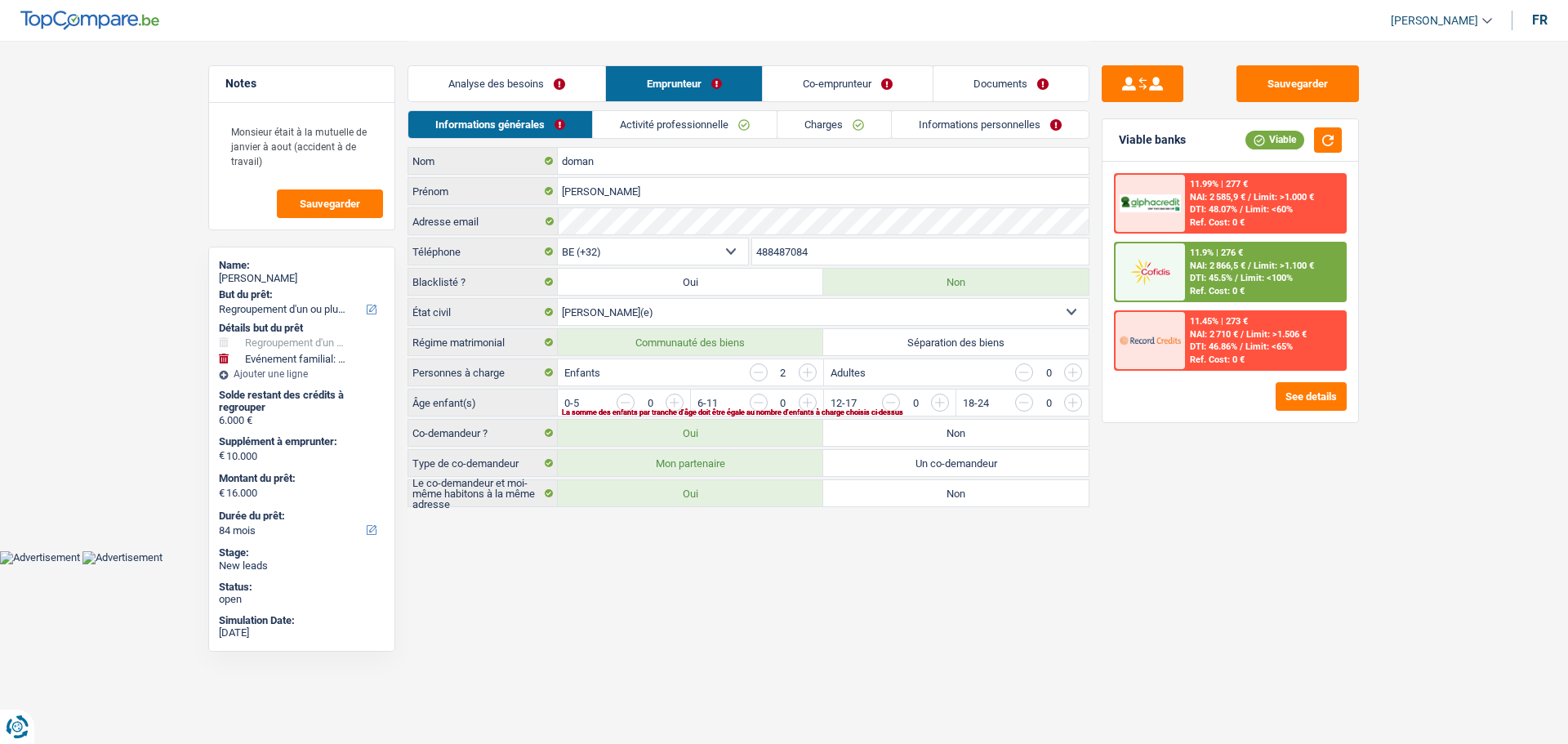
click at [538, 75] on link "Analyse des besoins" at bounding box center [506, 83] width 197 height 35
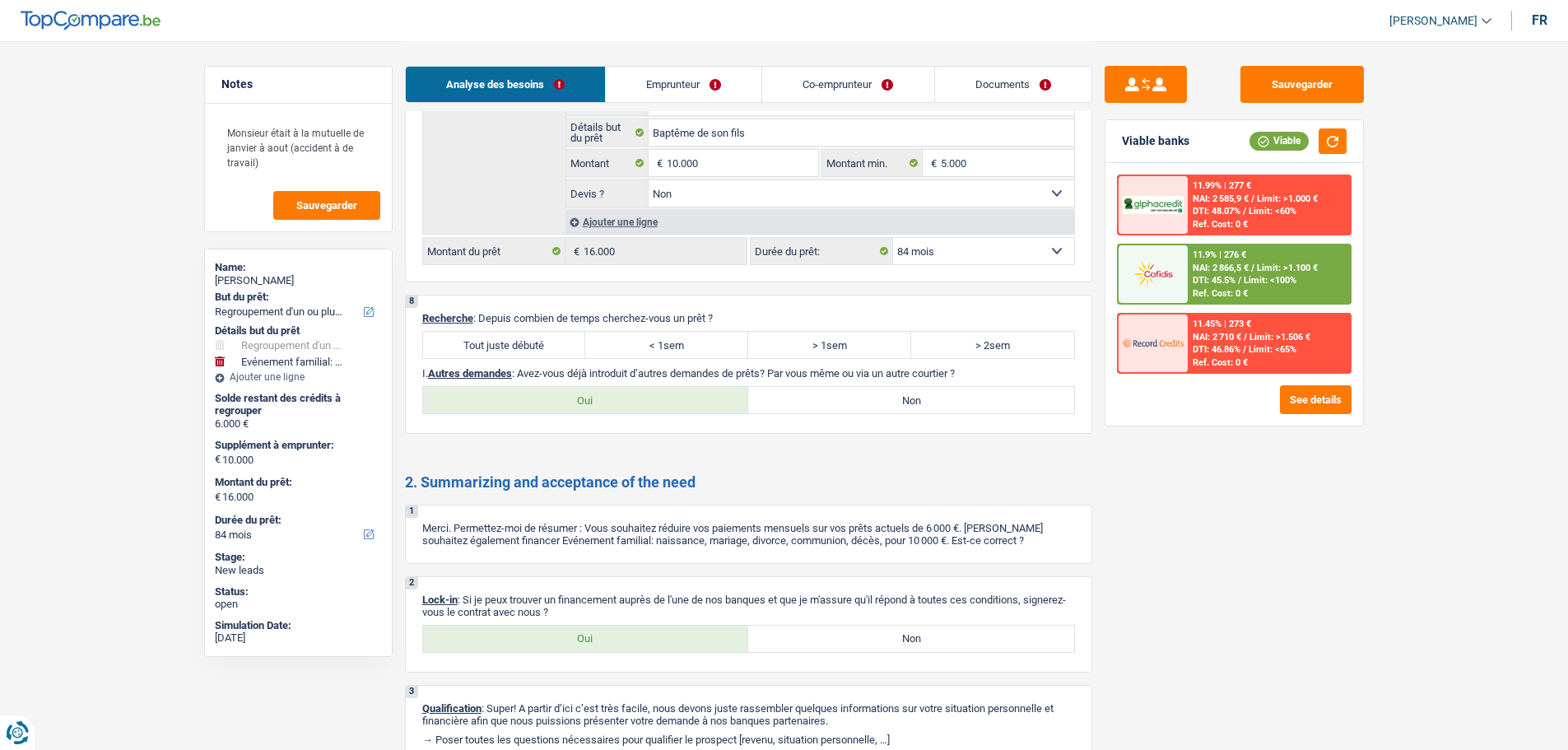
scroll to position [2798, 0]
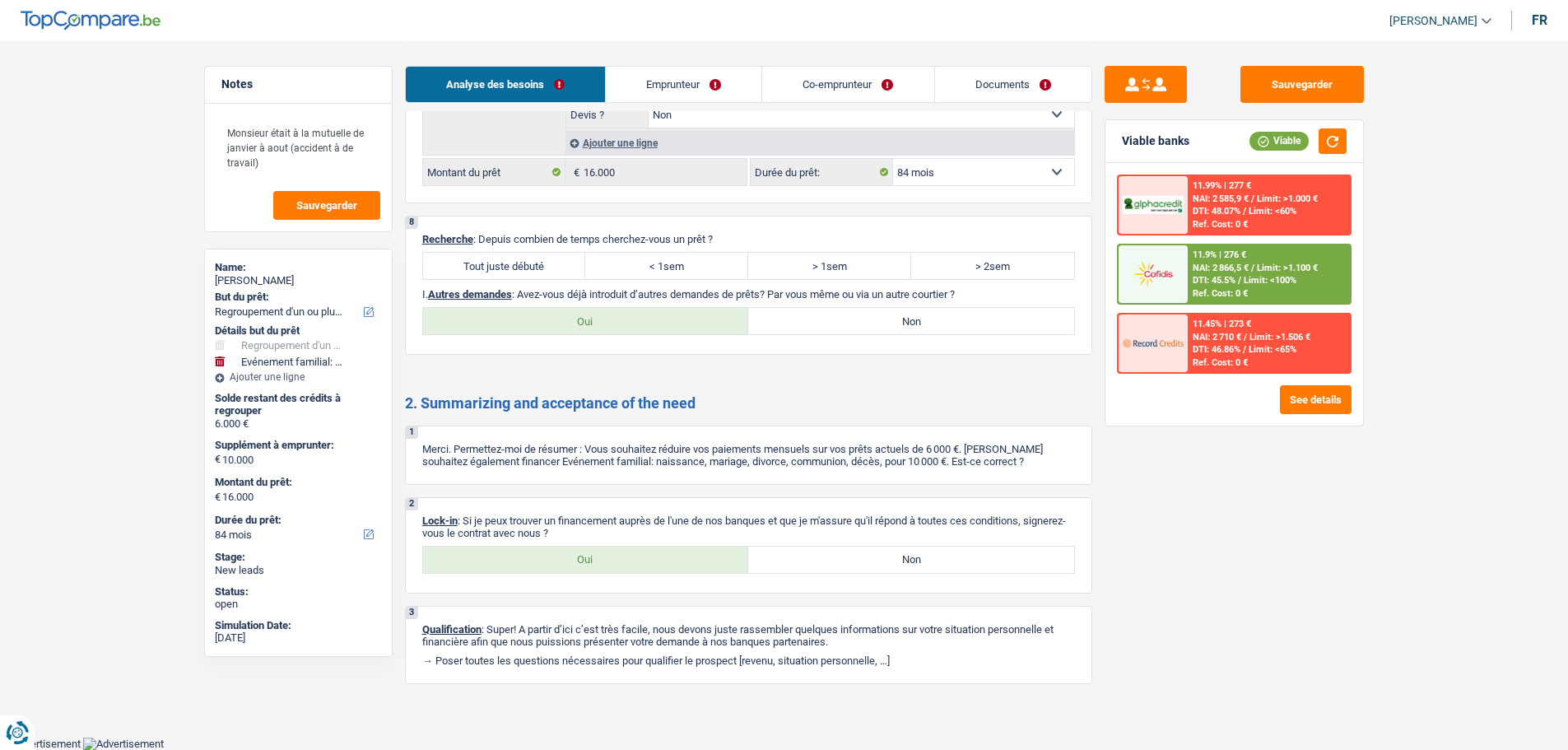
click at [570, 261] on label "Tout juste débuté" at bounding box center [505, 266] width 163 height 26
click at [570, 261] on input "Tout juste débuté" at bounding box center [505, 266] width 163 height 26
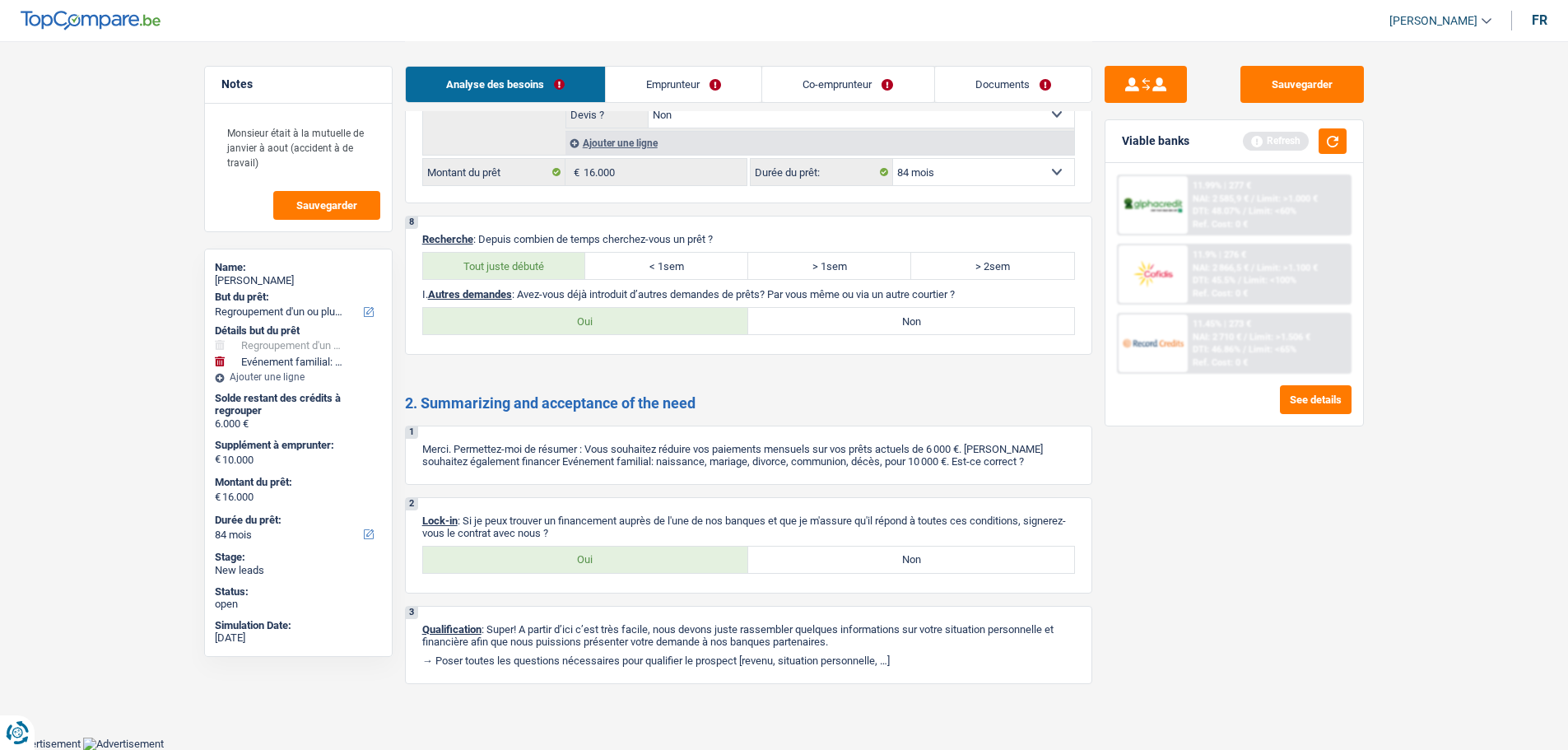
click at [826, 309] on label "Non" at bounding box center [911, 321] width 326 height 26
click at [826, 309] on input "Non" at bounding box center [911, 321] width 326 height 26
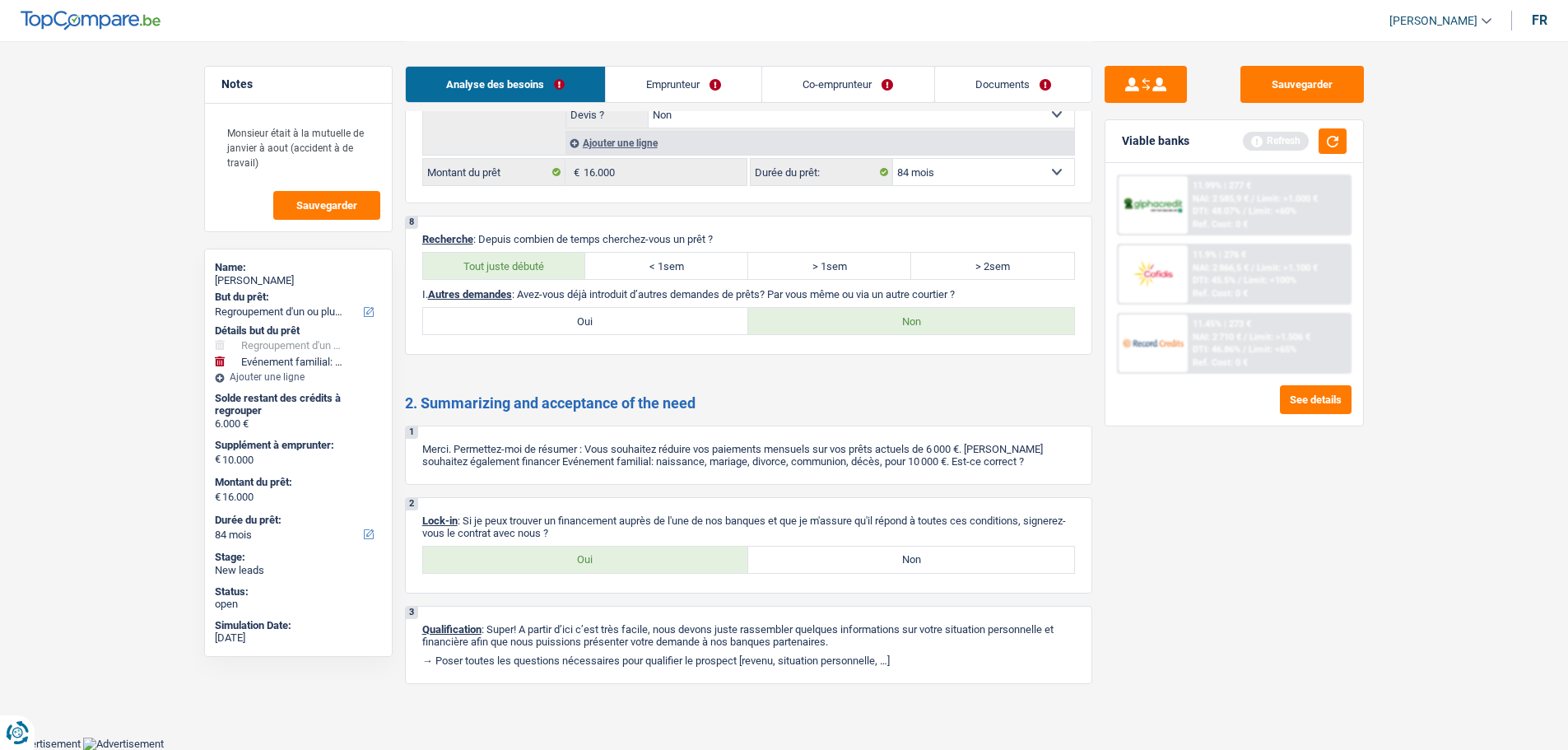
click at [687, 88] on link "Emprunteur" at bounding box center [684, 84] width 156 height 35
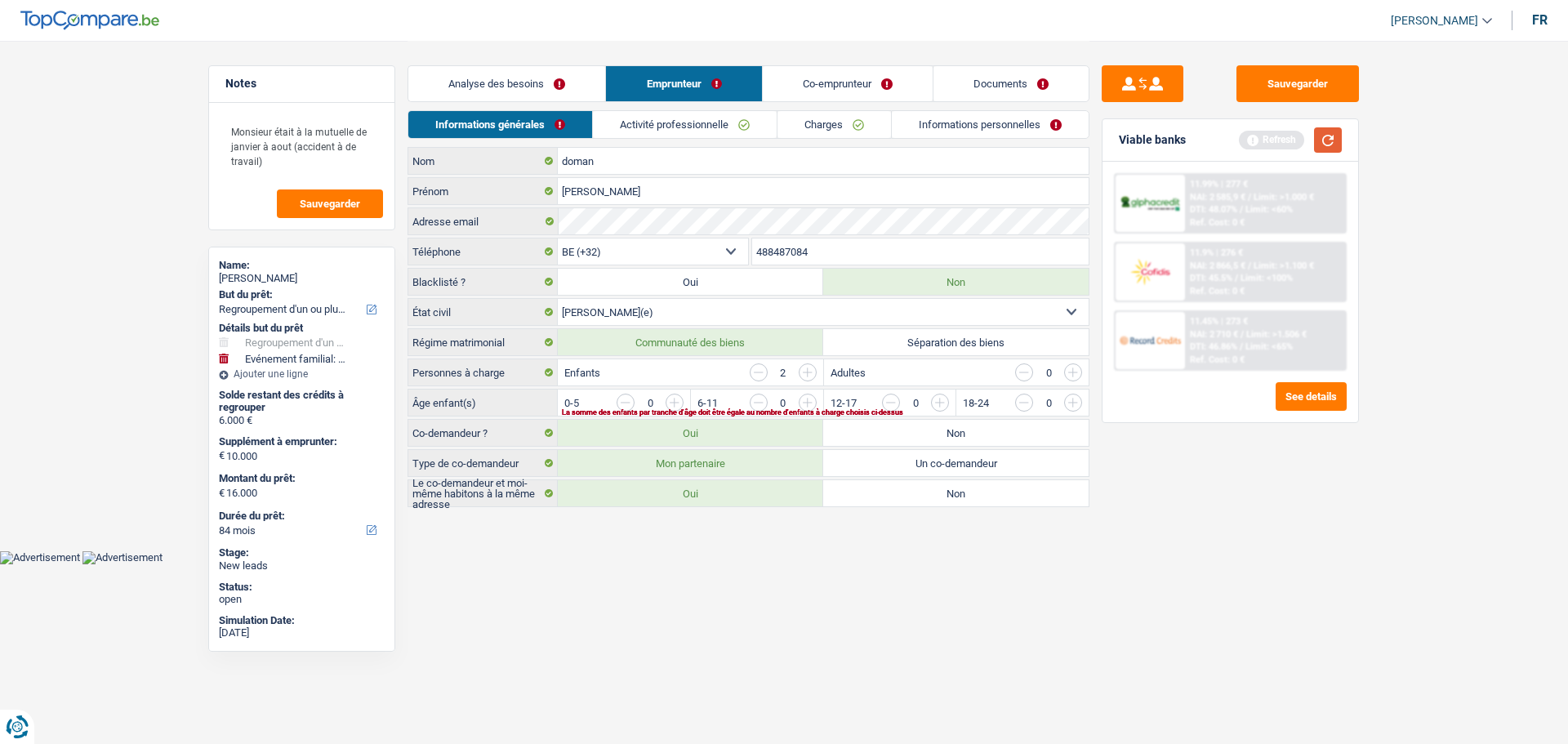
click at [1329, 133] on button "button" at bounding box center [1327, 140] width 28 height 25
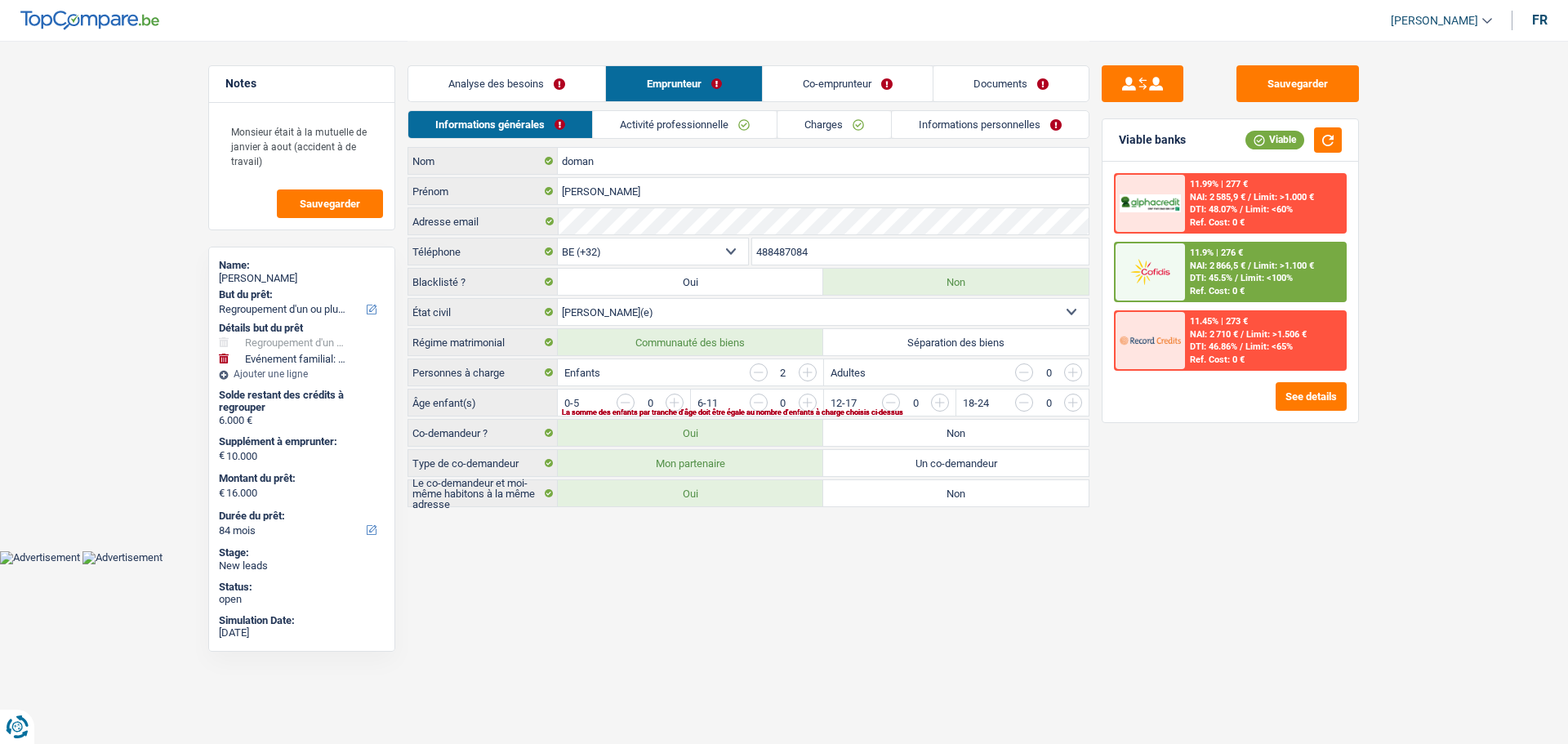
click at [1218, 267] on span "NAI: 2 866,5 €" at bounding box center [1217, 266] width 56 height 10
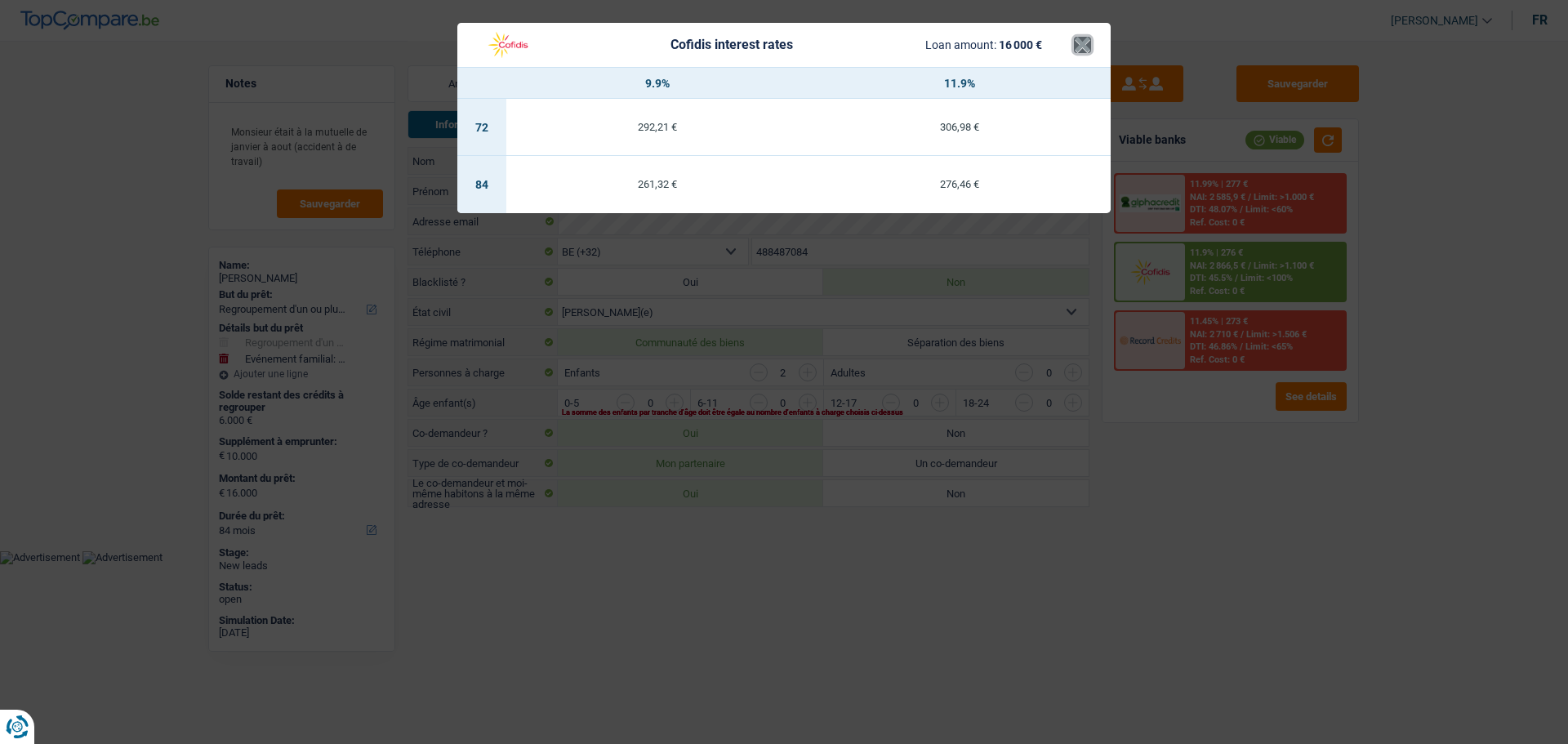
click at [1080, 40] on button "×" at bounding box center [1082, 45] width 18 height 17
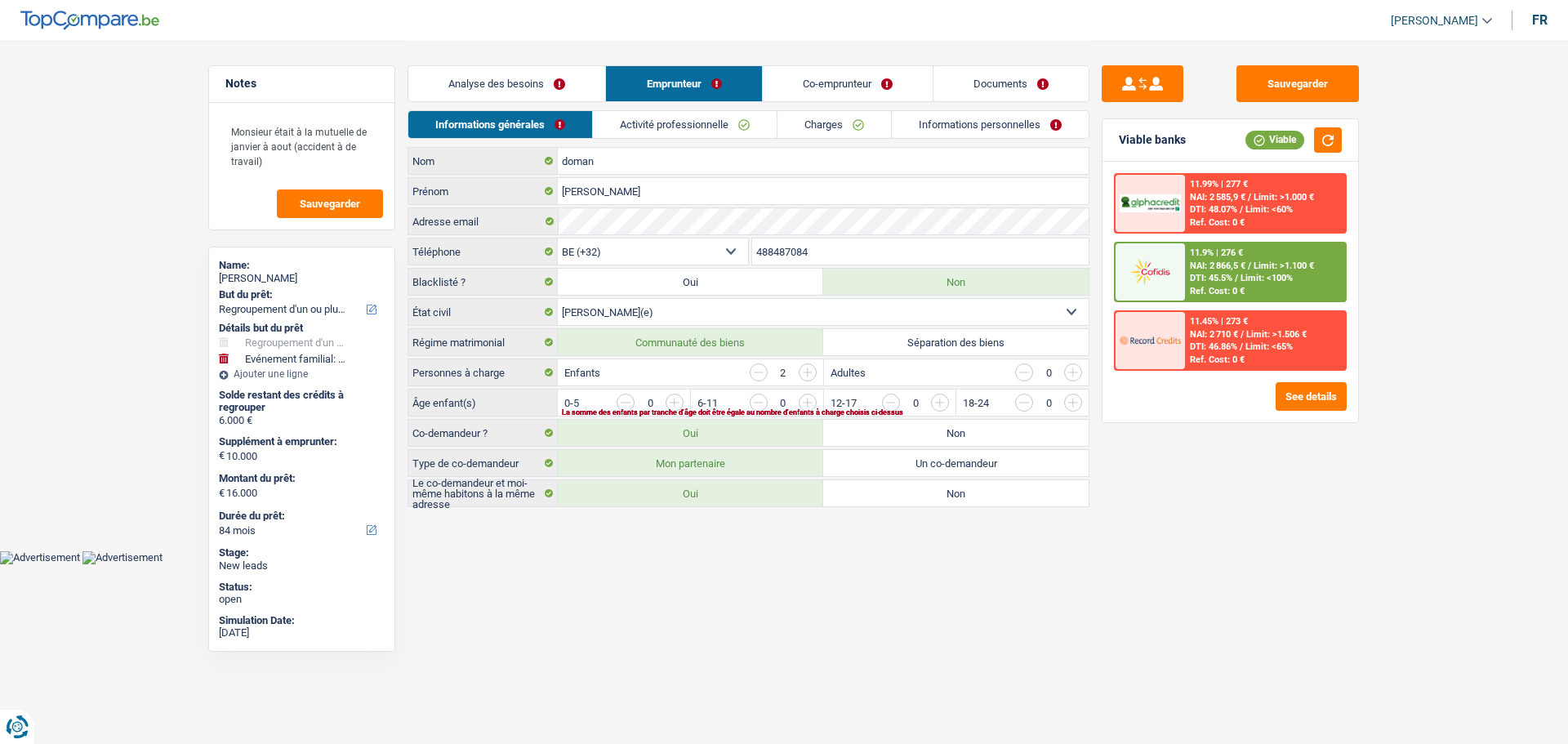
click at [806, 403] on input "button" at bounding box center [1138, 406] width 680 height 26
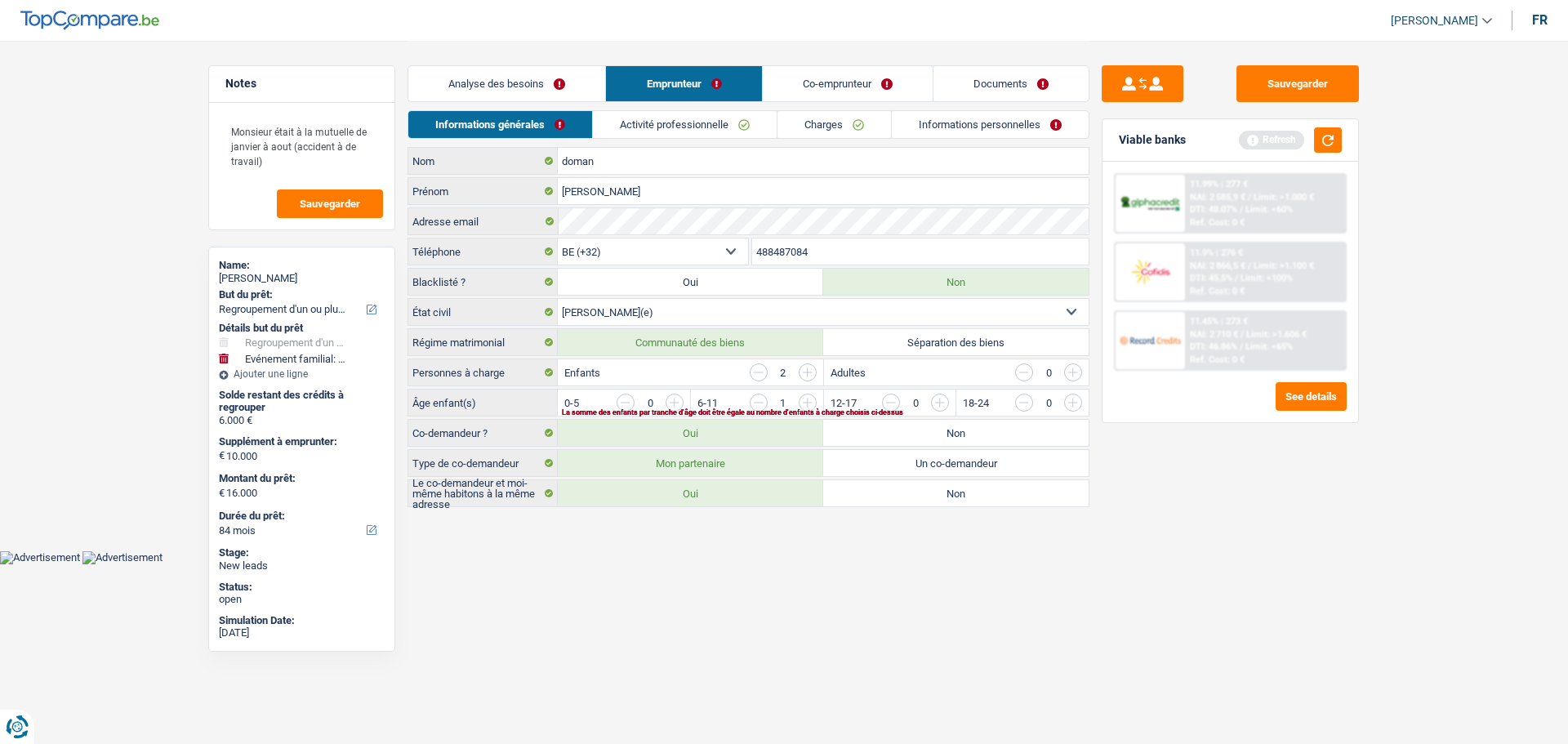
click at [668, 404] on input "button" at bounding box center [1005, 406] width 680 height 26
click at [739, 125] on link "Activité professionnelle" at bounding box center [685, 124] width 184 height 27
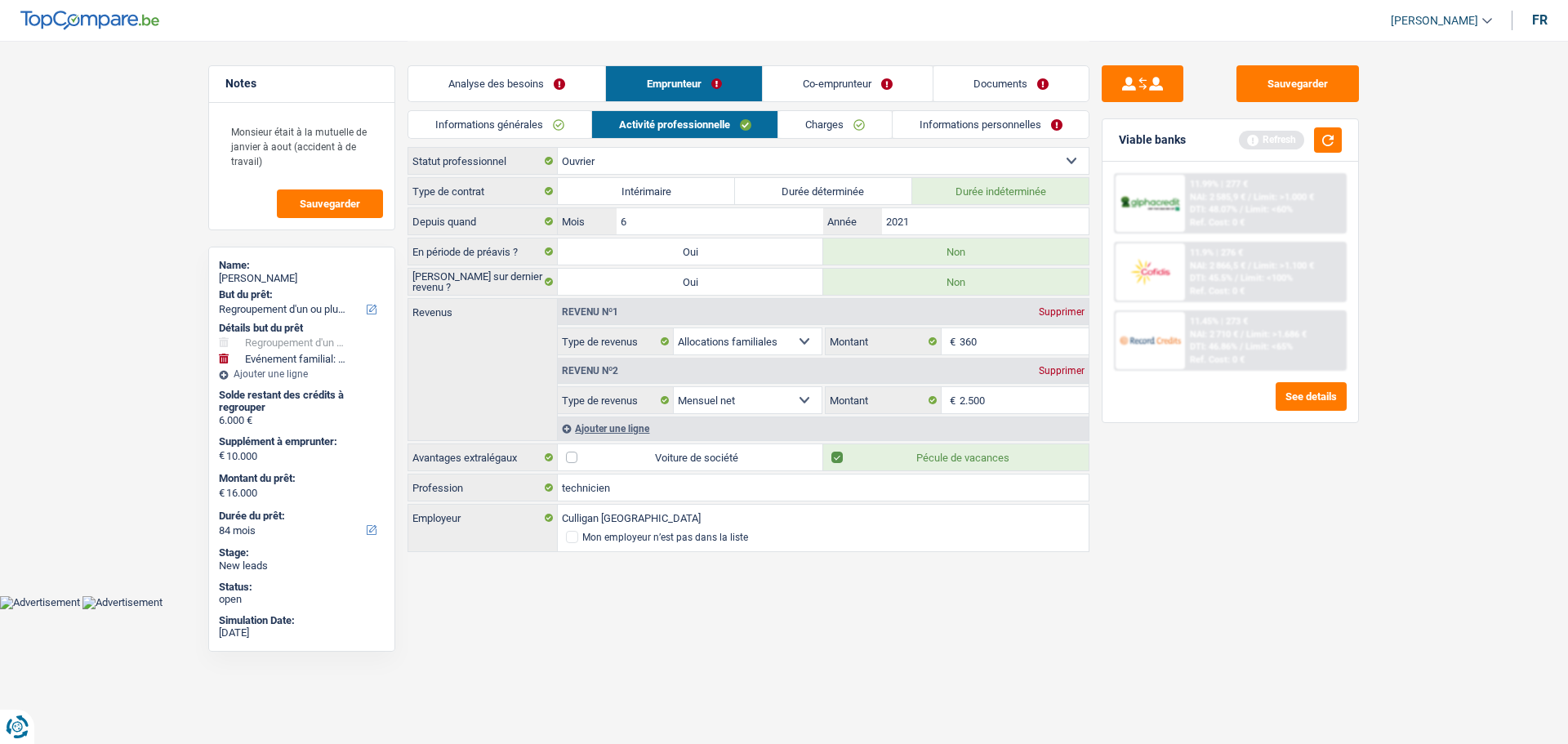
click at [630, 431] on div "Ajouter une ligne" at bounding box center [823, 428] width 531 height 24
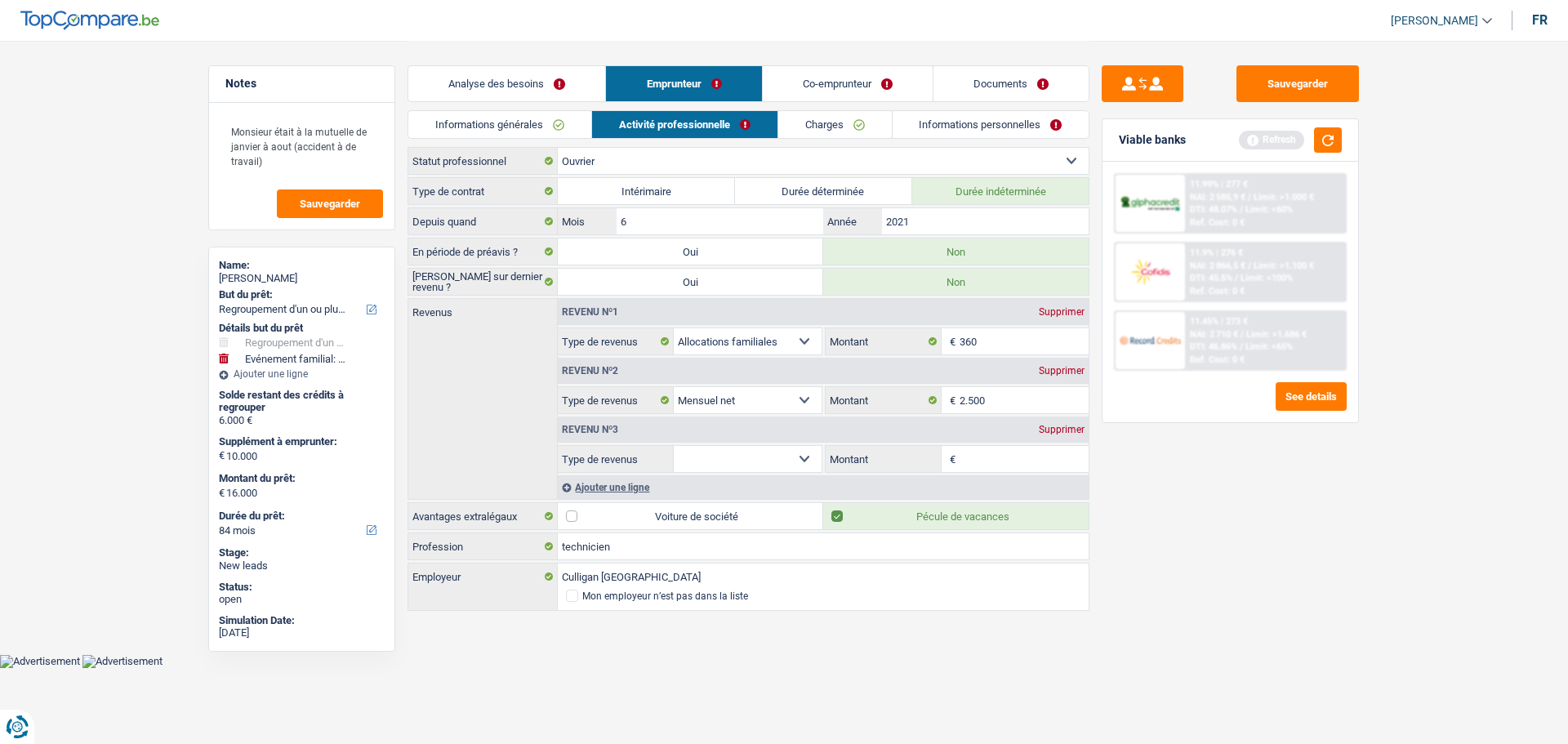
click at [796, 454] on select "Allocation d'handicap Allocations chômage Allocations familiales Chèques repas …" at bounding box center [747, 459] width 148 height 26
click at [673, 446] on select "Allocation d'handicap Allocations chômage Allocations familiales Chèques repas …" at bounding box center [747, 459] width 148 height 26
click at [1021, 457] on input "Montant par jour" at bounding box center [1024, 459] width 130 height 26
click at [1249, 506] on div "Sauvegarder Viable banks Refresh 11.99% | 277 € NAI: 2 585,9 € / Limit: >1.000 …" at bounding box center [1229, 391] width 282 height 652
click at [847, 129] on link "Charges" at bounding box center [834, 124] width 114 height 27
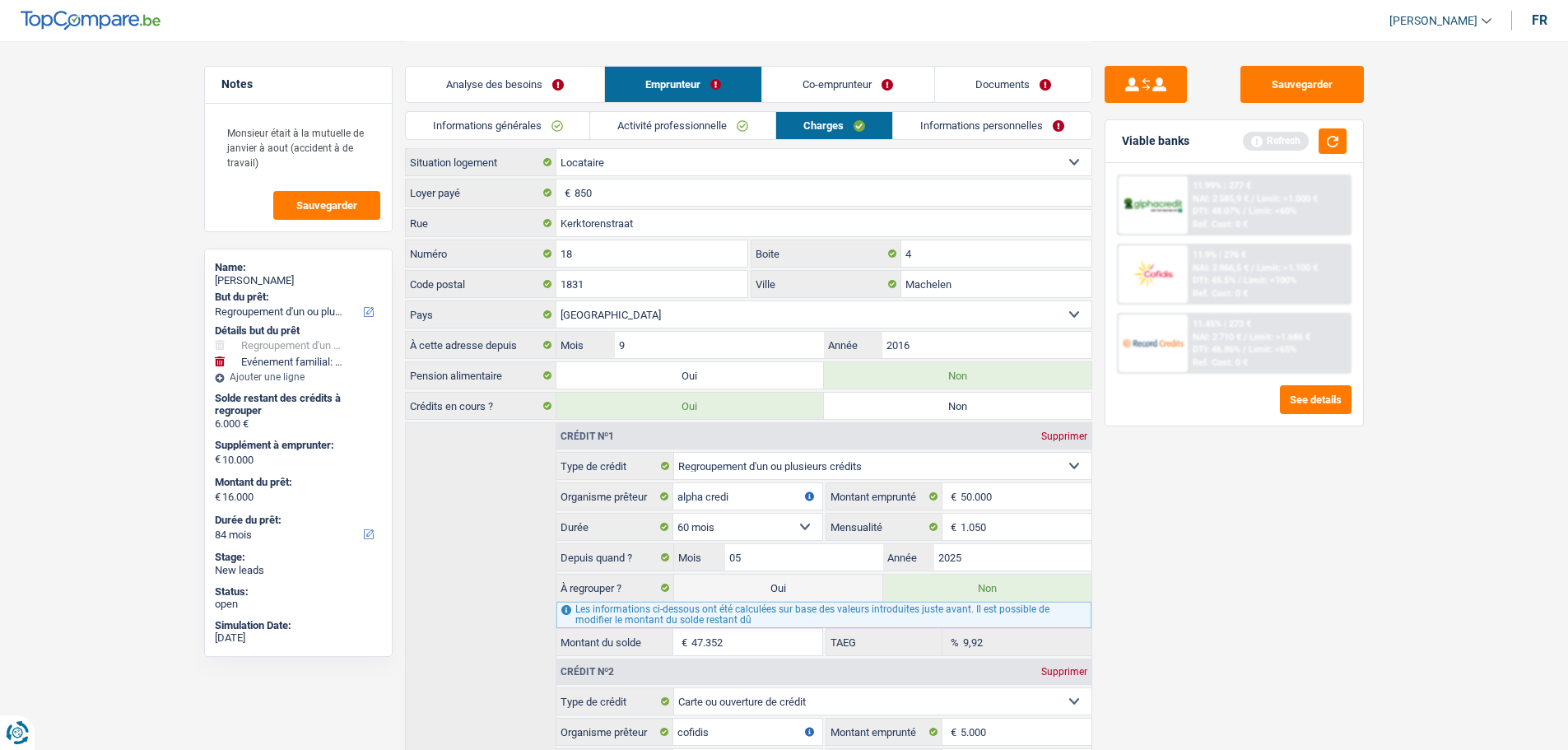
click at [669, 111] on li "Activité professionnelle" at bounding box center [682, 125] width 186 height 29
click at [705, 118] on link "Activité professionnelle" at bounding box center [683, 125] width 186 height 27
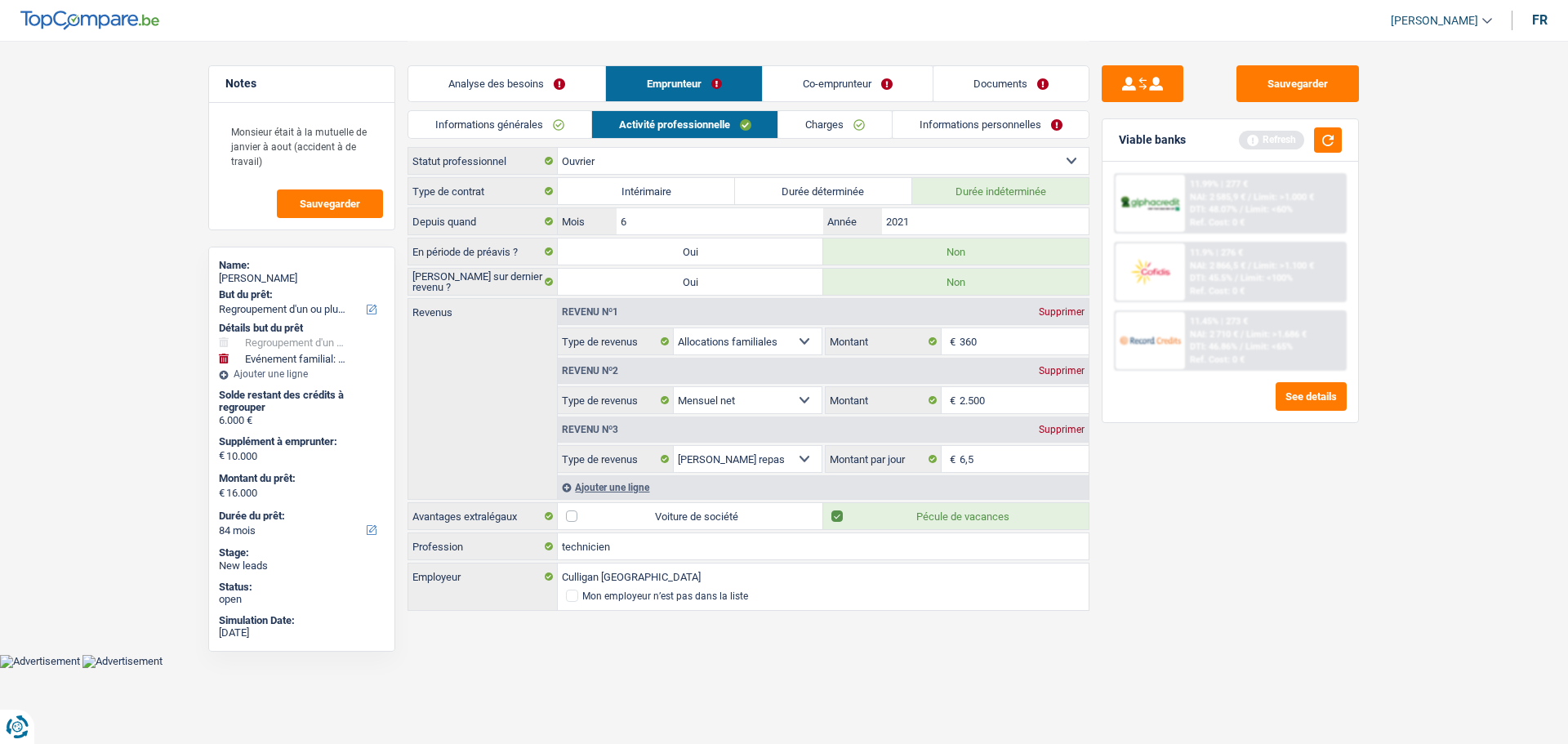
click at [842, 130] on link "Charges" at bounding box center [834, 124] width 114 height 27
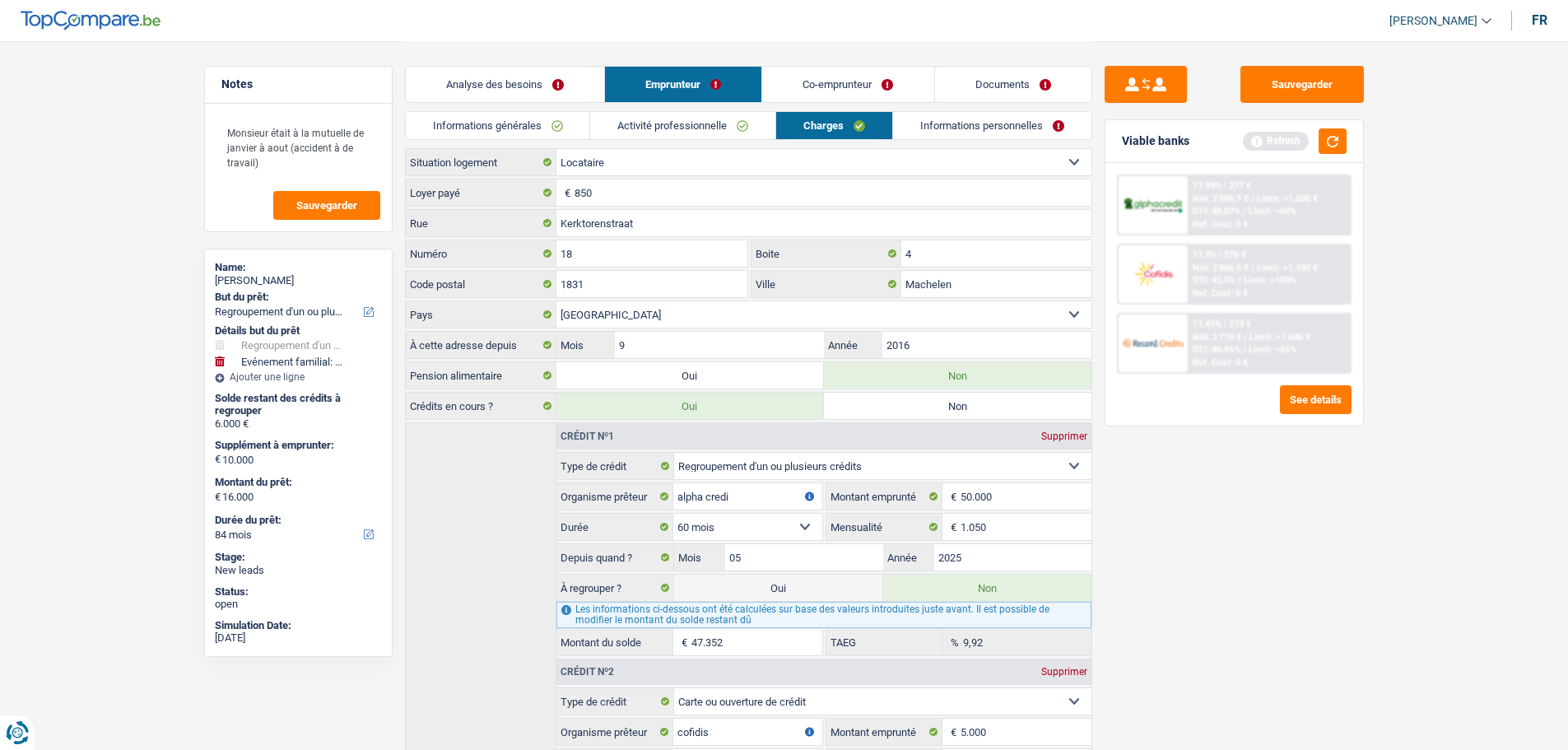
click at [1017, 118] on link "Informations personnelles" at bounding box center [992, 125] width 199 height 27
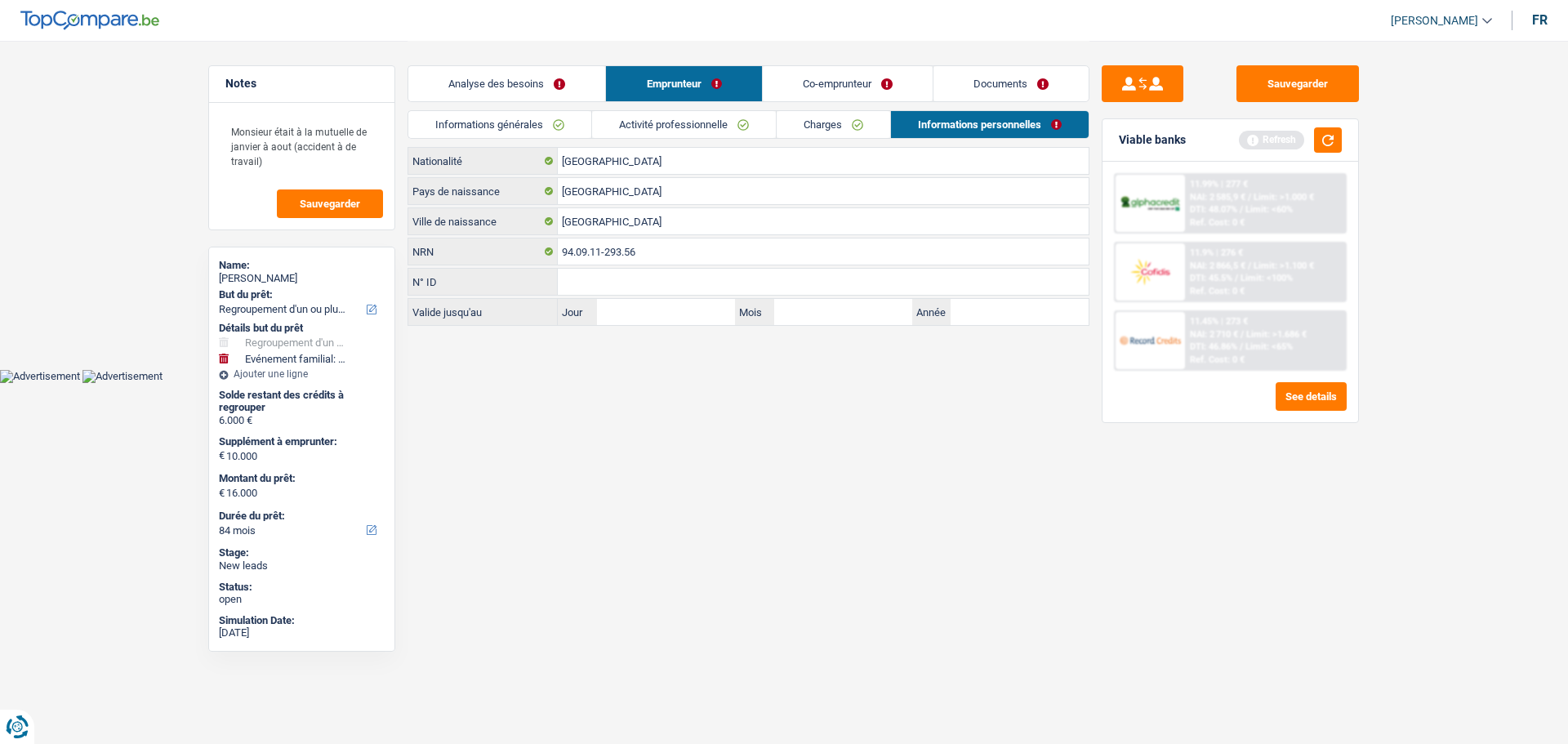
click at [841, 92] on link "Co-emprunteur" at bounding box center [847, 83] width 170 height 35
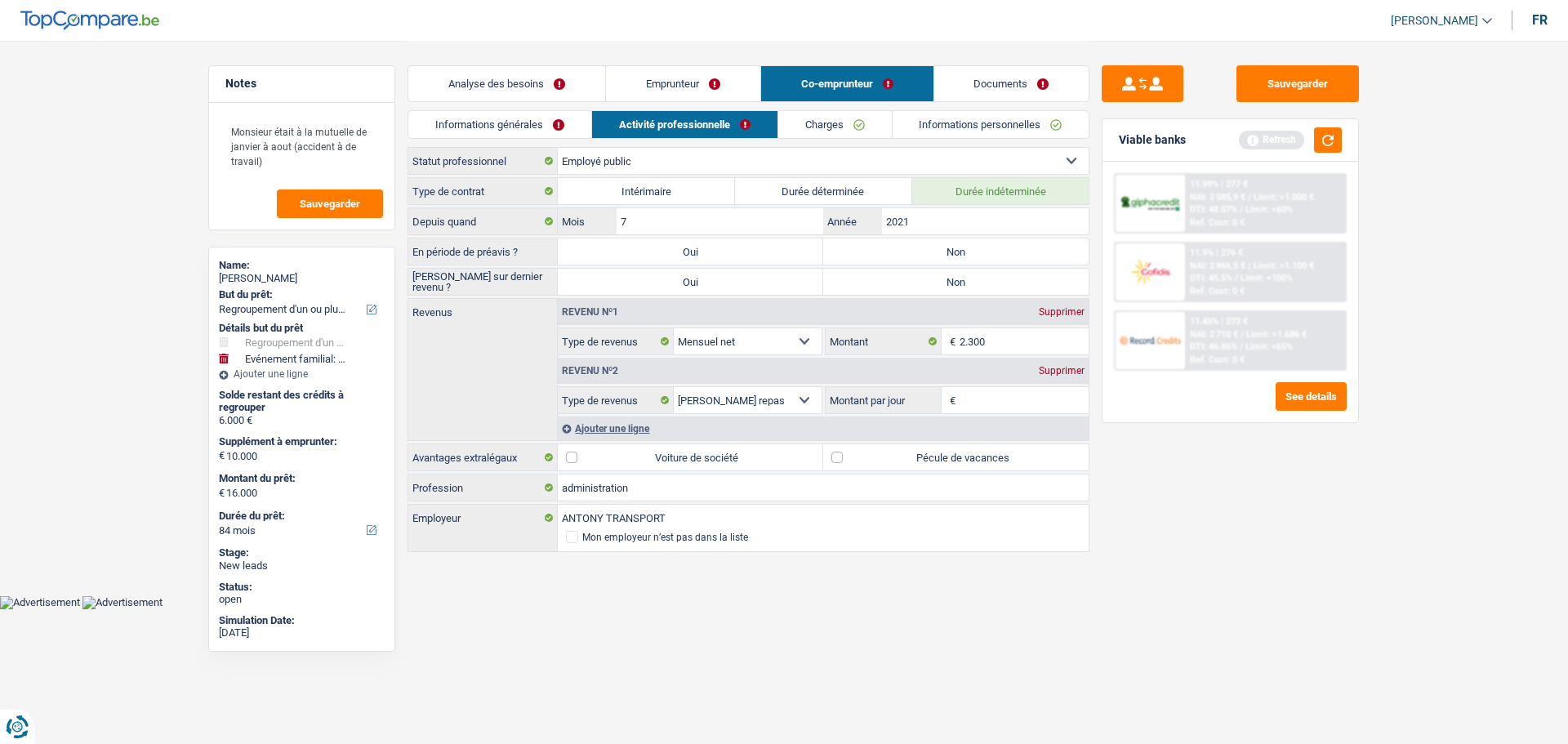
click at [477, 122] on link "Informations générales" at bounding box center [500, 124] width 183 height 27
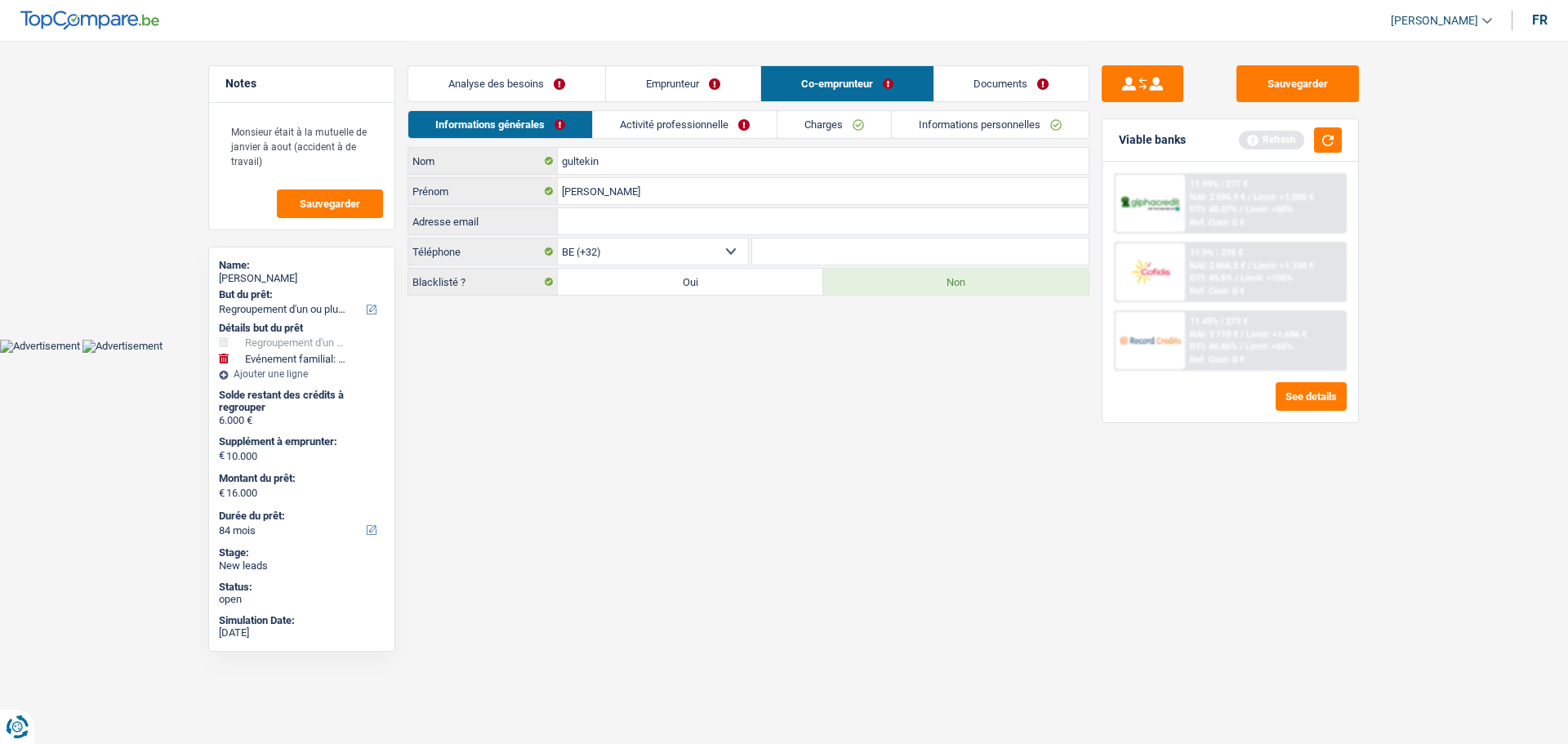
click at [675, 118] on link "Activité professionnelle" at bounding box center [685, 124] width 184 height 27
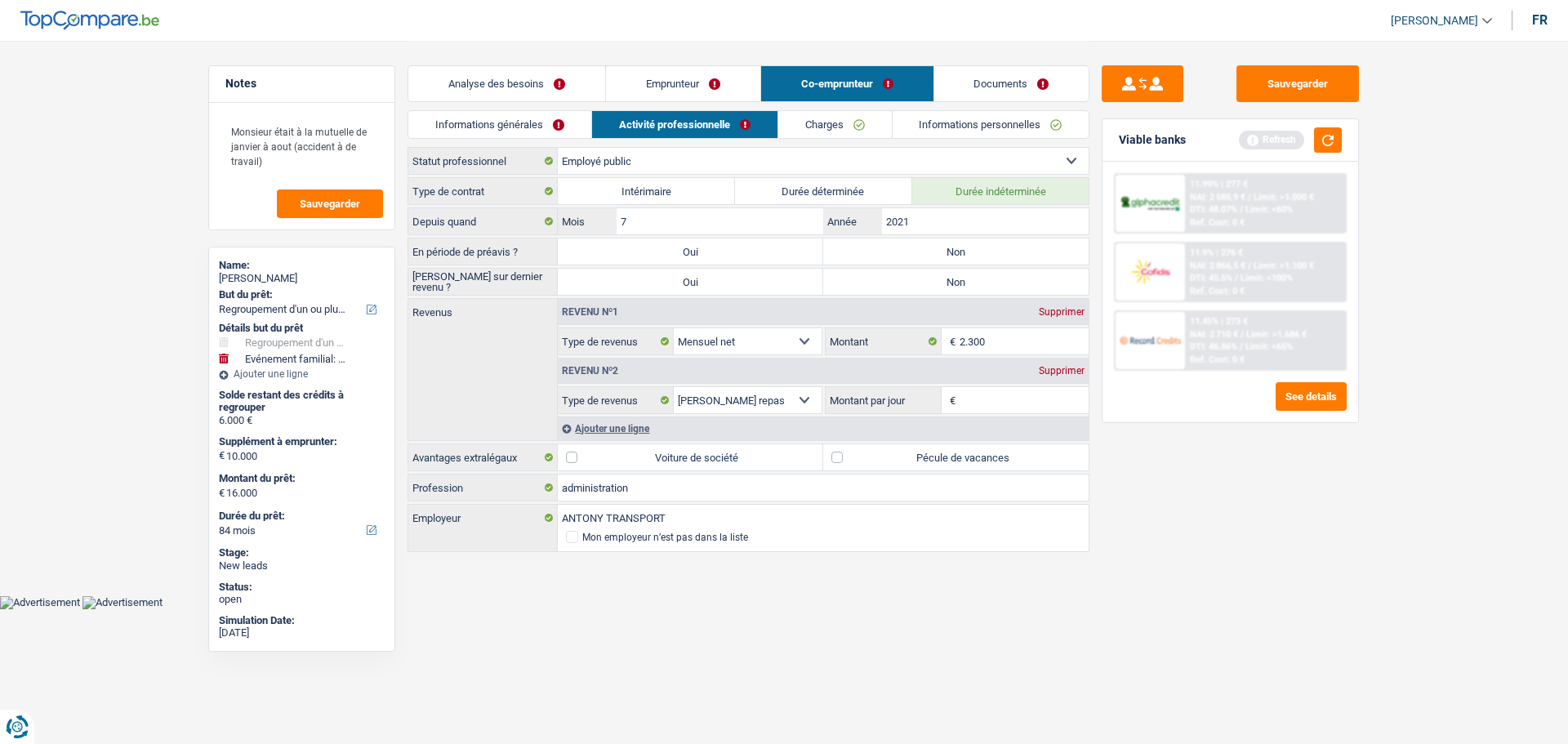
click at [1026, 390] on input "Montant par jour" at bounding box center [1024, 400] width 130 height 26
click at [1230, 528] on div "Sauvegarder Viable banks Refresh 11.99% | 277 € NAI: 2 585,9 € / Limit: >1.000 …" at bounding box center [1229, 391] width 282 height 652
click at [698, 78] on link "Emprunteur" at bounding box center [683, 83] width 154 height 35
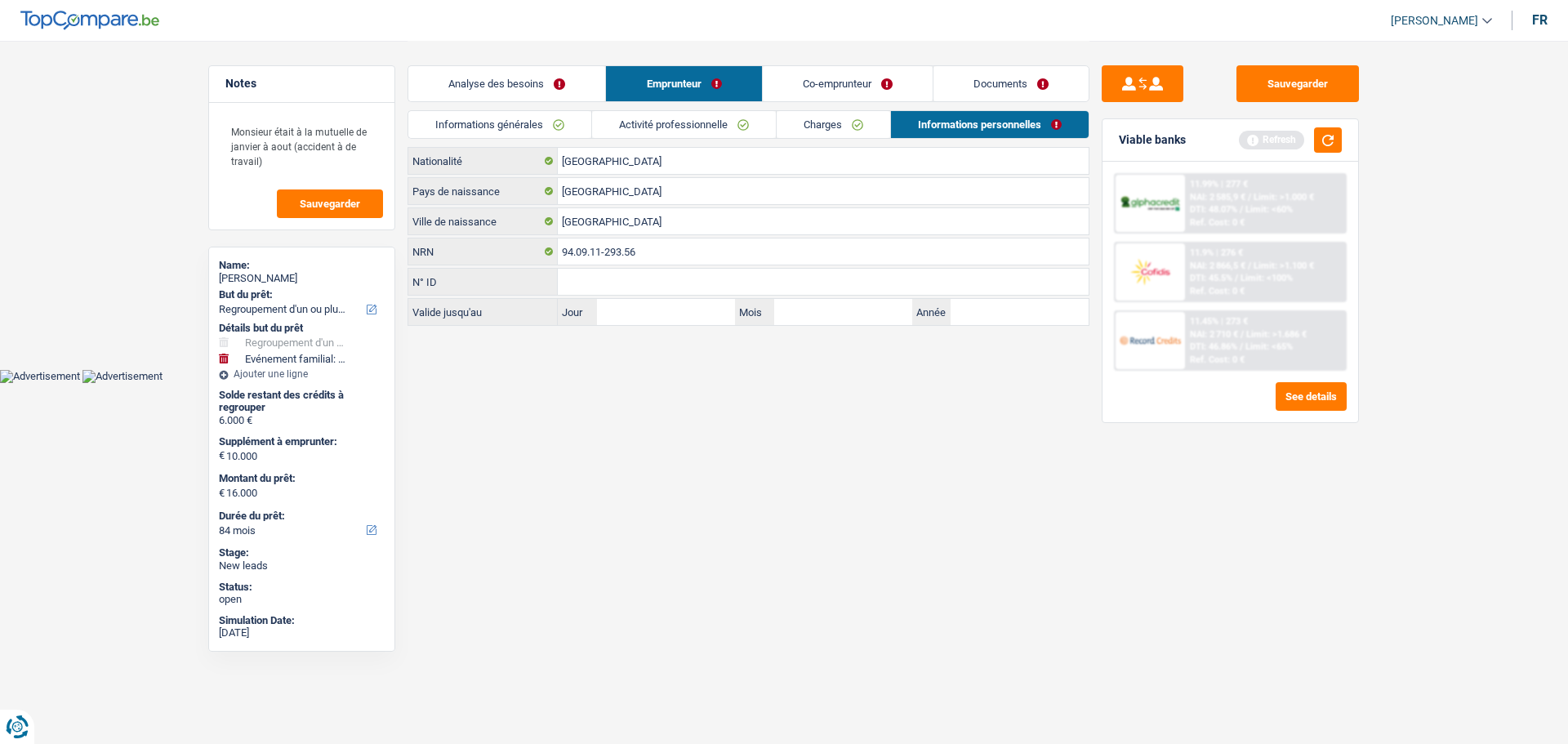
click at [837, 100] on link "Co-emprunteur" at bounding box center [847, 83] width 170 height 35
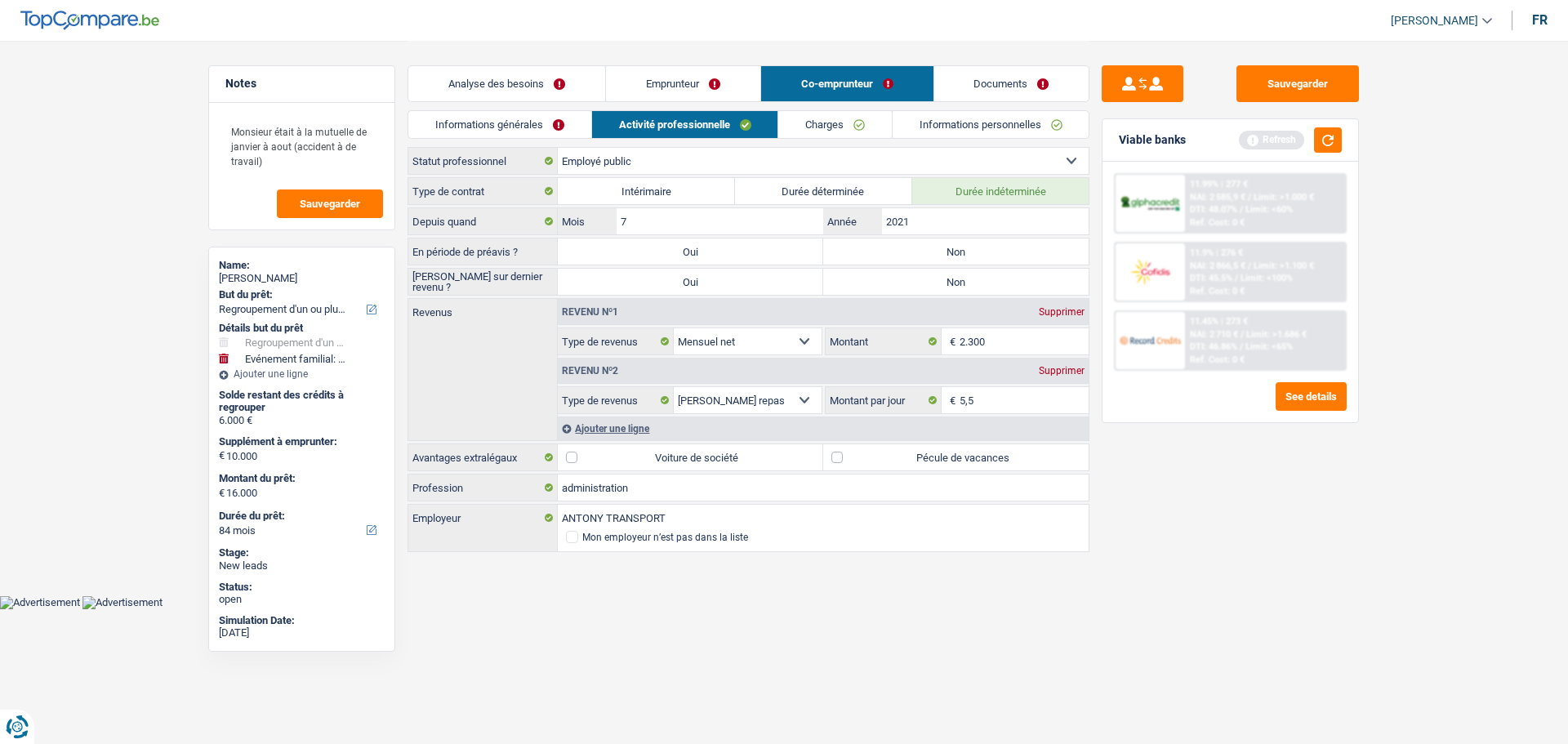
click at [978, 453] on label "Pécule de vacances" at bounding box center [956, 457] width 265 height 26
click at [978, 453] on input "Pécule de vacances" at bounding box center [956, 457] width 265 height 26
click at [714, 76] on link "Emprunteur" at bounding box center [683, 83] width 154 height 35
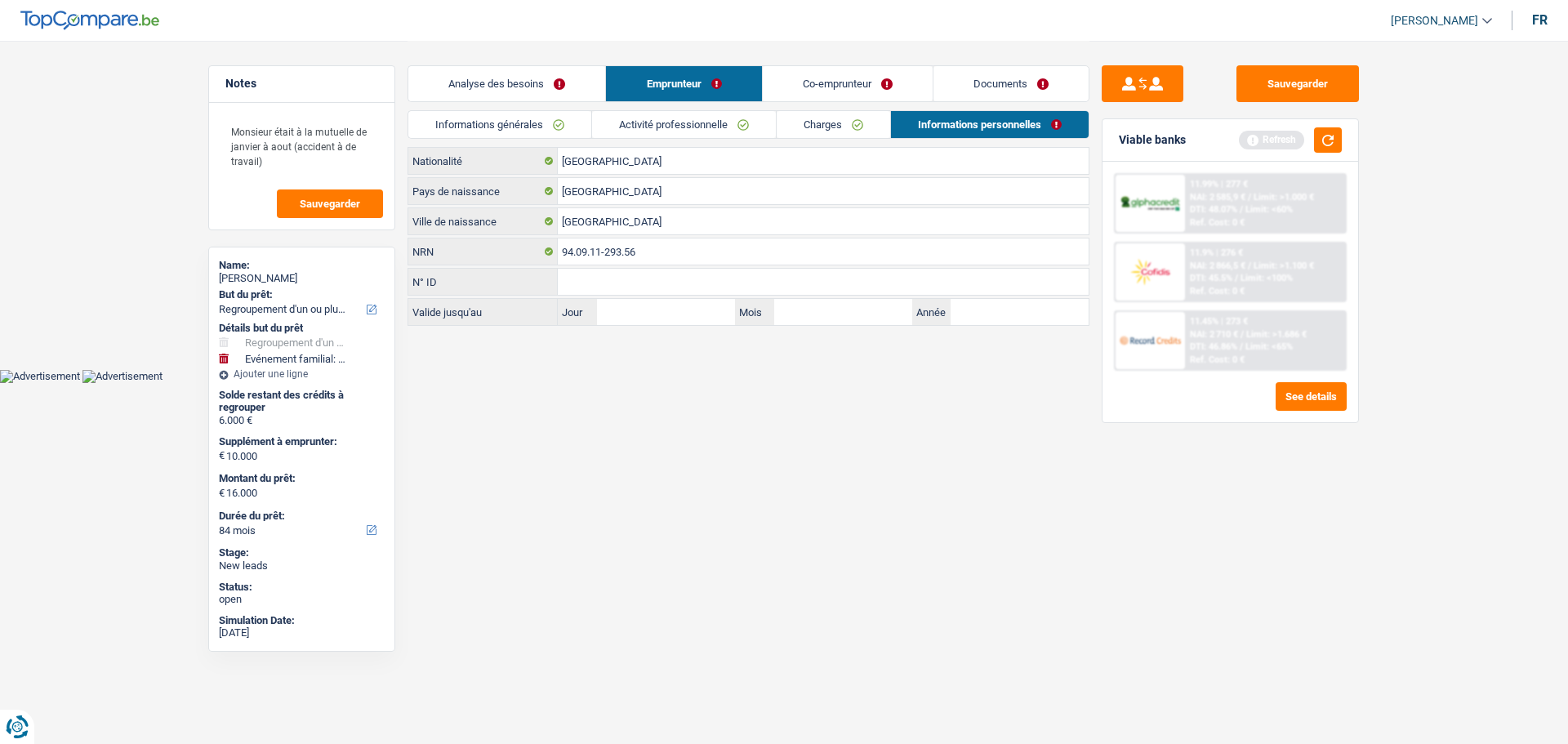
click at [685, 121] on link "Activité professionnelle" at bounding box center [684, 124] width 184 height 27
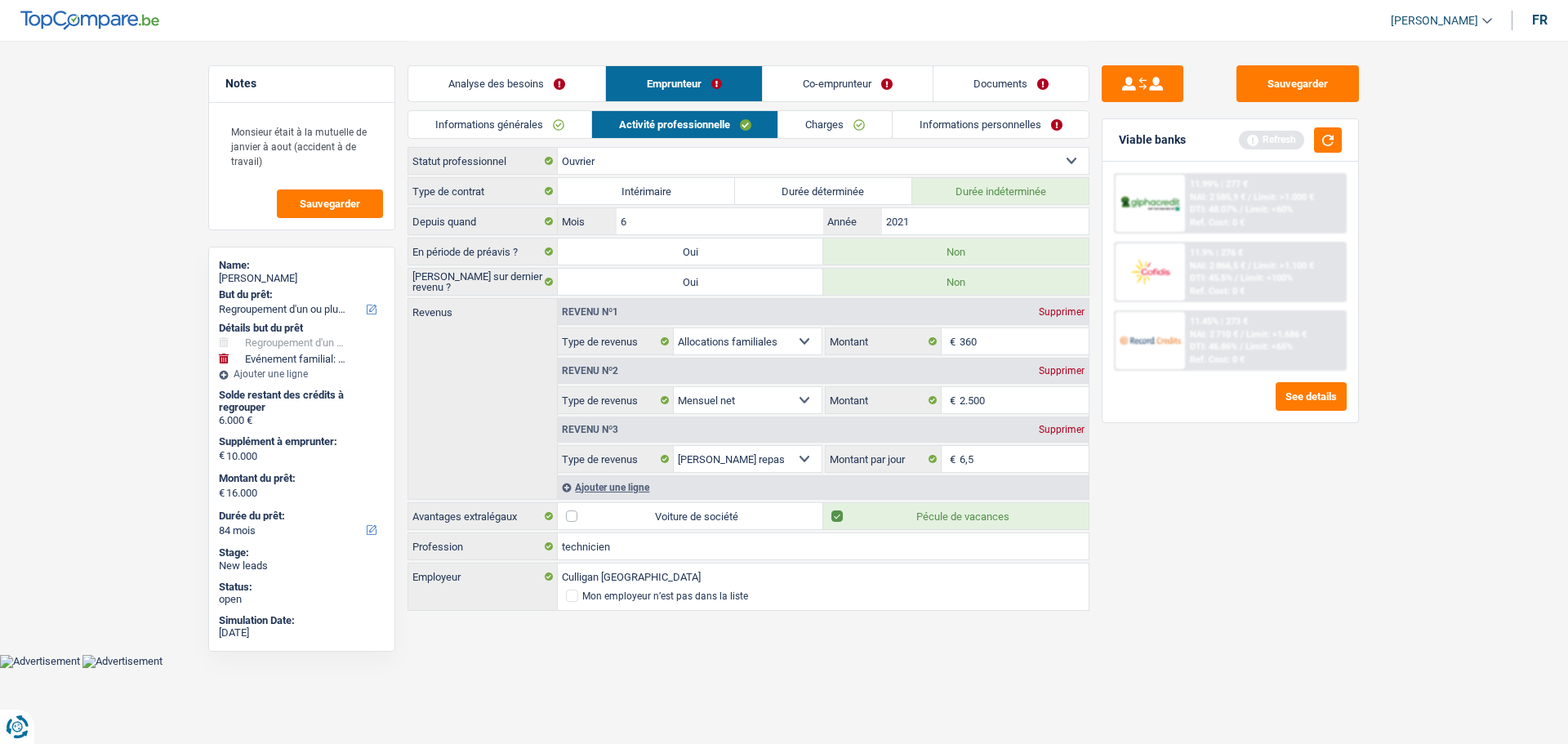
click at [807, 93] on link "Co-emprunteur" at bounding box center [847, 83] width 170 height 35
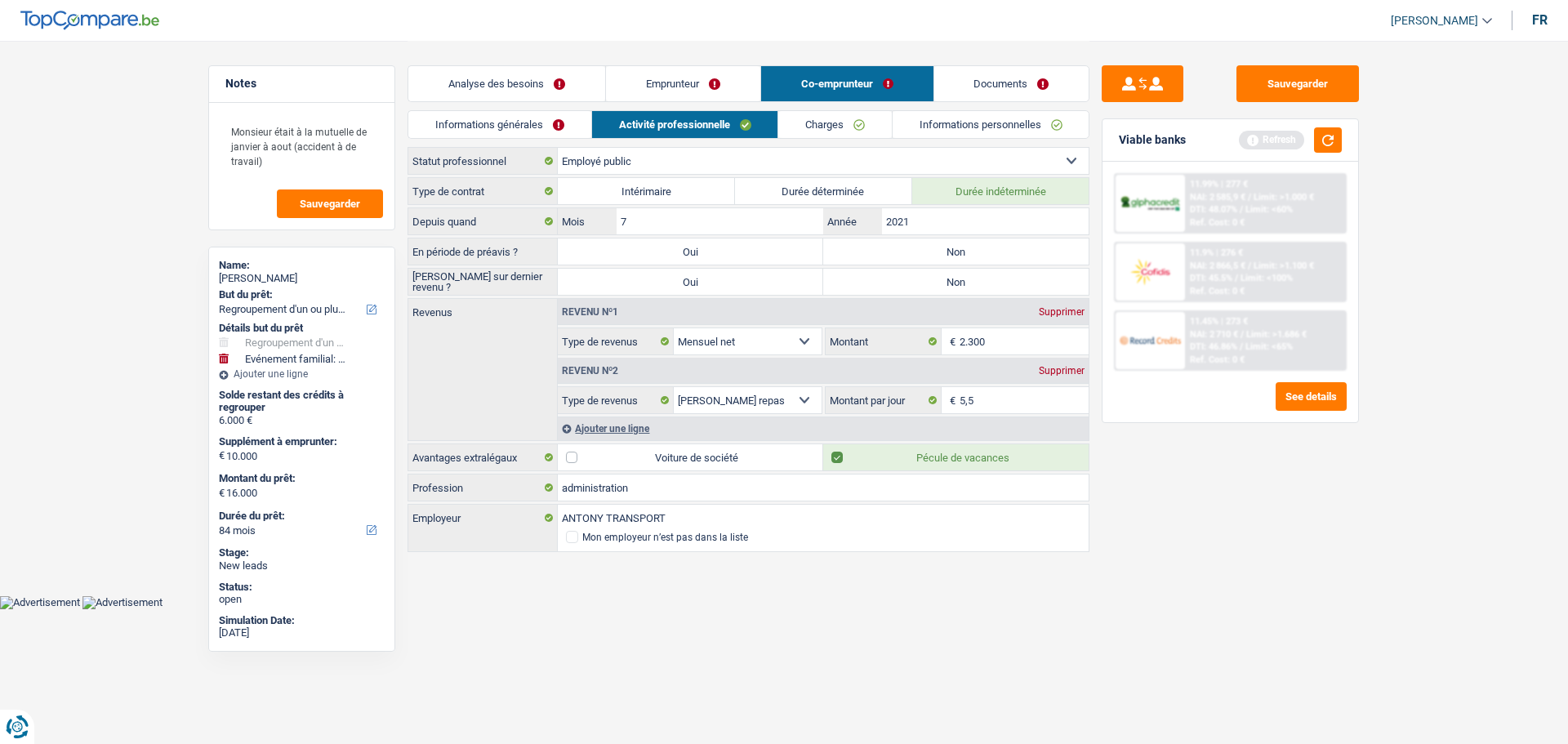
drag, startPoint x: 963, startPoint y: 275, endPoint x: 952, endPoint y: 258, distance: 20.2
click at [961, 275] on label "Non" at bounding box center [956, 281] width 265 height 26
click at [961, 275] on input "Non" at bounding box center [956, 281] width 265 height 26
click at [945, 253] on label "Non" at bounding box center [956, 252] width 265 height 26
click at [945, 253] on input "Non" at bounding box center [956, 252] width 265 height 26
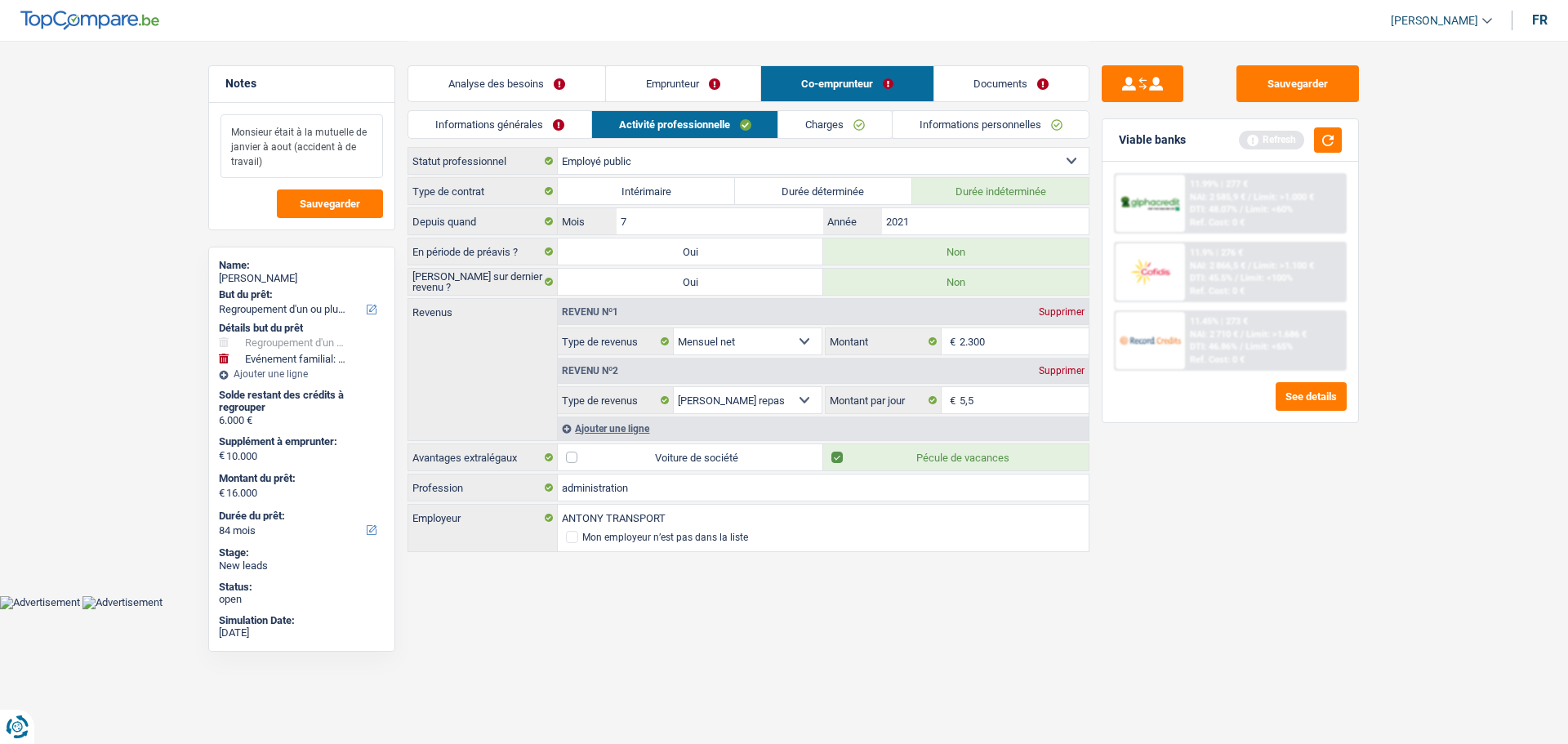
click at [296, 158] on textarea "Monsieur était à la mutuelle de janvier à aout (accident à de travail)" at bounding box center [302, 146] width 163 height 64
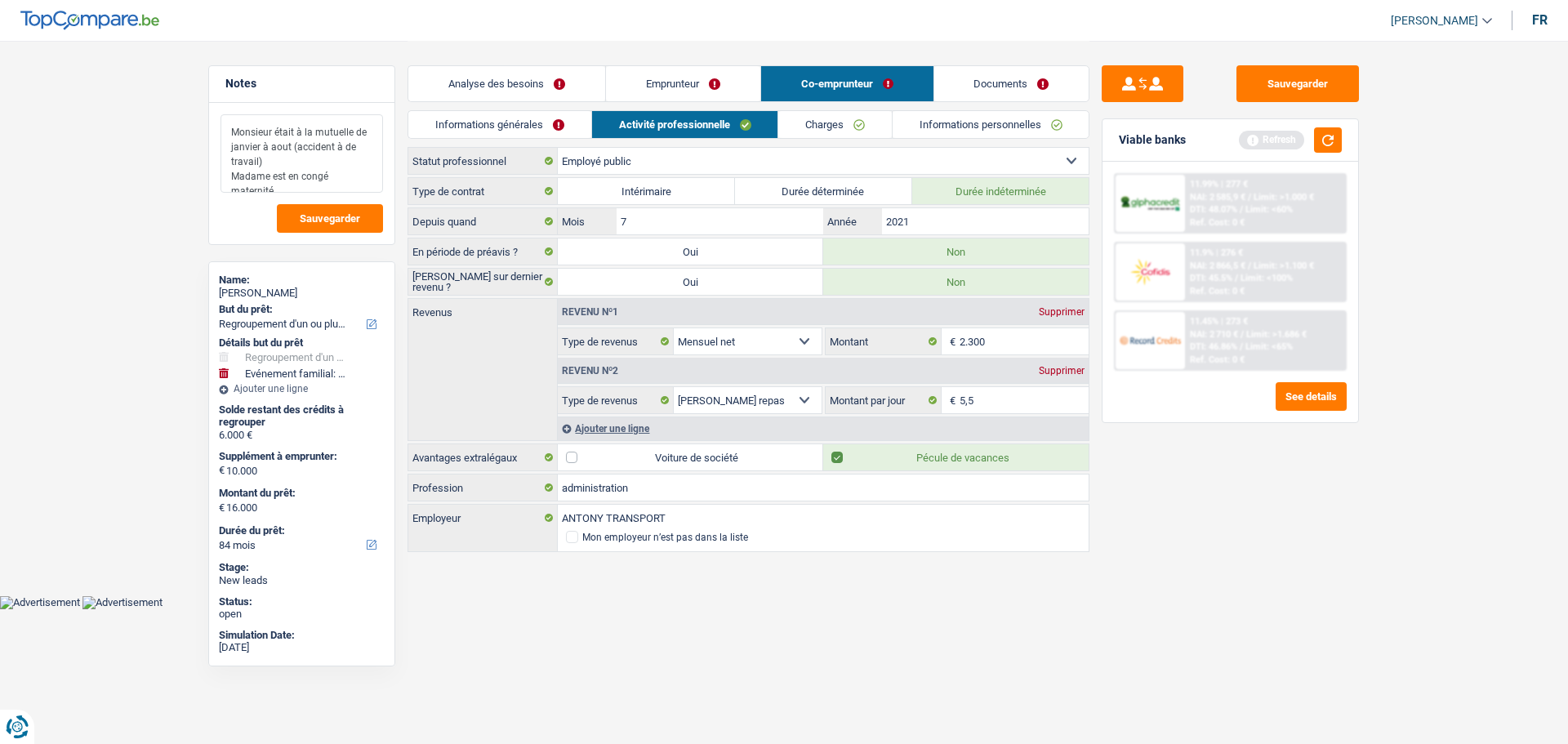
click at [282, 175] on textarea "Monsieur était à la mutuelle de janvier à aout (accident à de travail) Madame e…" at bounding box center [302, 154] width 163 height 79
click at [285, 177] on textarea "Monsieur était à la mutuelle de janvier à aout (accident à de travail) Madame e…" at bounding box center [302, 154] width 163 height 79
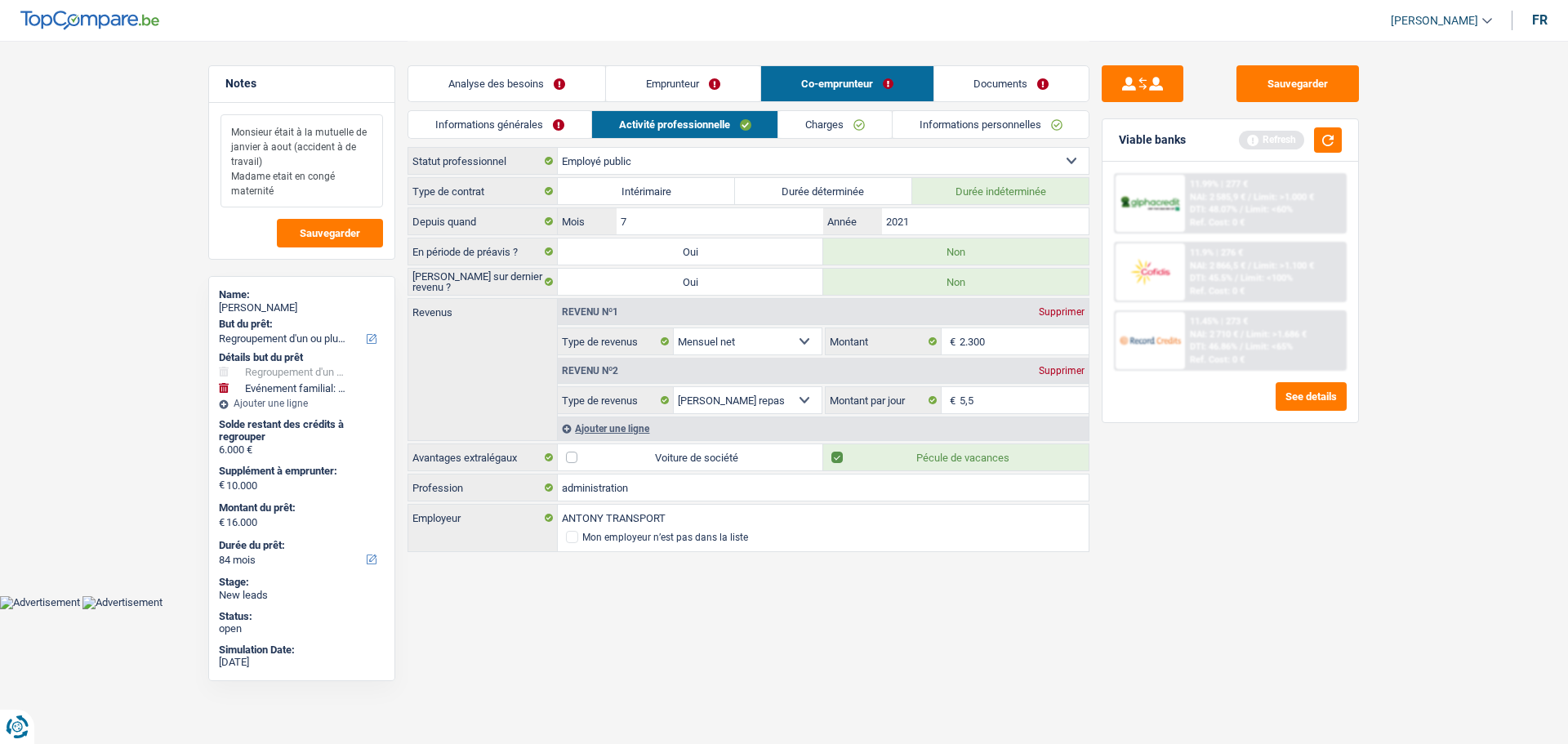
click at [293, 204] on textarea "Monsieur était à la mutuelle de janvier à aout (accident à de travail) Madame e…" at bounding box center [302, 161] width 163 height 93
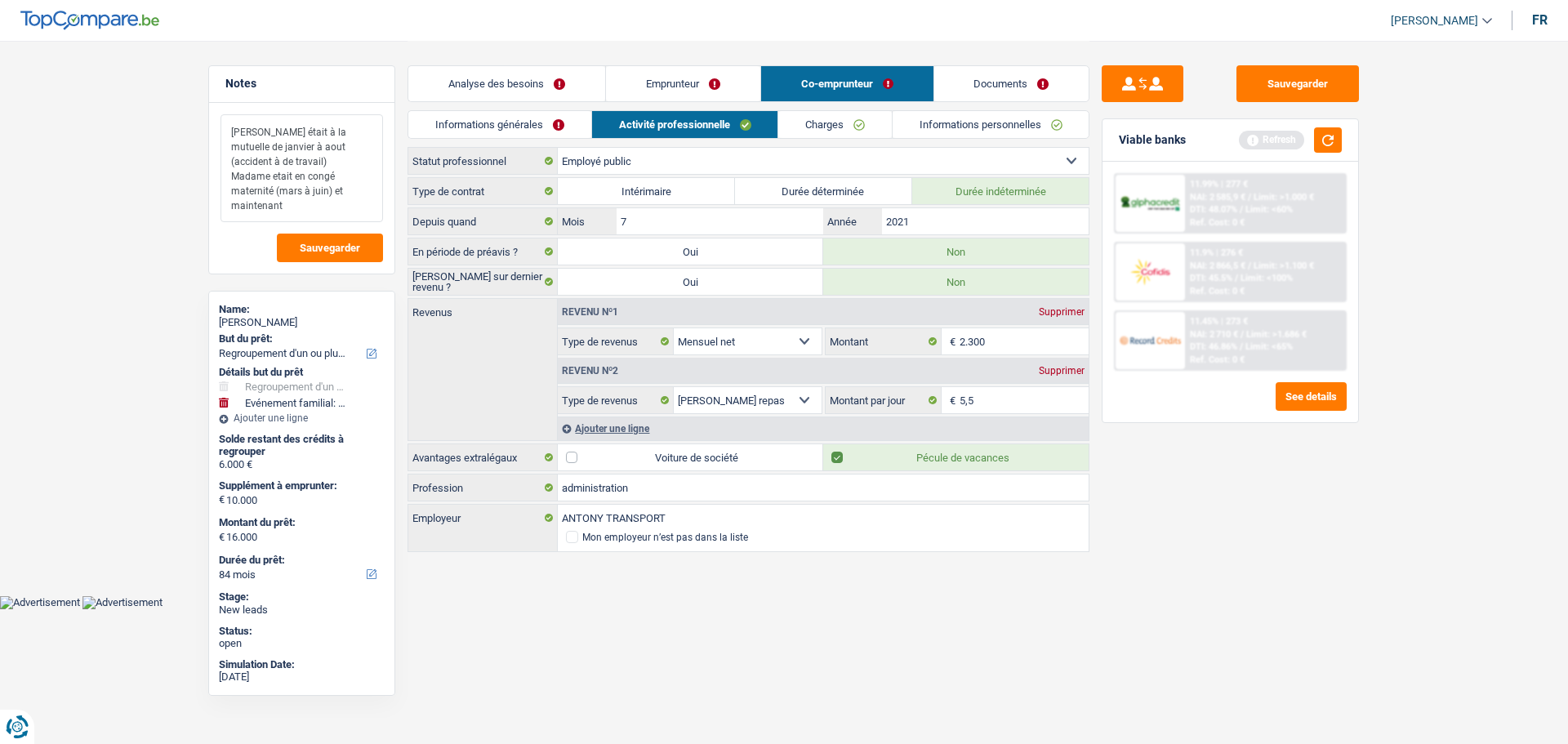
click at [340, 202] on textarea "Monsieur était à la mutuelle de janvier à aout (accident à de travail) Madame e…" at bounding box center [302, 168] width 163 height 108
click at [316, 226] on div "Monsieur était à la mutuelle de janvier à aout (accident à de travail) Madame é…" at bounding box center [302, 188] width 185 height 170
click at [319, 210] on textarea "Monsieur était à la mutuelle de janvier à aout (accident à de travail) Madame é…" at bounding box center [302, 168] width 163 height 108
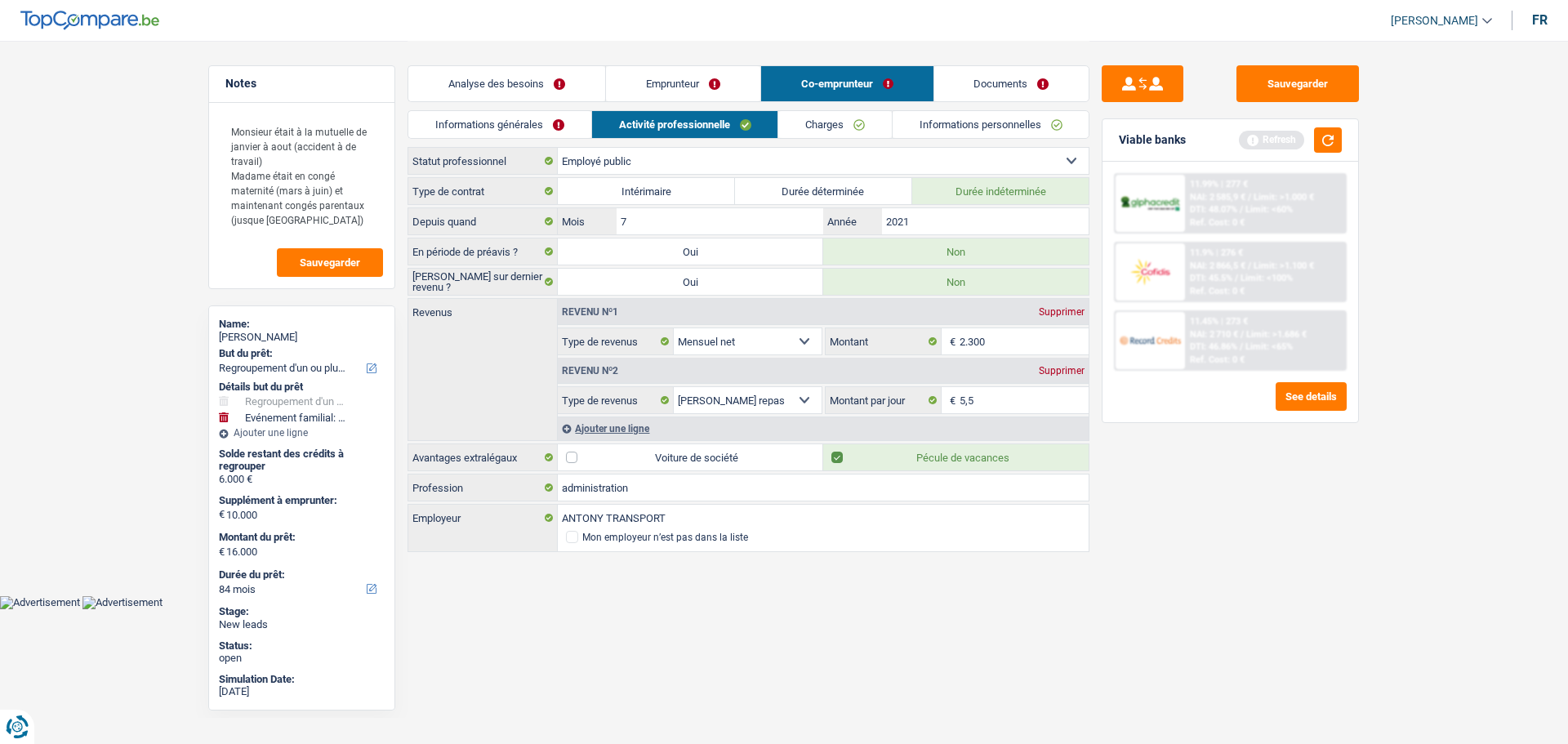
click at [676, 149] on select "Ouvrier Employé privé Employé public Invalide Indépendant Pensionné Chômeur Mut…" at bounding box center [823, 161] width 531 height 26
click at [1335, 558] on div "Sauvegarder Viable banks Refresh 11.99% | 277 € NAI: 2 585,9 € / Limit: >1.000 …" at bounding box center [1229, 391] width 282 height 652
click at [707, 172] on select "Ouvrier Employé privé Employé public Invalide Indépendant Pensionné Chômeur Mut…" at bounding box center [823, 161] width 531 height 26
click at [558, 148] on select "Ouvrier Employé privé Employé public Invalide Indépendant Pensionné Chômeur Mut…" at bounding box center [823, 161] width 531 height 26
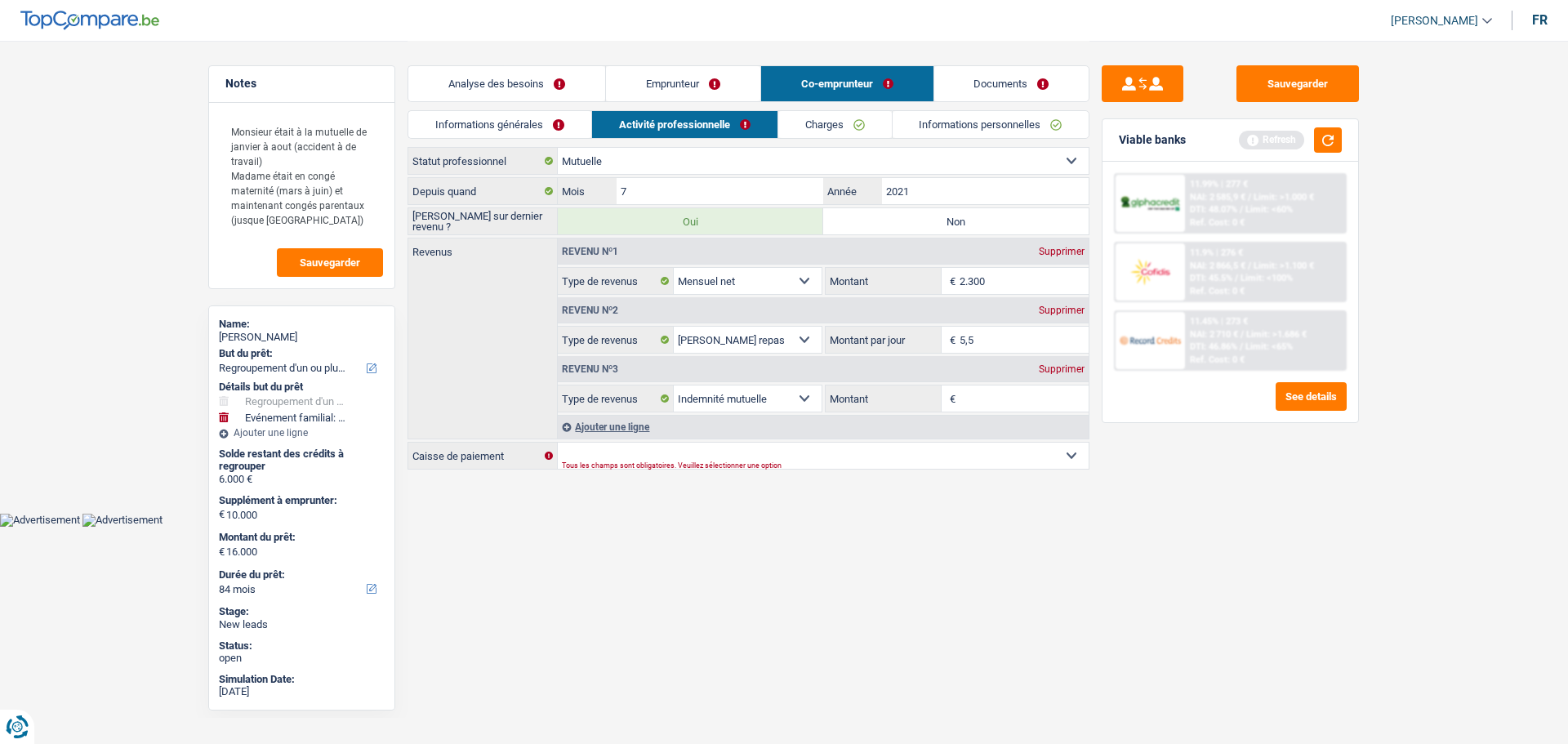
drag, startPoint x: 800, startPoint y: 287, endPoint x: 791, endPoint y: 281, distance: 10.8
click at [800, 287] on select "Allocation d'handicap Allocations chômage Allocations familiales Chèques repas …" at bounding box center [747, 281] width 148 height 26
click at [673, 268] on select "Allocation d'handicap Allocations chômage Allocations familiales Chèques repas …" at bounding box center [747, 281] width 148 height 26
click at [992, 280] on input "2.300" at bounding box center [1024, 281] width 130 height 26
click at [1054, 378] on div "Revenu nº3 Supprimer" at bounding box center [823, 369] width 531 height 26
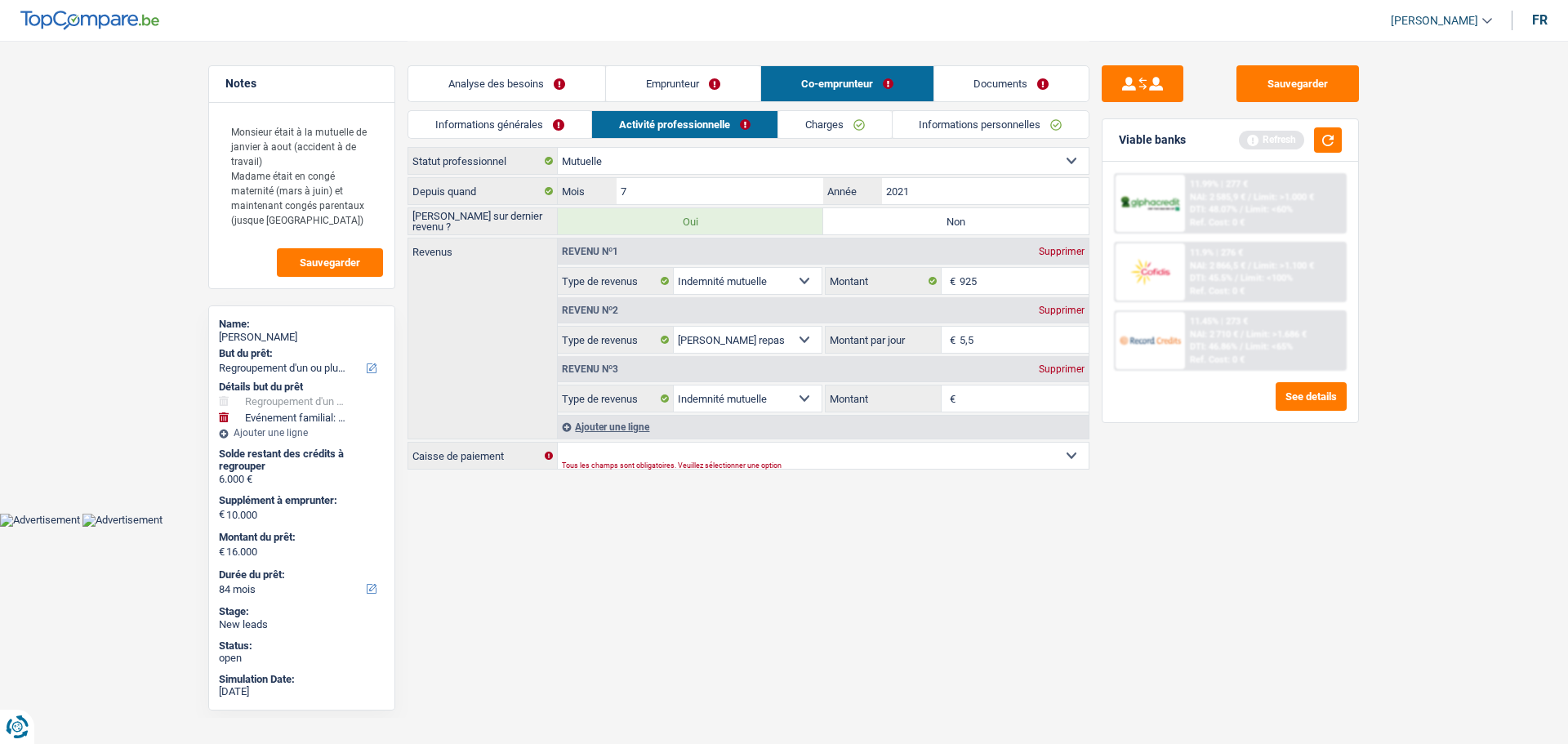
click at [1056, 365] on div "Supprimer" at bounding box center [1061, 369] width 54 height 10
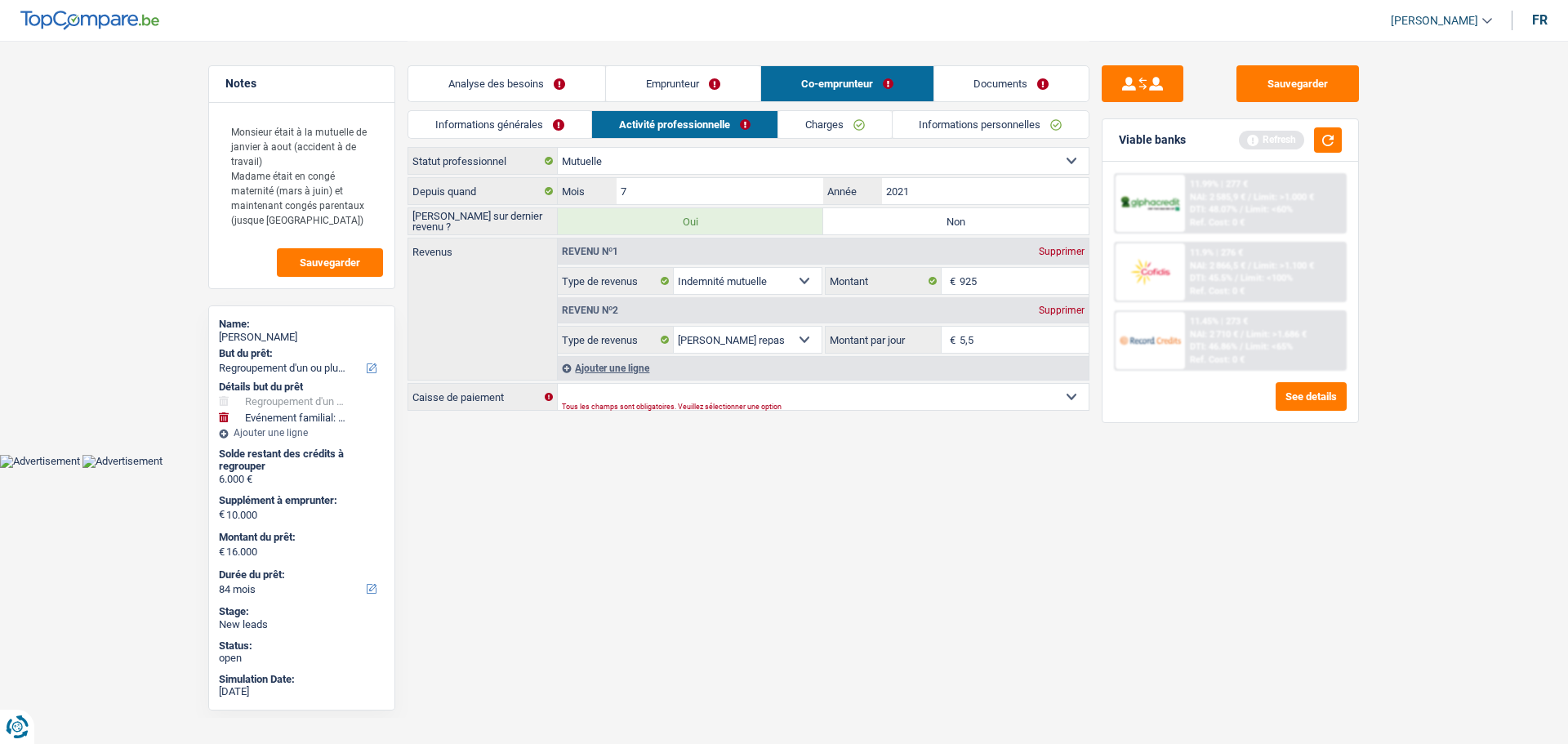
click at [1058, 315] on div "Supprimer" at bounding box center [1061, 310] width 54 height 10
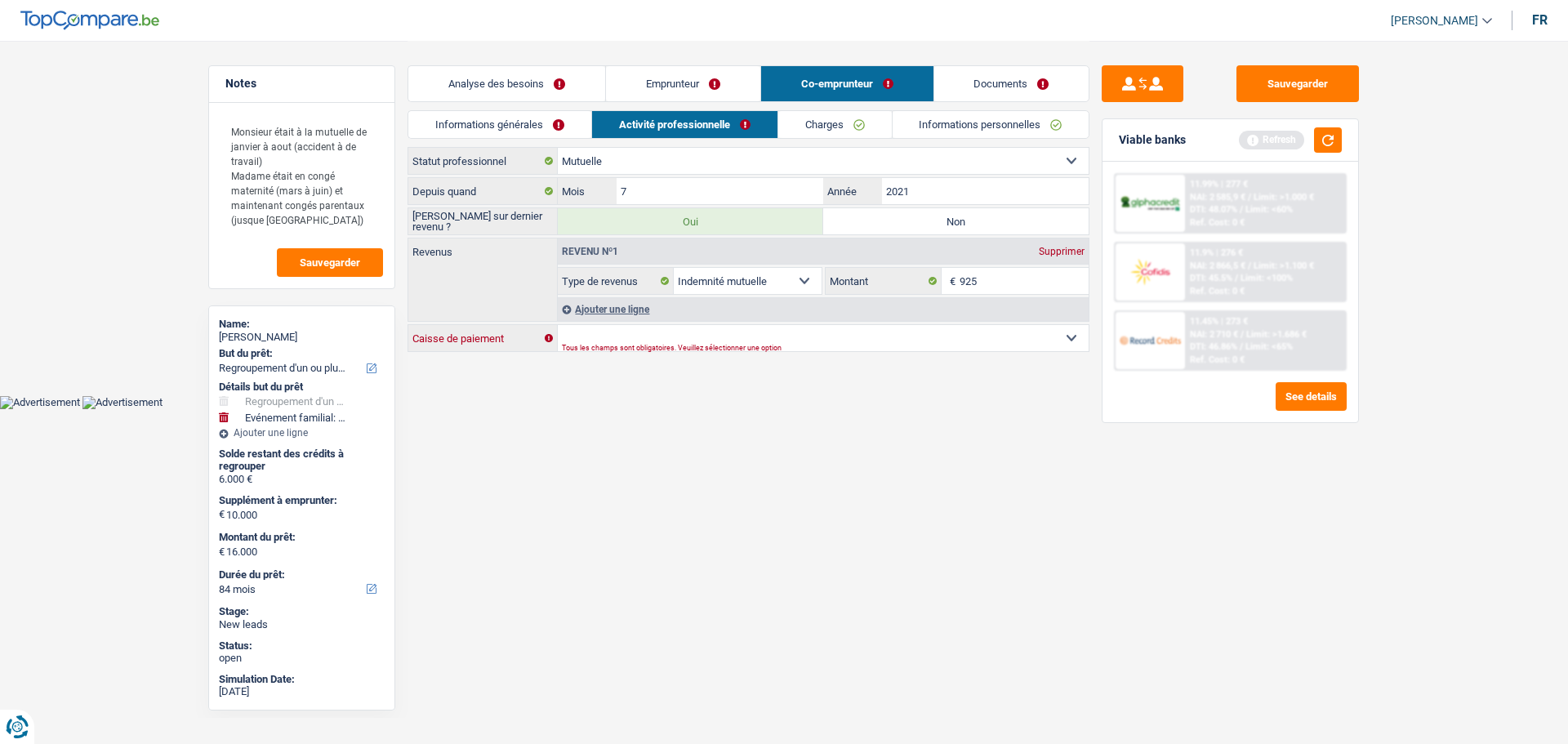
click at [846, 336] on select "Mutualité Chrétienne Mutualité Socialiste (Solidaris) SPF Sécurité Sociale Unio…" at bounding box center [823, 338] width 531 height 26
click at [1245, 447] on div "Sauvegarder Viable banks Refresh 11.99% | 277 € NAI: 2 585,9 € / Limit: >1.000 …" at bounding box center [1229, 391] width 282 height 652
click at [1319, 143] on button "button" at bounding box center [1327, 140] width 28 height 25
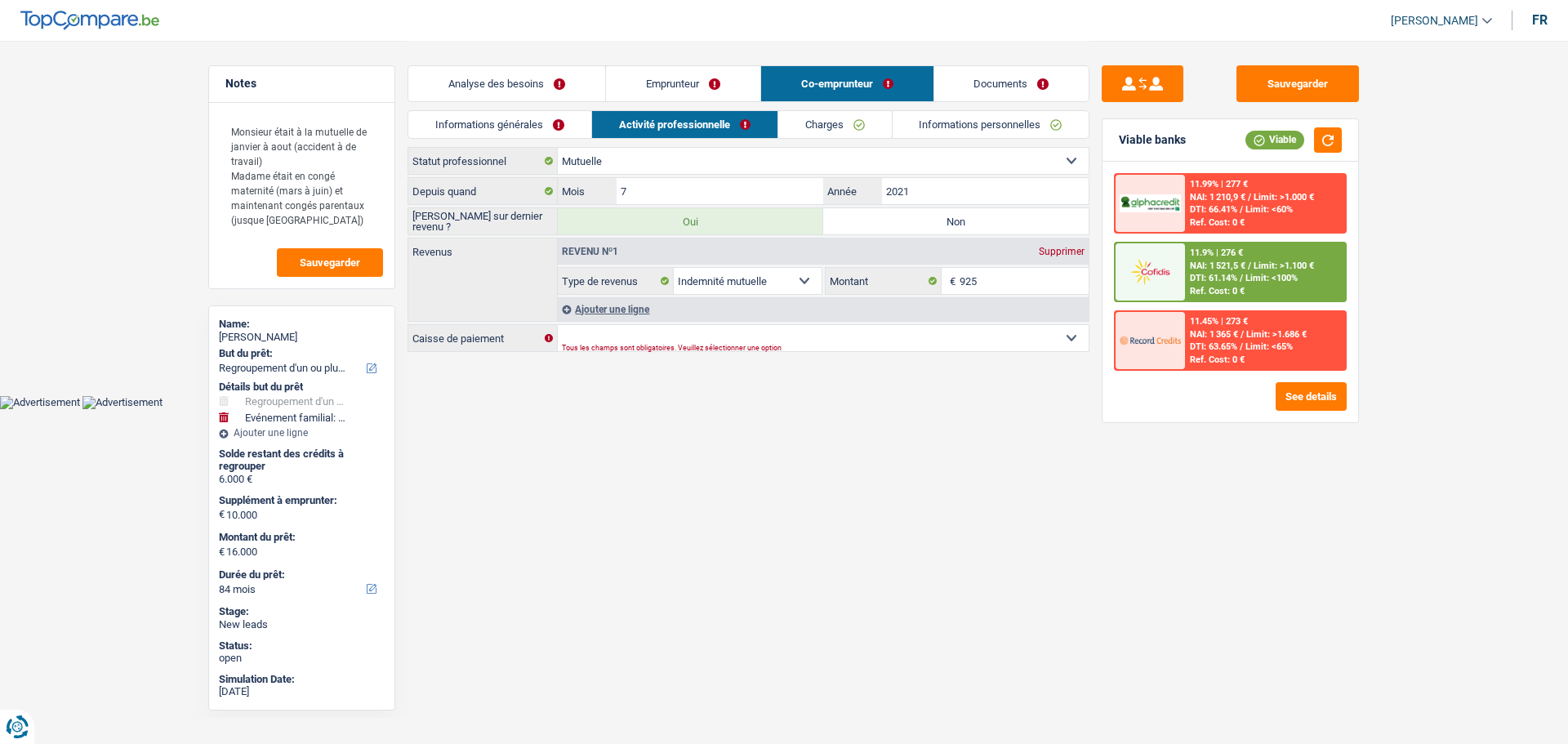
click at [636, 65] on div "Analyse des besoins Emprunteur Co-emprunteur Documents" at bounding box center [747, 75] width 682 height 69
click at [692, 74] on link "Emprunteur" at bounding box center [683, 83] width 154 height 35
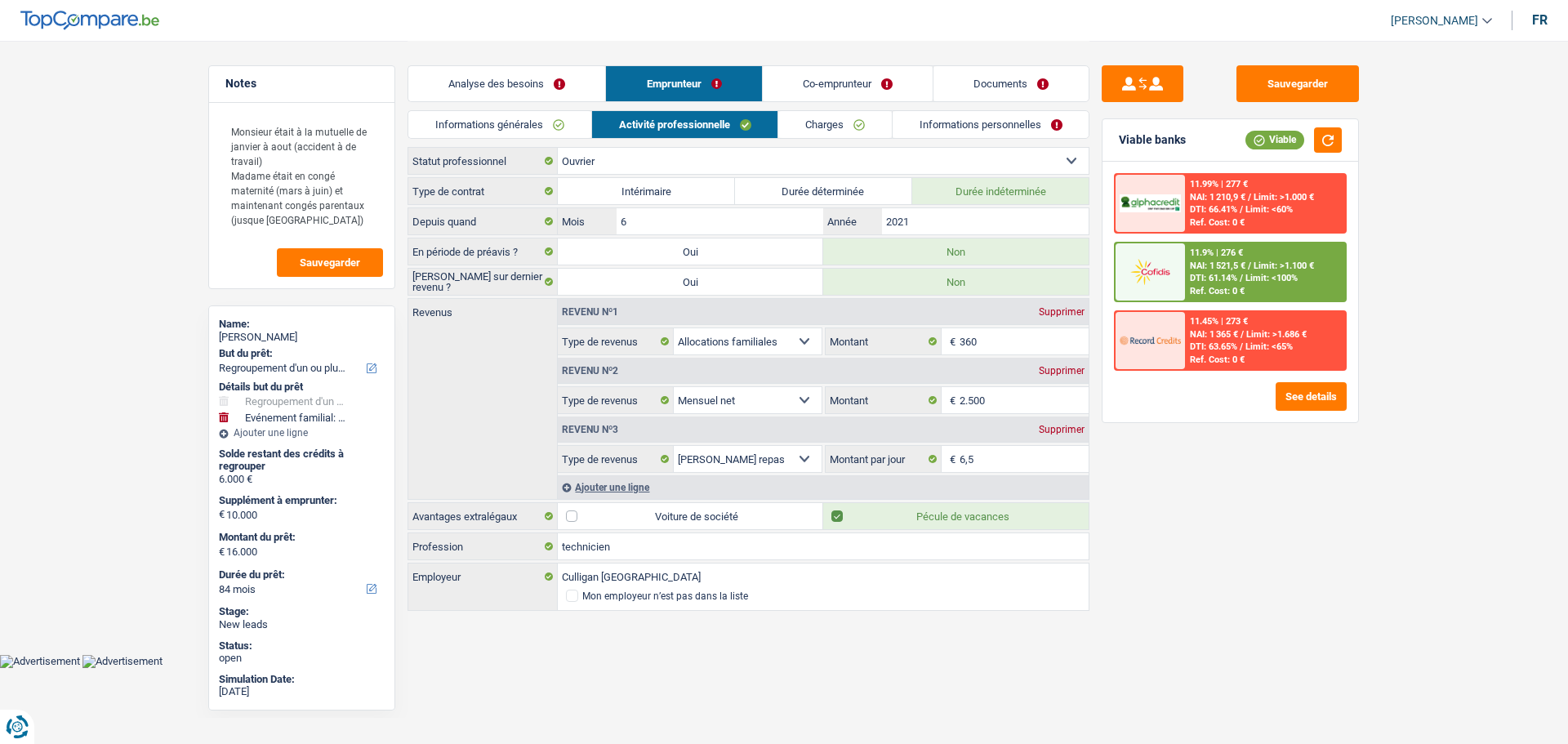
click at [819, 86] on link "Co-emprunteur" at bounding box center [847, 83] width 170 height 35
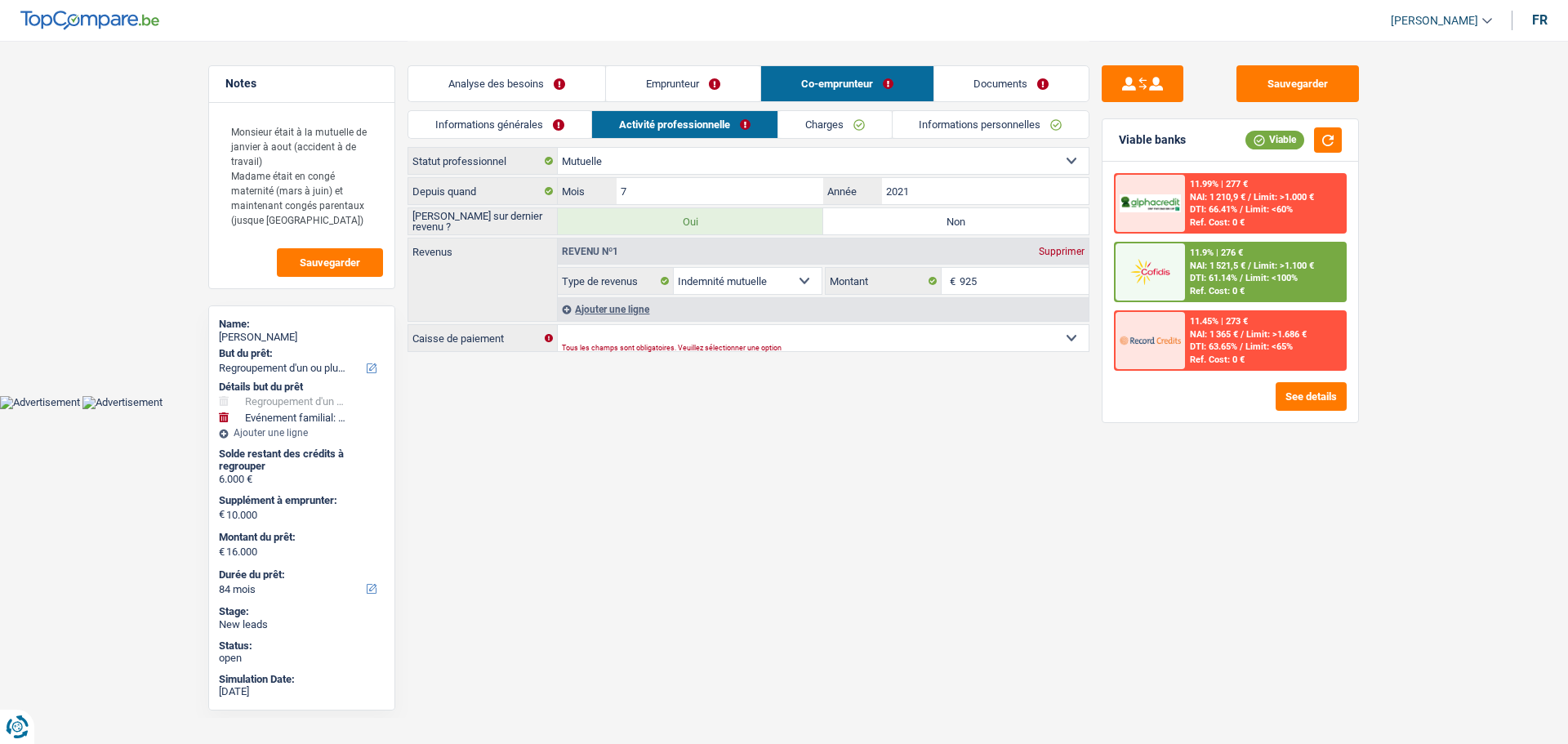
click at [975, 126] on link "Informations personnelles" at bounding box center [991, 124] width 197 height 27
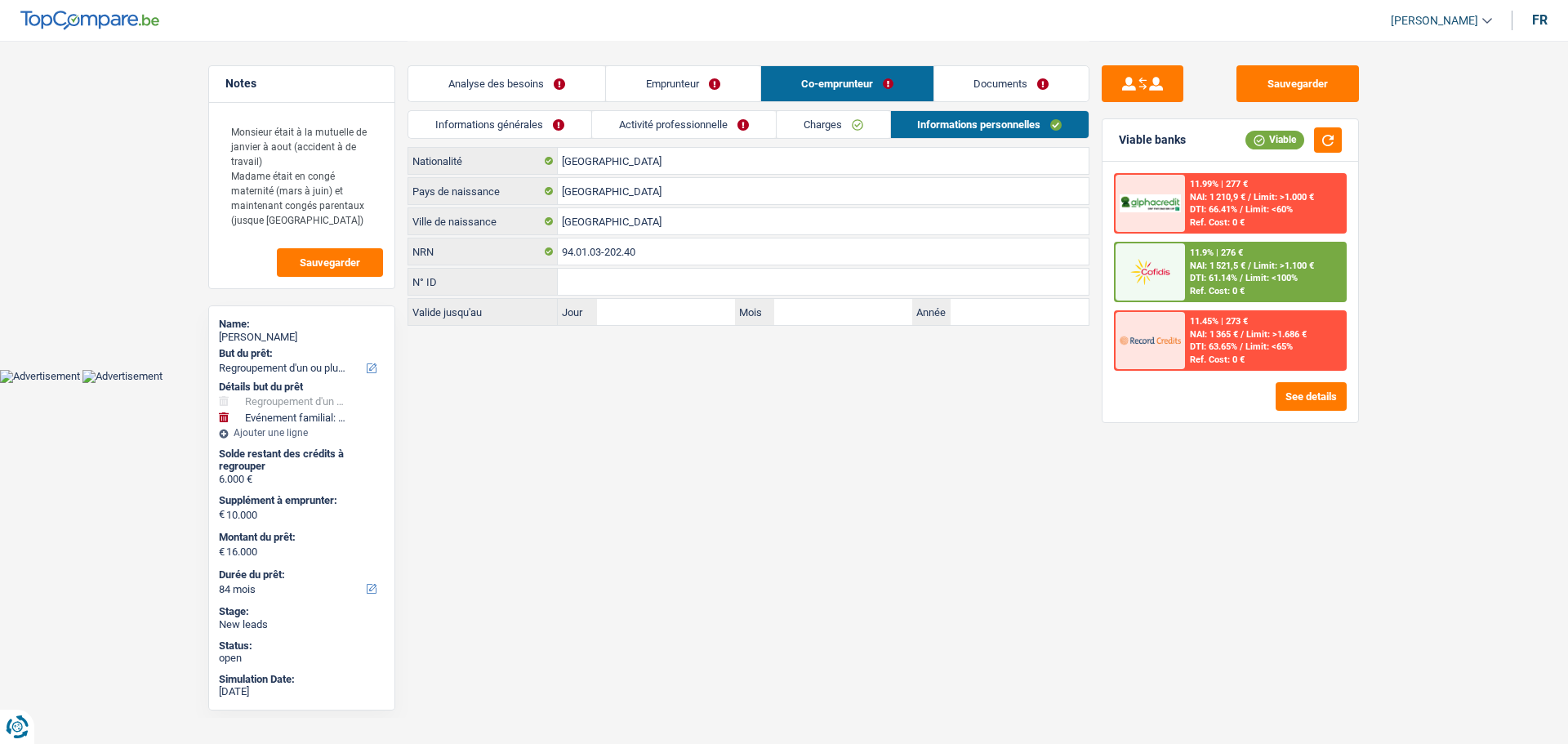
click at [810, 118] on link "Charges" at bounding box center [833, 124] width 114 height 27
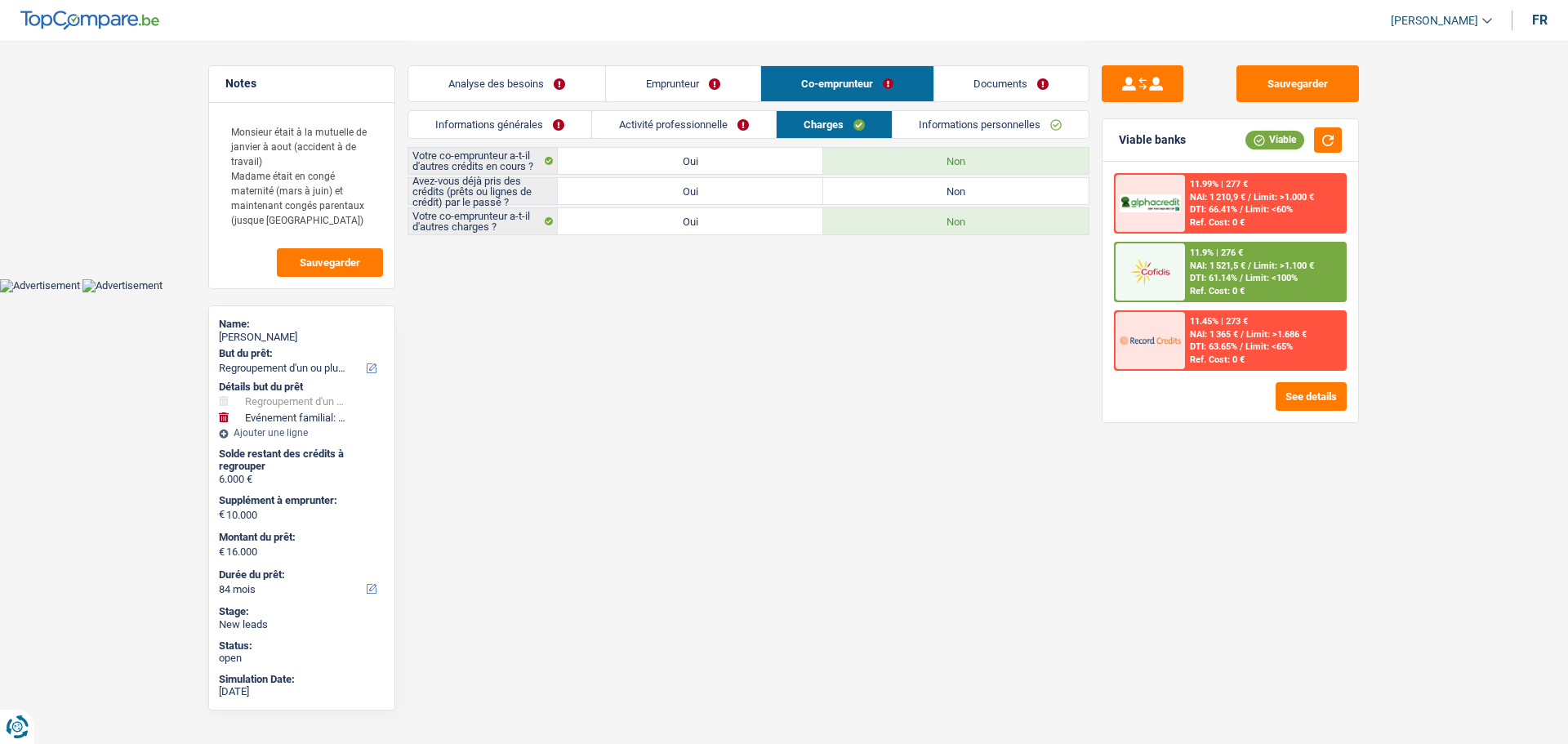
click at [956, 196] on label "Non" at bounding box center [956, 191] width 265 height 26
click at [956, 196] on input "Non" at bounding box center [956, 191] width 265 height 26
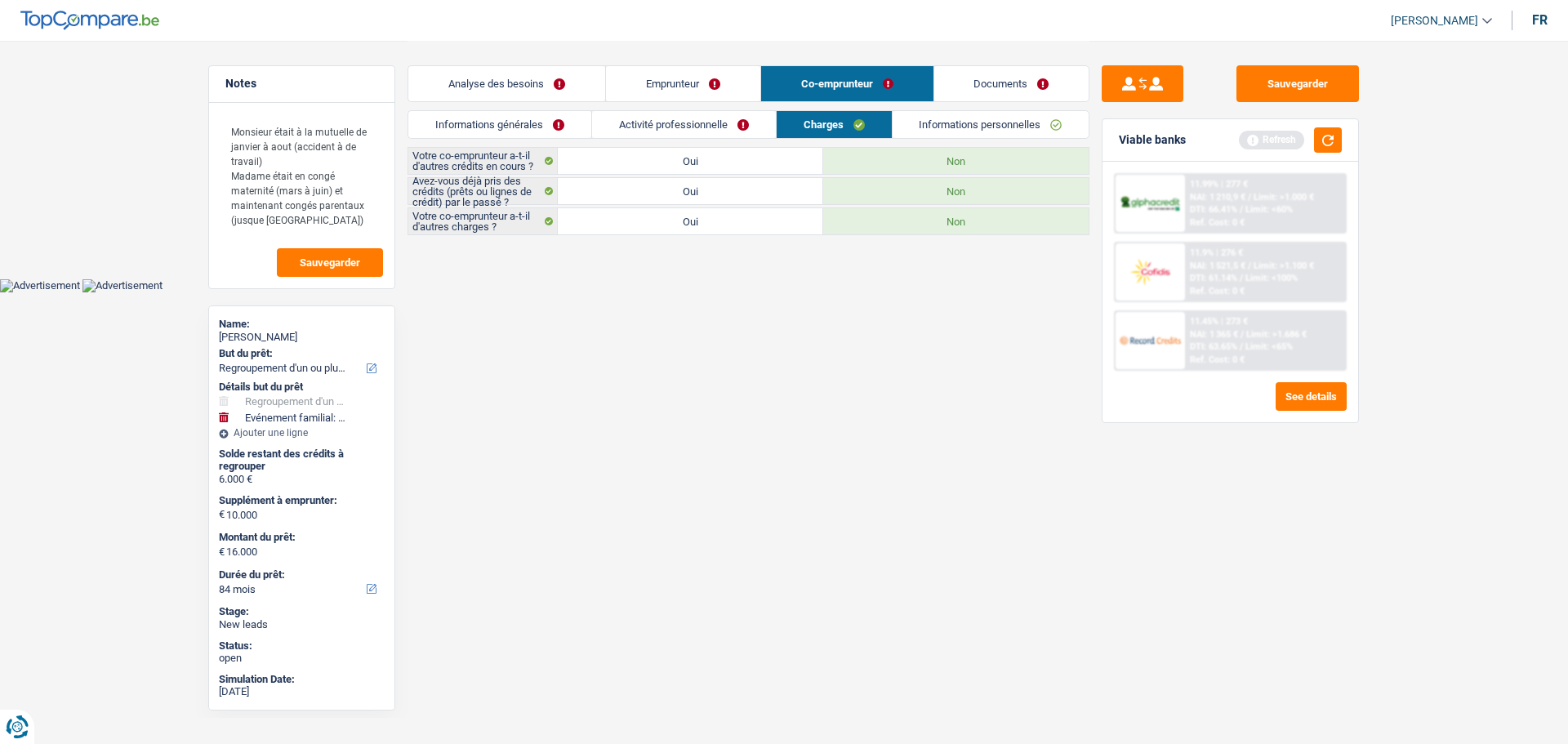
click at [683, 118] on link "Activité professionnelle" at bounding box center [684, 124] width 184 height 27
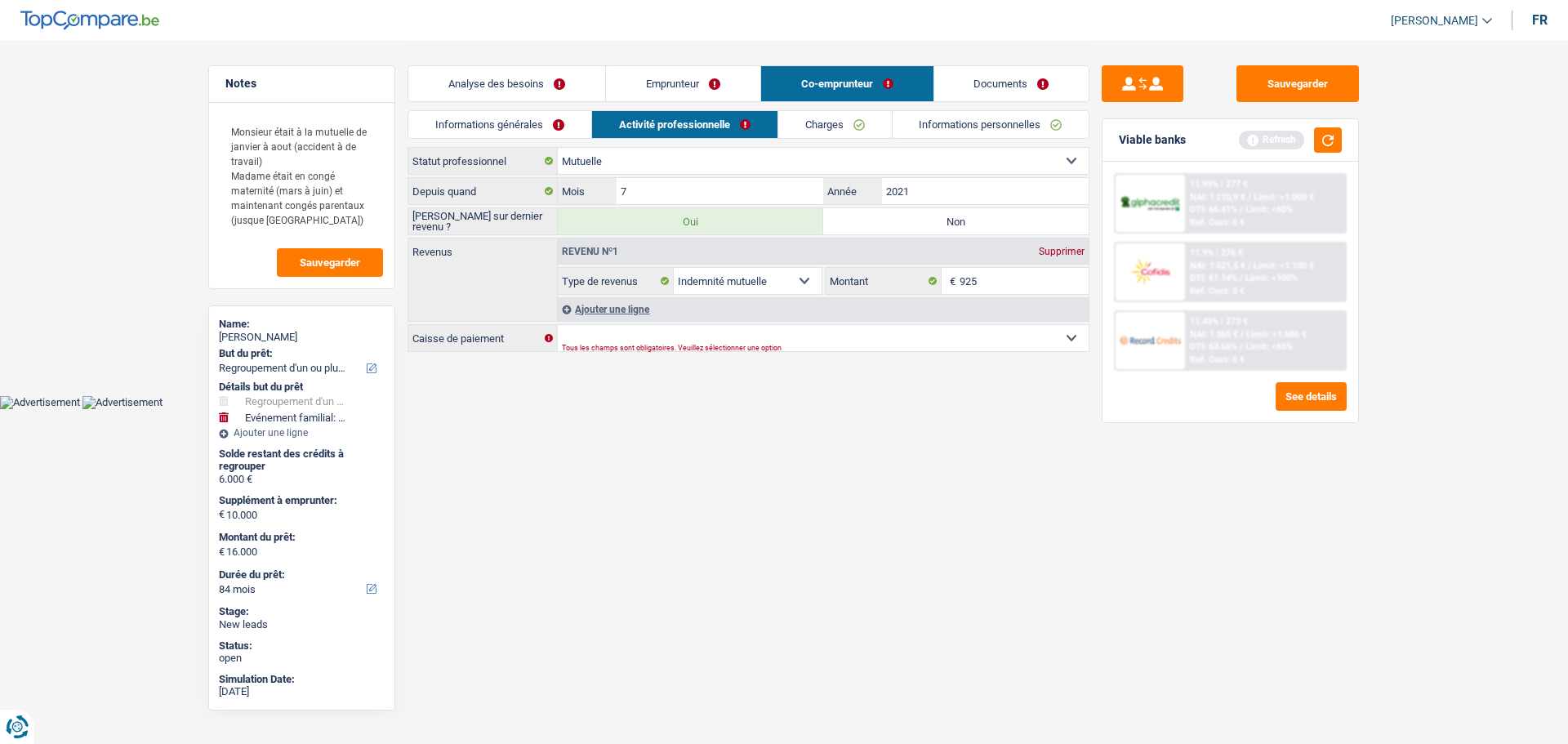
click at [833, 121] on link "Charges" at bounding box center [834, 124] width 114 height 27
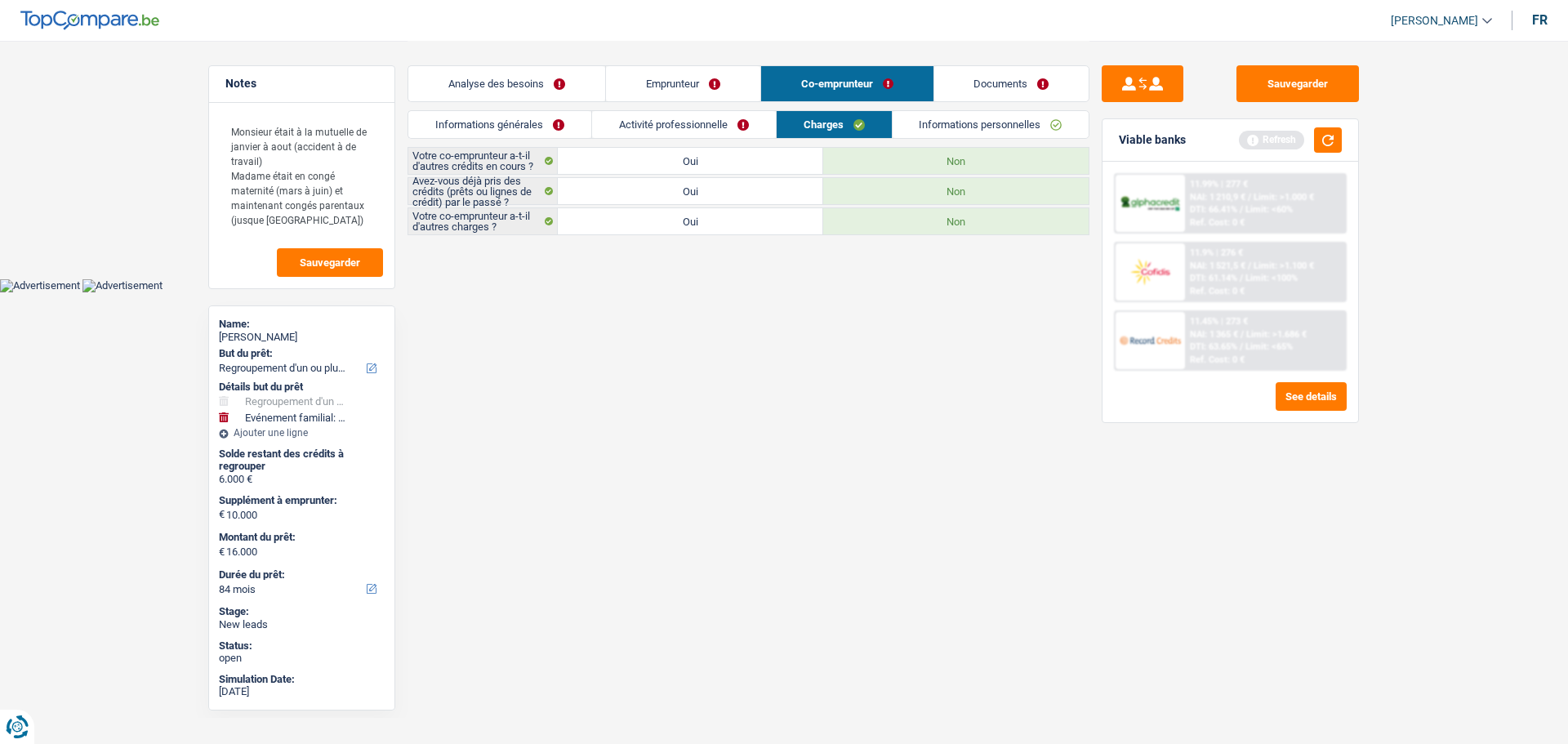
click at [1001, 119] on link "Informations personnelles" at bounding box center [991, 124] width 197 height 27
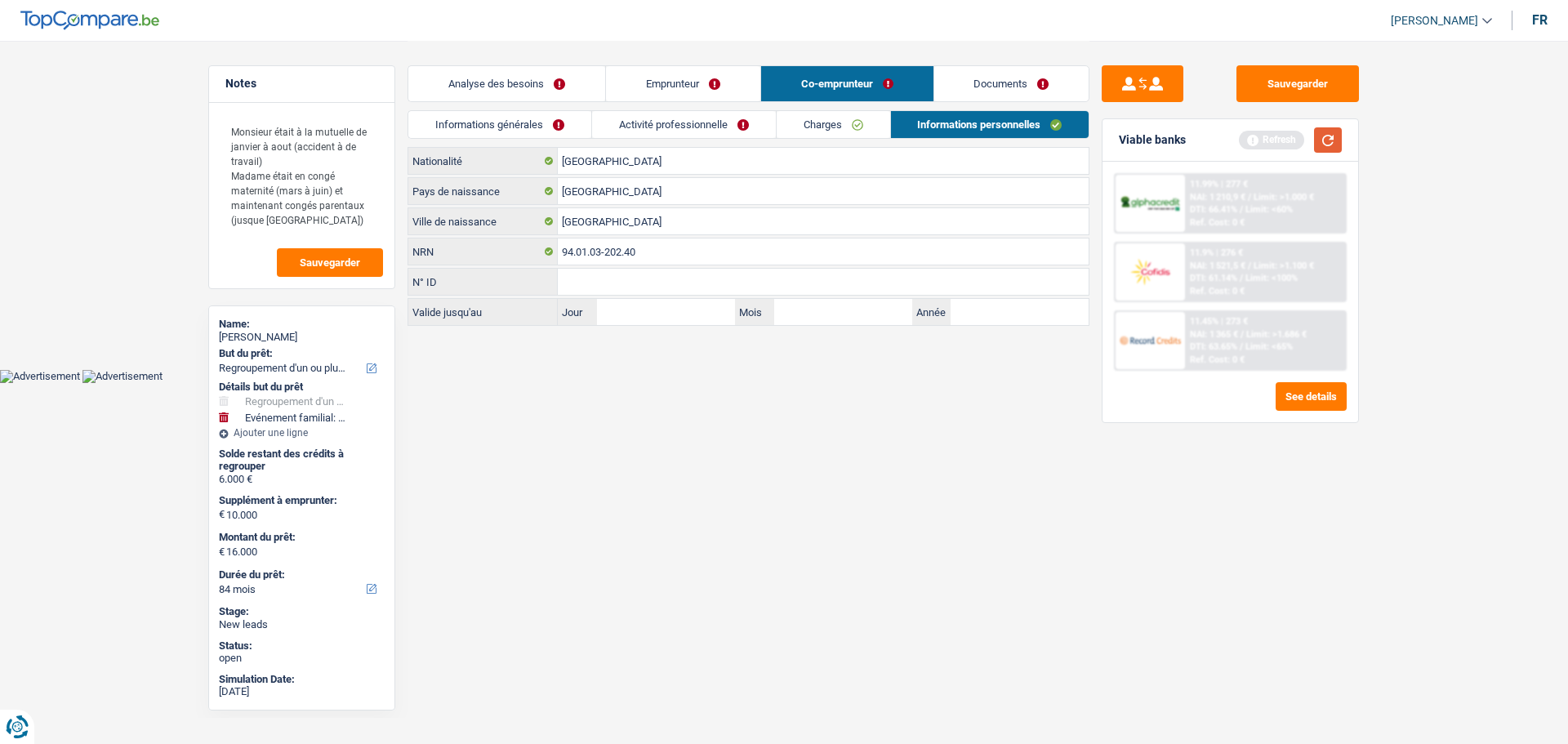
click at [1329, 143] on button "button" at bounding box center [1327, 140] width 28 height 25
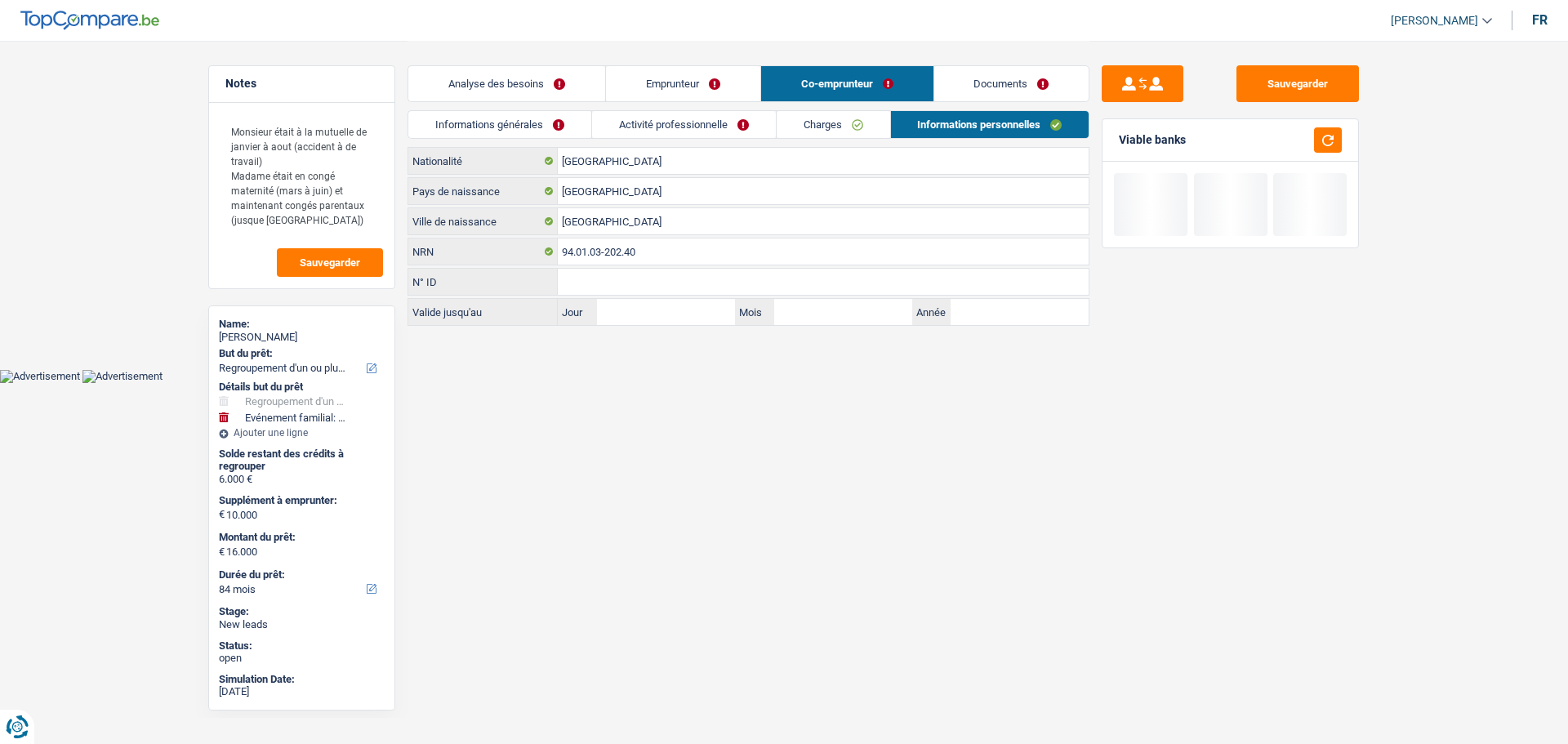
click at [689, 122] on link "Activité professionnelle" at bounding box center [684, 124] width 184 height 27
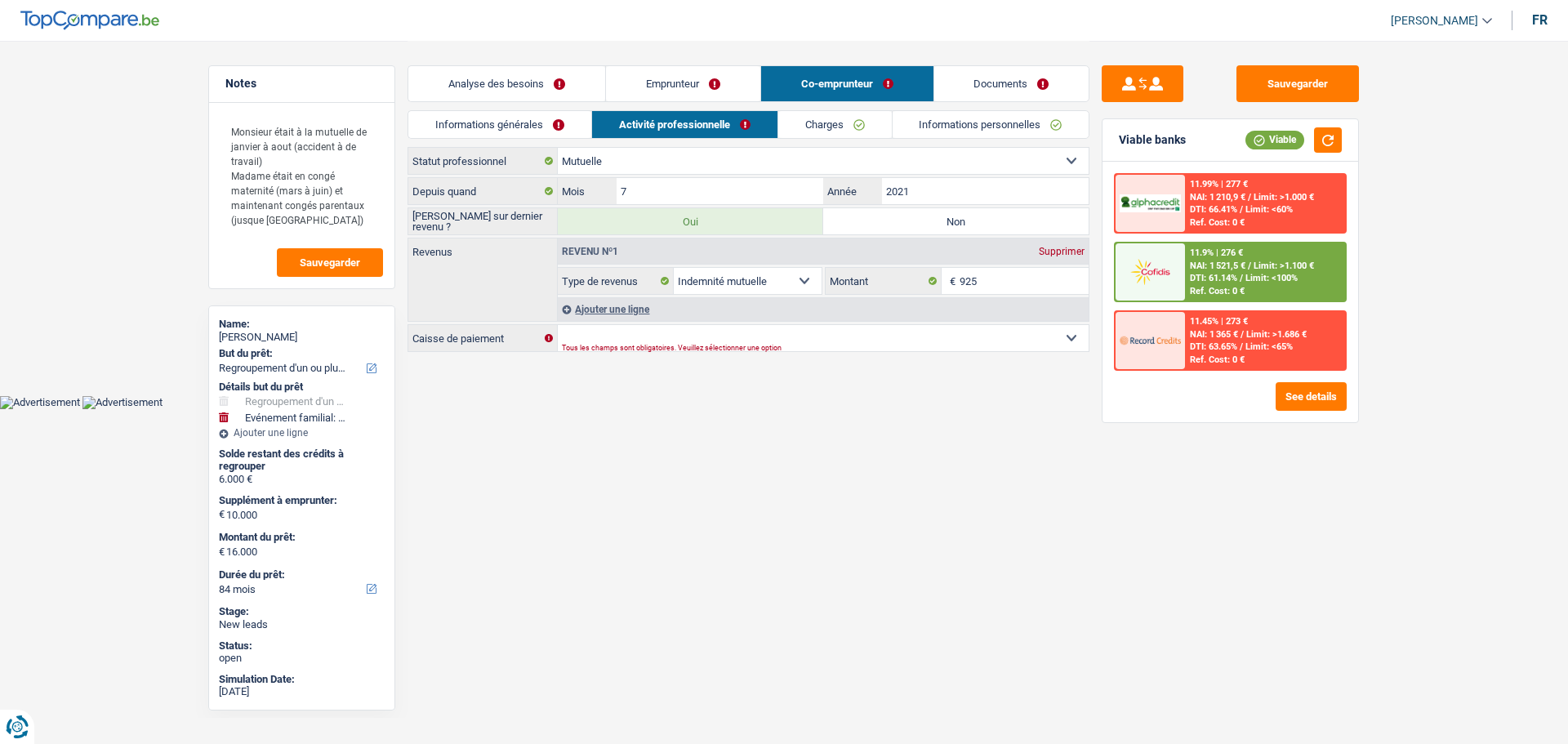
click at [886, 222] on label "Non" at bounding box center [956, 221] width 265 height 26
click at [886, 222] on input "Non" at bounding box center [956, 221] width 265 height 26
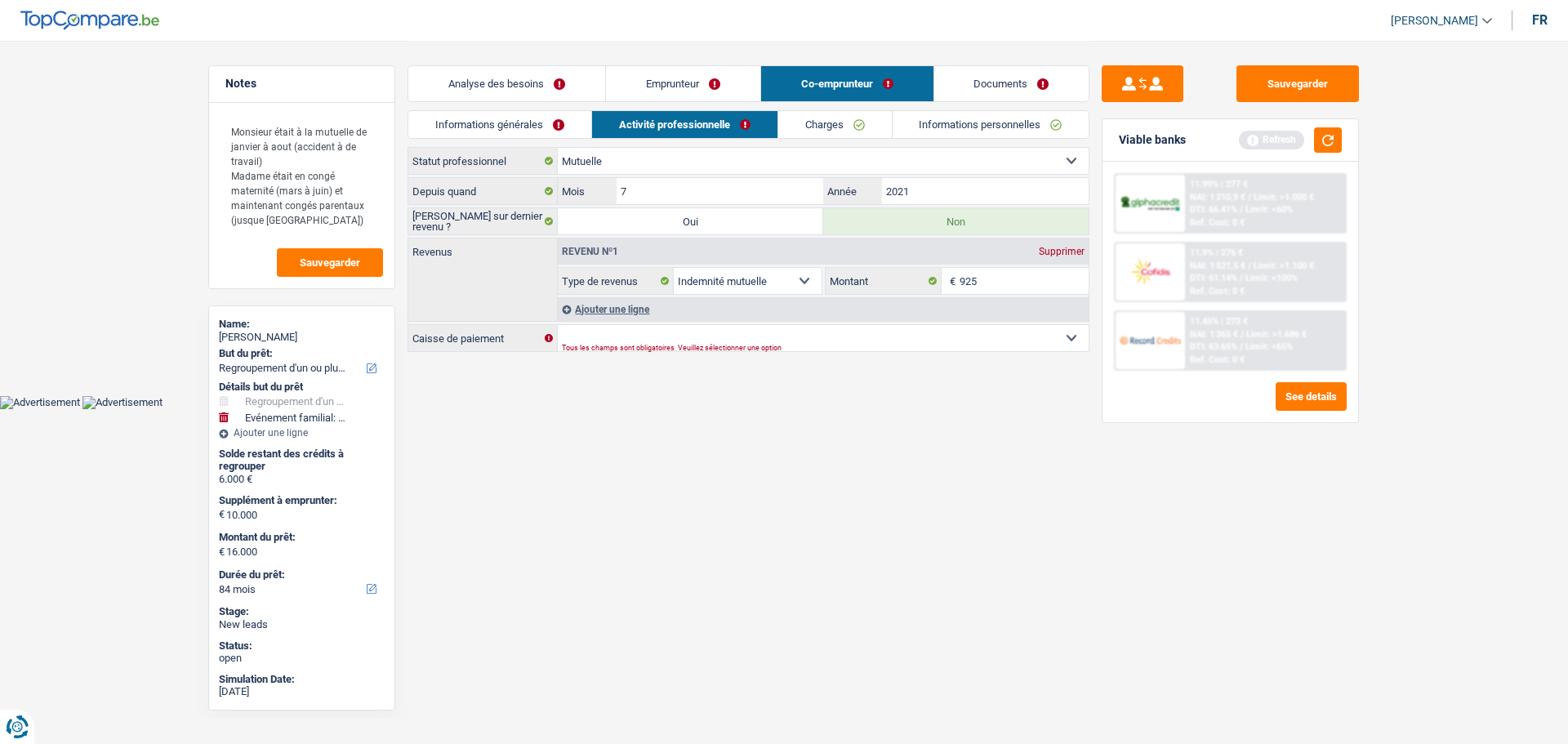
click at [978, 136] on link "Informations personnelles" at bounding box center [991, 124] width 197 height 27
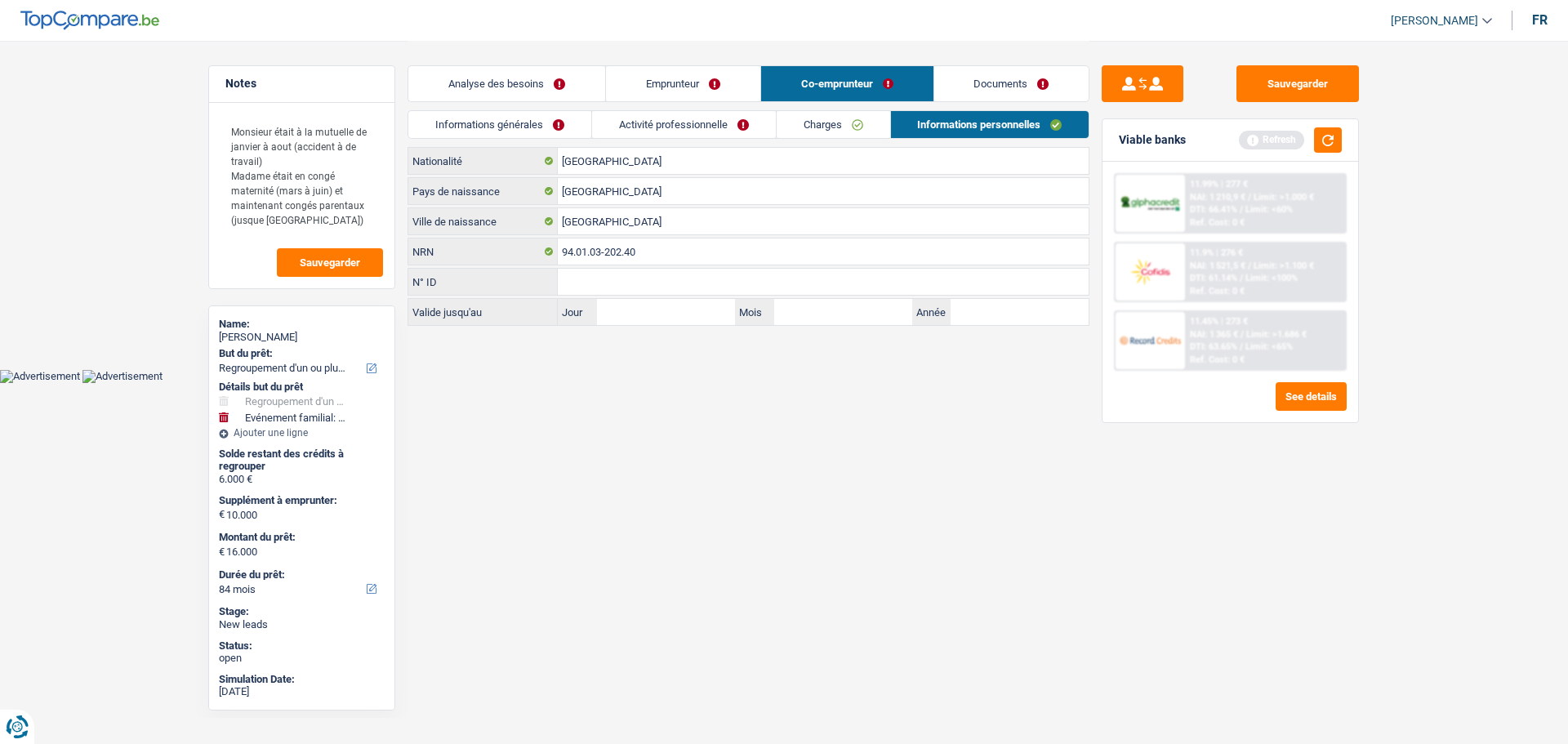
click at [535, 97] on link "Analyse des besoins" at bounding box center [506, 83] width 197 height 35
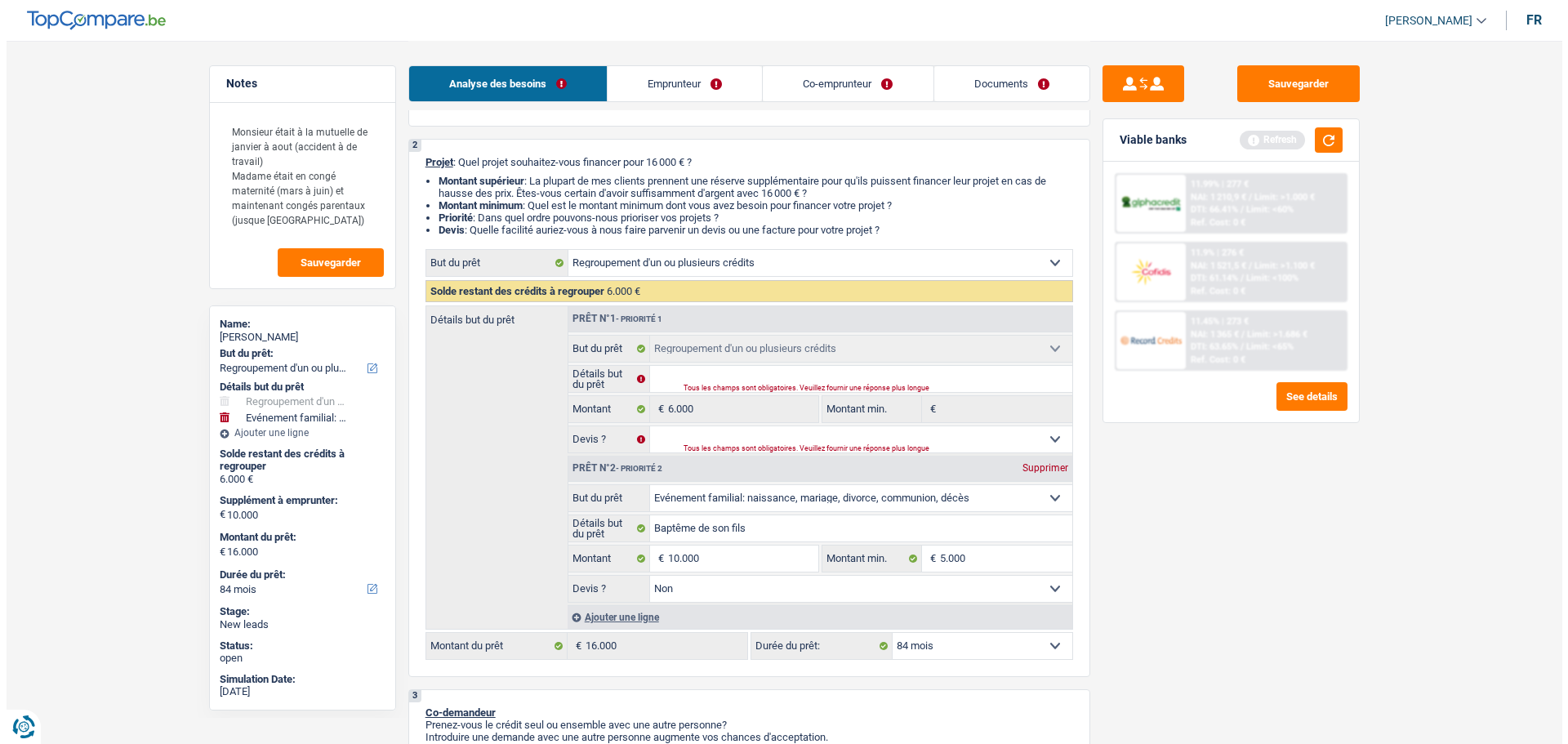
scroll to position [245, 0]
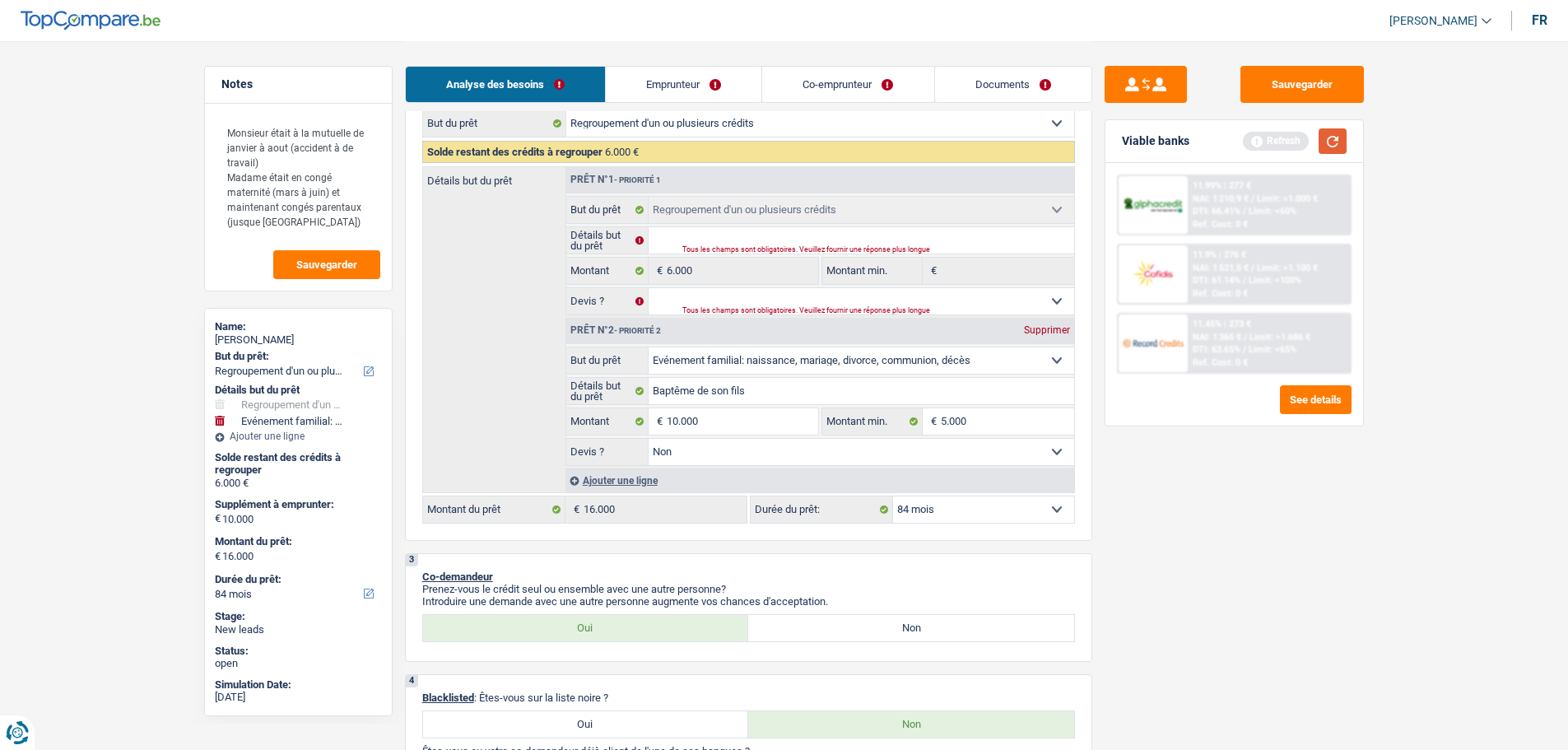
click at [1329, 132] on button "button" at bounding box center [1333, 141] width 28 height 25
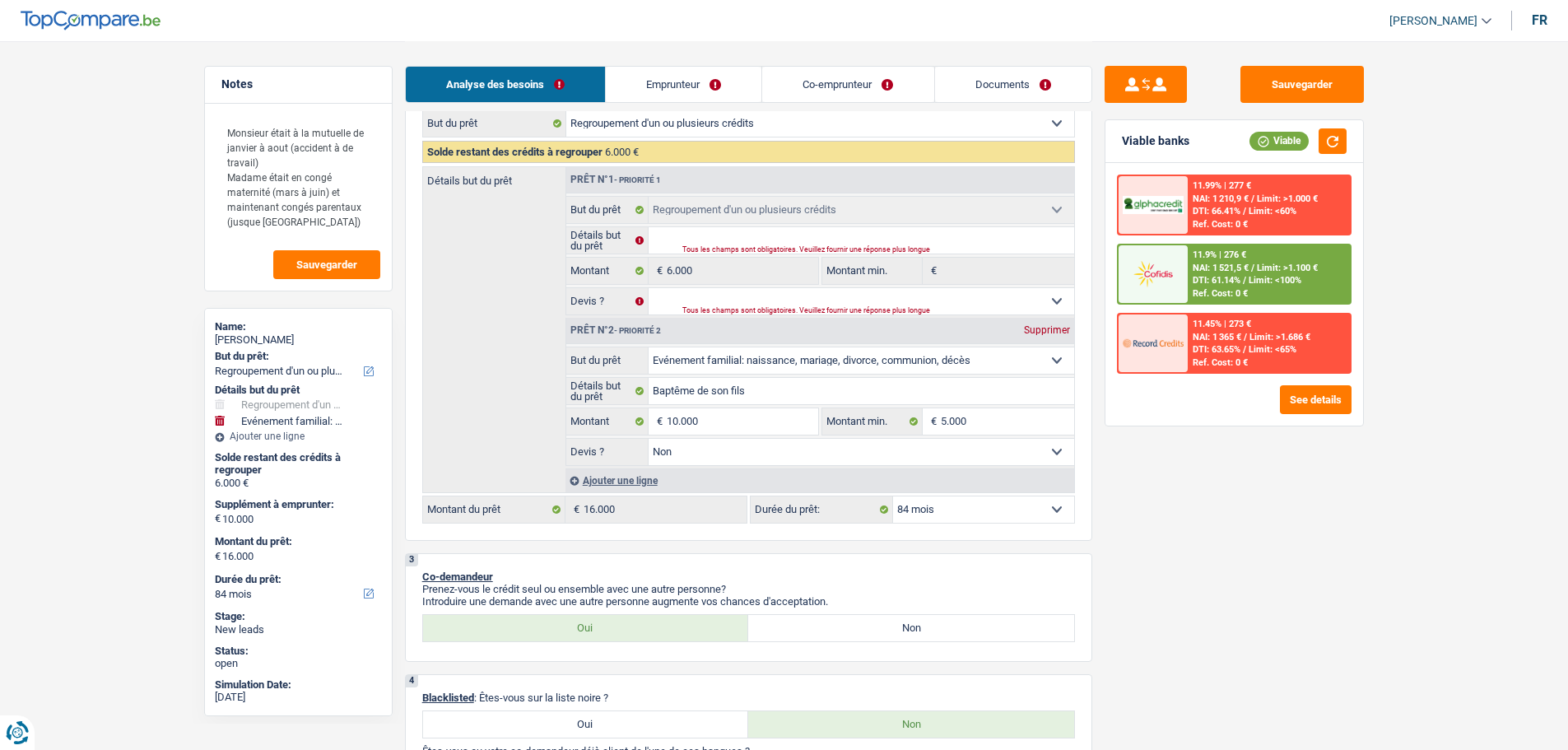
click at [1217, 289] on div "Ref. Cost: 0 €" at bounding box center [1220, 293] width 55 height 10
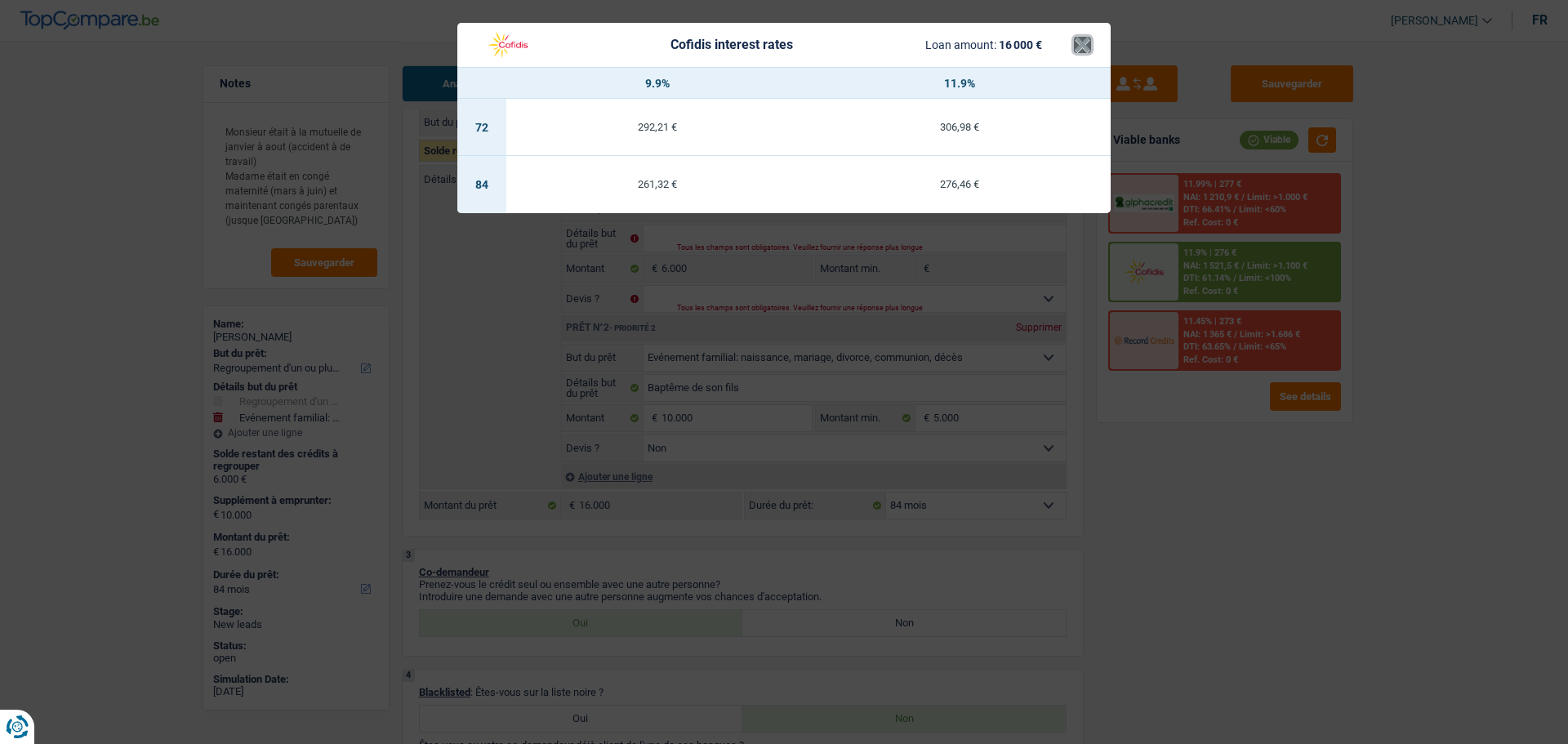
click at [1075, 53] on button "×" at bounding box center [1082, 45] width 18 height 17
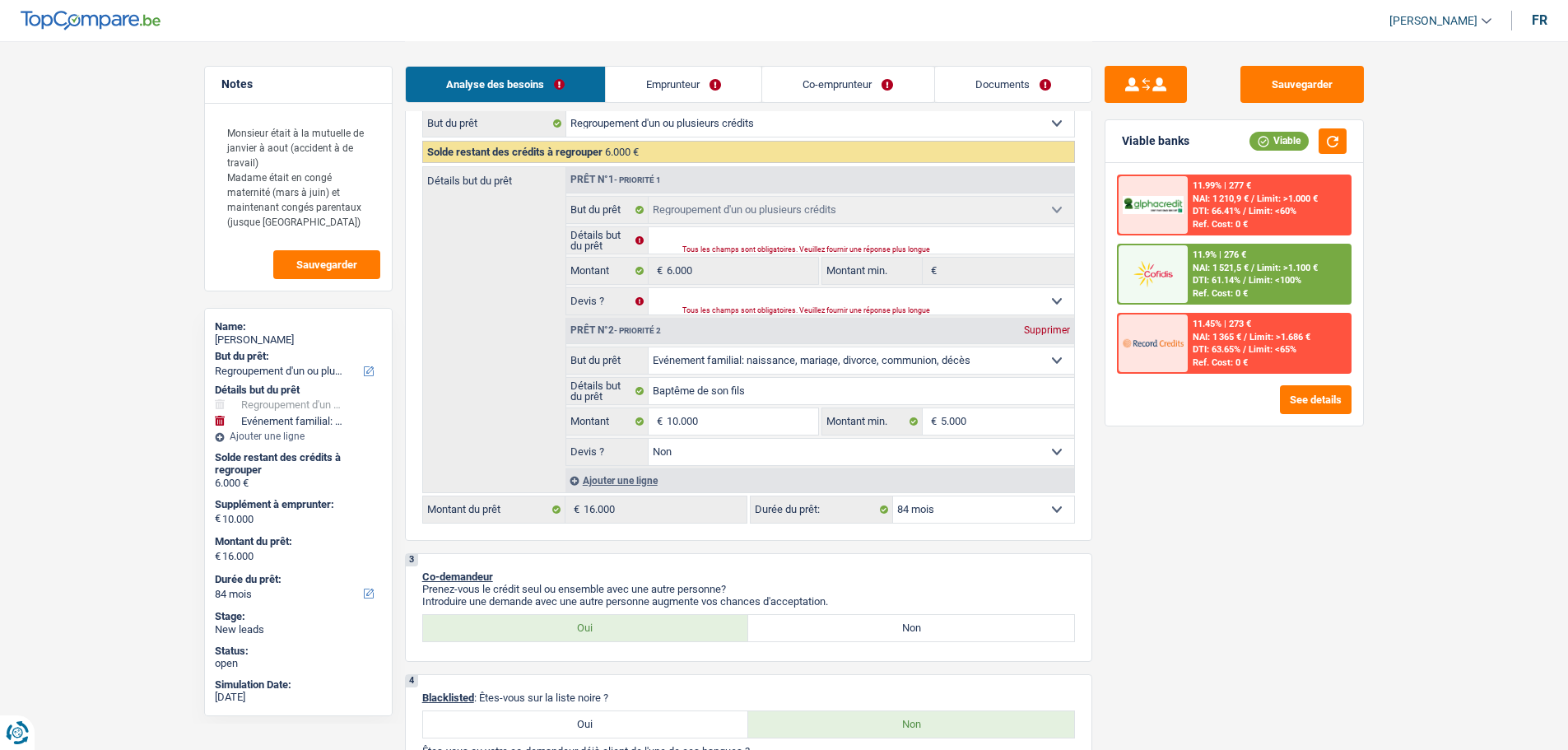
click at [1199, 252] on div "11.9% | 276 €" at bounding box center [1219, 254] width 53 height 10
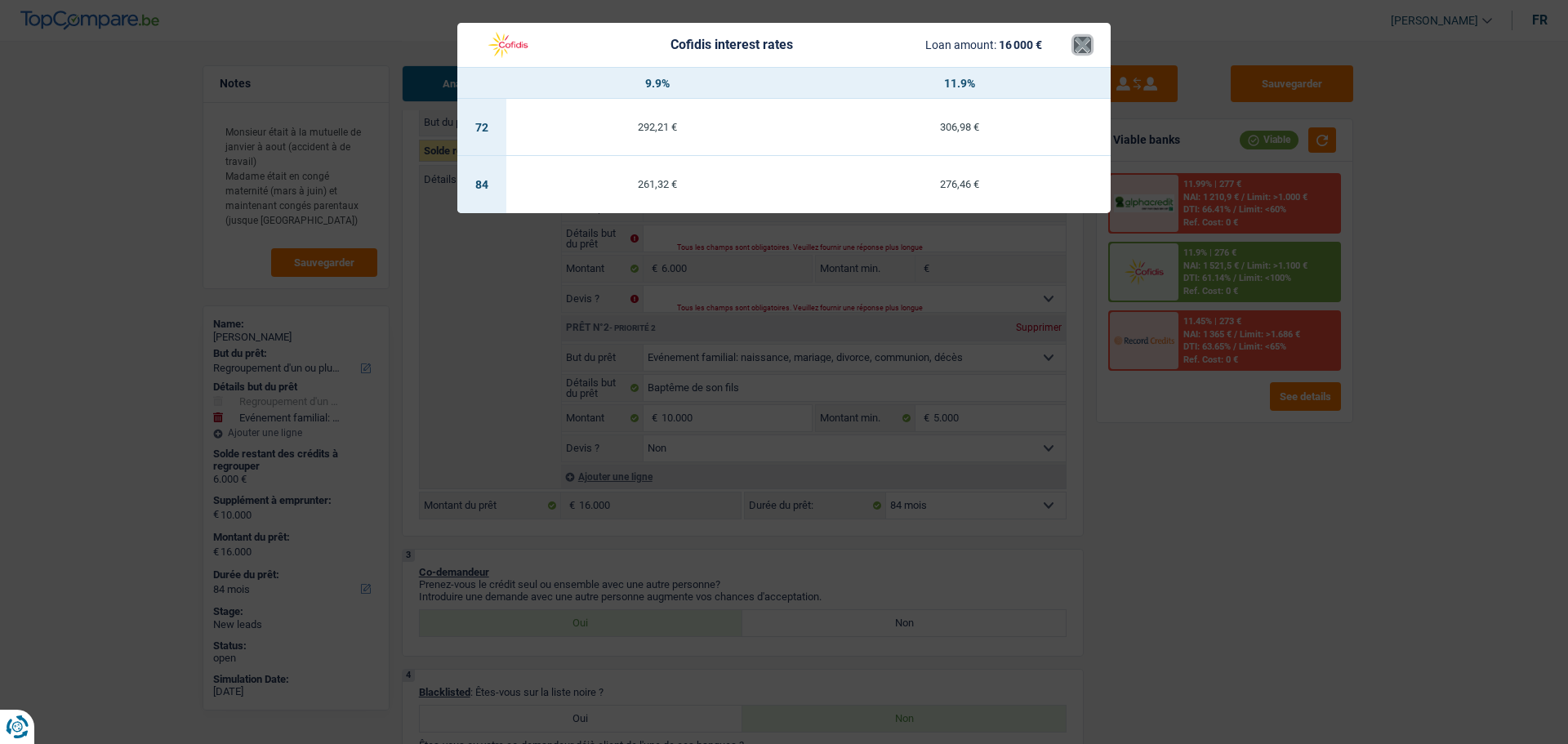
click at [1082, 49] on button "×" at bounding box center [1082, 45] width 18 height 17
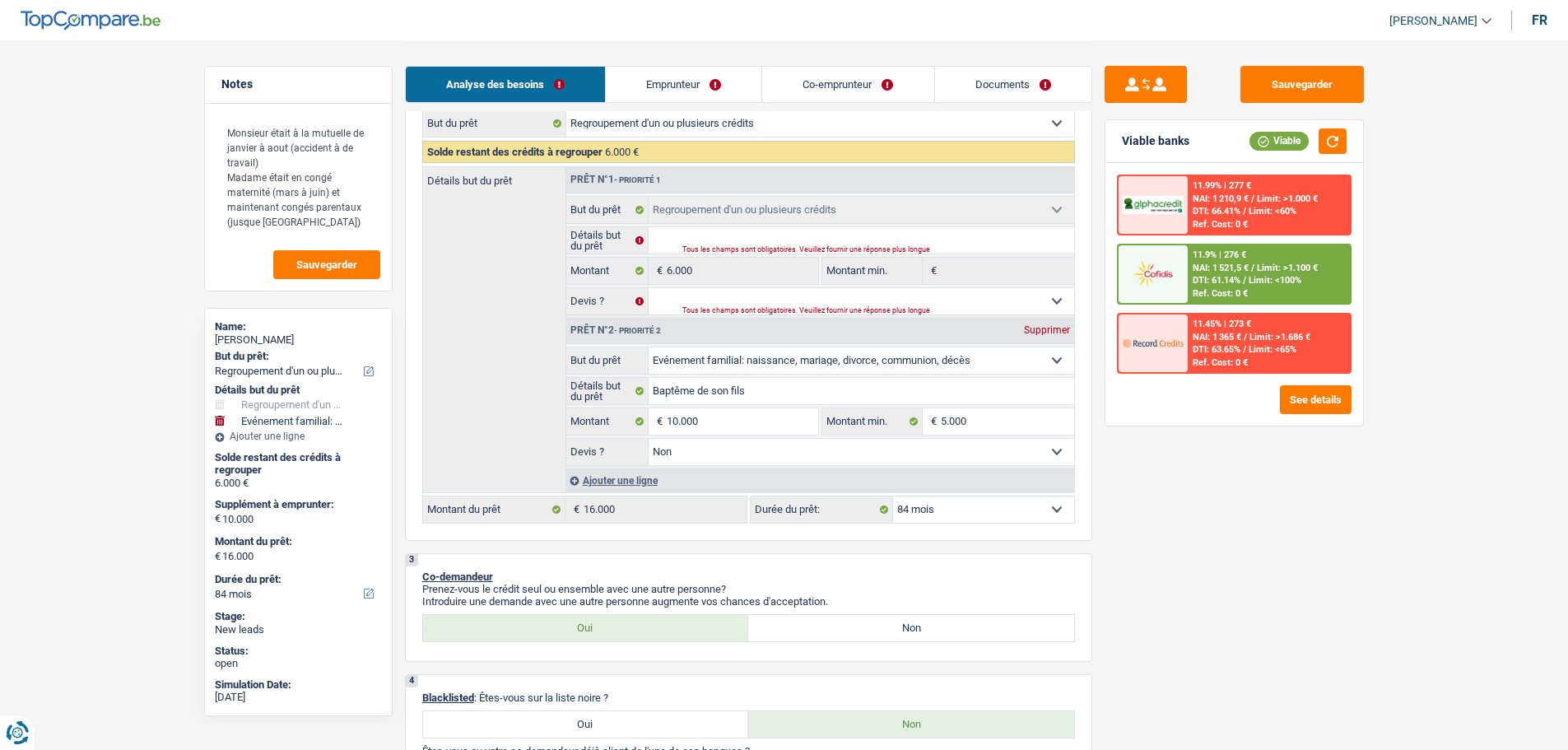
click at [1048, 513] on select "12 mois 18 mois 24 mois 30 mois 36 mois 42 mois 48 mois 60 mois 72 mois 84 mois…" at bounding box center [984, 509] width 181 height 26
click at [894, 496] on select "12 mois 18 mois 24 mois 30 mois 36 mois 42 mois 48 mois 60 mois 72 mois 84 mois…" at bounding box center [984, 509] width 181 height 26
click at [1299, 251] on div "11.9% | 350 € NAI: 1 447,8 € / Limit: >1.100 € DTI: 63.02% / Limit: <100% Ref. …" at bounding box center [1270, 274] width 162 height 58
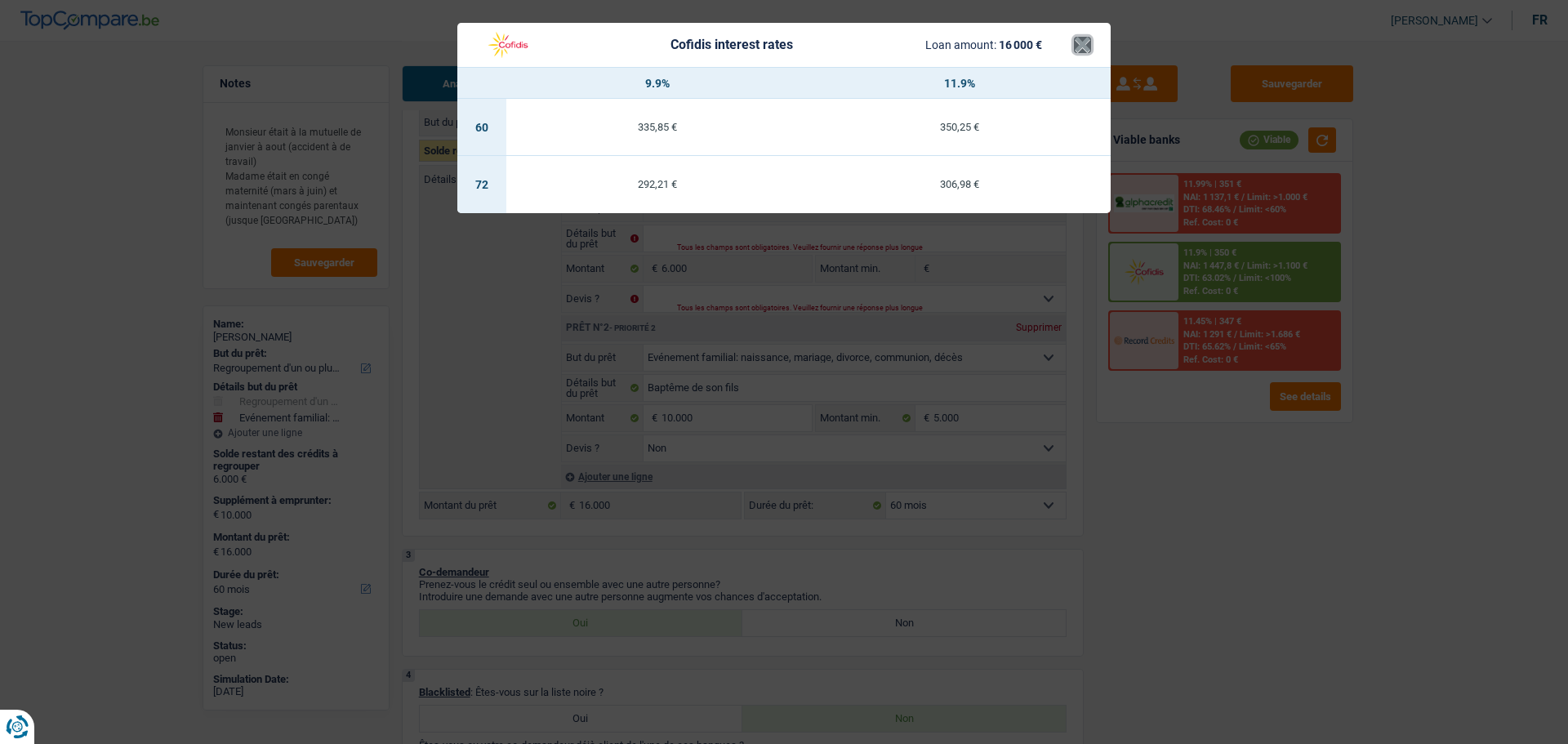
click at [1075, 41] on button "×" at bounding box center [1082, 45] width 18 height 17
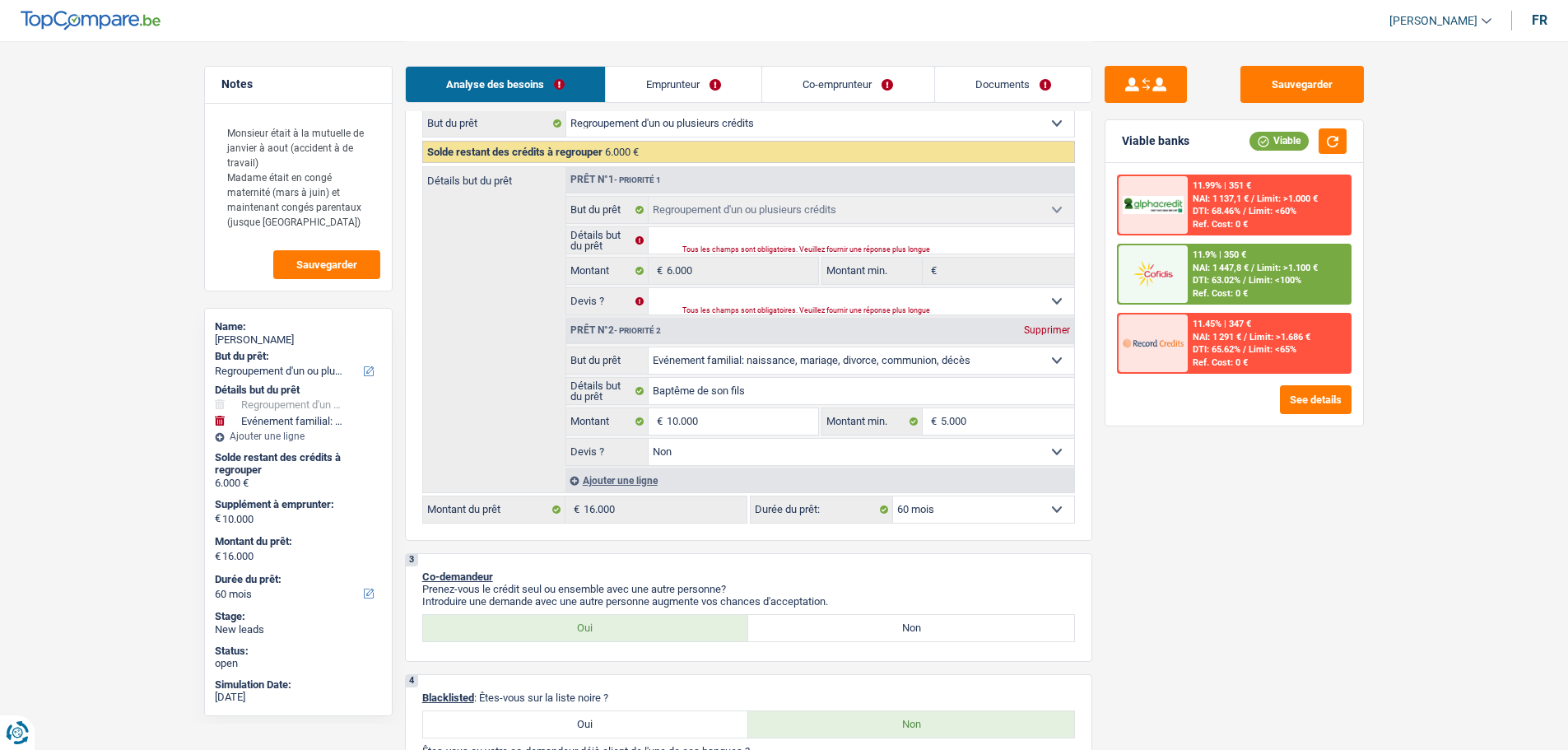
drag, startPoint x: 1497, startPoint y: 327, endPoint x: 1492, endPoint y: 340, distance: 13.9
click at [989, 522] on select "12 mois 18 mois 24 mois 30 mois 36 mois 42 mois 48 mois 60 mois 72 mois 84 mois…" at bounding box center [984, 509] width 181 height 26
click at [894, 496] on select "12 mois 18 mois 24 mois 30 mois 36 mois 42 mois 48 mois 60 mois 72 mois 84 mois…" at bounding box center [984, 509] width 181 height 26
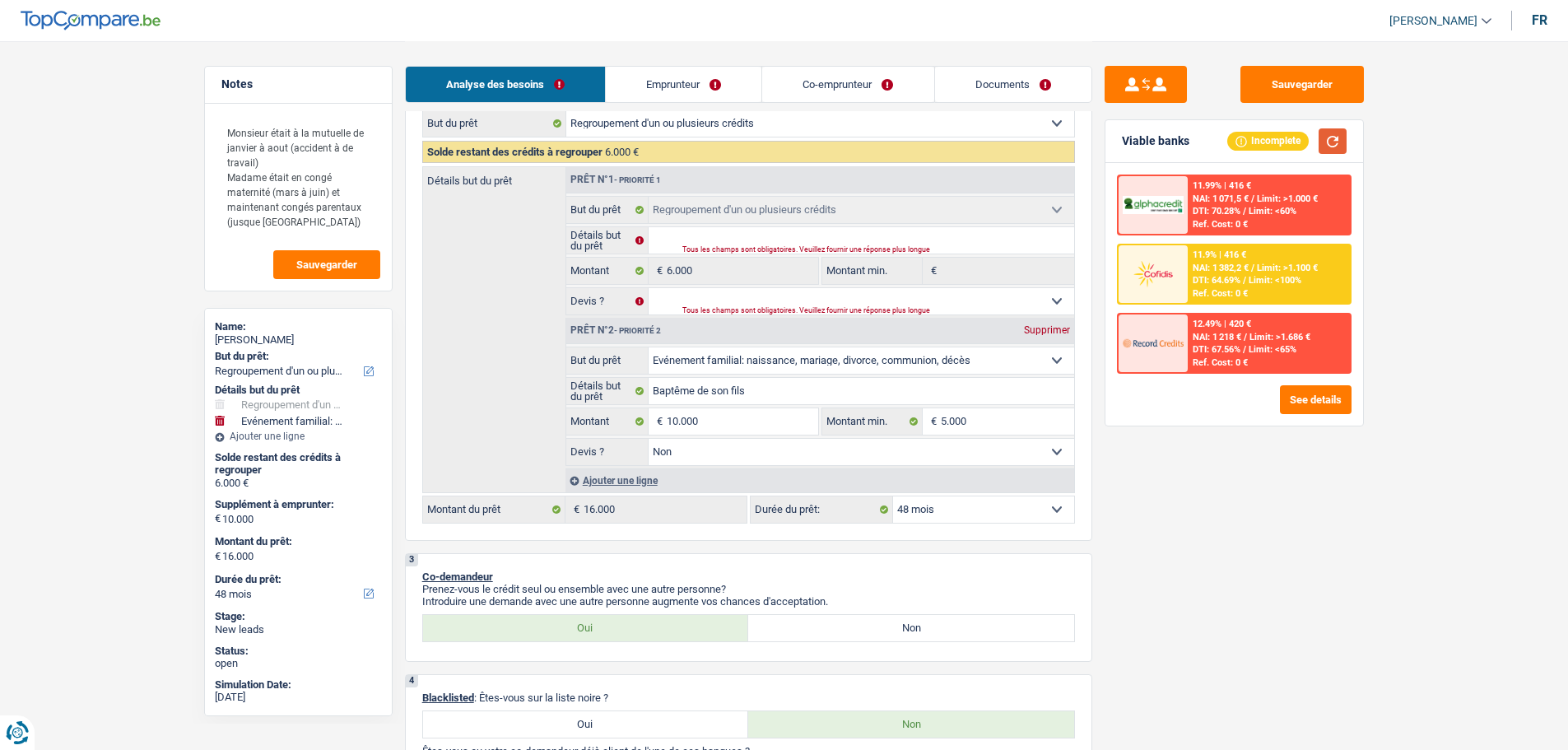
click at [1338, 143] on button "button" at bounding box center [1333, 141] width 28 height 25
click at [1253, 260] on div "11.9% | 416 € NAI: 1 382,2 € / Limit: >1.100 € DTI: 64.69% / Limit: <100% Ref. …" at bounding box center [1270, 274] width 162 height 58
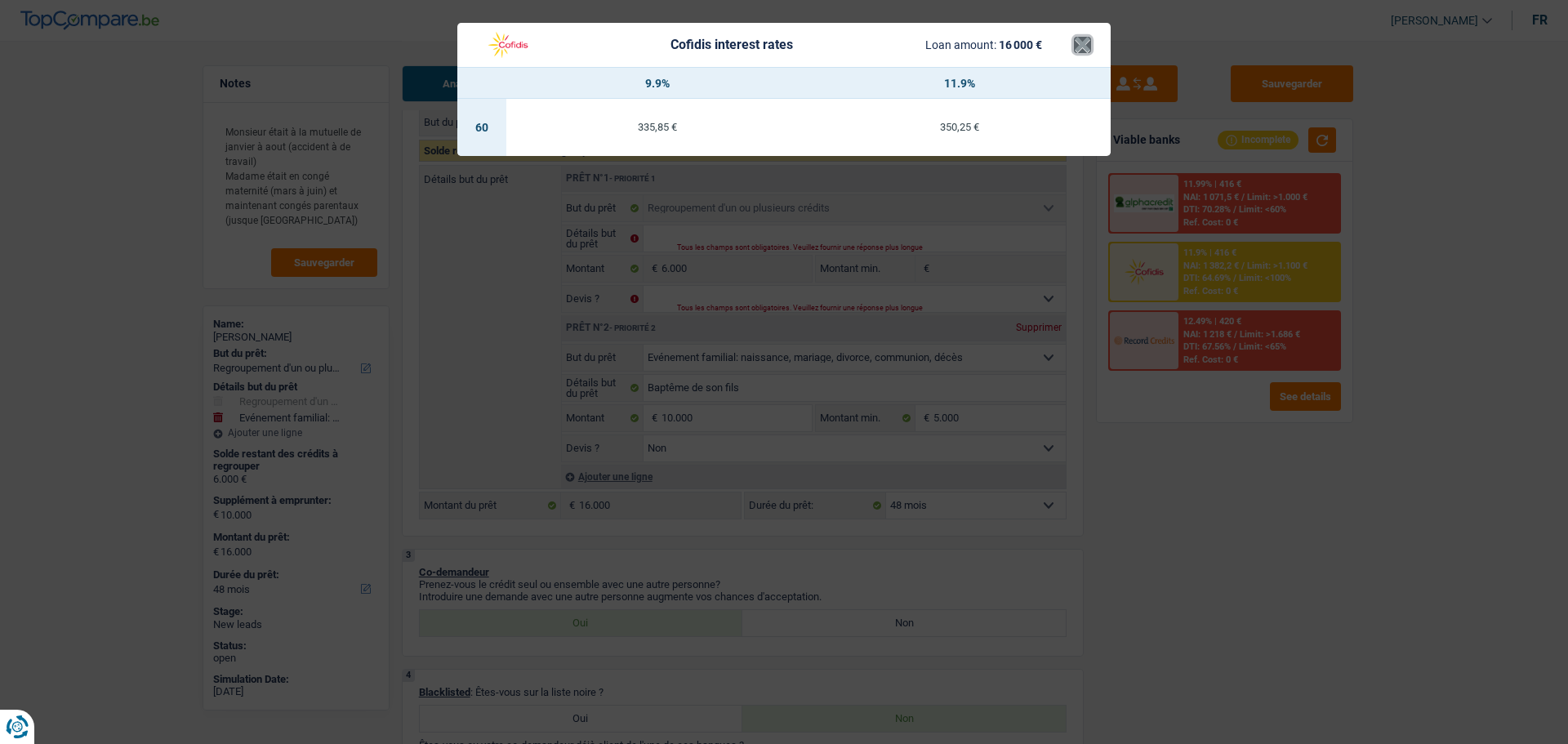
click at [1082, 52] on button "×" at bounding box center [1082, 45] width 18 height 17
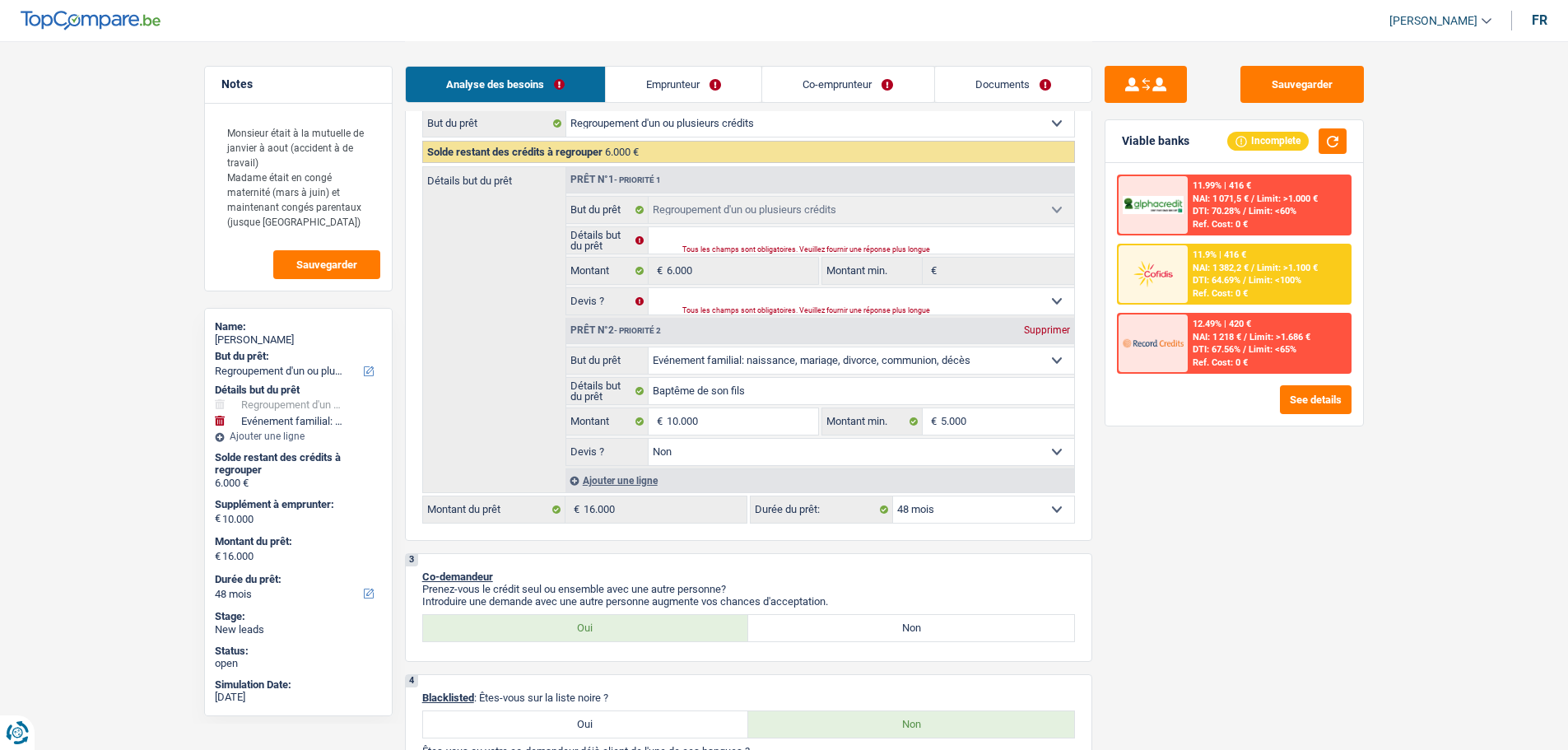
click at [1259, 263] on span "Limit: >1.100 €" at bounding box center [1287, 268] width 61 height 10
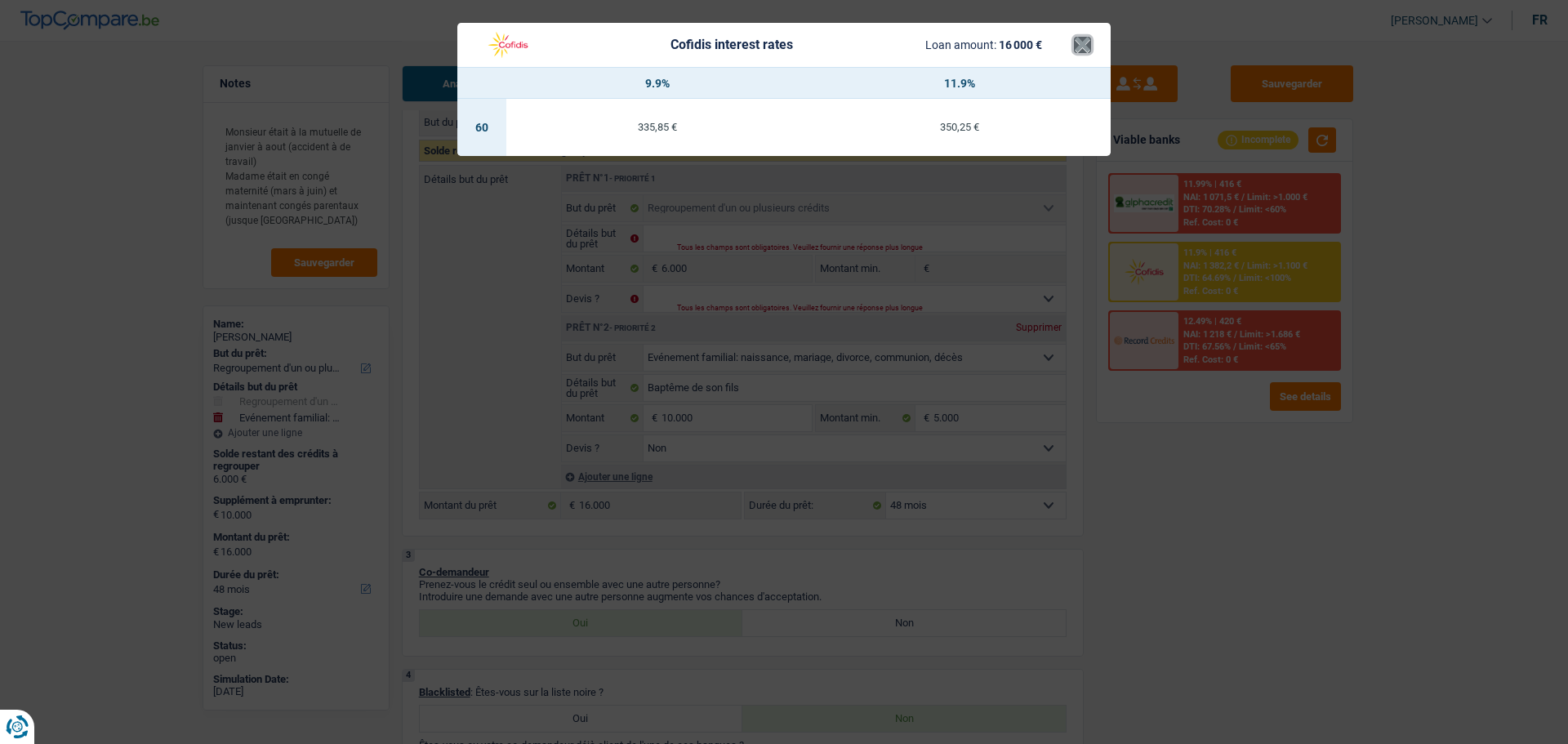
click at [1083, 45] on button "×" at bounding box center [1082, 45] width 18 height 17
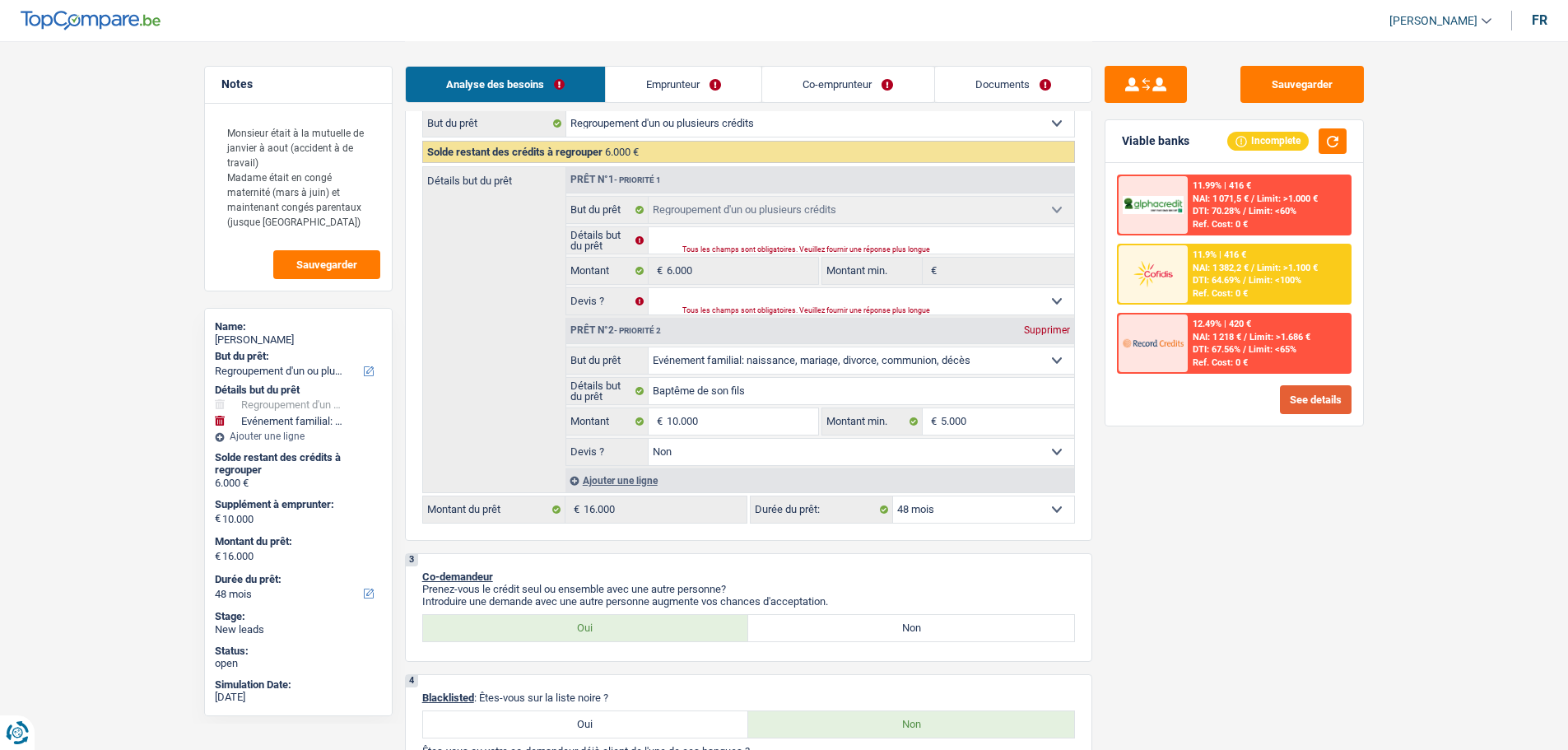
click at [1301, 394] on button "See details" at bounding box center [1316, 399] width 72 height 29
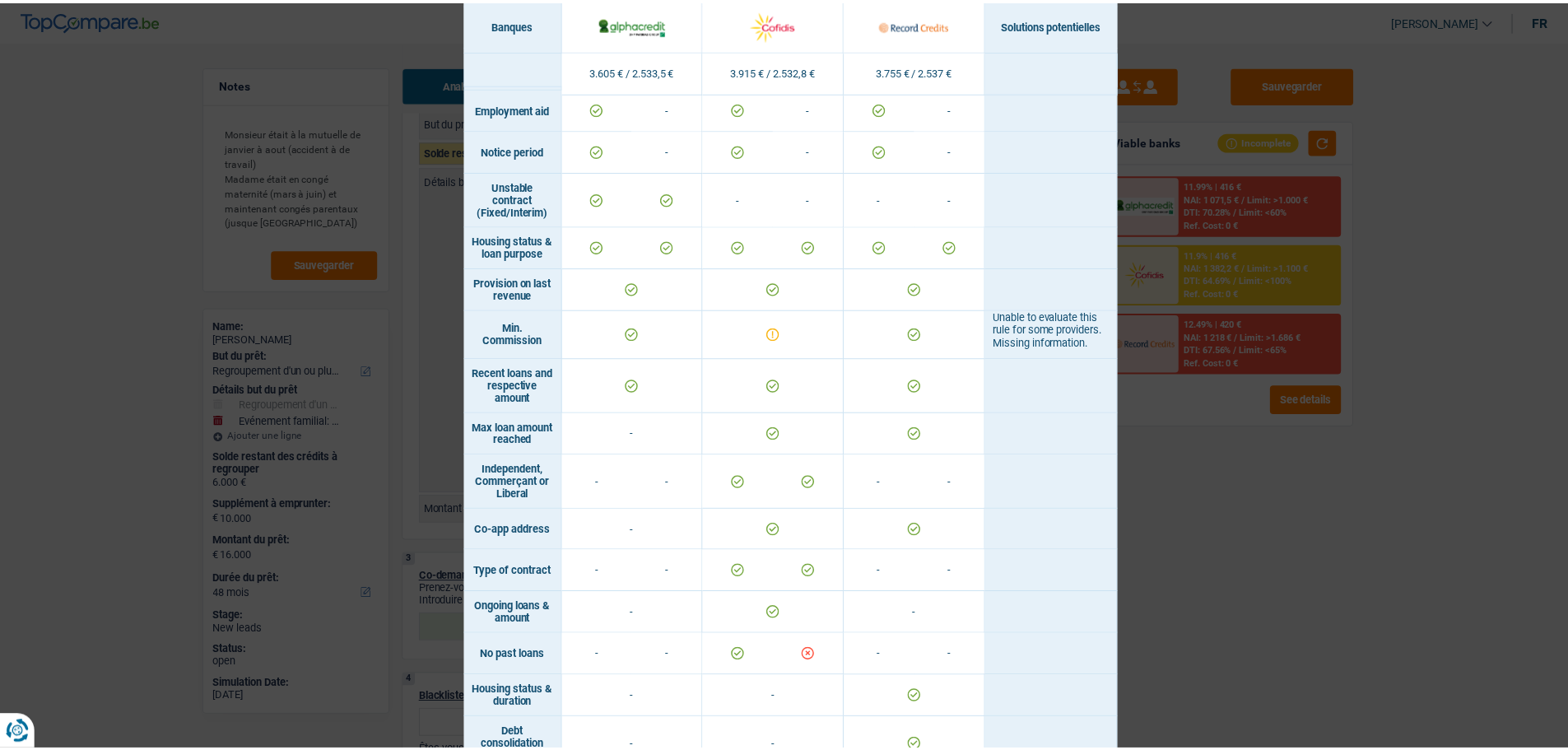
scroll to position [1190, 0]
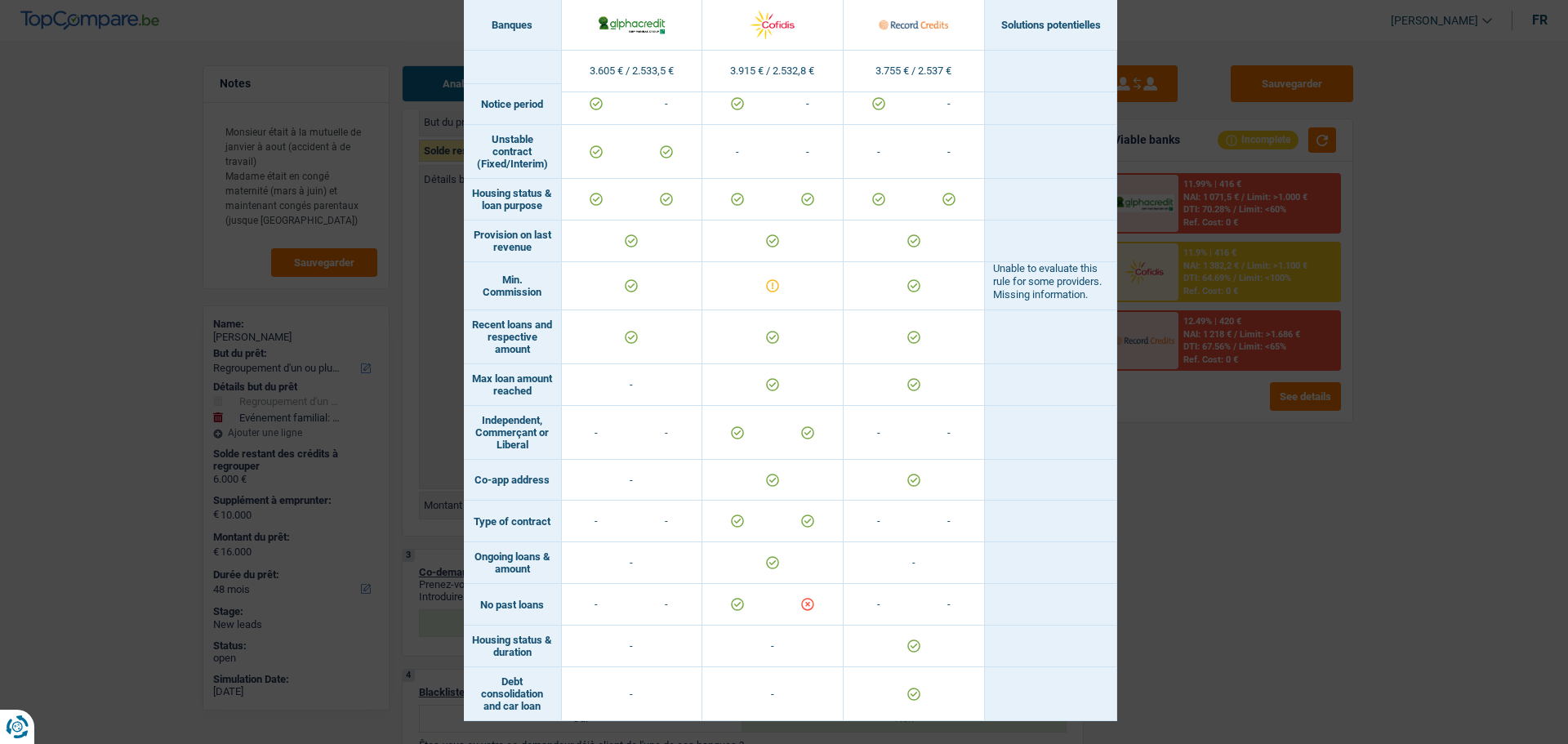
click at [1319, 561] on div "Banks conditions × Banques Solutions potentielles Revenus / Charges 3.605 € / 2…" at bounding box center [784, 372] width 1568 height 744
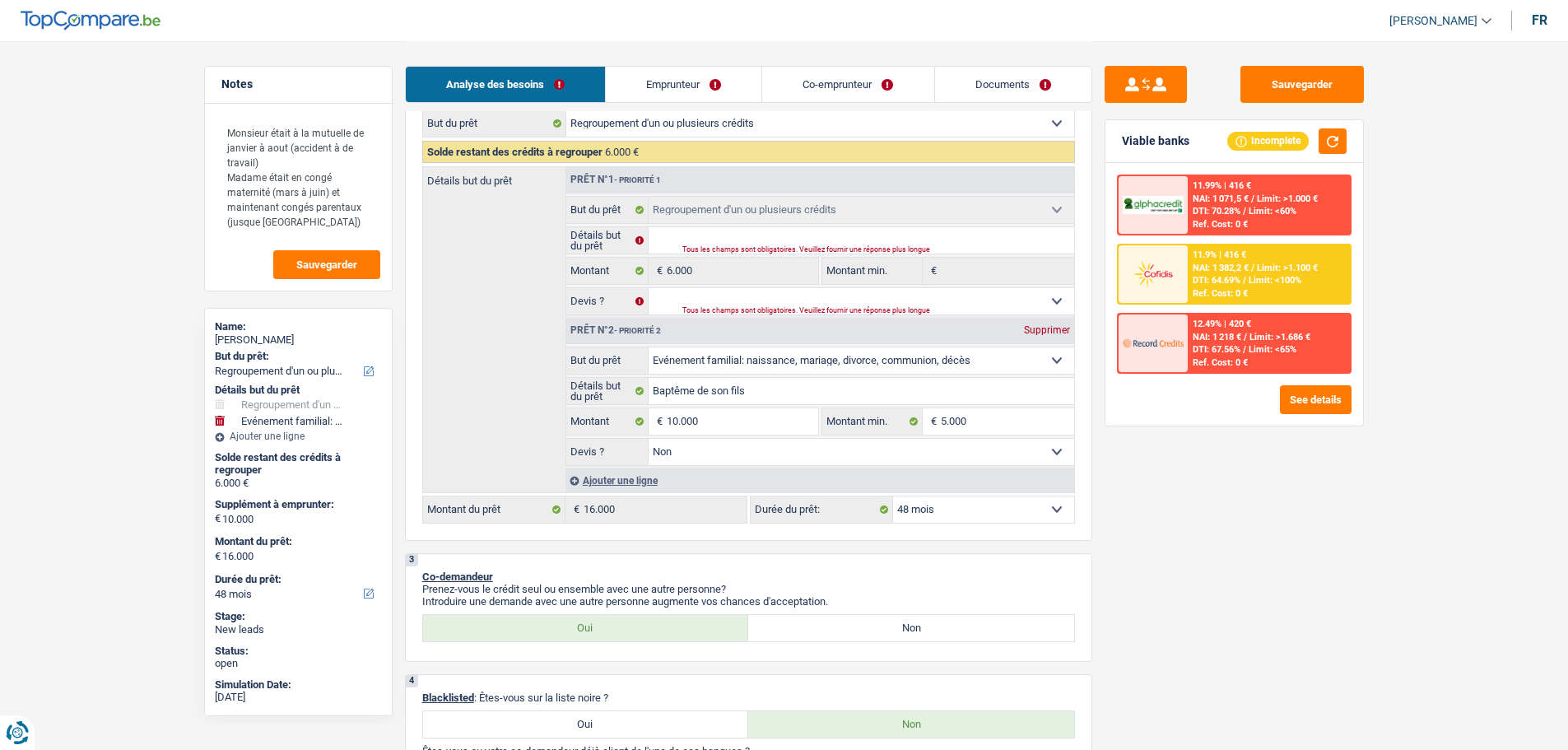
click at [1040, 497] on select "12 mois 18 mois 24 mois 30 mois 36 mois 42 mois 48 mois 60 mois 72 mois 84 mois…" at bounding box center [984, 509] width 181 height 26
click at [894, 496] on select "12 mois 18 mois 24 mois 30 mois 36 mois 42 mois 48 mois 60 mois 72 mois 84 mois…" at bounding box center [984, 509] width 181 height 26
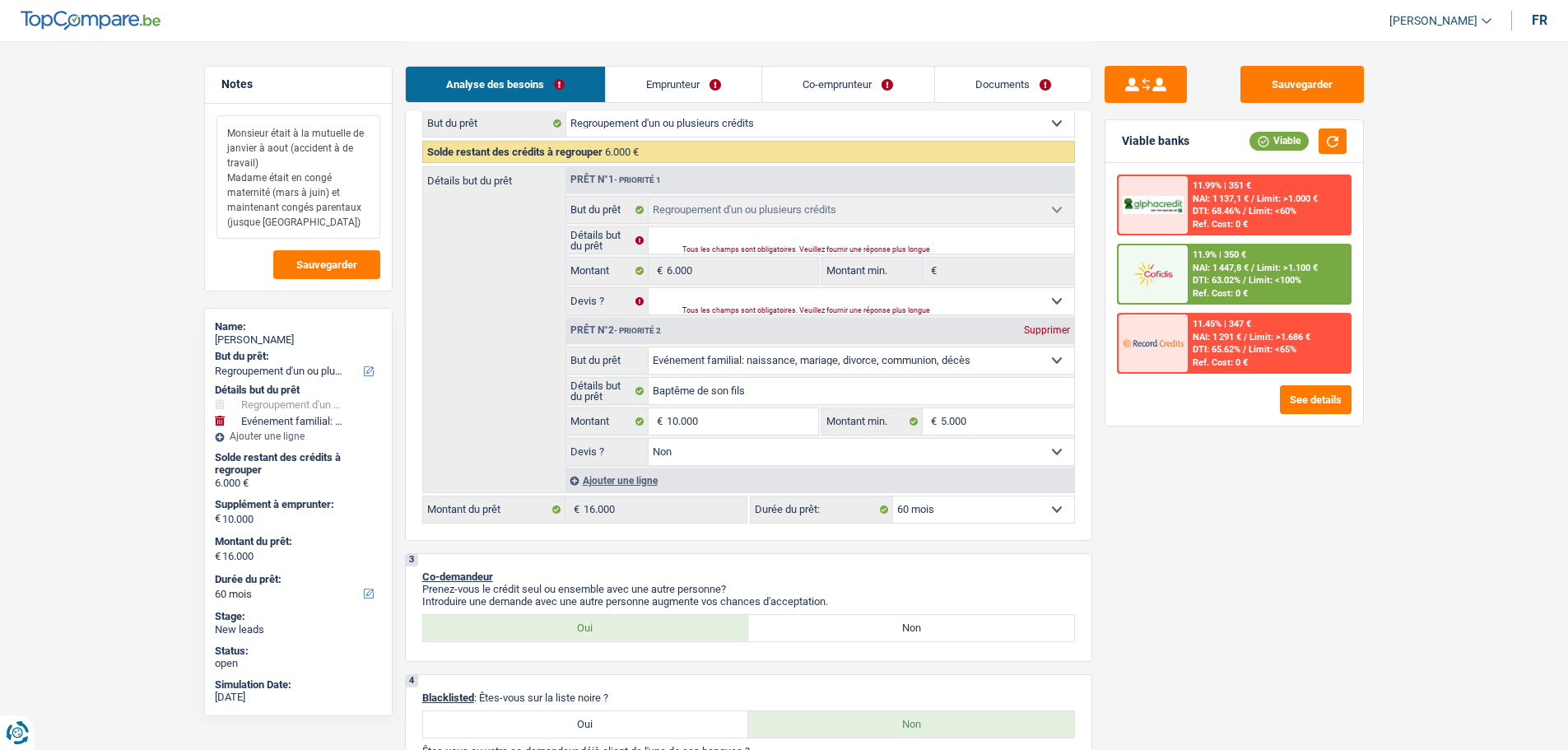
click at [305, 234] on textarea "Monsieur était à la mutuelle de janvier à aout (accident à de travail) Madame é…" at bounding box center [298, 177] width 164 height 123
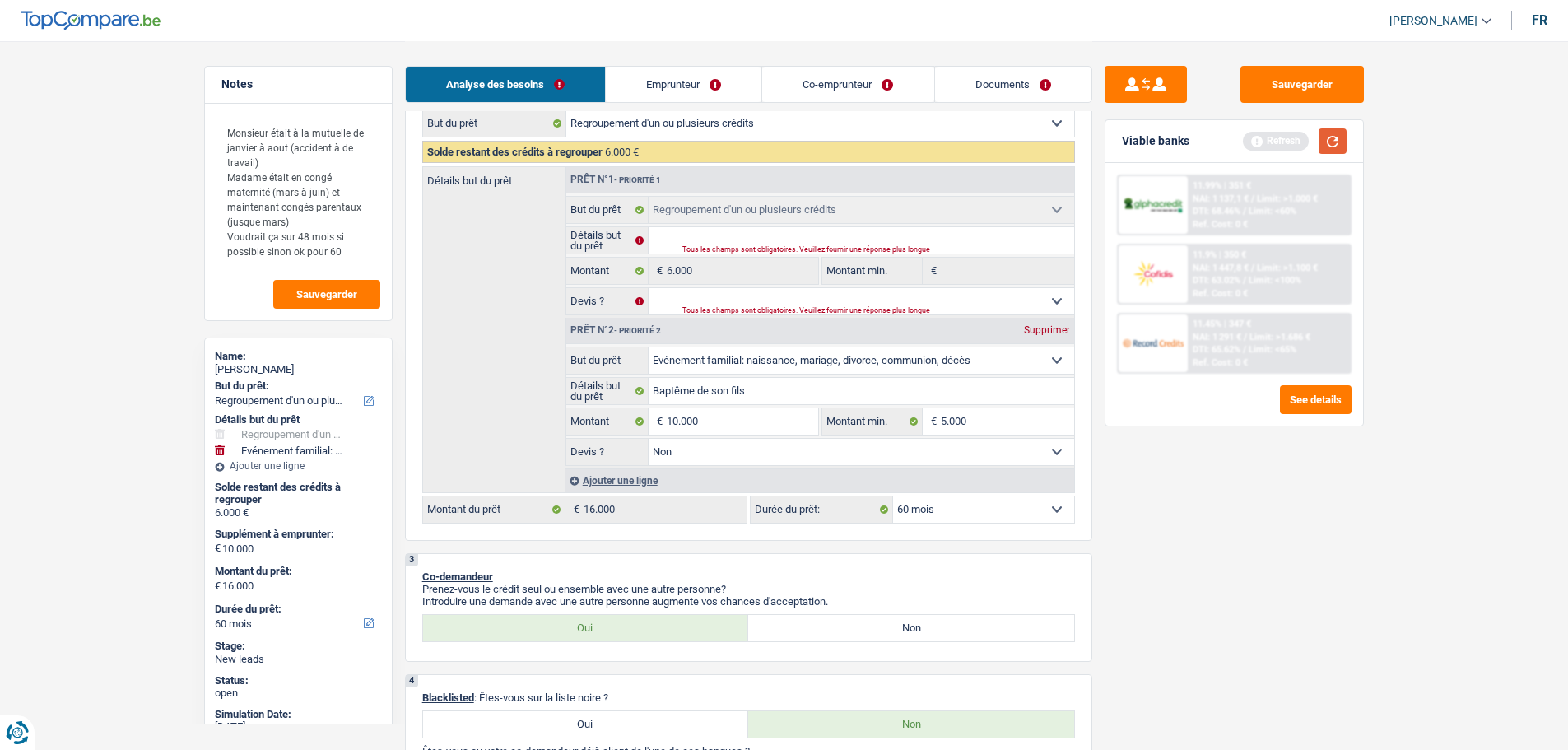
click at [1345, 148] on button "button" at bounding box center [1333, 141] width 28 height 25
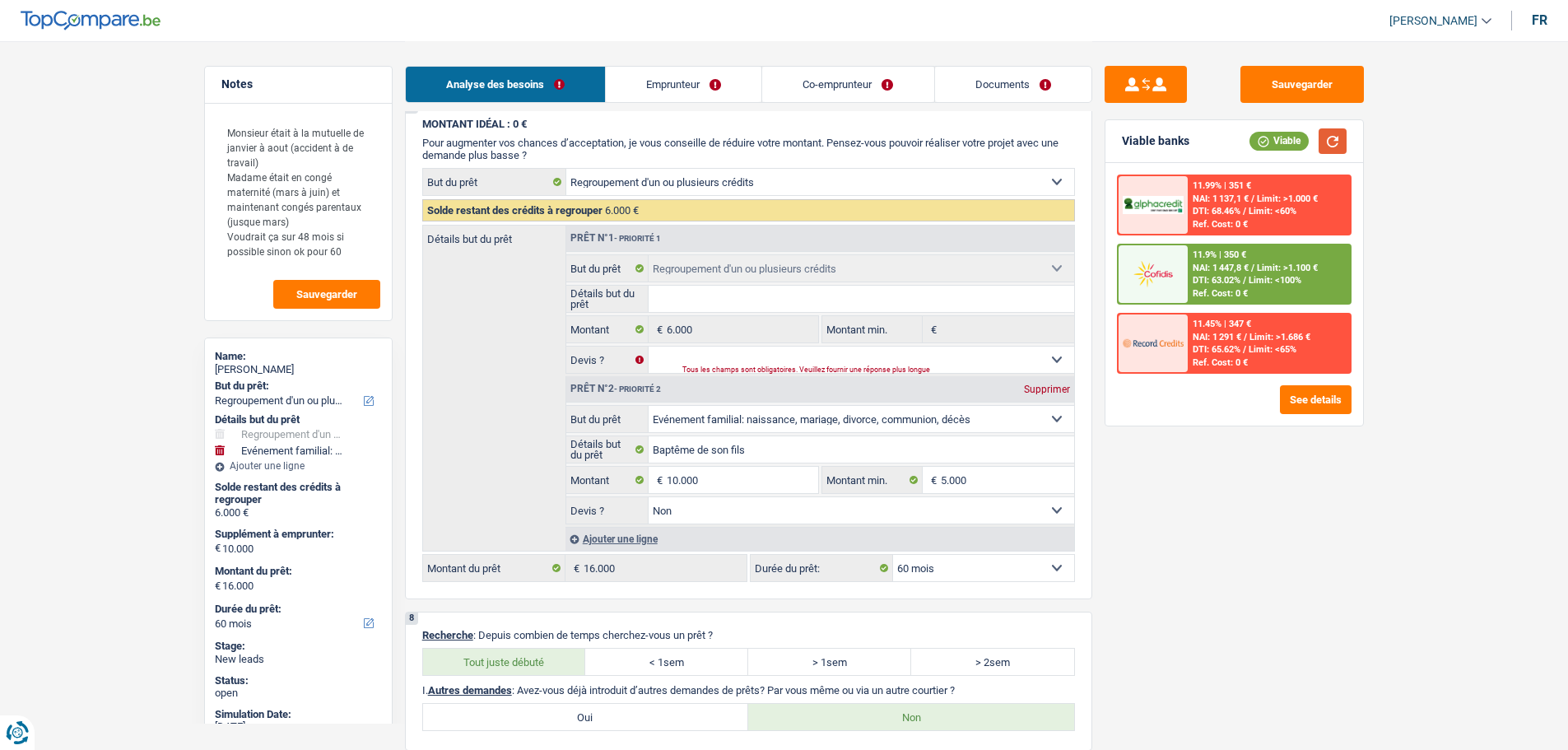
scroll to position [2867, 0]
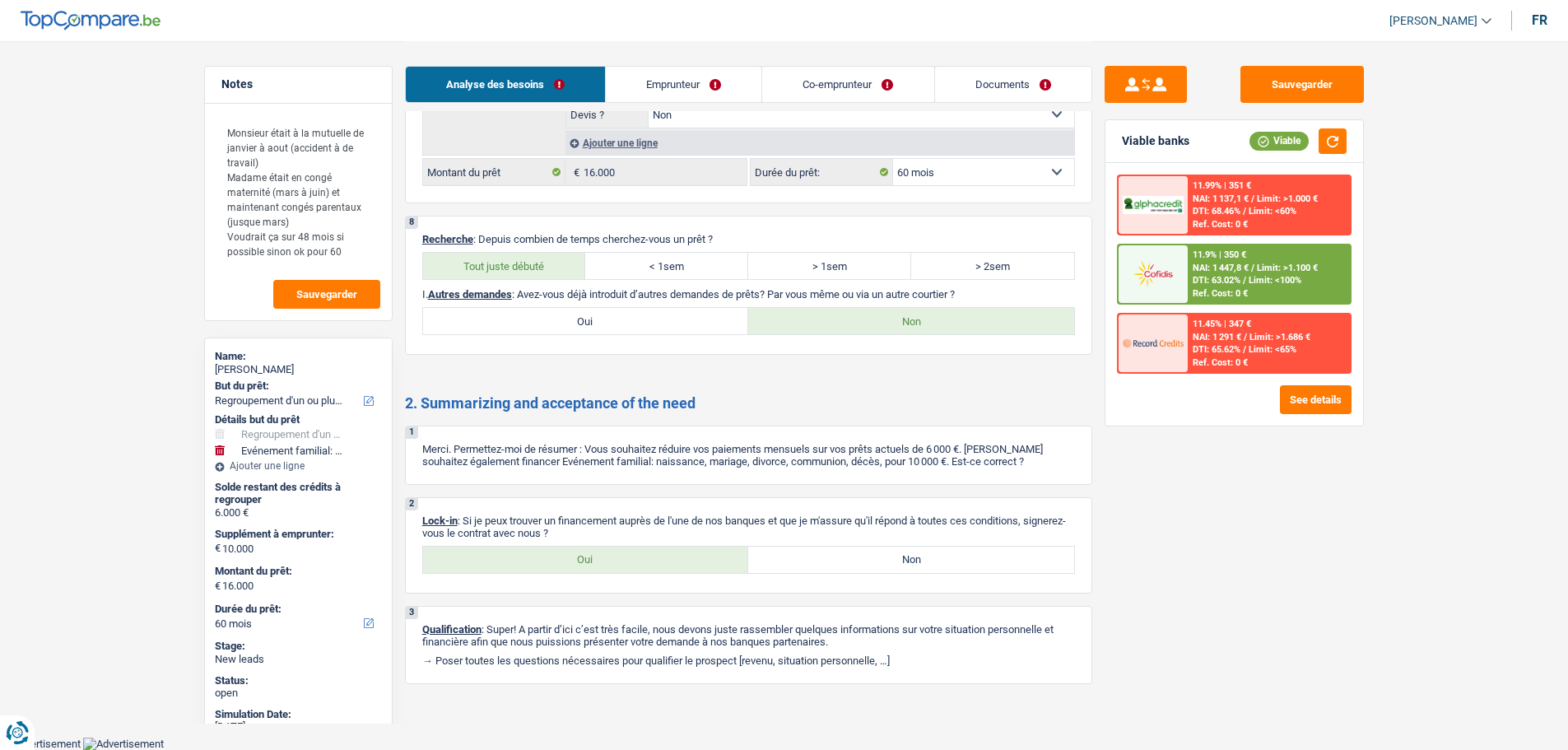
click at [622, 570] on label "Oui" at bounding box center [587, 560] width 326 height 26
click at [622, 570] on input "Oui" at bounding box center [587, 560] width 326 height 26
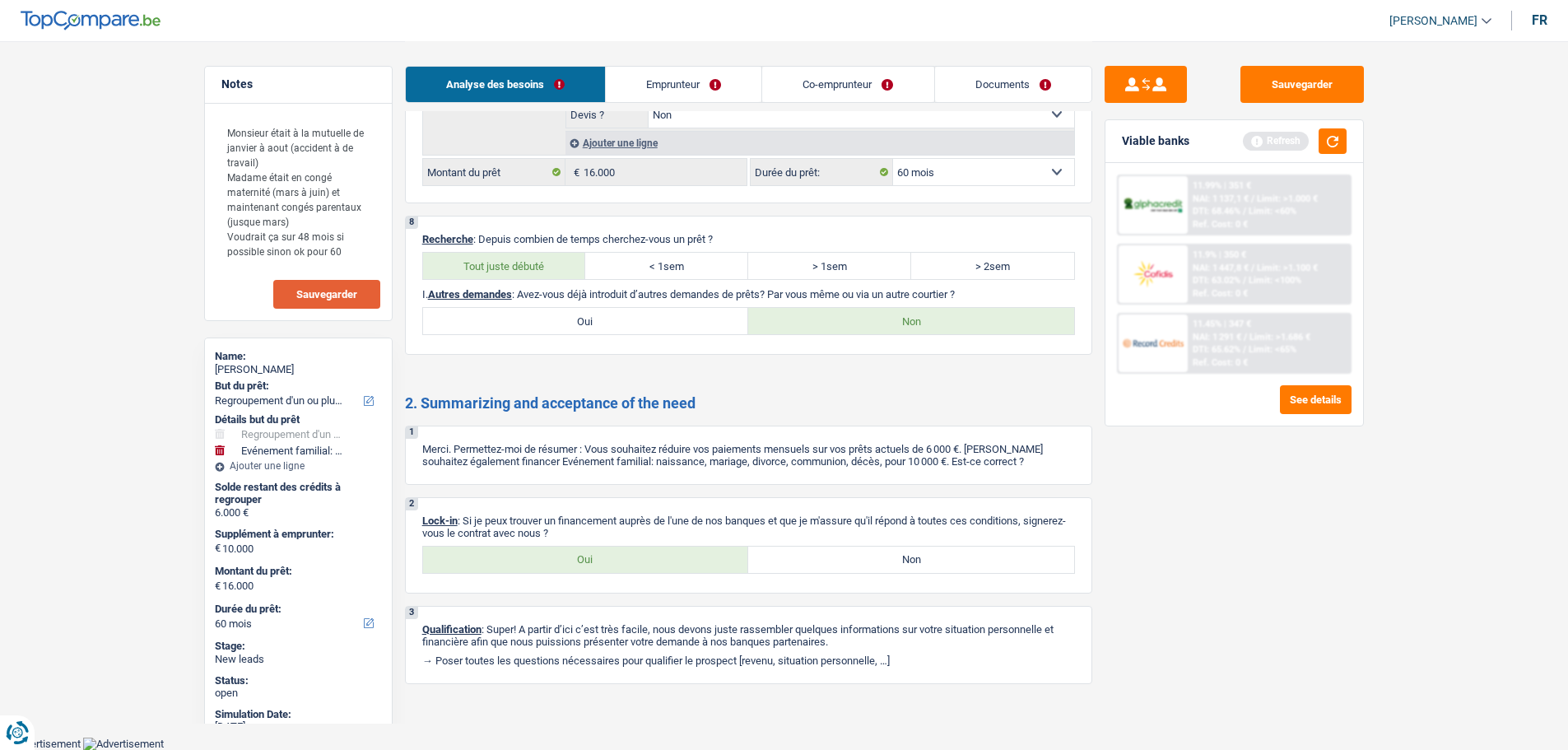
click at [332, 295] on span "Sauvegarder" at bounding box center [326, 294] width 61 height 10
click at [365, 257] on textarea "Monsieur était à la mutuelle de janvier à aout (accident à de travail) Madame é…" at bounding box center [298, 192] width 164 height 153
click at [713, 88] on link "Emprunteur" at bounding box center [684, 84] width 156 height 35
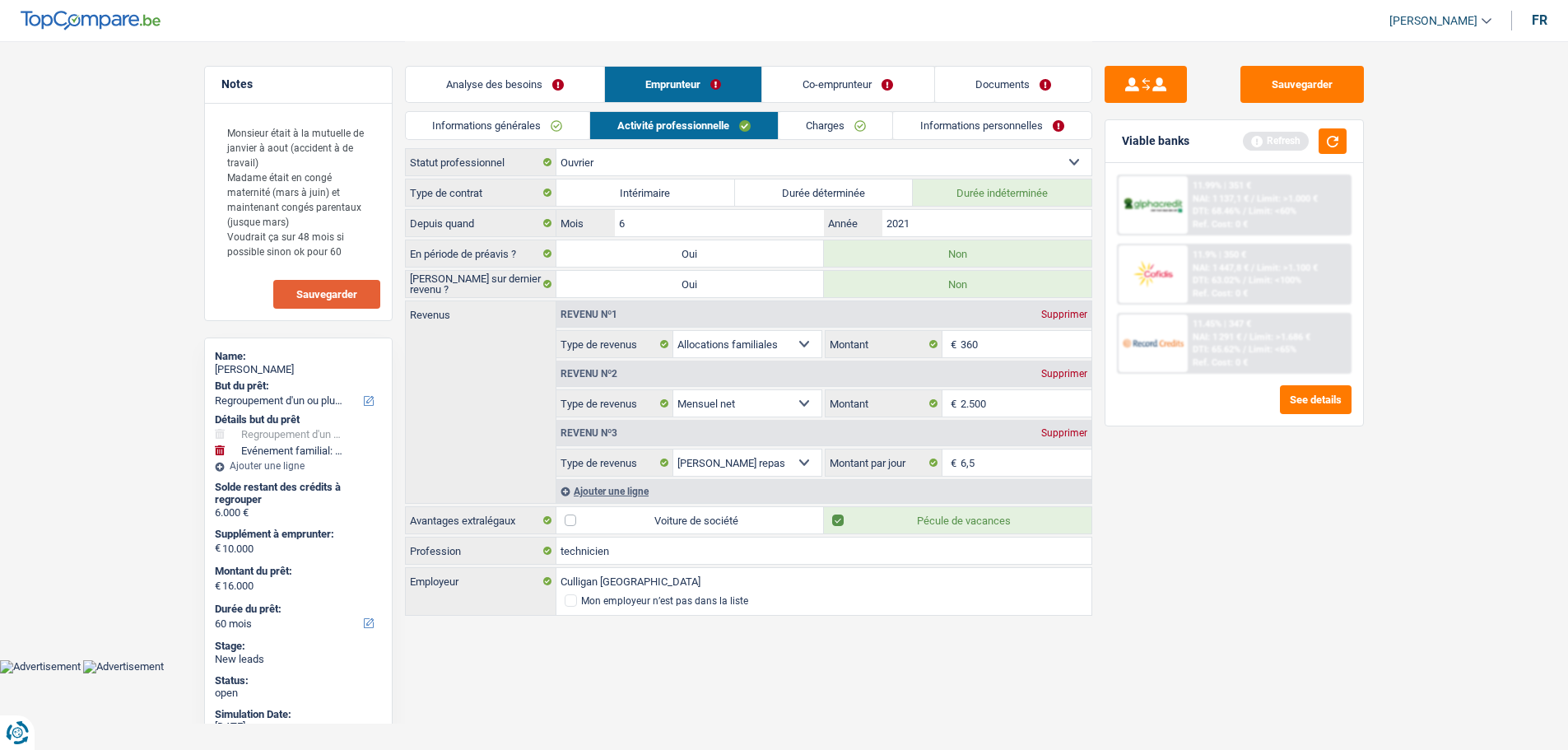
scroll to position [0, 0]
click at [1340, 138] on button "button" at bounding box center [1339, 141] width 28 height 25
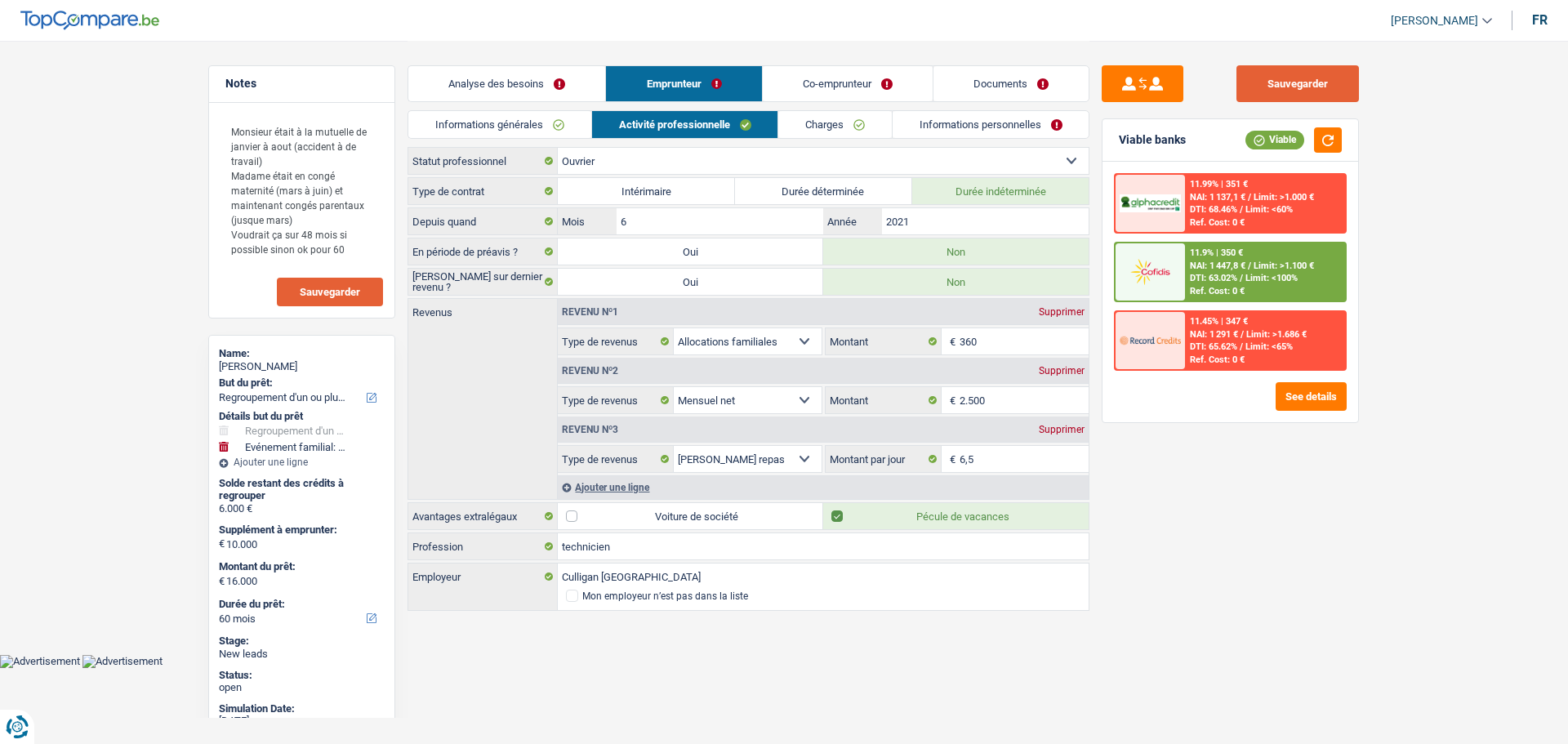
click at [1311, 71] on button "Sauvegarder" at bounding box center [1297, 84] width 122 height 37
click at [1010, 84] on link "Documents" at bounding box center [1011, 83] width 155 height 35
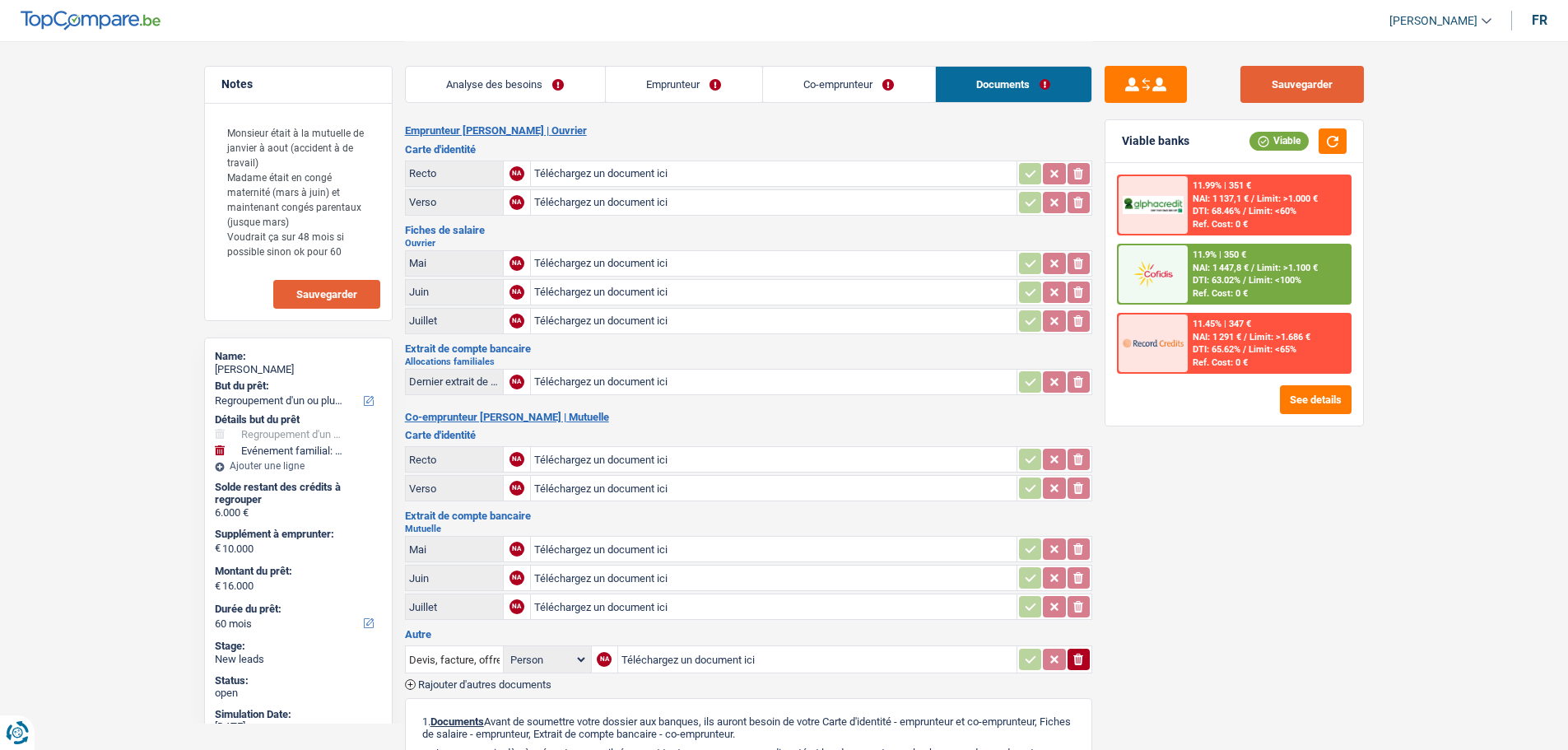
click at [1311, 90] on button "Sauvegarder" at bounding box center [1302, 85] width 123 height 37
click at [1284, 81] on button "Sauvegarder" at bounding box center [1302, 85] width 123 height 37
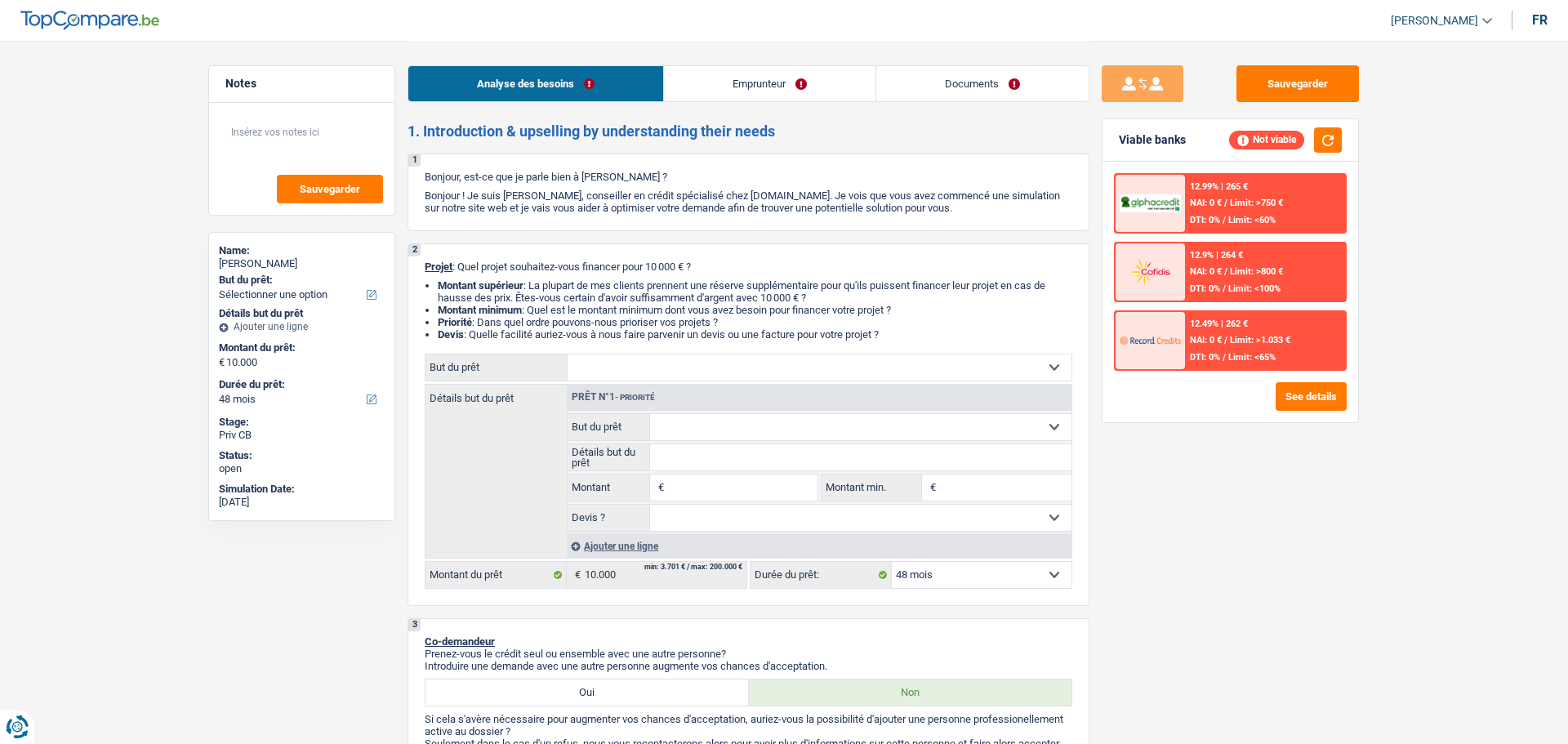
select select "48"
select select "independent"
select select "familyAllowances"
select select "netSalary"
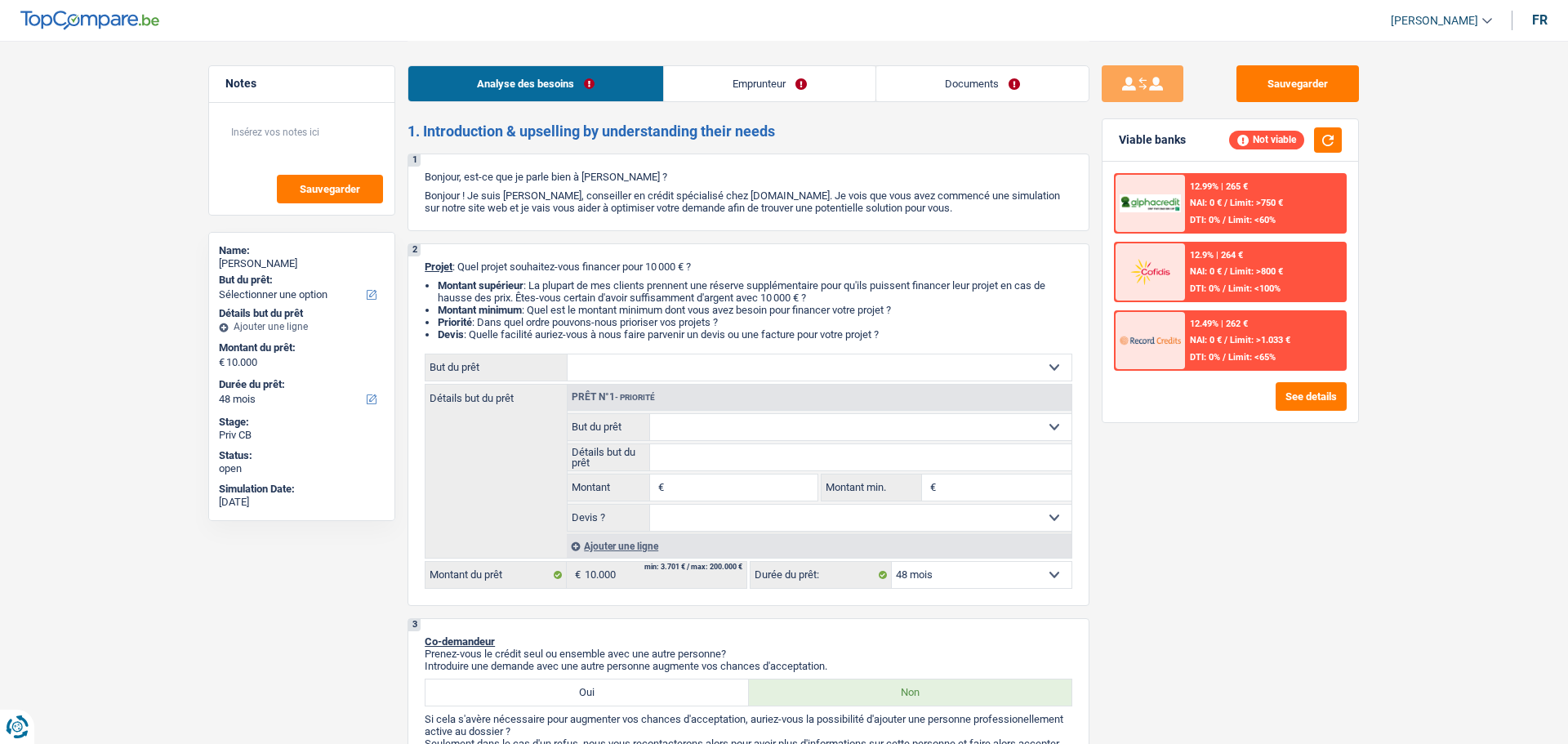
select select "ownerWithMortgage"
select select "mortgage"
select select "48"
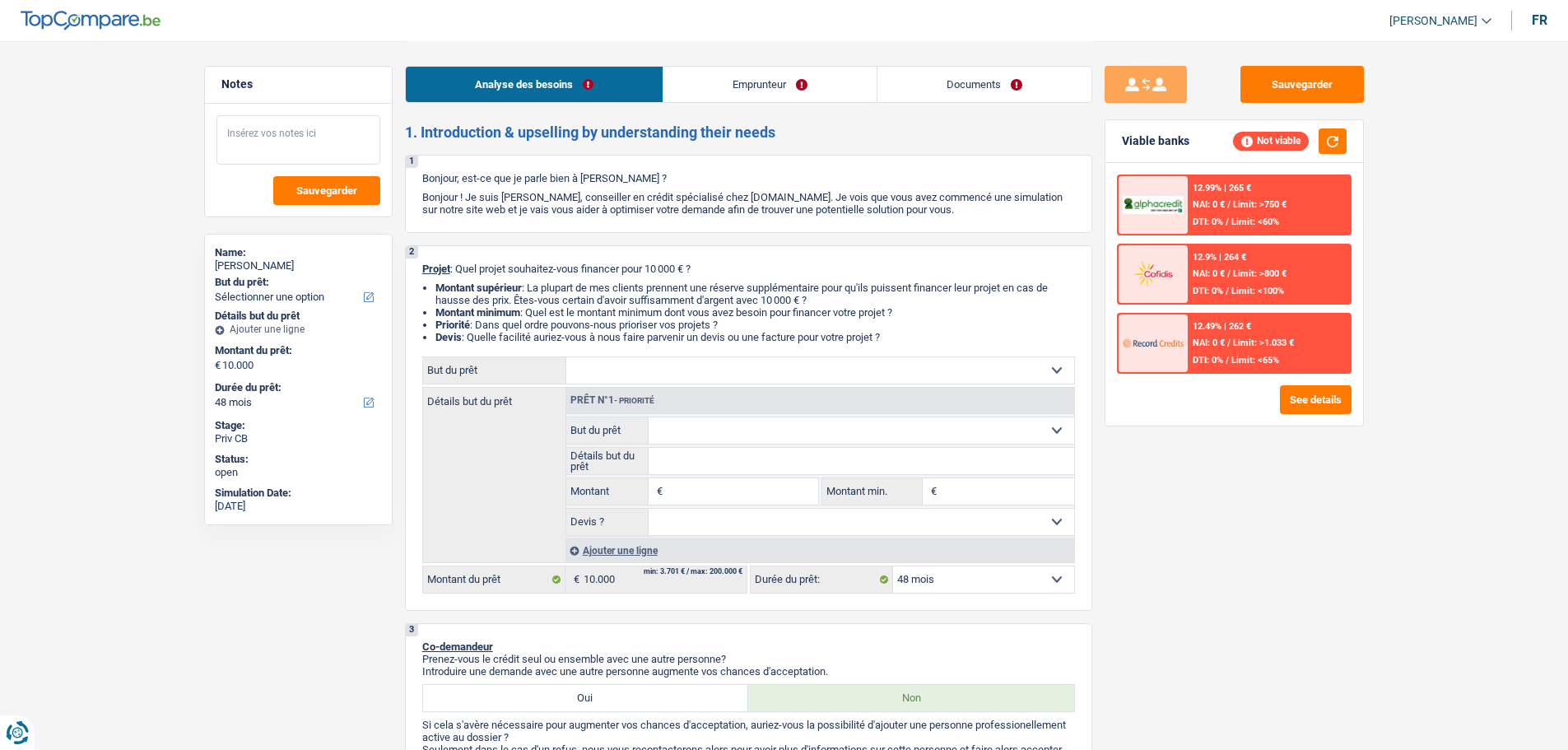
click at [278, 116] on textarea at bounding box center [298, 140] width 164 height 49
click at [257, 125] on textarea at bounding box center [298, 140] width 164 height 49
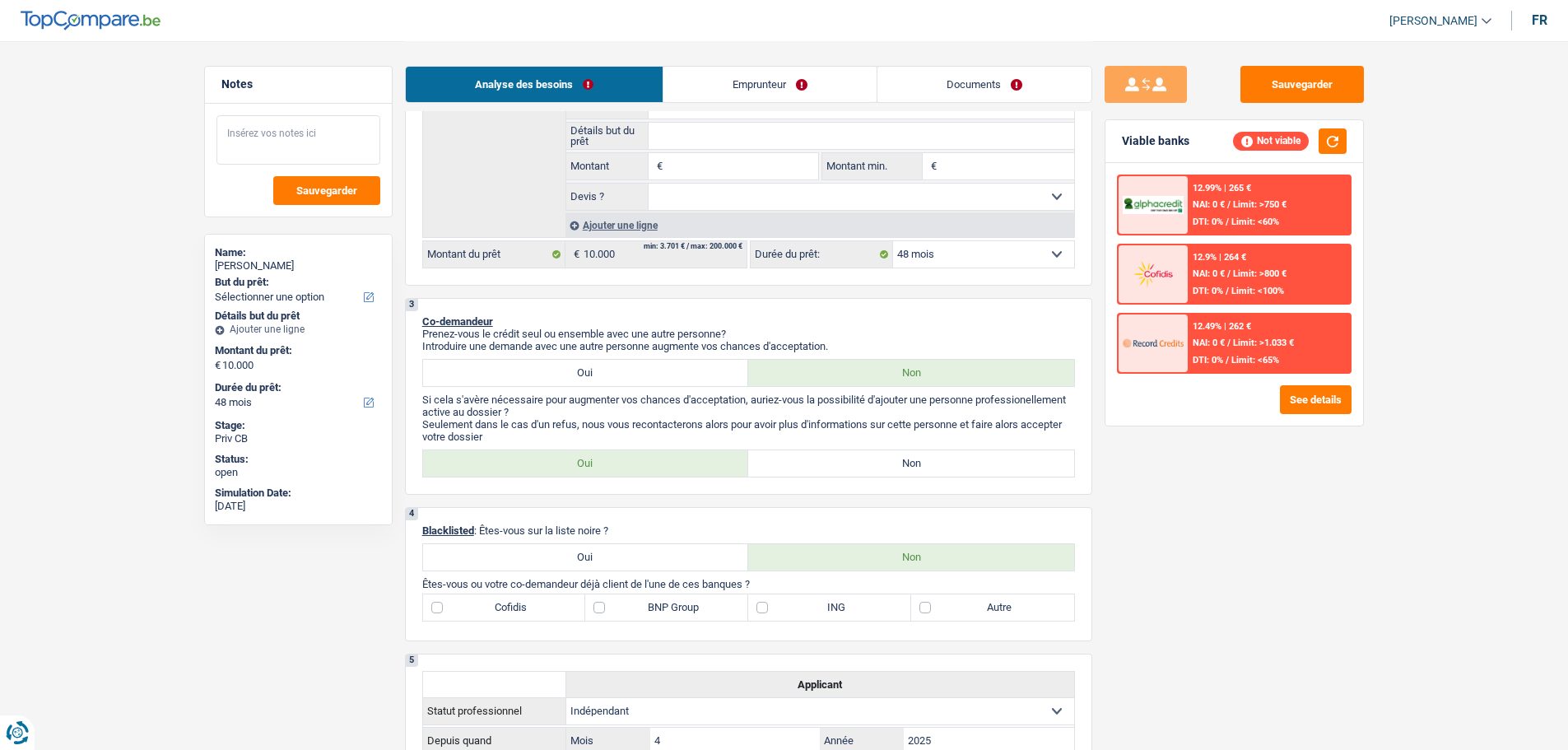
scroll to position [82, 0]
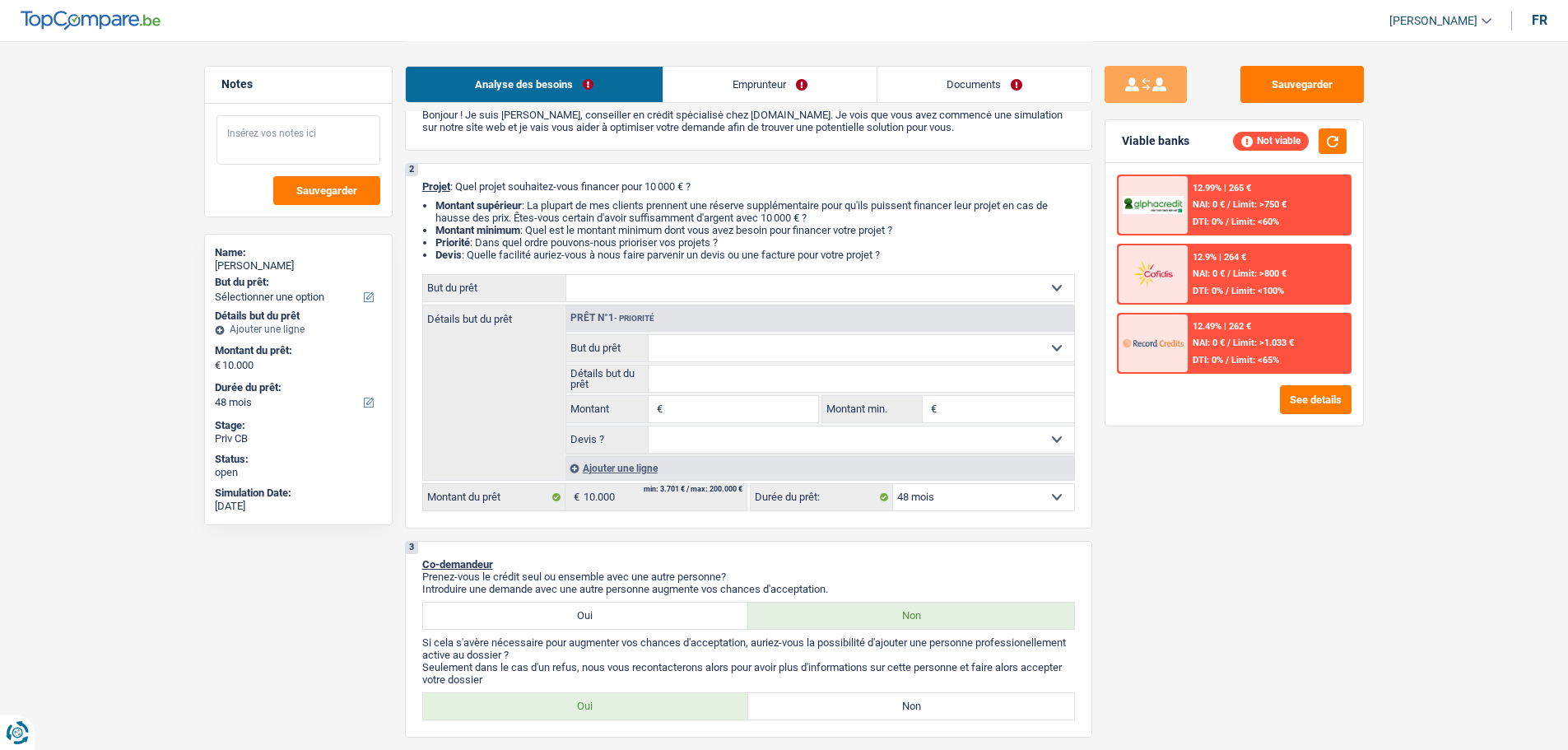
click at [317, 141] on textarea at bounding box center [298, 140] width 164 height 49
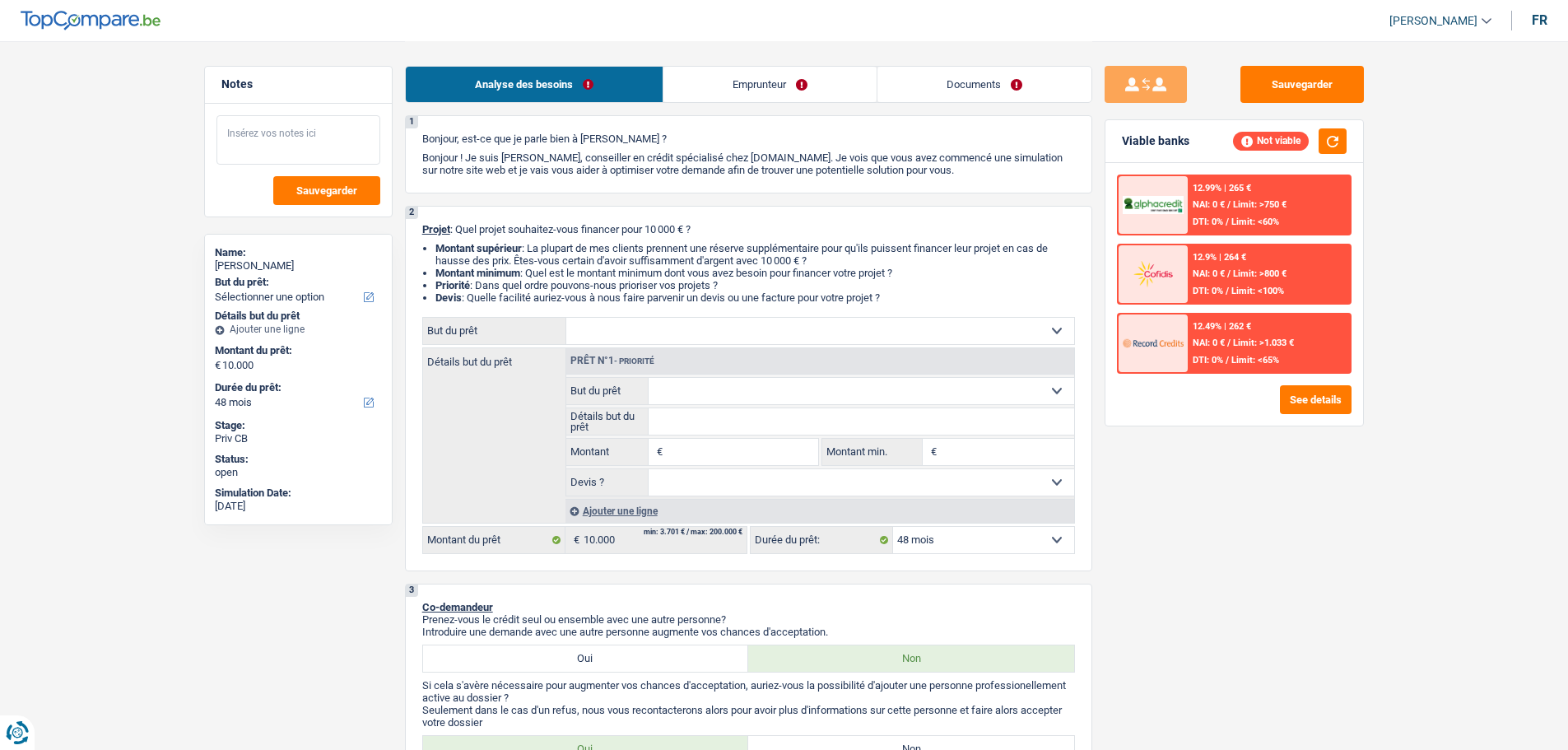
scroll to position [0, 0]
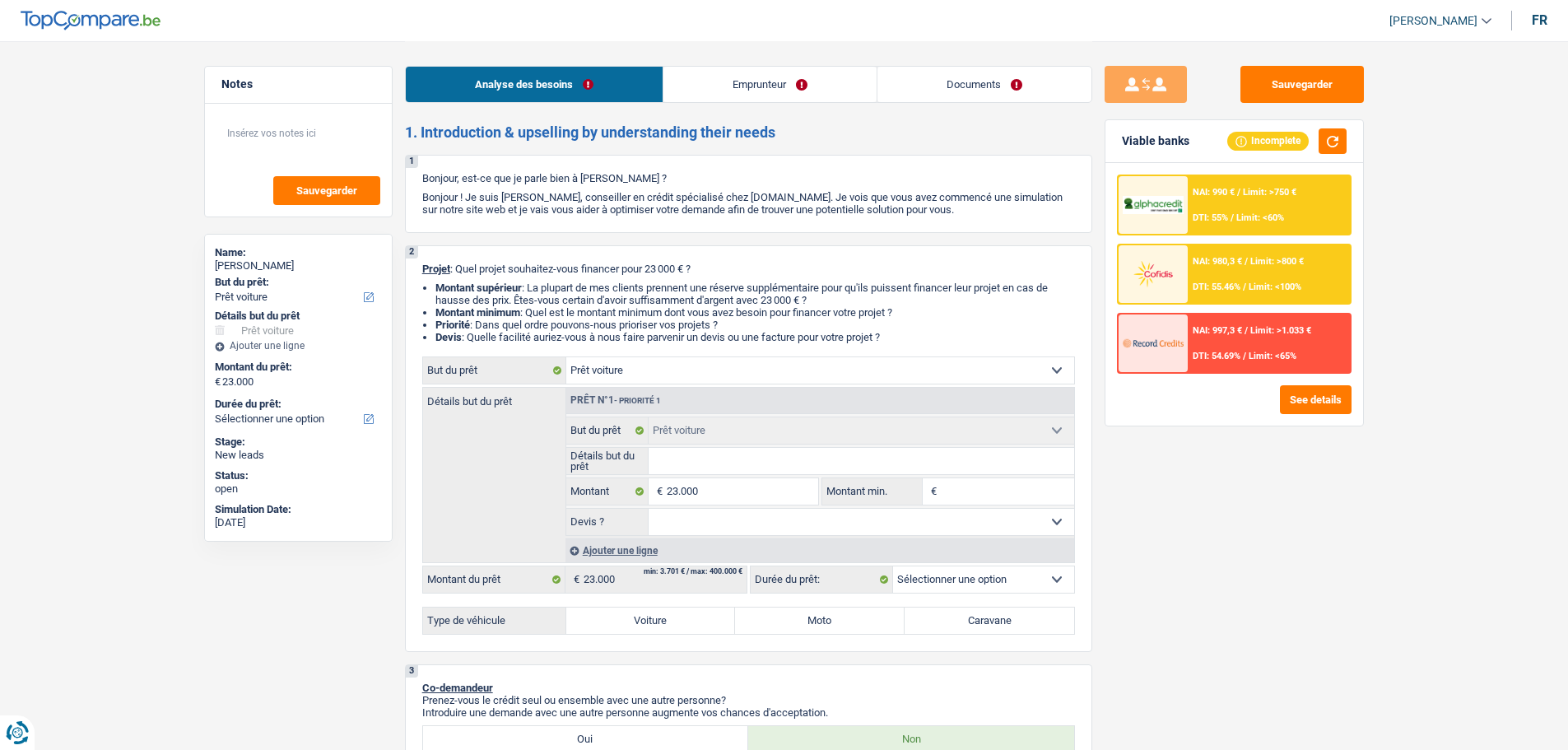
select select "car"
select select "privateEmployee"
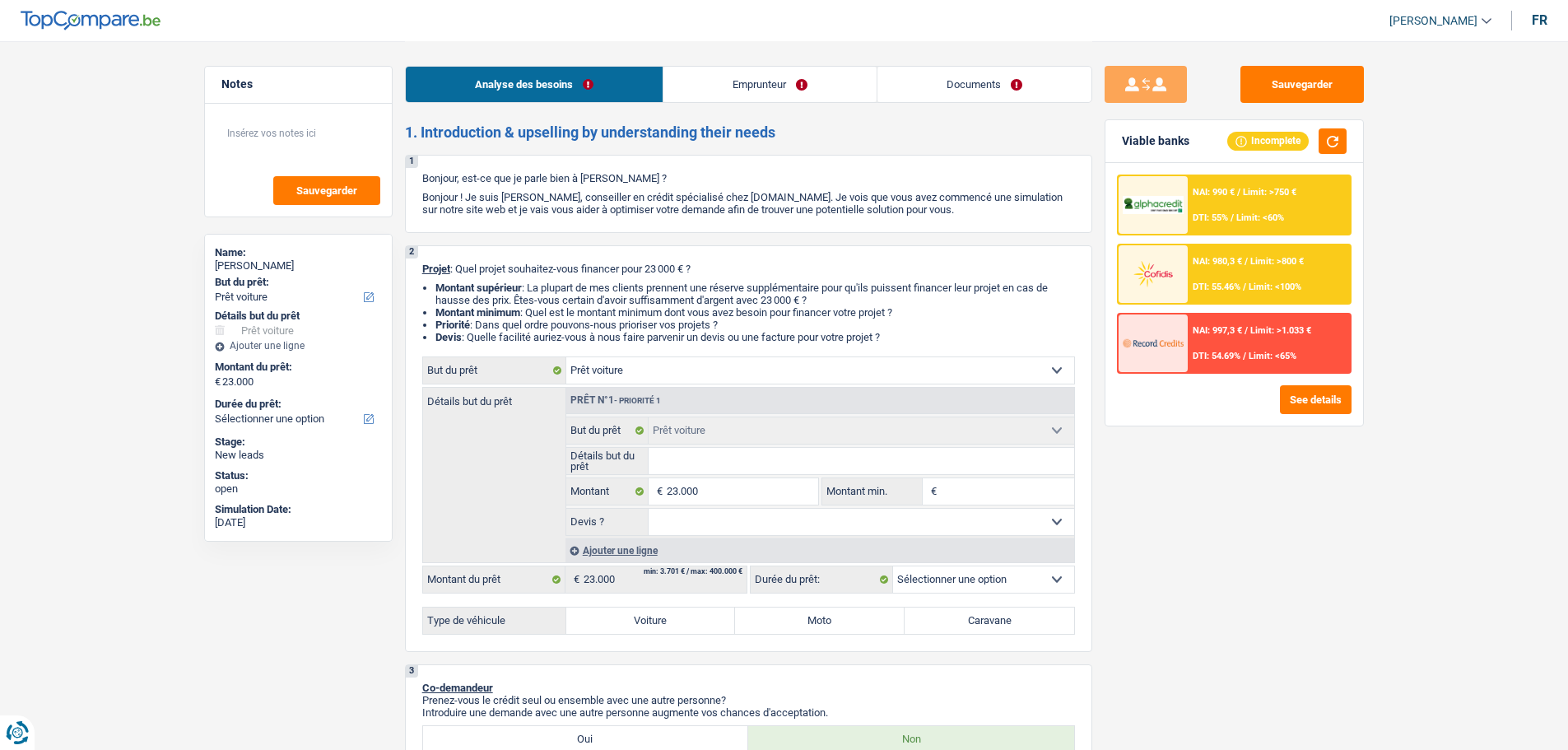
select select "netSalary"
select select "mealVouchers"
select select "ownerWithMortgage"
select select "mortgage"
select select "300"
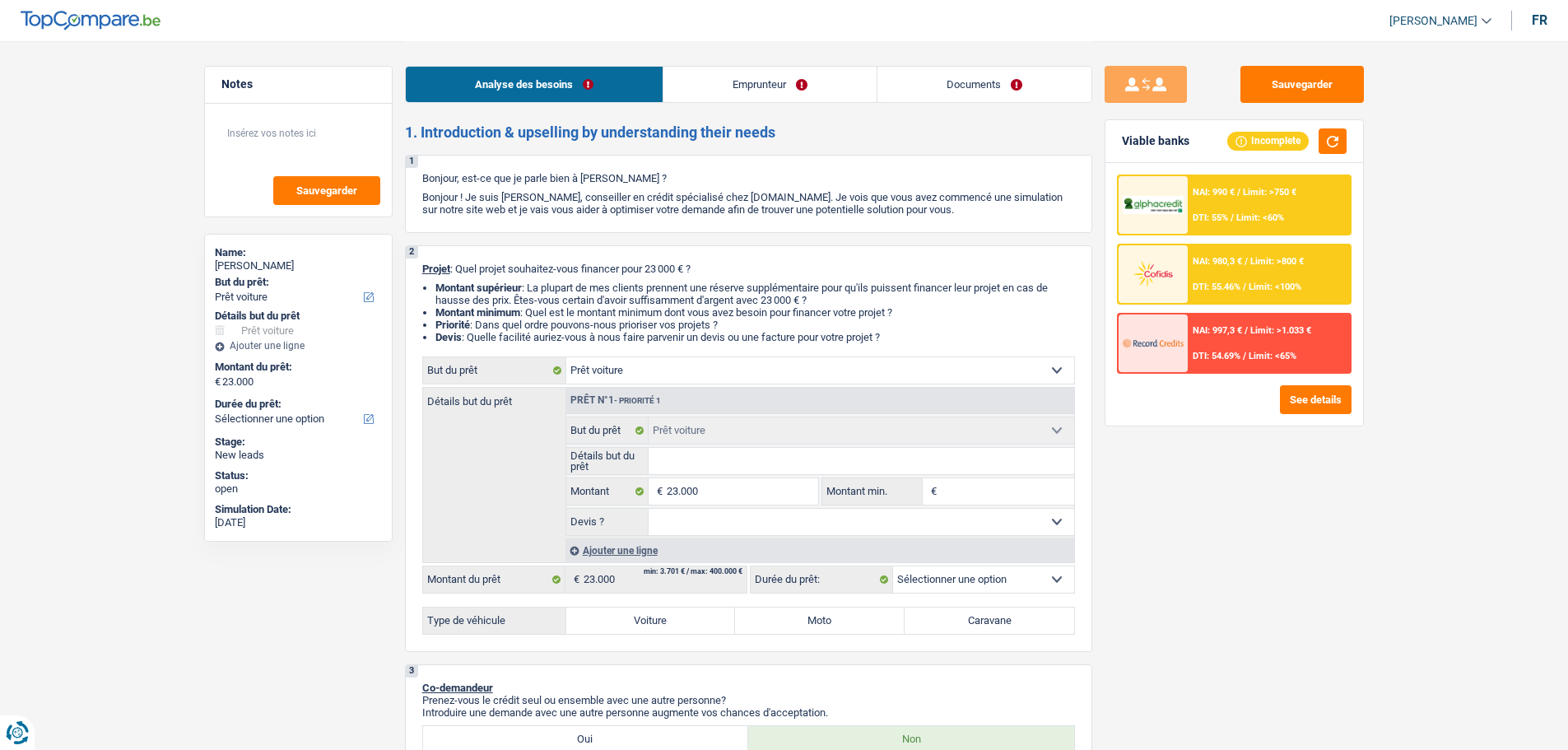
select select "car"
click at [693, 630] on label "Voiture" at bounding box center [651, 620] width 170 height 26
click at [693, 630] on input "Voiture" at bounding box center [651, 620] width 170 height 26
radio input "true"
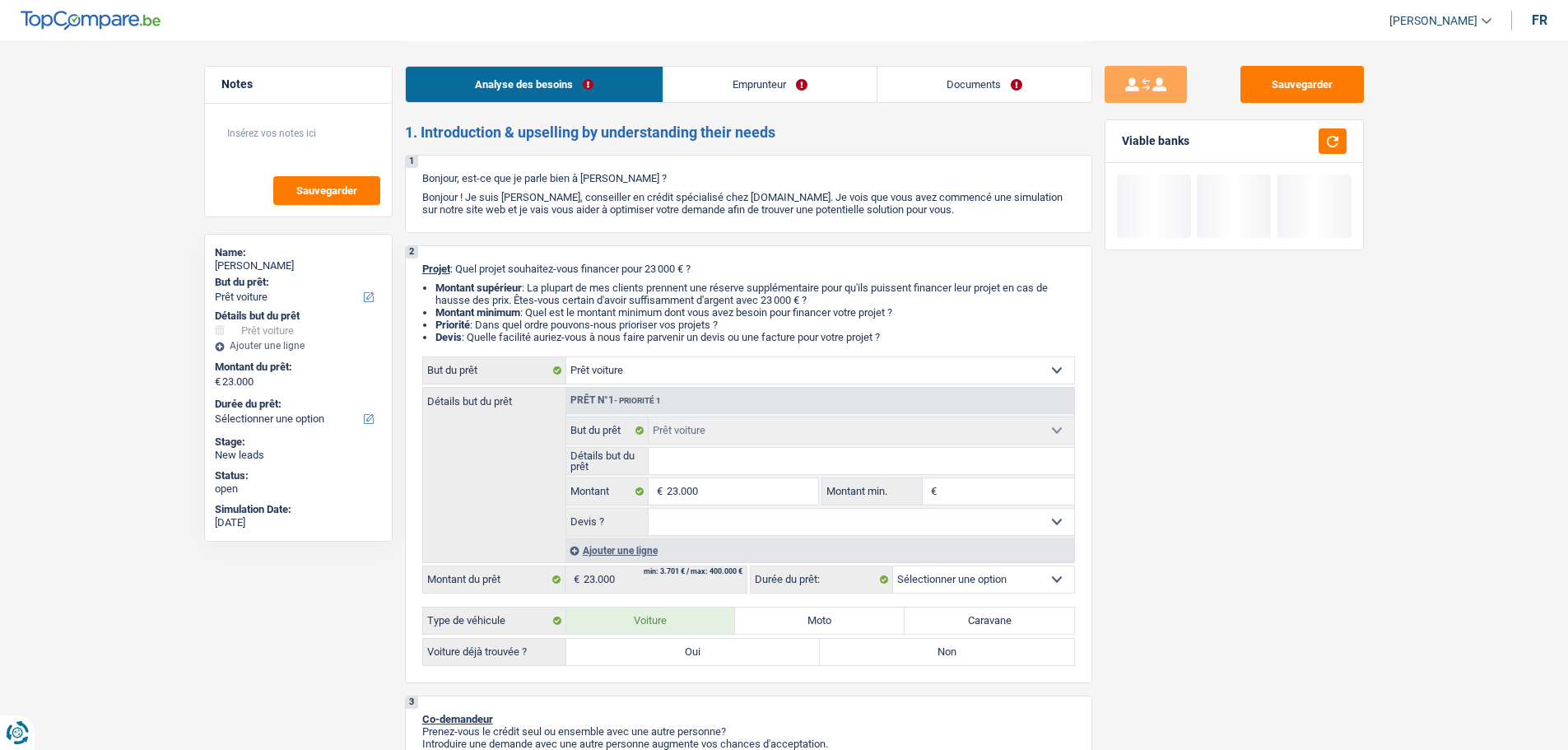
select select "60"
radio input "true"
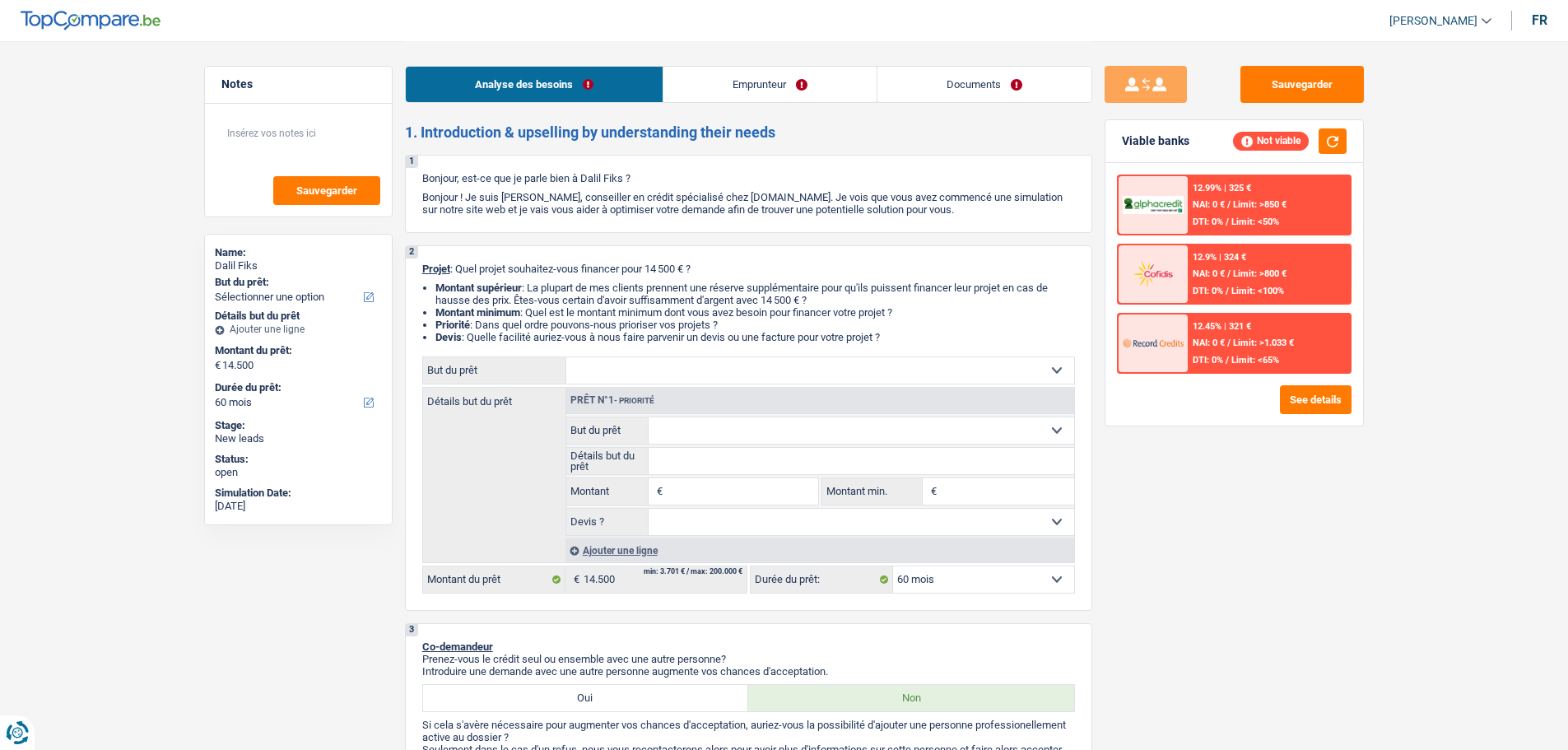
select select "60"
select select "worker"
select select "netSalary"
select select "60"
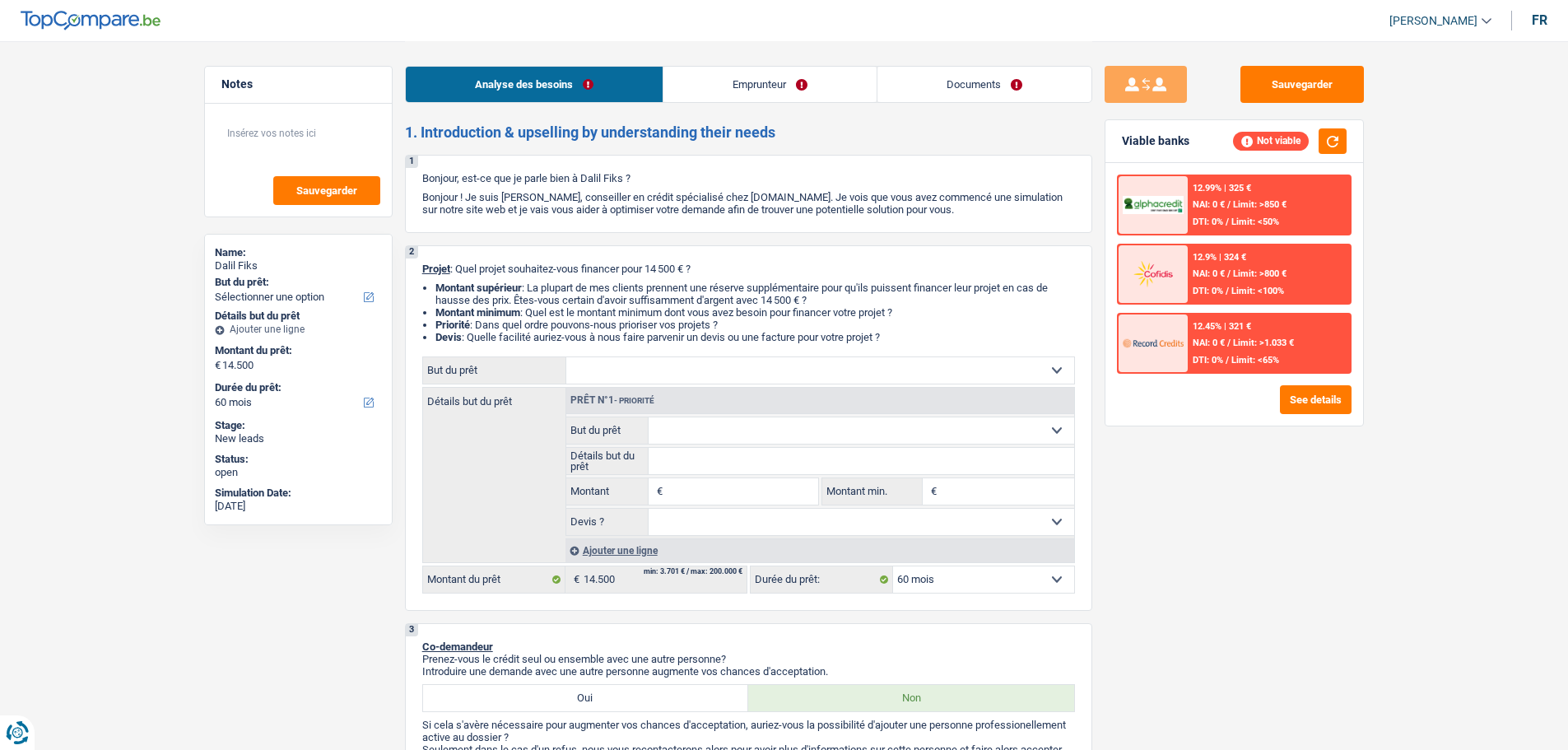
click at [730, 98] on link "Emprunteur" at bounding box center [770, 84] width 214 height 35
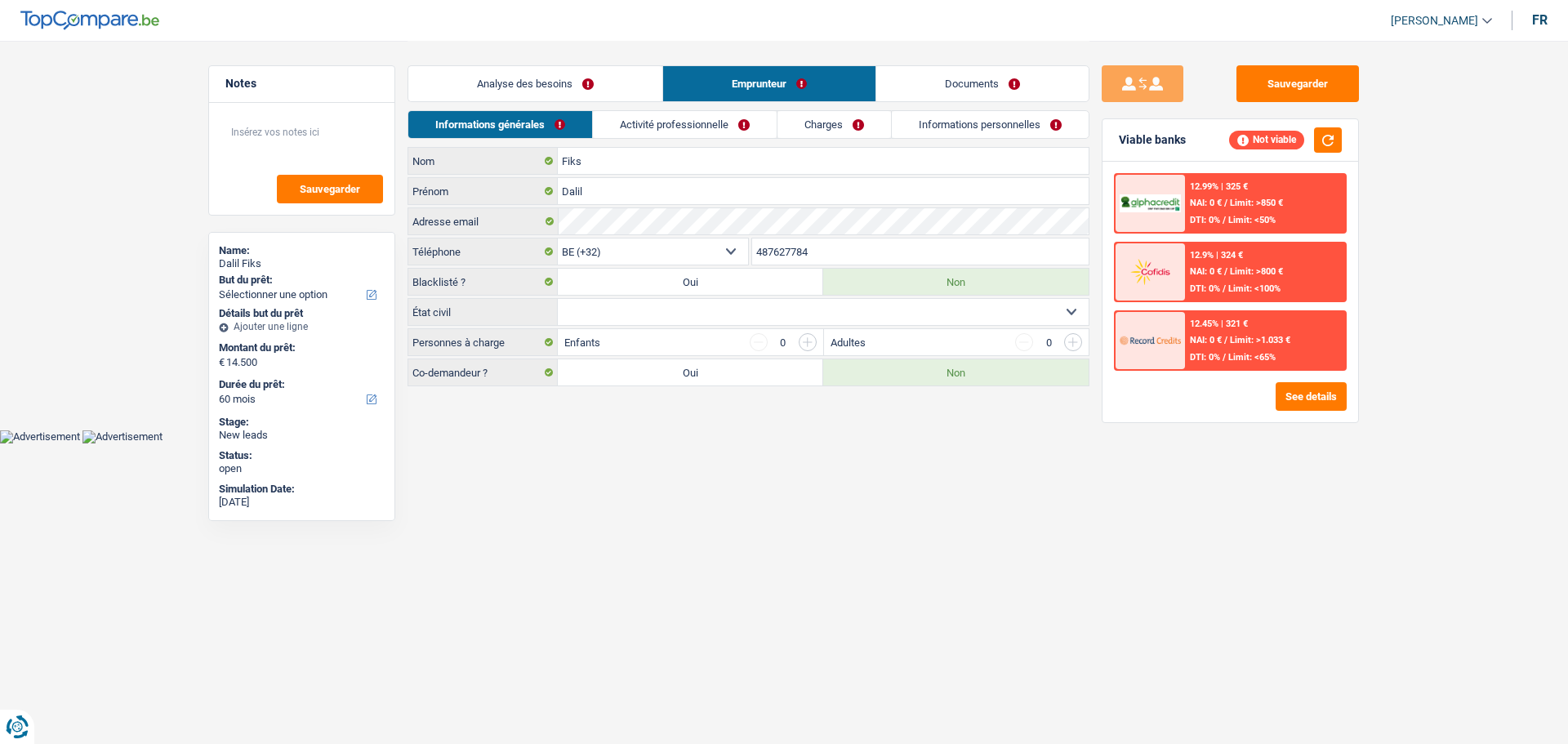
click at [741, 139] on div "Informations générales Activité professionnelle Charges Informations personnell…" at bounding box center [747, 129] width 682 height 37
click at [708, 128] on link "Activité professionnelle" at bounding box center [685, 124] width 184 height 27
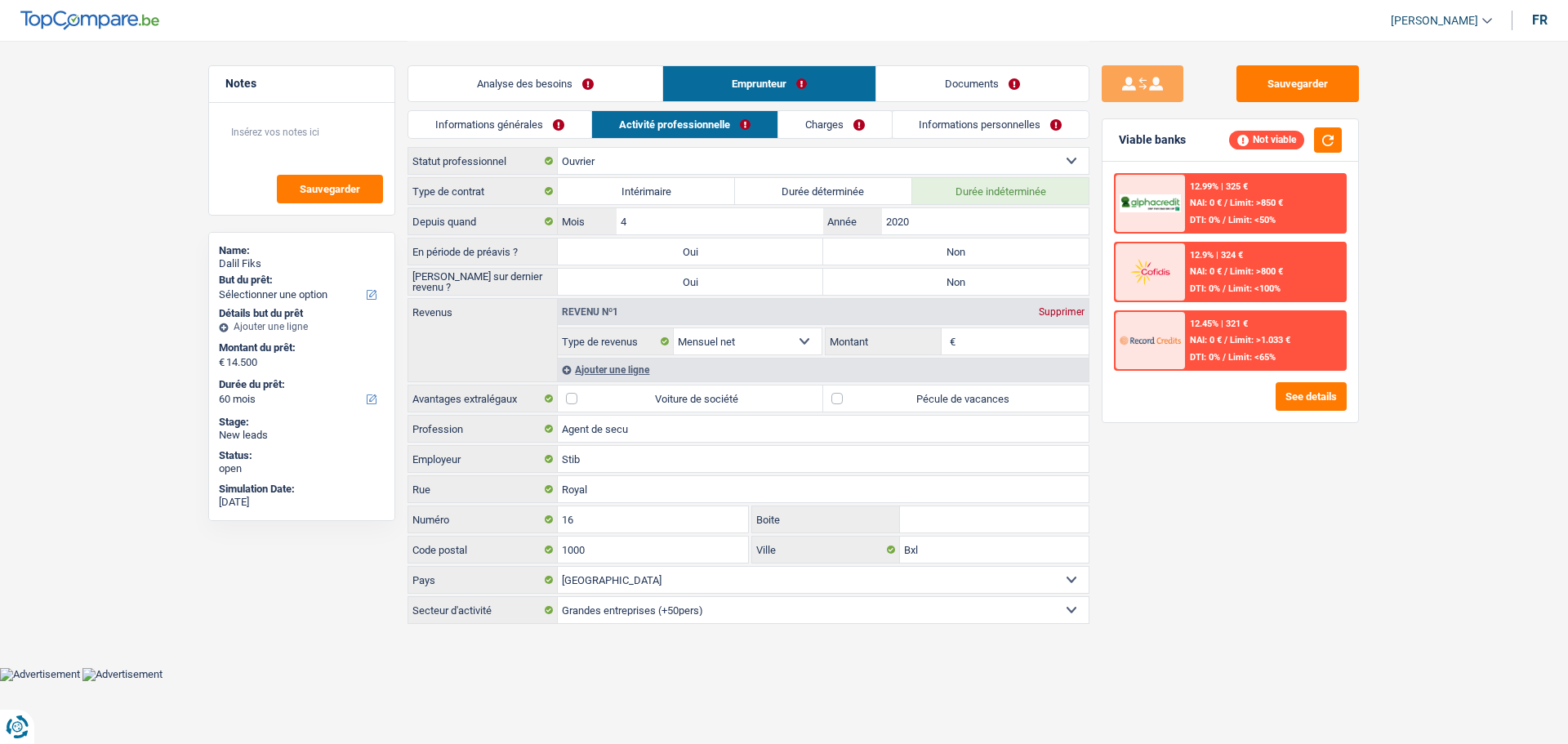
click at [532, 80] on link "Analyse des besoins" at bounding box center [535, 83] width 254 height 35
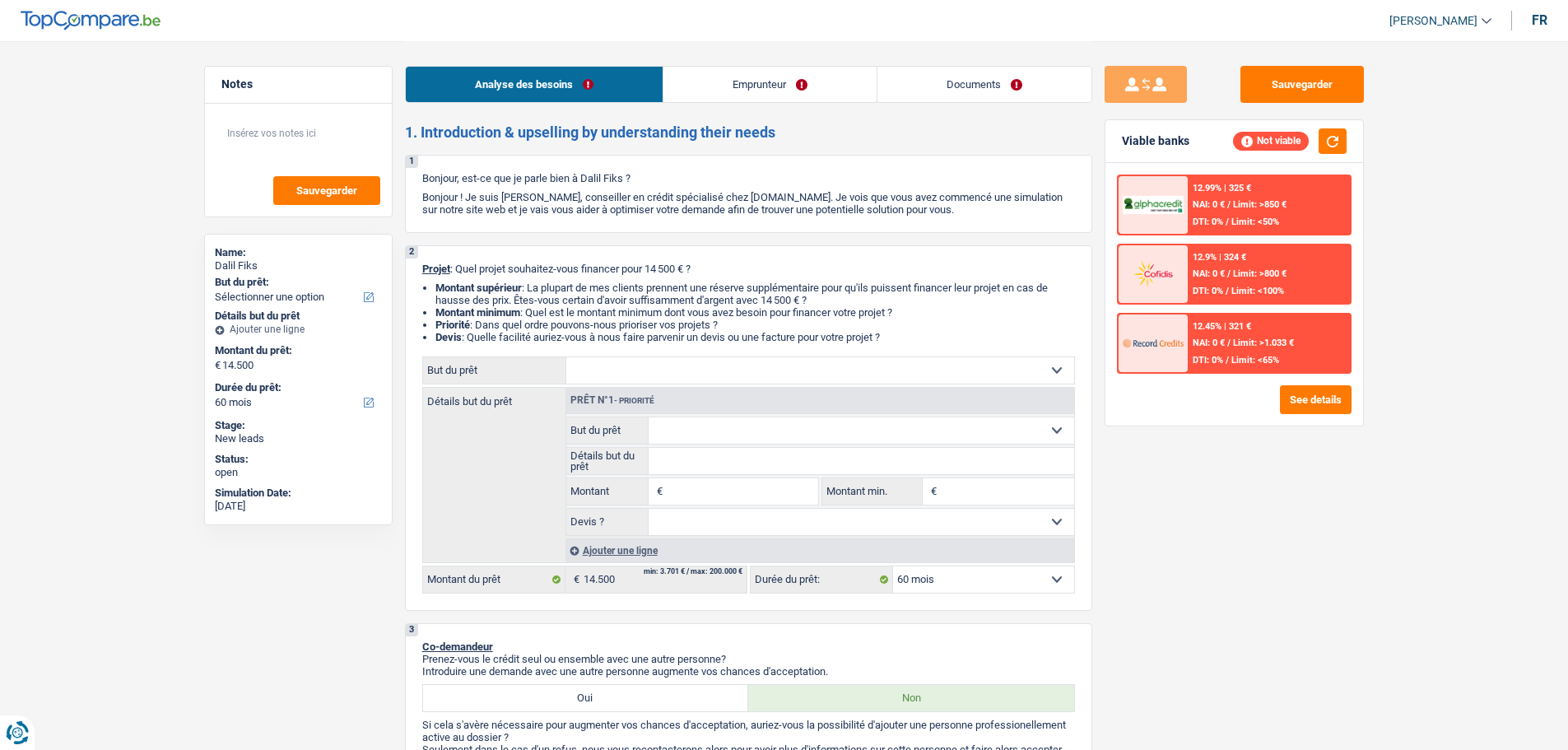
click at [683, 492] on input "Montant" at bounding box center [742, 492] width 151 height 26
type input "18.000"
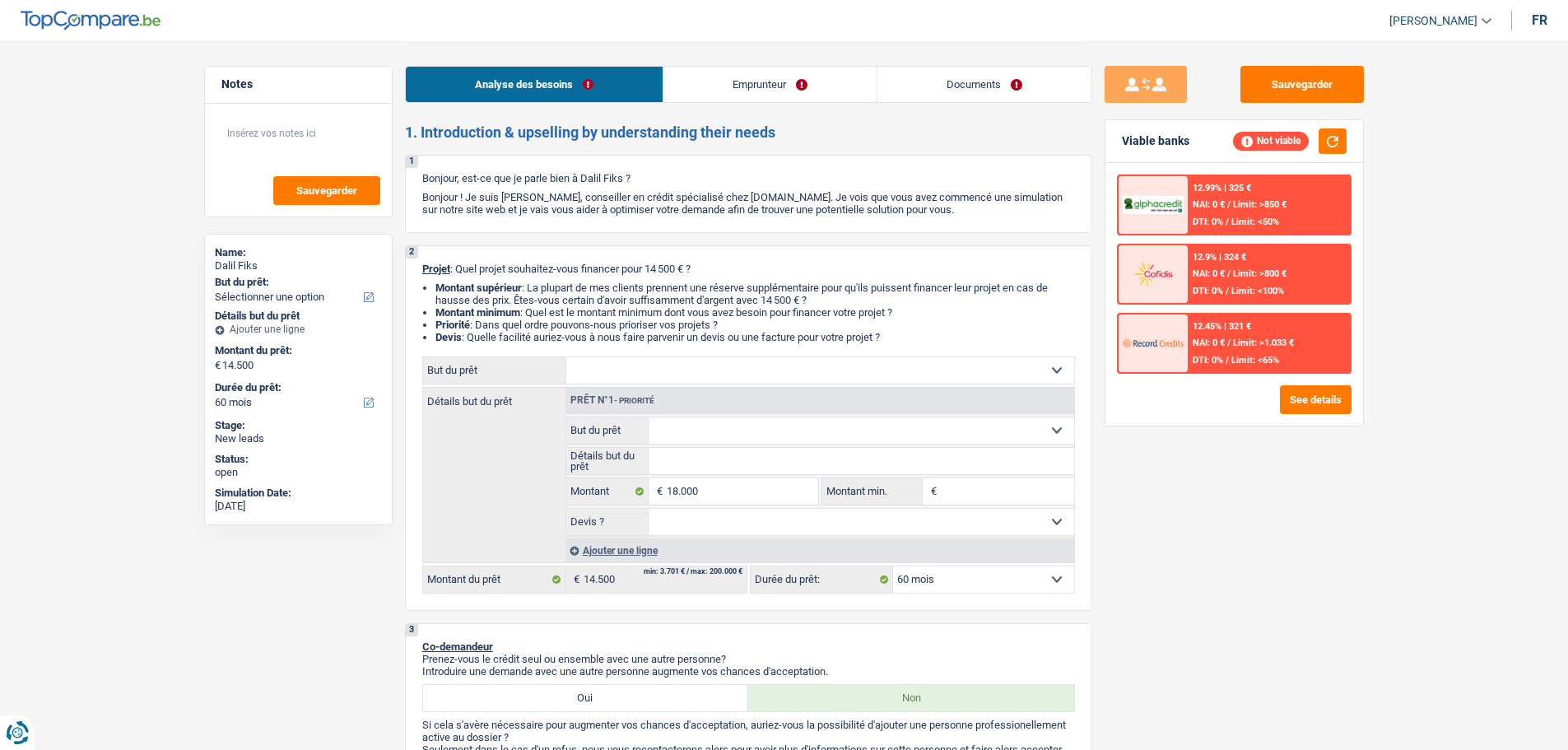
type input "18.000"
click at [978, 494] on input "Montant min." at bounding box center [1007, 492] width 133 height 26
select select "84"
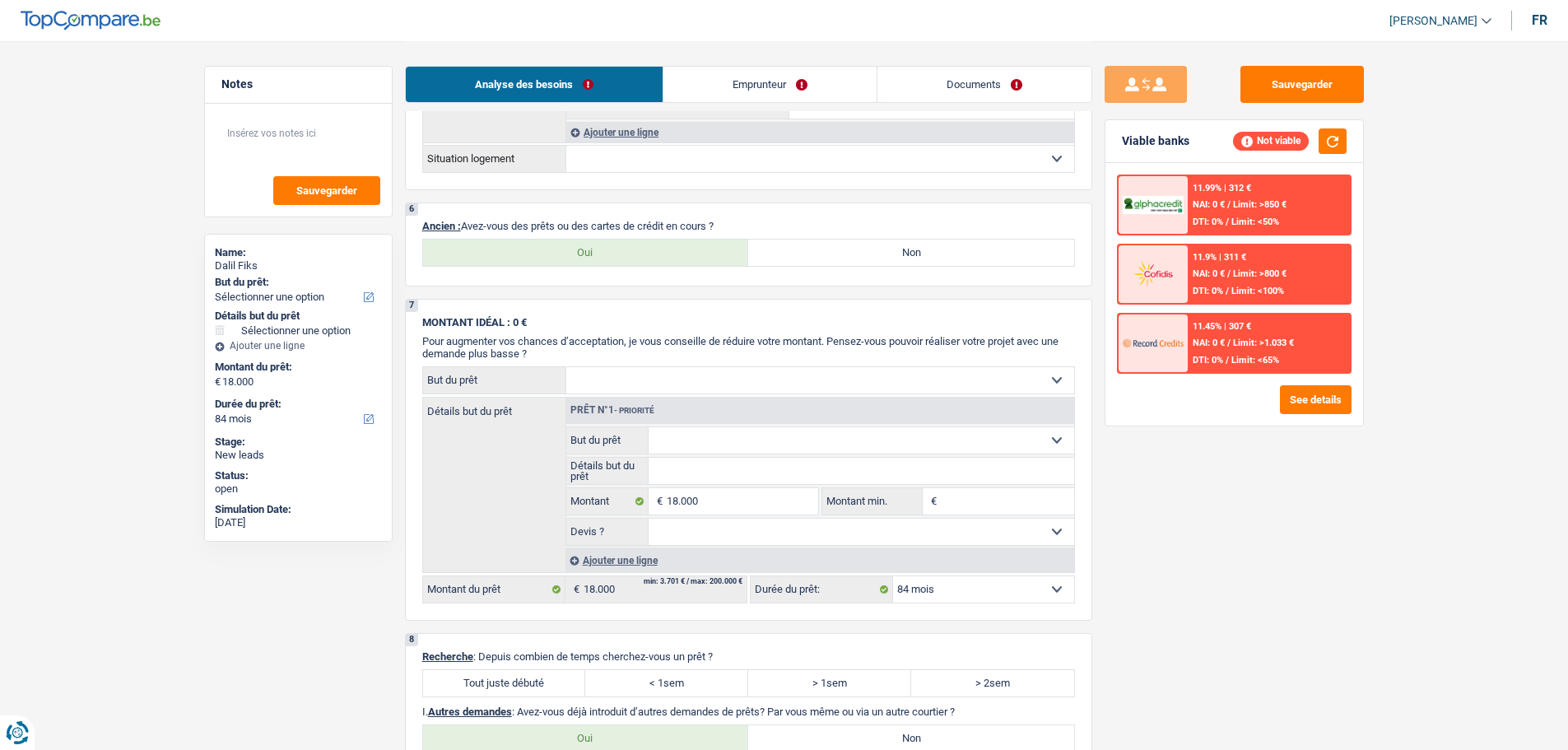
scroll to position [906, 0]
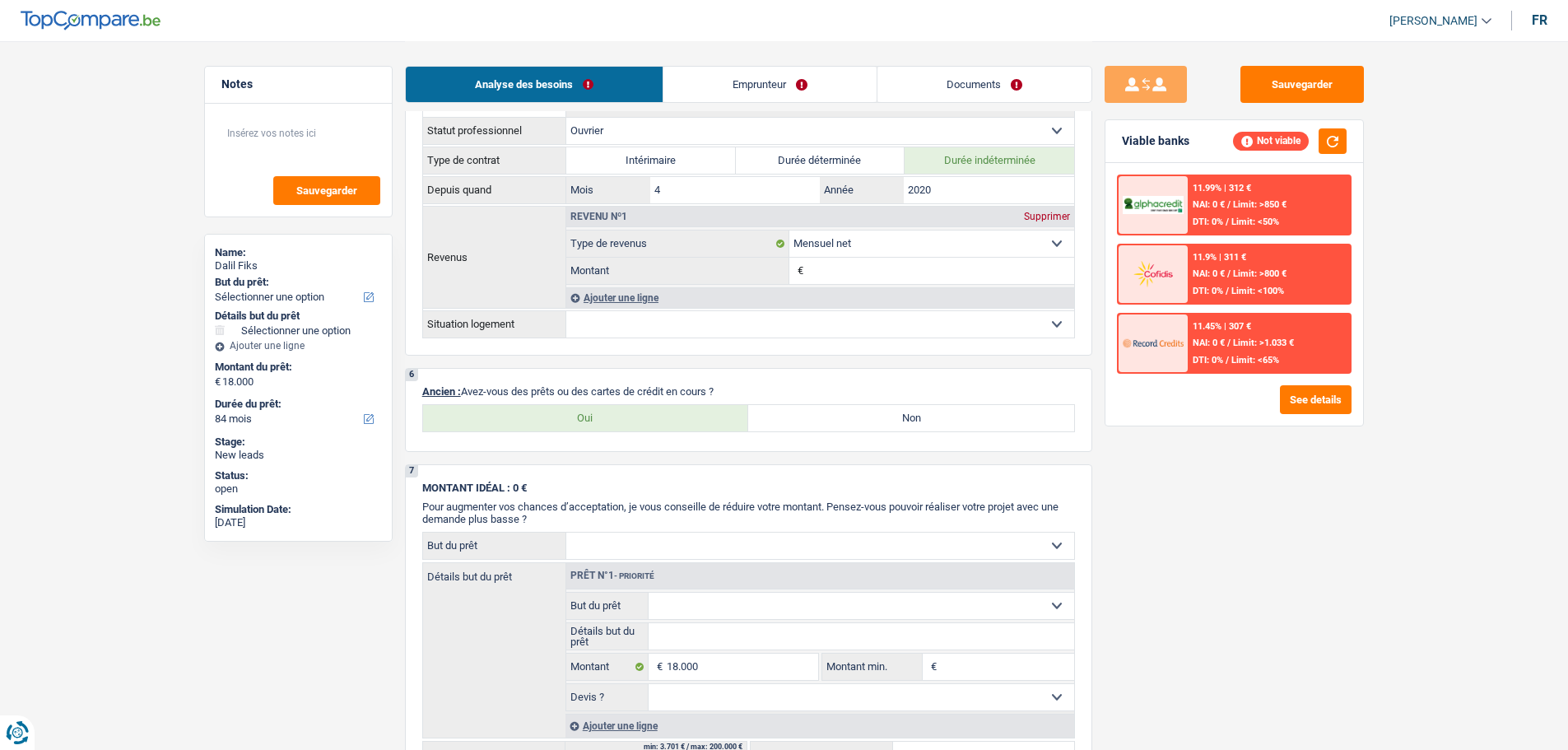
click at [687, 424] on label "Oui" at bounding box center [587, 418] width 326 height 26
click at [687, 424] on input "Oui" at bounding box center [587, 418] width 326 height 26
radio input "true"
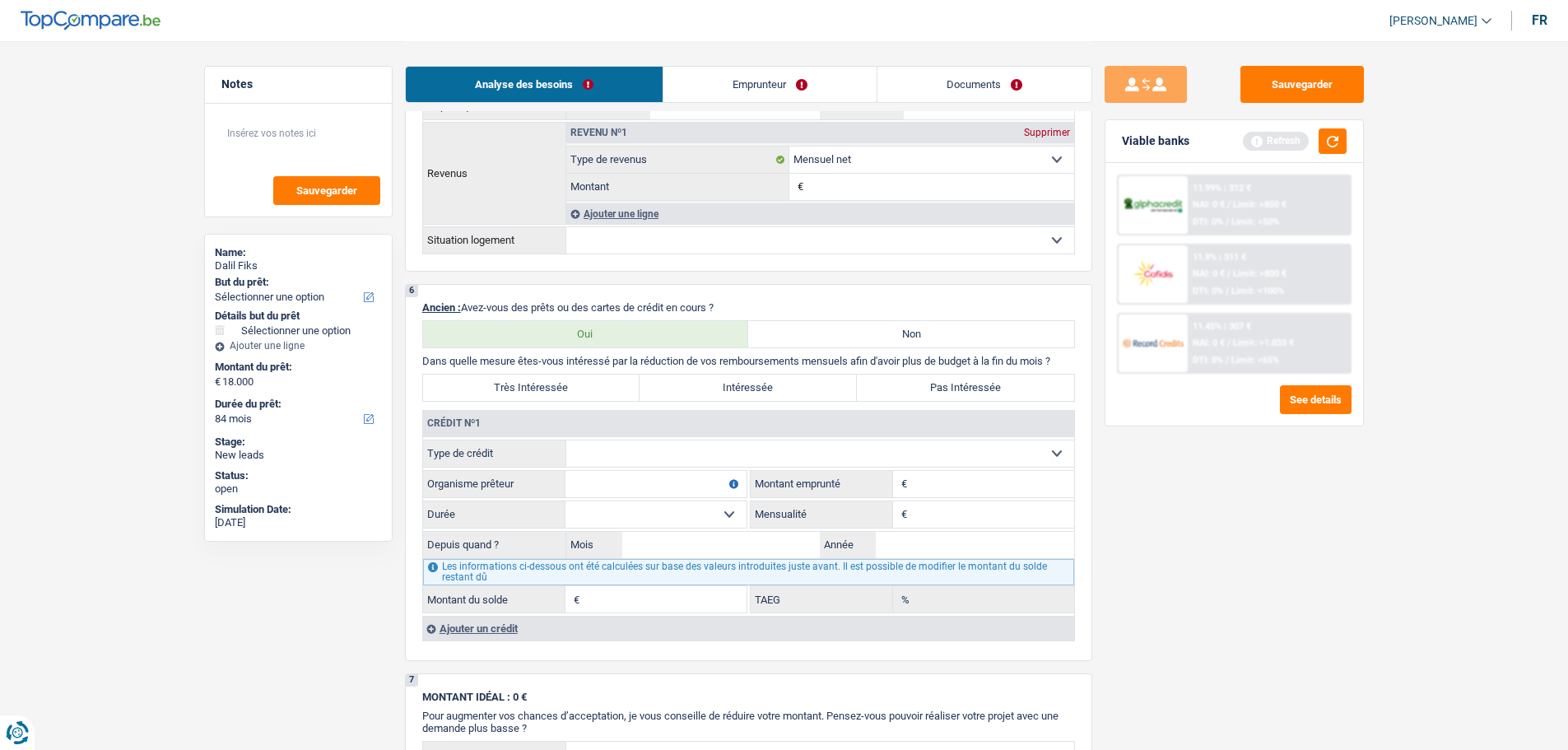
scroll to position [1070, 0]
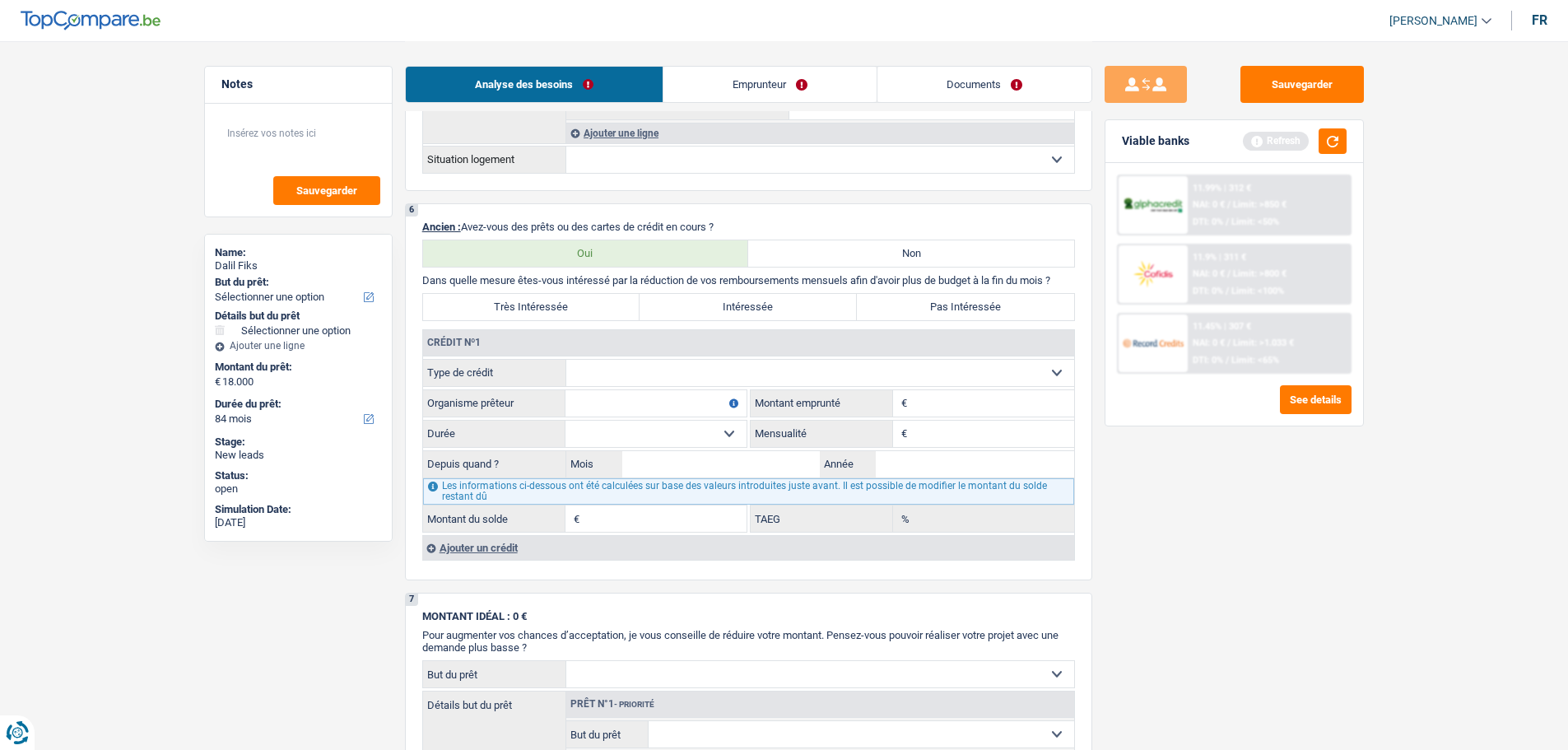
click at [762, 370] on select "Carte ou ouverture de crédit Prêt hypothécaire Vente à tempérament Prêt à tempé…" at bounding box center [820, 373] width 508 height 26
select select "personalLoan"
type input "0"
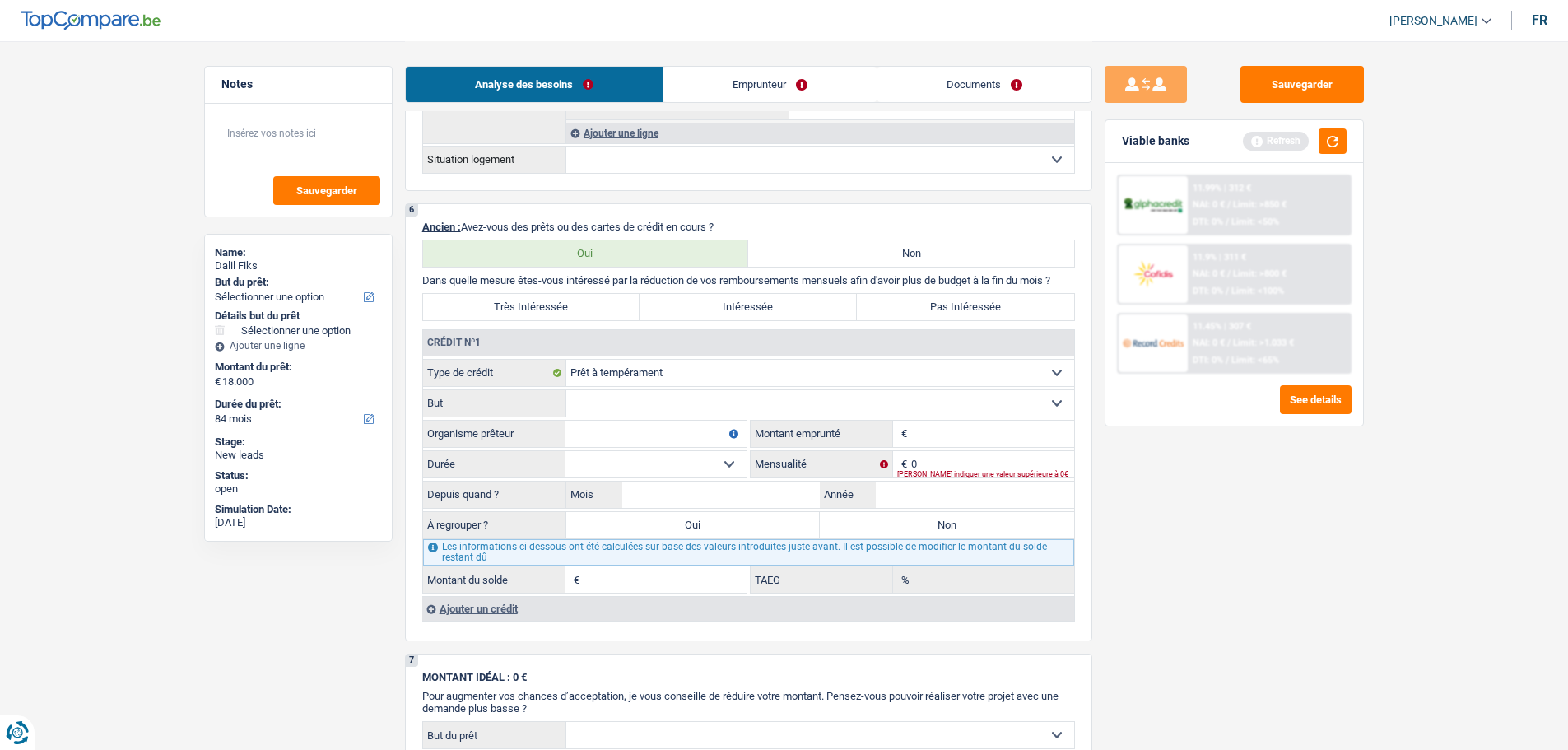
click at [632, 409] on select "Confort maison: meubles, textile, peinture, électroménager, outillage non-profe…" at bounding box center [820, 403] width 508 height 26
select select "loanRepayment"
click at [566, 390] on select "Confort maison: meubles, textile, peinture, électroménager, outillage non-profe…" at bounding box center [820, 403] width 508 height 26
click at [621, 427] on input "Organisme prêteur" at bounding box center [656, 434] width 181 height 26
type input "BEOBANK"
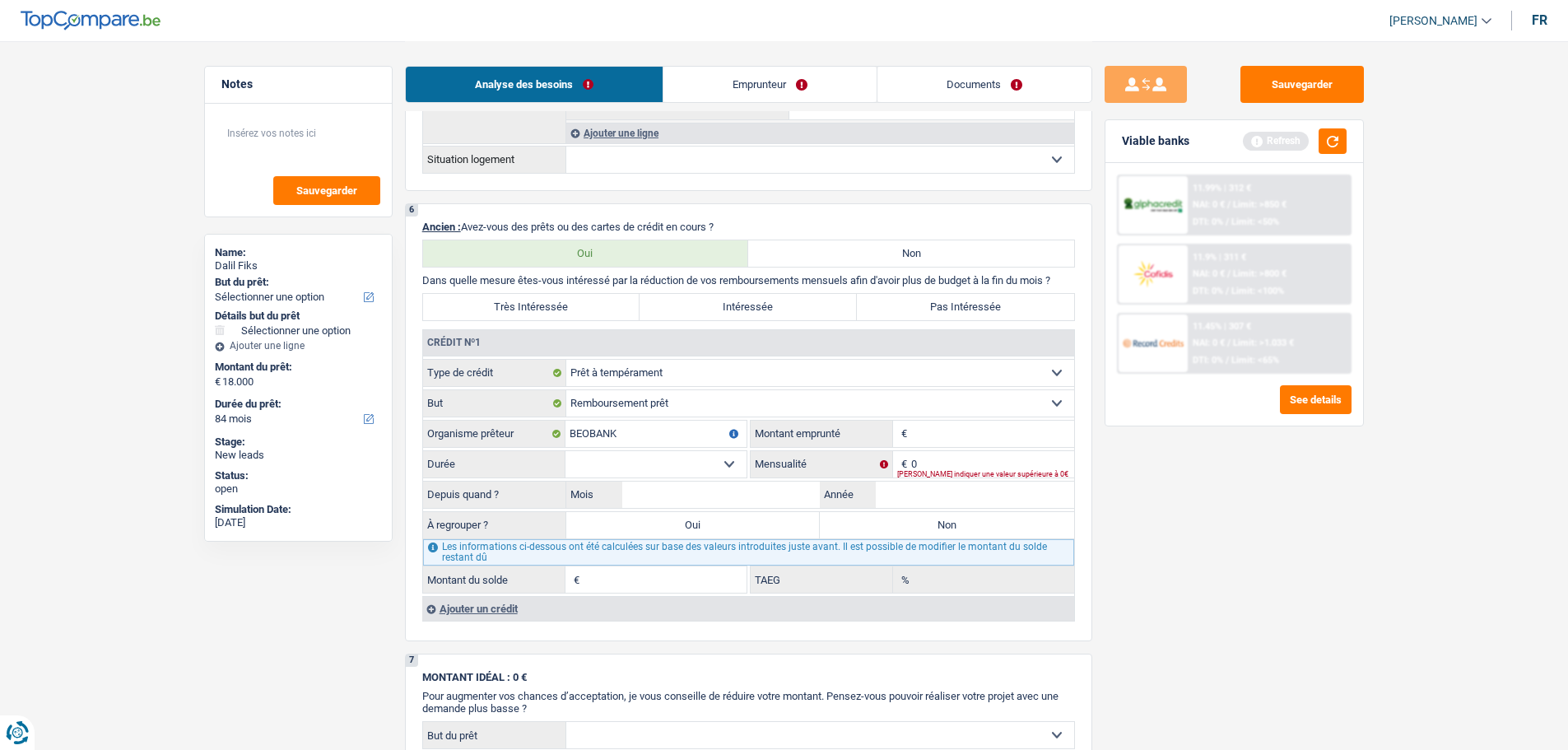
click at [935, 438] on input "Montant" at bounding box center [992, 434] width 163 height 26
click at [996, 420] on fieldset "€ Montant emprunté Tous les champs sont obligatoires. Veuillez fournir une répo…" at bounding box center [912, 434] width 324 height 28
click at [972, 437] on input "Montant" at bounding box center [992, 434] width 163 height 26
type input "11.000"
click at [705, 456] on select "12 mois 18 mois 24 mois 30 mois 36 mois 42 mois 48 mois 60 mois Sélectionner un…" at bounding box center [656, 465] width 181 height 26
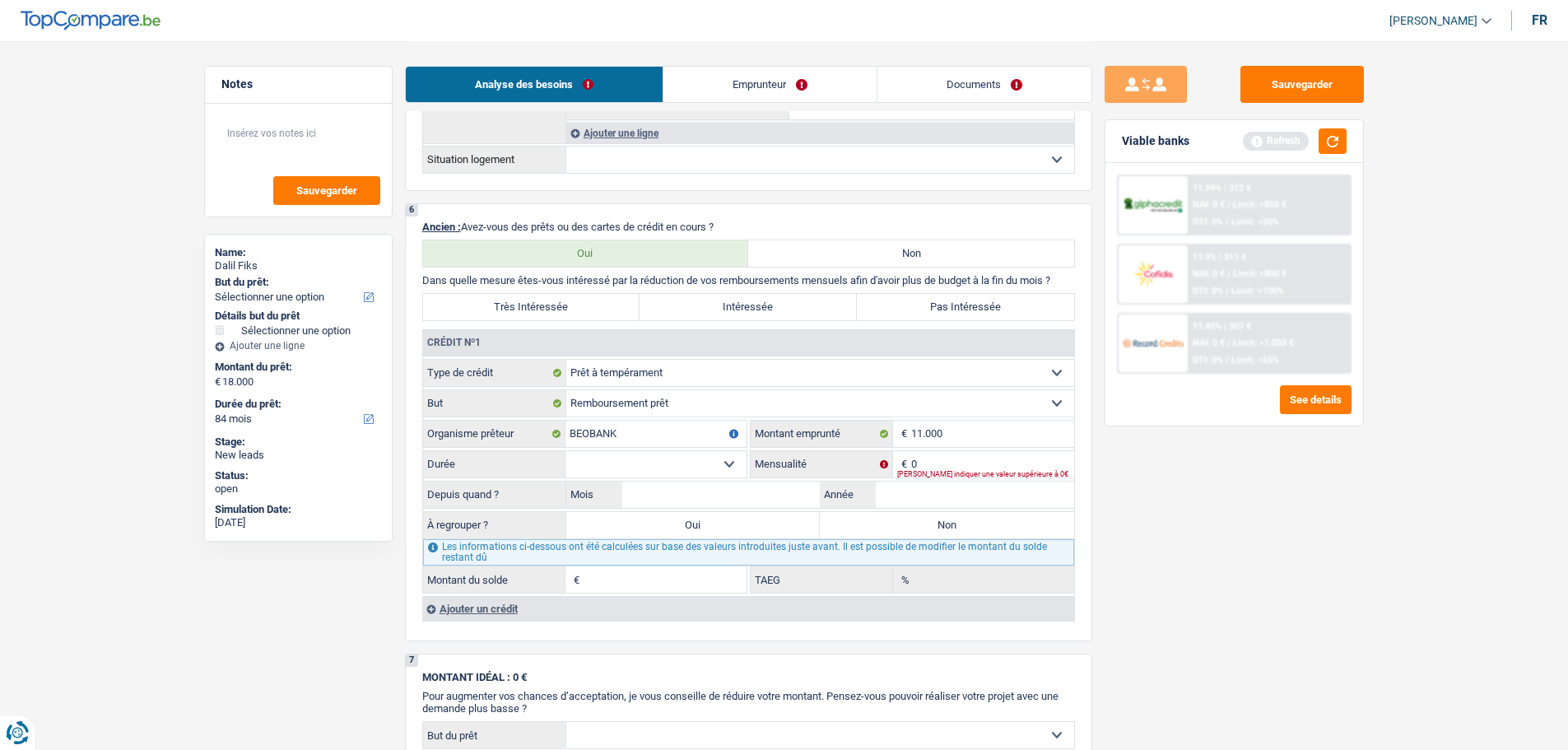
select select "60"
click at [565, 451] on select "12 mois 18 mois 24 mois 30 mois 36 mois 42 mois 48 mois 60 mois Sélectionner un…" at bounding box center [656, 465] width 181 height 26
click at [953, 466] on input "0" at bounding box center [992, 465] width 163 height 26
type input "253"
click at [719, 498] on input "Mois" at bounding box center [721, 494] width 199 height 26
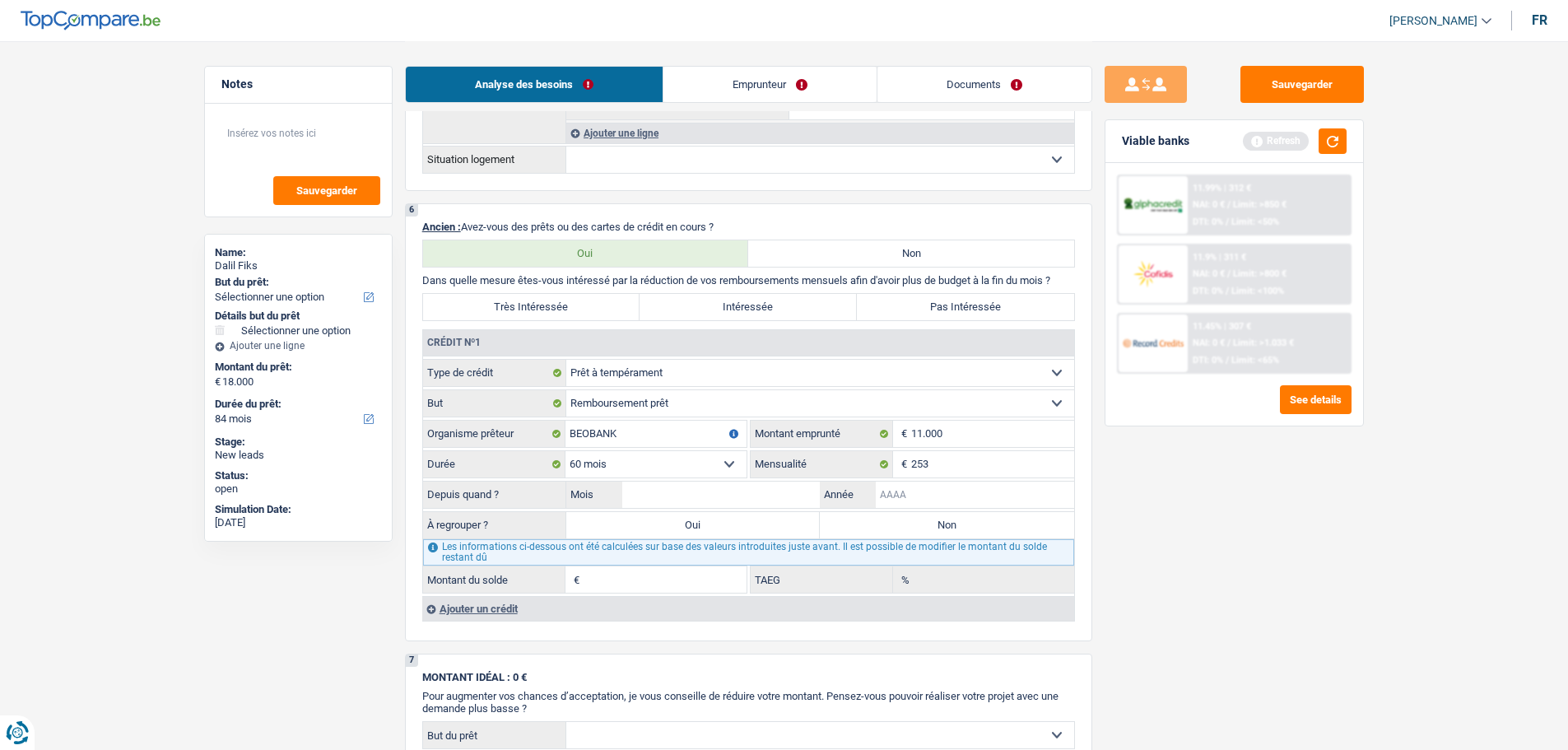
click at [945, 502] on input "Année" at bounding box center [975, 494] width 199 height 26
type input "2024"
click at [694, 487] on input "Mois" at bounding box center [721, 494] width 199 height 26
type input "12"
type input "9.782"
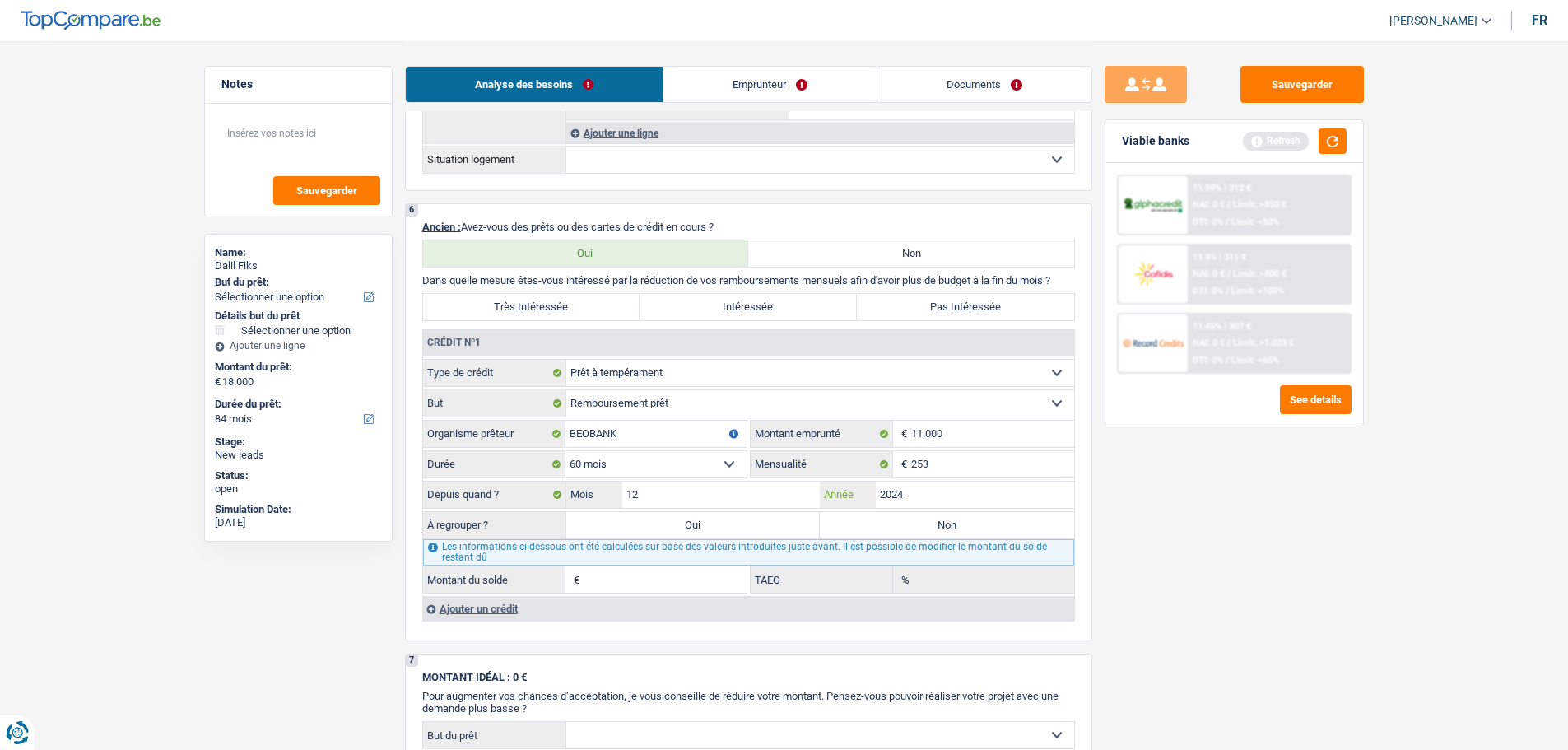
type input "14,35"
click at [1328, 646] on div "Sauvegarder Viable banks Refresh 11.99% | 312 € NAI: 0 € / Limit: >850 € DTI: 0…" at bounding box center [1234, 395] width 284 height 658
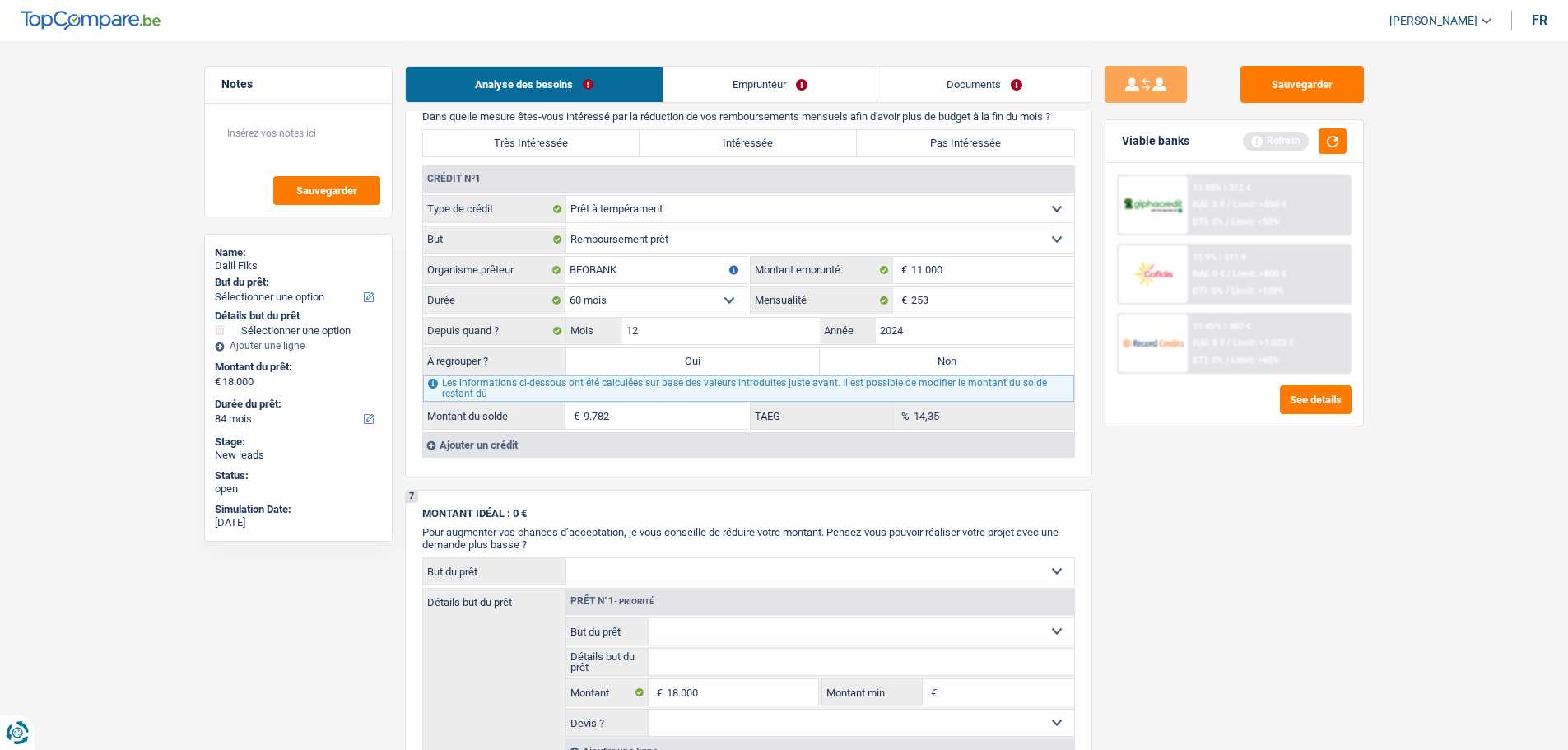
scroll to position [1235, 0]
click at [494, 437] on div "Ajouter un crédit" at bounding box center [748, 444] width 652 height 24
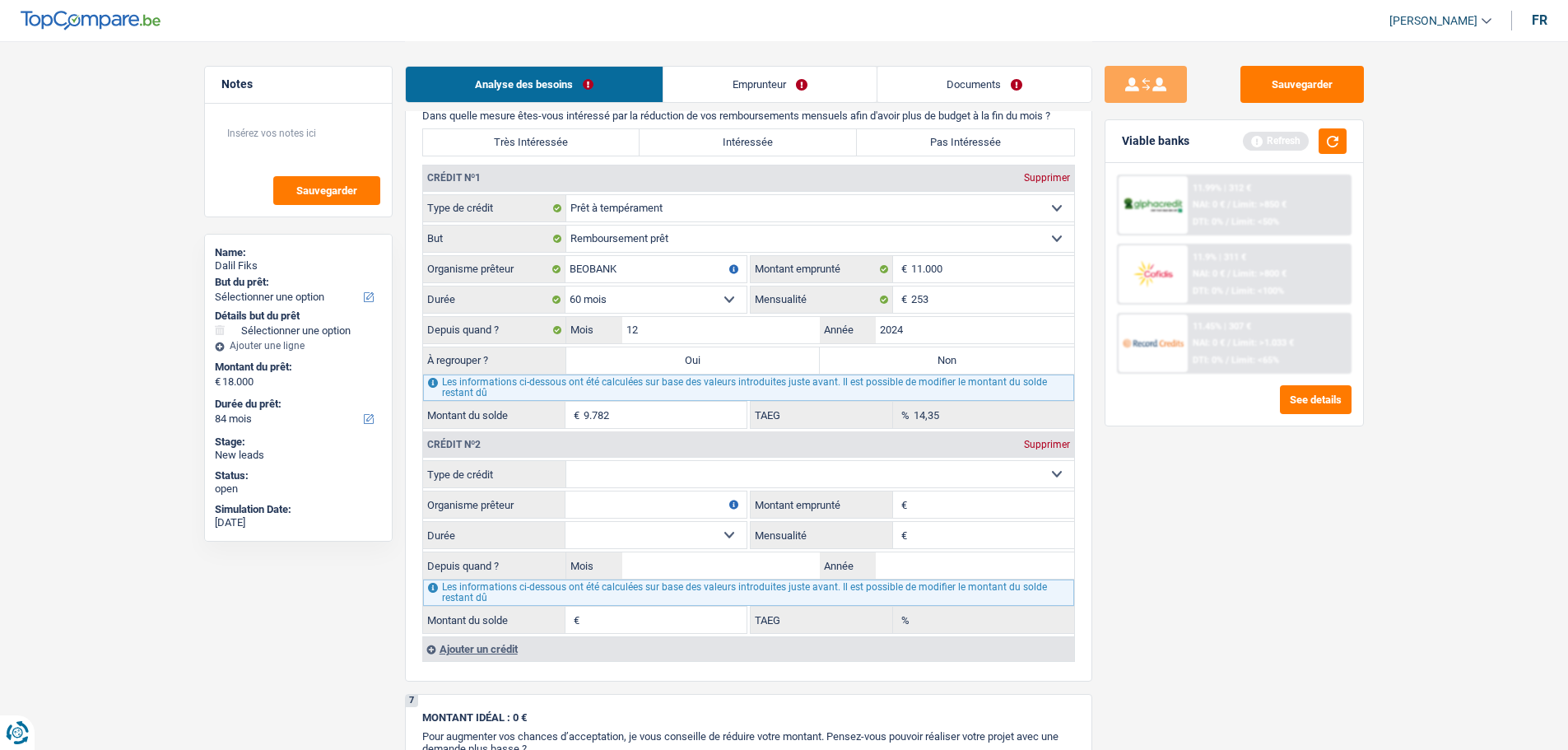
click at [617, 479] on select "Carte ou ouverture de crédit Prêt hypothécaire Vente à tempérament Prêt à tempé…" at bounding box center [820, 474] width 508 height 26
select select "personalSale"
type input "0"
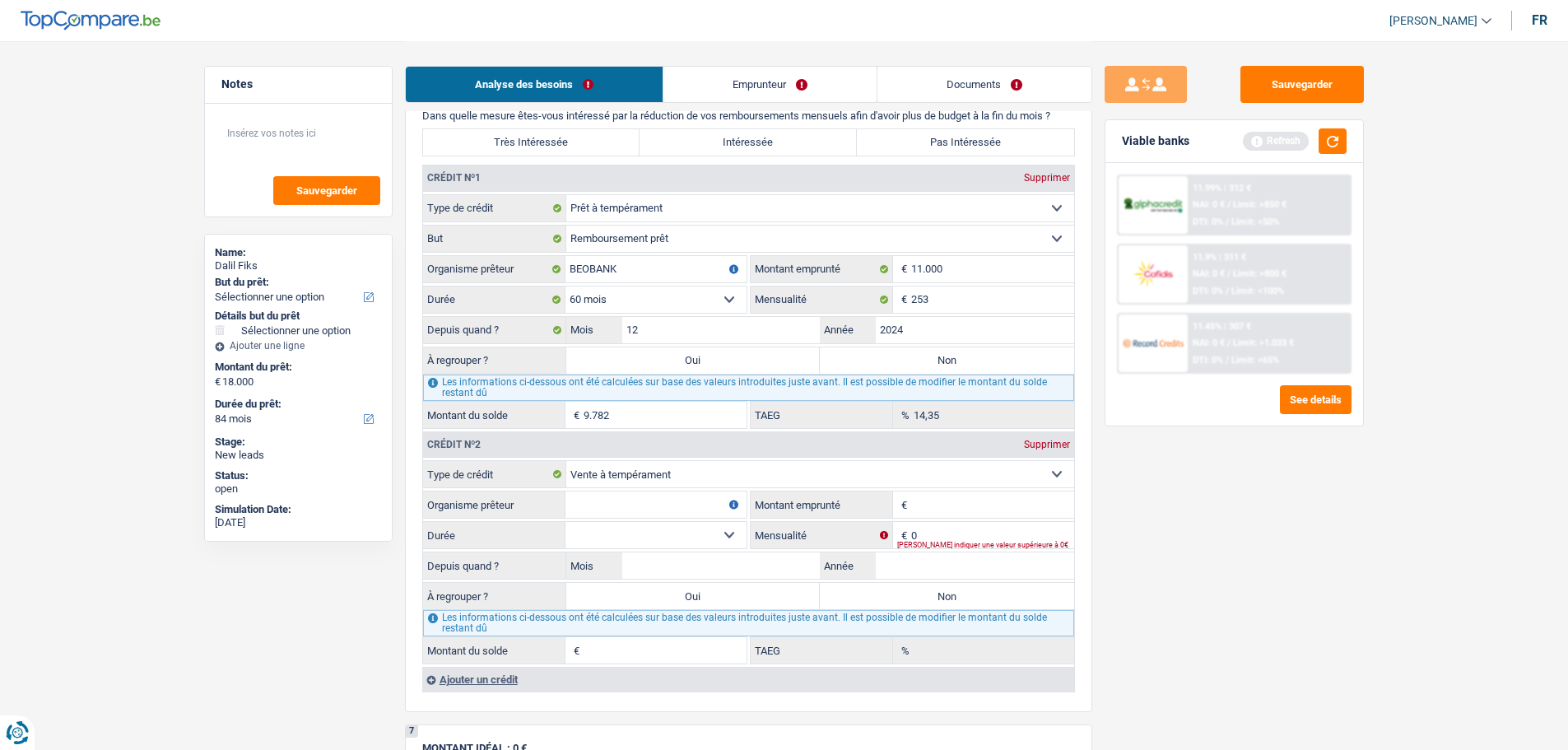
click at [636, 495] on input "Organisme prêteur" at bounding box center [656, 505] width 181 height 26
type input "Cetelem"
click at [974, 516] on input "Montant emprunté" at bounding box center [992, 505] width 163 height 26
type input "2.048"
click at [626, 536] on select "12 mois 18 mois 24 mois Sélectionner une option" at bounding box center [656, 535] width 181 height 26
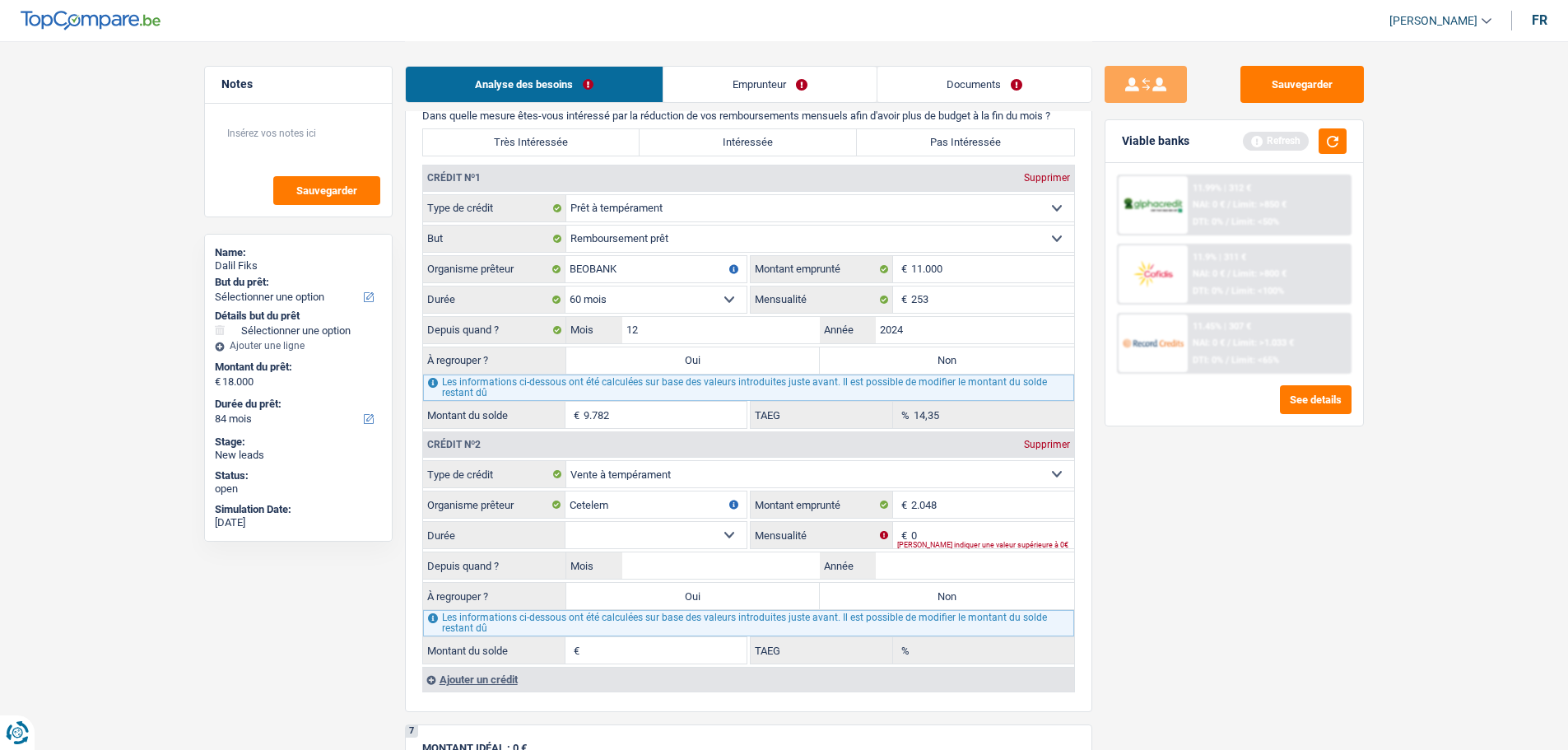
select select "24"
click at [565, 522] on select "12 mois 18 mois 24 mois Sélectionner une option" at bounding box center [656, 535] width 181 height 26
click at [972, 522] on input "0" at bounding box center [992, 535] width 163 height 26
type input "102"
click at [769, 570] on input "Mois" at bounding box center [721, 565] width 199 height 26
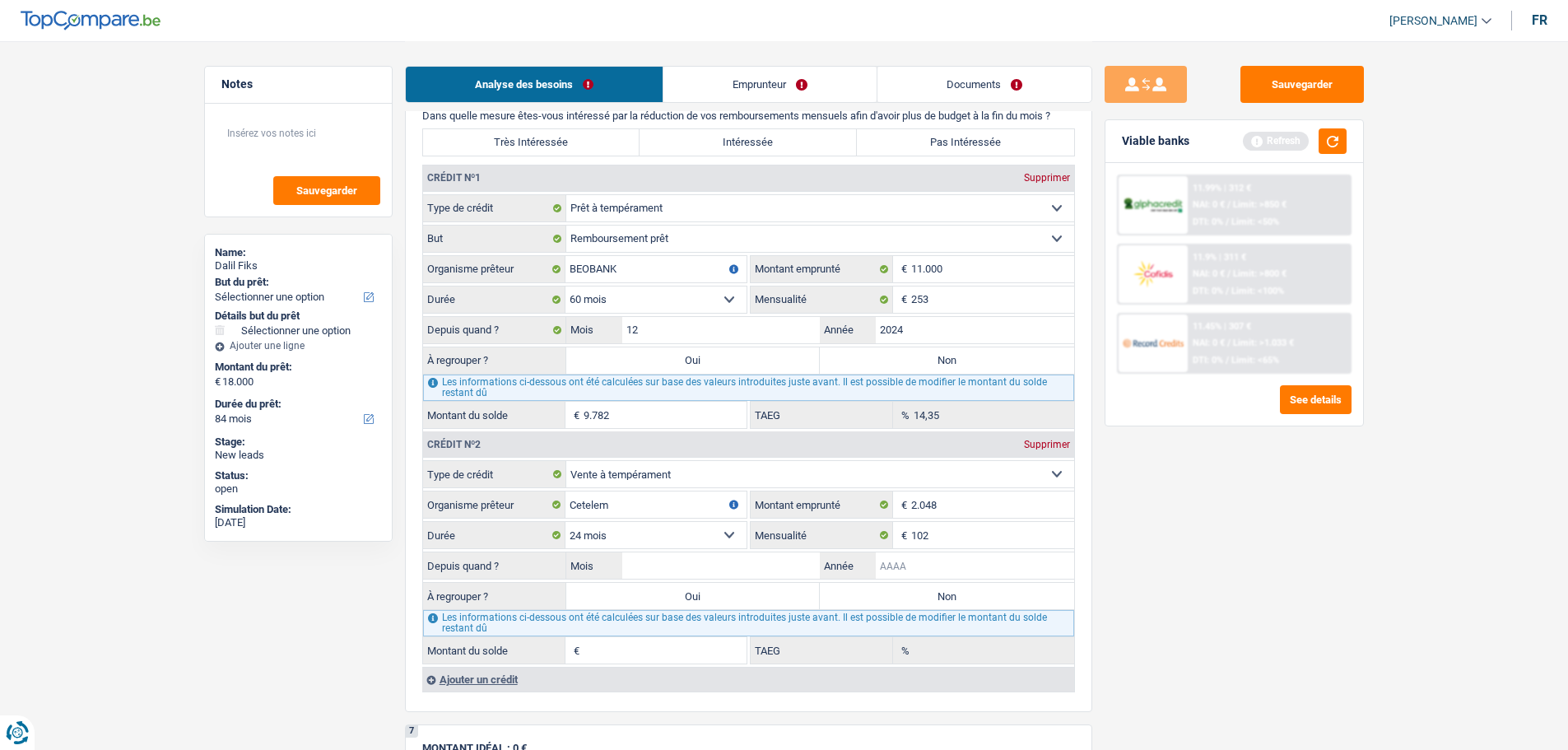
click at [937, 563] on input "Année" at bounding box center [975, 565] width 199 height 26
type input "2025"
click at [760, 563] on input "Mois" at bounding box center [721, 565] width 199 height 26
type input "4"
type input "1.679"
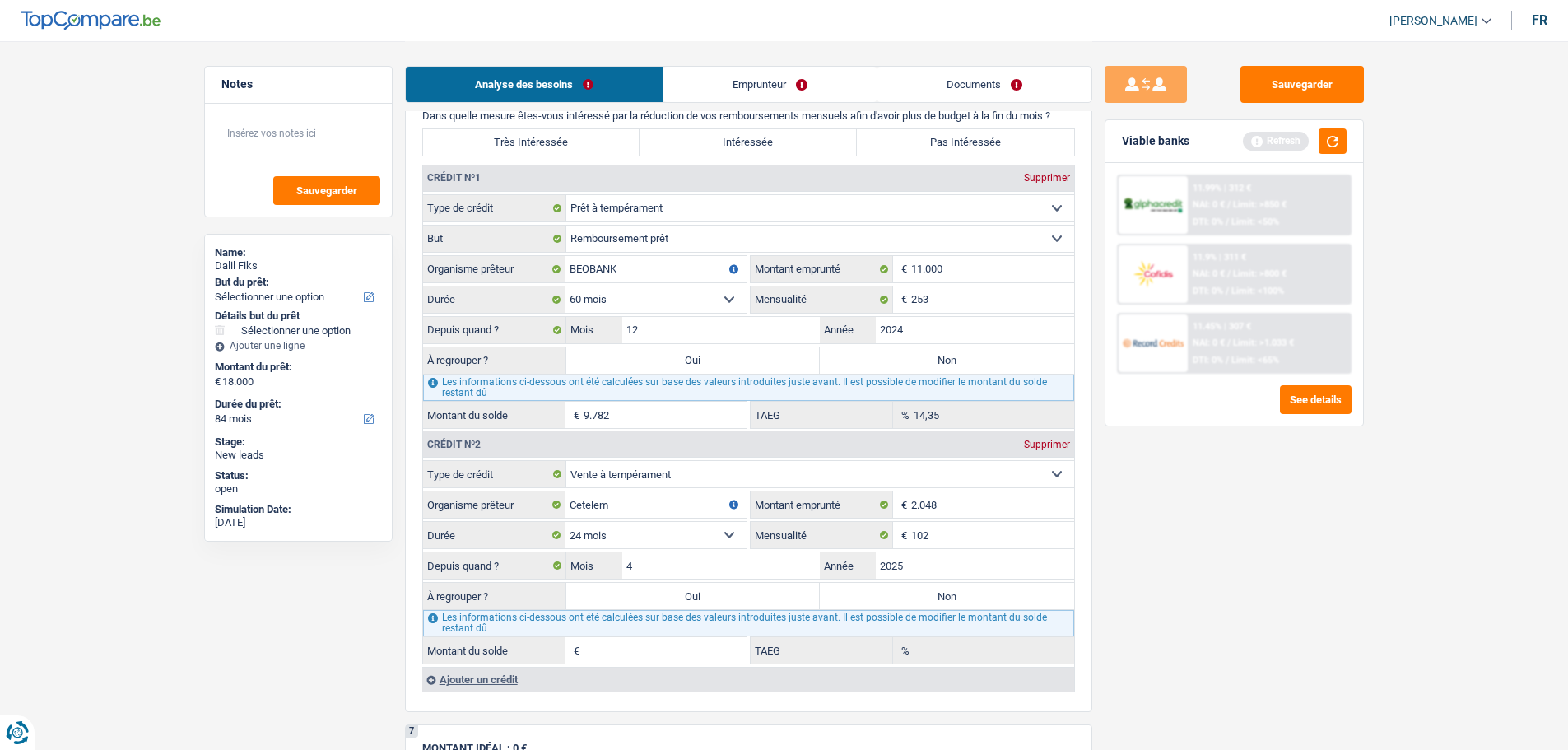
type input "19,27"
click at [1224, 599] on div "Sauvegarder Viable banks Refresh 11.99% | 312 € NAI: 0 € / Limit: >850 € DTI: 0…" at bounding box center [1234, 395] width 284 height 658
click at [717, 594] on label "Oui" at bounding box center [693, 596] width 255 height 26
click at [717, 594] on input "Oui" at bounding box center [693, 596] width 255 height 26
radio input "true"
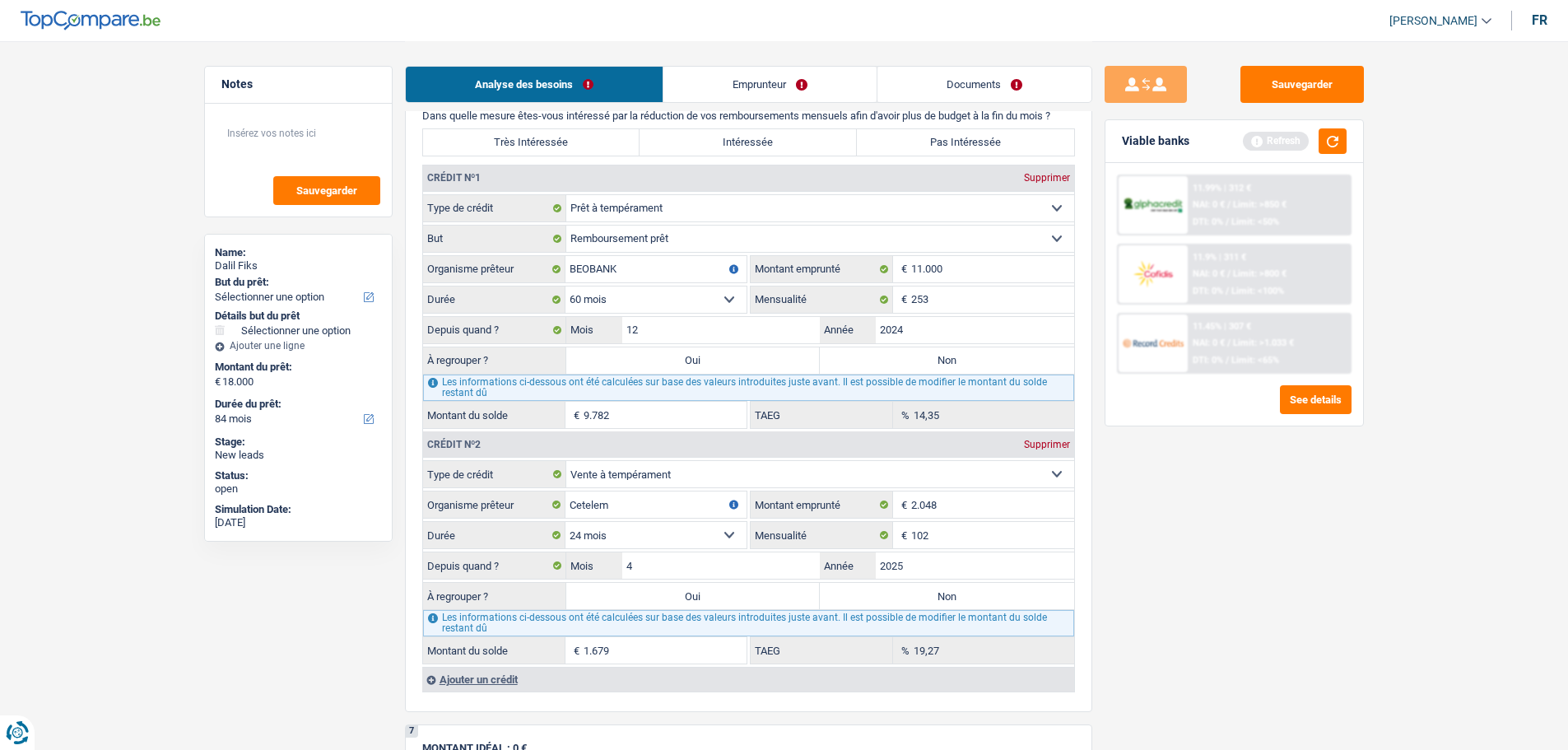
type input "1.679"
select select "24"
type input "1.679"
select select "24"
type input "1.679"
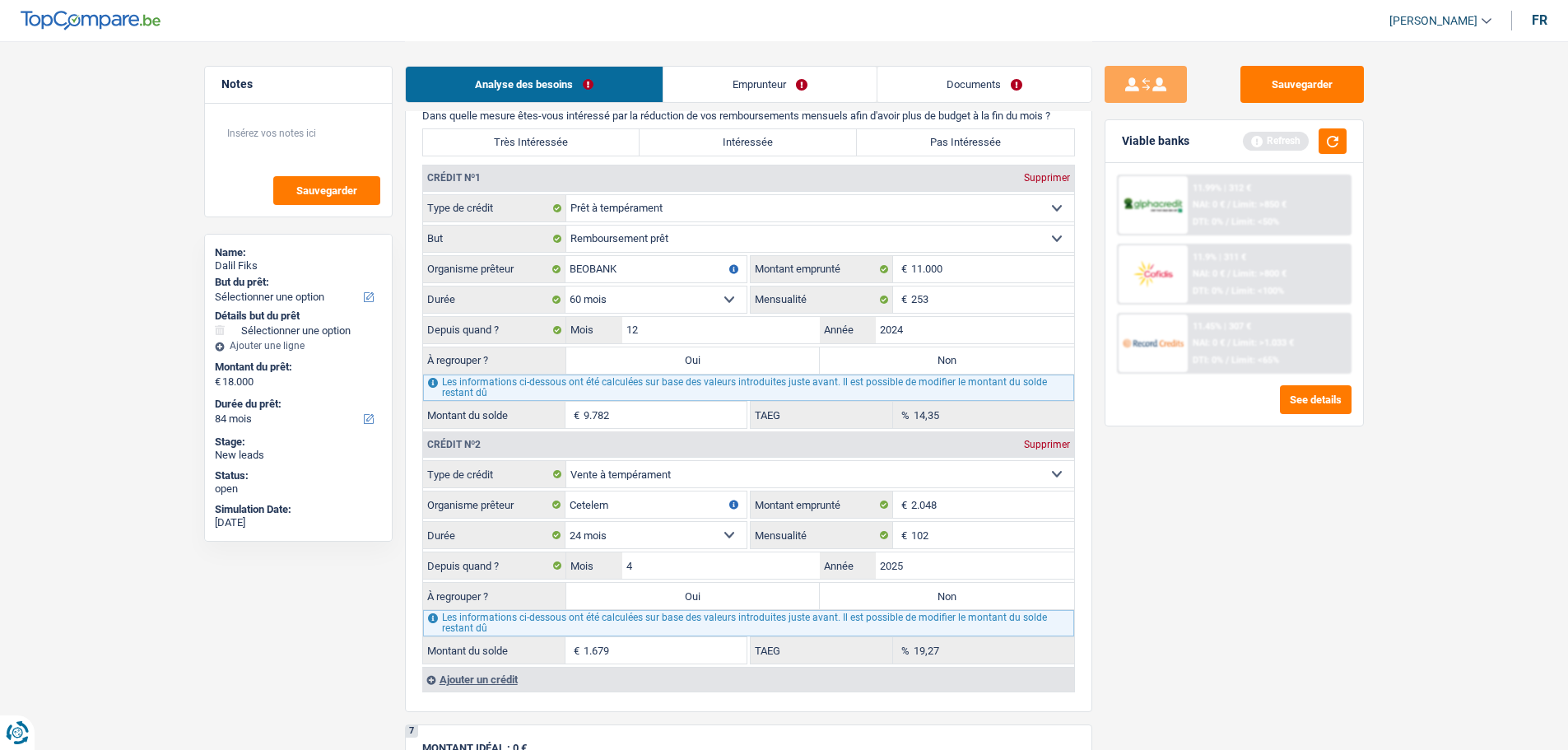
select select "24"
select select "refinancing"
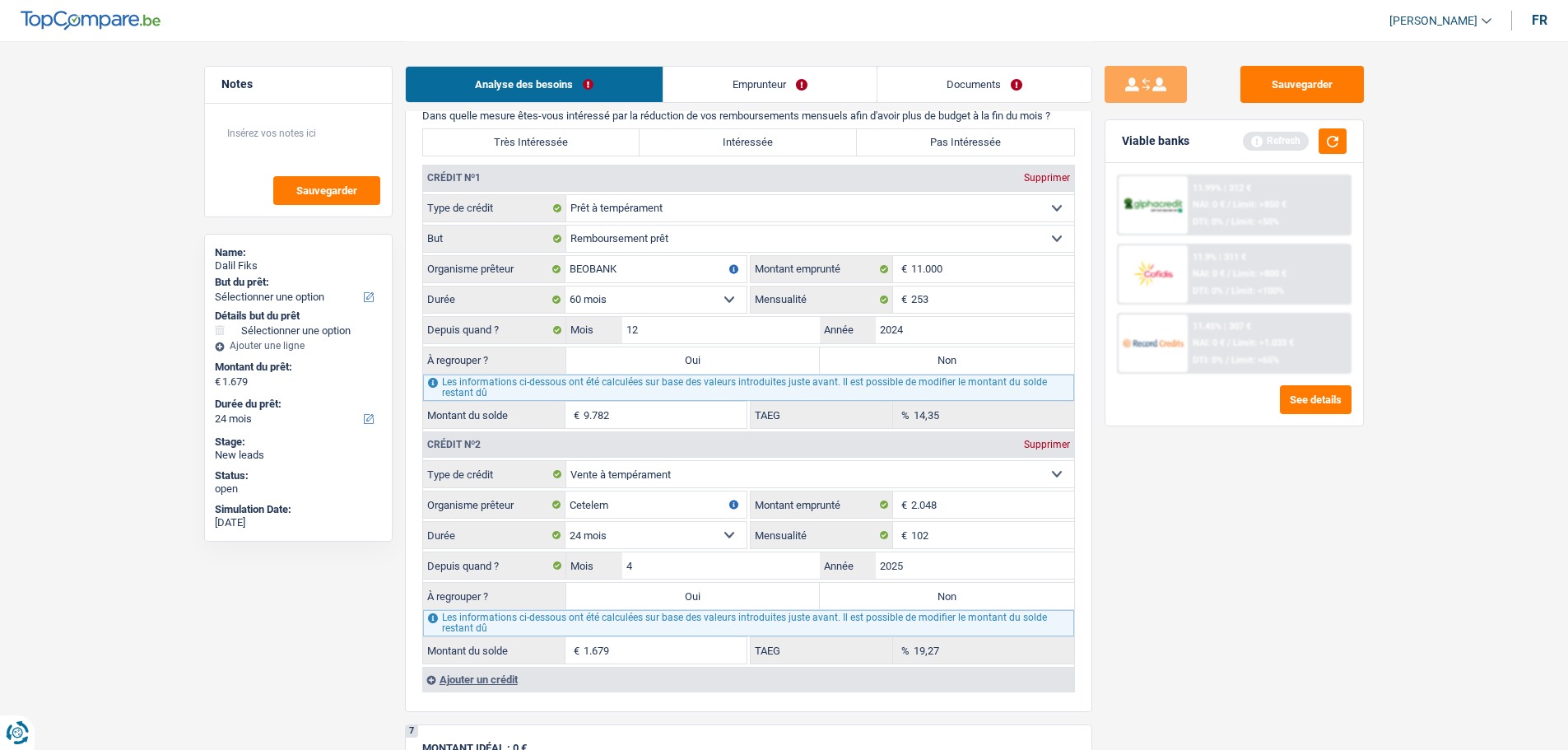
select select "refinancing"
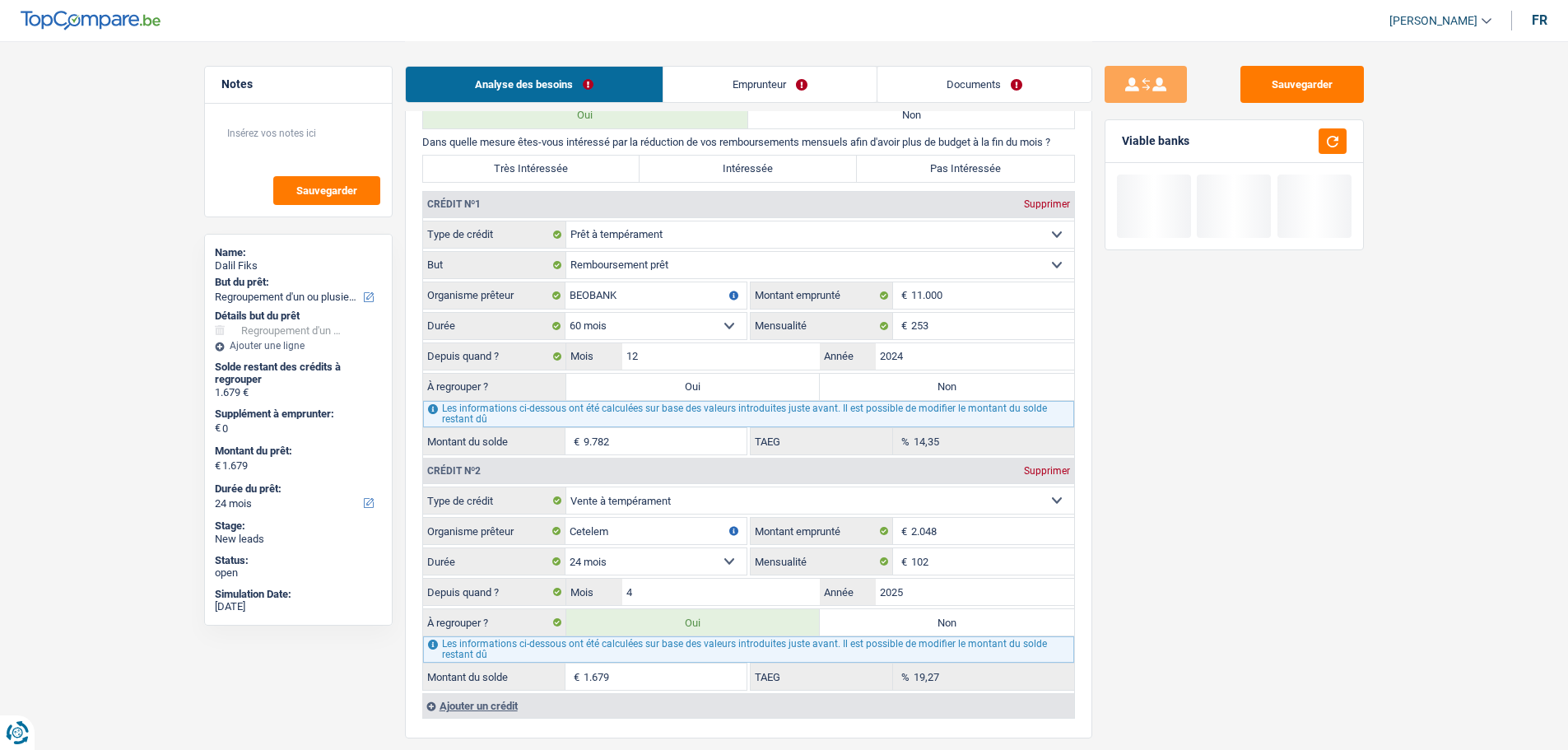
click at [695, 390] on label "Oui" at bounding box center [693, 387] width 255 height 26
click at [695, 390] on input "Oui" at bounding box center [693, 387] width 255 height 26
radio input "true"
type input "11.461"
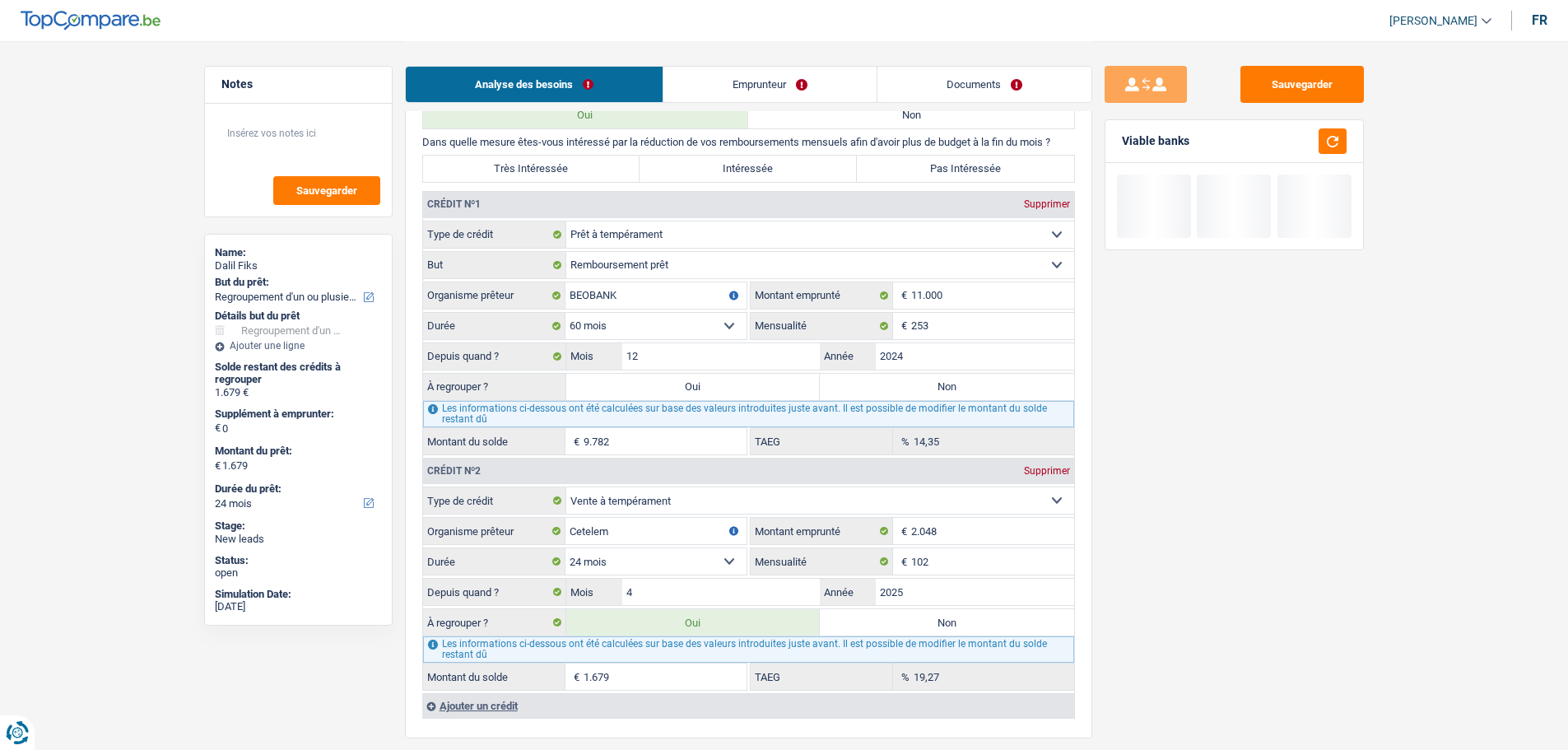
type input "11.461"
select select "60"
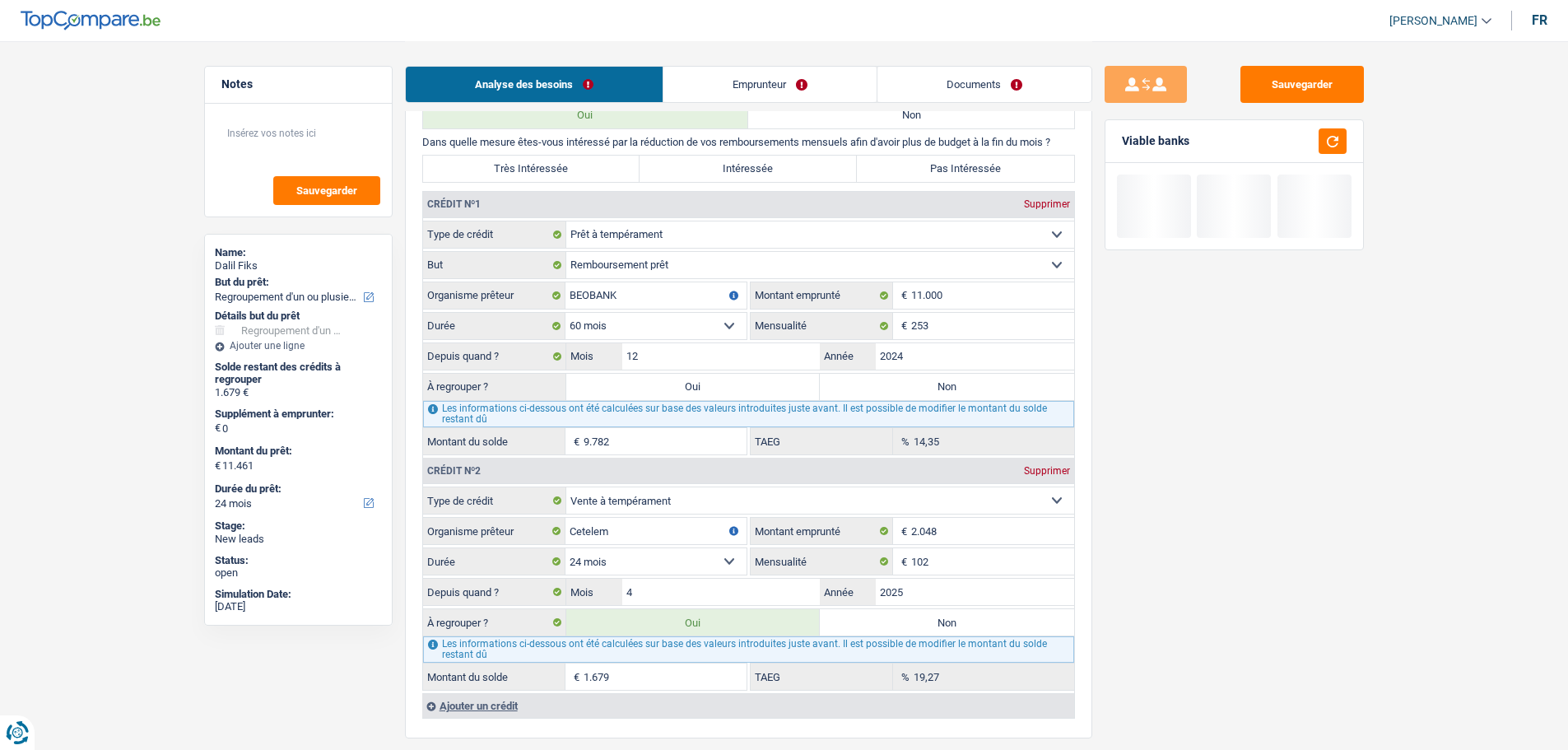
select select "60"
click at [1335, 137] on button "button" at bounding box center [1333, 141] width 28 height 25
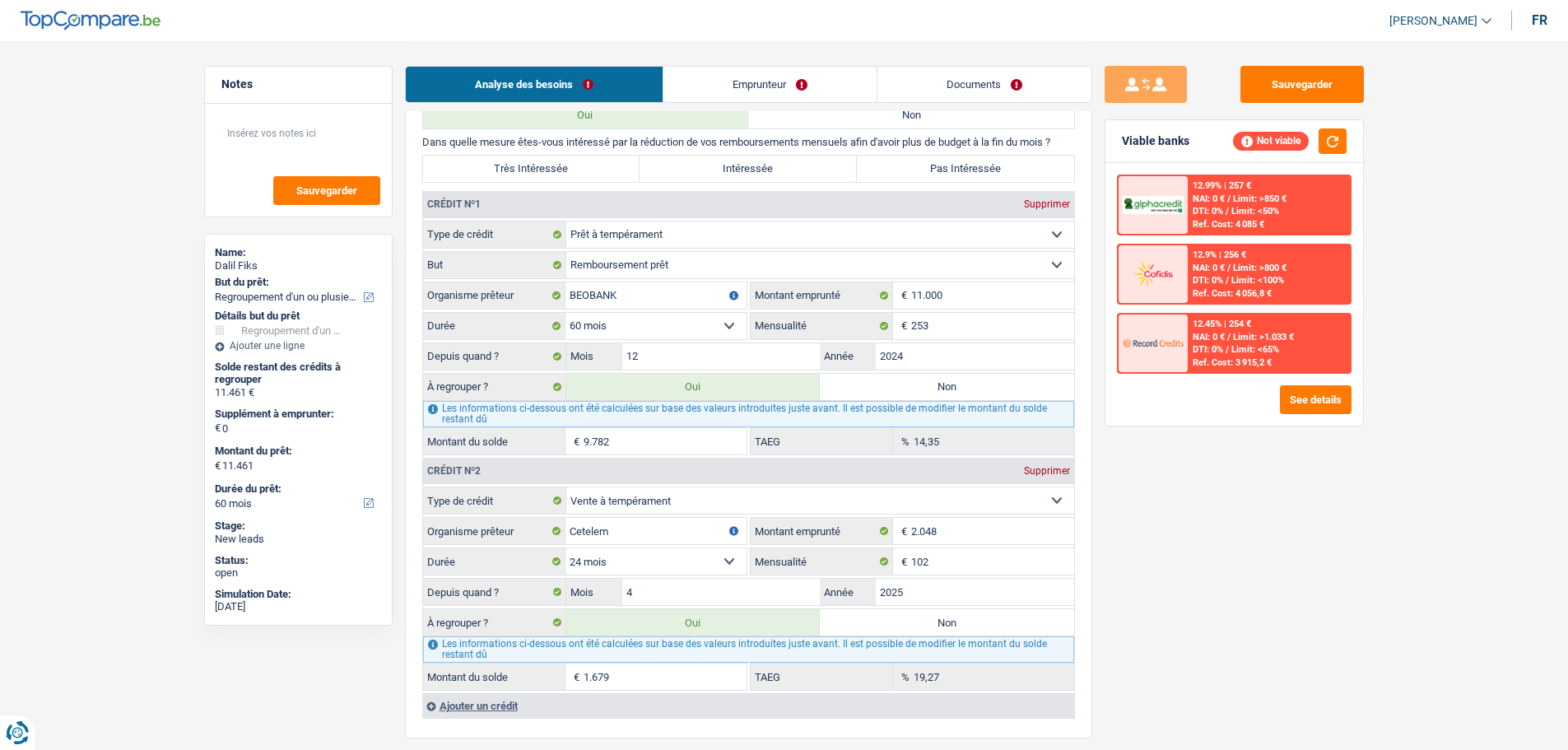
click at [937, 629] on label "Non" at bounding box center [947, 622] width 255 height 26
click at [937, 629] on input "Non" at bounding box center [947, 622] width 255 height 26
radio input "true"
select select "48"
type input "9.782"
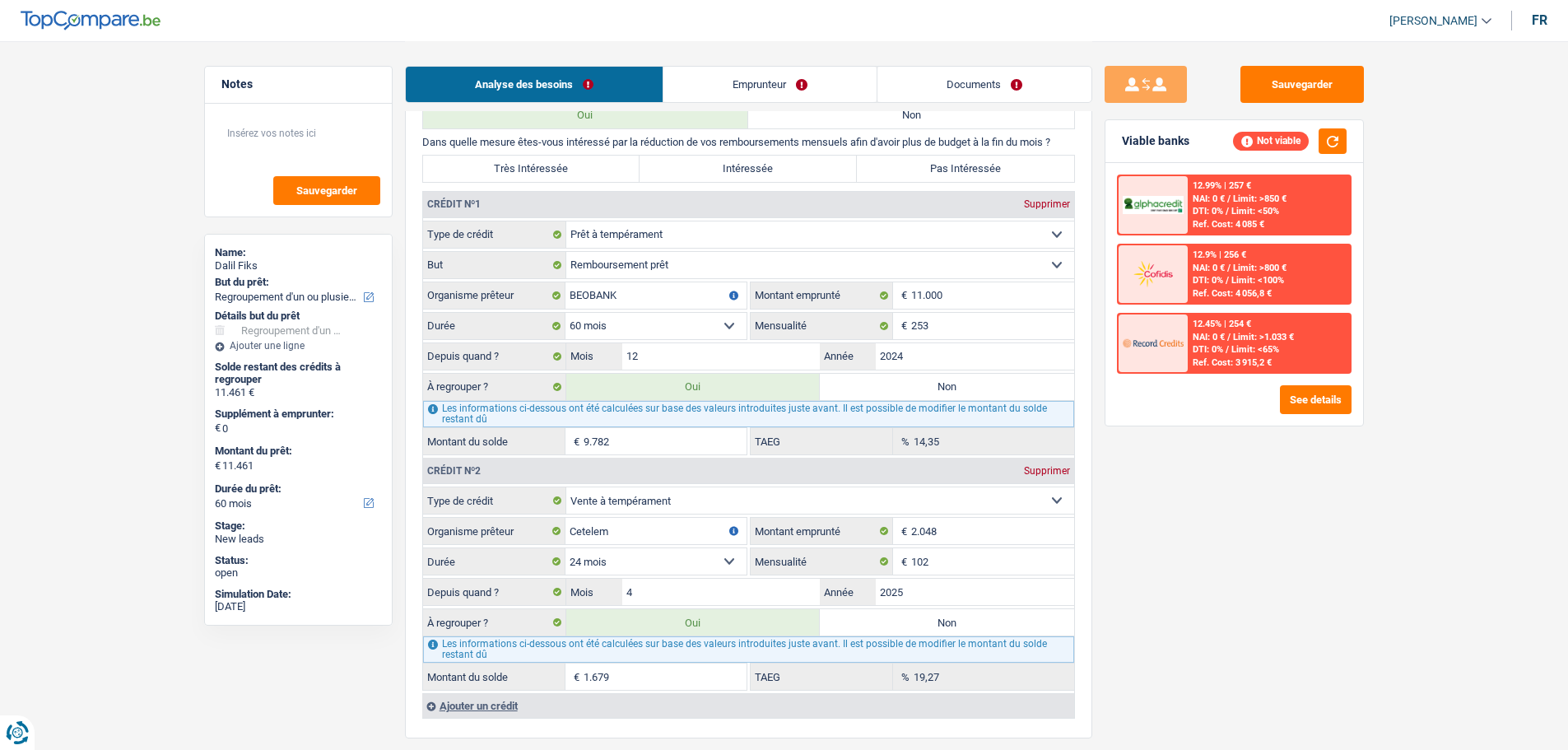
select select "48"
type input "9.782"
select select "48"
radio input "false"
type input "9.782"
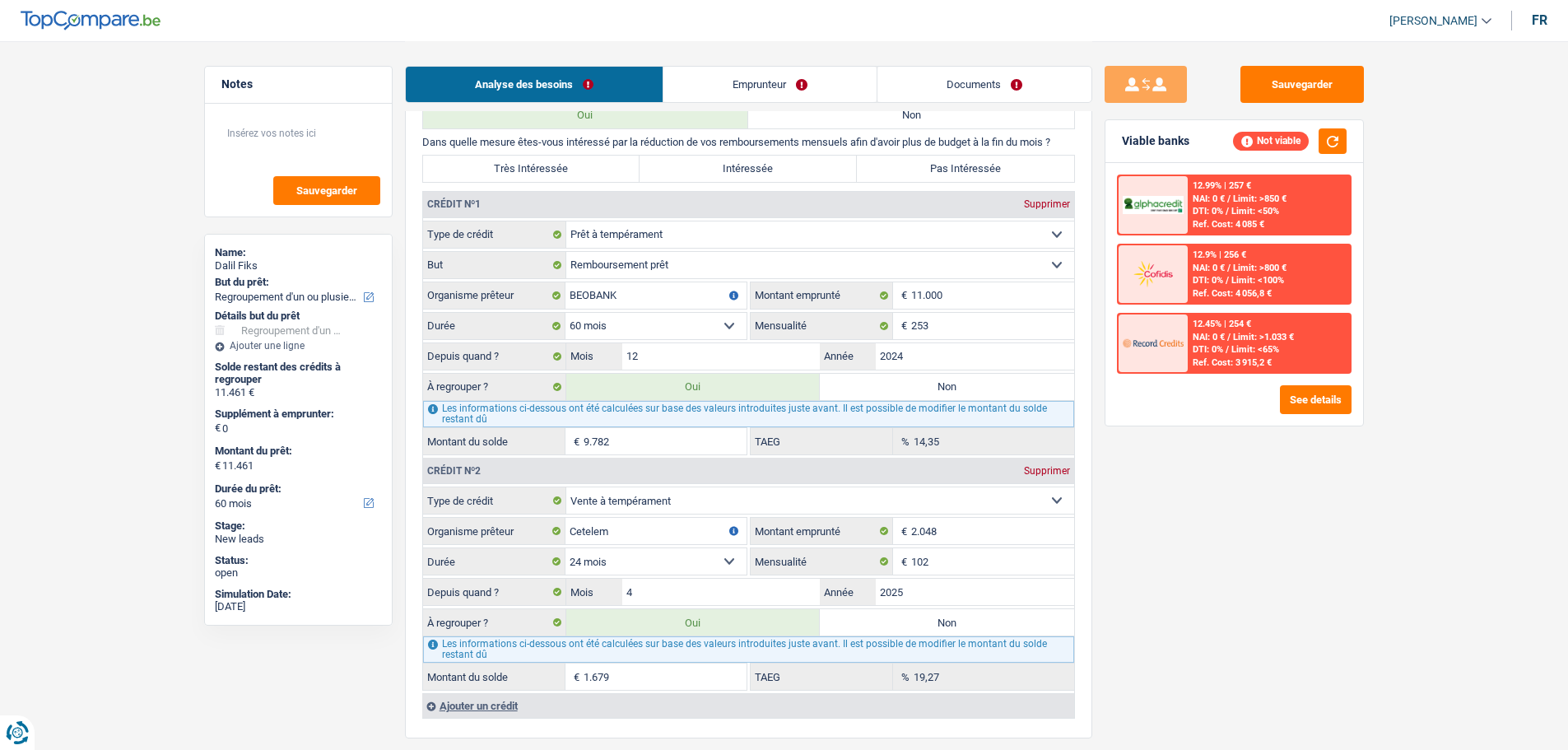
type input "9.782"
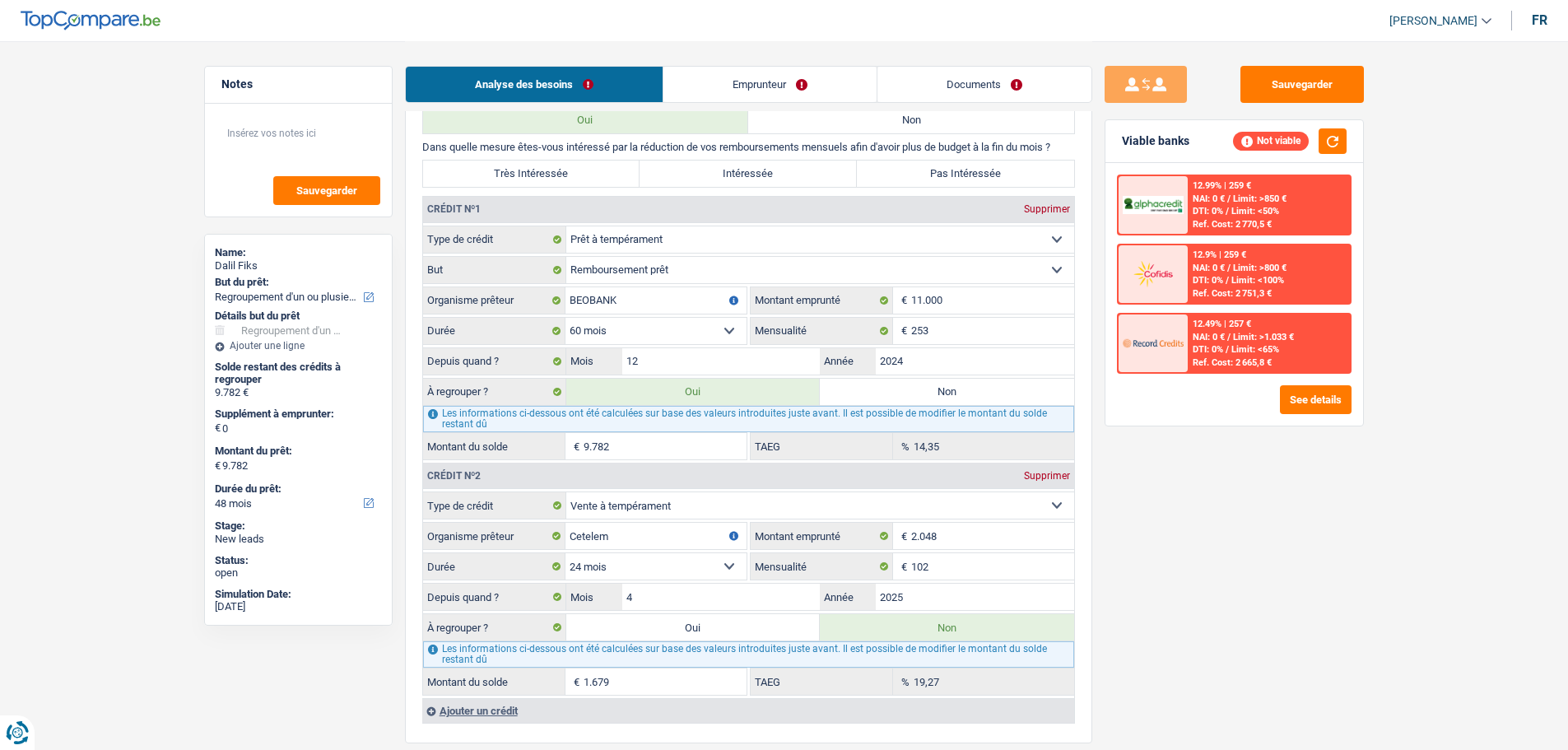
scroll to position [1317, 0]
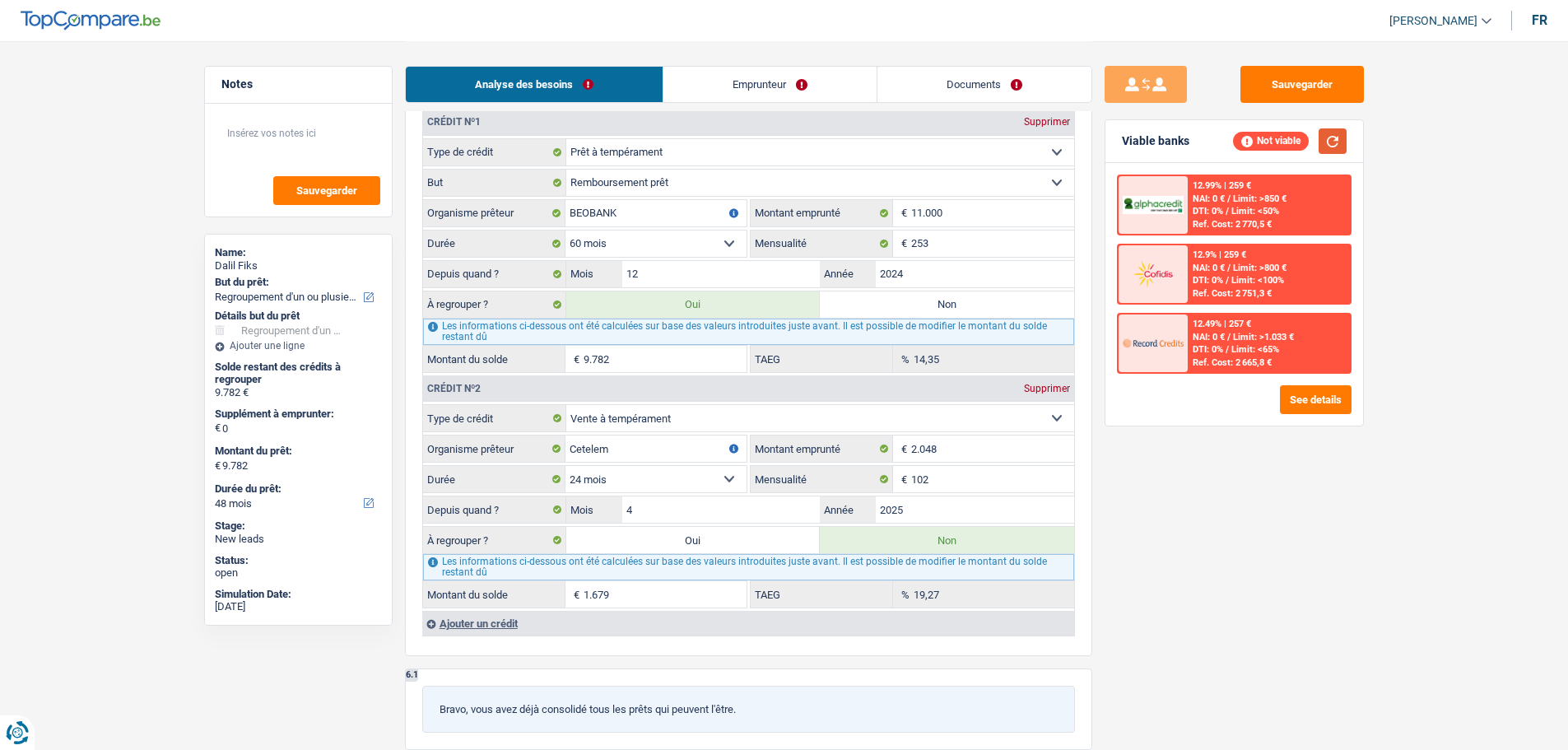
click at [1337, 142] on button "button" at bounding box center [1333, 141] width 28 height 25
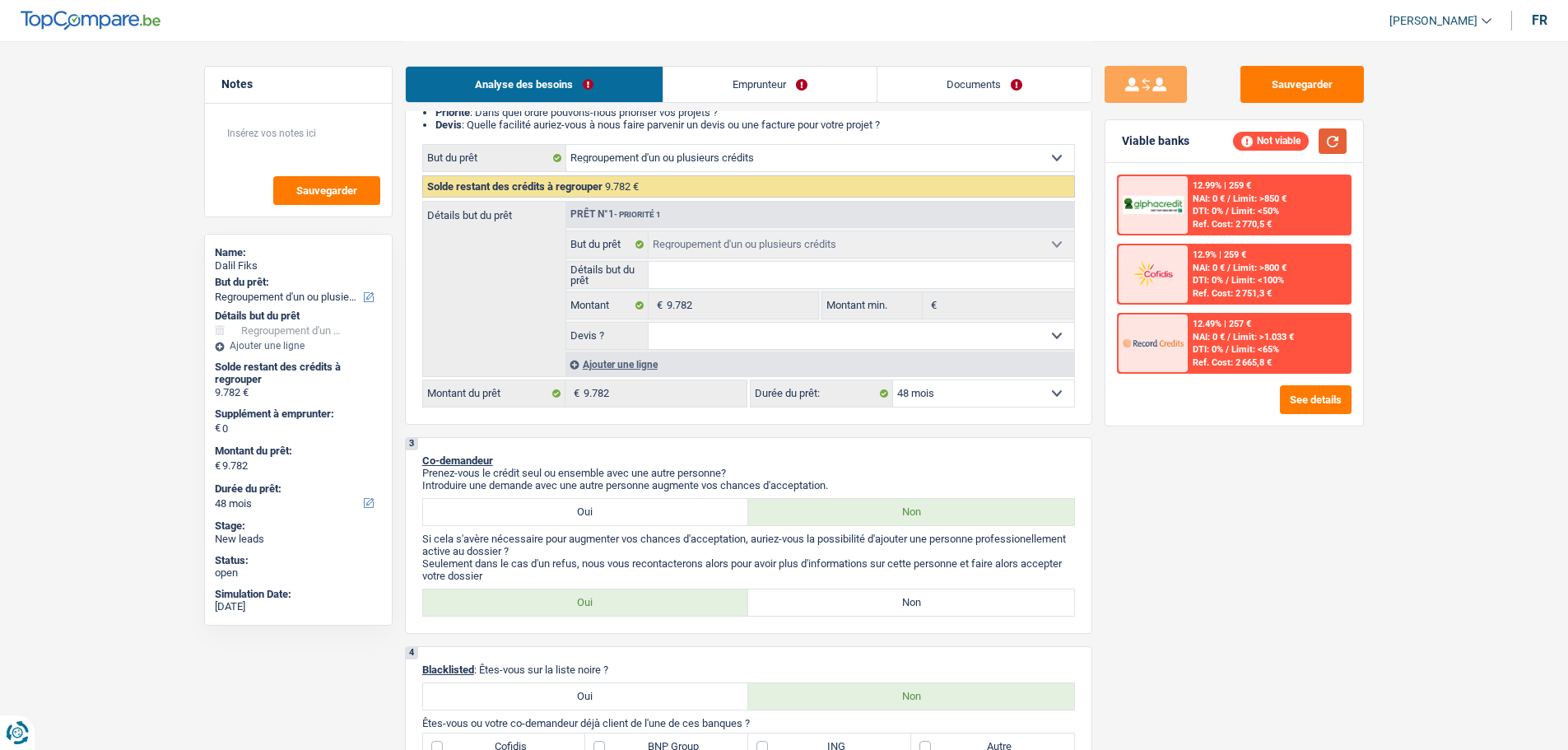
scroll to position [0, 0]
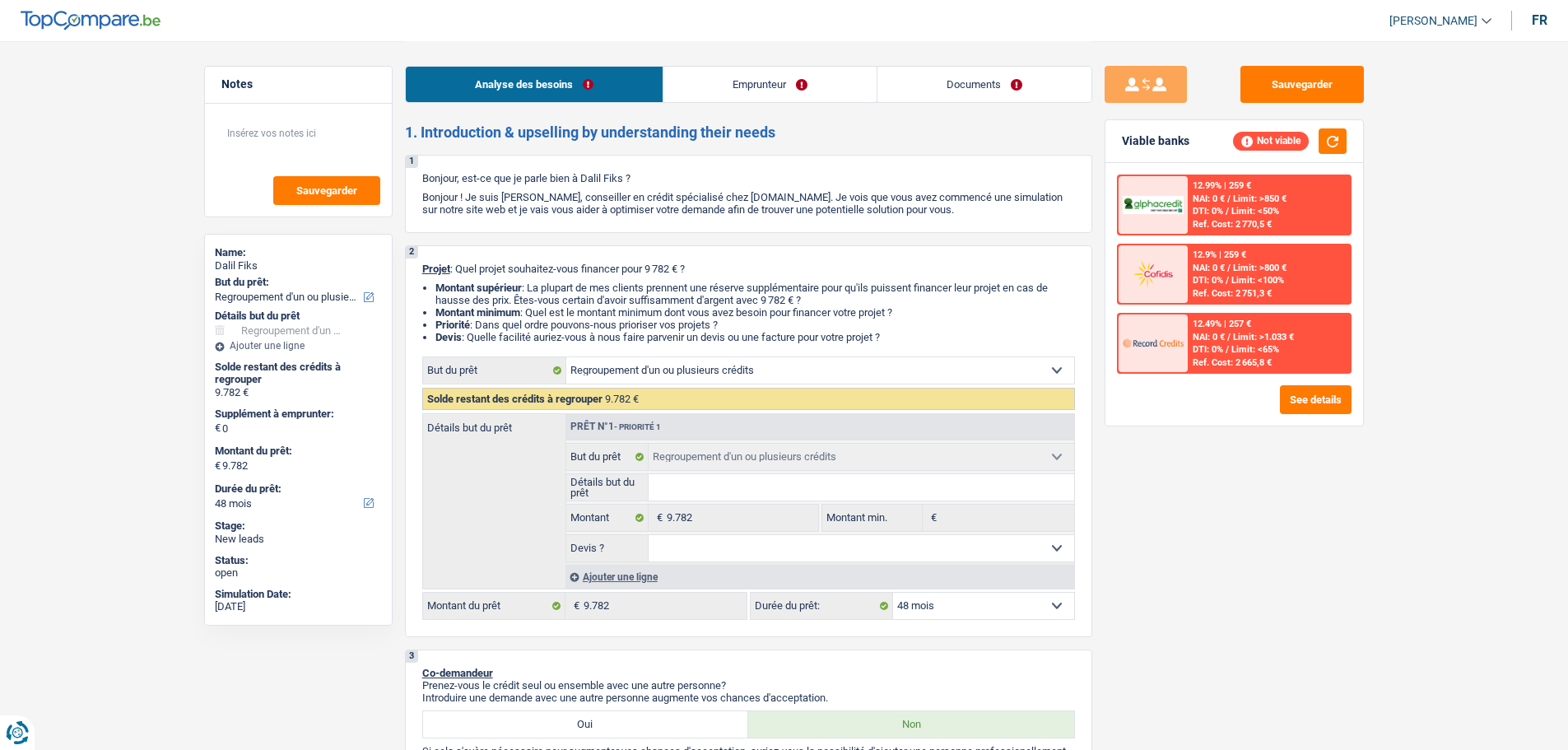
click at [629, 582] on div "Ajouter une ligne" at bounding box center [819, 577] width 508 height 24
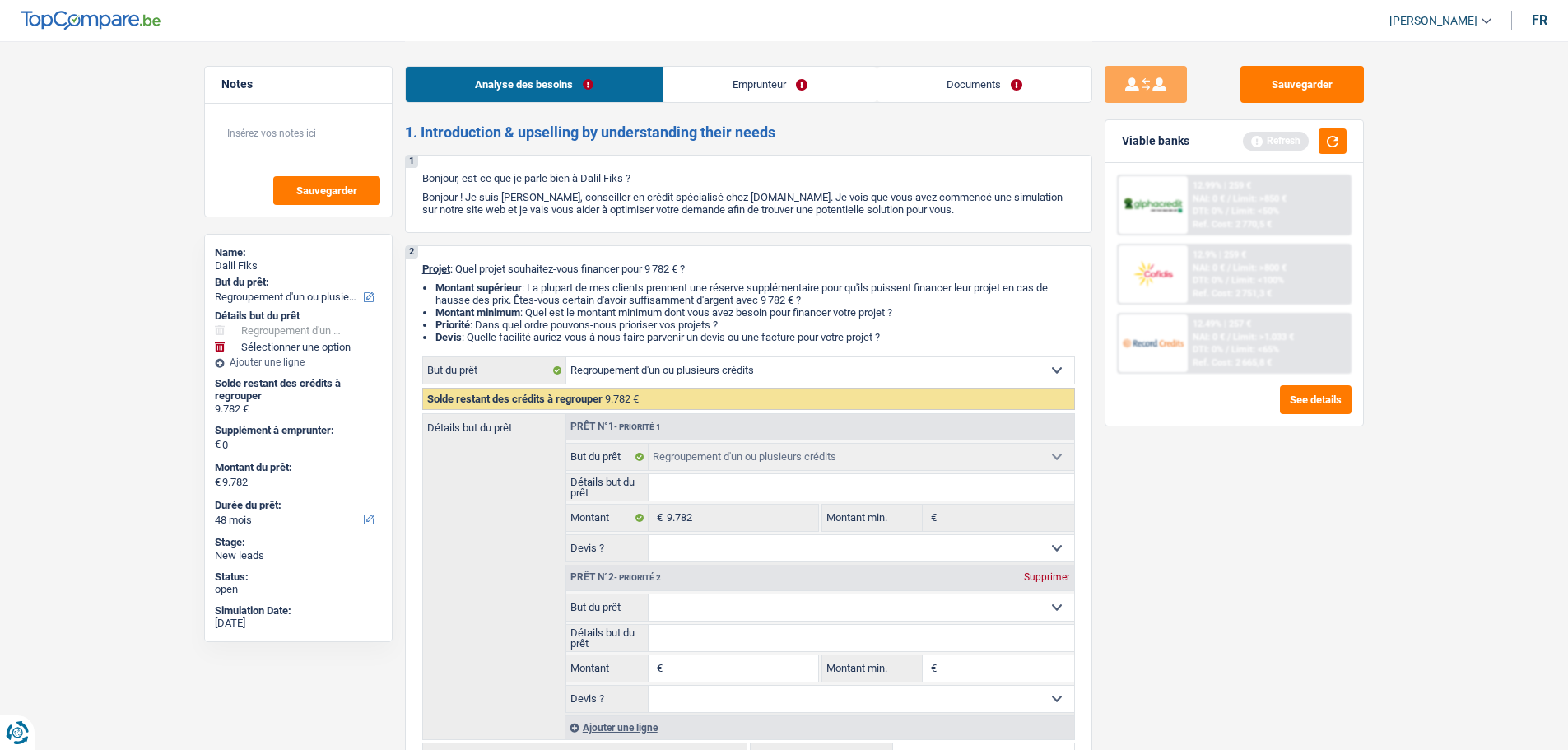
click at [708, 619] on select "Confort maison: meubles, textile, peinture, électroménager, outillage non-profe…" at bounding box center [862, 607] width 425 height 26
click at [715, 639] on input "Détails but du prêt" at bounding box center [862, 638] width 425 height 26
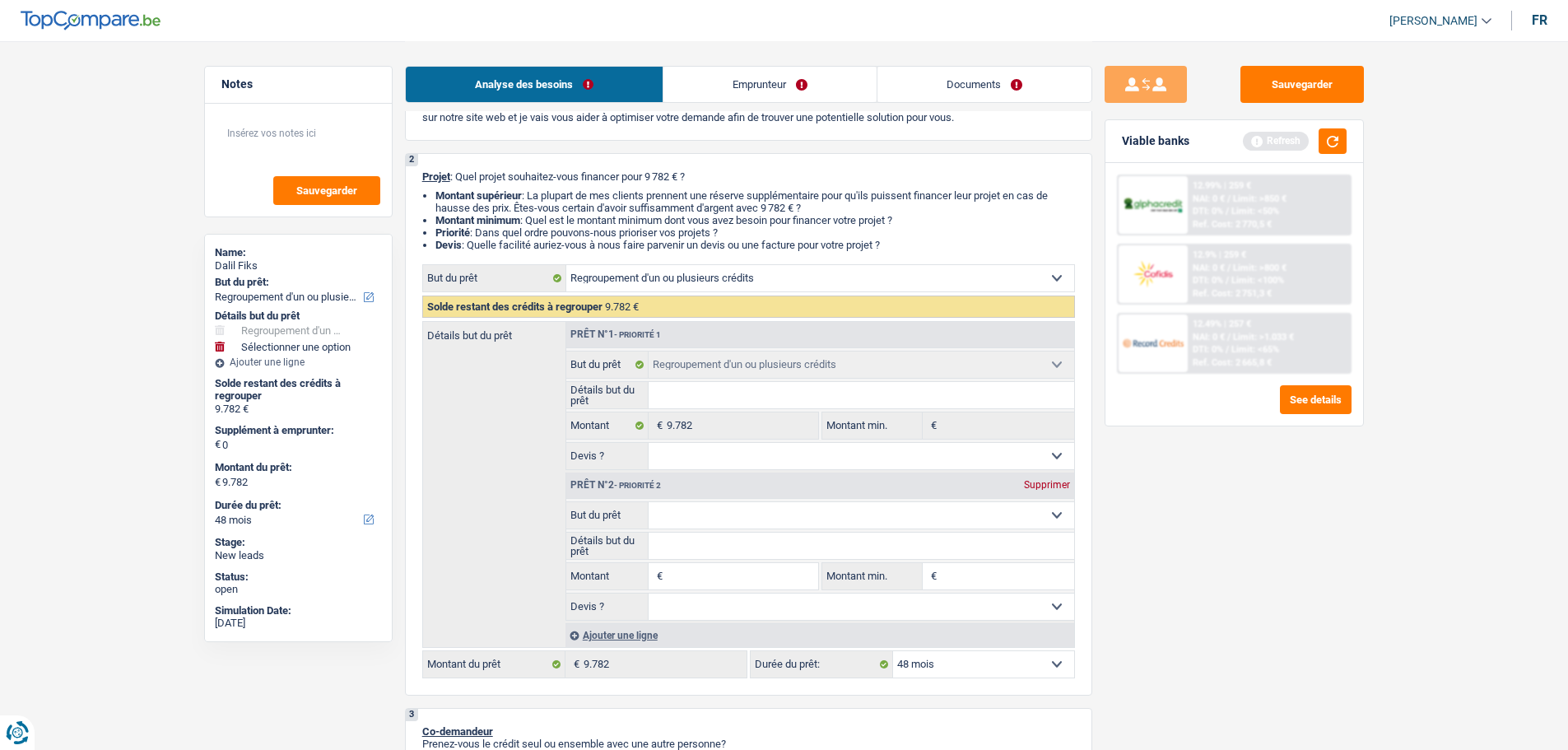
scroll to position [247, 0]
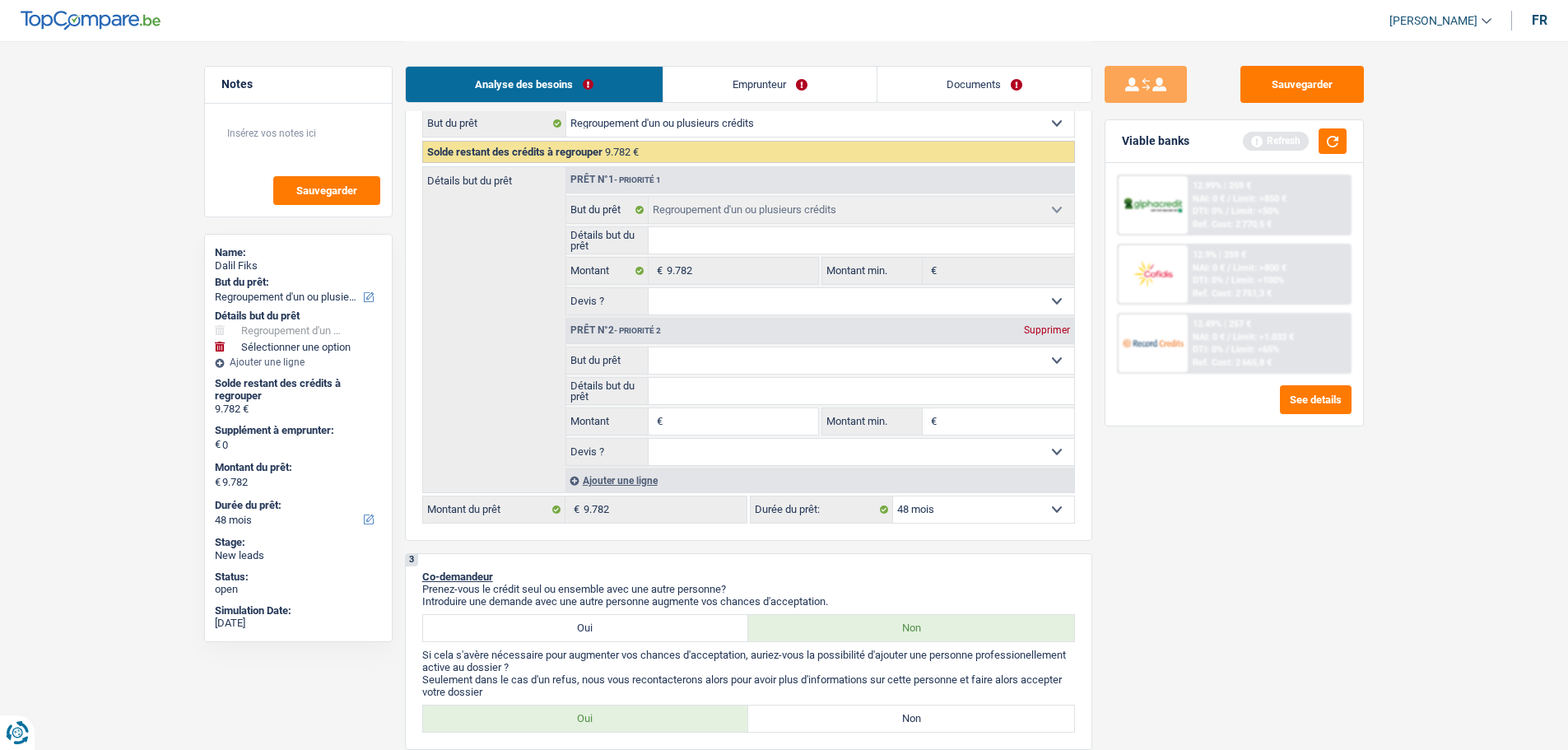
click at [719, 432] on input "Montant" at bounding box center [742, 422] width 151 height 26
click at [745, 422] on input "Montant" at bounding box center [742, 422] width 151 height 26
type input "1"
type input "10"
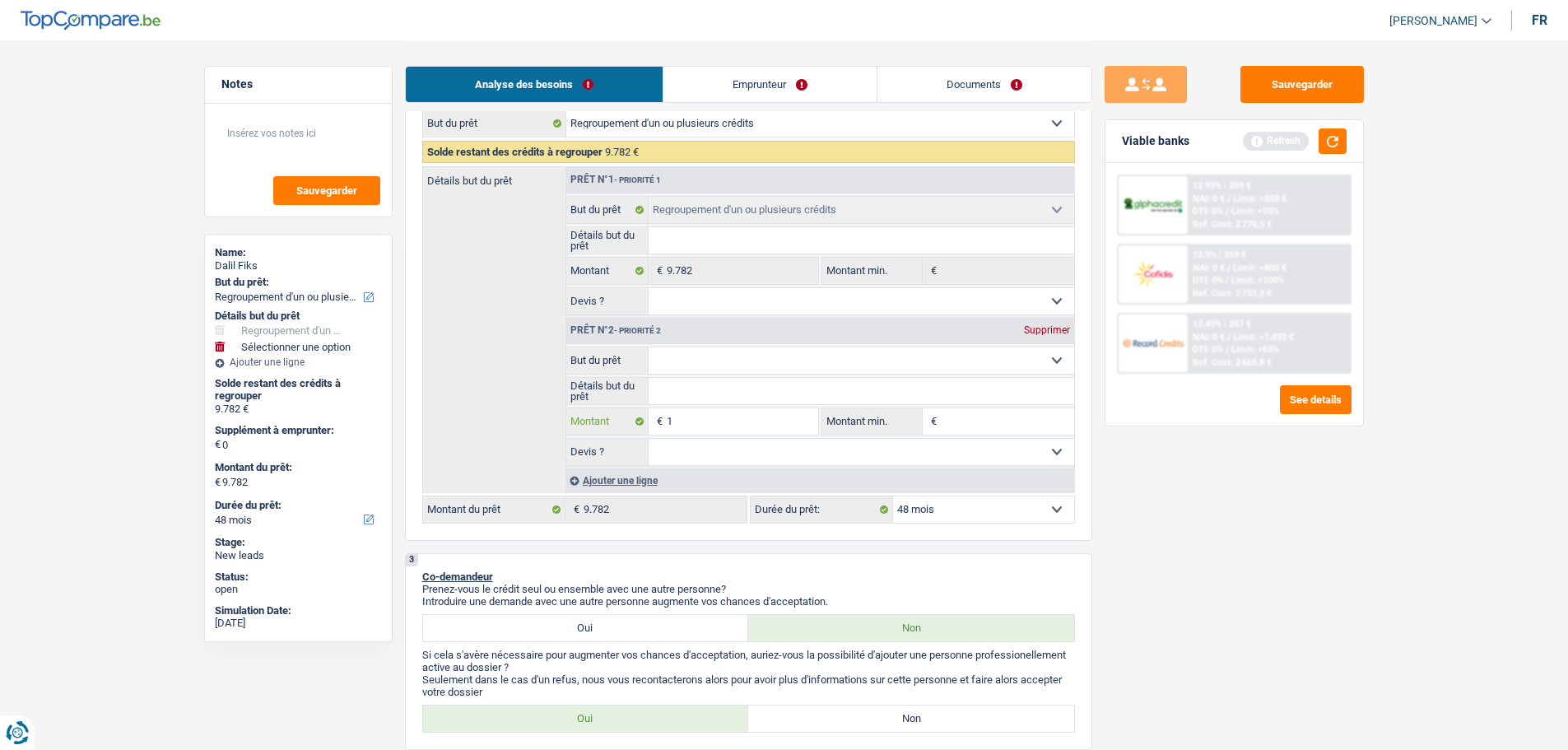
type input "10"
type input "100"
type input "1.000"
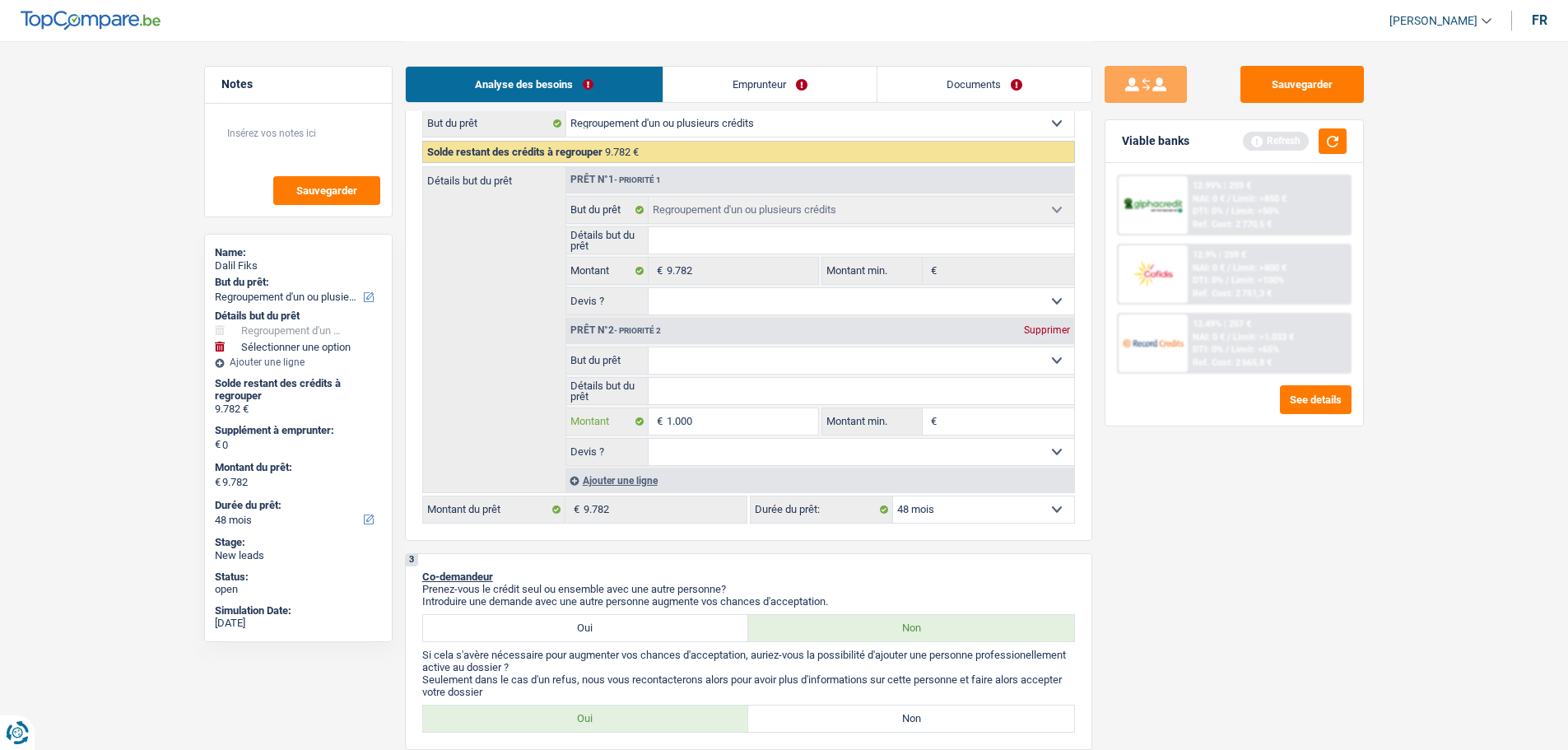
type input "10.000"
type input "19.782"
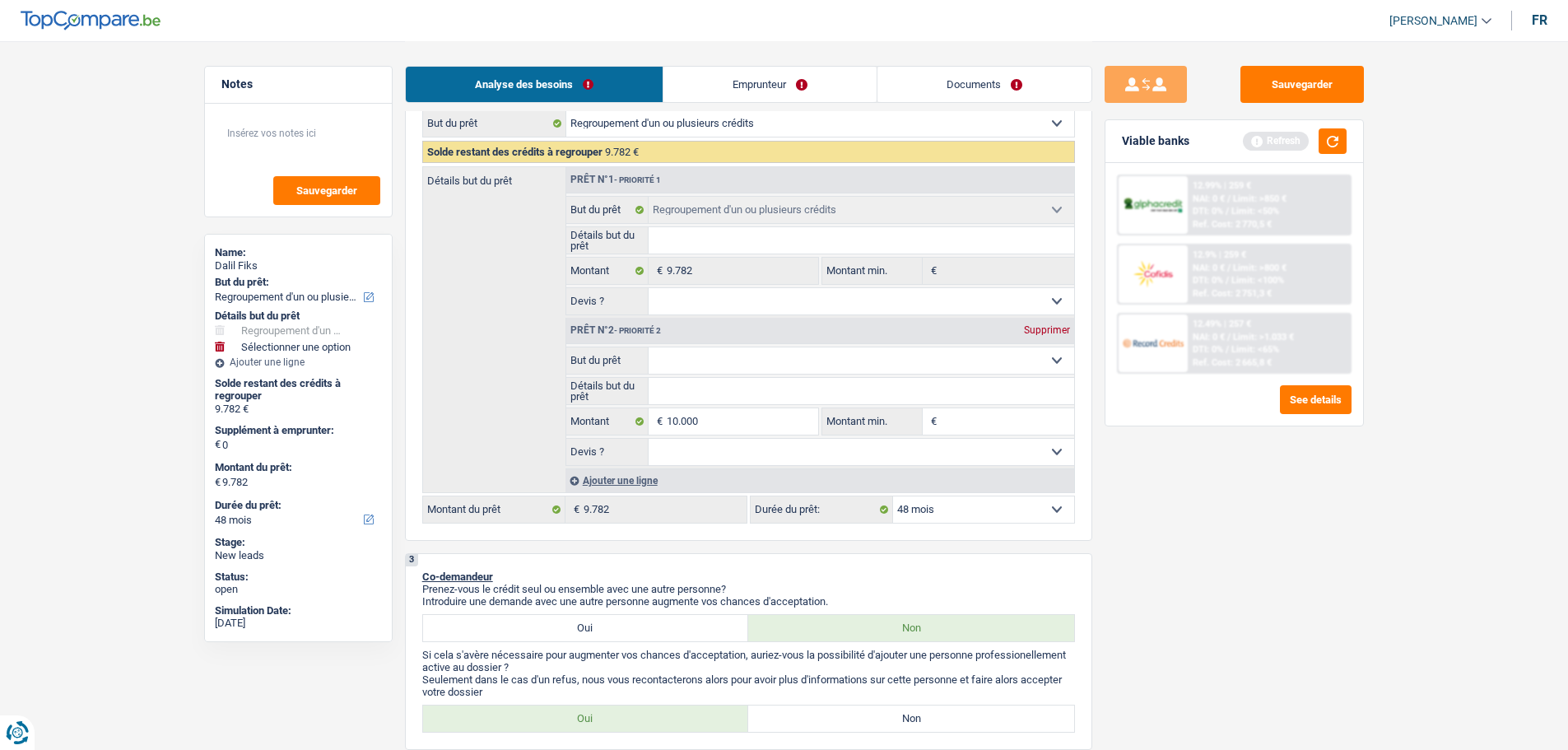
type input "19.782"
select select "84"
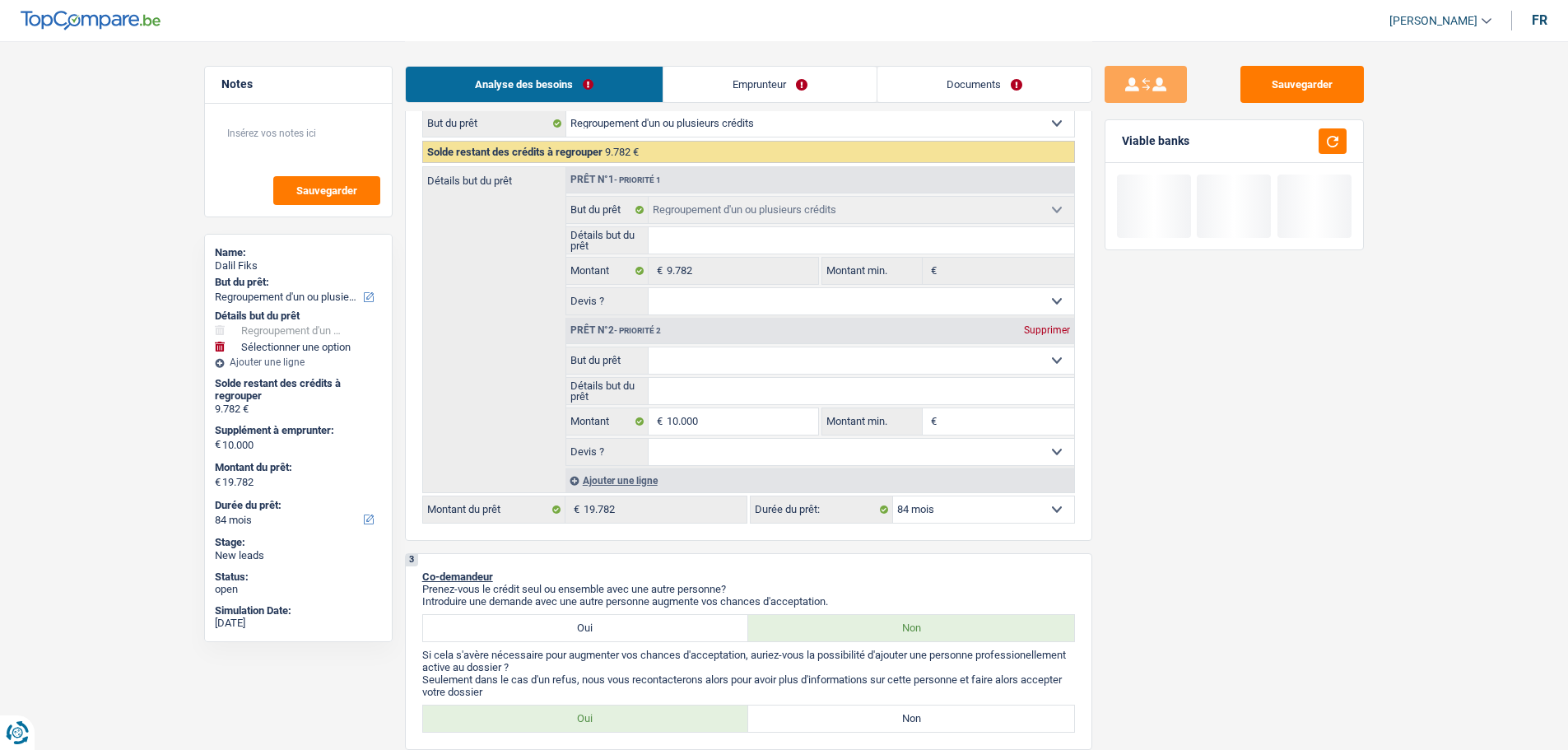
click at [744, 354] on select "Confort maison: meubles, textile, peinture, électroménager, outillage non-profe…" at bounding box center [862, 360] width 425 height 26
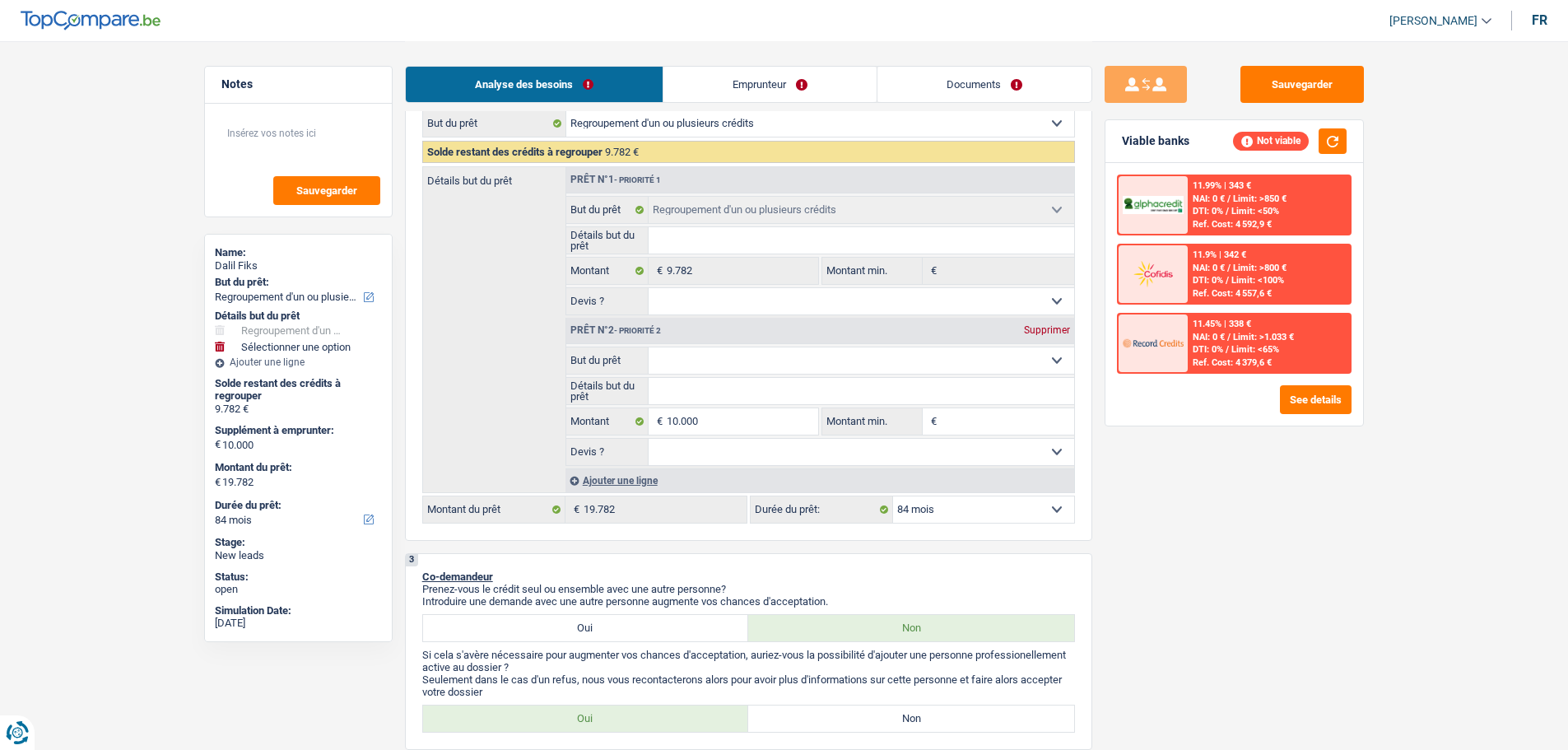
select select "refinancing"
click at [649, 347] on select "Confort maison: meubles, textile, peinture, électroménager, outillage non-profe…" at bounding box center [862, 360] width 425 height 26
select select "refinancing"
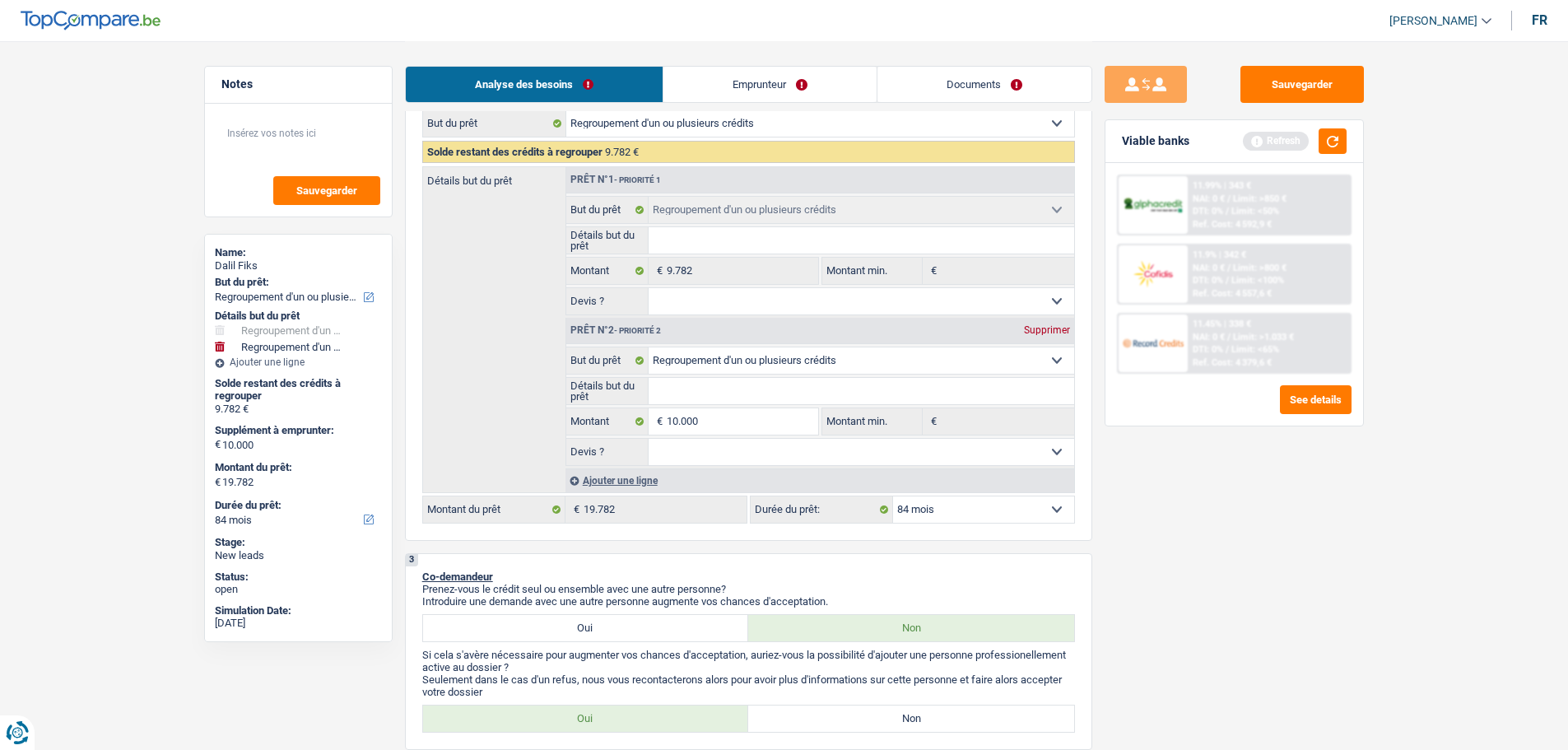
click at [737, 396] on input "Détails but du prêt" at bounding box center [862, 391] width 425 height 26
click at [787, 365] on select "Confort maison: meubles, textile, peinture, électroménager, outillage non-profe…" at bounding box center [862, 360] width 425 height 26
select select "other"
click at [649, 347] on select "Confort maison: meubles, textile, peinture, électroménager, outillage non-profe…" at bounding box center [862, 360] width 425 height 26
select select "other"
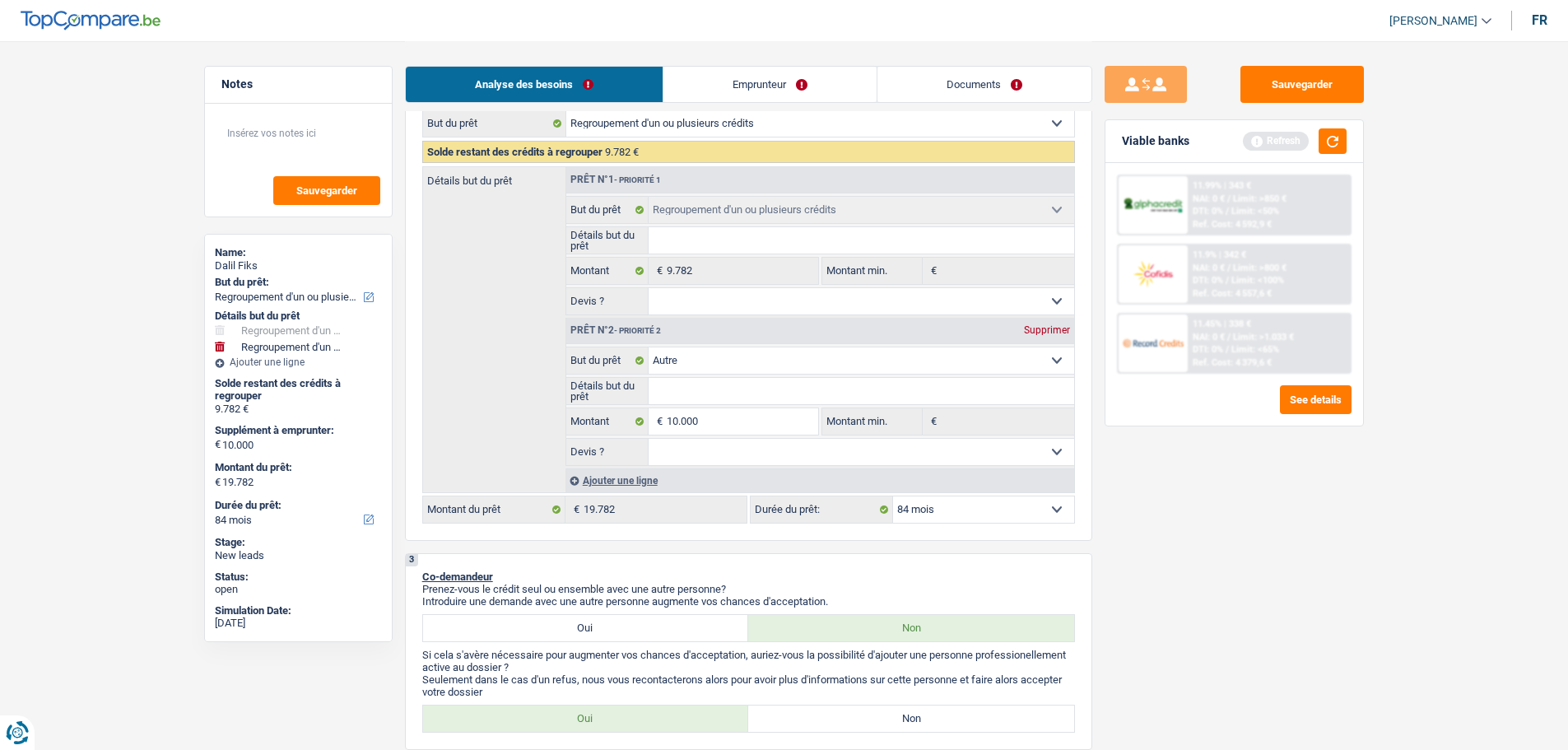
select select "other"
click at [678, 358] on select "Confort maison: meubles, textile, peinture, électroménager, outillage non-profe…" at bounding box center [862, 360] width 425 height 26
select select "refinancing"
click at [649, 347] on select "Confort maison: meubles, textile, peinture, électroménager, outillage non-profe…" at bounding box center [862, 360] width 425 height 26
select select "refinancing"
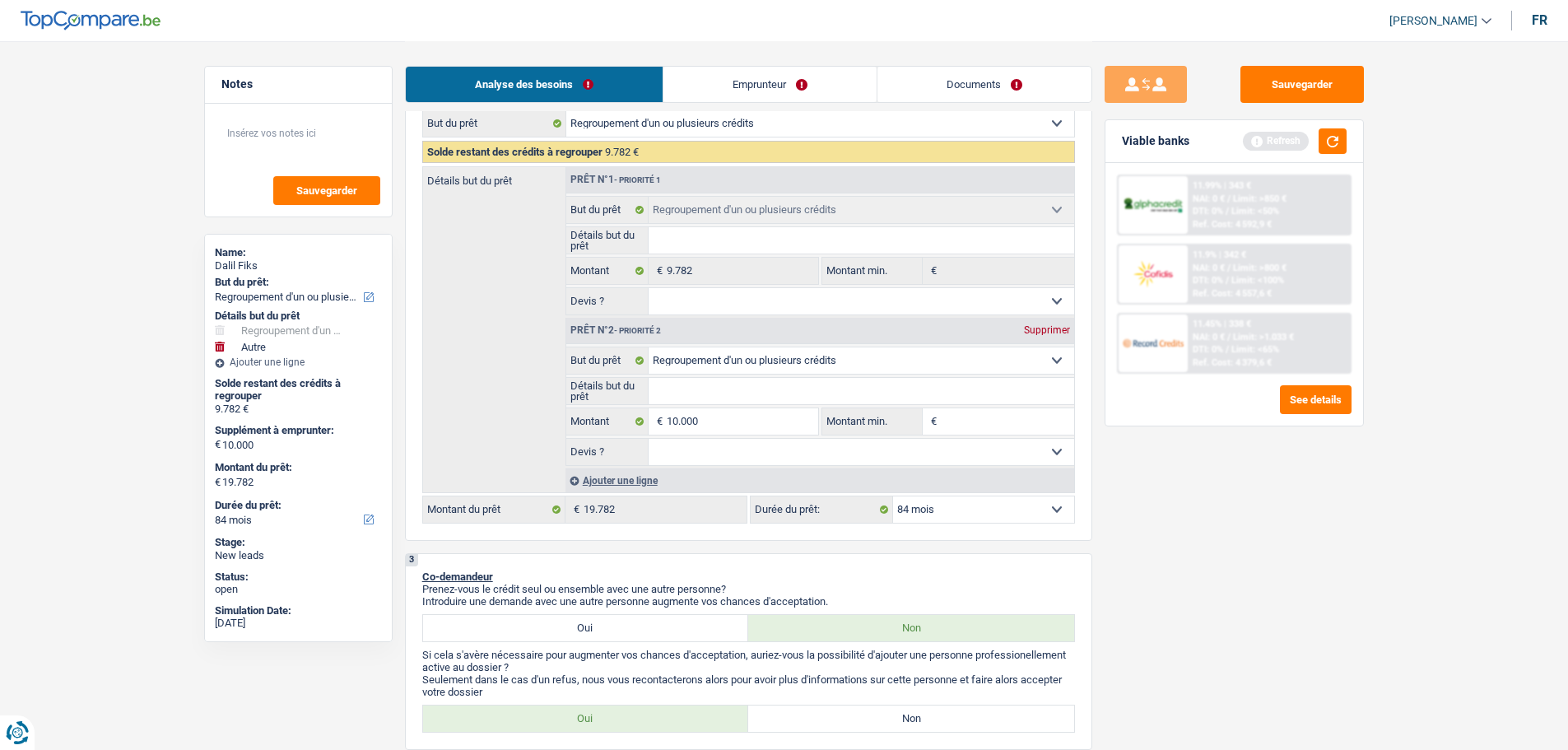
select select "refinancing"
click at [705, 392] on input "Détails but du prêt" at bounding box center [862, 391] width 425 height 26
type input "I"
type input "Il"
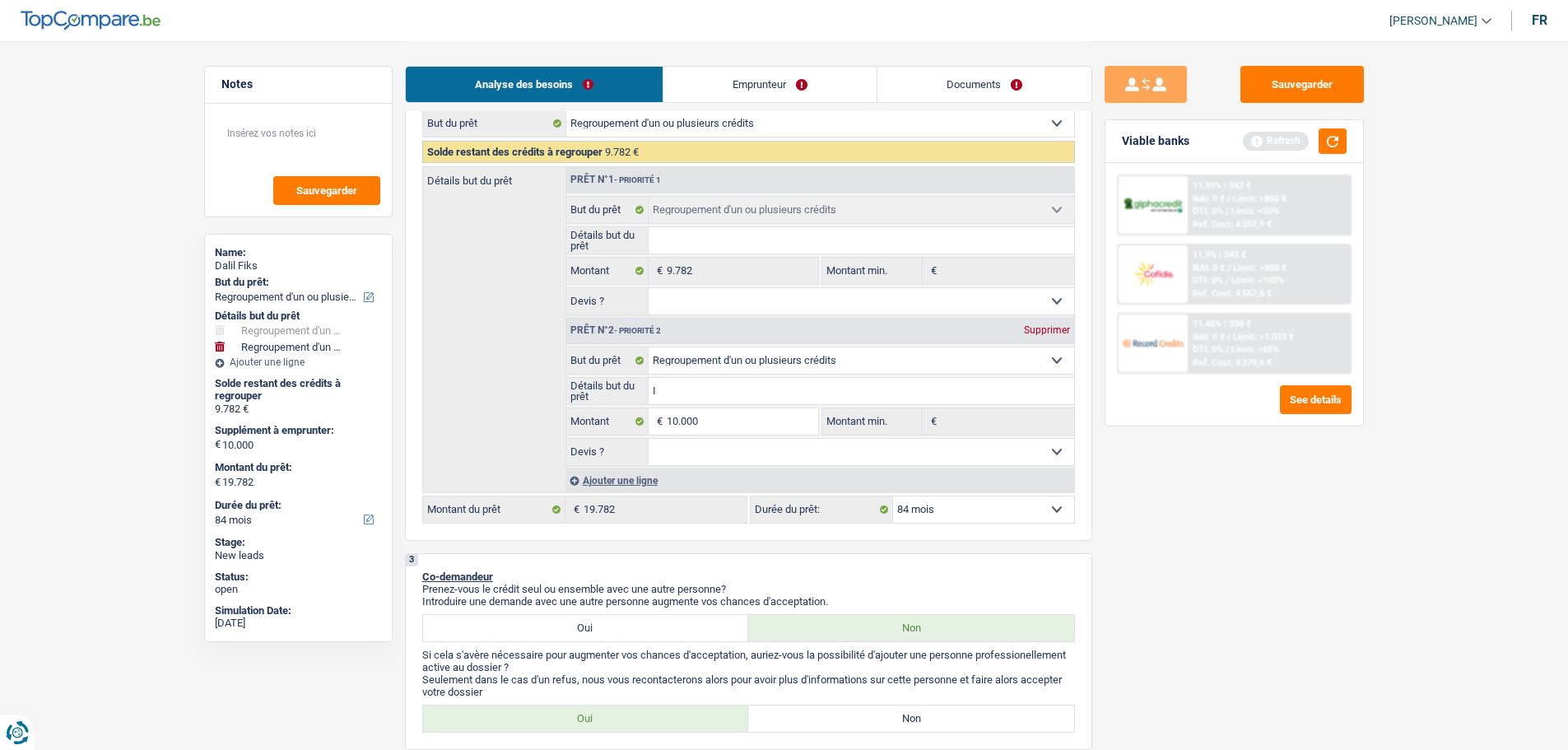
type input "Il"
type input "Il v"
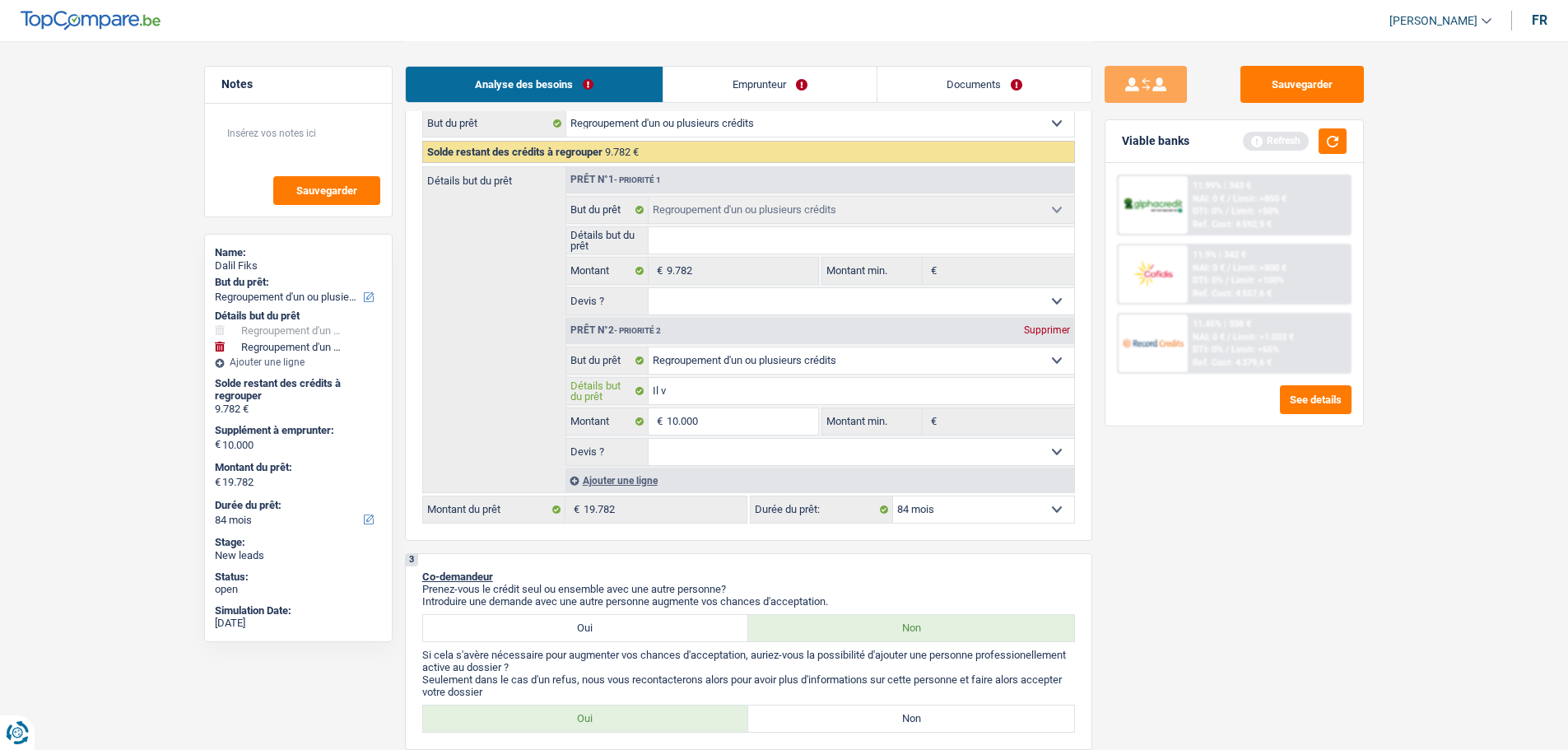
type input "Il ve"
type input "Il veu"
type input "Il veut"
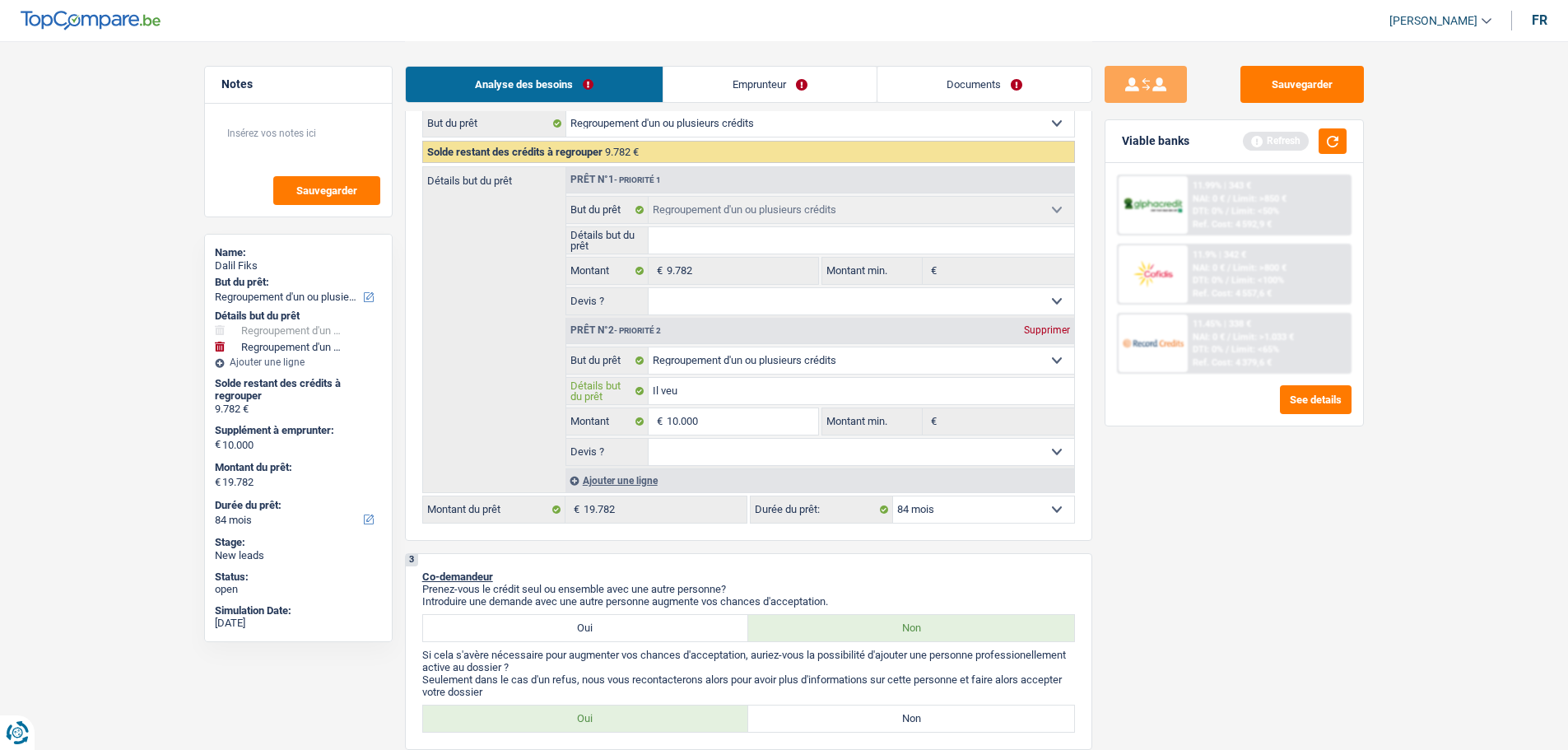
type input "Il veut"
type input "Il veut r"
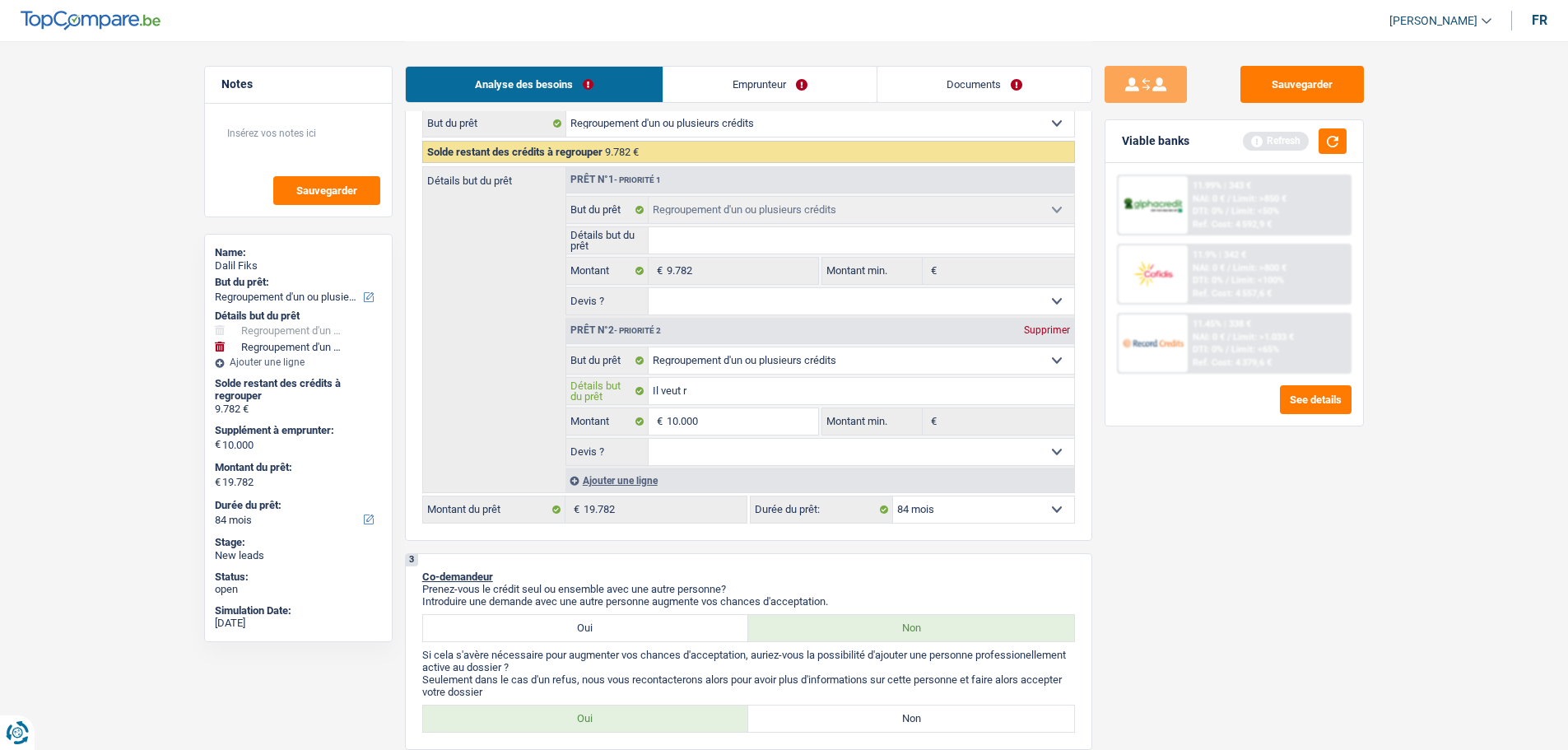
type input "Il veut re"
type input "Il veut rem"
type input "Il veut remb"
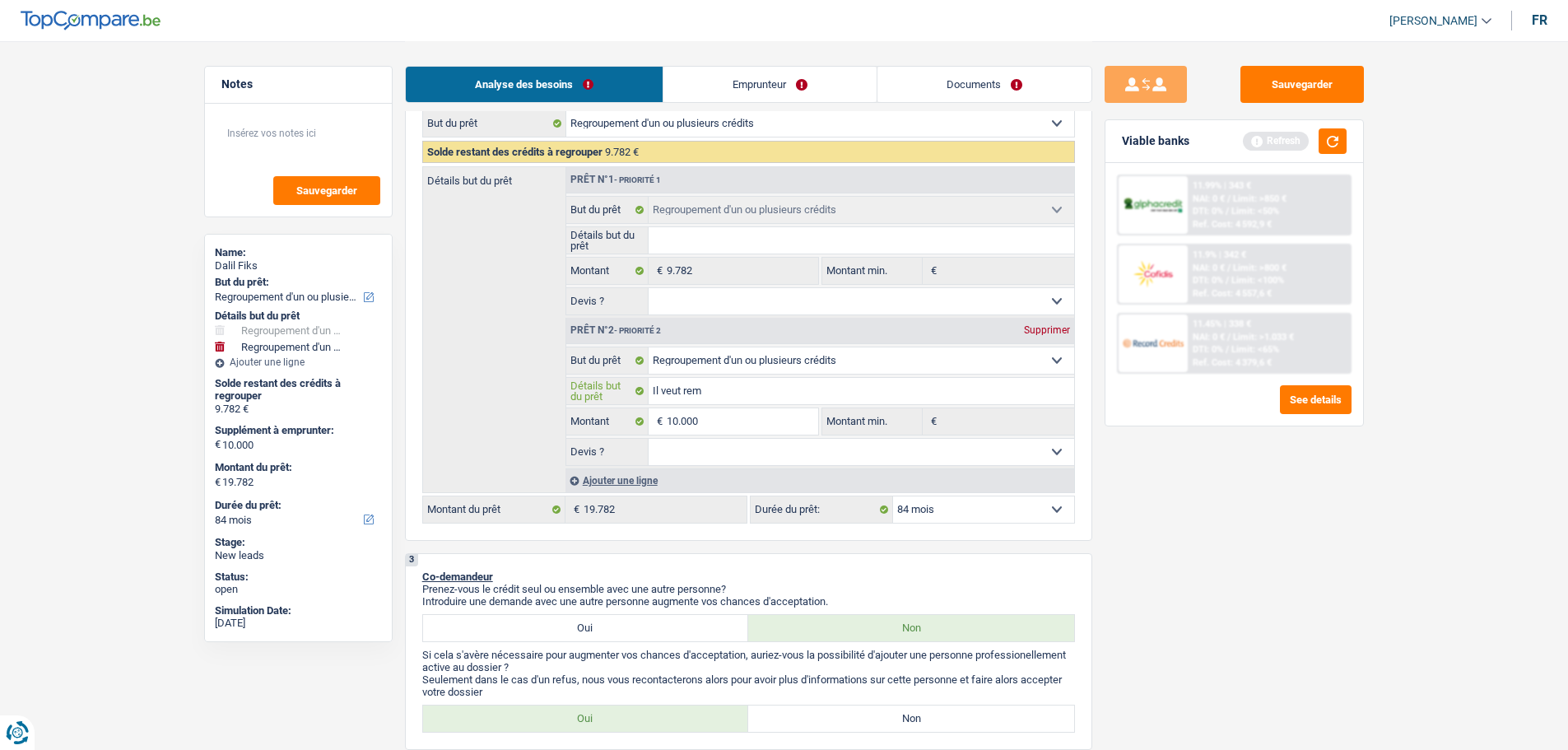
type input "Il veut remb"
type input "Il veut rembo"
type input "Il veut rembou"
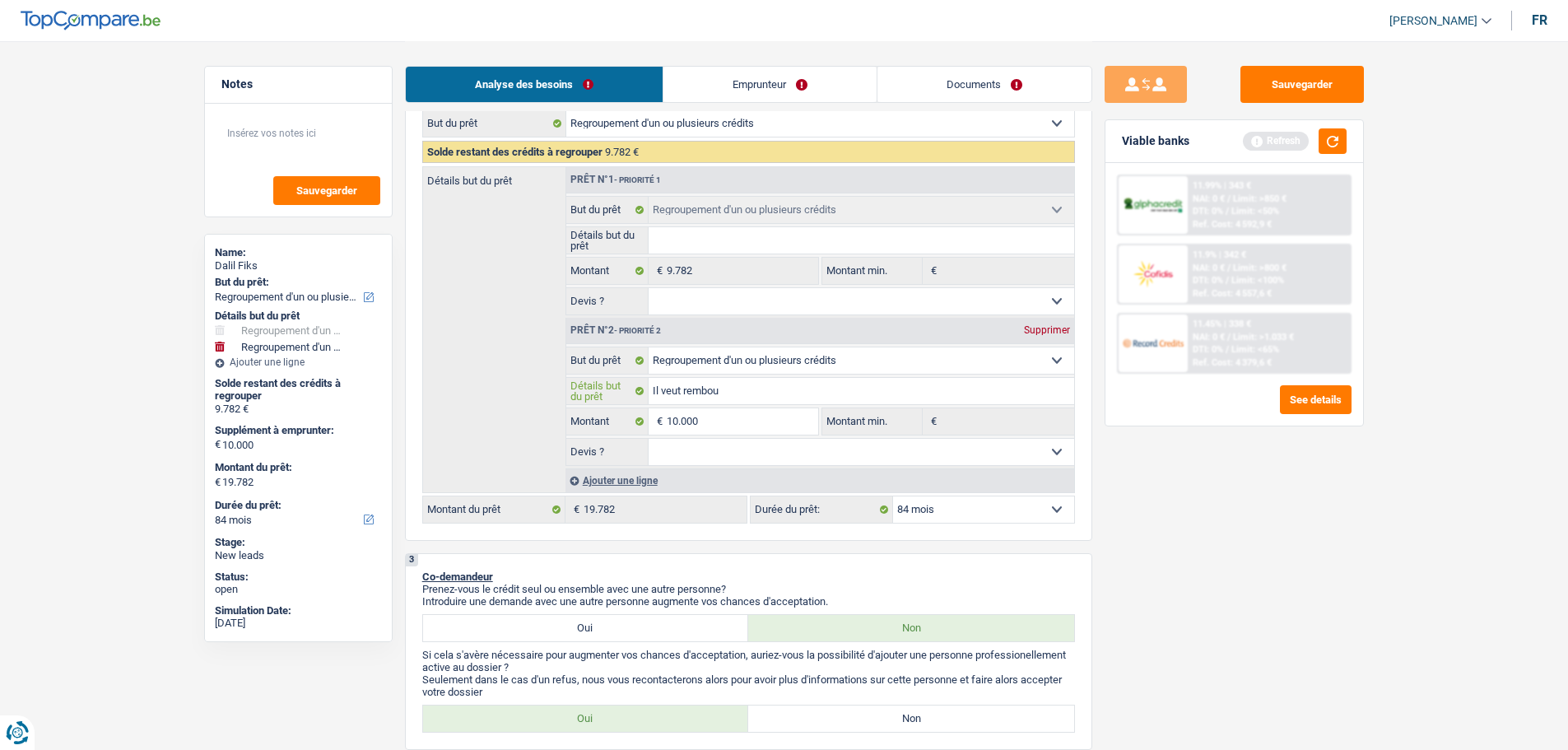
type input "Il veut rembour"
type input "Il veut rembours"
type input "Il veut rembourse"
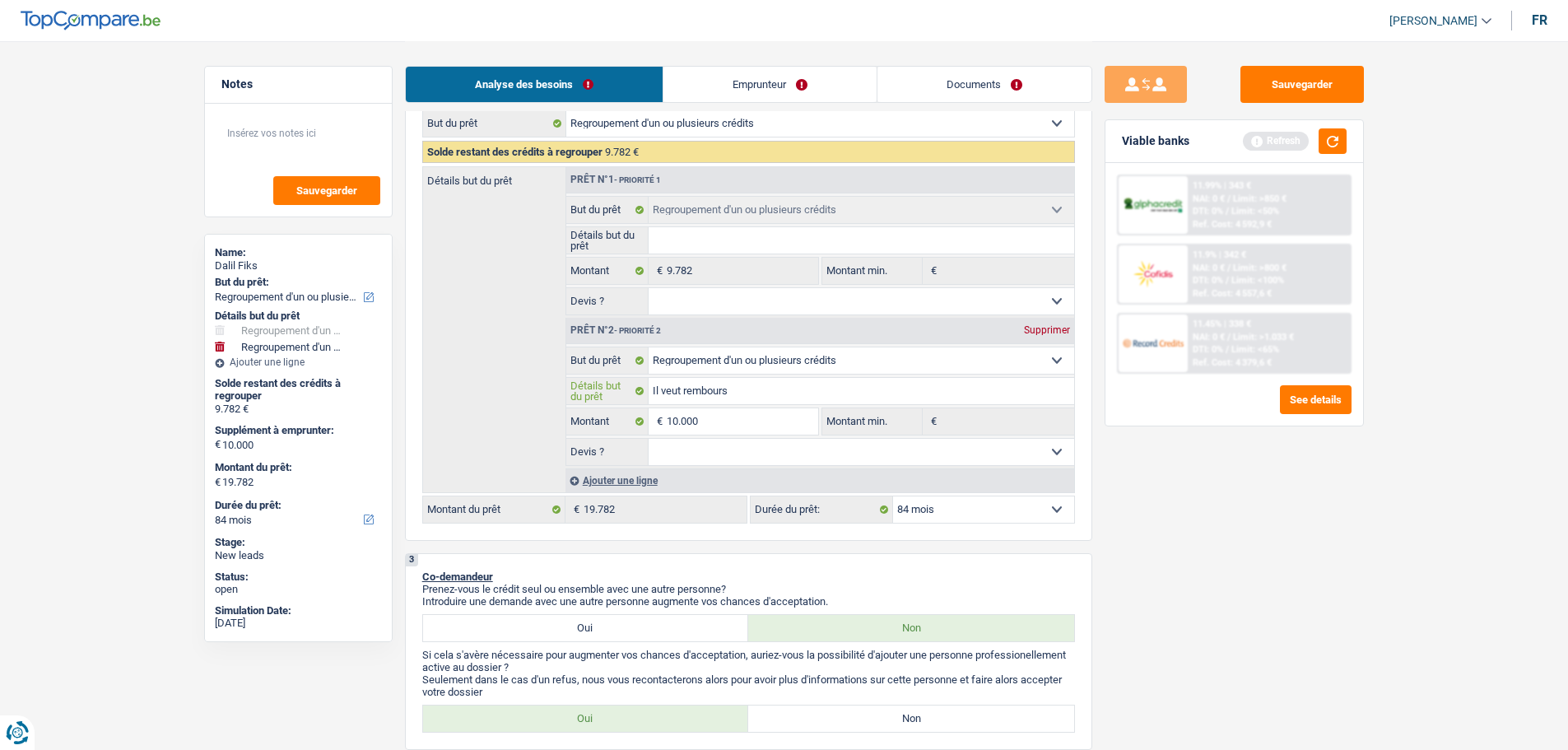
type input "Il veut rembourse"
type input "Il veut rembourser"
click at [862, 353] on select "Confort maison: meubles, textile, peinture, électroménager, outillage non-profe…" at bounding box center [862, 360] width 425 height 26
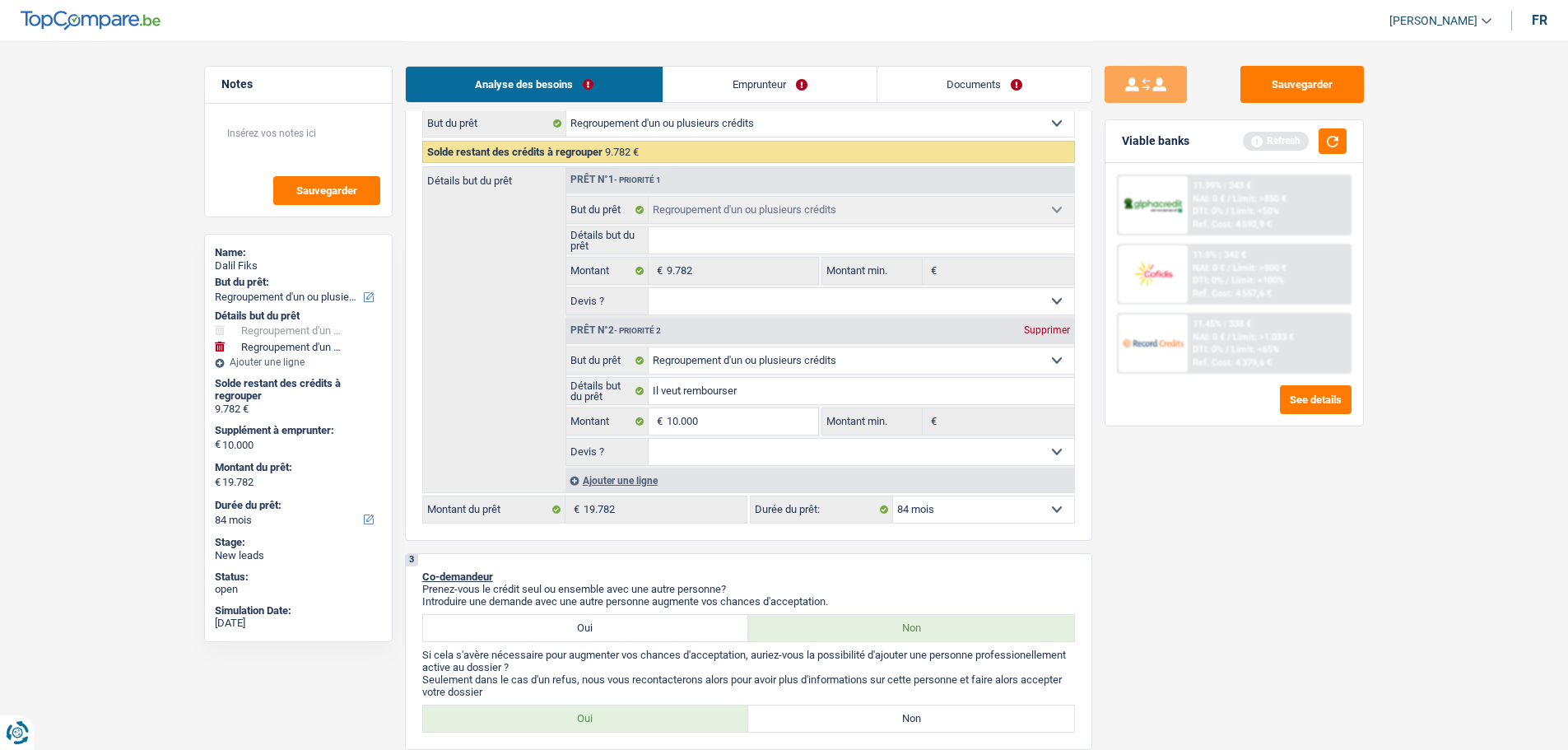
select select "taxes"
click at [649, 347] on select "Confort maison: meubles, textile, peinture, électroménager, outillage non-profe…" at bounding box center [862, 360] width 425 height 26
select select "taxes"
click at [761, 391] on input "Il veut rembourser" at bounding box center [862, 391] width 425 height 26
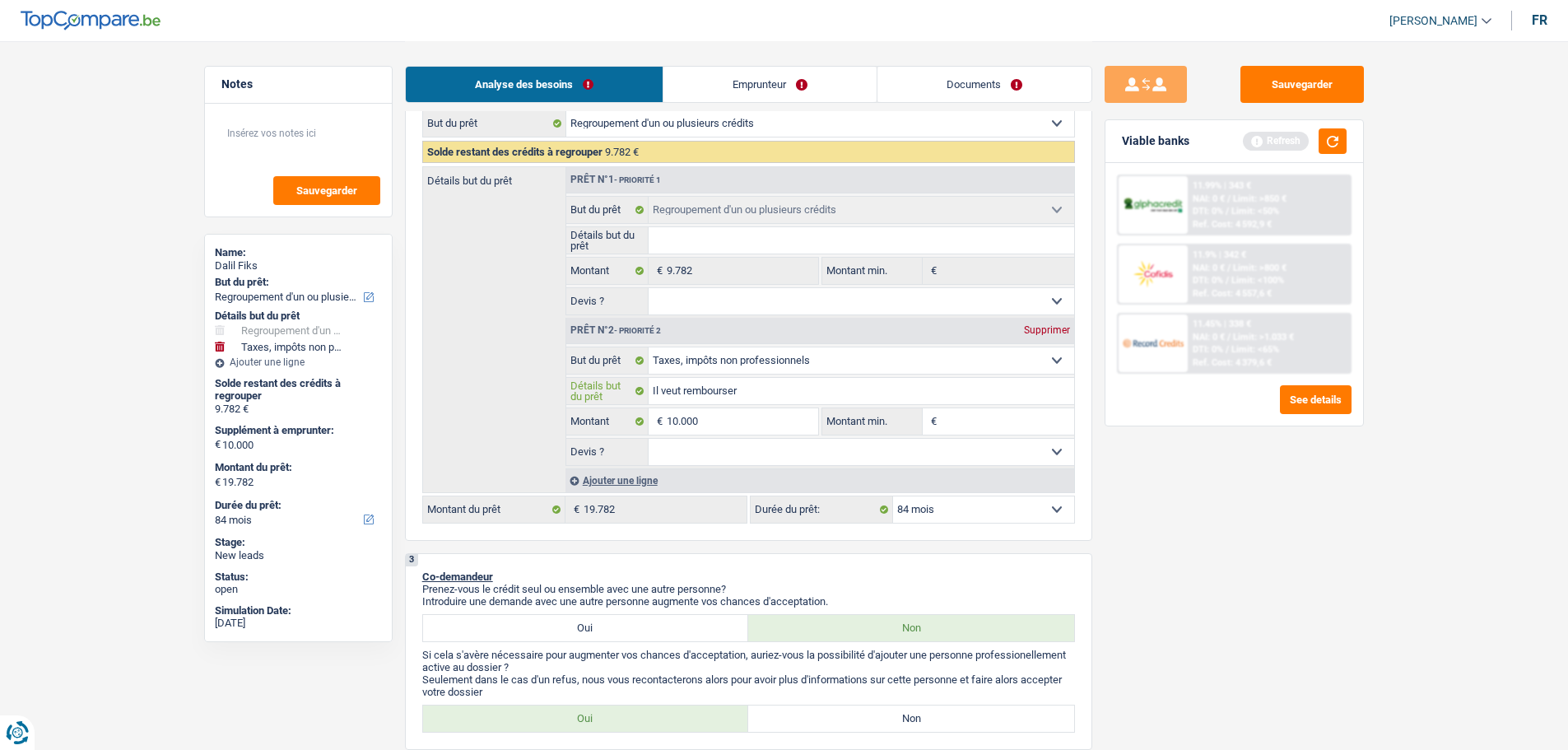
type input "Il veut rembourse"
type input "Il veut rembours"
type input "Il veut rembour"
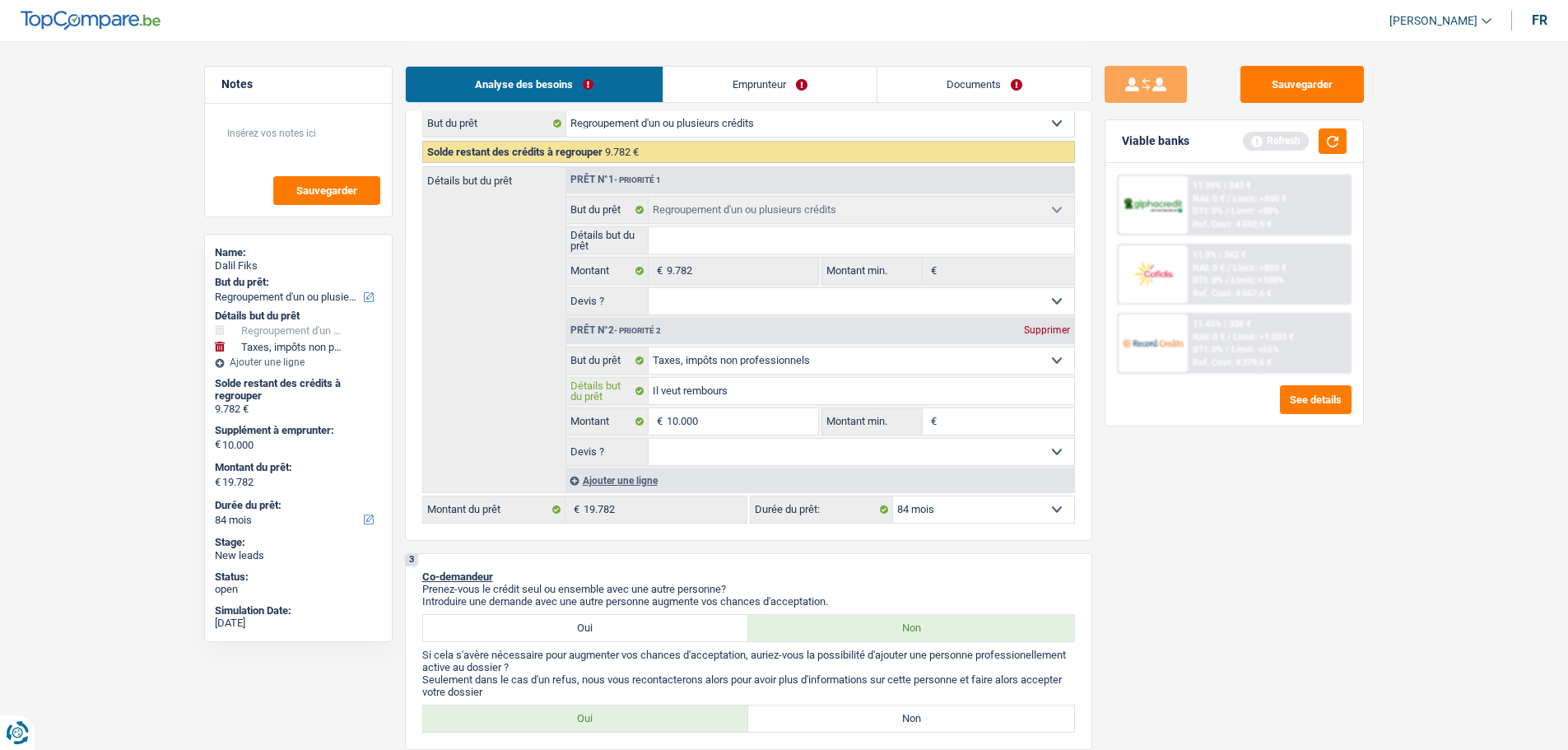
type input "Il veut rembour"
type input "Il veut rembou"
type input "Il veut rembo"
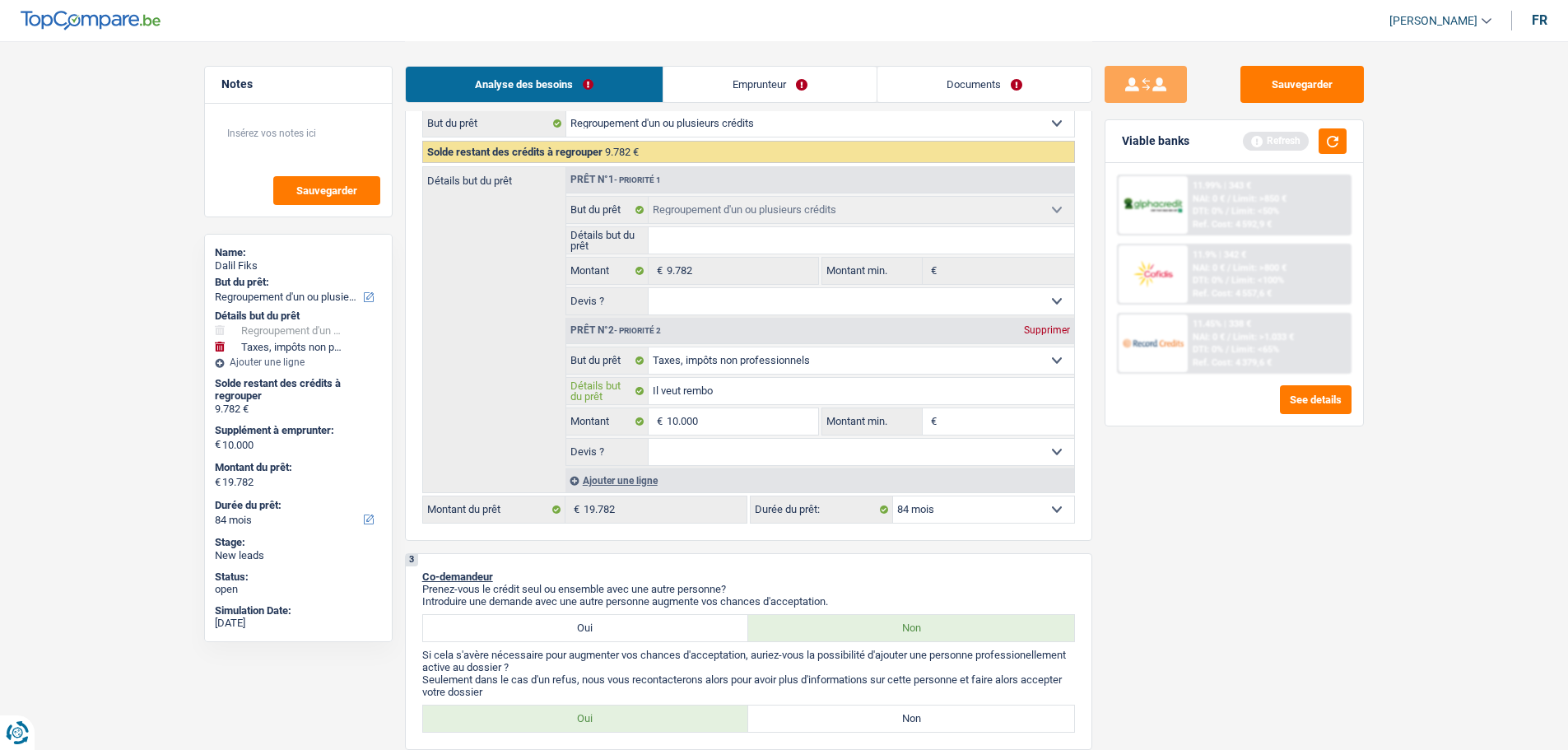
type input "Il veut remb"
type input "Il veut rem"
type input "Il veut re"
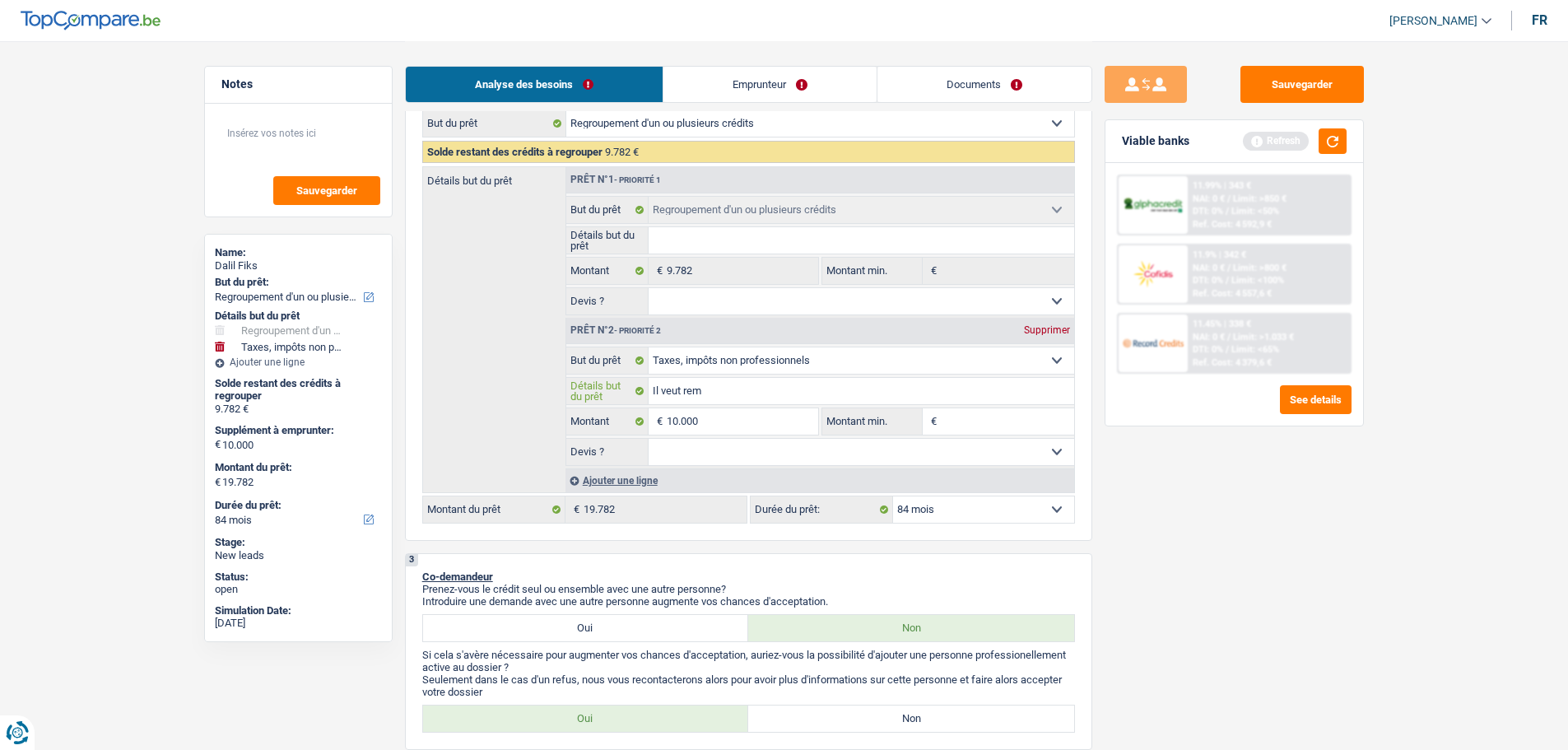
type input "Il veut re"
type input "Il veut r"
type input "Il veut"
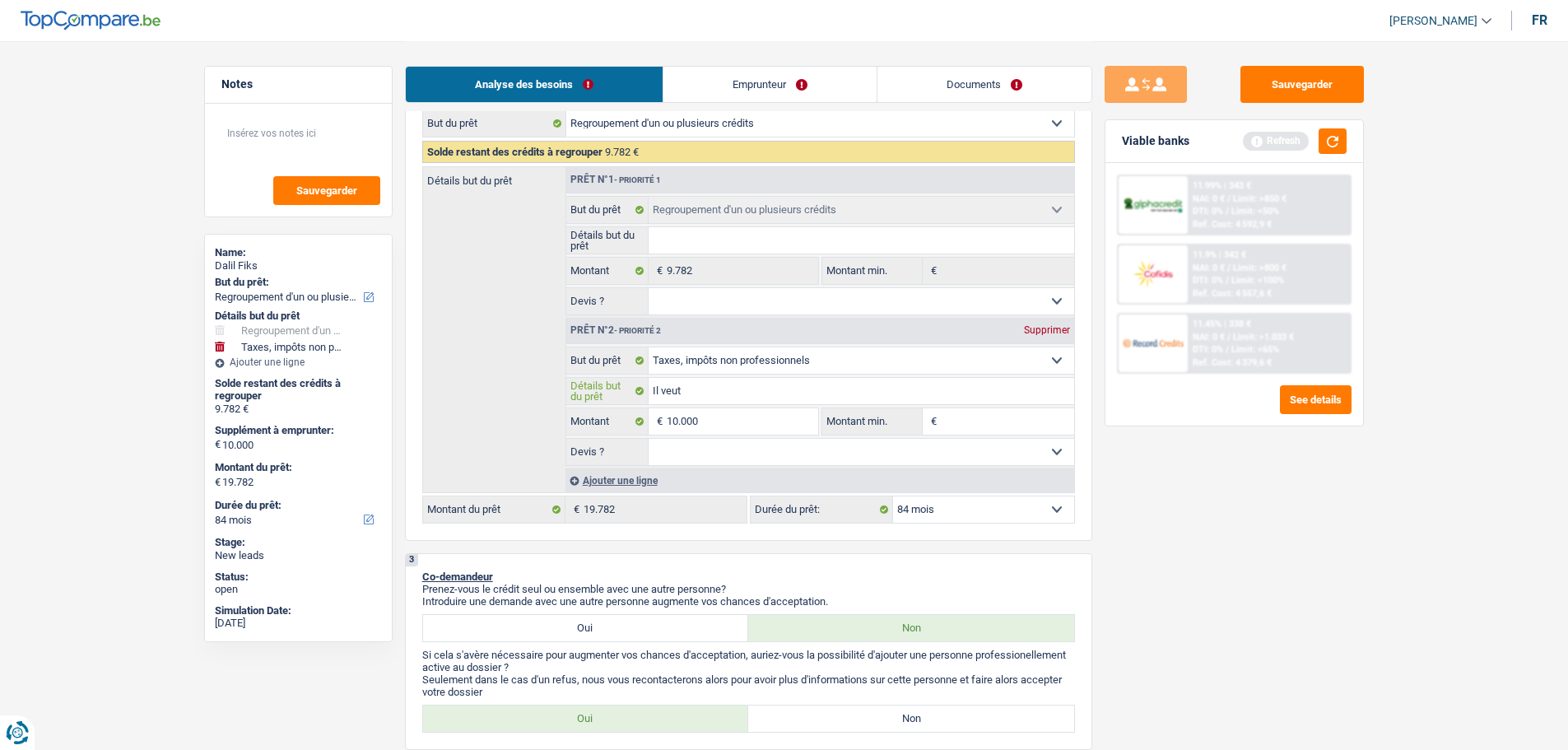
type input "Il veut"
type input "Il veu"
type input "Il ve"
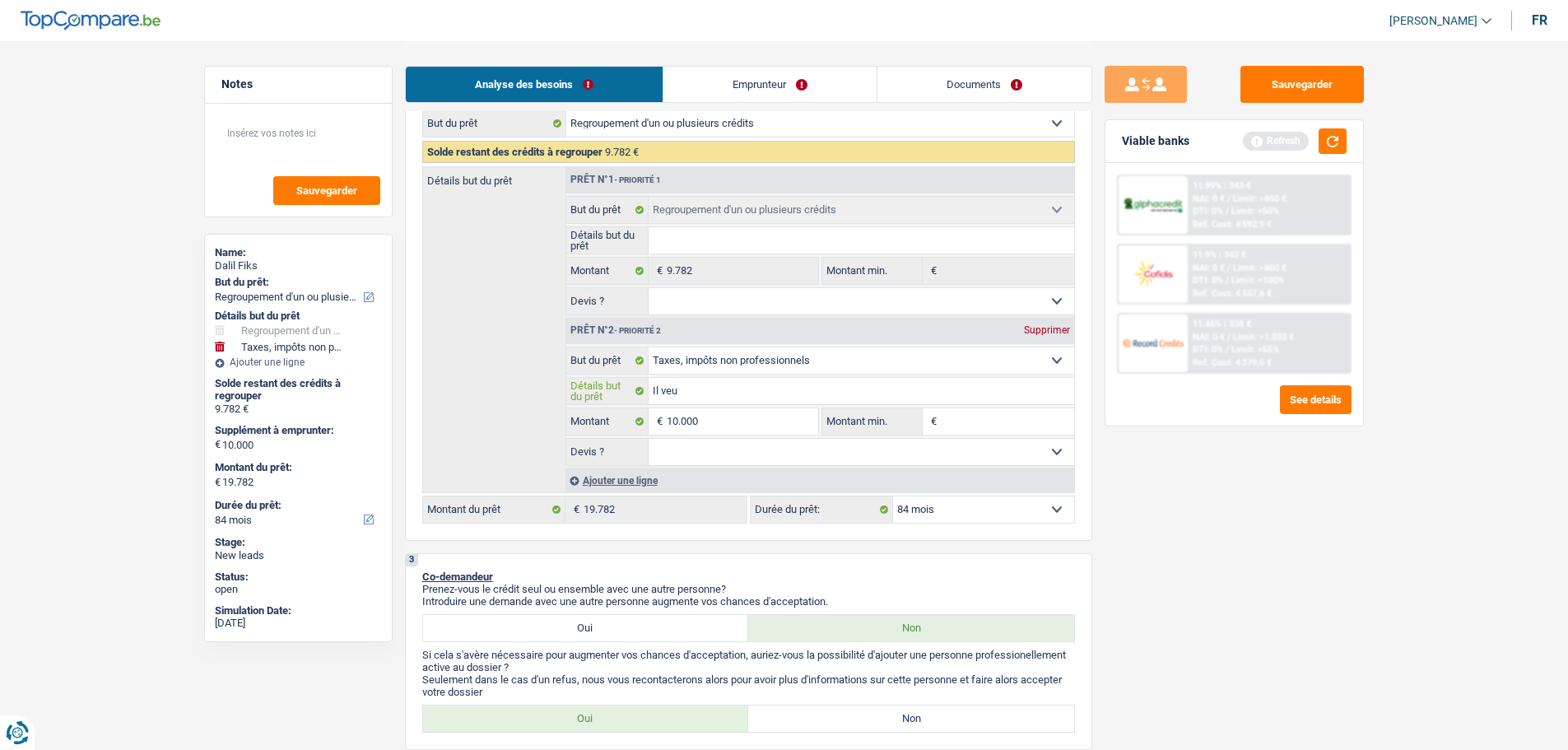
type input "Il ve"
type input "Il v"
type input "Il"
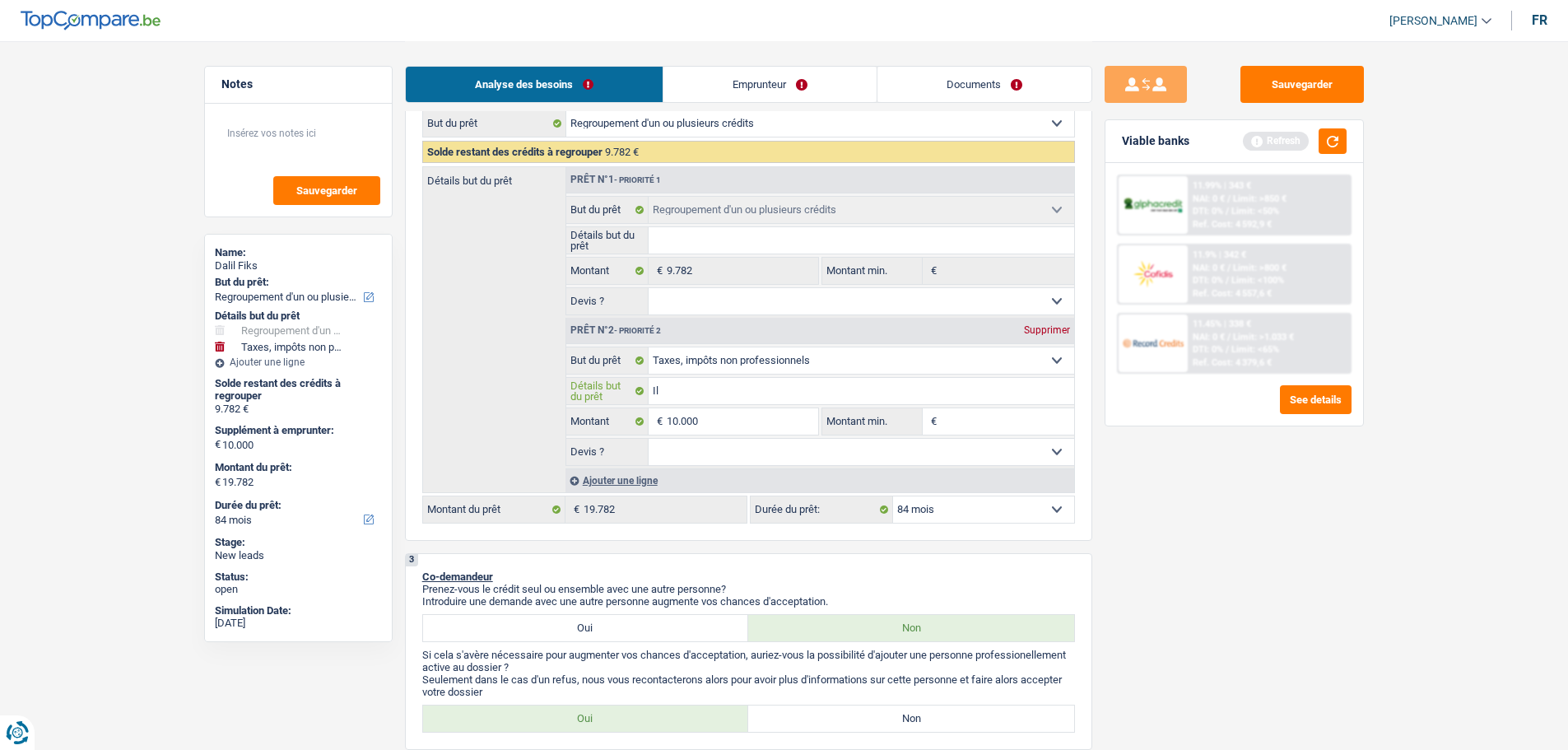
type input "Il"
type input "I"
type input "H"
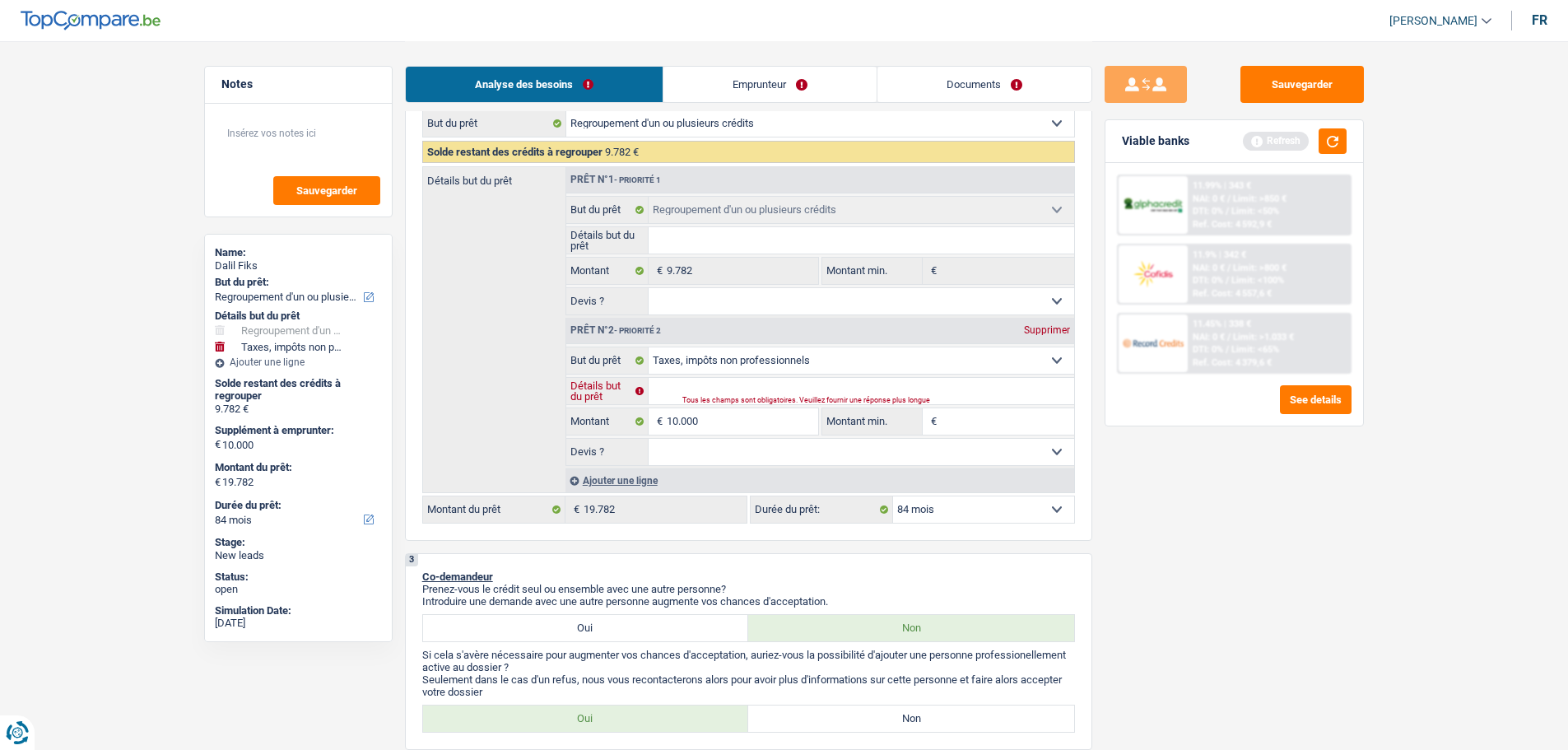
type input "H"
type input "Ho"
type input "Hop"
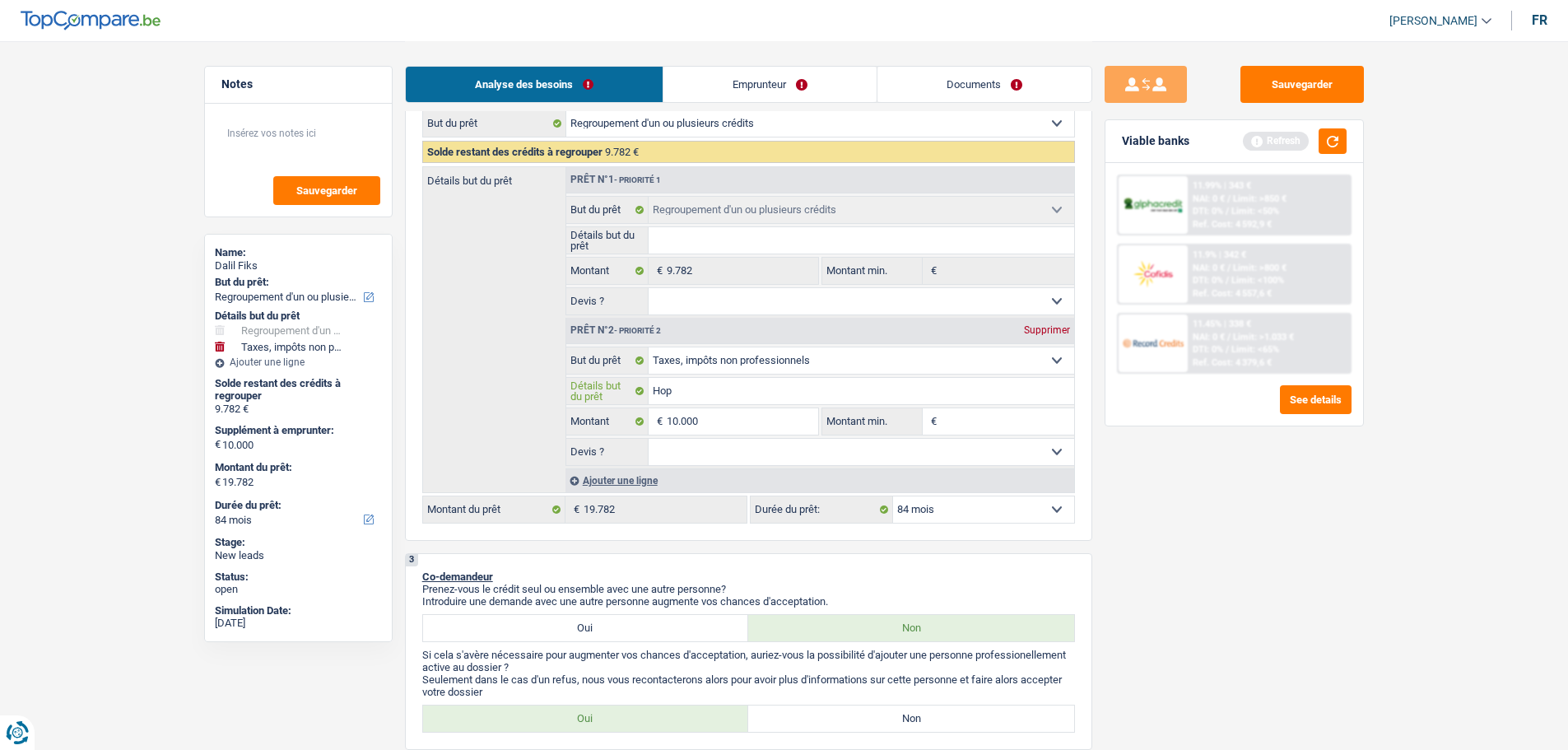
type input "Hopi"
type input "Hopit"
type input "Hopita"
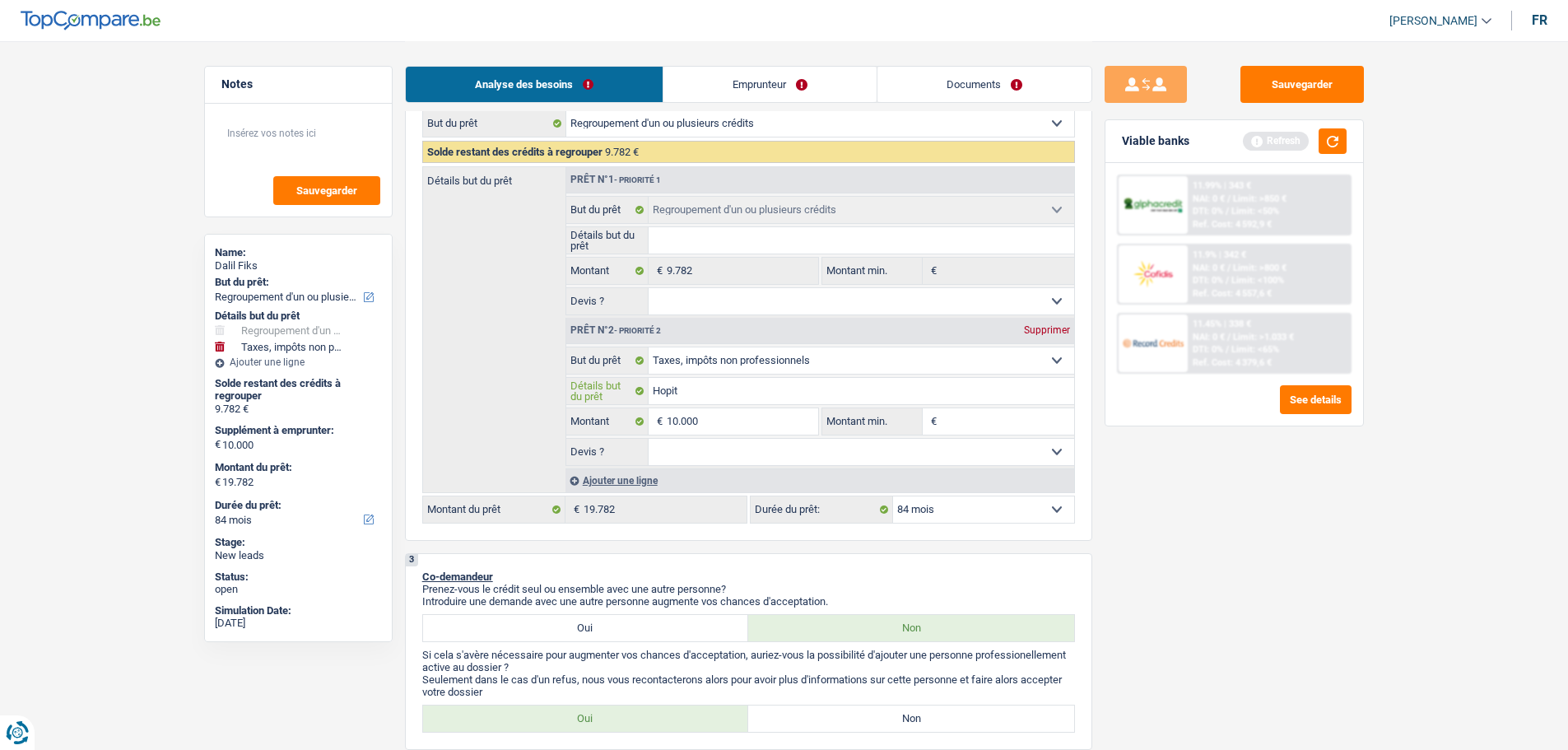
type input "Hopita"
type input "Hopital"
type input "Hopital,"
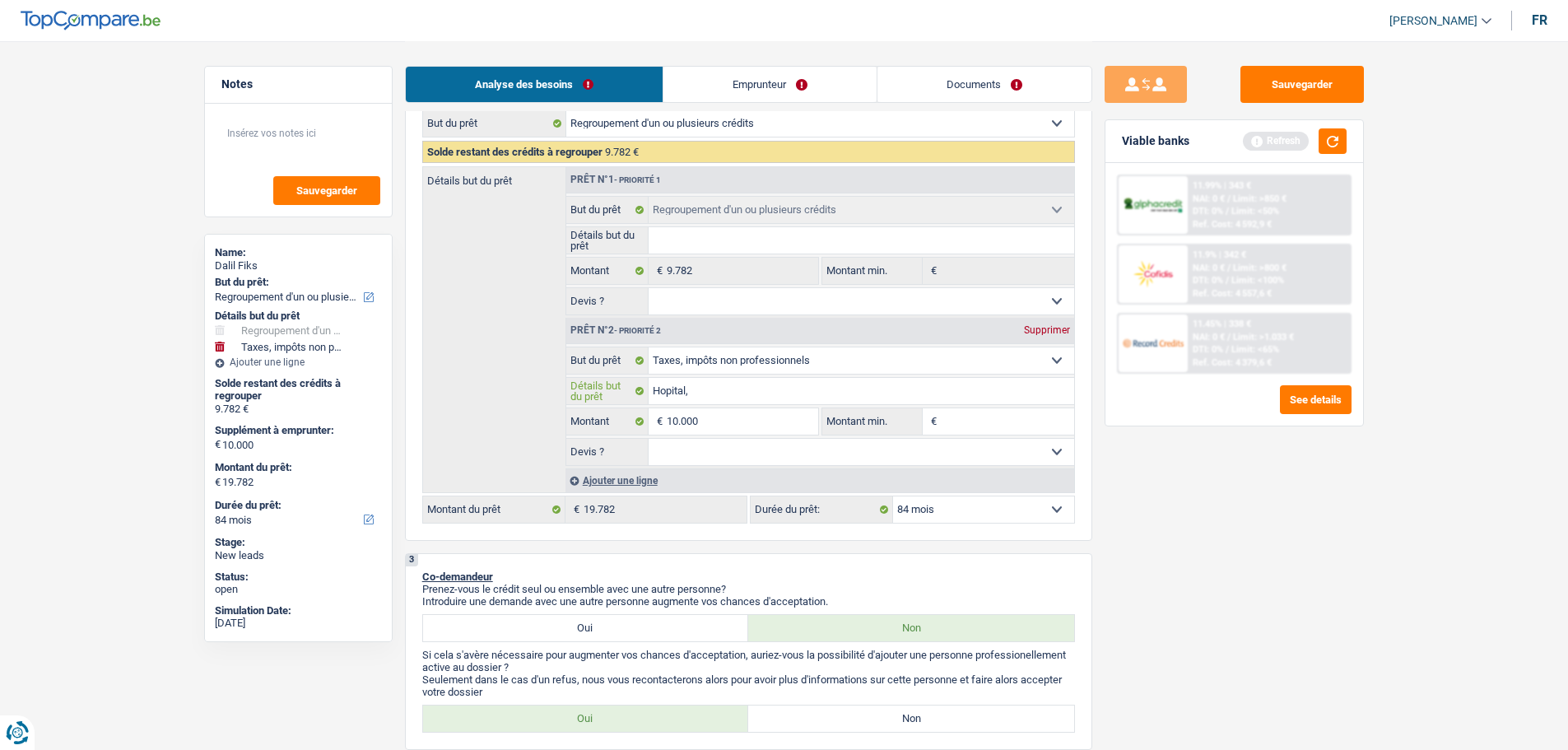
type input "Hopital,"
type input "Hopital, t"
type input "Hopital, ta"
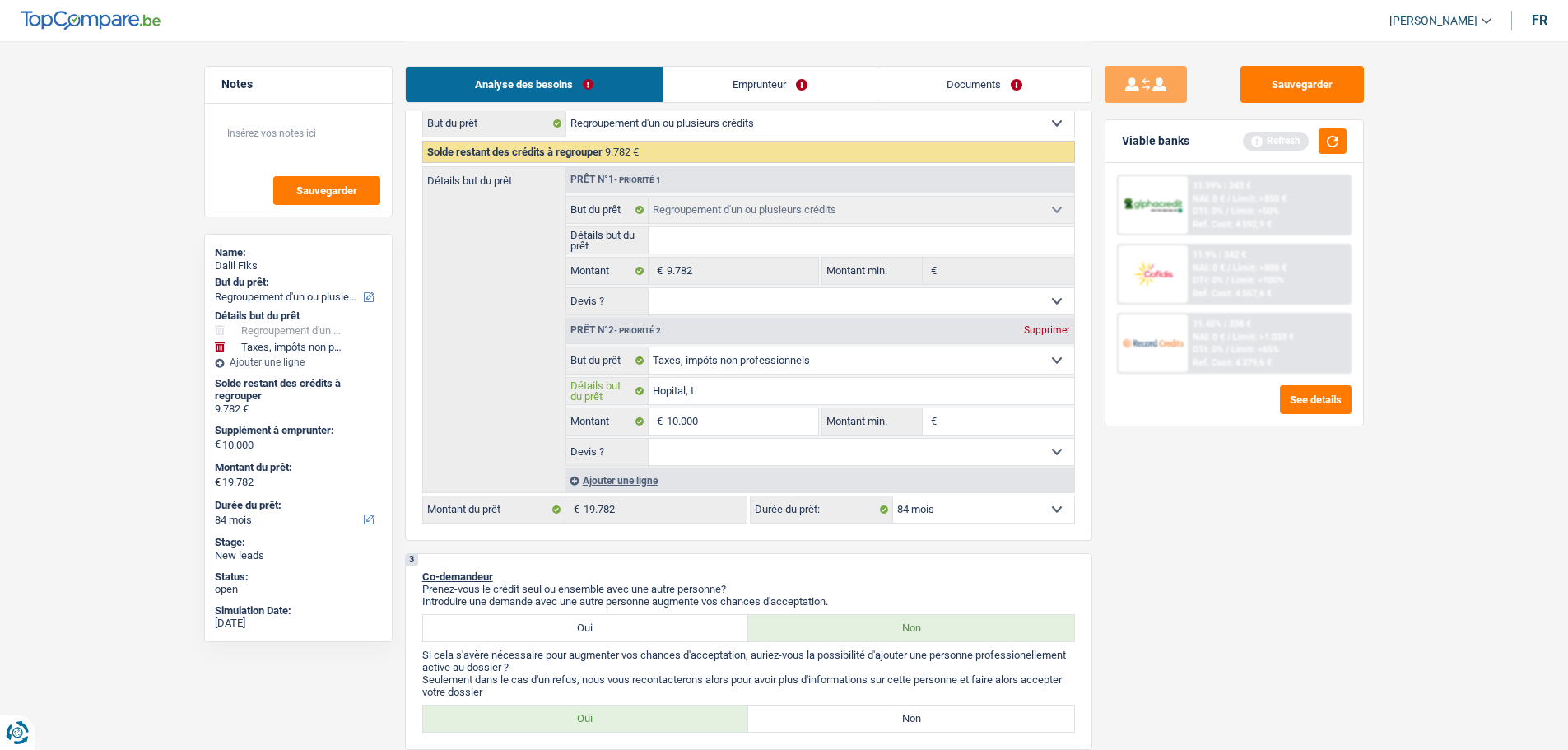
type input "Hopital, ta"
type input "Hopital, tax"
type input "Hopital, taxe"
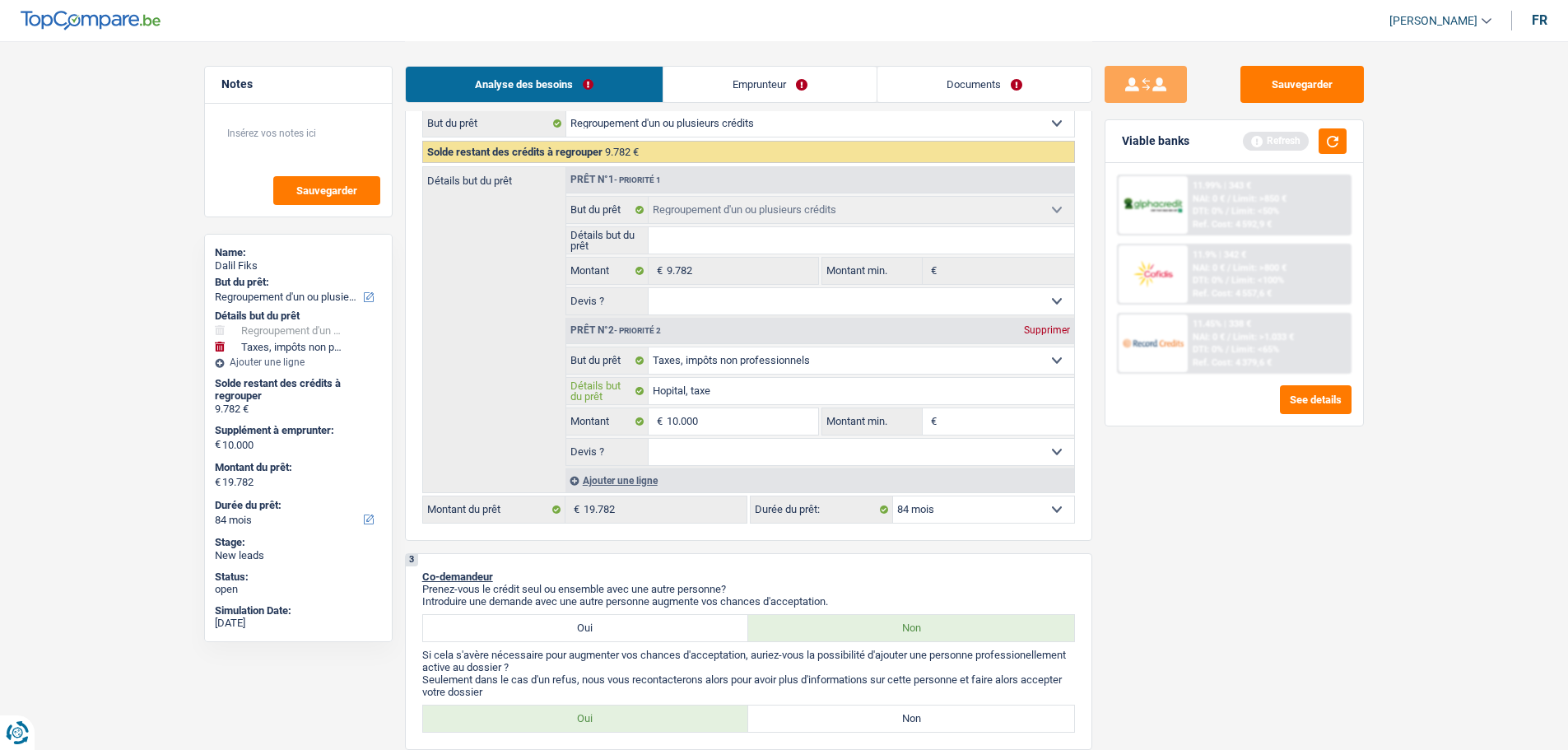
type input "Hopital, taxe"
type input "Hopital, taxe d"
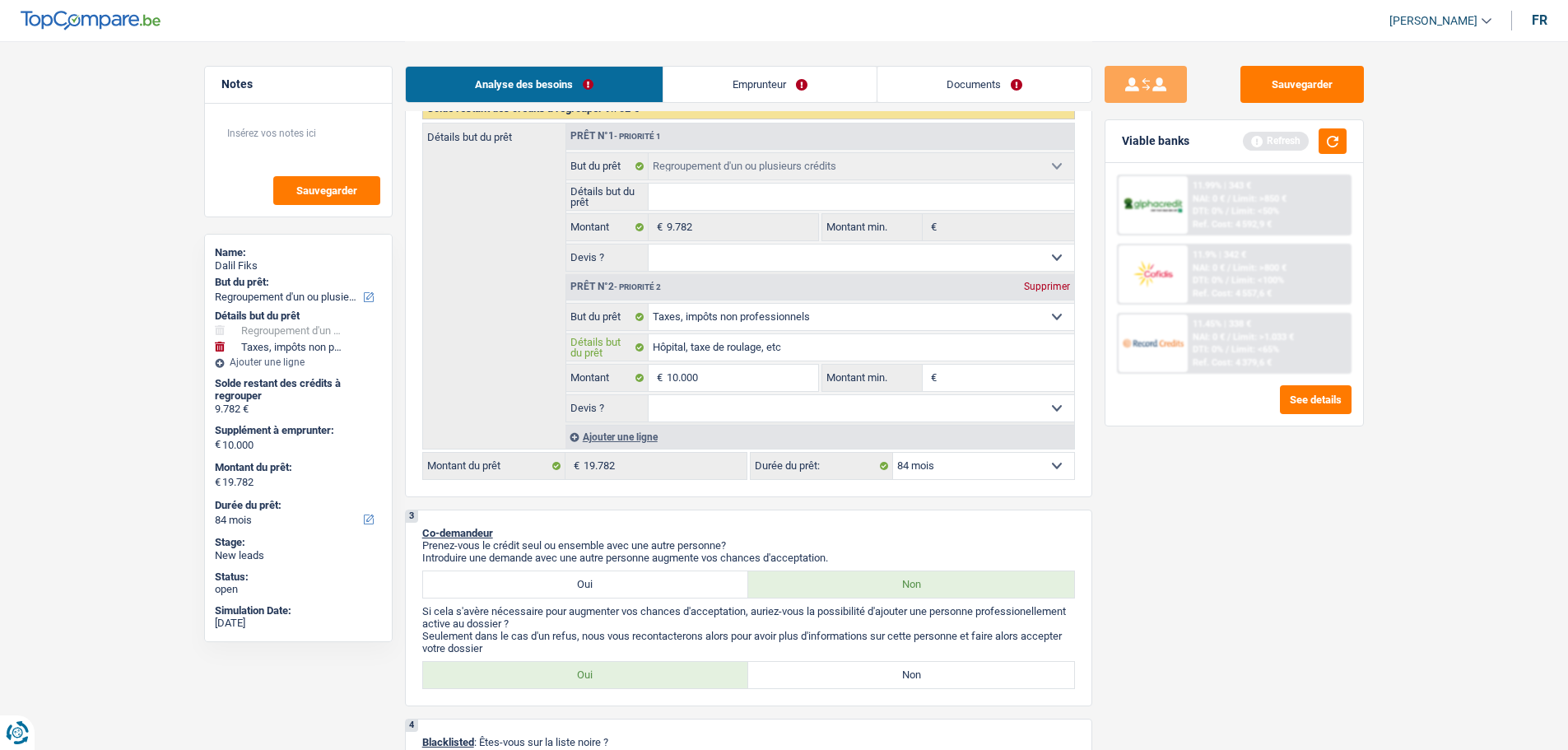
scroll to position [329, 0]
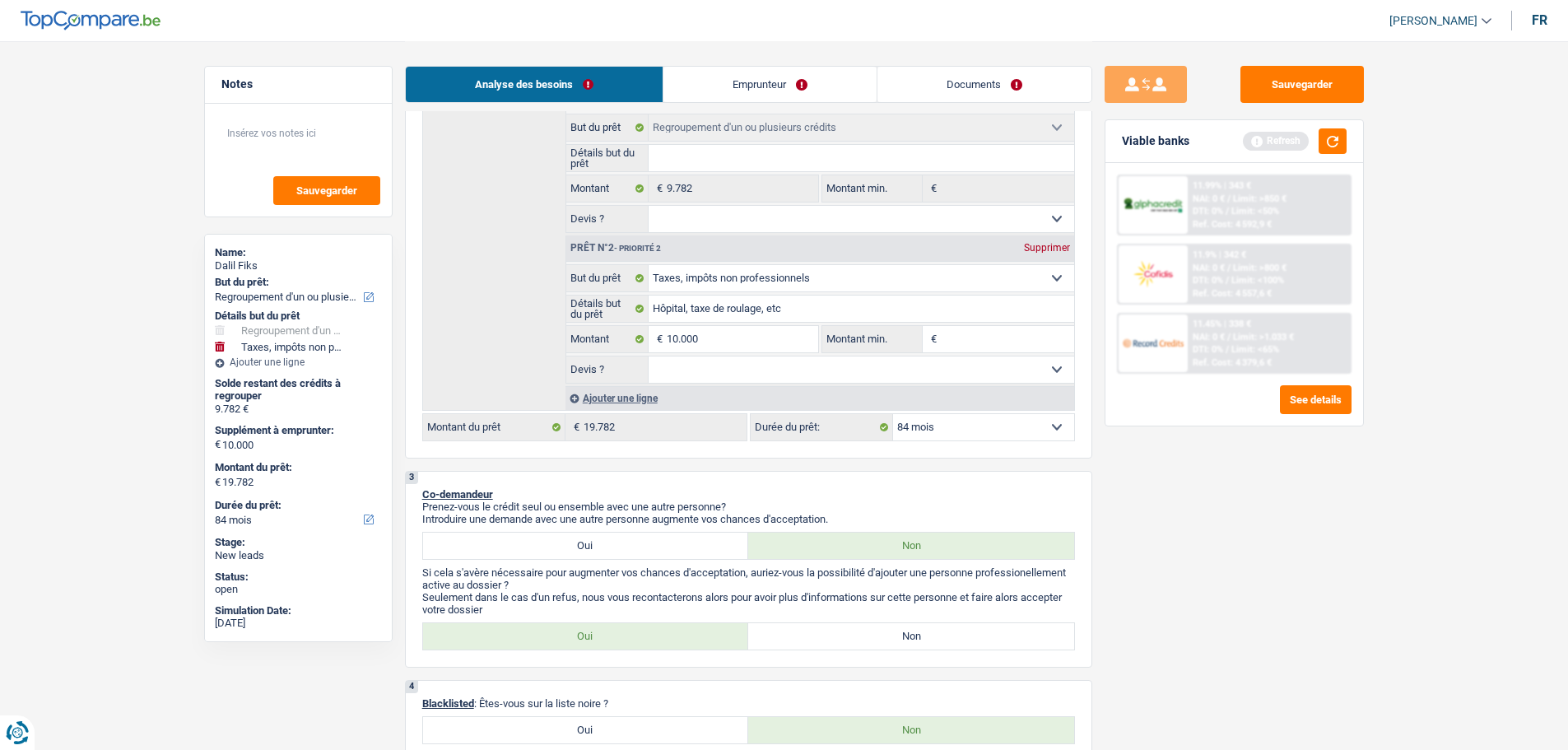
click at [1017, 353] on fieldset "€ Montant min. Tous les champs sont obligatoires. Veuillez fournir une réponse …" at bounding box center [948, 340] width 253 height 28
click at [1006, 331] on input "Montant min." at bounding box center [1007, 340] width 133 height 26
drag, startPoint x: 1364, startPoint y: 600, endPoint x: 1353, endPoint y: 570, distance: 32.0
click at [1365, 600] on div "Sauvegarder Viable banks Refresh 11.99% | 343 € NAI: 0 € / Limit: >850 € DTI: 0…" at bounding box center [1234, 395] width 284 height 658
click at [698, 373] on select "Oui Non Non répondu Sélectionner une option" at bounding box center [862, 369] width 425 height 26
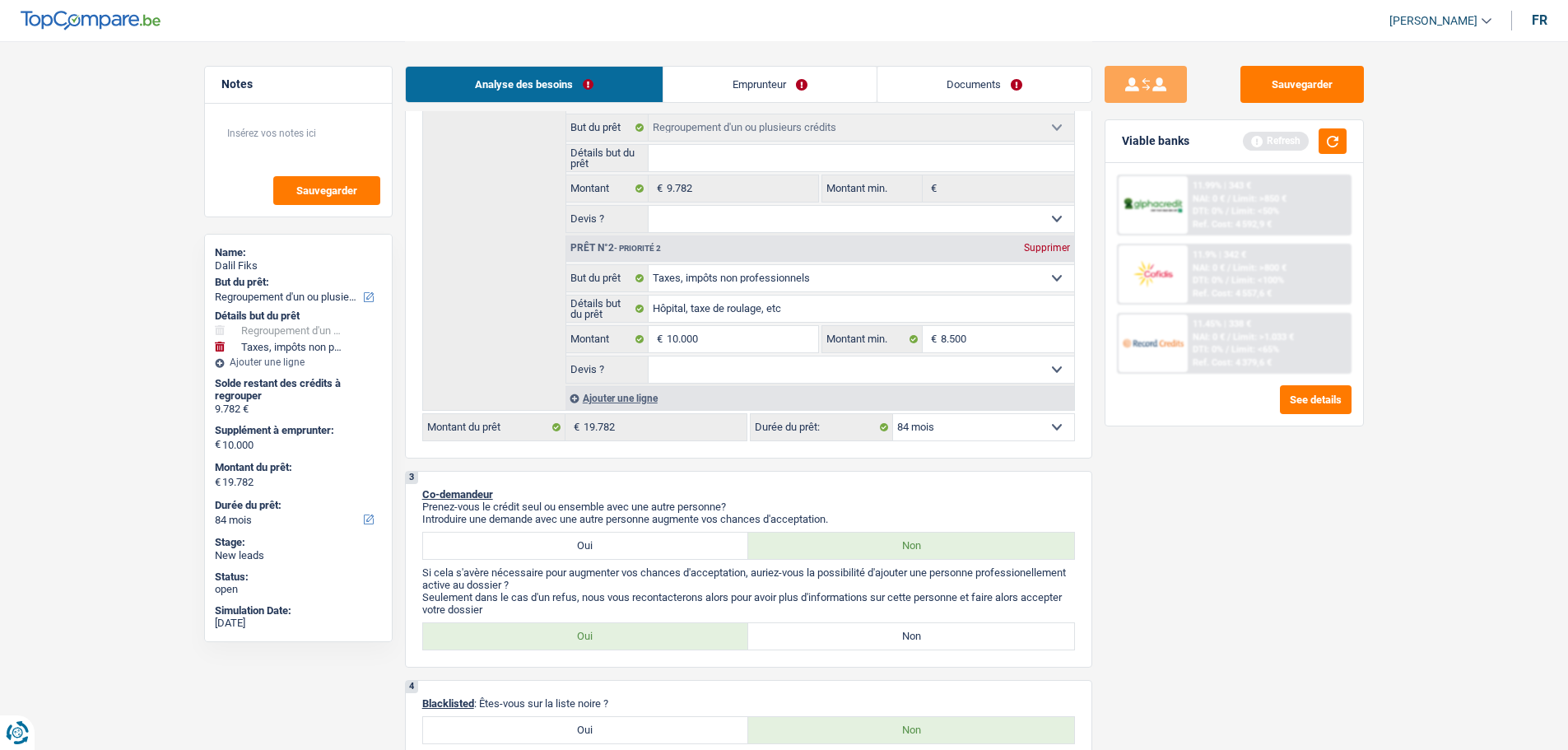
click at [649, 356] on select "Oui Non Non répondu Sélectionner une option" at bounding box center [862, 369] width 425 height 26
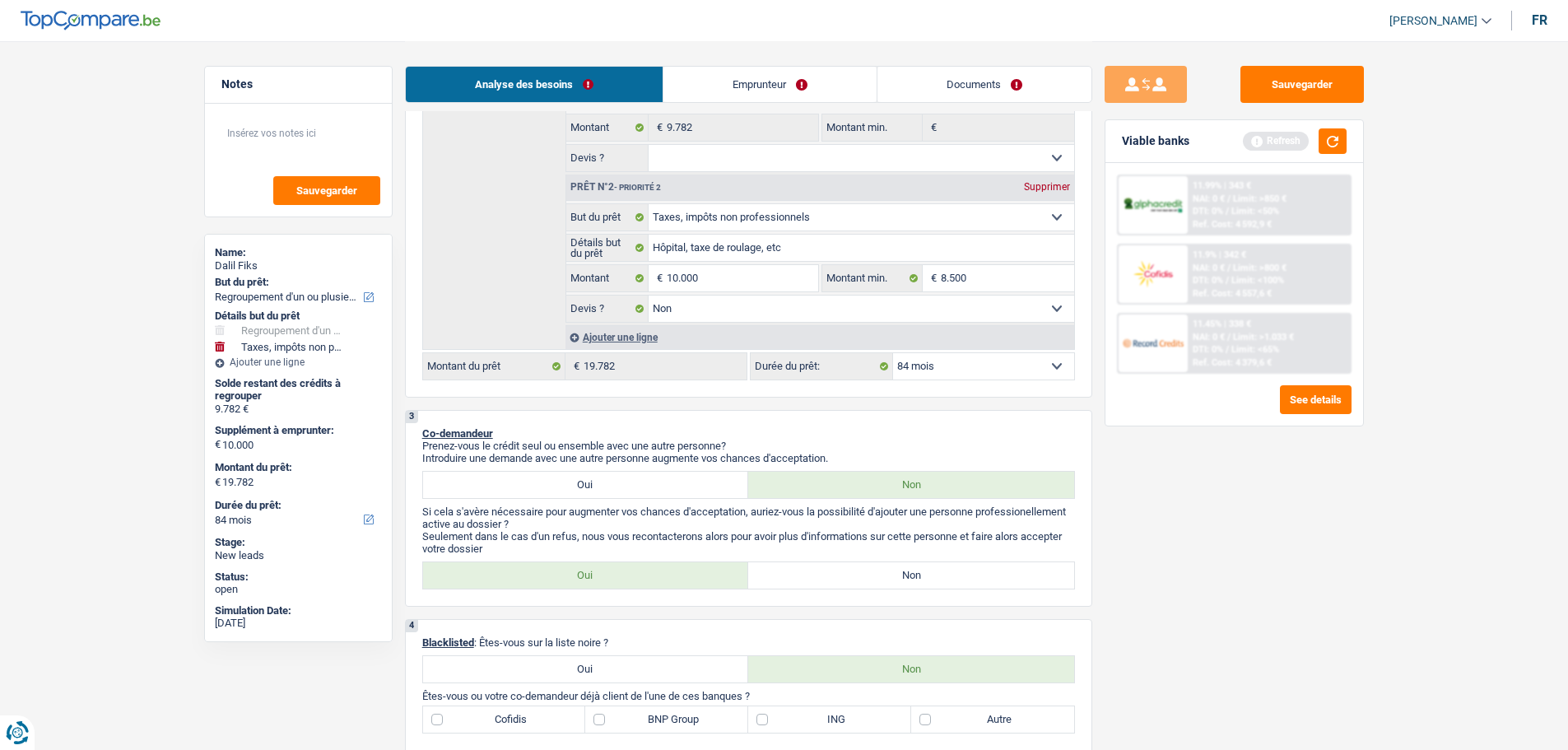
scroll to position [494, 0]
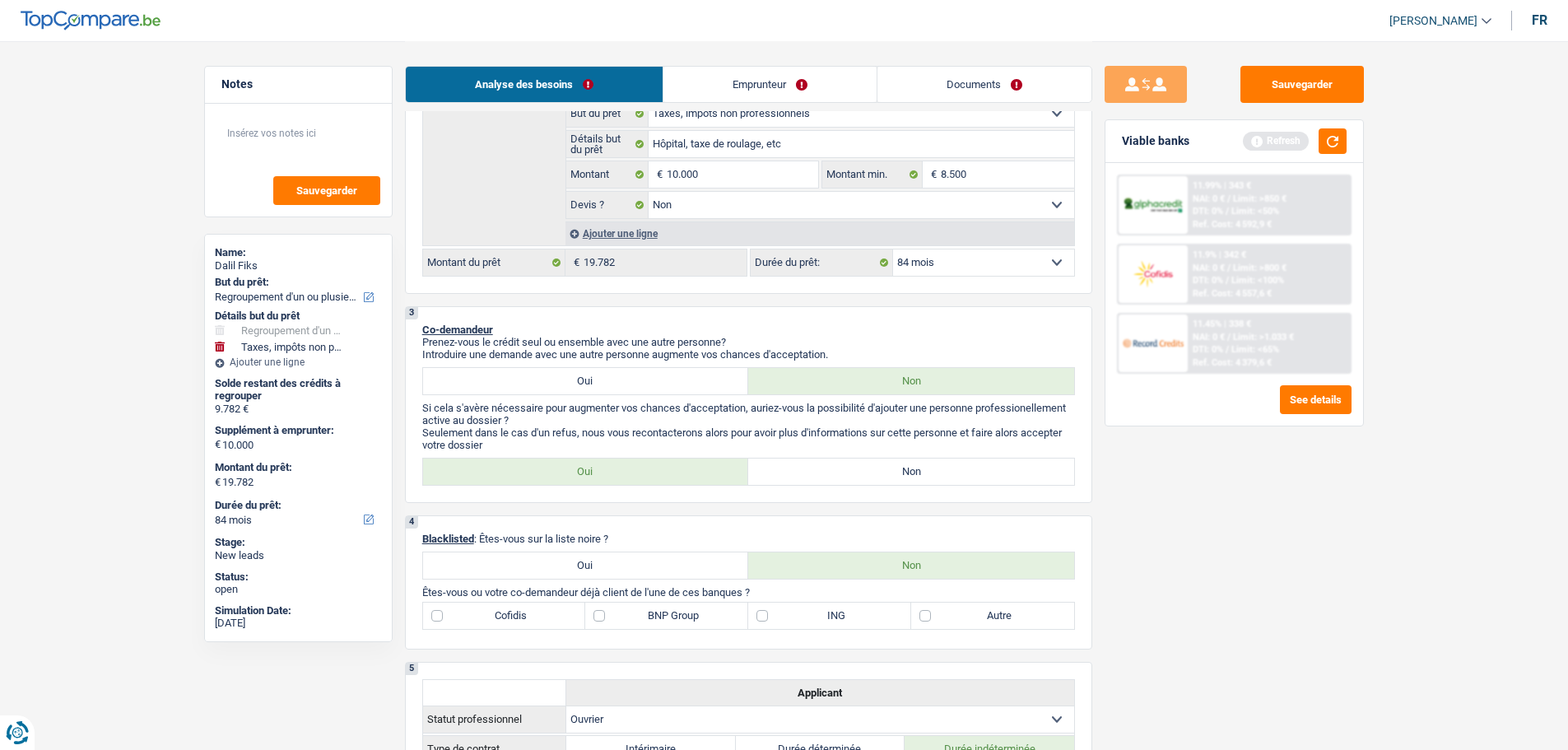
click at [790, 468] on label "Non" at bounding box center [911, 472] width 326 height 26
click at [790, 468] on input "Non" at bounding box center [911, 472] width 326 height 26
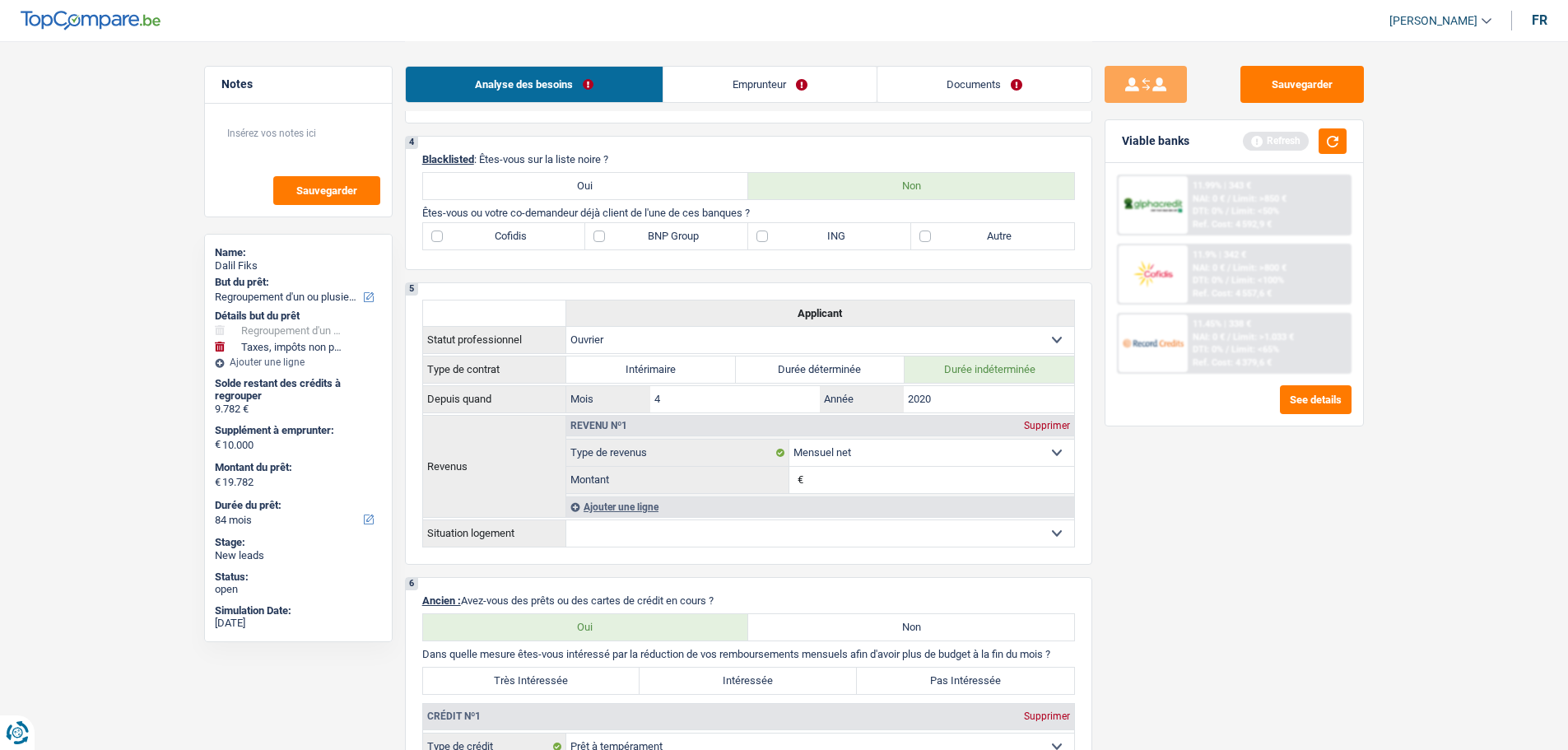
scroll to position [659, 0]
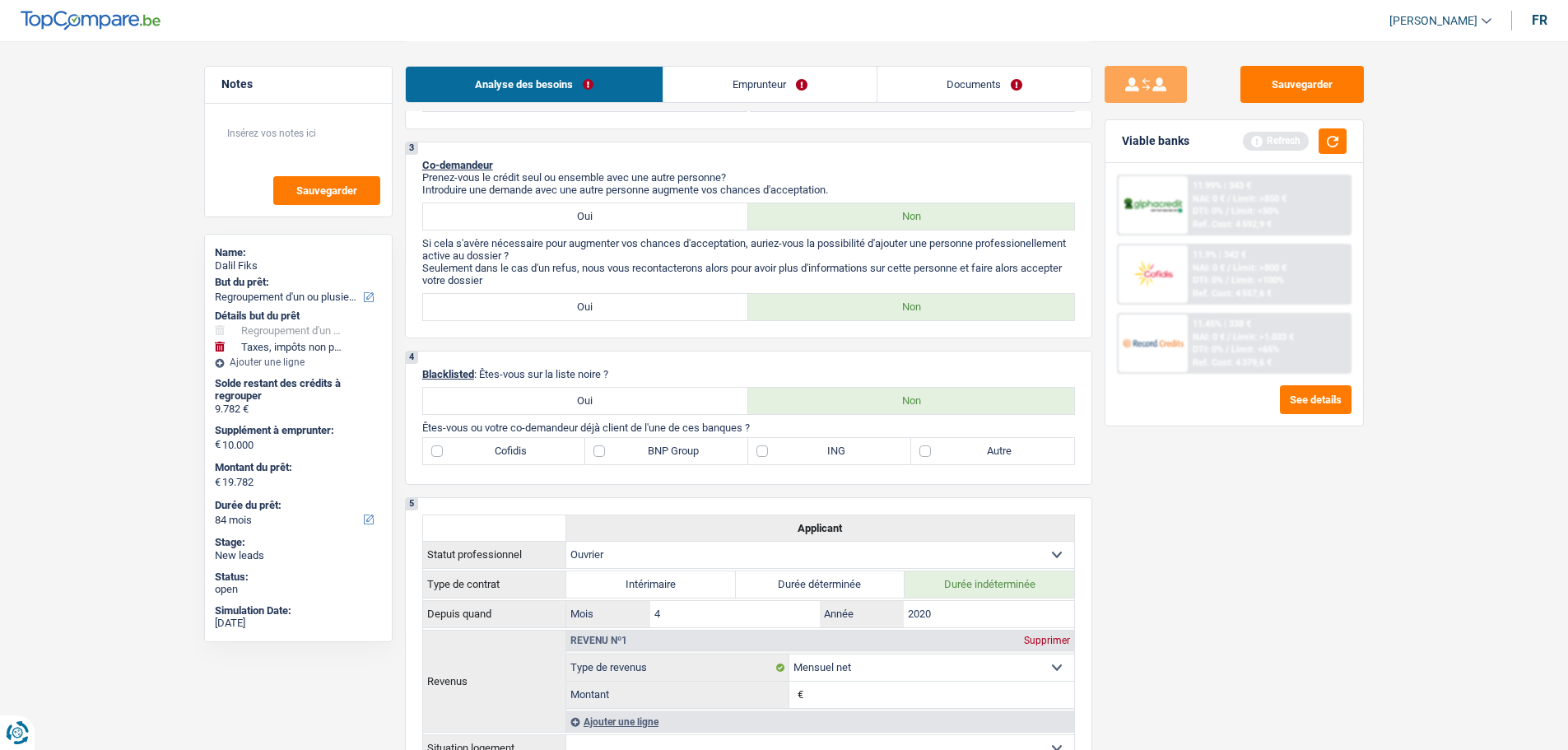
click at [937, 460] on label "Autre" at bounding box center [992, 451] width 163 height 26
click at [937, 460] on input "Autre" at bounding box center [992, 451] width 163 height 26
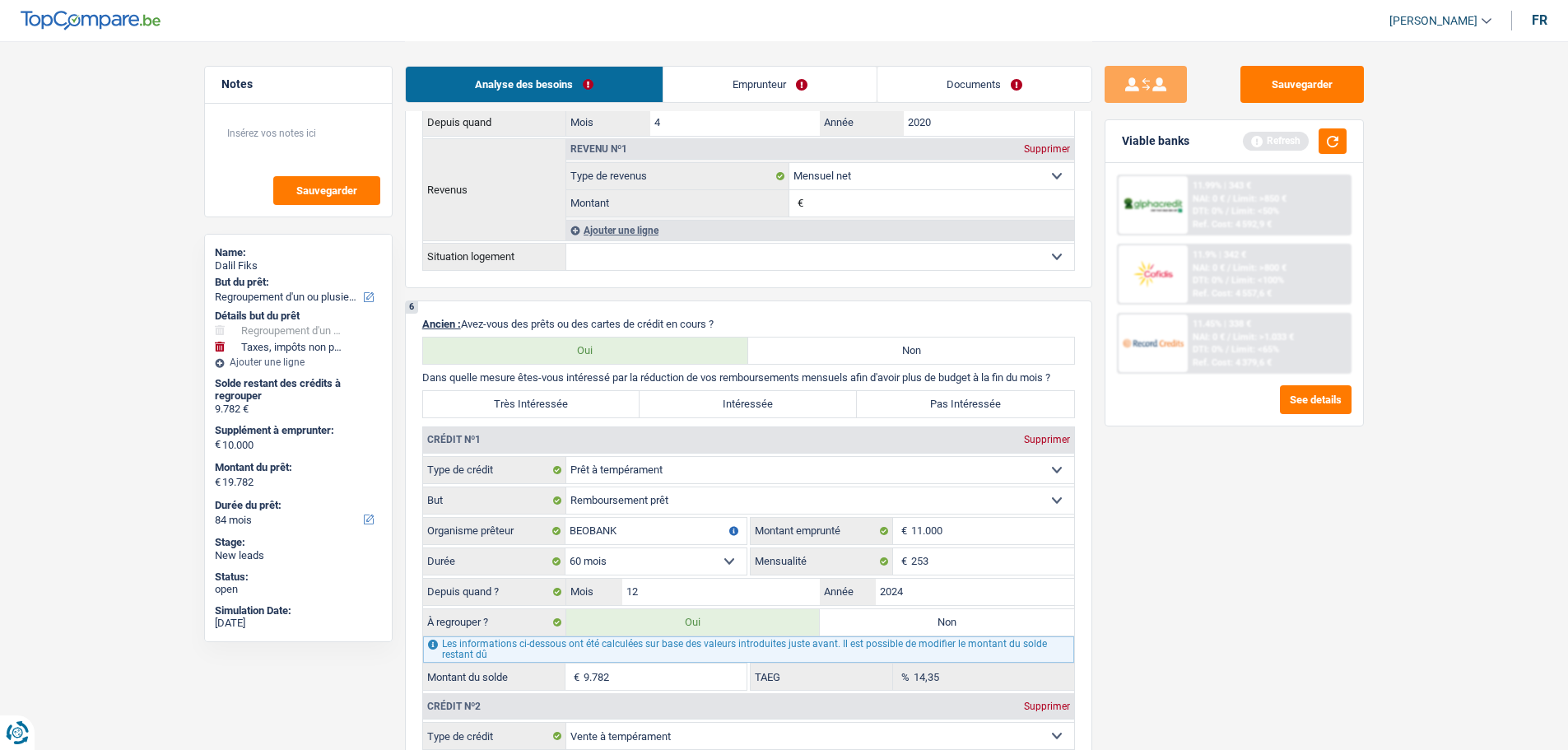
scroll to position [1153, 0]
click at [549, 410] on label "Très Intéressée" at bounding box center [532, 402] width 217 height 26
click at [549, 410] on input "Très Intéressée" at bounding box center [532, 402] width 217 height 26
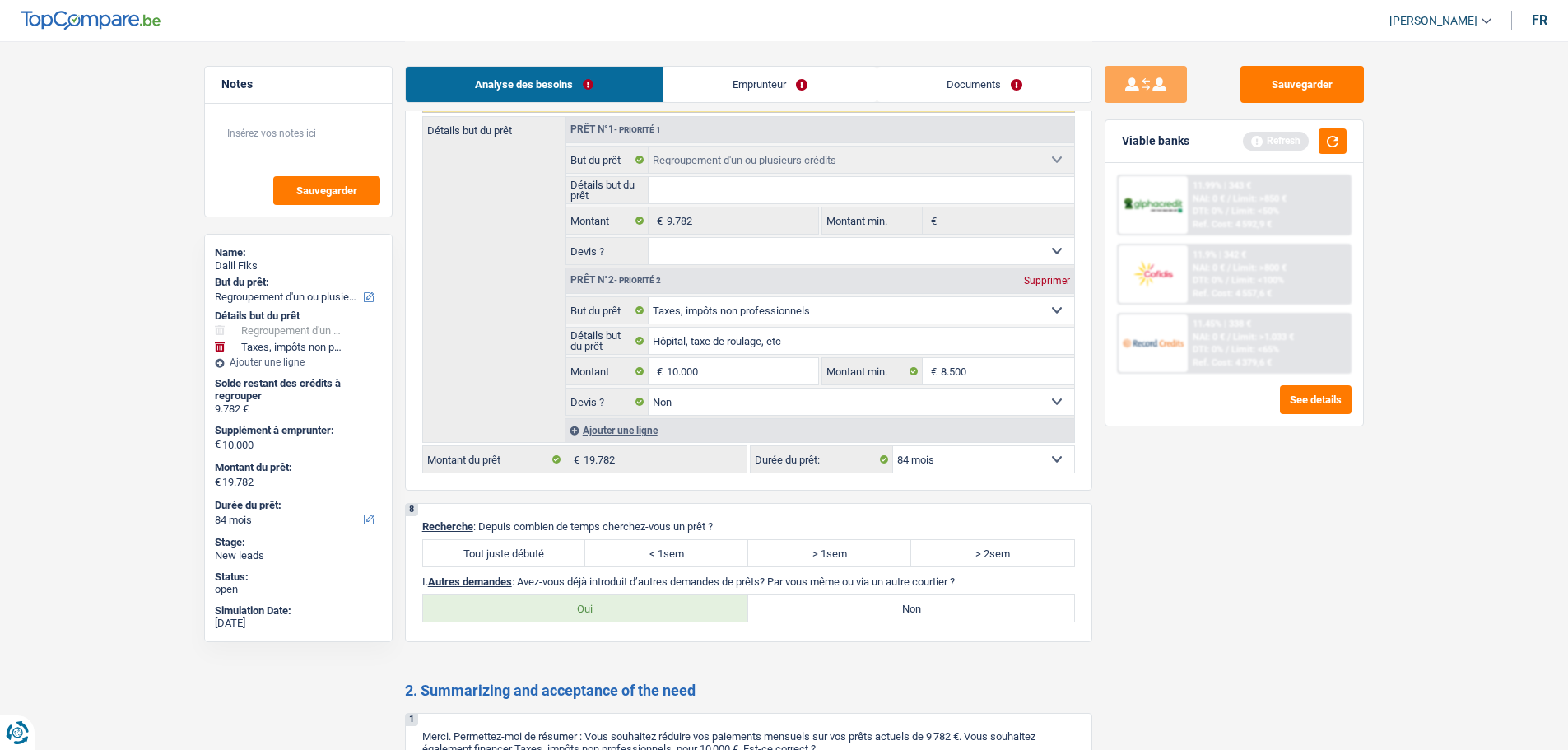
scroll to position [2388, 0]
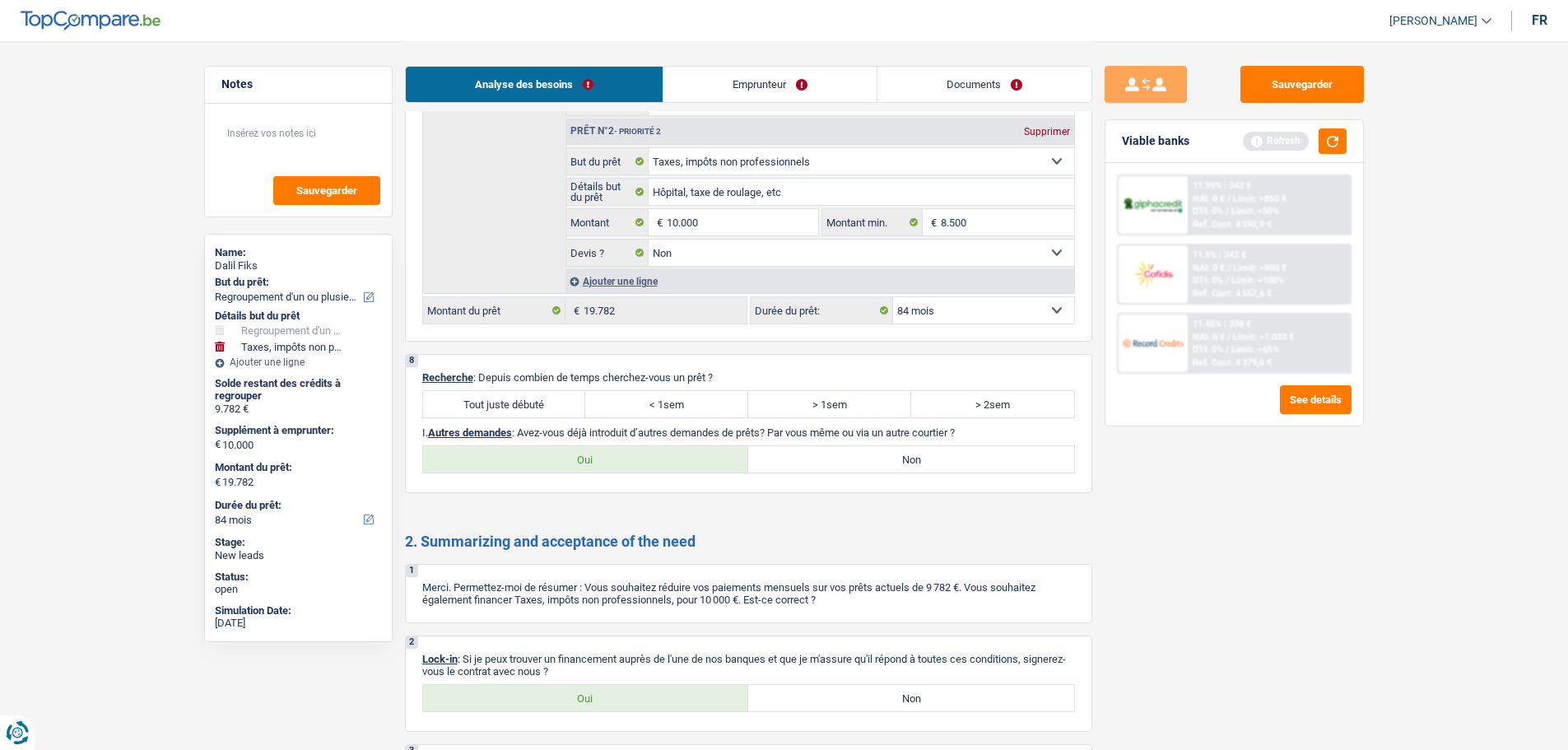
click at [556, 406] on label "Tout juste débuté" at bounding box center [505, 404] width 163 height 26
click at [556, 406] on input "Tout juste débuté" at bounding box center [505, 404] width 163 height 26
click at [846, 463] on label "Non" at bounding box center [911, 459] width 326 height 26
click at [846, 463] on input "Non" at bounding box center [911, 459] width 326 height 26
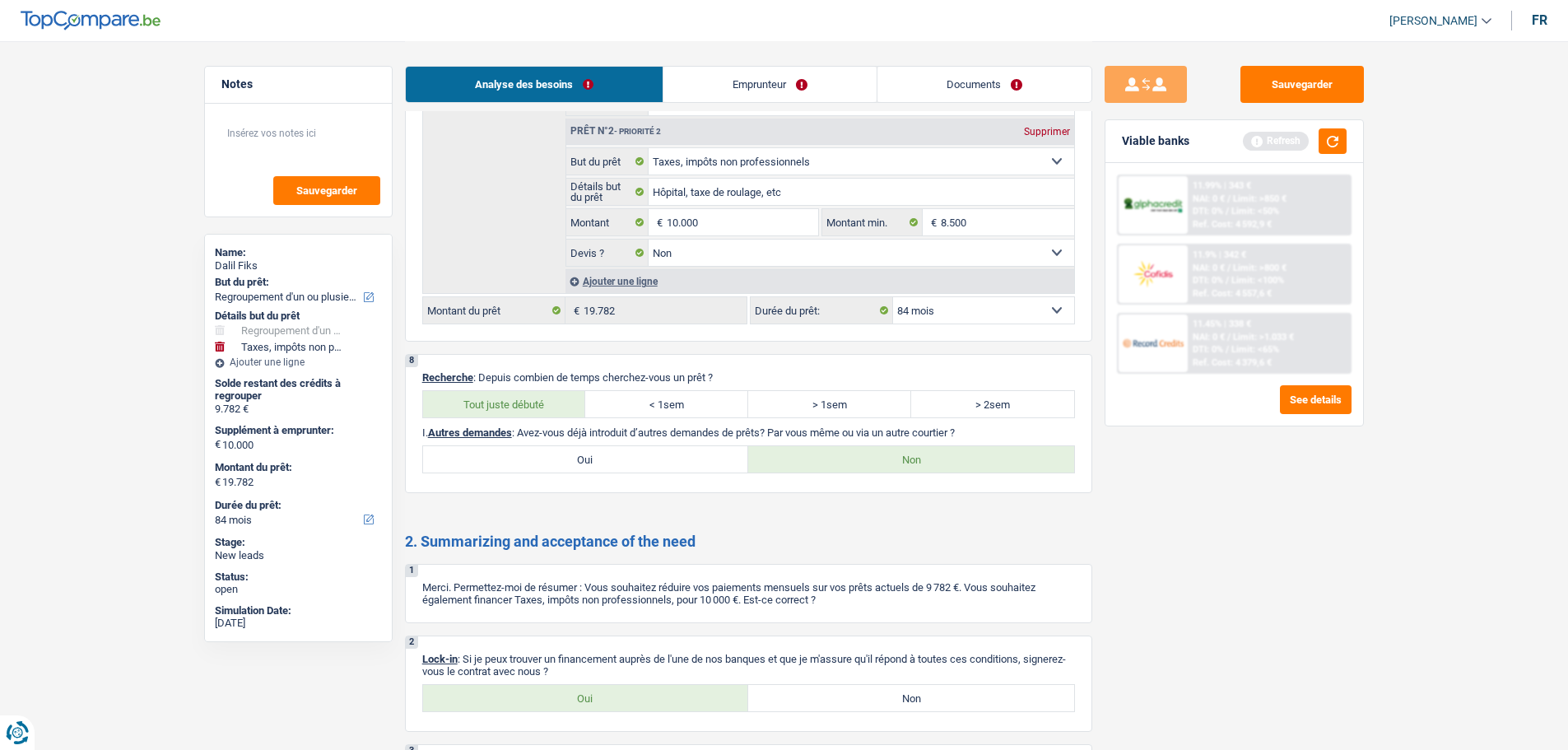
click at [766, 75] on link "Emprunteur" at bounding box center [770, 84] width 214 height 35
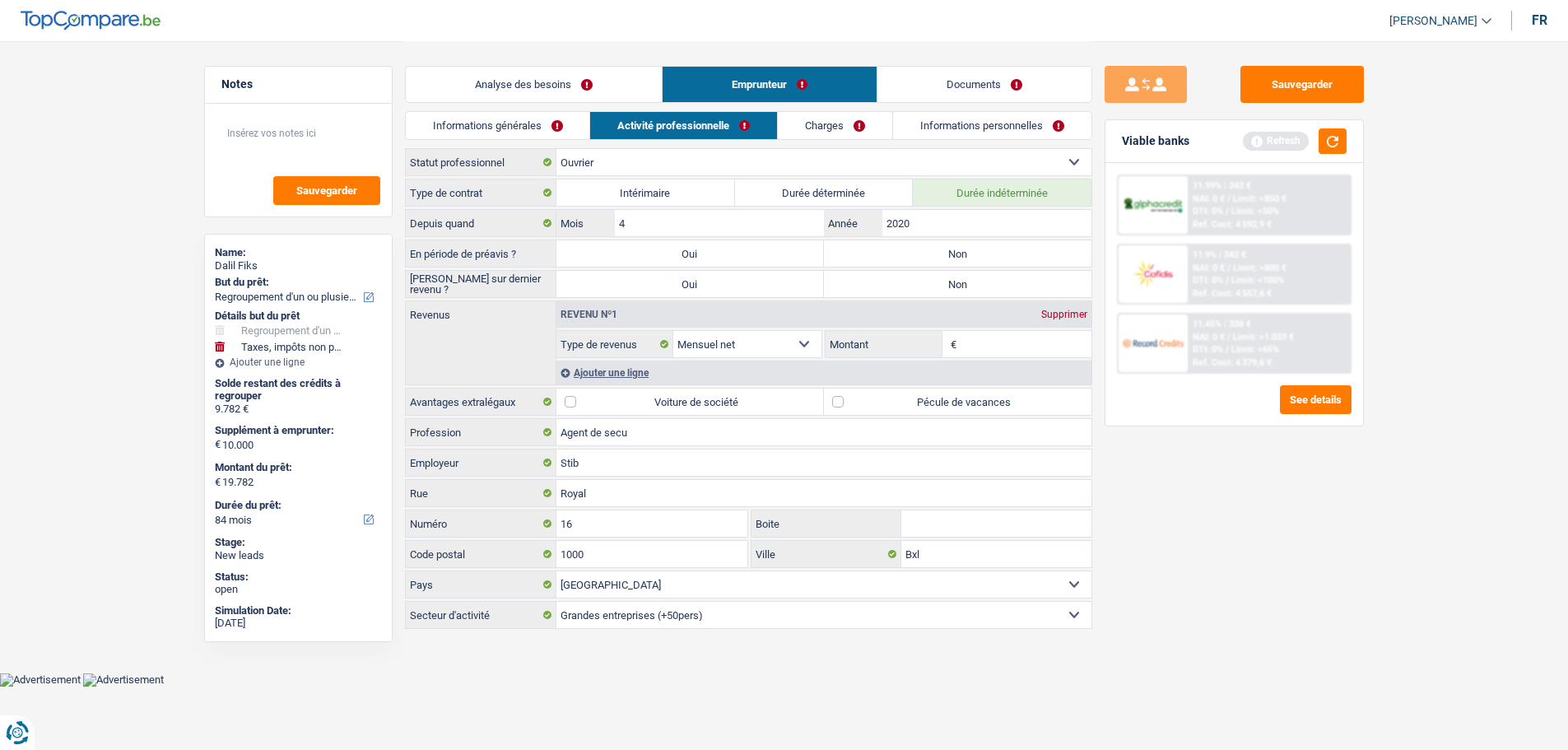
scroll to position [0, 0]
click at [543, 130] on link "Informations générales" at bounding box center [504, 125] width 185 height 27
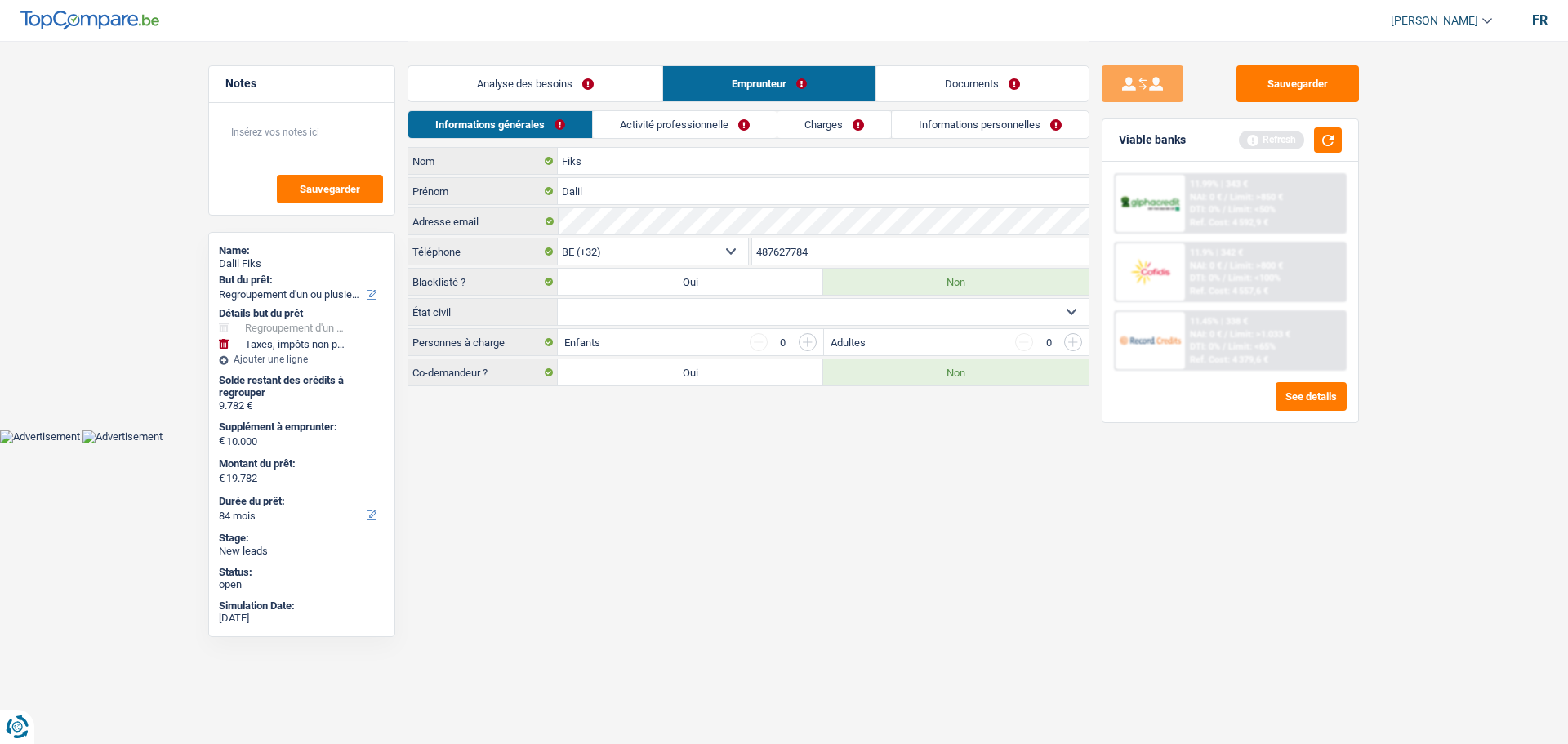
click at [782, 308] on select "Célibataire Marié(e) Cohabitant(e) légal(e) Divorcé(e) Veuf(ve) Séparé (de fait…" at bounding box center [823, 312] width 531 height 26
click at [558, 299] on select "Célibataire Marié(e) Cohabitant(e) légal(e) Divorcé(e) Veuf(ve) Séparé (de fait…" at bounding box center [823, 312] width 531 height 26
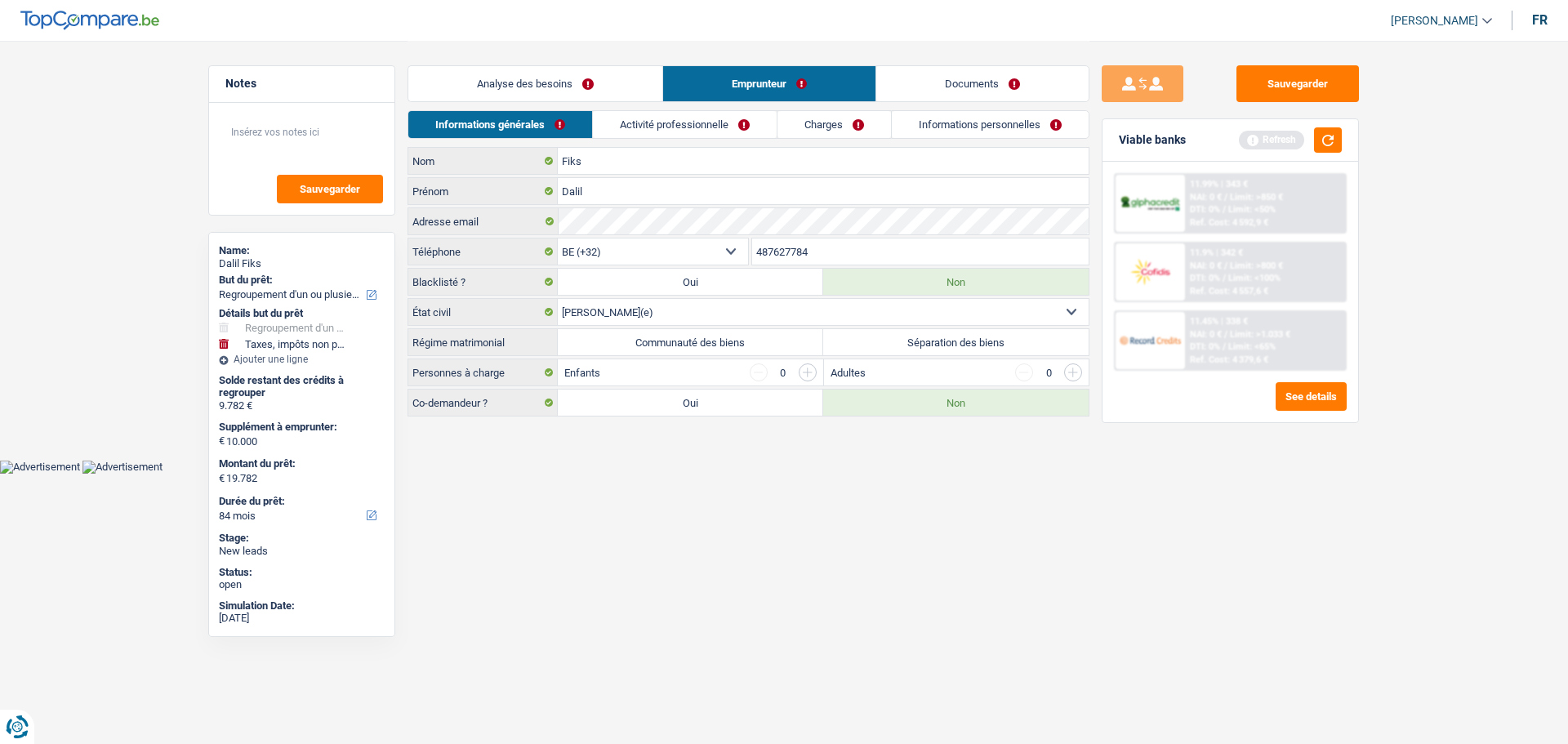
click at [727, 347] on label "Communauté des biens" at bounding box center [690, 342] width 265 height 26
click at [727, 347] on input "Communauté des biens" at bounding box center [690, 342] width 265 height 26
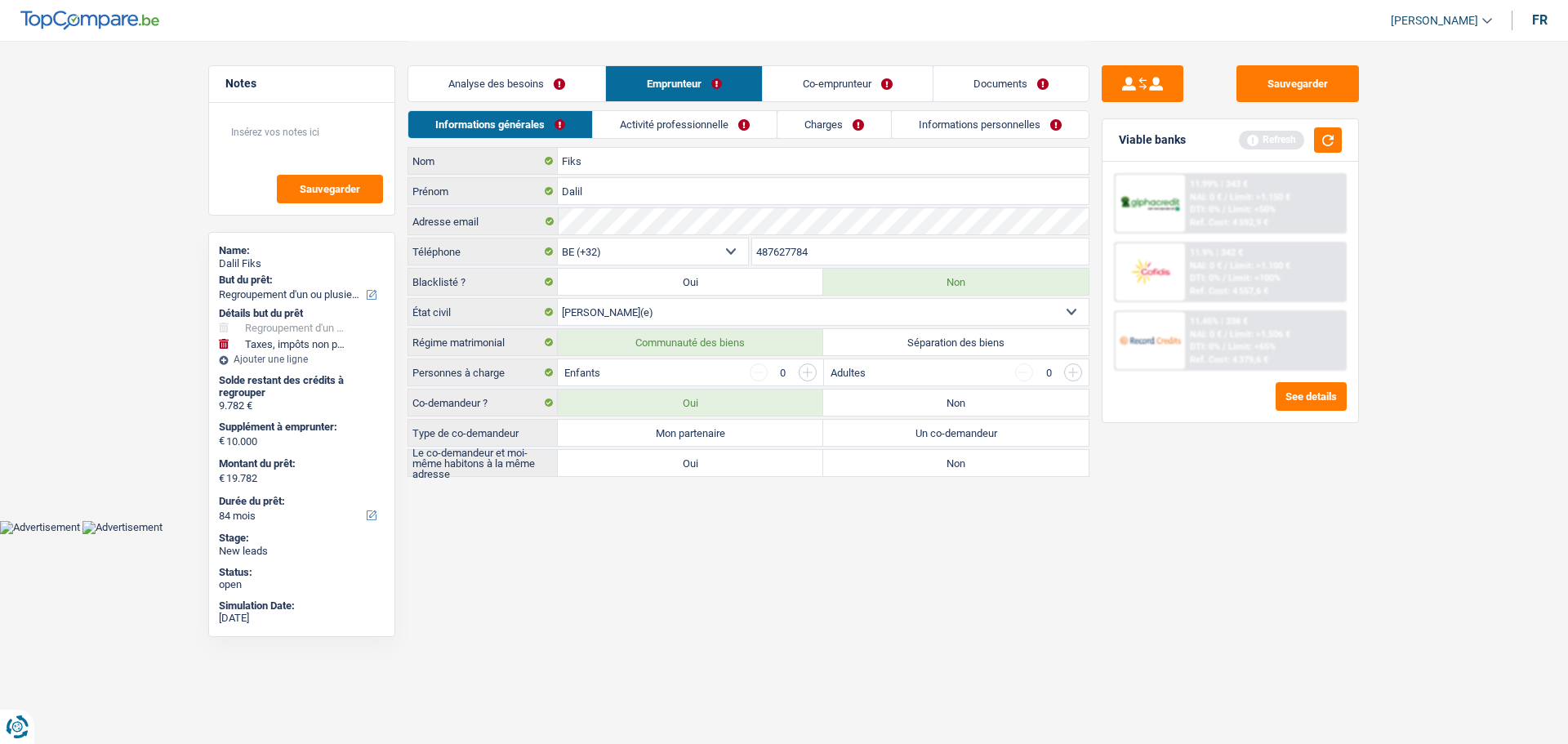
click at [805, 377] on input "button" at bounding box center [807, 372] width 18 height 18
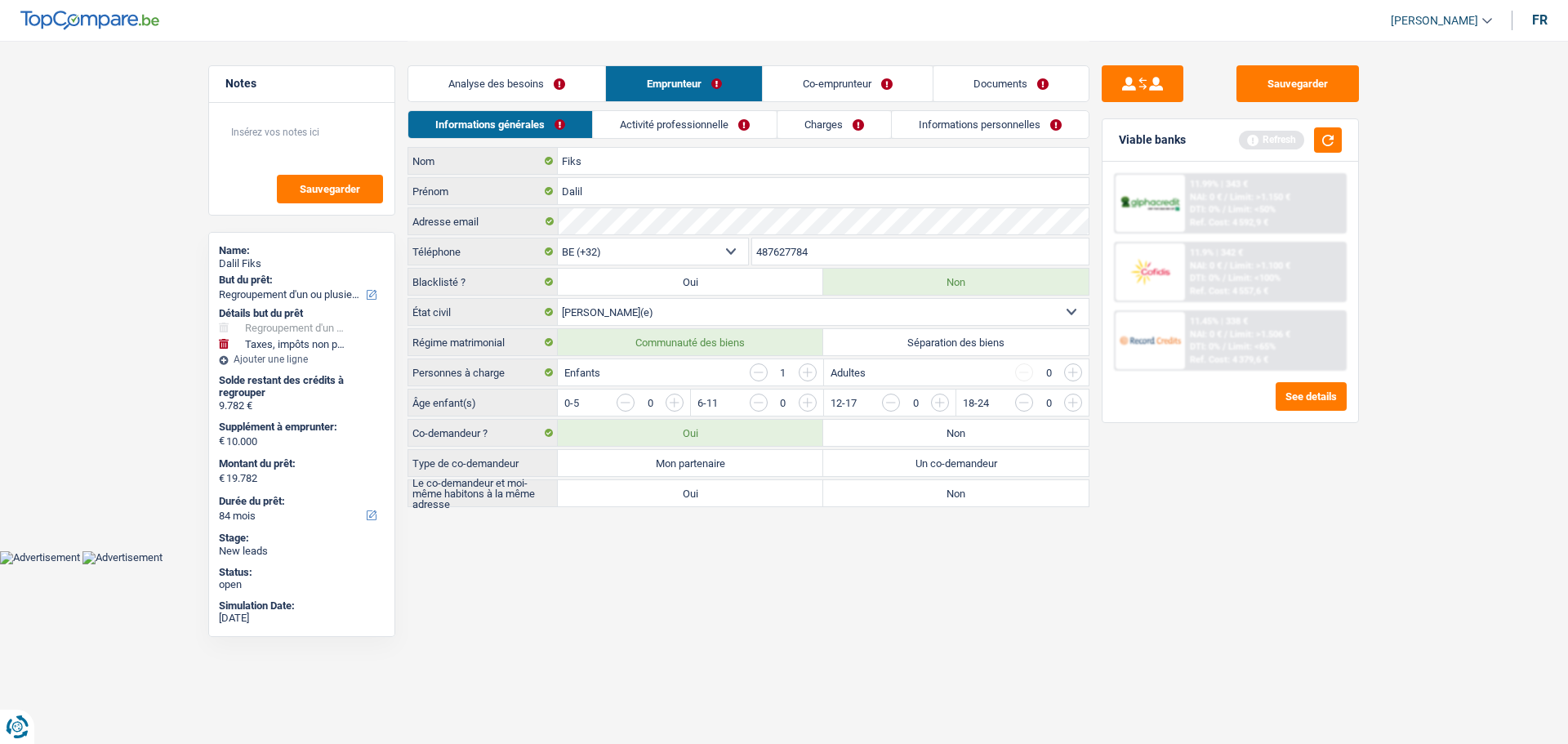
click at [675, 401] on input "button" at bounding box center [1005, 406] width 680 height 26
click at [942, 434] on label "Non" at bounding box center [956, 433] width 265 height 26
click at [942, 434] on input "Non" at bounding box center [956, 433] width 265 height 26
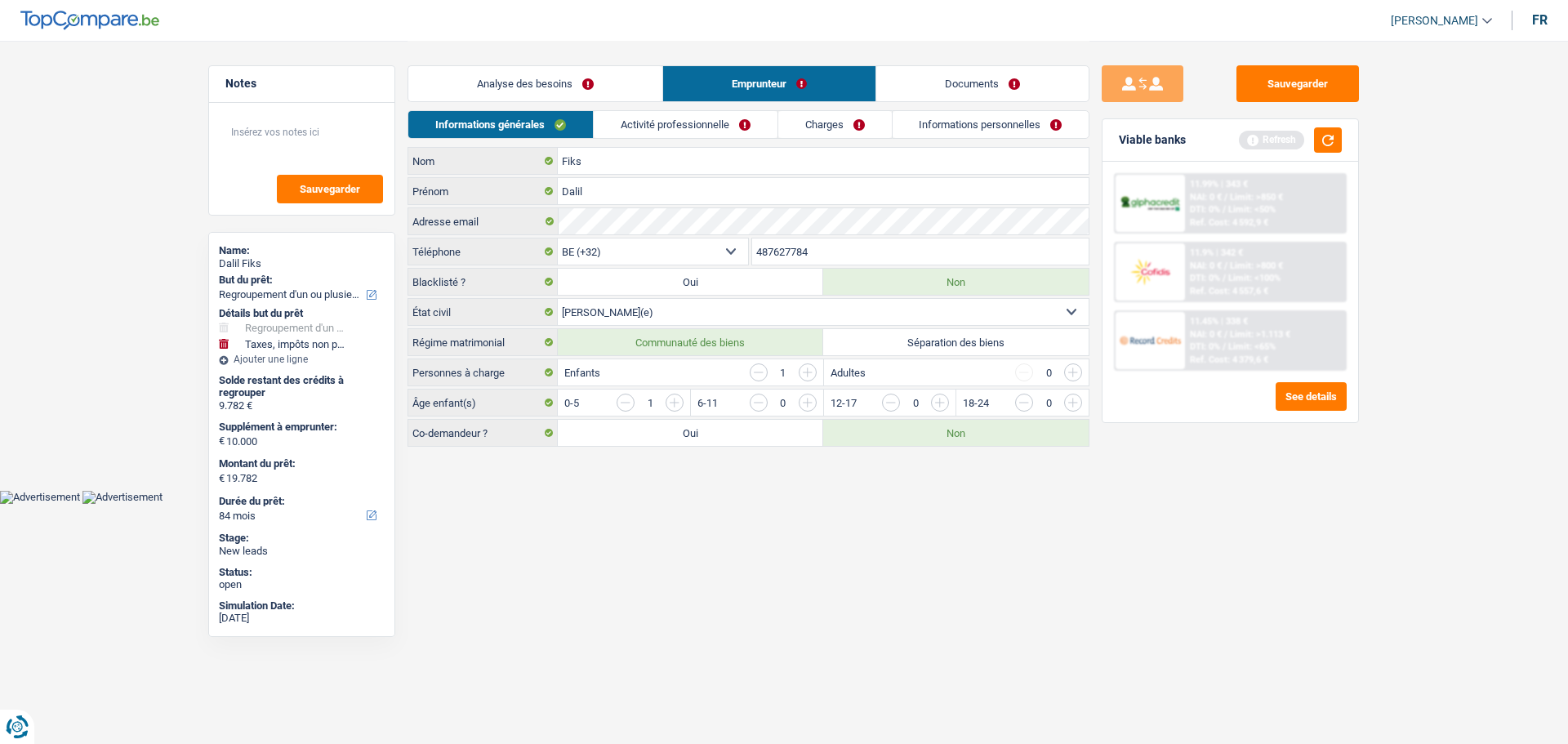
click at [725, 125] on link "Activité professionnelle" at bounding box center [685, 124] width 184 height 27
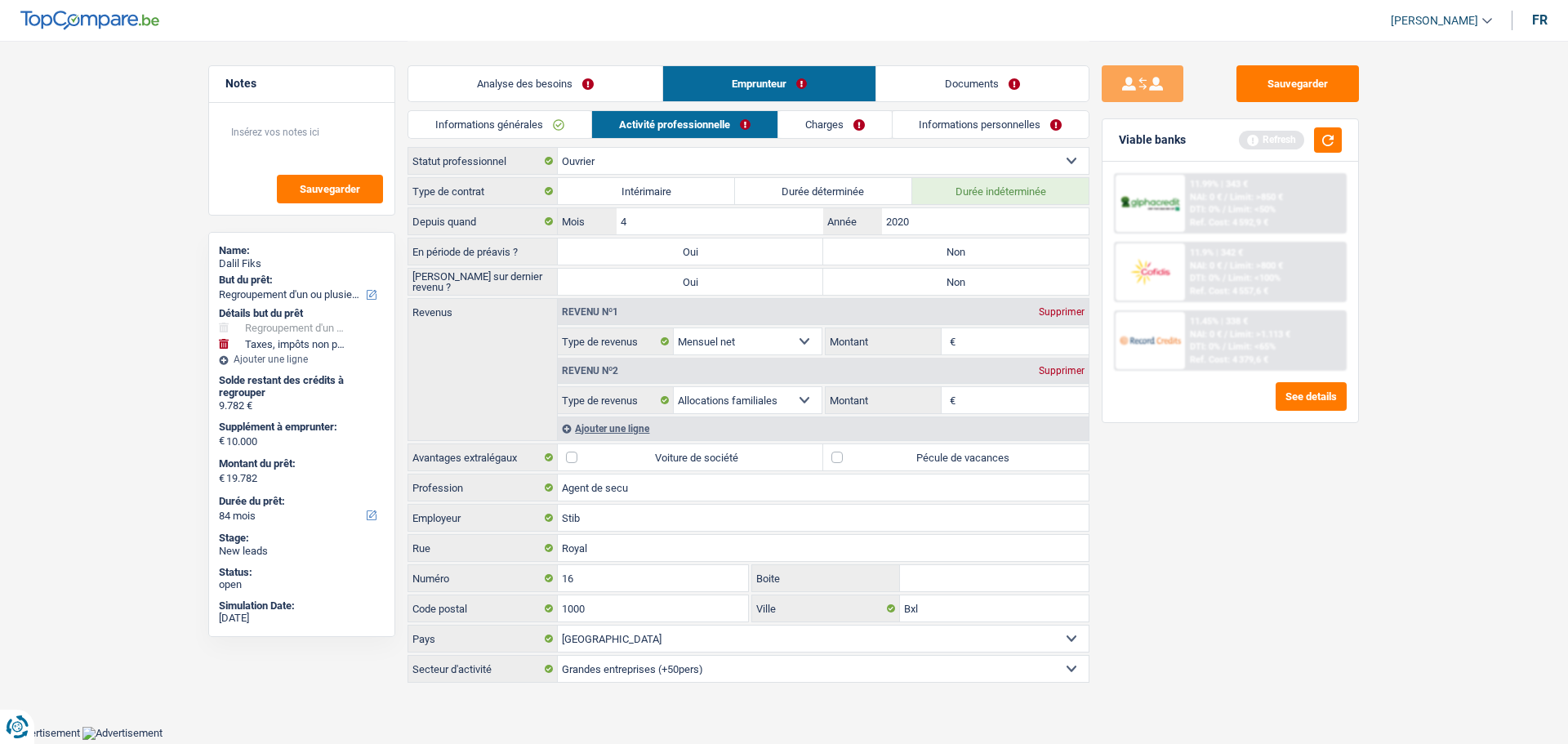
click at [1054, 246] on label "Non" at bounding box center [956, 252] width 265 height 26
click at [1054, 246] on input "Non" at bounding box center [956, 252] width 265 height 26
click at [993, 286] on label "Non" at bounding box center [956, 281] width 265 height 26
click at [993, 286] on input "Non" at bounding box center [956, 281] width 265 height 26
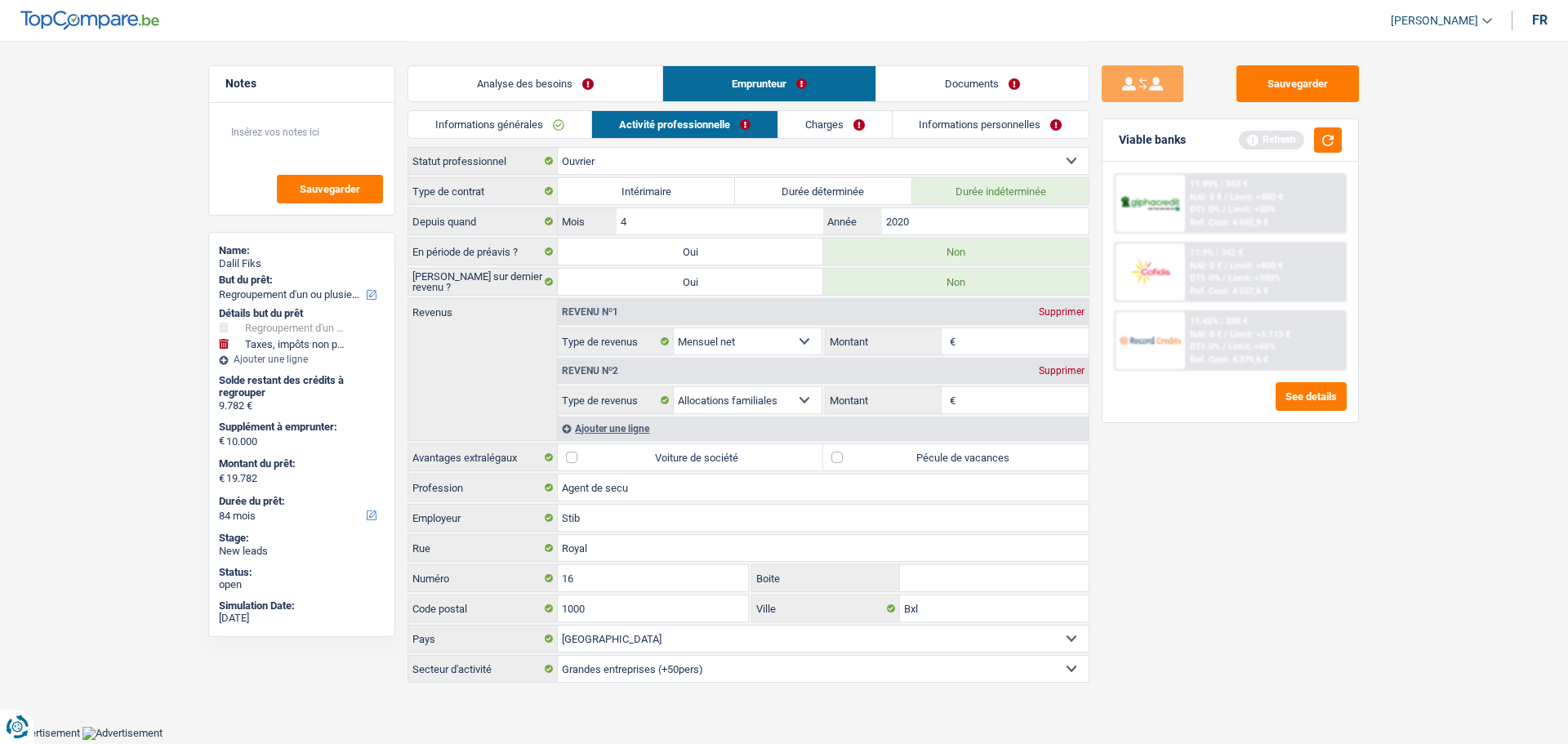
click at [972, 345] on input "Montant" at bounding box center [1024, 341] width 130 height 26
click at [996, 406] on input "Montant" at bounding box center [1024, 400] width 130 height 26
click at [1004, 410] on input "Montant" at bounding box center [1024, 400] width 130 height 26
click at [589, 433] on div "Ajouter une ligne" at bounding box center [823, 428] width 531 height 24
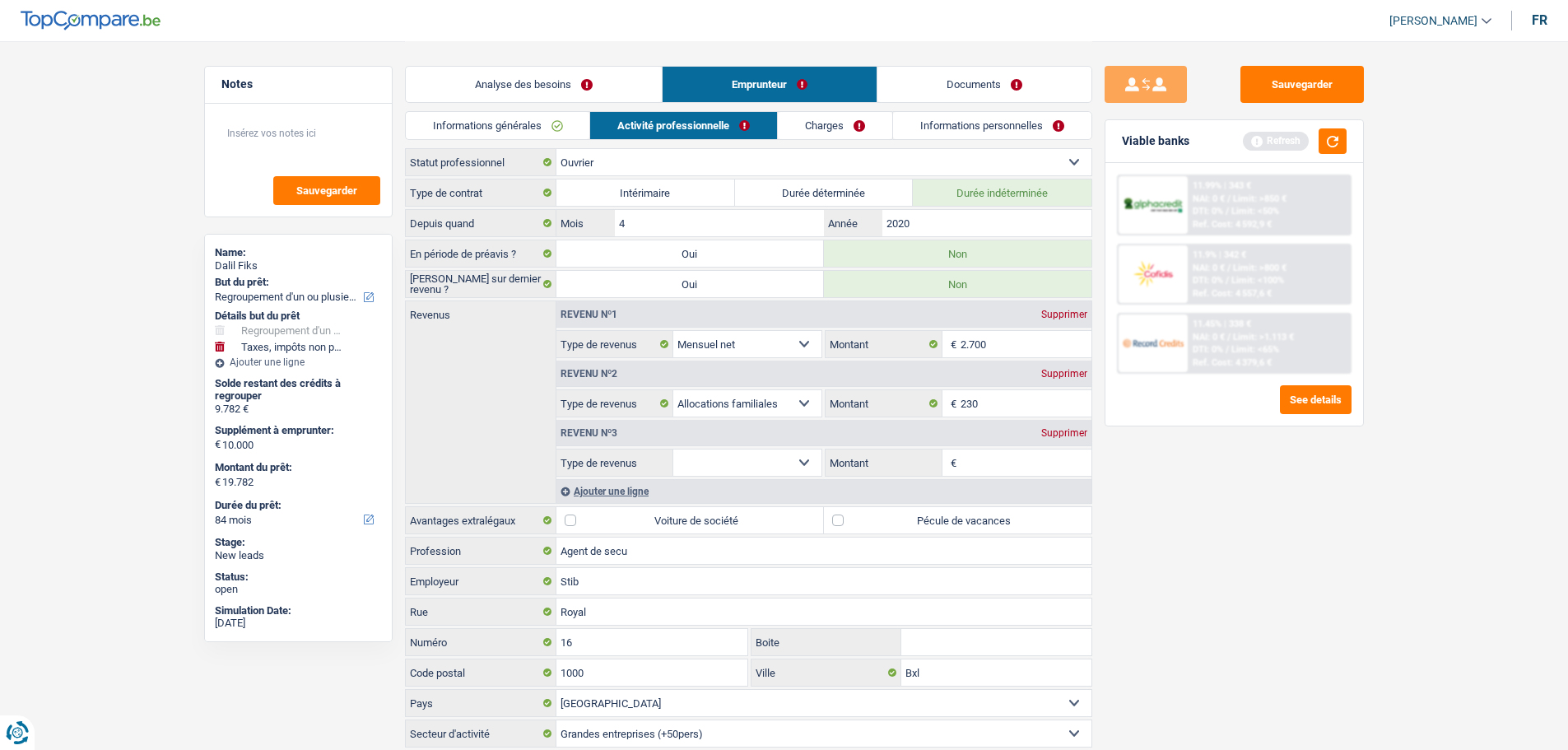
click at [731, 475] on select "Allocation d'handicap Allocations chômage Allocations familiales Chèques repas …" at bounding box center [748, 463] width 149 height 26
click at [673, 450] on select "Allocation d'handicap Allocations chômage Allocations familiales Chèques repas …" at bounding box center [748, 463] width 149 height 26
click at [1023, 472] on input "Montant par jour" at bounding box center [1026, 463] width 131 height 26
click at [1407, 511] on main "Notes Sauvegarder Name: Dalil Fiks But du prêt: Confort maison: meubles, textil…" at bounding box center [784, 396] width 1568 height 791
click at [897, 525] on label "Pécule de vacances" at bounding box center [958, 521] width 268 height 26
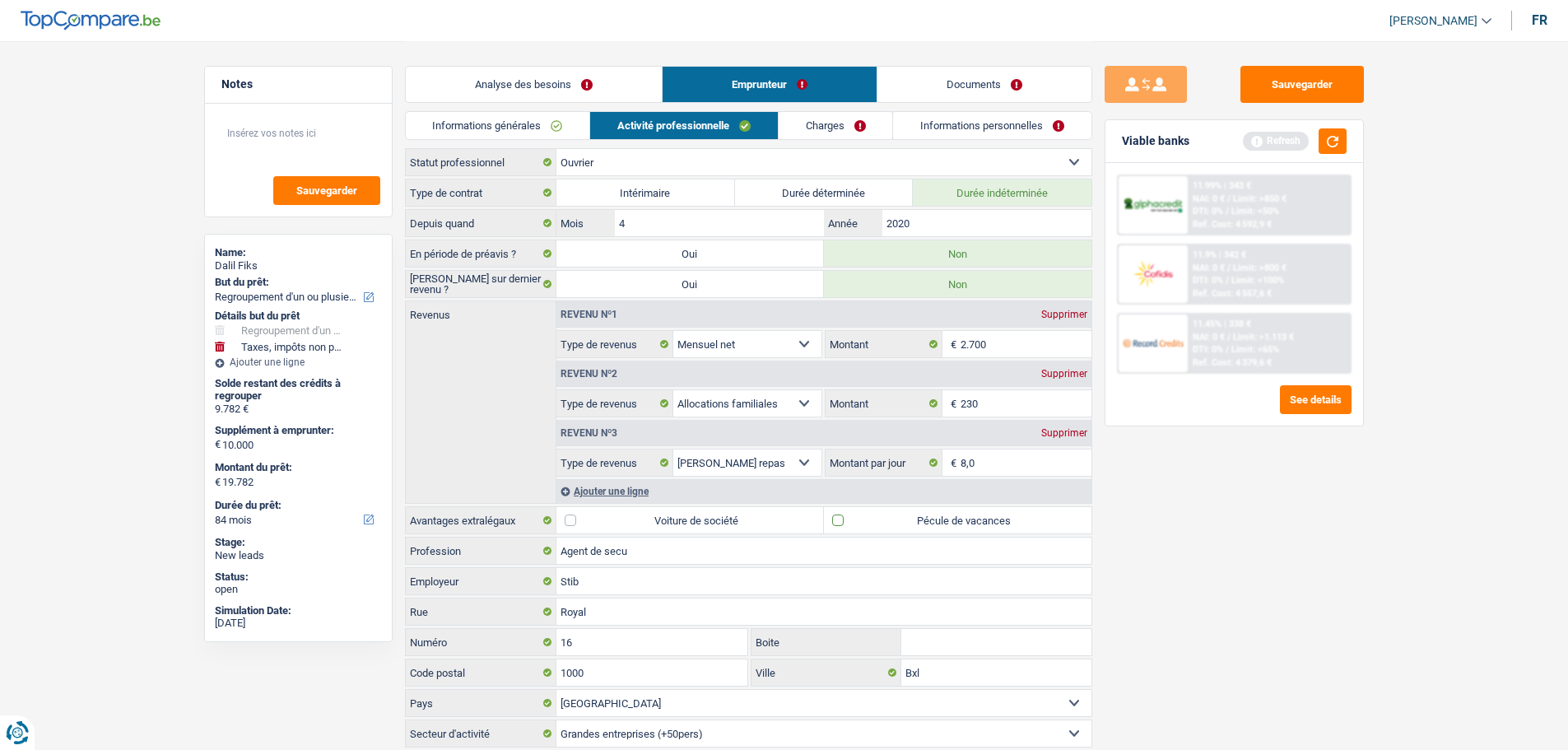
click at [897, 525] on input "Pécule de vacances" at bounding box center [958, 521] width 268 height 26
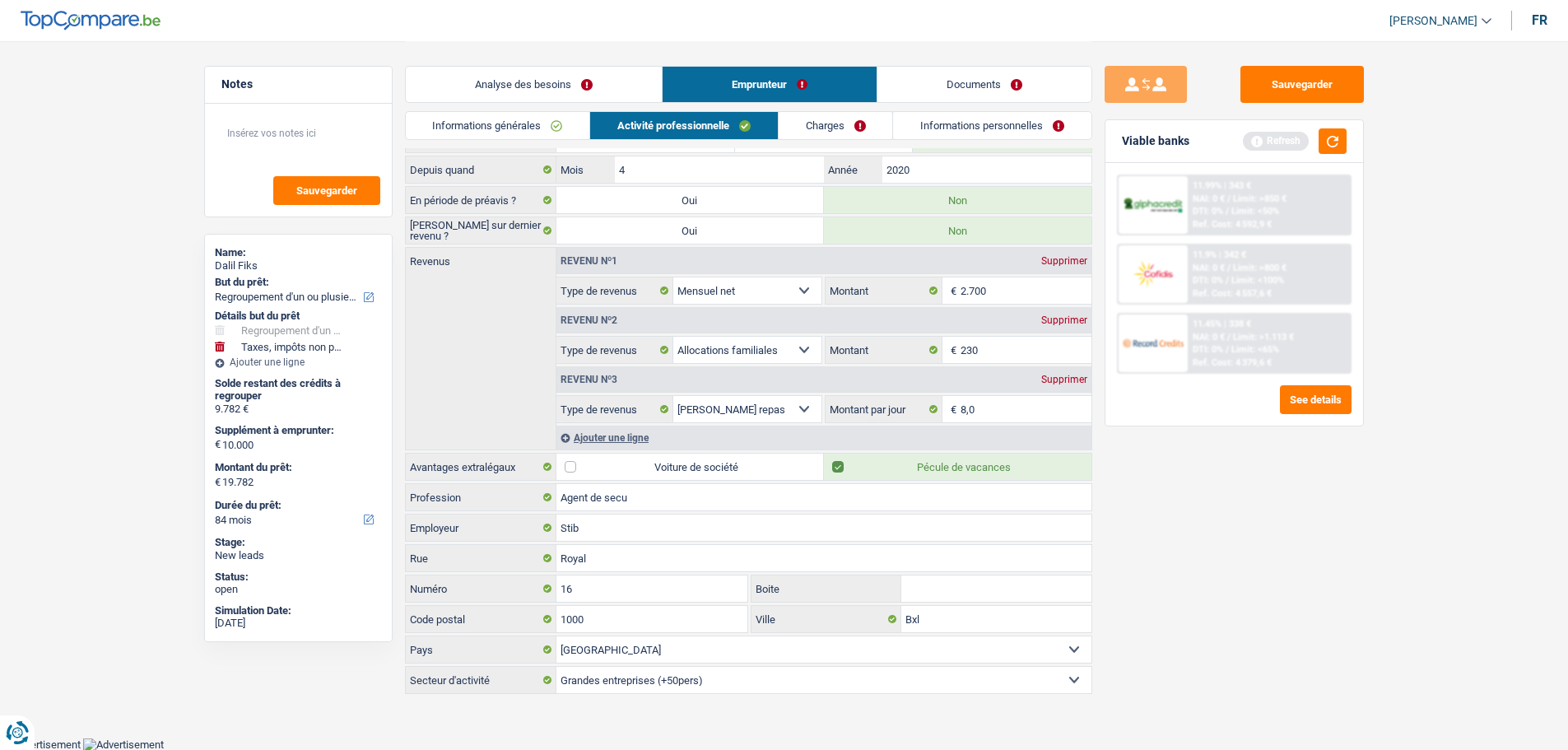
click at [831, 137] on link "Charges" at bounding box center [836, 125] width 115 height 27
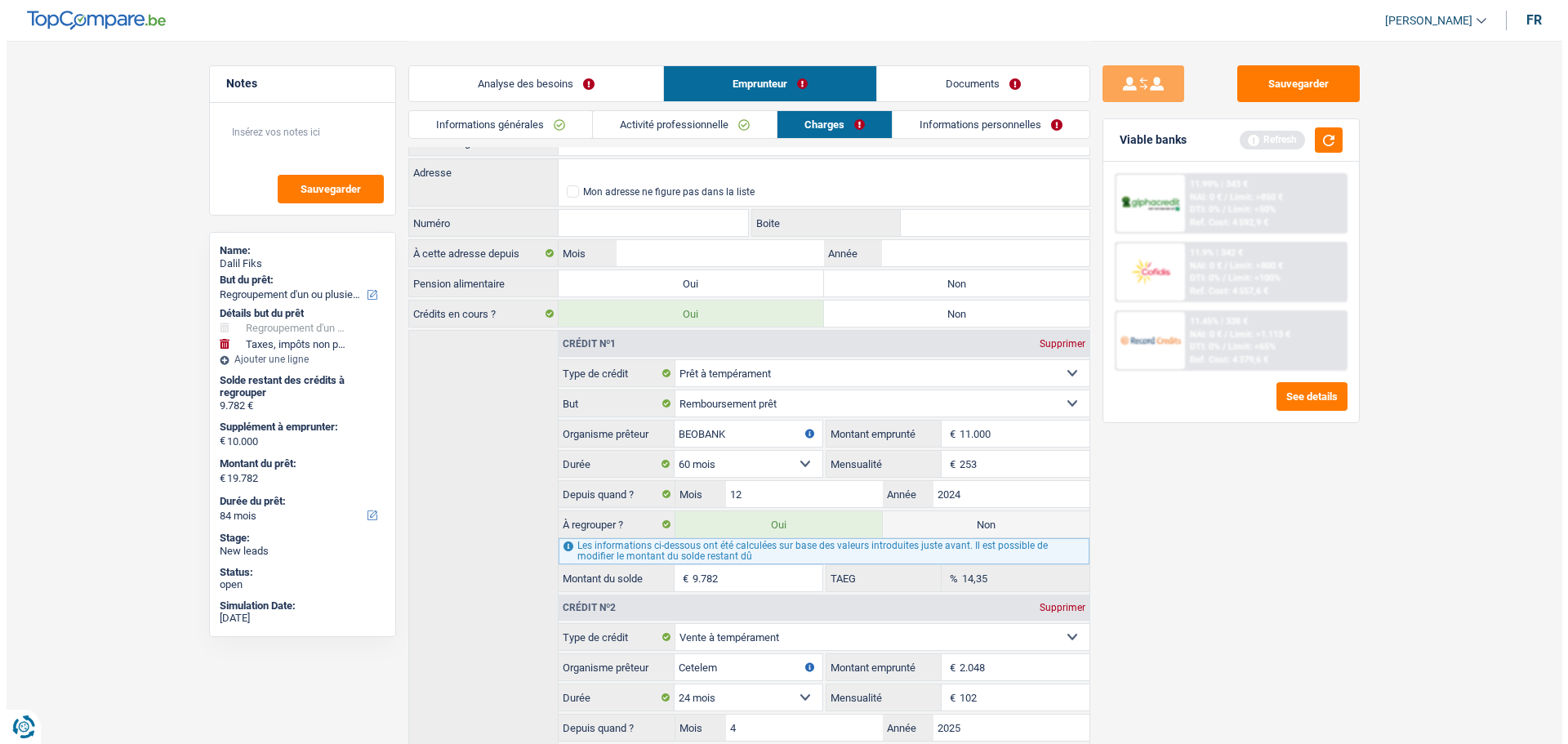
scroll to position [0, 0]
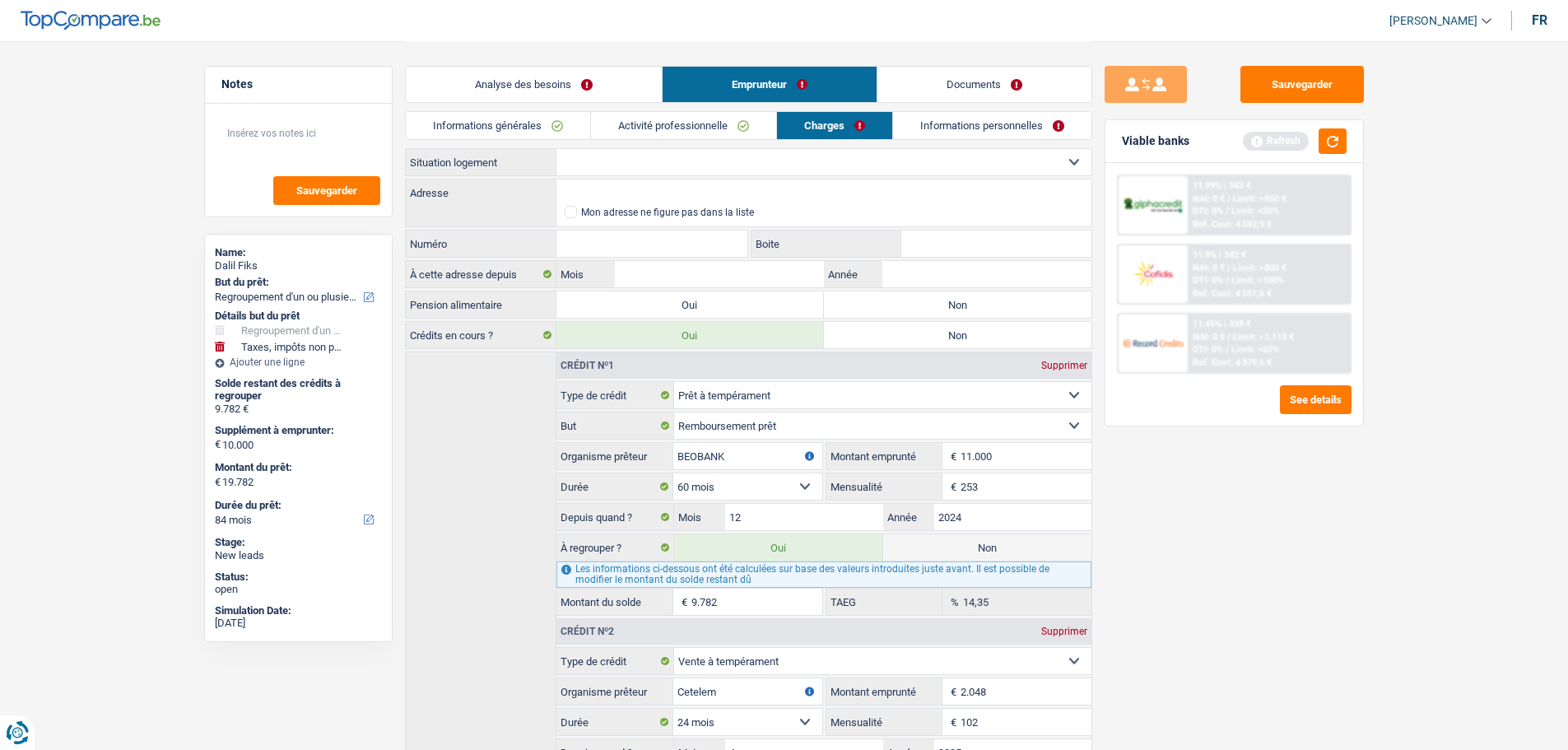
drag, startPoint x: 648, startPoint y: 159, endPoint x: 649, endPoint y: 168, distance: 9.1
click at [648, 159] on select "Locataire Propriétaire avec prêt hypothécaire Propriétaire sans prêt hypothécai…" at bounding box center [825, 162] width 535 height 26
click at [557, 149] on select "Locataire Propriétaire avec prêt hypothécaire Propriétaire sans prêt hypothécai…" at bounding box center [825, 162] width 535 height 26
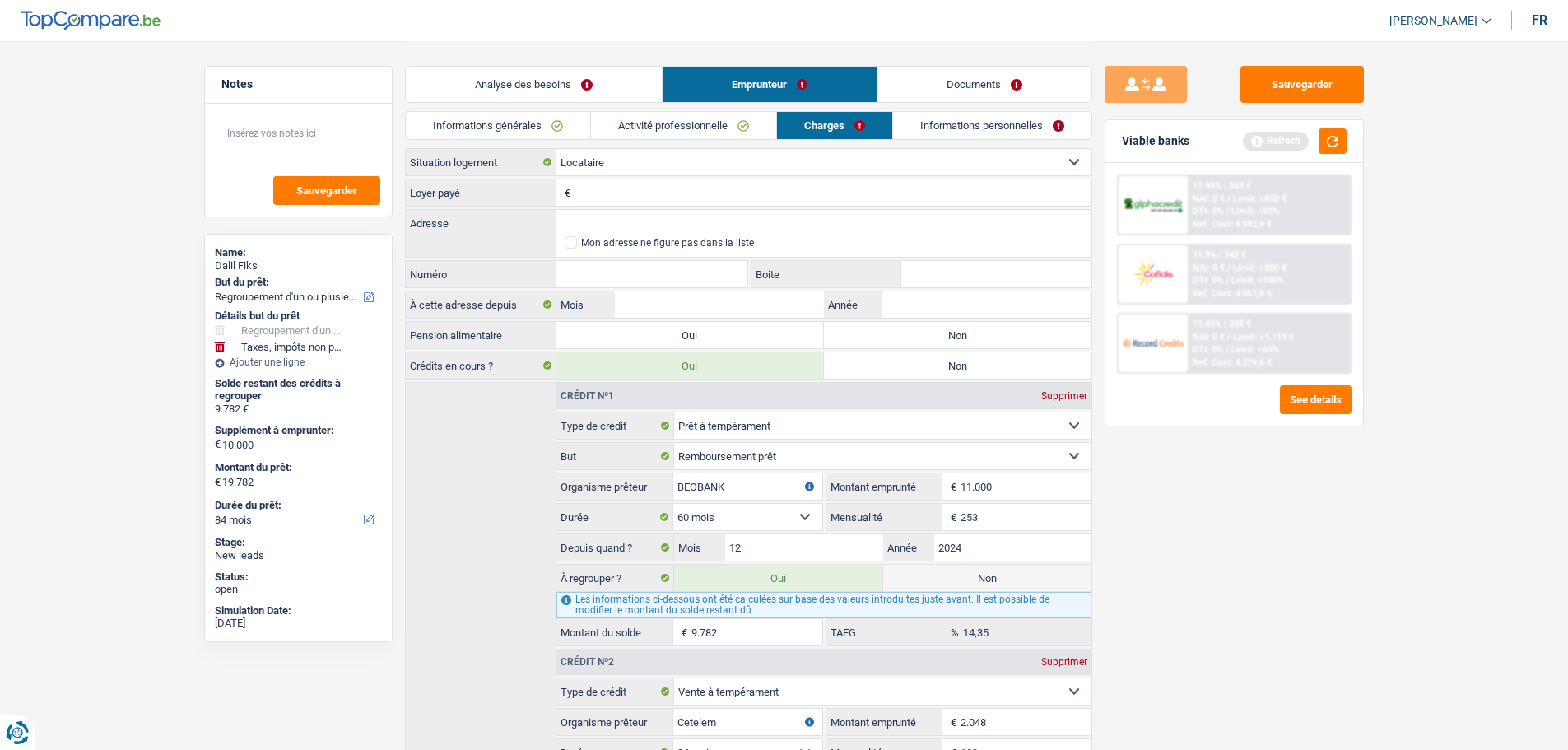
click at [604, 200] on input "Loyer payé" at bounding box center [833, 192] width 517 height 26
click at [737, 228] on input "Adresse" at bounding box center [825, 223] width 535 height 26
click at [637, 276] on input "Numéro" at bounding box center [653, 274] width 192 height 26
click at [1380, 545] on main "Notes Sauvegarder Name: Dalil Fiks But du prêt: Confort maison: meubles, textil…" at bounding box center [784, 477] width 1568 height 954
click at [953, 286] on input "Boite" at bounding box center [997, 274] width 190 height 26
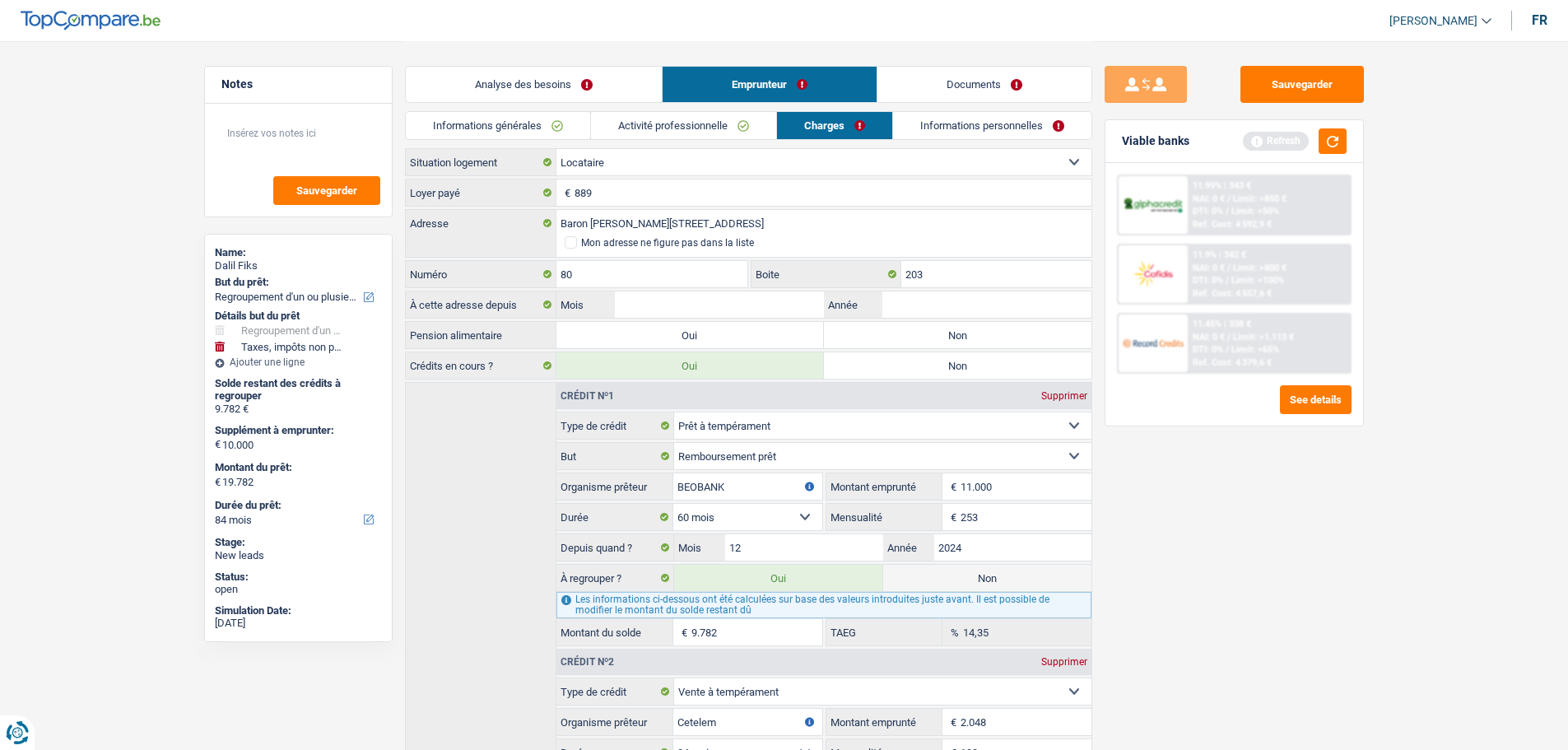
click at [1241, 463] on div "Sauvegarder Viable banks Refresh 11.99% | 343 € NAI: 0 € / Limit: >850 € DTI: 0…" at bounding box center [1234, 395] width 284 height 658
click at [848, 333] on label "Non" at bounding box center [958, 335] width 268 height 26
click at [848, 333] on input "Non" at bounding box center [958, 335] width 268 height 26
click at [670, 288] on div "80 Numéro" at bounding box center [576, 275] width 344 height 31
click at [685, 300] on input "Mois" at bounding box center [718, 304] width 208 height 26
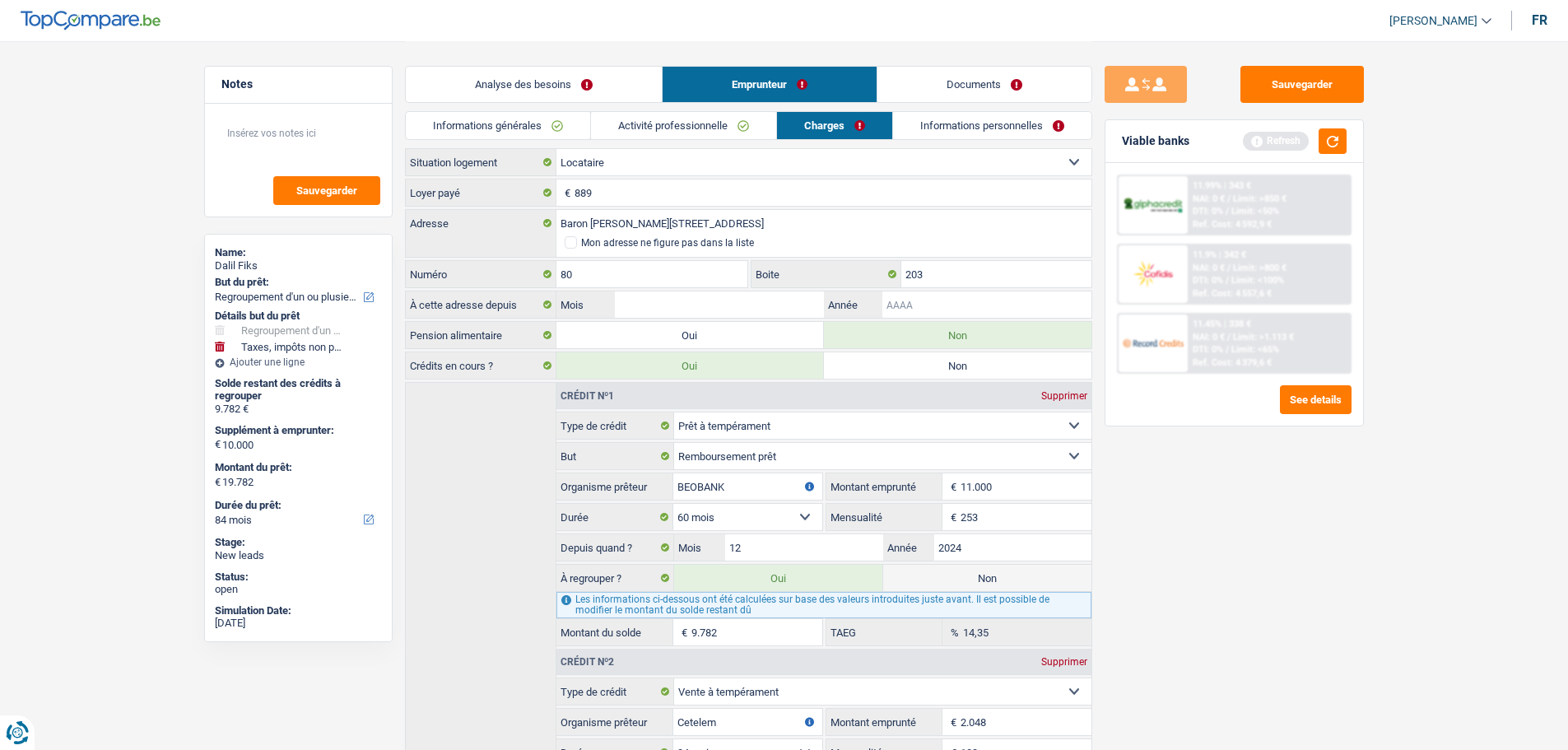
click at [998, 298] on input "Année" at bounding box center [986, 304] width 208 height 26
click at [687, 306] on input "Mois" at bounding box center [718, 304] width 208 height 26
click at [1236, 578] on div "Sauvegarder Viable banks Refresh 11.99% | 343 € NAI: 0 € / Limit: >850 € DTI: 0…" at bounding box center [1234, 395] width 284 height 658
click at [911, 122] on link "Informations personnelles" at bounding box center [992, 125] width 199 height 27
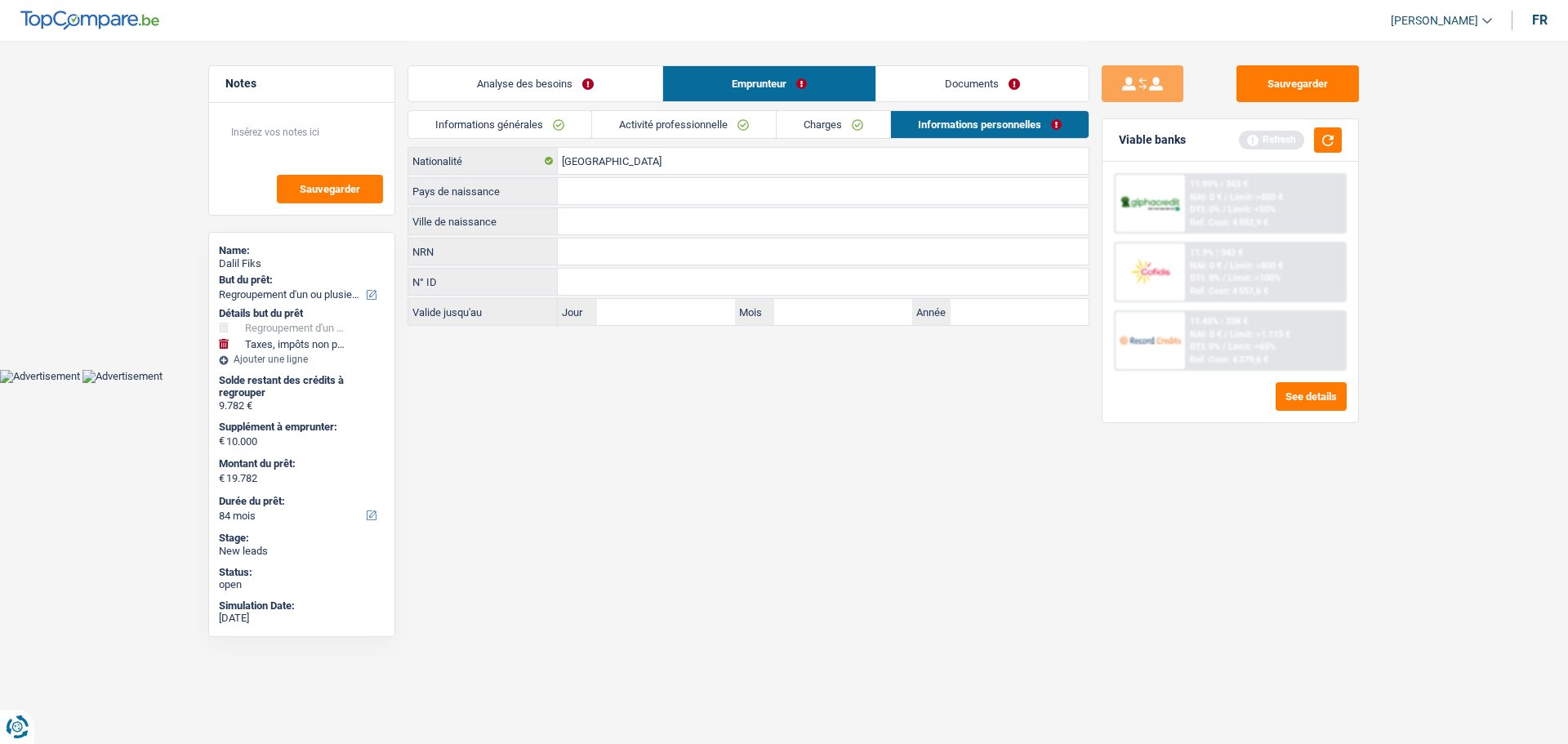
click at [600, 225] on input "Ville de naissance" at bounding box center [823, 221] width 531 height 26
click at [586, 188] on input "Pays de naissance" at bounding box center [823, 191] width 531 height 26
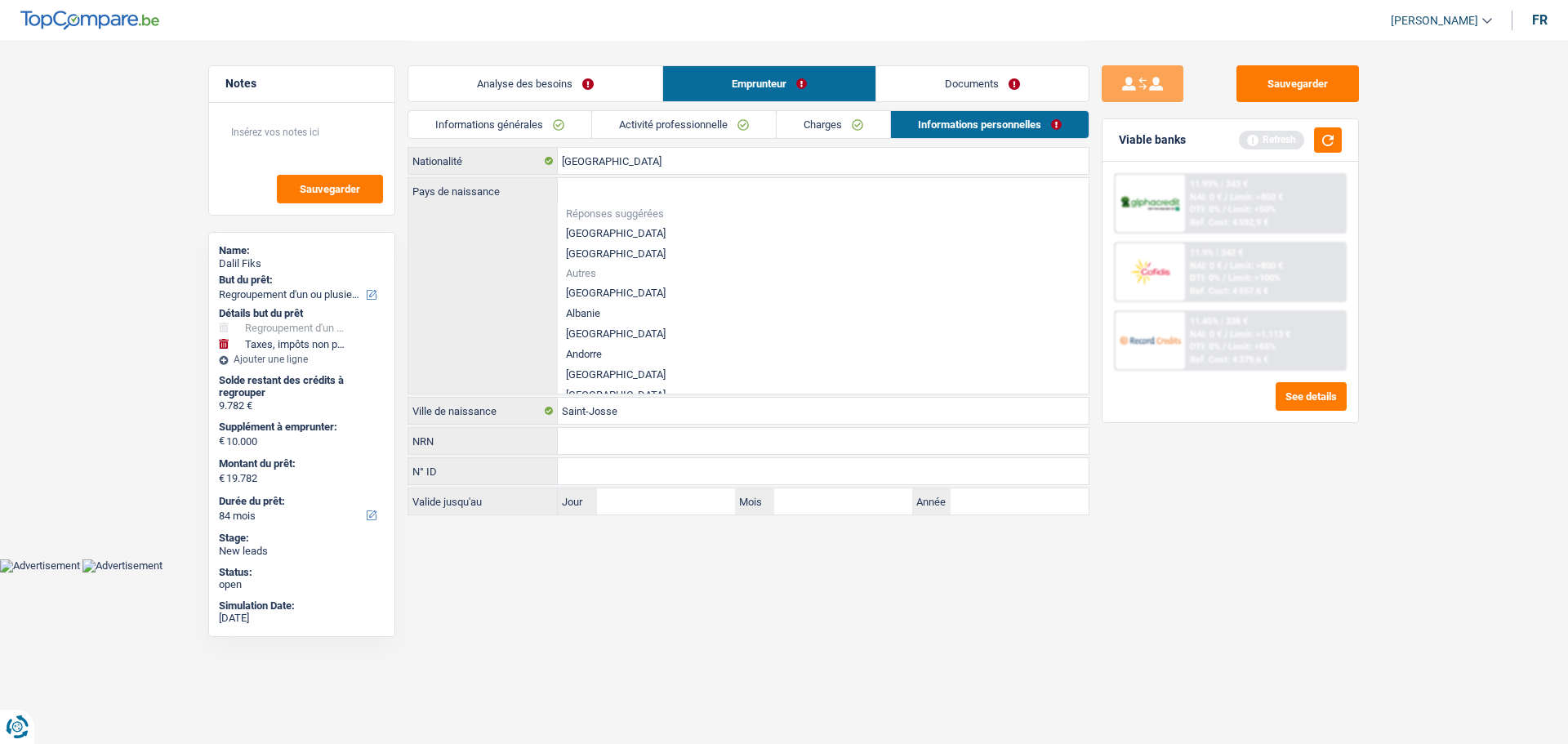
click at [623, 231] on li "[GEOGRAPHIC_DATA]" at bounding box center [823, 233] width 531 height 20
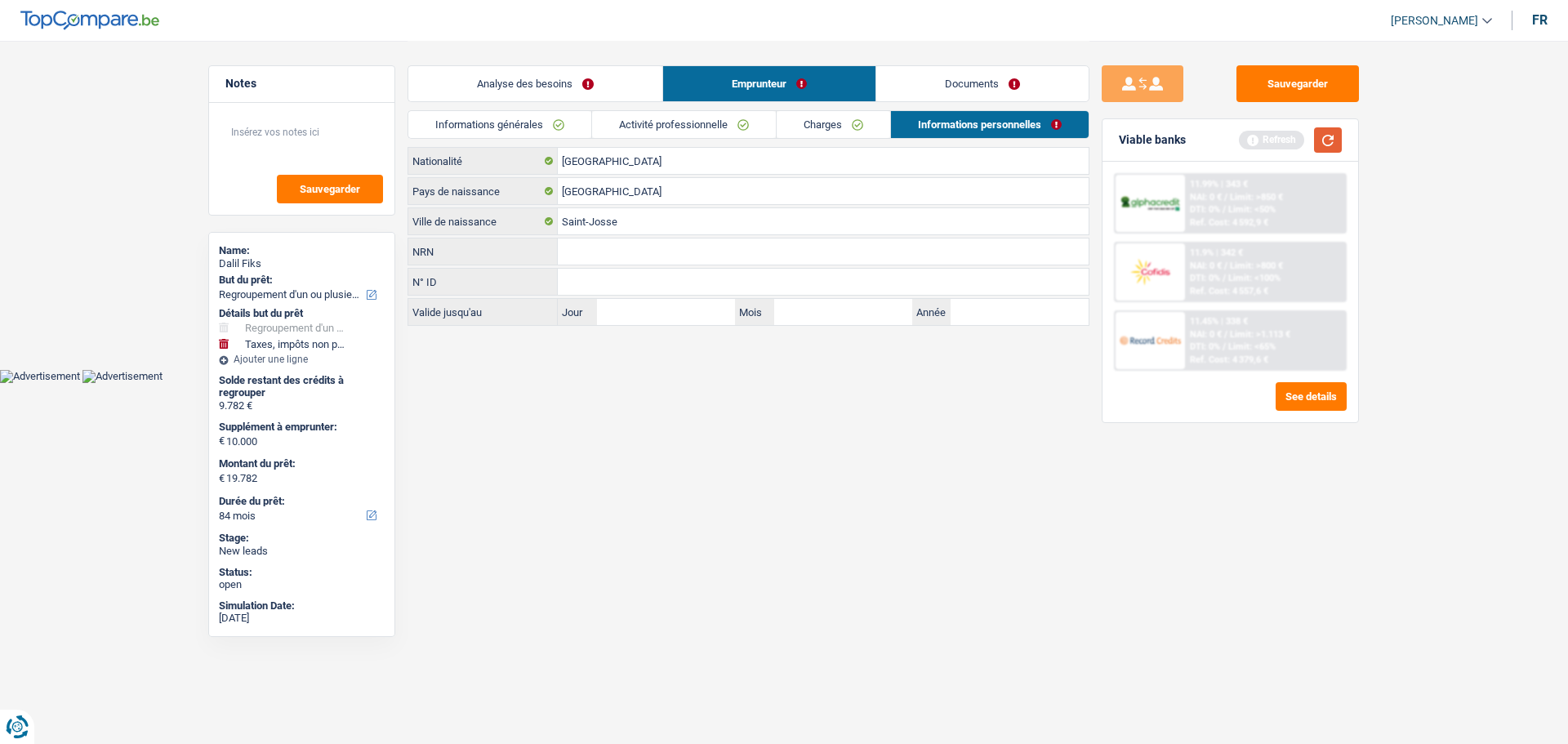
click at [1324, 143] on button "button" at bounding box center [1327, 140] width 28 height 25
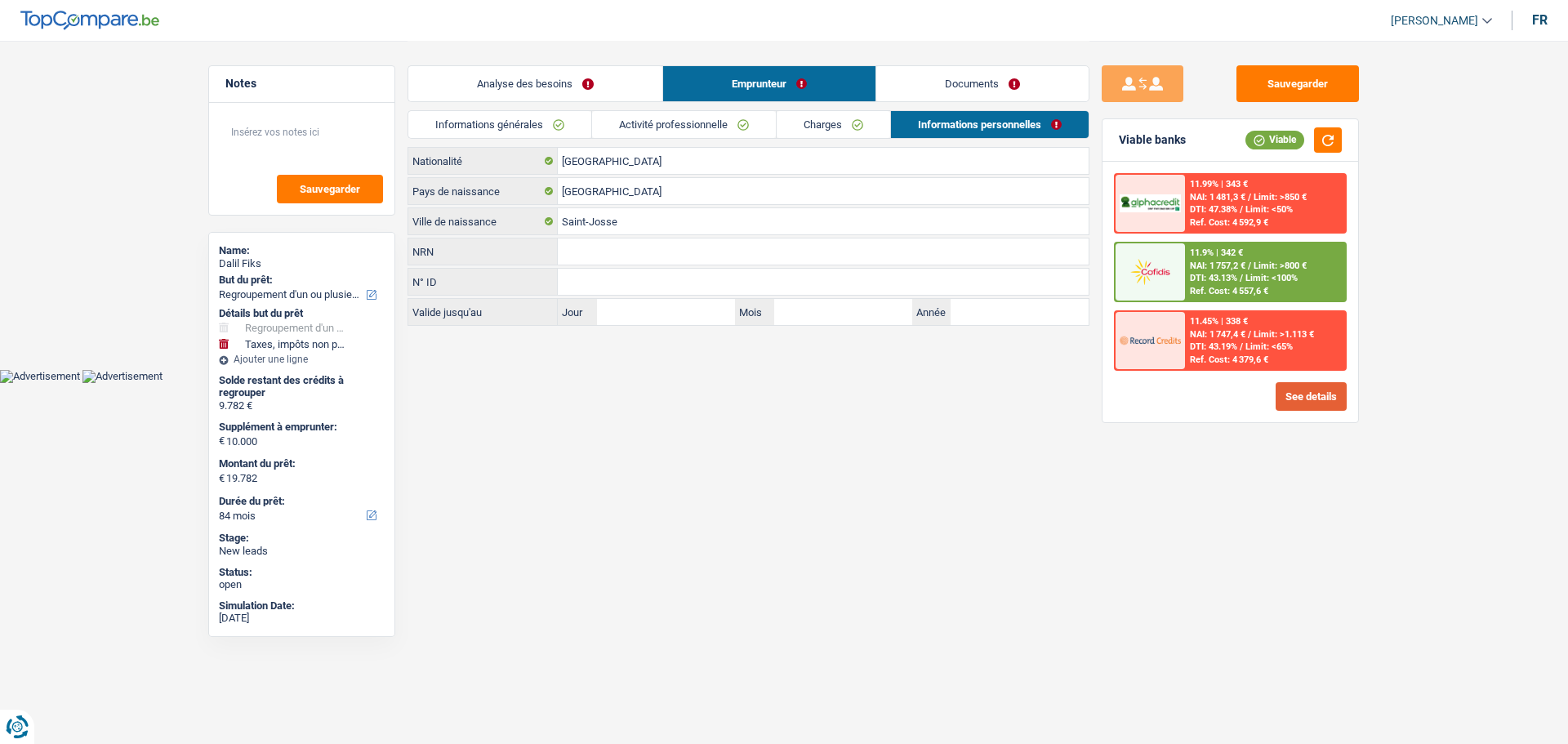
click at [1285, 390] on button "See details" at bounding box center [1311, 396] width 71 height 29
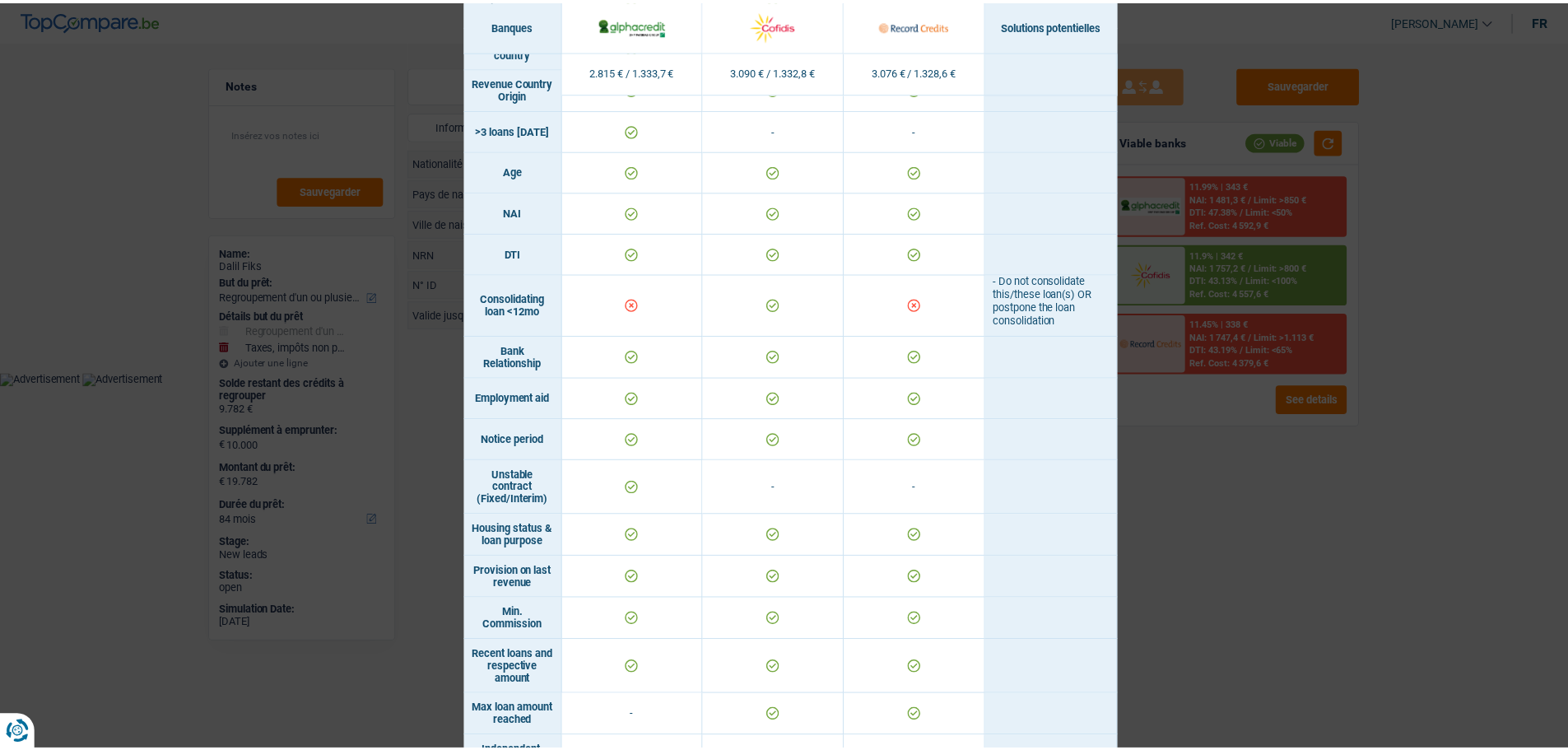
scroll to position [359, 0]
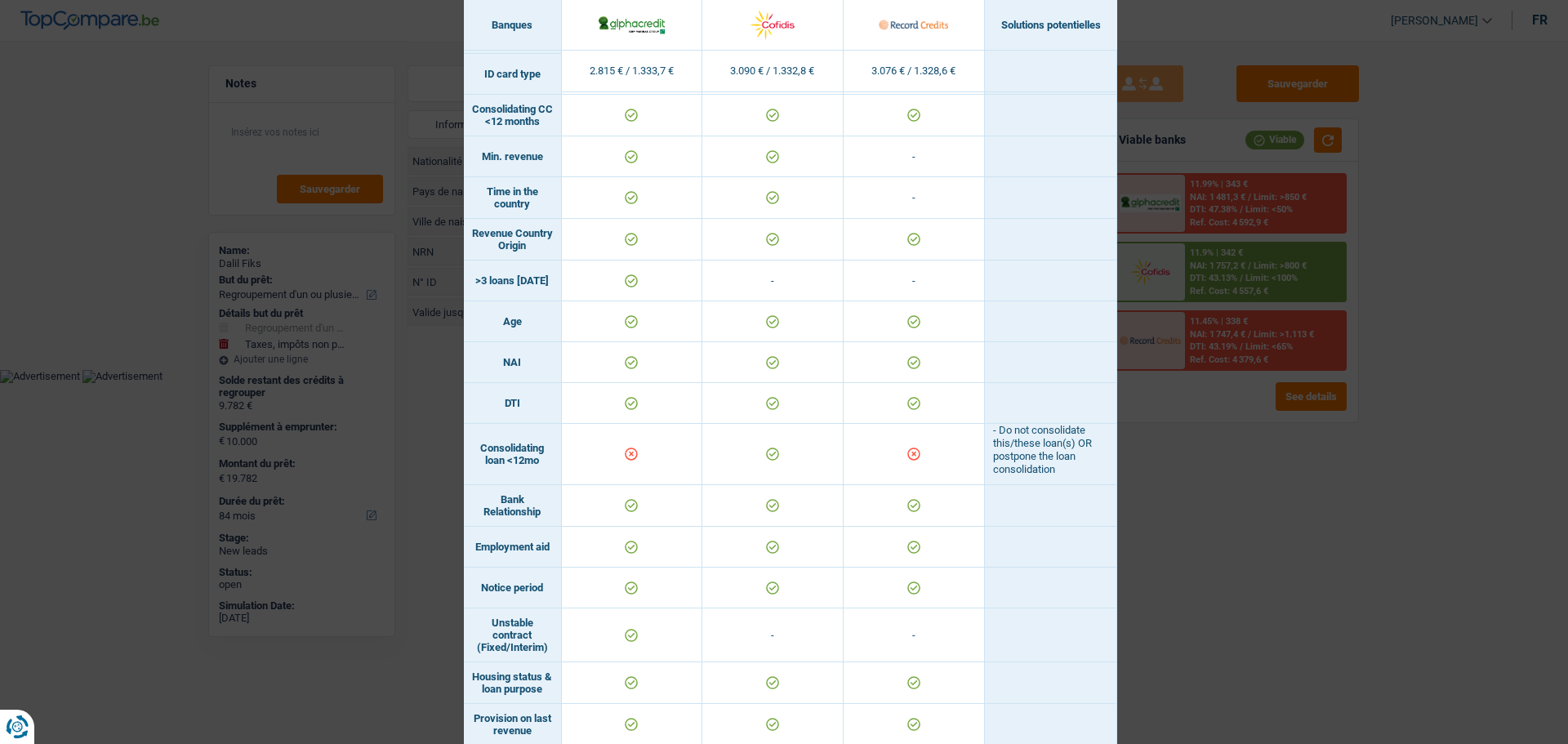
drag, startPoint x: 1349, startPoint y: 329, endPoint x: 1331, endPoint y: 316, distance: 22.2
click at [1350, 328] on div "Banks conditions × Banques Solutions potentielles Revenus / Charges 2.815 € / 1…" at bounding box center [784, 372] width 1568 height 744
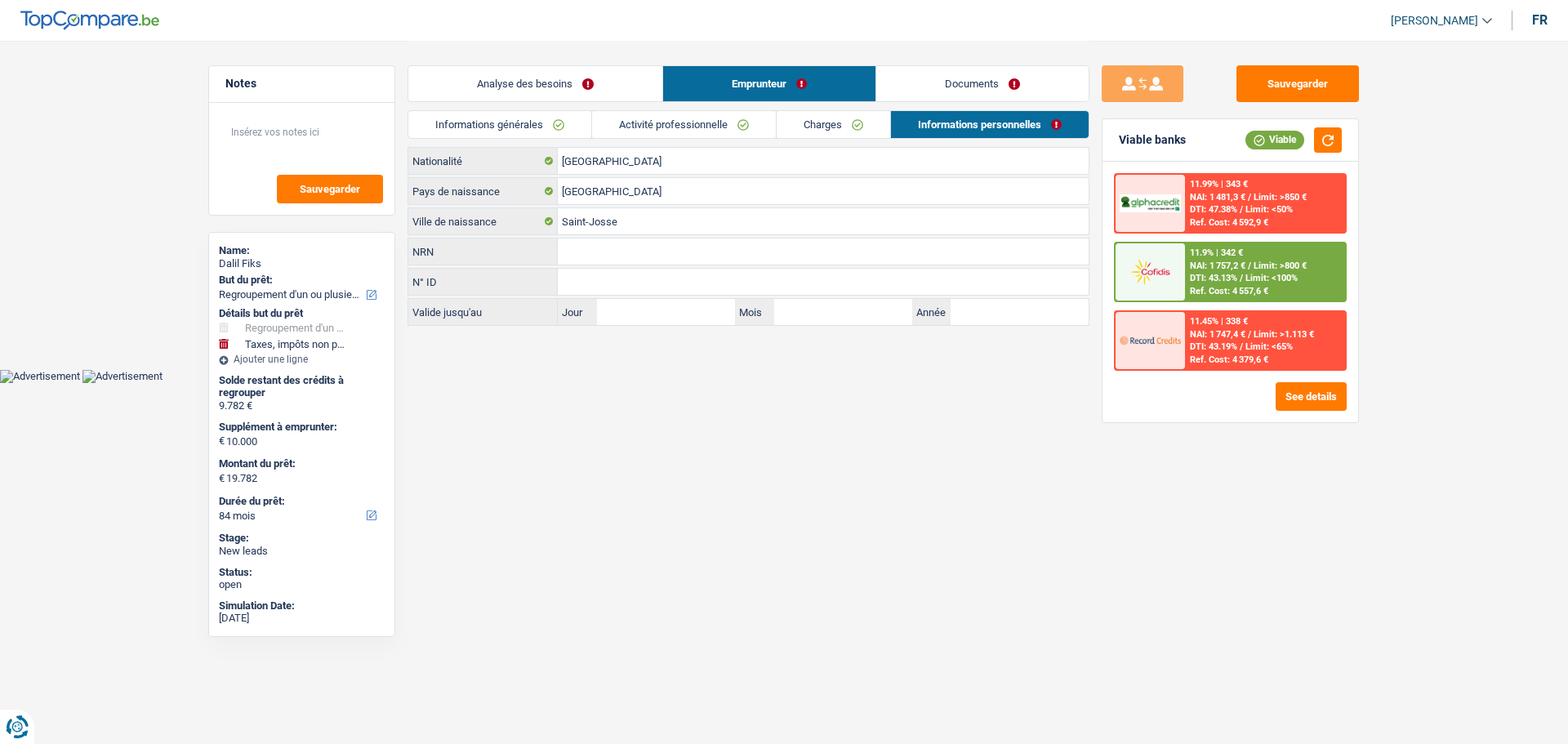
click at [549, 92] on link "Analyse des besoins" at bounding box center [535, 83] width 254 height 35
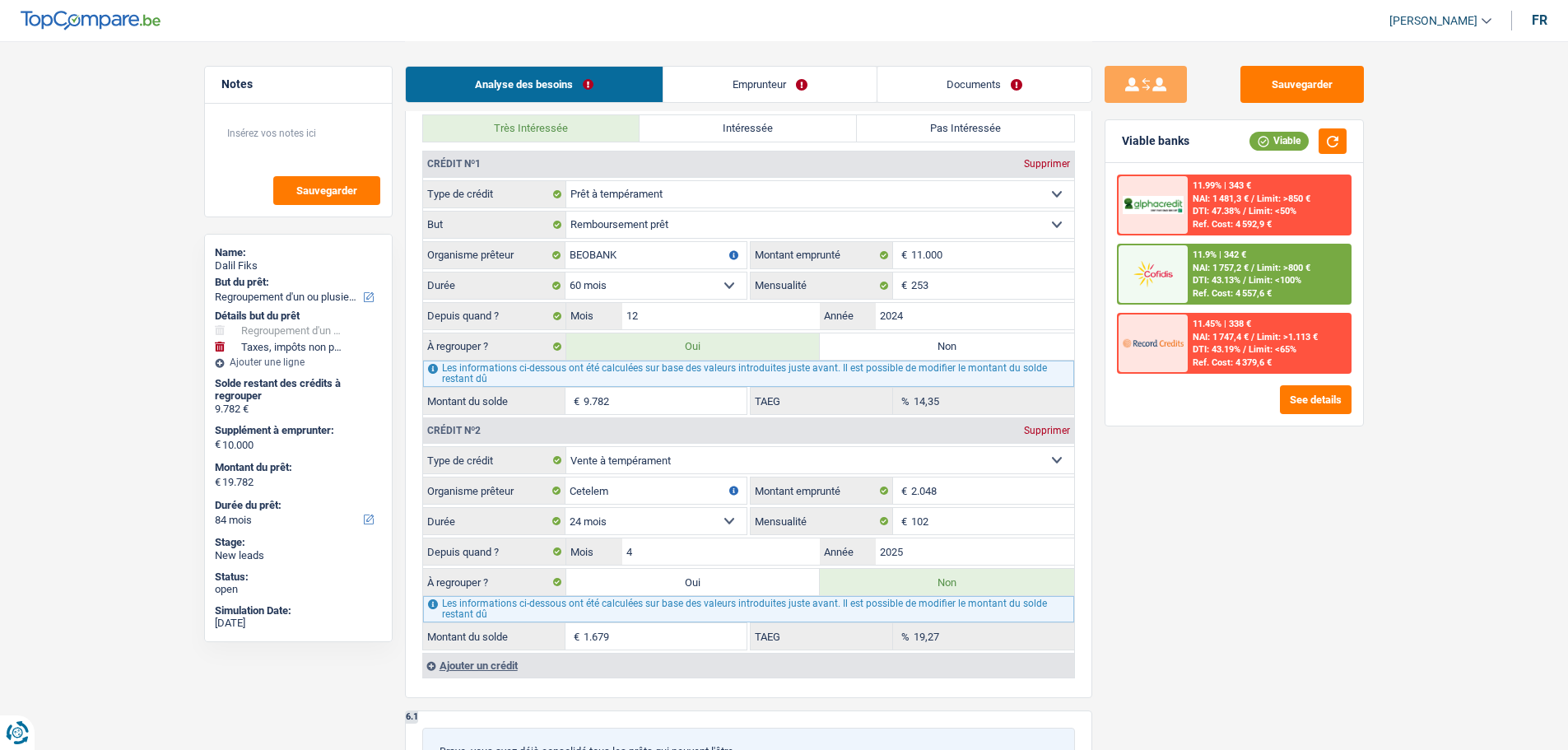
scroll to position [1646, 0]
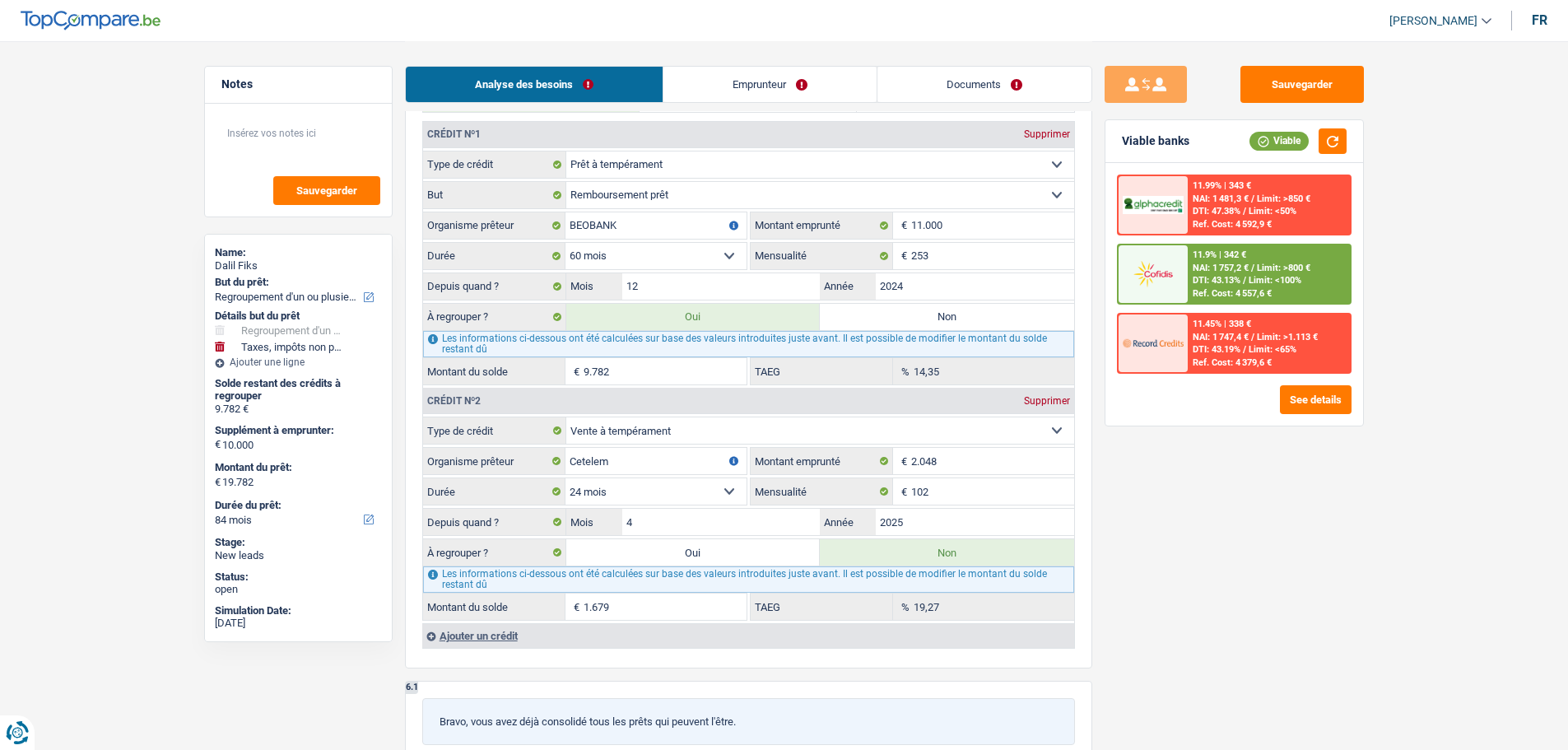
click at [652, 550] on label "Oui" at bounding box center [693, 552] width 255 height 26
click at [652, 550] on input "Oui" at bounding box center [693, 552] width 255 height 26
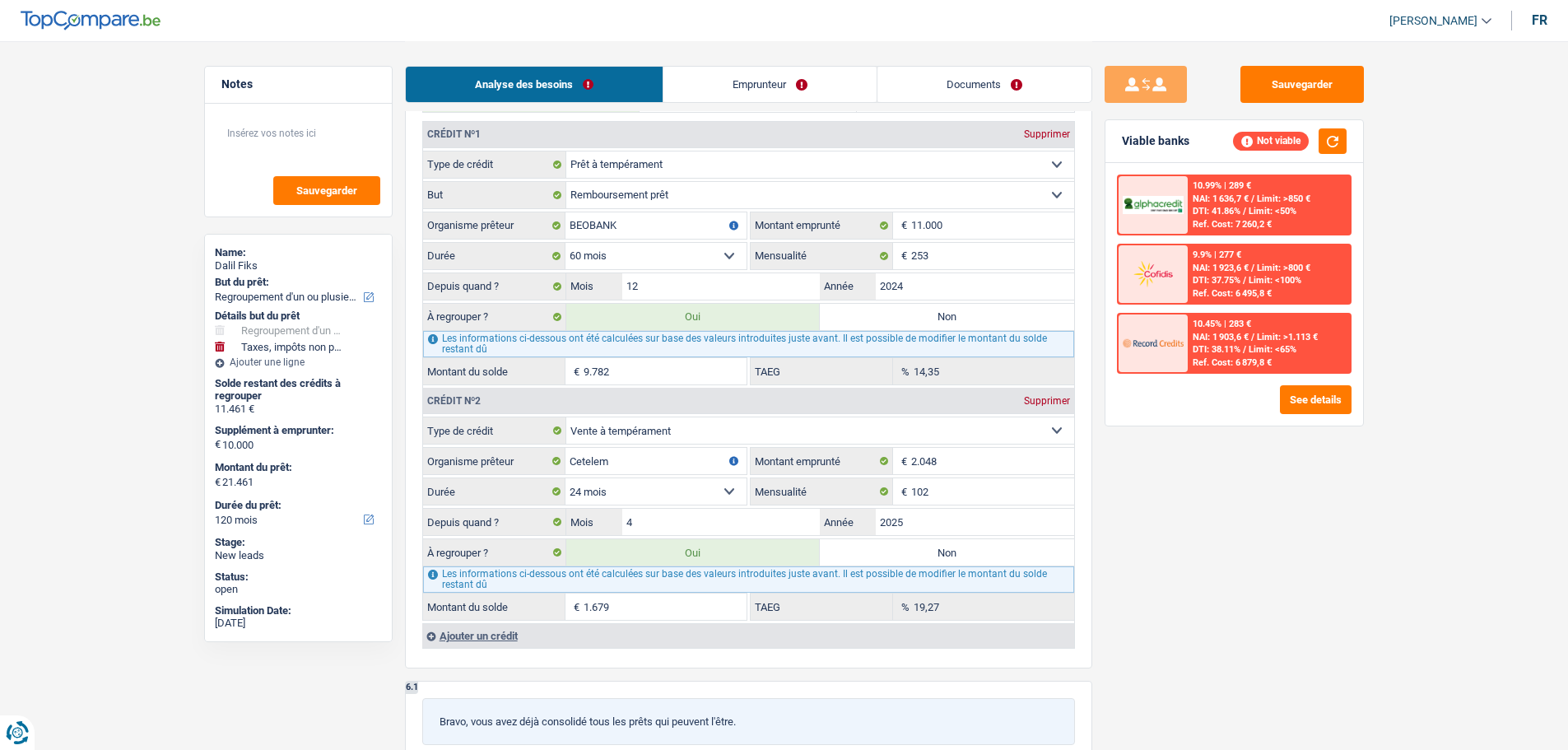
click at [973, 544] on label "Non" at bounding box center [947, 552] width 255 height 26
click at [973, 544] on input "Non" at bounding box center [947, 552] width 255 height 26
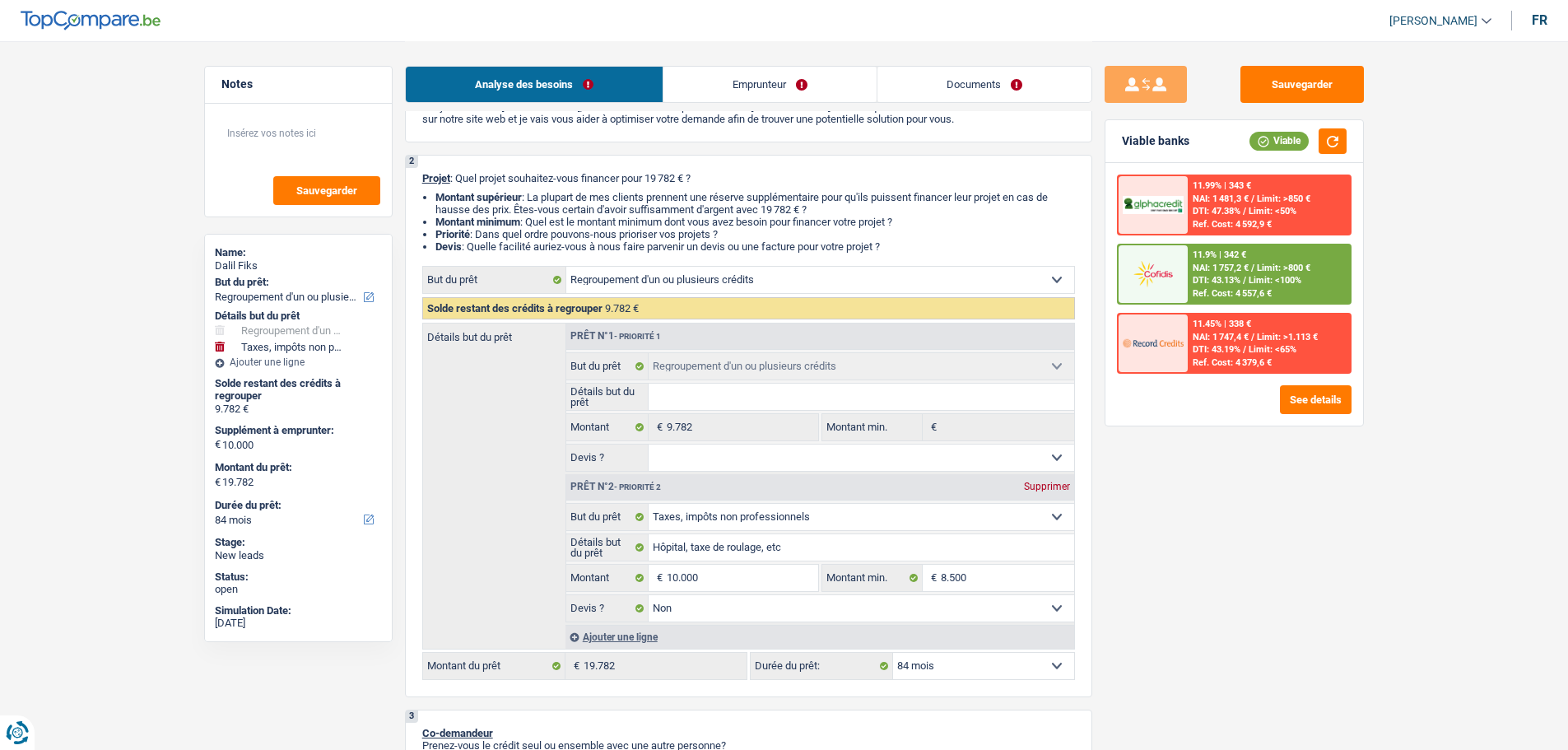
scroll to position [247, 0]
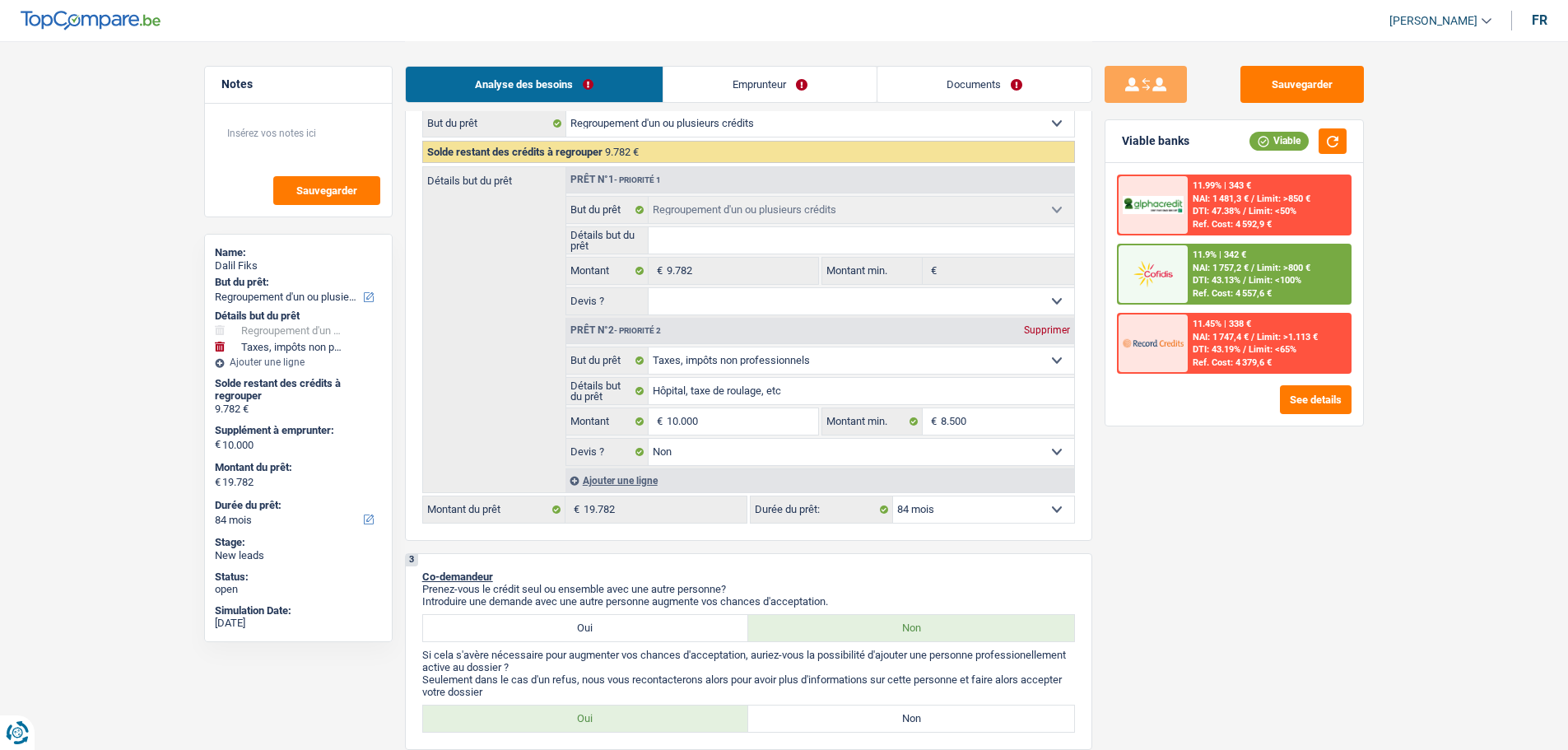
click at [1277, 297] on div "11.9% | 342 € NAI: 1 757,2 € / Limit: >800 € DTI: 43.13% / Limit: <100% Ref. Co…" at bounding box center [1270, 274] width 162 height 58
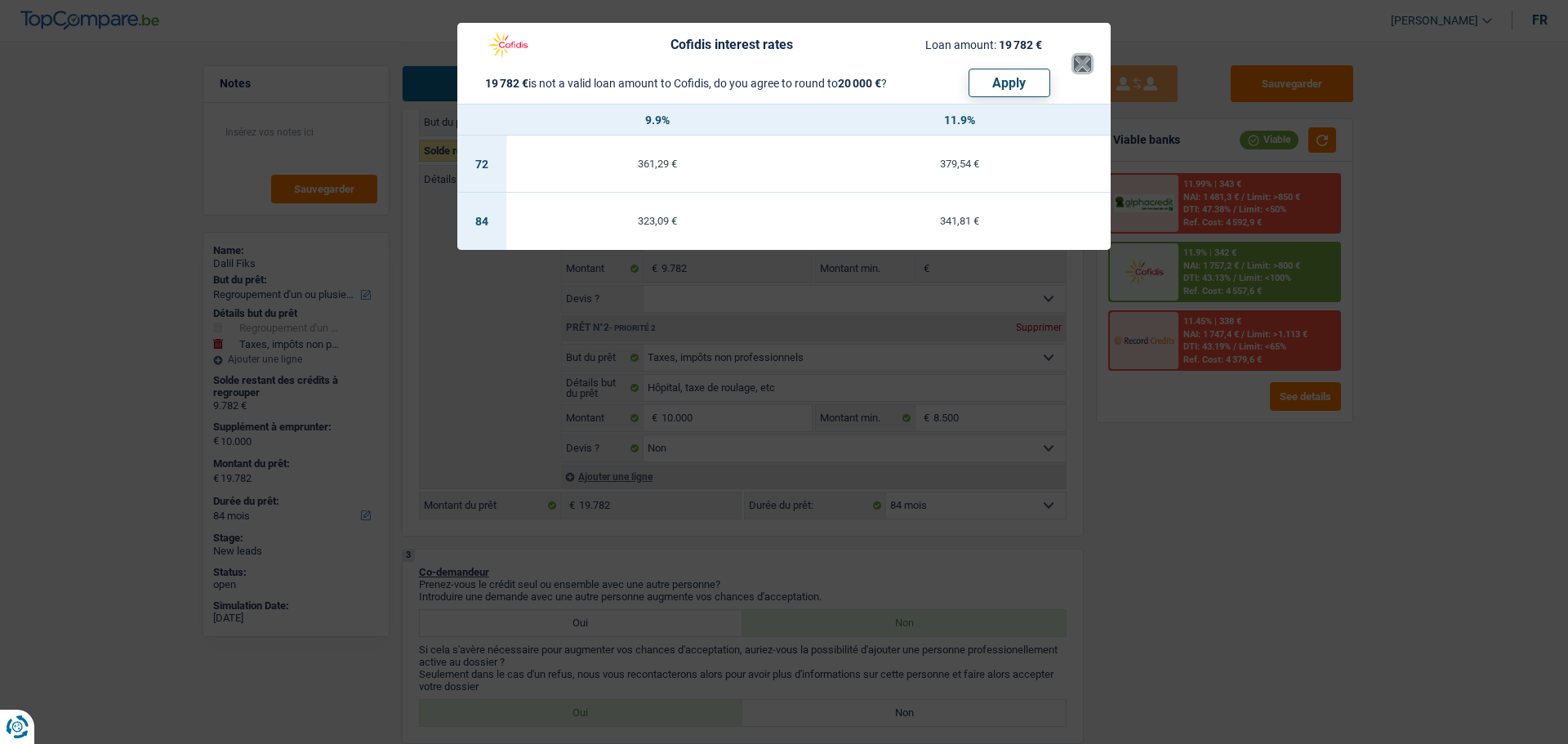
click at [1074, 63] on button "×" at bounding box center [1082, 64] width 18 height 17
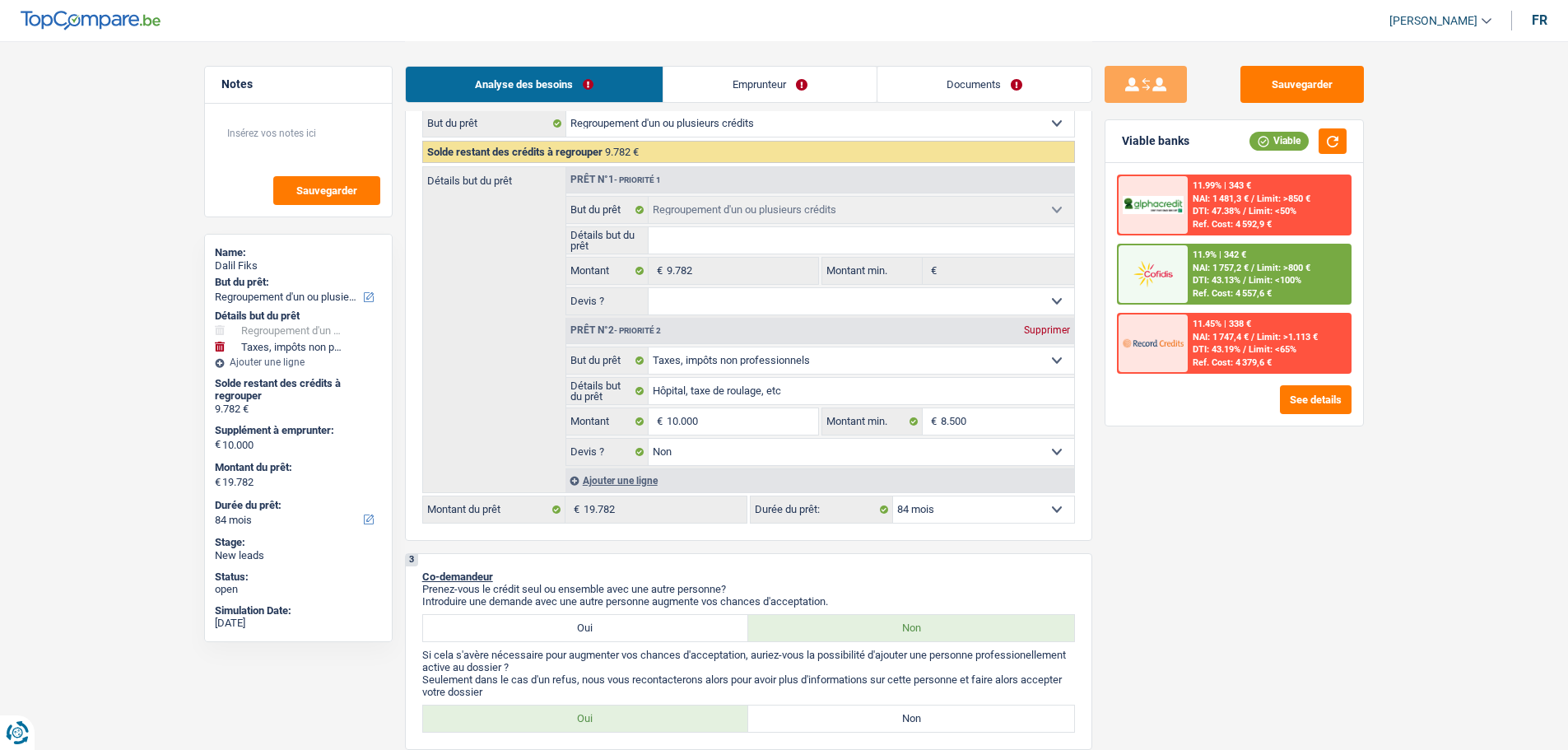
click at [964, 514] on select "12 mois 18 mois 24 mois 30 mois 36 mois 42 mois 48 mois 60 mois 72 mois 84 mois…" at bounding box center [984, 509] width 181 height 26
click at [894, 496] on select "12 mois 18 mois 24 mois 30 mois 36 mois 42 mois 48 mois 60 mois 72 mois 84 mois…" at bounding box center [984, 509] width 181 height 26
click at [1217, 281] on span "DTI: 43.13%" at bounding box center [1216, 280] width 48 height 10
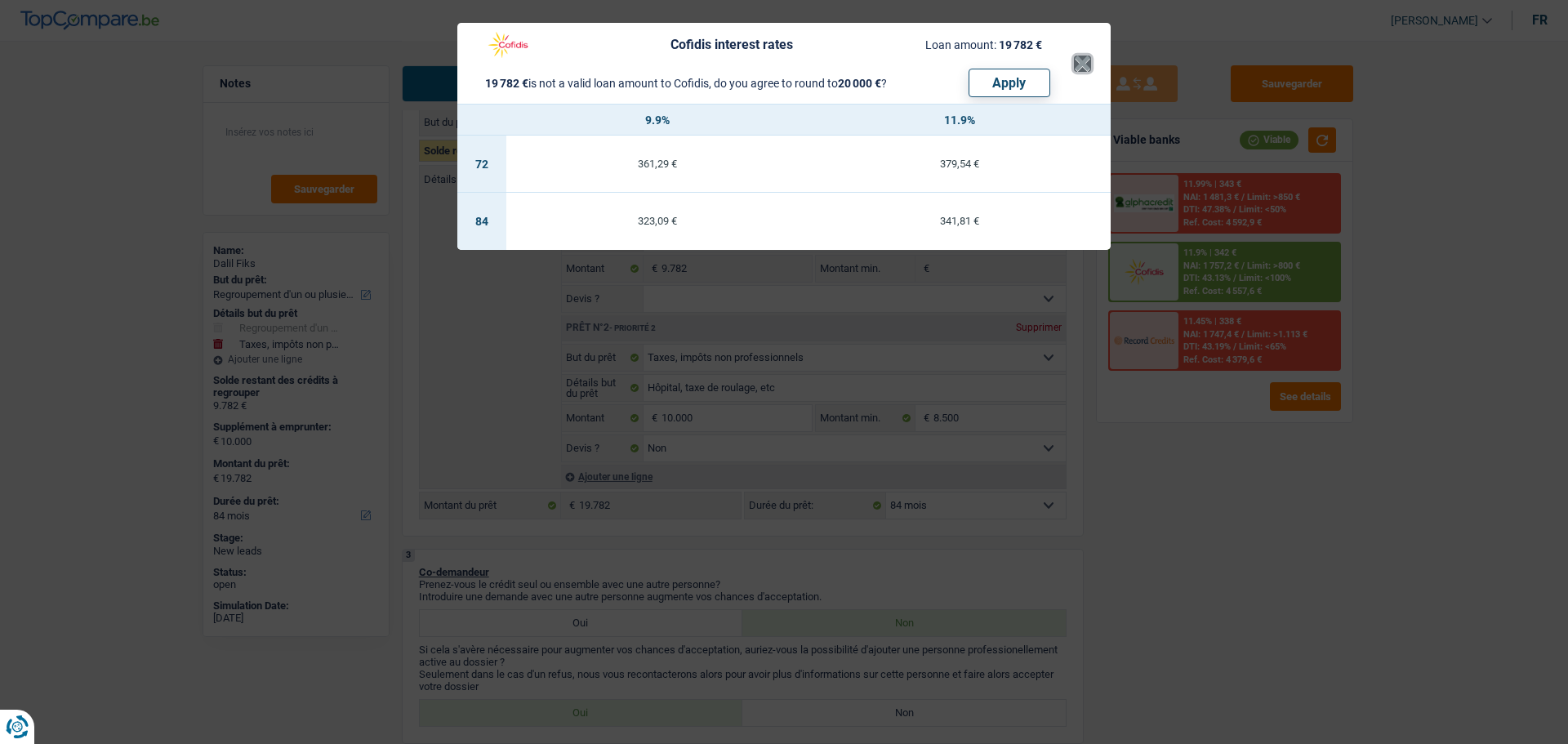
click at [1088, 56] on button "×" at bounding box center [1082, 64] width 18 height 17
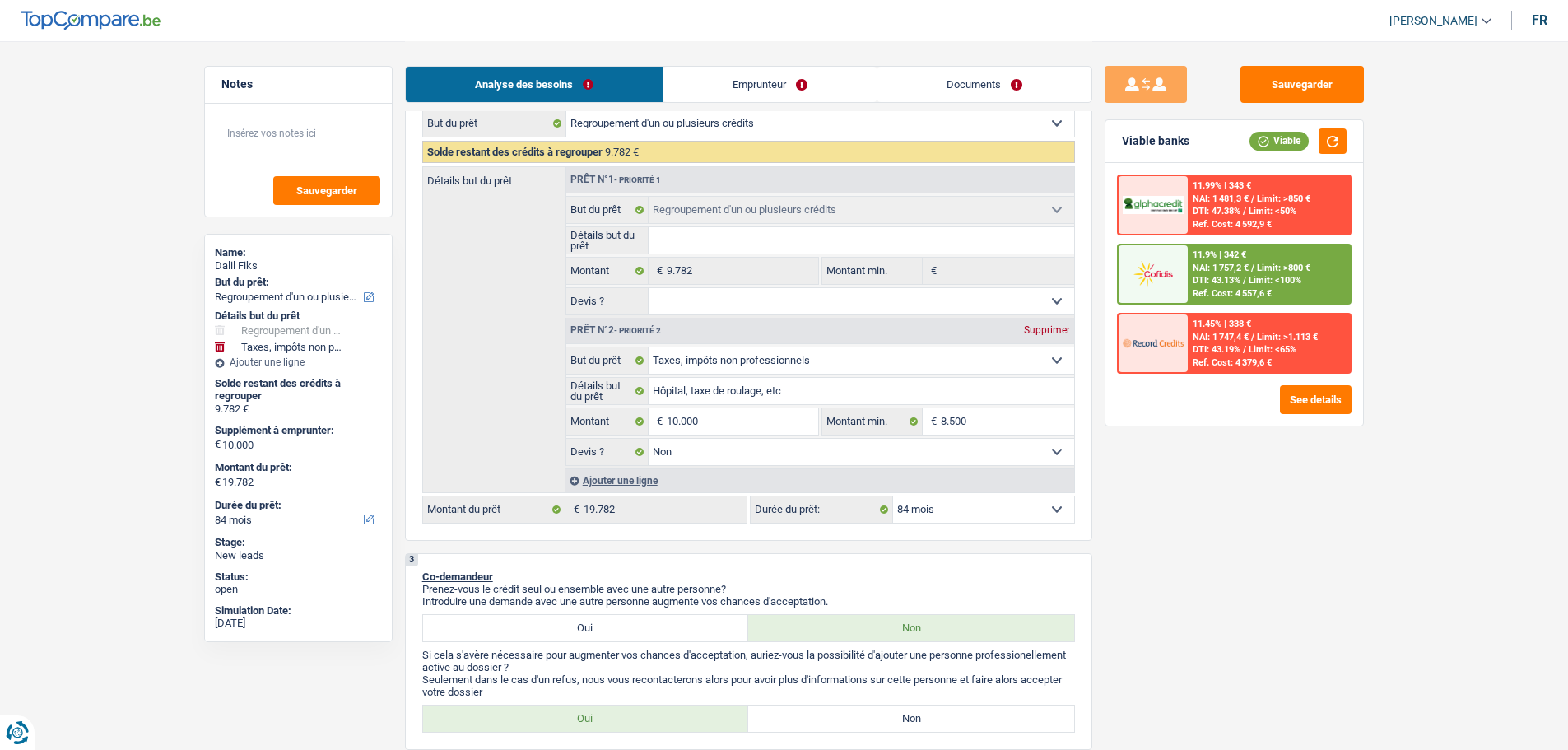
click at [922, 517] on select "12 mois 18 mois 24 mois 30 mois 36 mois 42 mois 48 mois 60 mois 72 mois 84 mois…" at bounding box center [984, 509] width 181 height 26
click at [894, 496] on select "12 mois 18 mois 24 mois 30 mois 36 mois 42 mois 48 mois 60 mois 72 mois 84 mois…" at bounding box center [984, 509] width 181 height 26
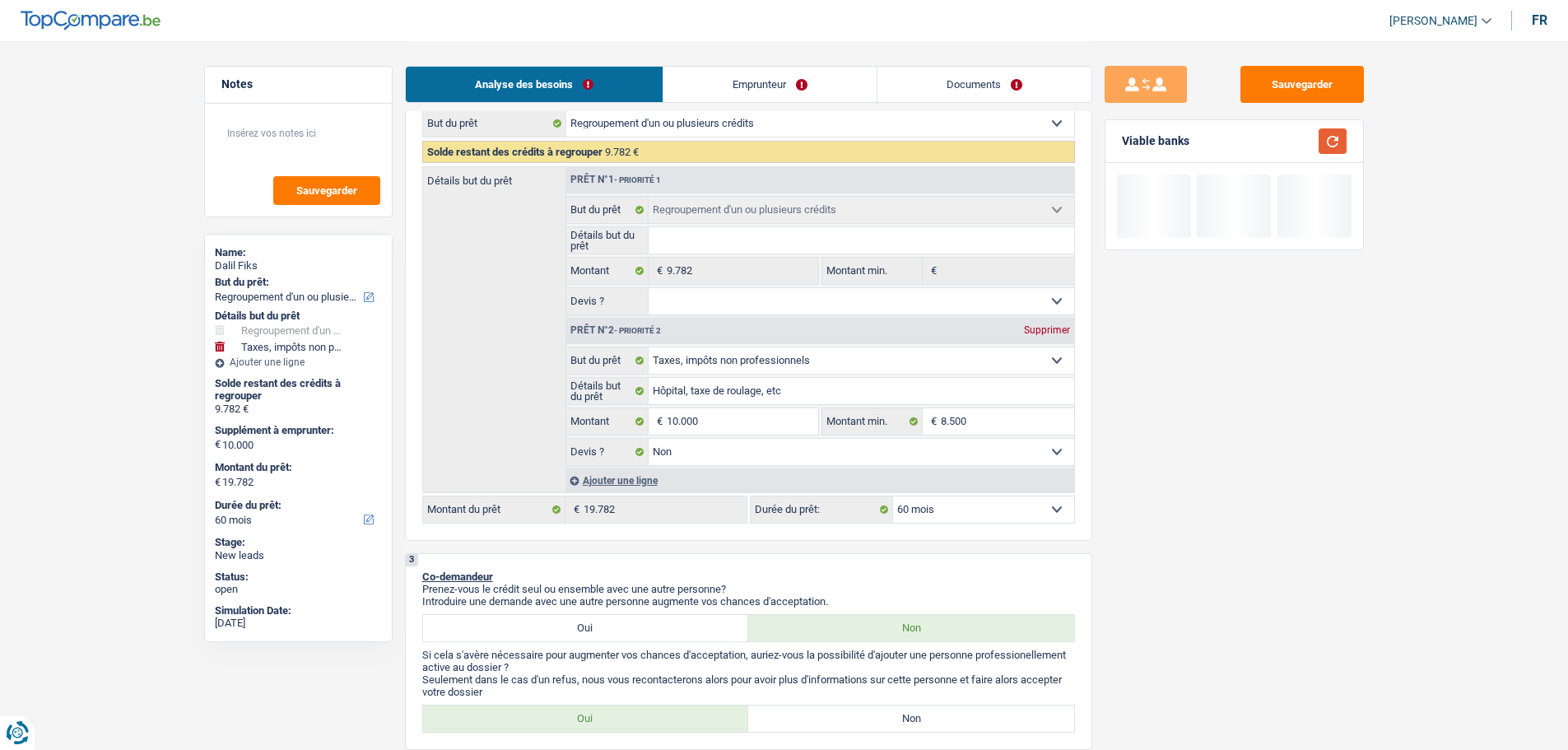
click at [1338, 137] on button "button" at bounding box center [1333, 141] width 28 height 25
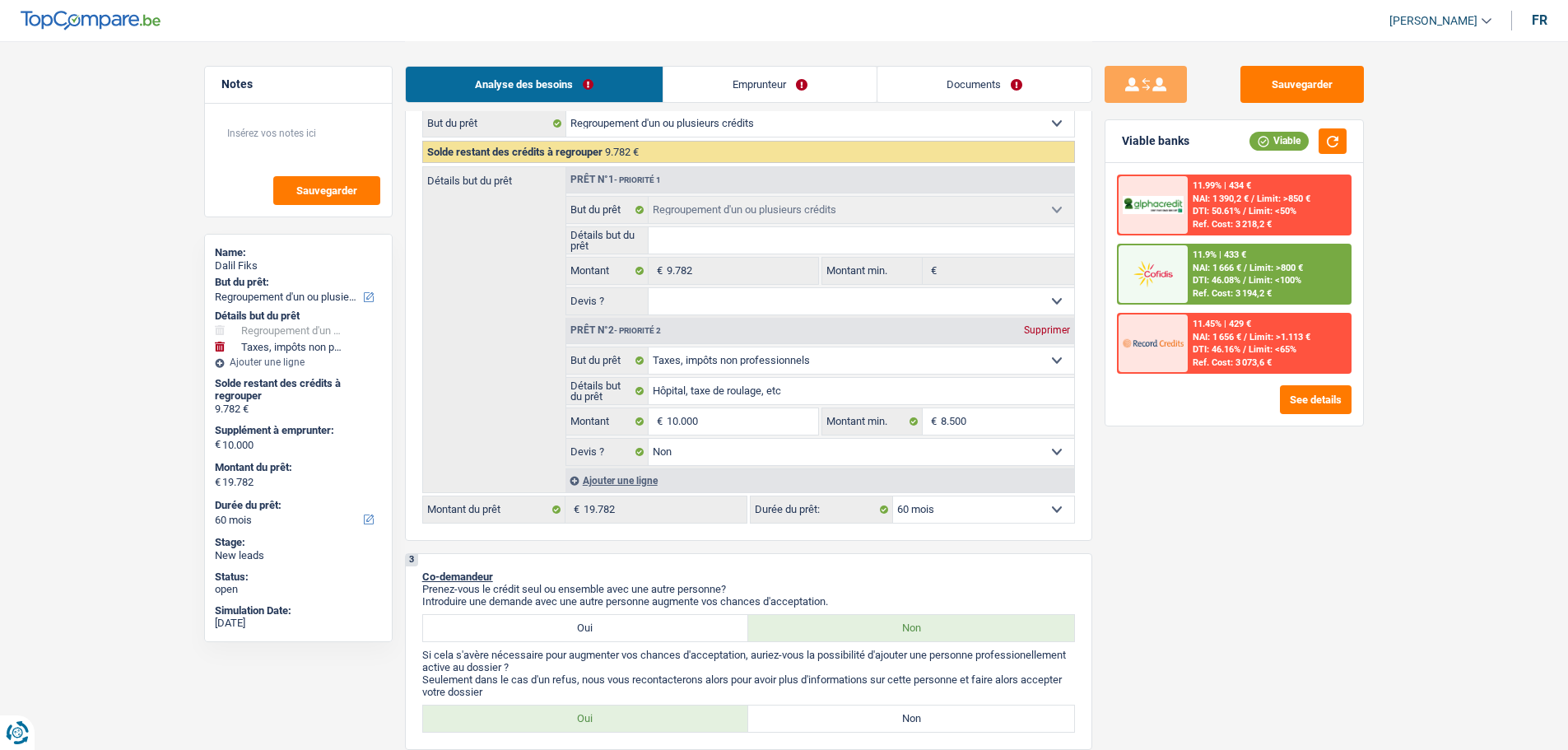
click at [1222, 258] on div "11.9% | 433 €" at bounding box center [1219, 254] width 53 height 10
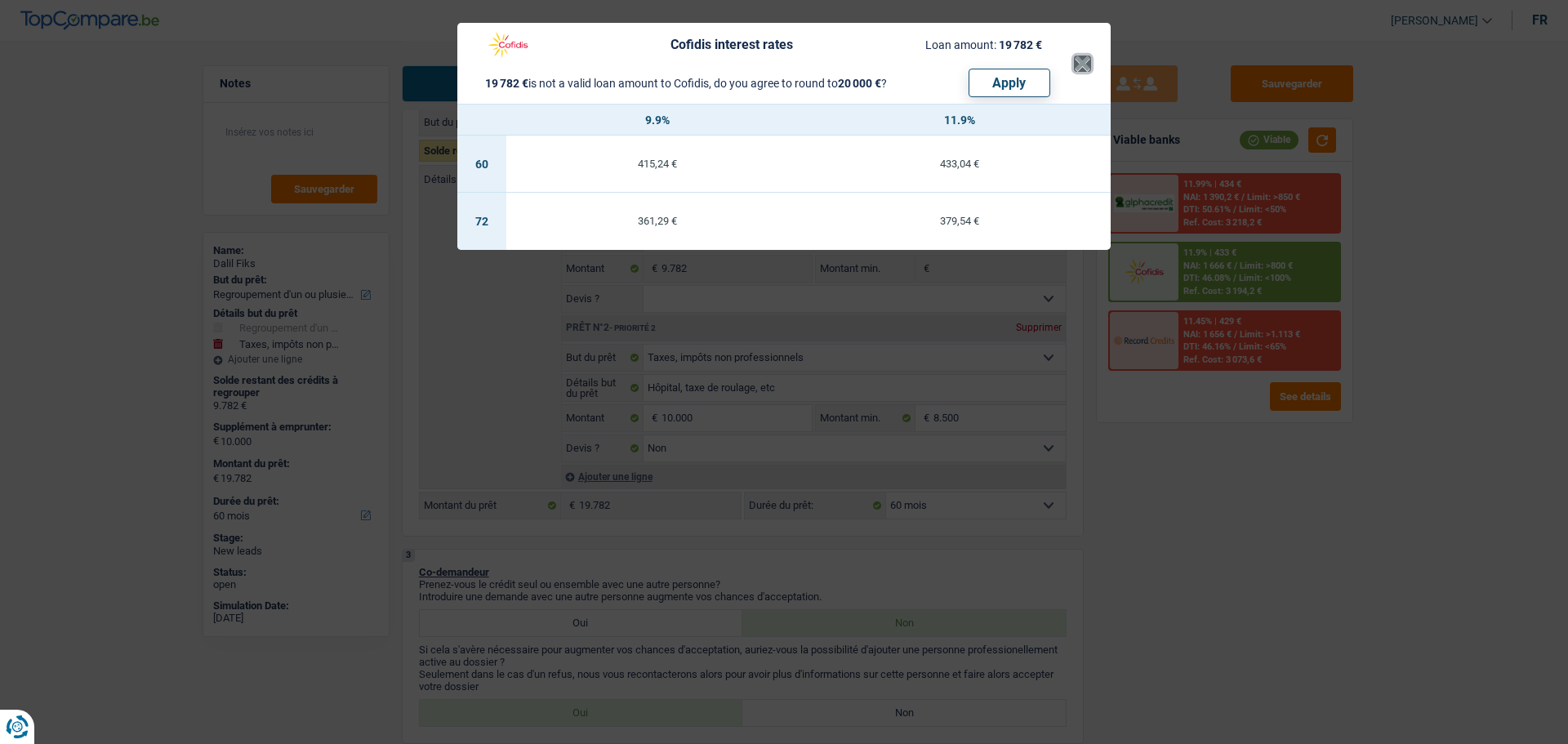
click at [1090, 58] on button "×" at bounding box center [1082, 64] width 18 height 17
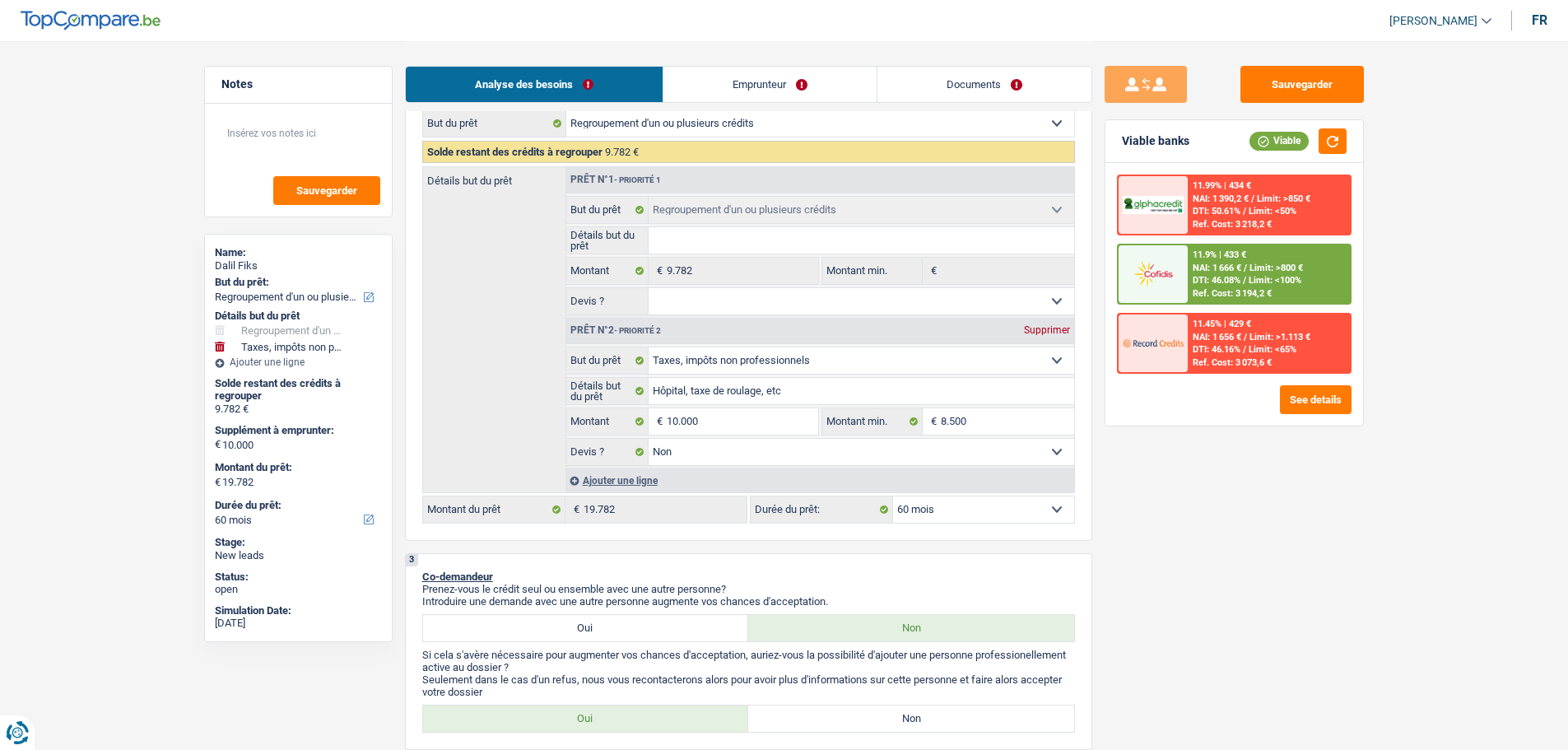
click at [1007, 515] on select "12 mois 18 mois 24 mois 30 mois 36 mois 42 mois 48 mois 60 mois 72 mois 84 mois…" at bounding box center [984, 509] width 181 height 26
click at [894, 496] on select "12 mois 18 mois 24 mois 30 mois 36 mois 42 mois 48 mois 60 mois 72 mois 84 mois…" at bounding box center [984, 509] width 181 height 26
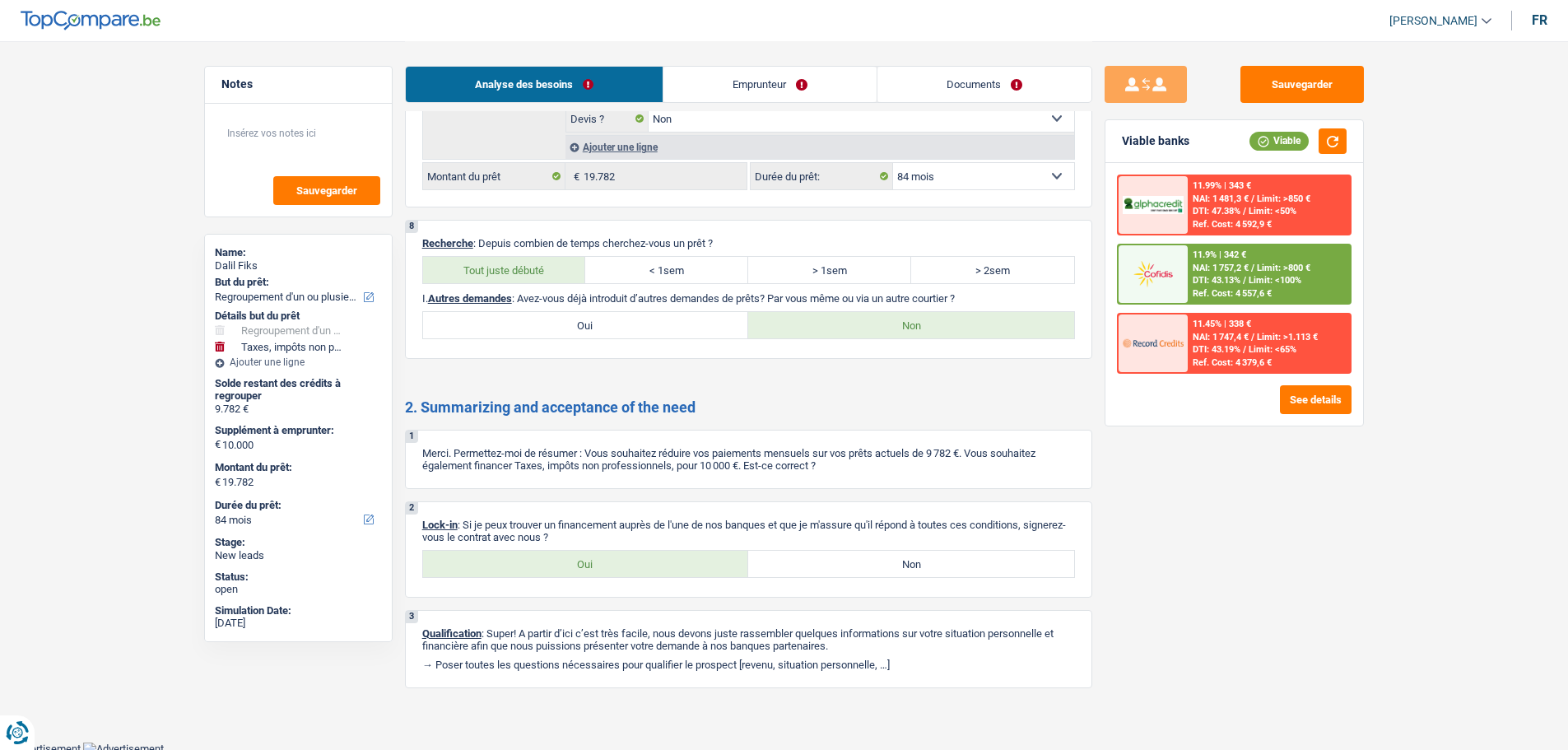
scroll to position [2729, 0]
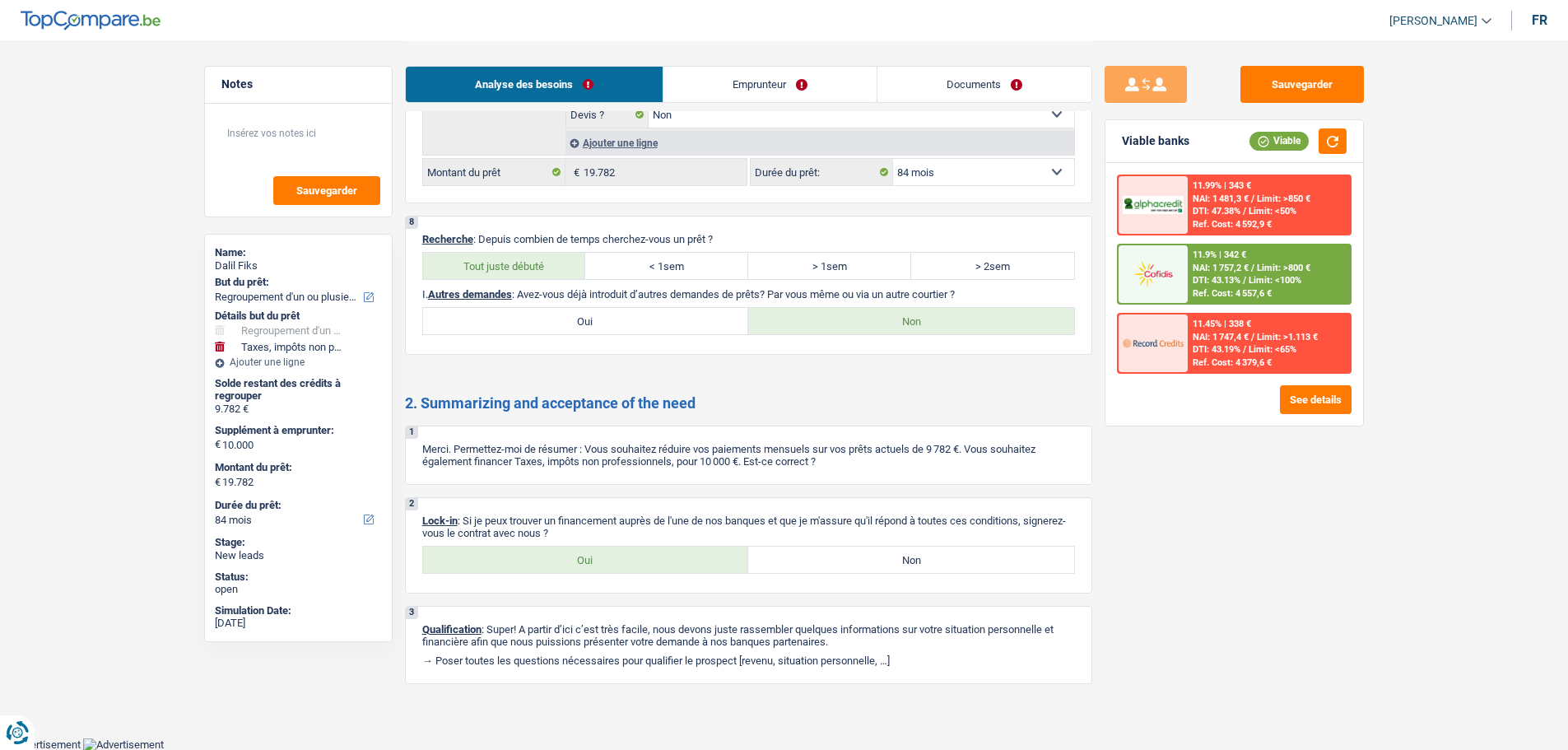
click at [670, 566] on label "Oui" at bounding box center [587, 560] width 326 height 26
click at [670, 566] on input "Oui" at bounding box center [587, 560] width 326 height 26
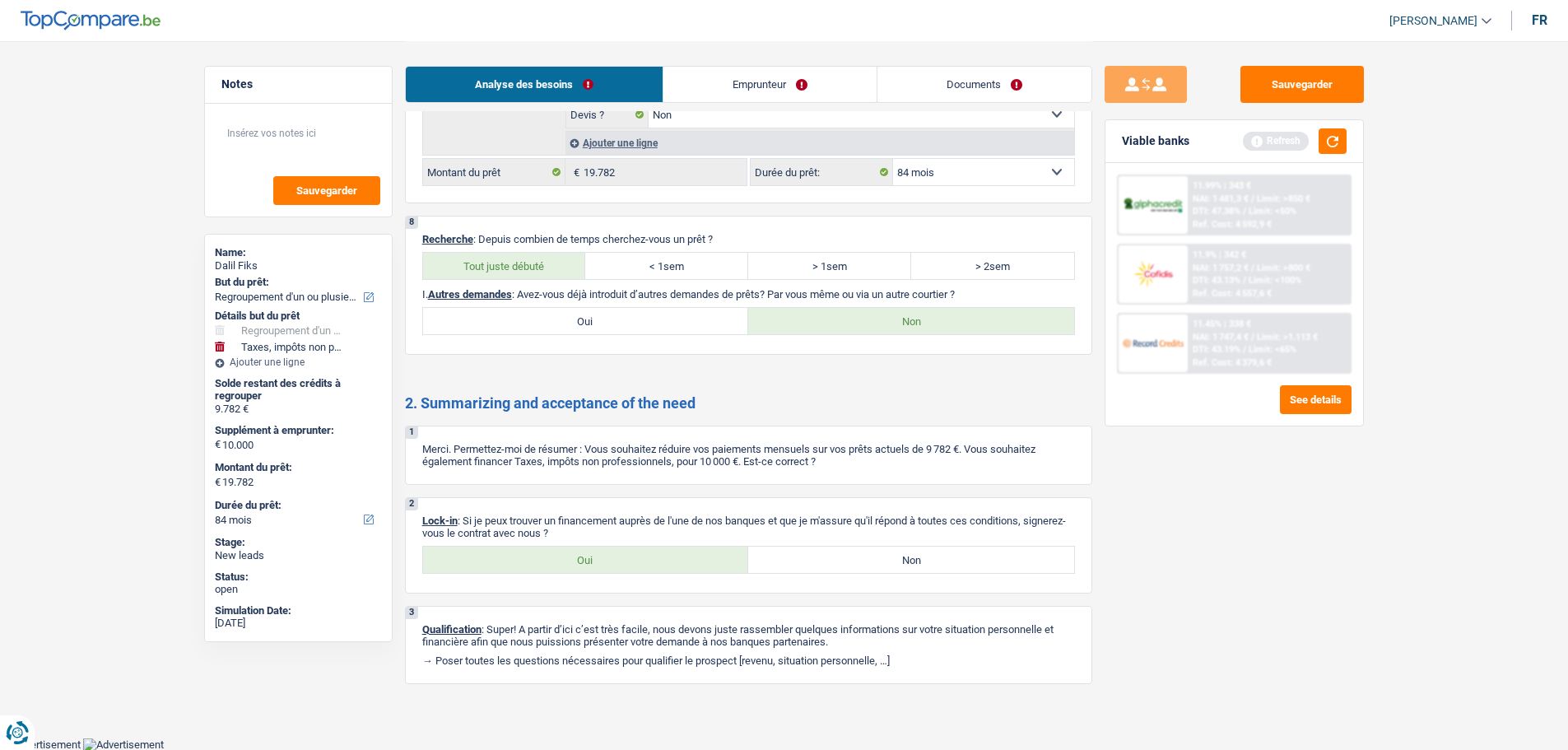
click at [945, 90] on link "Documents" at bounding box center [984, 84] width 214 height 35
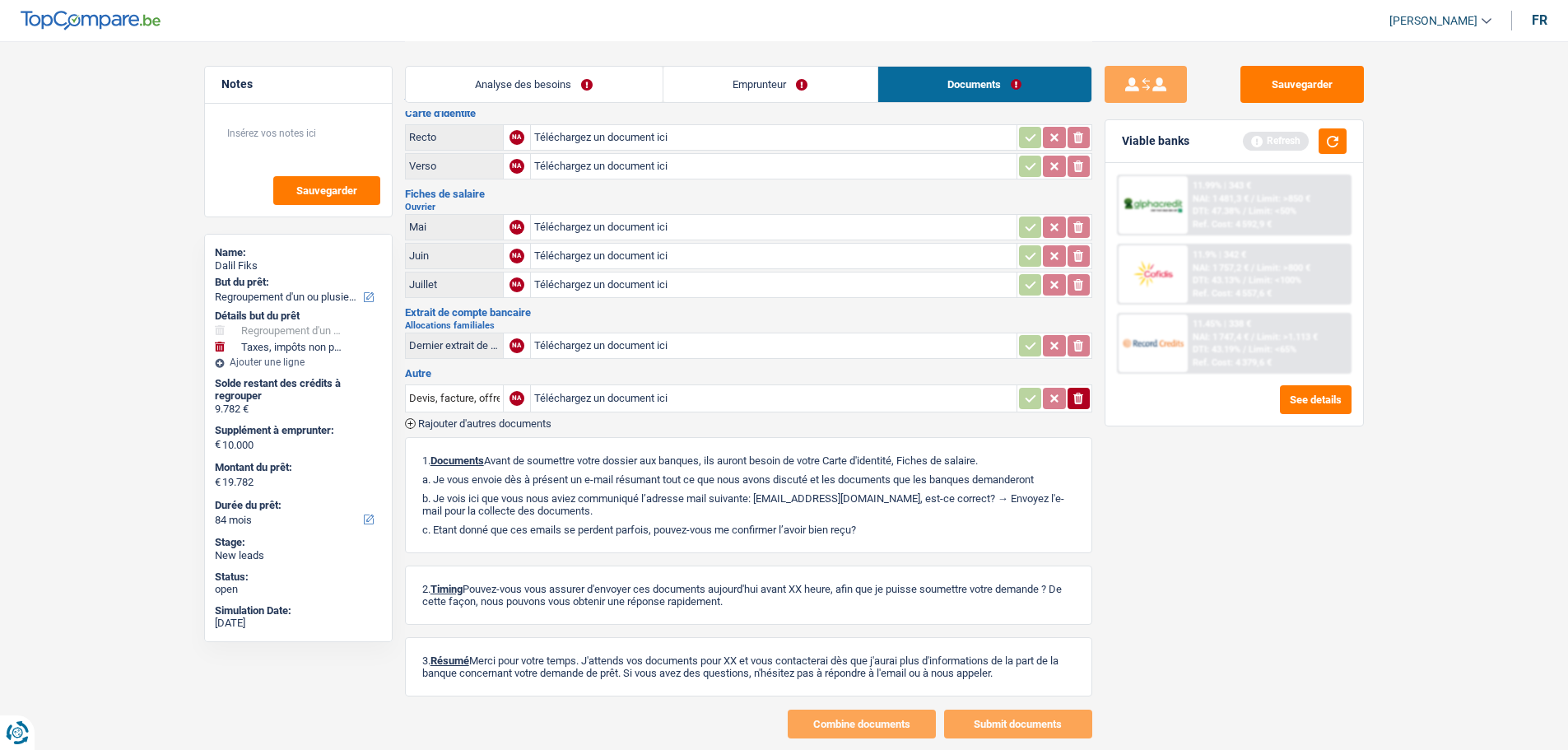
scroll to position [0, 0]
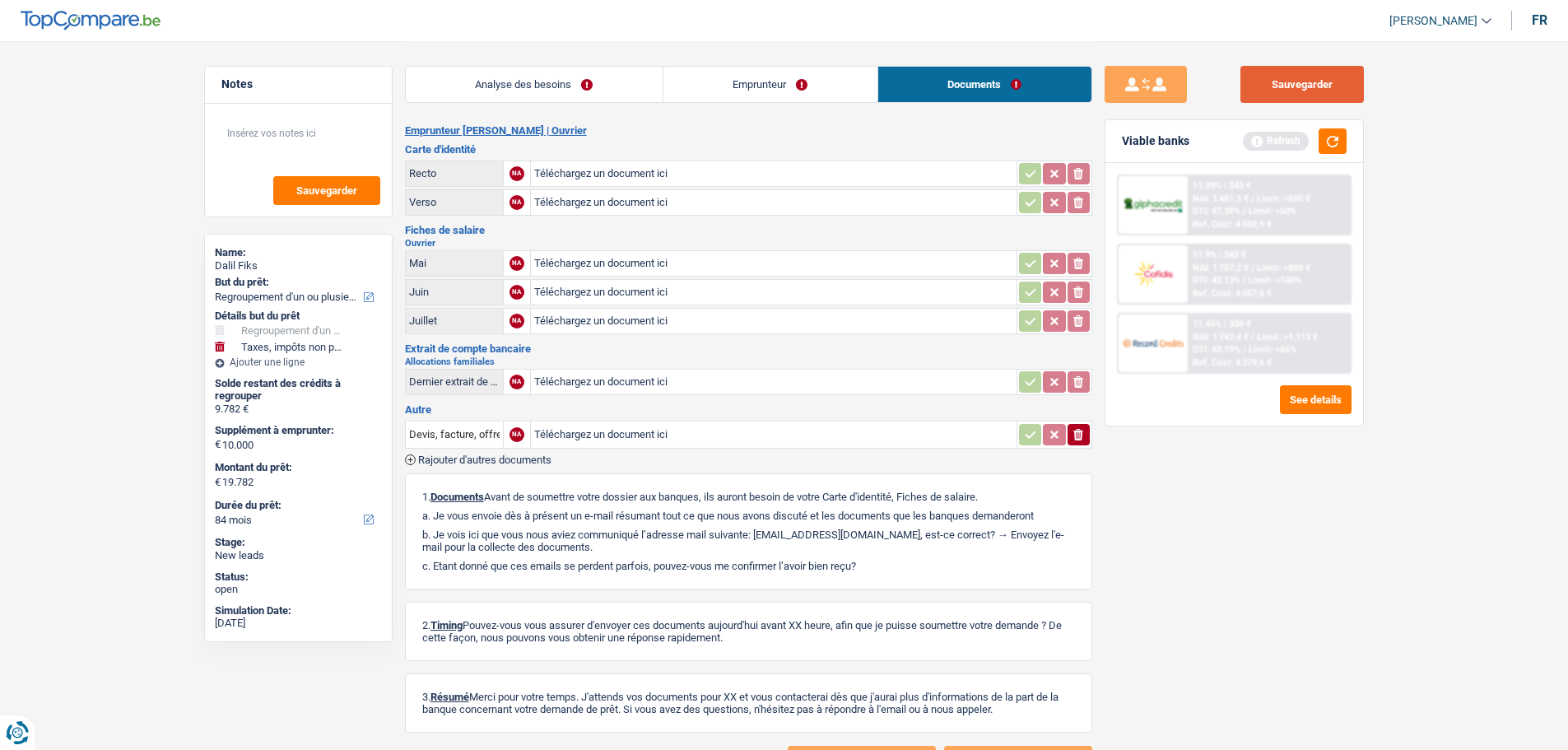
click at [1317, 92] on button "Sauvegarder" at bounding box center [1302, 85] width 123 height 37
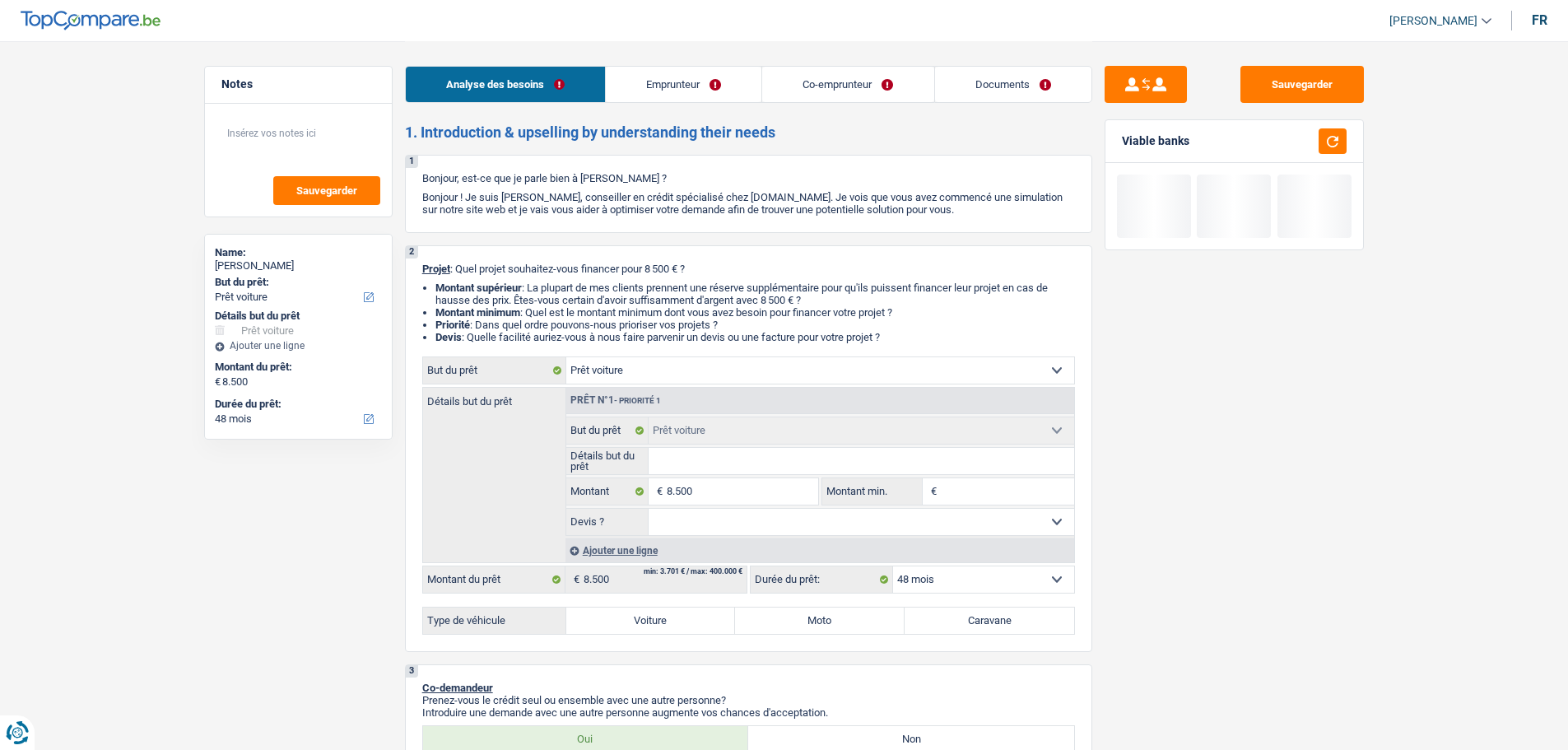
select select "car"
select select "48"
select select "car"
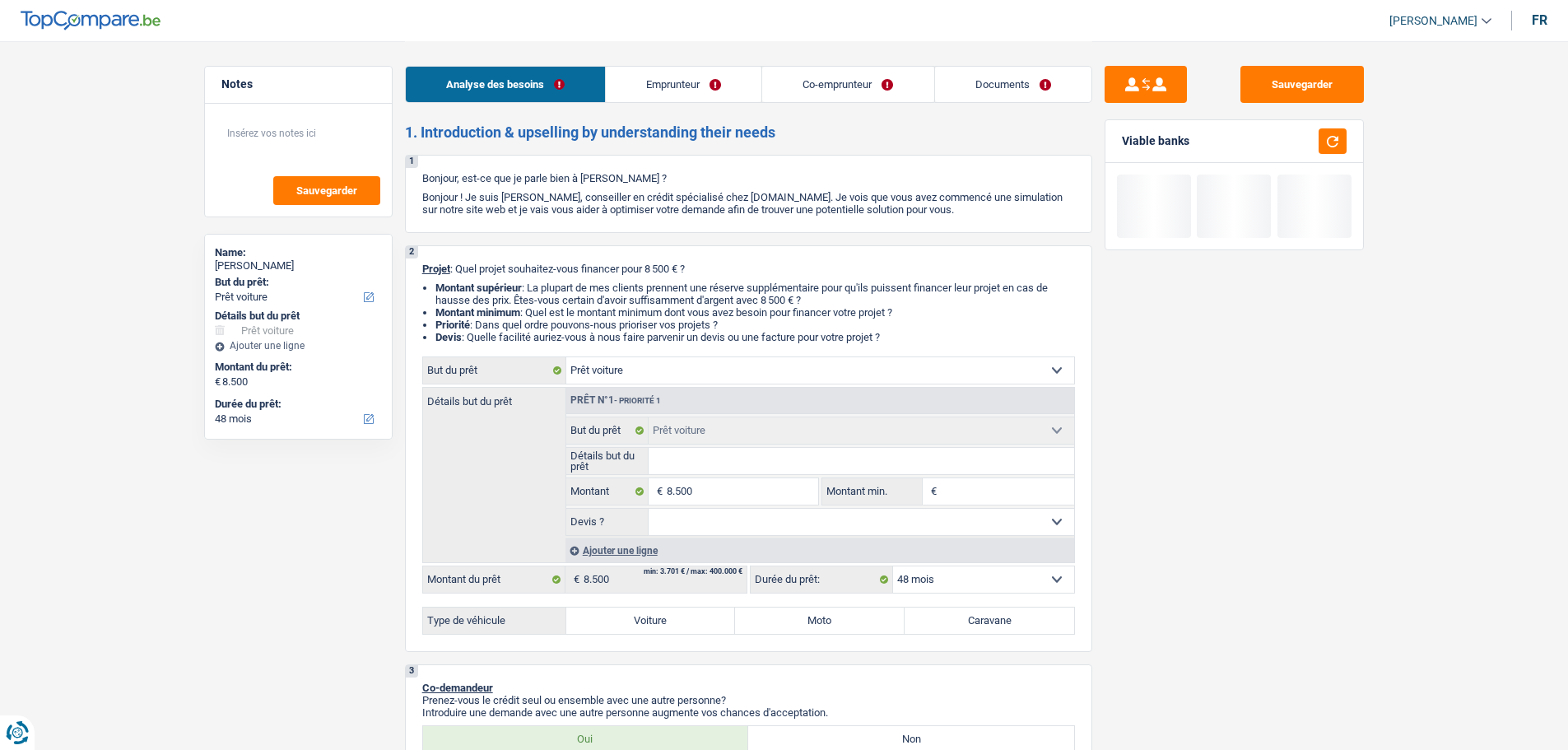
select select "48"
select select "independent"
select select "housewife"
select select "netSalary"
select select "other"
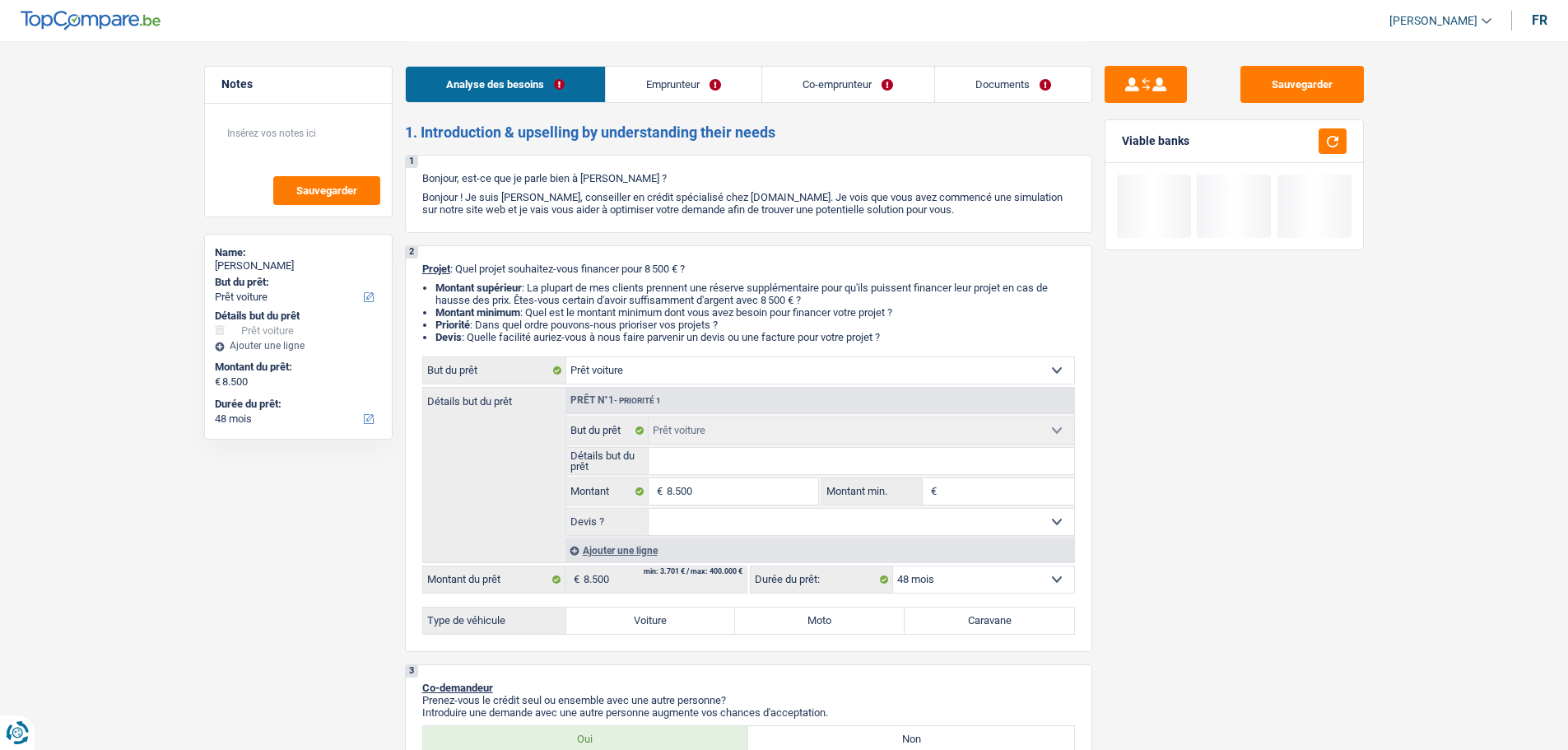
select select "familyAllowances"
select select "rents"
select select "car"
select select "48"
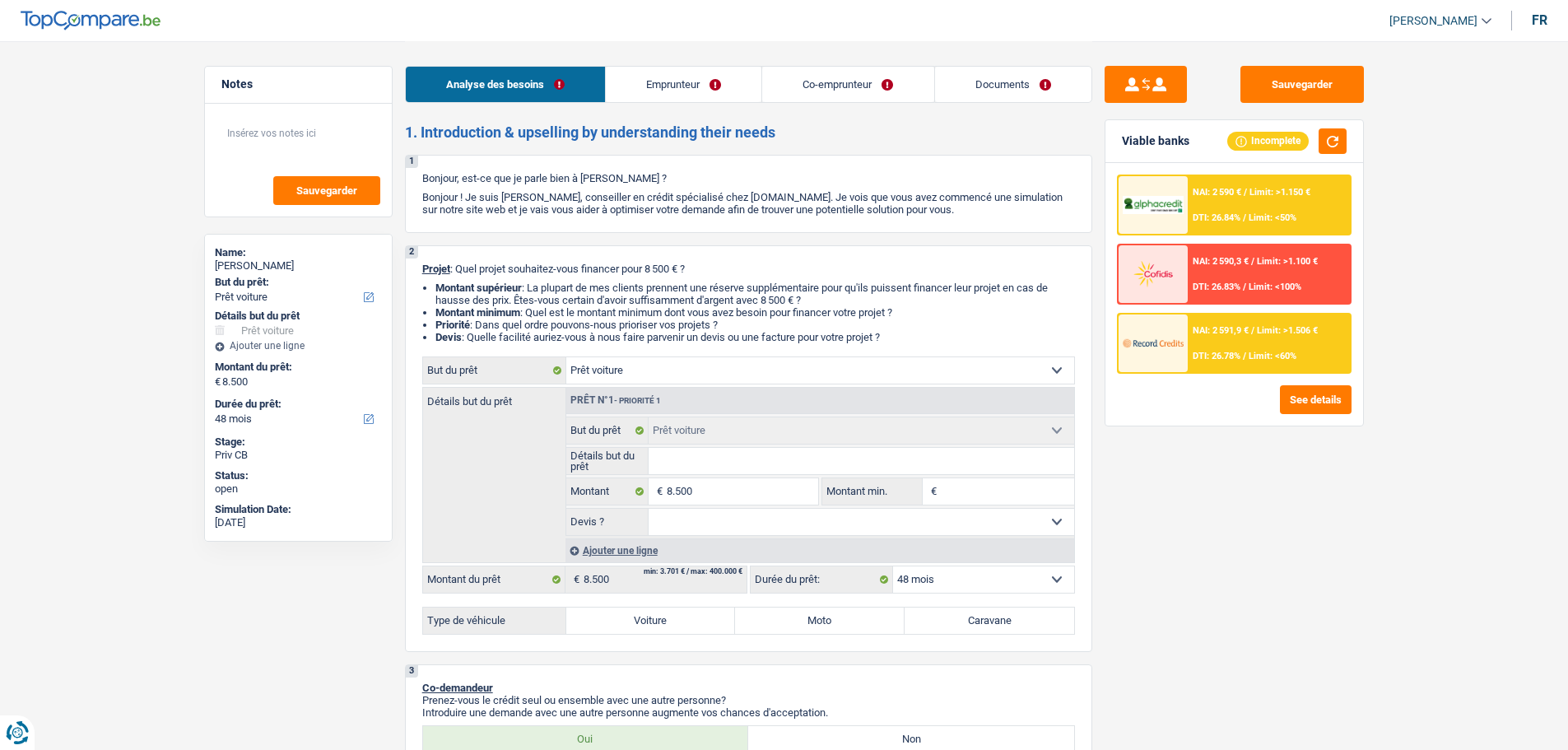
click at [1225, 217] on span "DTI: 26.84%" at bounding box center [1216, 217] width 48 height 10
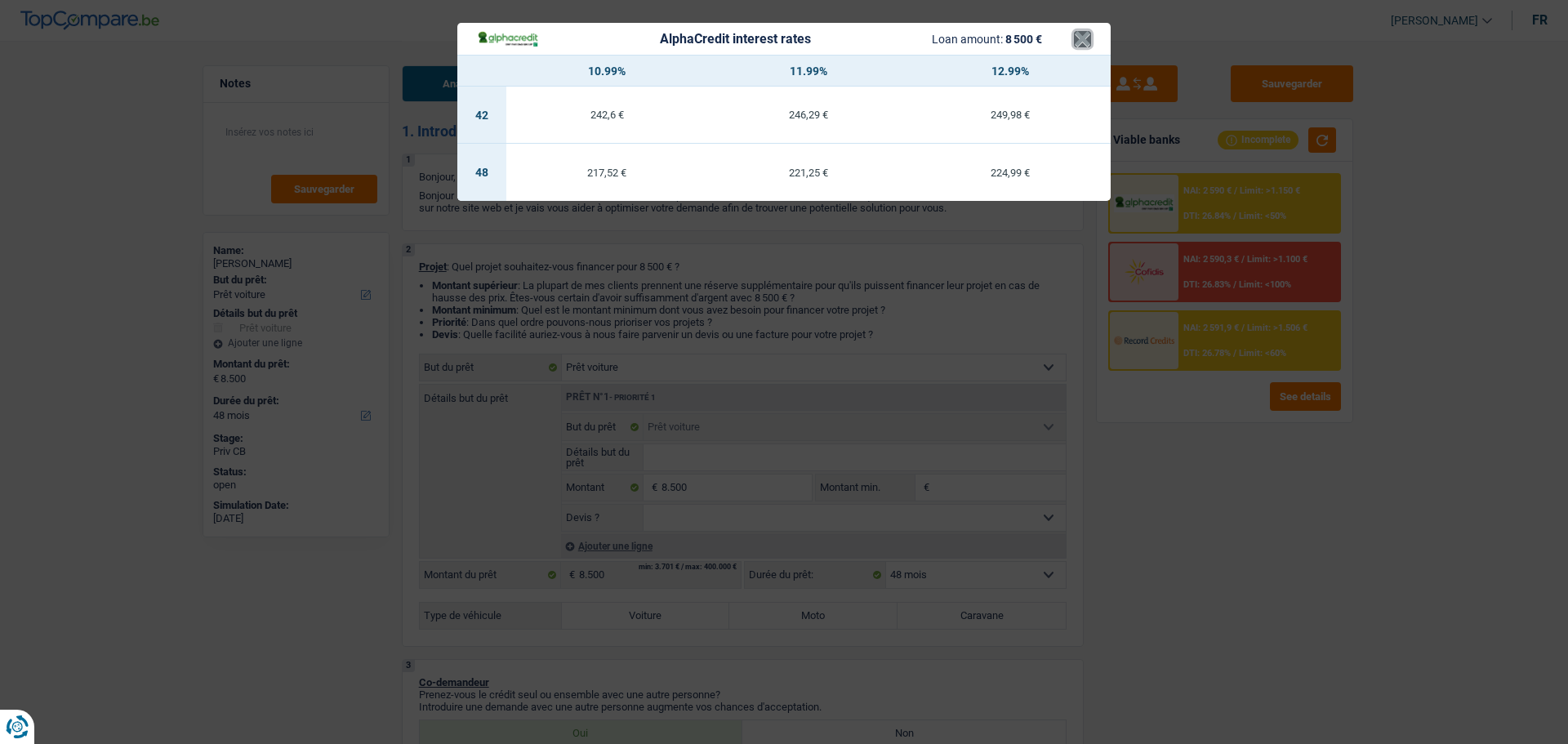
click at [1081, 40] on button "×" at bounding box center [1082, 40] width 18 height 17
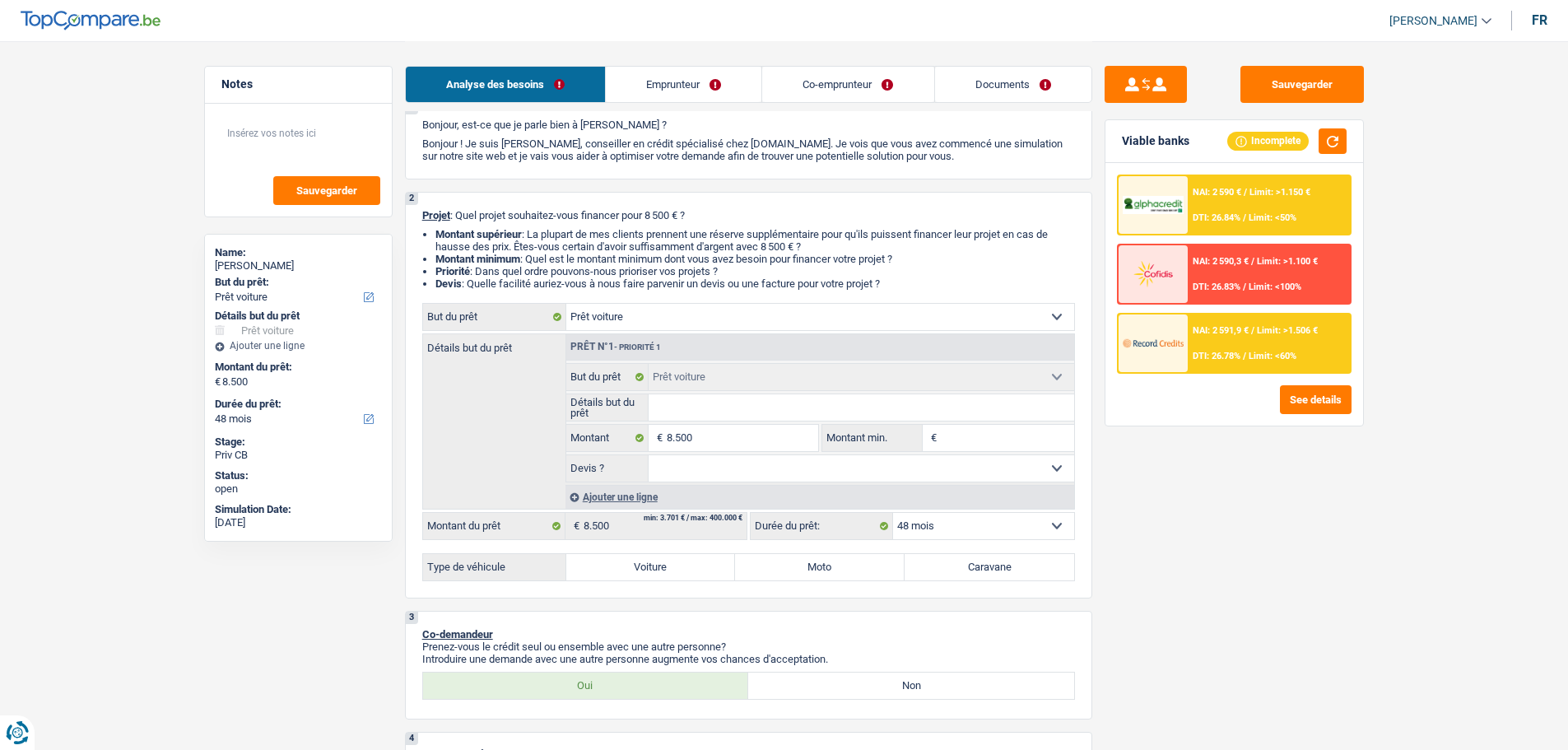
scroll to position [82, 0]
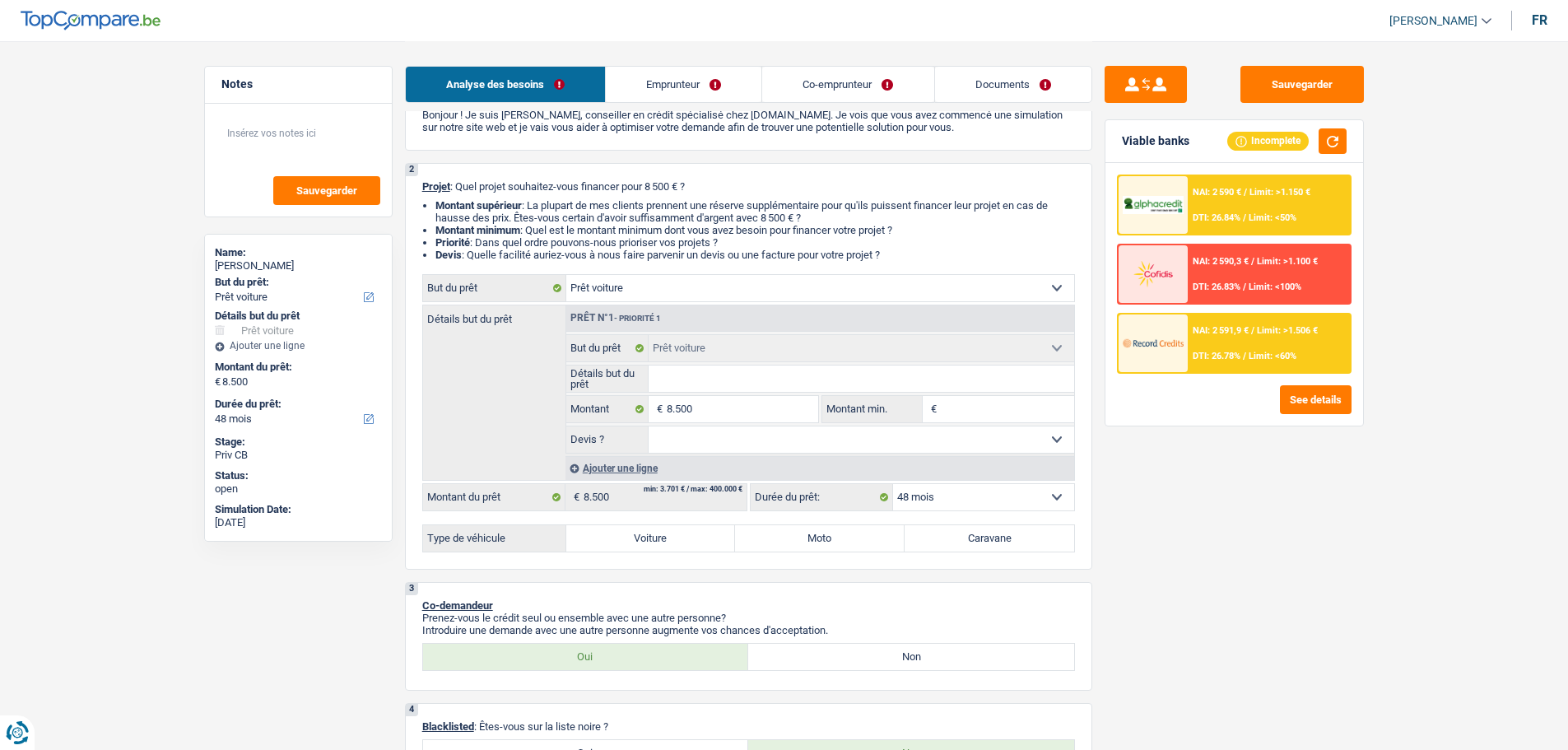
click at [312, 115] on div "Sauvegarder" at bounding box center [298, 160] width 187 height 113
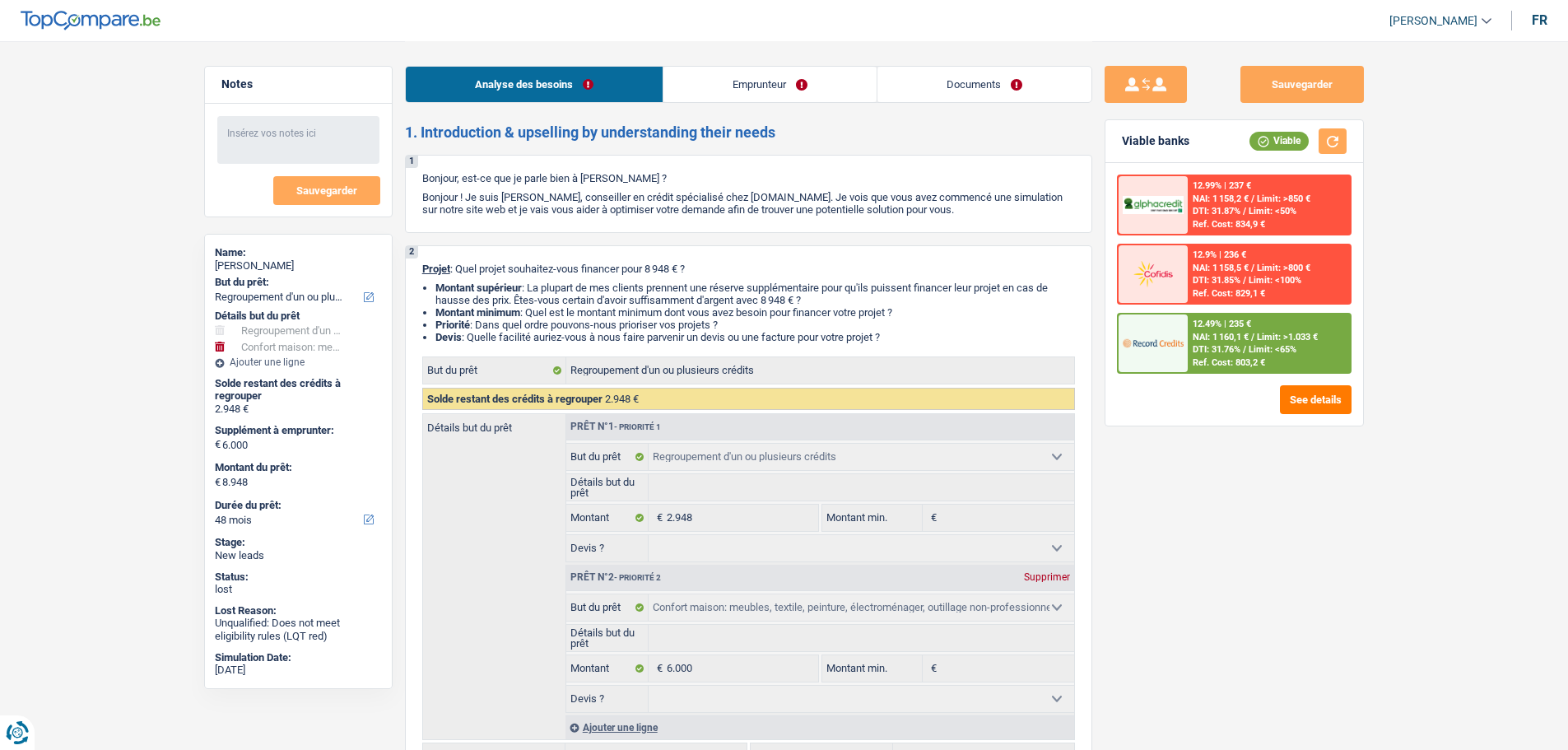
select select "refinancing"
select select "household"
select select "48"
select select "refinancing"
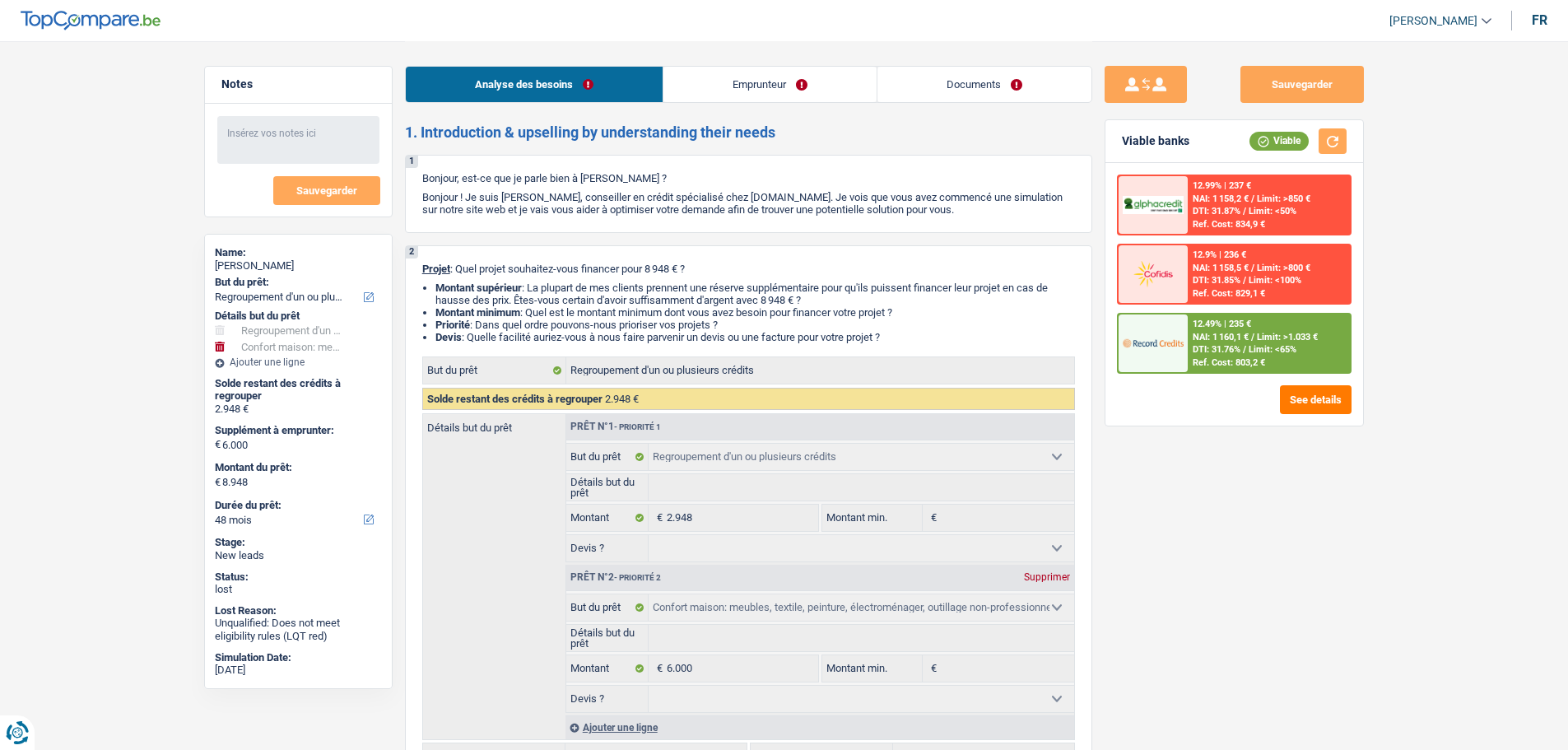
select select "refinancing"
select select "household"
select select "48"
select select "unemployed"
select select "unemployment"
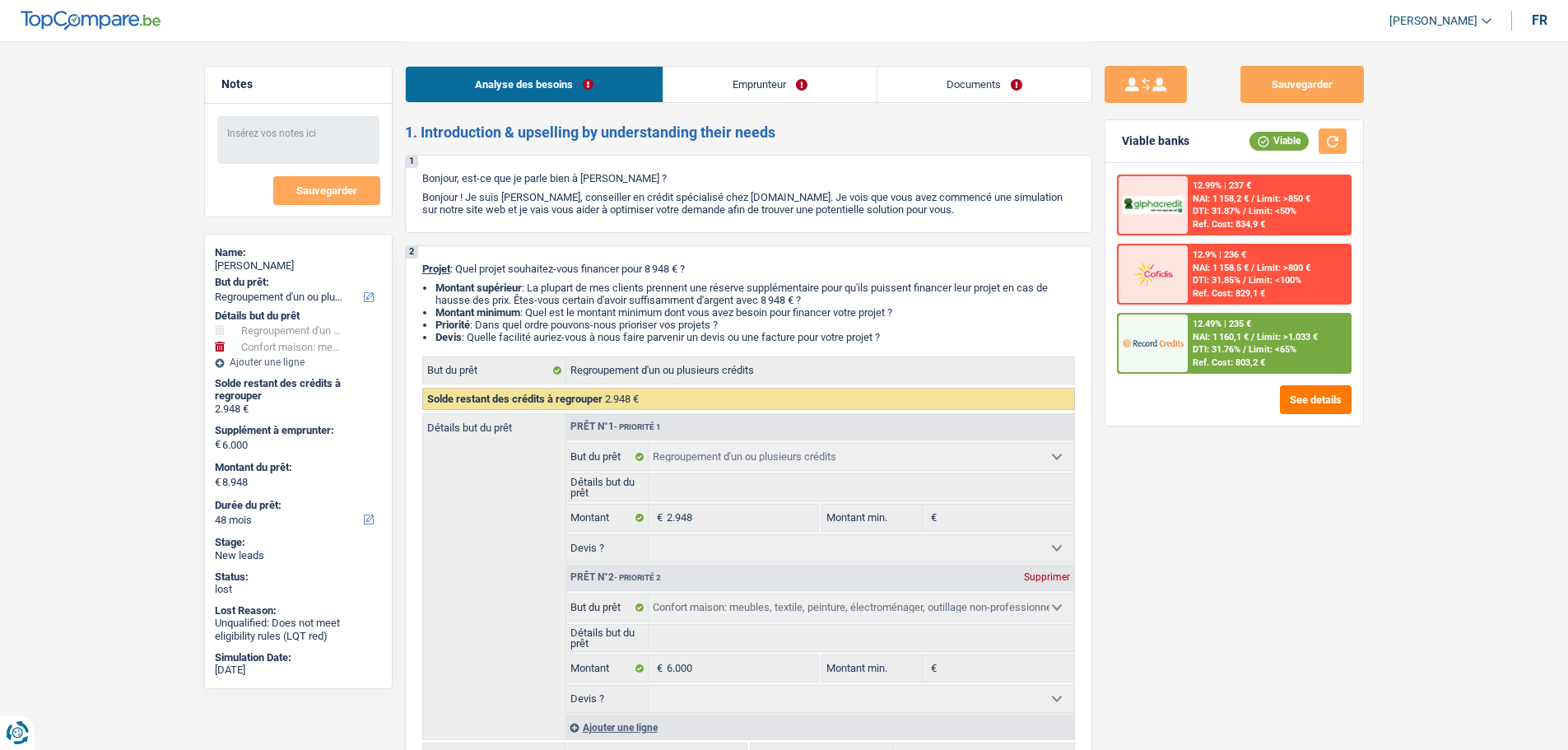
select select "rents"
select select "carLoan"
select select "60"
select select "refinancing"
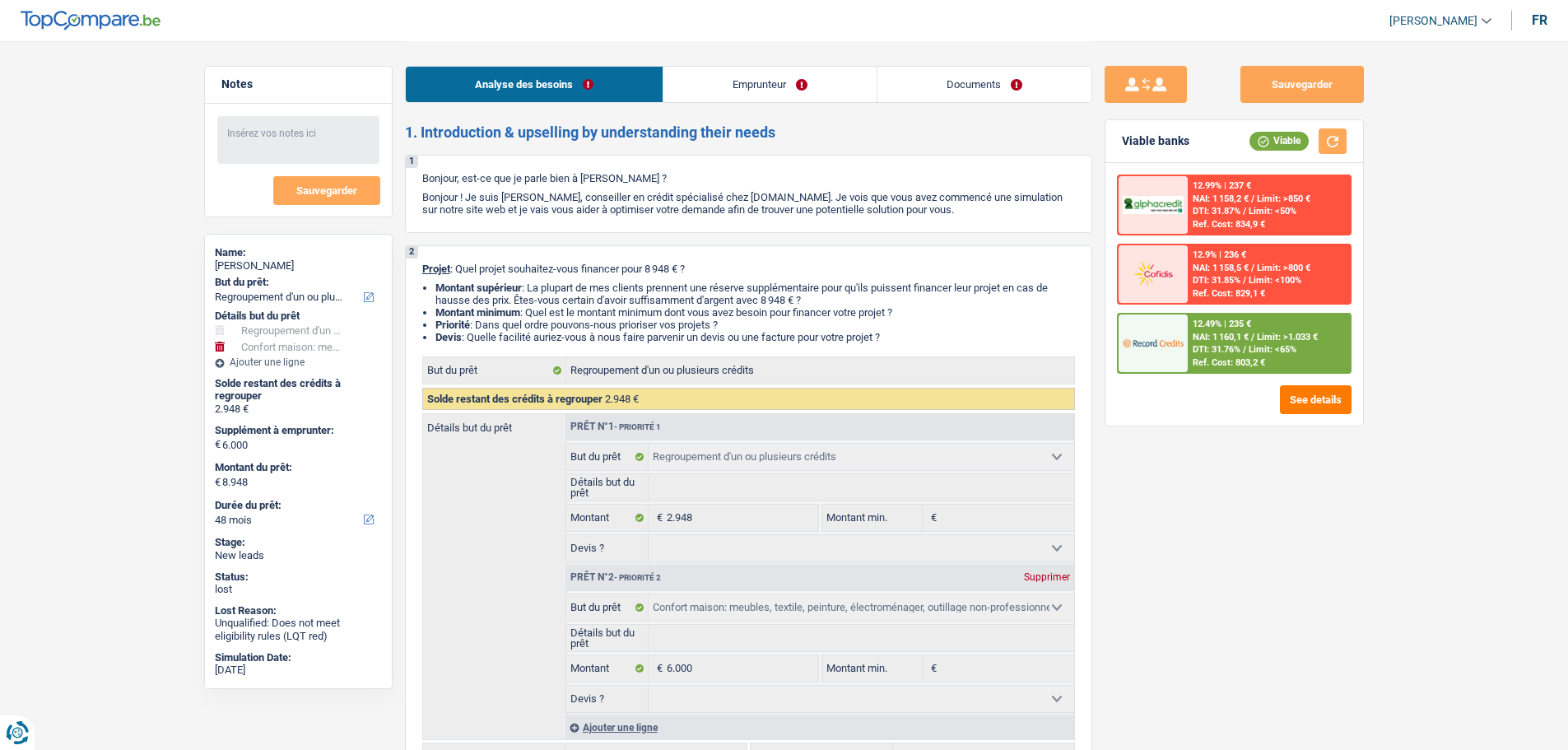
select select "household"
select select "48"
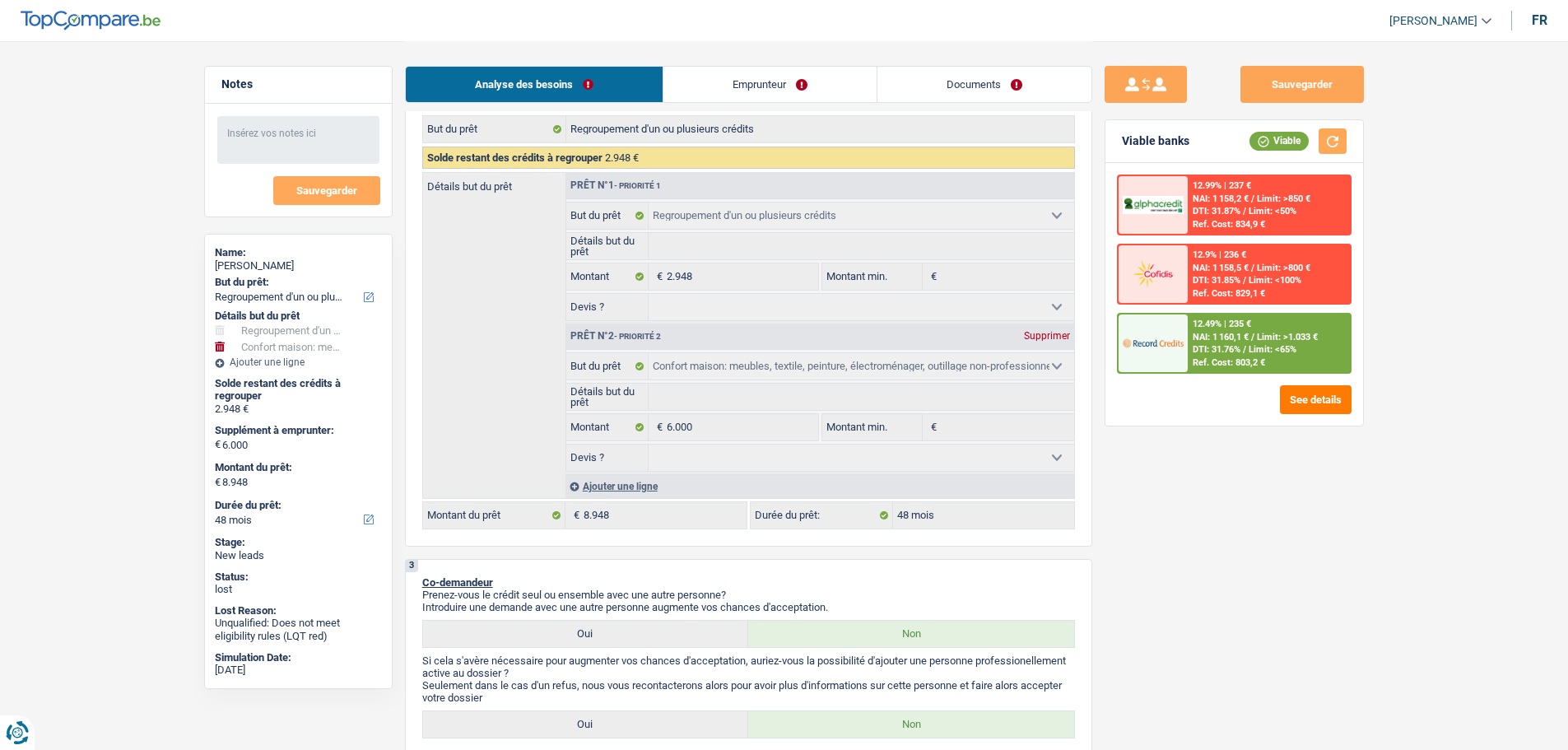
scroll to position [247, 0]
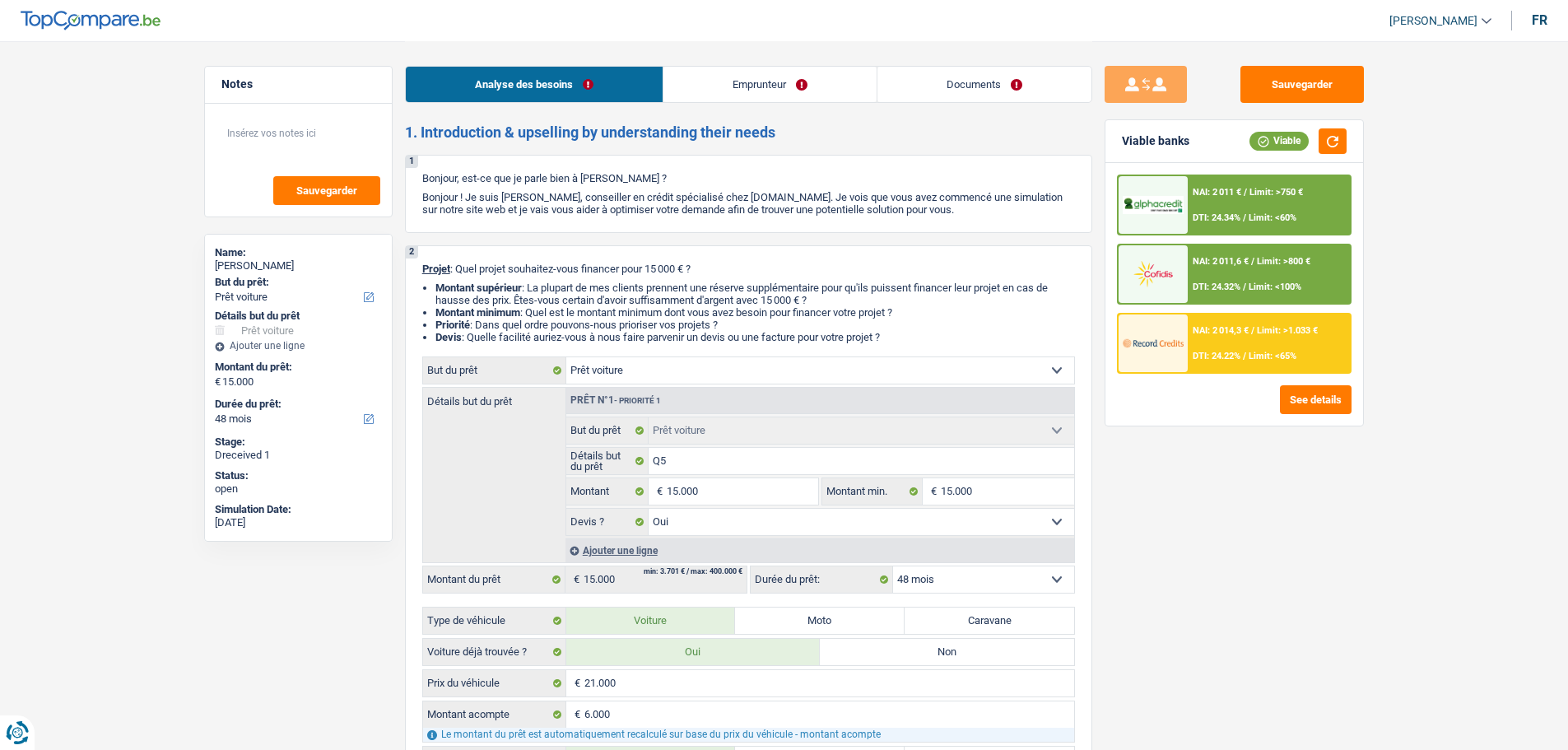
select select "car"
select select "48"
select select "car"
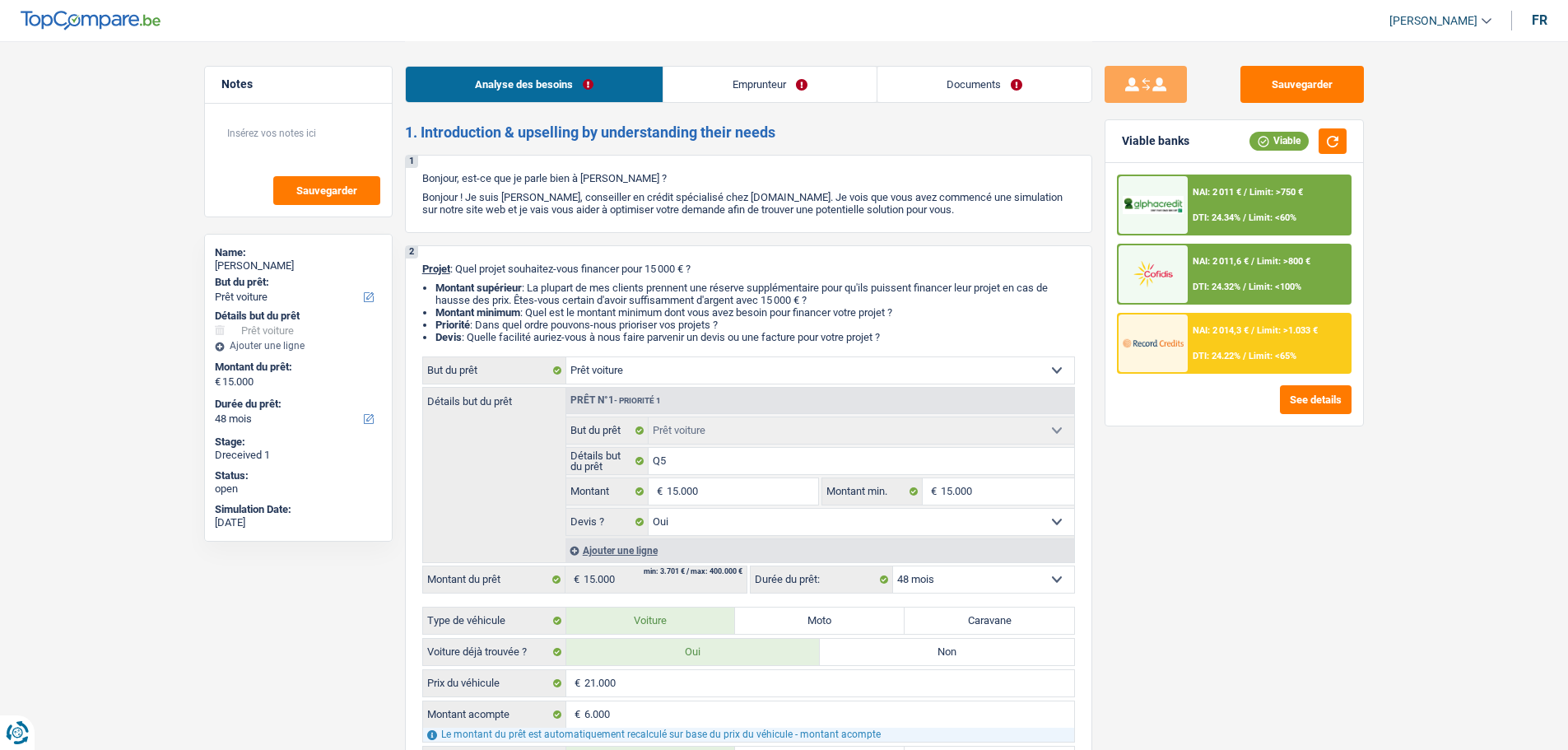
select select "yes"
select select "48"
select select "retired"
select select "pension"
select select "handicapAllowance"
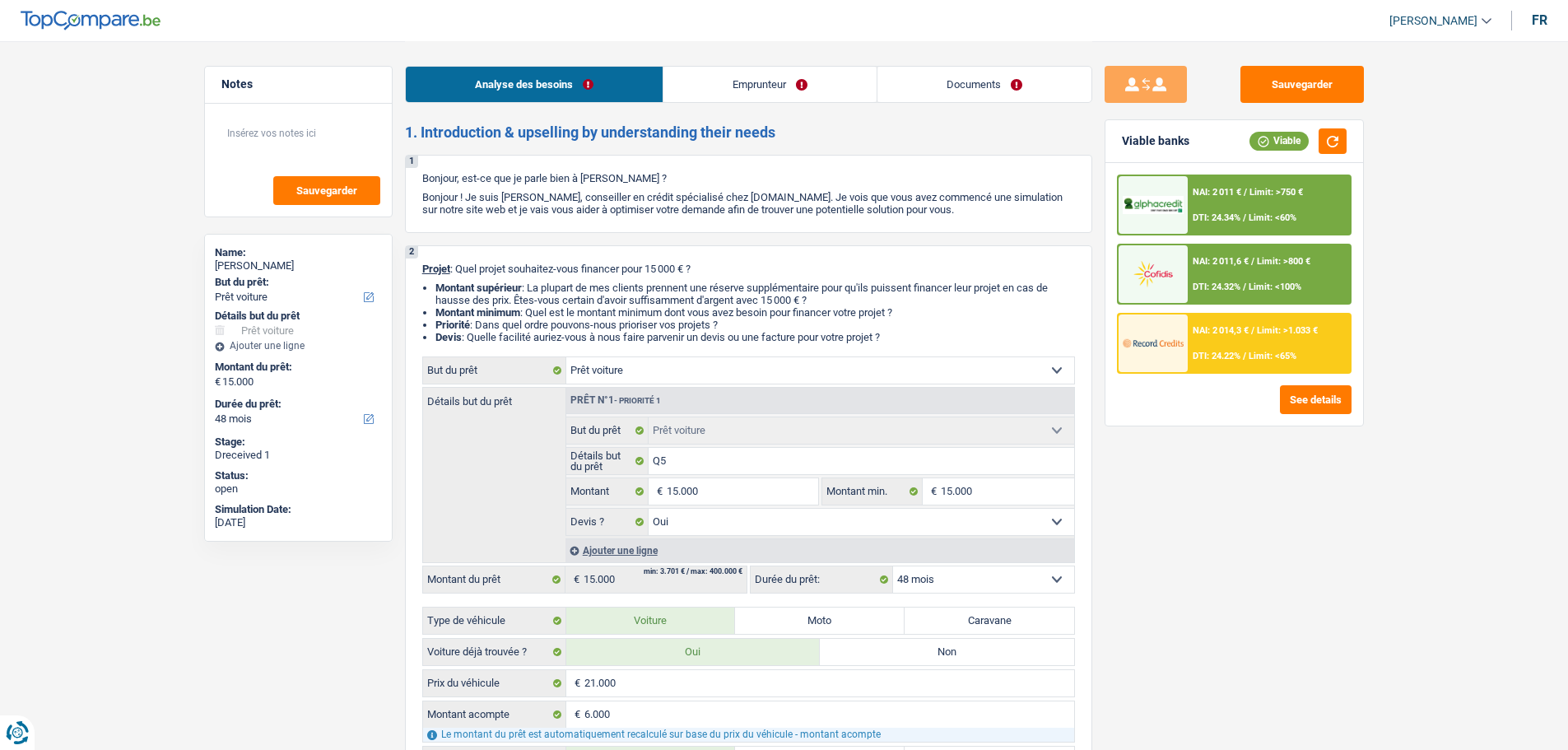
select select "ownerWithoutMortgage"
select select "cardOrCredit"
select select "car"
select select "yes"
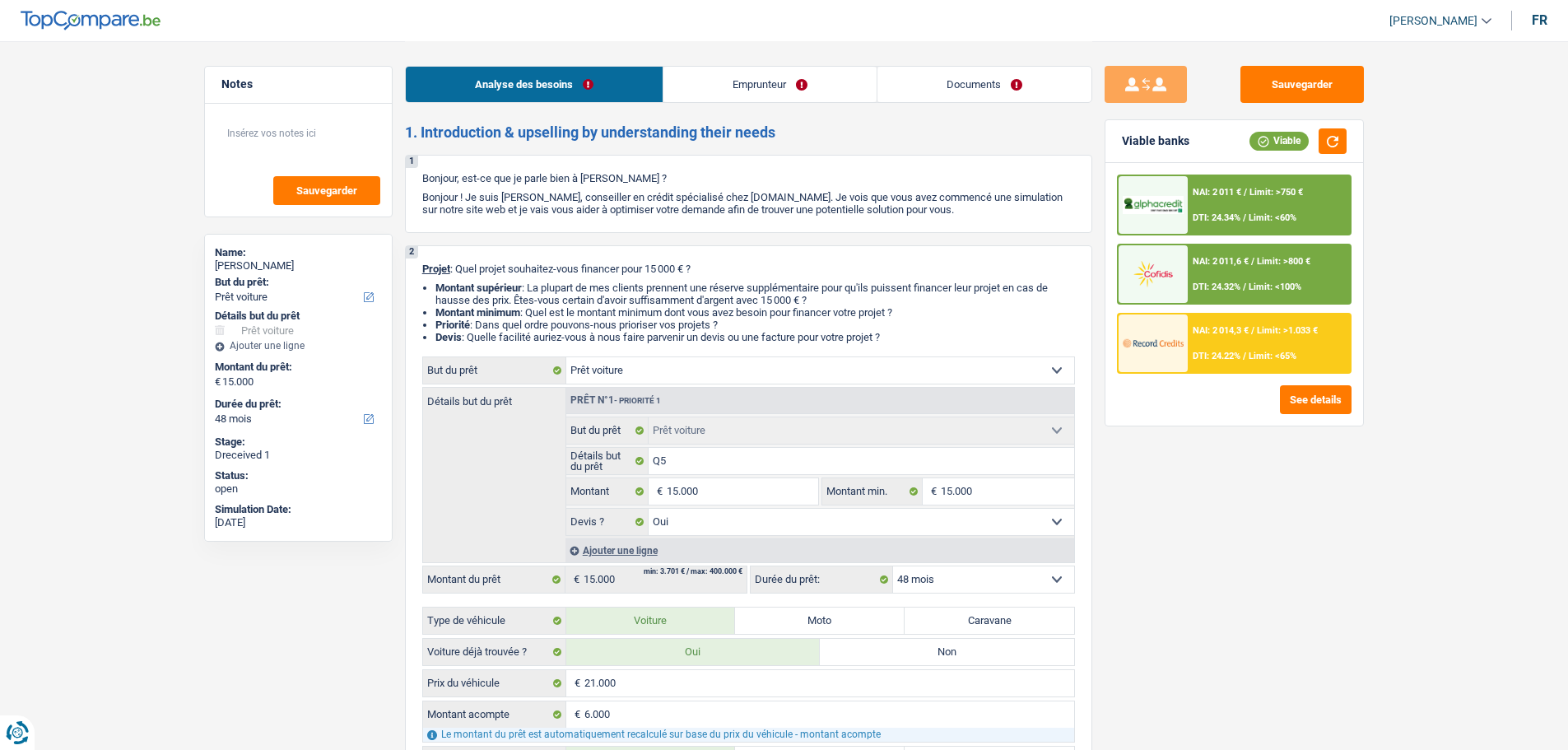
select select "48"
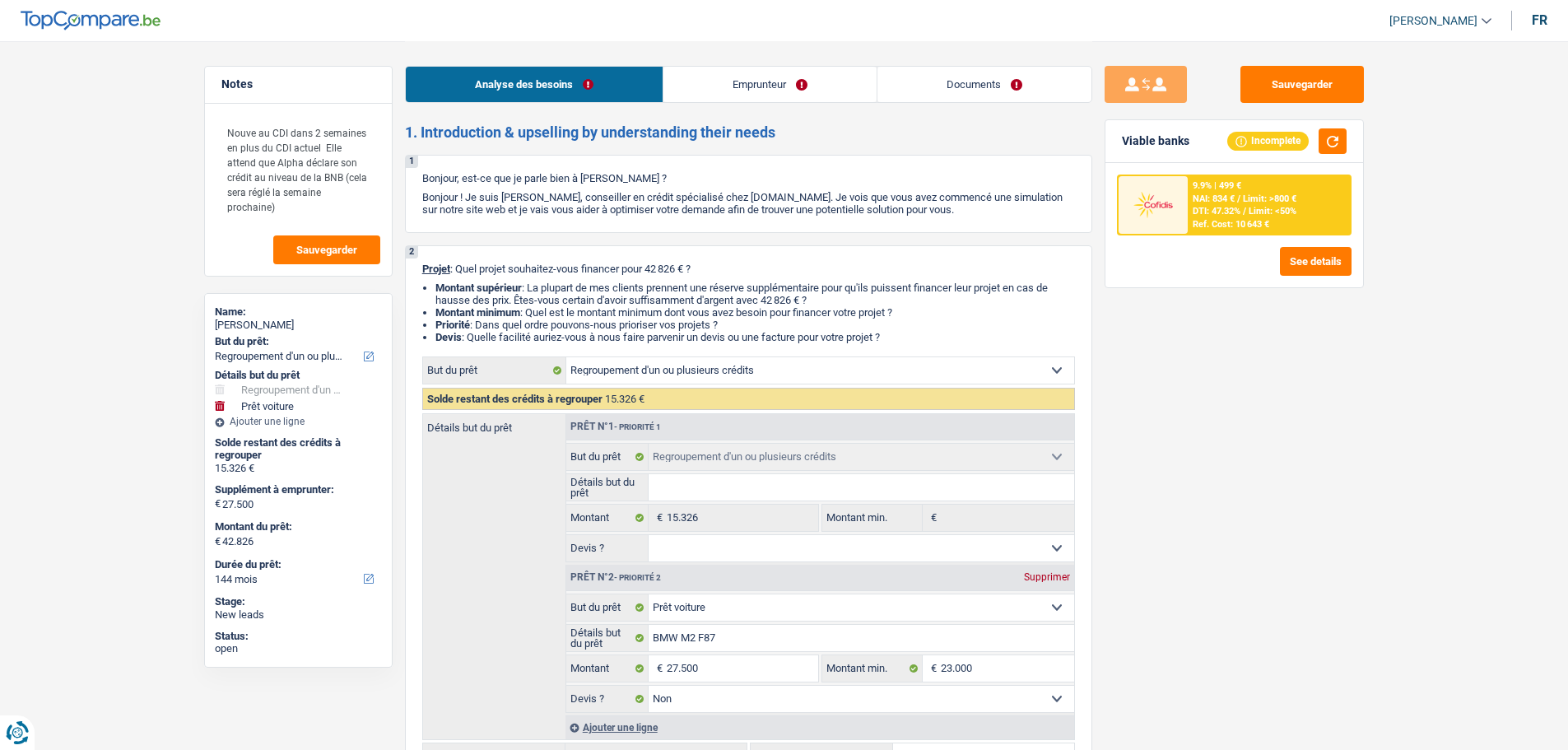
select select "refinancing"
select select "car"
select select "144"
select select "refinancing"
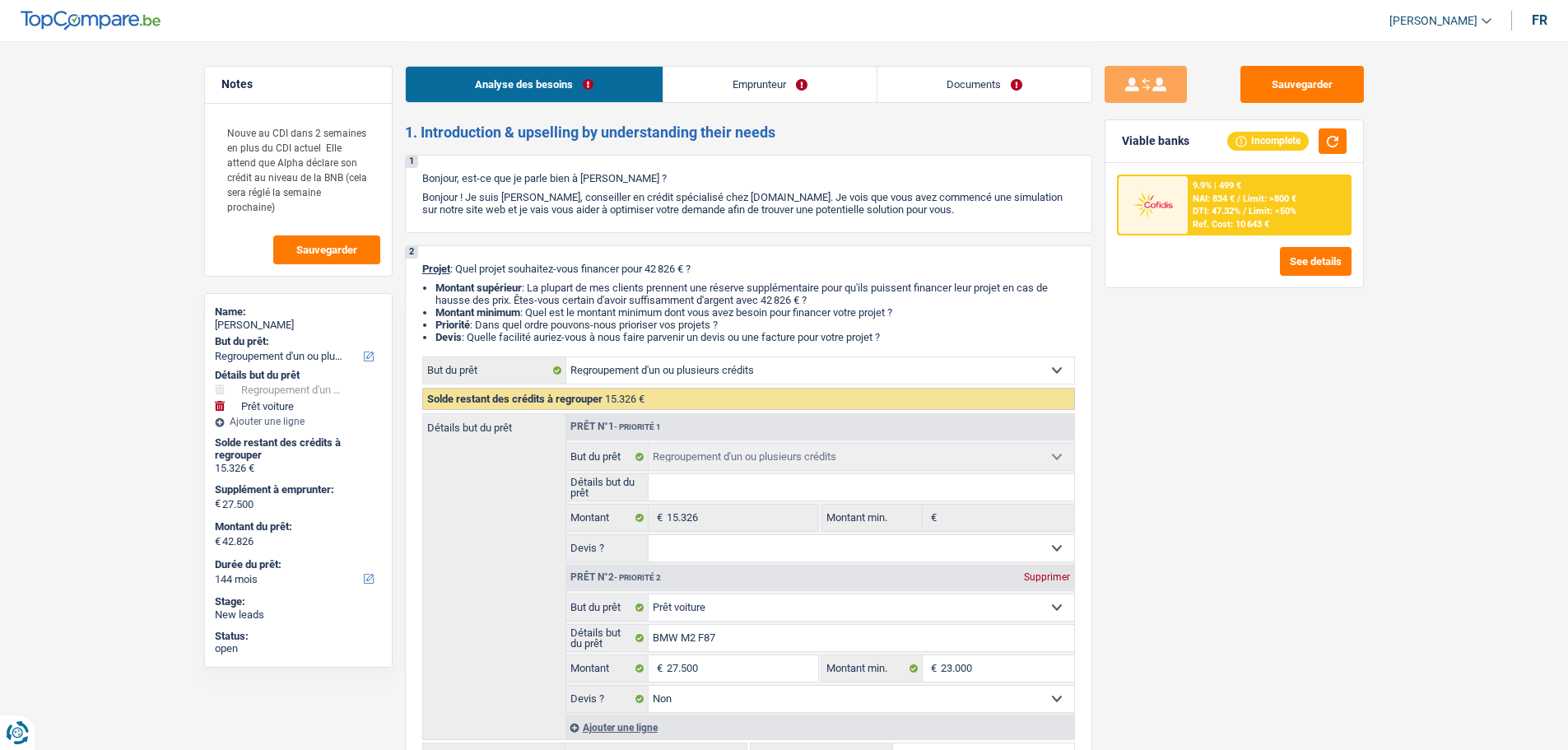
select select "refinancing"
select select "car"
select select "false"
select select "144"
select select "publicEmployee"
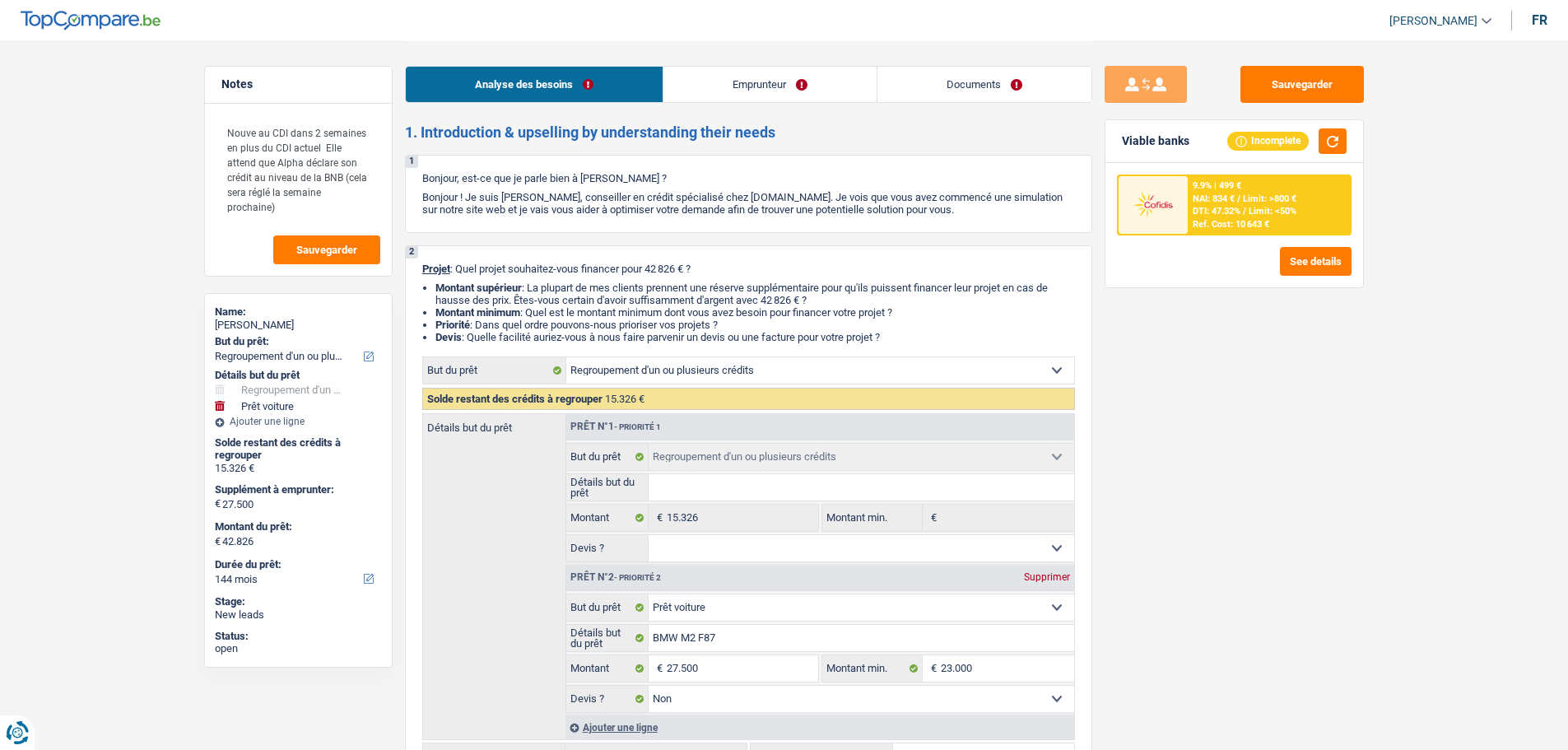
select select "netSalary"
select select "familyAllowances"
select select "mealVouchers"
select select "liveWithParents"
select select "carLoan"
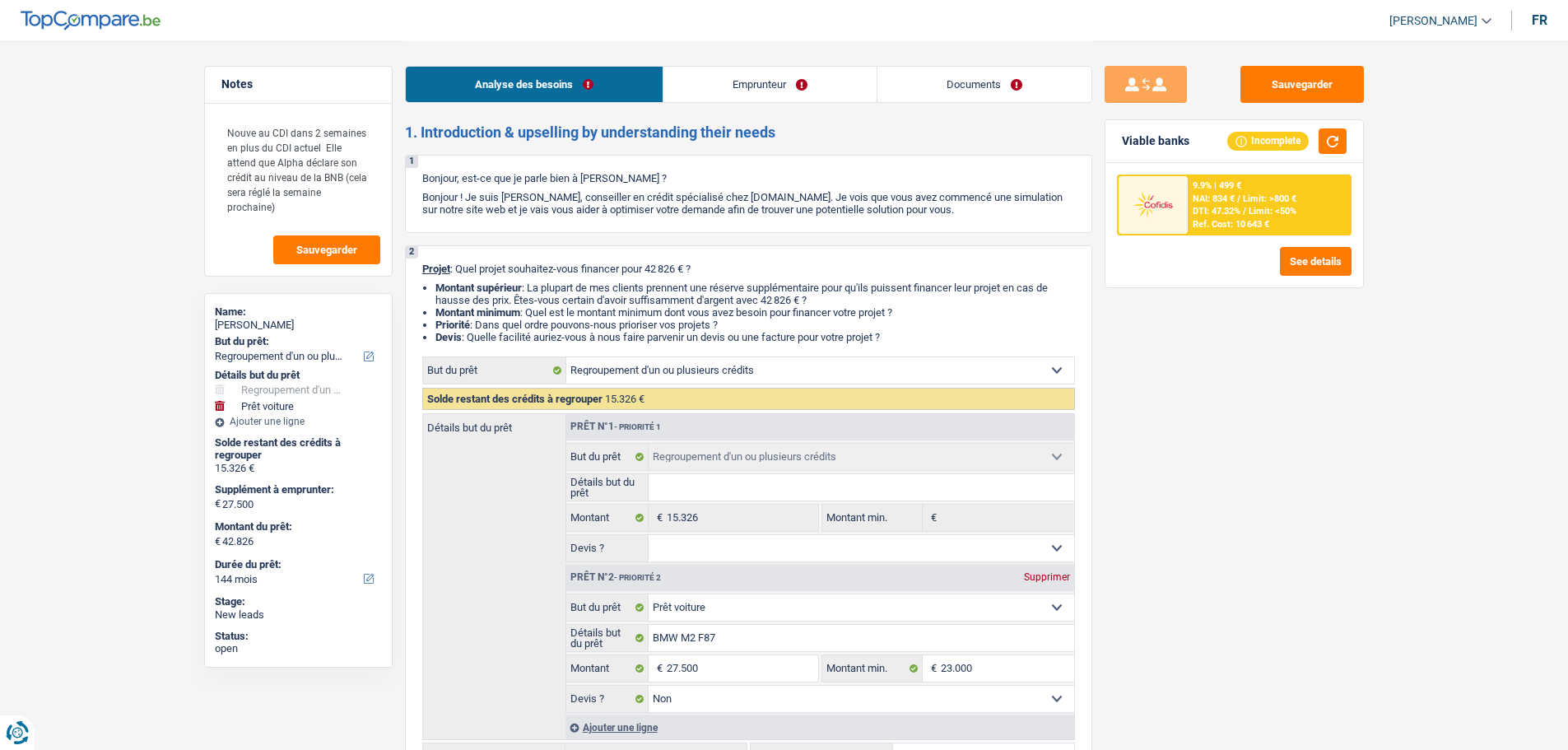
select select "60"
select select "refinancing"
select select "car"
select select "false"
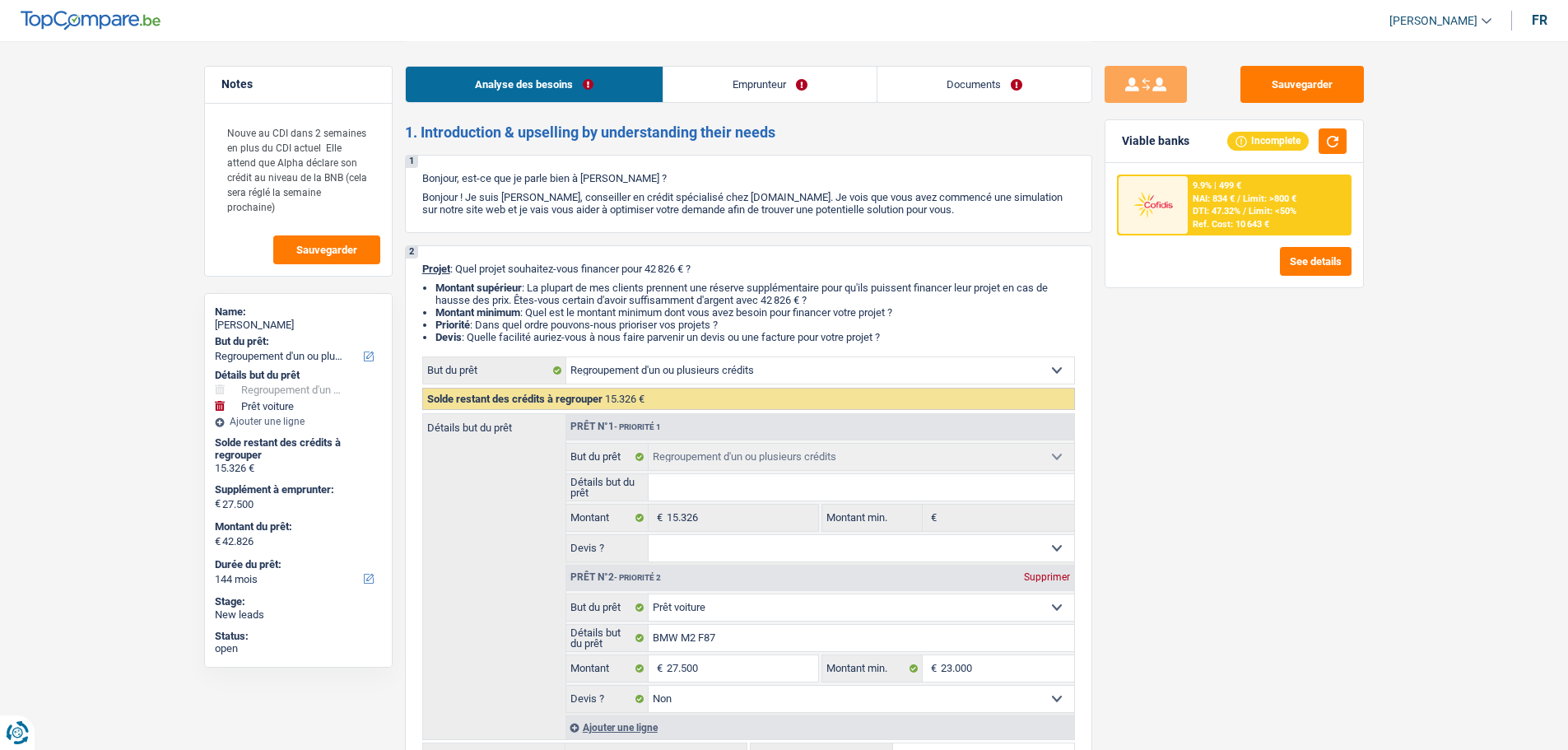
select select "144"
click at [964, 67] on link "Documents" at bounding box center [984, 84] width 214 height 35
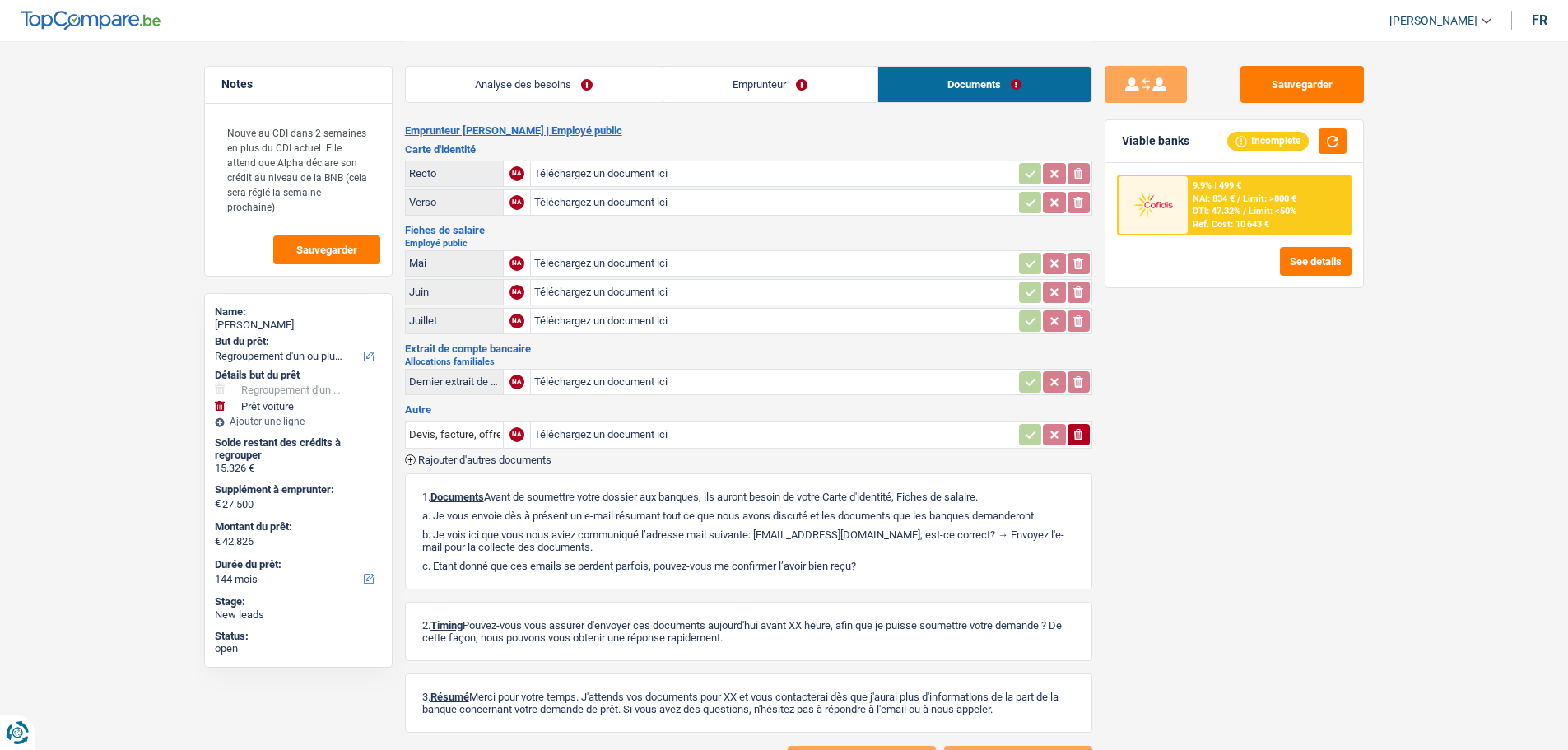
click at [562, 323] on input "Téléchargez un document ici" at bounding box center [774, 321] width 479 height 24
type input "C:\fakepath\image0.jpeg"
click at [558, 286] on input "Téléchargez un document ici" at bounding box center [774, 292] width 479 height 24
type input "C:\fakepath\image1.jpeg"
click at [616, 253] on input "Téléchargez un document ici" at bounding box center [774, 263] width 479 height 24
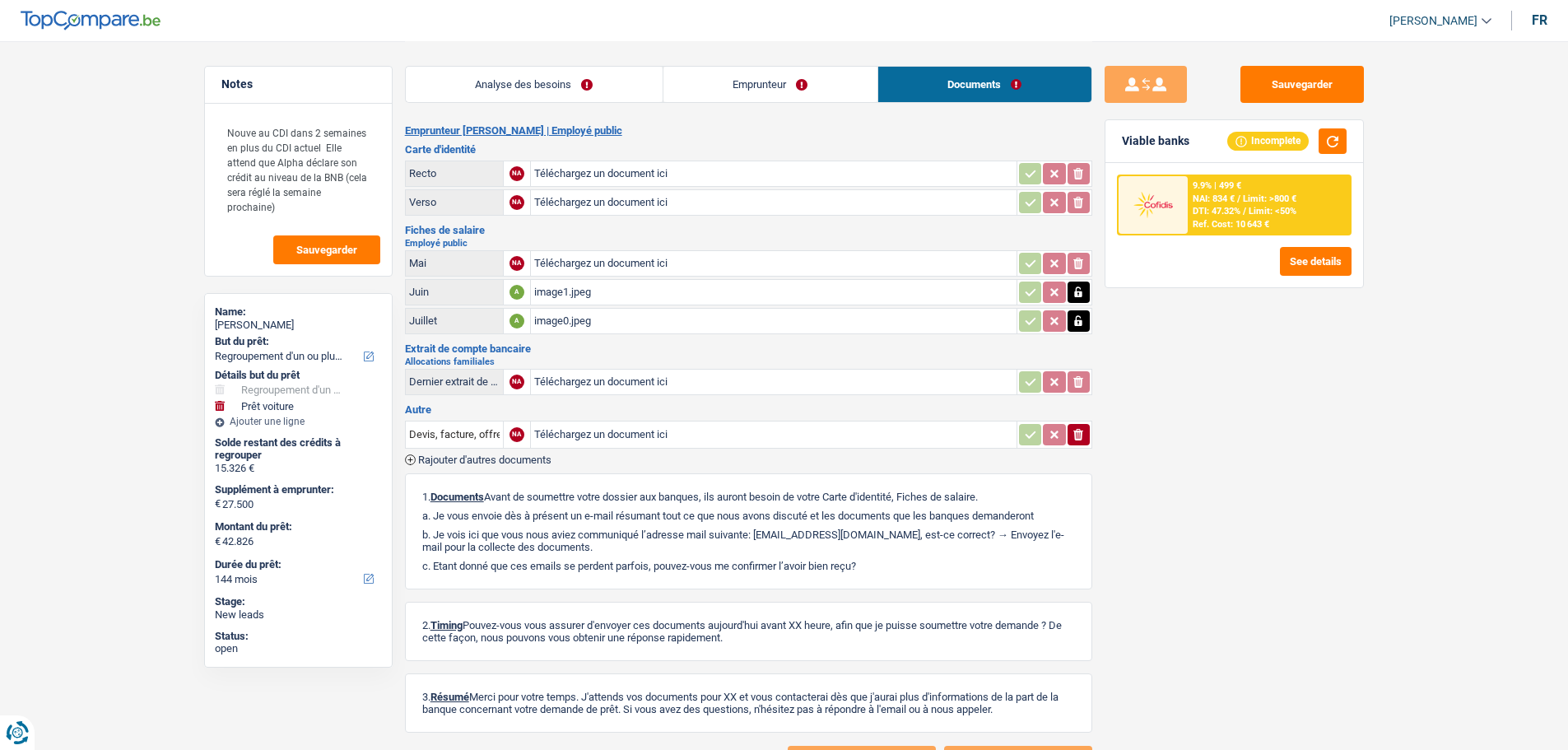
type input "C:\fakepath\image2.jpeg"
click at [616, 382] on input "Téléchargez un document ici" at bounding box center [774, 382] width 479 height 24
type input "C:\fakepath\image3.png"
click at [573, 177] on input "Téléchargez un document ici" at bounding box center [774, 174] width 479 height 24
type input "C:\fakepath\image4.jpeg"
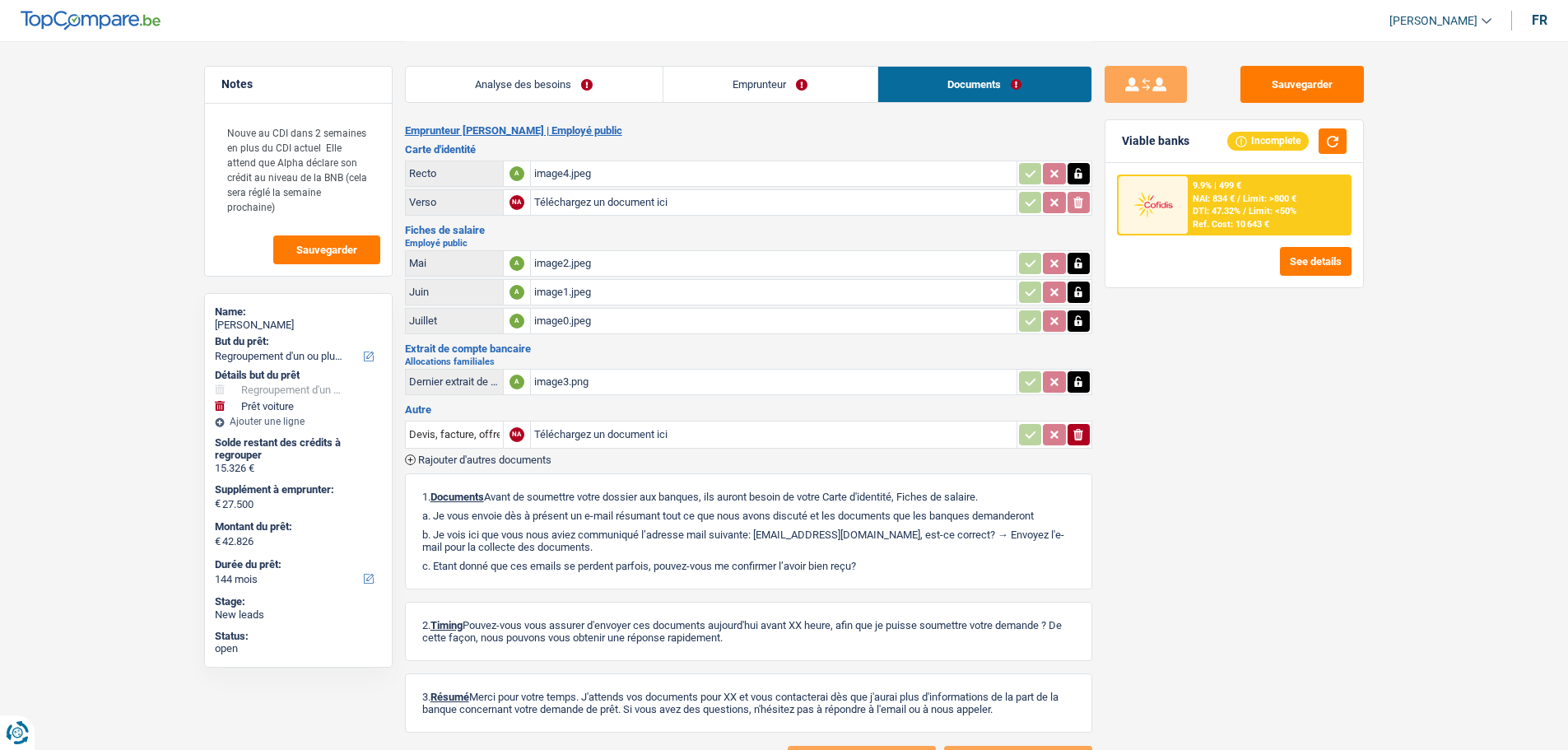
click at [571, 208] on input "Téléchargez un document ici" at bounding box center [774, 202] width 479 height 24
type input "C:\fakepath\image5.jpeg"
click at [1314, 94] on button "Sauvegarder" at bounding box center [1302, 85] width 123 height 37
click at [742, 83] on link "Emprunteur" at bounding box center [770, 84] width 214 height 35
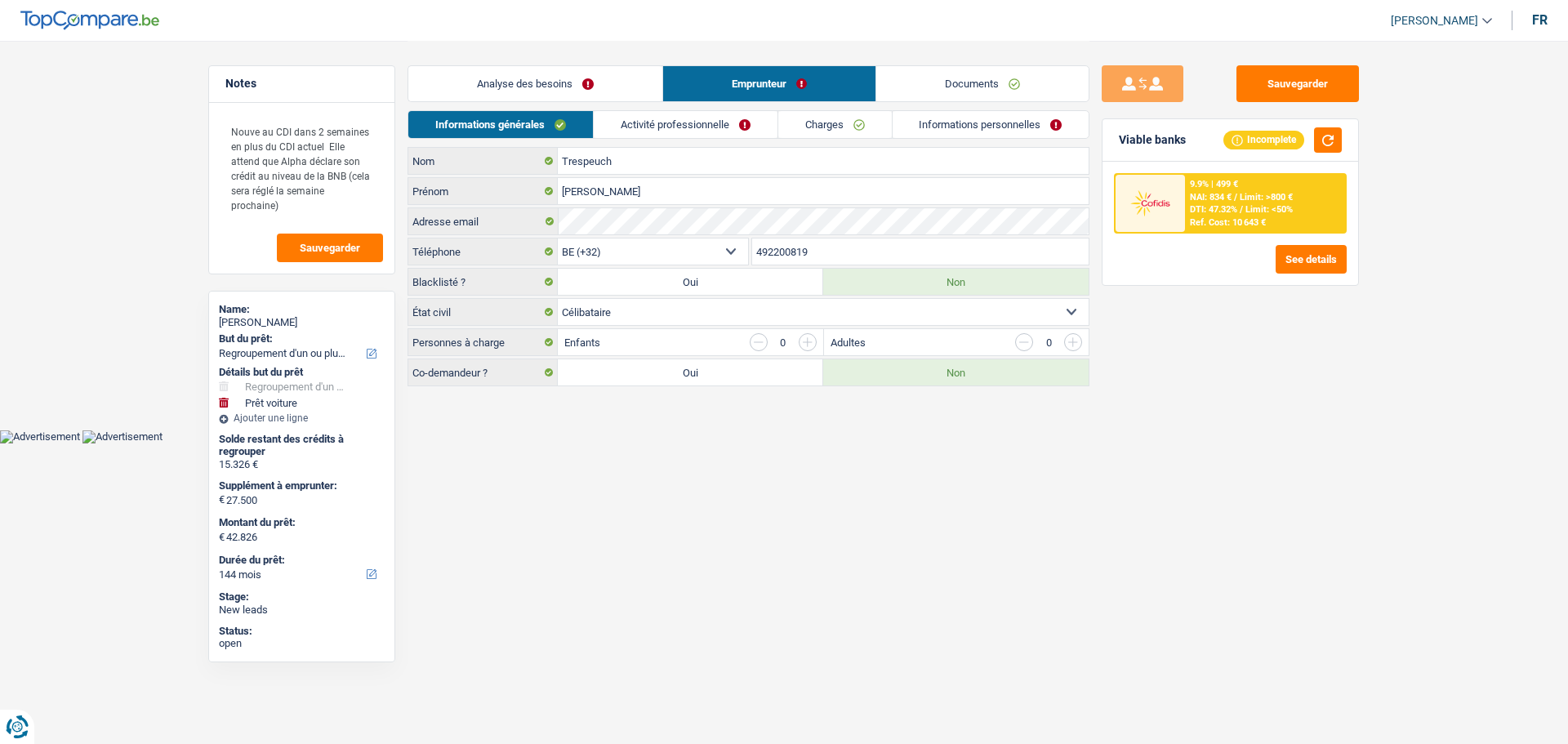
click at [568, 76] on link "Analyse des besoins" at bounding box center [535, 83] width 254 height 35
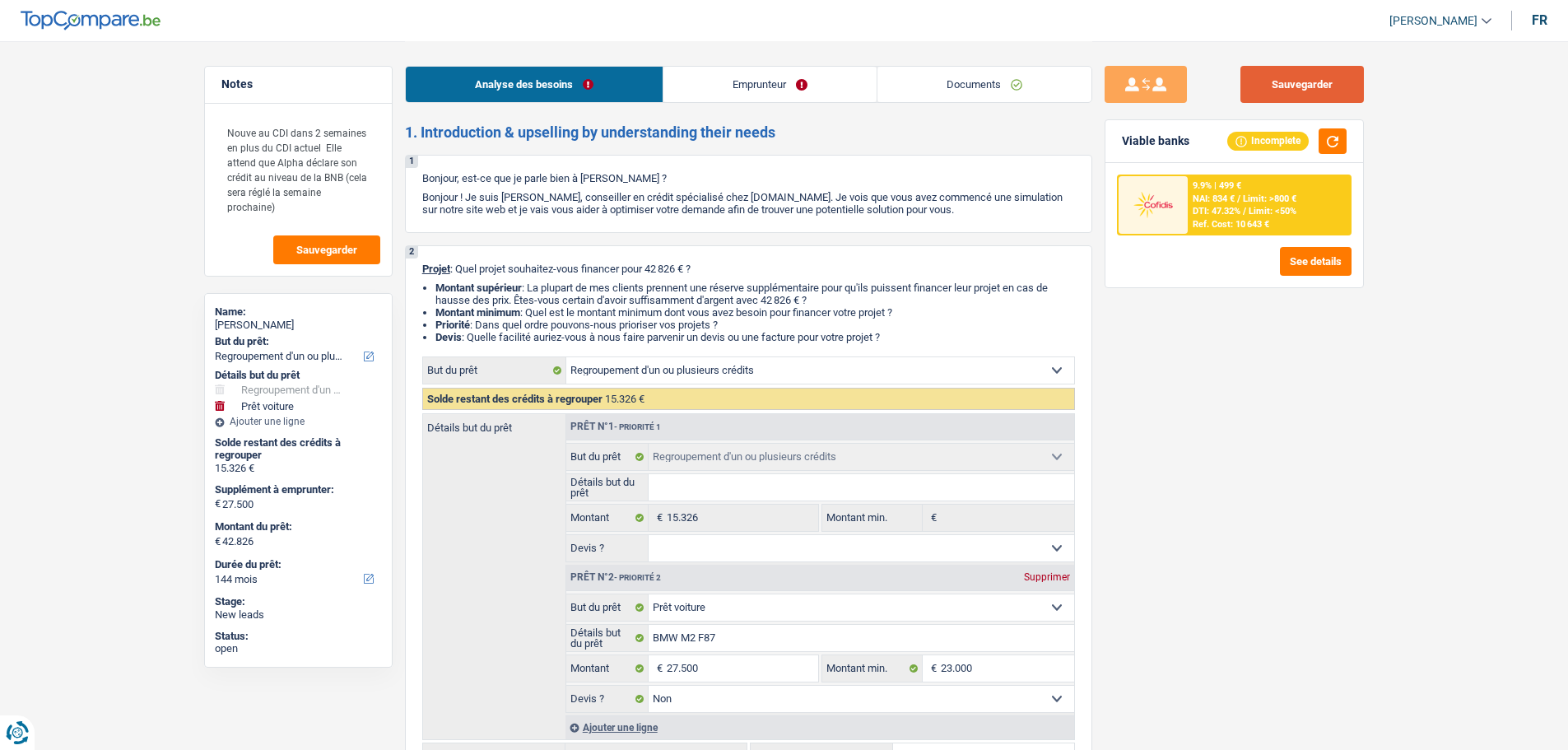
click at [1315, 79] on button "Sauvegarder" at bounding box center [1302, 85] width 123 height 37
click at [1314, 83] on button "Sauvegarder" at bounding box center [1302, 85] width 123 height 37
